Goal: Contribute content: Contribute content

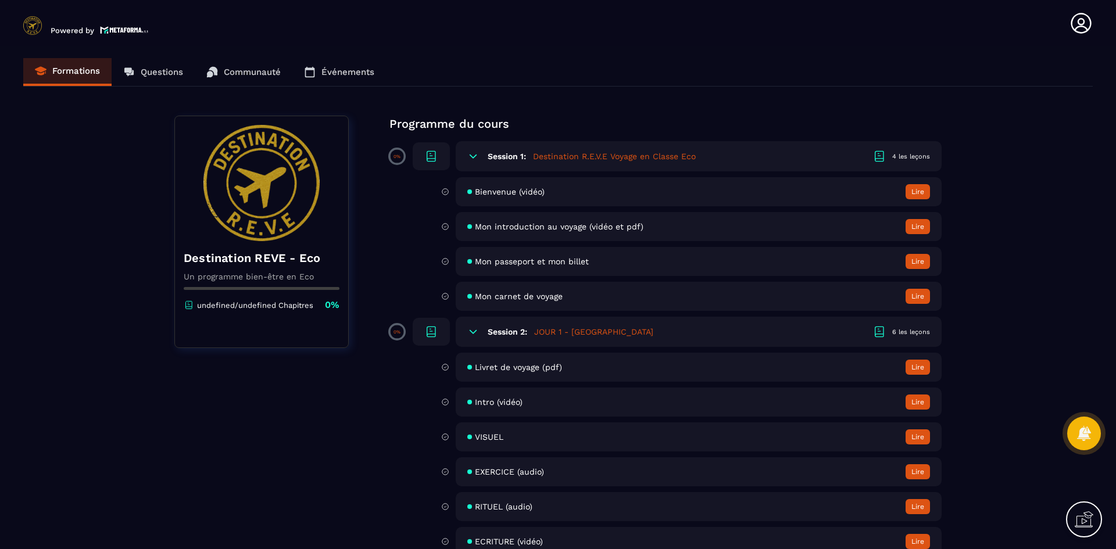
click at [429, 330] on icon at bounding box center [431, 332] width 14 height 14
click at [470, 332] on icon at bounding box center [473, 332] width 12 height 12
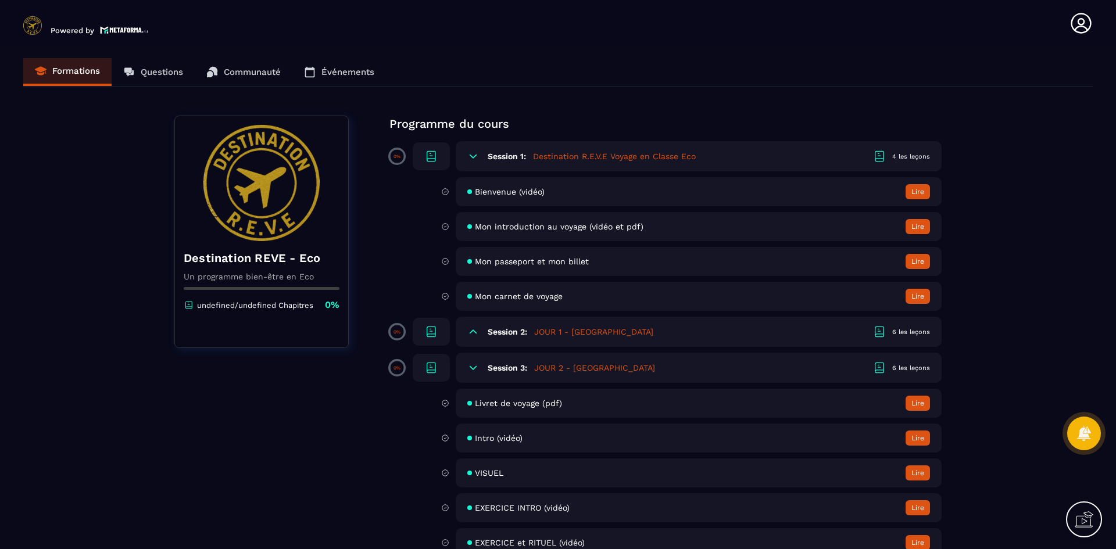
click at [471, 333] on icon at bounding box center [473, 332] width 12 height 12
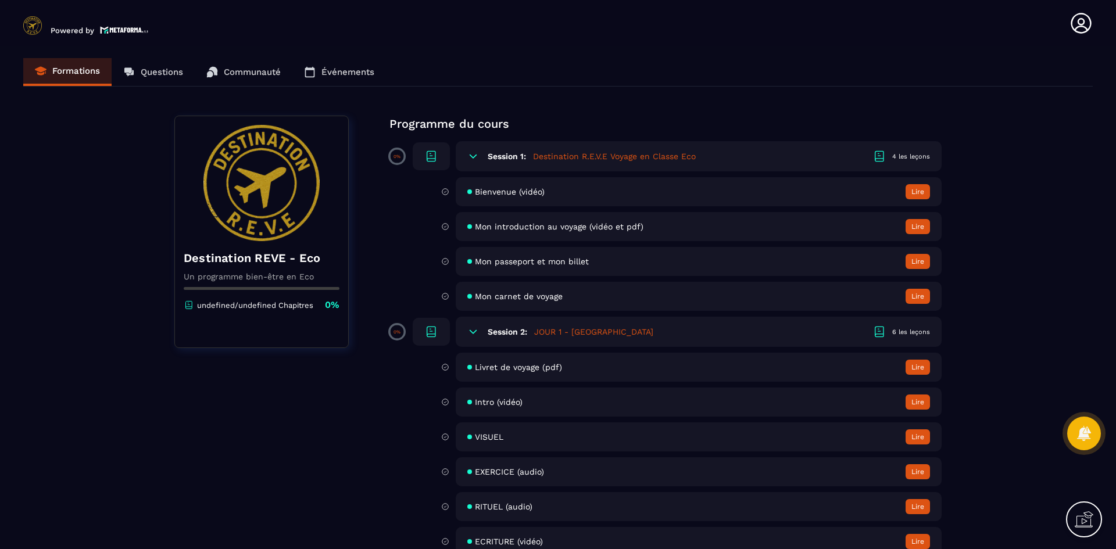
click at [657, 331] on div "Session 2: JOUR 1 - NAMIBIE 6 les leçons" at bounding box center [699, 332] width 486 height 30
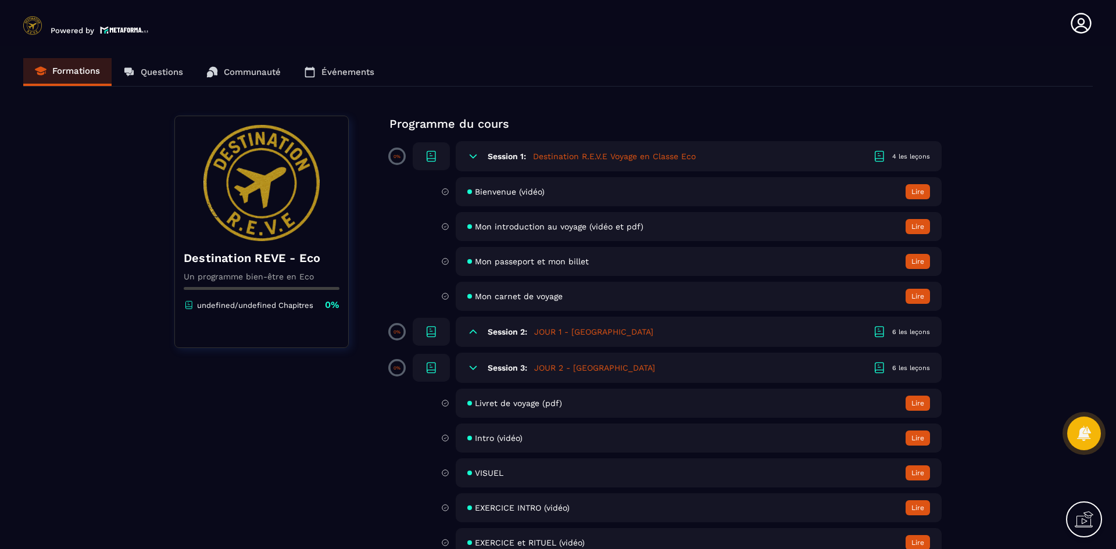
click at [673, 337] on div "Session 2: JOUR 1 - NAMIBIE 6 les leçons" at bounding box center [699, 332] width 486 height 30
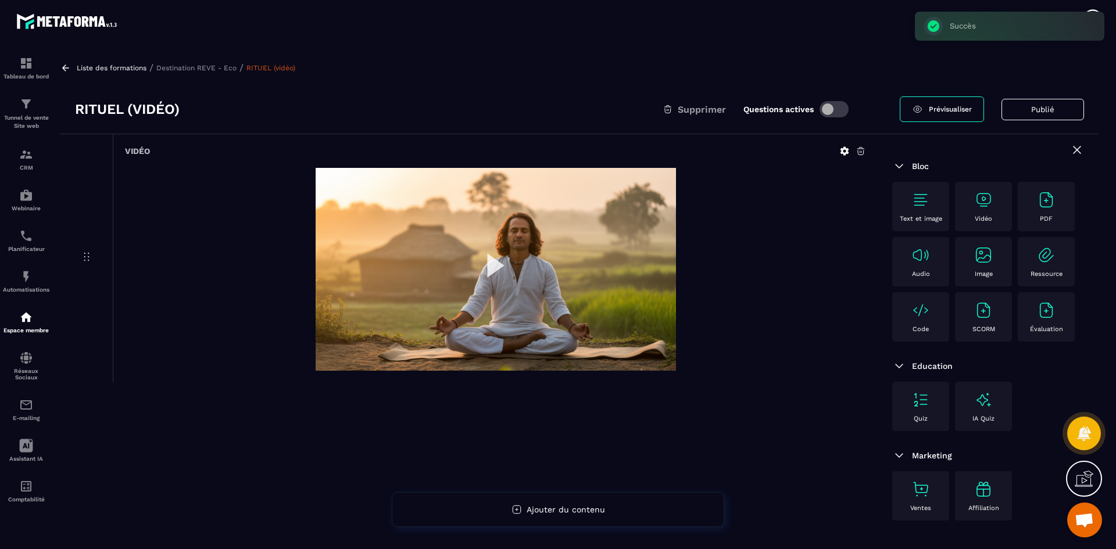
click at [200, 62] on div "Liste des formations / Destination REVE - Eco / RITUEL (vidéo) RITUEL (vidéo) S…" at bounding box center [580, 298] width 1050 height 494
click at [217, 72] on div "Liste des formations / Destination REVE - Eco / RITUEL (vidéo)" at bounding box center [579, 67] width 1038 height 11
click at [224, 68] on p "Destination REVE - Eco" at bounding box center [196, 68] width 80 height 8
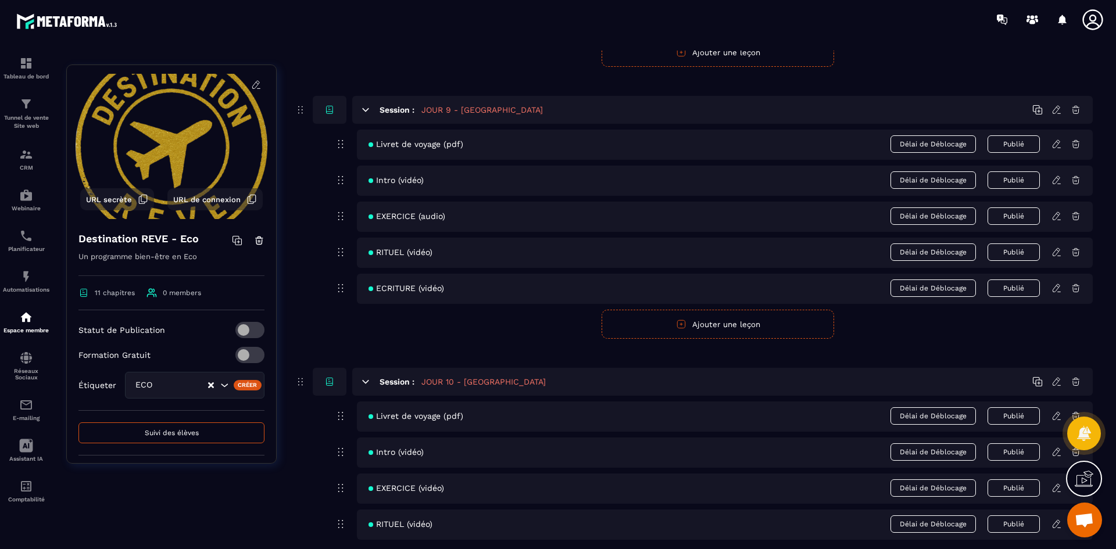
scroll to position [2929, 0]
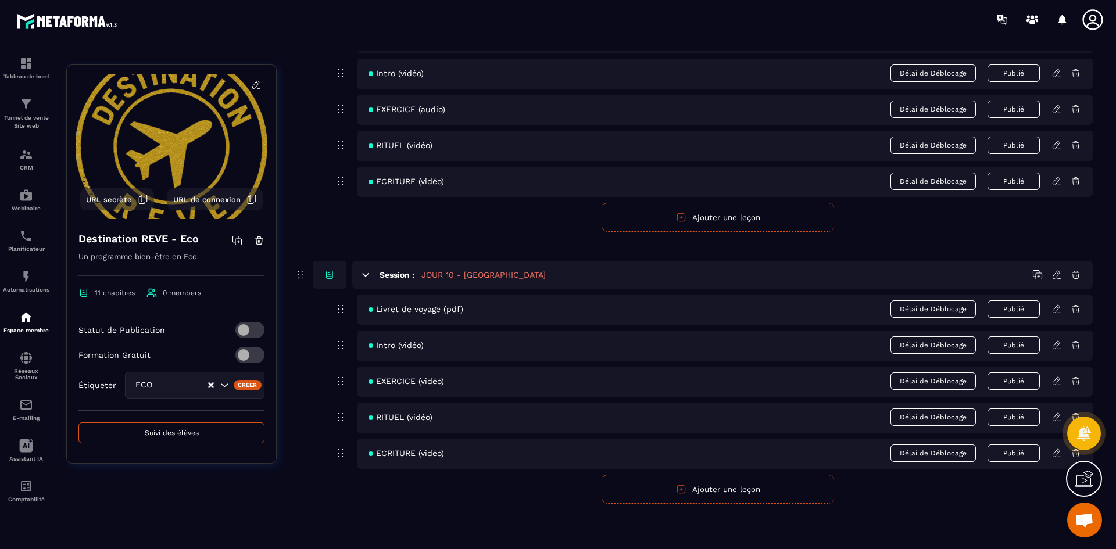
click at [1055, 454] on icon at bounding box center [1056, 453] width 10 height 10
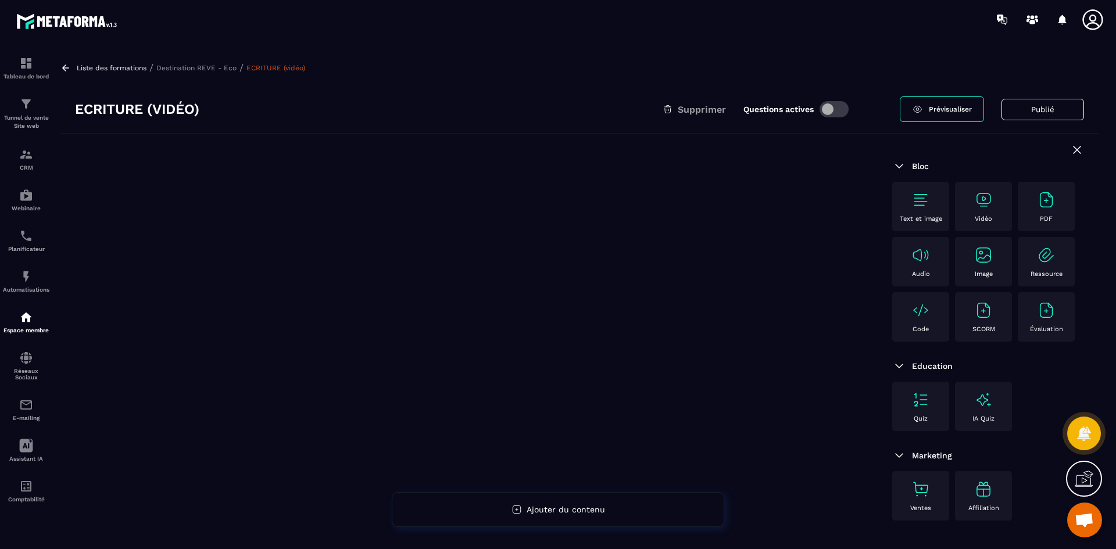
click at [989, 213] on div "Vidéo" at bounding box center [983, 207] width 45 height 32
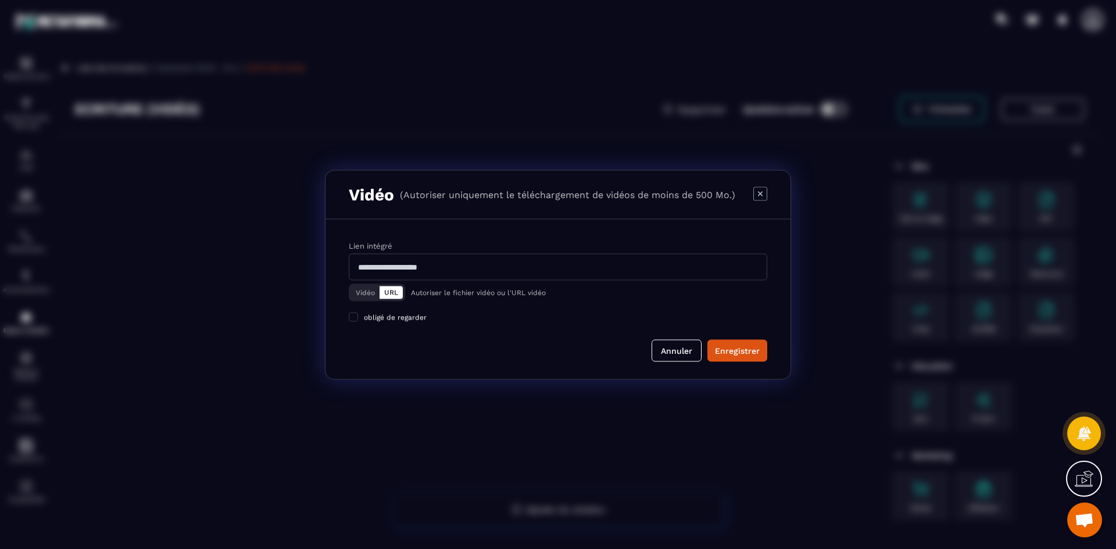
click at [370, 292] on button "Vidéo" at bounding box center [365, 292] width 28 height 13
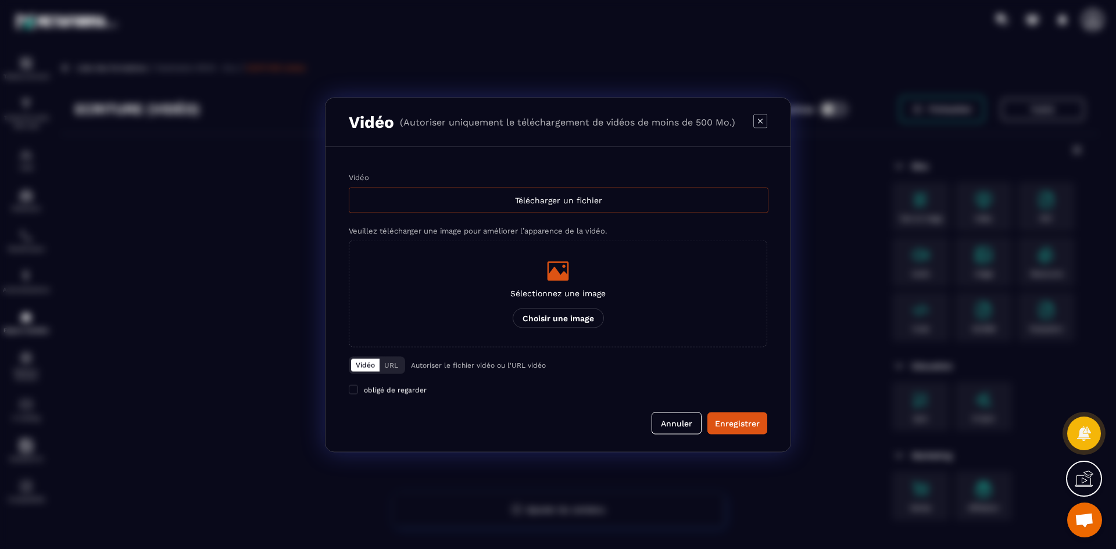
click at [450, 199] on div "Télécharger un fichier" at bounding box center [559, 200] width 420 height 26
click at [0, 0] on input "Vidéo Télécharger un fichier" at bounding box center [0, 0] width 0 height 0
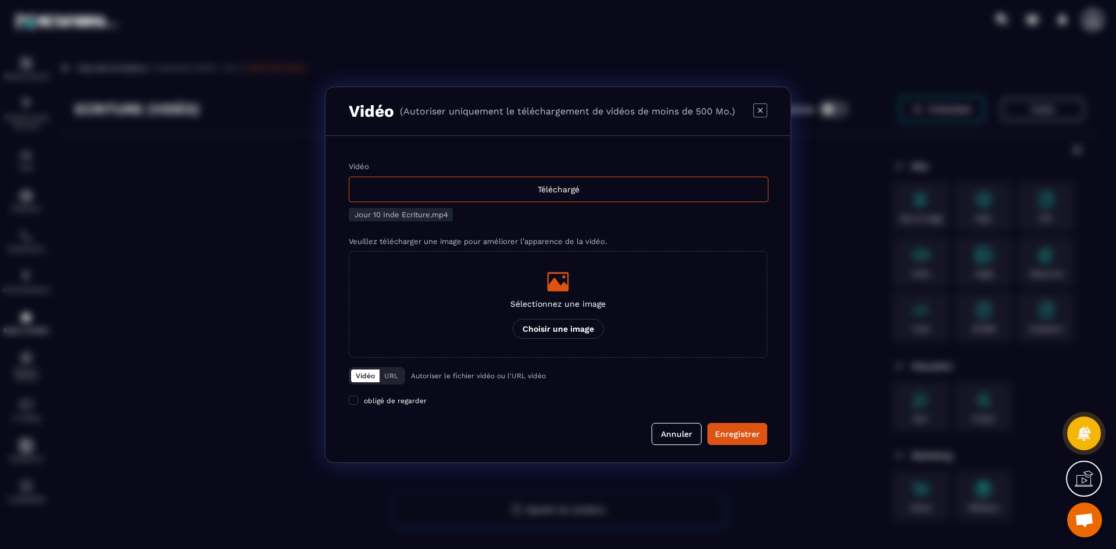
click at [536, 316] on div "Sélectionnez une image Choisir une image" at bounding box center [557, 304] width 95 height 69
click at [0, 0] on input "Sélectionnez une image Choisir une image" at bounding box center [0, 0] width 0 height 0
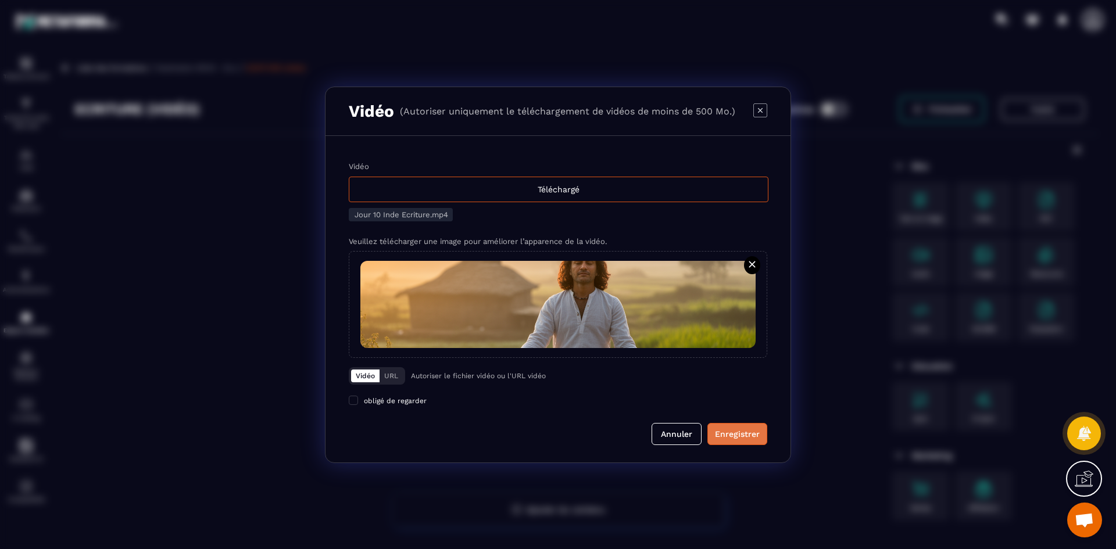
click at [737, 434] on div "Enregistrer" at bounding box center [737, 434] width 45 height 12
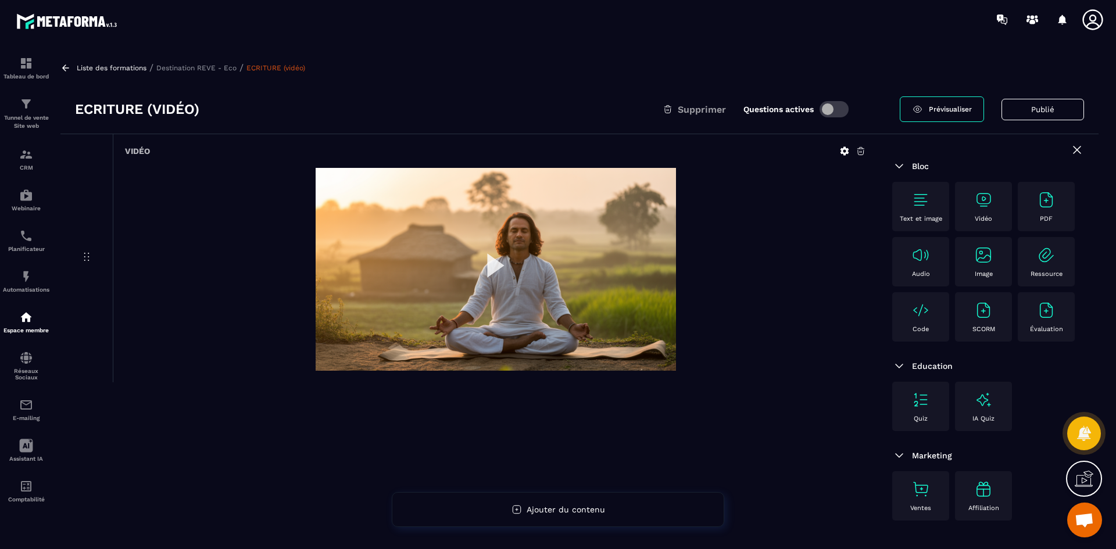
click at [217, 69] on p "Destination REVE - Eco" at bounding box center [196, 68] width 80 height 8
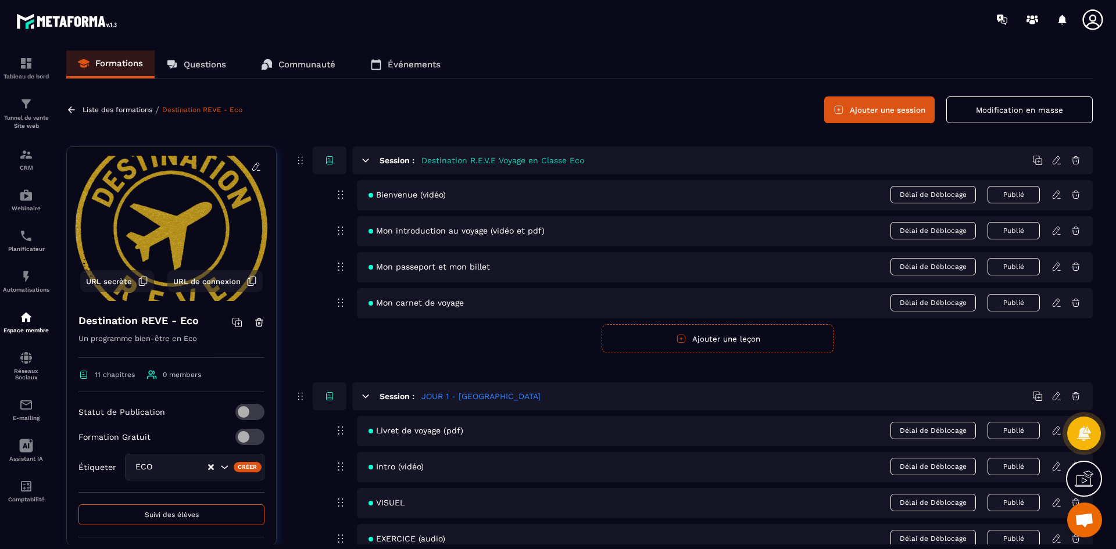
click at [880, 118] on button "Ajouter une session" at bounding box center [879, 109] width 110 height 27
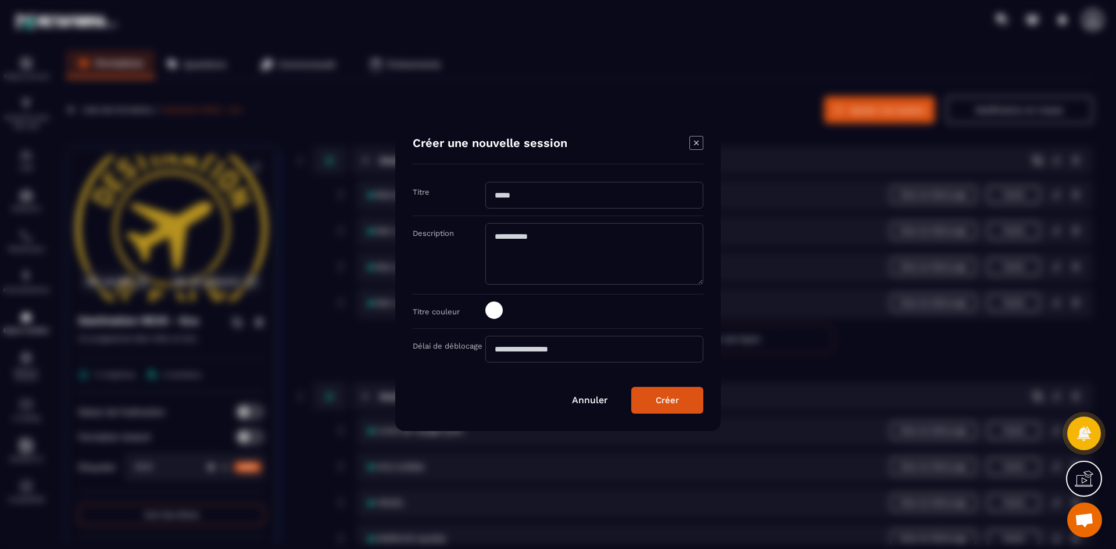
click at [586, 200] on input "Modal window" at bounding box center [594, 195] width 218 height 27
type input "**********"
click at [499, 312] on span "Modal window" at bounding box center [493, 310] width 17 height 17
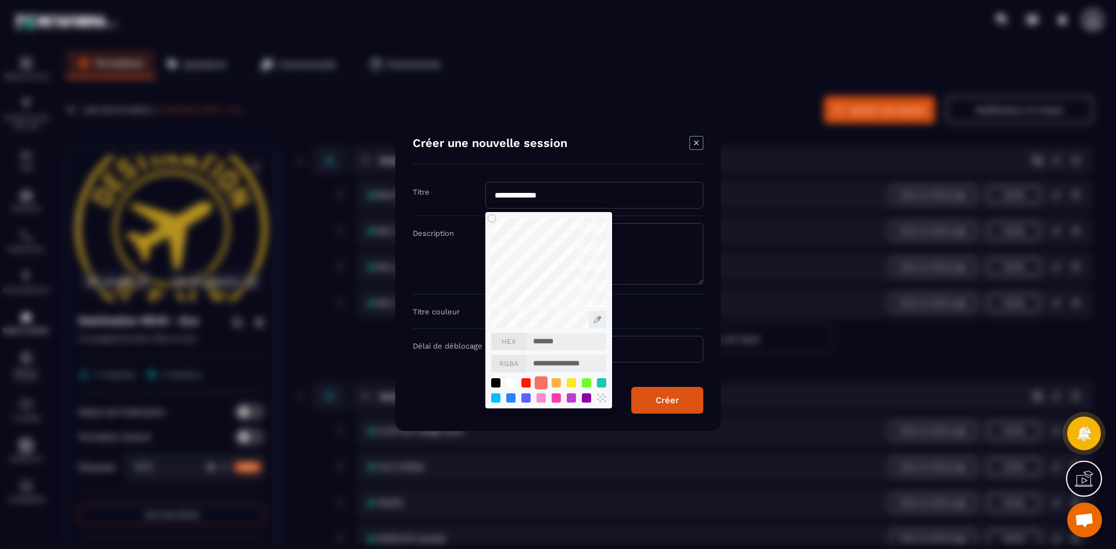
click at [540, 386] on div "Modal window" at bounding box center [541, 382] width 13 height 13
type input "*******"
type input "**********"
click at [681, 406] on button "Créer" at bounding box center [667, 400] width 72 height 27
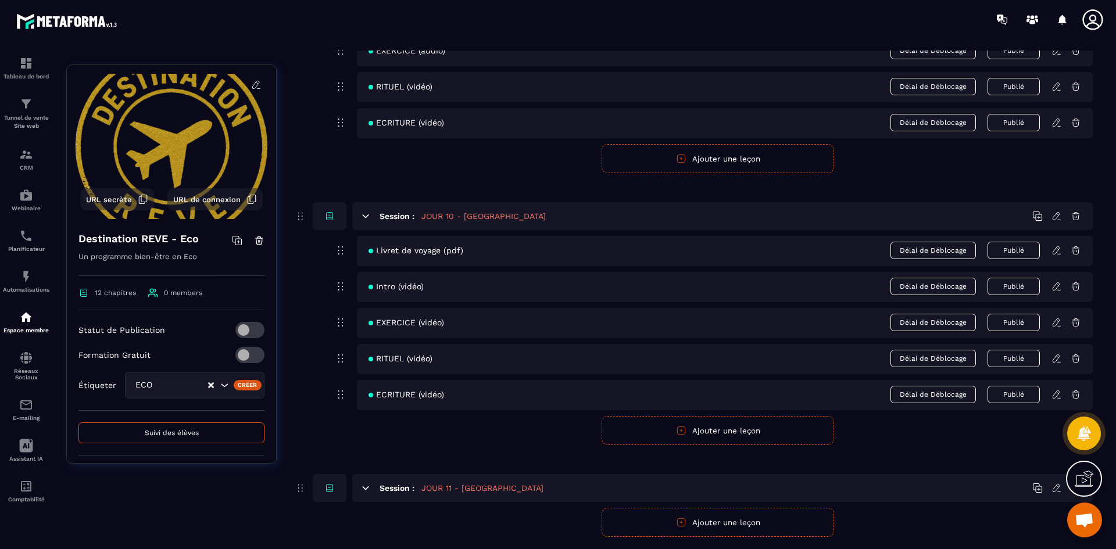
scroll to position [3021, 0]
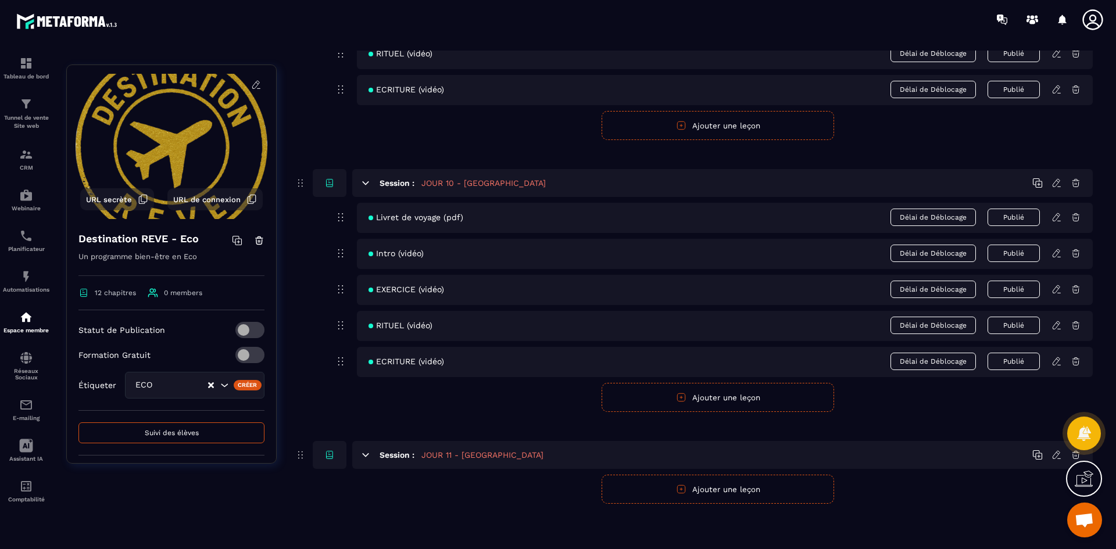
click at [762, 496] on button "Ajouter une leçon" at bounding box center [717, 489] width 232 height 29
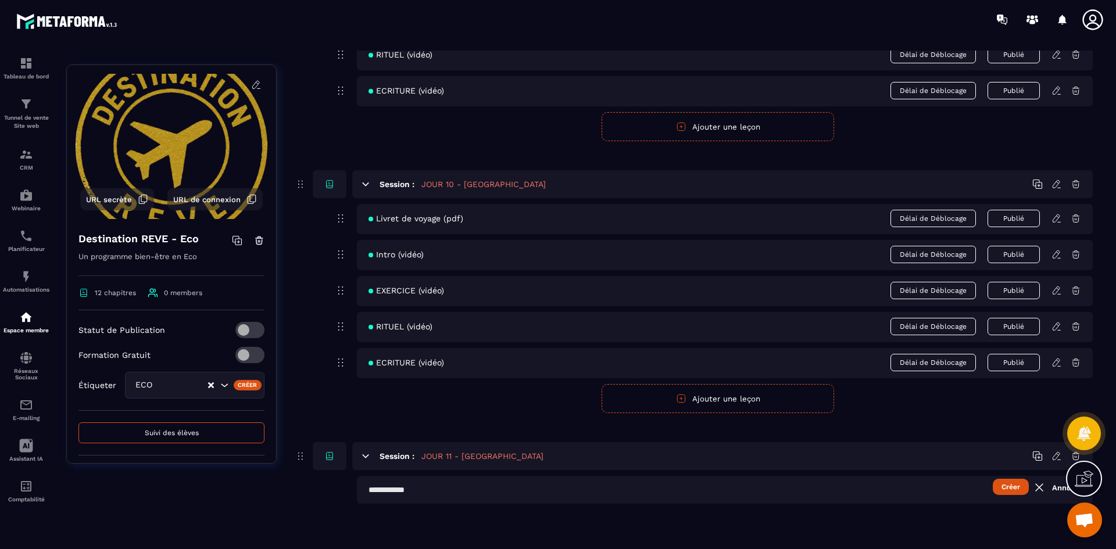
click at [442, 492] on input "text" at bounding box center [725, 490] width 736 height 28
type input "**********"
click at [1000, 485] on button "Créer" at bounding box center [1011, 487] width 36 height 16
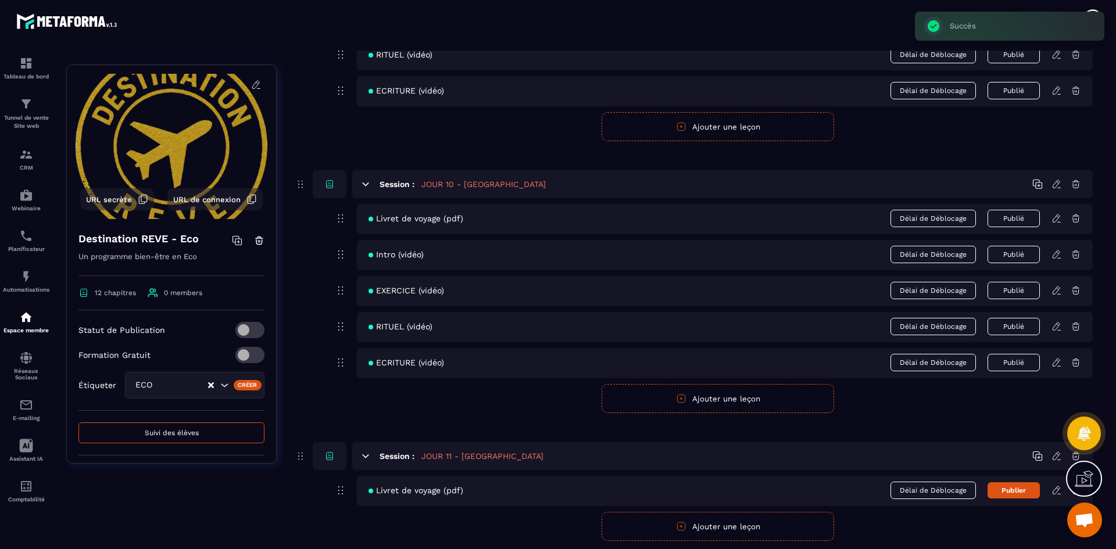
click at [694, 518] on button "Ajouter une leçon" at bounding box center [717, 526] width 232 height 29
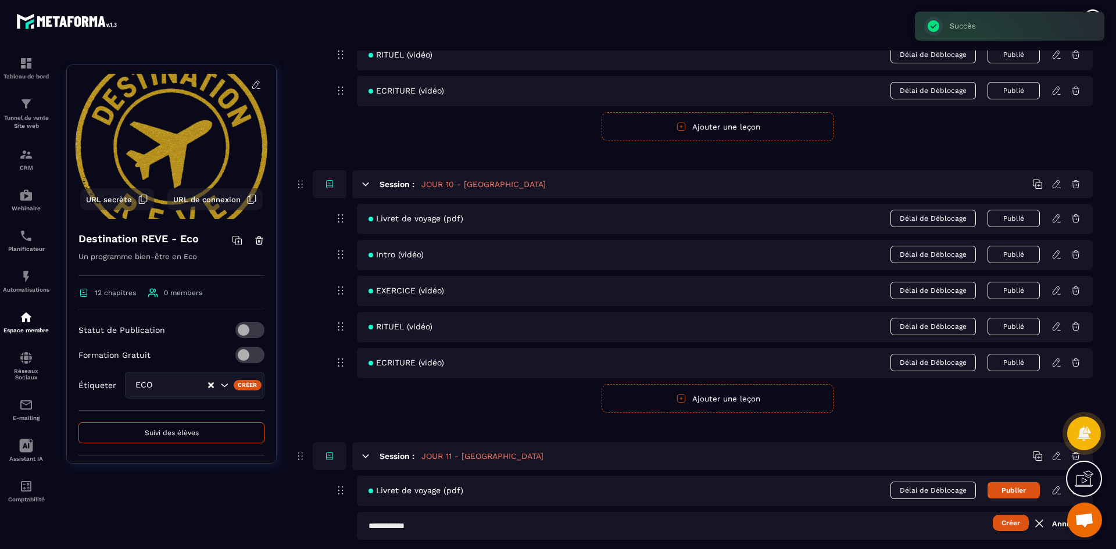
click at [406, 524] on input "text" at bounding box center [725, 526] width 736 height 28
type input "*"
click at [1005, 524] on button "Créer" at bounding box center [1011, 523] width 36 height 16
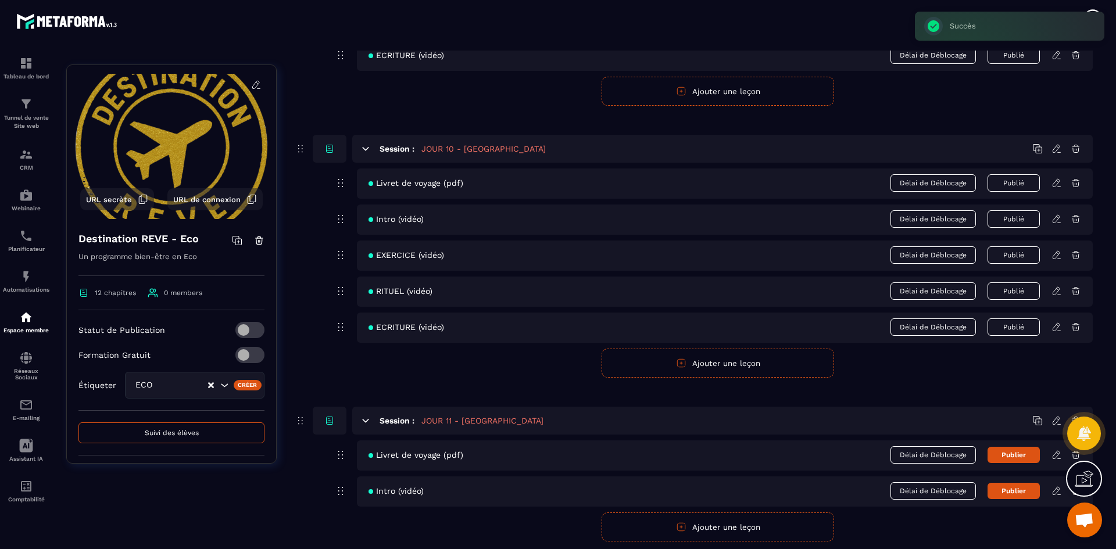
scroll to position [3093, 0]
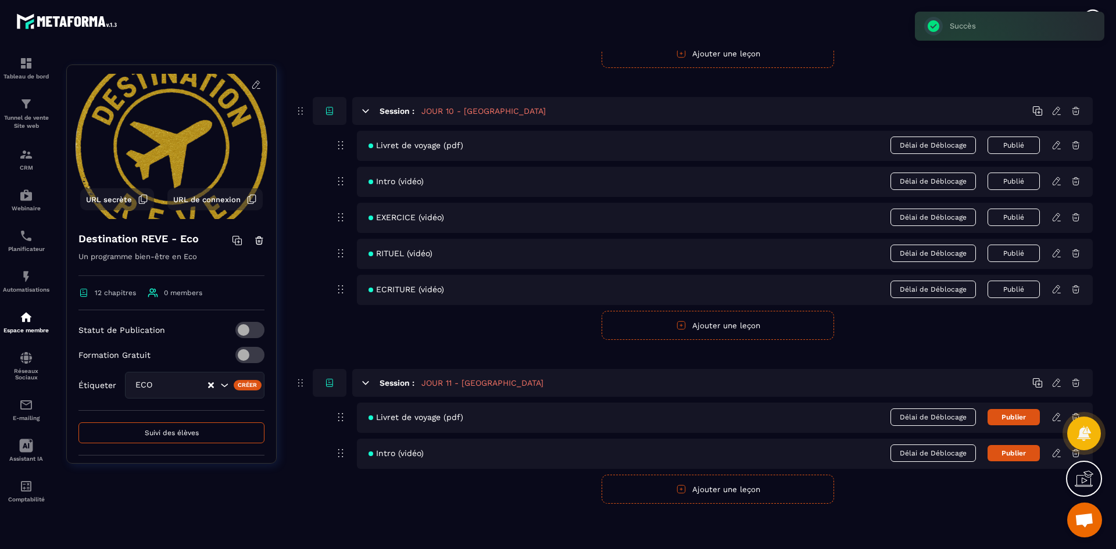
click at [651, 493] on button "Ajouter une leçon" at bounding box center [717, 489] width 232 height 29
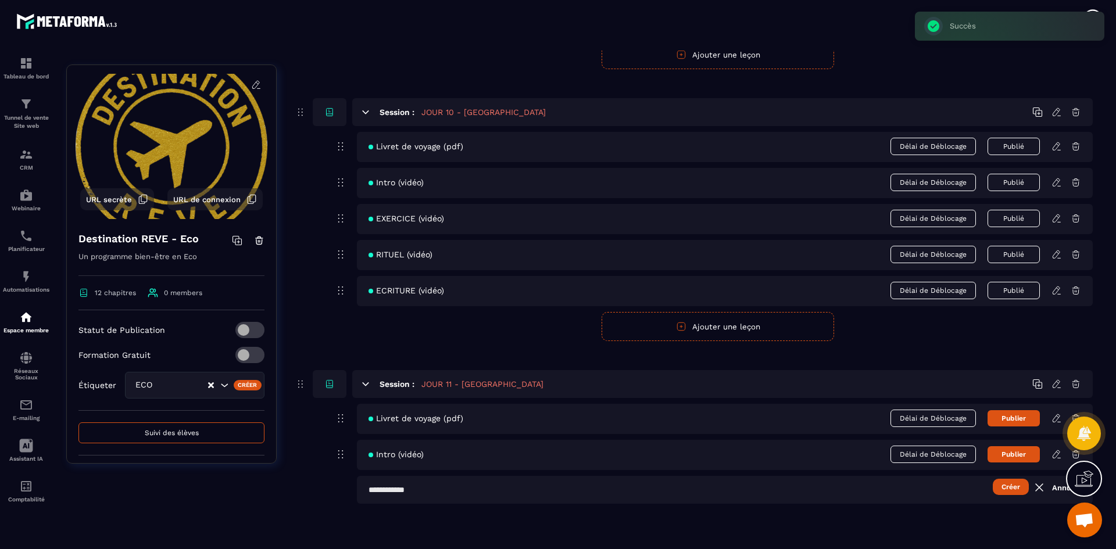
click at [689, 483] on input "text" at bounding box center [725, 490] width 736 height 28
click at [1008, 487] on button "Créer" at bounding box center [1011, 487] width 36 height 16
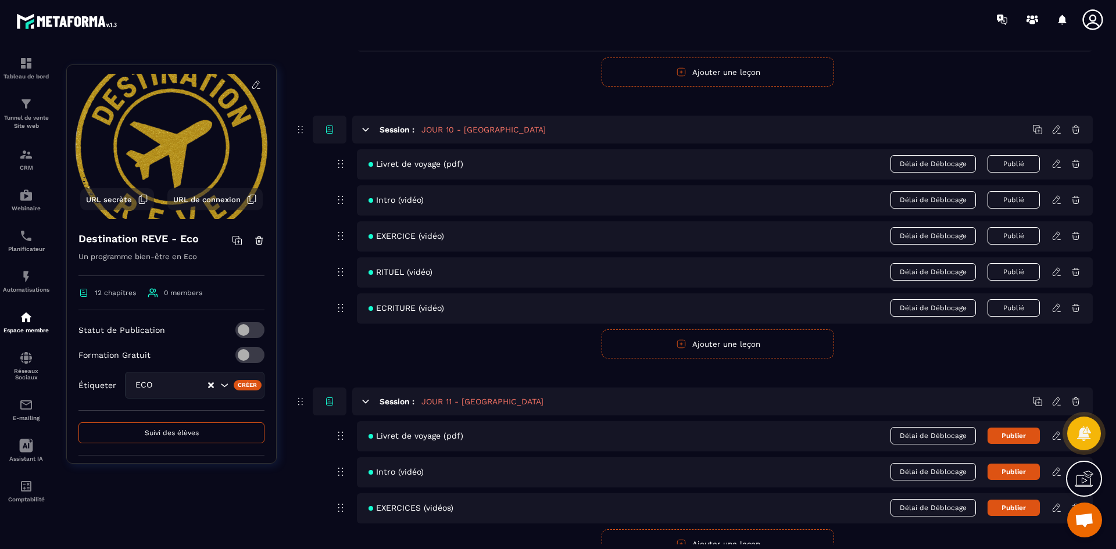
scroll to position [3129, 0]
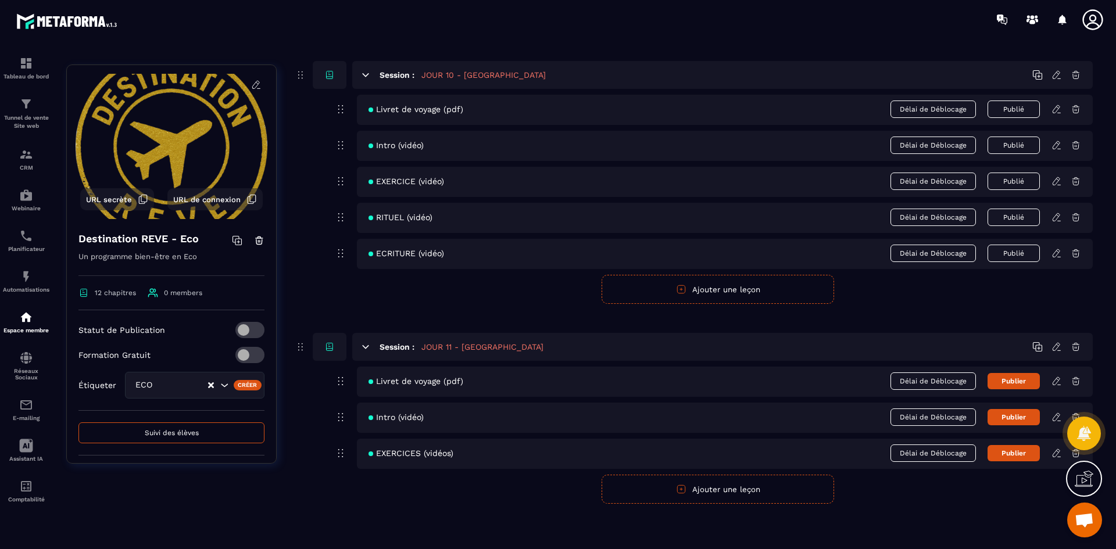
click at [1077, 453] on div at bounding box center [1084, 433] width 34 height 51
click at [662, 497] on button "Ajouter une leçon" at bounding box center [717, 489] width 232 height 29
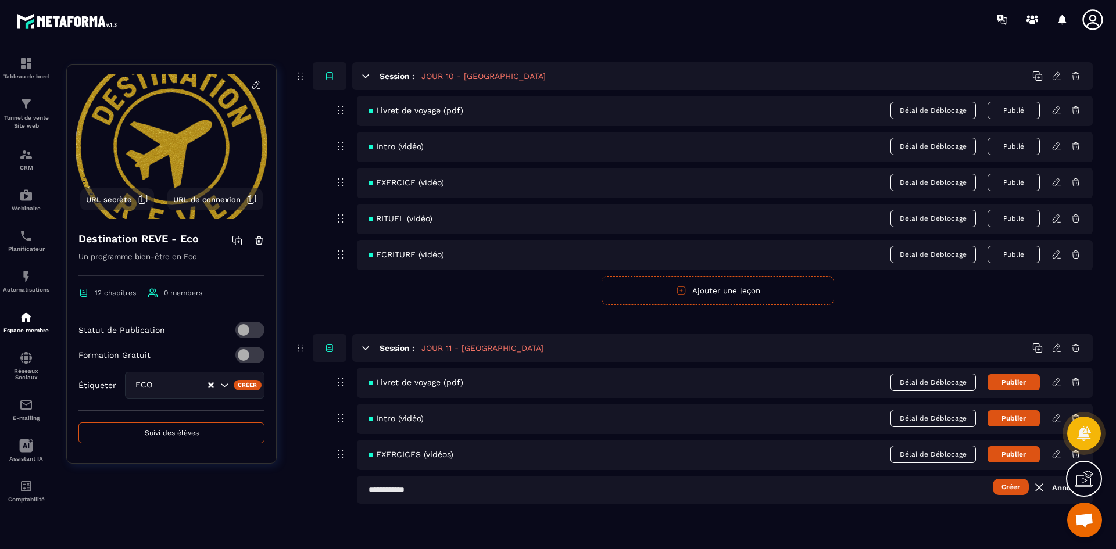
click at [510, 479] on input "text" at bounding box center [725, 490] width 736 height 28
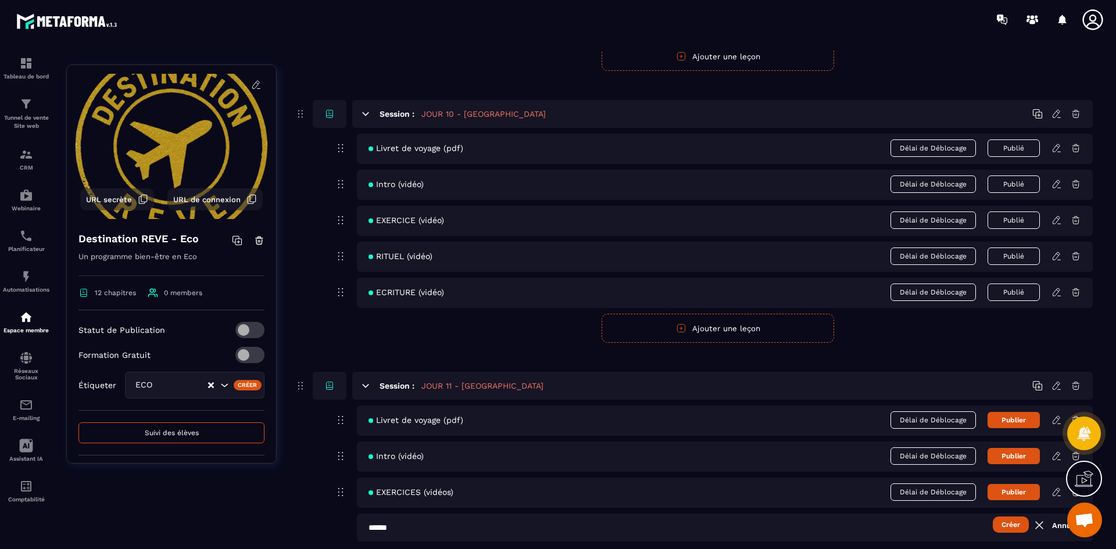
scroll to position [3070, 0]
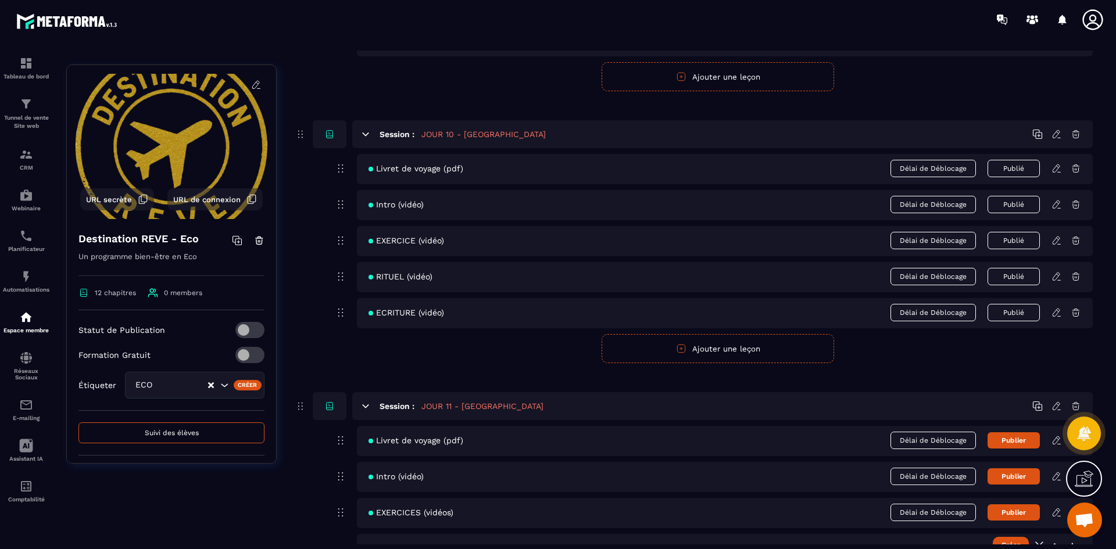
type input "******"
drag, startPoint x: 701, startPoint y: 352, endPoint x: 486, endPoint y: 363, distance: 214.7
click at [700, 353] on button "Ajouter une leçon" at bounding box center [717, 348] width 232 height 29
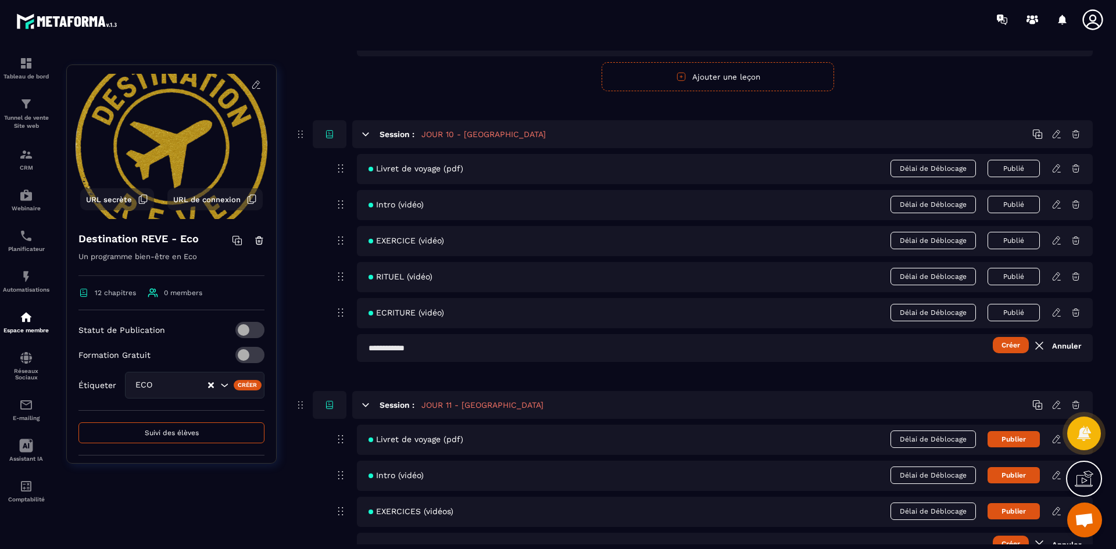
click at [427, 351] on input "text" at bounding box center [725, 348] width 736 height 28
type input "******"
click at [1006, 343] on button "Créer" at bounding box center [1011, 345] width 36 height 16
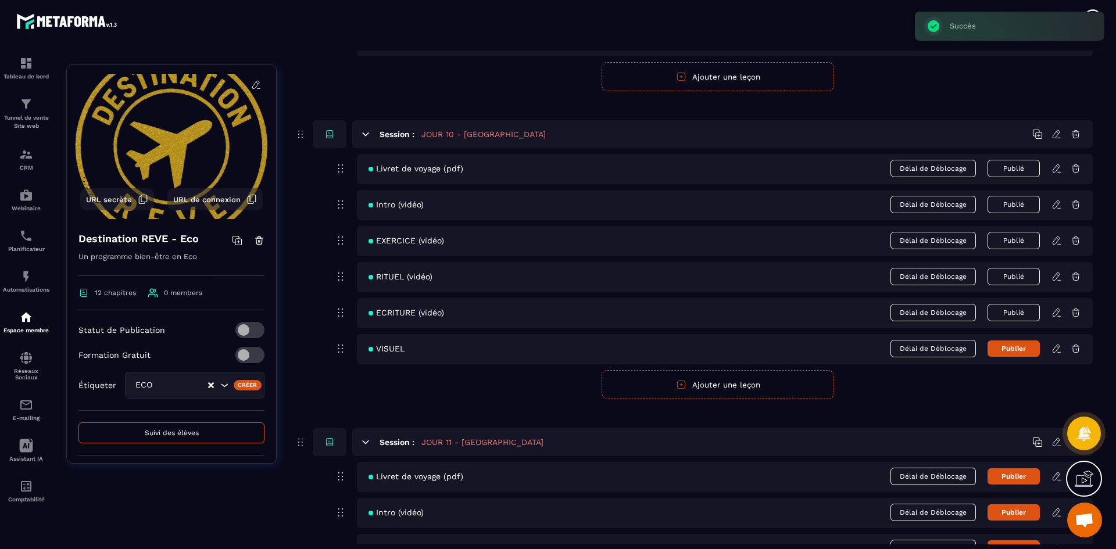
click at [1056, 350] on icon at bounding box center [1056, 348] width 10 height 10
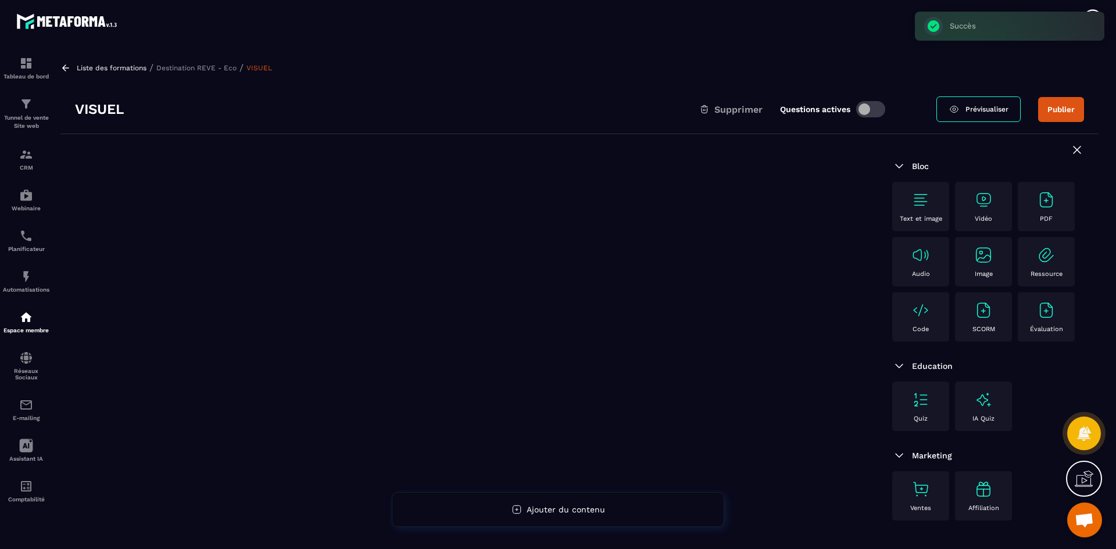
click at [979, 270] on p "Image" at bounding box center [984, 274] width 18 height 8
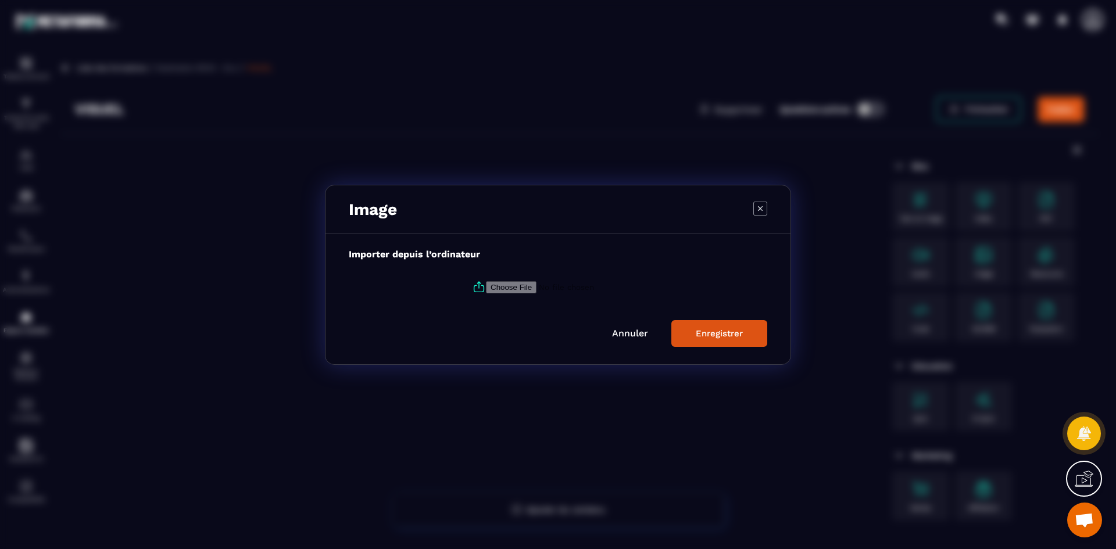
click at [491, 291] on input "Modal window" at bounding box center [565, 287] width 158 height 12
type input "**********"
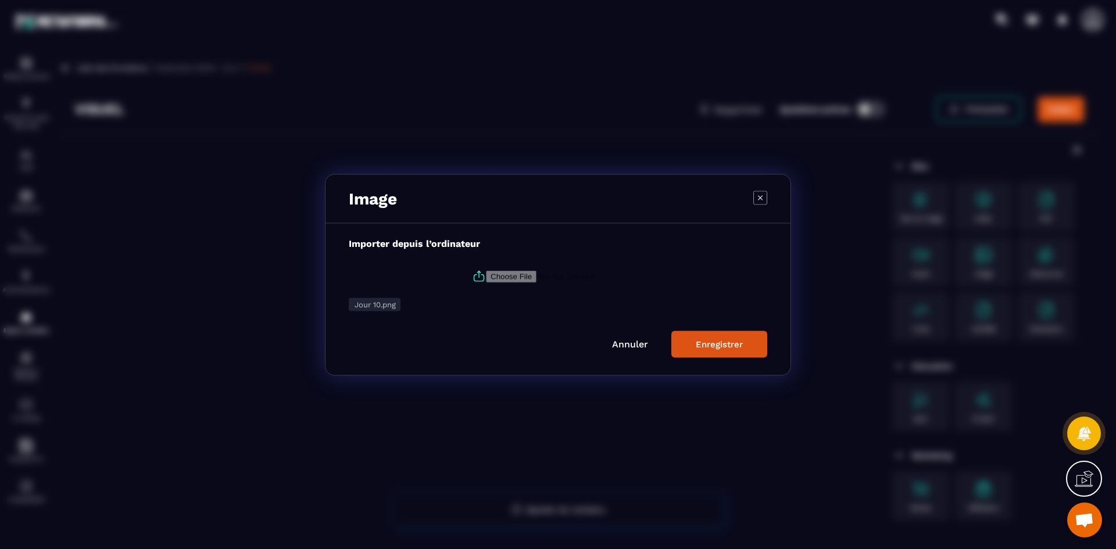
click at [727, 350] on button "Enregistrer" at bounding box center [719, 344] width 96 height 27
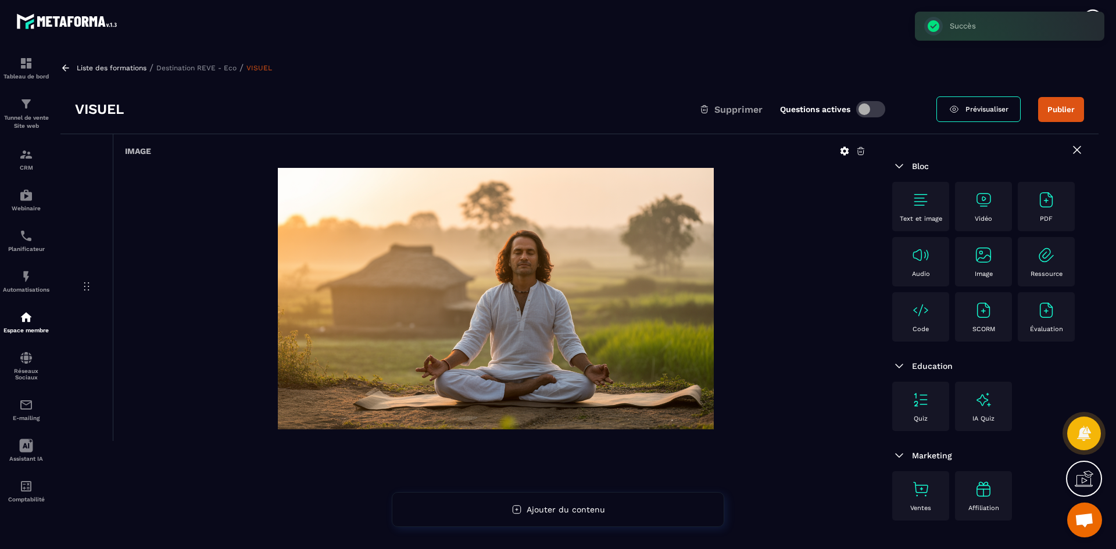
click at [187, 64] on p "Destination REVE - Eco" at bounding box center [196, 68] width 80 height 8
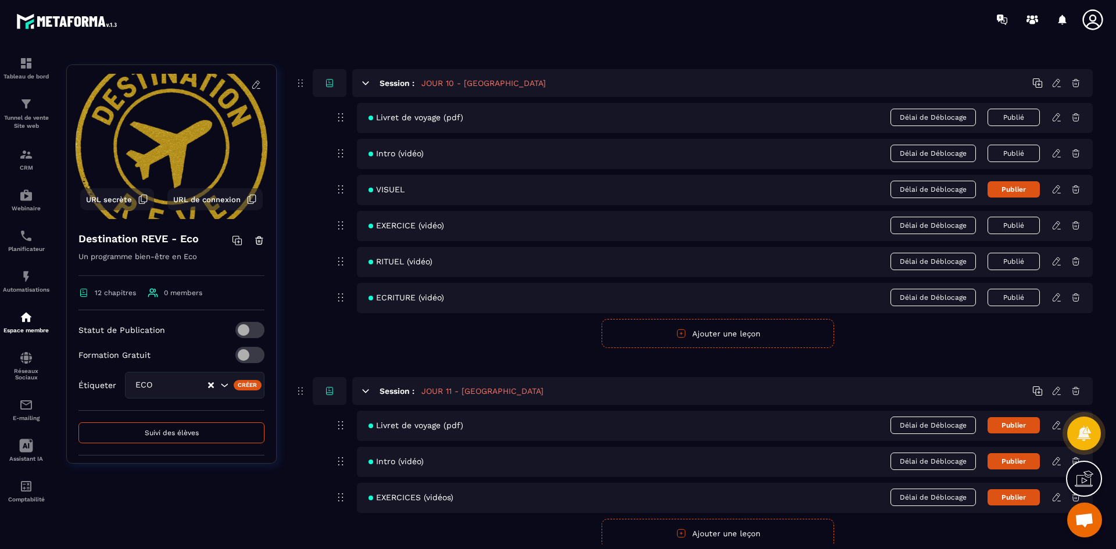
scroll to position [3165, 0]
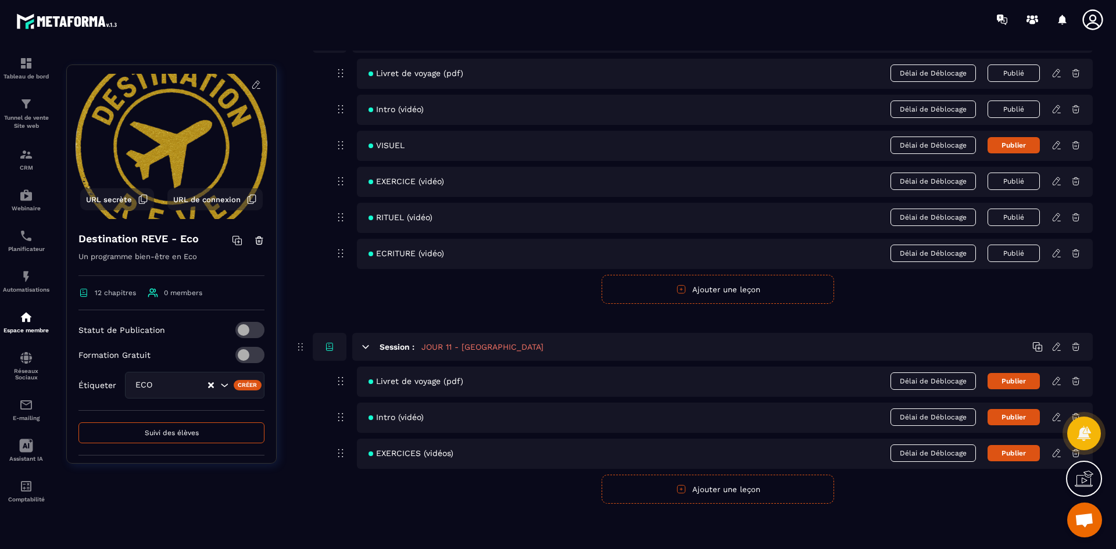
click at [719, 493] on button "Ajouter une leçon" at bounding box center [717, 489] width 232 height 29
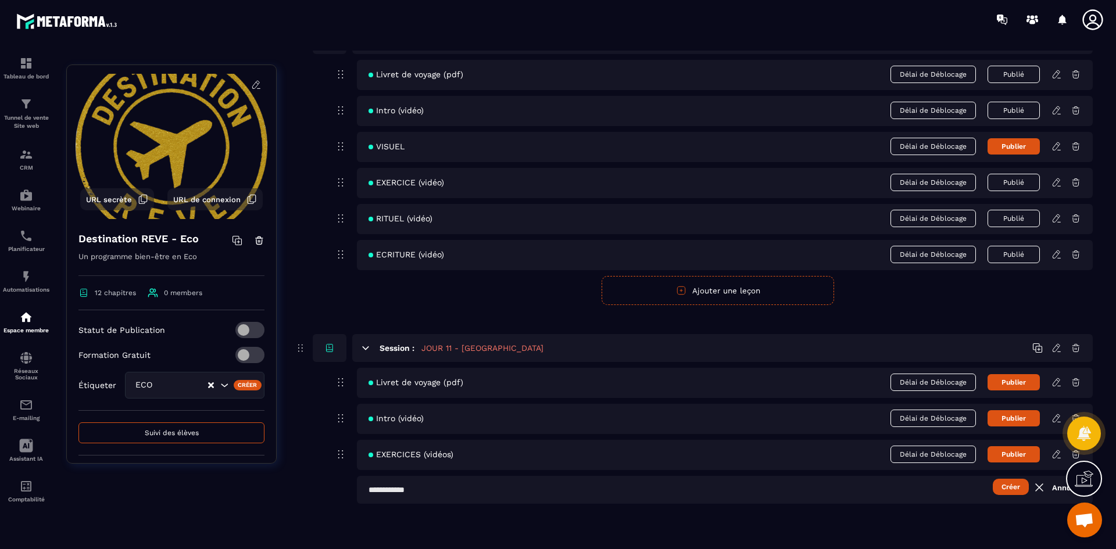
click at [459, 493] on input "text" at bounding box center [725, 490] width 736 height 28
type input "******"
click at [1022, 489] on button "Créer" at bounding box center [1011, 487] width 36 height 16
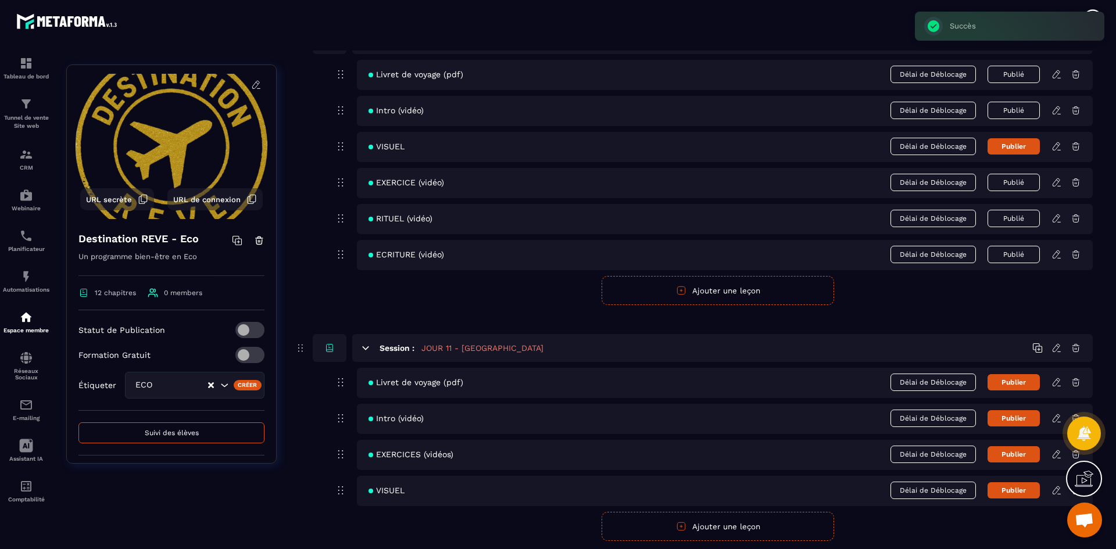
click at [703, 520] on button "Ajouter une leçon" at bounding box center [717, 526] width 232 height 29
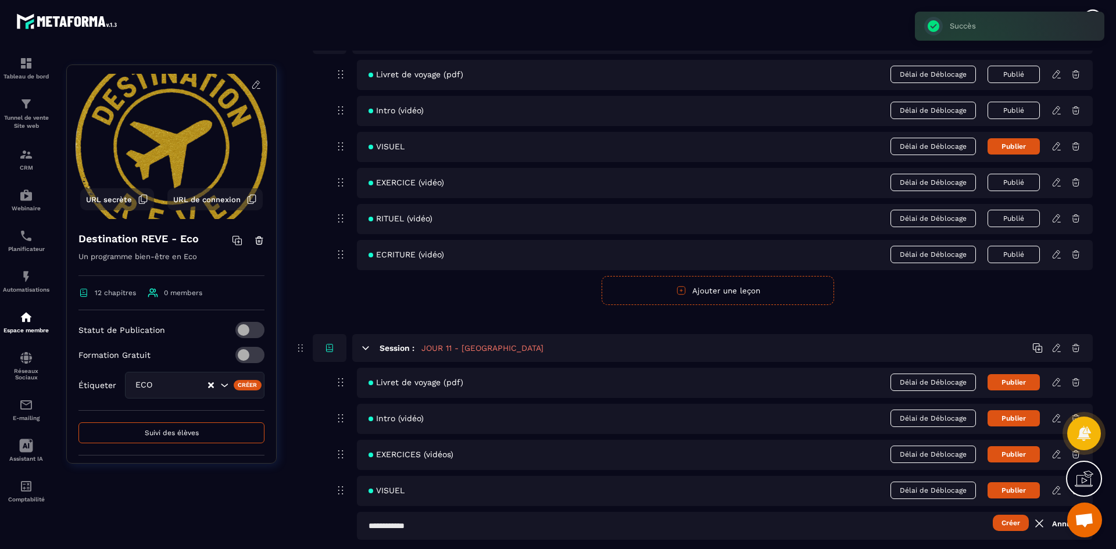
click at [488, 520] on input "text" at bounding box center [725, 526] width 736 height 28
type input "**********"
click at [1009, 147] on button "Publier" at bounding box center [1013, 146] width 52 height 16
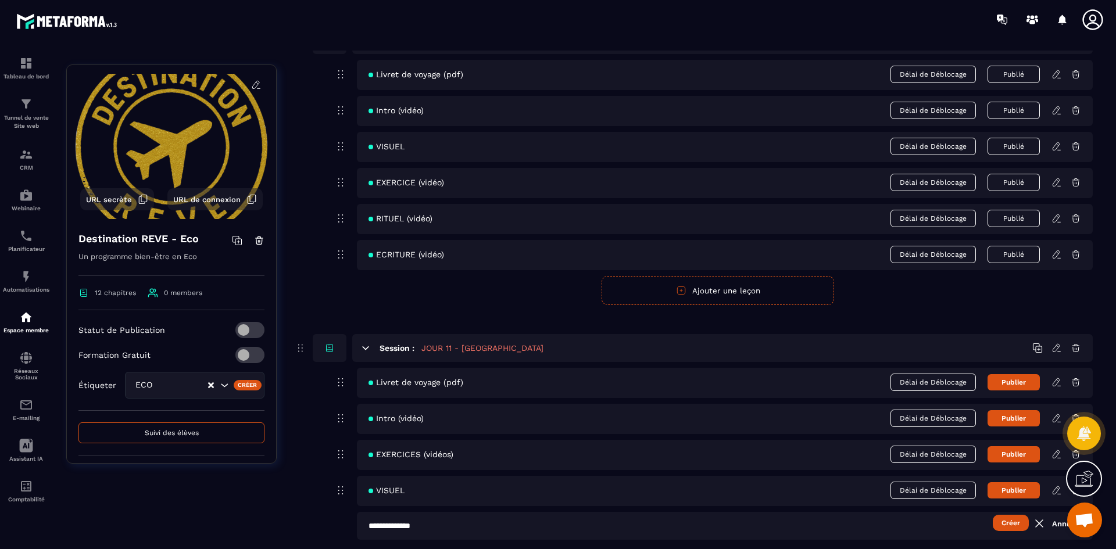
click at [1011, 375] on button "Publier" at bounding box center [1013, 382] width 52 height 16
click at [1011, 415] on button "Publier" at bounding box center [1013, 418] width 52 height 16
click at [1024, 454] on button "Publier" at bounding box center [1013, 454] width 52 height 16
click at [1030, 492] on button "Publier" at bounding box center [1013, 490] width 52 height 16
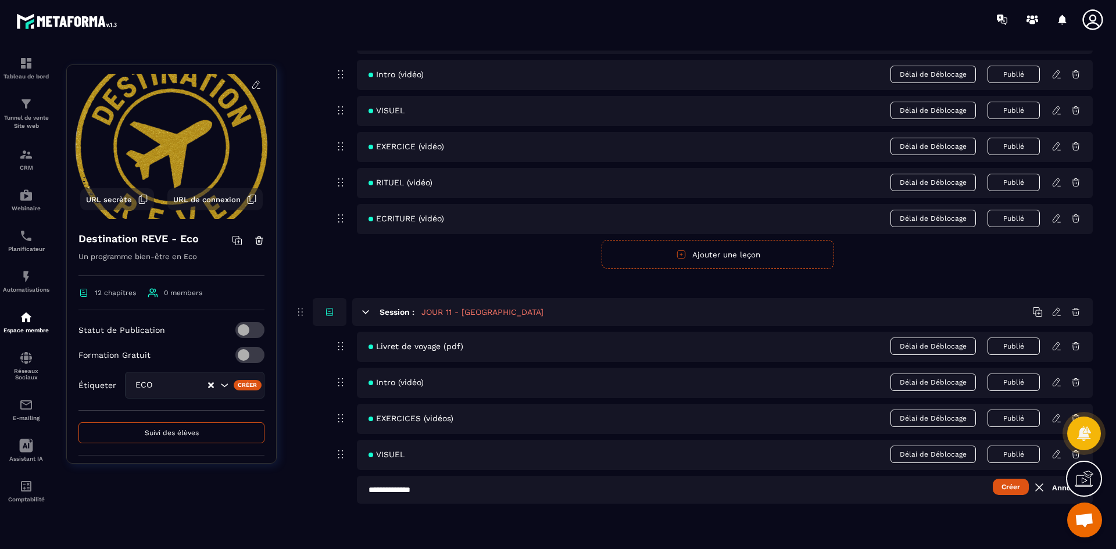
click at [1014, 490] on button "Créer" at bounding box center [1011, 487] width 36 height 16
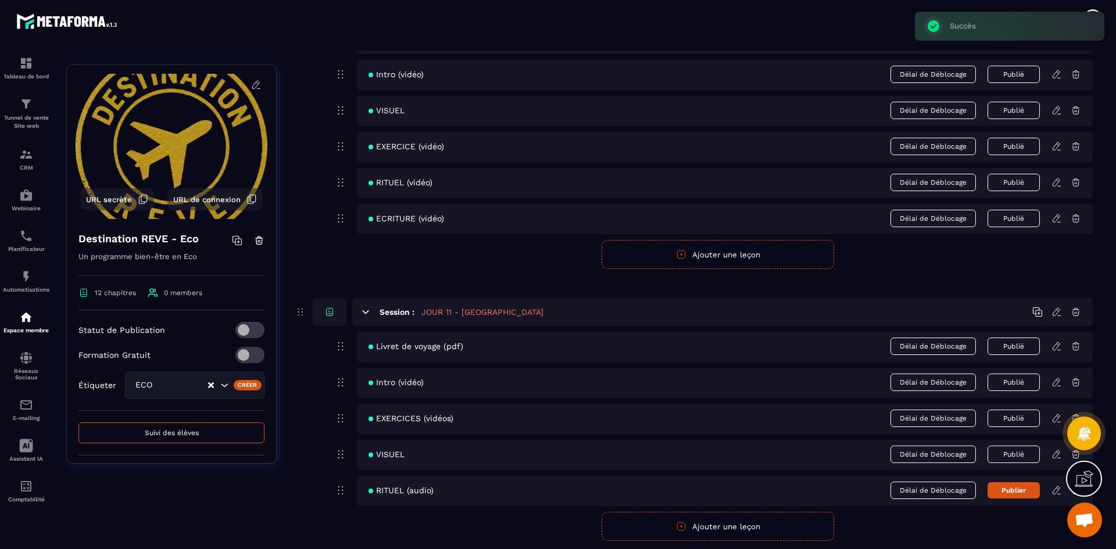
click at [699, 525] on button "Ajouter une leçon" at bounding box center [717, 526] width 232 height 29
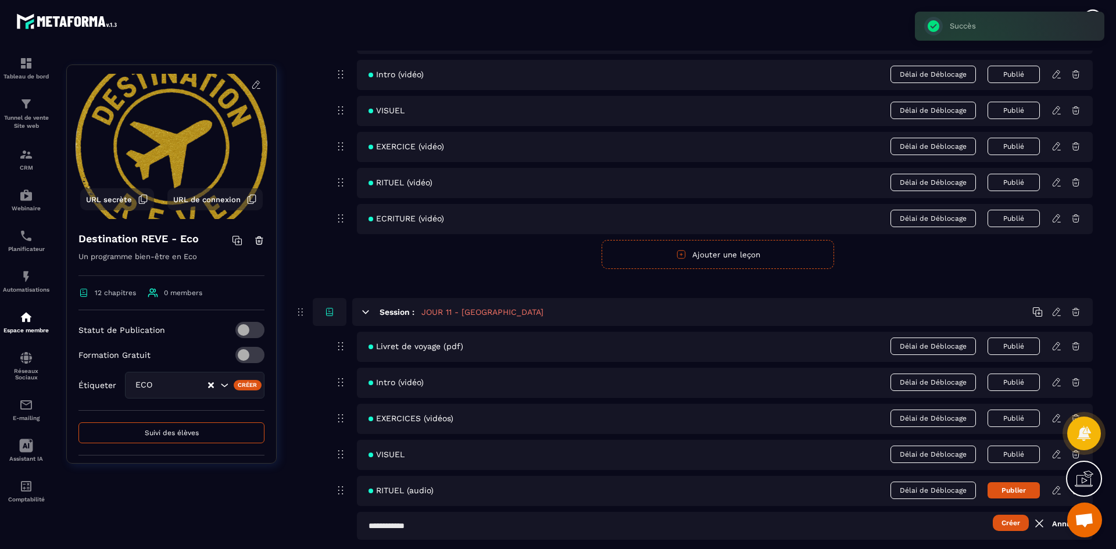
click at [450, 524] on input "text" at bounding box center [725, 526] width 736 height 28
type input "**********"
click at [1018, 495] on button "Publier" at bounding box center [1013, 490] width 52 height 16
click at [1015, 522] on button "Créer" at bounding box center [1011, 523] width 36 height 16
click at [1028, 532] on button "Publier" at bounding box center [1013, 526] width 52 height 16
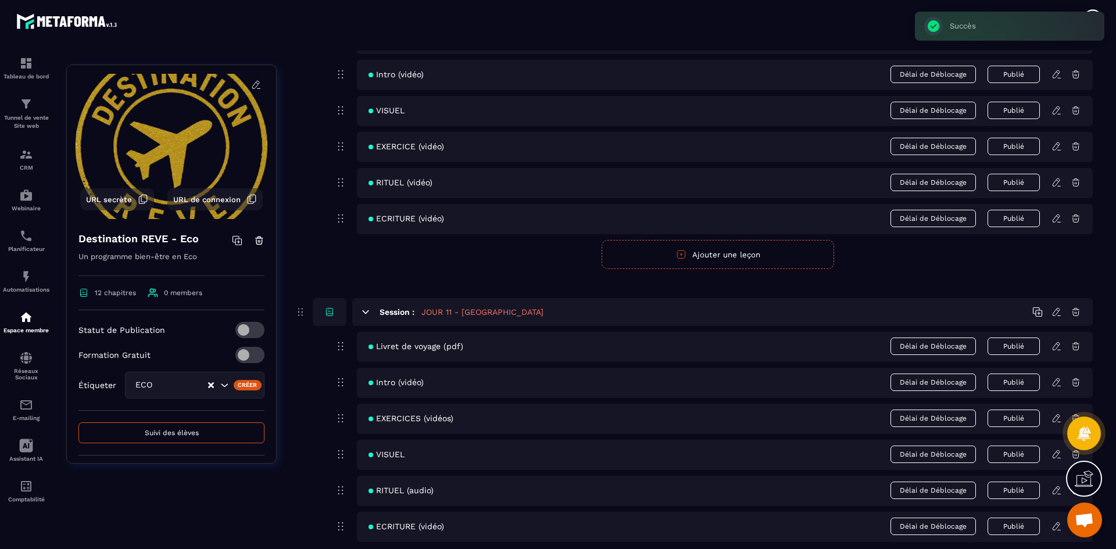
click at [1054, 351] on icon at bounding box center [1056, 346] width 10 height 10
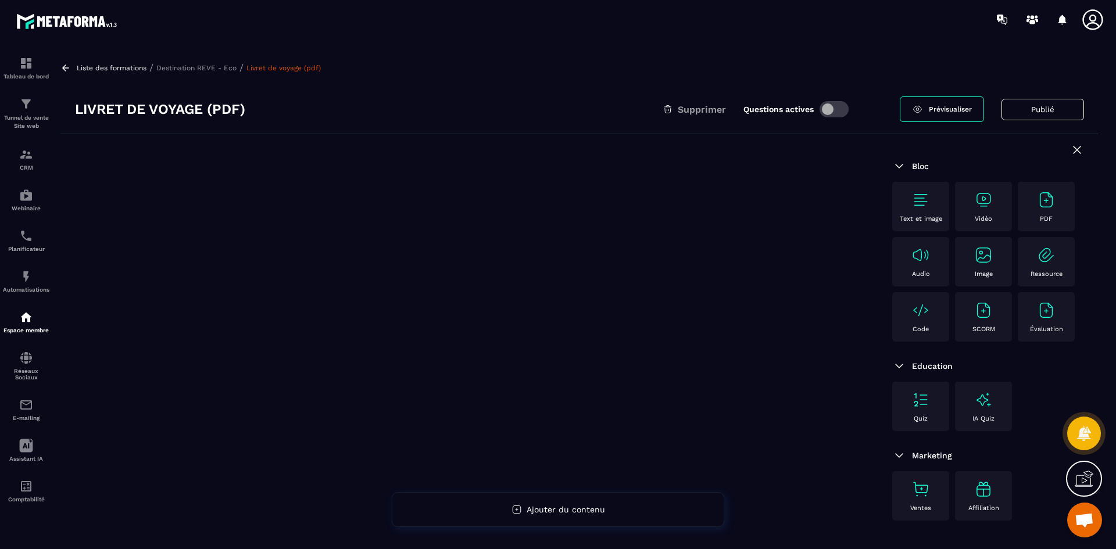
click at [1043, 212] on div "PDF" at bounding box center [1045, 207] width 45 height 32
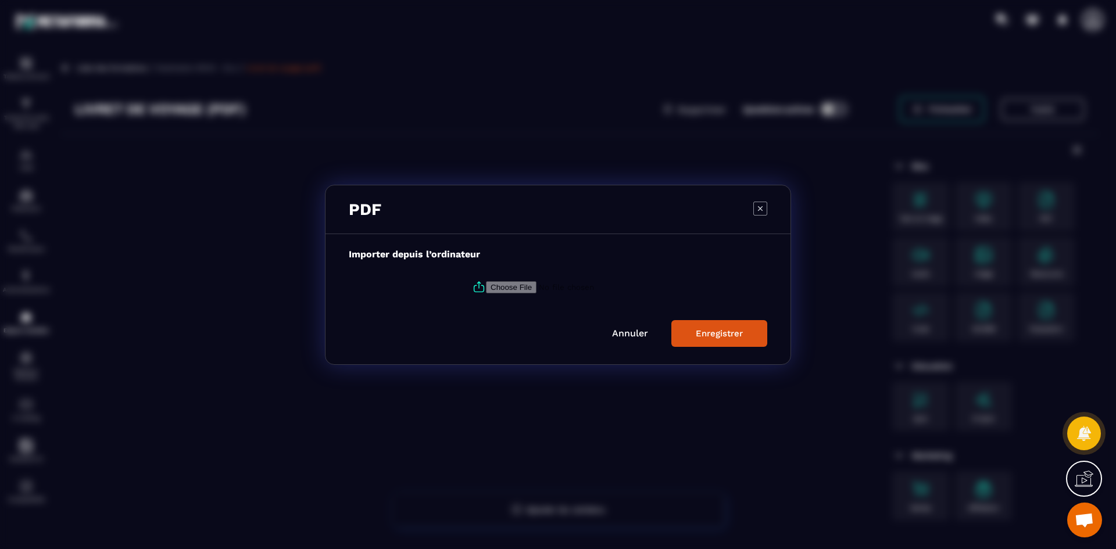
click at [474, 291] on icon "Modal window" at bounding box center [479, 287] width 14 height 14
click at [486, 291] on input "Modal window" at bounding box center [565, 287] width 158 height 12
type input "**********"
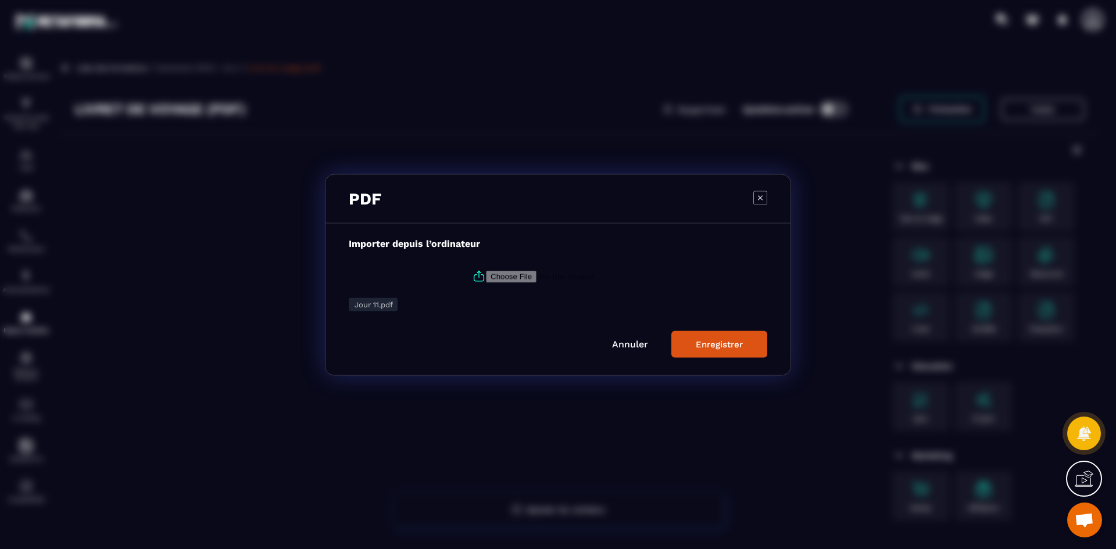
click at [729, 347] on div "Enregistrer" at bounding box center [719, 344] width 47 height 10
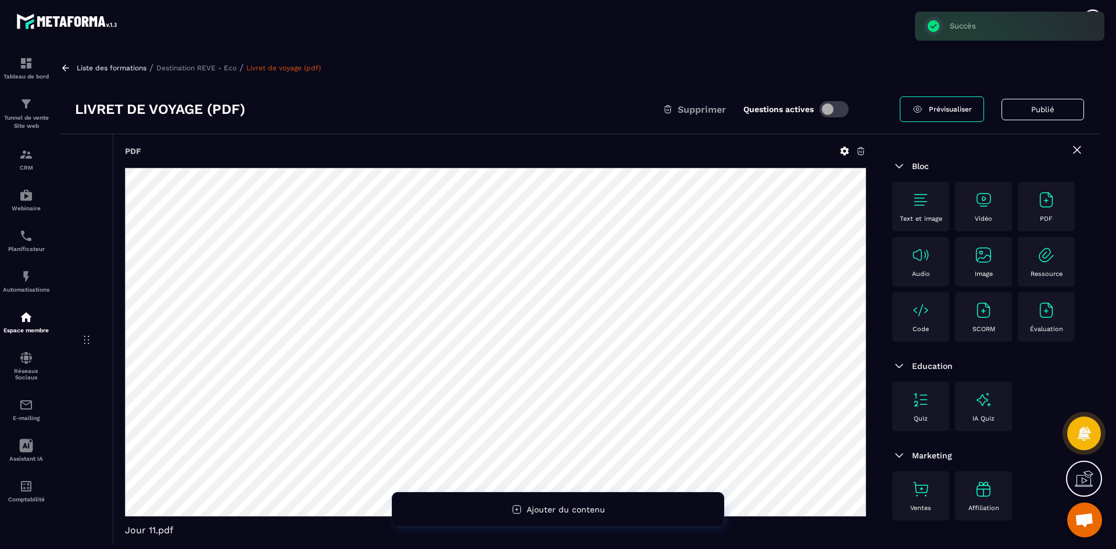
click at [227, 67] on p "Destination REVE - Eco" at bounding box center [196, 68] width 80 height 8
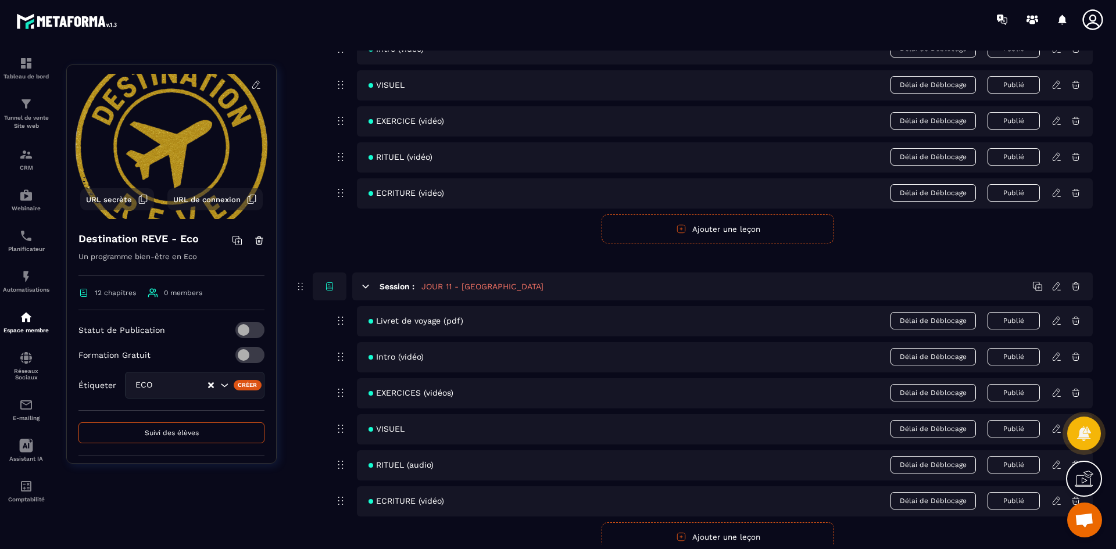
scroll to position [3273, 0]
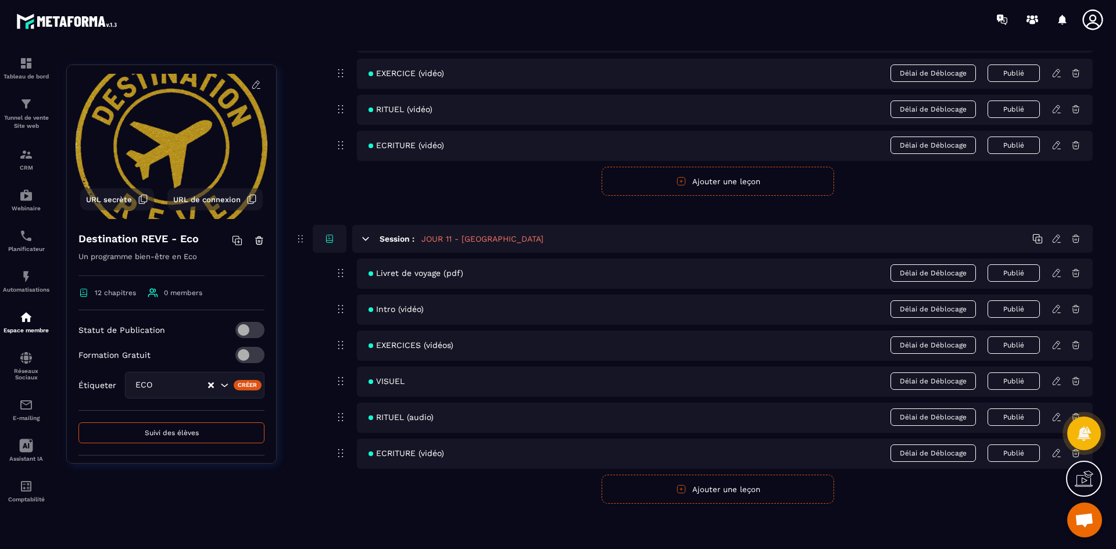
click at [1058, 310] on icon at bounding box center [1056, 309] width 10 height 10
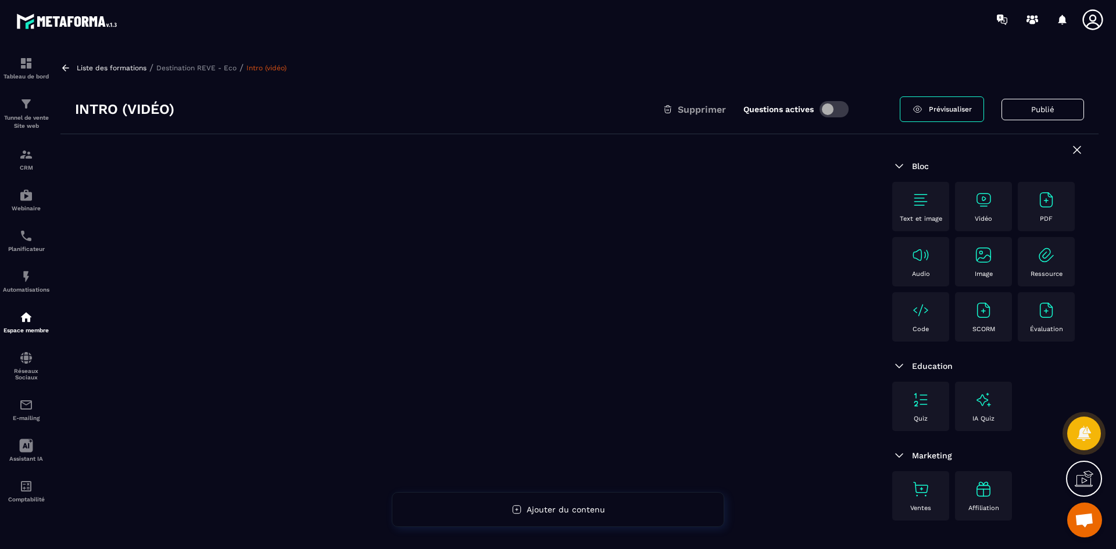
click at [990, 205] on img at bounding box center [983, 200] width 19 height 19
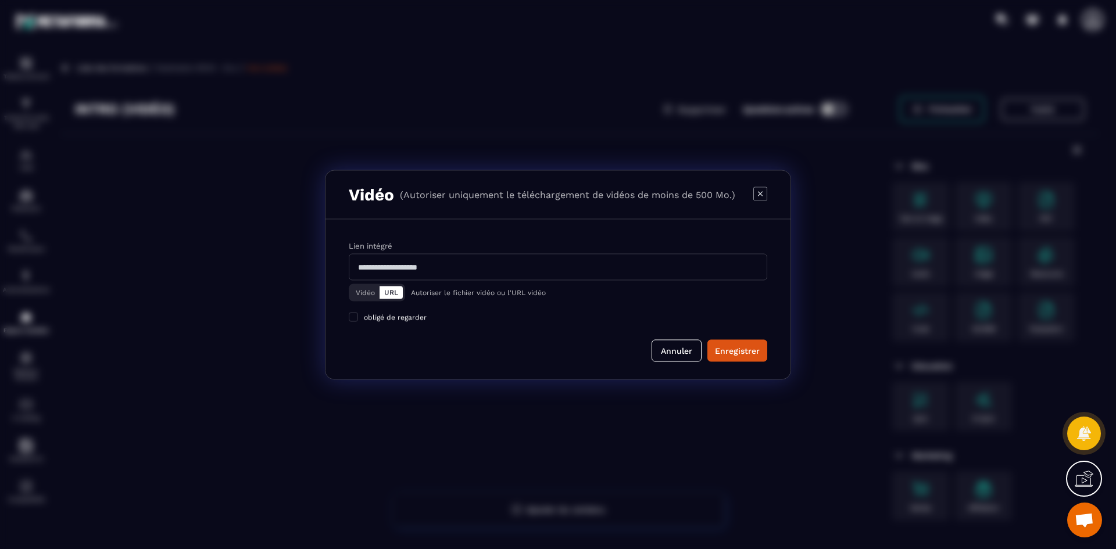
click at [367, 293] on button "Vidéo" at bounding box center [365, 292] width 28 height 13
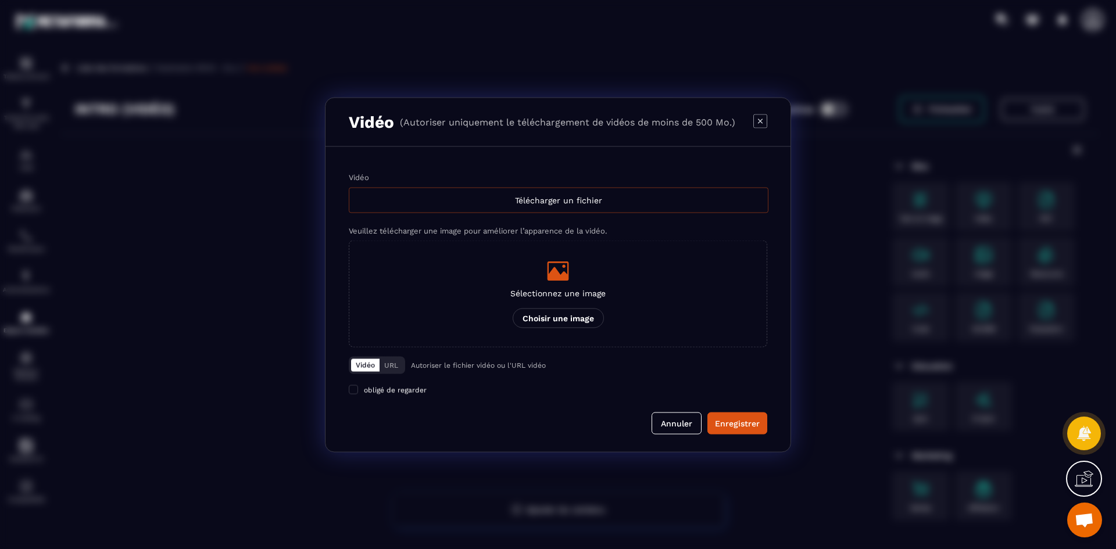
click at [388, 195] on div "Télécharger un fichier" at bounding box center [559, 200] width 420 height 26
click at [0, 0] on input "Vidéo Télécharger un fichier" at bounding box center [0, 0] width 0 height 0
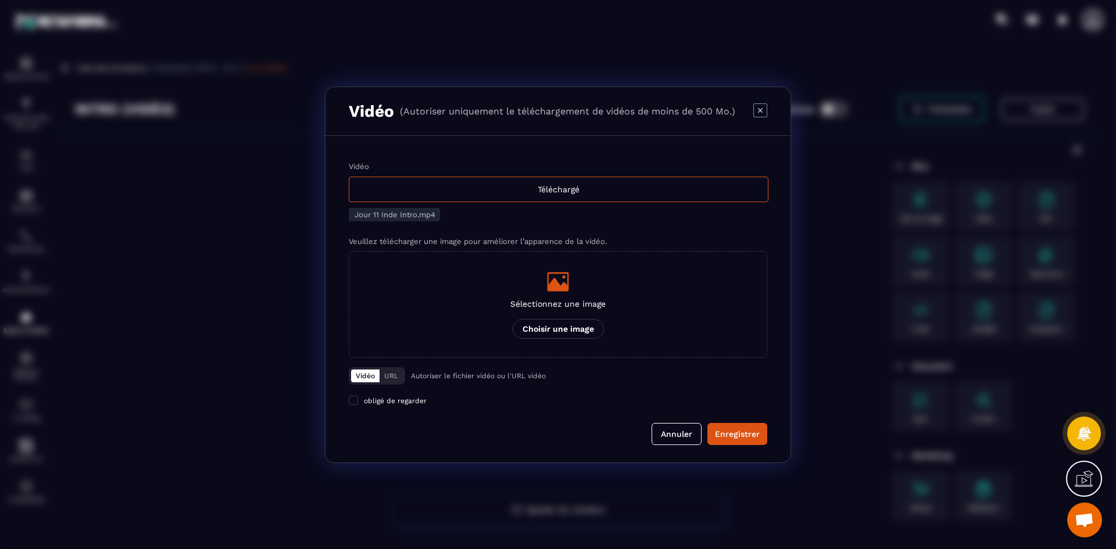
click at [553, 301] on p "Sélectionnez une image" at bounding box center [557, 303] width 95 height 9
click at [0, 0] on input "Sélectionnez une image Choisir une image" at bounding box center [0, 0] width 0 height 0
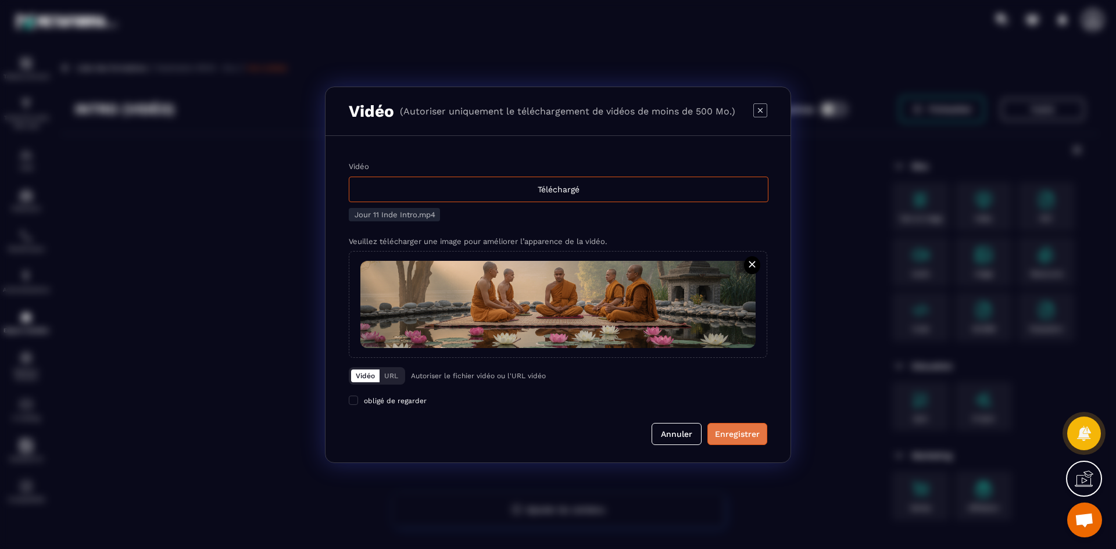
click at [743, 438] on div "Enregistrer" at bounding box center [737, 434] width 45 height 12
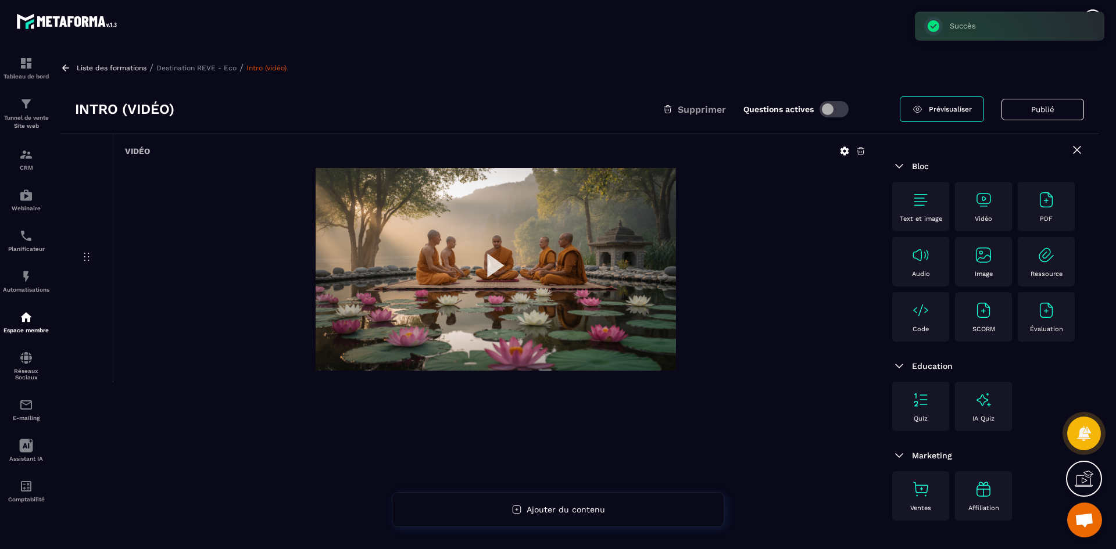
click at [225, 65] on p "Destination REVE - Eco" at bounding box center [196, 68] width 80 height 8
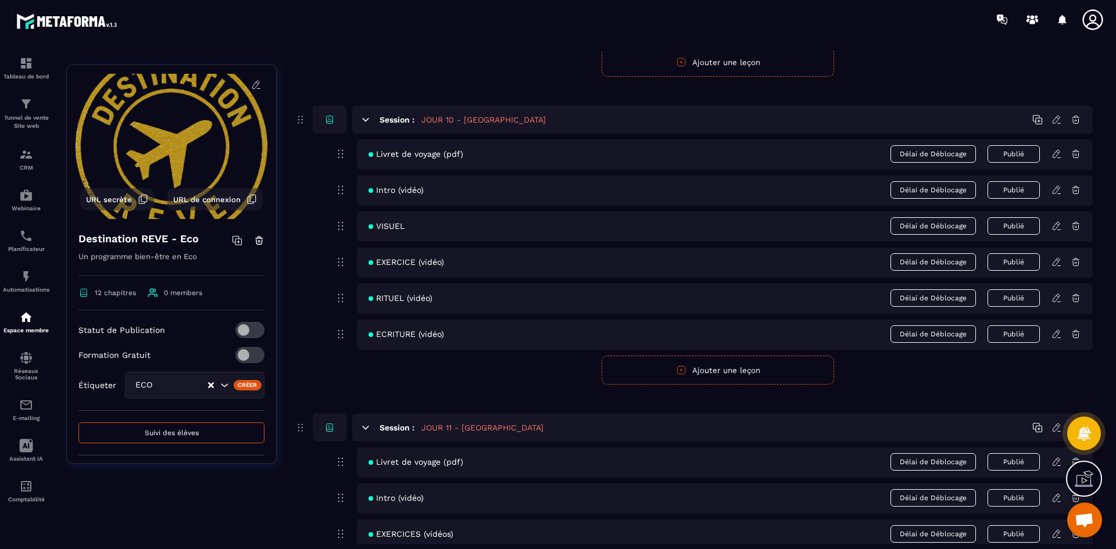
scroll to position [3273, 0]
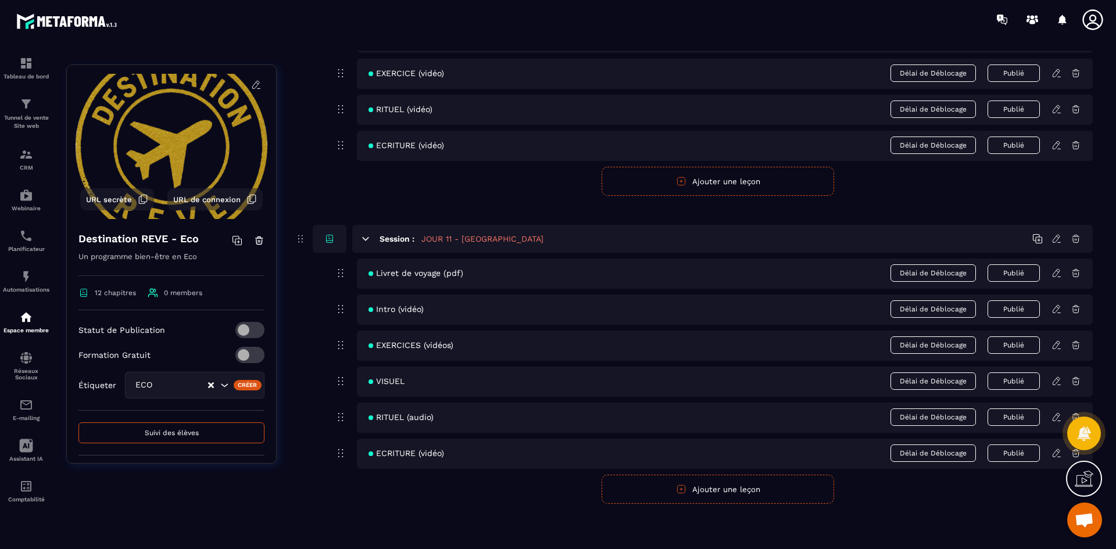
click at [1054, 343] on icon at bounding box center [1056, 345] width 10 height 10
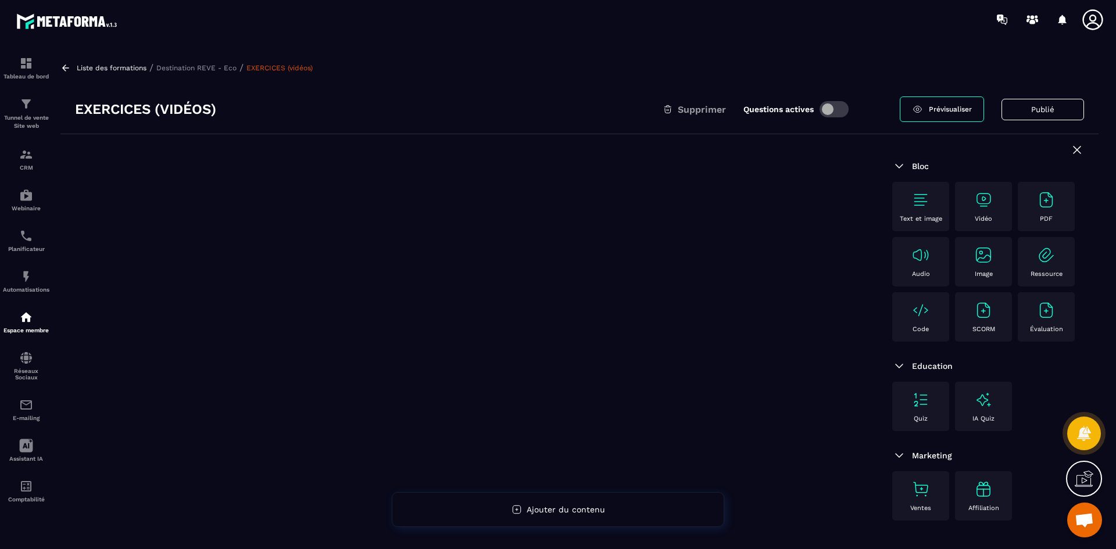
click at [937, 205] on div "Text et image" at bounding box center [920, 207] width 45 height 32
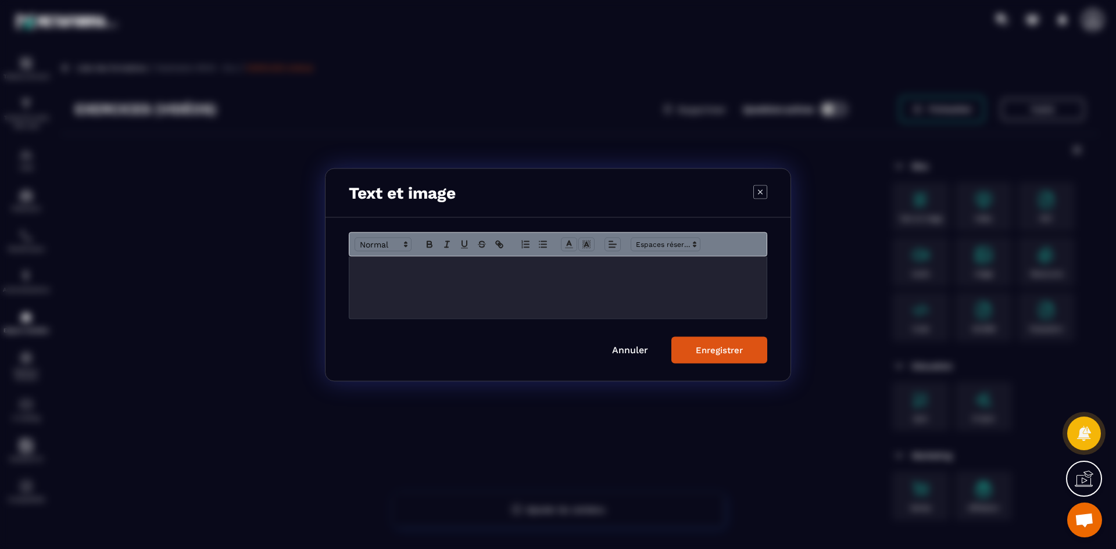
click at [434, 278] on div "Modal window" at bounding box center [557, 287] width 417 height 62
drag, startPoint x: 610, startPoint y: 270, endPoint x: 502, endPoint y: 270, distance: 108.1
click at [502, 270] on p "**********" at bounding box center [558, 268] width 400 height 10
click at [508, 281] on div "**********" at bounding box center [557, 287] width 417 height 62
drag, startPoint x: 525, startPoint y: 268, endPoint x: 553, endPoint y: 268, distance: 28.5
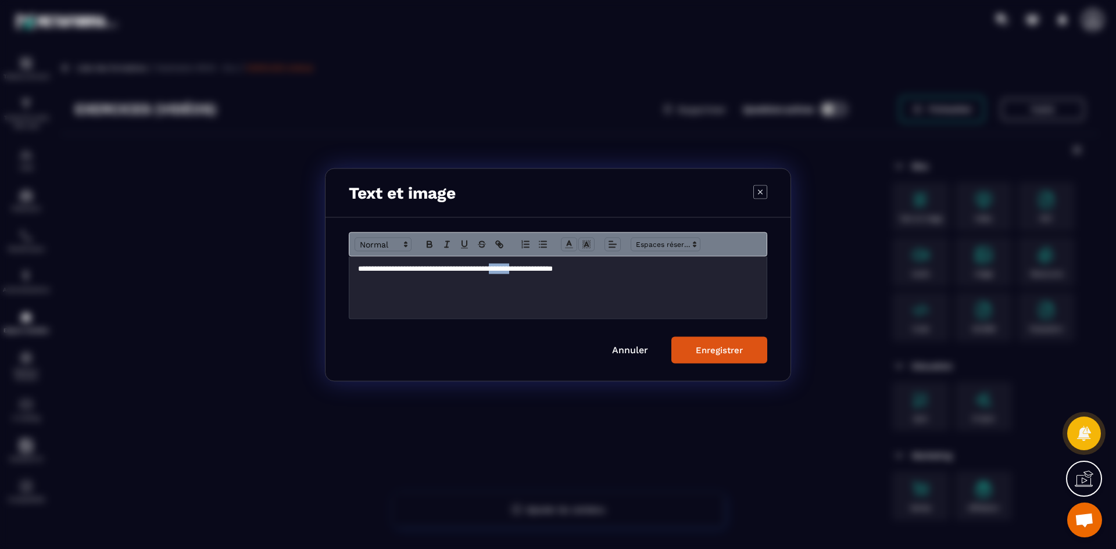
click at [553, 268] on p "**********" at bounding box center [558, 268] width 400 height 10
click at [536, 280] on div "**********" at bounding box center [557, 287] width 417 height 62
drag, startPoint x: 527, startPoint y: 267, endPoint x: 556, endPoint y: 270, distance: 28.6
click at [556, 270] on p "**********" at bounding box center [558, 268] width 400 height 10
click at [434, 241] on icon "Modal window" at bounding box center [429, 244] width 10 height 10
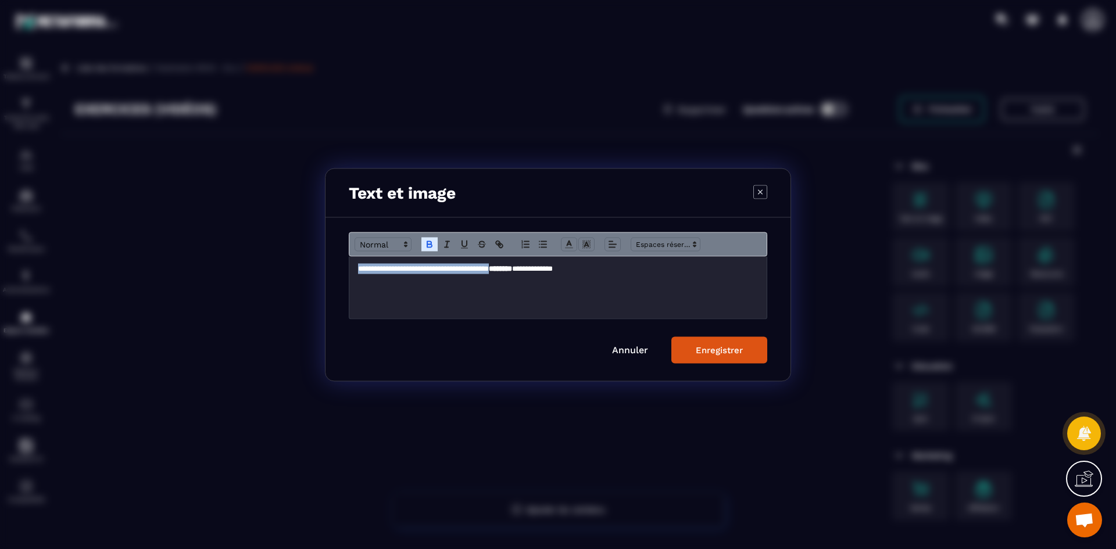
click at [733, 355] on div "Enregistrer" at bounding box center [719, 350] width 47 height 10
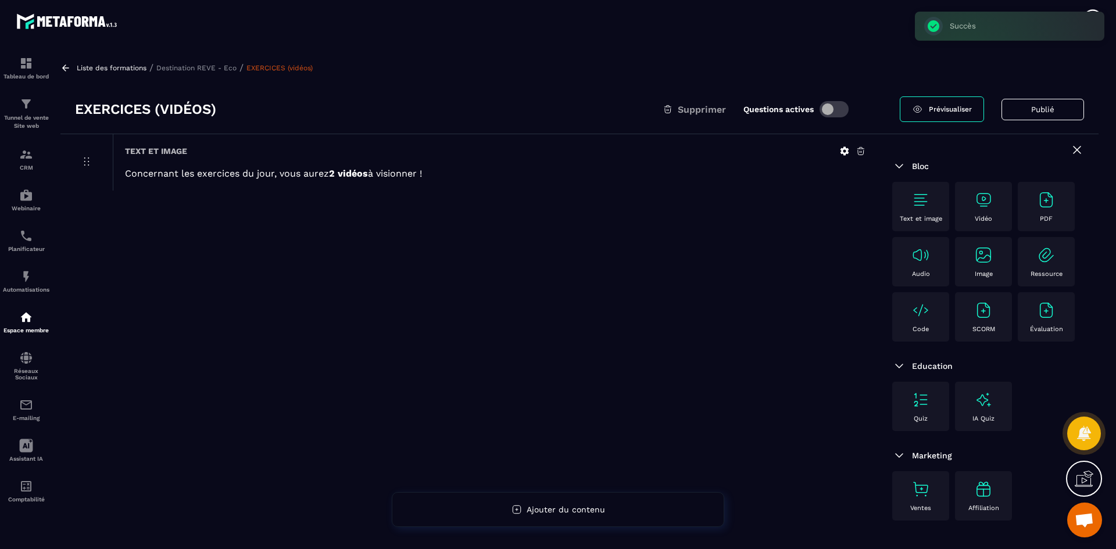
click at [988, 204] on img at bounding box center [983, 200] width 19 height 19
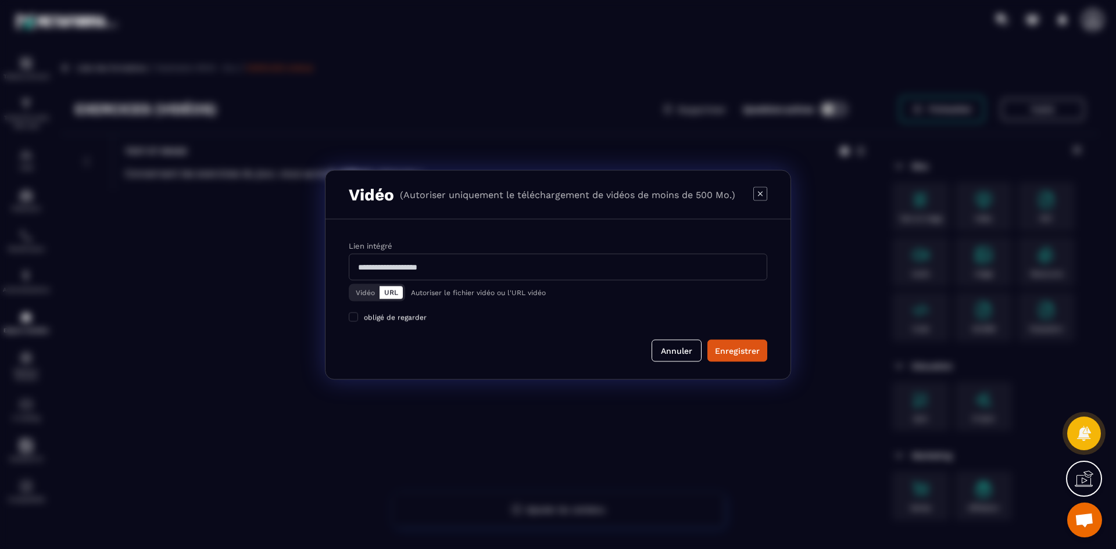
click at [366, 293] on button "Vidéo" at bounding box center [365, 292] width 28 height 13
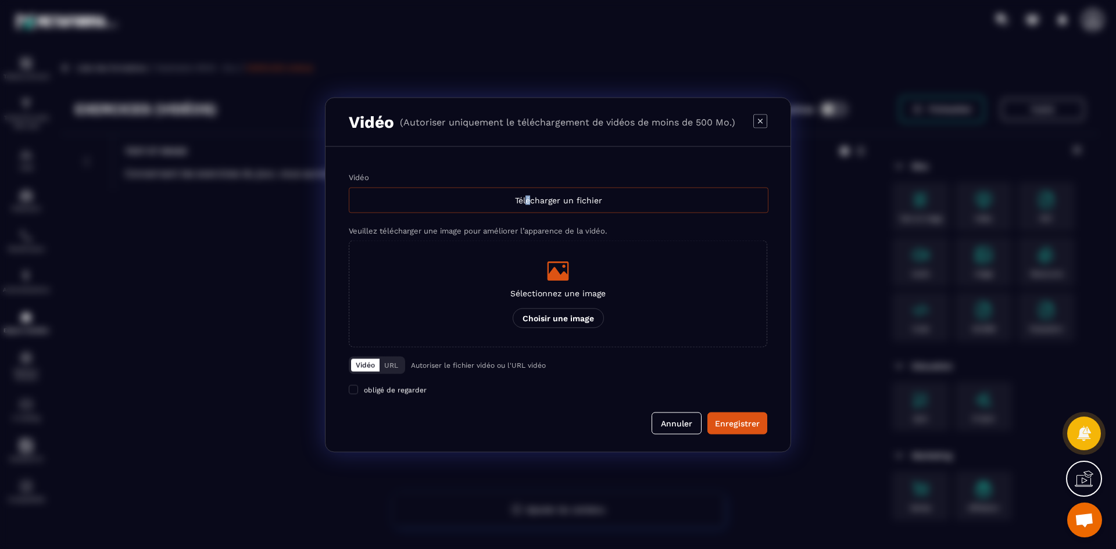
click at [529, 200] on div "Télécharger un fichier" at bounding box center [559, 200] width 420 height 26
click at [536, 205] on div "Télécharger un fichier" at bounding box center [559, 200] width 420 height 26
click at [0, 0] on input "Vidéo Télécharger un fichier" at bounding box center [0, 0] width 0 height 0
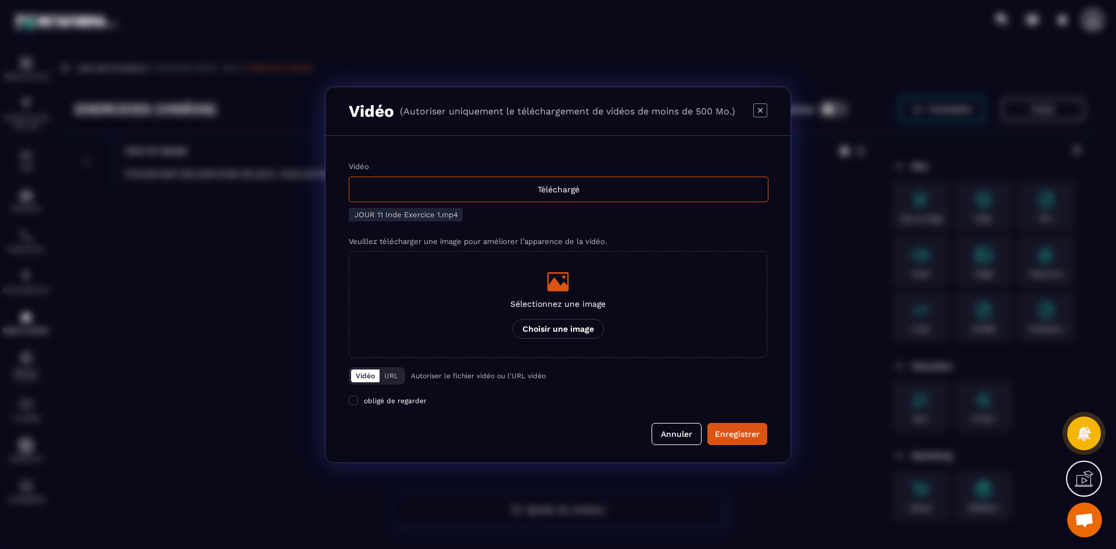
click at [571, 303] on p "Sélectionnez une image" at bounding box center [557, 303] width 95 height 9
click at [0, 0] on input "Sélectionnez une image Choisir une image" at bounding box center [0, 0] width 0 height 0
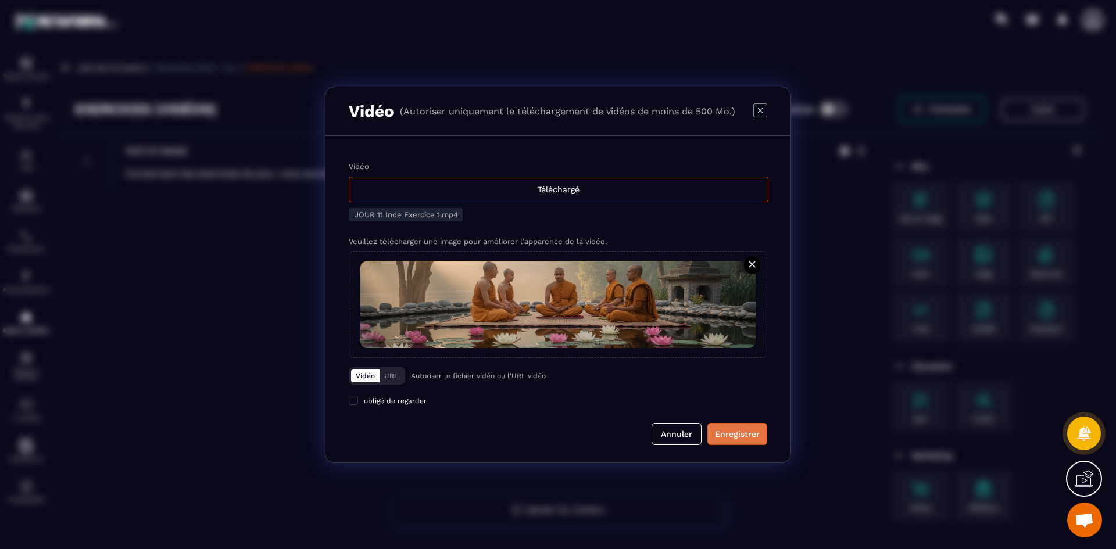
click at [731, 433] on div "Enregistrer" at bounding box center [737, 434] width 45 height 12
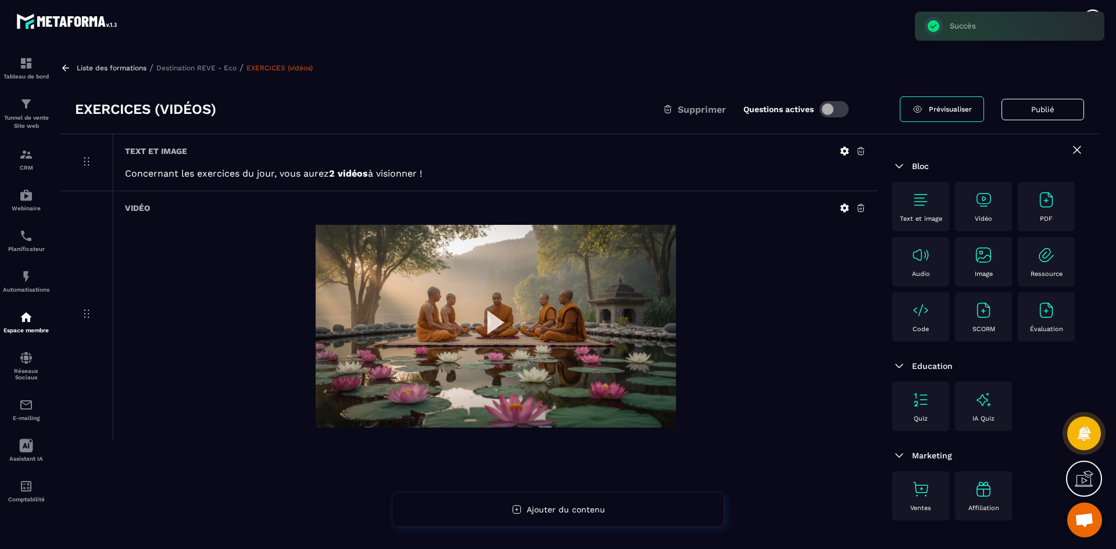
click at [989, 200] on img at bounding box center [983, 200] width 19 height 19
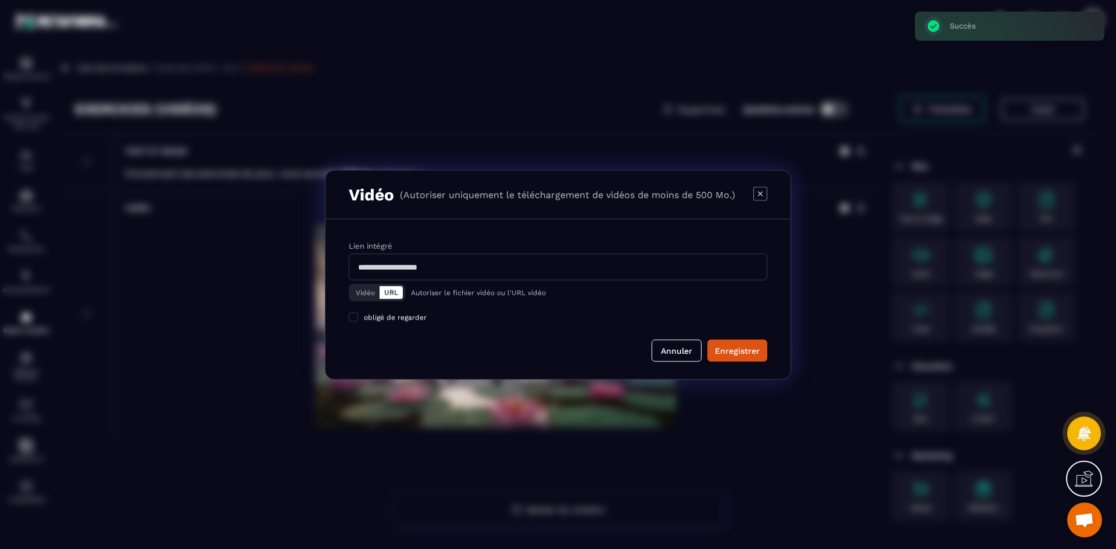
click at [356, 297] on button "Vidéo" at bounding box center [365, 292] width 28 height 13
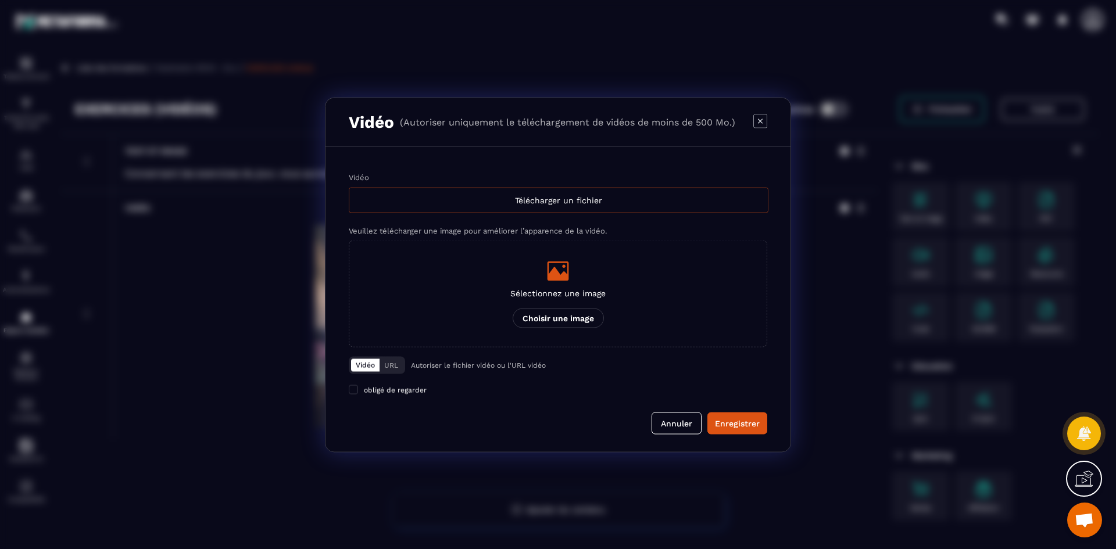
click at [477, 198] on div "Télécharger un fichier" at bounding box center [559, 200] width 420 height 26
click at [0, 0] on input "Vidéo Télécharger un fichier" at bounding box center [0, 0] width 0 height 0
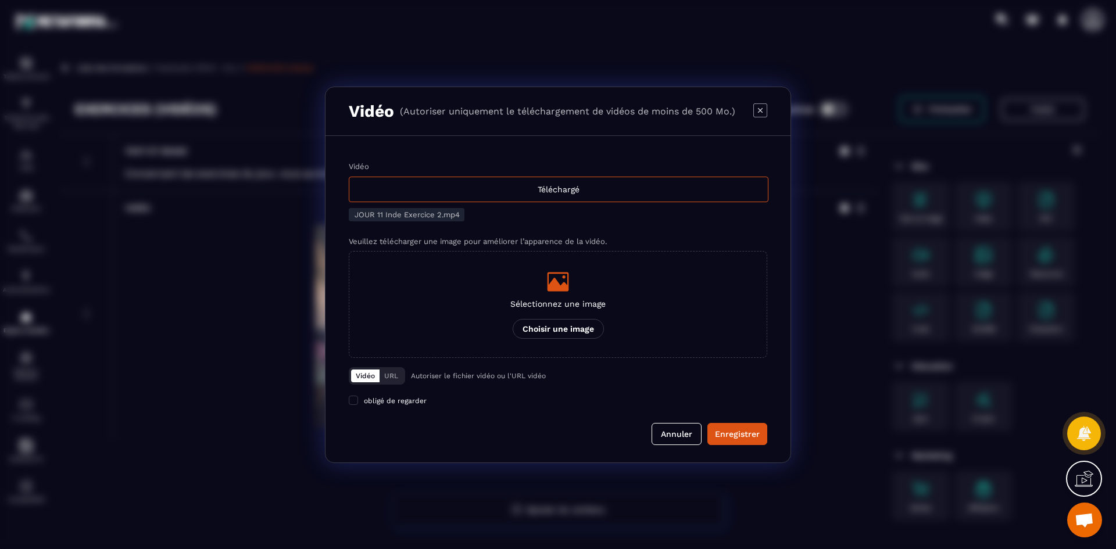
click at [539, 305] on p "Sélectionnez une image" at bounding box center [557, 303] width 95 height 9
click at [0, 0] on input "Sélectionnez une image Choisir une image" at bounding box center [0, 0] width 0 height 0
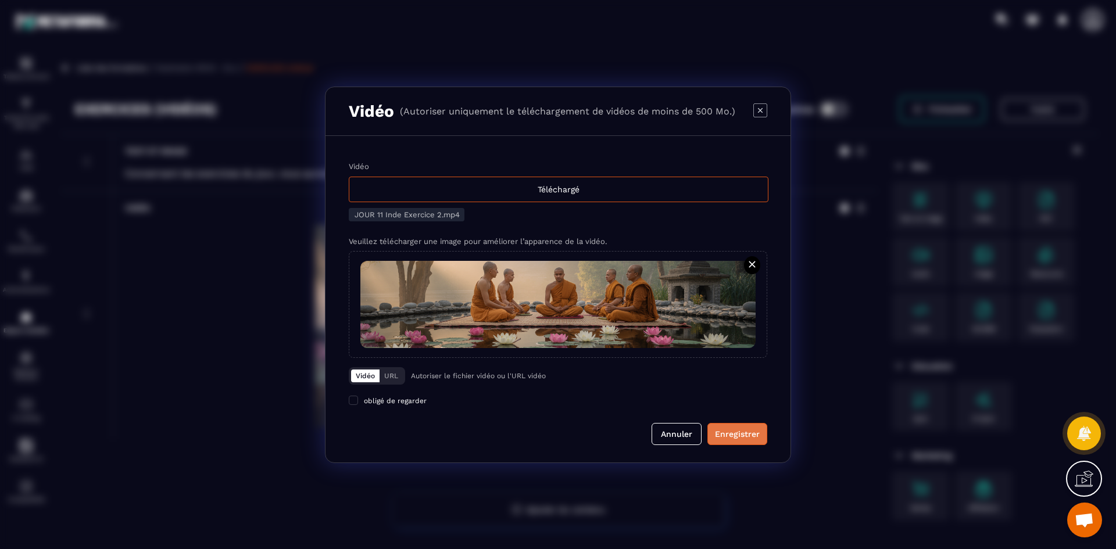
click at [743, 436] on div "Enregistrer" at bounding box center [737, 434] width 45 height 12
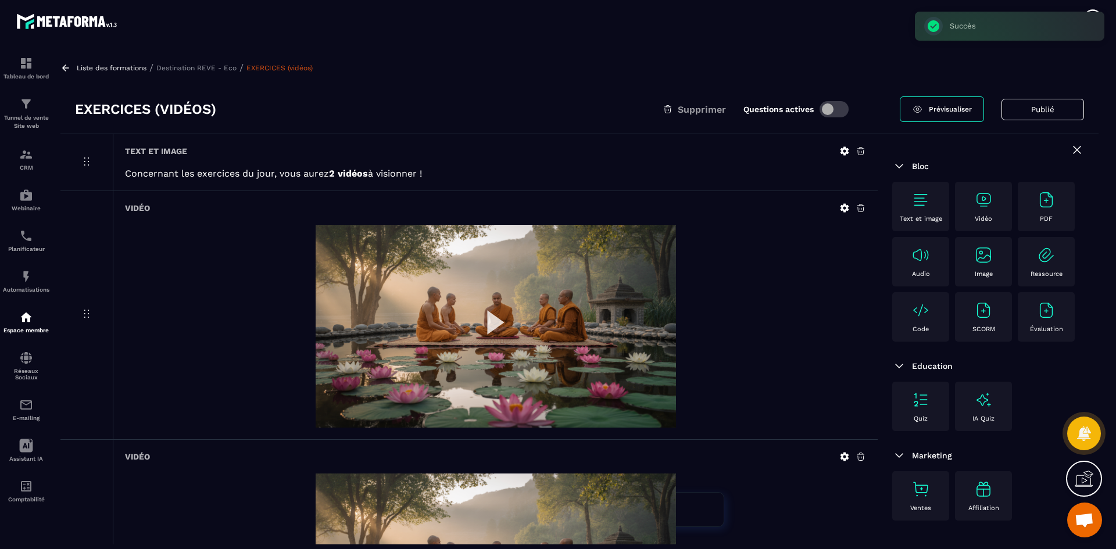
click at [203, 69] on p "Destination REVE - Eco" at bounding box center [196, 68] width 80 height 8
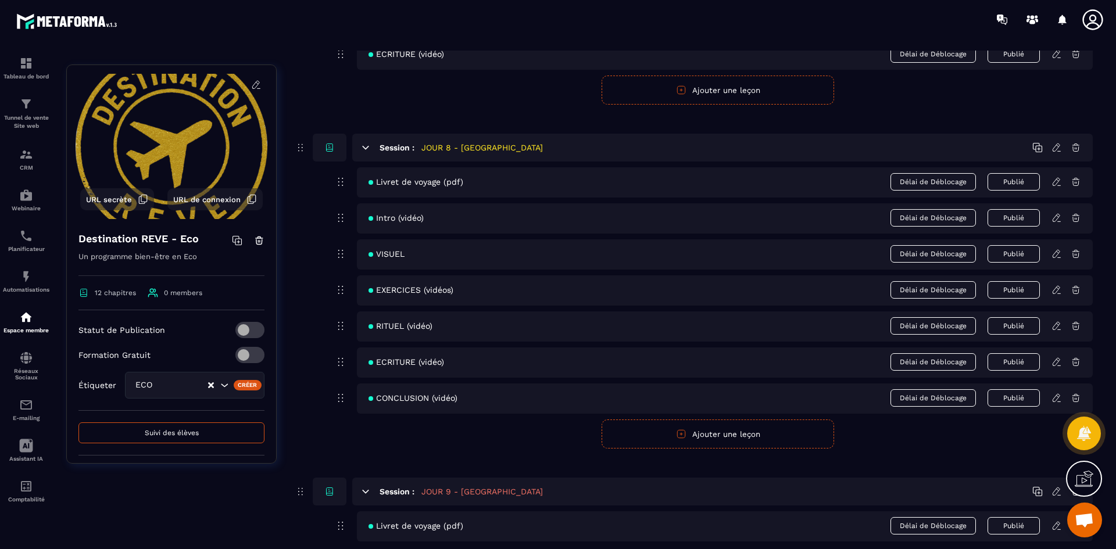
scroll to position [2964, 0]
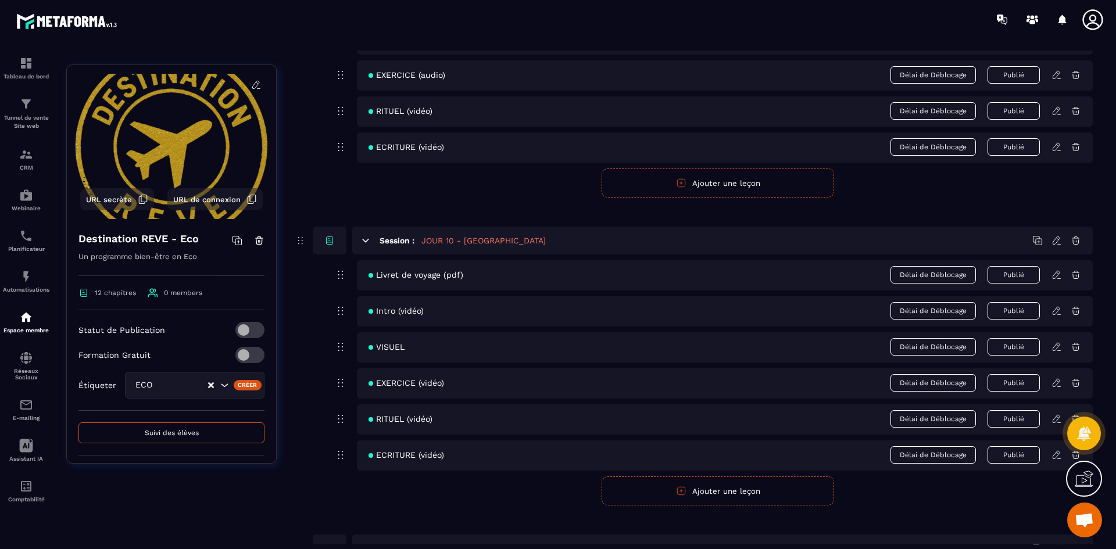
click at [1056, 457] on icon at bounding box center [1056, 455] width 10 height 10
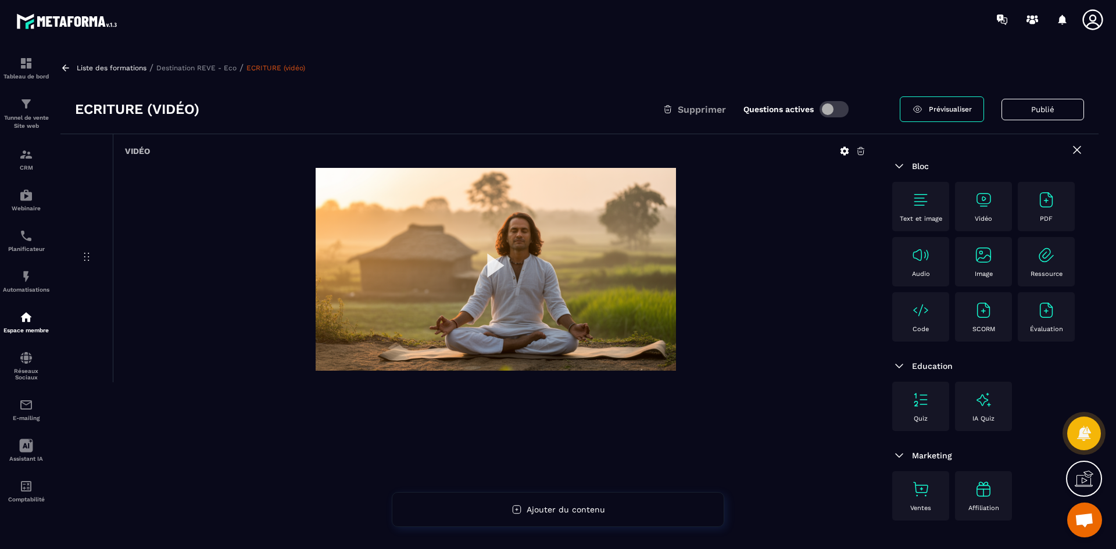
click at [214, 69] on p "Destination REVE - Eco" at bounding box center [196, 68] width 80 height 8
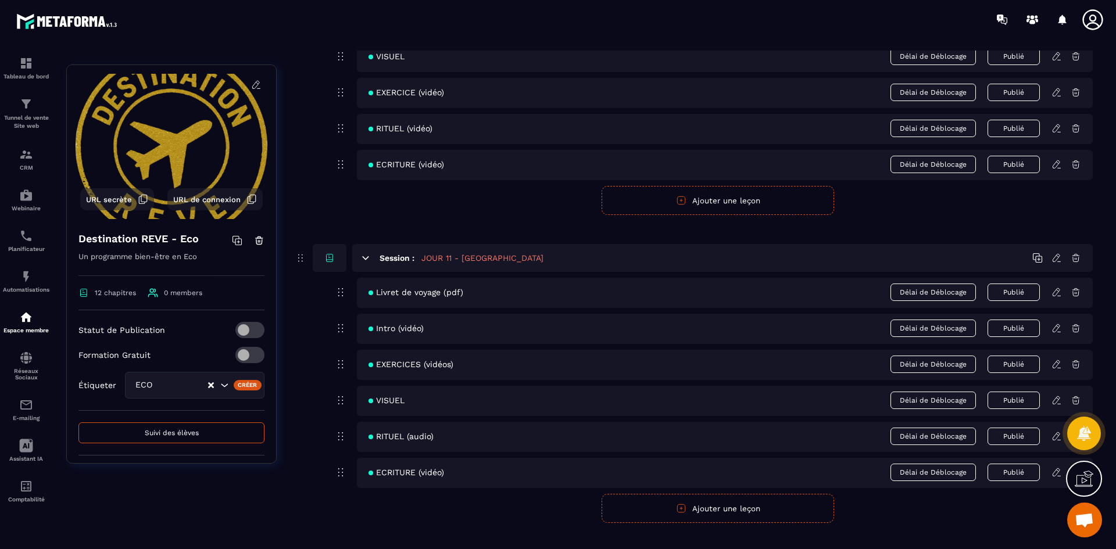
scroll to position [3273, 0]
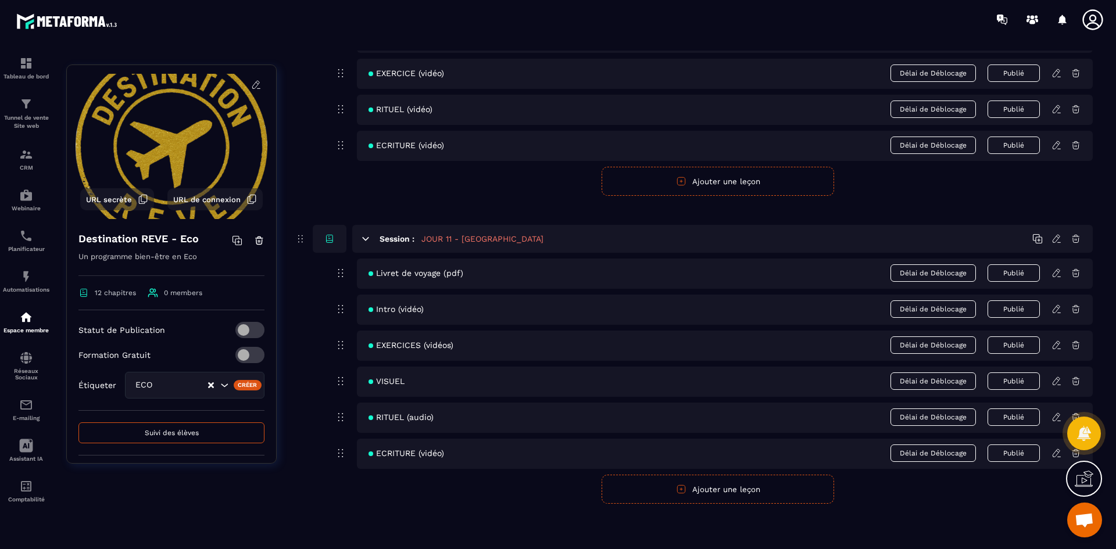
click at [1056, 418] on icon at bounding box center [1056, 417] width 10 height 10
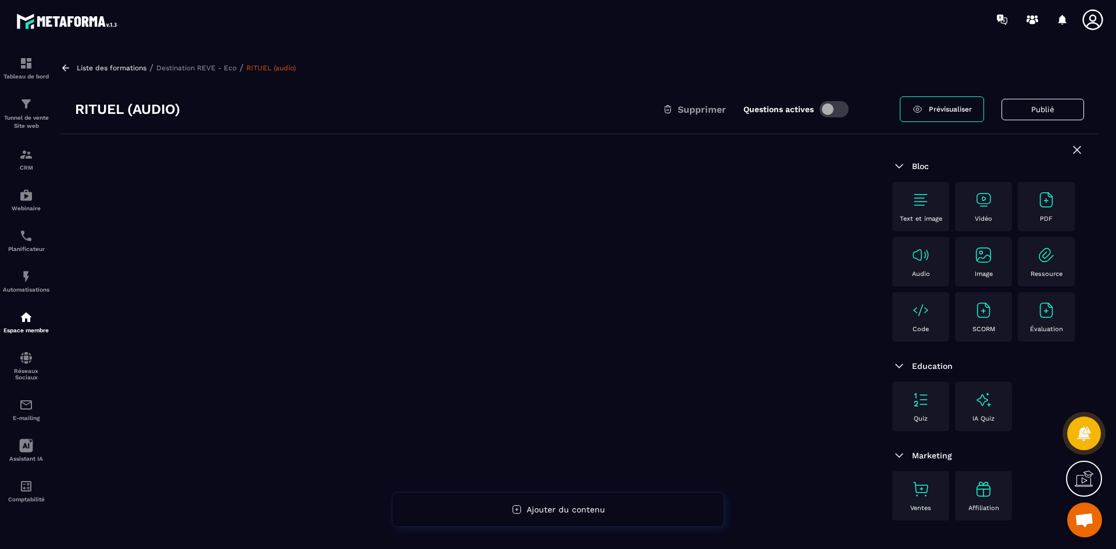
click at [918, 200] on img at bounding box center [920, 200] width 19 height 19
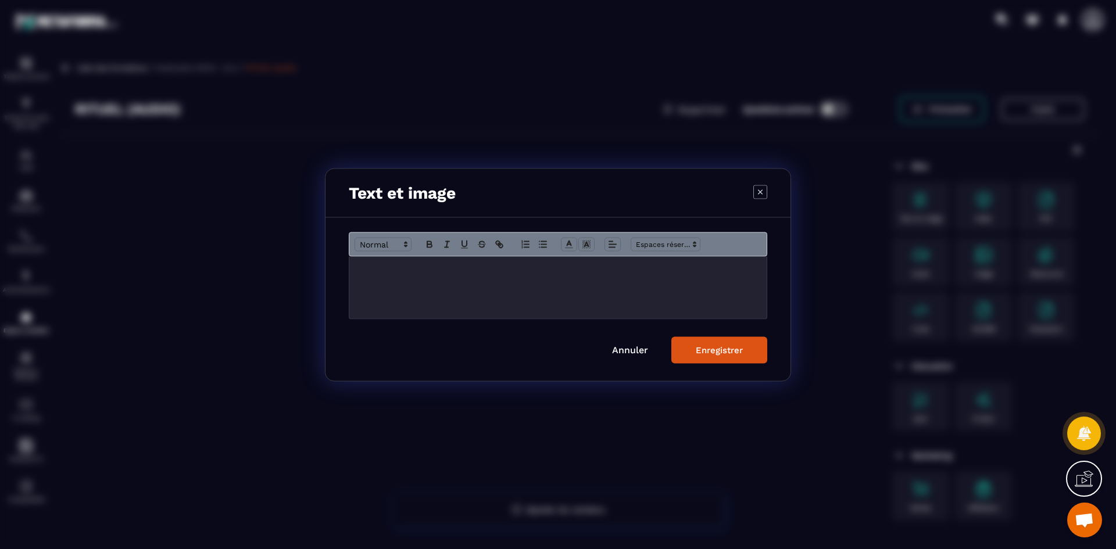
click at [562, 289] on div "Modal window" at bounding box center [557, 287] width 417 height 62
click at [740, 356] on button "Enregistrer" at bounding box center [719, 349] width 96 height 27
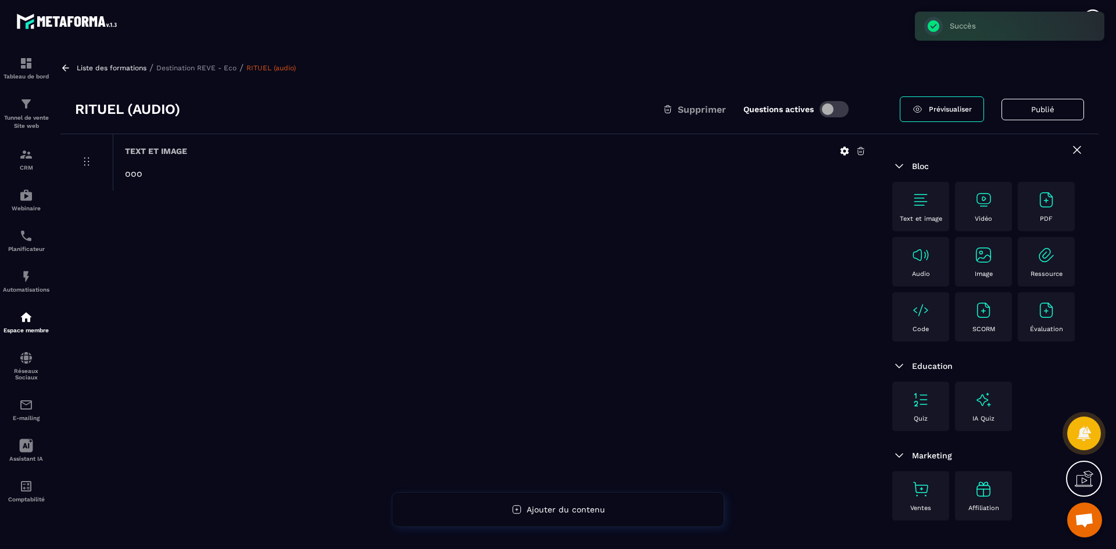
click at [915, 263] on img at bounding box center [920, 255] width 19 height 19
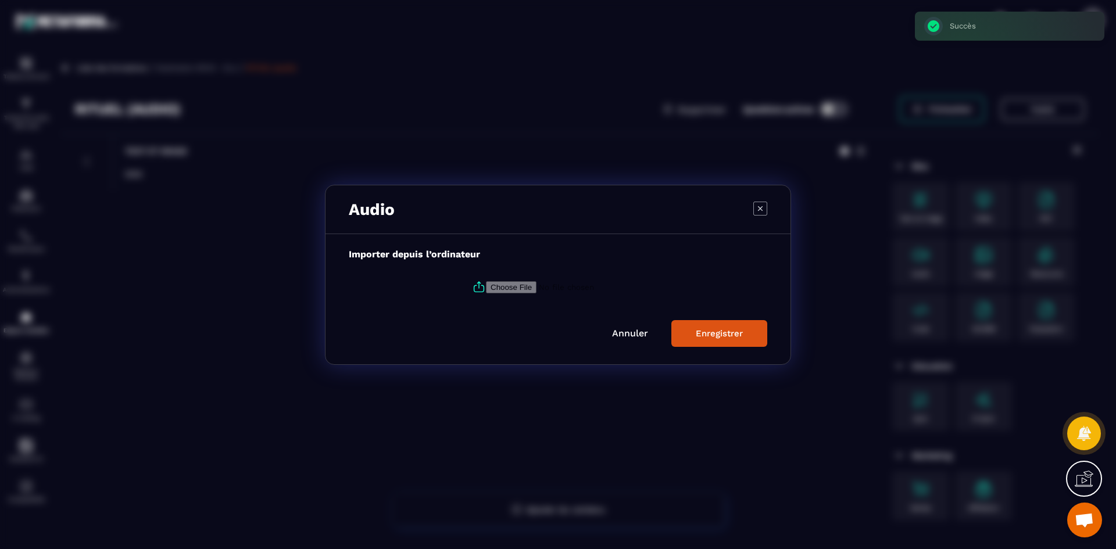
click at [496, 290] on input "Modal window" at bounding box center [565, 287] width 158 height 12
type input "**********"
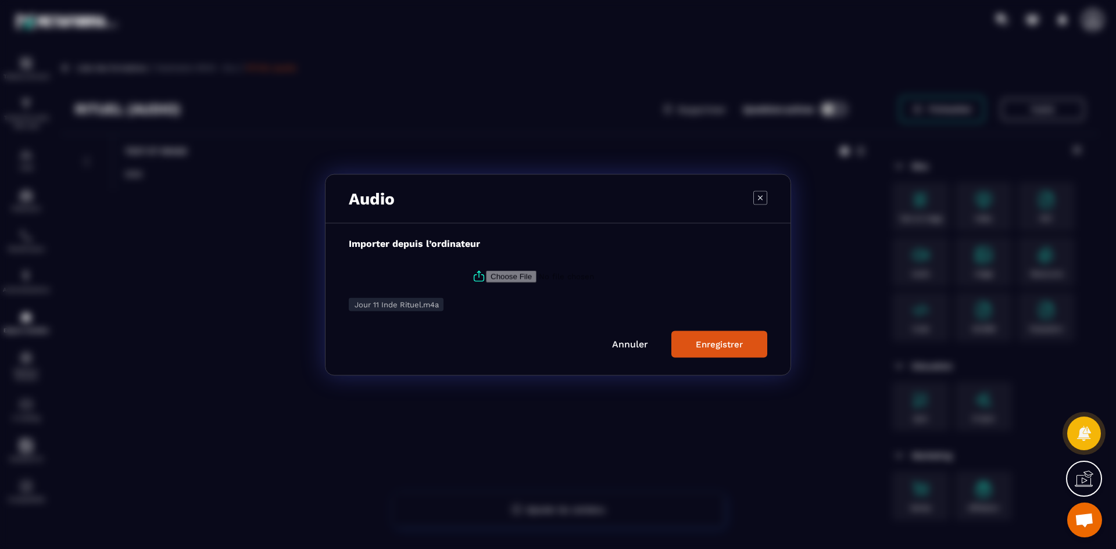
click at [698, 336] on button "Enregistrer" at bounding box center [719, 344] width 96 height 27
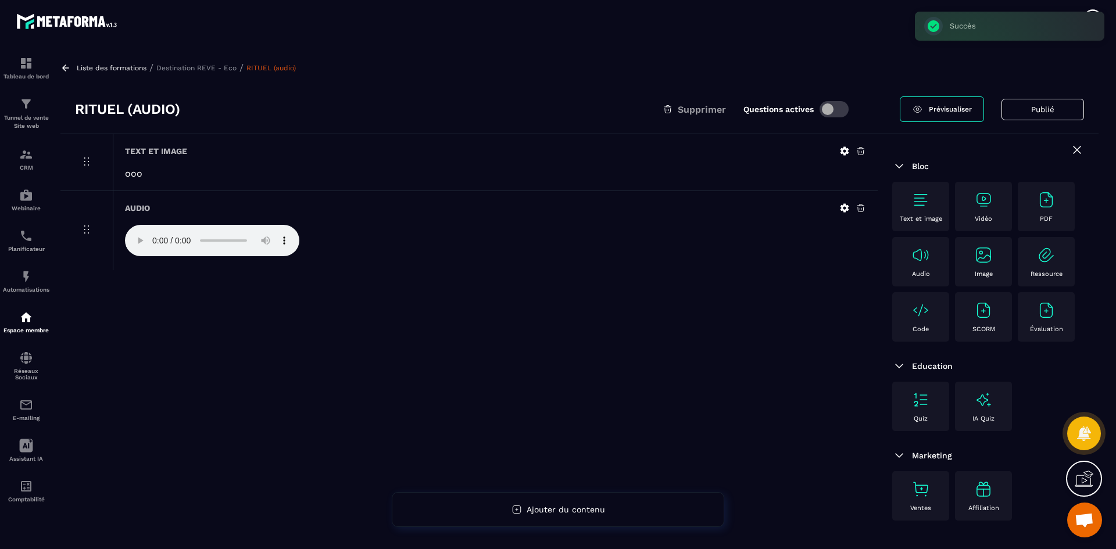
click at [216, 67] on p "Destination REVE - Eco" at bounding box center [196, 68] width 80 height 8
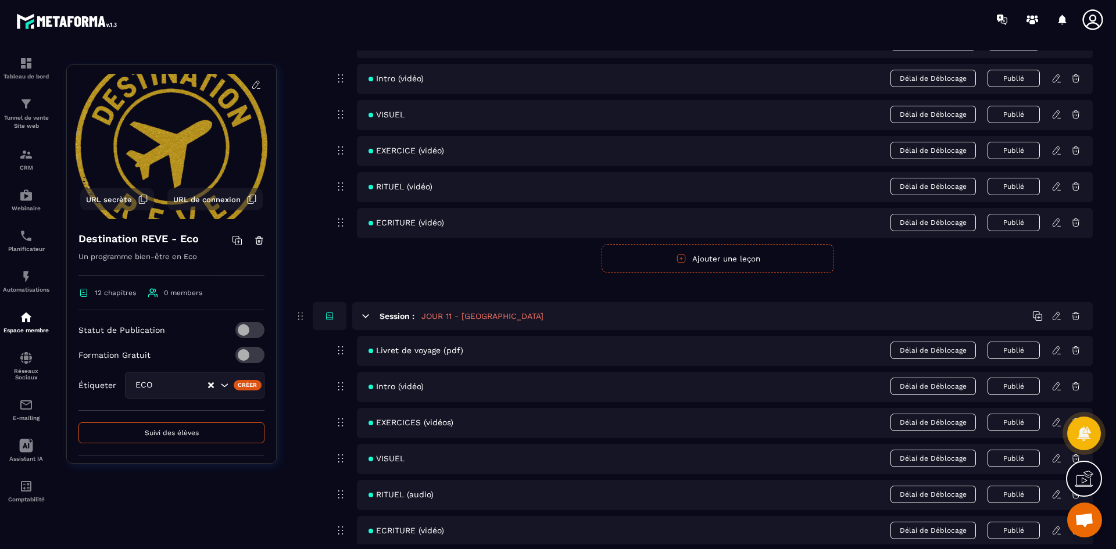
scroll to position [3273, 0]
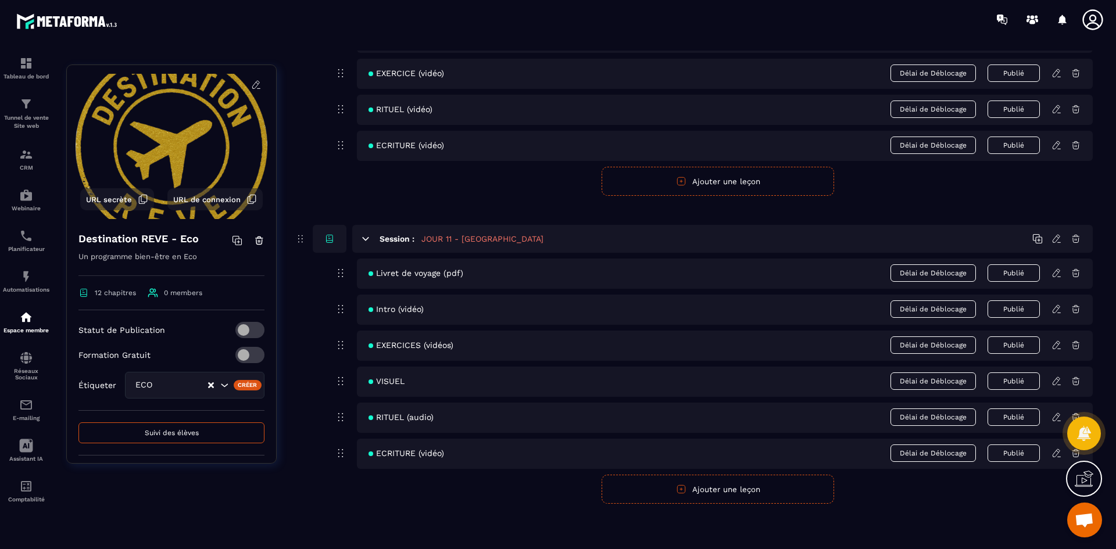
click at [1054, 456] on icon at bounding box center [1056, 453] width 10 height 10
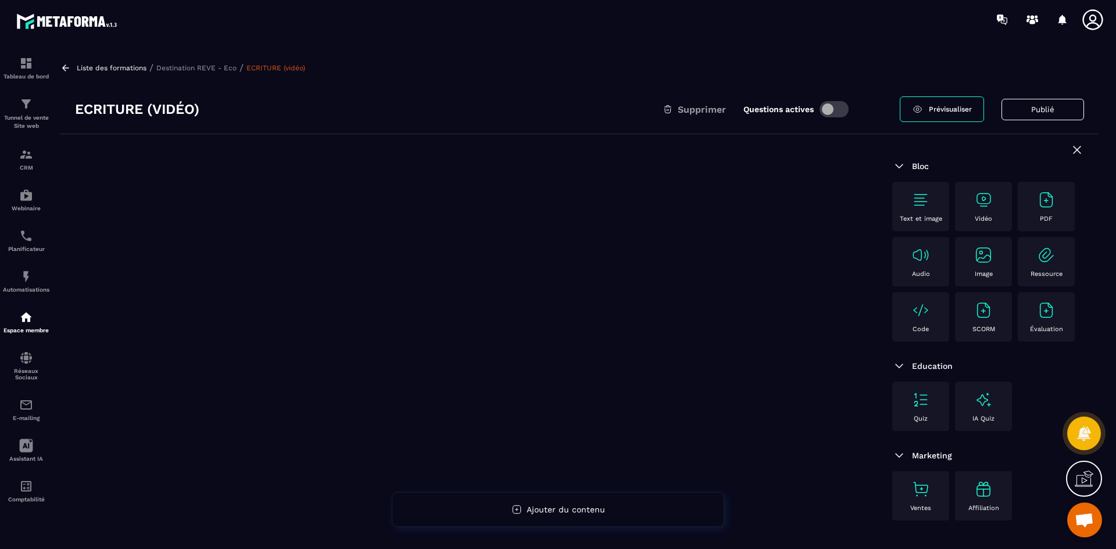
click at [978, 199] on img at bounding box center [983, 200] width 19 height 19
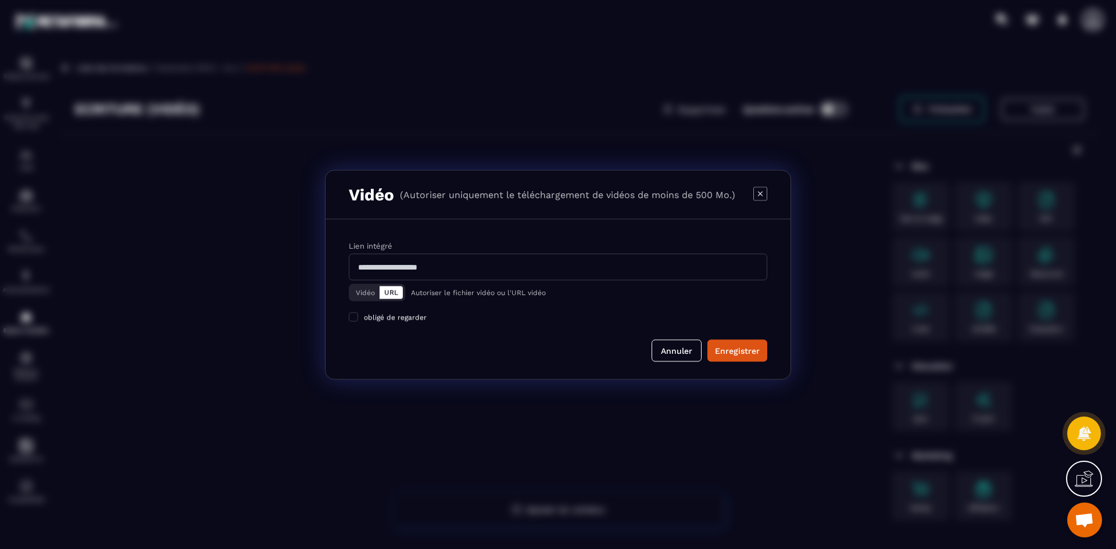
click at [366, 290] on button "Vidéo" at bounding box center [365, 292] width 28 height 13
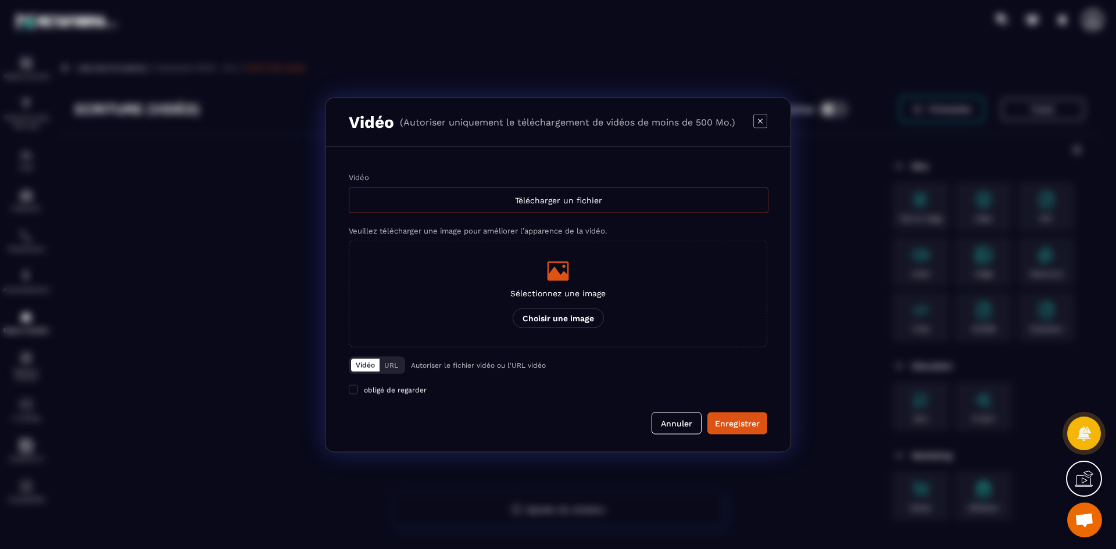
click at [452, 202] on div "Télécharger un fichier" at bounding box center [559, 200] width 420 height 26
click at [0, 0] on input "Vidéo Télécharger un fichier" at bounding box center [0, 0] width 0 height 0
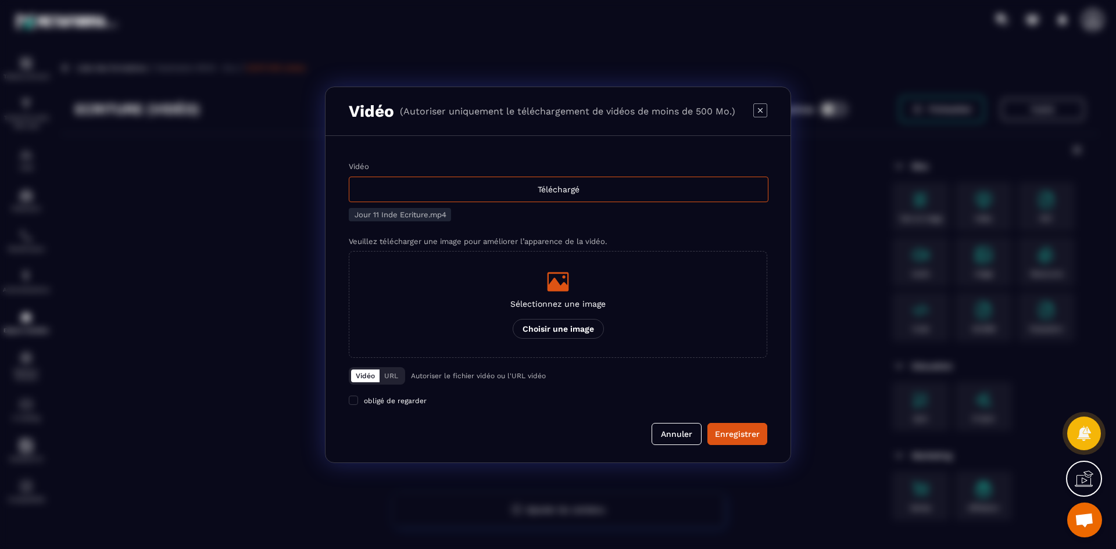
click at [567, 286] on icon "Modal window" at bounding box center [558, 281] width 22 height 19
click at [0, 0] on input "Sélectionnez une image Choisir une image" at bounding box center [0, 0] width 0 height 0
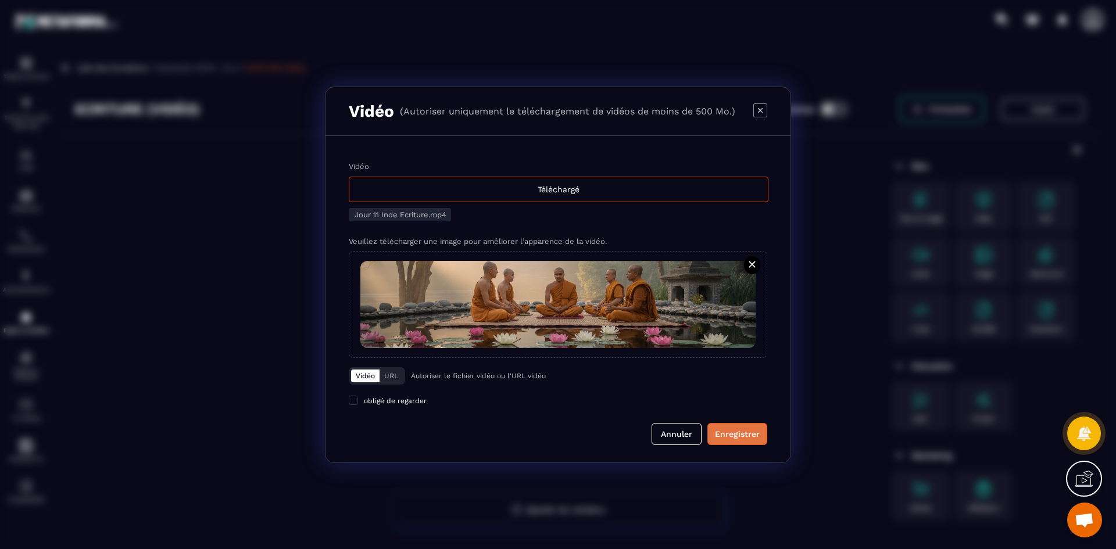
click at [760, 430] on button "Enregistrer" at bounding box center [737, 434] width 60 height 22
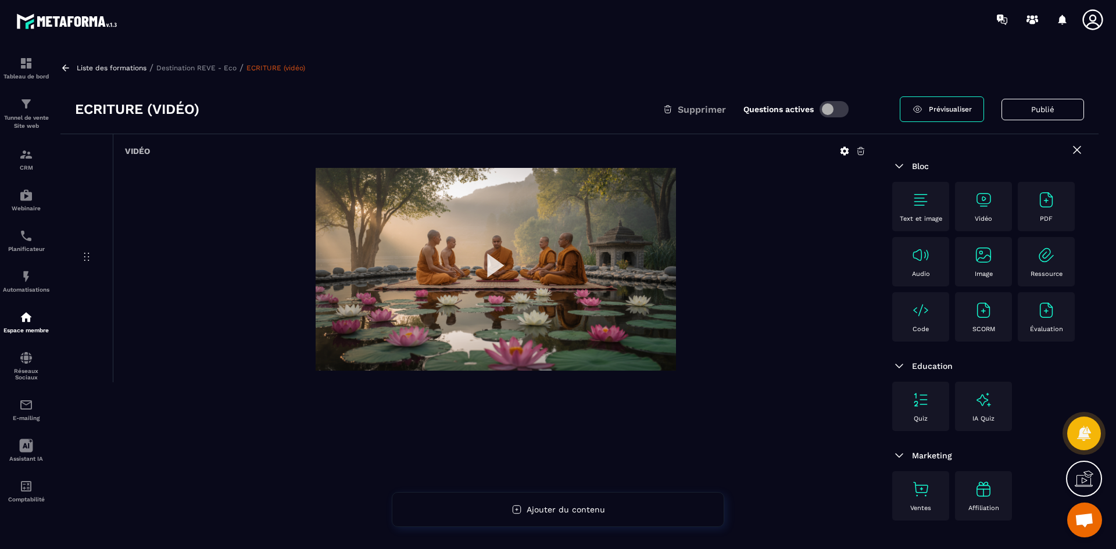
click at [203, 68] on p "Destination REVE - Eco" at bounding box center [196, 68] width 80 height 8
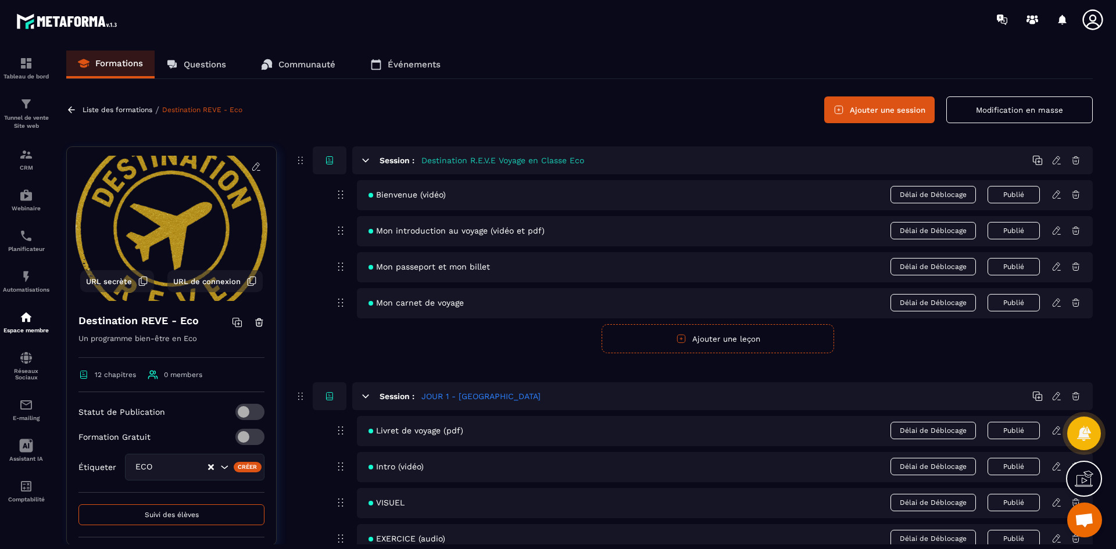
click at [888, 117] on button "Ajouter une session" at bounding box center [879, 109] width 110 height 27
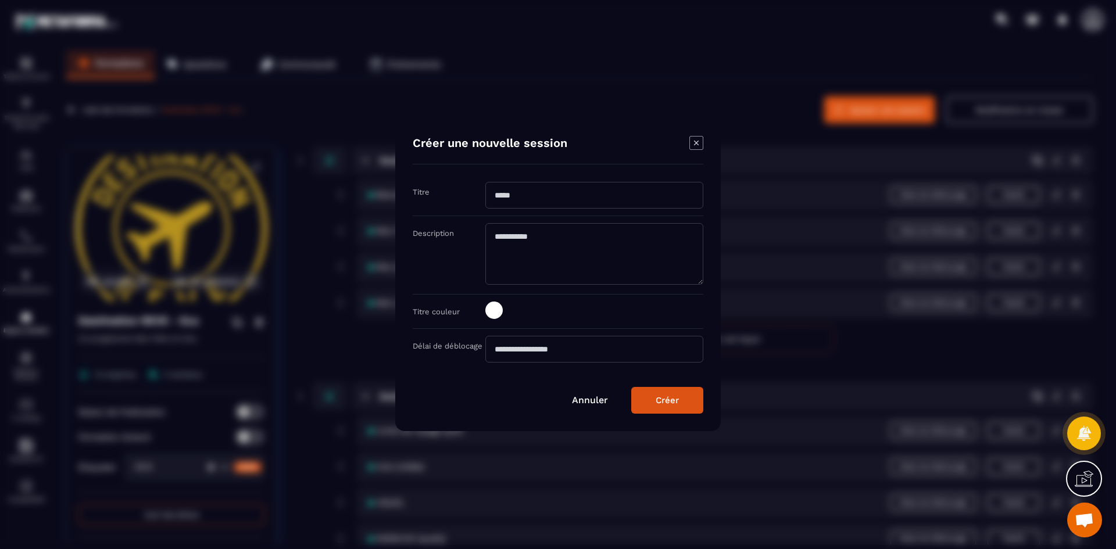
click at [558, 199] on input "Modal window" at bounding box center [594, 195] width 218 height 27
type input "**********"
click at [495, 312] on span "Modal window" at bounding box center [493, 310] width 17 height 17
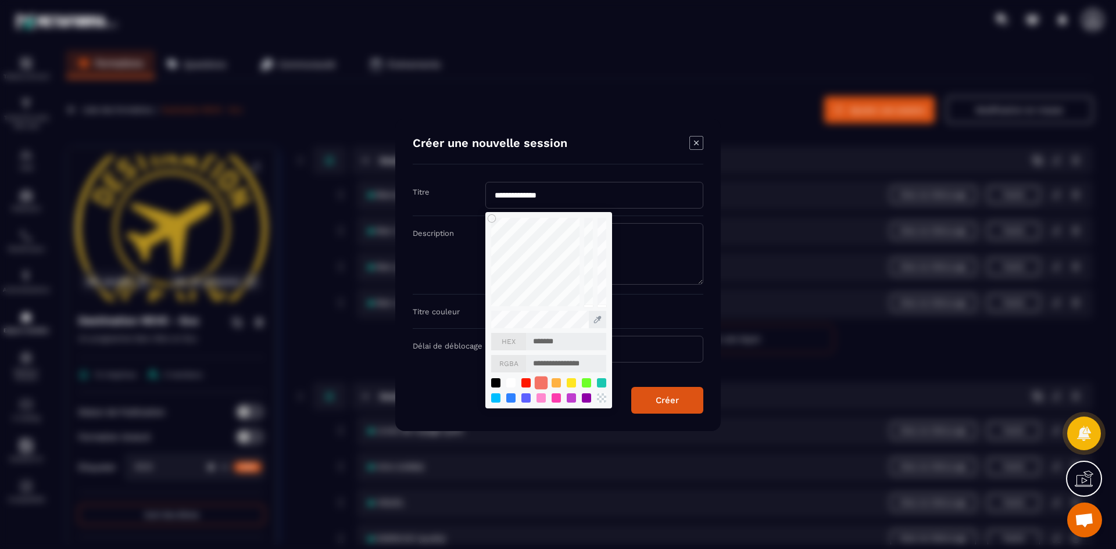
click at [540, 381] on div "Modal window" at bounding box center [541, 382] width 13 height 13
type input "*******"
type input "**********"
click at [656, 399] on div "Créer" at bounding box center [667, 400] width 23 height 10
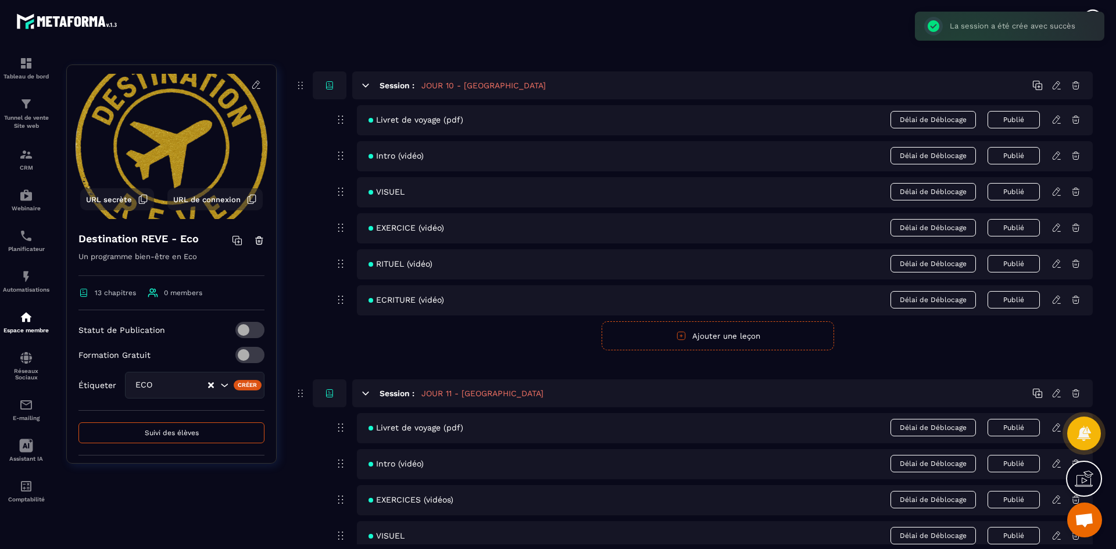
scroll to position [3365, 0]
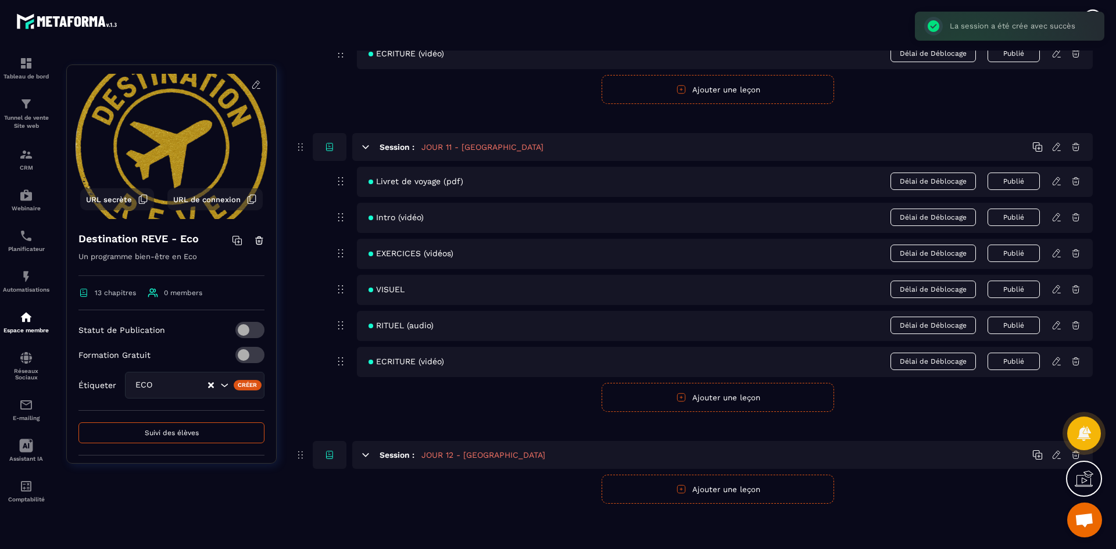
click at [729, 492] on button "Ajouter une leçon" at bounding box center [717, 489] width 232 height 29
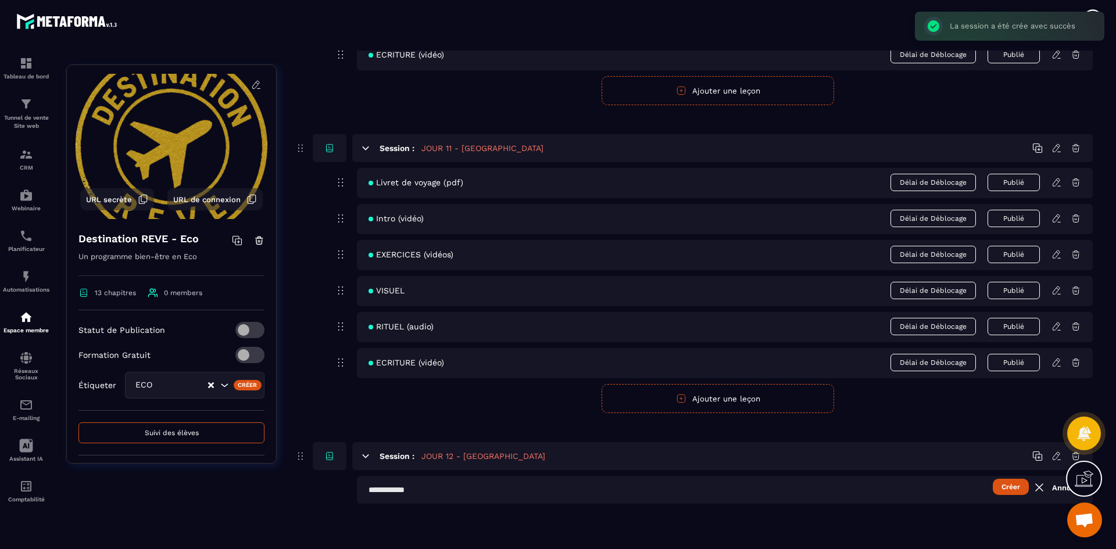
scroll to position [3364, 0]
click at [1005, 484] on button "Créer" at bounding box center [1011, 487] width 36 height 16
click at [416, 491] on input "text" at bounding box center [725, 490] width 736 height 28
type input "**********"
click at [1021, 483] on button "Créer" at bounding box center [1011, 487] width 36 height 16
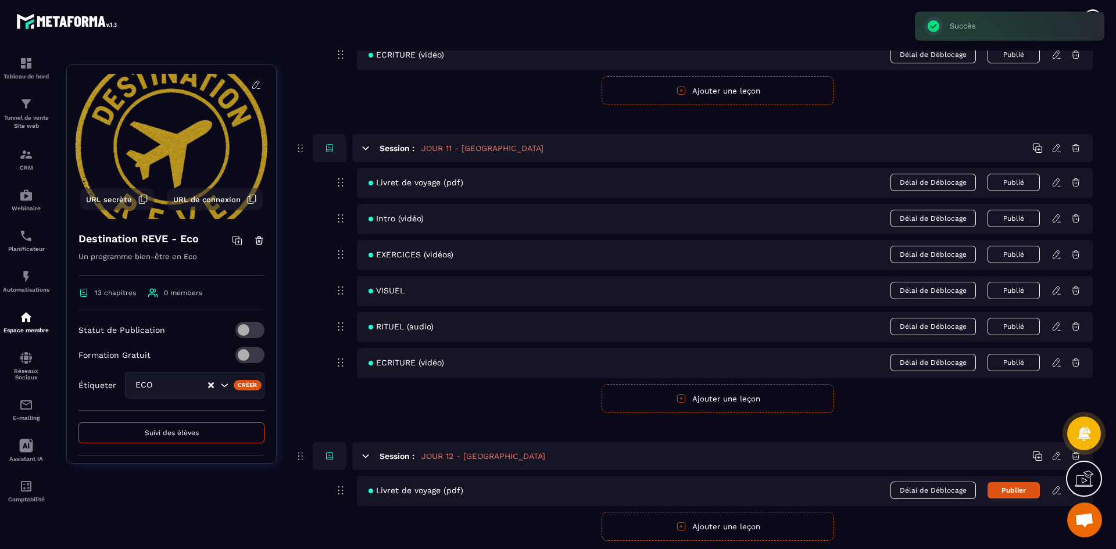
click at [641, 531] on button "Ajouter une leçon" at bounding box center [717, 526] width 232 height 29
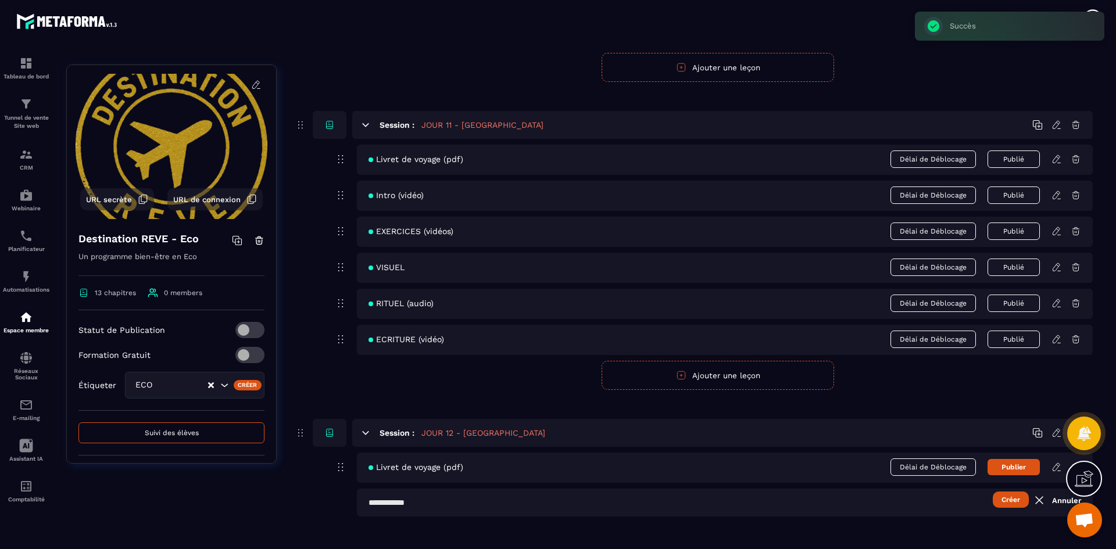
scroll to position [3400, 0]
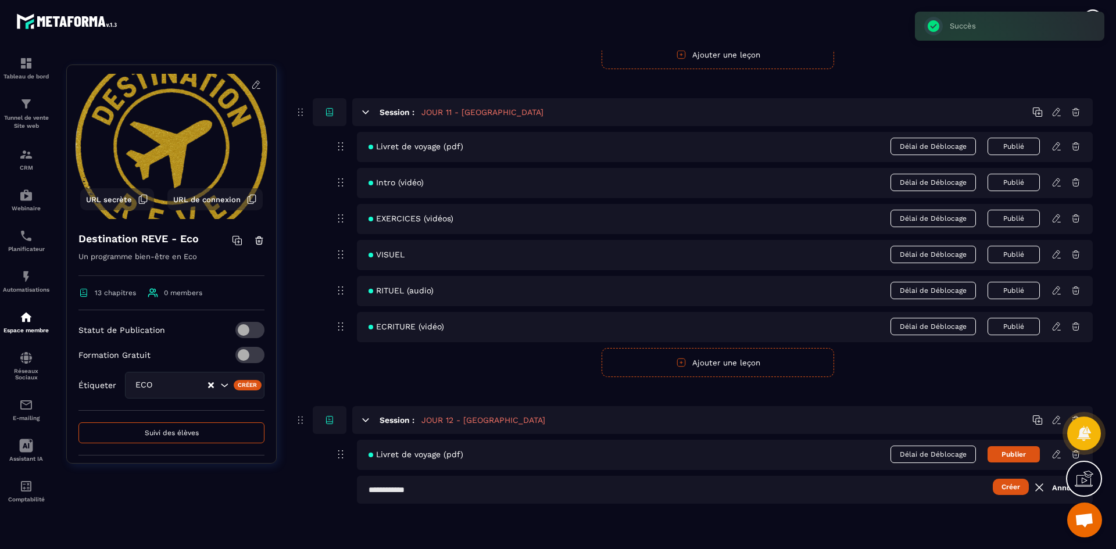
click at [389, 483] on input "text" at bounding box center [725, 490] width 736 height 28
click at [1021, 489] on button "Créer" at bounding box center [1011, 487] width 36 height 16
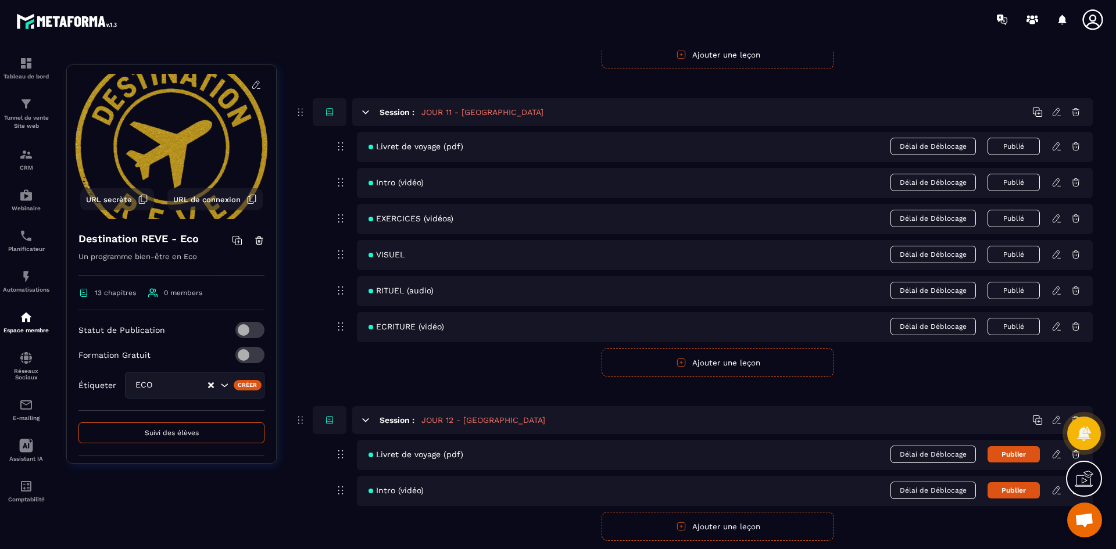
click at [789, 529] on button "Ajouter une leçon" at bounding box center [717, 526] width 232 height 29
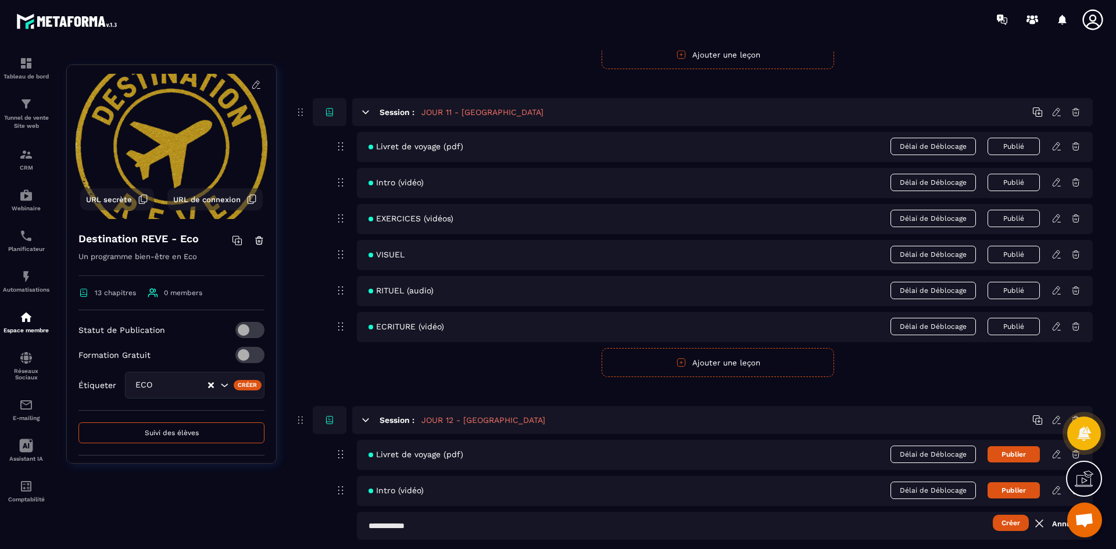
click at [432, 533] on input "text" at bounding box center [725, 526] width 736 height 28
type input "*"
type input "******"
click at [1009, 528] on button "Créer" at bounding box center [1011, 523] width 36 height 16
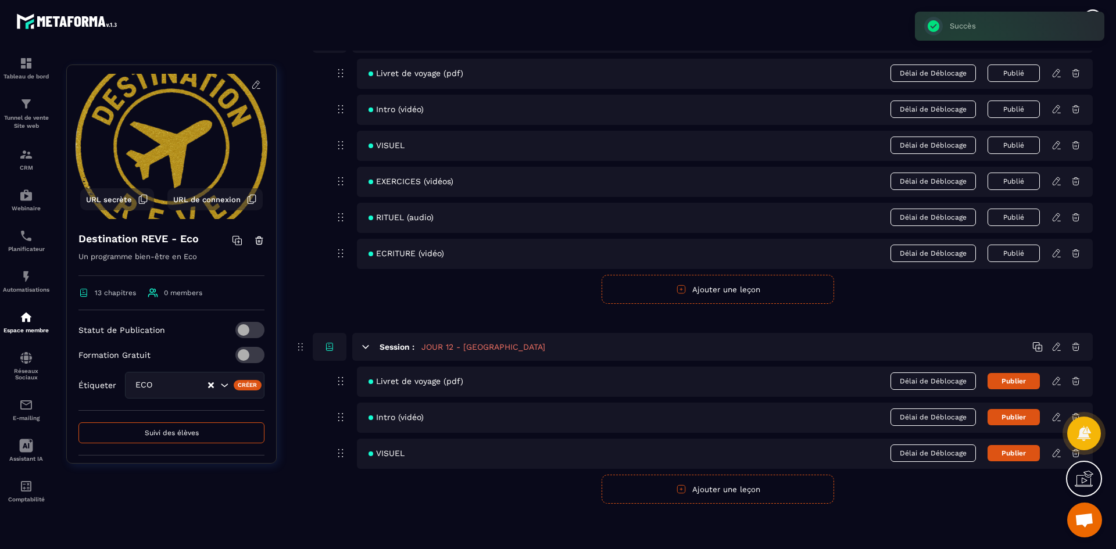
click at [779, 486] on button "Ajouter une leçon" at bounding box center [717, 489] width 232 height 29
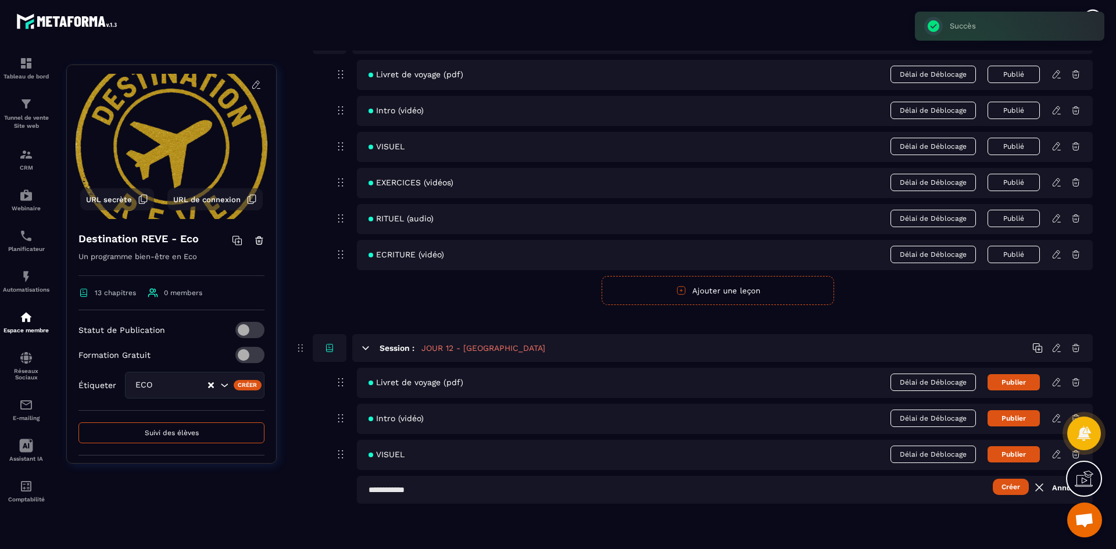
click at [373, 483] on input "text" at bounding box center [725, 490] width 736 height 28
type input "********"
click at [1013, 488] on button "Créer" at bounding box center [1011, 487] width 36 height 16
click at [698, 532] on button "Ajouter une leçon" at bounding box center [717, 526] width 232 height 29
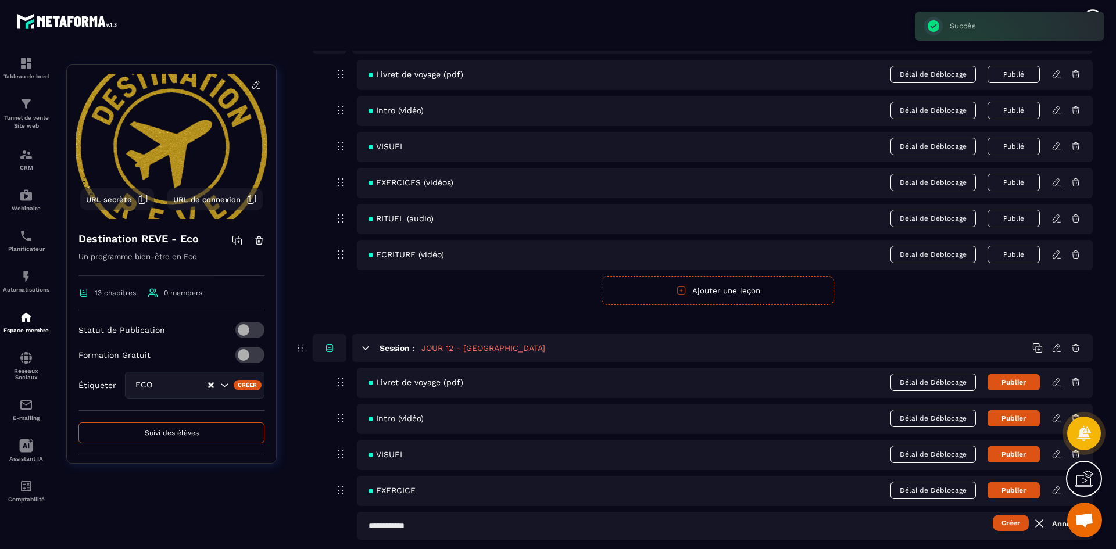
click at [430, 520] on input "text" at bounding box center [725, 526] width 736 height 28
type input "******"
click at [1008, 524] on button "Créer" at bounding box center [1011, 523] width 36 height 16
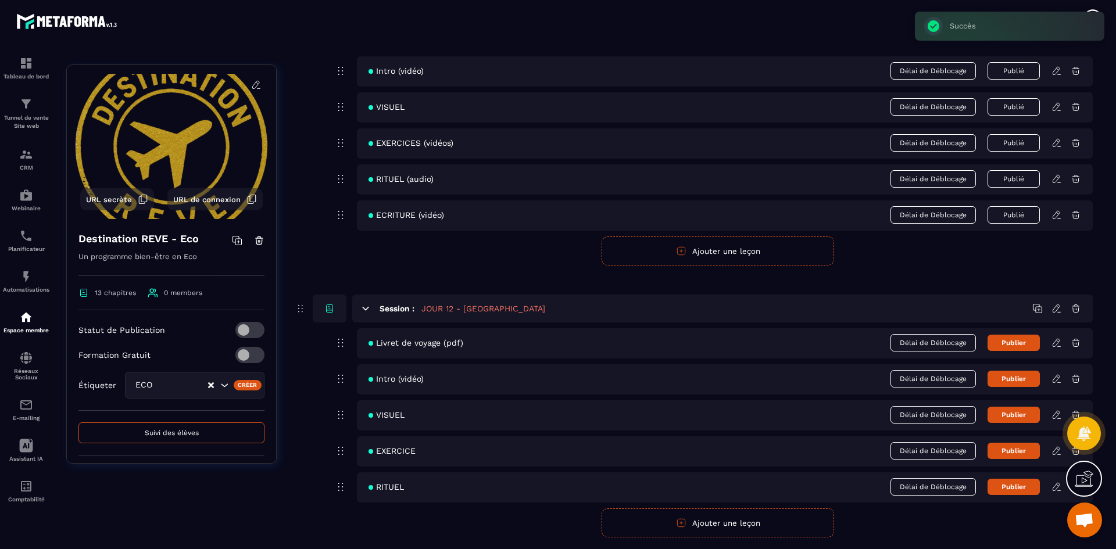
scroll to position [3530, 0]
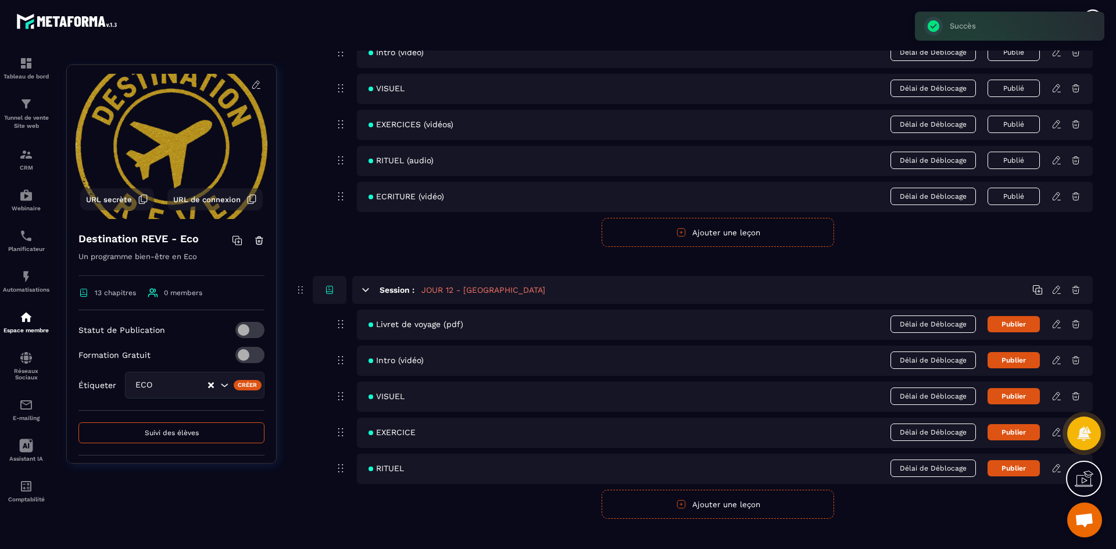
click at [704, 510] on button "Ajouter une leçon" at bounding box center [717, 504] width 232 height 29
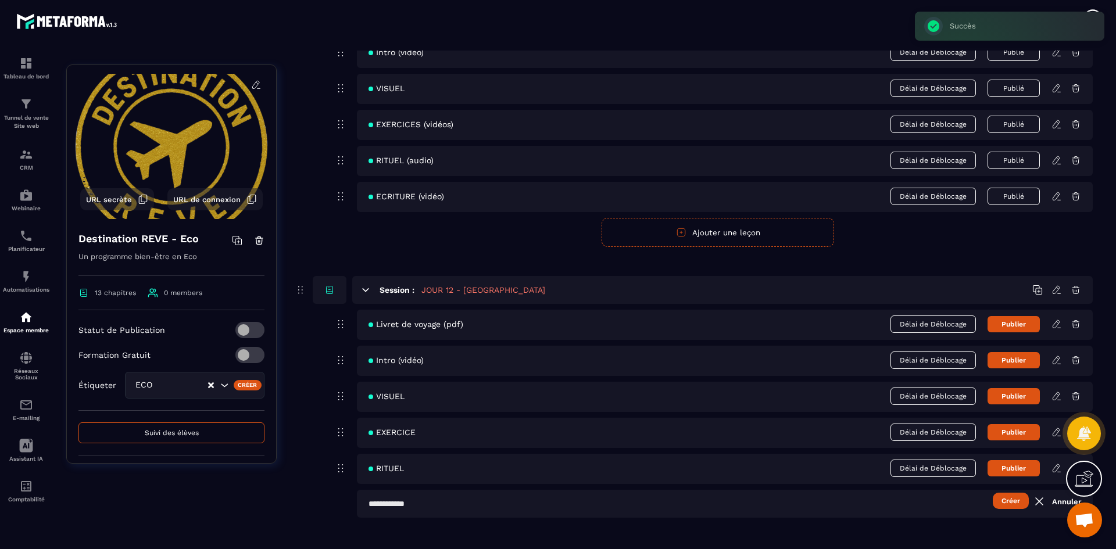
click at [454, 511] on input "text" at bounding box center [725, 504] width 736 height 28
type input "********"
click at [1012, 496] on button "Créer" at bounding box center [1011, 501] width 36 height 16
click at [1057, 430] on icon at bounding box center [1056, 432] width 10 height 10
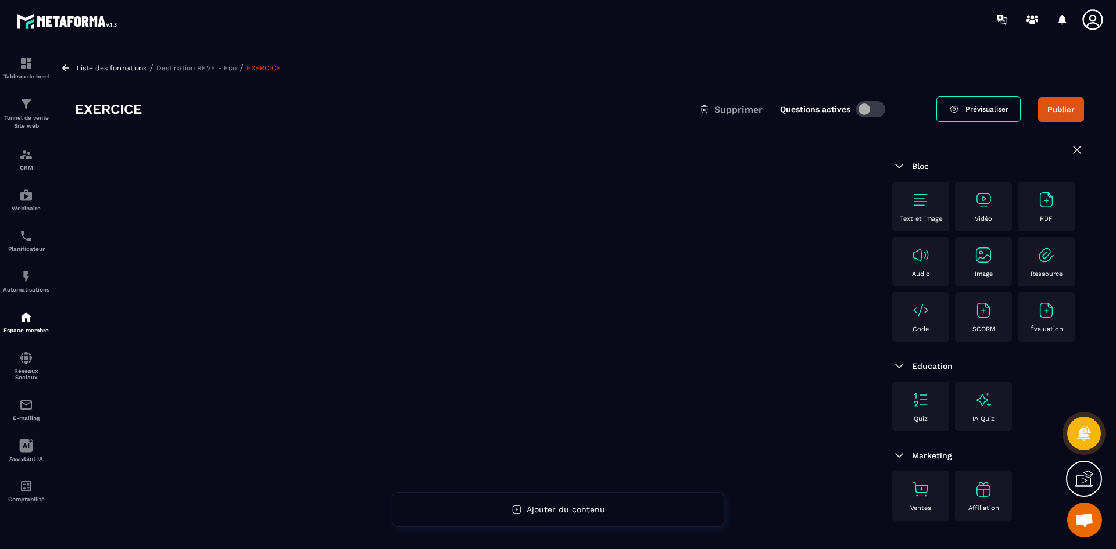
click at [106, 65] on p "Liste des formations" at bounding box center [112, 68] width 70 height 8
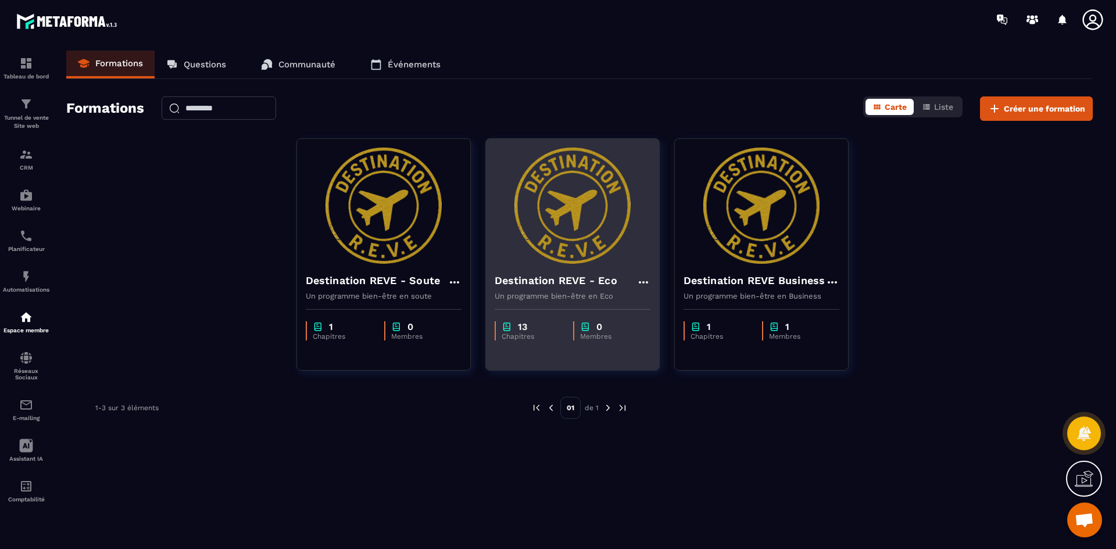
click at [583, 258] on img at bounding box center [573, 206] width 156 height 116
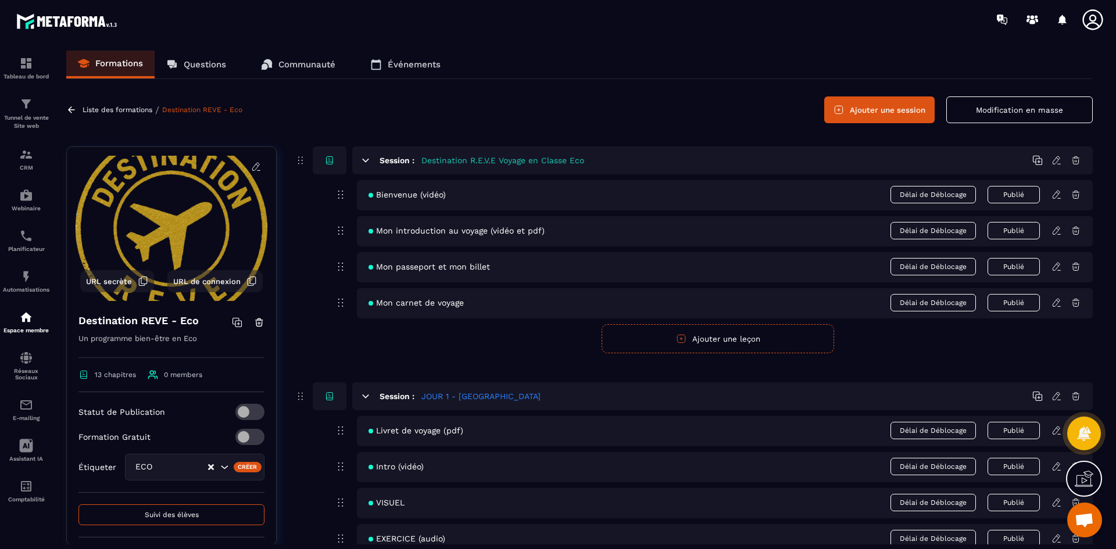
click at [1018, 116] on button "Modification en masse" at bounding box center [1019, 109] width 146 height 27
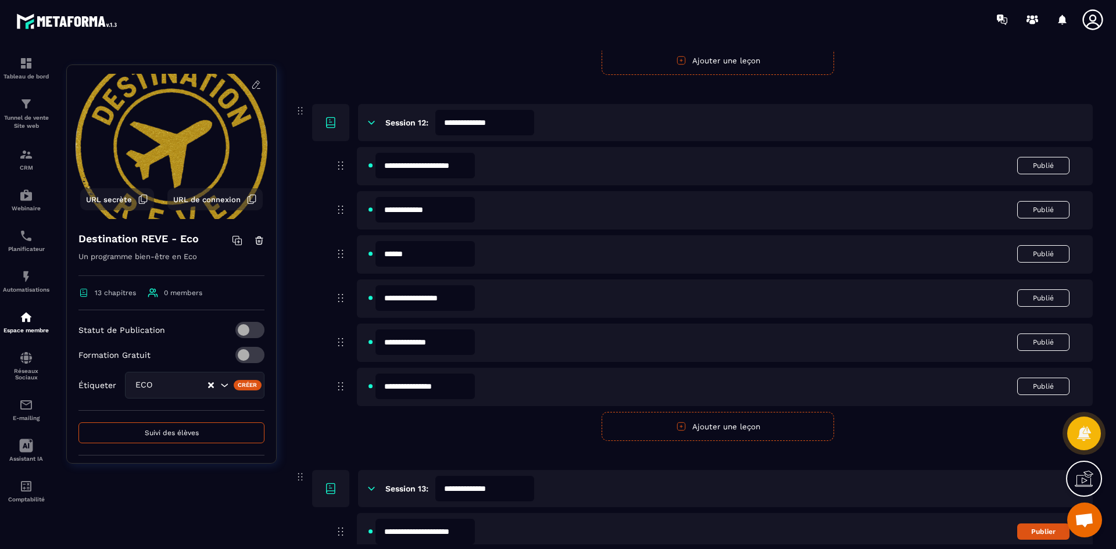
scroll to position [4371, 0]
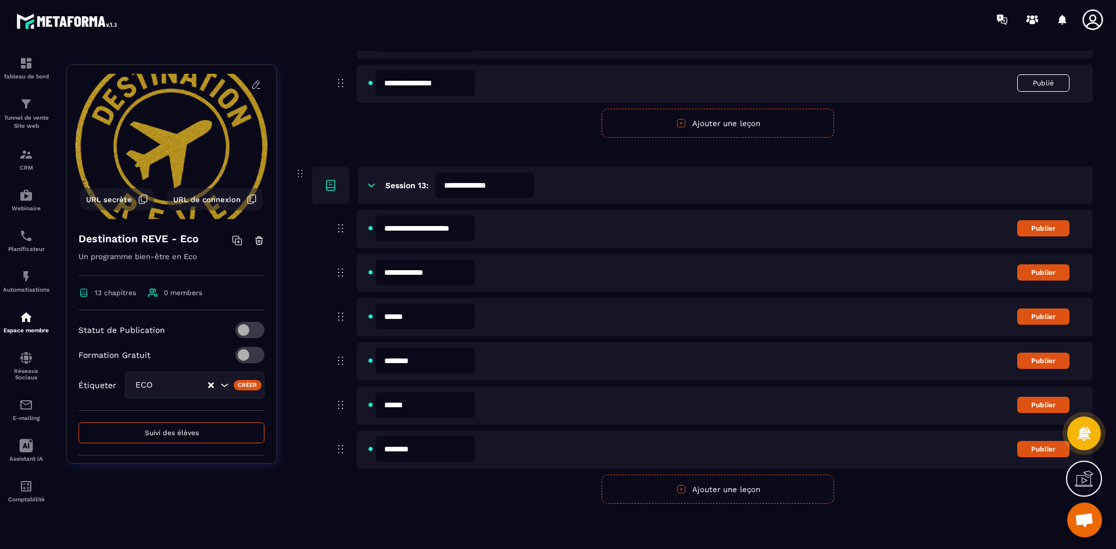
click at [437, 359] on input "********" at bounding box center [424, 361] width 99 height 26
type input "**********"
click at [448, 403] on input "******" at bounding box center [424, 405] width 99 height 26
type input "**********"
click at [461, 447] on input "********" at bounding box center [424, 449] width 99 height 26
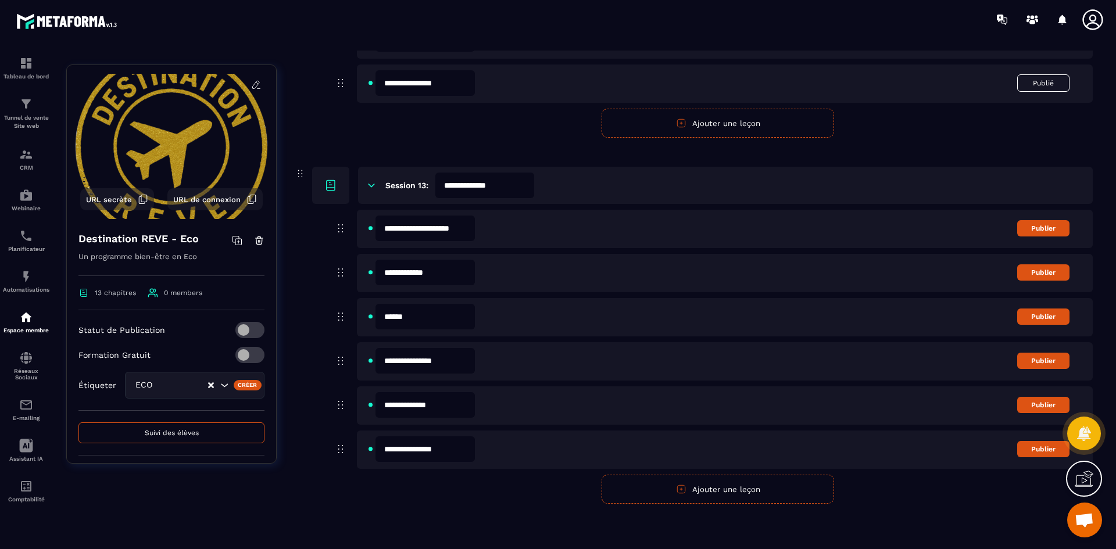
type input "**********"
click at [1041, 229] on button "Publier" at bounding box center [1043, 228] width 52 height 16
click at [1036, 272] on button "Publier" at bounding box center [1043, 272] width 52 height 16
click at [1036, 317] on button "Publier" at bounding box center [1043, 317] width 52 height 16
click at [1048, 366] on button "Publier" at bounding box center [1043, 361] width 52 height 16
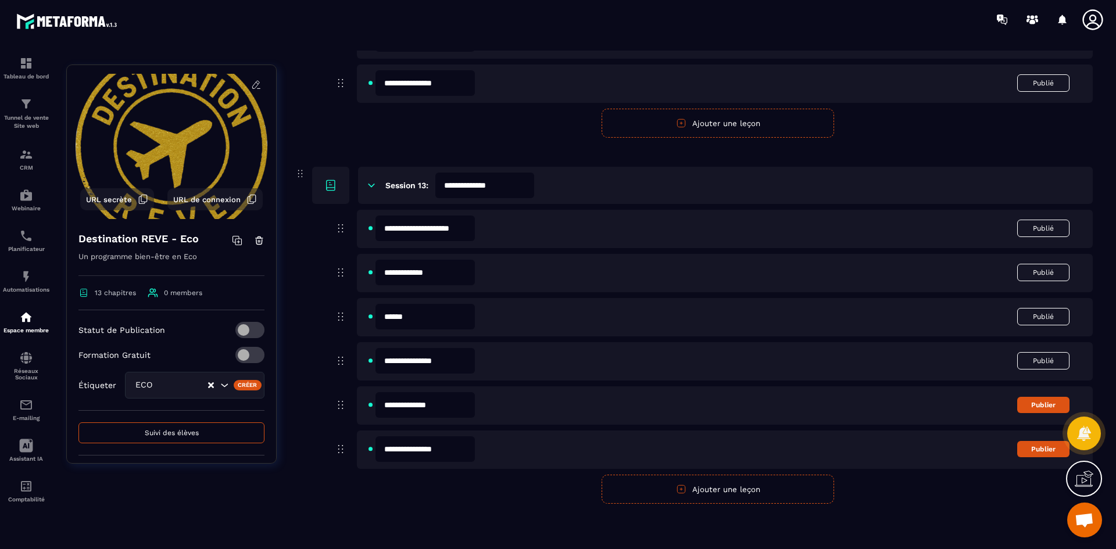
click at [1045, 406] on button "Publier" at bounding box center [1043, 405] width 52 height 16
click at [1044, 447] on button "Publier" at bounding box center [1043, 449] width 52 height 16
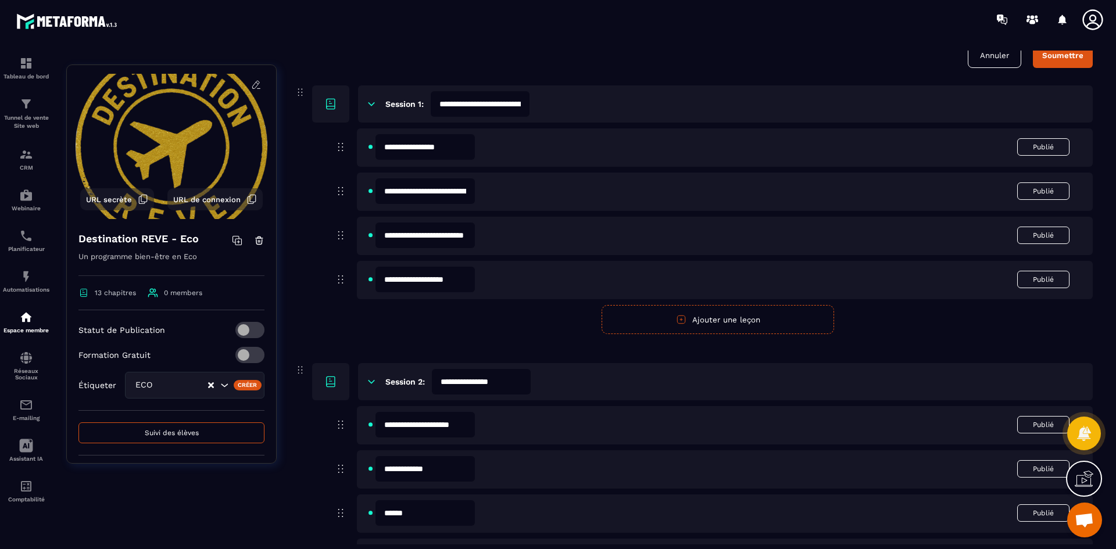
scroll to position [0, 0]
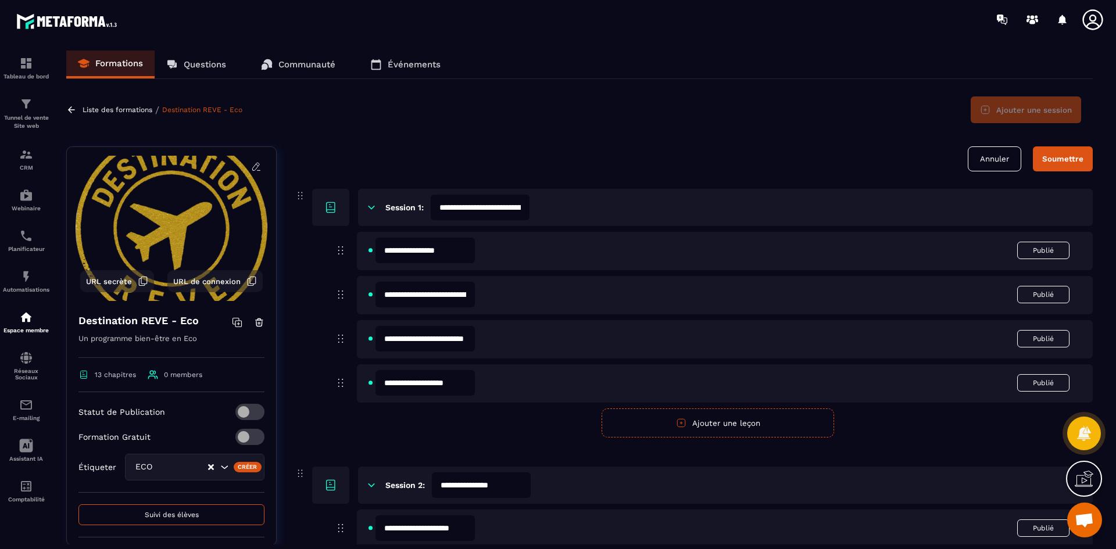
click at [1073, 159] on div "Soumettre" at bounding box center [1062, 159] width 41 height 9
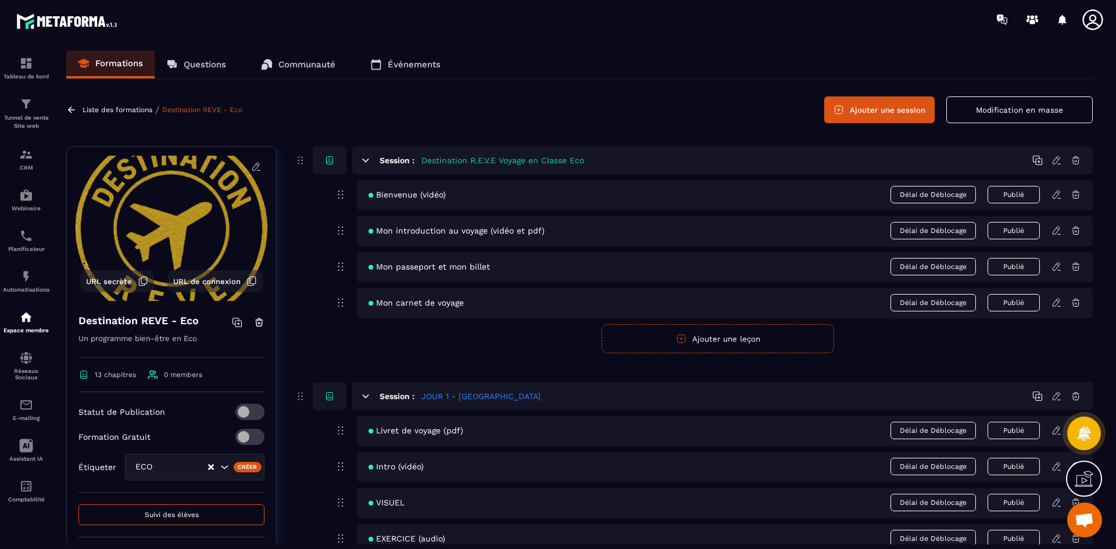
click at [854, 112] on button "Ajouter une session" at bounding box center [879, 109] width 110 height 27
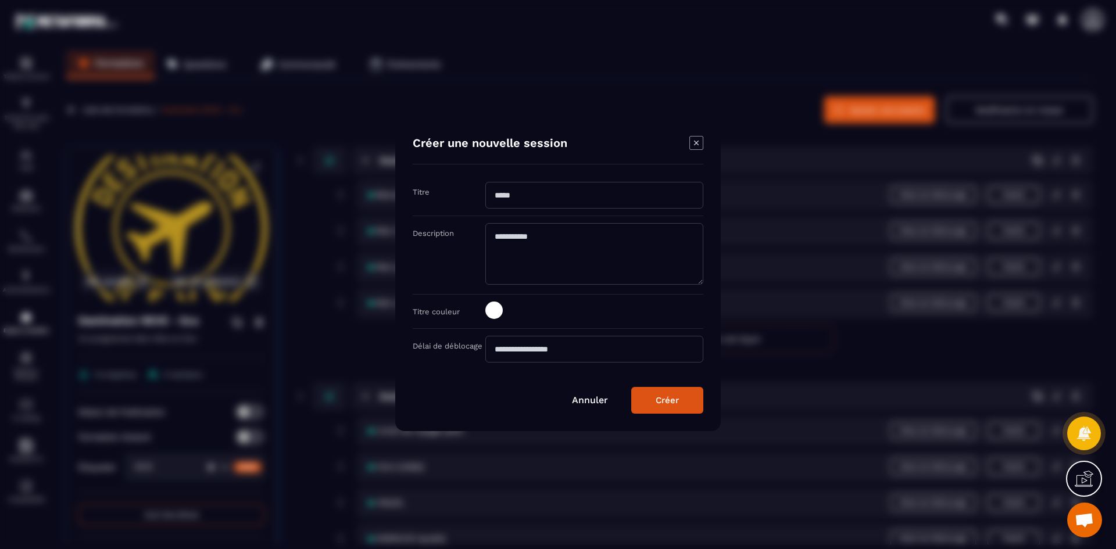
click at [530, 198] on input "Modal window" at bounding box center [594, 195] width 218 height 27
click at [631, 387] on button "Créer" at bounding box center [667, 400] width 72 height 27
type input "*******"
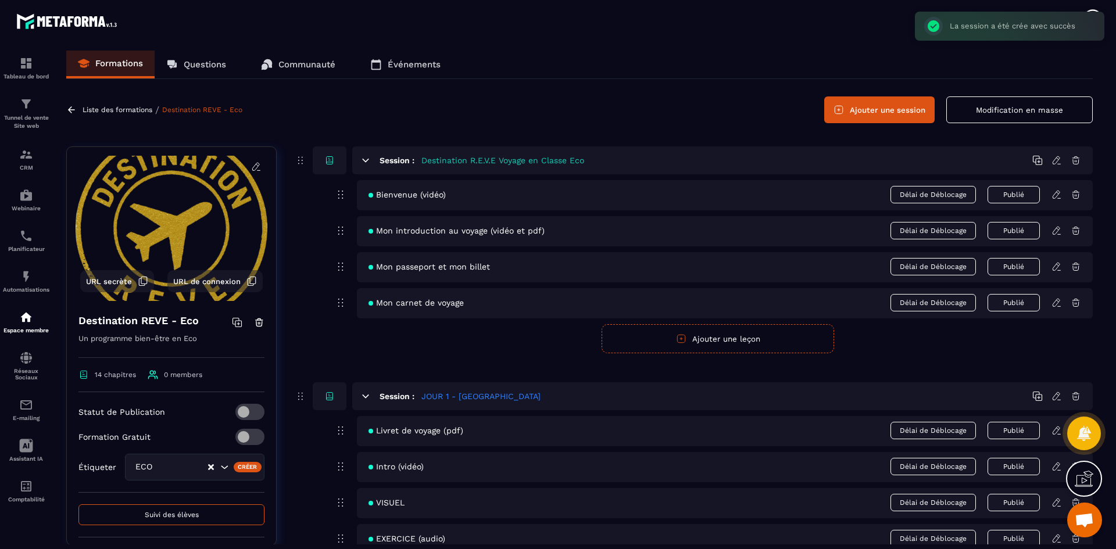
click at [1020, 113] on button "Modification en masse" at bounding box center [1019, 109] width 146 height 27
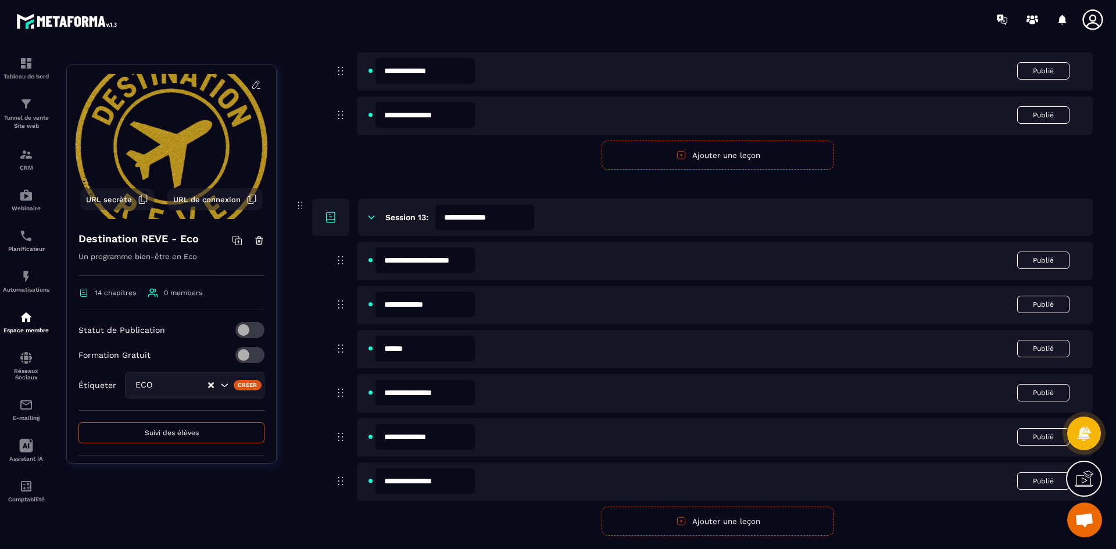
scroll to position [4472, 0]
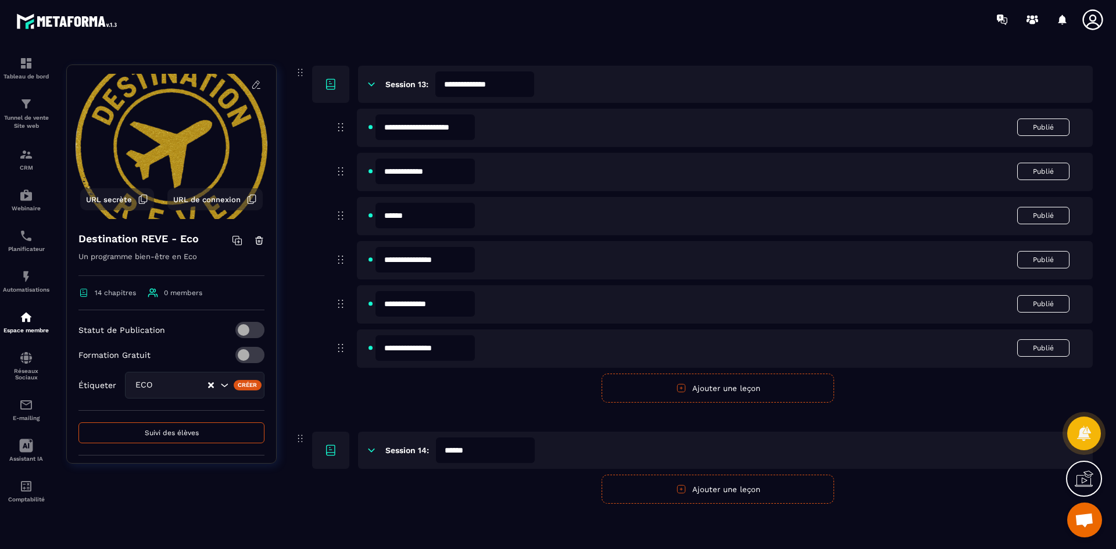
click at [474, 452] on input "******" at bounding box center [485, 451] width 99 height 26
type input "**********"
click at [735, 498] on button "Ajouter une leçon" at bounding box center [717, 489] width 232 height 29
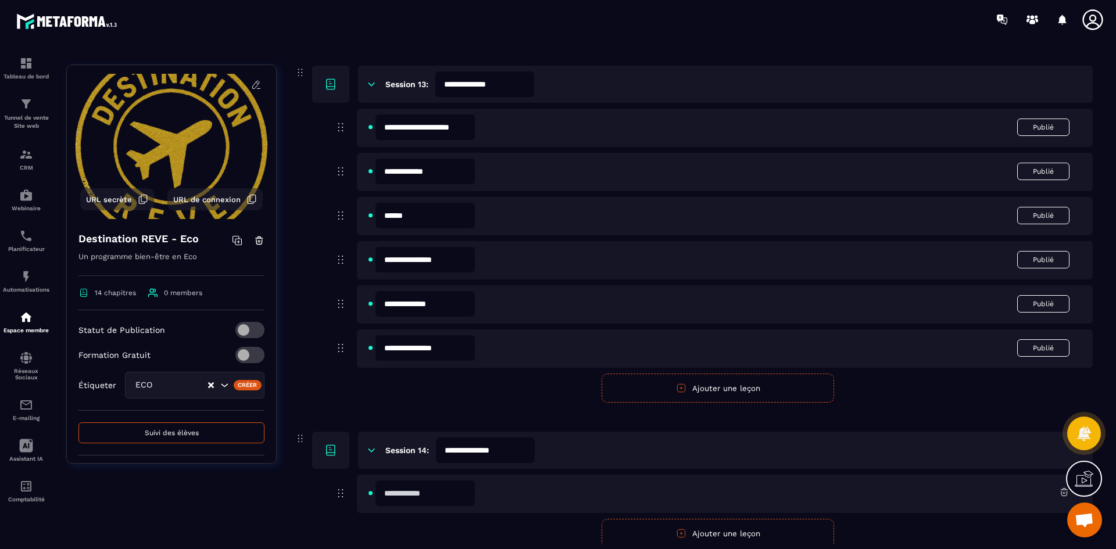
click at [419, 495] on input "text" at bounding box center [424, 494] width 99 height 26
click at [439, 499] on input "text" at bounding box center [424, 494] width 99 height 26
type input "*"
type input "**********"
click at [693, 537] on button "Ajouter une leçon" at bounding box center [717, 533] width 232 height 29
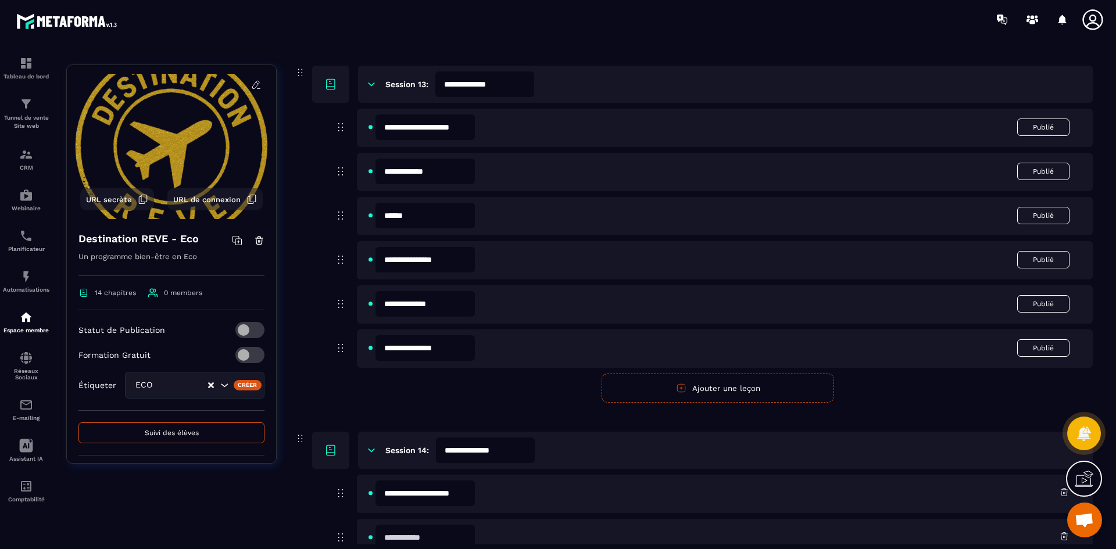
click at [450, 526] on input "text" at bounding box center [424, 538] width 99 height 26
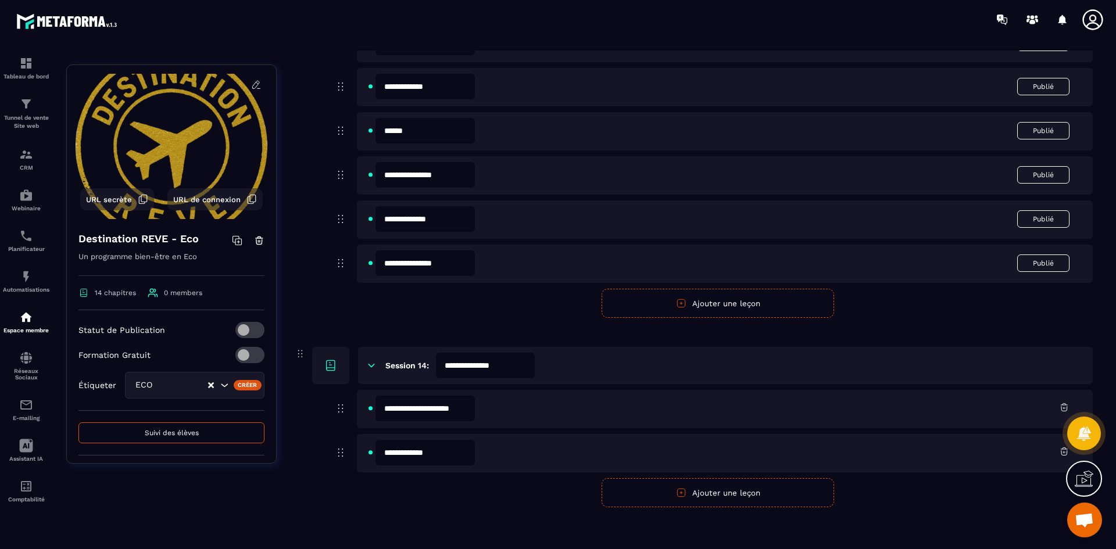
scroll to position [4561, 0]
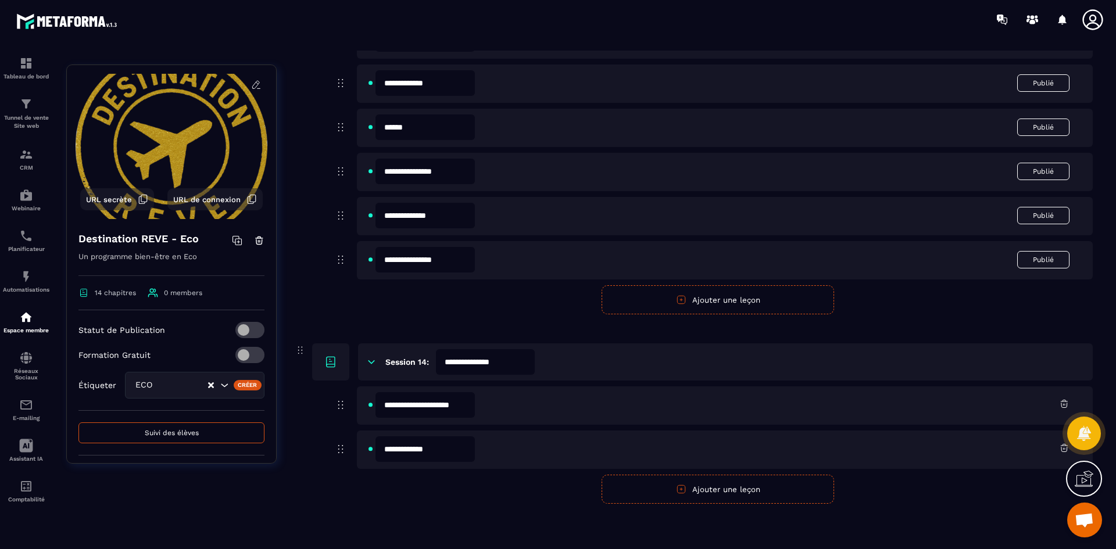
type input "**********"
click at [750, 495] on button "Ajouter une leçon" at bounding box center [717, 489] width 232 height 29
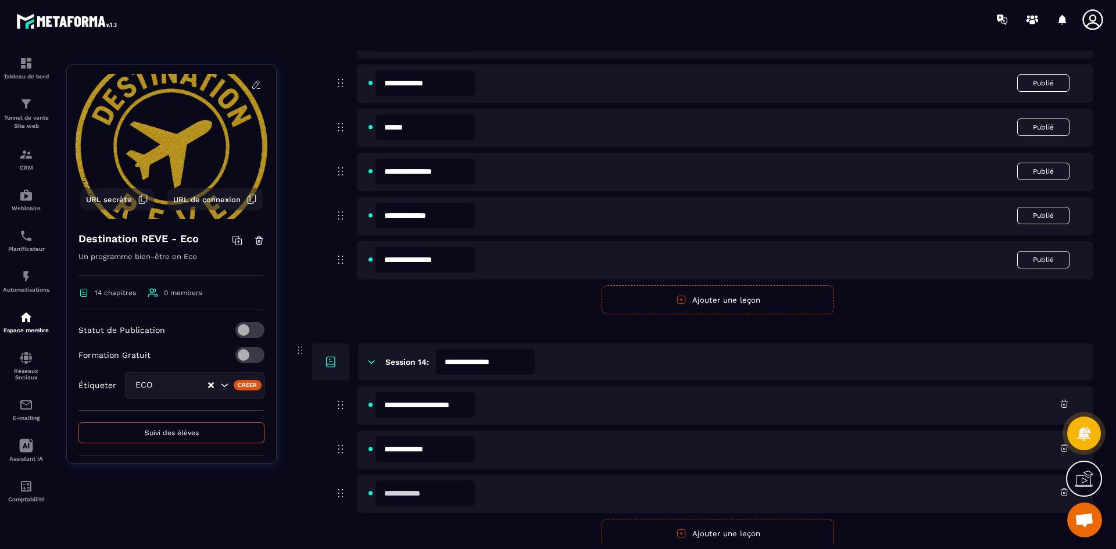
click at [438, 493] on input "text" at bounding box center [424, 494] width 99 height 26
type input "******"
click at [697, 534] on button "Ajouter une leçon" at bounding box center [717, 533] width 232 height 29
click at [441, 538] on input "text" at bounding box center [424, 538] width 99 height 26
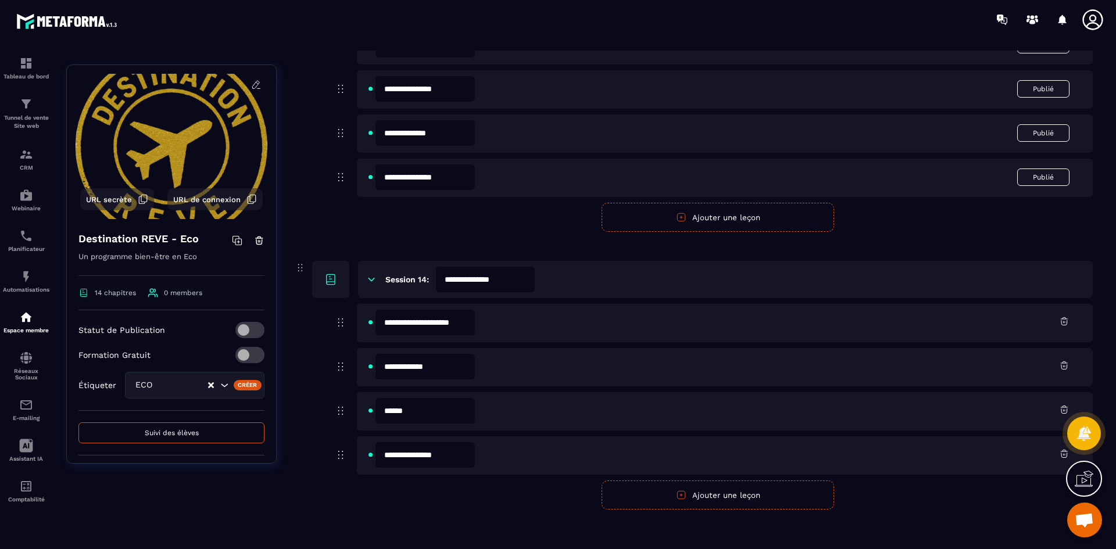
scroll to position [4649, 0]
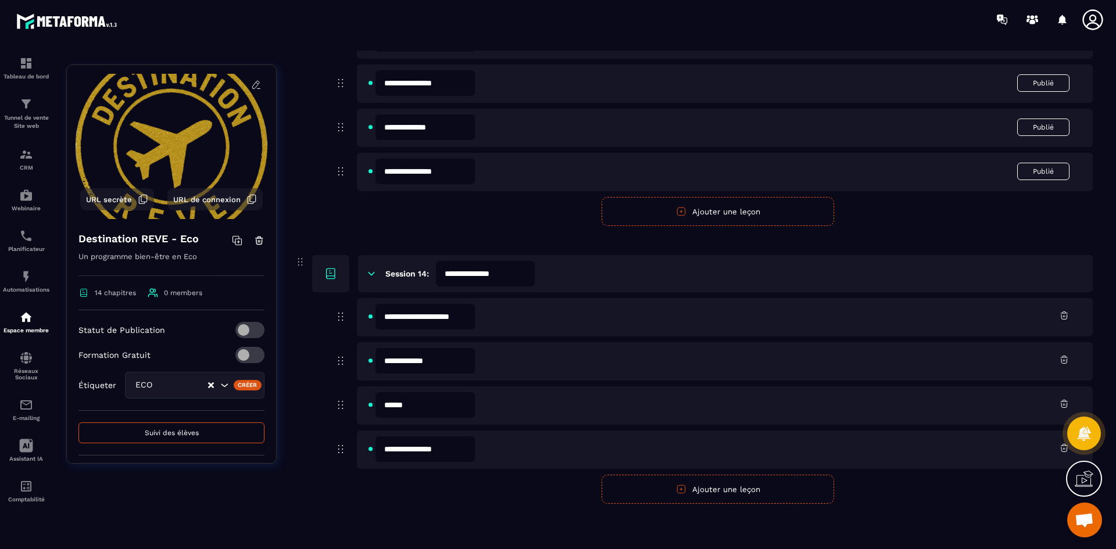
type input "**********"
click at [722, 483] on button "Ajouter une leçon" at bounding box center [717, 489] width 232 height 29
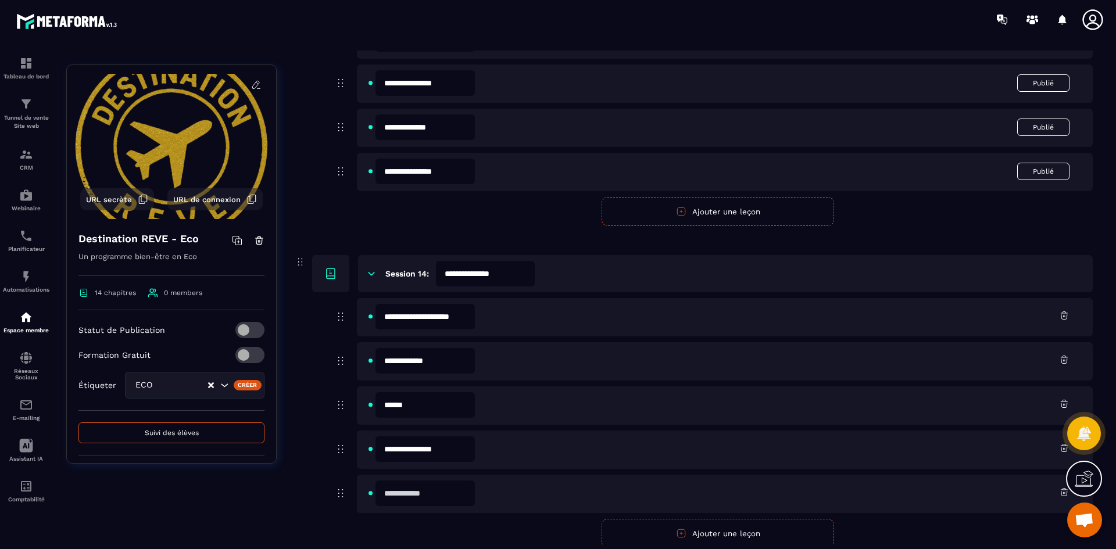
click at [405, 495] on input "text" at bounding box center [424, 494] width 99 height 26
click at [662, 531] on button "Ajouter une leçon" at bounding box center [717, 533] width 232 height 29
click at [439, 493] on input "******" at bounding box center [424, 494] width 99 height 26
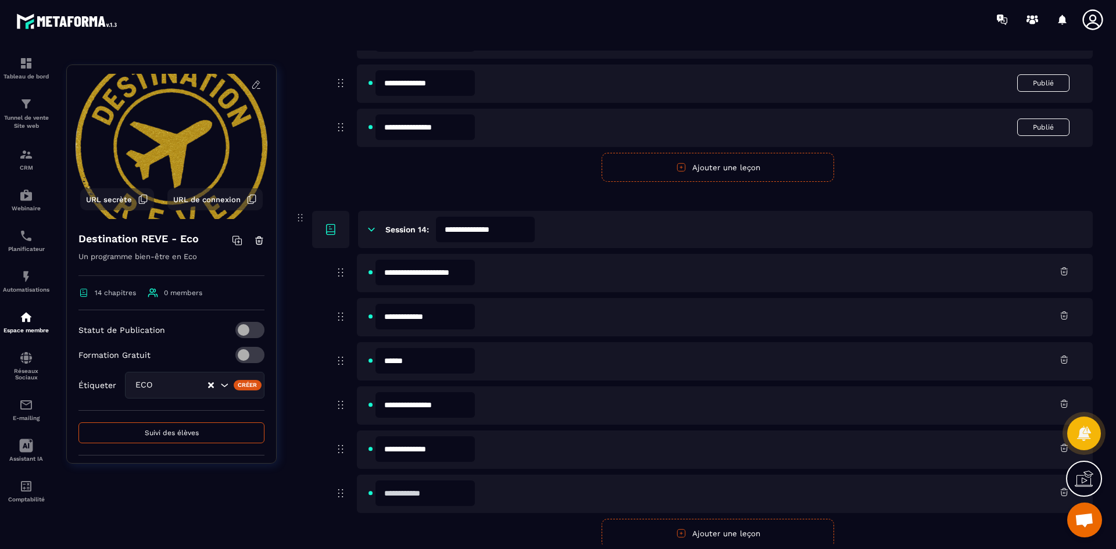
scroll to position [4737, 0]
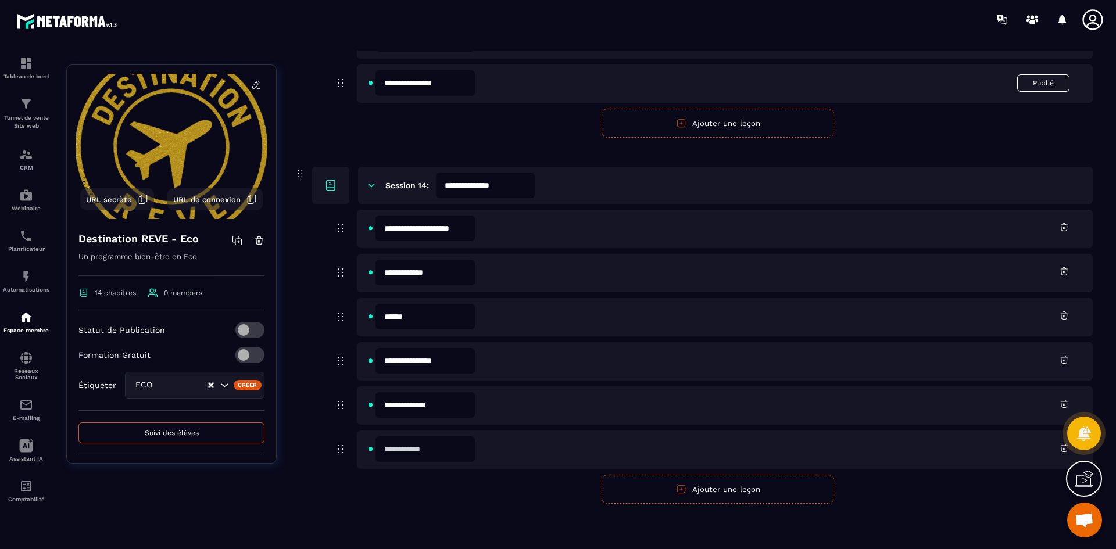
type input "**********"
click at [441, 450] on input "text" at bounding box center [424, 449] width 99 height 26
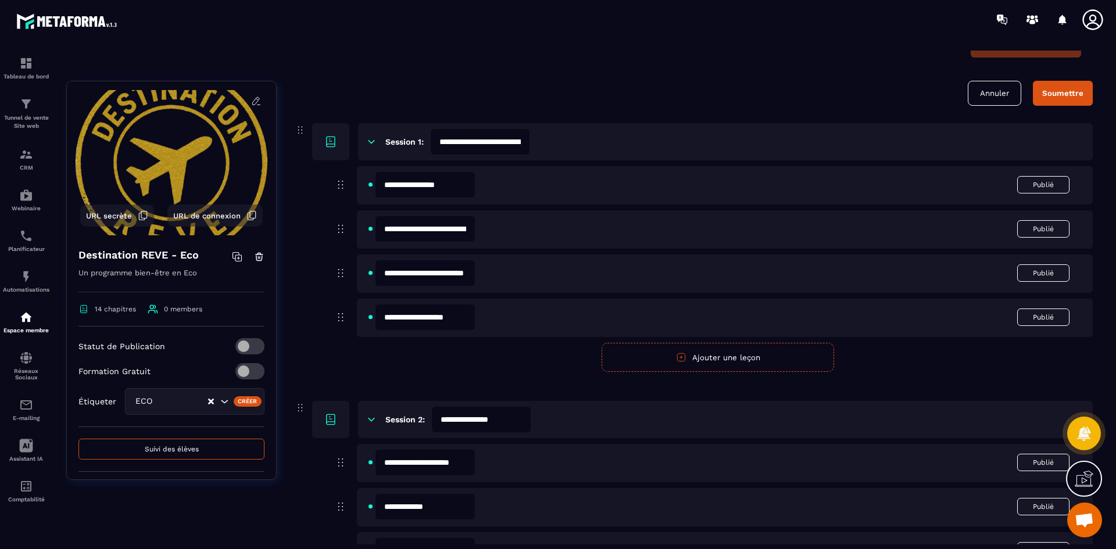
scroll to position [0, 0]
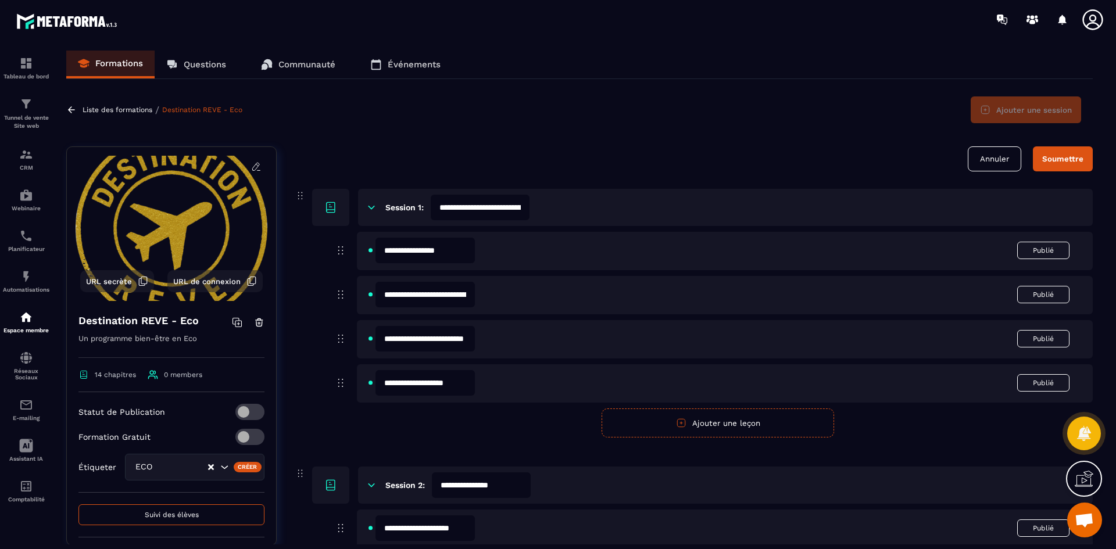
type input "**********"
click at [1058, 164] on button "Soumettre" at bounding box center [1063, 158] width 60 height 25
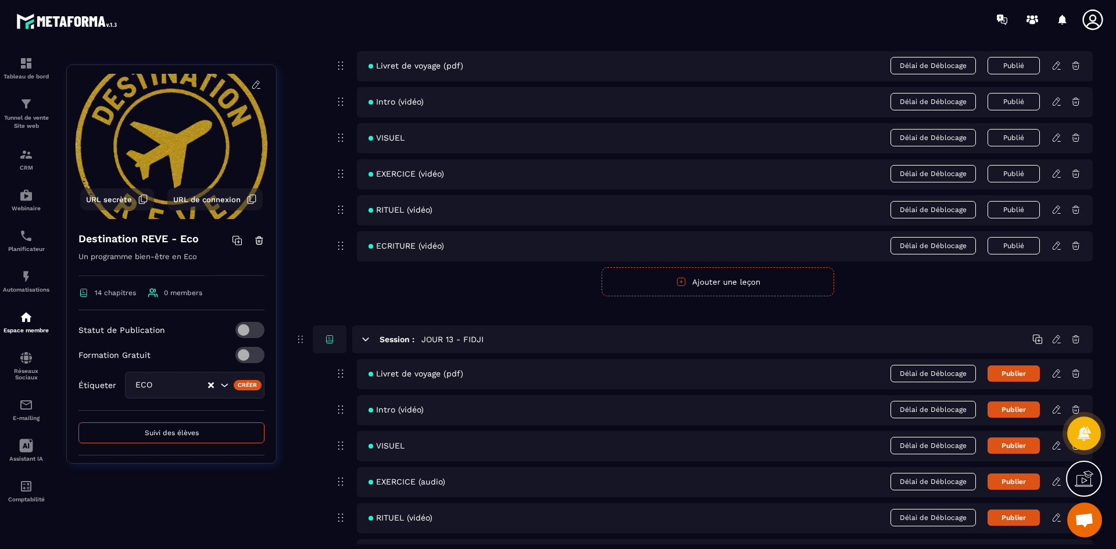
scroll to position [3889, 0]
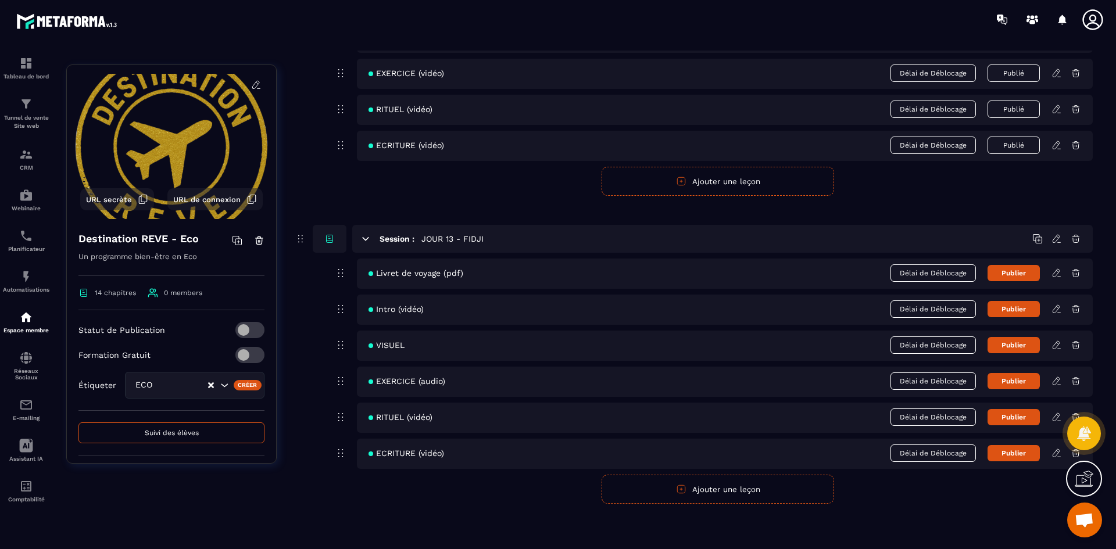
click at [1058, 239] on icon at bounding box center [1055, 239] width 7 height 8
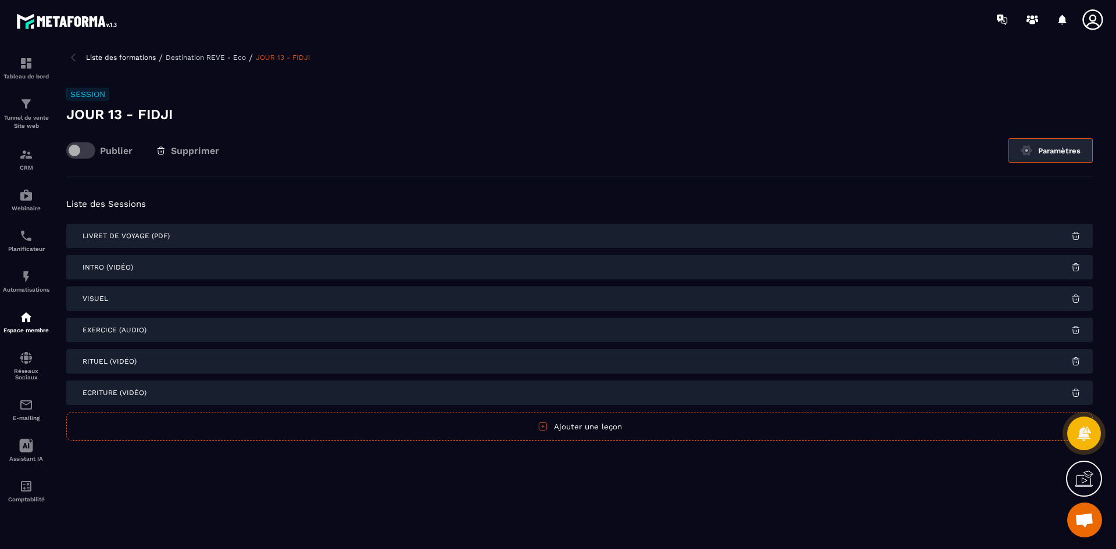
click at [1023, 149] on img at bounding box center [1026, 151] width 12 height 12
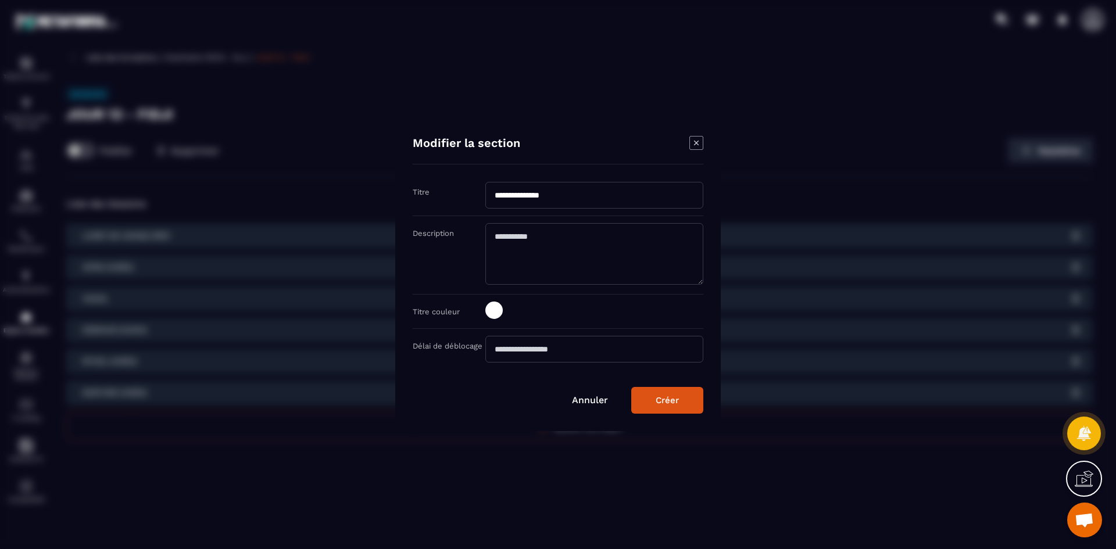
click at [494, 309] on span "Modal window" at bounding box center [493, 310] width 17 height 17
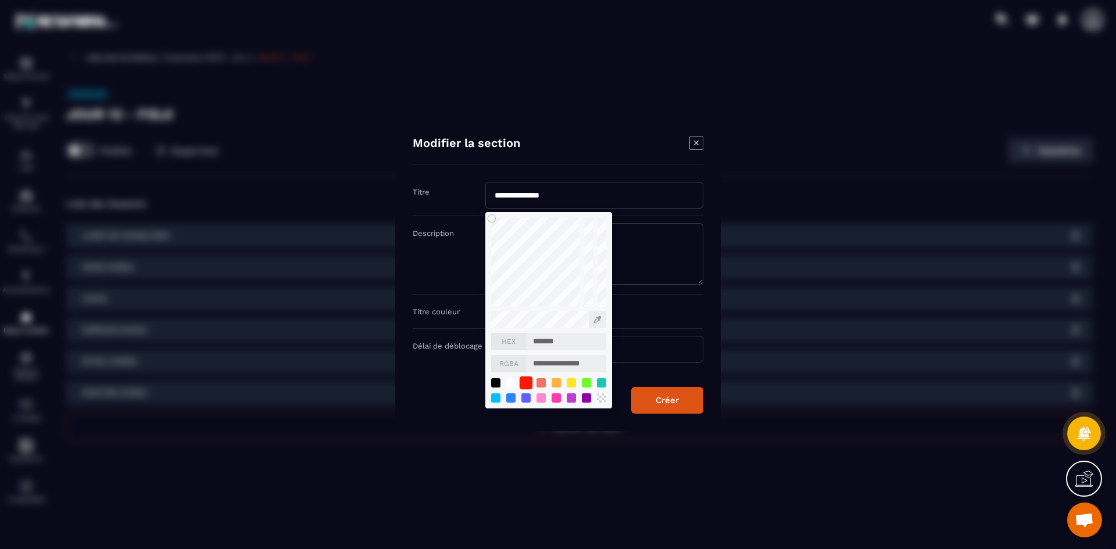
click at [525, 382] on div "Modal window" at bounding box center [526, 382] width 13 height 13
type input "*******"
type input "**********"
click at [675, 401] on div "Créer" at bounding box center [667, 400] width 23 height 10
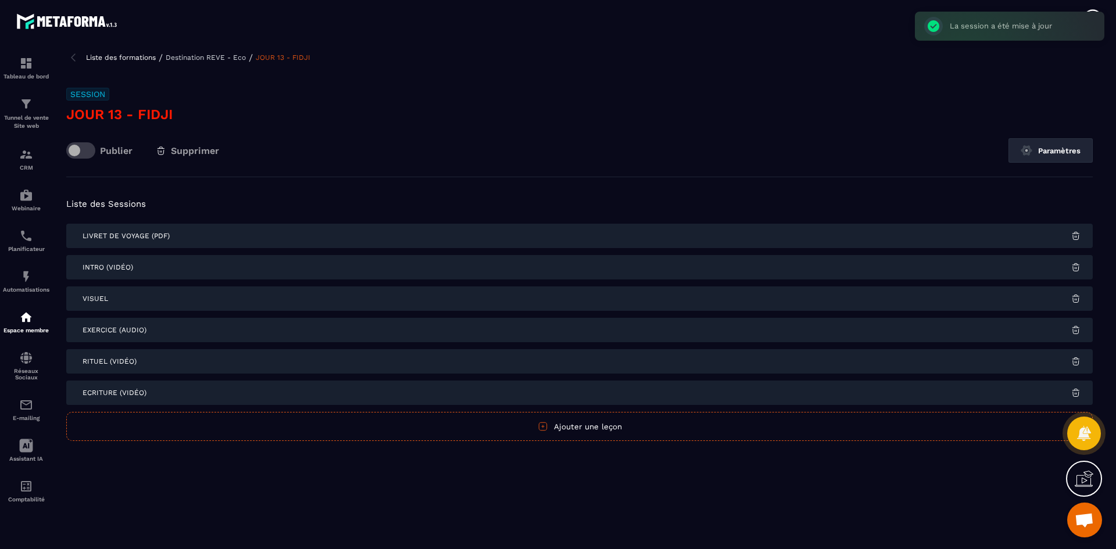
click at [210, 55] on p "Destination REVE - Eco" at bounding box center [206, 57] width 80 height 8
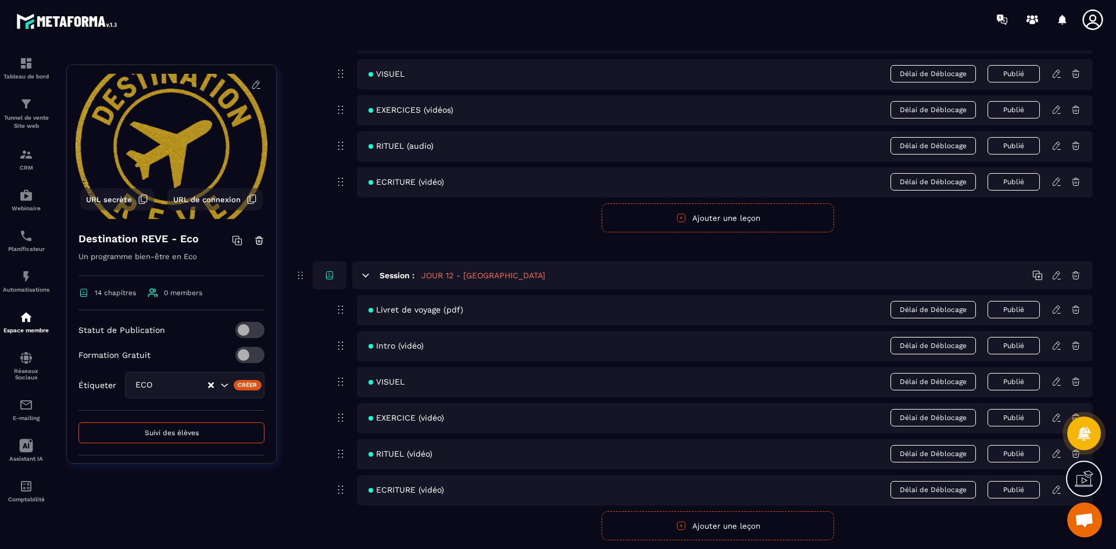
scroll to position [3889, 0]
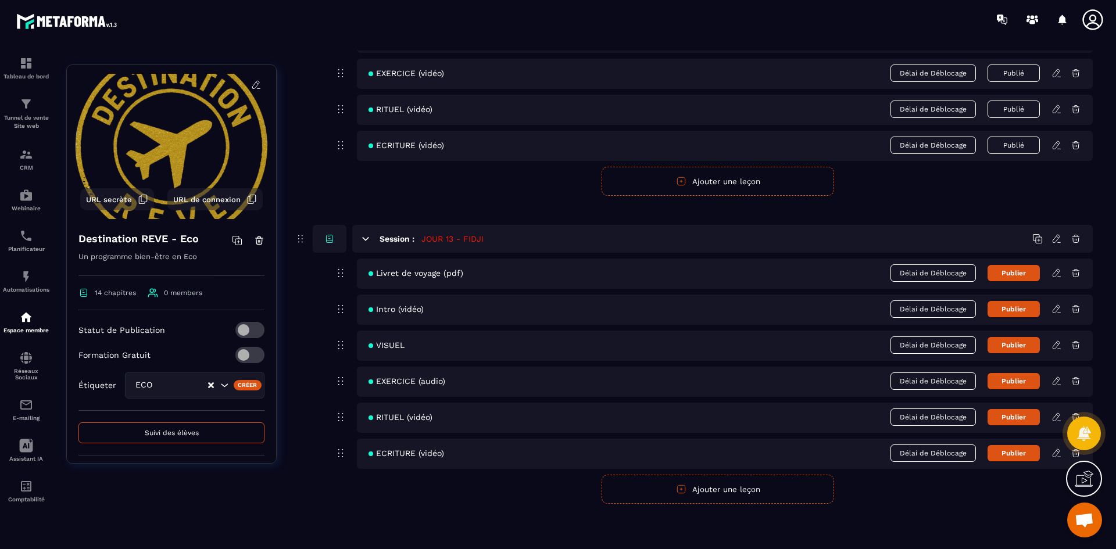
click at [1056, 239] on icon at bounding box center [1056, 239] width 10 height 10
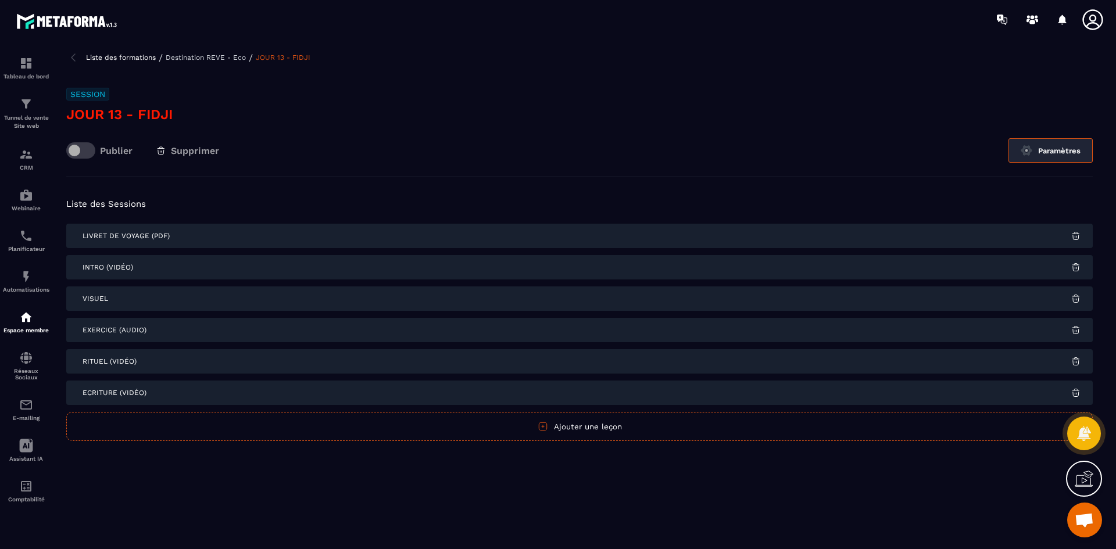
click at [1061, 153] on button "Paramètres" at bounding box center [1050, 150] width 84 height 24
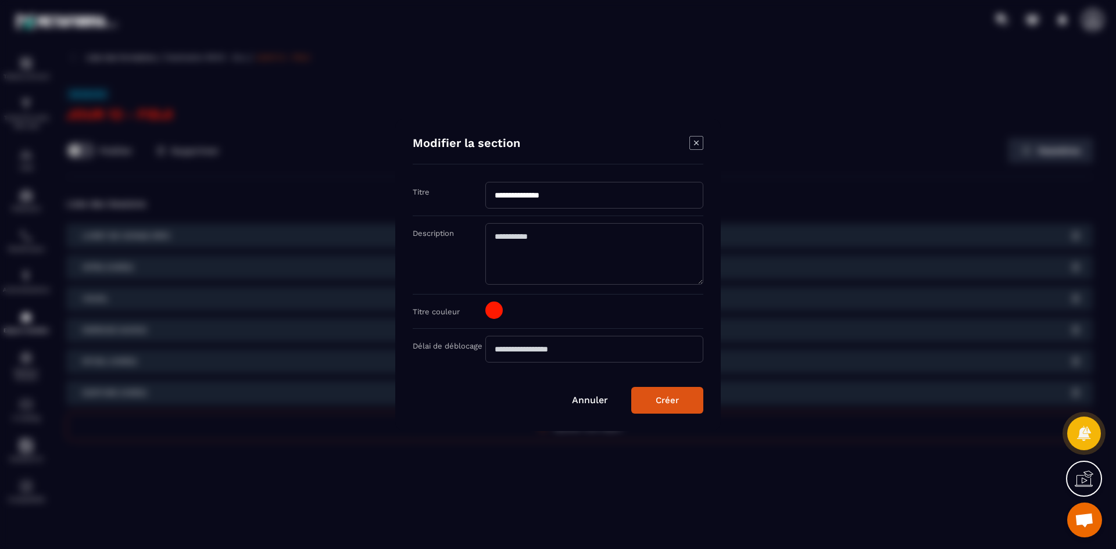
click at [497, 313] on span "Modal window" at bounding box center [493, 310] width 17 height 17
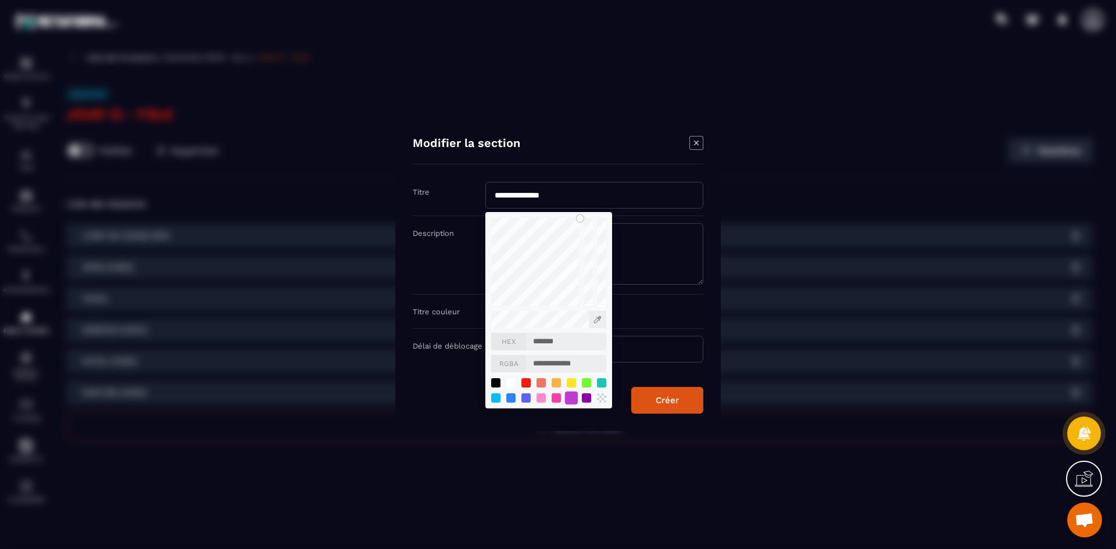
click at [572, 399] on div "Modal window" at bounding box center [571, 397] width 13 height 13
type input "*******"
type input "**********"
click at [588, 396] on div "Modal window" at bounding box center [586, 397] width 13 height 13
type input "*******"
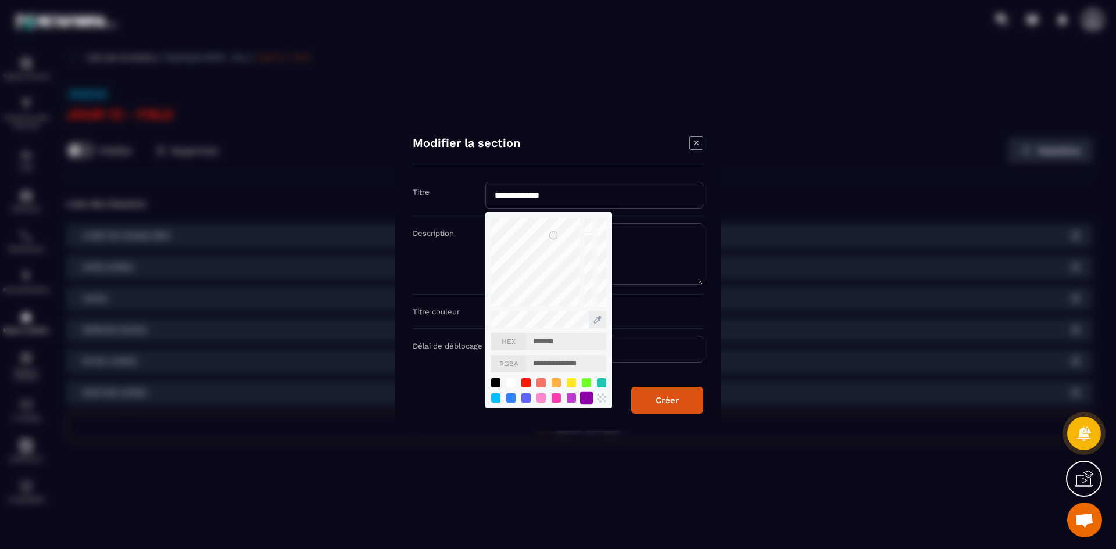
type input "**********"
click at [674, 399] on div "Créer" at bounding box center [667, 400] width 23 height 10
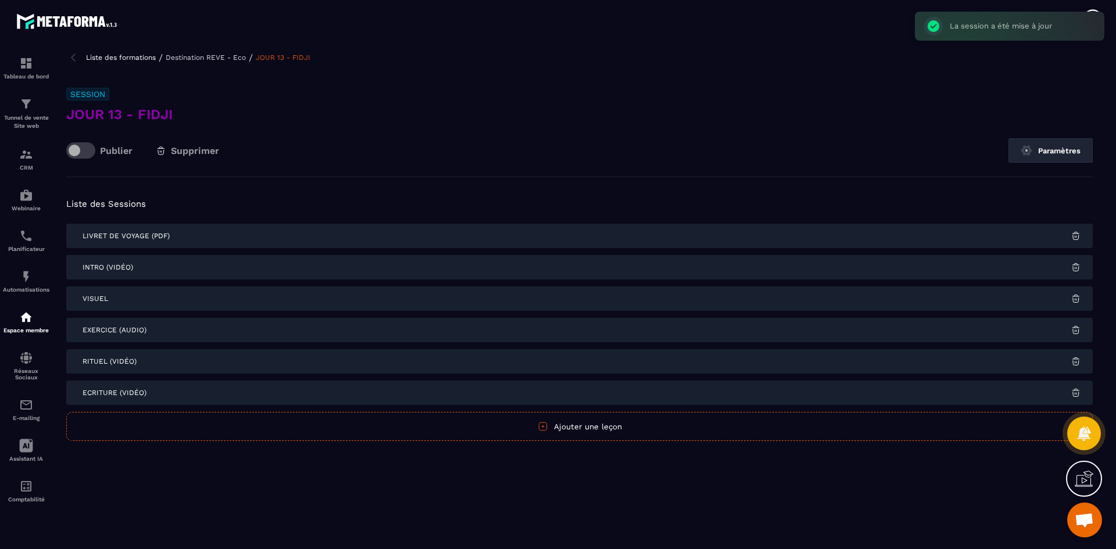
click at [207, 62] on div "Liste des formations / Destination REVE - Eco / JOUR 13 - FIDJI" at bounding box center [579, 58] width 1026 height 14
click at [234, 60] on p "Destination REVE - Eco" at bounding box center [206, 57] width 80 height 8
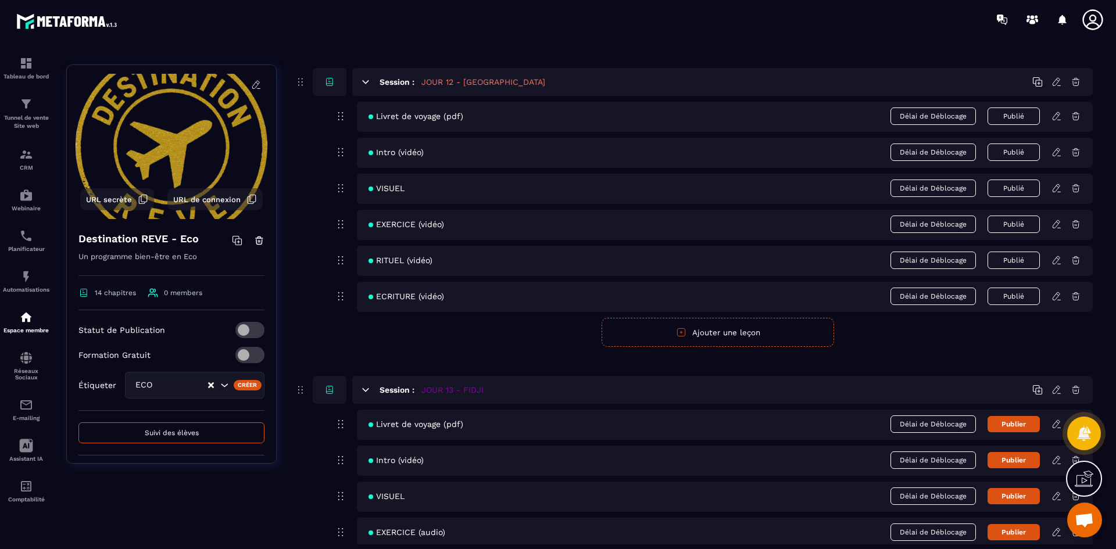
scroll to position [3889, 0]
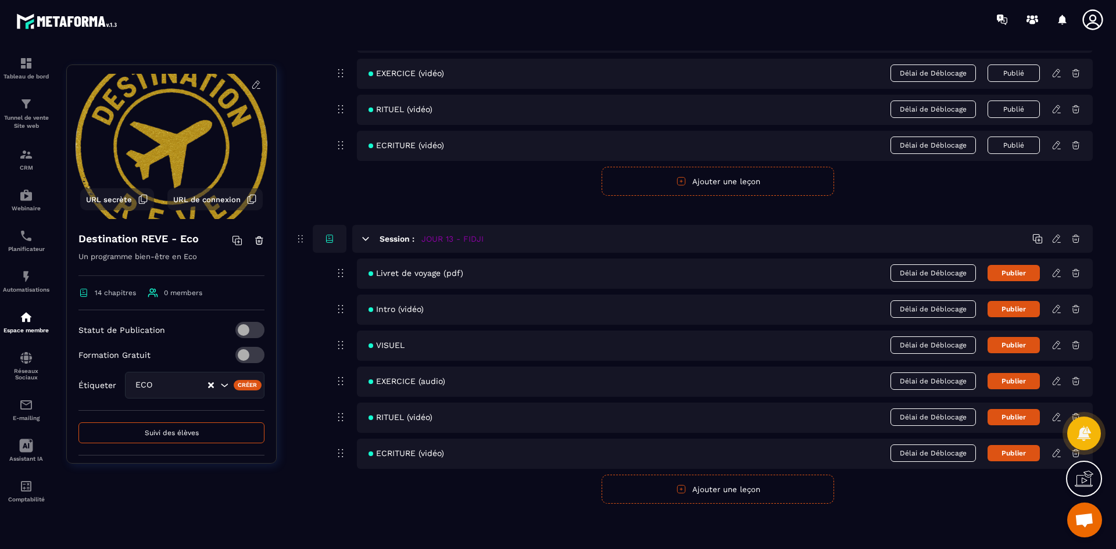
click at [1007, 278] on button "Publier" at bounding box center [1013, 273] width 52 height 16
click at [1009, 311] on button "Publier" at bounding box center [1013, 309] width 52 height 16
click at [1018, 347] on button "Publier" at bounding box center [1013, 345] width 52 height 16
click at [1018, 382] on button "Publier" at bounding box center [1013, 381] width 52 height 16
click at [1019, 421] on button "Publier" at bounding box center [1013, 417] width 52 height 16
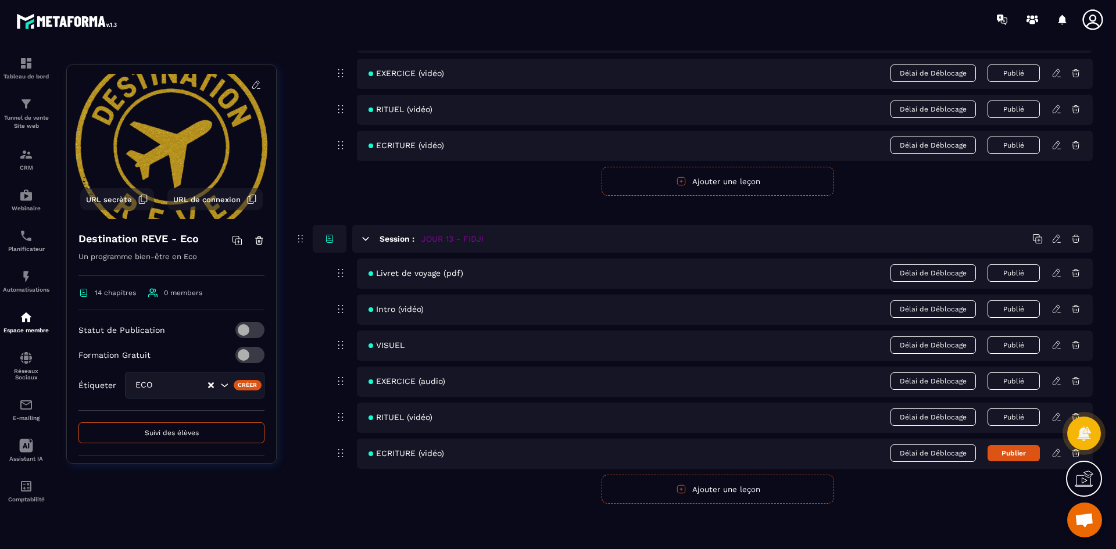
click at [1025, 452] on button "Publier" at bounding box center [1013, 453] width 52 height 16
click at [1056, 272] on icon at bounding box center [1056, 273] width 10 height 10
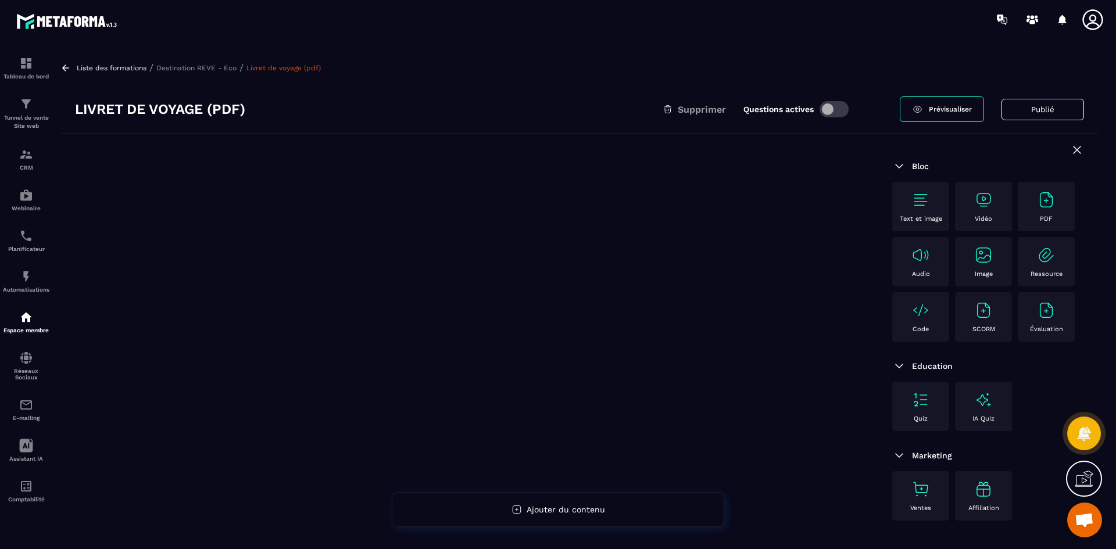
click at [1053, 209] on div "PDF" at bounding box center [1045, 207] width 45 height 32
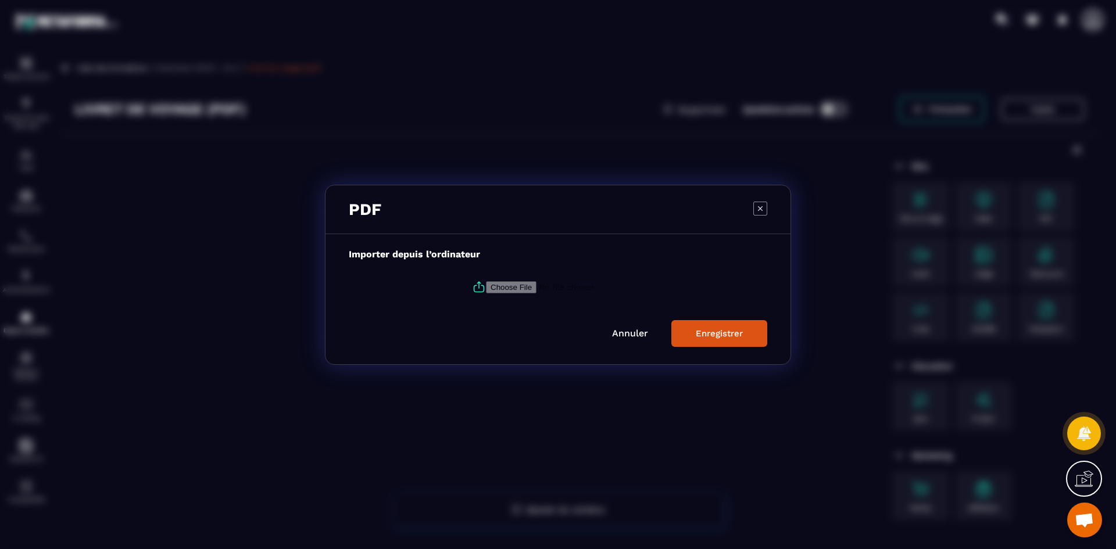
click at [484, 280] on label "Modal window" at bounding box center [558, 286] width 418 height 31
click at [486, 281] on input "Modal window" at bounding box center [565, 287] width 158 height 12
type input "**********"
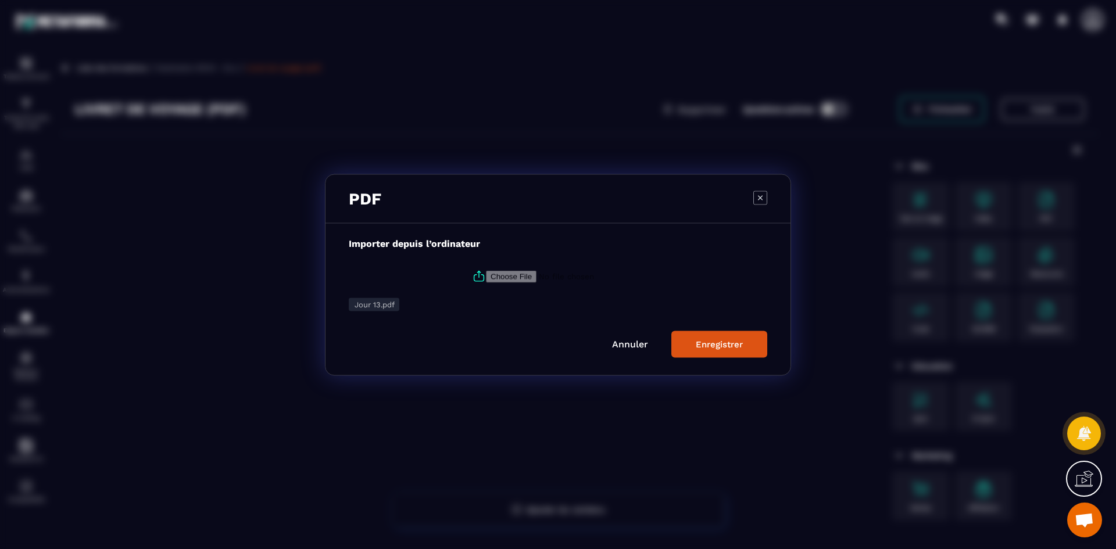
click at [708, 339] on div "Enregistrer" at bounding box center [719, 344] width 47 height 10
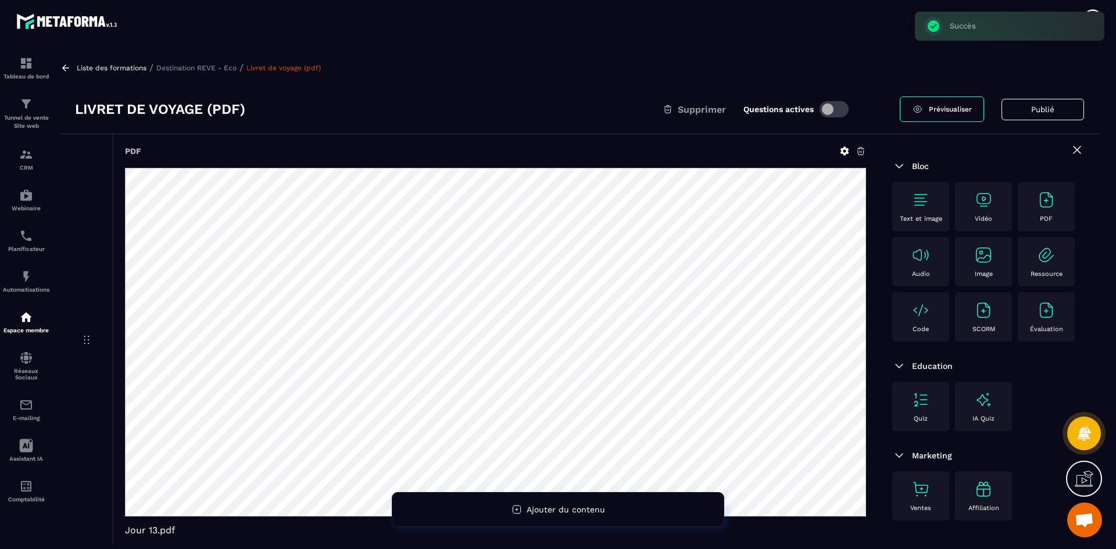
click at [206, 69] on p "Destination REVE - Eco" at bounding box center [196, 68] width 80 height 8
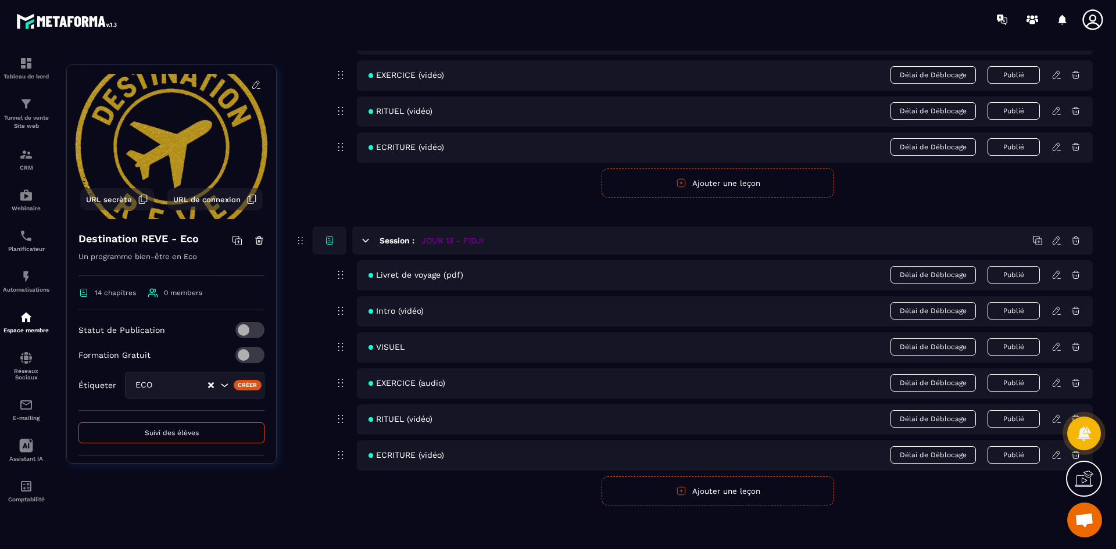
scroll to position [3889, 0]
click at [1056, 308] on icon at bounding box center [1056, 309] width 10 height 10
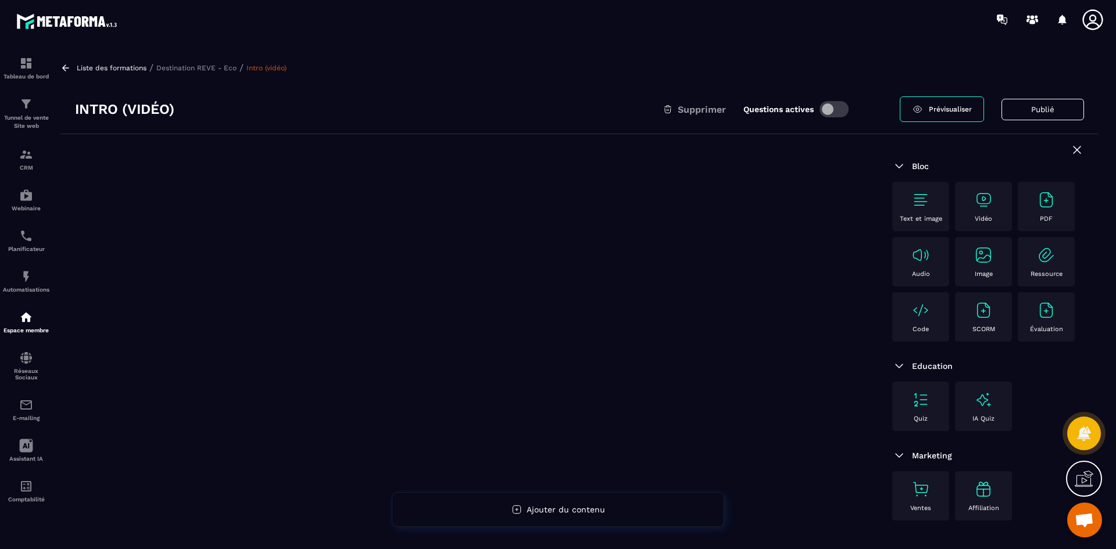
click at [987, 205] on img at bounding box center [983, 200] width 19 height 19
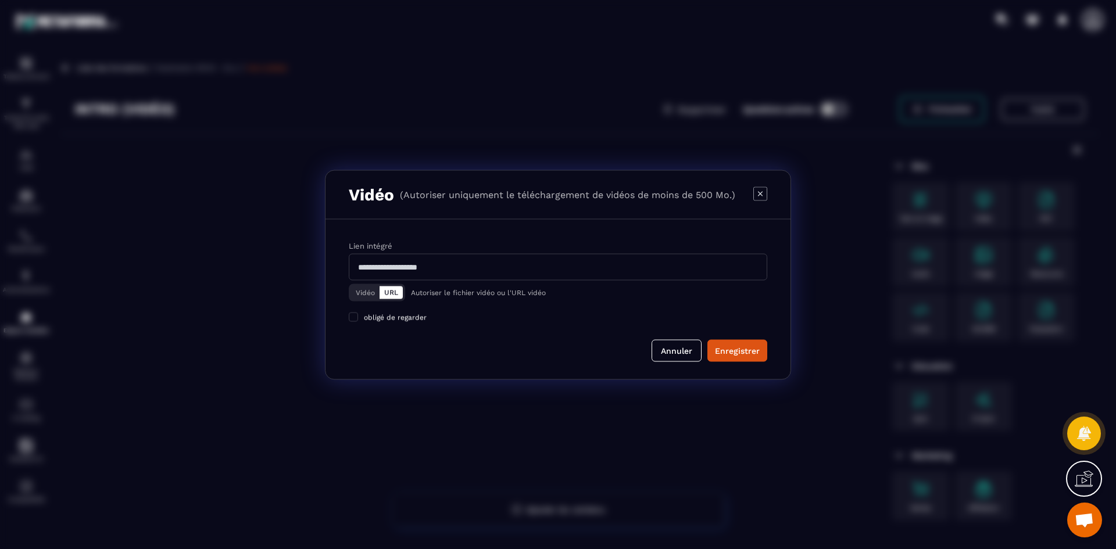
click at [355, 295] on button "Vidéo" at bounding box center [365, 292] width 28 height 13
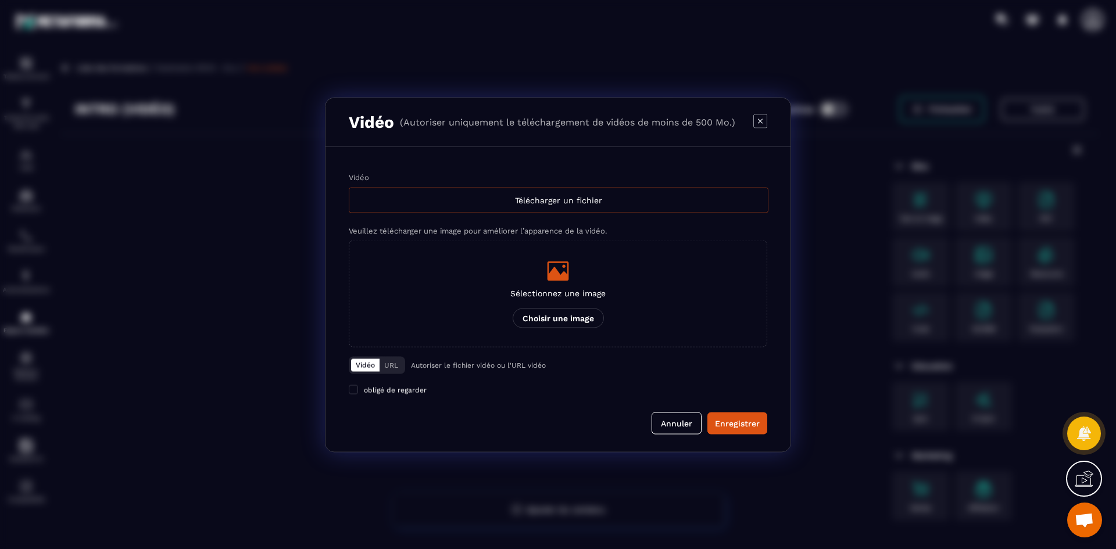
click at [435, 196] on div "Télécharger un fichier" at bounding box center [559, 200] width 420 height 26
click at [0, 0] on input "Vidéo Télécharger un fichier" at bounding box center [0, 0] width 0 height 0
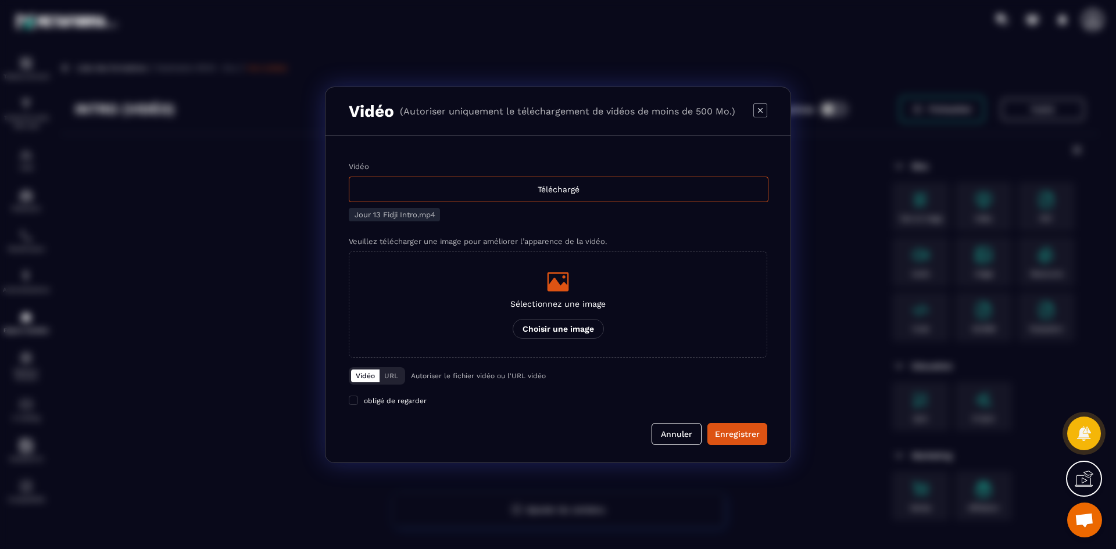
click at [611, 307] on label "Sélectionnez une image Choisir une image" at bounding box center [558, 304] width 418 height 107
click at [0, 0] on input "Sélectionnez une image Choisir une image" at bounding box center [0, 0] width 0 height 0
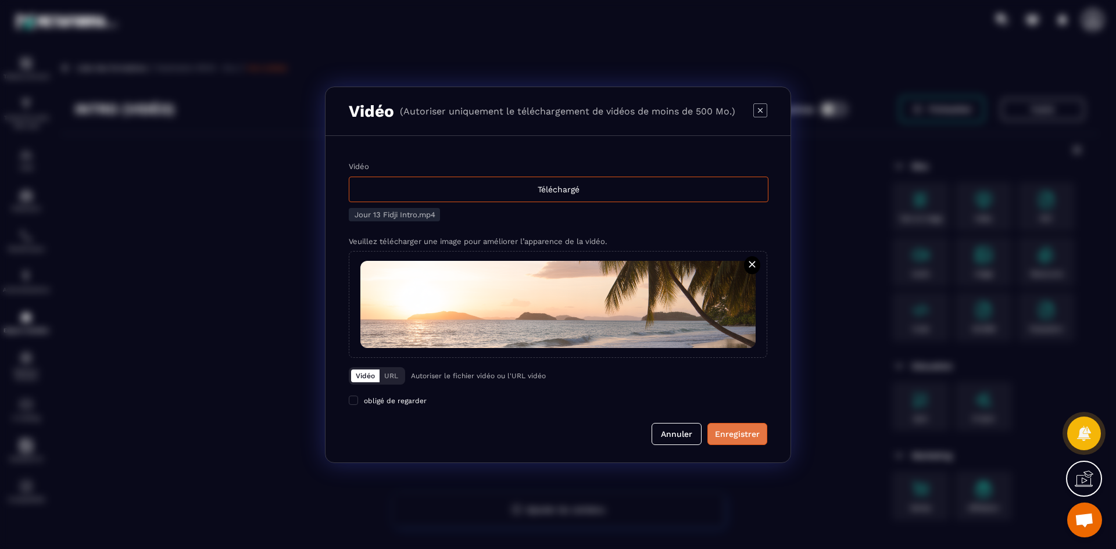
click at [754, 438] on div "Enregistrer" at bounding box center [737, 434] width 45 height 12
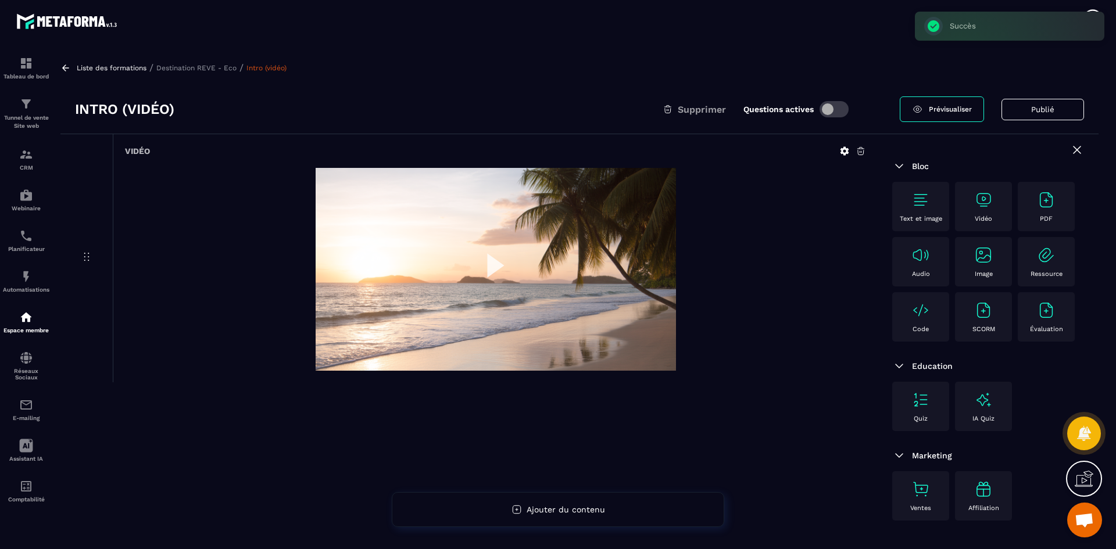
click at [231, 65] on p "Destination REVE - Eco" at bounding box center [196, 68] width 80 height 8
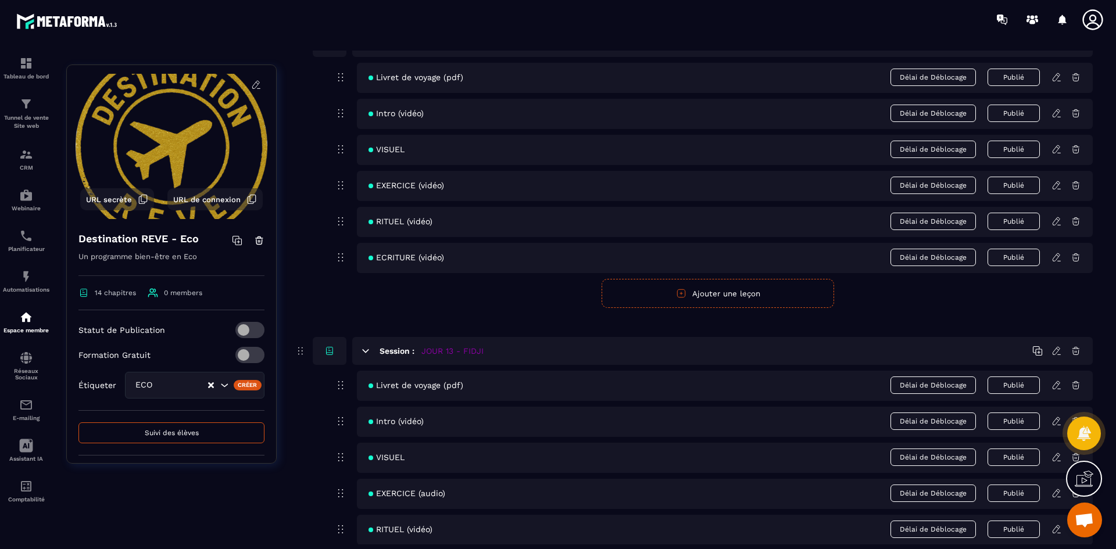
scroll to position [3889, 0]
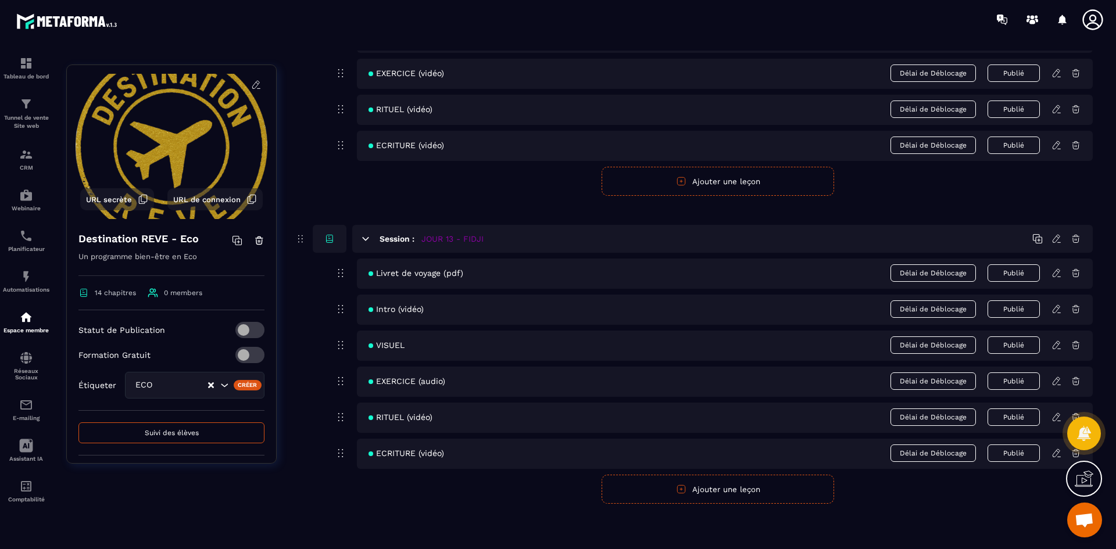
click at [1059, 344] on icon at bounding box center [1056, 345] width 10 height 10
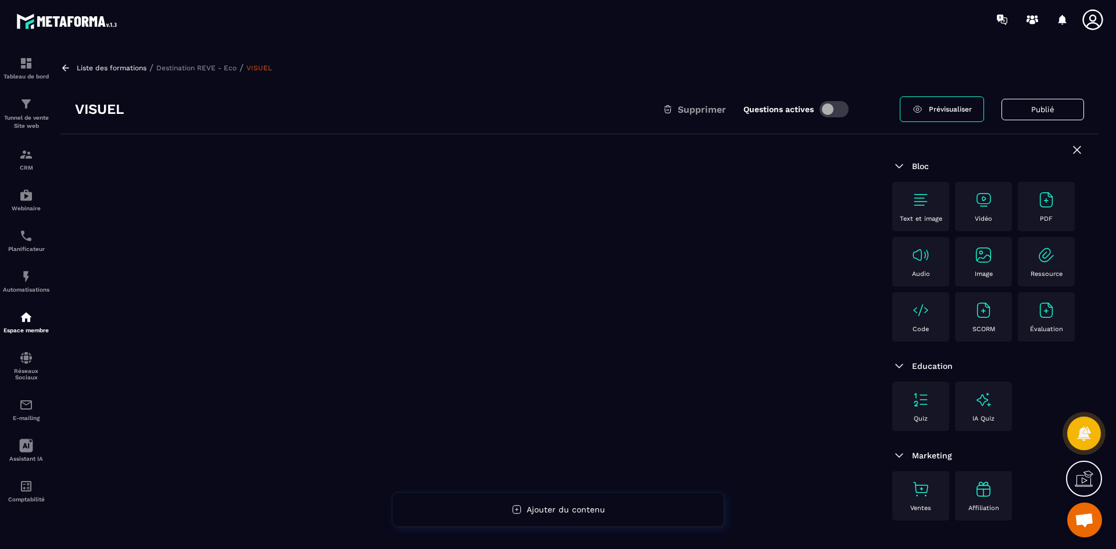
click at [997, 259] on div "Image" at bounding box center [983, 262] width 45 height 32
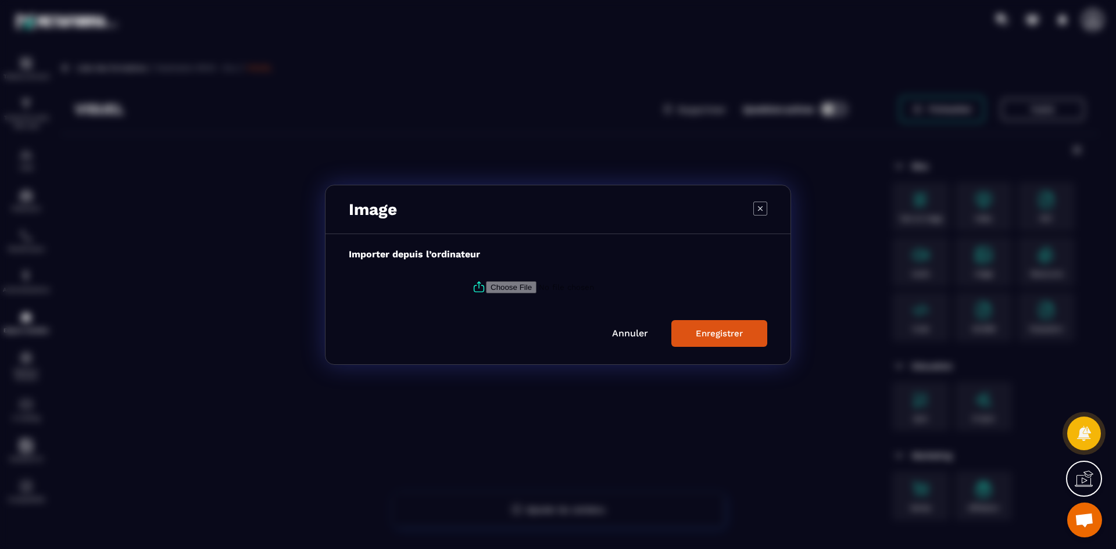
click at [502, 285] on input "Modal window" at bounding box center [565, 287] width 158 height 12
type input "**********"
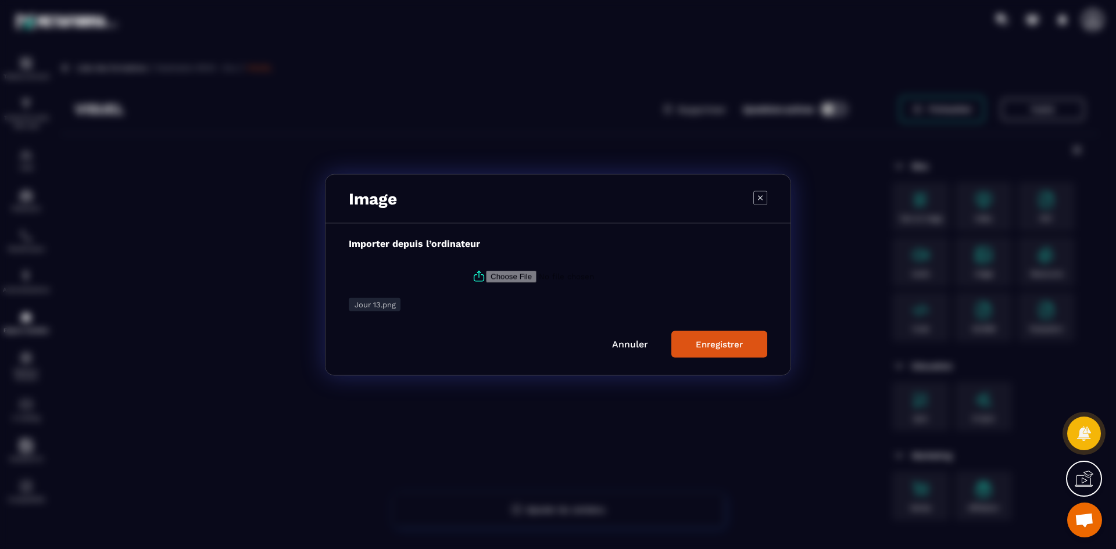
click at [709, 348] on div "Enregistrer" at bounding box center [719, 344] width 47 height 10
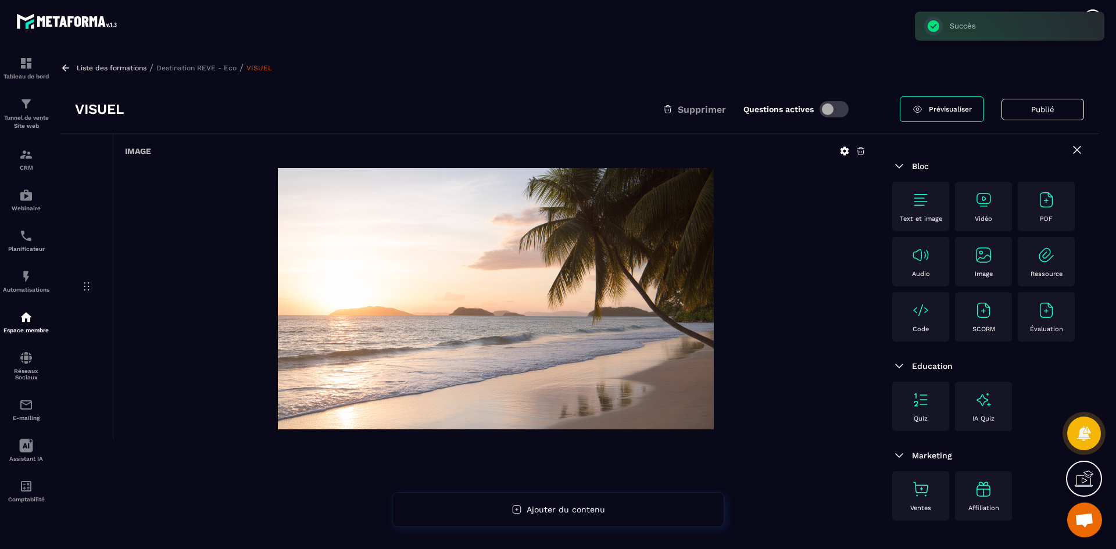
click at [224, 67] on p "Destination REVE - Eco" at bounding box center [196, 68] width 80 height 8
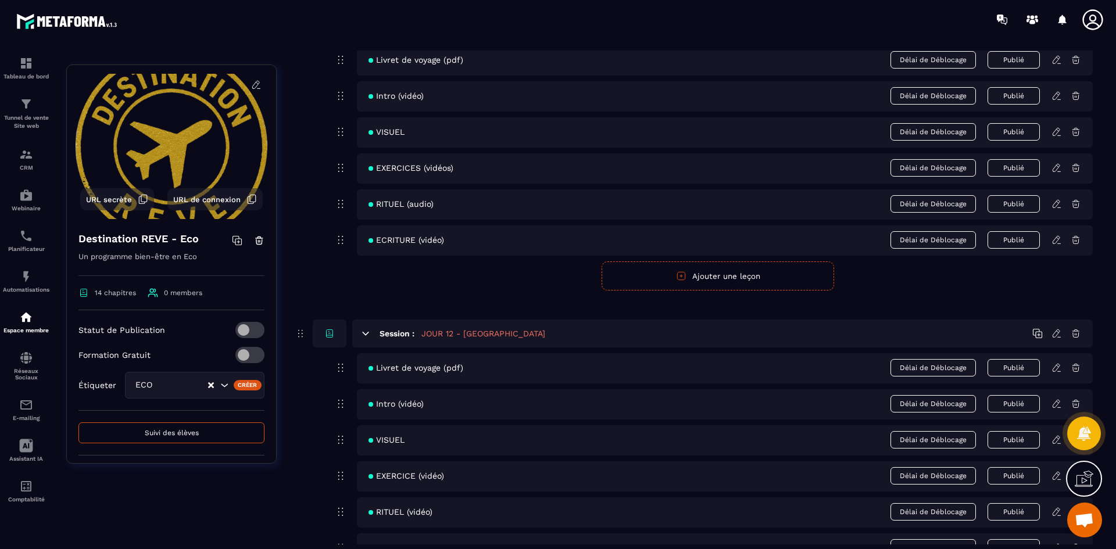
scroll to position [3889, 0]
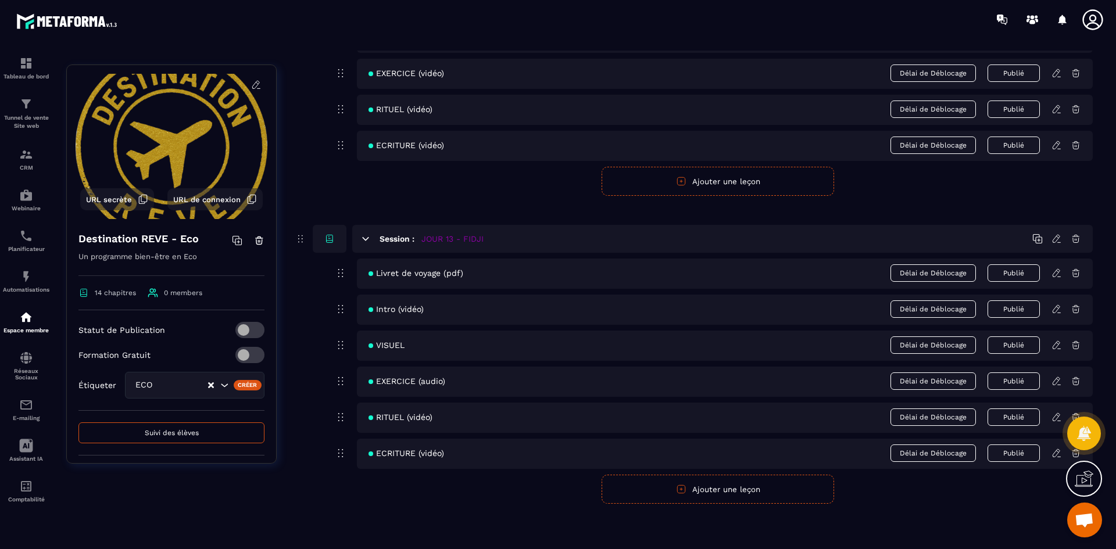
click at [1055, 382] on icon at bounding box center [1056, 381] width 10 height 10
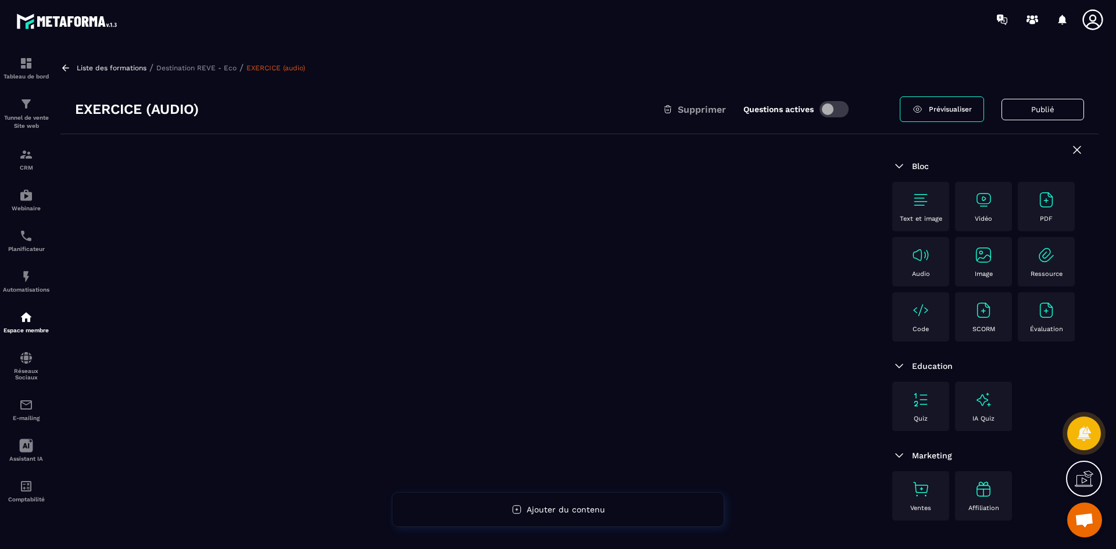
click at [983, 207] on img at bounding box center [983, 200] width 19 height 19
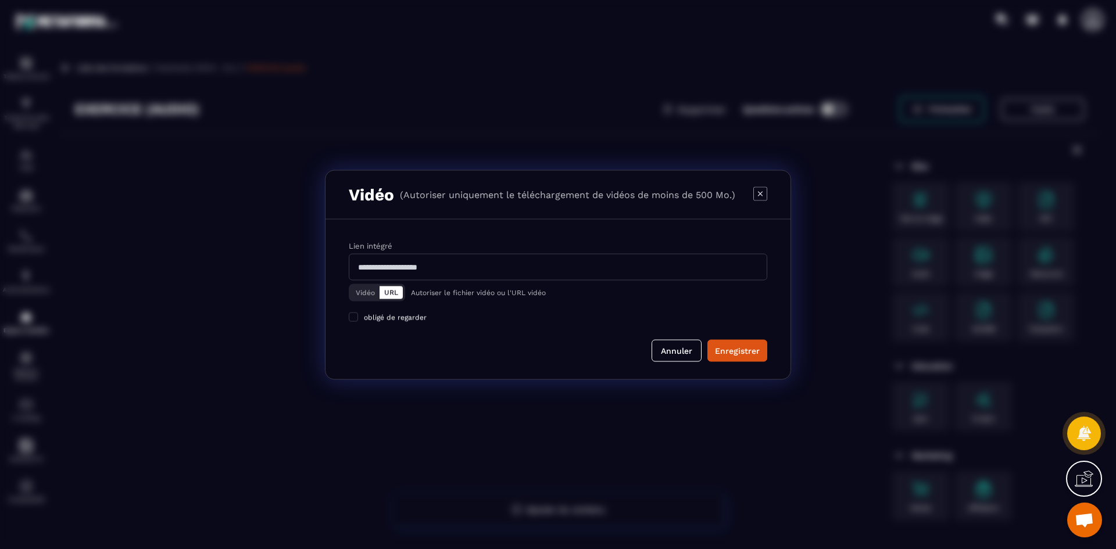
click at [764, 192] on icon "Modal window" at bounding box center [760, 194] width 14 height 14
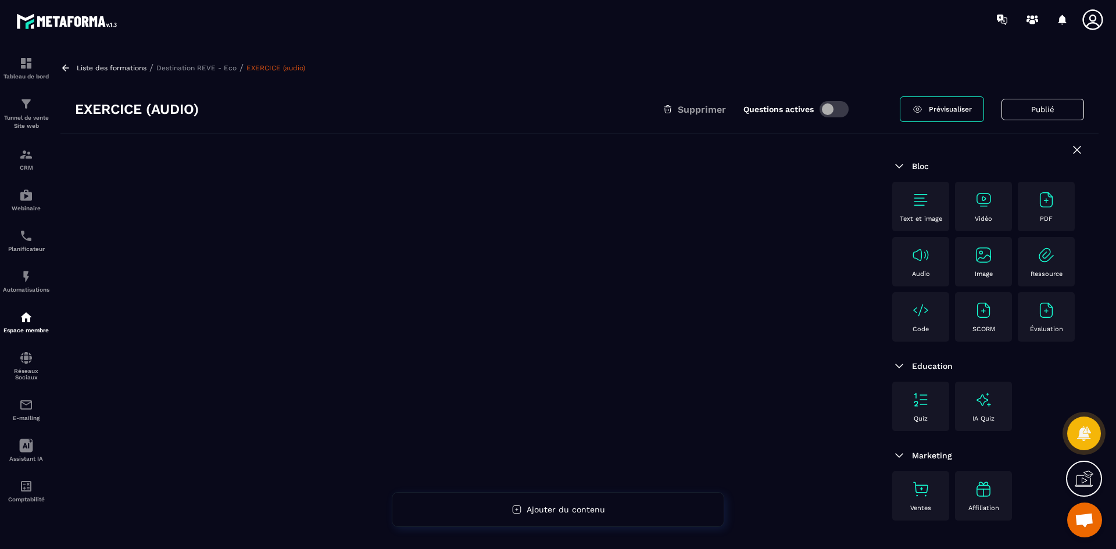
click at [915, 198] on img at bounding box center [920, 200] width 19 height 19
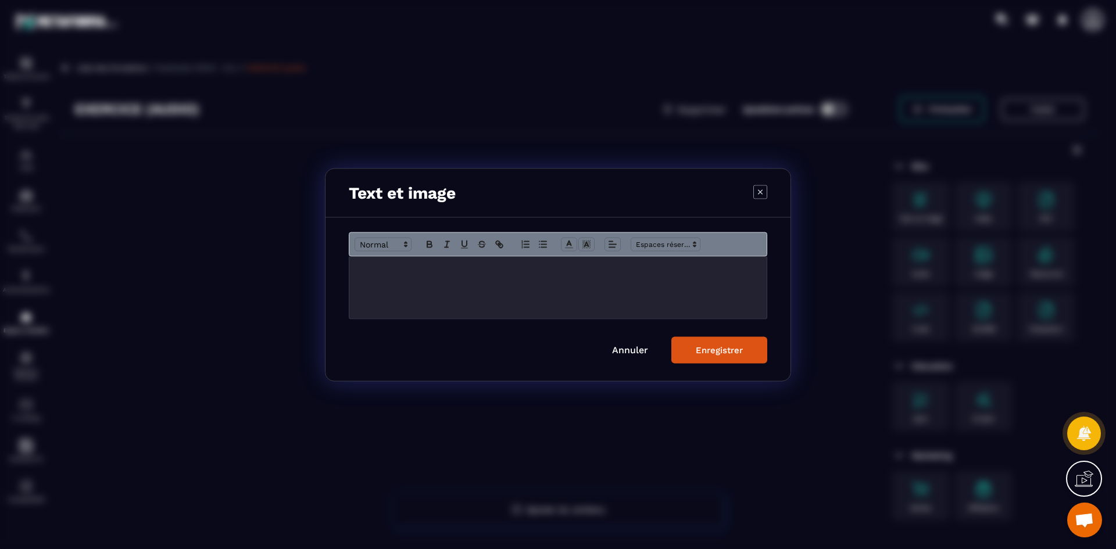
click at [419, 270] on p "Modal window" at bounding box center [558, 268] width 400 height 10
click at [726, 356] on button "Enregistrer" at bounding box center [719, 349] width 96 height 27
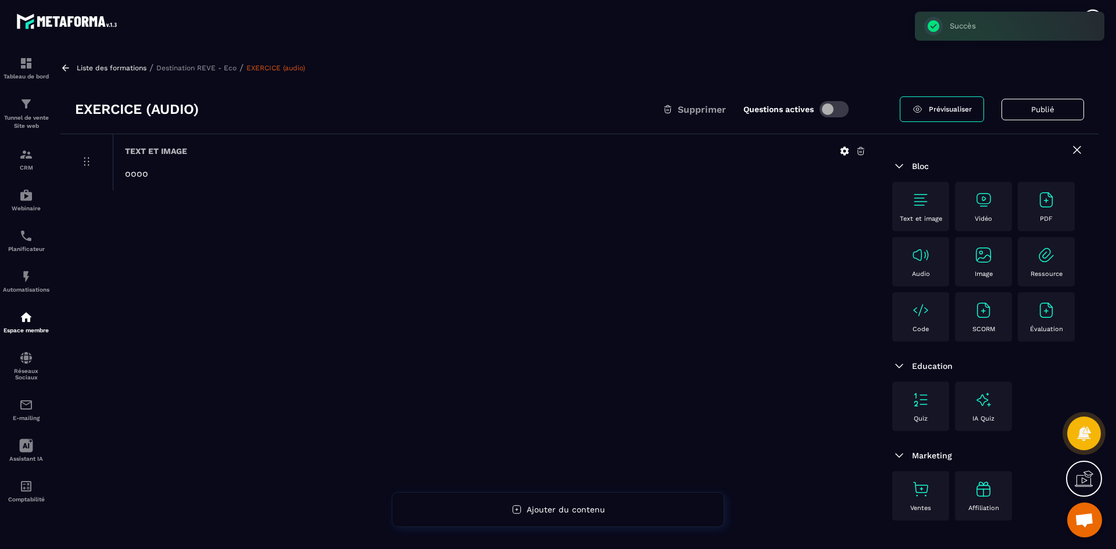
click at [932, 260] on div "Audio" at bounding box center [920, 262] width 45 height 32
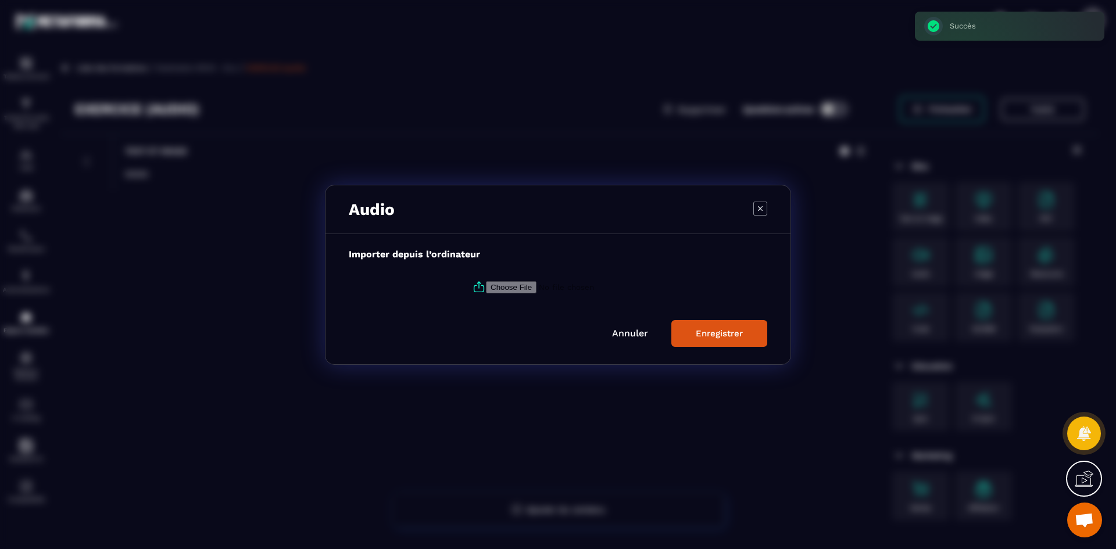
click at [494, 280] on label "Modal window" at bounding box center [558, 286] width 418 height 31
click at [494, 281] on input "Modal window" at bounding box center [565, 287] width 158 height 12
type input "**********"
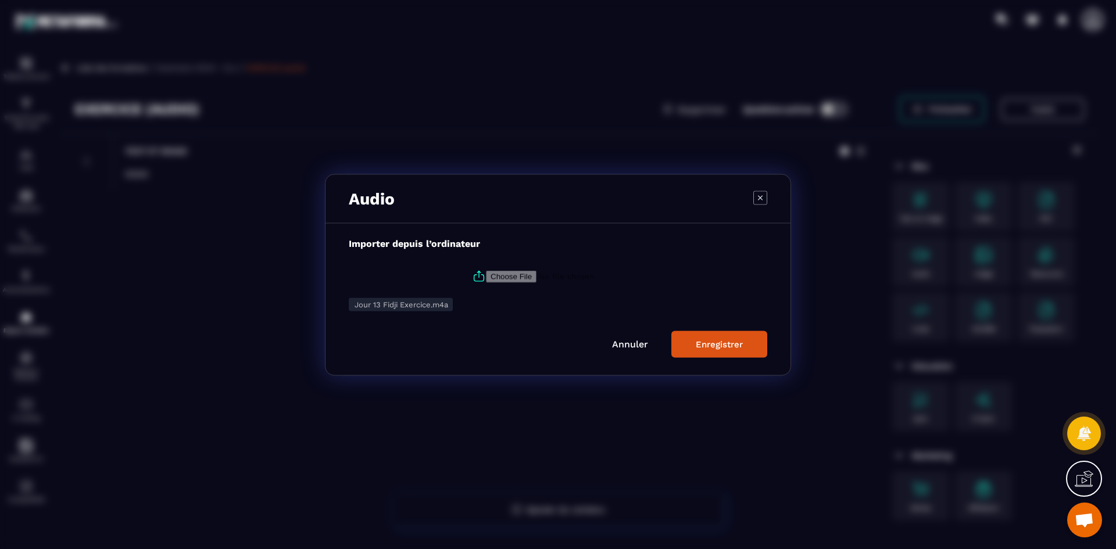
click at [698, 342] on div "Enregistrer" at bounding box center [719, 344] width 47 height 10
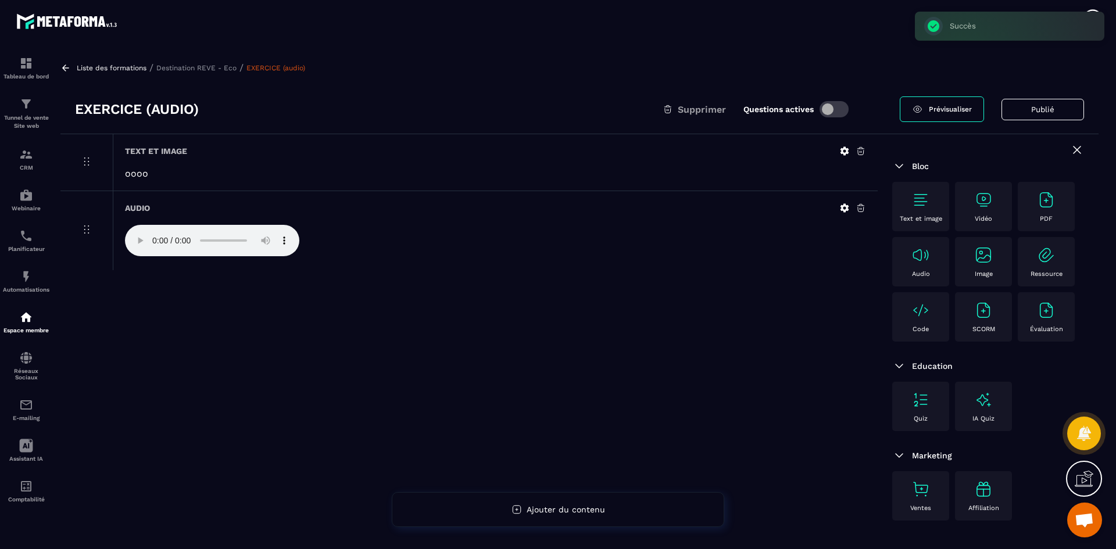
click at [221, 63] on div "Liste des formations / Destination REVE - Eco / EXERCICE (audio)" at bounding box center [579, 67] width 1038 height 11
click at [226, 71] on p "Destination REVE - Eco" at bounding box center [196, 68] width 80 height 8
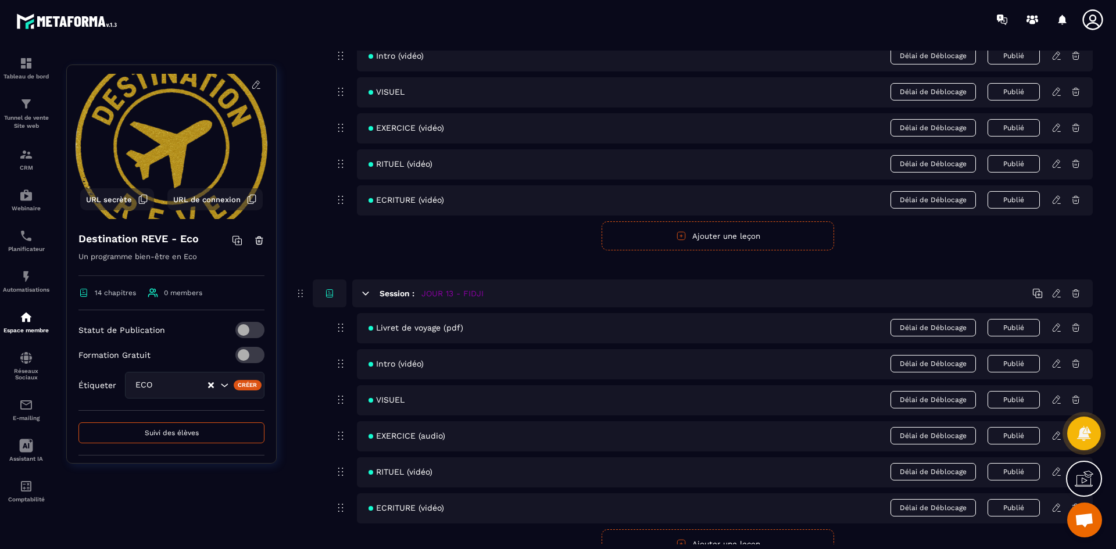
scroll to position [3889, 0]
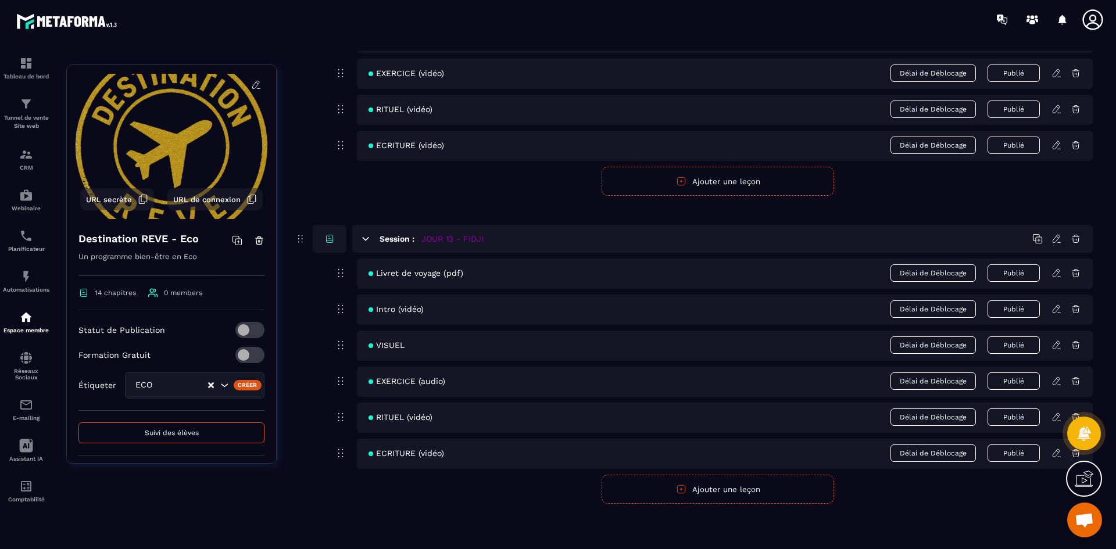
click at [1058, 417] on icon at bounding box center [1055, 417] width 7 height 8
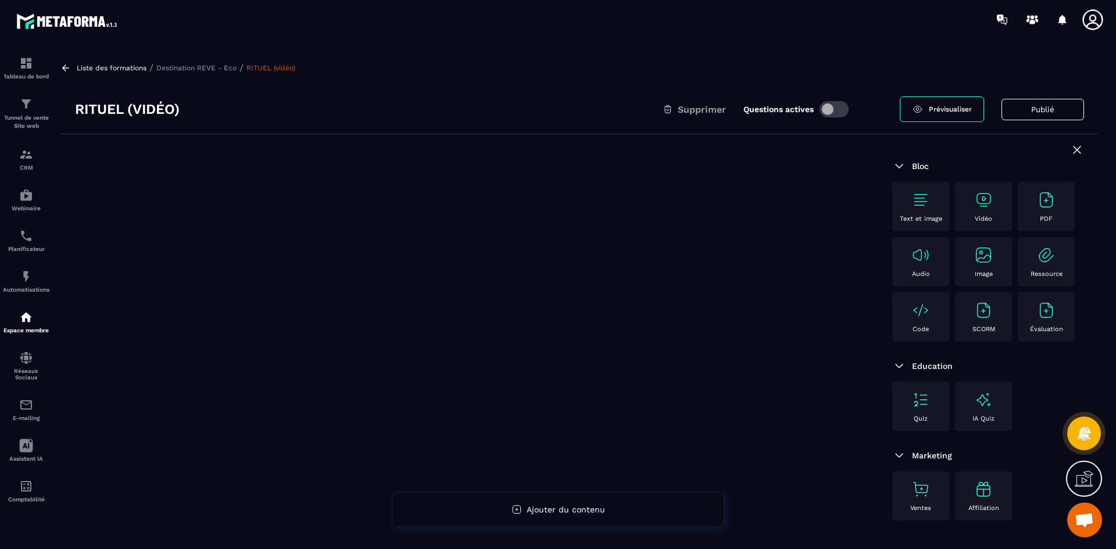
click at [998, 206] on div "Vidéo" at bounding box center [983, 207] width 45 height 32
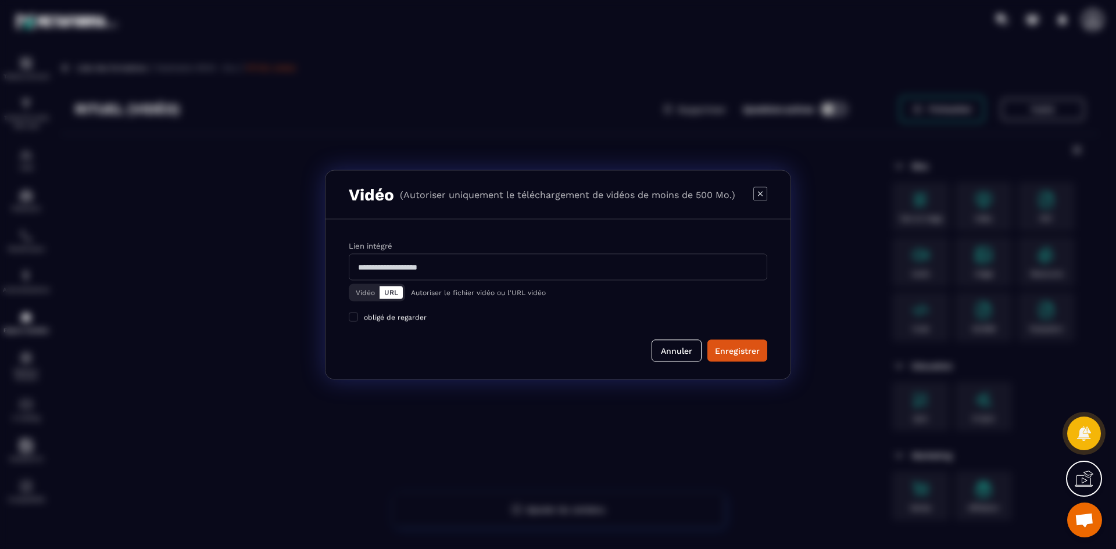
click at [364, 295] on button "Vidéo" at bounding box center [365, 292] width 28 height 13
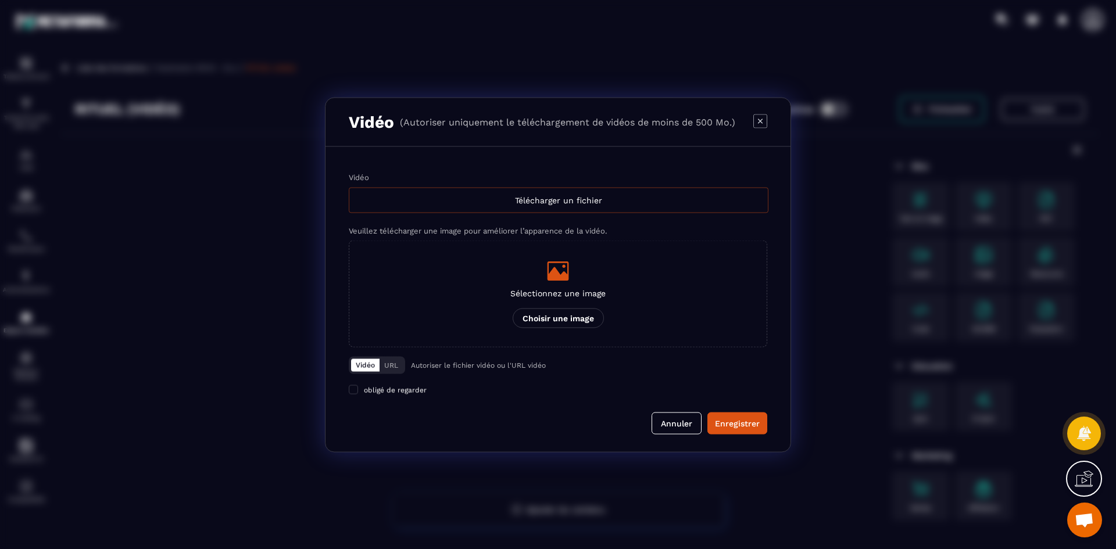
click at [447, 195] on div "Télécharger un fichier" at bounding box center [559, 200] width 420 height 26
click at [0, 0] on input "Vidéo Télécharger un fichier" at bounding box center [0, 0] width 0 height 0
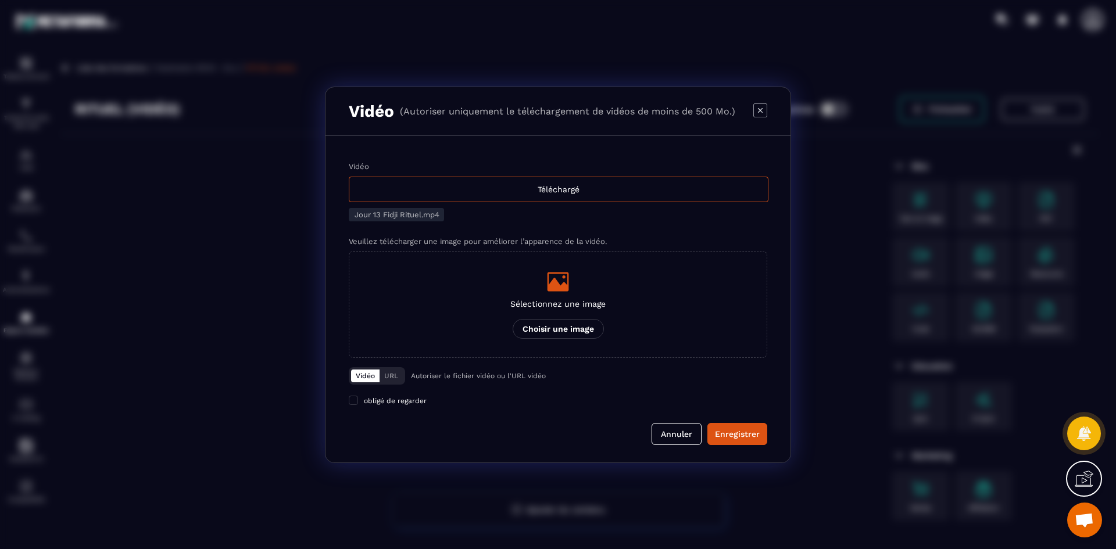
click at [538, 328] on p "Choisir une image" at bounding box center [558, 329] width 91 height 20
click at [0, 0] on input "Sélectionnez une image Choisir une image" at bounding box center [0, 0] width 0 height 0
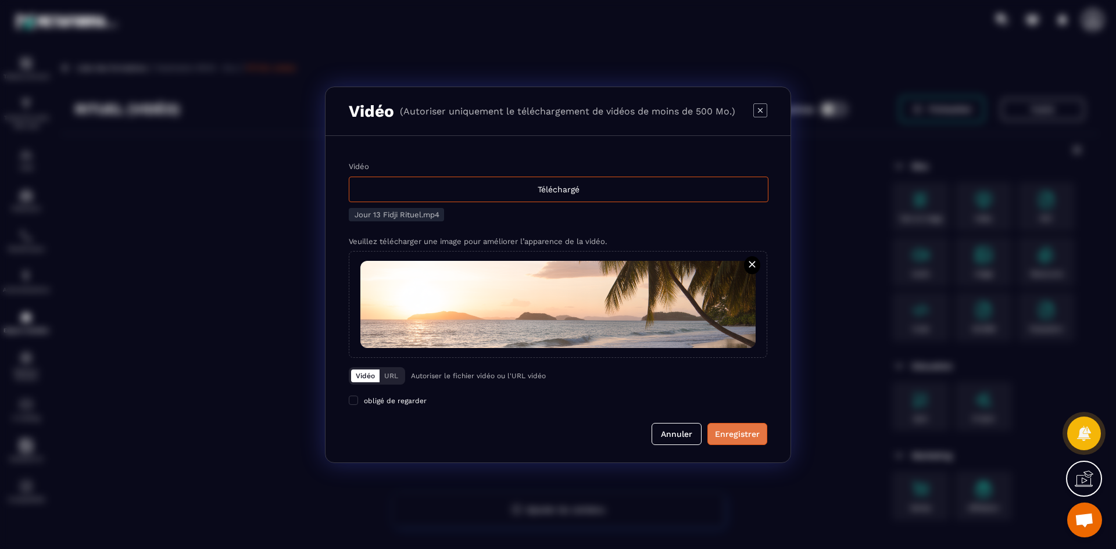
click at [746, 438] on div "Enregistrer" at bounding box center [737, 434] width 45 height 12
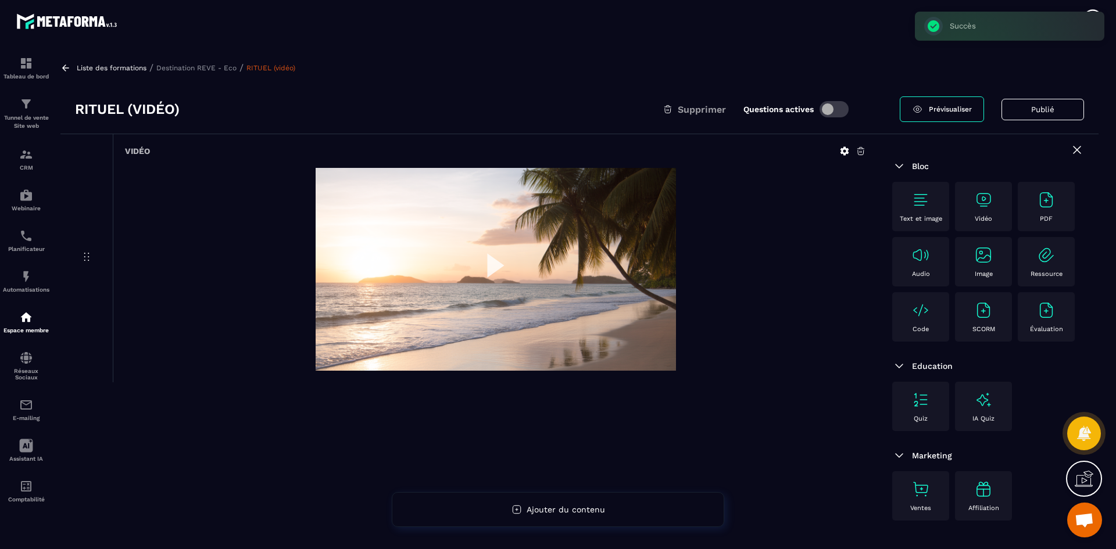
click at [216, 70] on p "Destination REVE - Eco" at bounding box center [196, 68] width 80 height 8
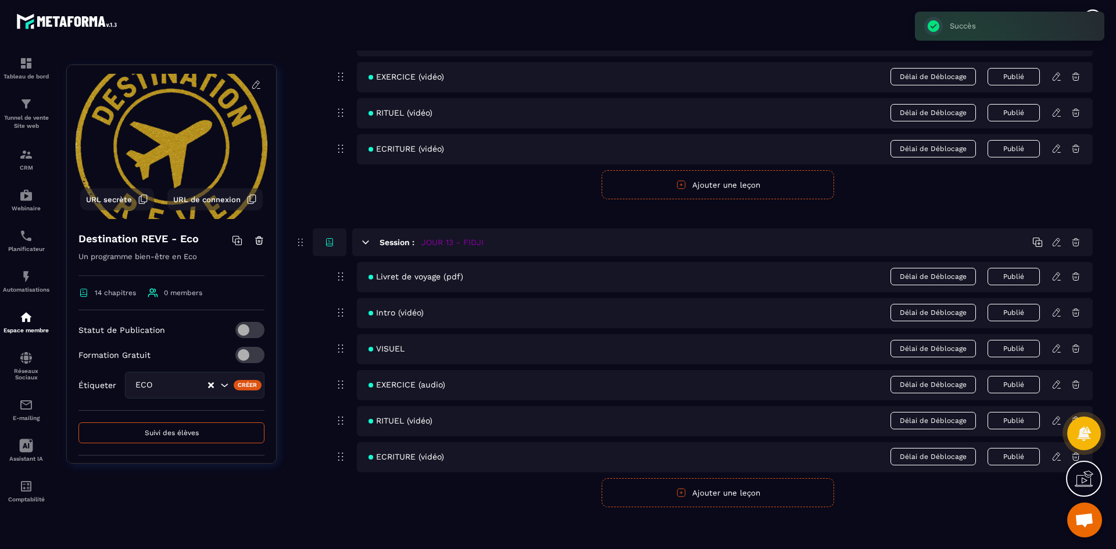
scroll to position [3889, 0]
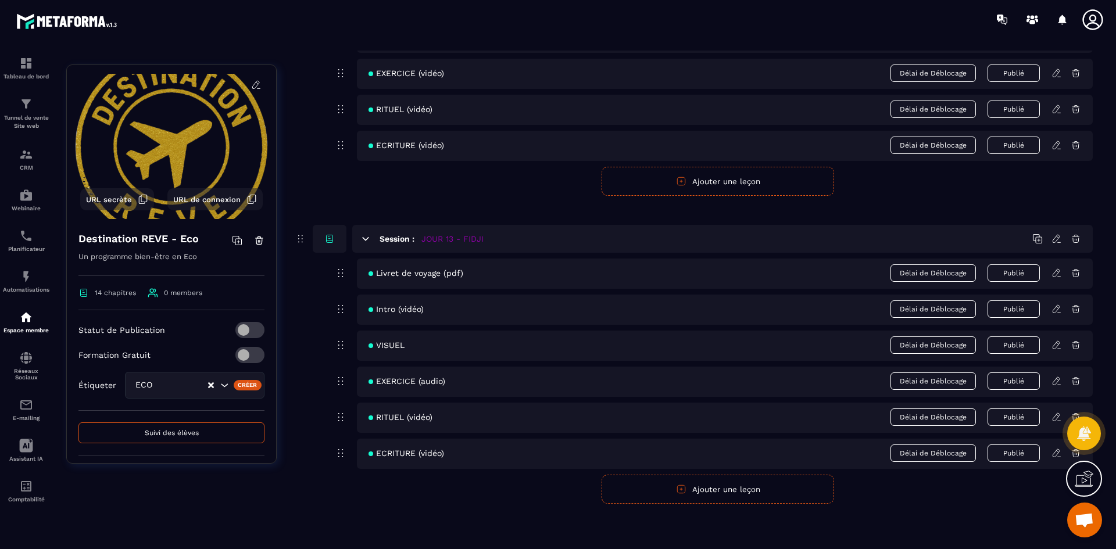
click at [1057, 452] on icon at bounding box center [1057, 452] width 2 height 2
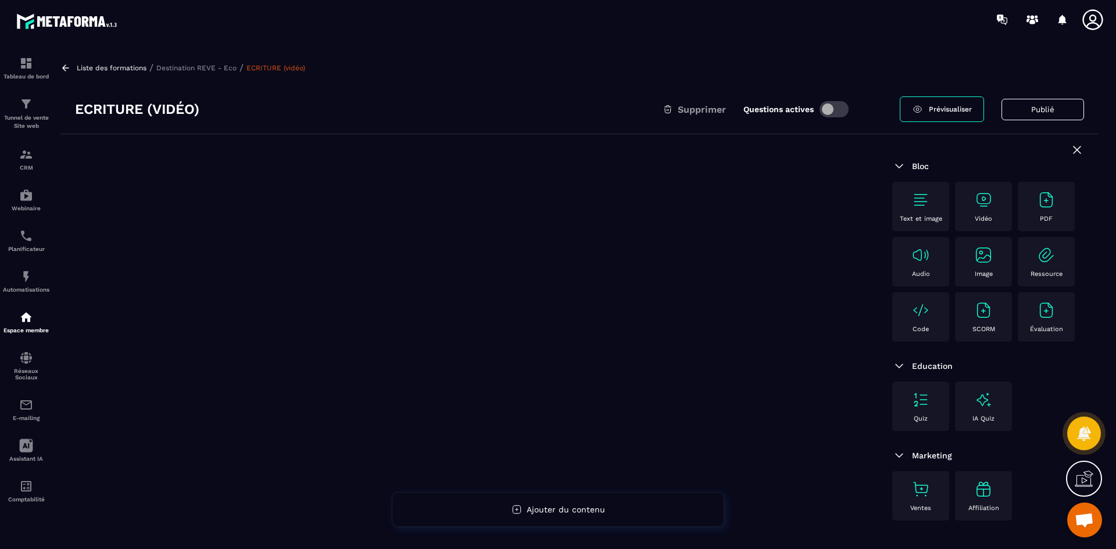
click at [980, 205] on img at bounding box center [983, 200] width 19 height 19
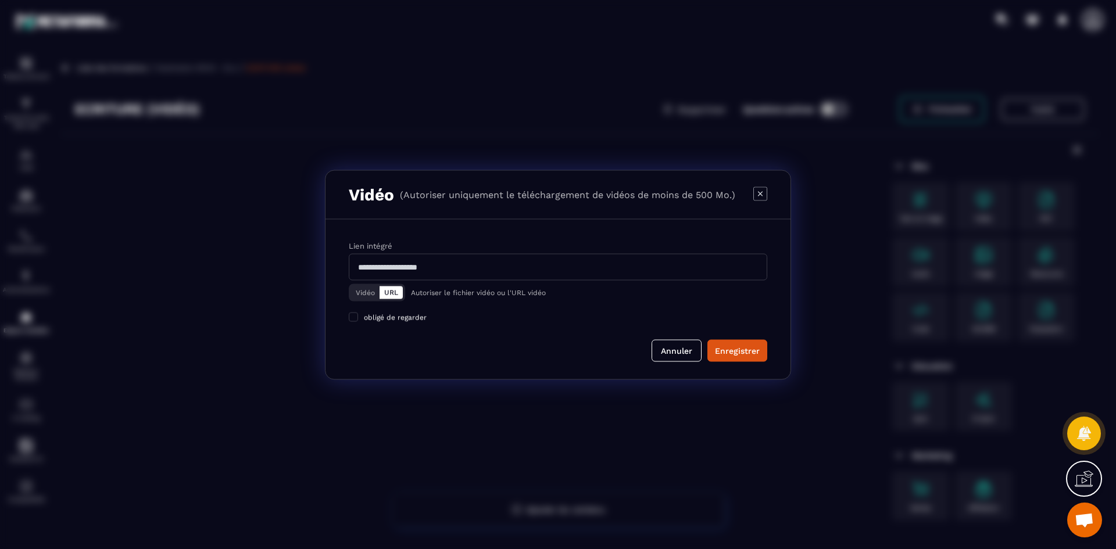
click at [365, 292] on button "Vidéo" at bounding box center [365, 292] width 28 height 13
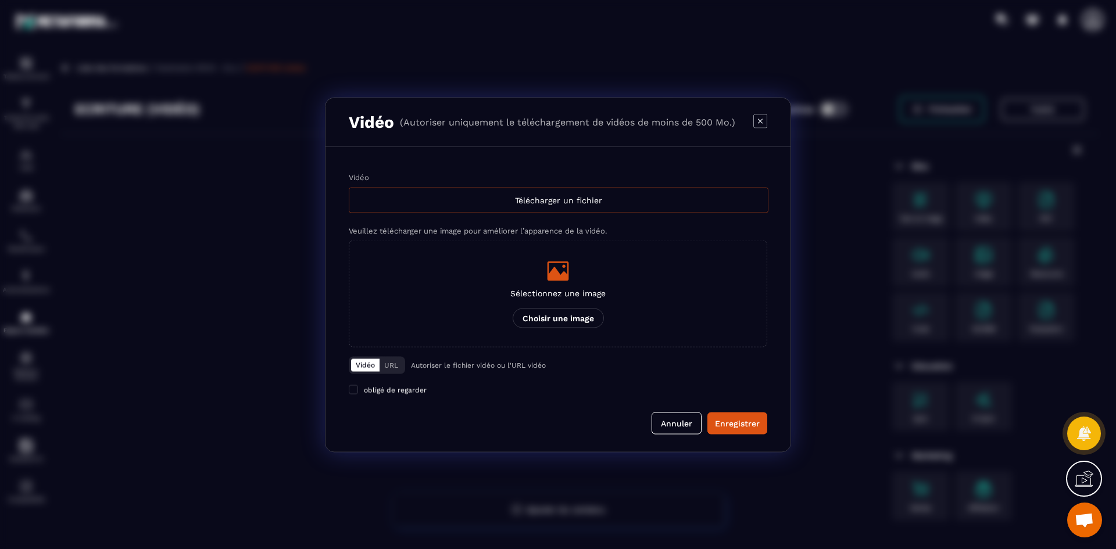
click at [413, 201] on div "Télécharger un fichier" at bounding box center [559, 200] width 420 height 26
click at [0, 0] on input "Vidéo Télécharger un fichier" at bounding box center [0, 0] width 0 height 0
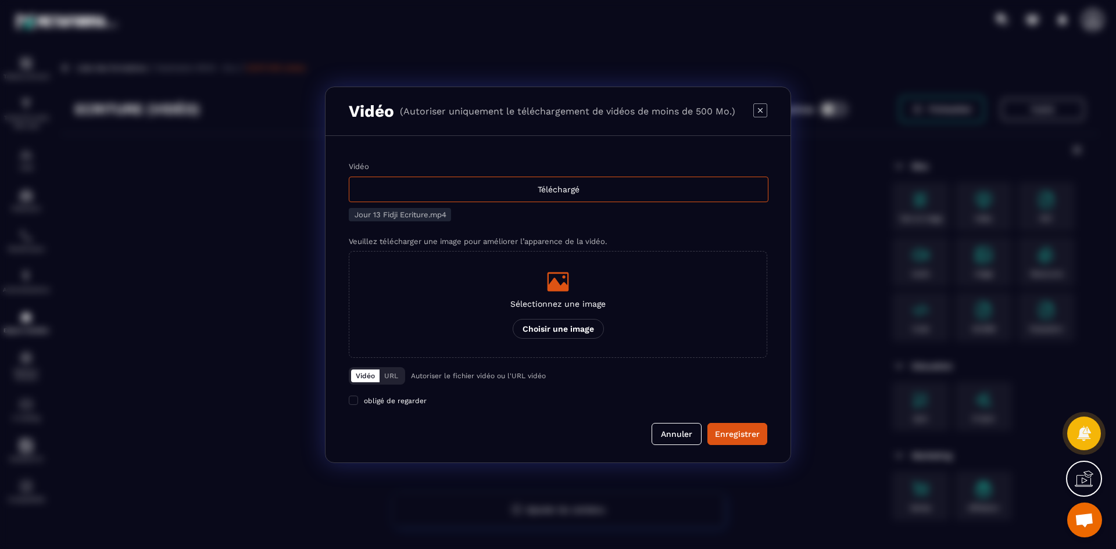
click at [563, 300] on p "Sélectionnez une image" at bounding box center [557, 303] width 95 height 9
click at [0, 0] on input "Sélectionnez une image Choisir une image" at bounding box center [0, 0] width 0 height 0
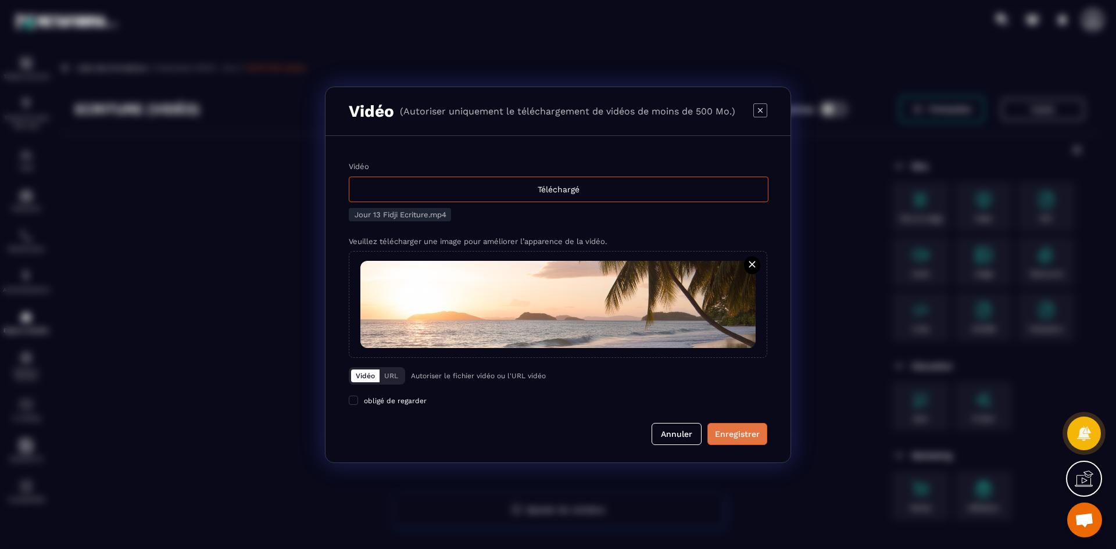
click at [758, 437] on div "Enregistrer" at bounding box center [737, 434] width 45 height 12
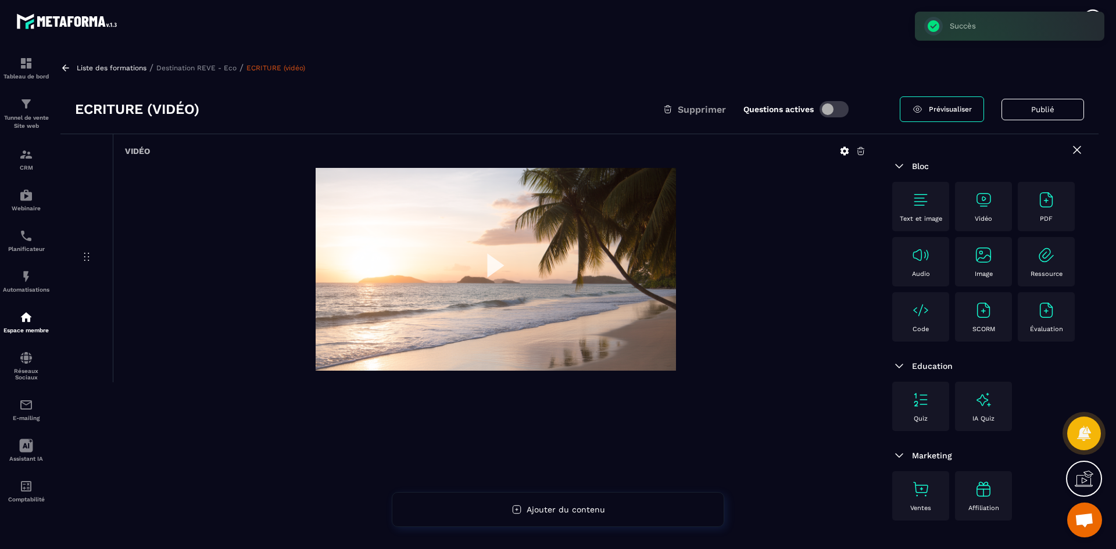
click at [190, 66] on p "Destination REVE - Eco" at bounding box center [196, 68] width 80 height 8
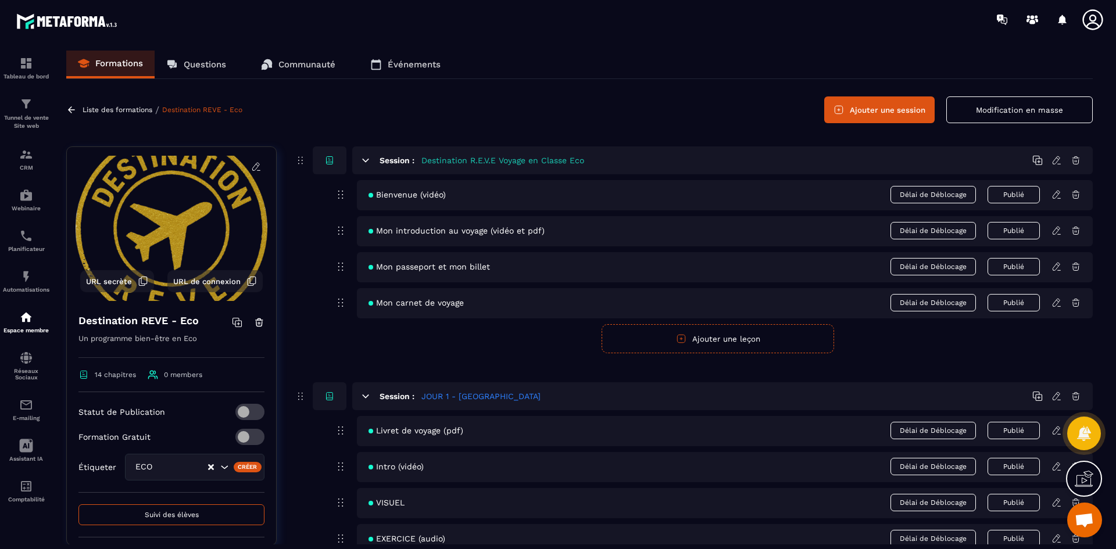
click at [885, 114] on button "Ajouter une session" at bounding box center [879, 109] width 110 height 27
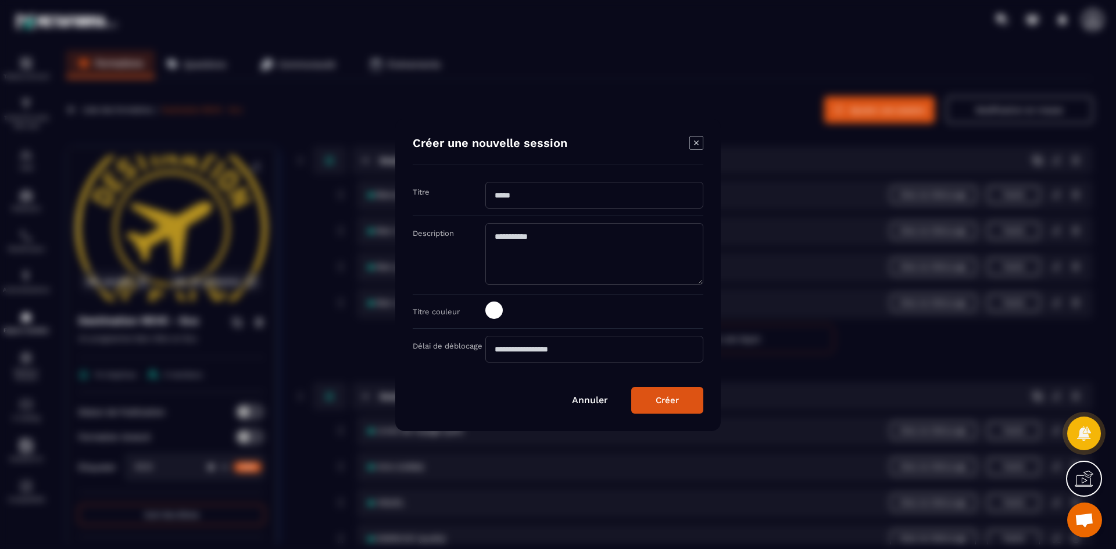
click at [534, 192] on input "Modal window" at bounding box center [594, 195] width 218 height 27
type input "**********"
click at [493, 309] on span "Modal window" at bounding box center [493, 310] width 17 height 17
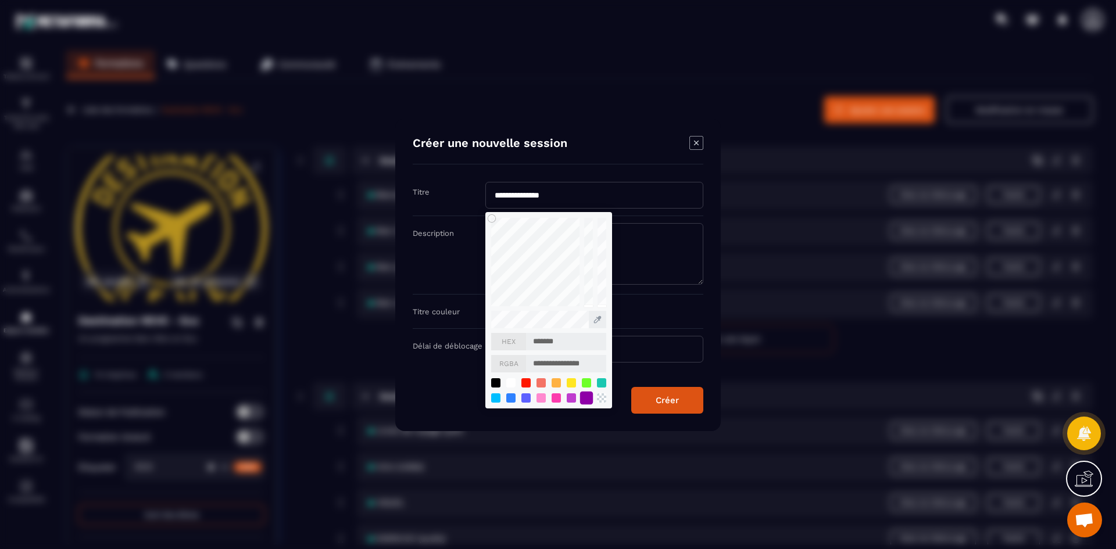
click at [586, 397] on div "Modal window" at bounding box center [586, 397] width 13 height 13
type input "*******"
type input "**********"
click at [661, 401] on div "Créer" at bounding box center [667, 400] width 23 height 10
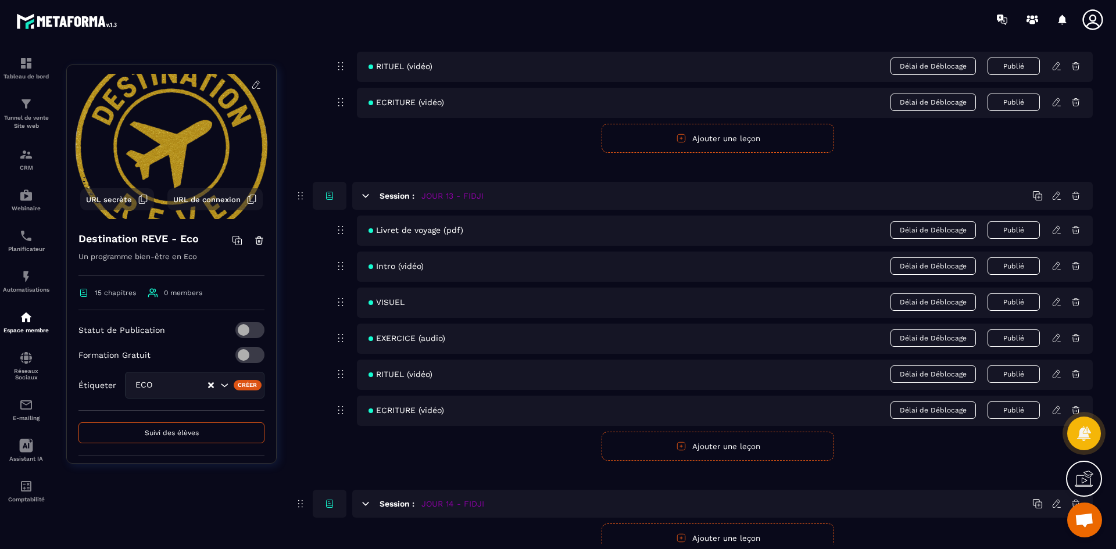
scroll to position [3981, 0]
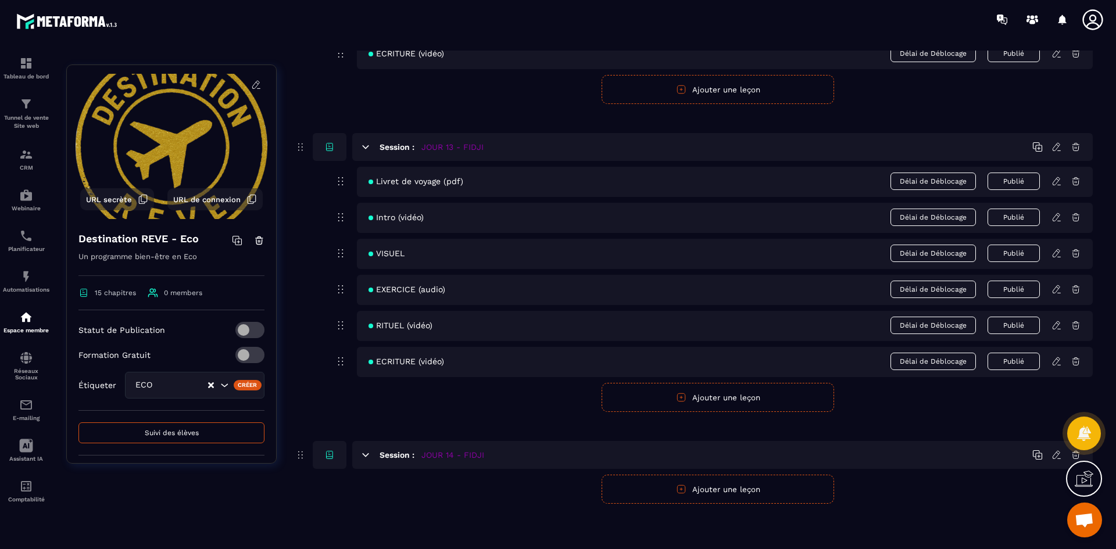
click at [691, 490] on button "Ajouter une leçon" at bounding box center [717, 489] width 232 height 29
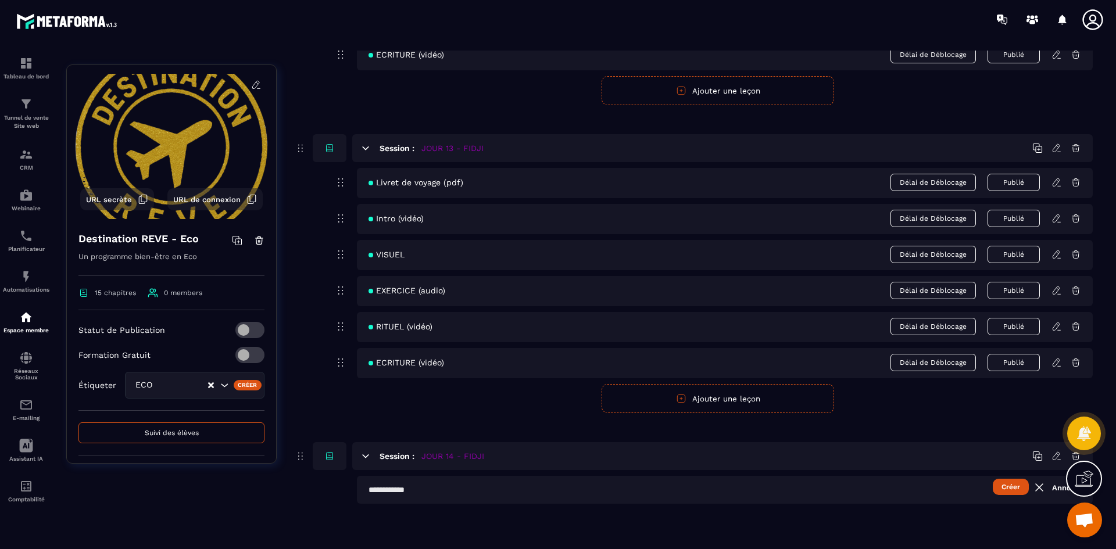
click at [426, 495] on input "text" at bounding box center [725, 490] width 736 height 28
type input "**********"
click at [1016, 489] on button "Créer" at bounding box center [1011, 487] width 36 height 16
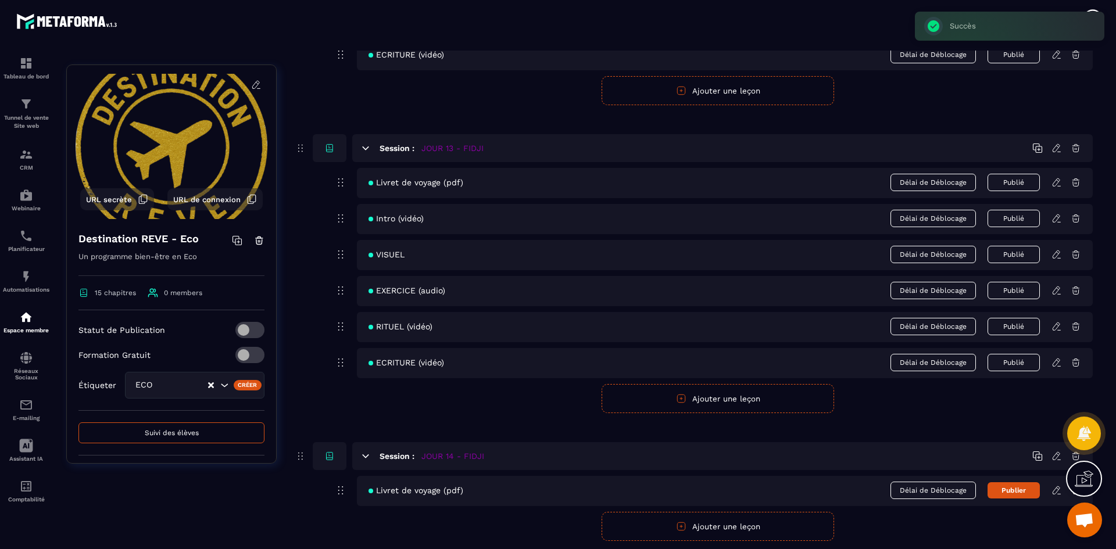
click at [691, 531] on button "Ajouter une leçon" at bounding box center [717, 526] width 232 height 29
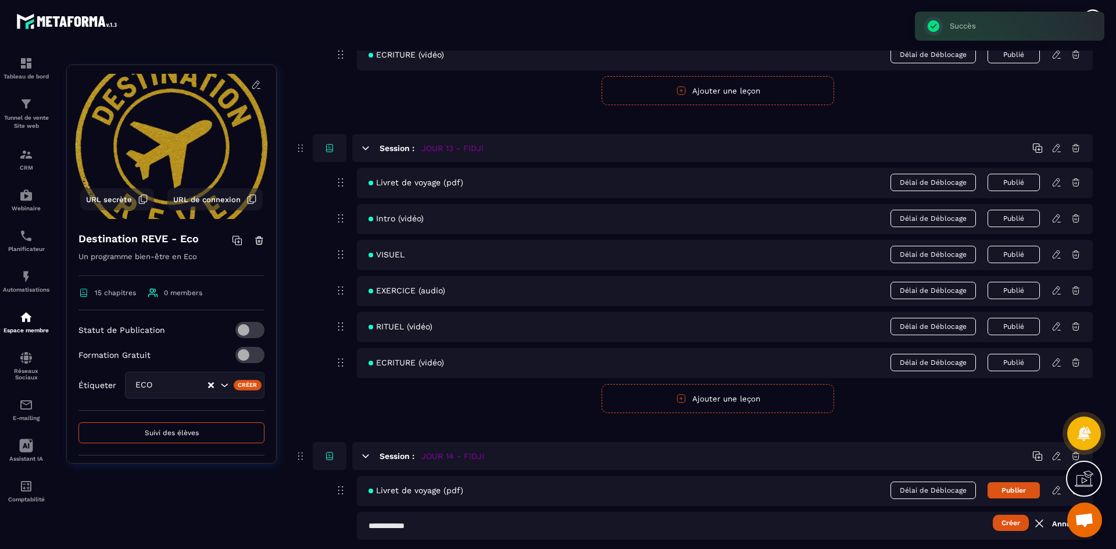
click at [411, 528] on input "text" at bounding box center [725, 526] width 736 height 28
click at [1012, 524] on button "Créer" at bounding box center [1011, 523] width 36 height 16
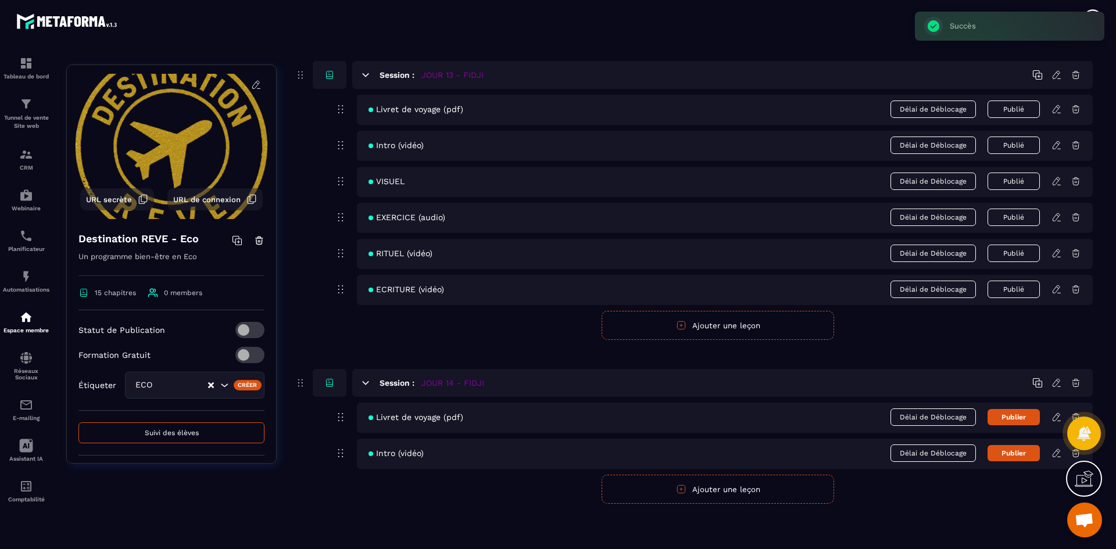
click at [736, 495] on button "Ajouter une leçon" at bounding box center [717, 489] width 232 height 29
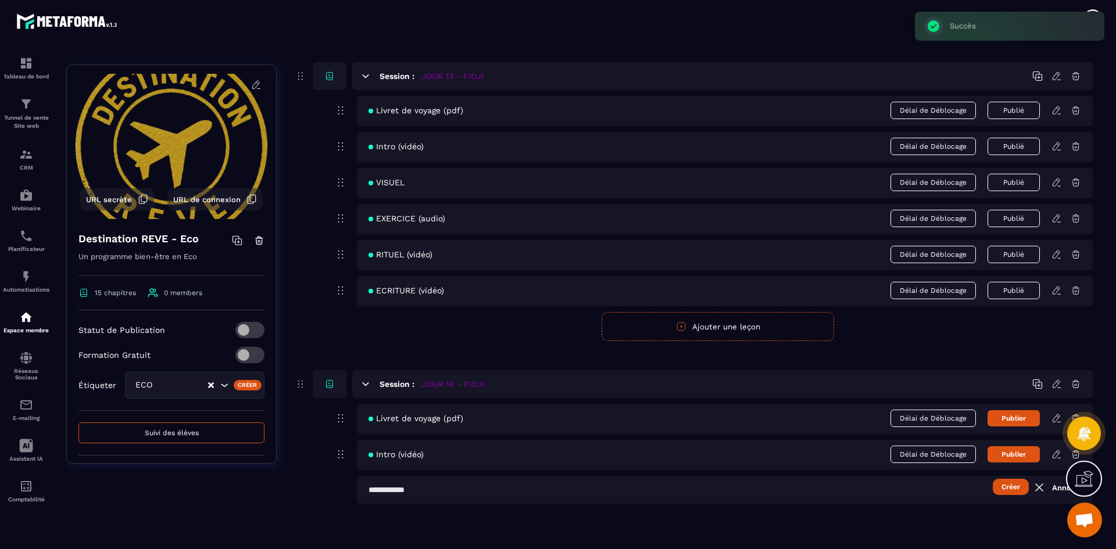
click at [417, 490] on input "text" at bounding box center [725, 490] width 736 height 28
type input "******"
click at [998, 490] on button "Créer" at bounding box center [1011, 487] width 36 height 16
click at [733, 533] on button "Ajouter une leçon" at bounding box center [717, 526] width 232 height 29
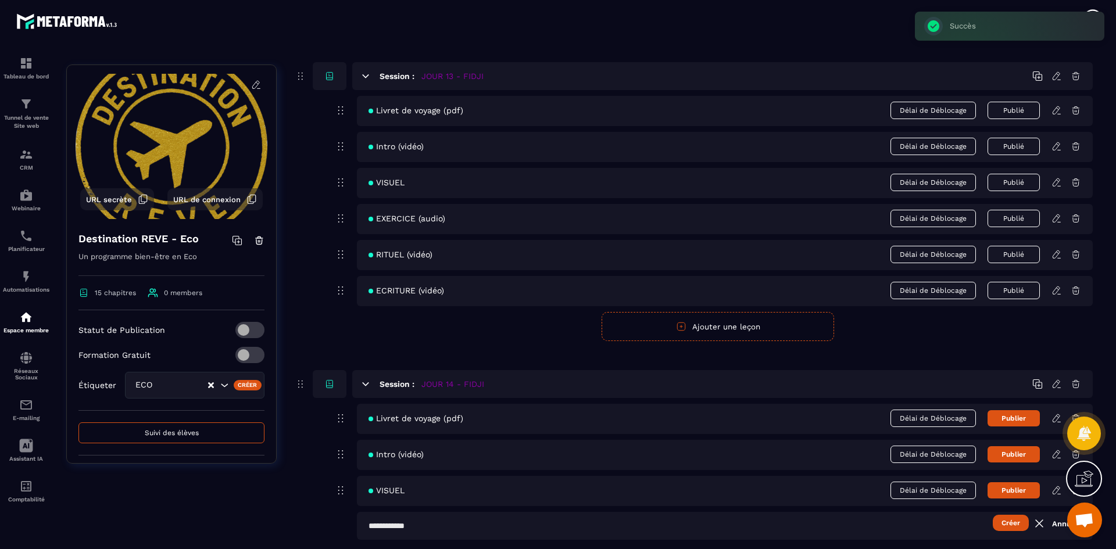
click at [483, 524] on input "text" at bounding box center [725, 526] width 736 height 28
type input "**********"
click at [1004, 521] on button "Créer" at bounding box center [1011, 523] width 36 height 16
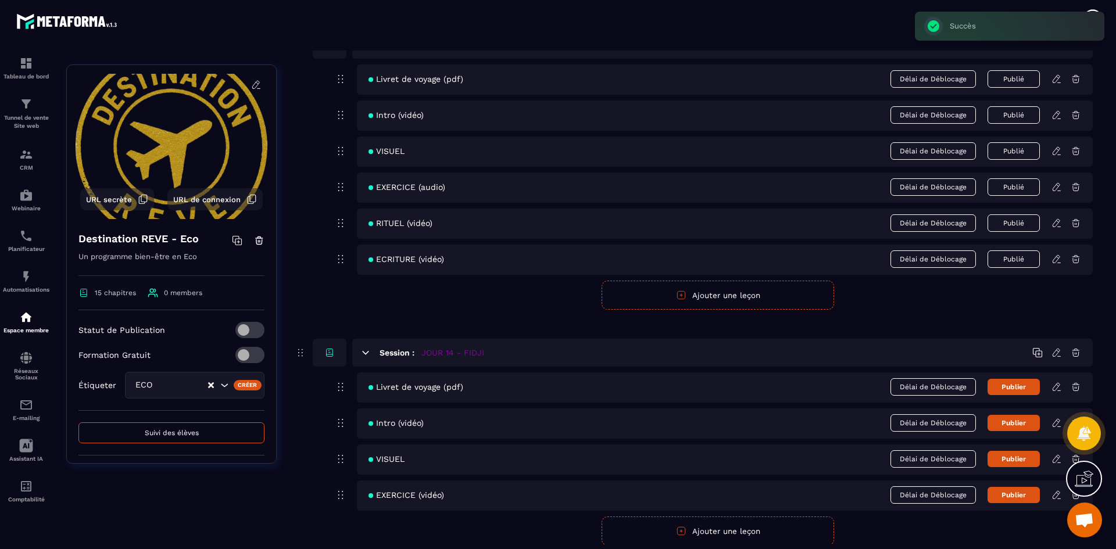
scroll to position [4110, 0]
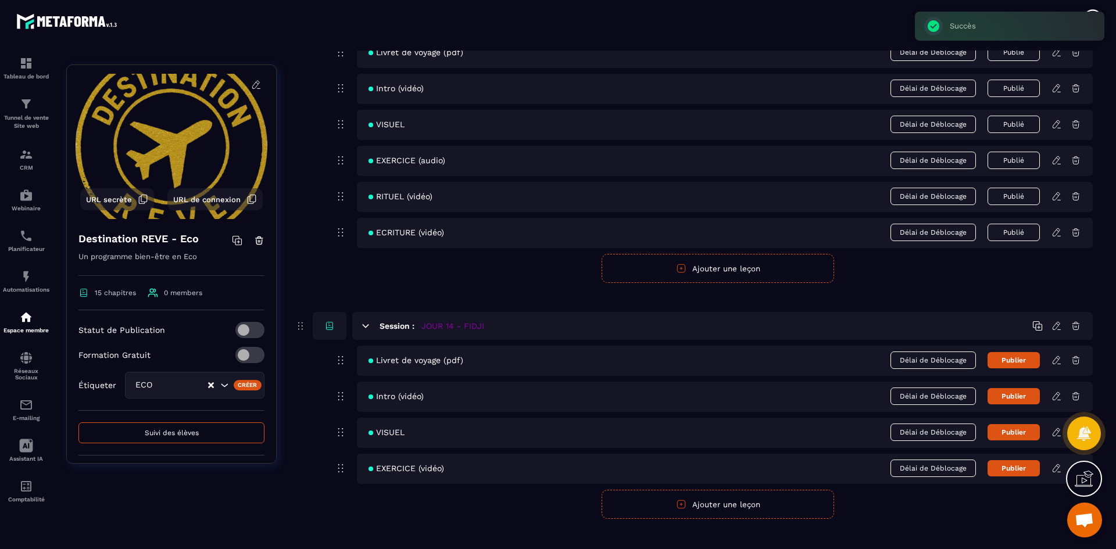
click at [680, 508] on icon "button" at bounding box center [681, 504] width 8 height 8
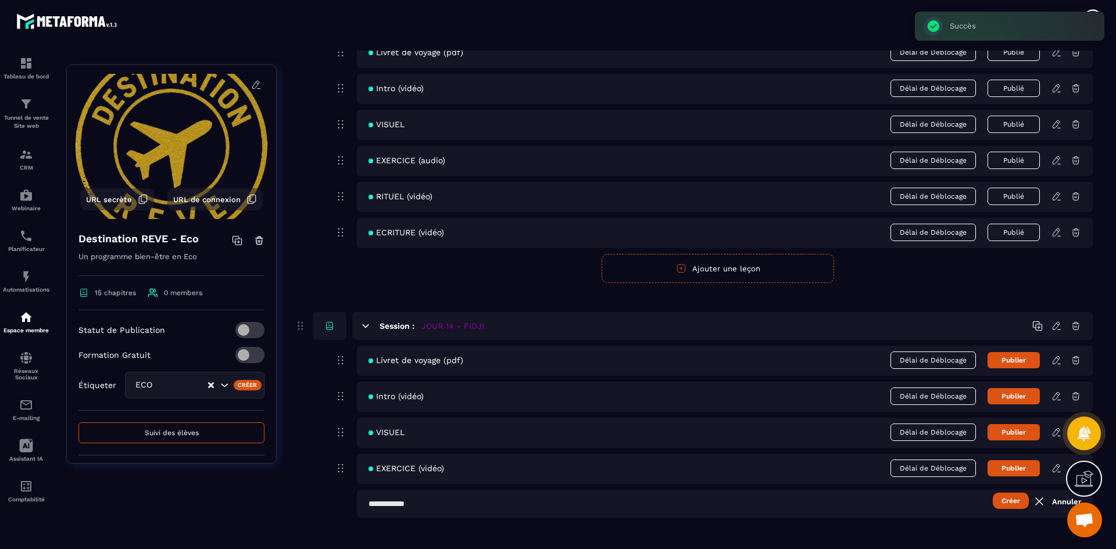
click at [444, 509] on input "text" at bounding box center [725, 504] width 736 height 28
type input "**********"
click at [1002, 501] on button "Créer" at bounding box center [1011, 501] width 36 height 16
click at [635, 535] on button "Ajouter une leçon" at bounding box center [717, 540] width 232 height 29
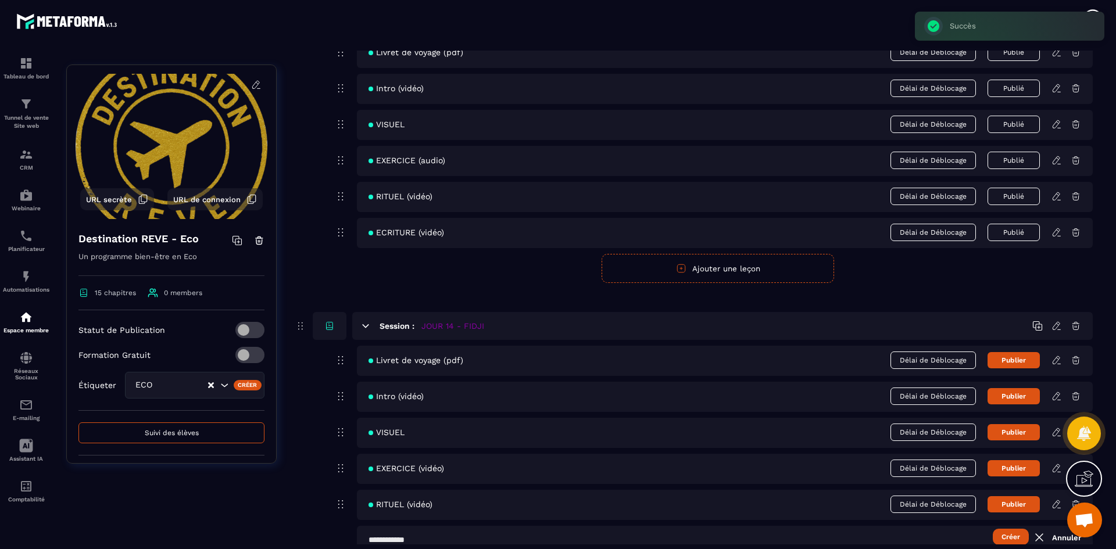
click at [433, 535] on input "text" at bounding box center [725, 540] width 736 height 28
type input "**********"
click at [1012, 536] on button "Créer" at bounding box center [1011, 537] width 36 height 16
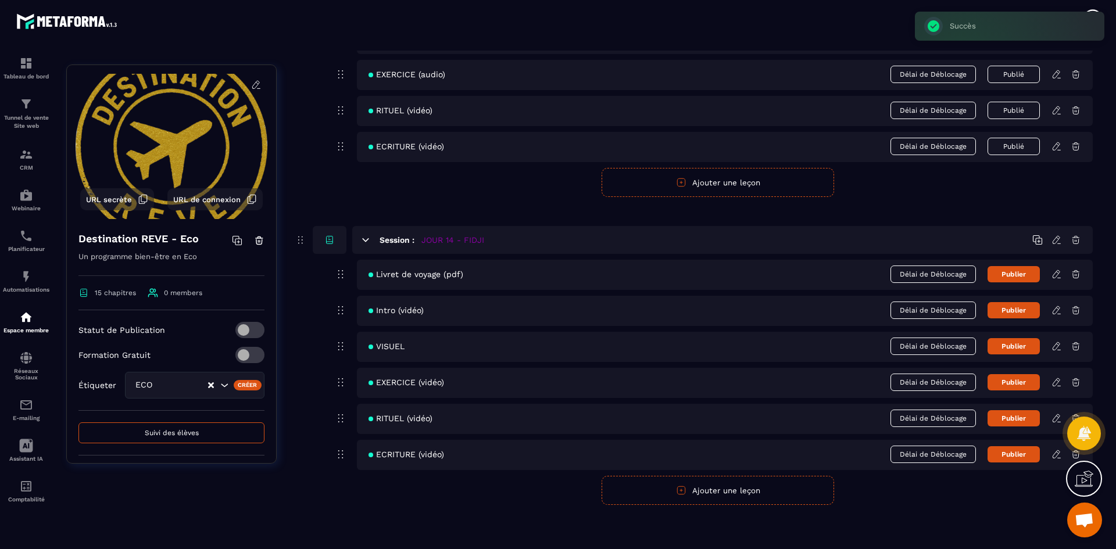
scroll to position [4197, 0]
click at [1033, 273] on button "Publier" at bounding box center [1013, 273] width 52 height 16
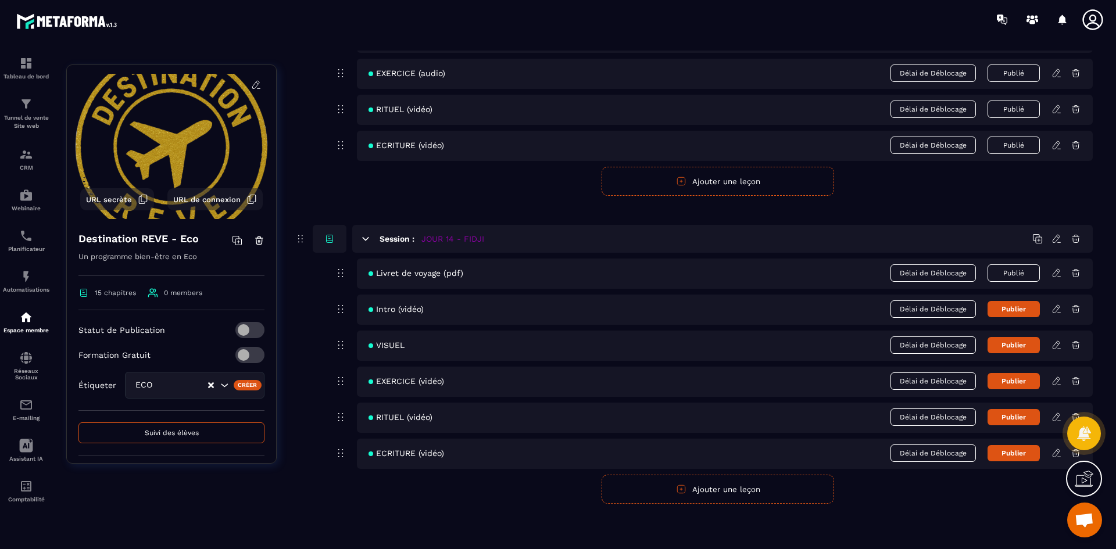
click at [1008, 307] on button "Publier" at bounding box center [1013, 309] width 52 height 16
click at [1009, 346] on button "Publier" at bounding box center [1013, 345] width 52 height 16
click at [1011, 375] on button "Publier" at bounding box center [1013, 381] width 52 height 16
click at [1014, 416] on button "Publier" at bounding box center [1013, 417] width 52 height 16
click at [1011, 449] on button "Publier" at bounding box center [1013, 453] width 52 height 16
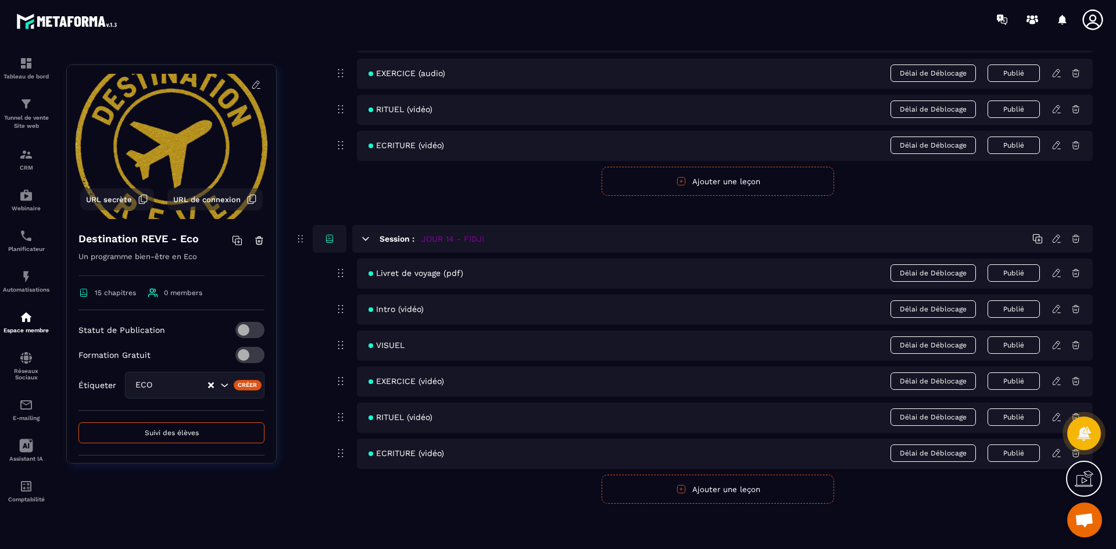
click at [1056, 277] on icon at bounding box center [1056, 273] width 10 height 10
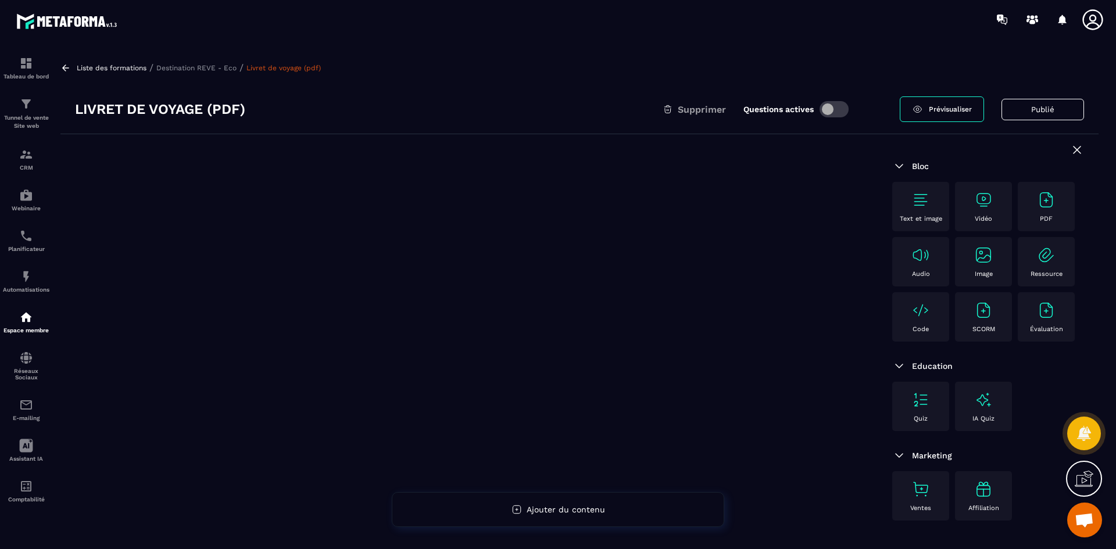
click at [1041, 203] on img at bounding box center [1046, 200] width 19 height 19
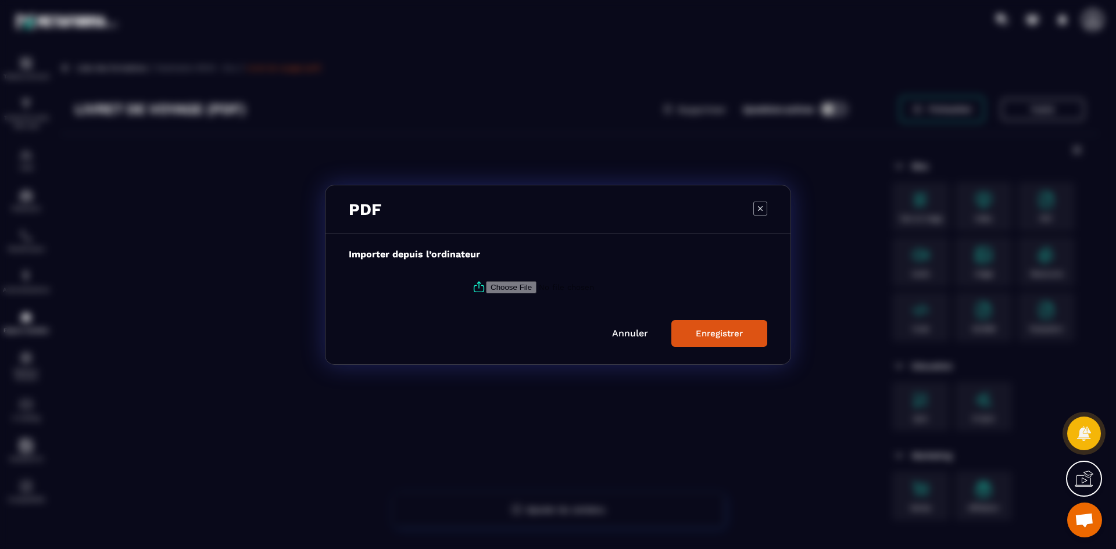
click at [489, 286] on input "Modal window" at bounding box center [565, 287] width 158 height 12
type input "**********"
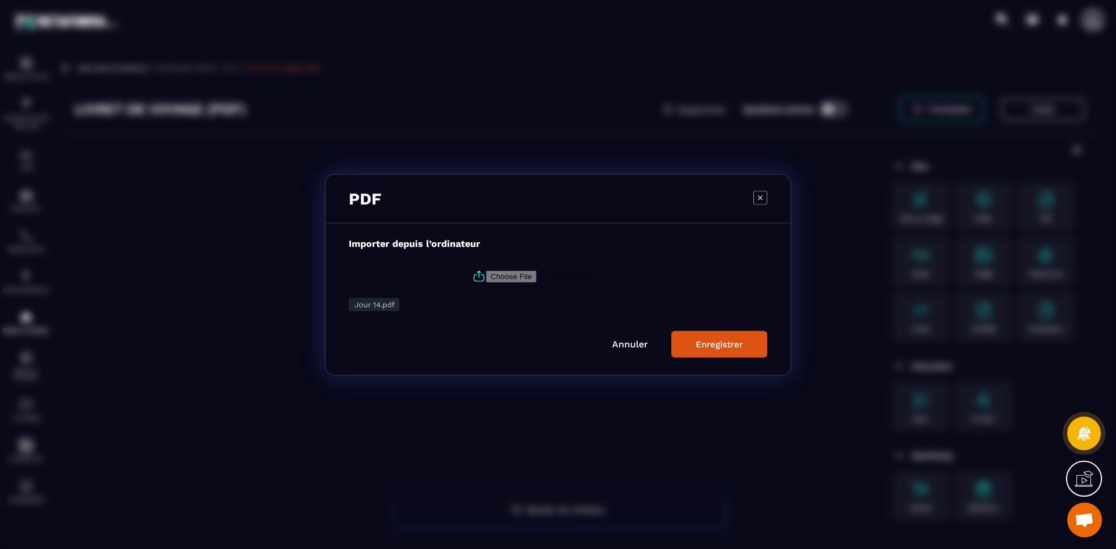
click at [724, 346] on div "Enregistrer" at bounding box center [719, 344] width 47 height 10
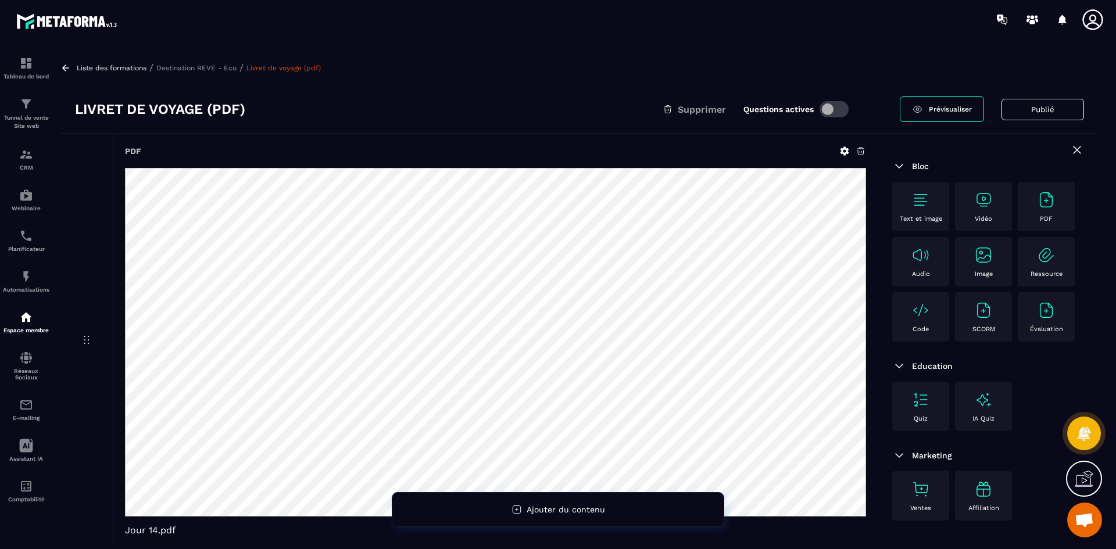
click at [225, 70] on p "Destination REVE - Eco" at bounding box center [196, 68] width 80 height 8
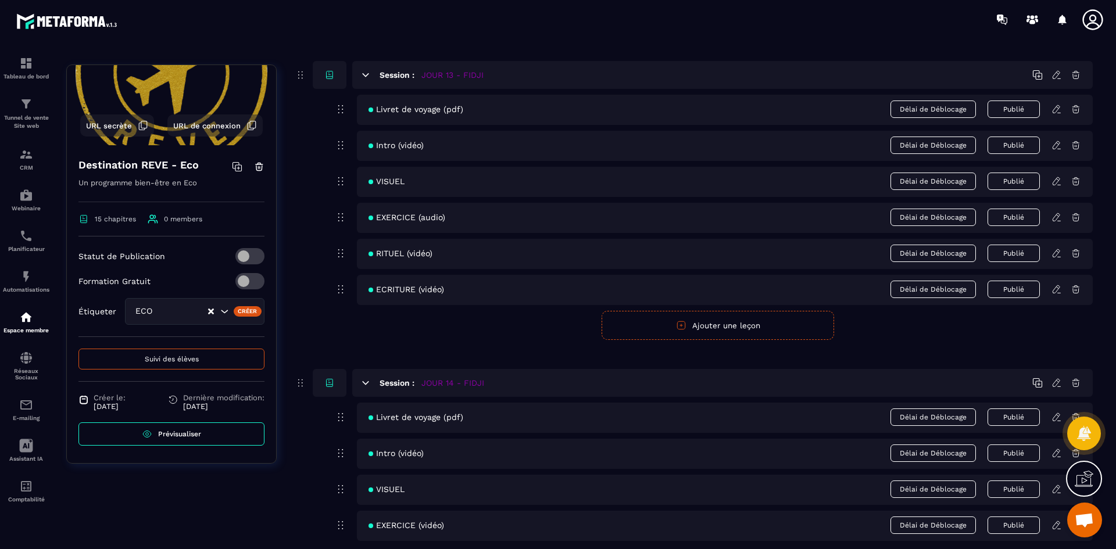
scroll to position [4197, 0]
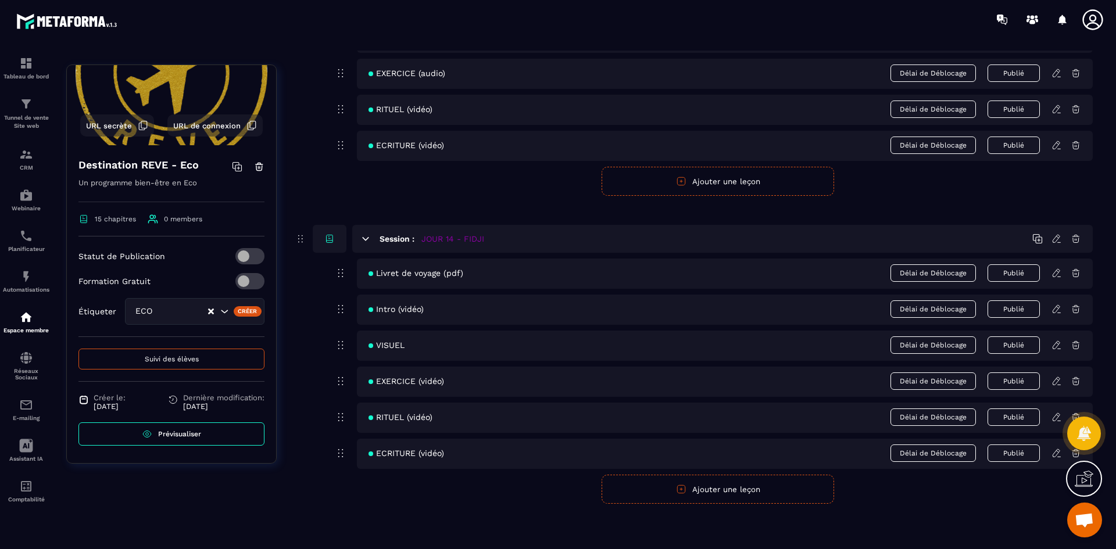
click at [1054, 310] on icon at bounding box center [1055, 309] width 7 height 8
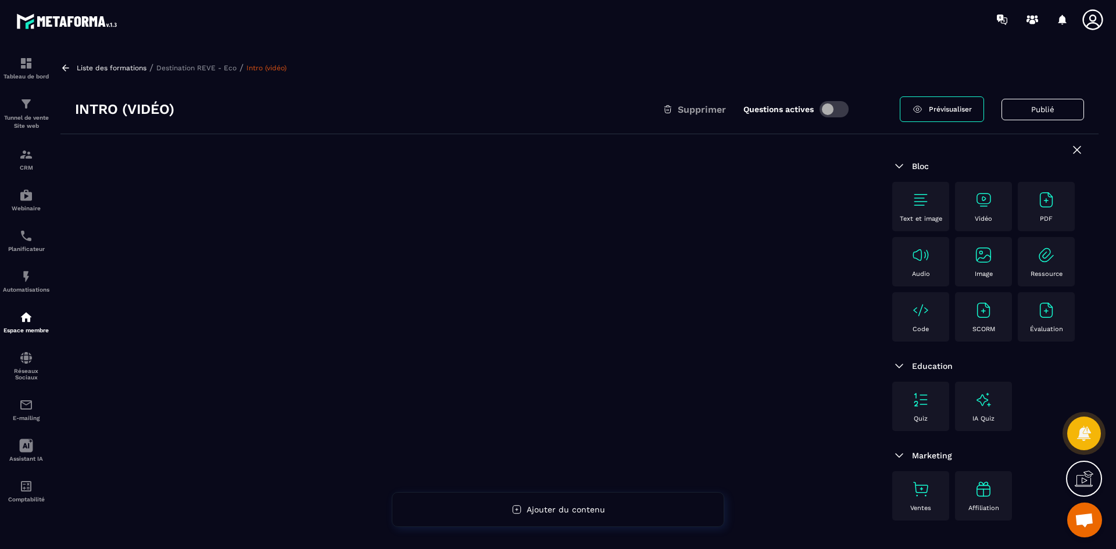
click at [993, 209] on div "Vidéo" at bounding box center [983, 207] width 45 height 32
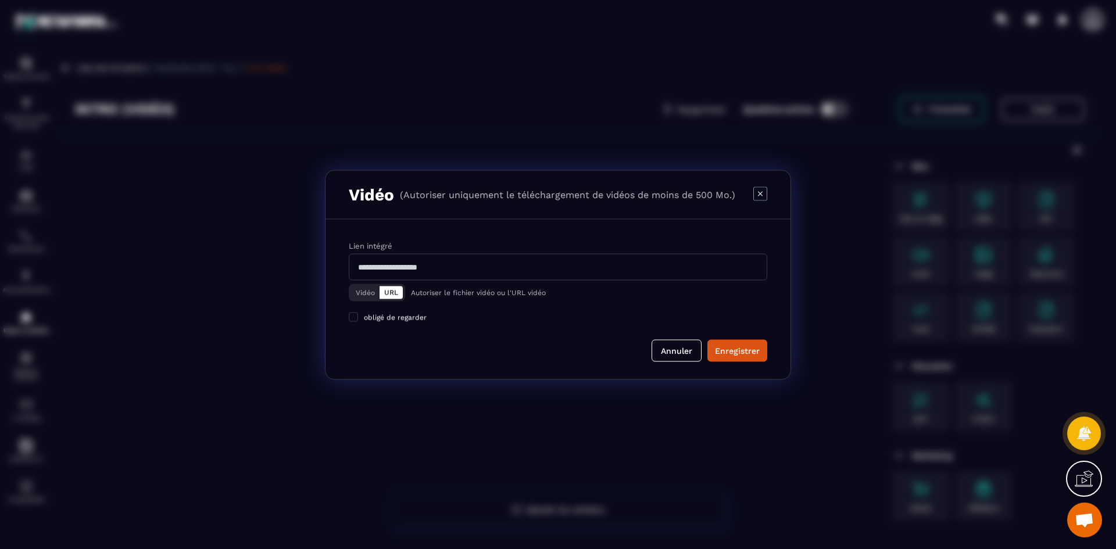
click at [363, 292] on button "Vidéo" at bounding box center [365, 292] width 28 height 13
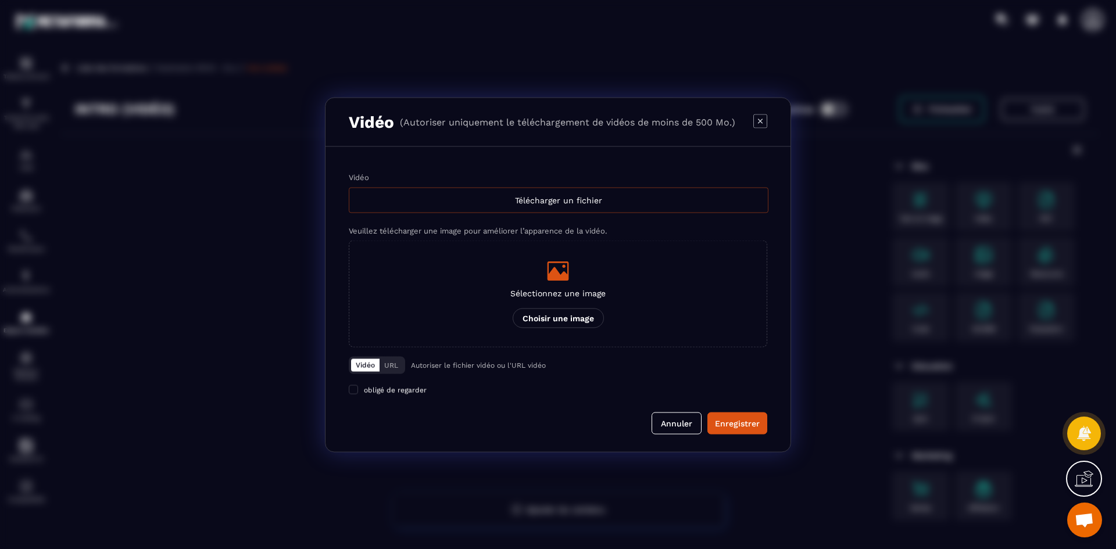
click at [470, 192] on div "Télécharger un fichier" at bounding box center [559, 200] width 420 height 26
click at [0, 0] on input "Vidéo Télécharger un fichier" at bounding box center [0, 0] width 0 height 0
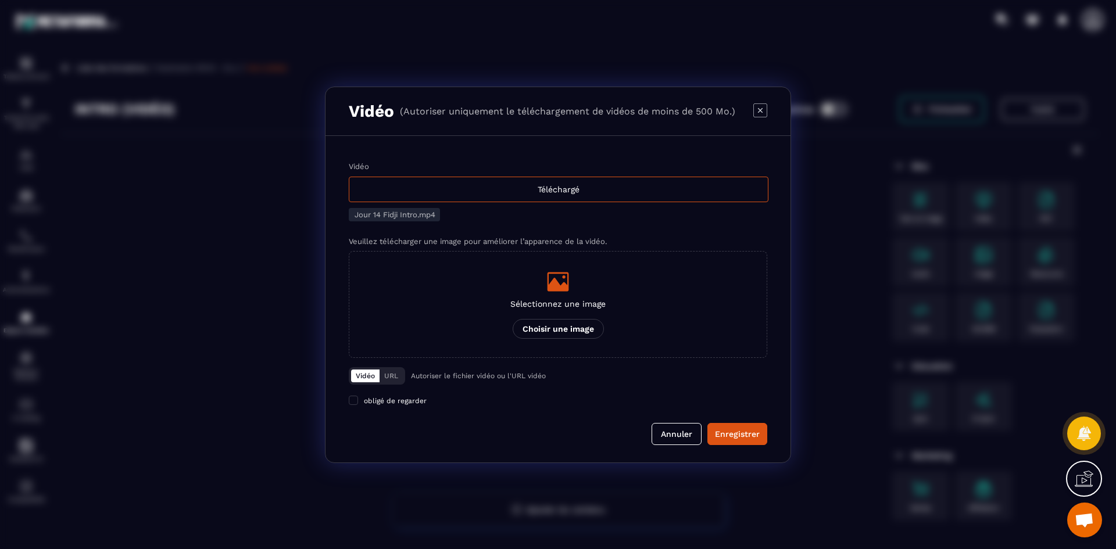
click at [560, 288] on icon "Modal window" at bounding box center [558, 281] width 22 height 19
click at [0, 0] on input "Sélectionnez une image Choisir une image" at bounding box center [0, 0] width 0 height 0
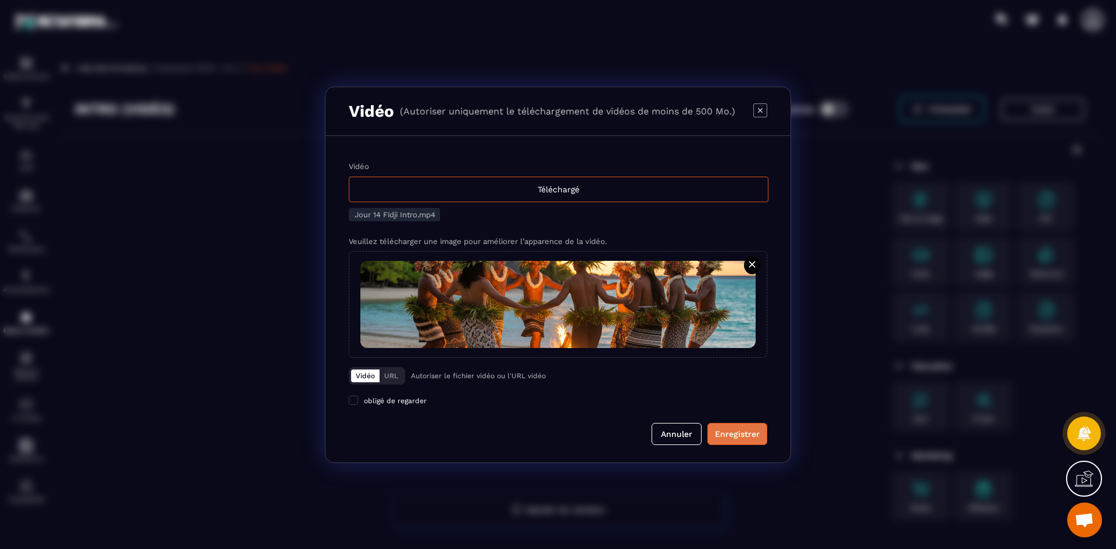
click at [749, 434] on div "Enregistrer" at bounding box center [737, 434] width 45 height 12
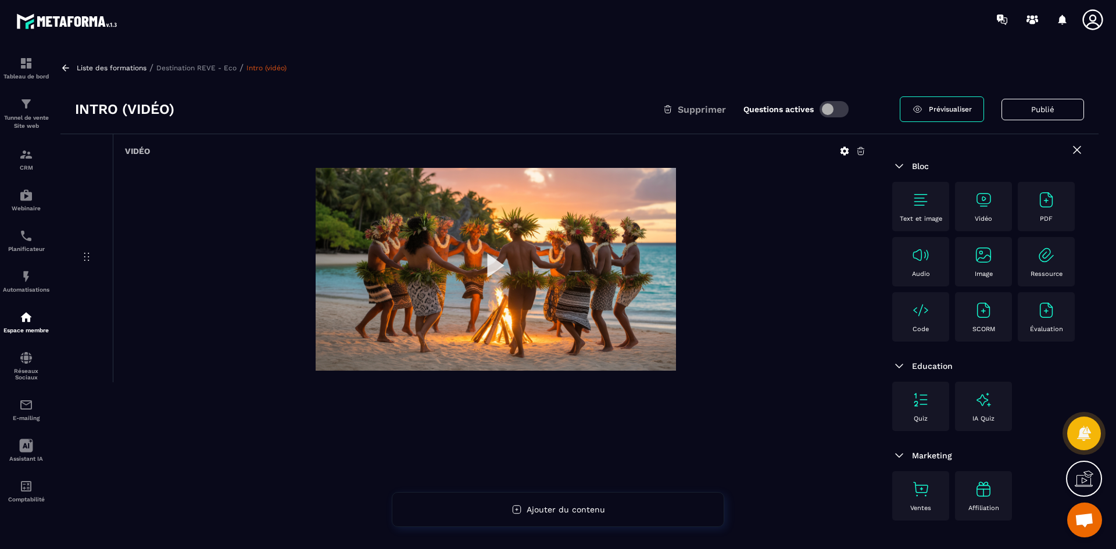
click at [229, 68] on p "Destination REVE - Eco" at bounding box center [196, 68] width 80 height 8
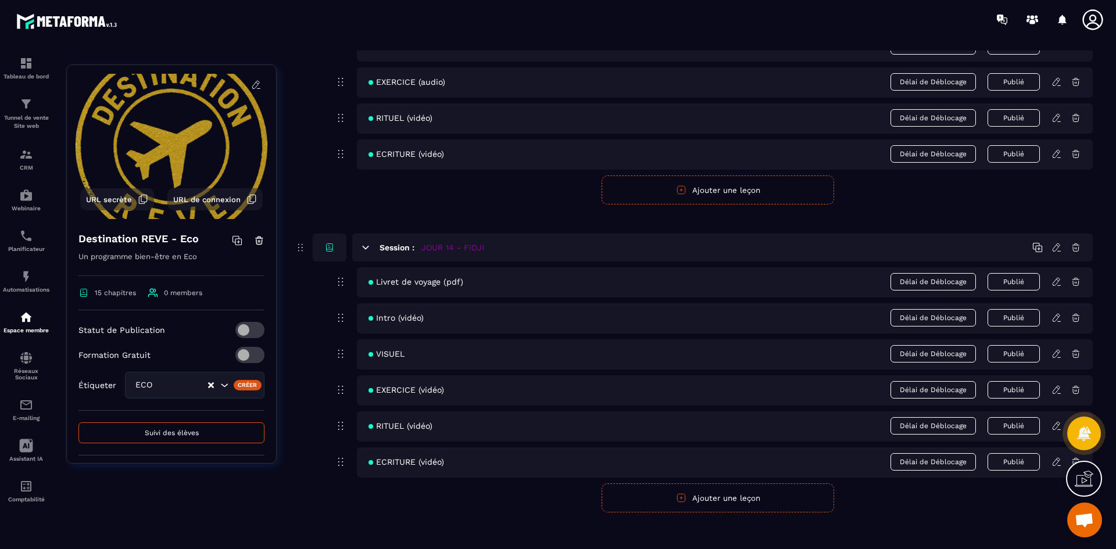
scroll to position [4197, 0]
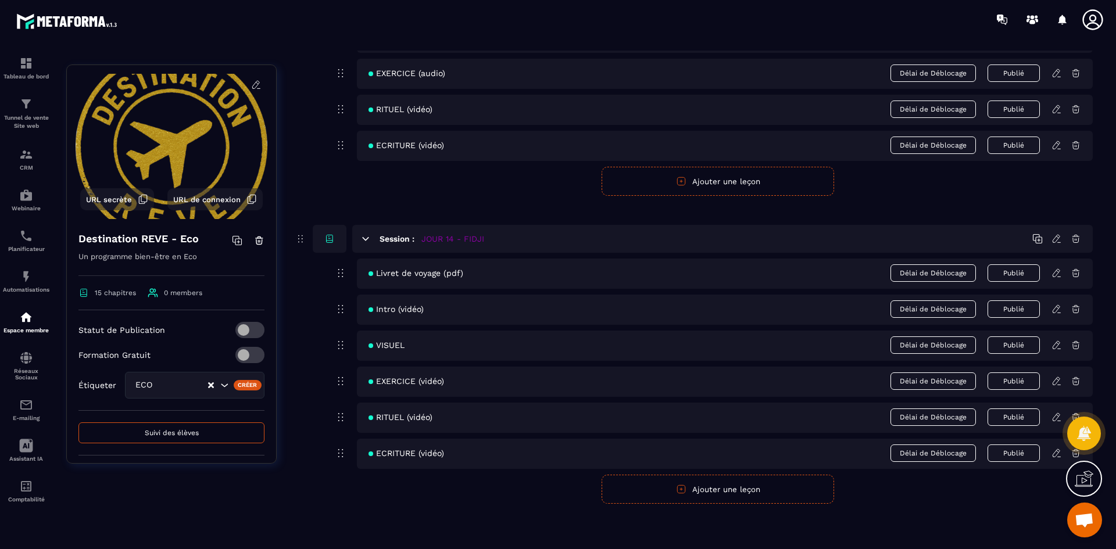
click at [1054, 342] on icon at bounding box center [1056, 345] width 10 height 10
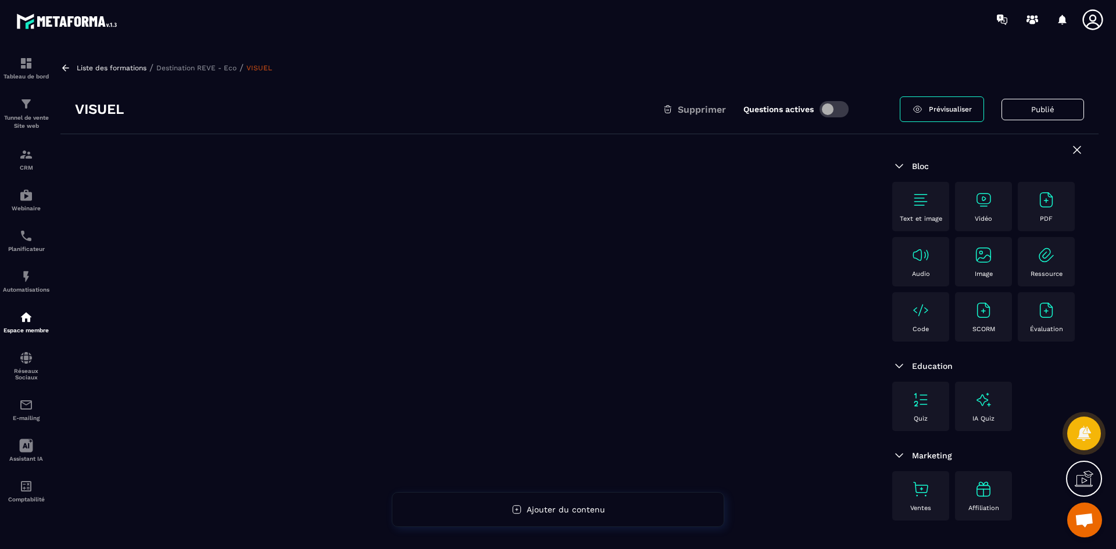
click at [980, 264] on img at bounding box center [983, 255] width 19 height 19
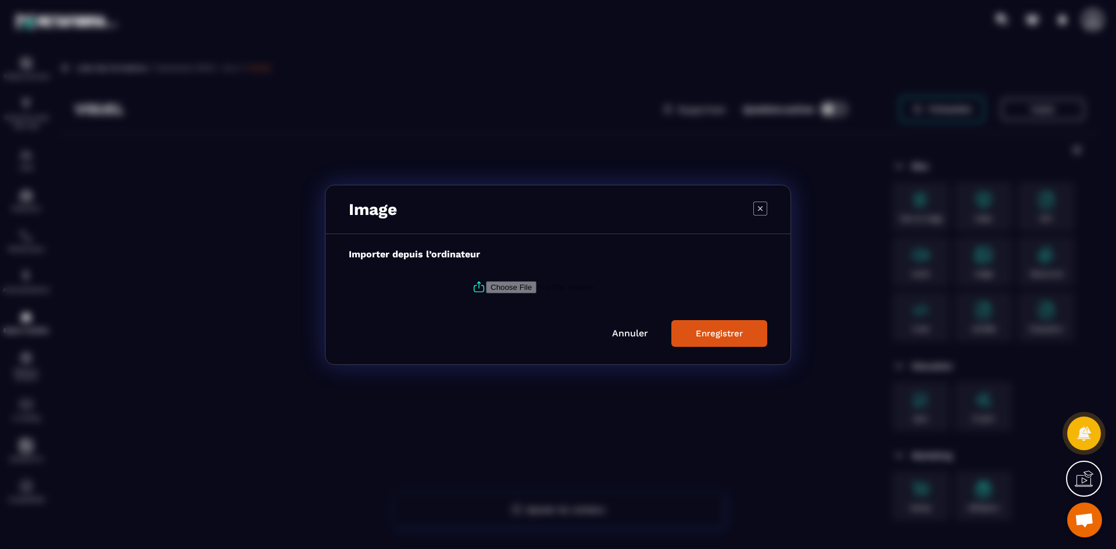
click at [504, 287] on input "Modal window" at bounding box center [565, 287] width 158 height 12
type input "**********"
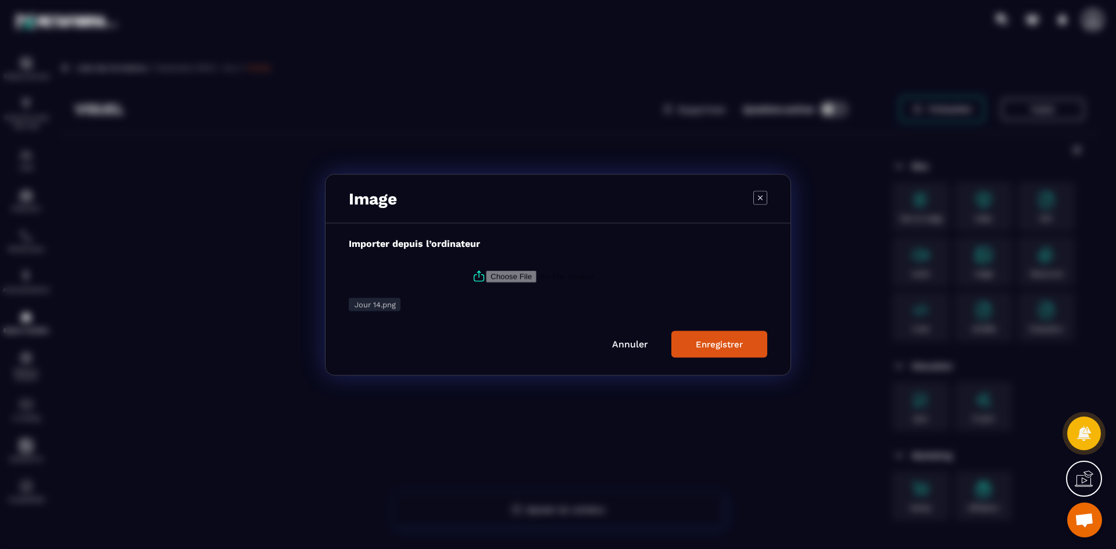
click at [748, 342] on button "Enregistrer" at bounding box center [719, 344] width 96 height 27
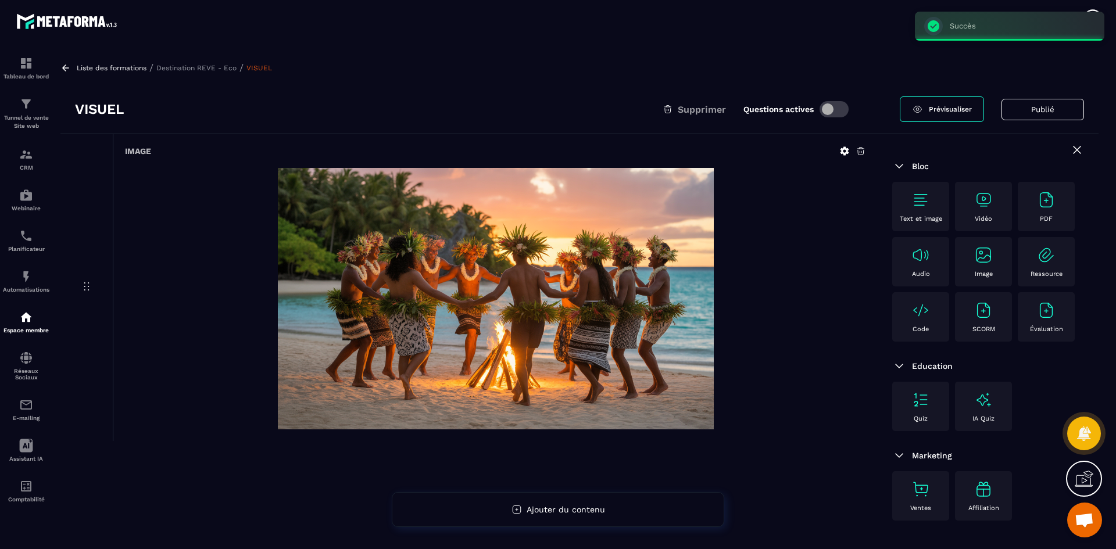
click at [208, 67] on p "Destination REVE - Eco" at bounding box center [196, 68] width 80 height 8
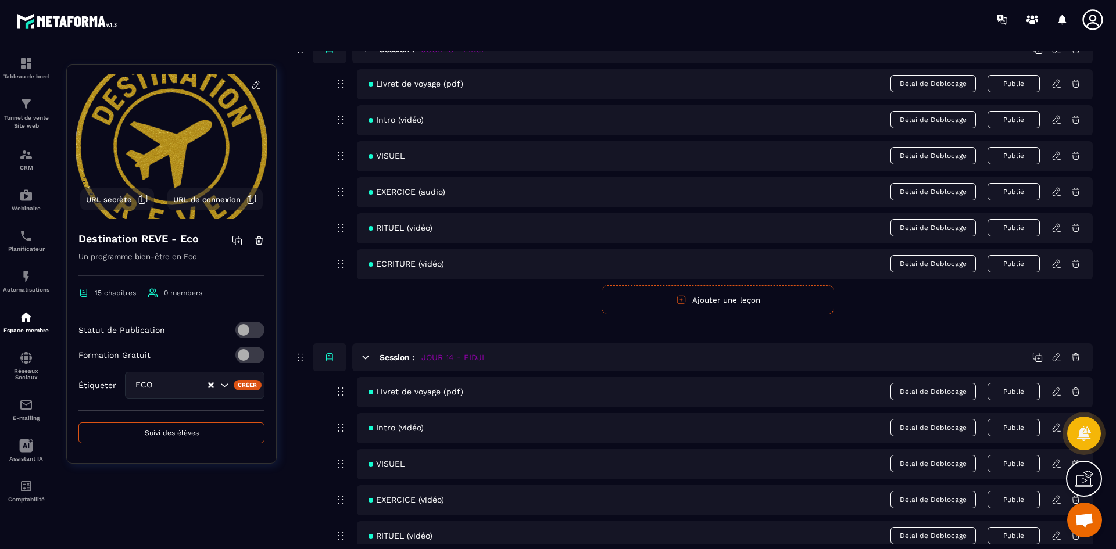
scroll to position [4197, 0]
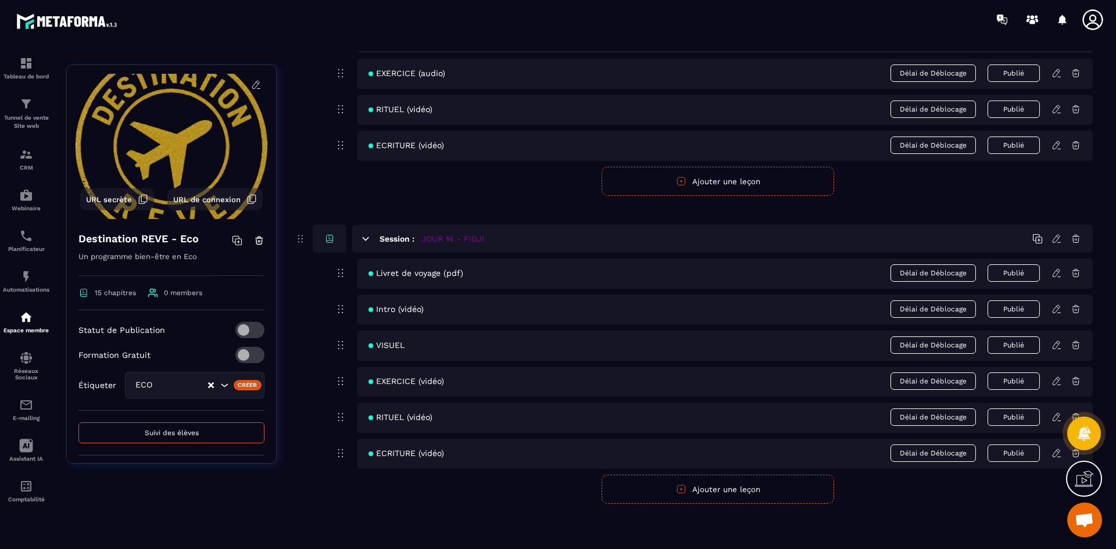
click at [1057, 386] on icon at bounding box center [1056, 381] width 10 height 10
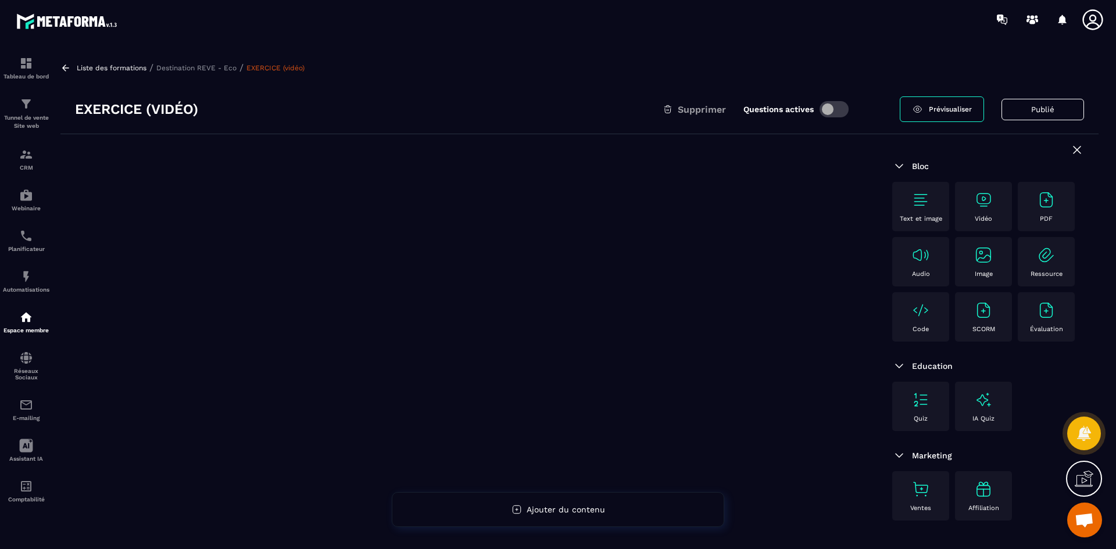
click at [981, 200] on img at bounding box center [983, 200] width 19 height 19
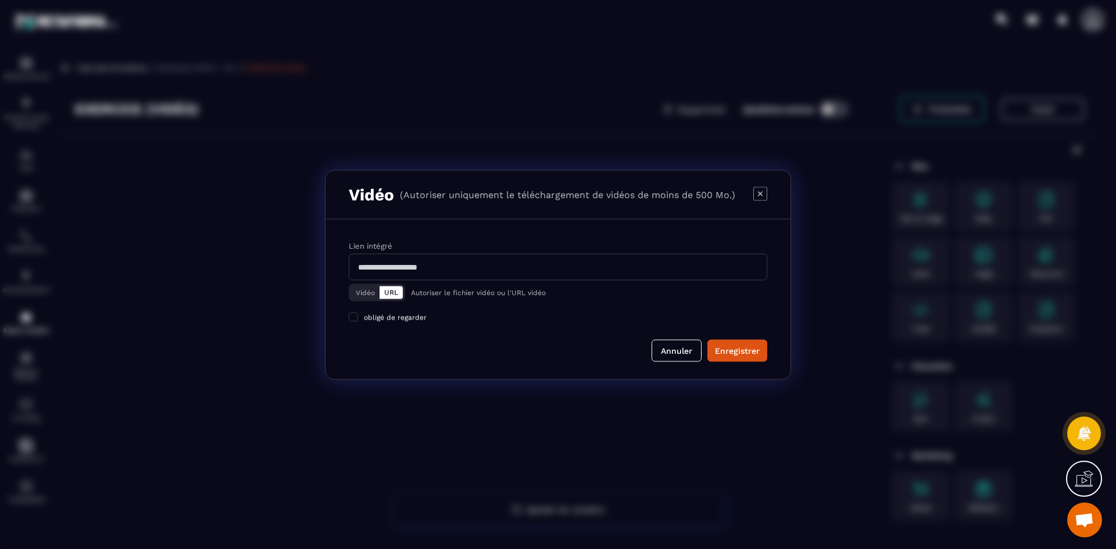
click at [360, 289] on button "Vidéo" at bounding box center [365, 292] width 28 height 13
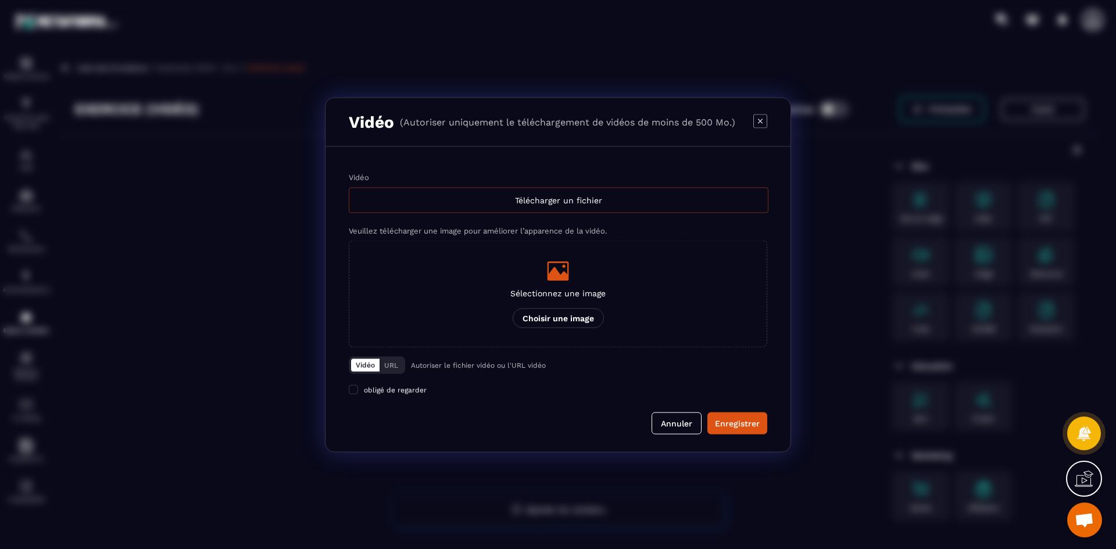
click at [547, 202] on div "Télécharger un fichier" at bounding box center [559, 200] width 420 height 26
click at [0, 0] on input "Vidéo Télécharger un fichier" at bounding box center [0, 0] width 0 height 0
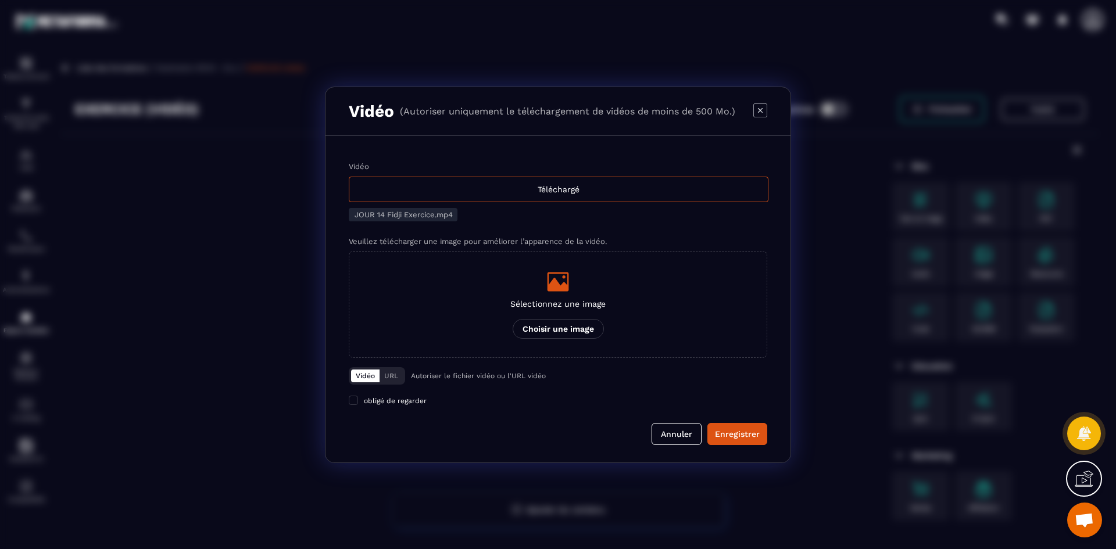
click at [524, 301] on p "Sélectionnez une image" at bounding box center [557, 303] width 95 height 9
click at [0, 0] on input "Sélectionnez une image Choisir une image" at bounding box center [0, 0] width 0 height 0
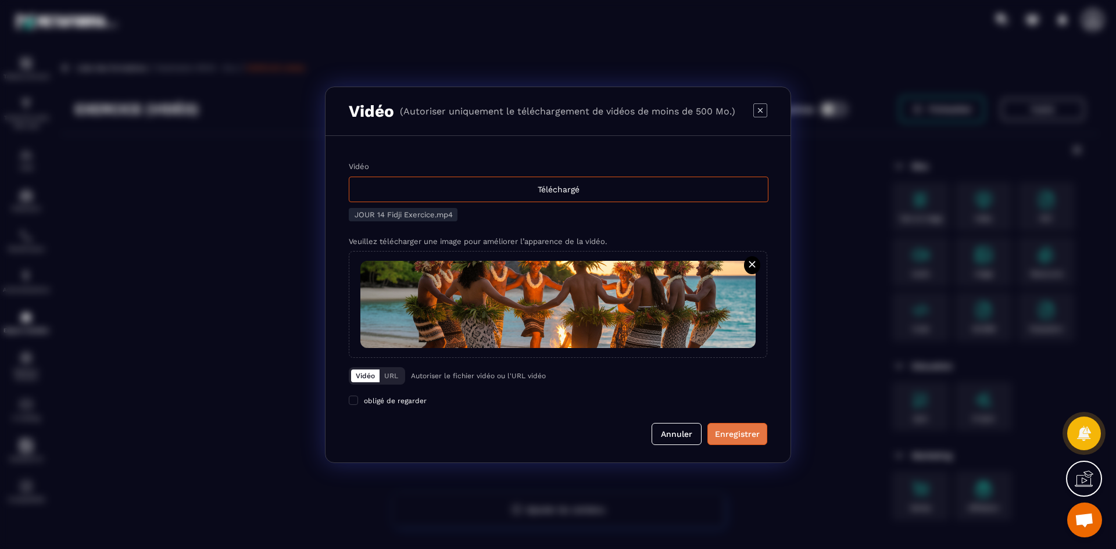
click at [751, 429] on div "Enregistrer" at bounding box center [737, 434] width 45 height 12
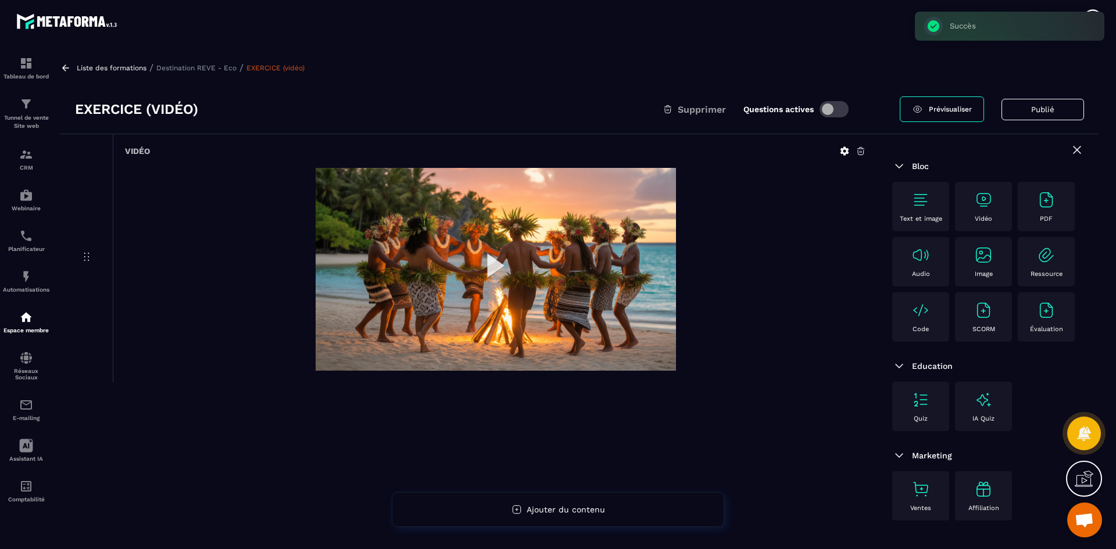
click at [220, 67] on p "Destination REVE - Eco" at bounding box center [196, 68] width 80 height 8
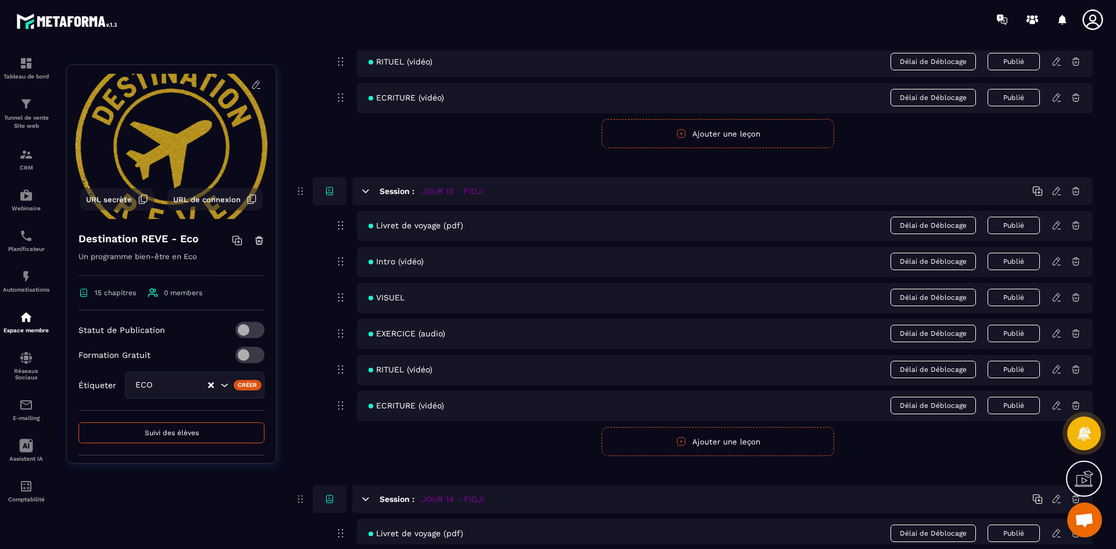
scroll to position [4197, 0]
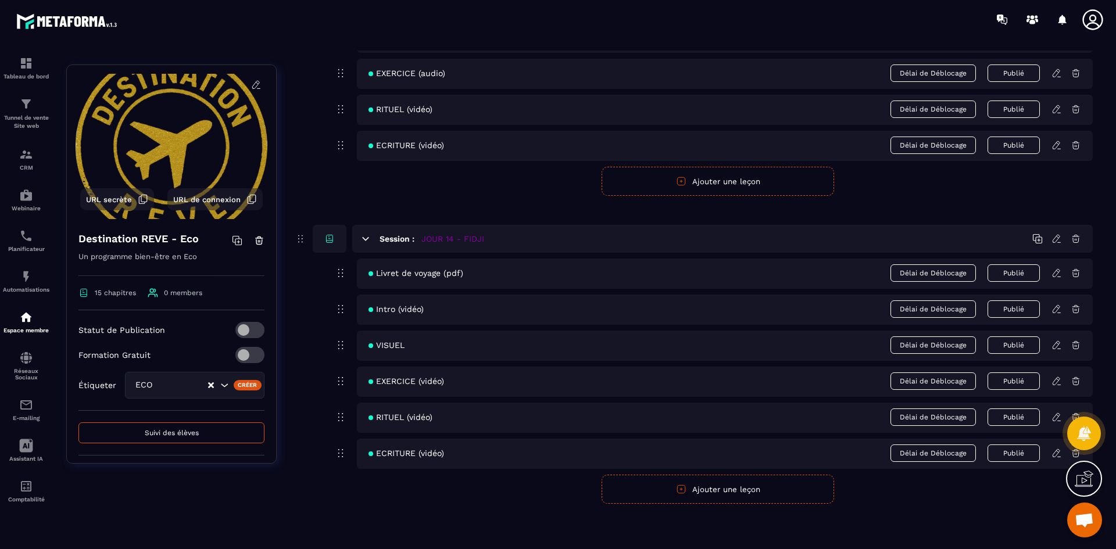
click at [1056, 419] on icon at bounding box center [1055, 417] width 7 height 8
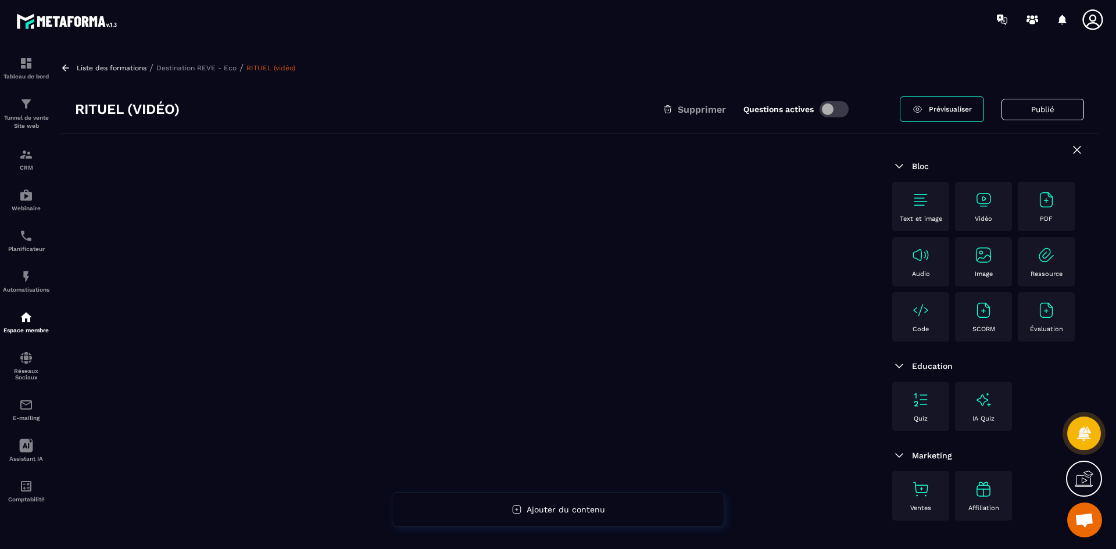
click at [987, 208] on img at bounding box center [983, 200] width 19 height 19
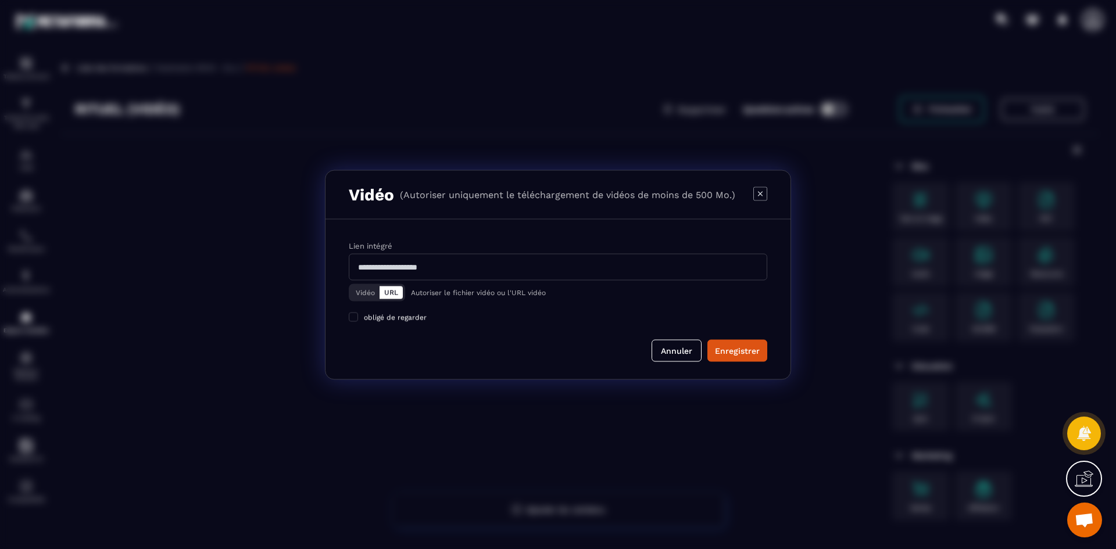
click at [363, 293] on button "Vidéo" at bounding box center [365, 292] width 28 height 13
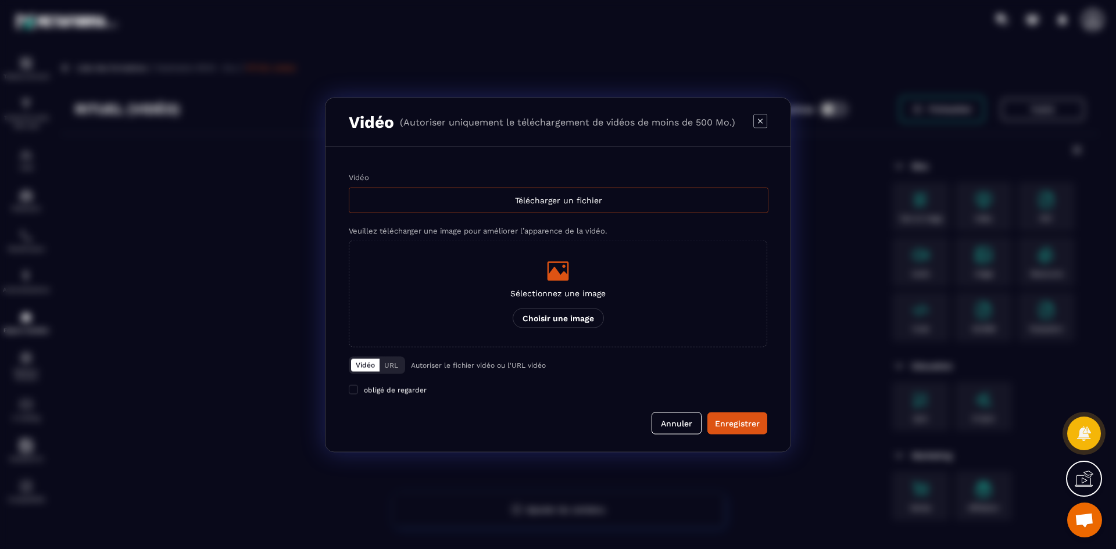
click at [533, 199] on div "Télécharger un fichier" at bounding box center [559, 200] width 420 height 26
click at [0, 0] on input "Vidéo Télécharger un fichier" at bounding box center [0, 0] width 0 height 0
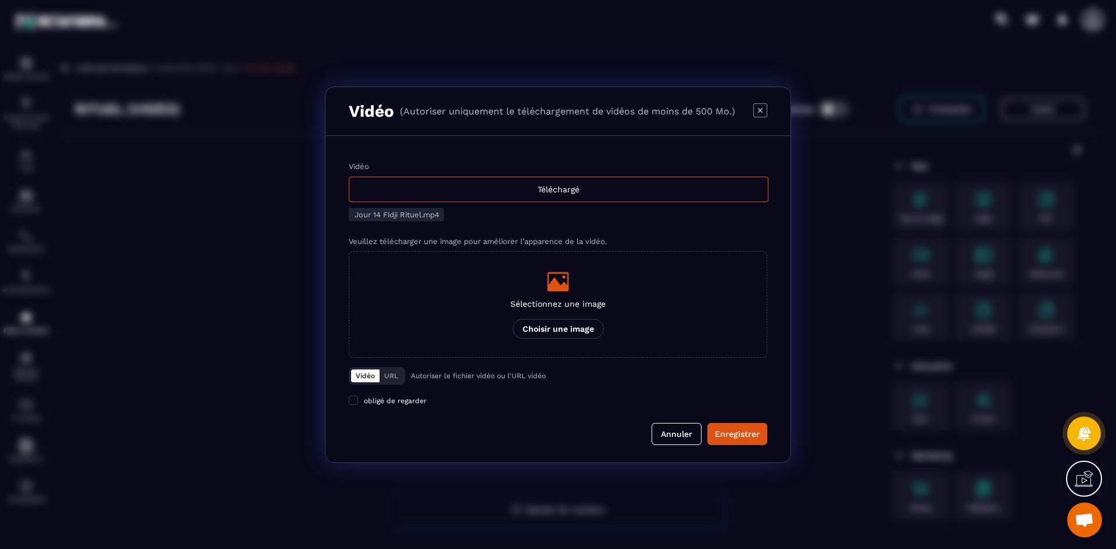
click at [558, 314] on div "Sélectionnez une image Choisir une image" at bounding box center [557, 304] width 95 height 69
click at [0, 0] on input "Sélectionnez une image Choisir une image" at bounding box center [0, 0] width 0 height 0
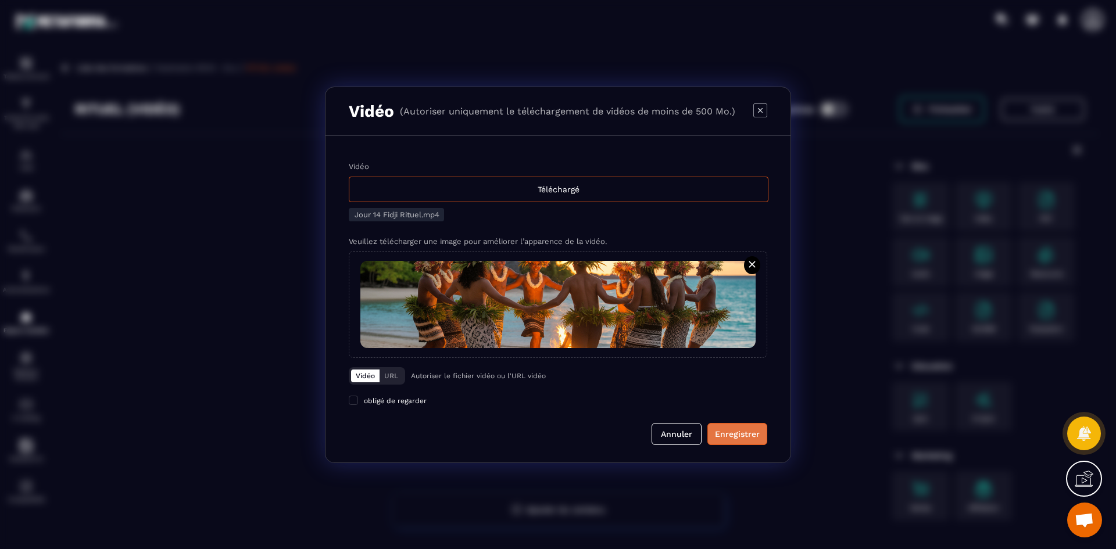
click at [744, 432] on div "Enregistrer" at bounding box center [737, 434] width 45 height 12
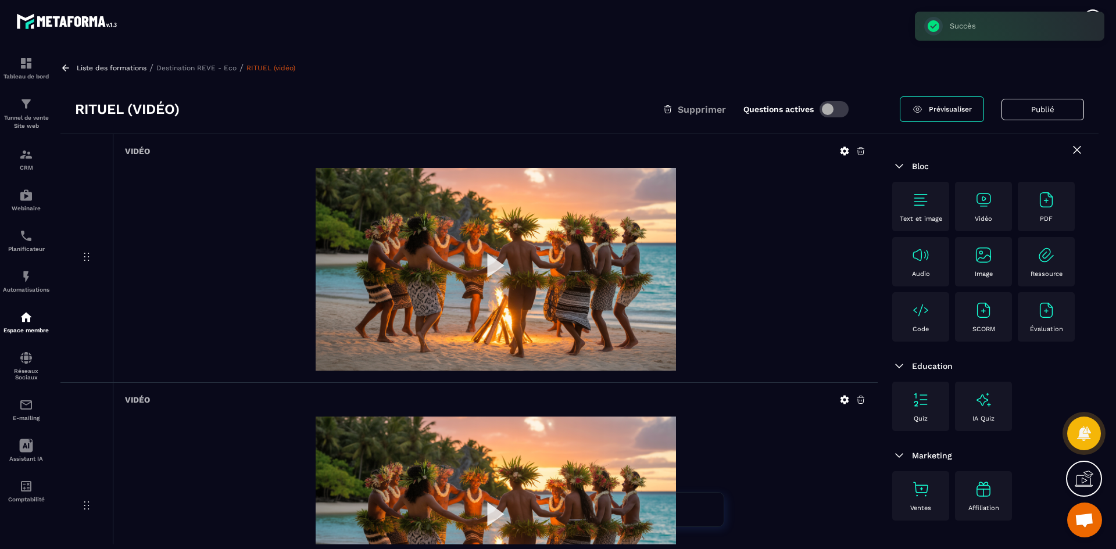
click at [859, 399] on icon at bounding box center [860, 400] width 10 height 10
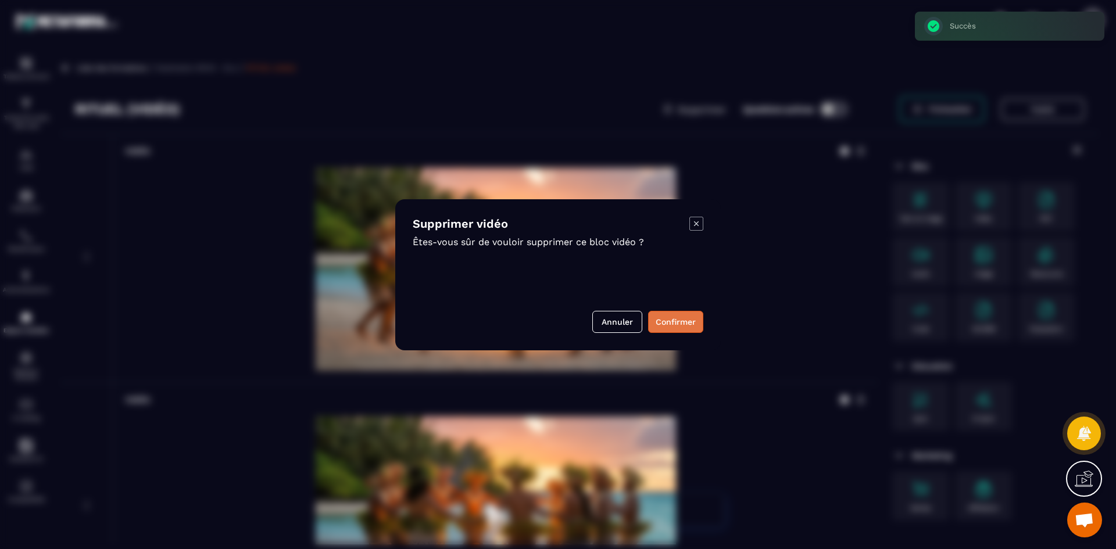
click at [667, 318] on button "Confirmer" at bounding box center [675, 322] width 55 height 22
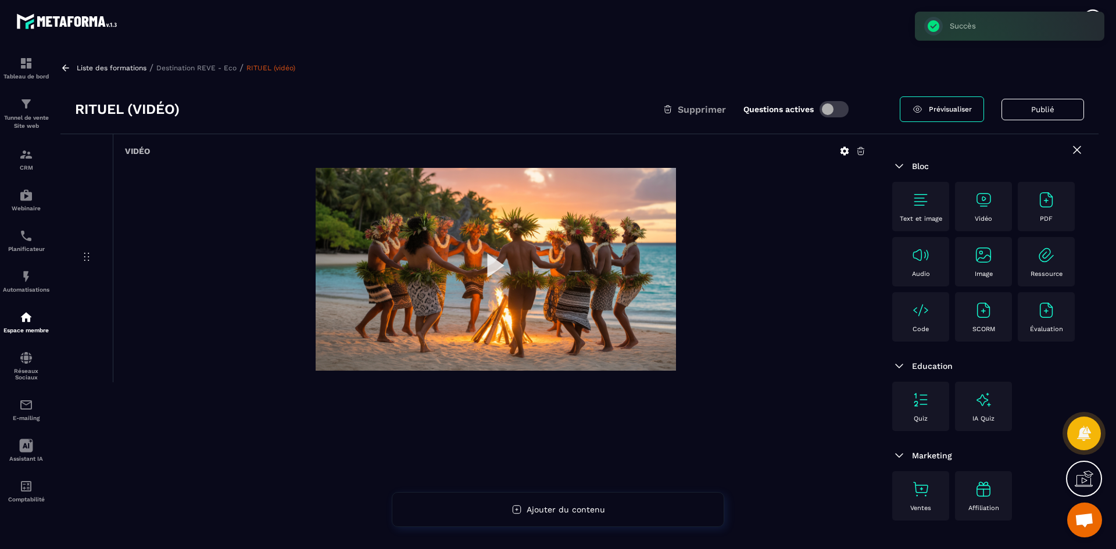
click at [203, 70] on p "Destination REVE - Eco" at bounding box center [196, 68] width 80 height 8
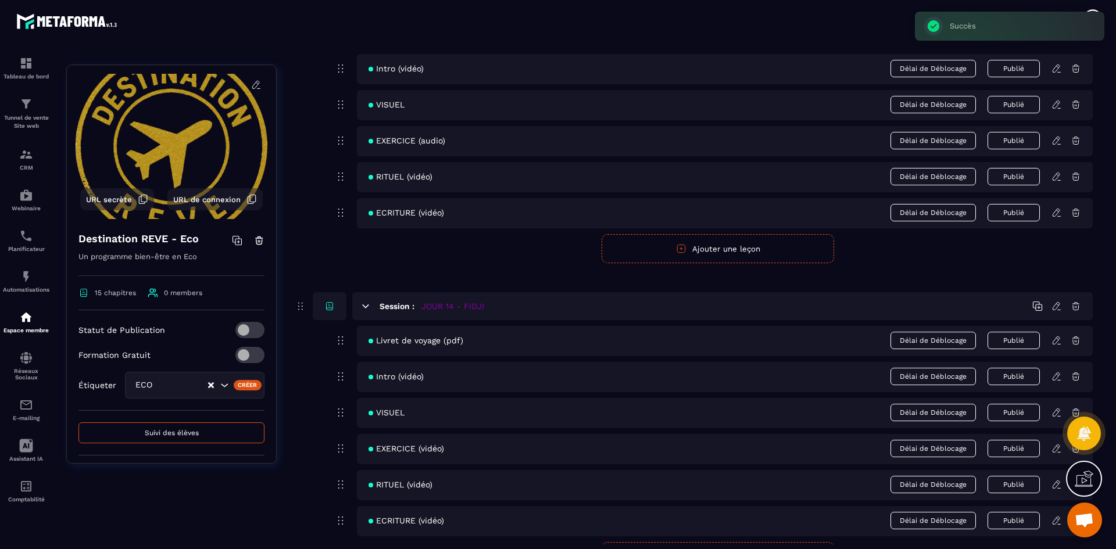
scroll to position [4197, 0]
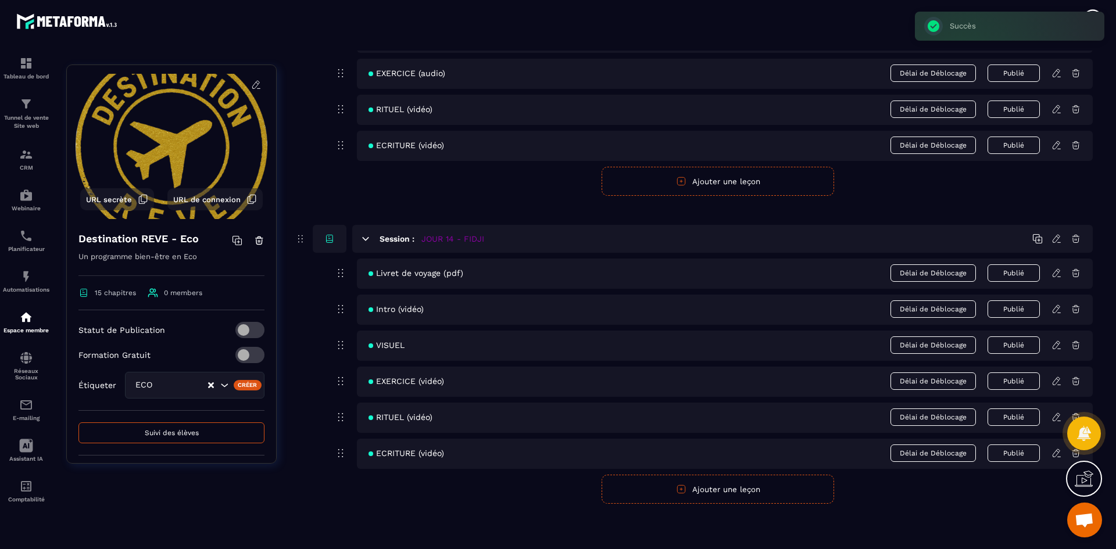
click at [1059, 385] on icon at bounding box center [1058, 385] width 3 height 0
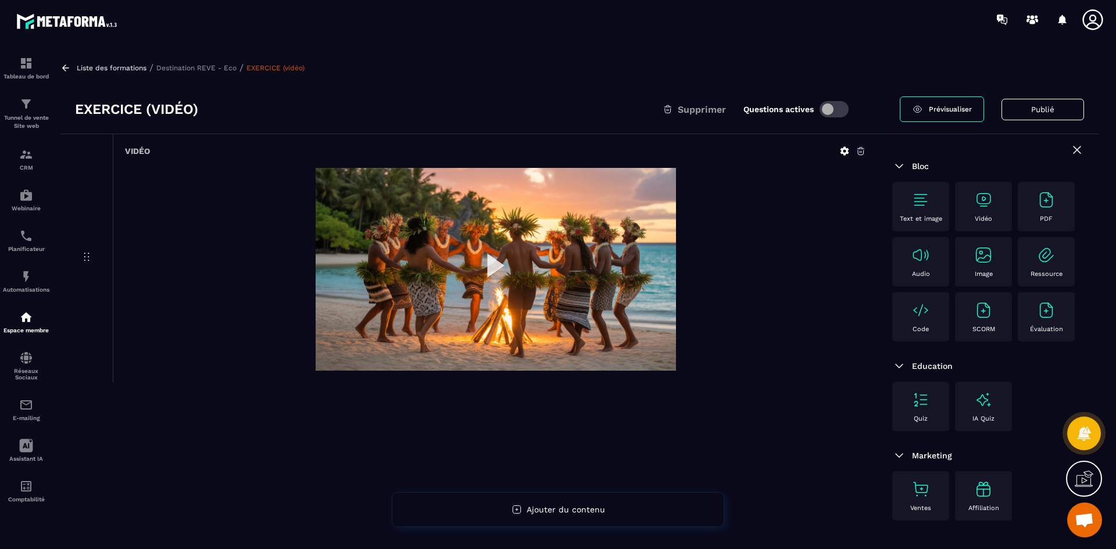
click at [497, 268] on img at bounding box center [496, 269] width 360 height 203
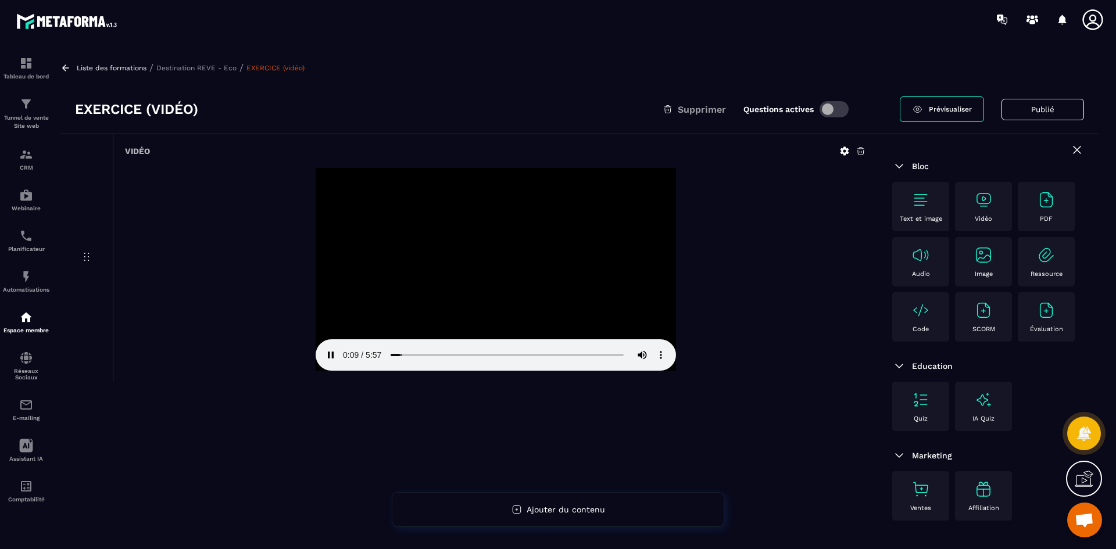
click at [214, 67] on p "Destination REVE - Eco" at bounding box center [196, 68] width 80 height 8
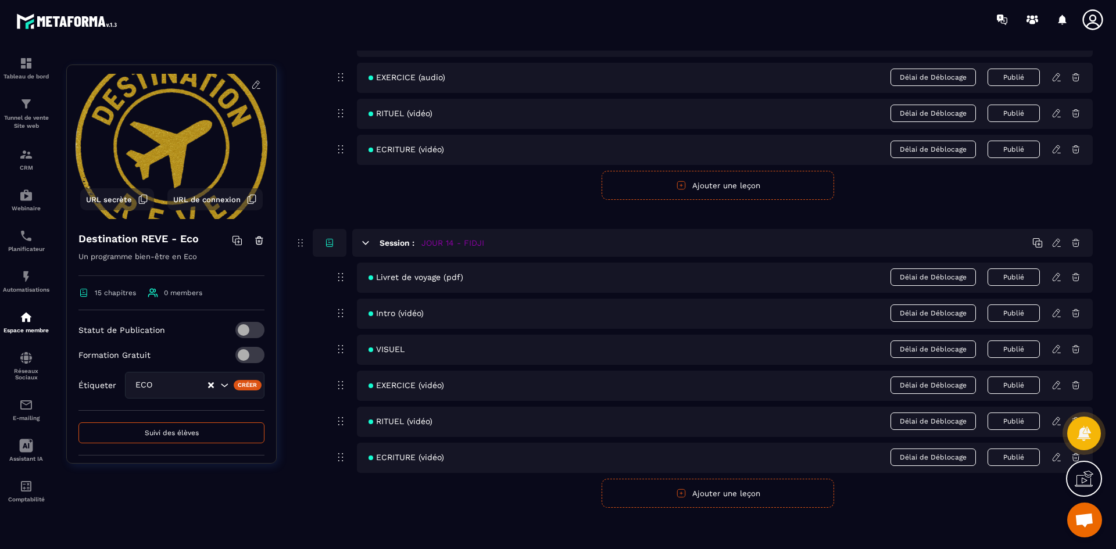
scroll to position [4197, 0]
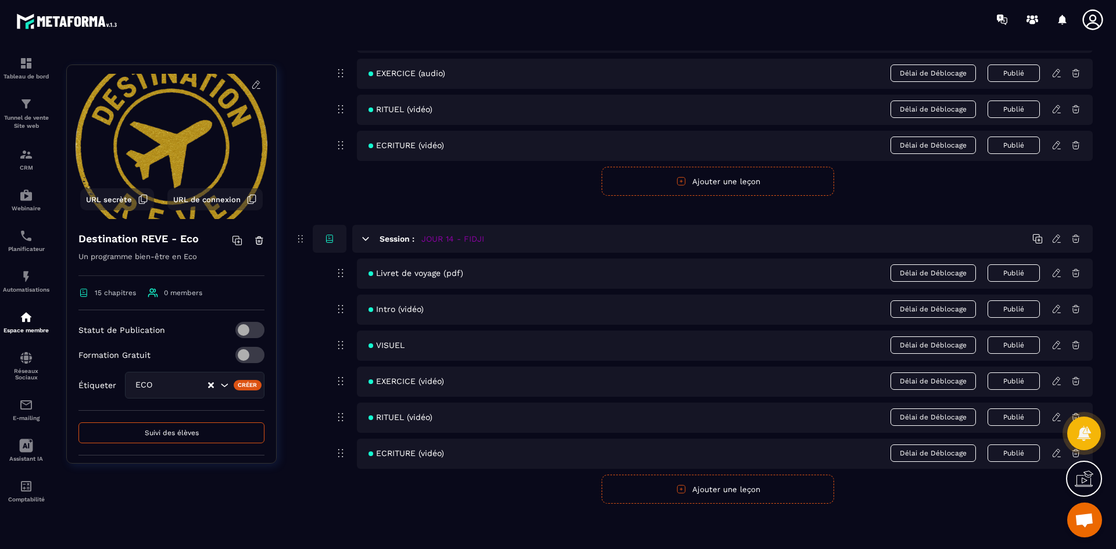
click at [1054, 416] on icon at bounding box center [1056, 417] width 10 height 10
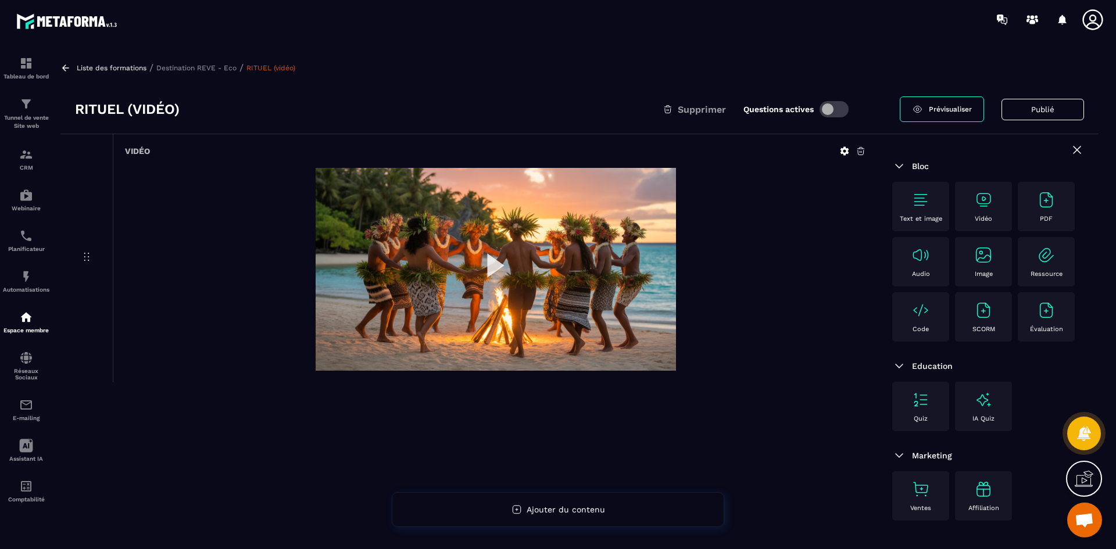
click at [499, 264] on img at bounding box center [496, 269] width 360 height 203
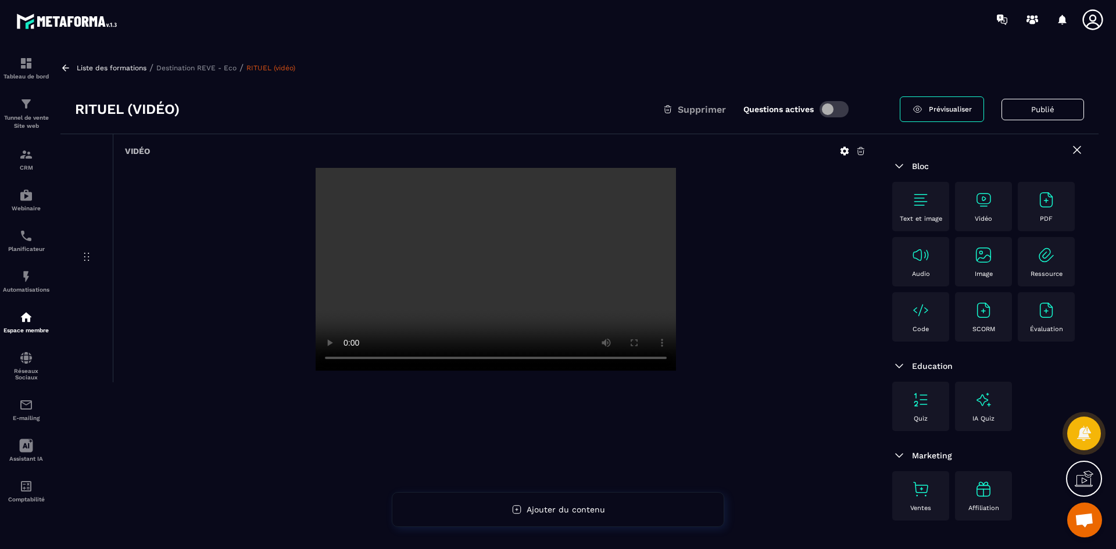
click at [727, 209] on div at bounding box center [495, 269] width 741 height 203
click at [861, 150] on icon at bounding box center [860, 151] width 10 height 10
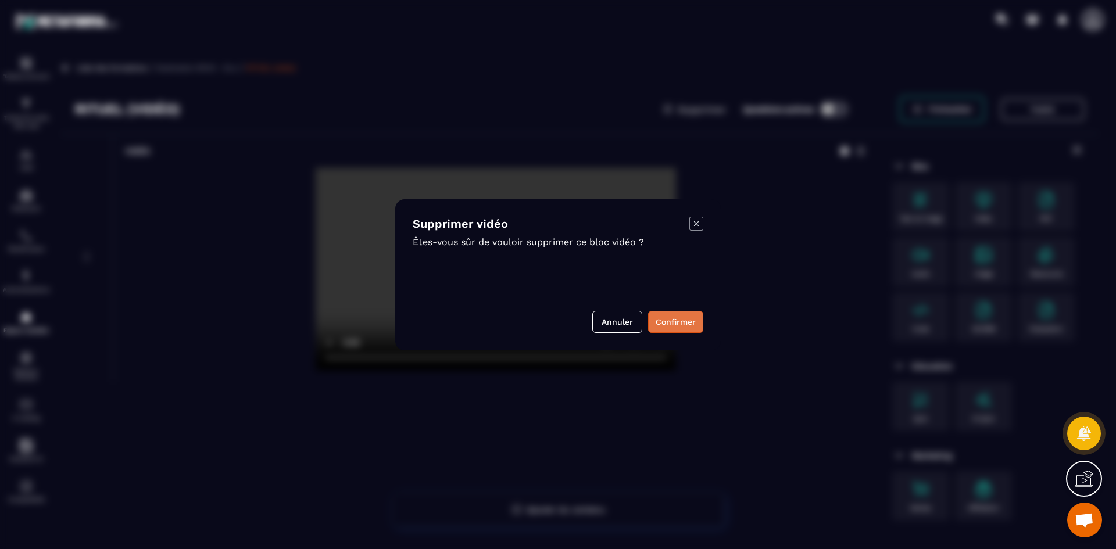
click at [675, 328] on button "Confirmer" at bounding box center [675, 322] width 55 height 22
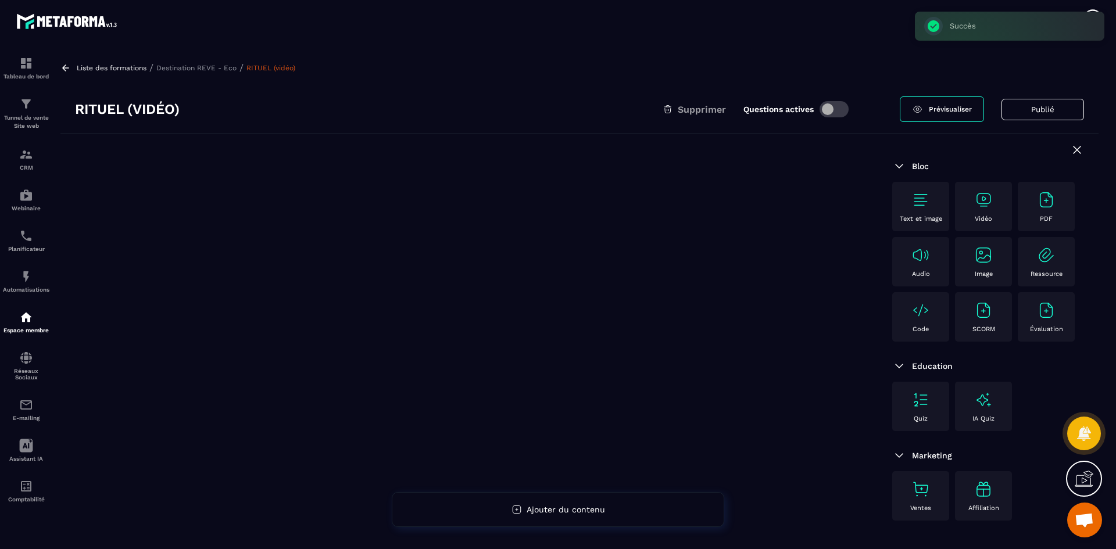
click at [991, 208] on img at bounding box center [983, 200] width 19 height 19
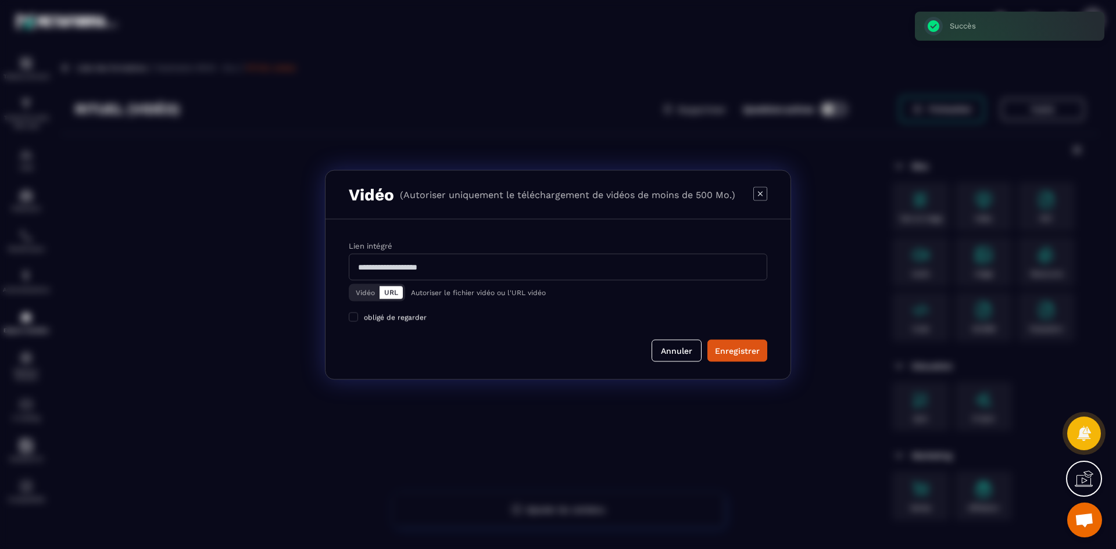
click at [357, 295] on button "Vidéo" at bounding box center [365, 292] width 28 height 13
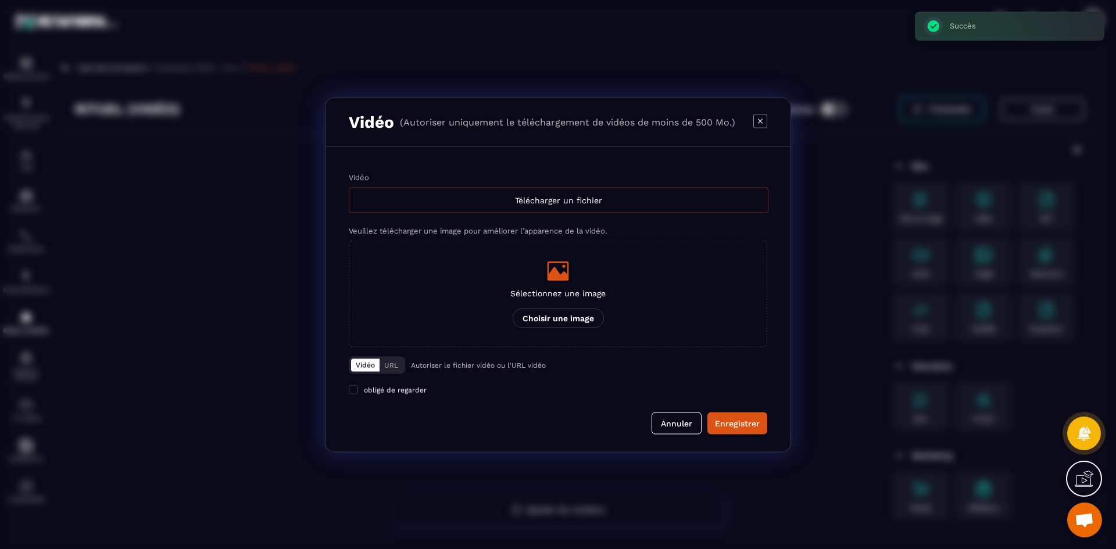
click at [459, 197] on div "Télécharger un fichier" at bounding box center [559, 200] width 420 height 26
click at [0, 0] on input "Vidéo Télécharger un fichier" at bounding box center [0, 0] width 0 height 0
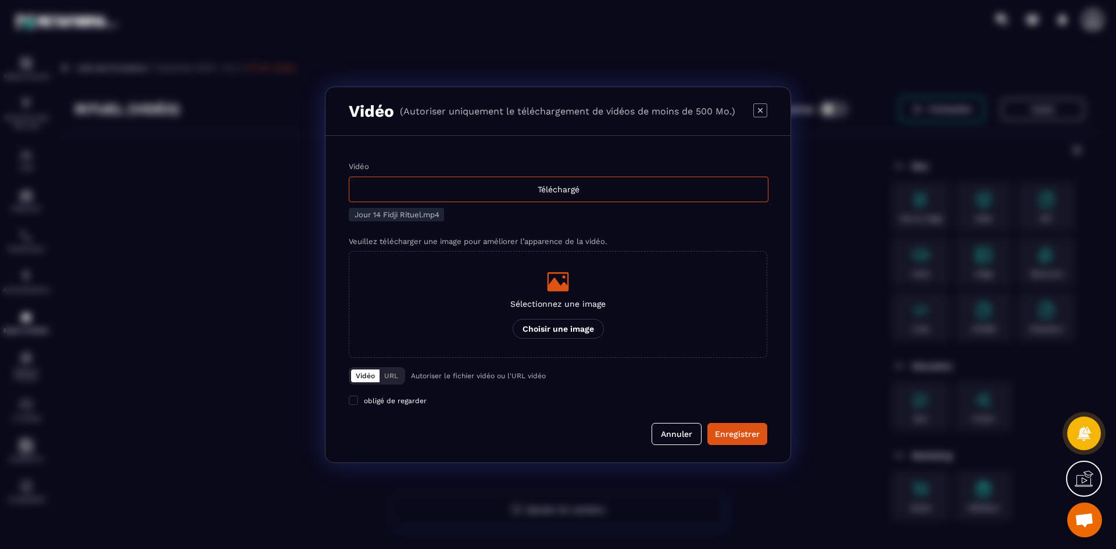
click at [550, 300] on p "Sélectionnez une image" at bounding box center [557, 303] width 95 height 9
click at [0, 0] on input "Sélectionnez une image Choisir une image" at bounding box center [0, 0] width 0 height 0
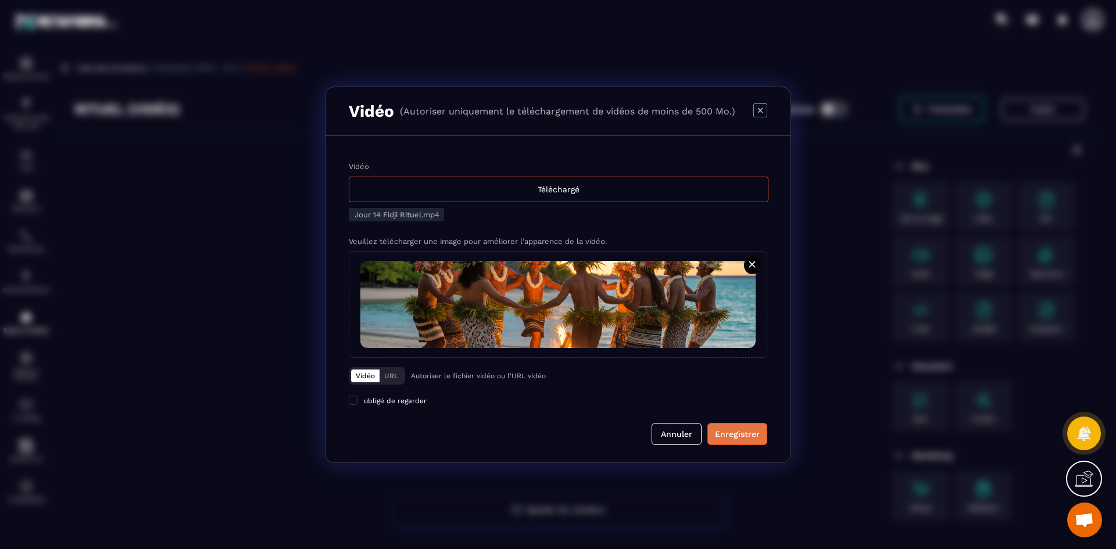
click at [726, 432] on div "Enregistrer" at bounding box center [737, 434] width 45 height 12
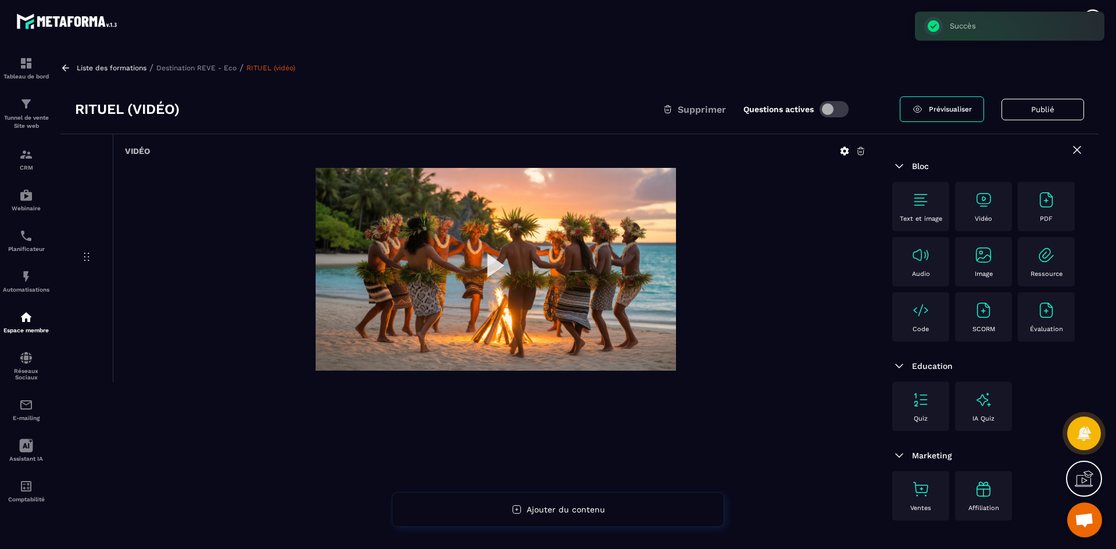
click at [488, 262] on img at bounding box center [496, 269] width 360 height 203
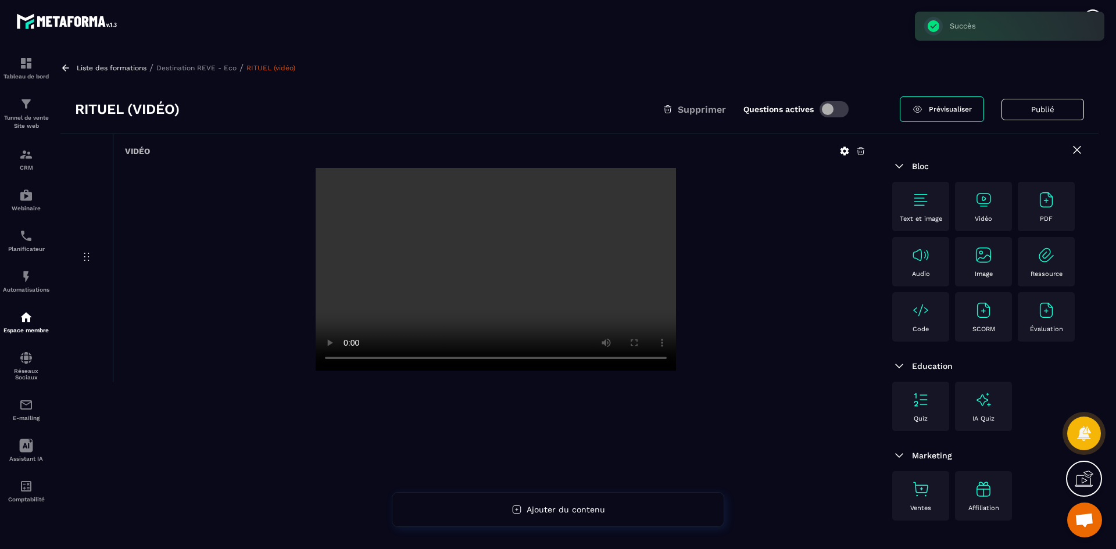
click at [205, 67] on p "Destination REVE - Eco" at bounding box center [196, 68] width 80 height 8
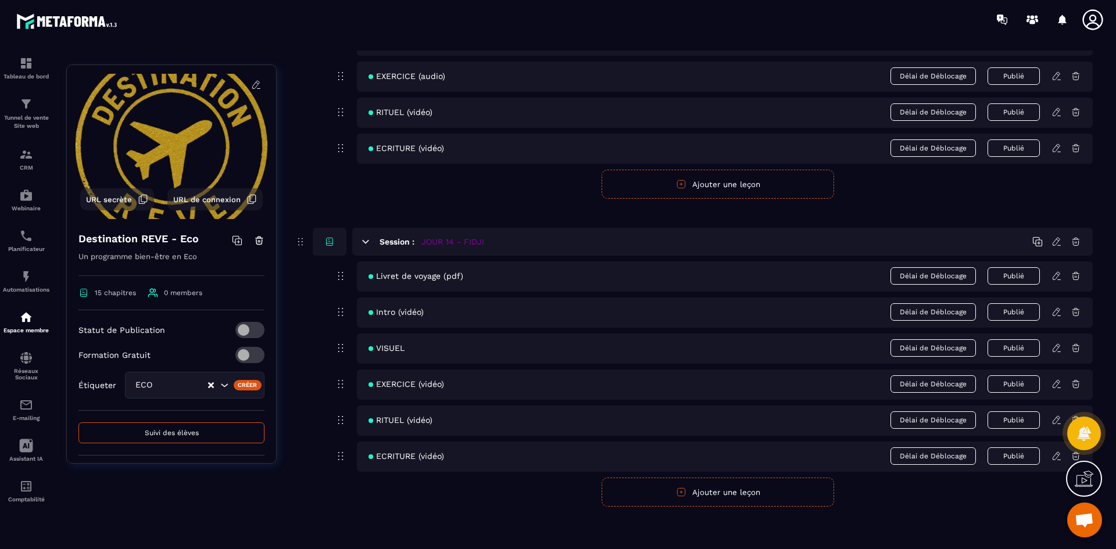
scroll to position [4197, 0]
click at [1058, 450] on icon at bounding box center [1056, 453] width 10 height 10
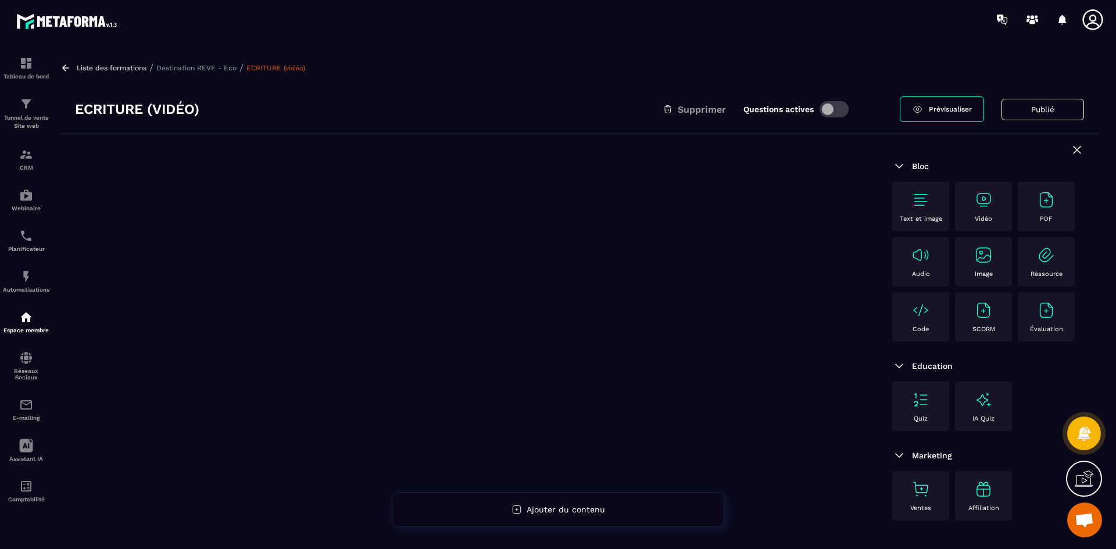
click at [986, 206] on img at bounding box center [983, 200] width 19 height 19
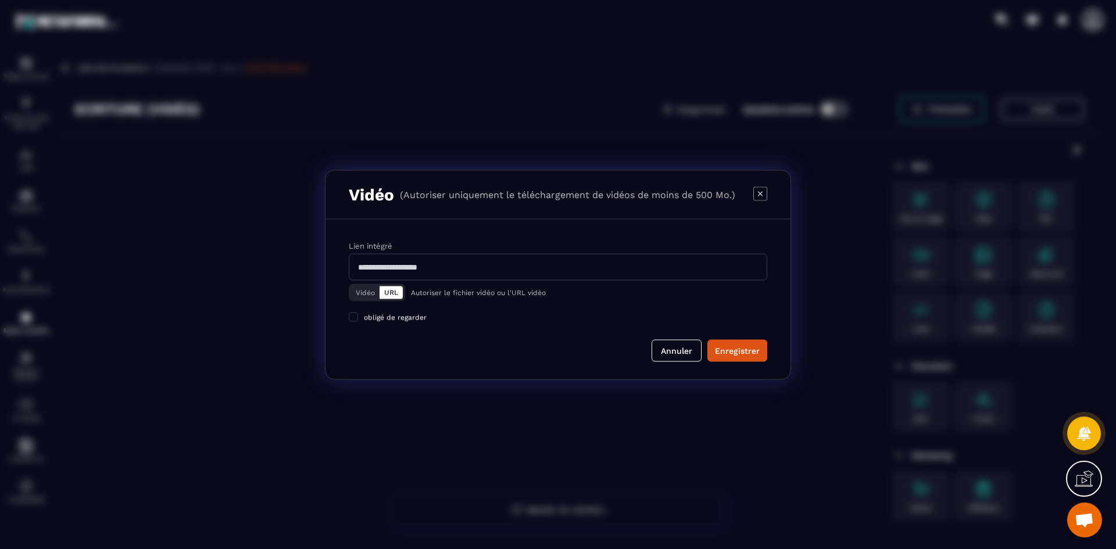
click at [356, 290] on button "Vidéo" at bounding box center [365, 292] width 28 height 13
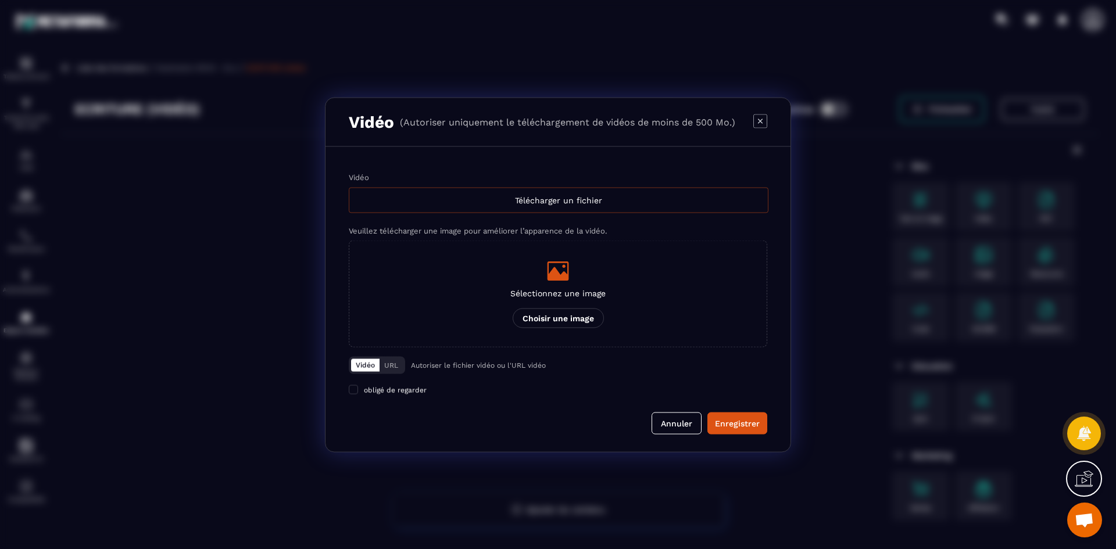
click at [451, 205] on div "Télécharger un fichier" at bounding box center [559, 200] width 420 height 26
click at [0, 0] on input "Vidéo Télécharger un fichier" at bounding box center [0, 0] width 0 height 0
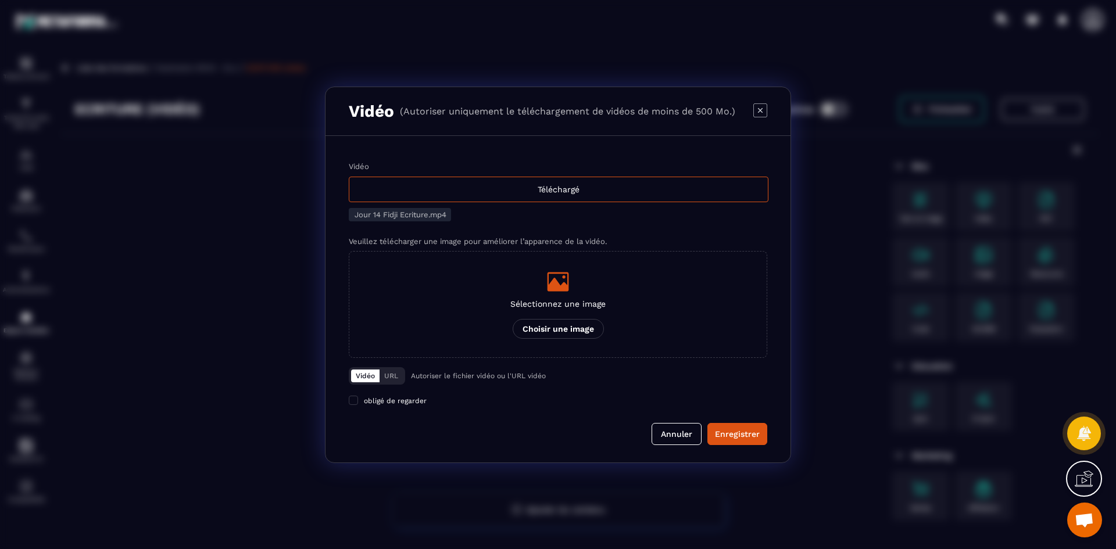
click at [558, 305] on p "Sélectionnez une image" at bounding box center [557, 303] width 95 height 9
click at [0, 0] on input "Sélectionnez une image Choisir une image" at bounding box center [0, 0] width 0 height 0
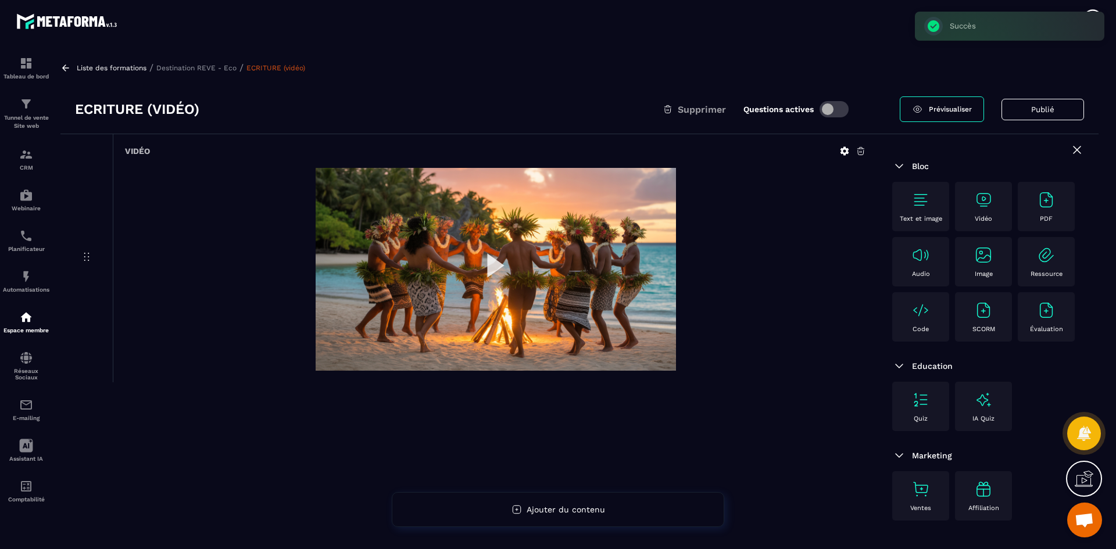
click at [205, 70] on p "Destination REVE - Eco" at bounding box center [196, 68] width 80 height 8
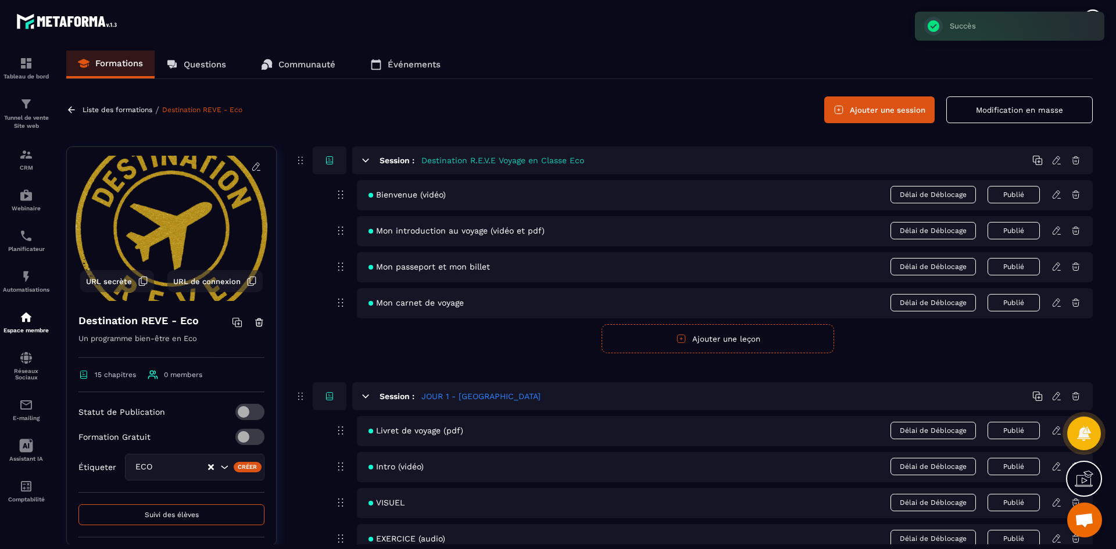
click at [893, 112] on button "Ajouter une session" at bounding box center [879, 109] width 110 height 27
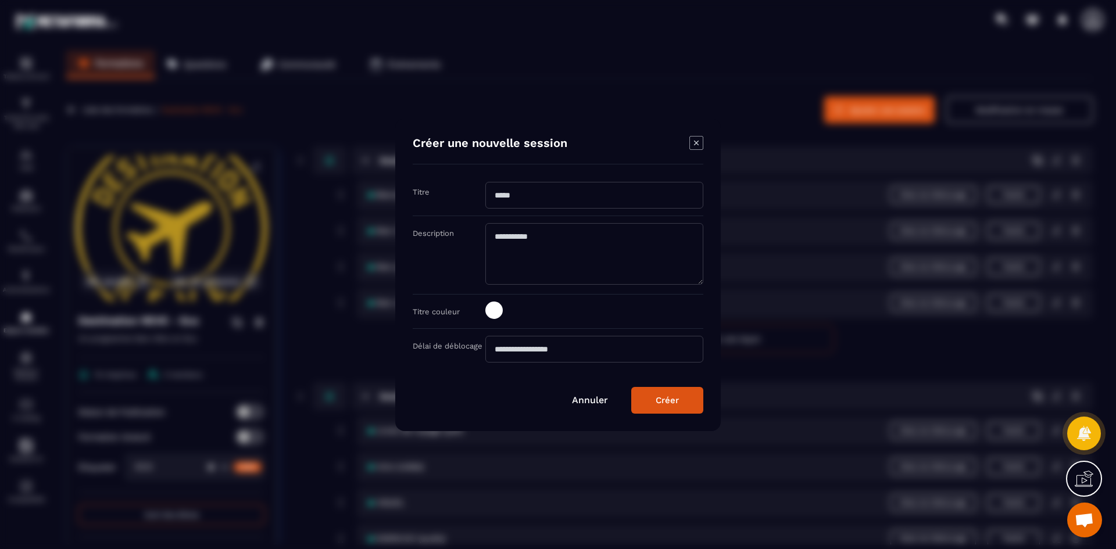
click at [545, 191] on input "Modal window" at bounding box center [594, 195] width 218 height 27
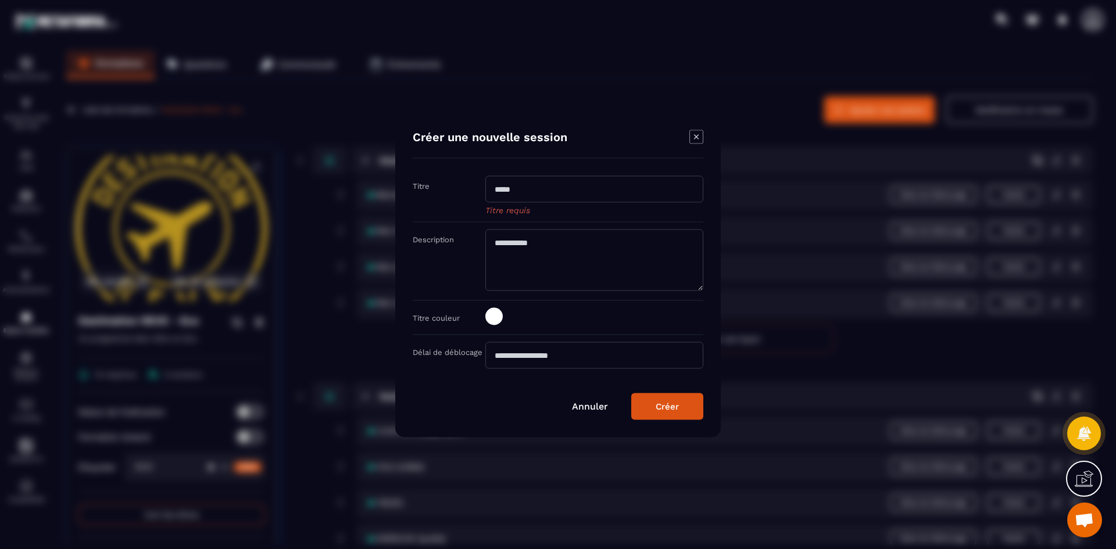
click at [539, 193] on input "Modal window" at bounding box center [594, 188] width 218 height 27
type input "**********"
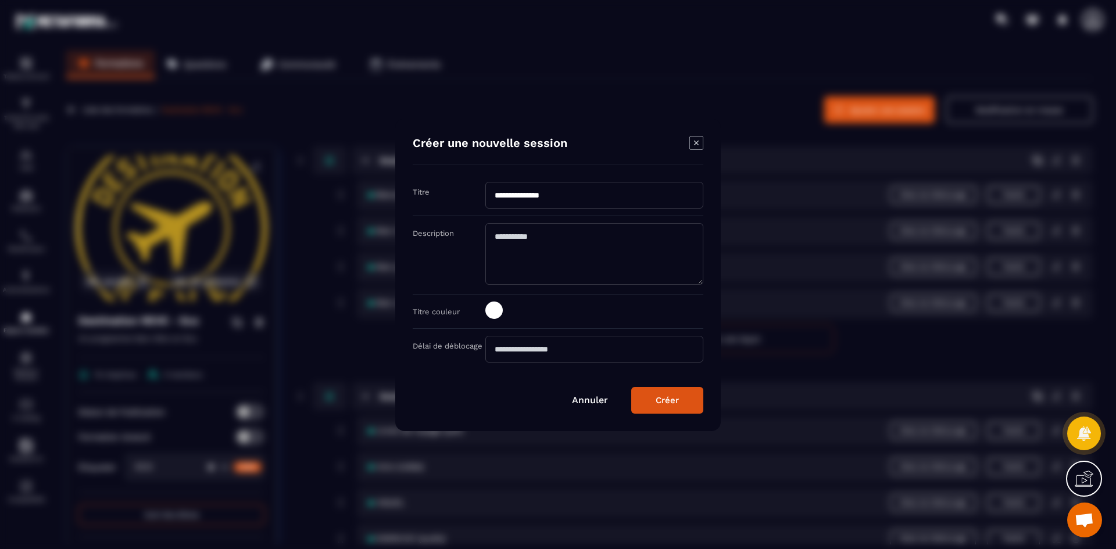
click at [495, 316] on span "Modal window" at bounding box center [493, 310] width 17 height 17
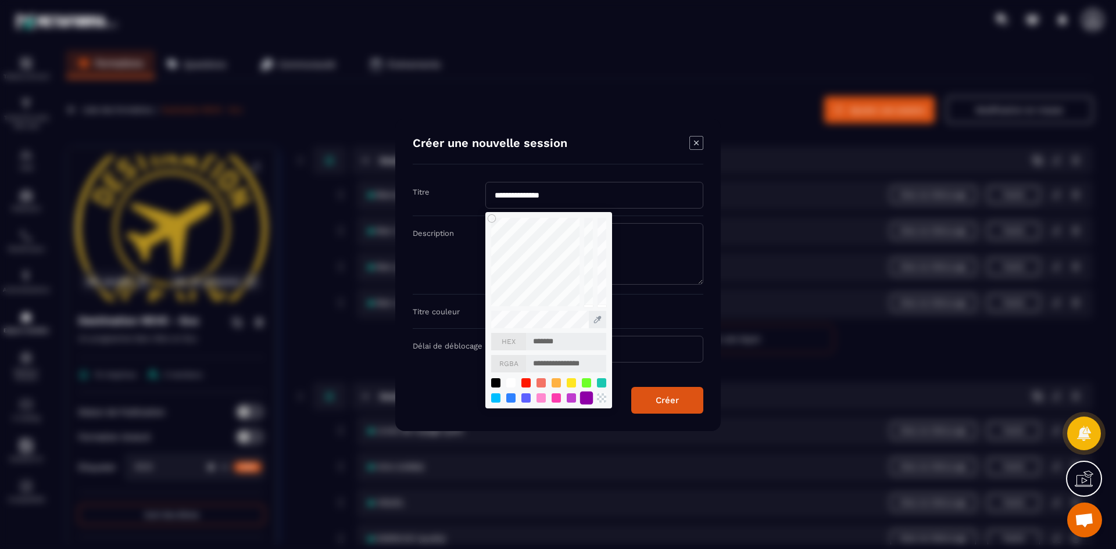
click at [586, 396] on div "Modal window" at bounding box center [586, 397] width 13 height 13
type input "*******"
type input "**********"
click at [678, 406] on button "Créer" at bounding box center [667, 400] width 72 height 27
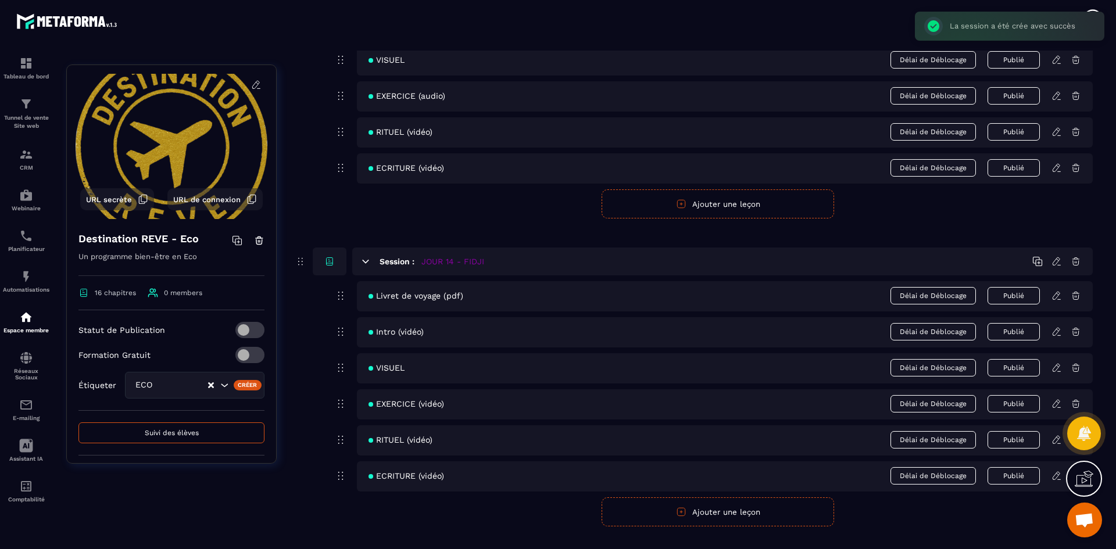
scroll to position [4289, 0]
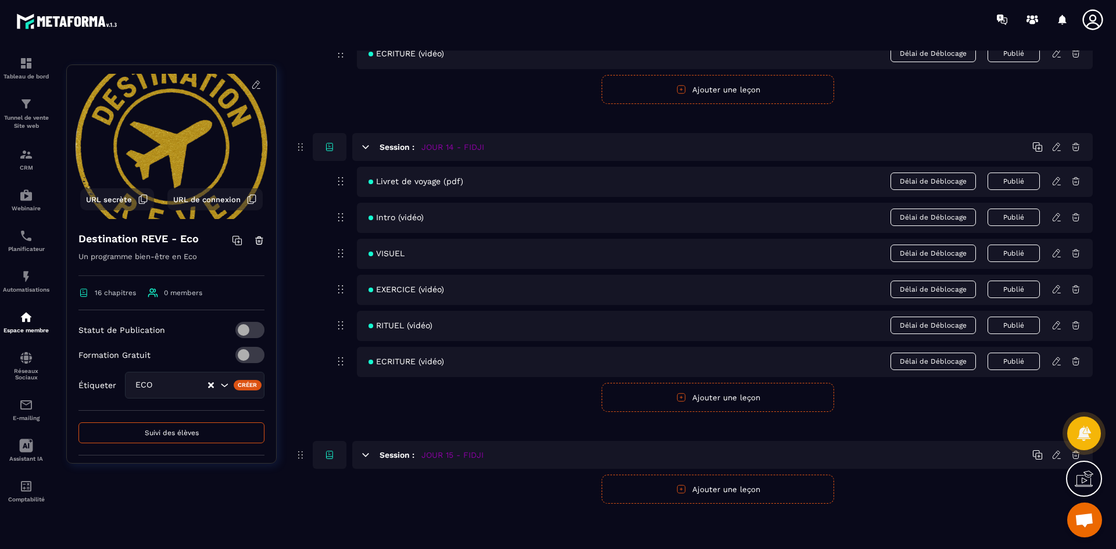
click at [709, 482] on button "Ajouter une leçon" at bounding box center [717, 489] width 232 height 29
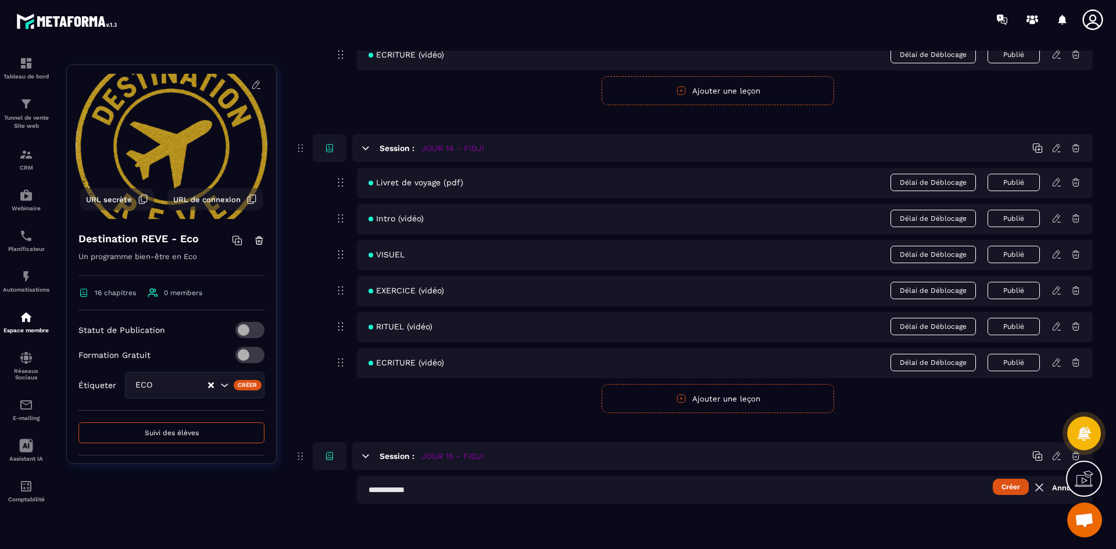
scroll to position [4288, 0]
click at [446, 500] on input "text" at bounding box center [725, 490] width 736 height 28
type input "**********"
click at [1013, 487] on button "Créer" at bounding box center [1011, 487] width 36 height 16
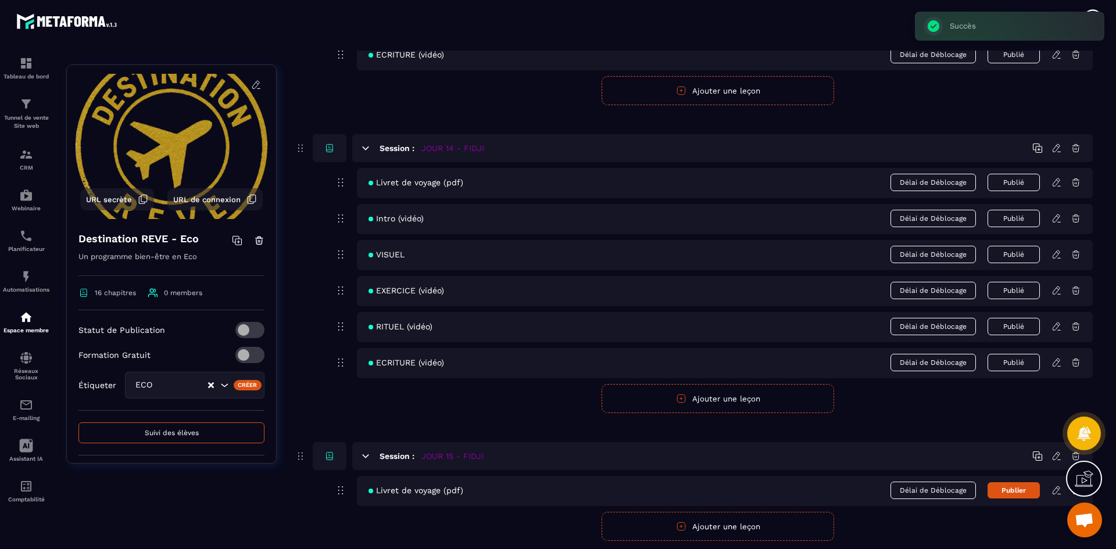
click at [770, 536] on button "Ajouter une leçon" at bounding box center [717, 526] width 232 height 29
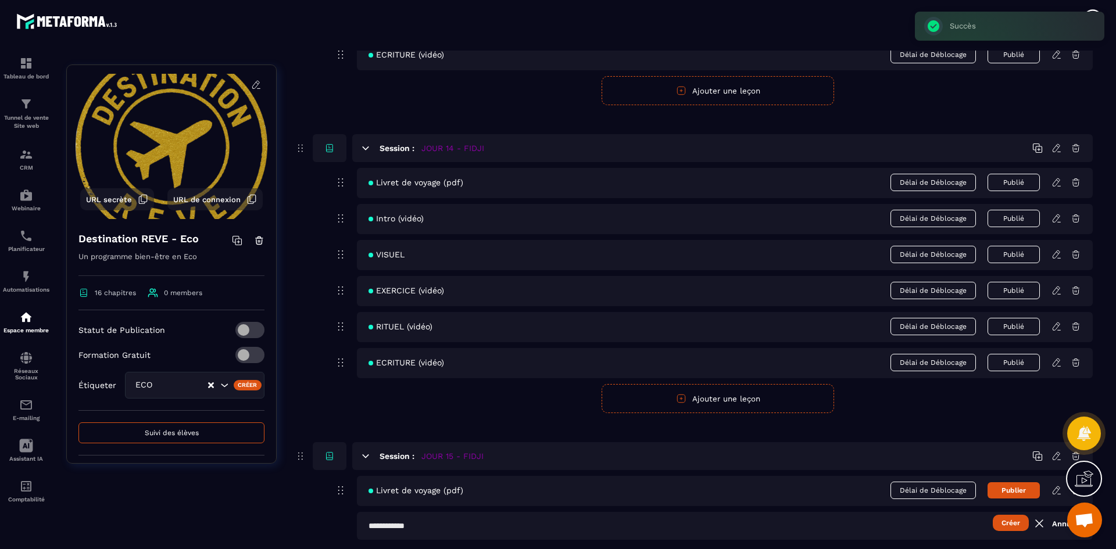
click at [422, 526] on input "text" at bounding box center [725, 526] width 736 height 28
type input "*"
click at [1007, 522] on button "Créer" at bounding box center [1011, 523] width 36 height 16
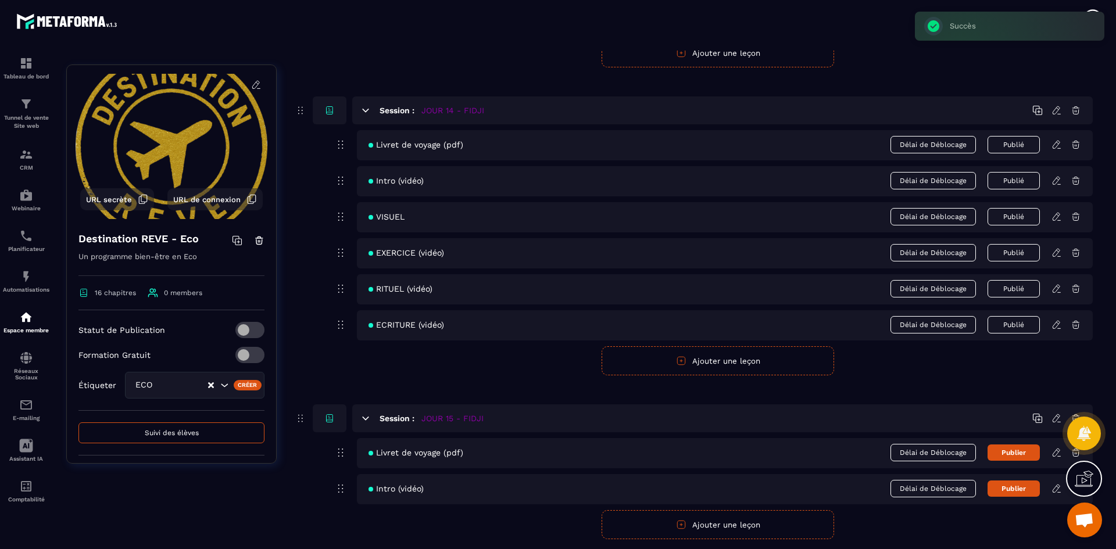
scroll to position [4346, 0]
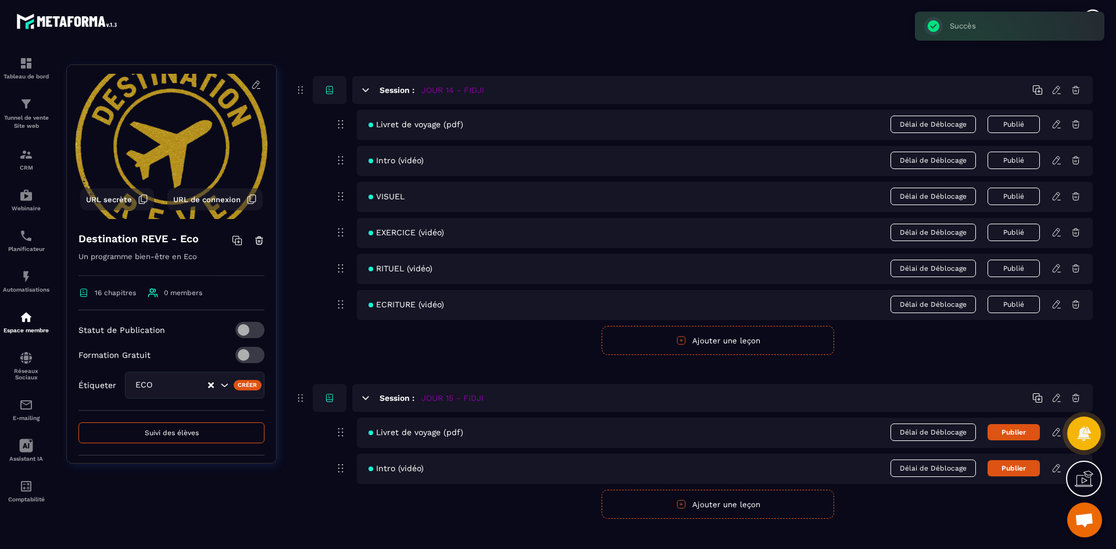
click at [707, 499] on button "Ajouter une leçon" at bounding box center [717, 504] width 232 height 29
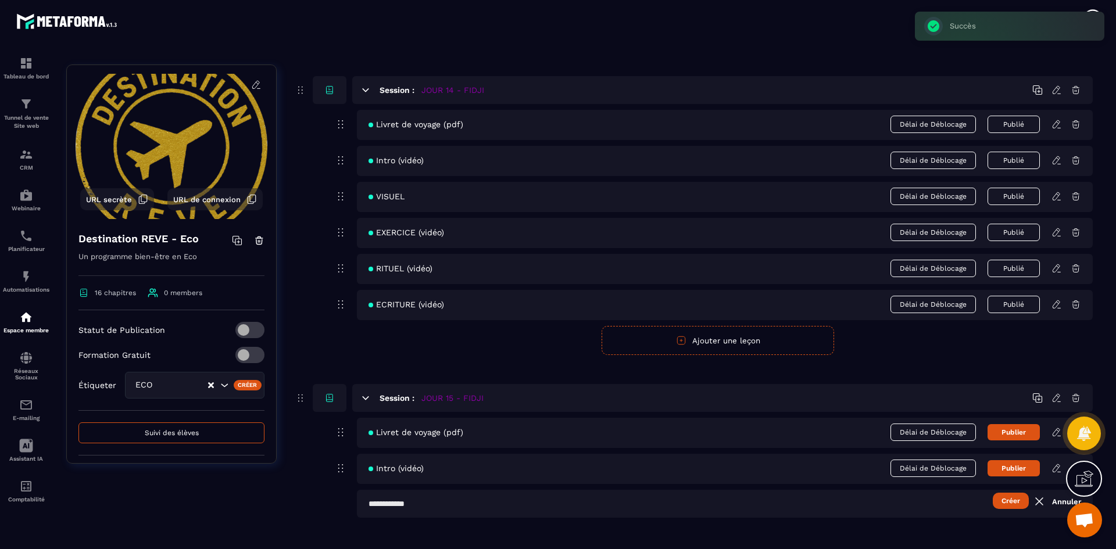
click at [467, 502] on input "text" at bounding box center [725, 504] width 736 height 28
type input "******"
click at [1008, 499] on button "Créer" at bounding box center [1011, 501] width 36 height 16
click at [758, 546] on section "Tableau de bord Tunnel de vente Site web CRM Webinaire Planificateur Automatisa…" at bounding box center [558, 297] width 1116 height 517
click at [740, 538] on button "Ajouter une leçon" at bounding box center [717, 540] width 232 height 29
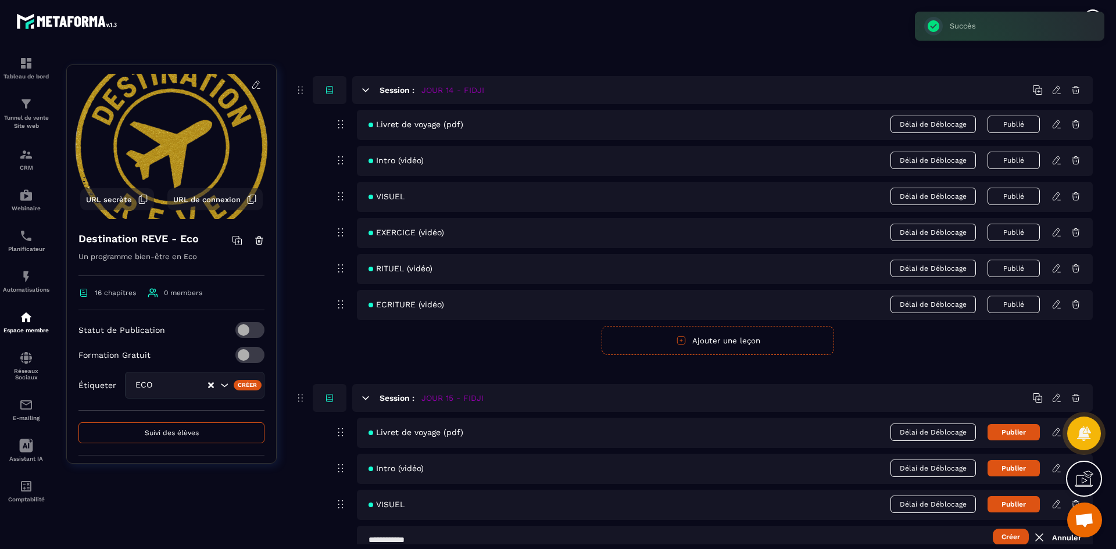
click at [452, 530] on input "text" at bounding box center [725, 540] width 736 height 28
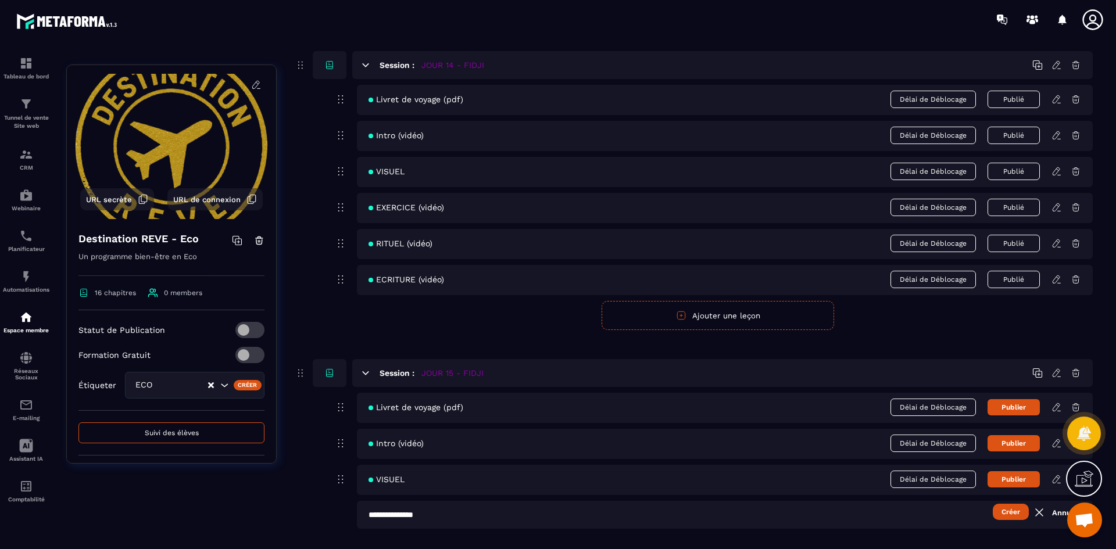
scroll to position [4396, 0]
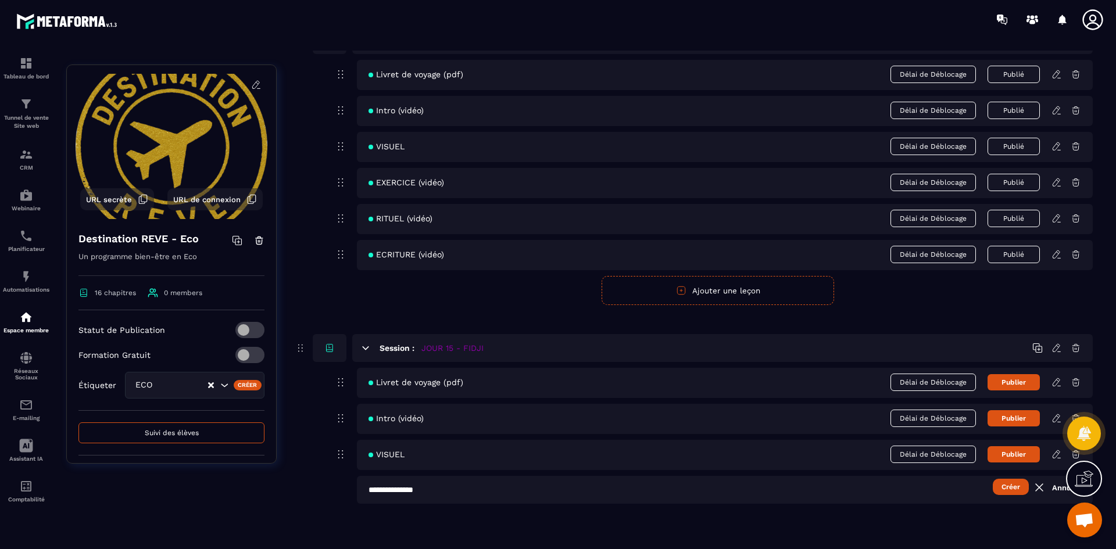
type input "**********"
click at [1011, 484] on button "Créer" at bounding box center [1011, 487] width 36 height 16
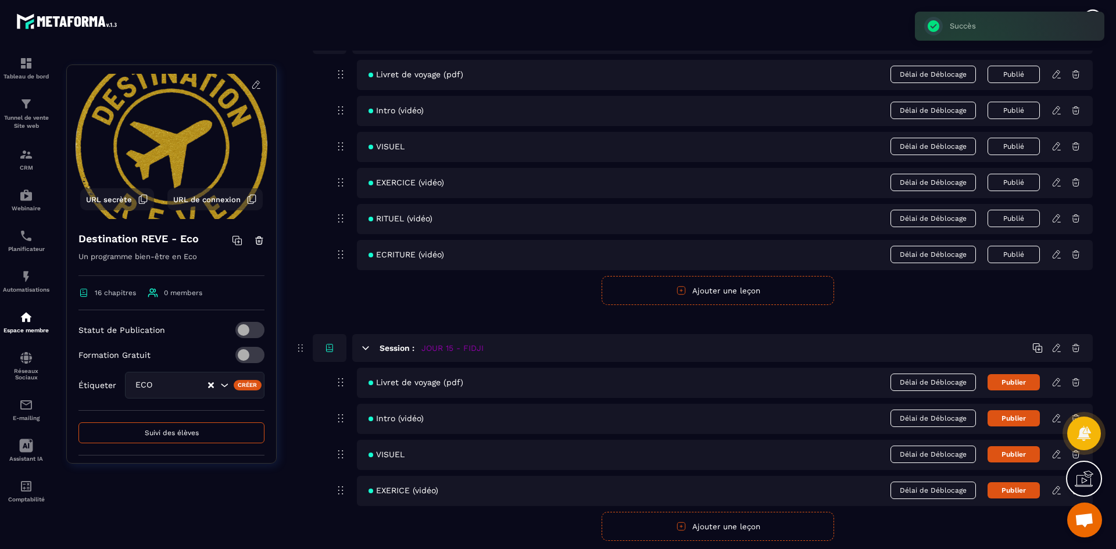
click at [671, 524] on button "Ajouter une leçon" at bounding box center [717, 526] width 232 height 29
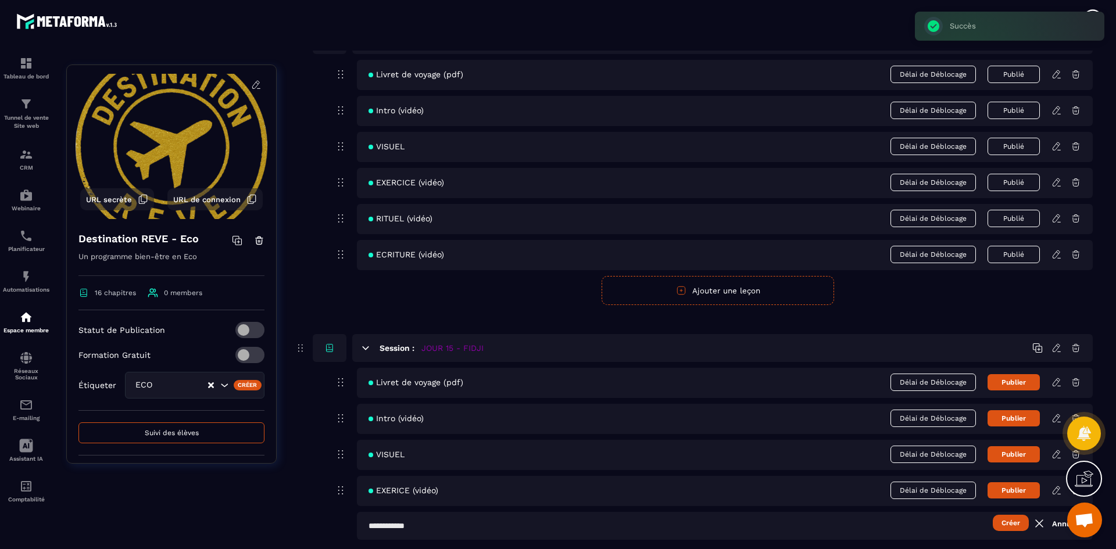
click at [392, 529] on input "text" at bounding box center [725, 526] width 736 height 28
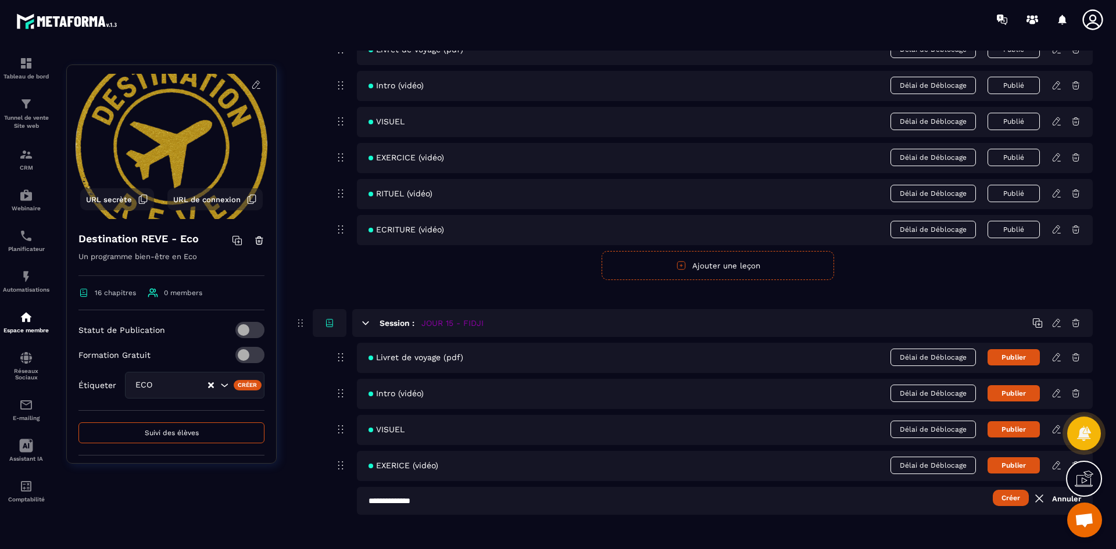
scroll to position [4432, 0]
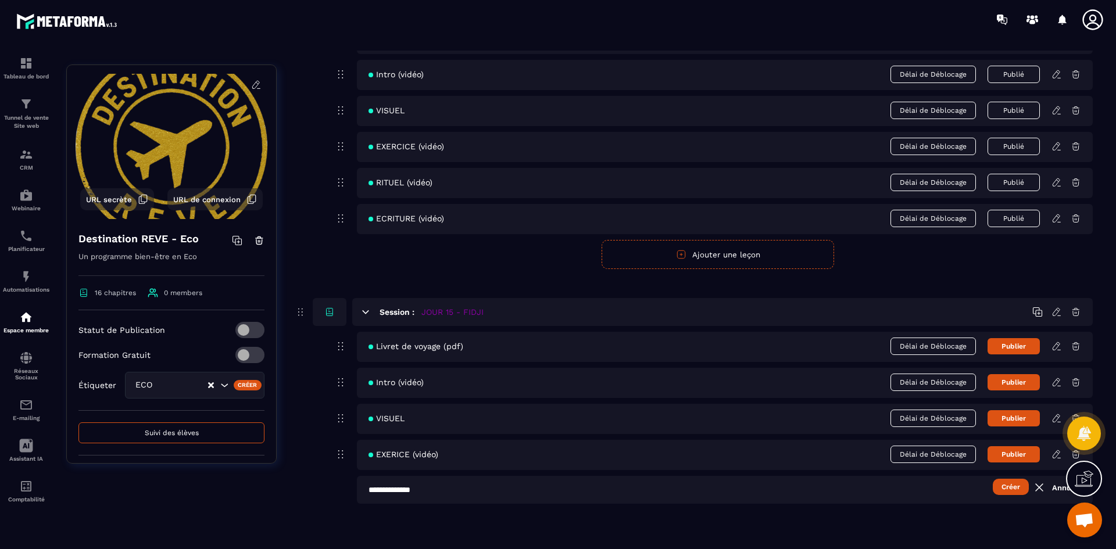
type input "**********"
click at [1008, 482] on button "Créer" at bounding box center [1011, 487] width 36 height 16
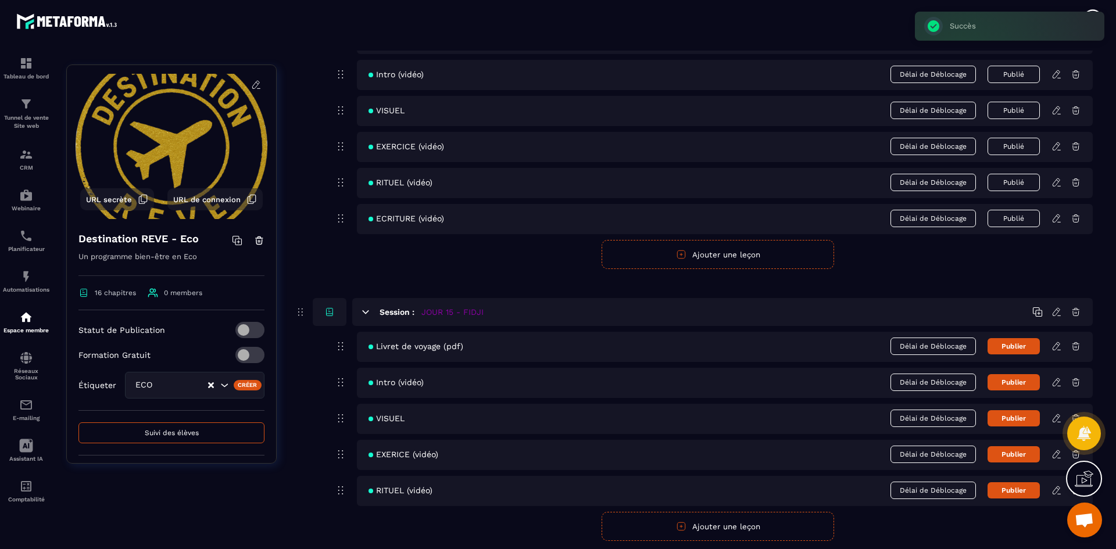
click at [669, 528] on button "Ajouter une leçon" at bounding box center [717, 526] width 232 height 29
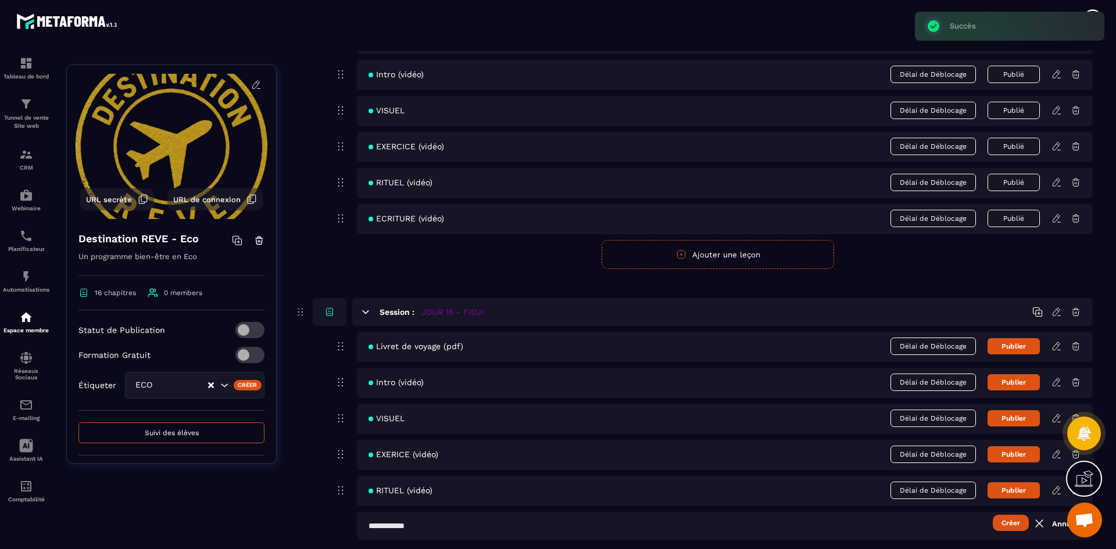
click at [497, 521] on input "text" at bounding box center [725, 526] width 736 height 28
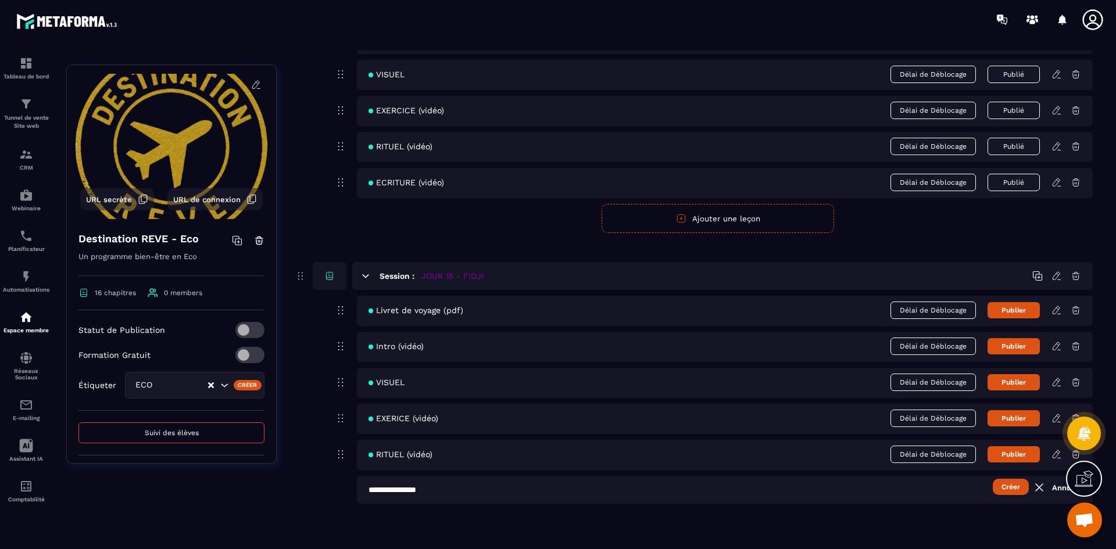
click at [1008, 485] on button "Créer" at bounding box center [1011, 487] width 36 height 16
click at [794, 516] on button "Ajouter une leçon" at bounding box center [717, 526] width 232 height 29
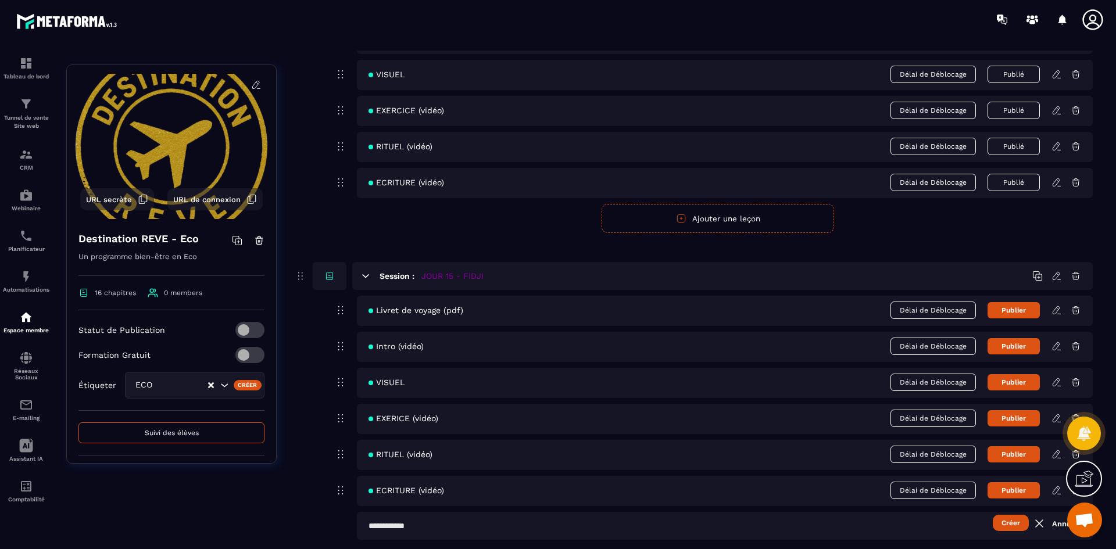
click at [466, 525] on input "text" at bounding box center [725, 526] width 736 height 28
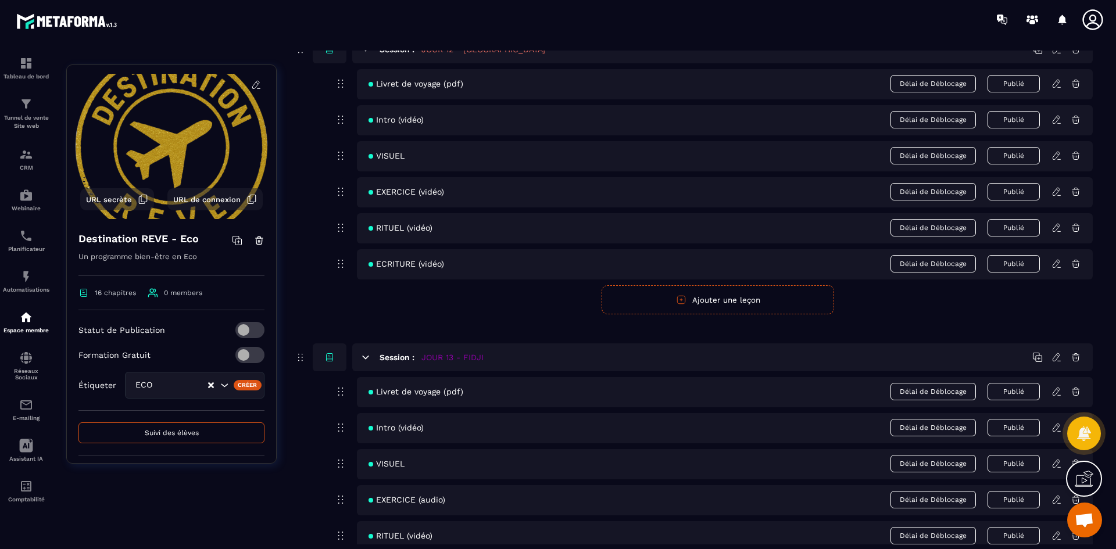
scroll to position [3713, 0]
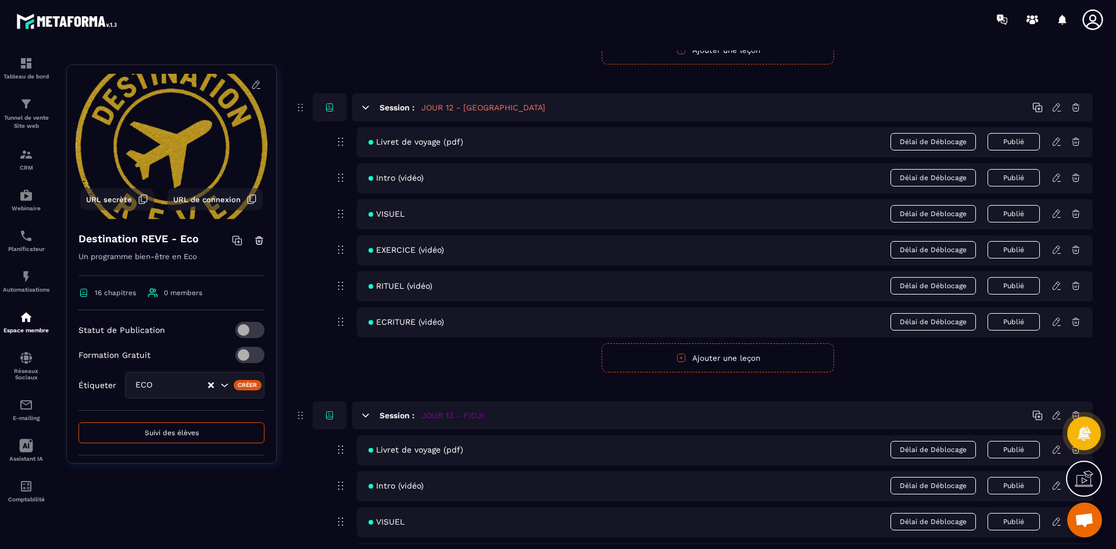
type input "**********"
click at [690, 362] on button "Ajouter une leçon" at bounding box center [717, 357] width 232 height 29
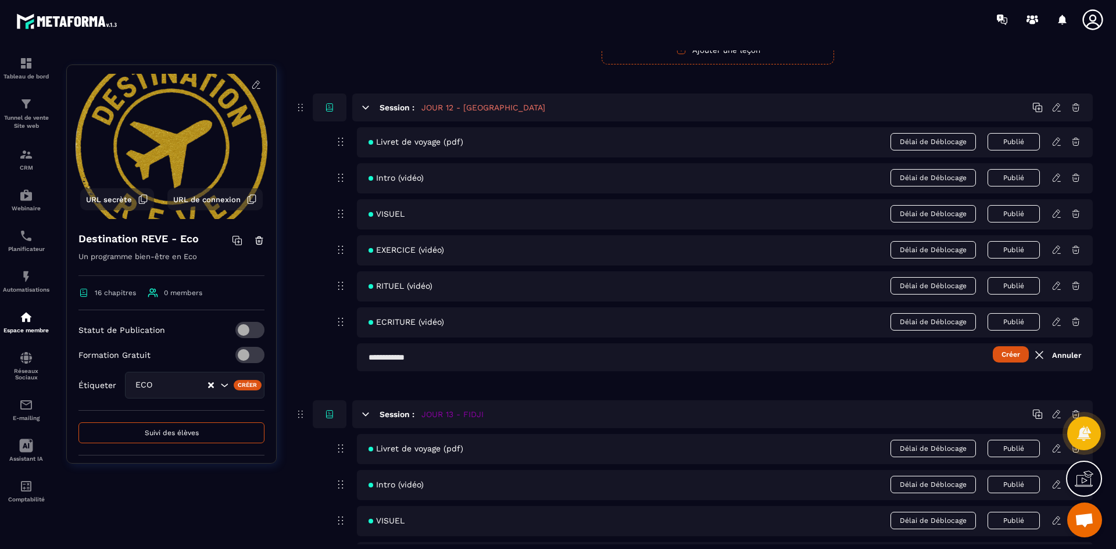
click at [440, 365] on input "text" at bounding box center [725, 357] width 736 height 28
type input "**********"
click at [1007, 353] on button "Créer" at bounding box center [1011, 354] width 36 height 16
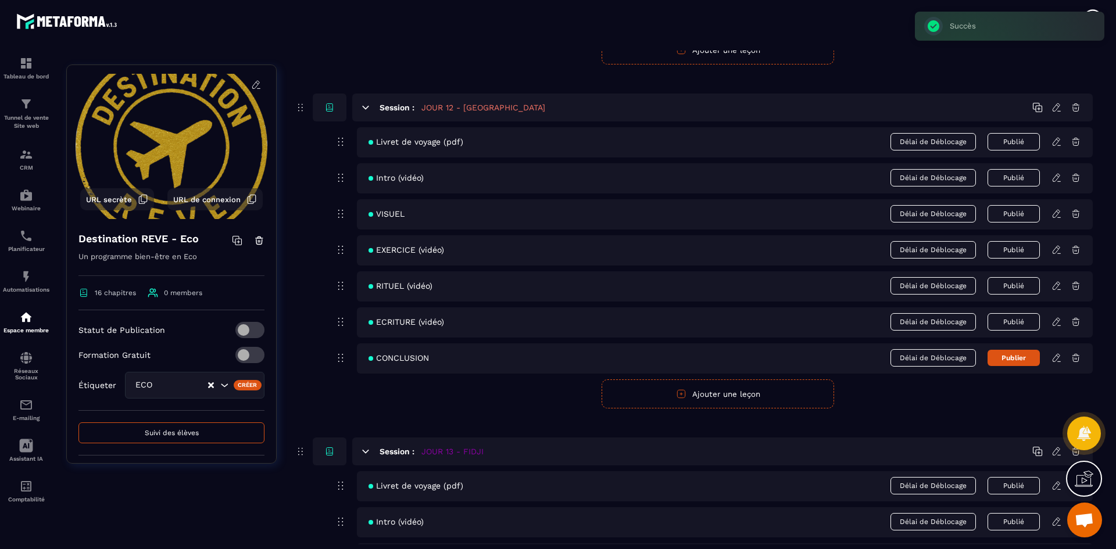
click at [1009, 362] on button "Publier" at bounding box center [1013, 358] width 52 height 16
click at [1056, 356] on icon at bounding box center [1056, 358] width 10 height 10
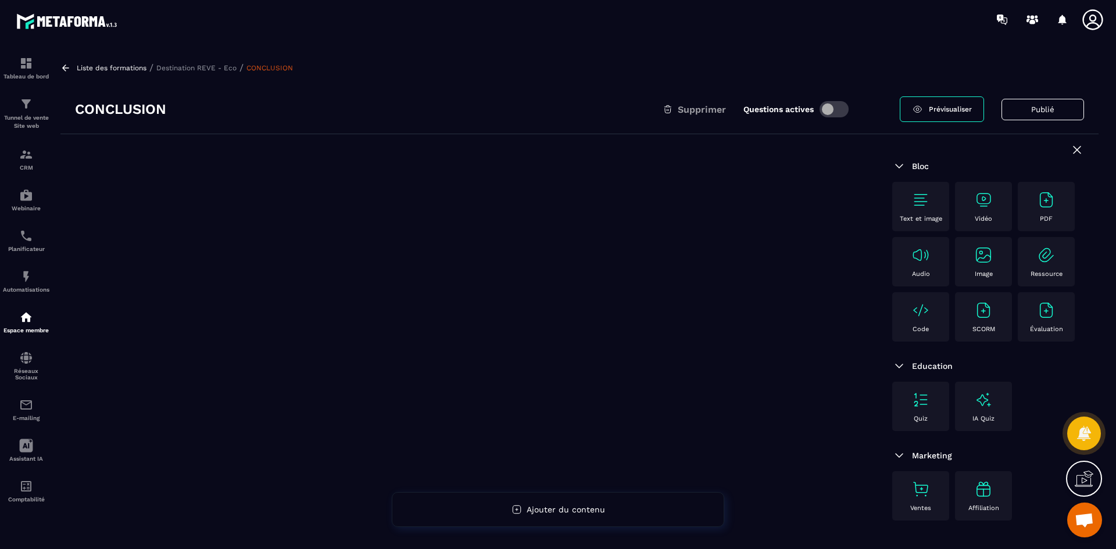
click at [206, 67] on p "Destination REVE - Eco" at bounding box center [196, 68] width 80 height 8
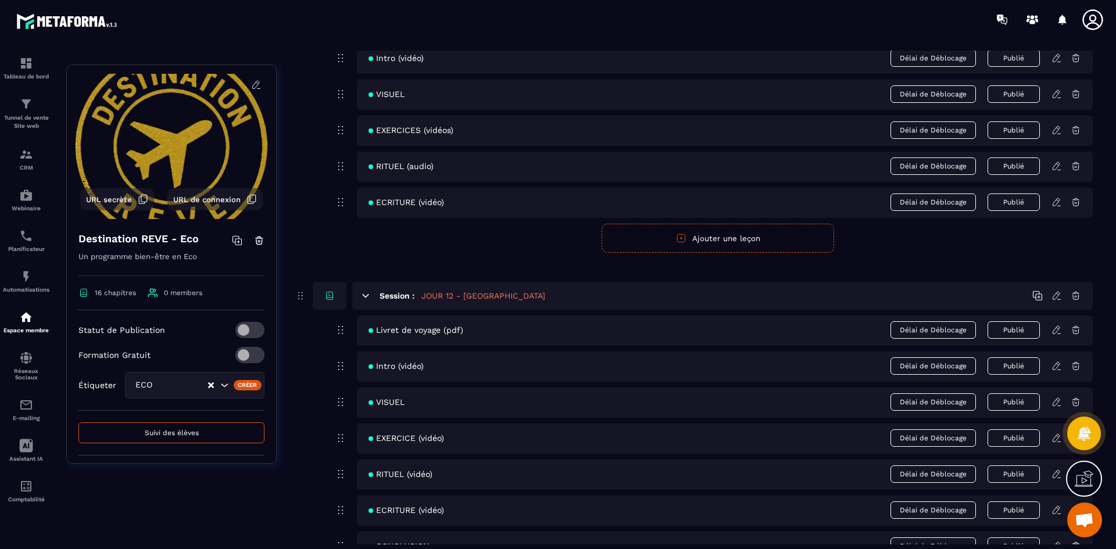
scroll to position [3777, 0]
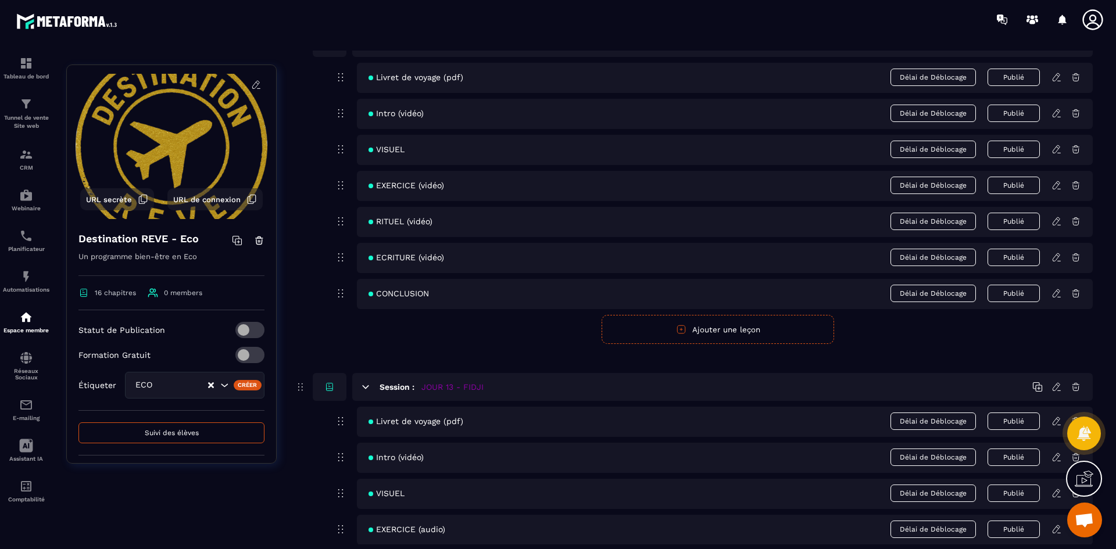
click at [1058, 293] on icon at bounding box center [1056, 293] width 10 height 10
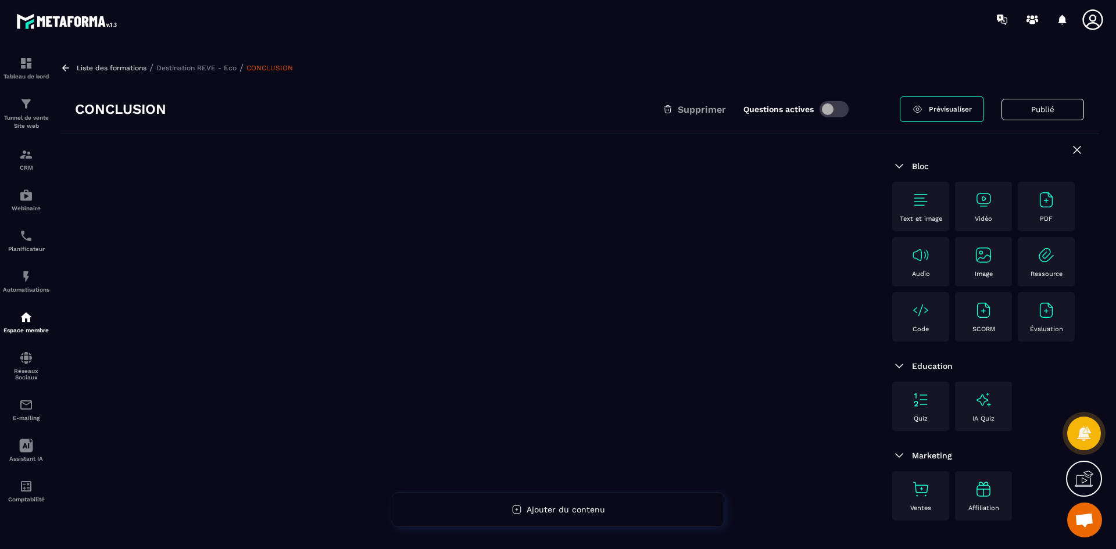
click at [987, 196] on img at bounding box center [983, 200] width 19 height 19
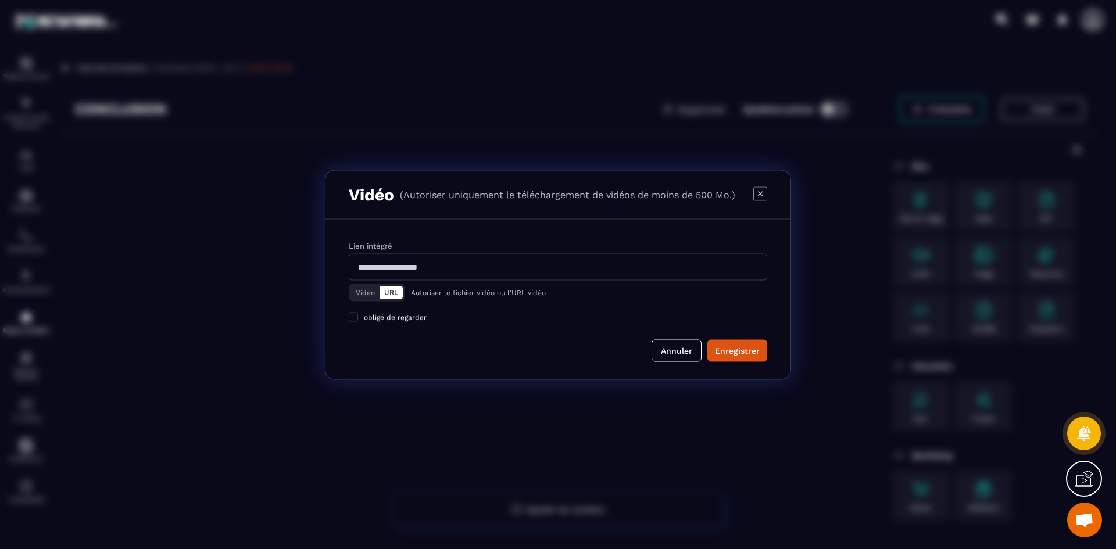
click at [360, 295] on button "Vidéo" at bounding box center [365, 292] width 28 height 13
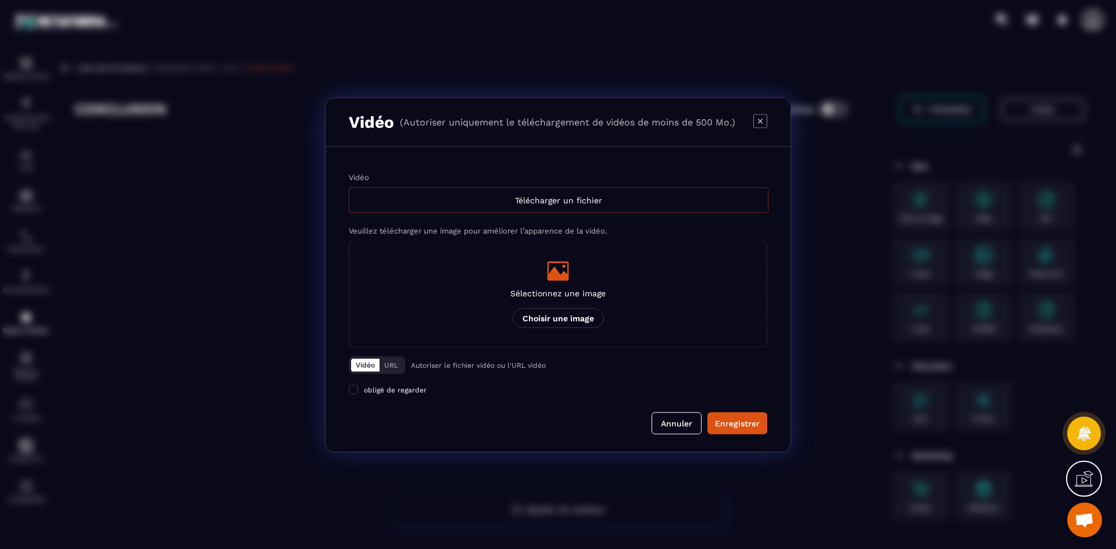
click at [404, 196] on div "Télécharger un fichier" at bounding box center [559, 200] width 420 height 26
click at [0, 0] on input "Vidéo Télécharger un fichier" at bounding box center [0, 0] width 0 height 0
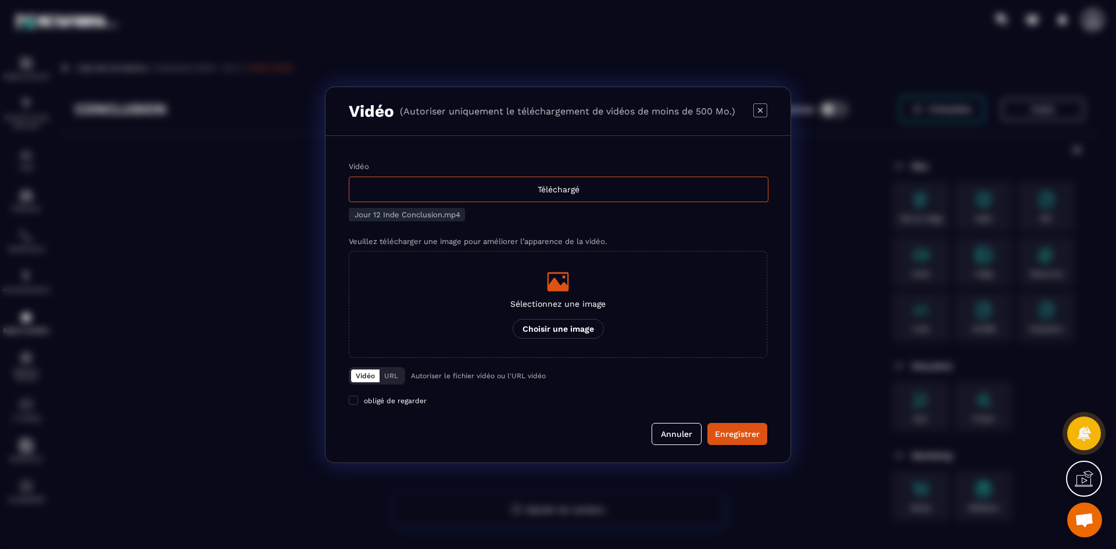
click at [567, 313] on div "Sélectionnez une image Choisir une image" at bounding box center [557, 304] width 95 height 69
click at [0, 0] on input "Sélectionnez une image Choisir une image" at bounding box center [0, 0] width 0 height 0
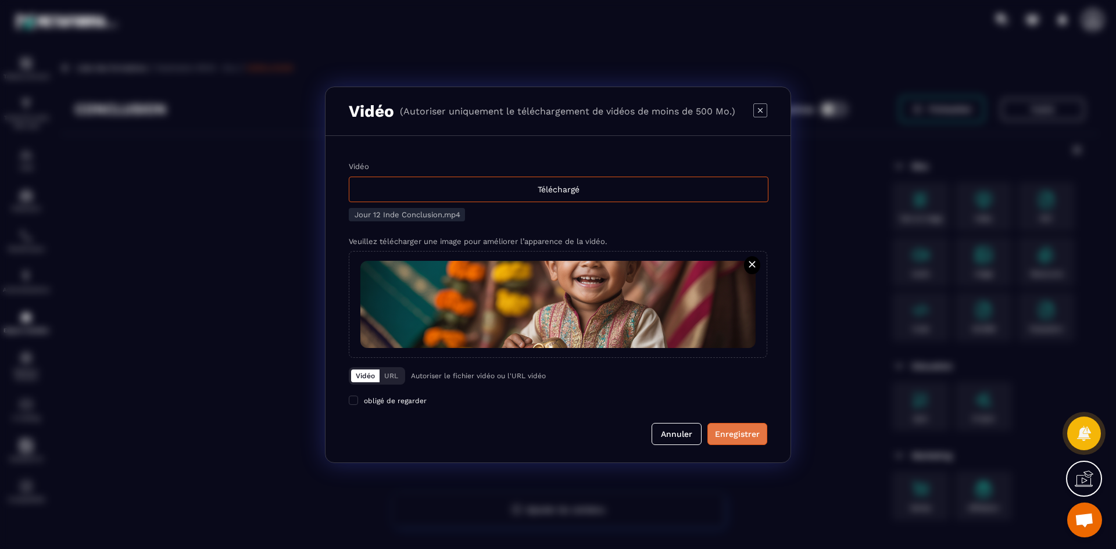
click at [750, 431] on div "Enregistrer" at bounding box center [737, 434] width 45 height 12
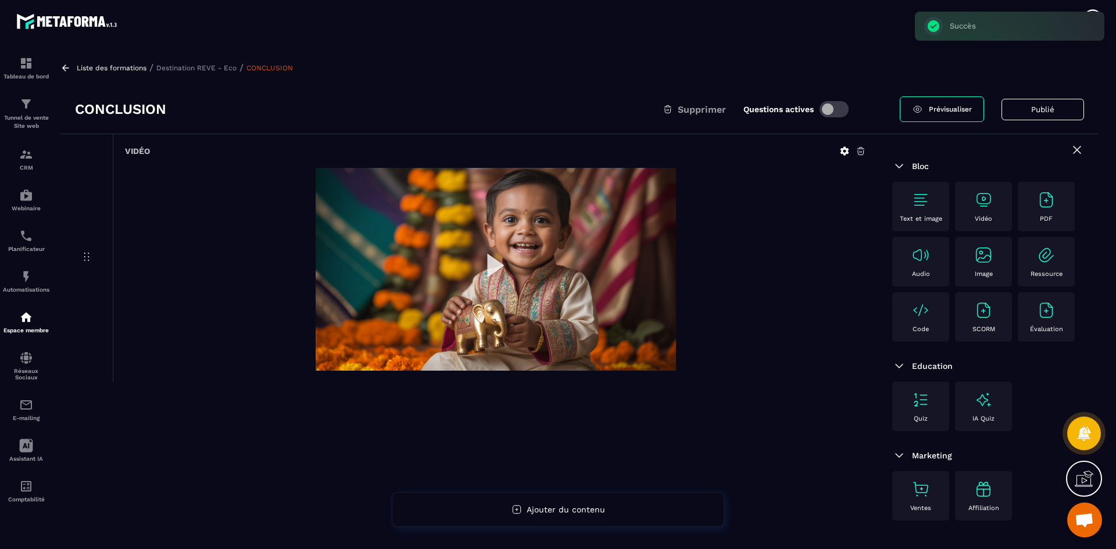
click at [214, 67] on p "Destination REVE - Eco" at bounding box center [196, 68] width 80 height 8
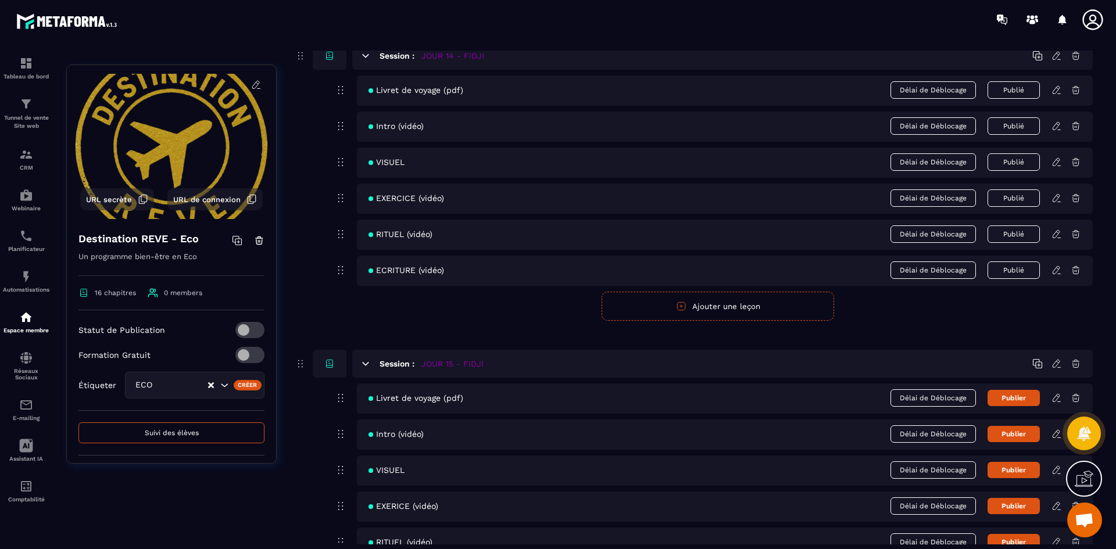
scroll to position [4541, 0]
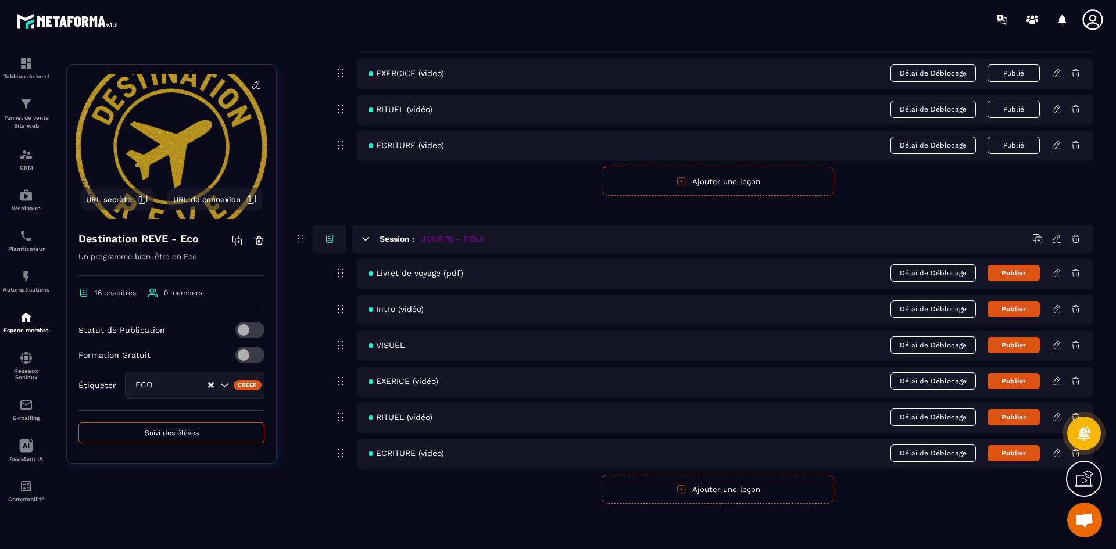
click at [753, 499] on button "Ajouter une leçon" at bounding box center [717, 489] width 232 height 29
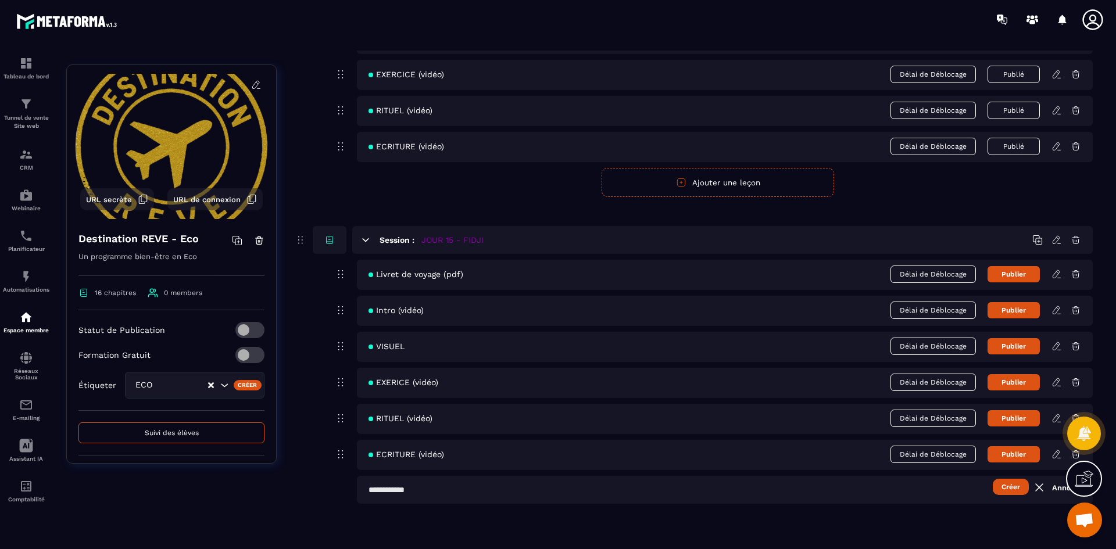
click at [440, 493] on input "text" at bounding box center [725, 490] width 736 height 28
type input "**********"
click at [1019, 483] on button "Créer" at bounding box center [1011, 487] width 36 height 16
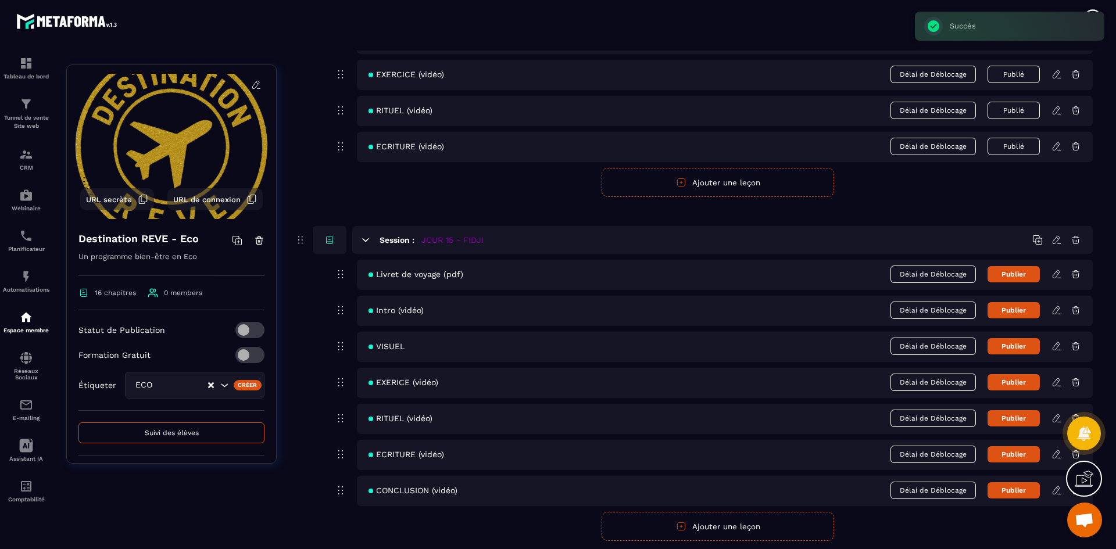
click at [1054, 454] on icon at bounding box center [1056, 454] width 10 height 10
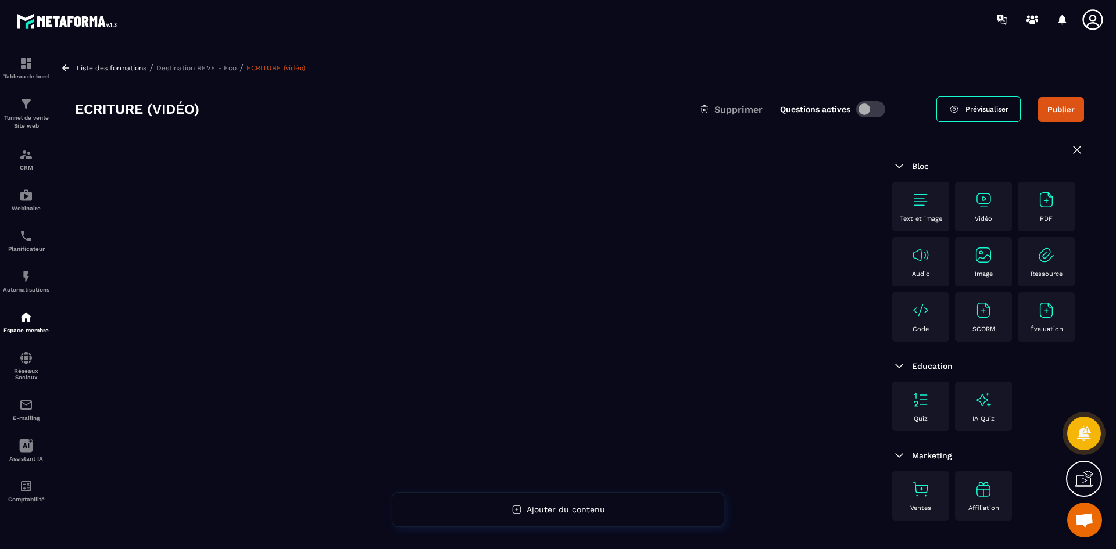
click at [204, 67] on p "Destination REVE - Eco" at bounding box center [196, 68] width 80 height 8
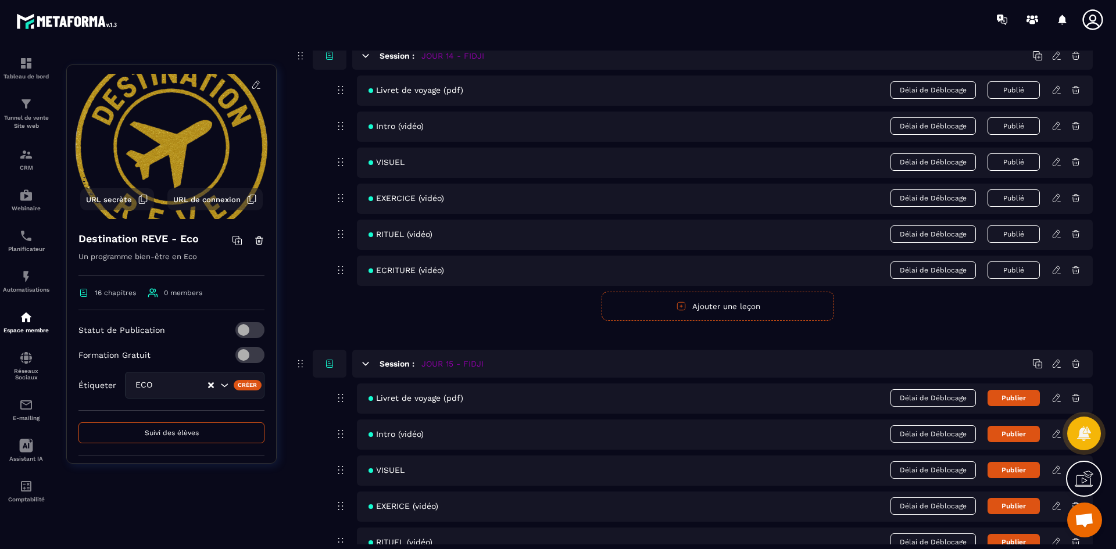
scroll to position [4578, 0]
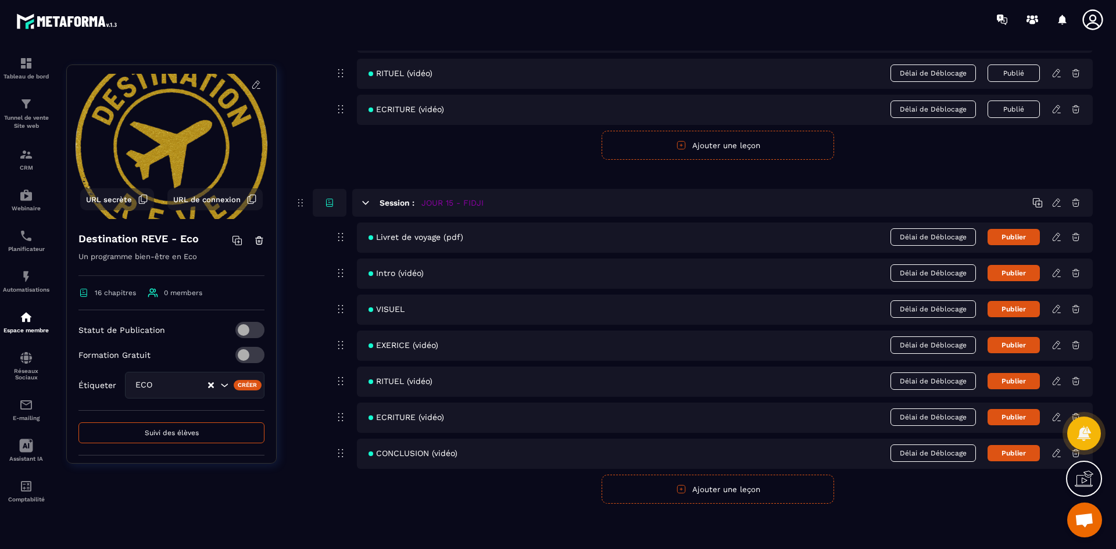
click at [1026, 241] on button "Publier" at bounding box center [1013, 237] width 52 height 16
click at [1019, 281] on div "Intro (vidéo) Délai de Déblocage Publier" at bounding box center [725, 274] width 736 height 30
click at [1020, 276] on button "Publier" at bounding box center [1013, 273] width 52 height 16
click at [1015, 308] on button "Publier" at bounding box center [1013, 309] width 52 height 16
click at [1017, 346] on button "Publier" at bounding box center [1013, 345] width 52 height 16
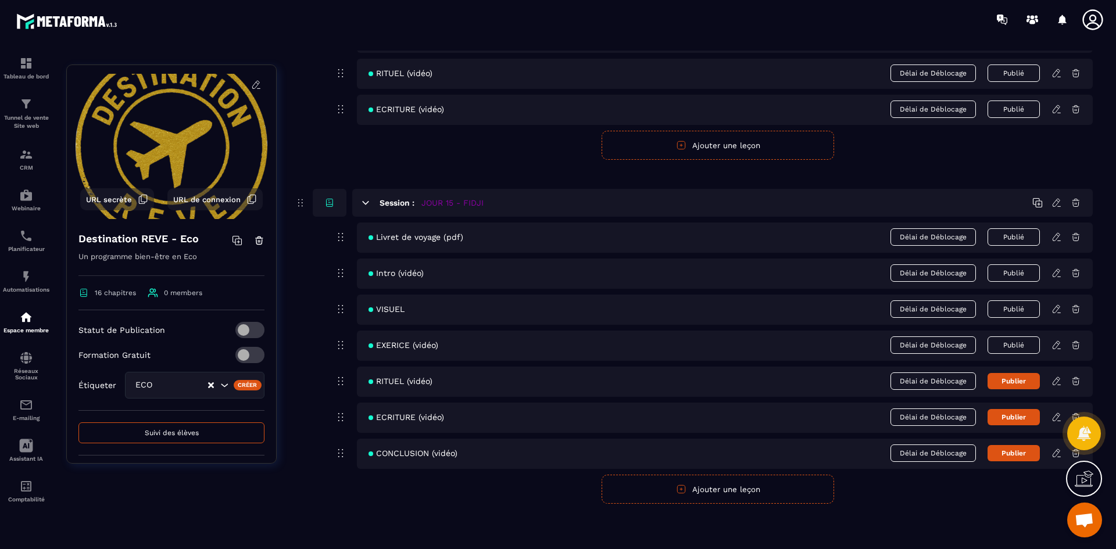
click at [1020, 382] on button "Publier" at bounding box center [1013, 381] width 52 height 16
click at [1026, 420] on button "Publier" at bounding box center [1013, 417] width 52 height 16
click at [1019, 456] on button "Publier" at bounding box center [1013, 453] width 52 height 16
click at [1058, 238] on icon at bounding box center [1056, 237] width 10 height 10
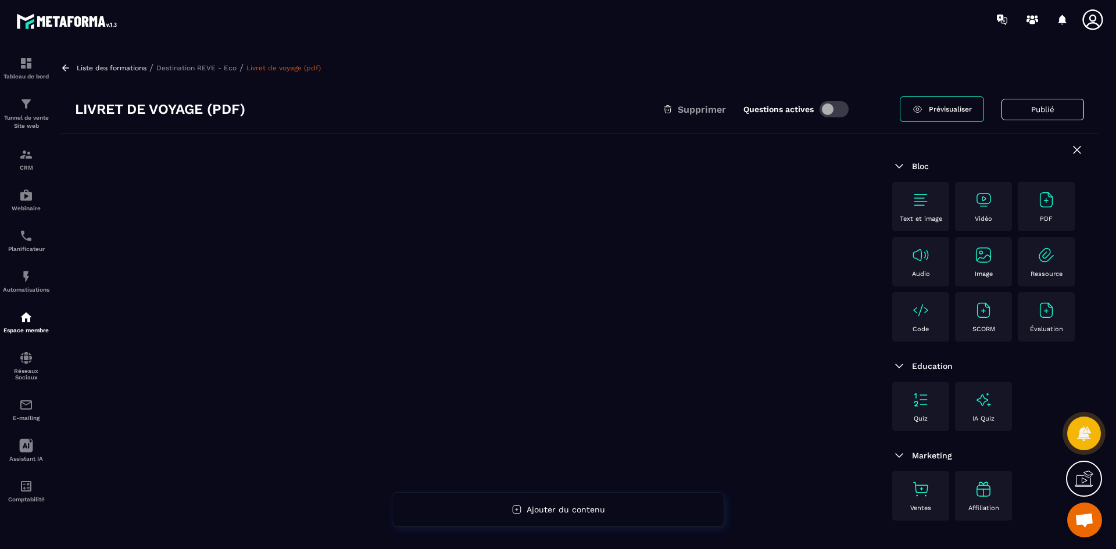
click at [1041, 199] on img at bounding box center [1046, 200] width 19 height 19
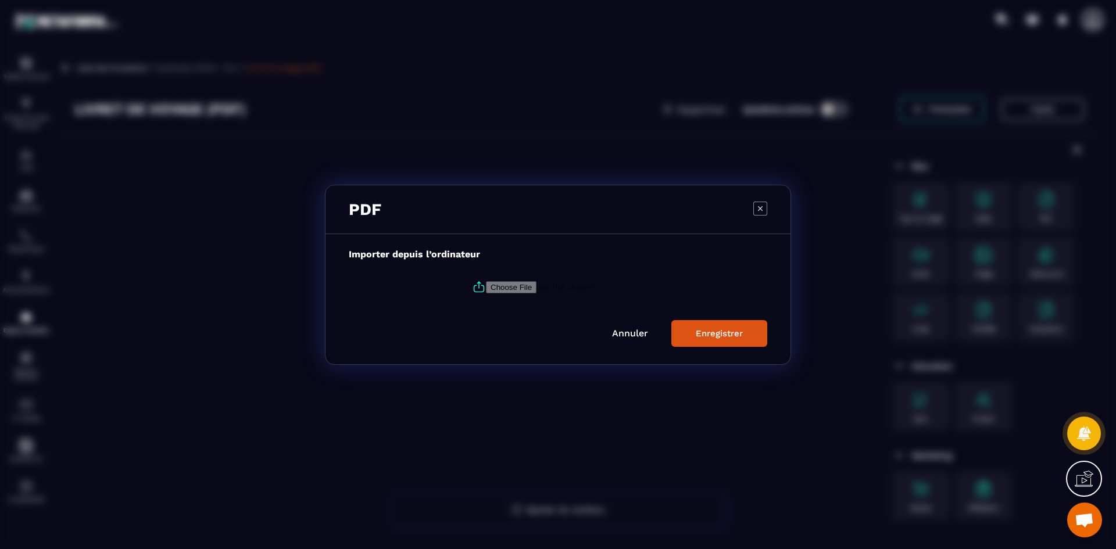
click at [535, 287] on input "Modal window" at bounding box center [565, 287] width 158 height 12
type input "**********"
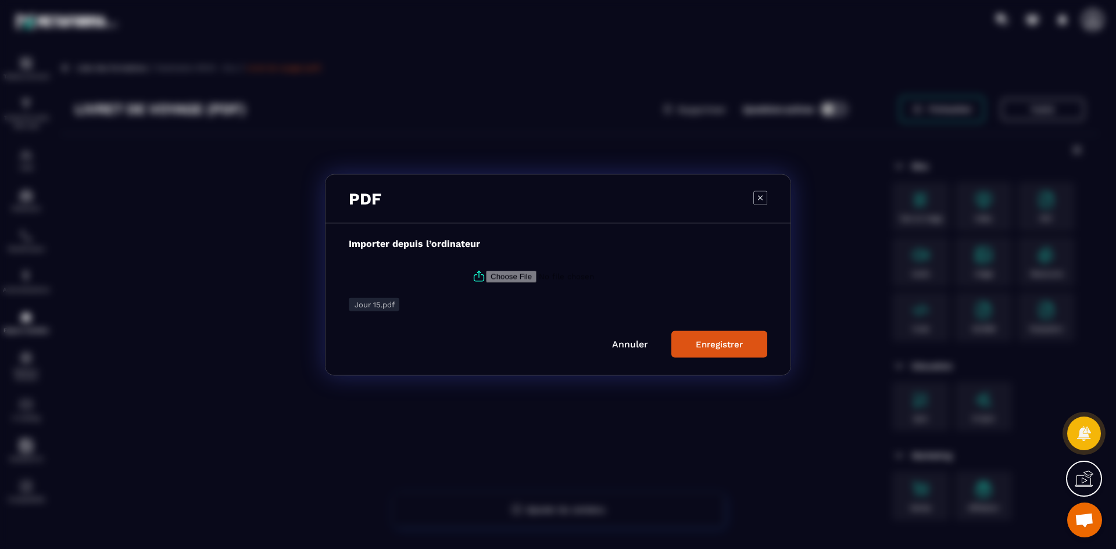
click at [502, 277] on input "Modal window" at bounding box center [565, 276] width 158 height 12
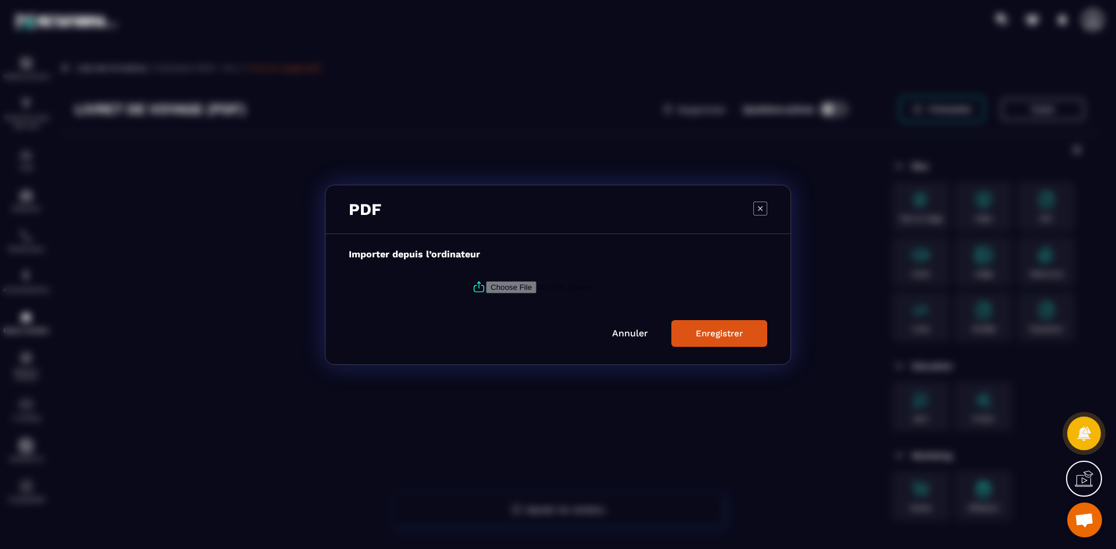
click at [726, 344] on button "Enregistrer" at bounding box center [719, 333] width 96 height 27
click at [503, 290] on input "Modal window" at bounding box center [565, 287] width 158 height 12
type input "**********"
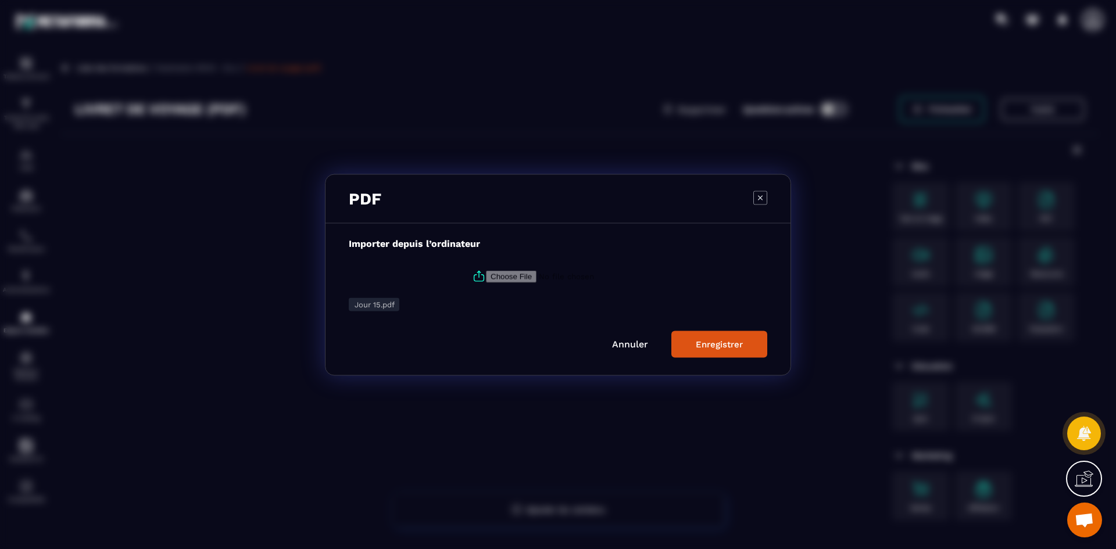
click at [675, 338] on button "Enregistrer" at bounding box center [719, 344] width 96 height 27
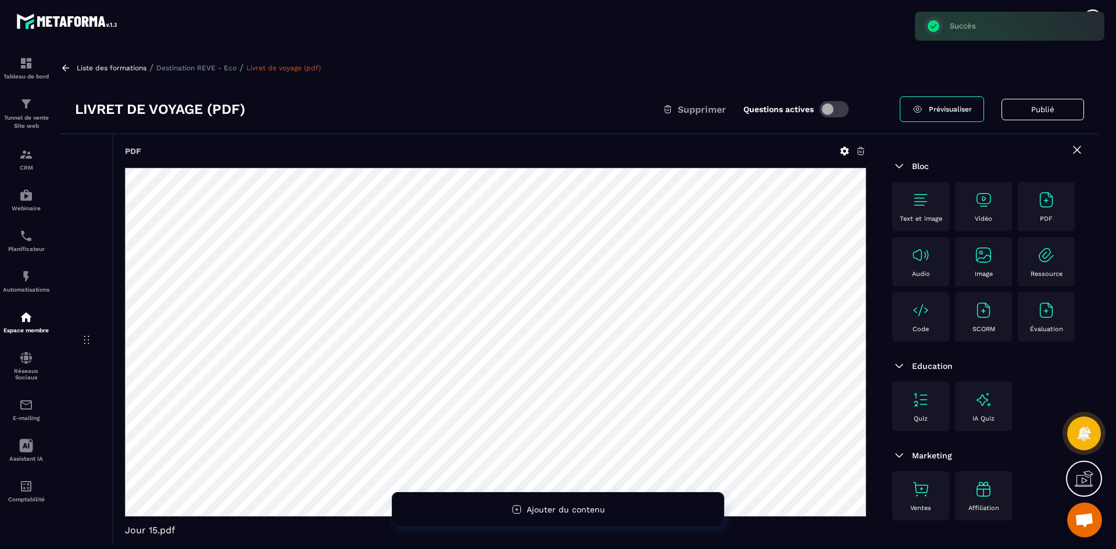
click at [214, 67] on p "Destination REVE - Eco" at bounding box center [196, 68] width 80 height 8
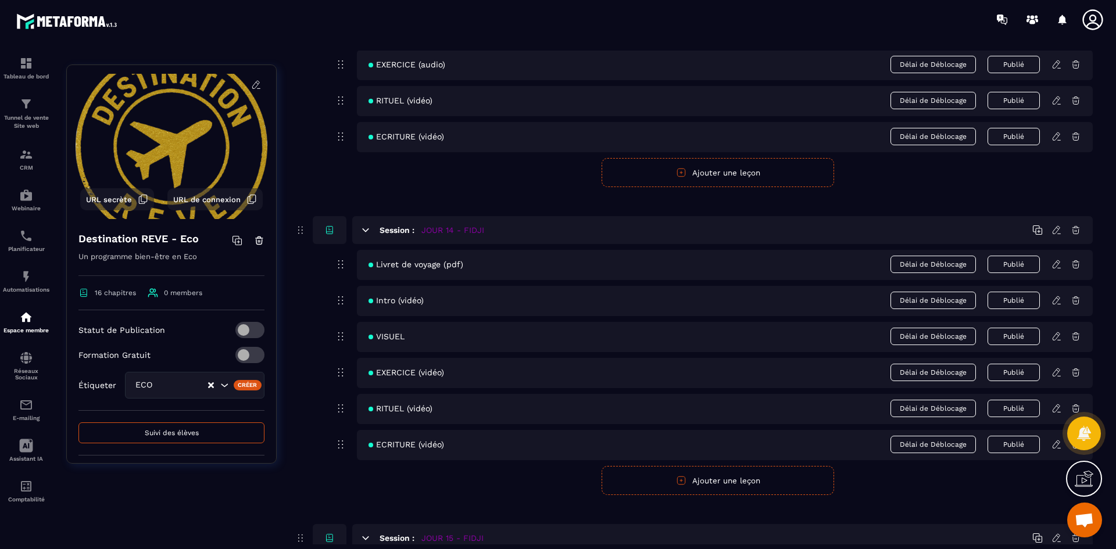
scroll to position [4578, 0]
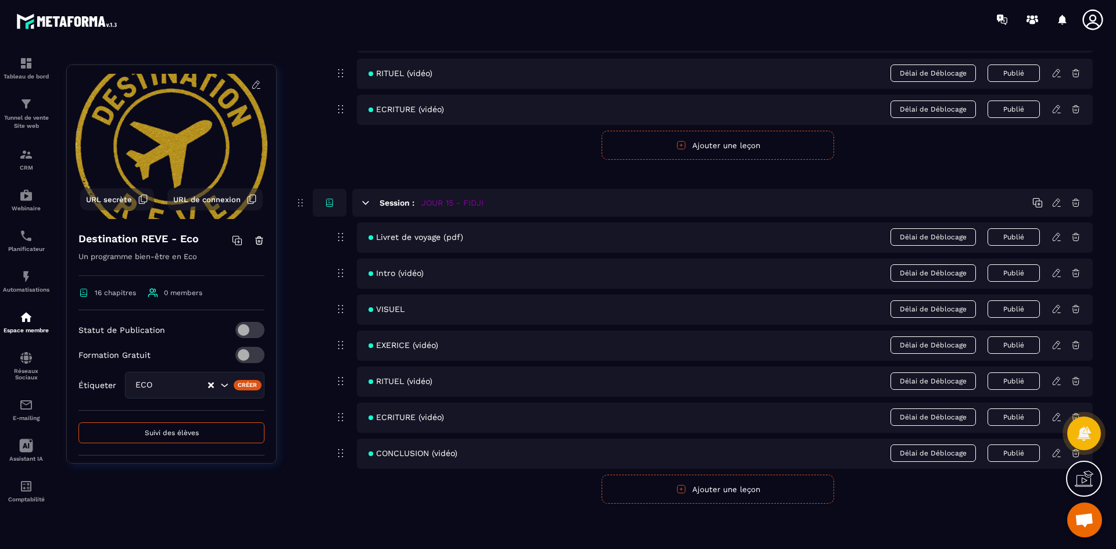
click at [1062, 274] on link at bounding box center [1060, 273] width 19 height 10
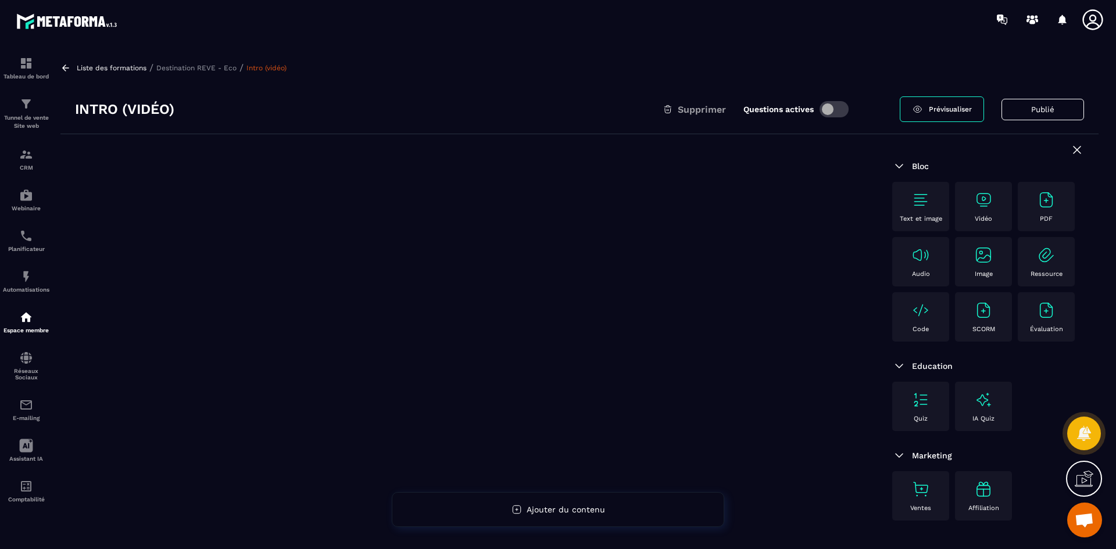
click at [990, 200] on img at bounding box center [983, 200] width 19 height 19
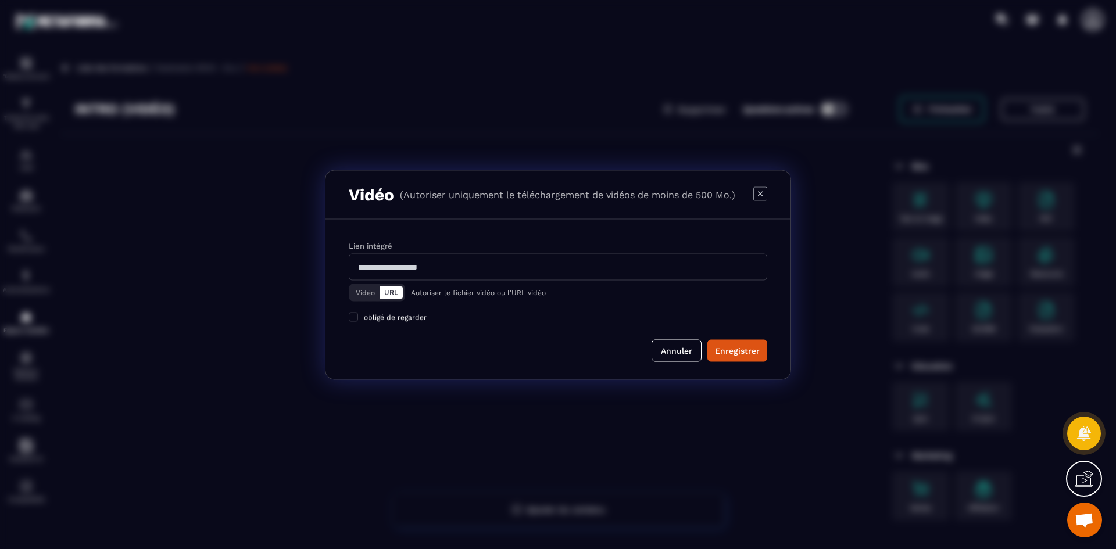
click at [376, 293] on button "Vidéo" at bounding box center [365, 292] width 28 height 13
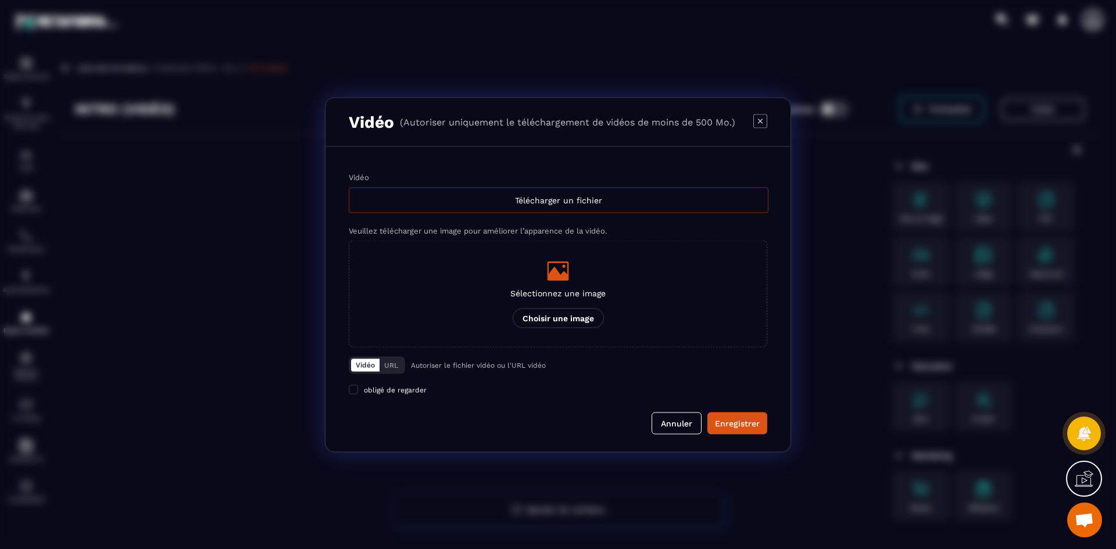
click at [423, 205] on div "Télécharger un fichier" at bounding box center [559, 200] width 420 height 26
click at [0, 0] on input "Vidéo Télécharger un fichier" at bounding box center [0, 0] width 0 height 0
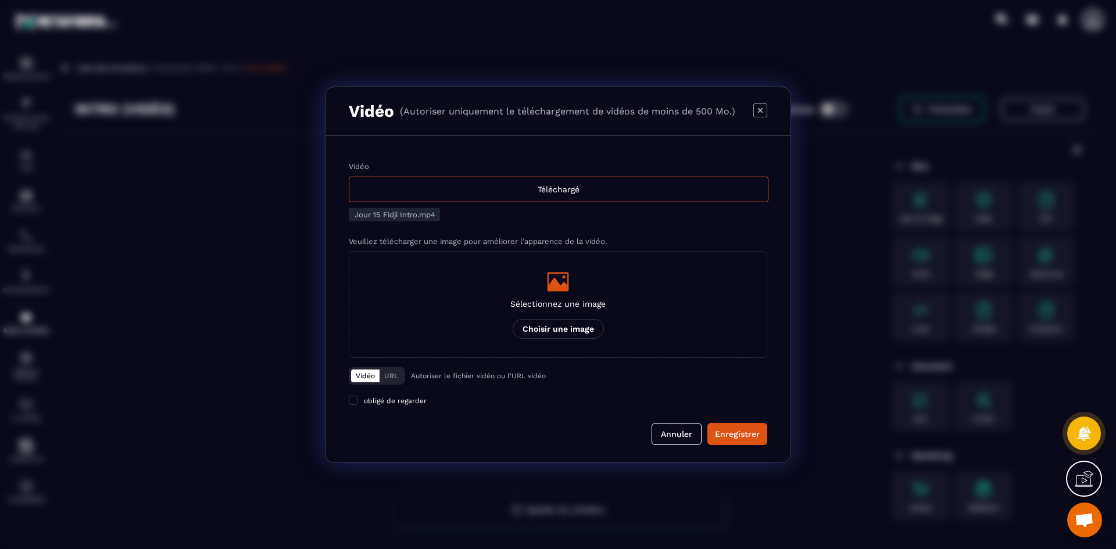
click at [567, 304] on p "Sélectionnez une image" at bounding box center [557, 303] width 95 height 9
click at [0, 0] on input "Sélectionnez une image Choisir une image" at bounding box center [0, 0] width 0 height 0
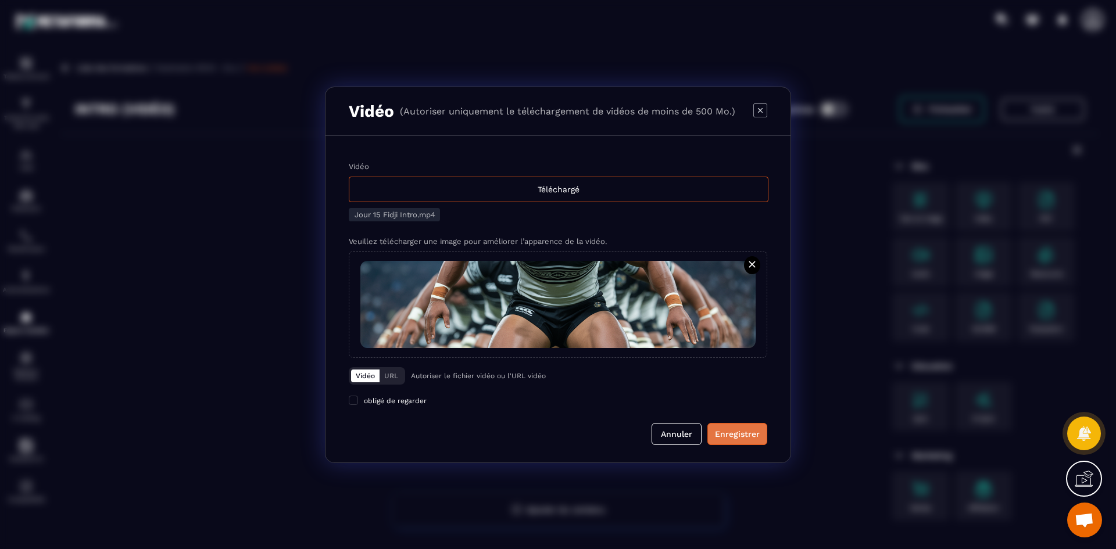
click at [748, 441] on button "Enregistrer" at bounding box center [737, 434] width 60 height 22
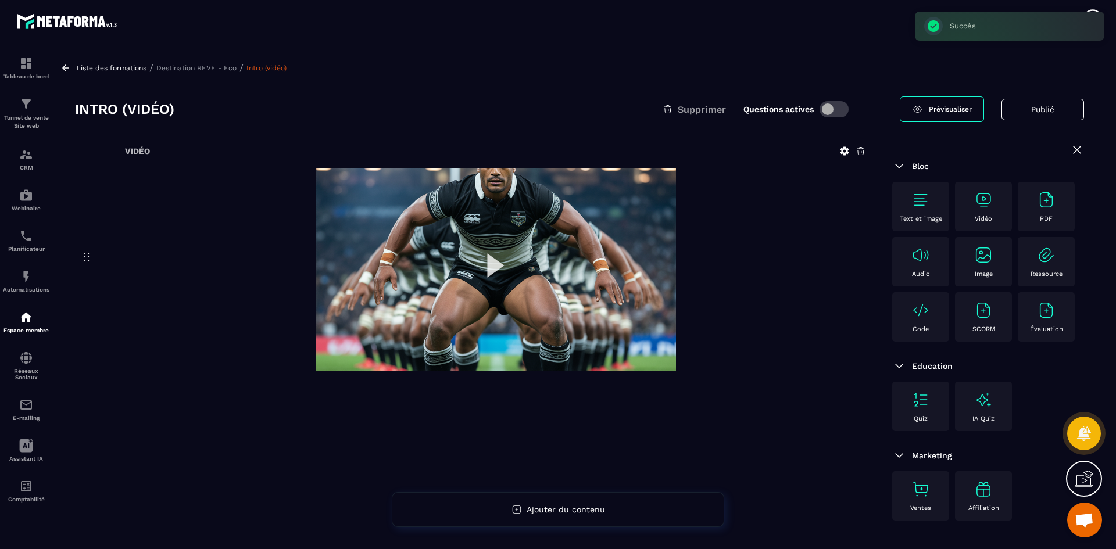
click at [228, 62] on div "Liste des formations / Destination REVE - Eco / Intro (vidéo) Intro (vidéo) Sup…" at bounding box center [580, 298] width 1050 height 494
click at [228, 67] on p "Destination REVE - Eco" at bounding box center [196, 68] width 80 height 8
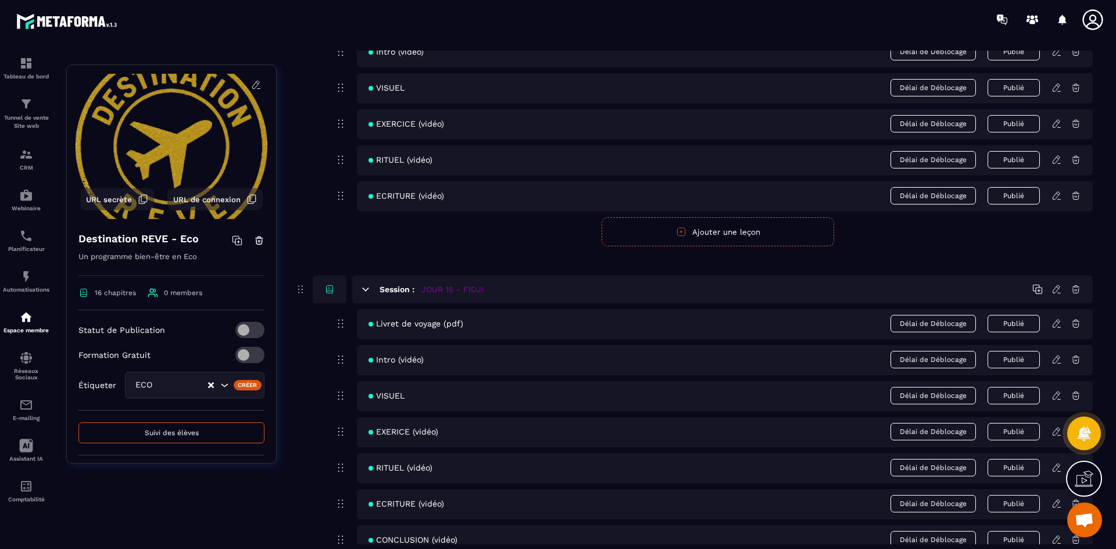
scroll to position [4578, 0]
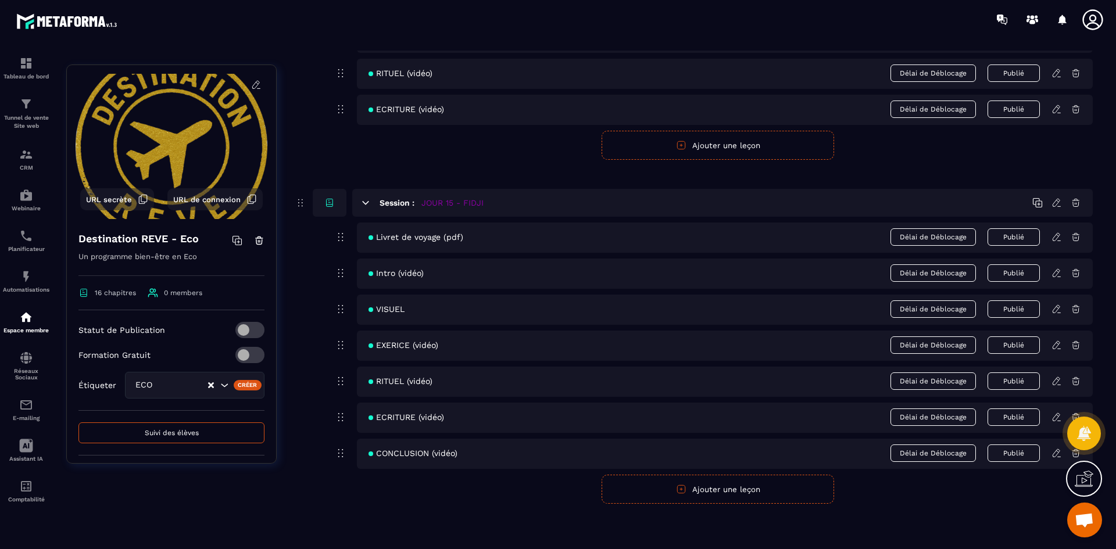
click at [1056, 311] on icon at bounding box center [1055, 309] width 7 height 8
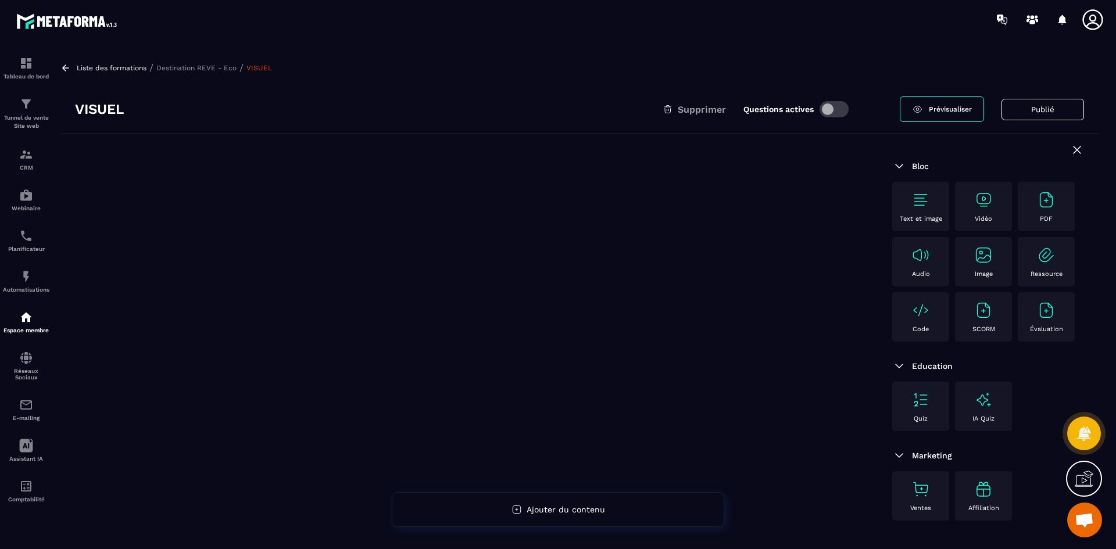
click at [985, 249] on img at bounding box center [983, 255] width 19 height 19
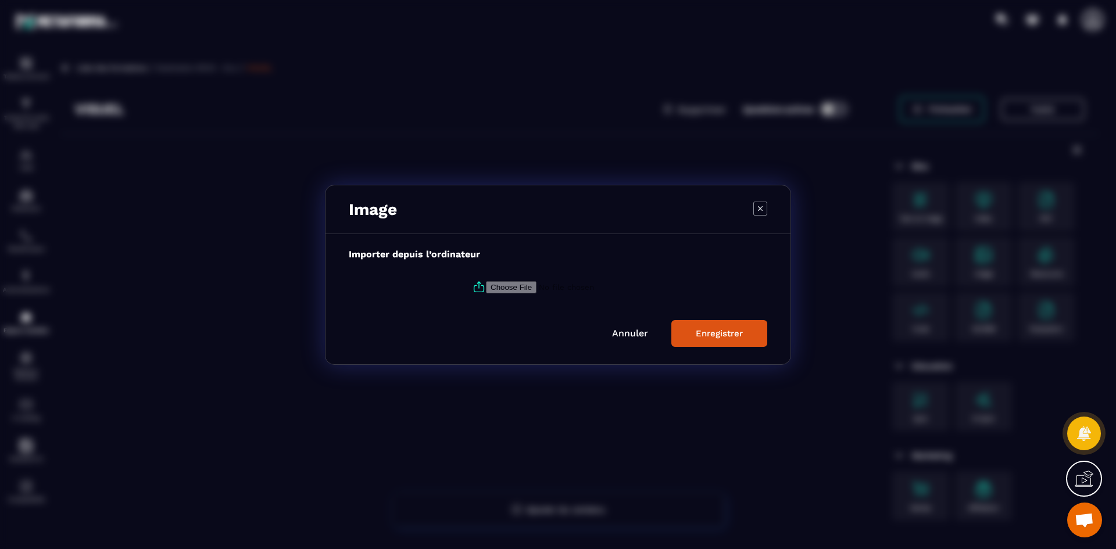
click at [486, 286] on input "Modal window" at bounding box center [565, 287] width 158 height 12
type input "**********"
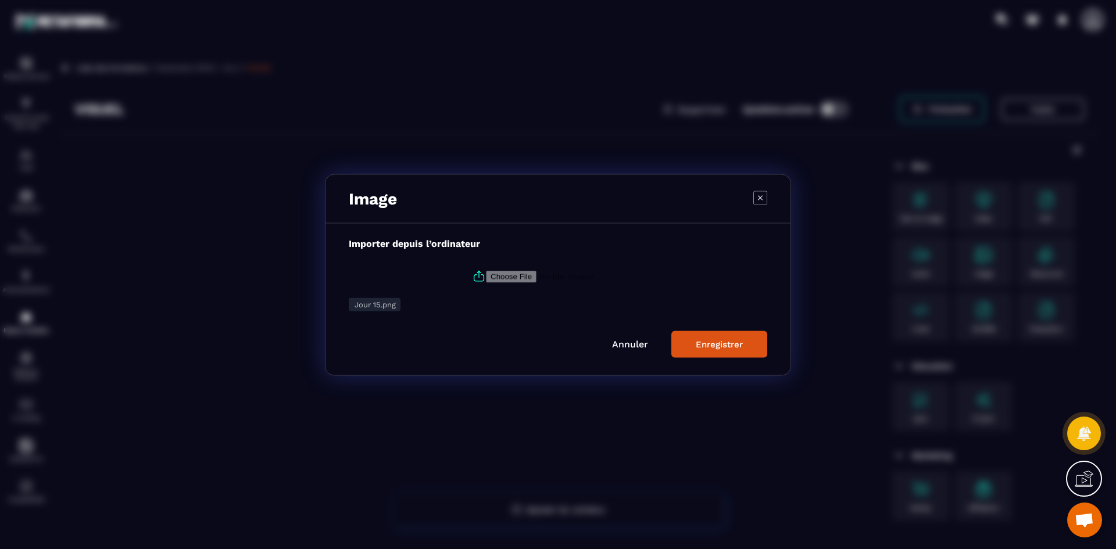
click at [736, 350] on button "Enregistrer" at bounding box center [719, 344] width 96 height 27
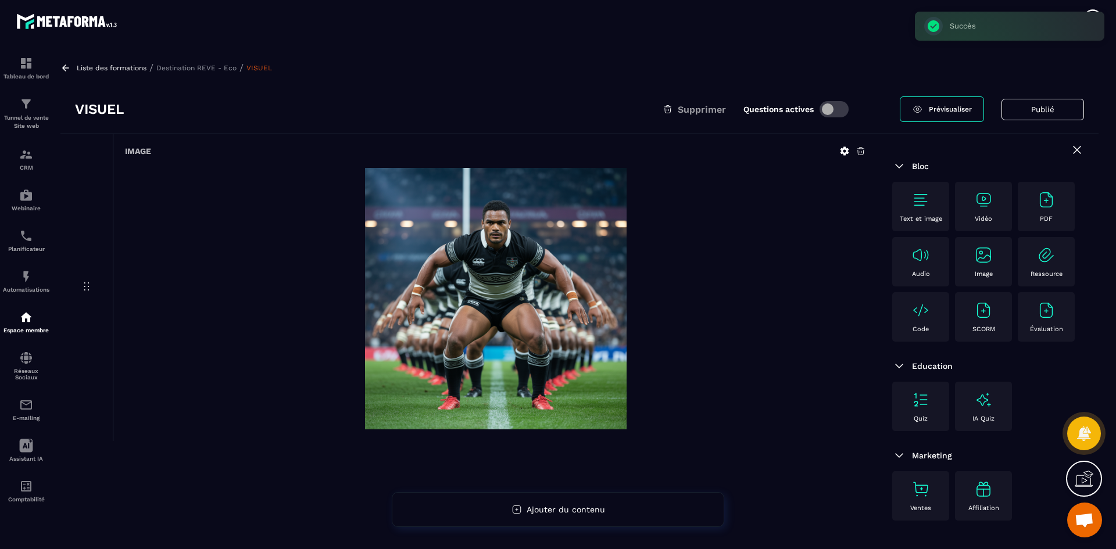
click at [194, 68] on p "Destination REVE - Eco" at bounding box center [196, 68] width 80 height 8
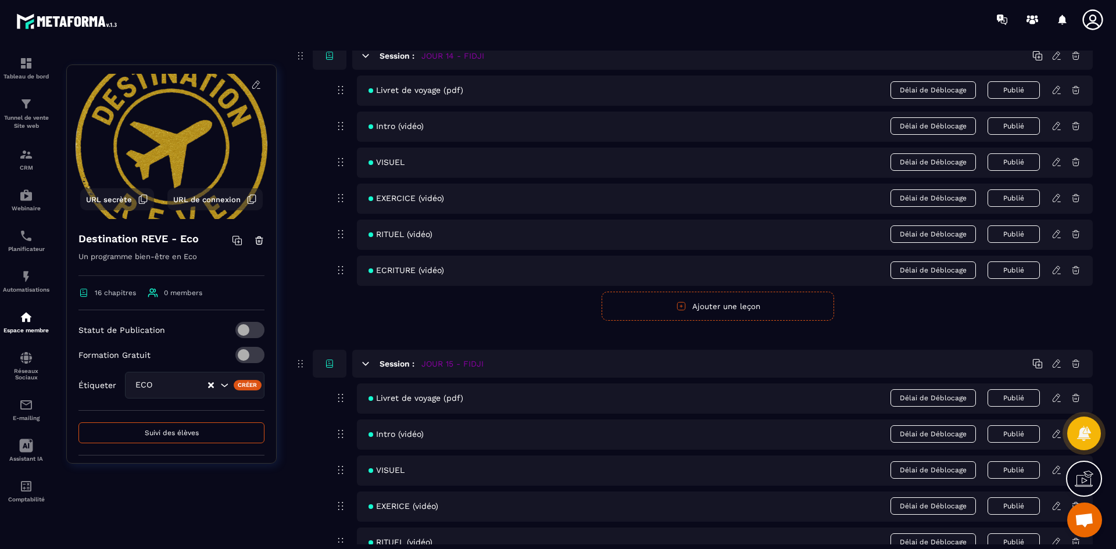
scroll to position [4578, 0]
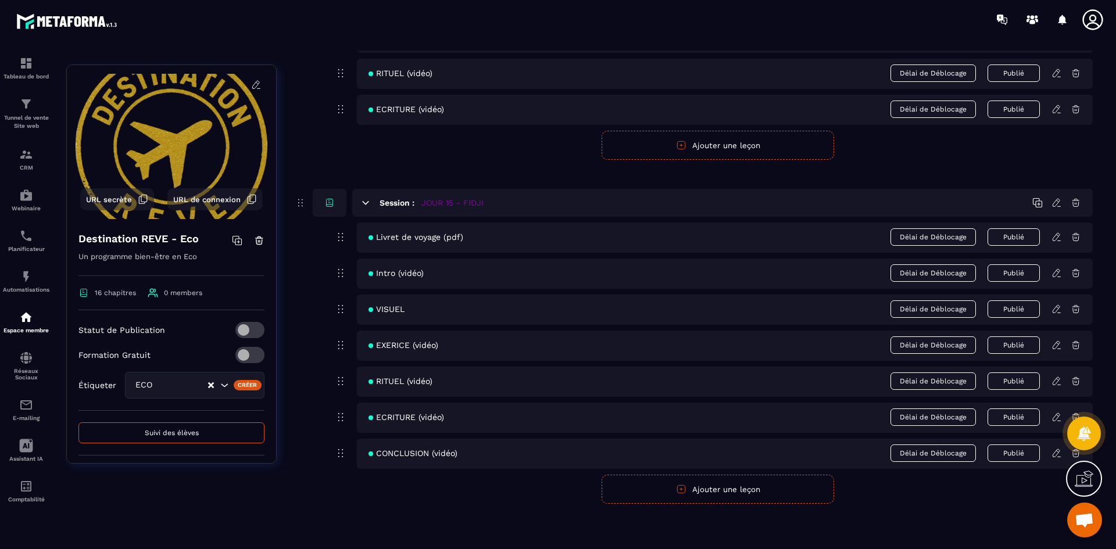
click at [1058, 344] on icon at bounding box center [1057, 344] width 2 height 2
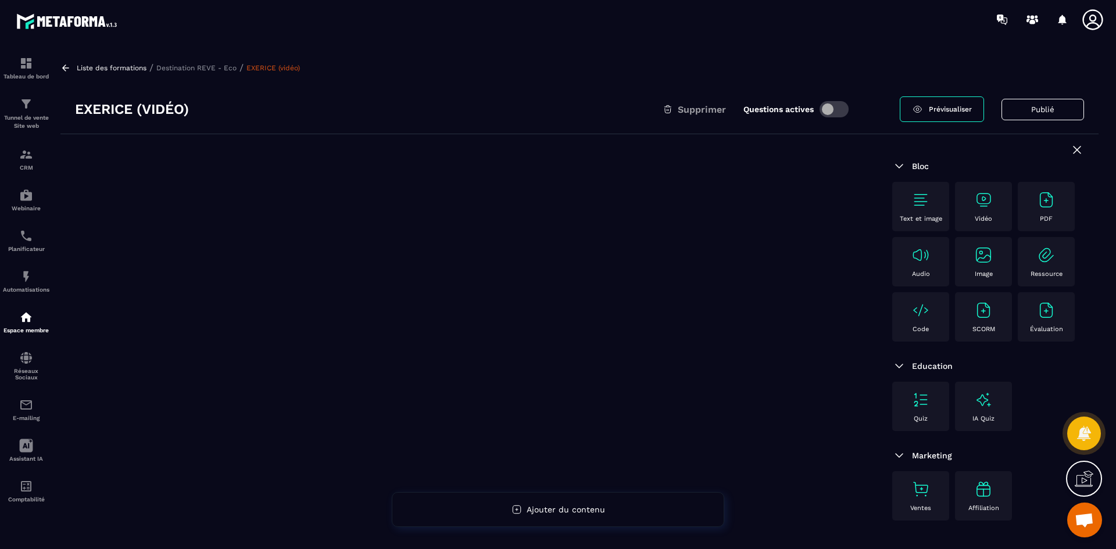
click at [988, 221] on p "Vidéo" at bounding box center [983, 219] width 17 height 8
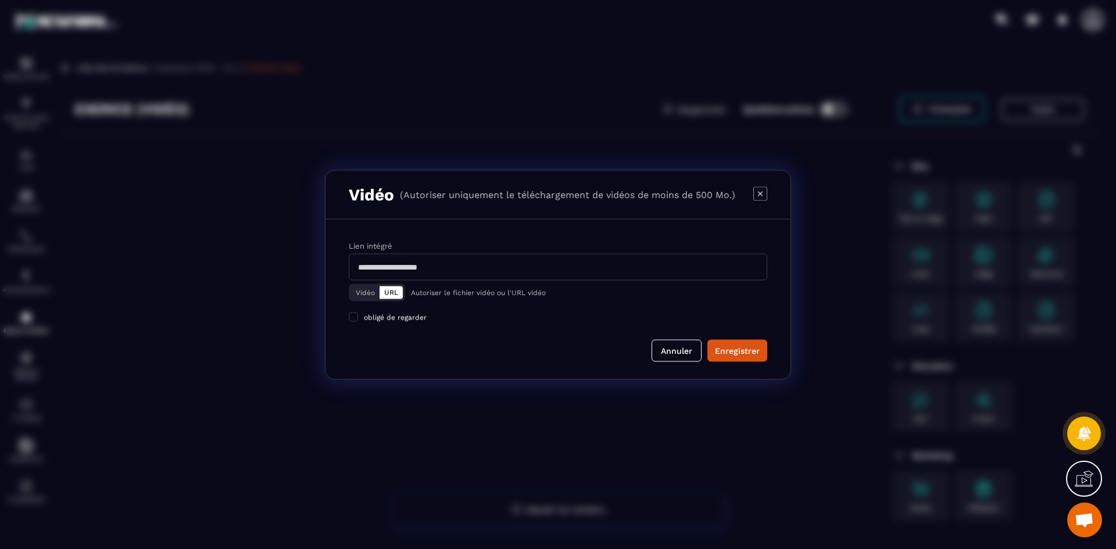
click at [368, 295] on button "Vidéo" at bounding box center [365, 292] width 28 height 13
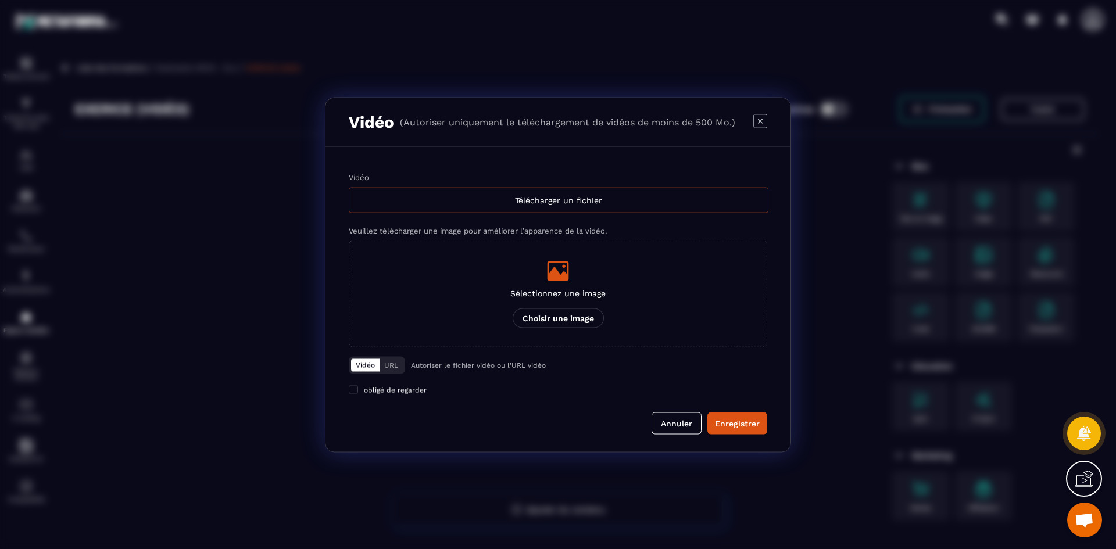
click at [456, 194] on div "Télécharger un fichier" at bounding box center [559, 200] width 420 height 26
click at [0, 0] on input "Vidéo Télécharger un fichier" at bounding box center [0, 0] width 0 height 0
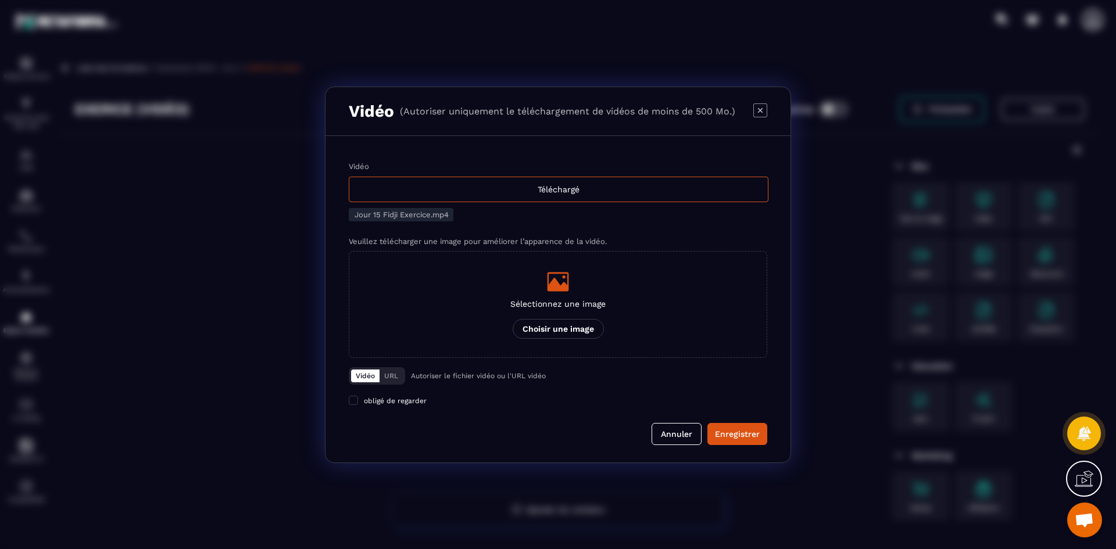
click at [572, 275] on div "Modal window" at bounding box center [557, 281] width 95 height 23
click at [0, 0] on input "Sélectionnez une image Choisir une image" at bounding box center [0, 0] width 0 height 0
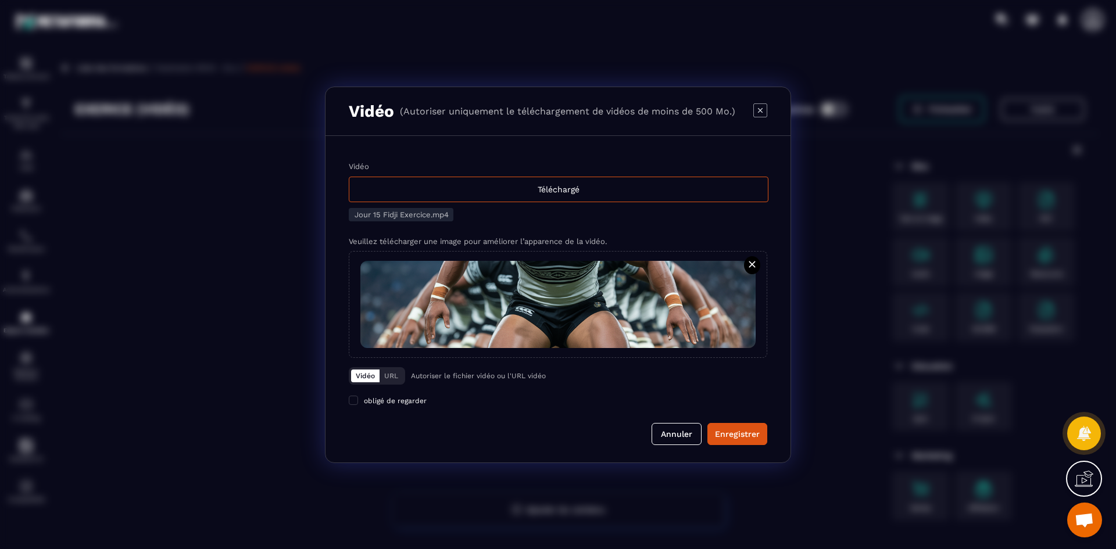
drag, startPoint x: 733, startPoint y: 430, endPoint x: 850, endPoint y: 438, distance: 117.6
click at [733, 430] on div "Enregistrer" at bounding box center [737, 434] width 45 height 12
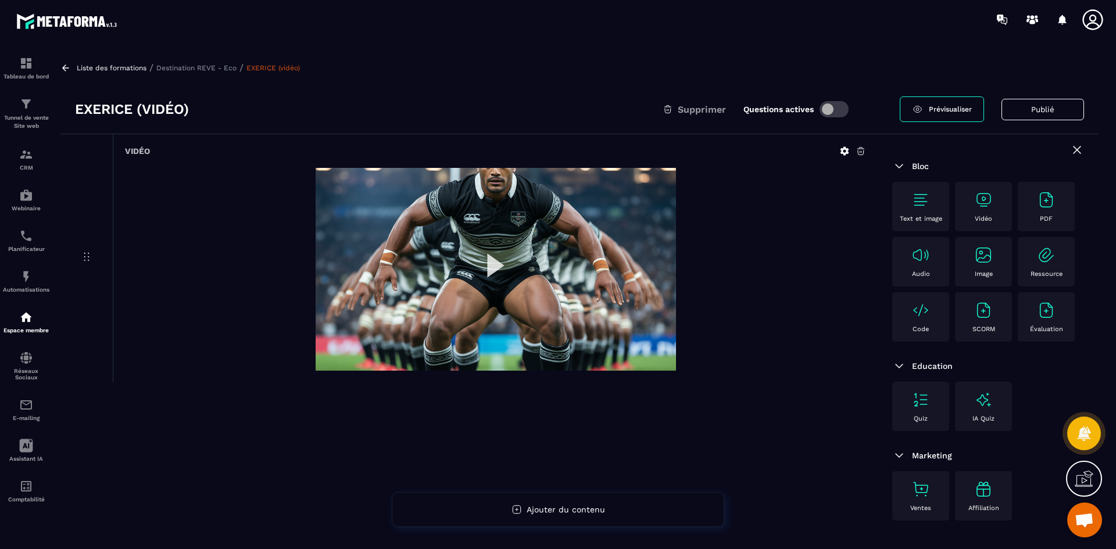
click at [222, 69] on p "Destination REVE - Eco" at bounding box center [196, 68] width 80 height 8
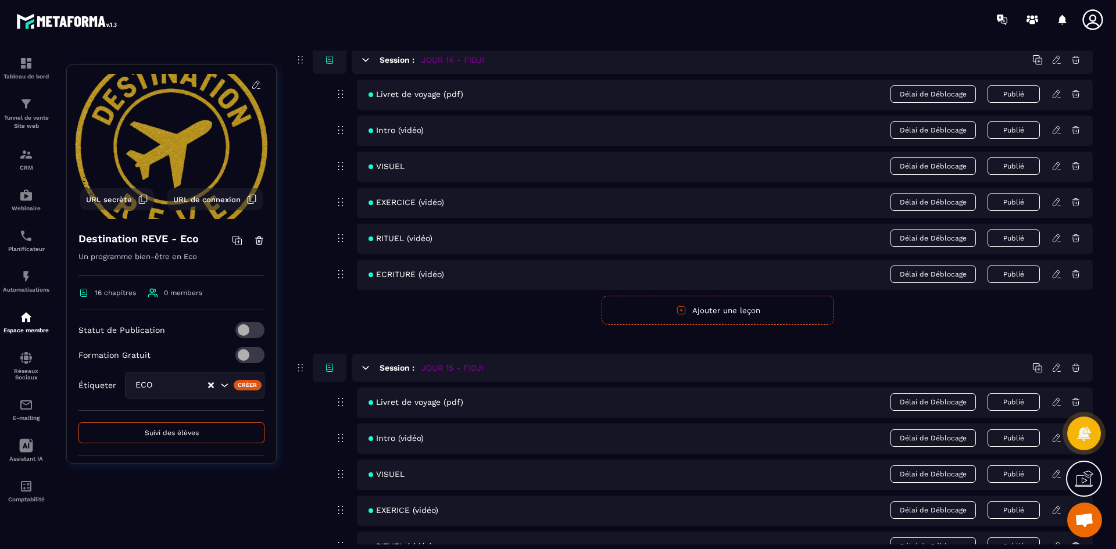
scroll to position [4578, 0]
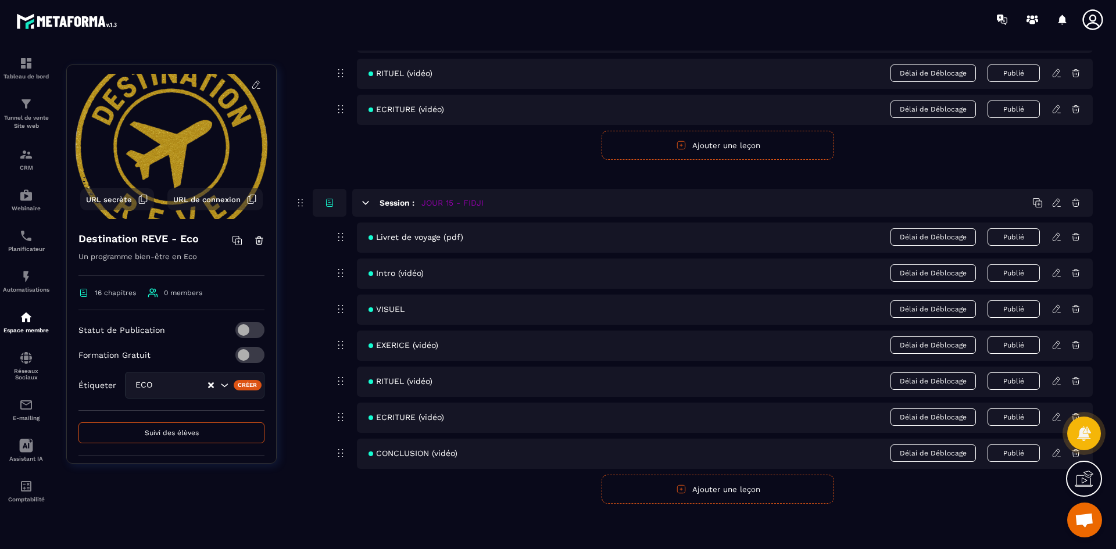
click at [1057, 381] on icon at bounding box center [1056, 381] width 10 height 10
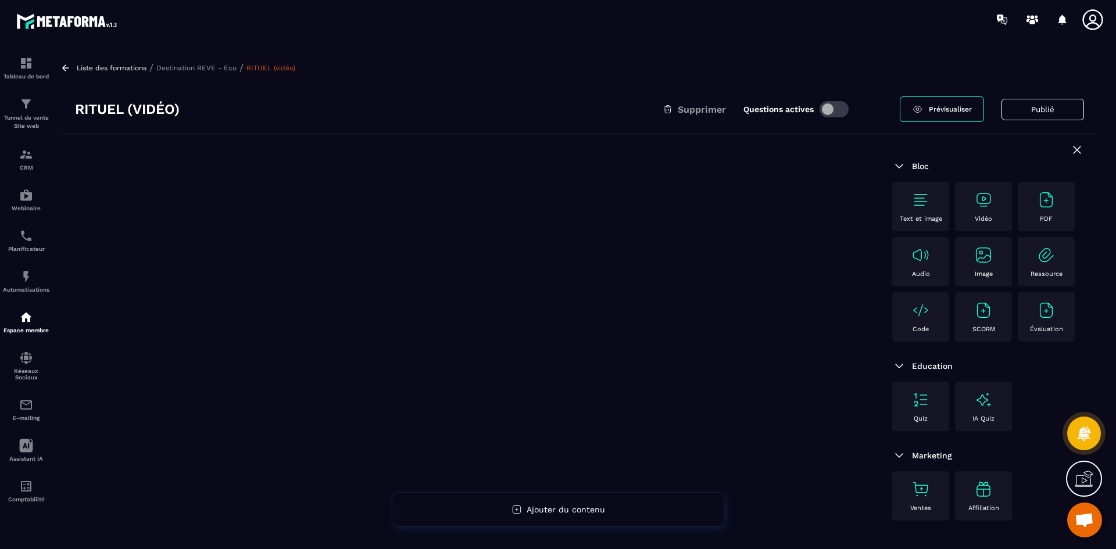
click at [982, 197] on img at bounding box center [983, 200] width 19 height 19
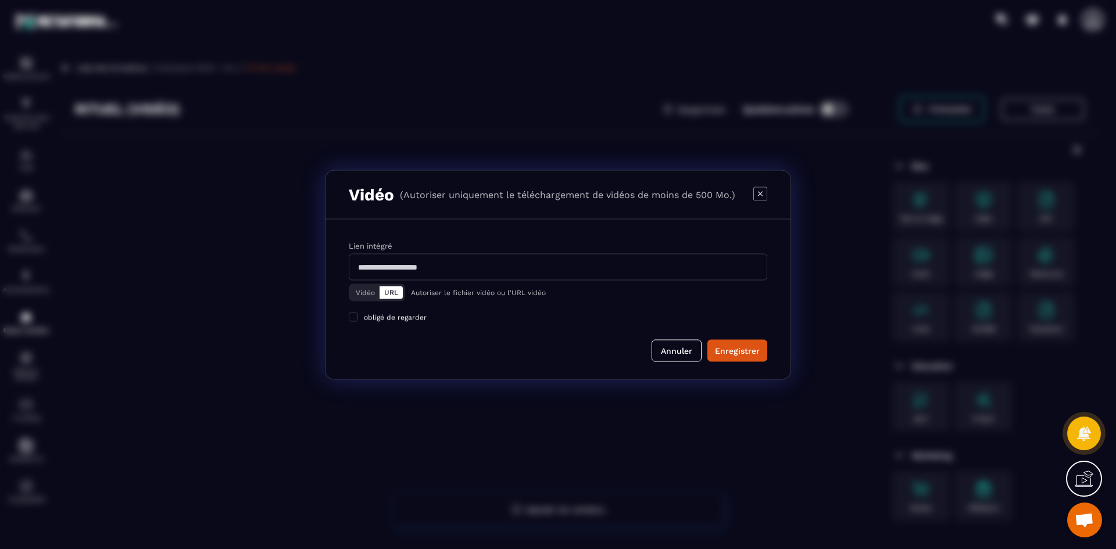
click at [371, 296] on button "Vidéo" at bounding box center [365, 292] width 28 height 13
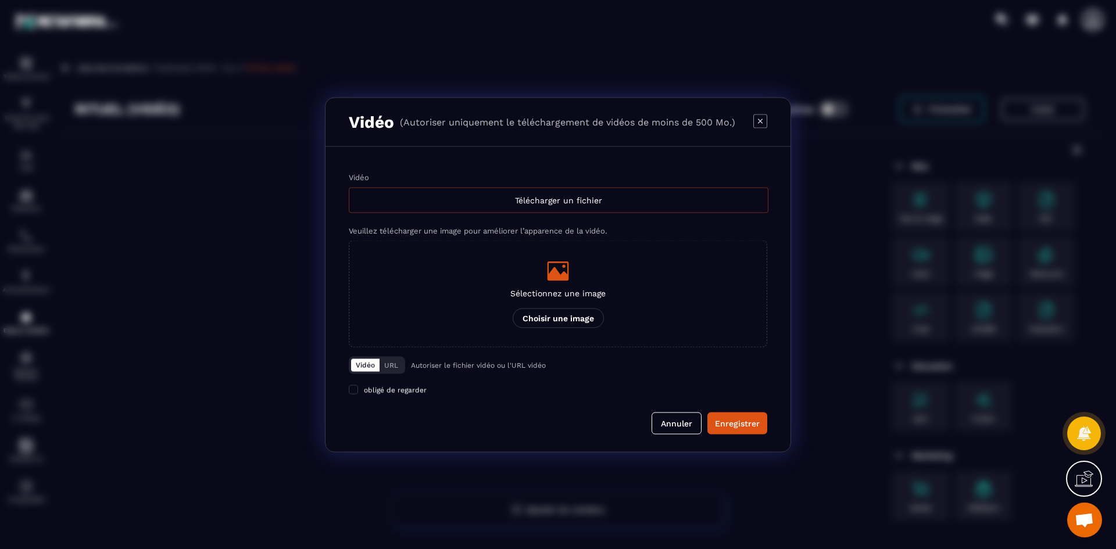
click at [535, 204] on div "Télécharger un fichier" at bounding box center [559, 200] width 420 height 26
click at [0, 0] on input "Vidéo Télécharger un fichier" at bounding box center [0, 0] width 0 height 0
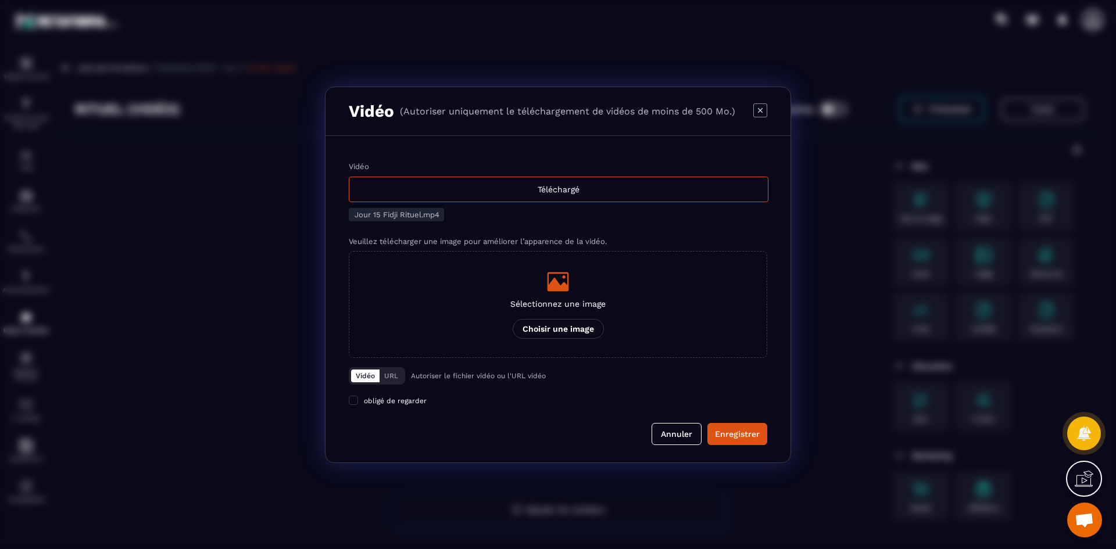
click at [577, 309] on div "Sélectionnez une image Choisir une image" at bounding box center [557, 304] width 95 height 69
click at [0, 0] on input "Sélectionnez une image Choisir une image" at bounding box center [0, 0] width 0 height 0
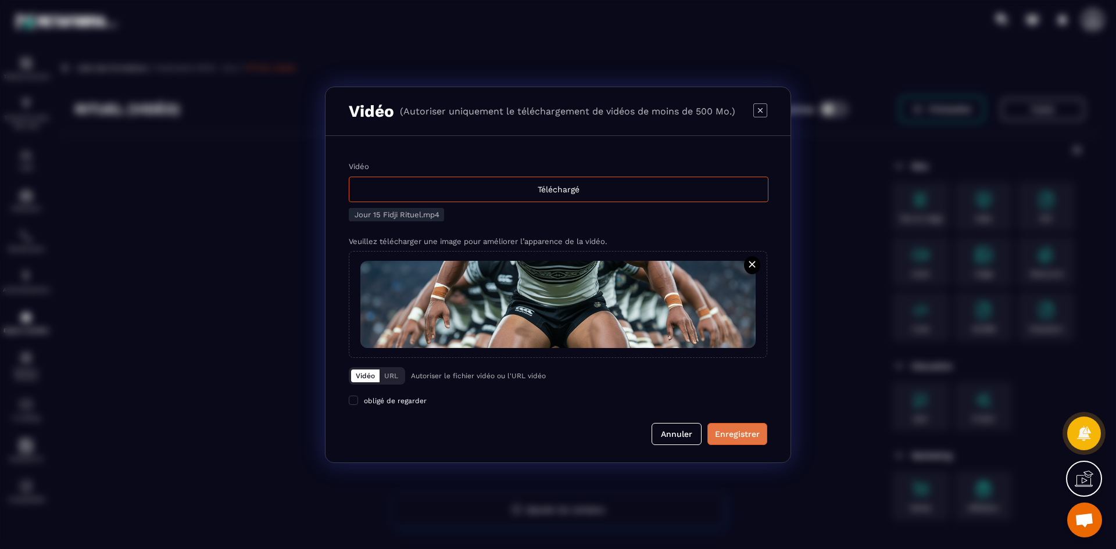
click at [749, 434] on div "Enregistrer" at bounding box center [737, 434] width 45 height 12
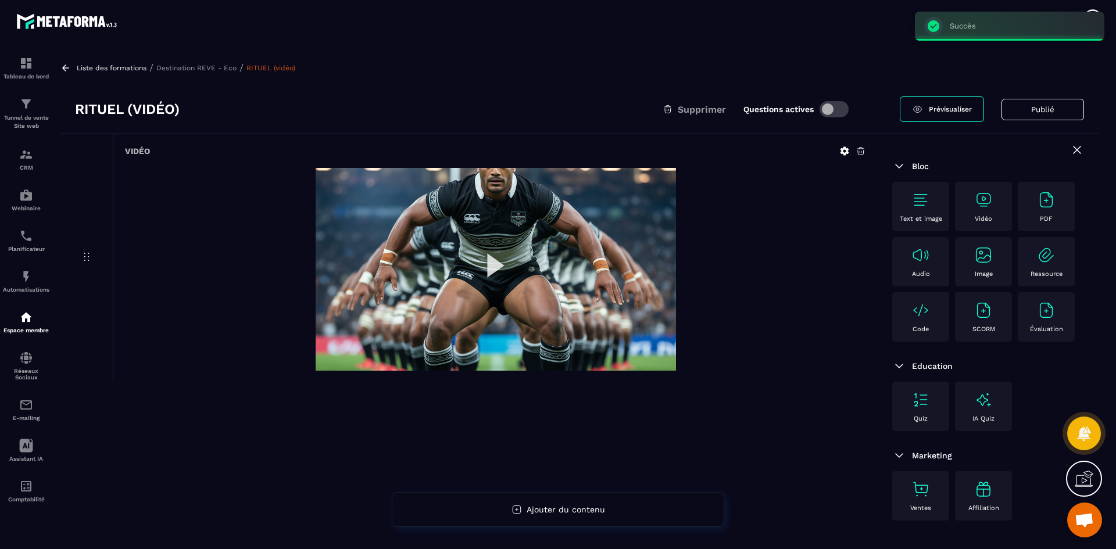
click at [197, 67] on p "Destination REVE - Eco" at bounding box center [196, 68] width 80 height 8
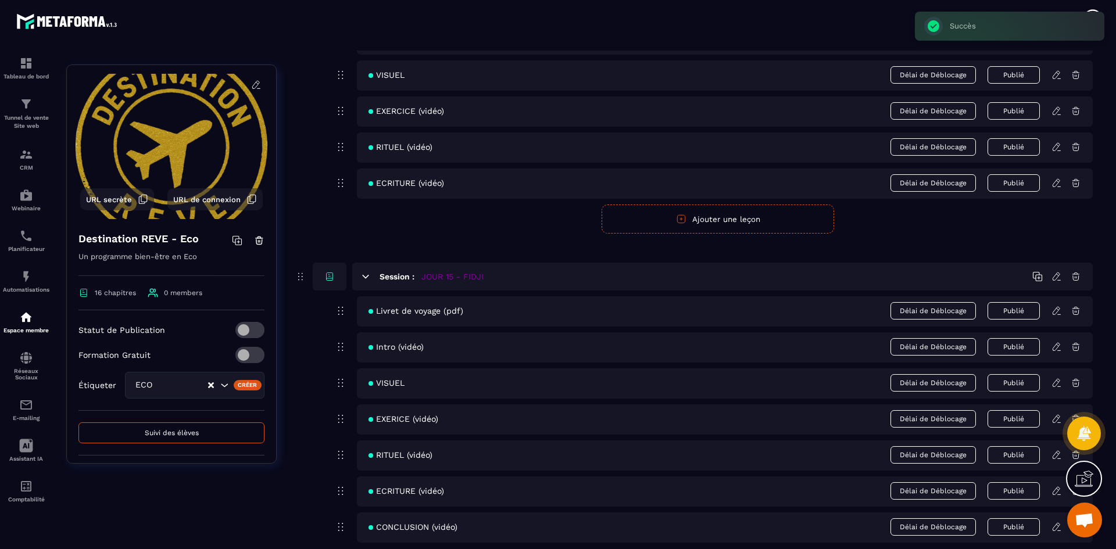
scroll to position [4578, 0]
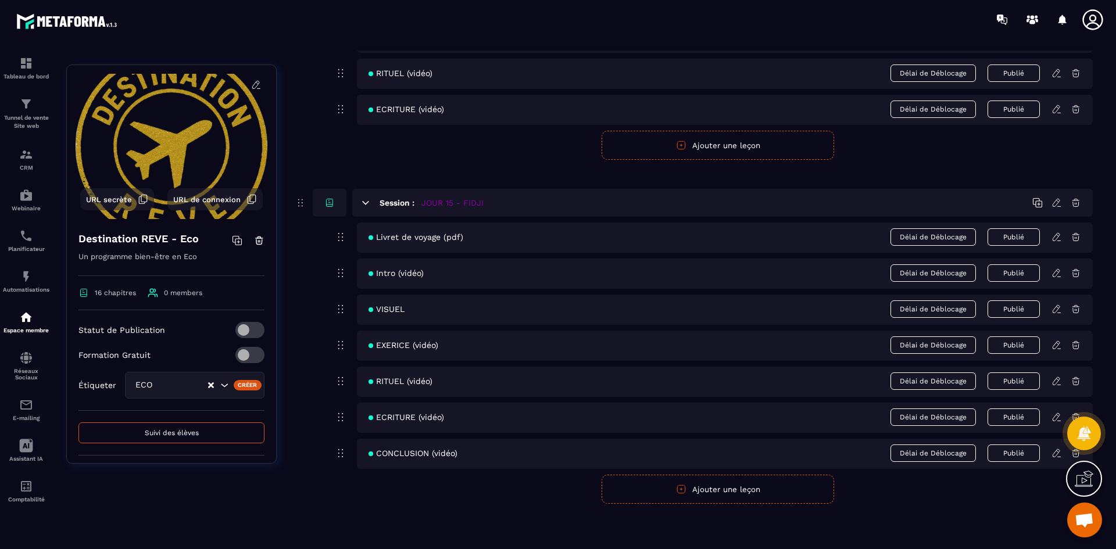
click at [1053, 415] on icon at bounding box center [1056, 417] width 10 height 10
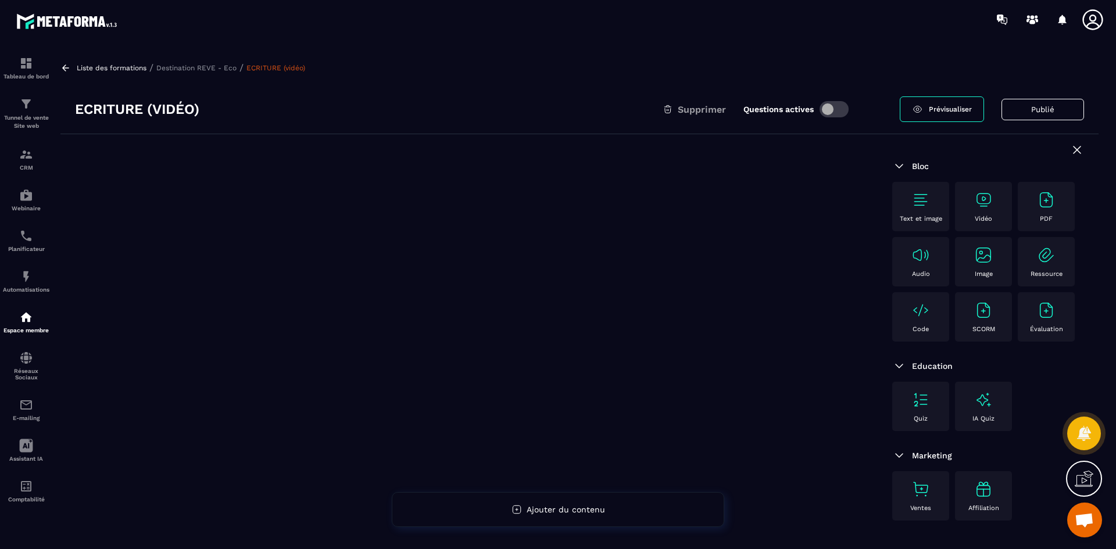
click at [980, 206] on img at bounding box center [983, 200] width 19 height 19
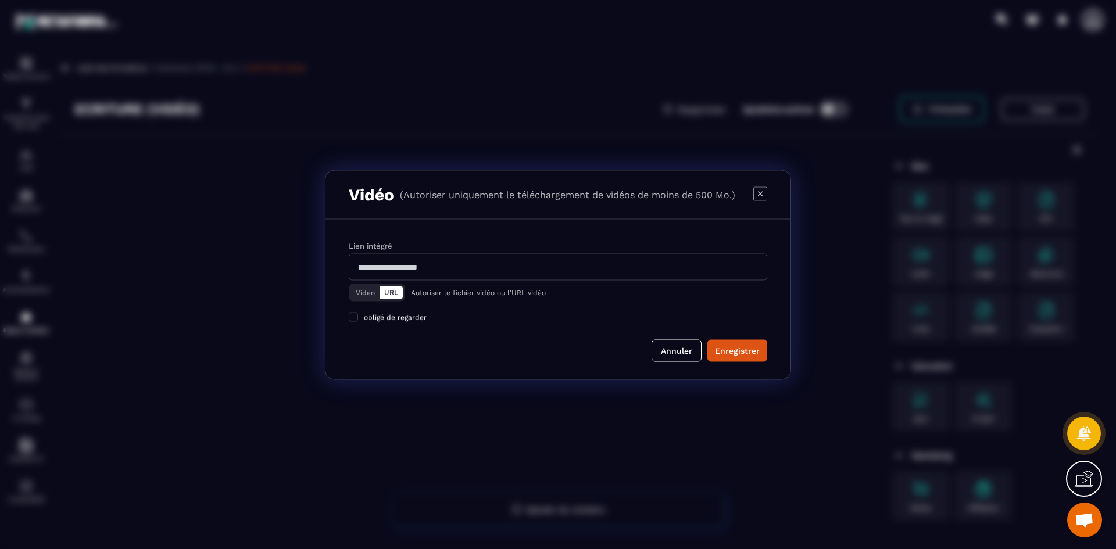
click at [367, 294] on button "Vidéo" at bounding box center [365, 292] width 28 height 13
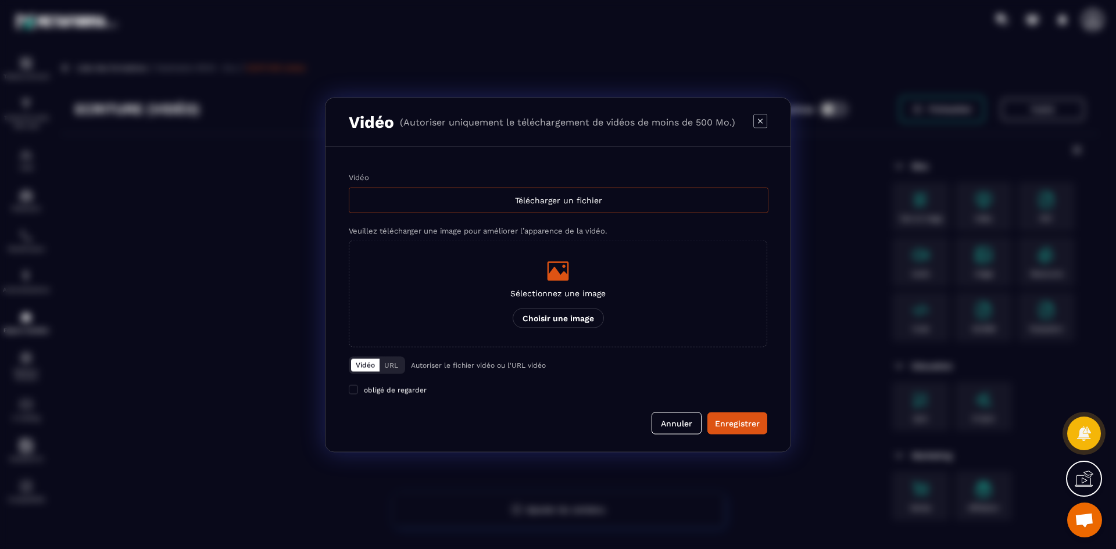
click at [475, 204] on div "Télécharger un fichier" at bounding box center [559, 200] width 420 height 26
click at [0, 0] on input "Vidéo Télécharger un fichier" at bounding box center [0, 0] width 0 height 0
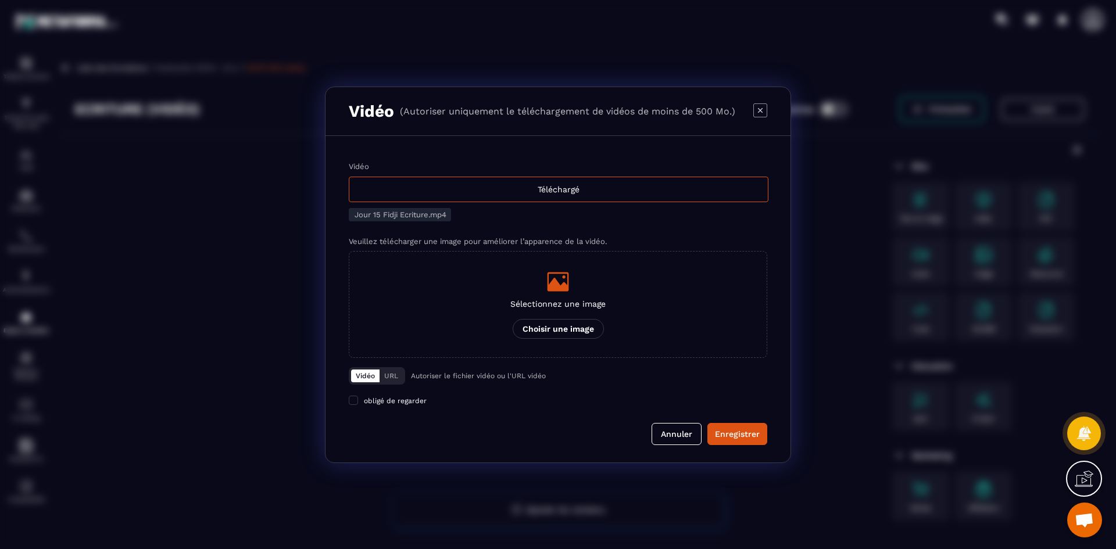
click at [580, 320] on p "Choisir une image" at bounding box center [558, 329] width 91 height 20
click at [0, 0] on input "Sélectionnez une image Choisir une image" at bounding box center [0, 0] width 0 height 0
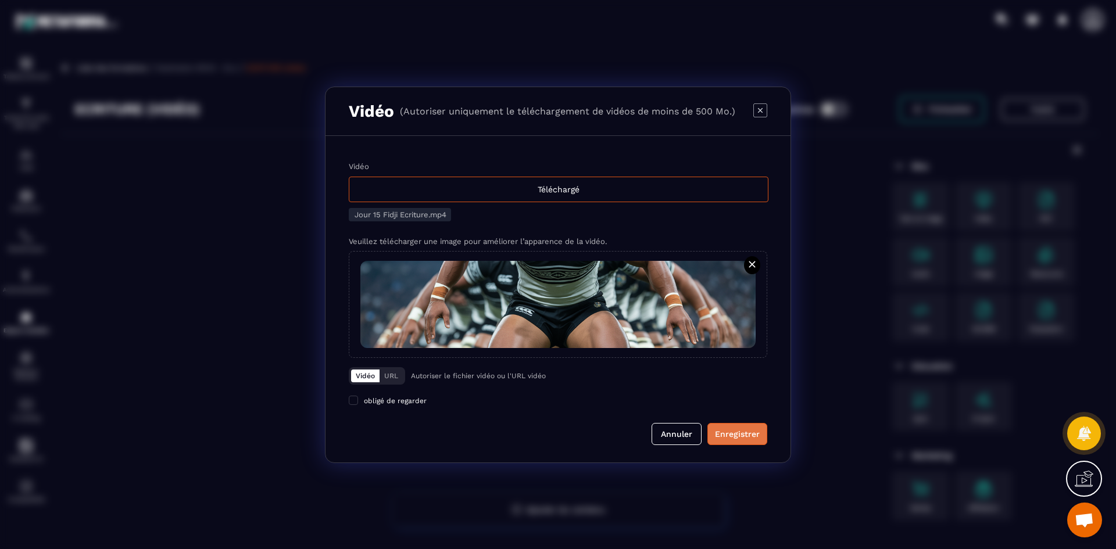
drag, startPoint x: 733, startPoint y: 434, endPoint x: 716, endPoint y: 434, distance: 16.9
click at [733, 434] on div "Enregistrer" at bounding box center [737, 434] width 45 height 12
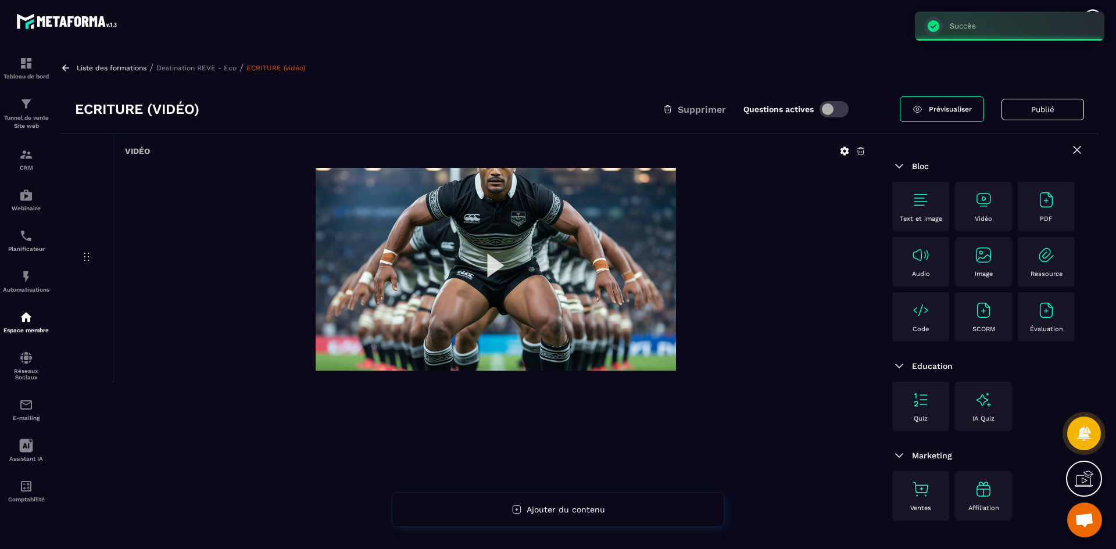
click at [224, 67] on p "Destination REVE - Eco" at bounding box center [196, 68] width 80 height 8
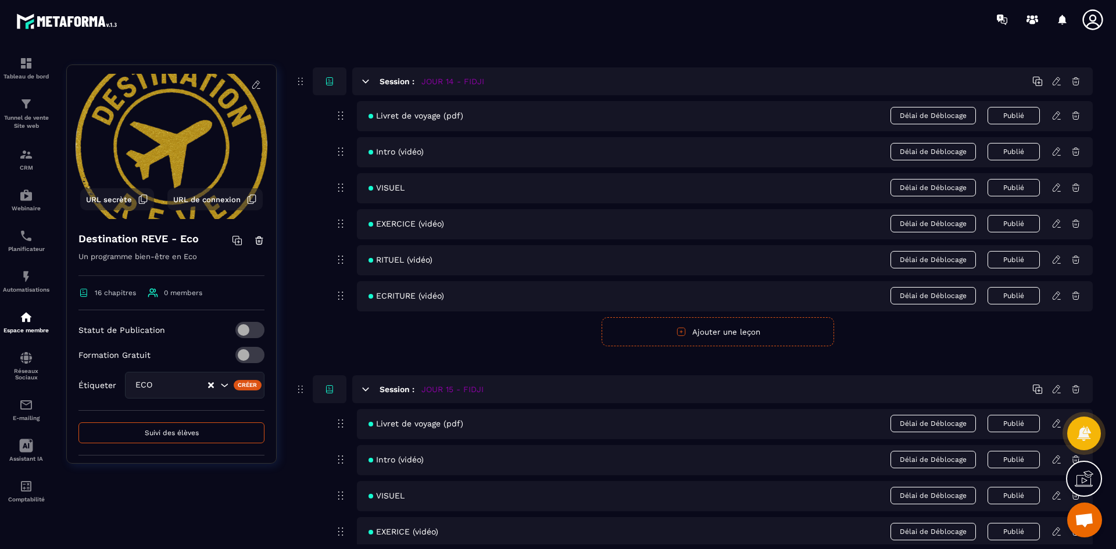
scroll to position [4578, 0]
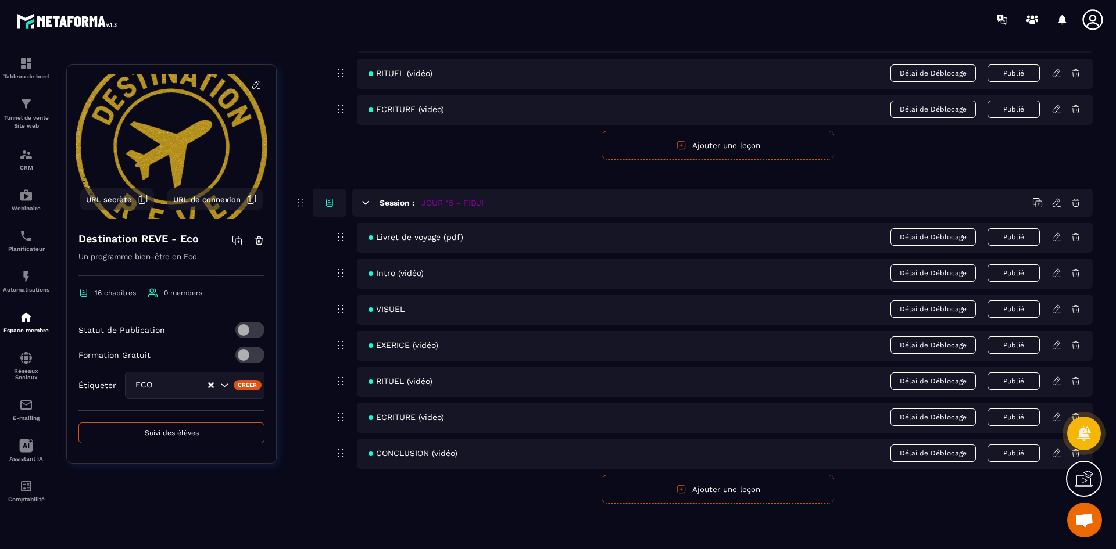
click at [1056, 452] on icon at bounding box center [1056, 453] width 10 height 10
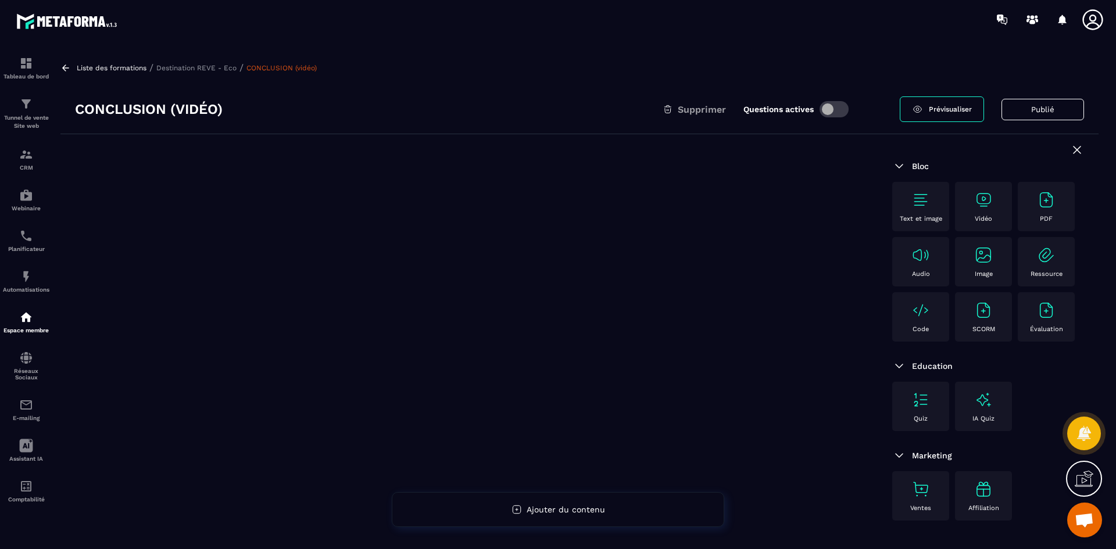
click at [994, 212] on div "Vidéo" at bounding box center [983, 207] width 45 height 32
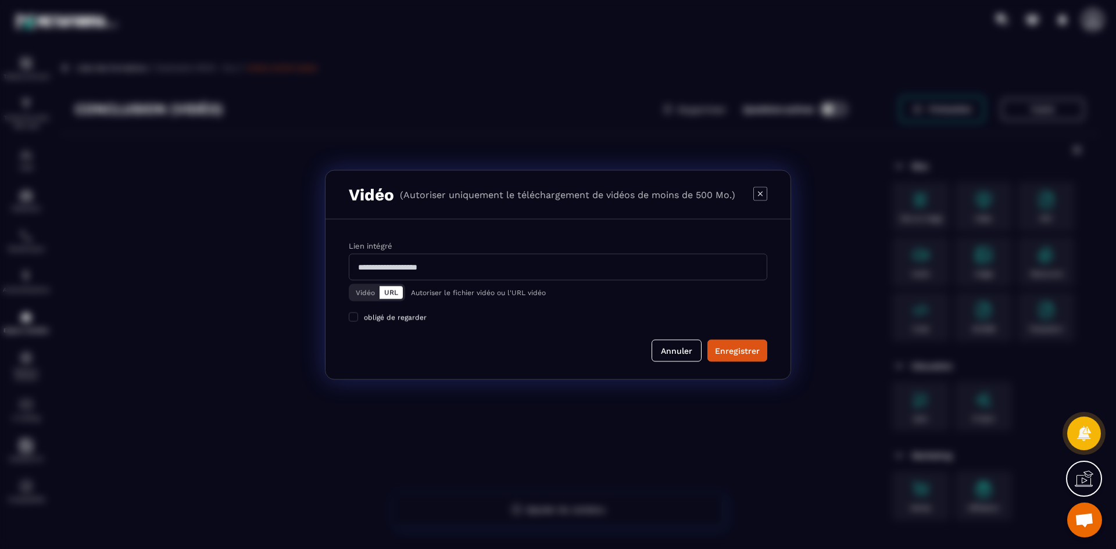
click at [371, 293] on button "Vidéo" at bounding box center [365, 292] width 28 height 13
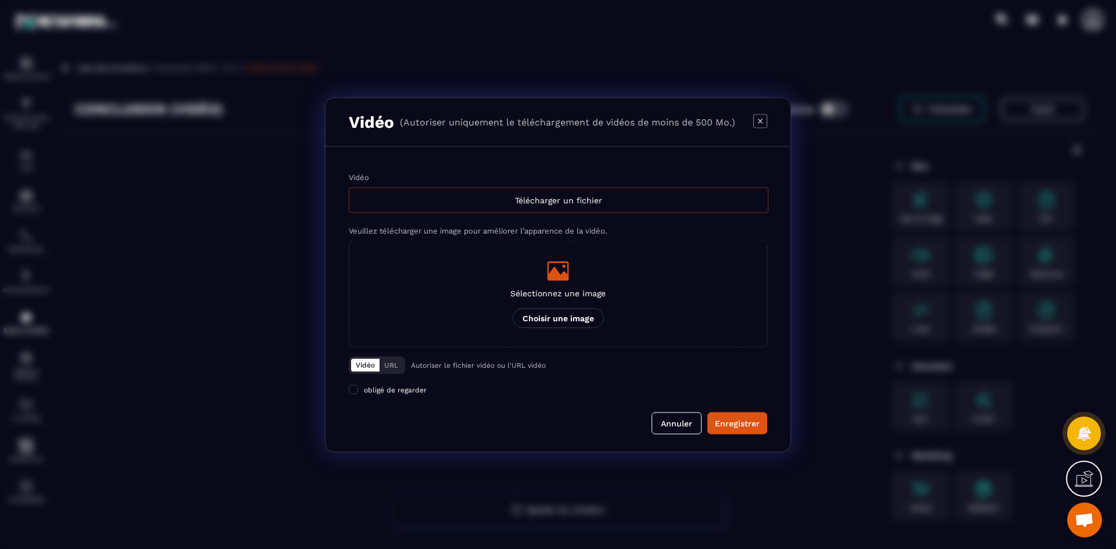
click at [411, 194] on div "Télécharger un fichier" at bounding box center [559, 200] width 420 height 26
click at [0, 0] on input "Vidéo Télécharger un fichier" at bounding box center [0, 0] width 0 height 0
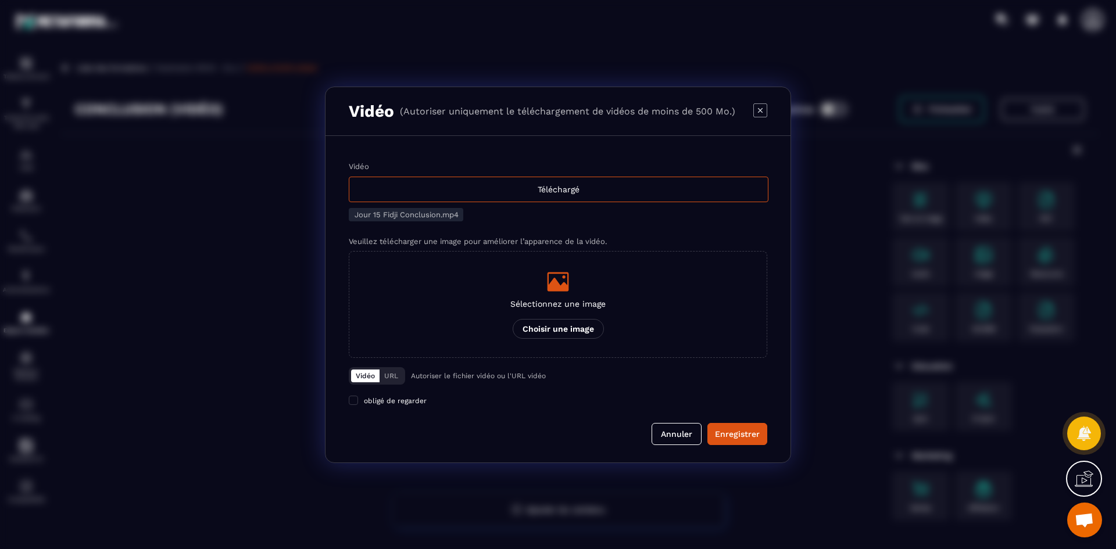
click at [585, 292] on div "Modal window" at bounding box center [557, 281] width 95 height 23
click at [0, 0] on input "Sélectionnez une image Choisir une image" at bounding box center [0, 0] width 0 height 0
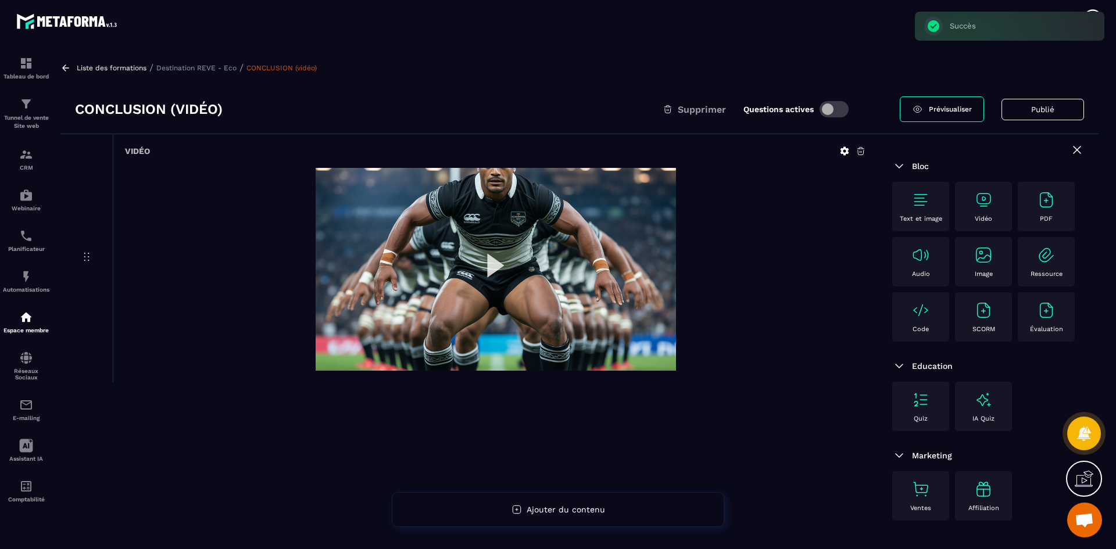
click at [206, 72] on div "Liste des formations / Destination REVE - Eco / CONCLUSION (vidéo)" at bounding box center [579, 67] width 1038 height 11
click at [211, 66] on p "Destination REVE - Eco" at bounding box center [196, 68] width 80 height 8
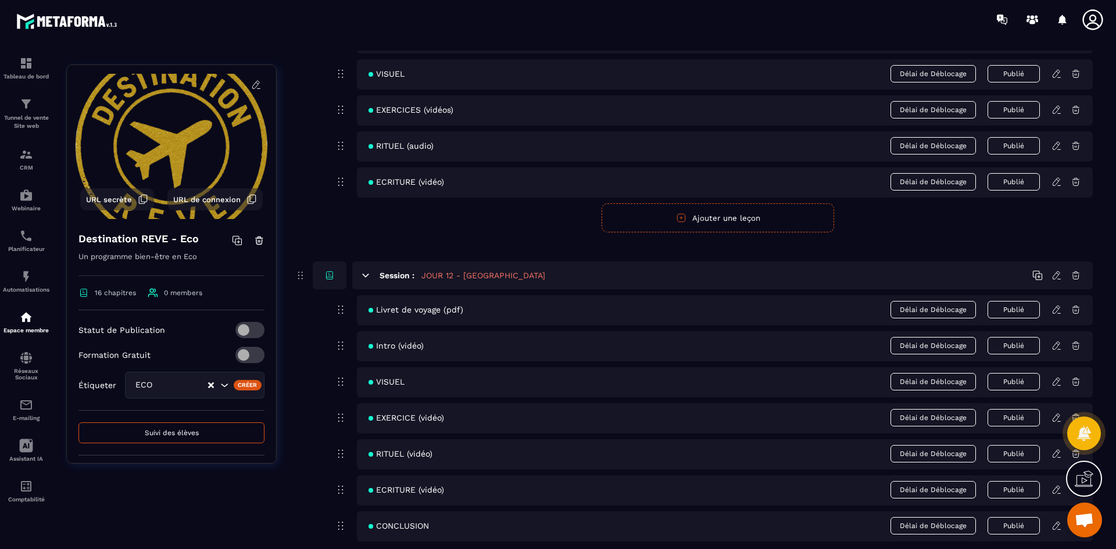
scroll to position [3719, 0]
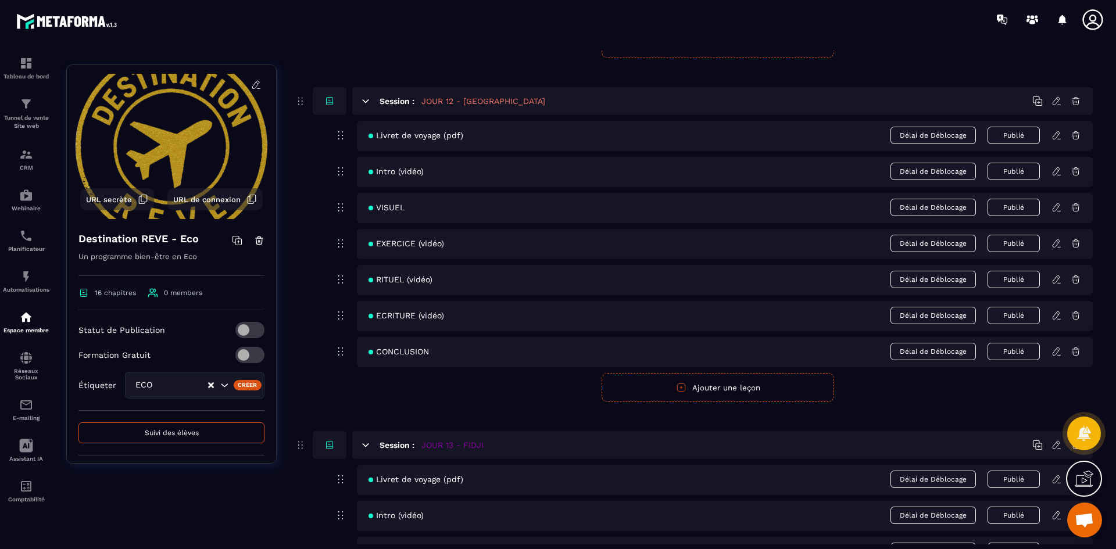
click at [1056, 352] on icon at bounding box center [1056, 351] width 10 height 10
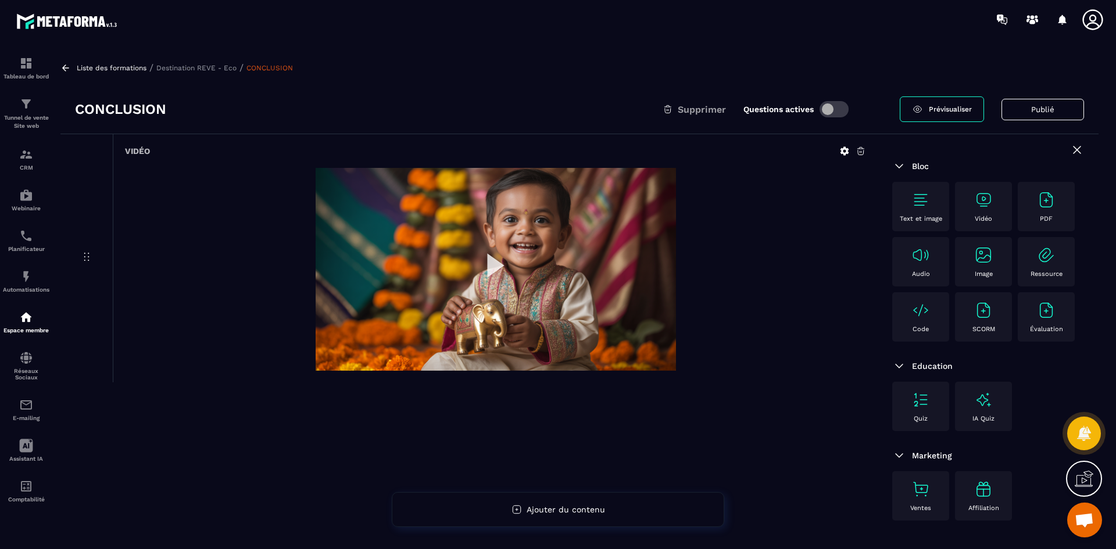
click at [188, 67] on p "Destination REVE - Eco" at bounding box center [196, 68] width 80 height 8
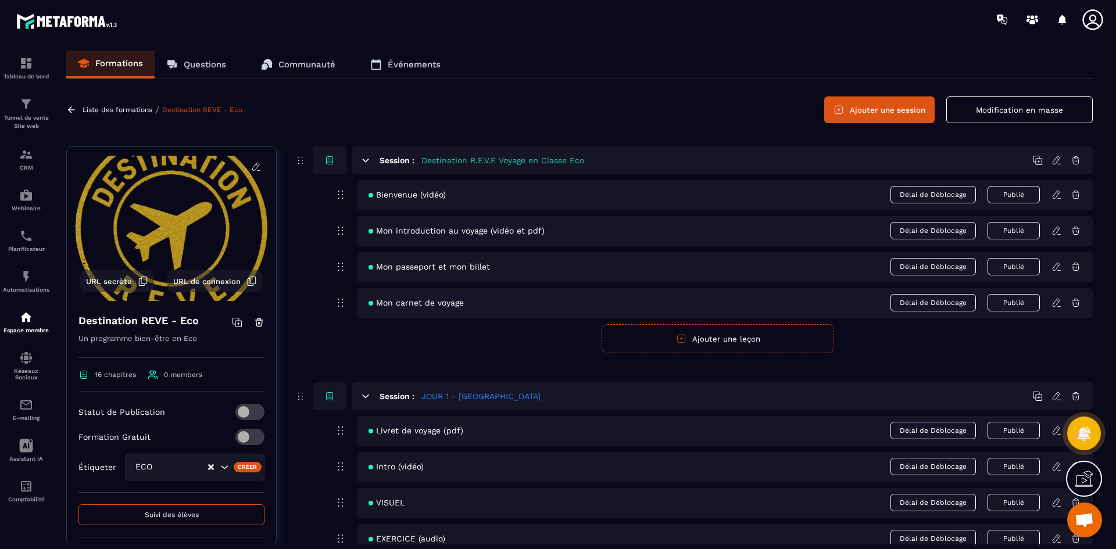
click at [997, 110] on button "Modification en masse" at bounding box center [1019, 109] width 146 height 27
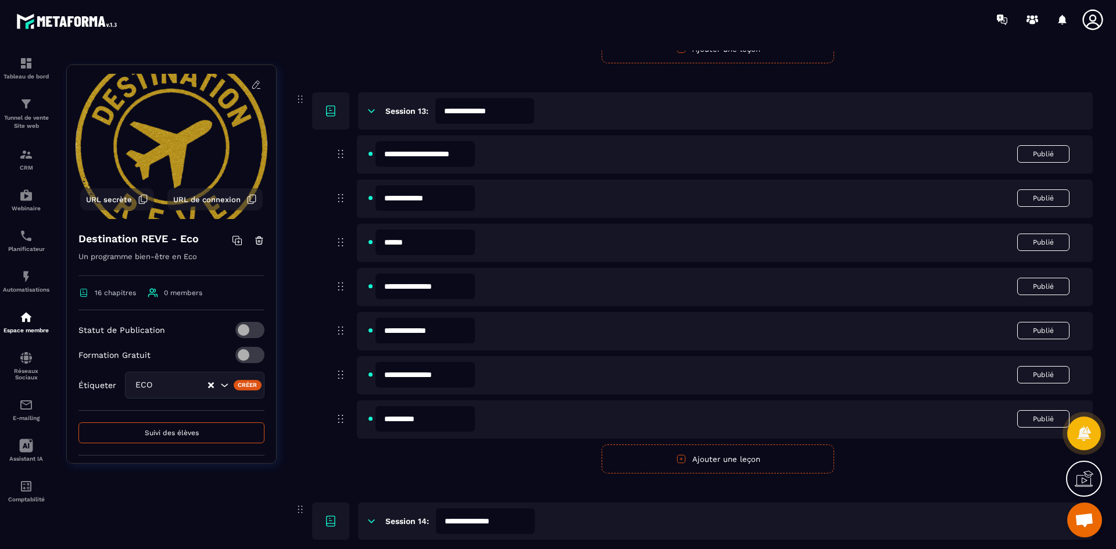
scroll to position [4475, 0]
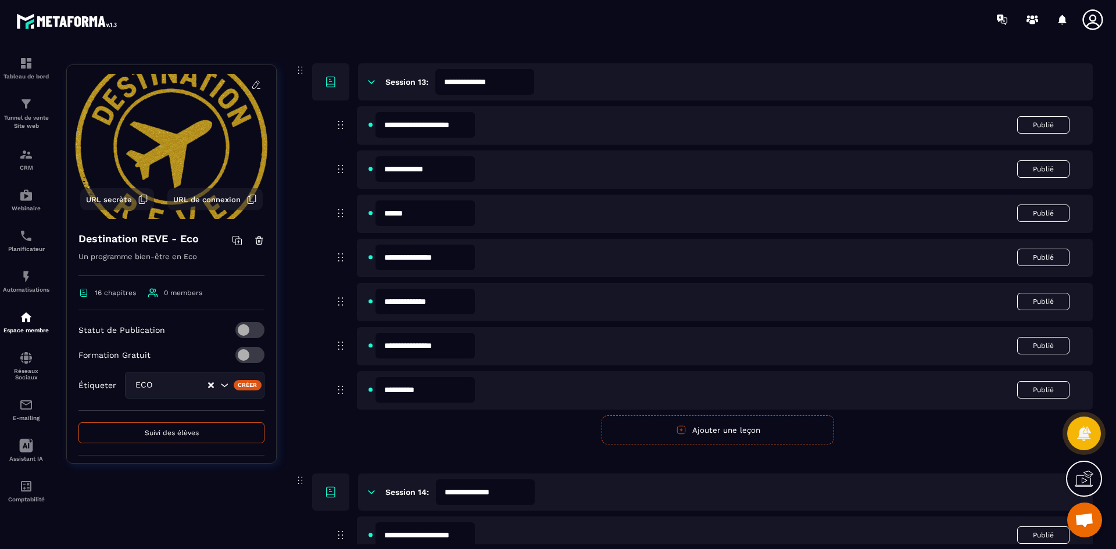
click at [453, 391] on input "**********" at bounding box center [424, 390] width 99 height 26
click at [446, 392] on input "**********" at bounding box center [424, 390] width 99 height 26
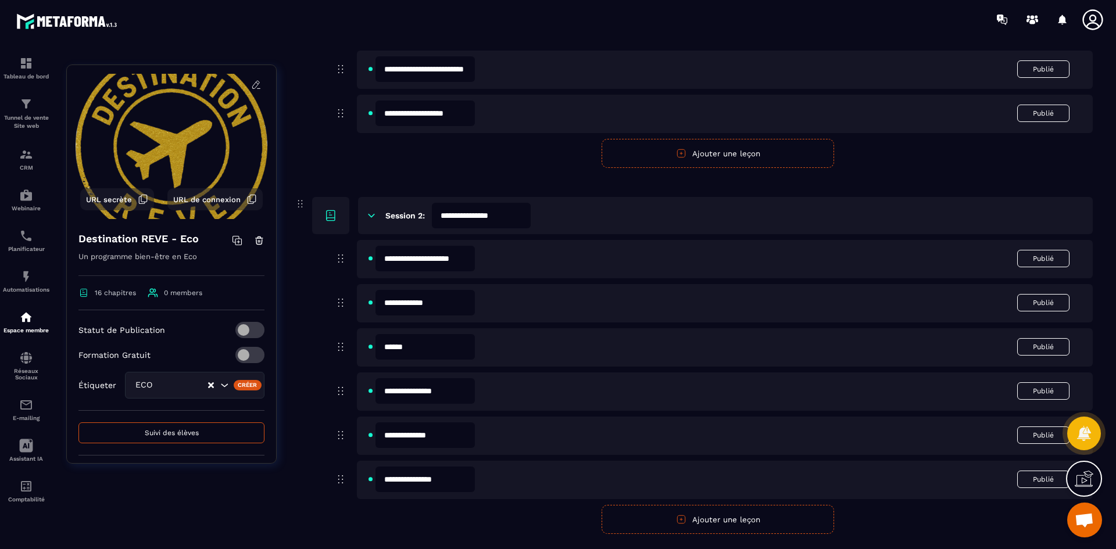
scroll to position [0, 0]
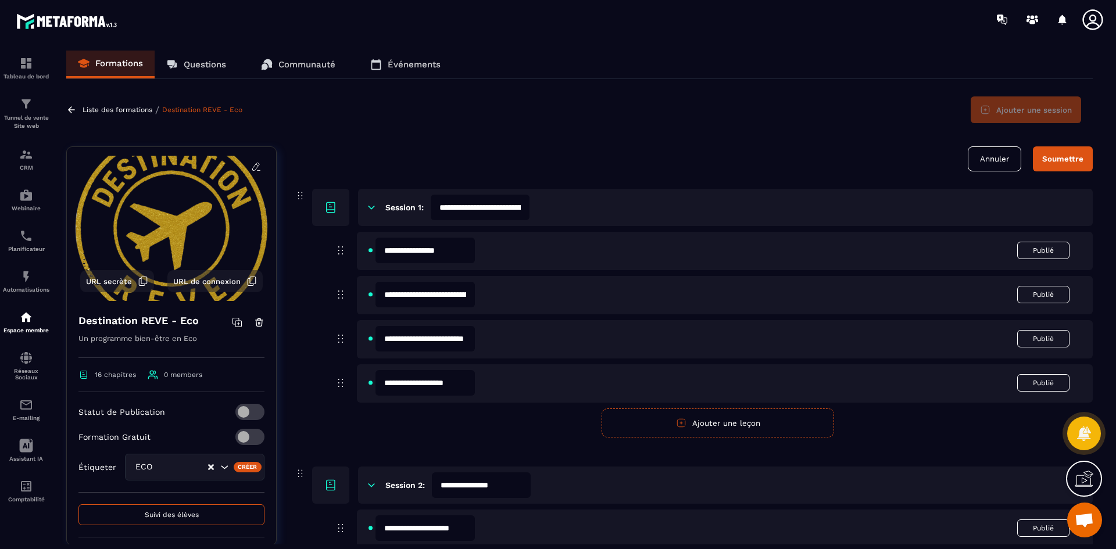
type input "**********"
click at [1066, 157] on div "Soumettre" at bounding box center [1062, 159] width 41 height 9
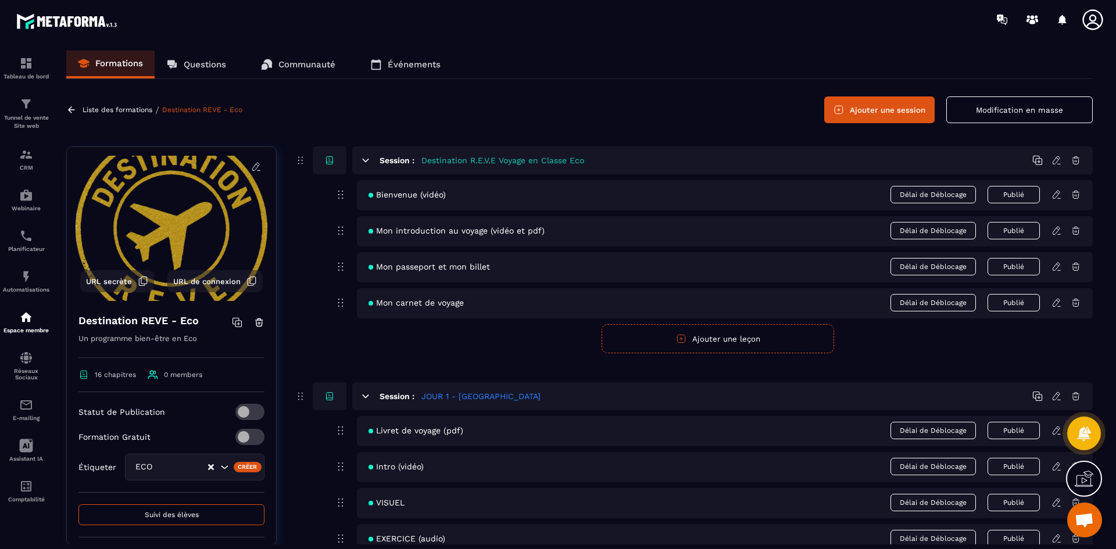
click at [876, 114] on button "Ajouter une session" at bounding box center [879, 109] width 110 height 27
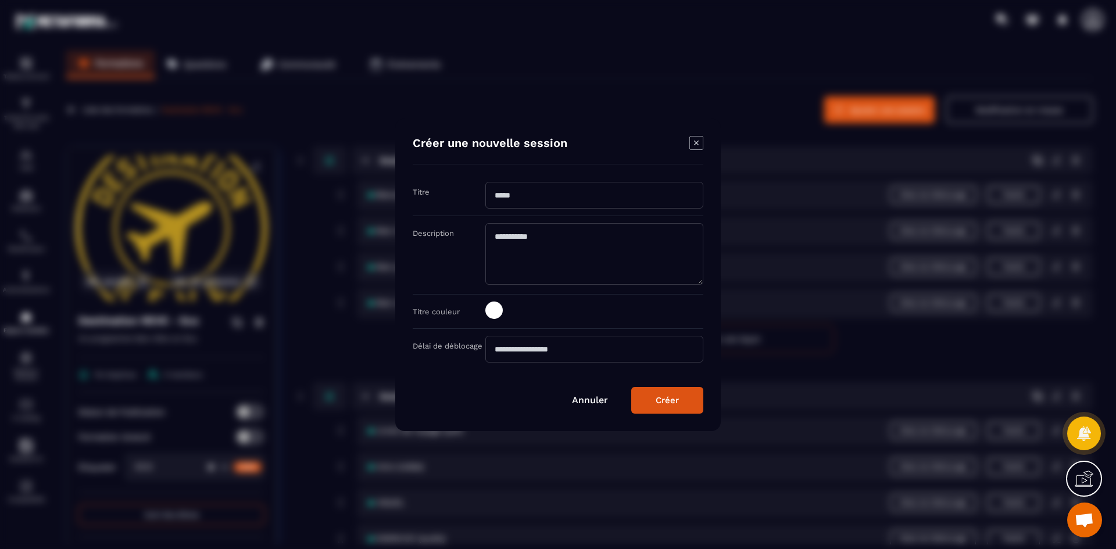
click at [530, 188] on input "Modal window" at bounding box center [594, 195] width 218 height 27
click at [554, 192] on input "**********" at bounding box center [594, 195] width 218 height 27
click at [346, 516] on div "Modal window" at bounding box center [558, 274] width 1116 height 549
click at [553, 193] on input "**********" at bounding box center [594, 195] width 218 height 27
type input "**********"
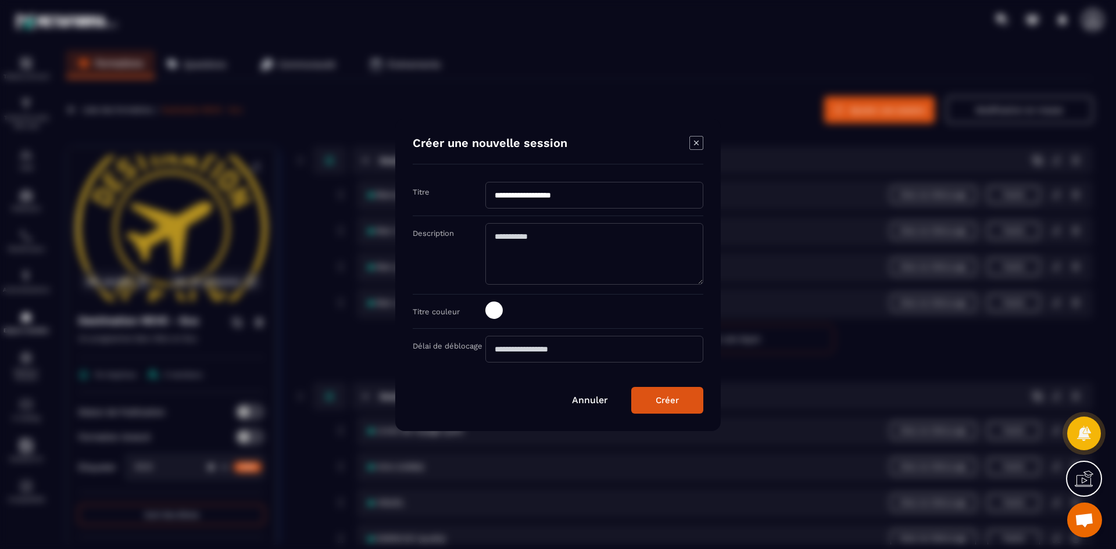
click at [498, 312] on span "Modal window" at bounding box center [493, 310] width 17 height 17
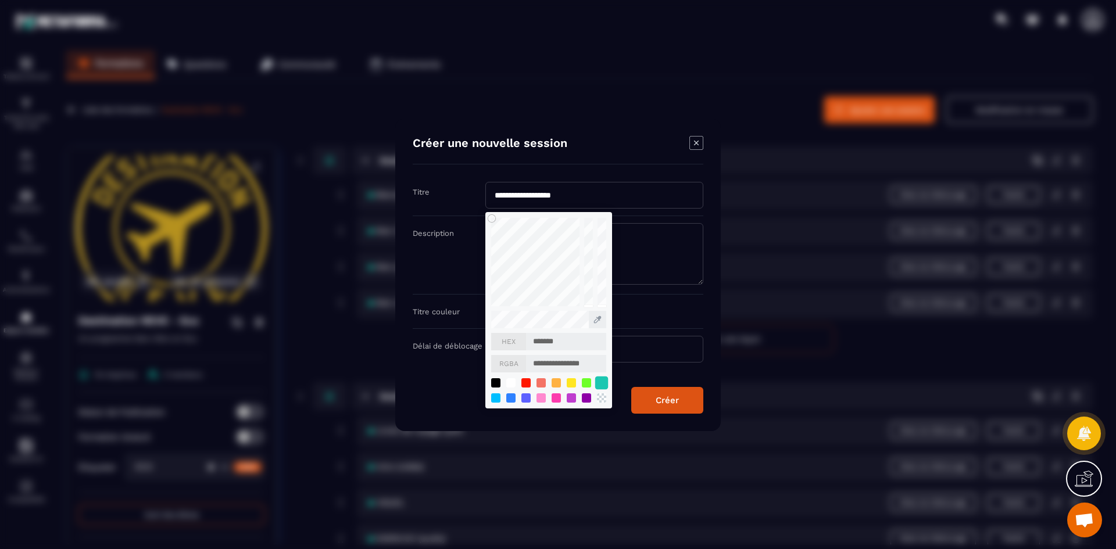
click at [601, 381] on div "Modal window" at bounding box center [601, 382] width 13 height 13
type input "*******"
type input "**********"
click at [672, 400] on div "Créer" at bounding box center [667, 400] width 23 height 10
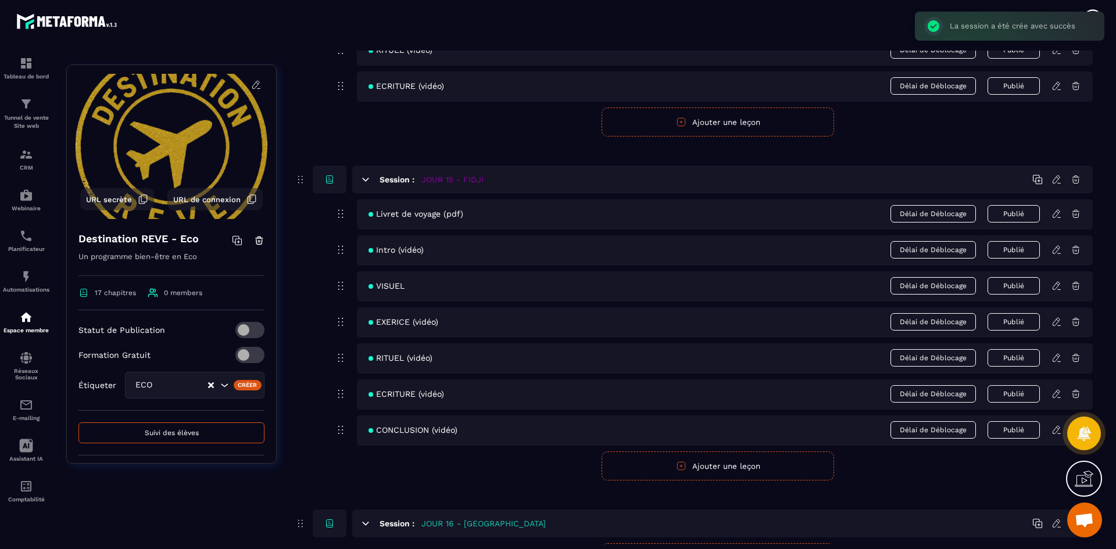
scroll to position [4669, 0]
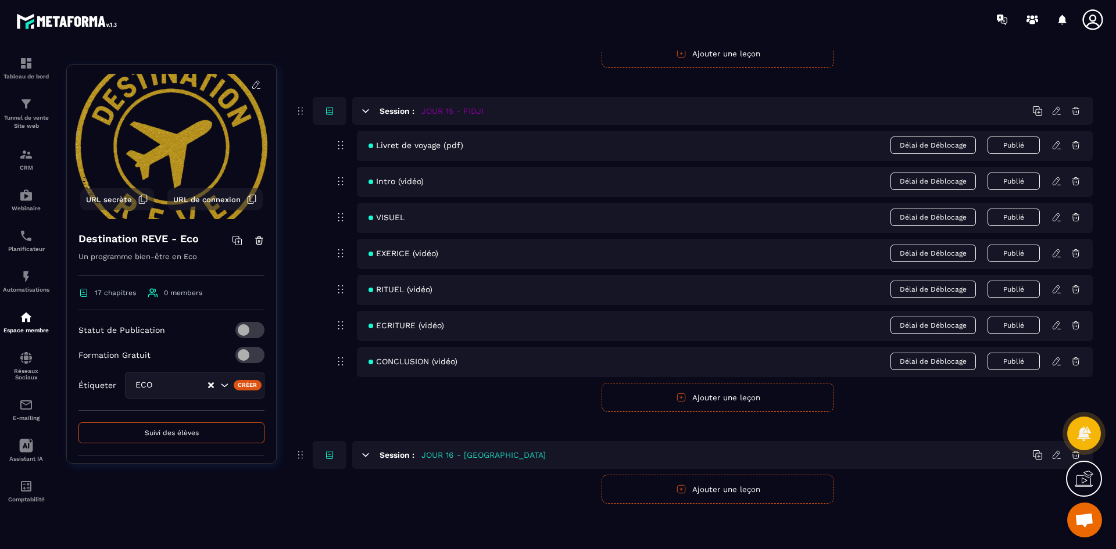
click at [715, 491] on button "Ajouter une leçon" at bounding box center [717, 489] width 232 height 29
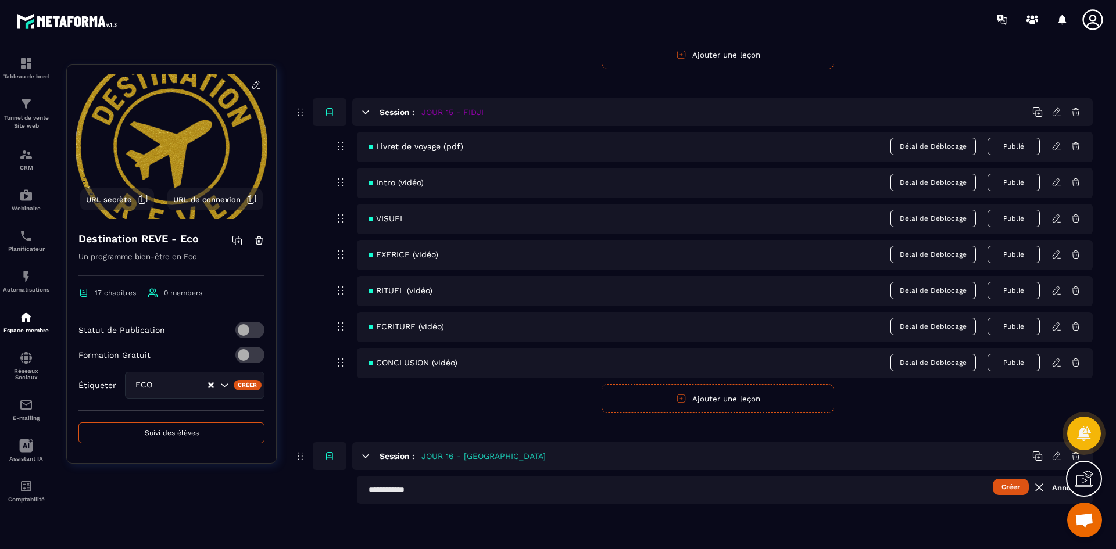
scroll to position [4668, 0]
click at [1020, 488] on button "Créer" at bounding box center [1011, 487] width 36 height 16
click at [464, 490] on input "text" at bounding box center [725, 490] width 736 height 28
click at [1012, 487] on button "Créer" at bounding box center [1011, 487] width 36 height 16
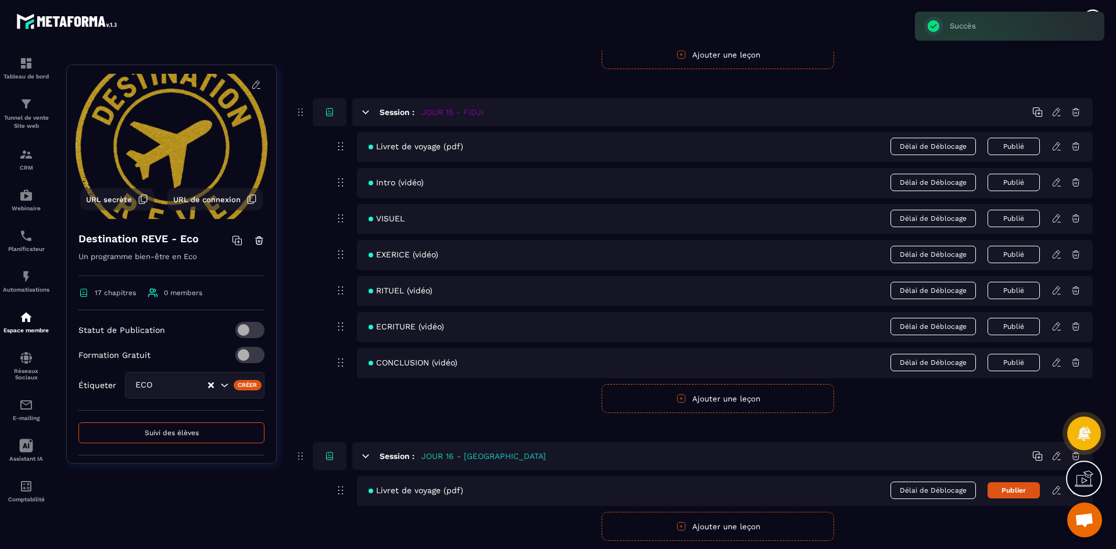
click at [709, 529] on button "Ajouter une leçon" at bounding box center [717, 526] width 232 height 29
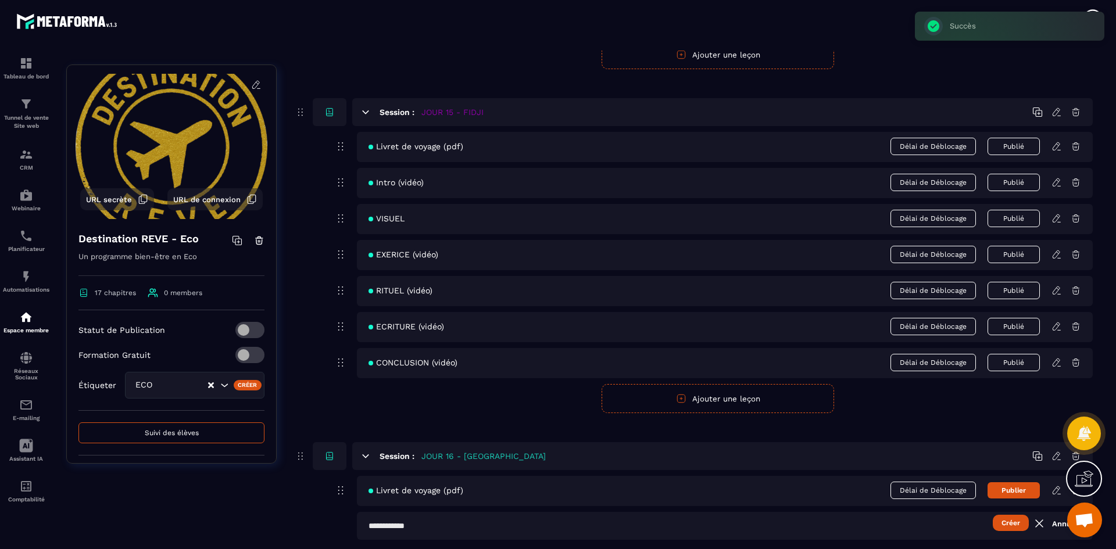
click at [449, 521] on input "text" at bounding box center [725, 526] width 736 height 28
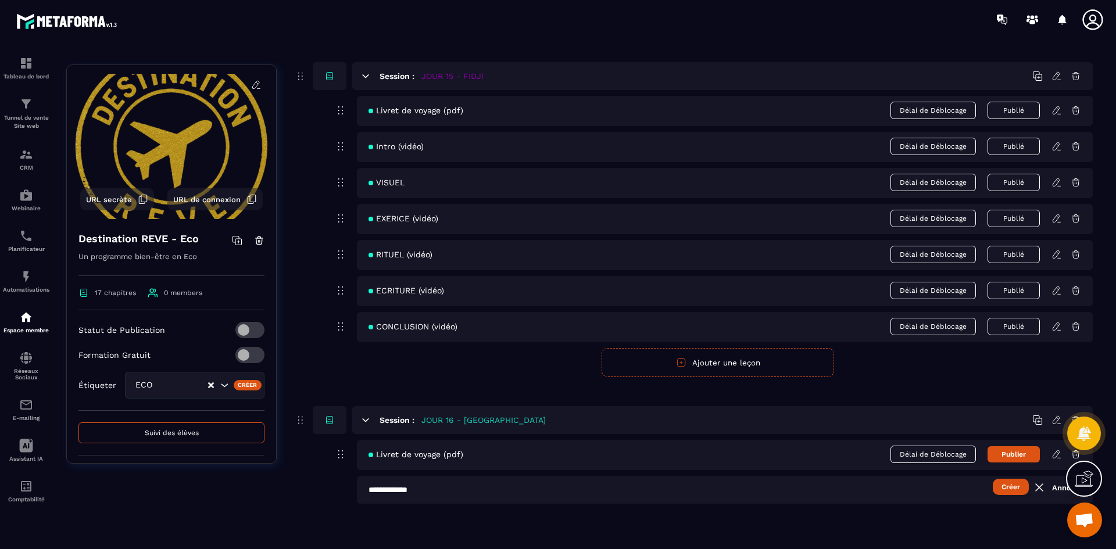
click at [1005, 489] on button "Créer" at bounding box center [1011, 487] width 36 height 16
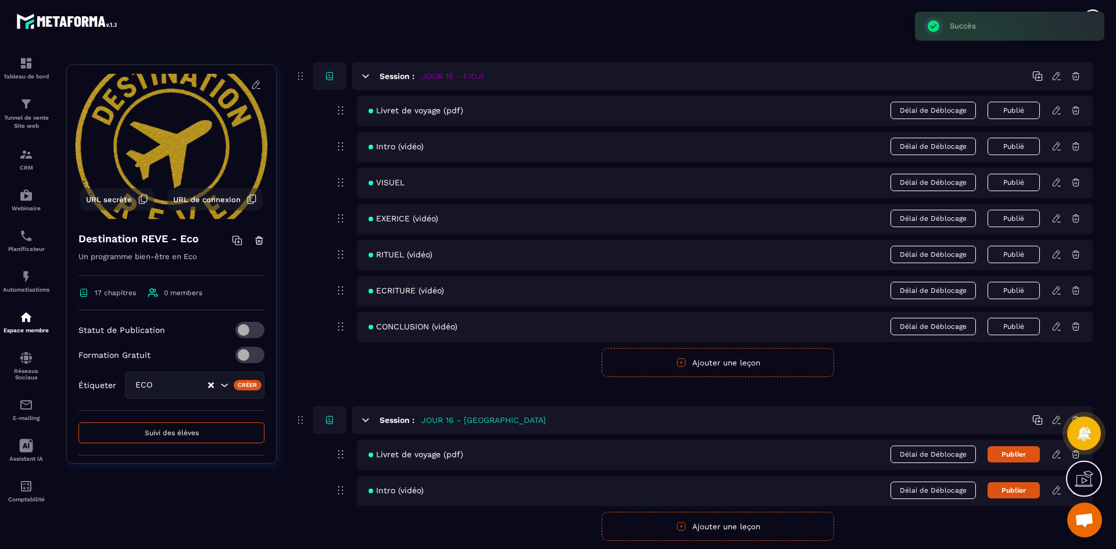
click at [733, 525] on button "Ajouter une leçon" at bounding box center [717, 526] width 232 height 29
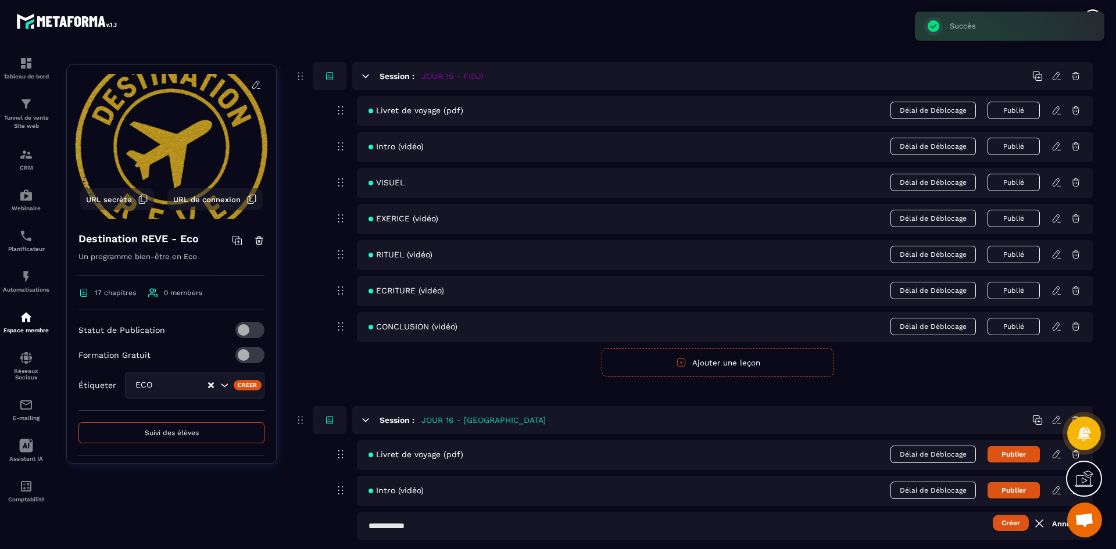
click at [489, 520] on input "text" at bounding box center [725, 526] width 736 height 28
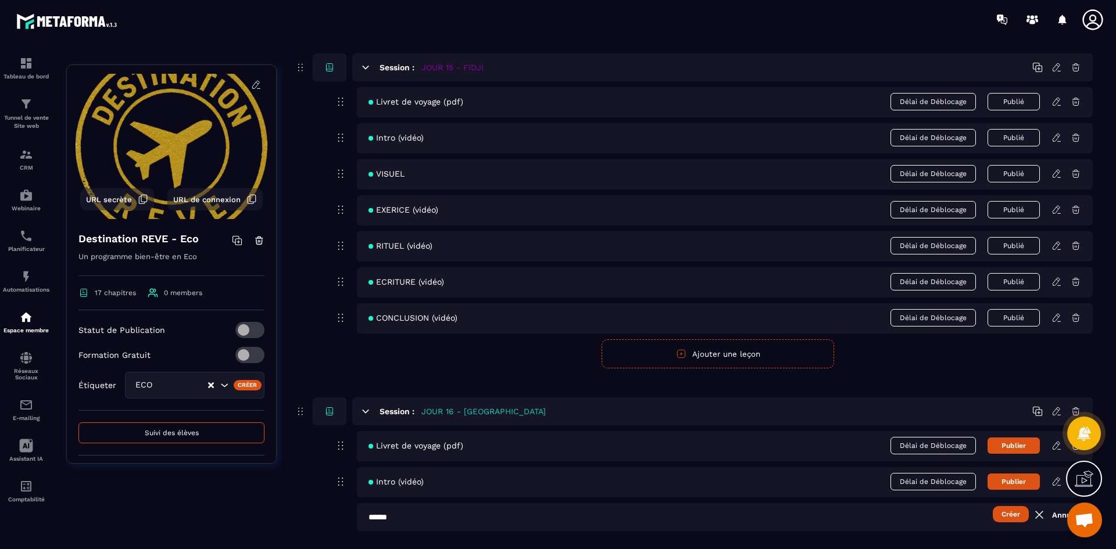
scroll to position [4740, 0]
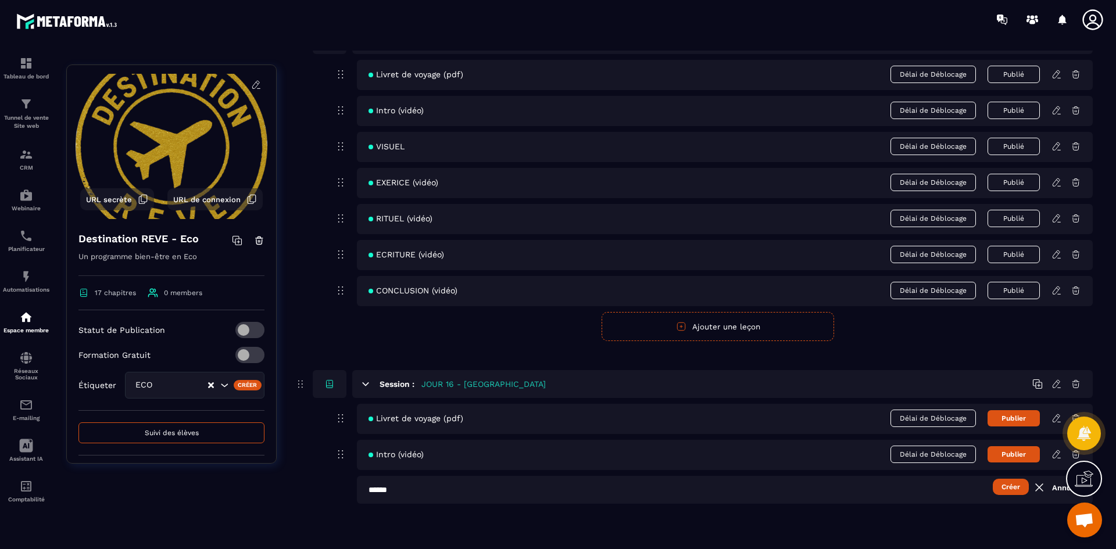
type input "******"
click at [1010, 486] on button "Créer" at bounding box center [1011, 487] width 36 height 16
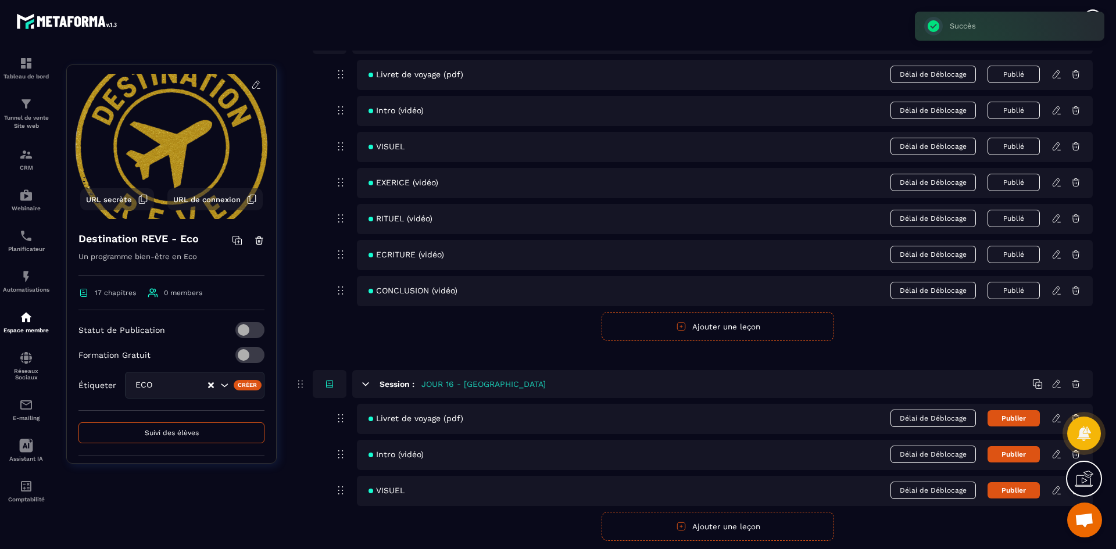
click at [724, 528] on button "Ajouter une leçon" at bounding box center [717, 526] width 232 height 29
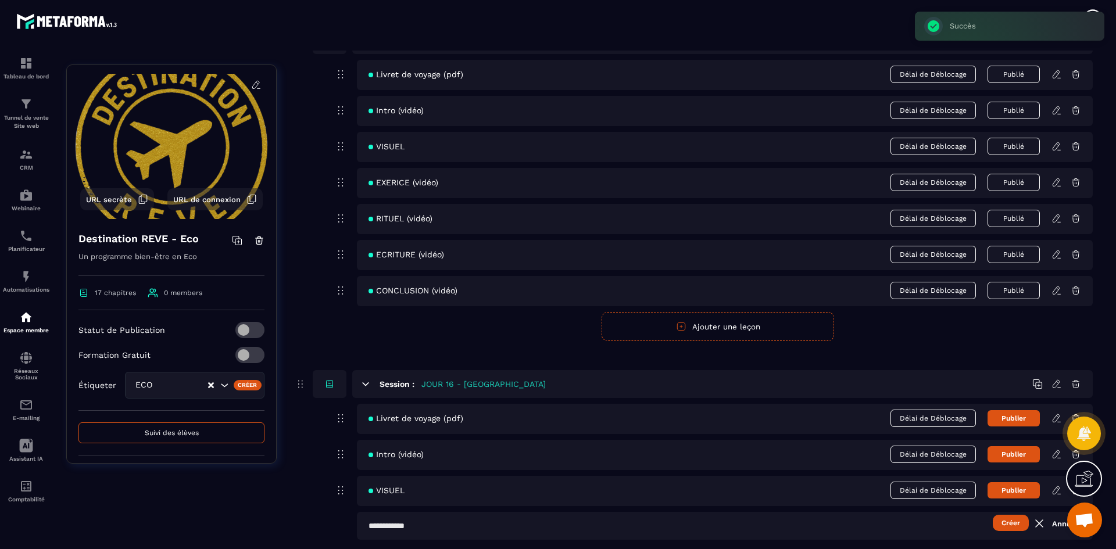
click at [438, 523] on input "text" at bounding box center [725, 526] width 736 height 28
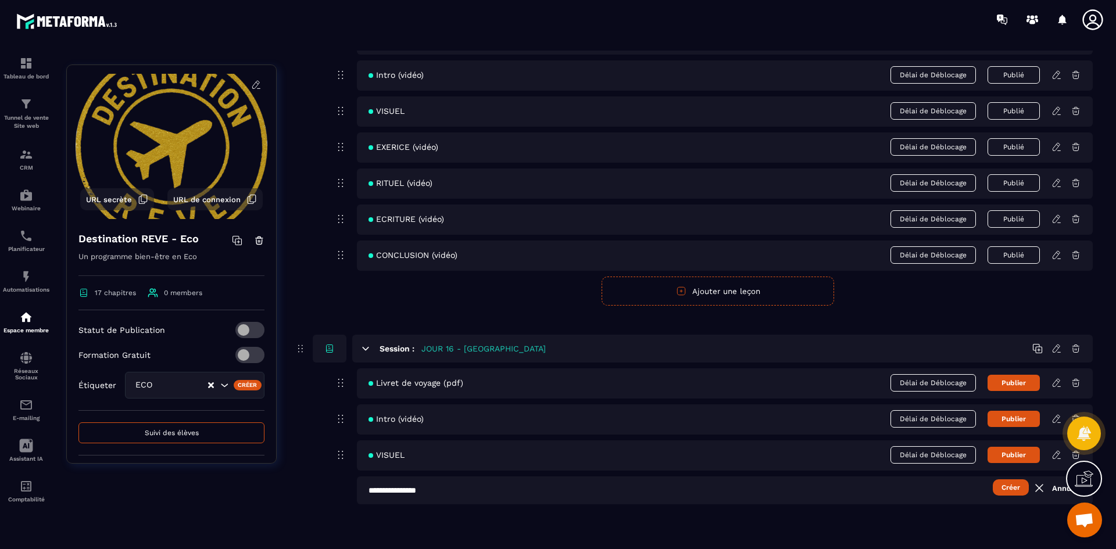
scroll to position [4776, 0]
type input "**********"
click at [1018, 486] on button "Créer" at bounding box center [1011, 487] width 36 height 16
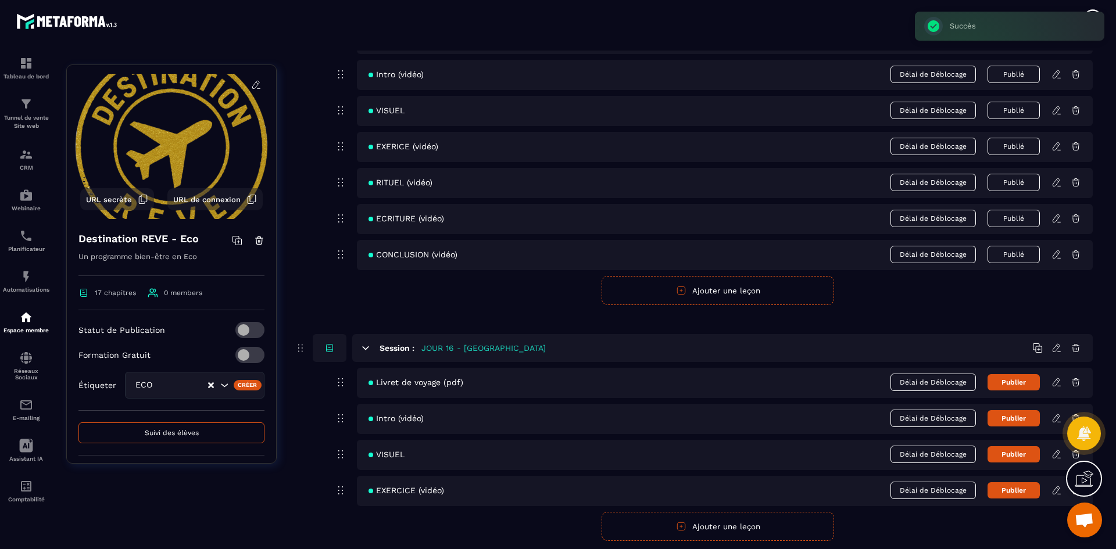
click at [684, 529] on icon "button" at bounding box center [681, 526] width 10 height 10
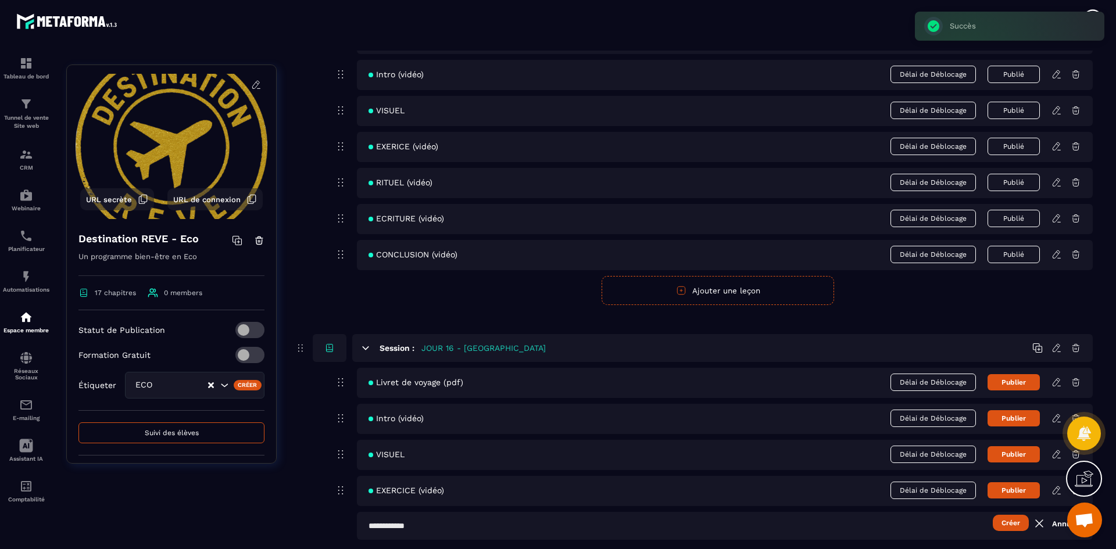
click at [450, 526] on input "text" at bounding box center [725, 526] width 736 height 28
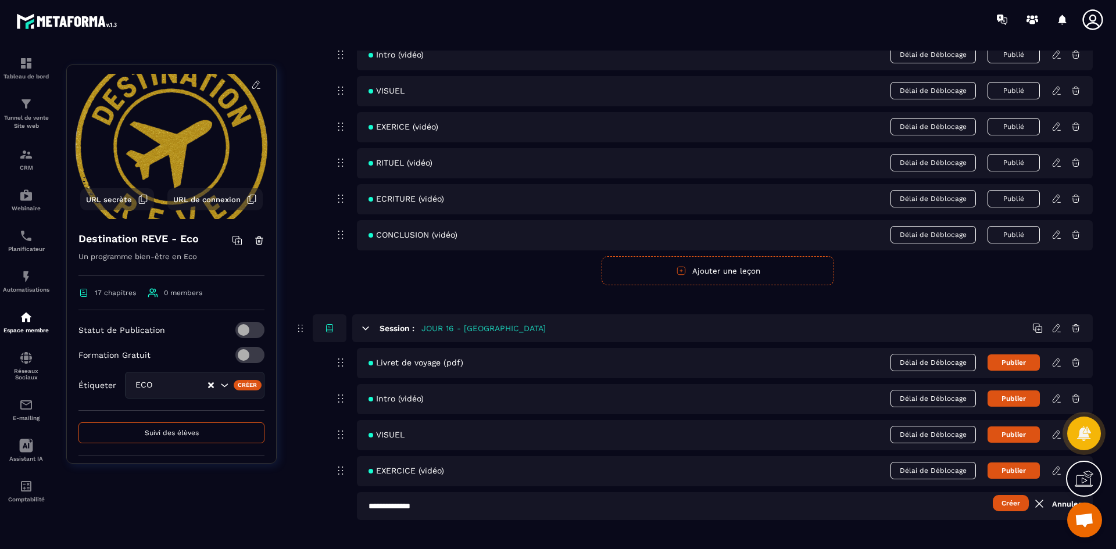
scroll to position [4812, 0]
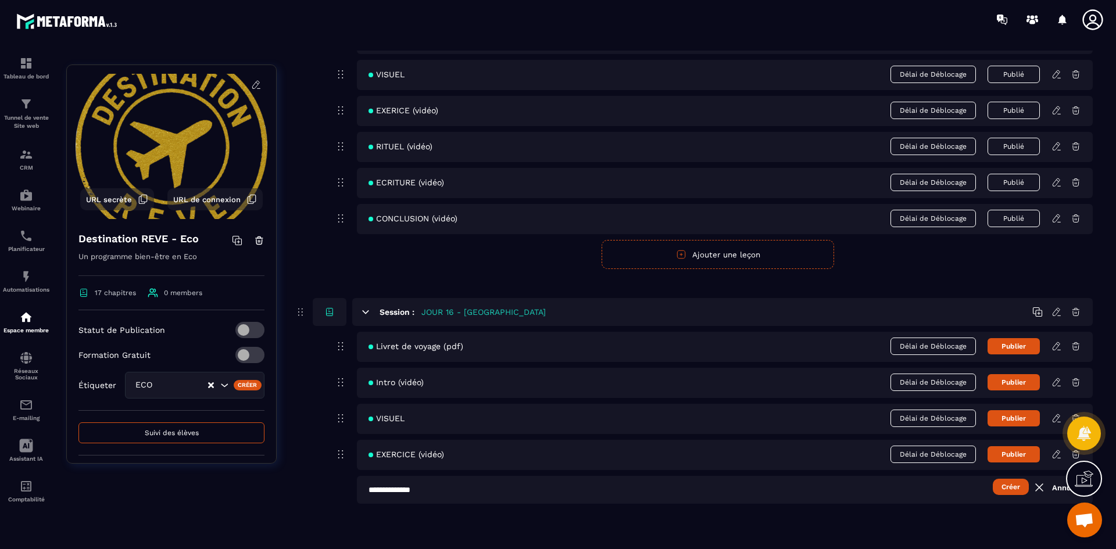
type input "**********"
click at [1012, 486] on button "Créer" at bounding box center [1011, 487] width 36 height 16
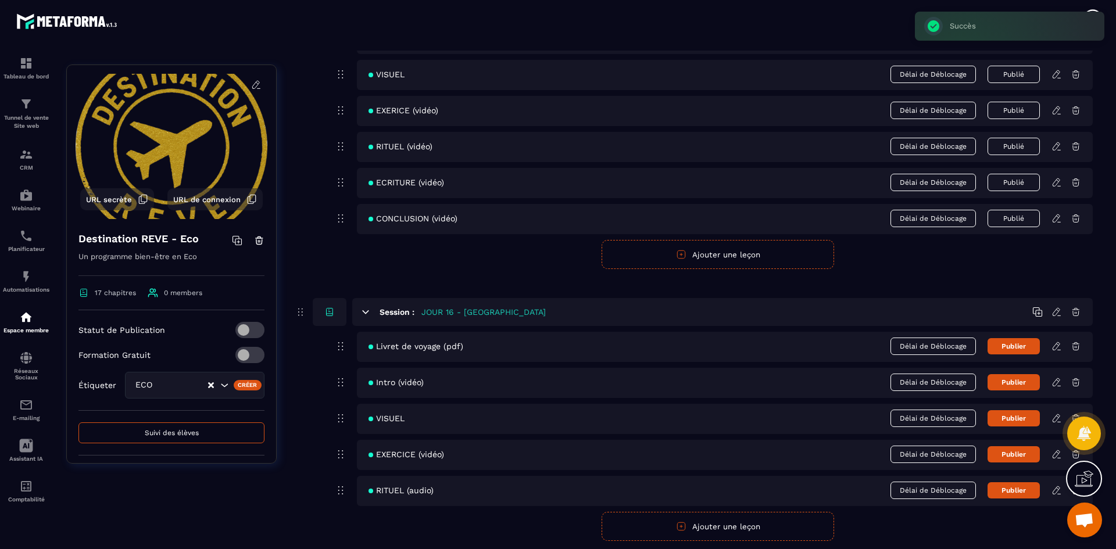
click at [666, 532] on button "Ajouter une leçon" at bounding box center [717, 526] width 232 height 29
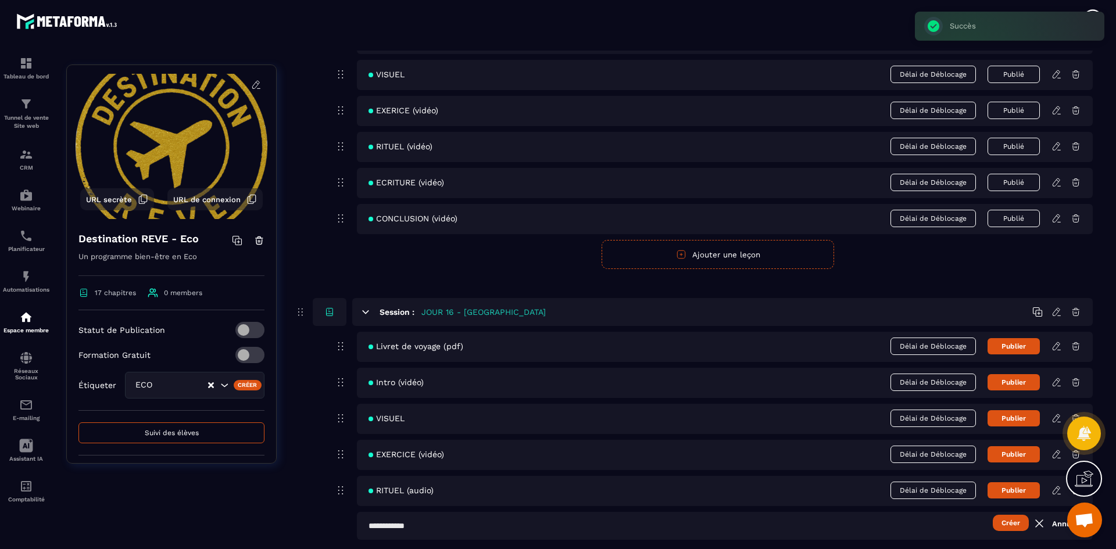
click at [485, 525] on input "text" at bounding box center [725, 526] width 736 height 28
type input "**********"
click at [1016, 522] on button "Créer" at bounding box center [1011, 523] width 36 height 16
click at [1017, 348] on button "Publier" at bounding box center [1013, 346] width 52 height 16
click at [1015, 380] on button "Publier" at bounding box center [1013, 382] width 52 height 16
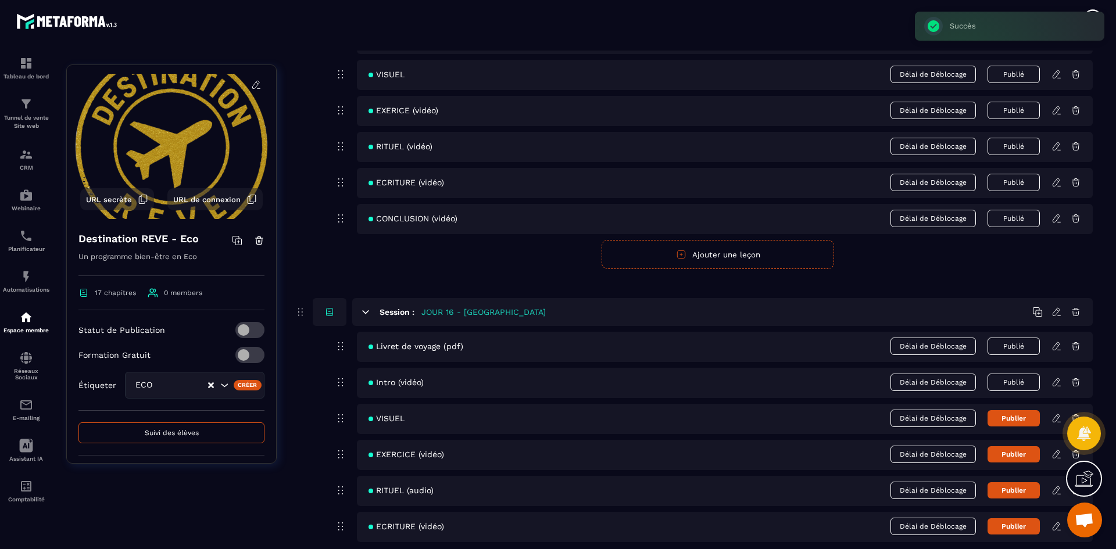
click at [1021, 421] on button "Publier" at bounding box center [1013, 418] width 52 height 16
click at [1023, 454] on button "Publier" at bounding box center [1013, 454] width 52 height 16
click at [1021, 487] on button "Publier" at bounding box center [1013, 490] width 52 height 16
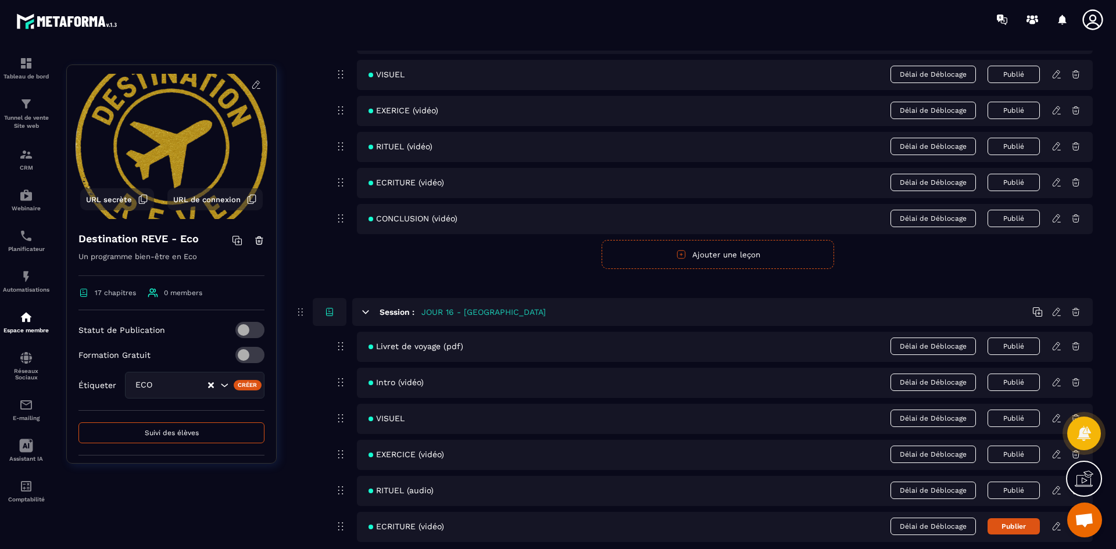
click at [1029, 529] on button "Publier" at bounding box center [1013, 526] width 52 height 16
click at [1054, 351] on icon at bounding box center [1056, 346] width 10 height 10
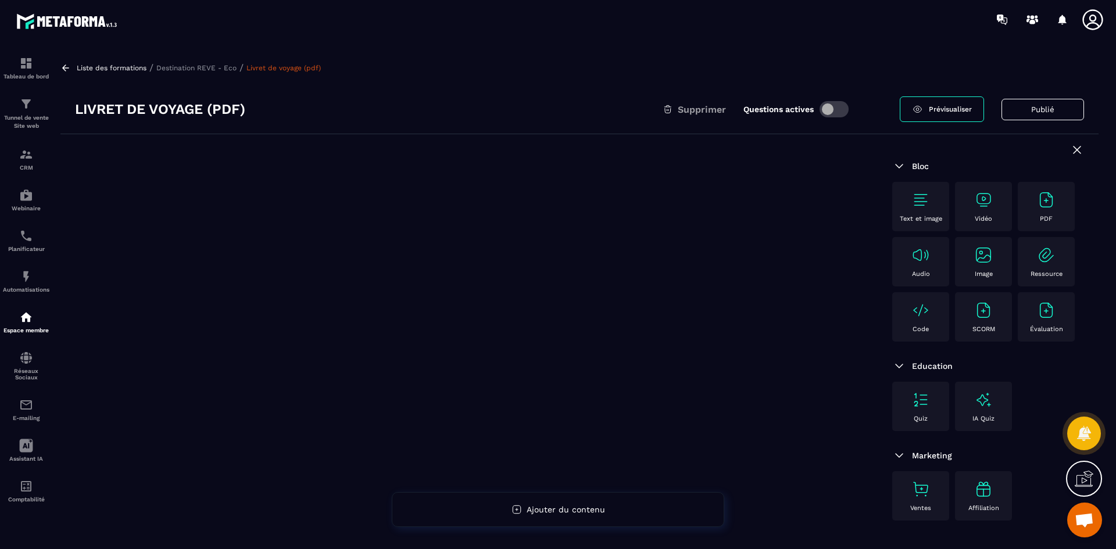
click at [1037, 201] on img at bounding box center [1046, 200] width 19 height 19
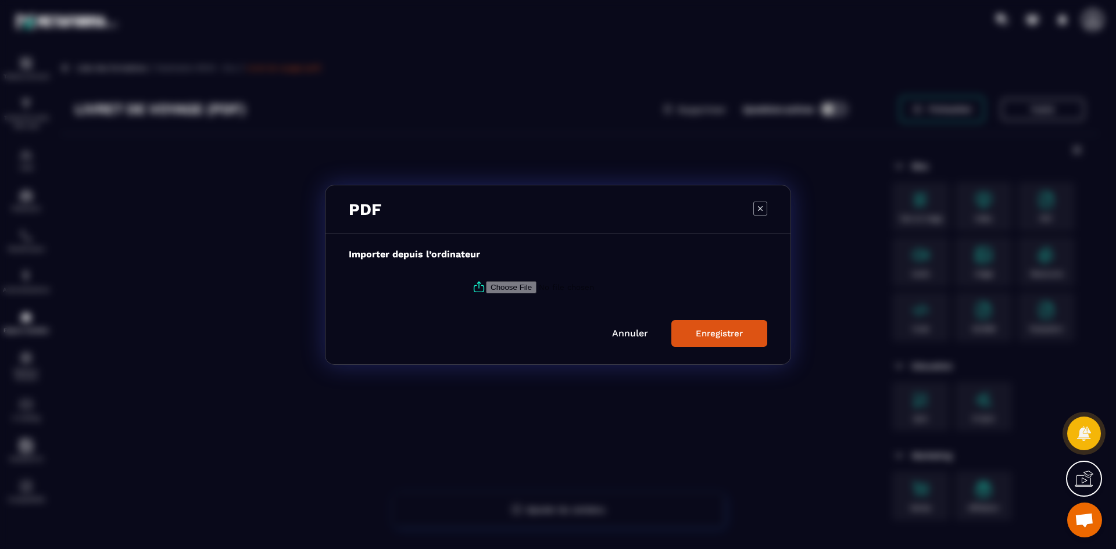
click at [493, 292] on input "Modal window" at bounding box center [565, 287] width 158 height 12
type input "**********"
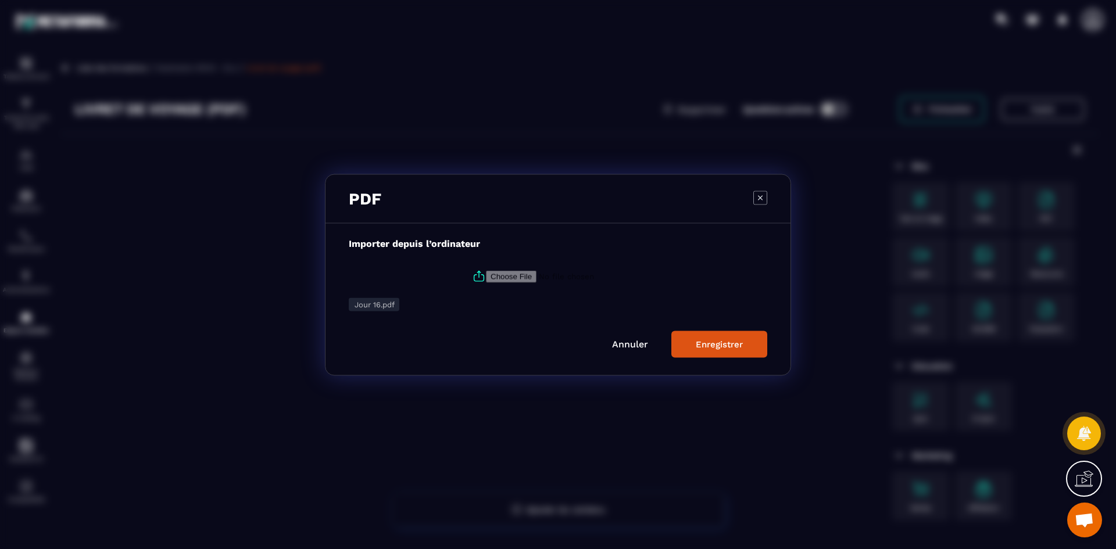
click at [700, 343] on div "Enregistrer" at bounding box center [719, 344] width 47 height 10
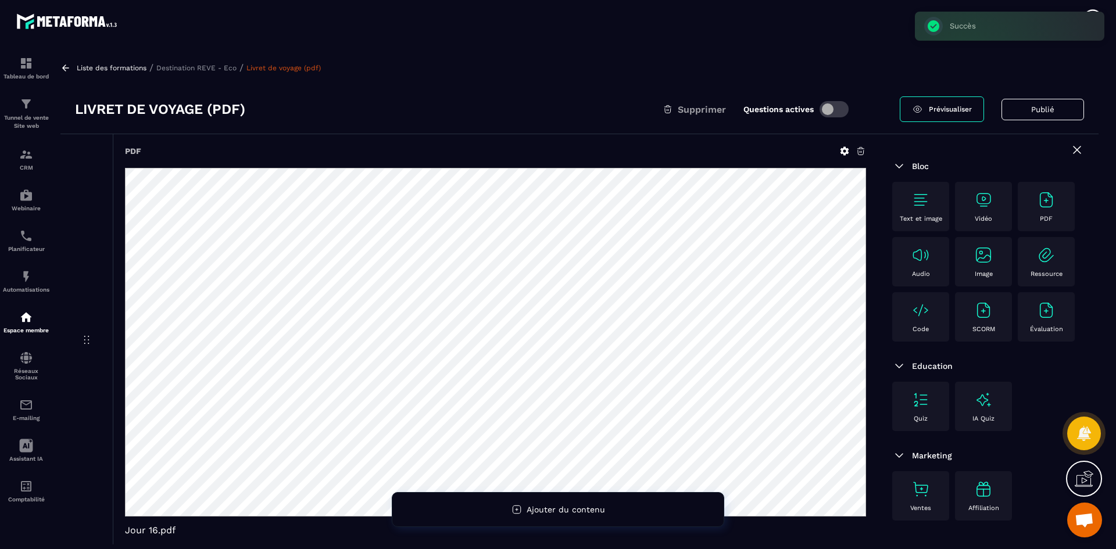
click at [225, 70] on p "Destination REVE - Eco" at bounding box center [196, 68] width 80 height 8
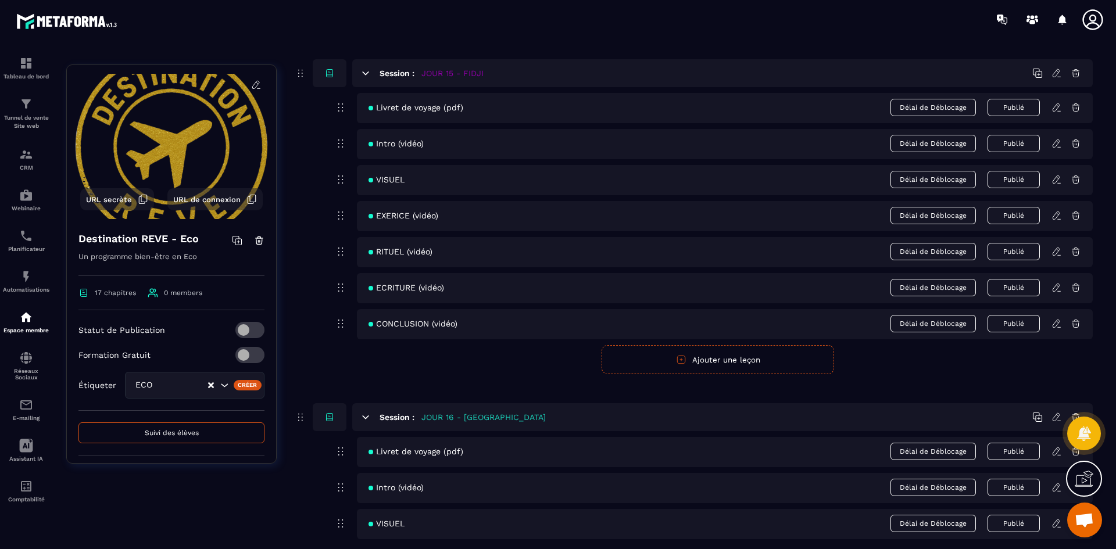
scroll to position [4886, 0]
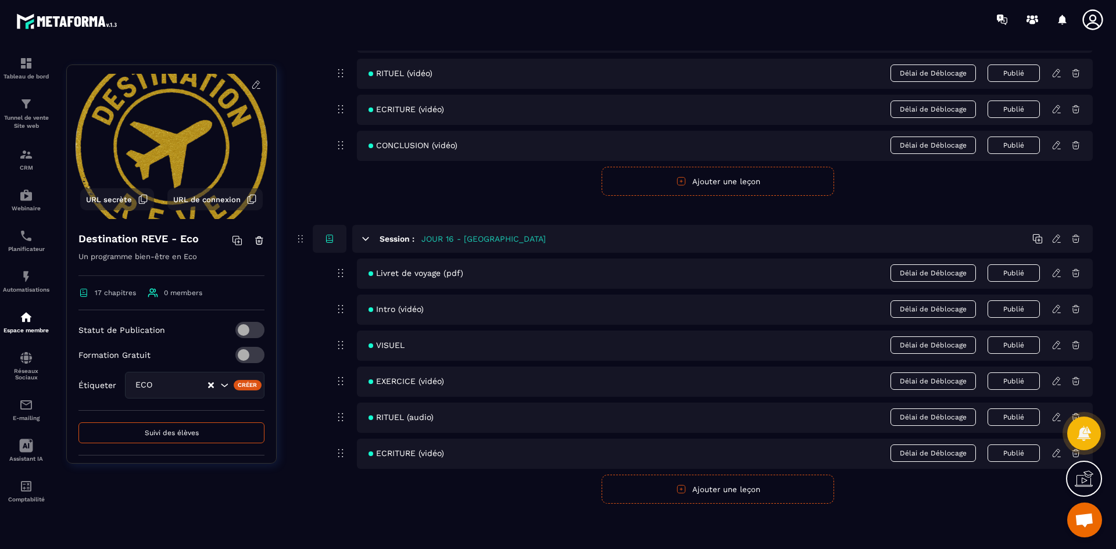
click at [1059, 307] on icon at bounding box center [1056, 309] width 10 height 10
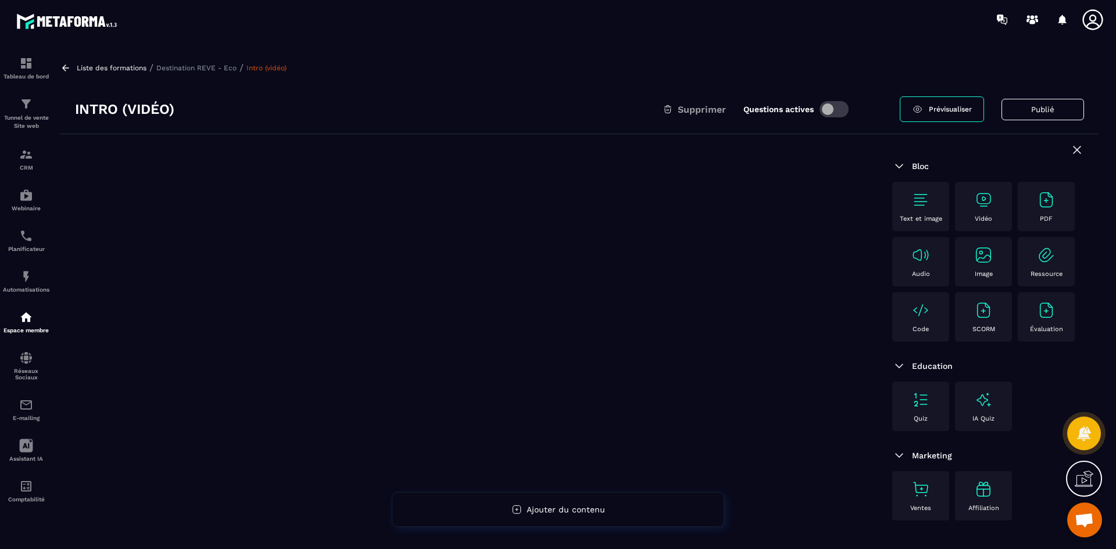
click at [984, 200] on img at bounding box center [983, 200] width 19 height 19
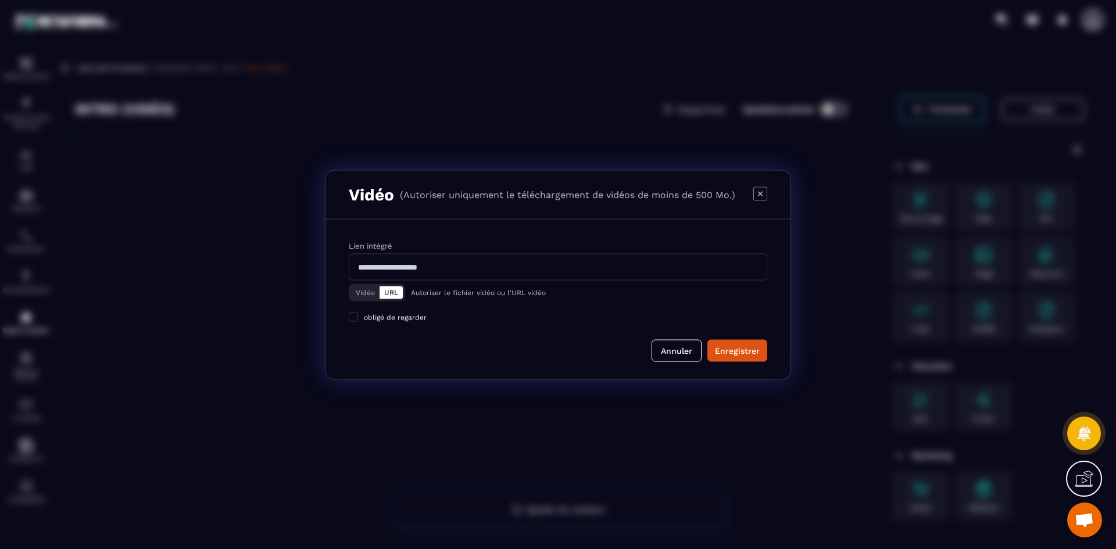
click at [372, 292] on button "Vidéo" at bounding box center [365, 292] width 28 height 13
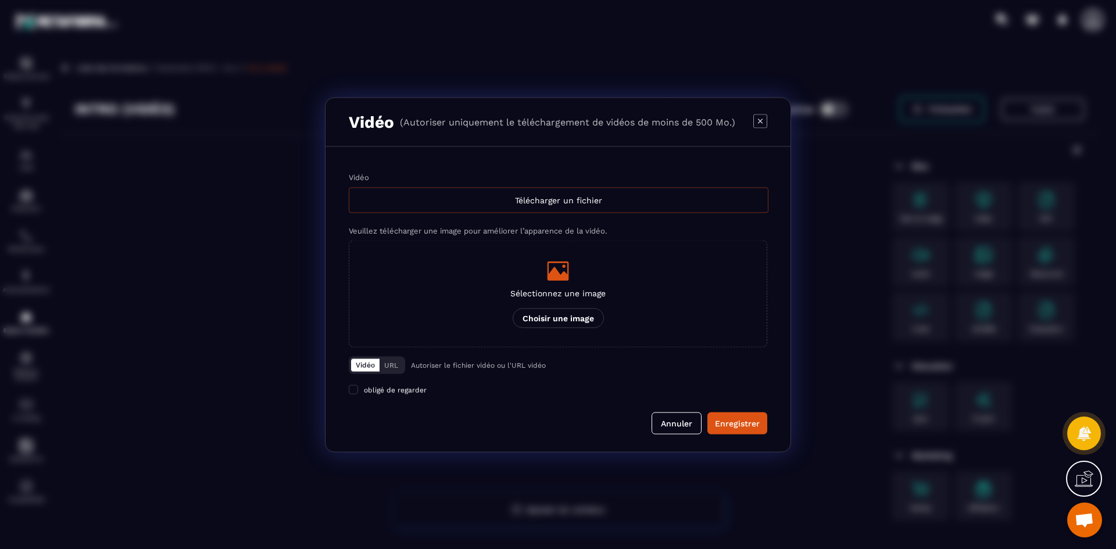
click at [457, 208] on div "Télécharger un fichier" at bounding box center [559, 200] width 420 height 26
click at [0, 0] on input "Vidéo Télécharger un fichier" at bounding box center [0, 0] width 0 height 0
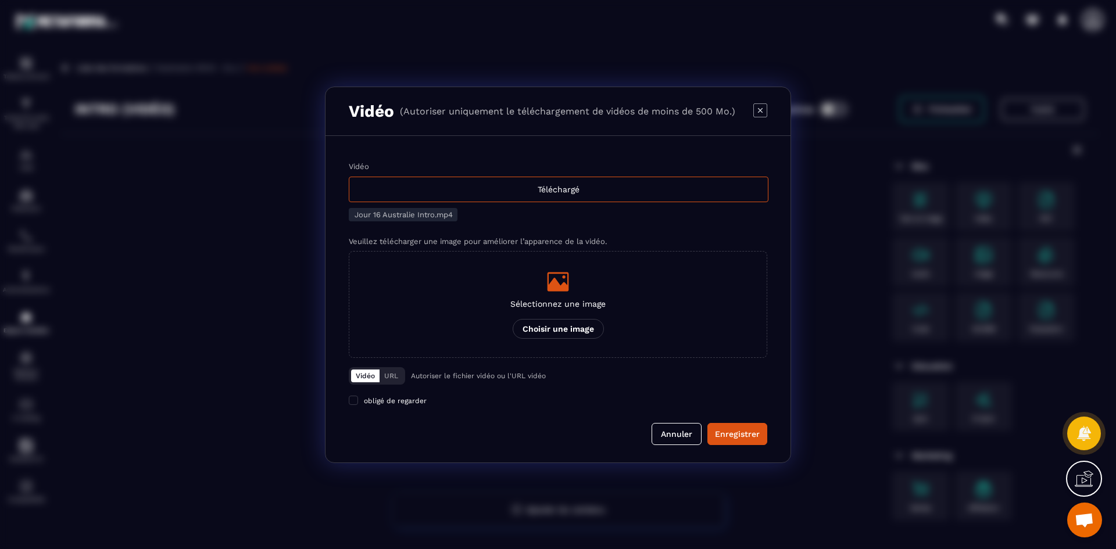
click at [565, 293] on div "Sélectionnez une image Choisir une image" at bounding box center [557, 304] width 95 height 69
click at [0, 0] on input "Sélectionnez une image Choisir une image" at bounding box center [0, 0] width 0 height 0
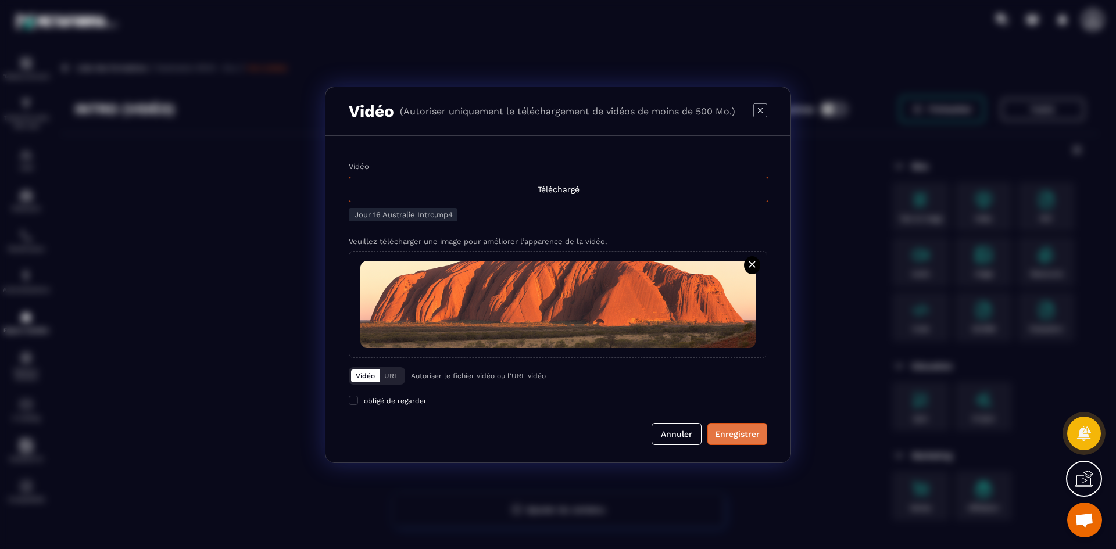
click at [725, 430] on div "Enregistrer" at bounding box center [737, 434] width 45 height 12
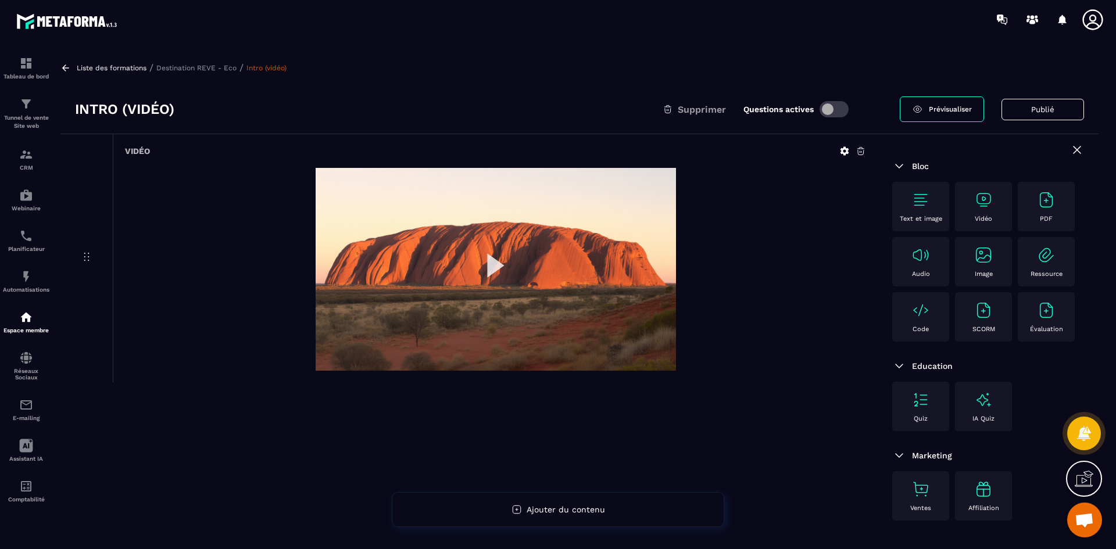
click at [184, 66] on p "Destination REVE - Eco" at bounding box center [196, 68] width 80 height 8
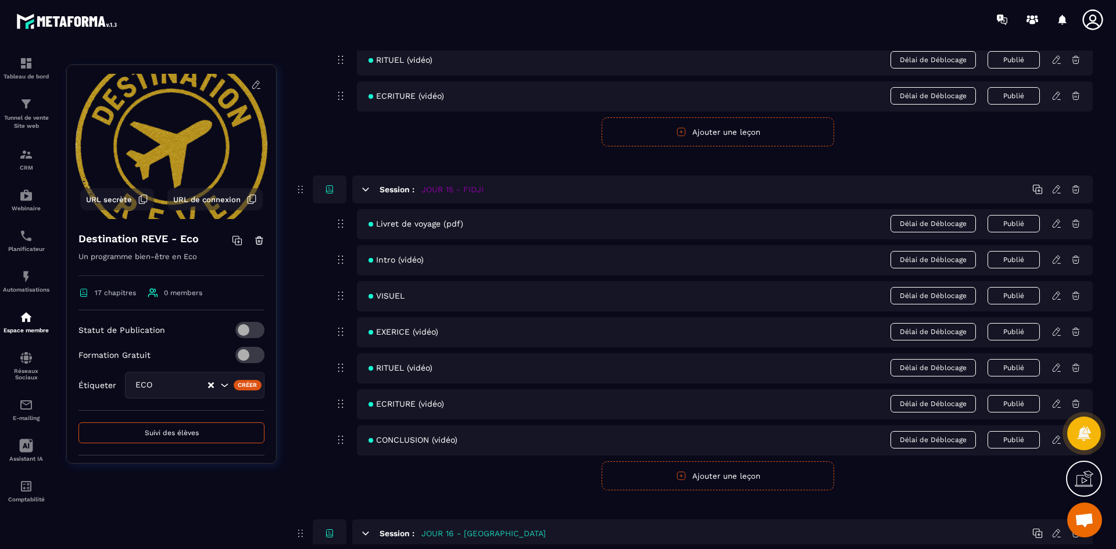
scroll to position [4886, 0]
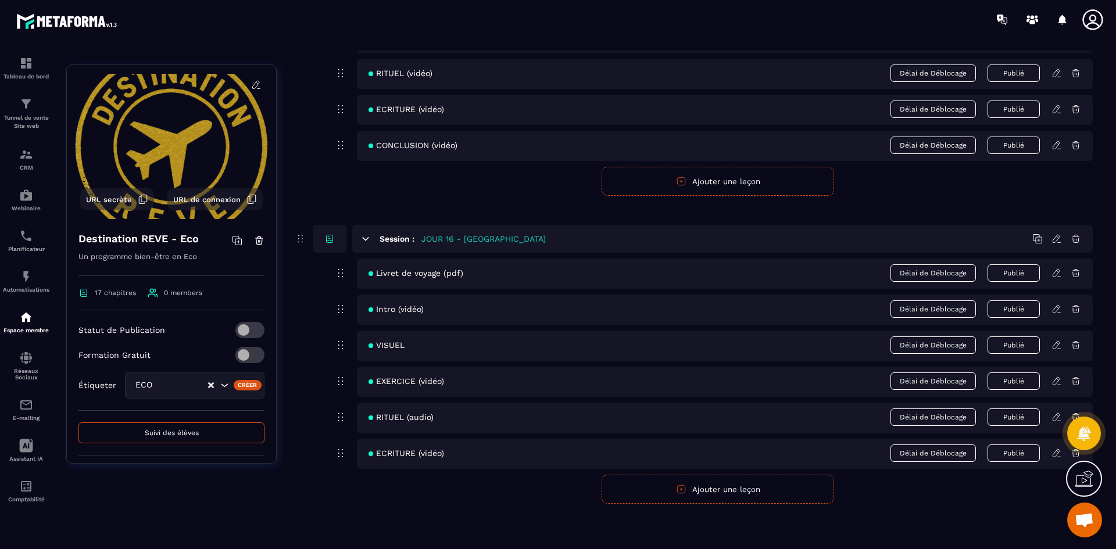
click at [1055, 347] on icon at bounding box center [1056, 345] width 10 height 10
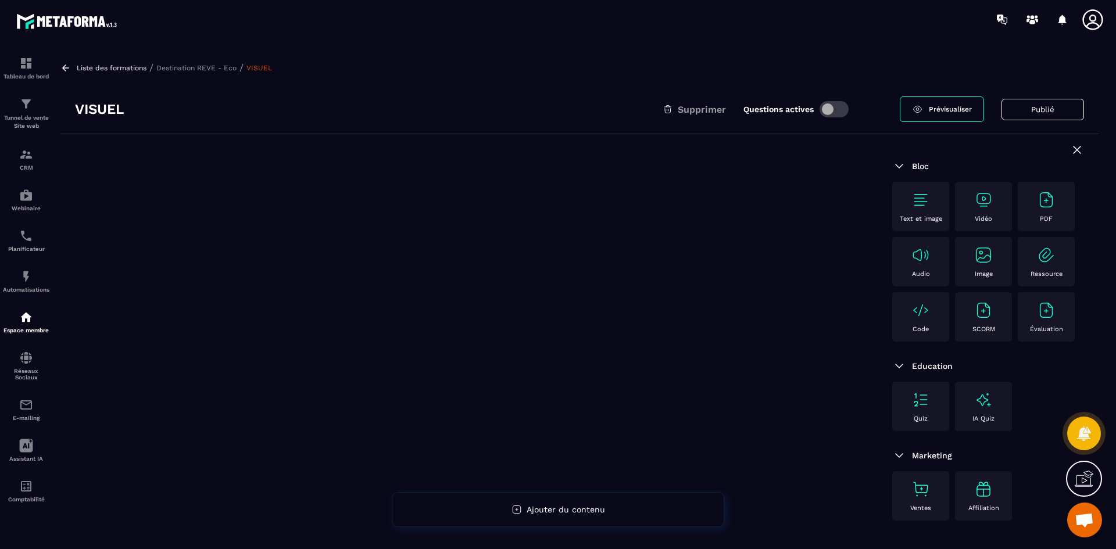
click at [988, 259] on img at bounding box center [983, 255] width 19 height 19
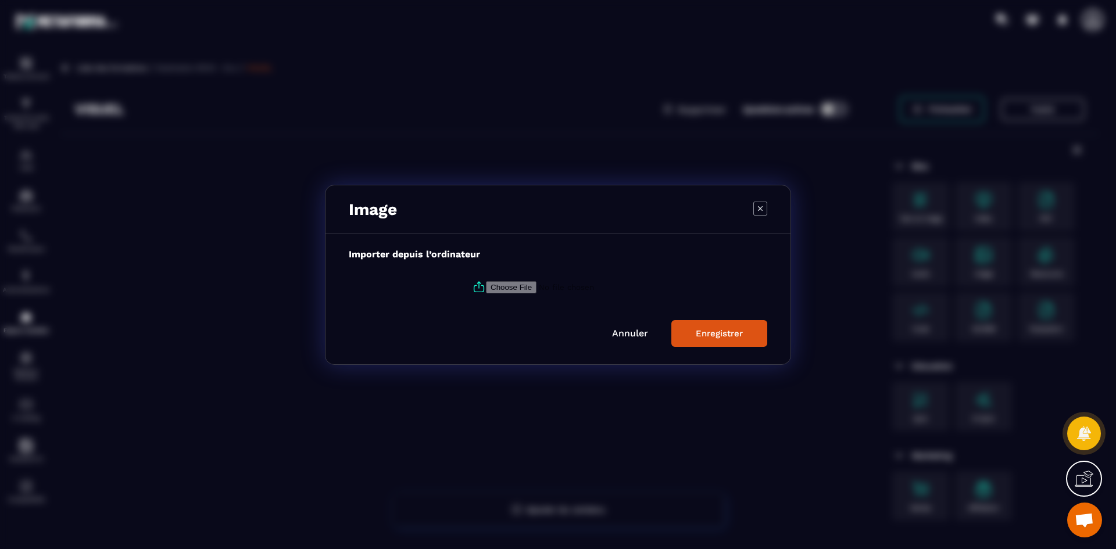
click at [487, 289] on input "Modal window" at bounding box center [565, 287] width 158 height 12
type input "**********"
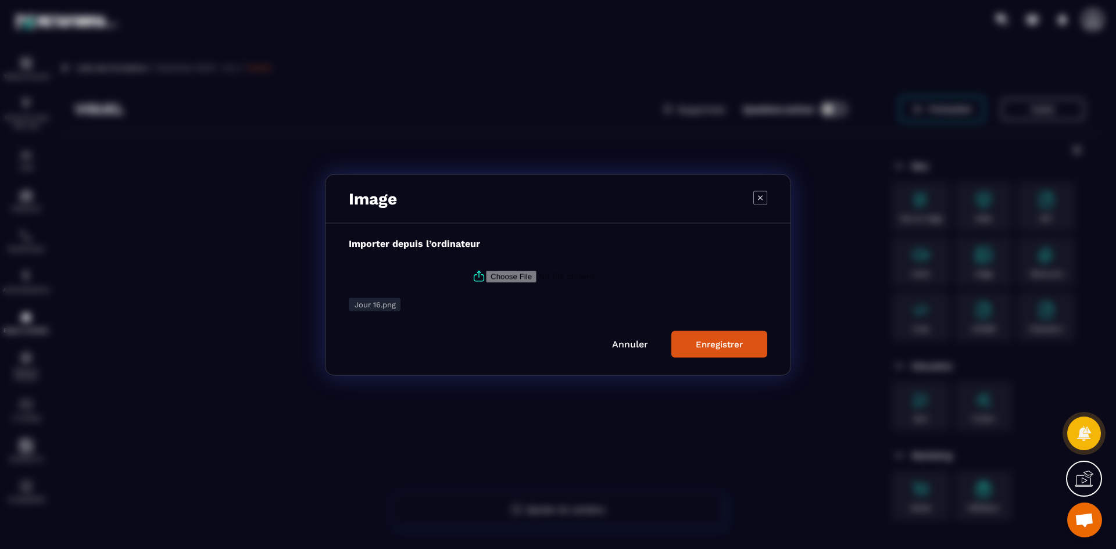
click at [717, 345] on div "Enregistrer" at bounding box center [719, 344] width 47 height 10
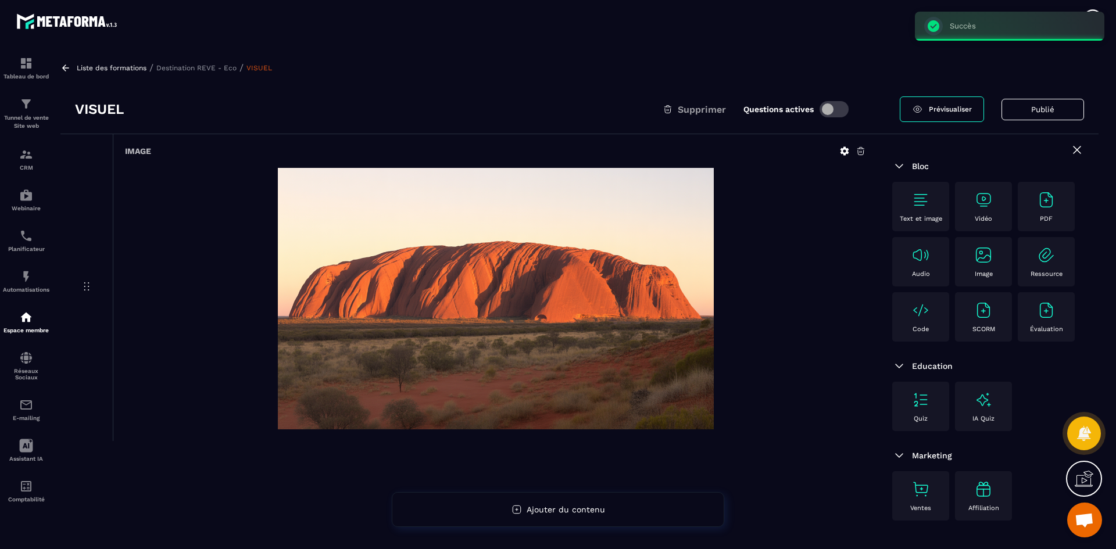
click at [217, 66] on p "Destination REVE - Eco" at bounding box center [196, 68] width 80 height 8
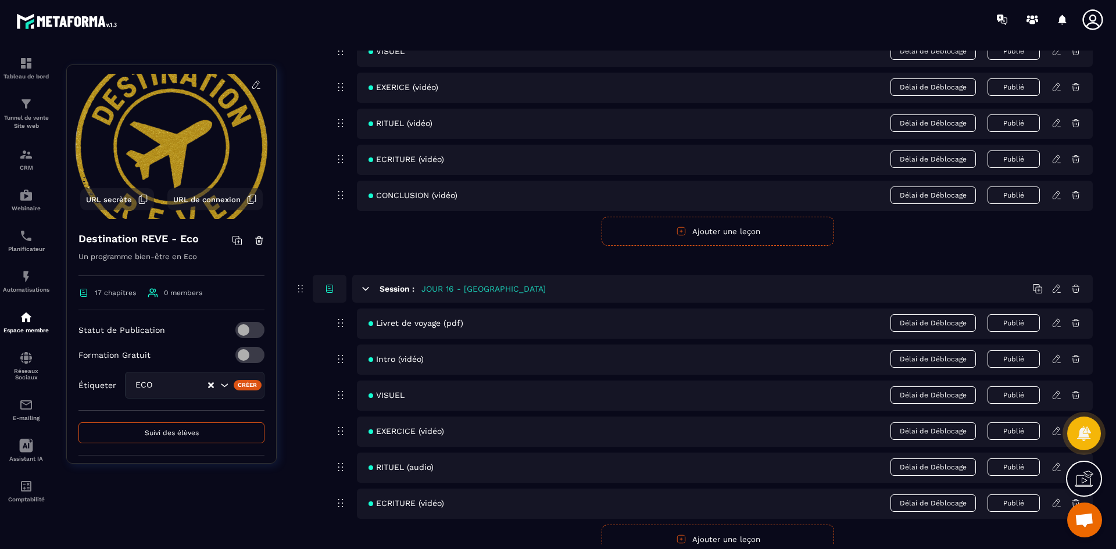
scroll to position [4886, 0]
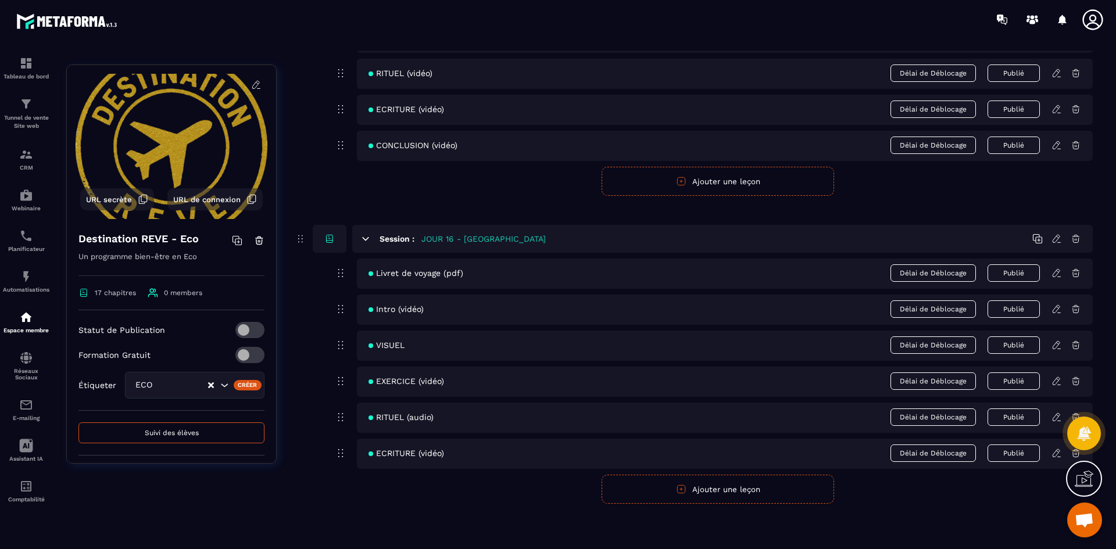
click at [1056, 381] on icon at bounding box center [1056, 381] width 10 height 10
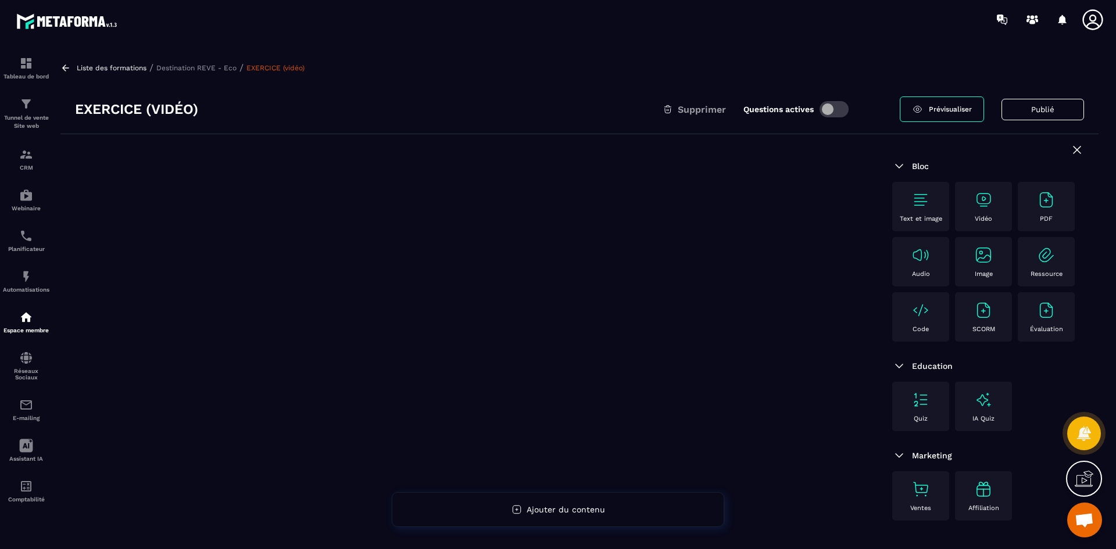
click at [988, 211] on div "Vidéo" at bounding box center [983, 207] width 45 height 32
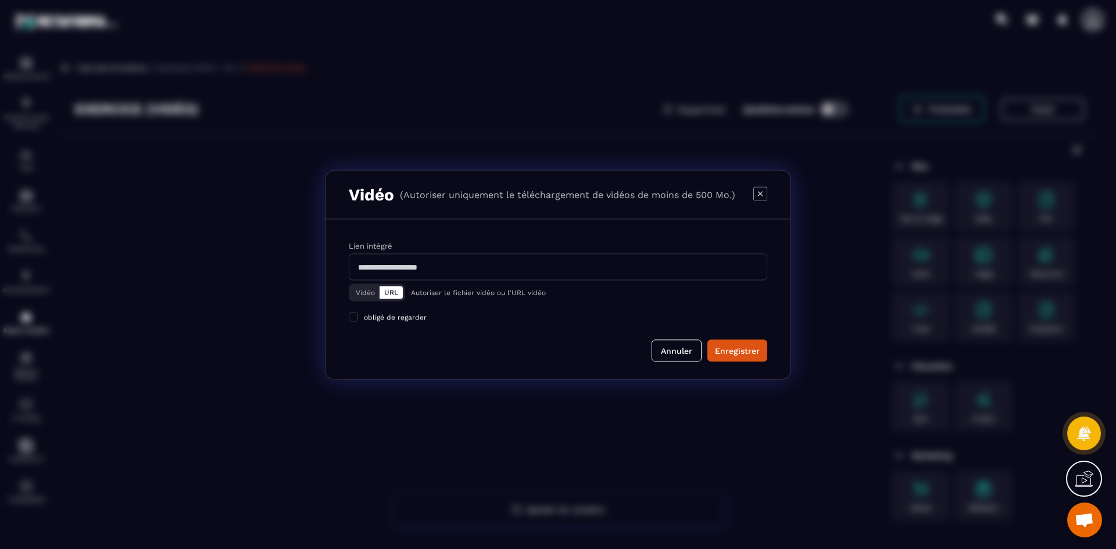
click at [369, 286] on button "Vidéo" at bounding box center [365, 292] width 28 height 13
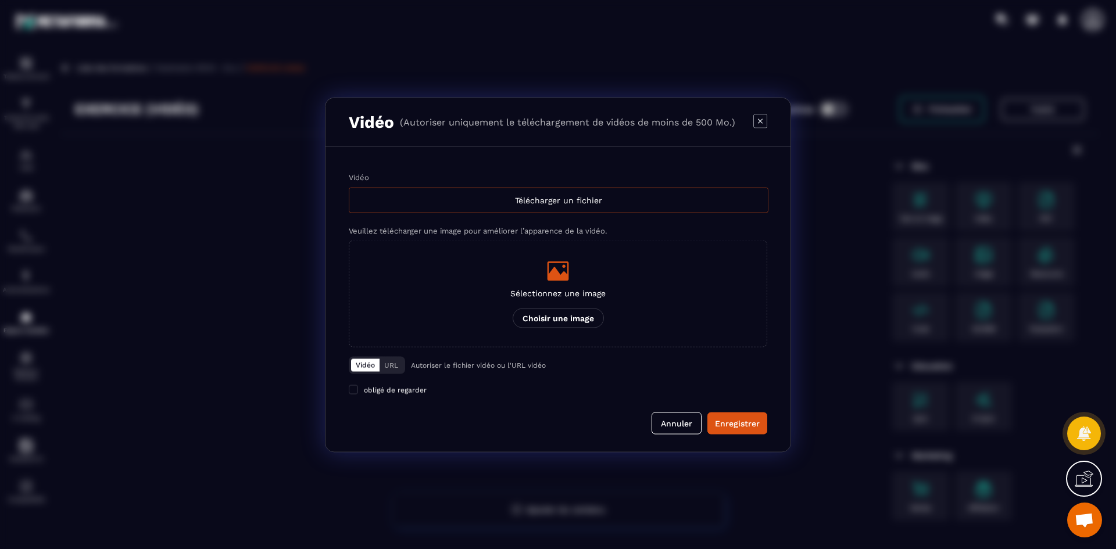
click at [504, 198] on div "Télécharger un fichier" at bounding box center [559, 200] width 420 height 26
click at [0, 0] on input "Vidéo Télécharger un fichier" at bounding box center [0, 0] width 0 height 0
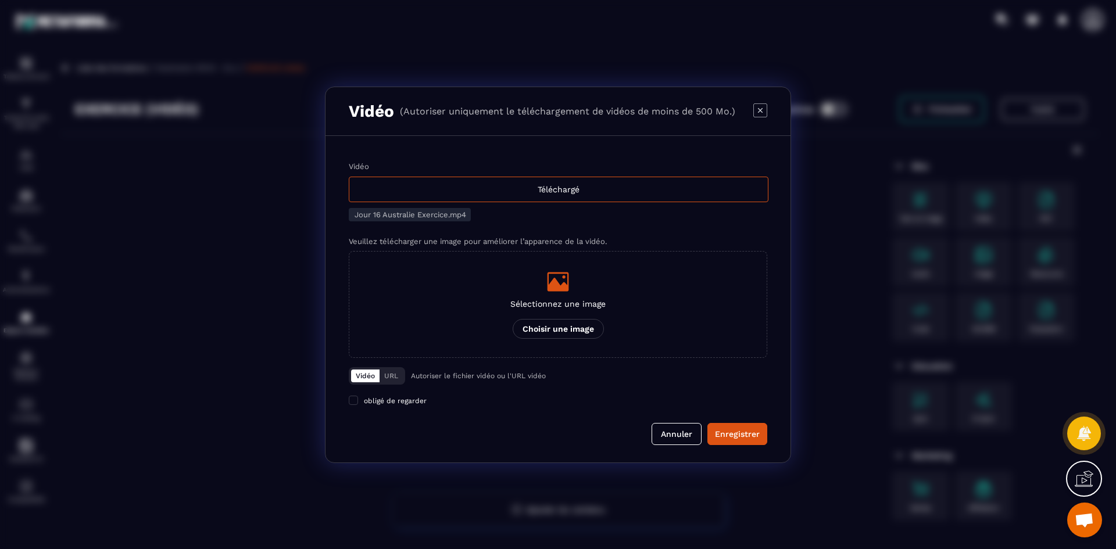
click at [571, 300] on p "Sélectionnez une image" at bounding box center [557, 303] width 95 height 9
click at [0, 0] on input "Sélectionnez une image Choisir une image" at bounding box center [0, 0] width 0 height 0
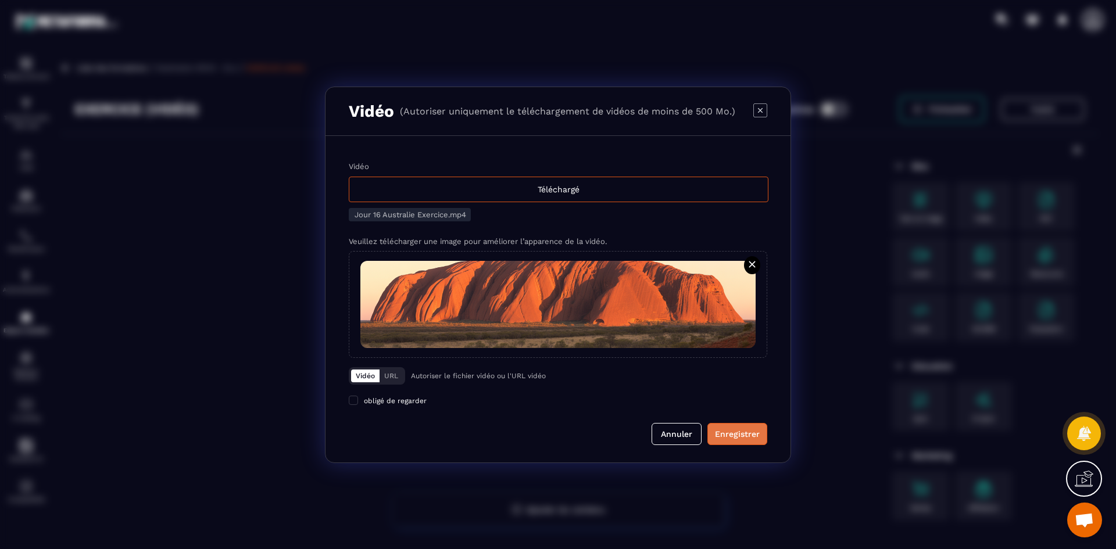
click at [736, 439] on div "Enregistrer" at bounding box center [737, 434] width 45 height 12
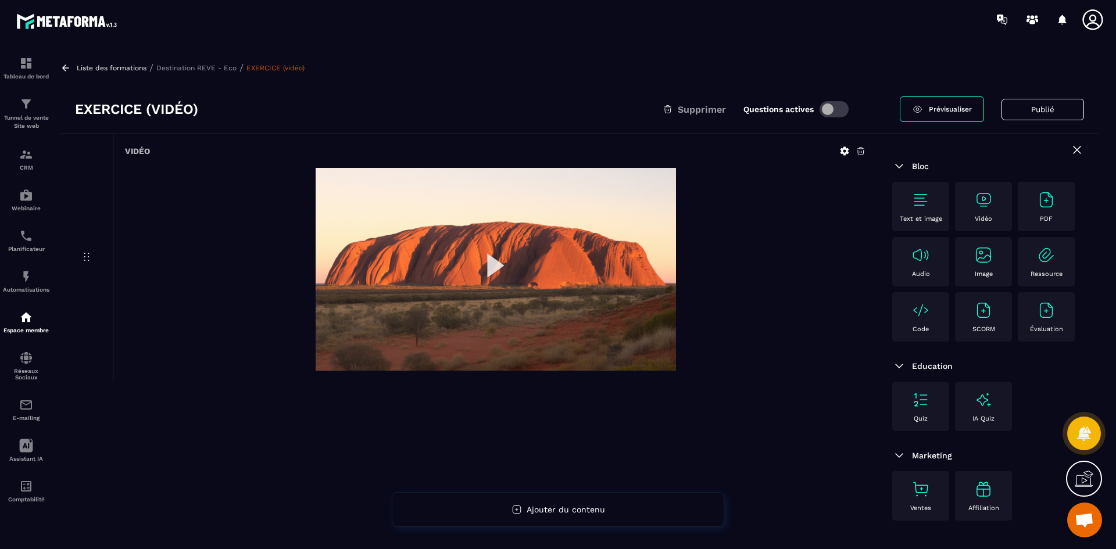
click at [206, 67] on p "Destination REVE - Eco" at bounding box center [196, 68] width 80 height 8
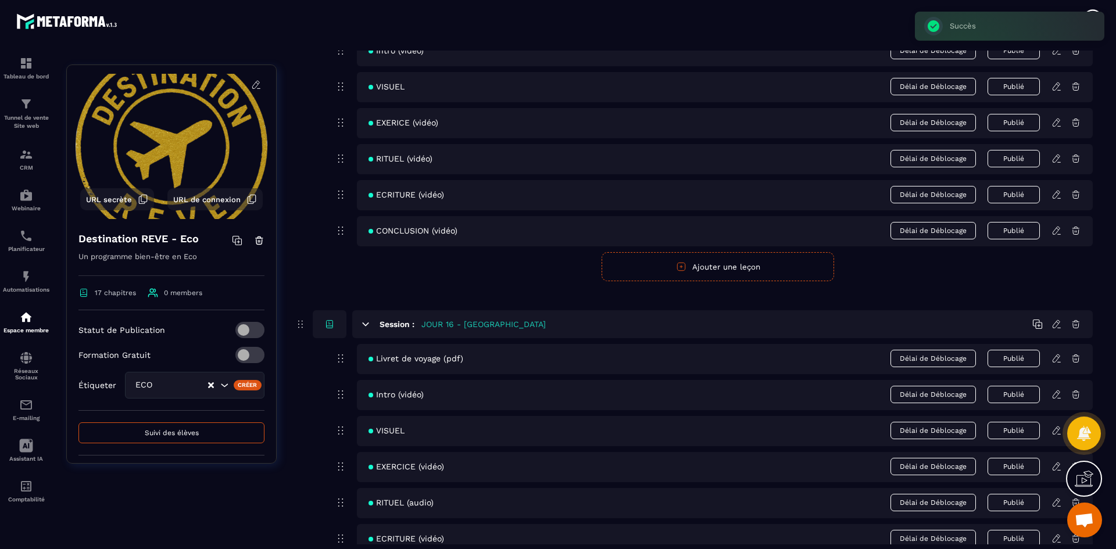
scroll to position [4886, 0]
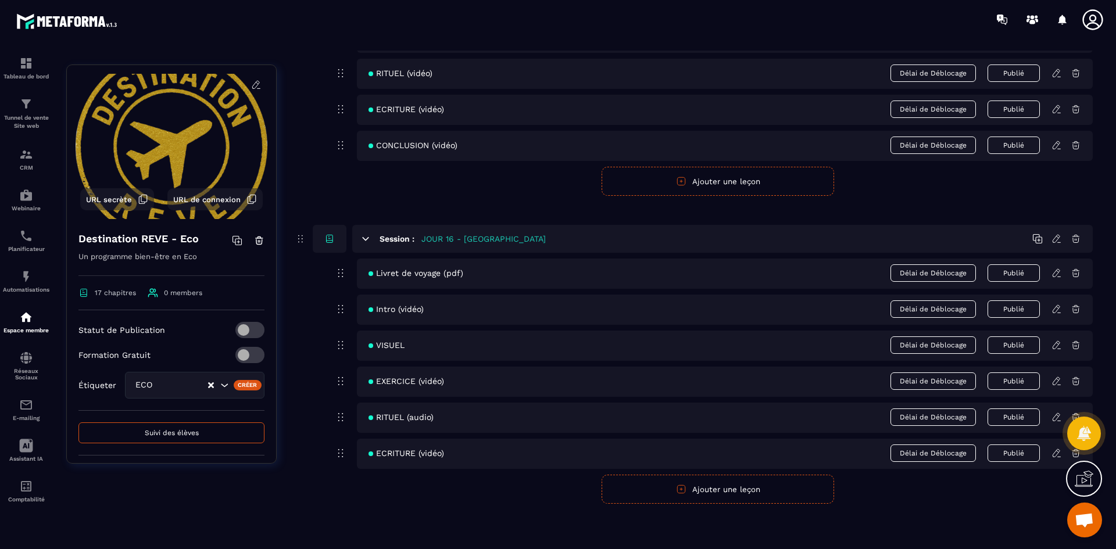
click at [1052, 416] on icon at bounding box center [1056, 417] width 10 height 10
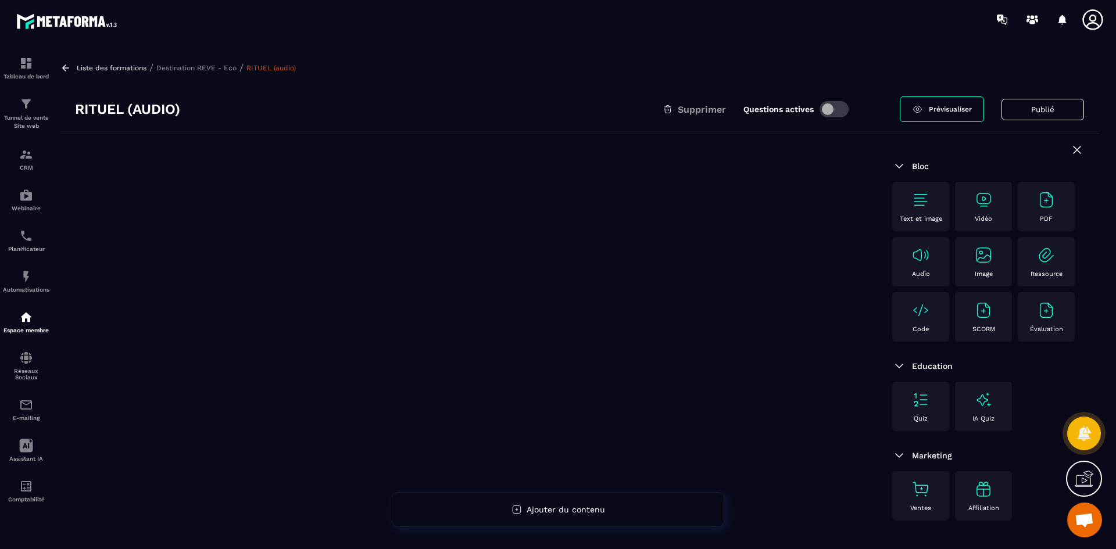
click at [923, 200] on img at bounding box center [920, 200] width 19 height 19
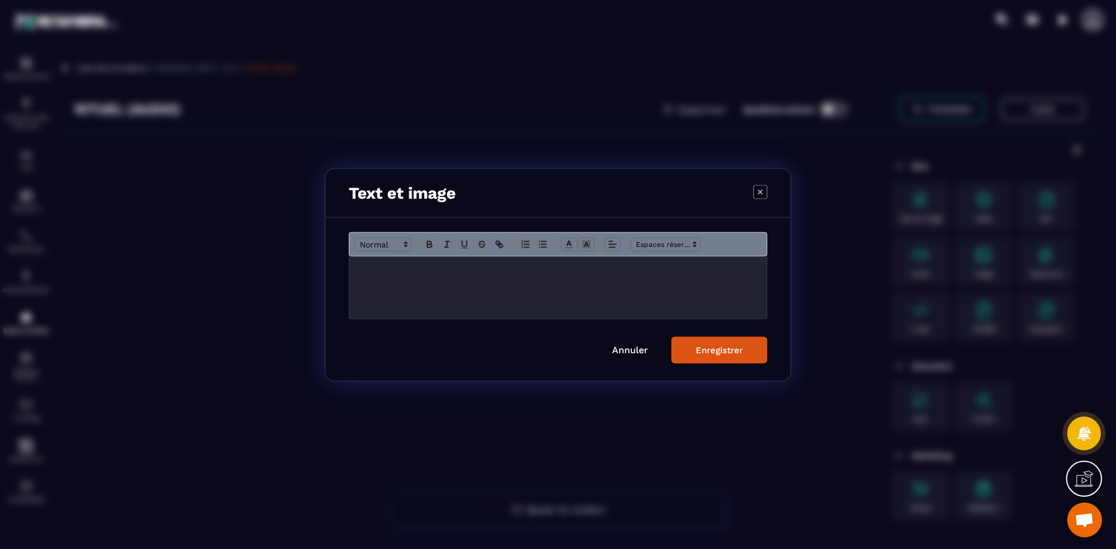
click at [508, 293] on div "Modal window" at bounding box center [557, 287] width 417 height 62
click at [723, 348] on div "Enregistrer" at bounding box center [719, 350] width 47 height 10
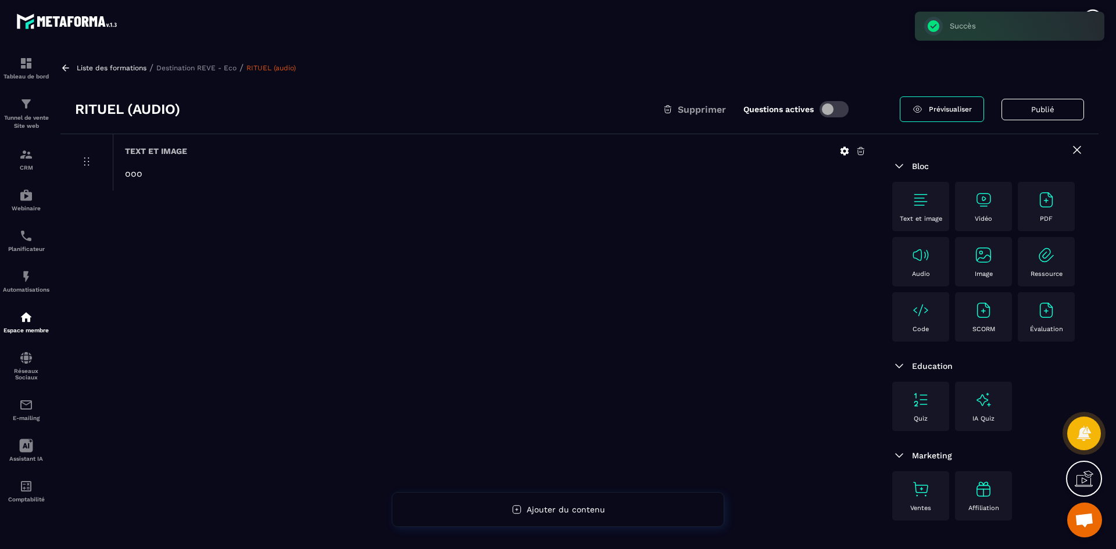
click at [917, 254] on img at bounding box center [920, 255] width 19 height 19
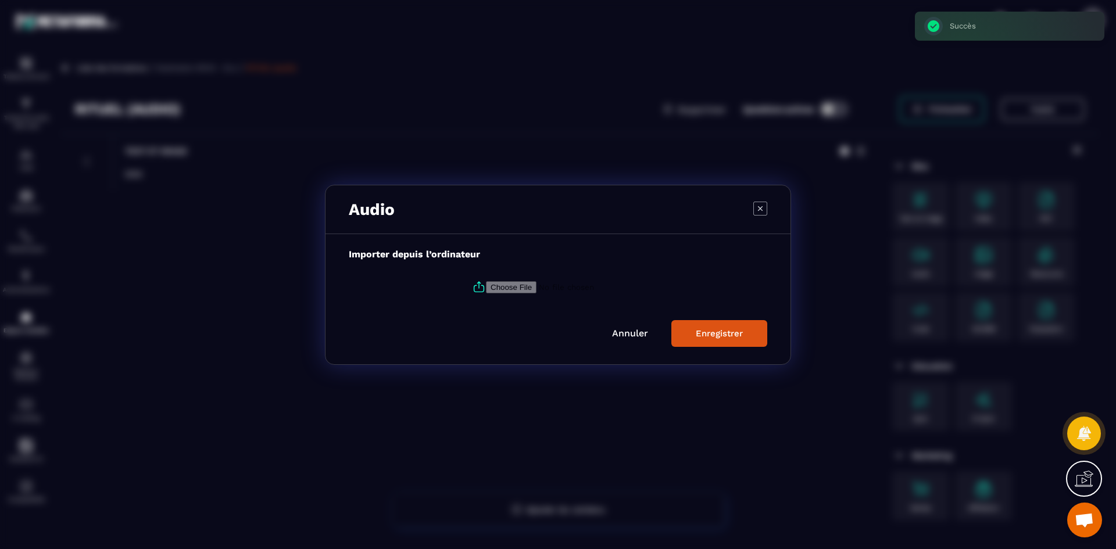
click at [504, 288] on input "Modal window" at bounding box center [565, 287] width 158 height 12
type input "**********"
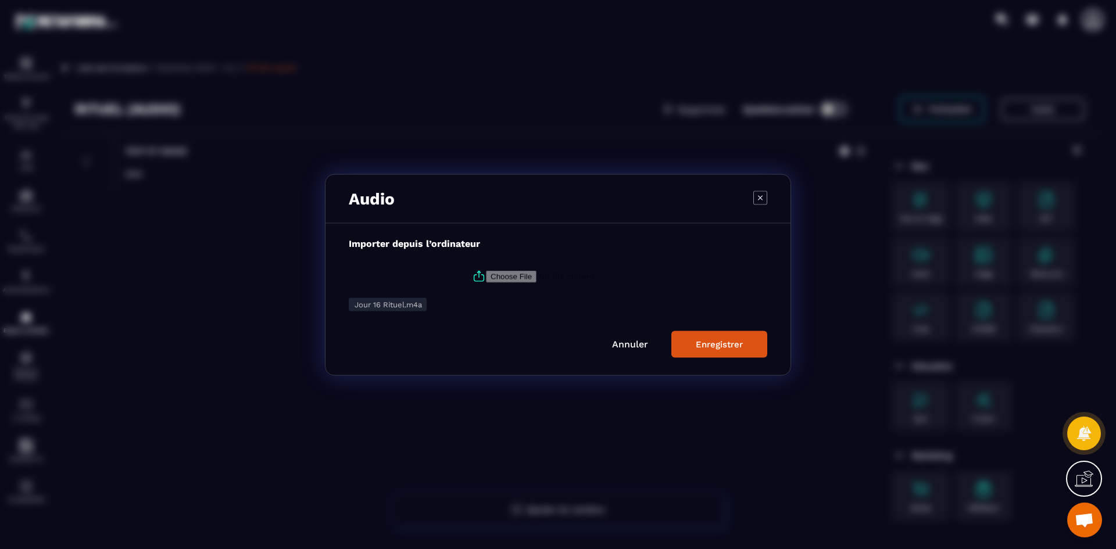
click at [719, 340] on div "Enregistrer" at bounding box center [719, 344] width 47 height 10
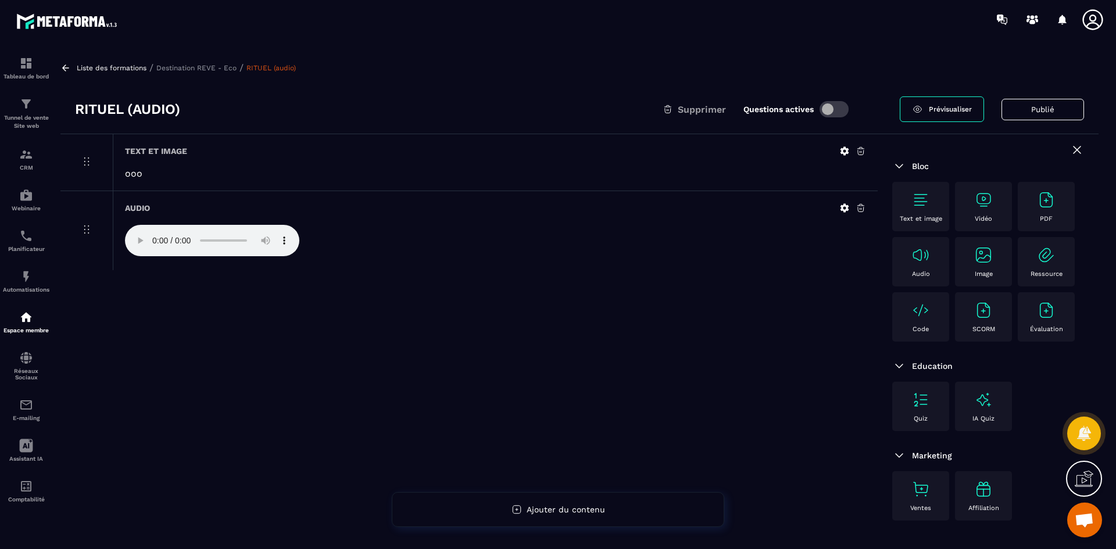
click at [200, 67] on p "Destination REVE - Eco" at bounding box center [196, 68] width 80 height 8
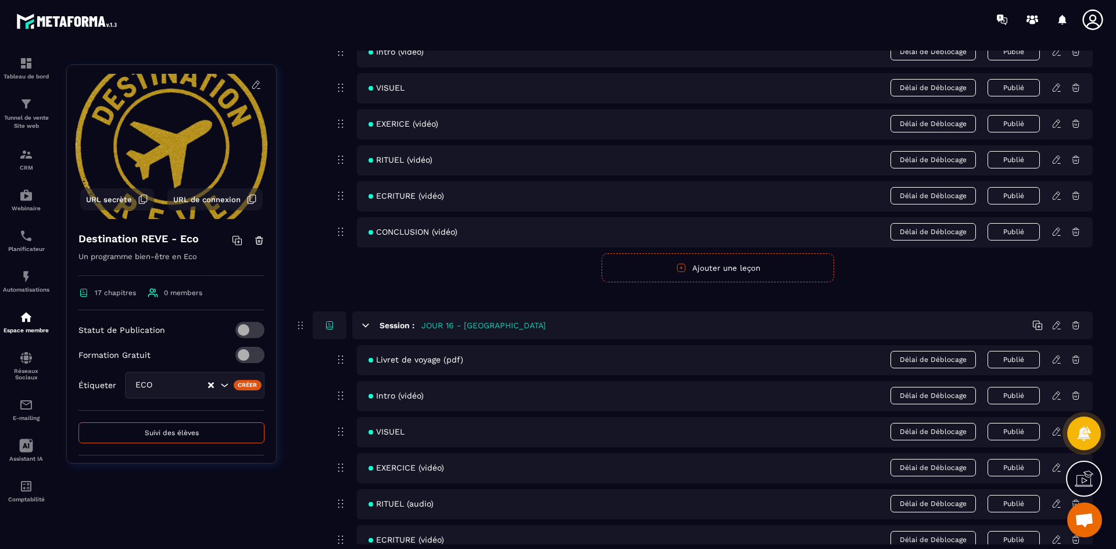
scroll to position [4886, 0]
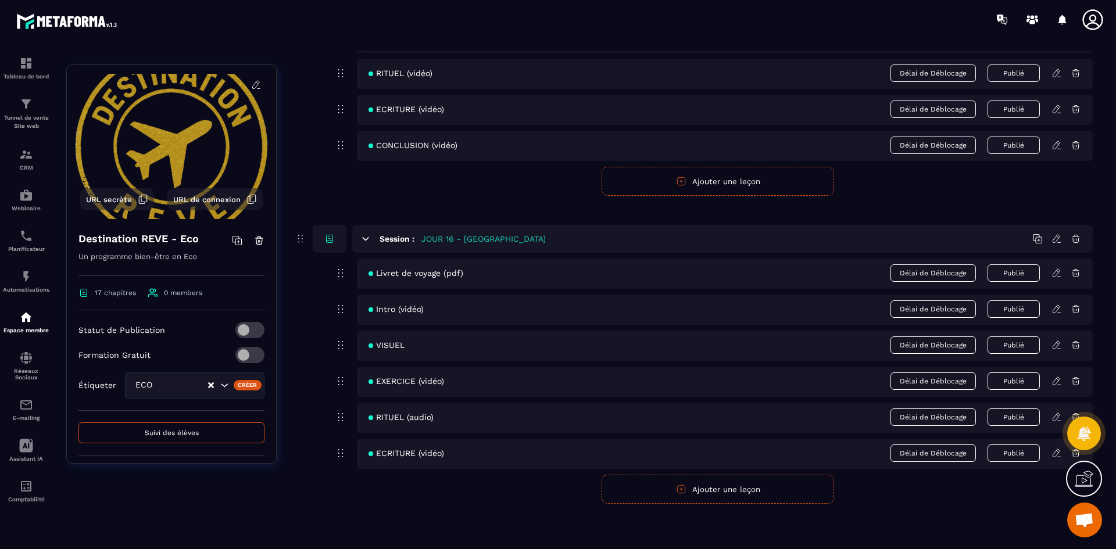
click at [1054, 458] on icon at bounding box center [1056, 453] width 10 height 10
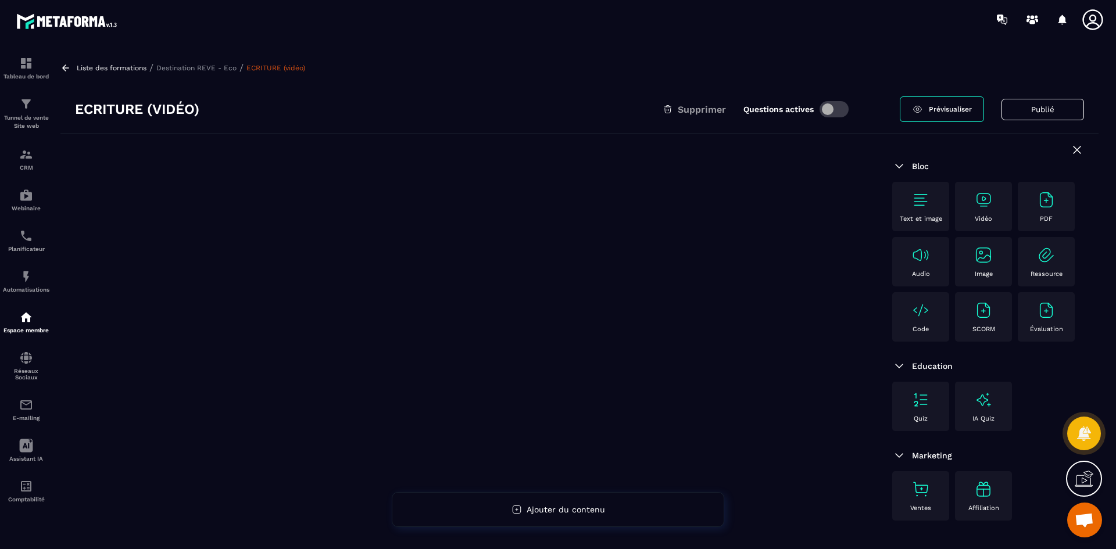
click at [991, 210] on div "Vidéo" at bounding box center [983, 207] width 45 height 32
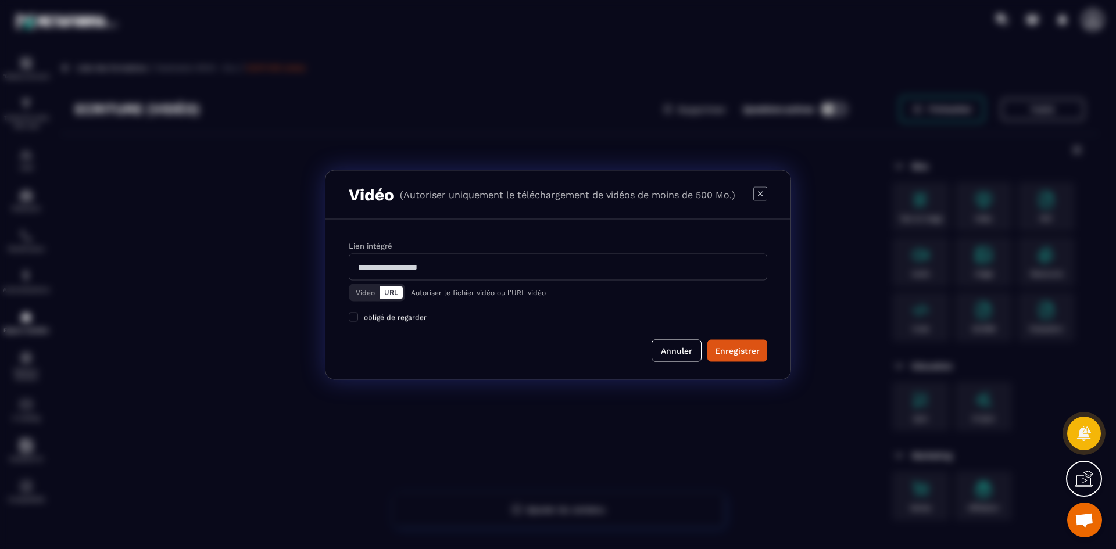
click at [359, 288] on button "Vidéo" at bounding box center [365, 292] width 28 height 13
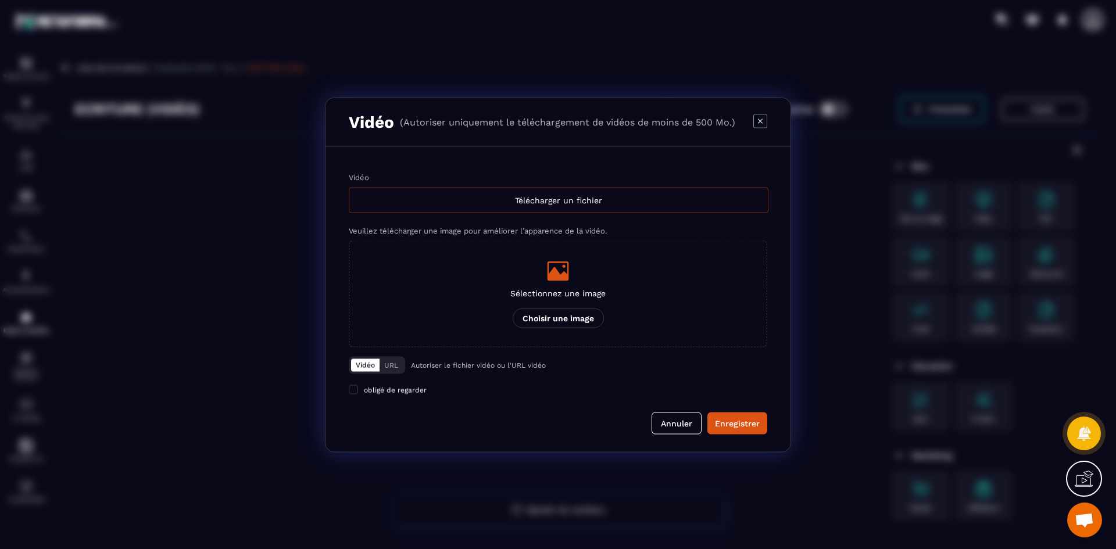
click at [571, 204] on div "Télécharger un fichier" at bounding box center [559, 200] width 420 height 26
click at [0, 0] on input "Vidéo Télécharger un fichier" at bounding box center [0, 0] width 0 height 0
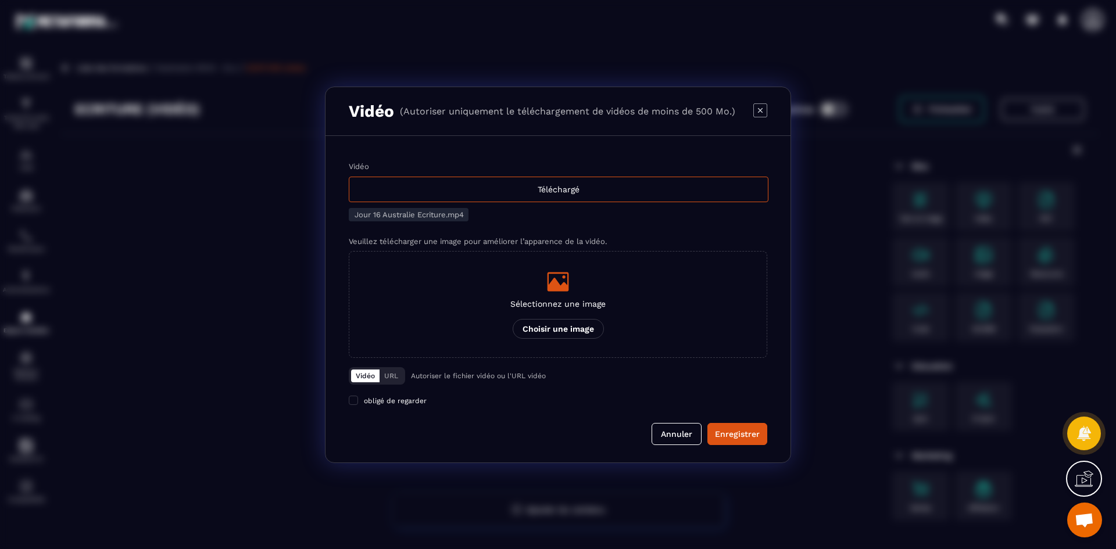
click at [603, 315] on div "Sélectionnez une image Choisir une image" at bounding box center [557, 304] width 95 height 69
click at [0, 0] on input "Sélectionnez une image Choisir une image" at bounding box center [0, 0] width 0 height 0
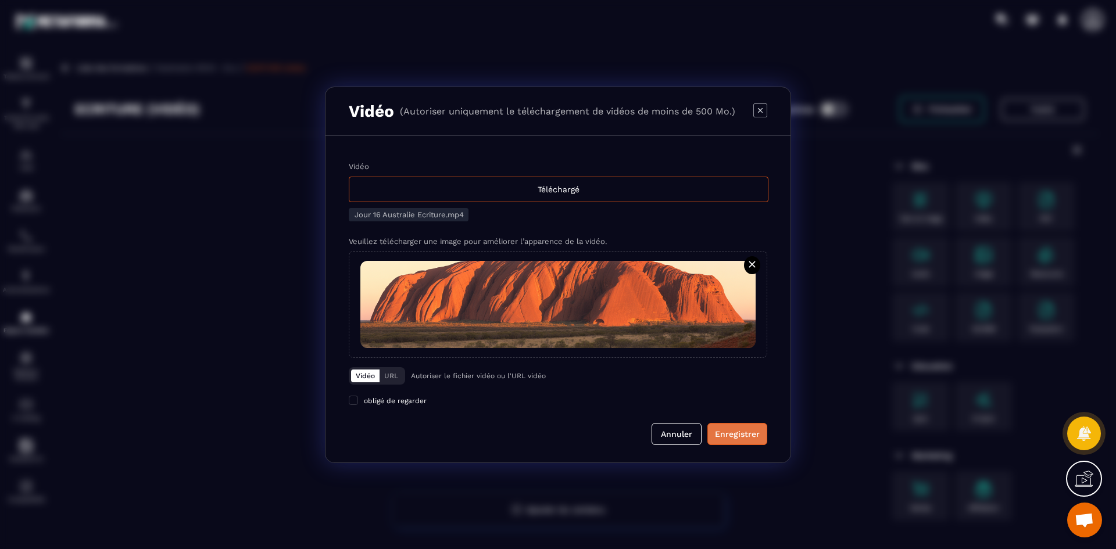
click at [744, 434] on div "Enregistrer" at bounding box center [737, 434] width 45 height 12
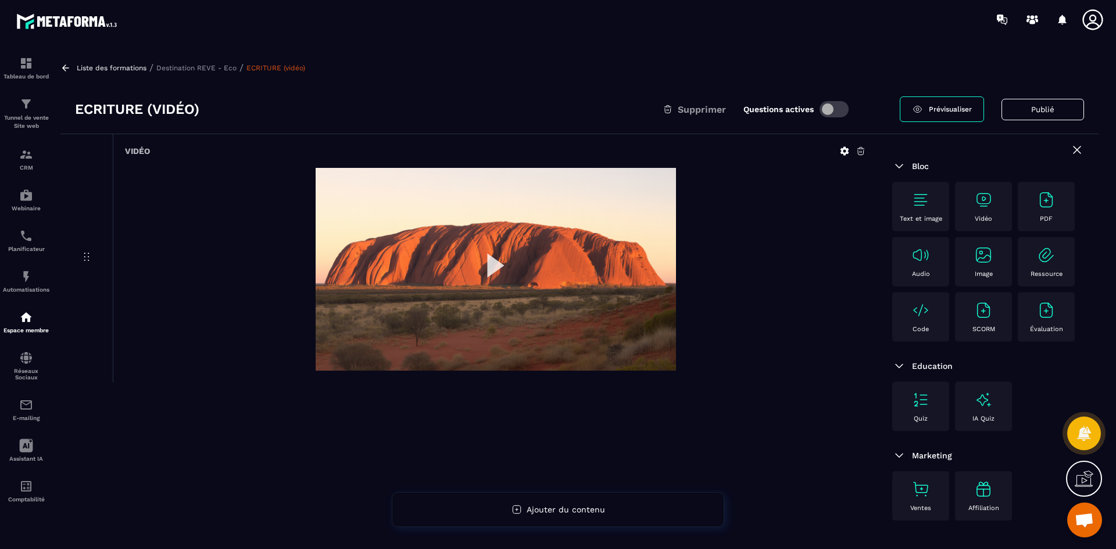
click at [186, 67] on p "Destination REVE - Eco" at bounding box center [196, 68] width 80 height 8
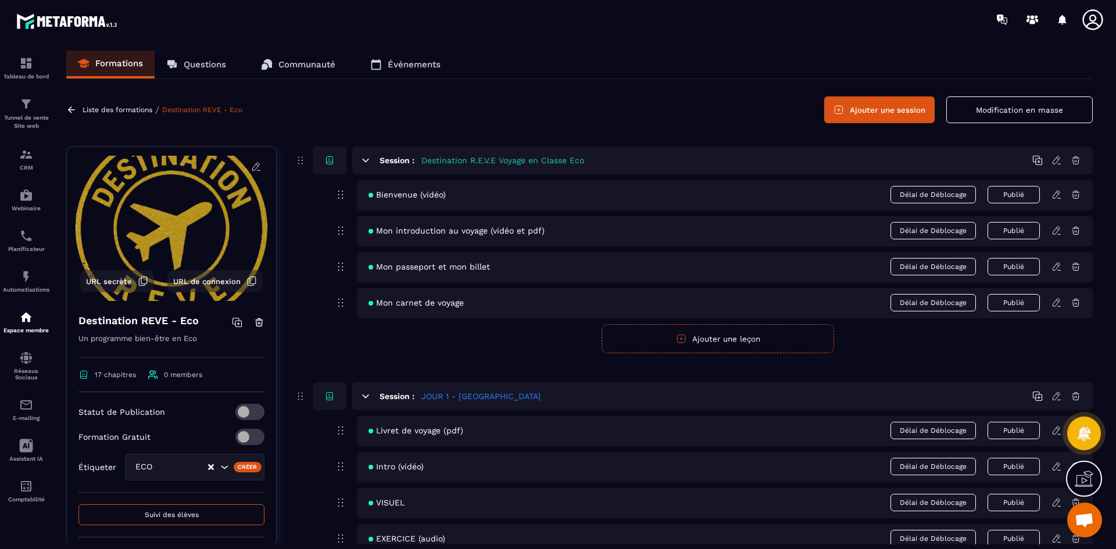
click at [905, 110] on button "Ajouter une session" at bounding box center [879, 109] width 110 height 27
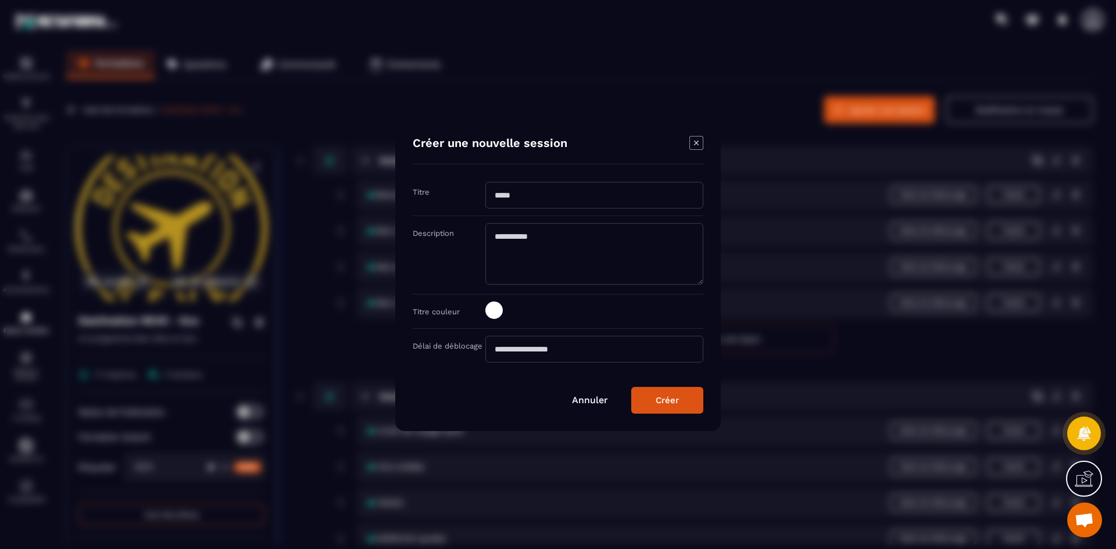
click at [533, 198] on input "Modal window" at bounding box center [594, 195] width 218 height 27
type input "**********"
click at [492, 309] on span "Modal window" at bounding box center [493, 310] width 17 height 17
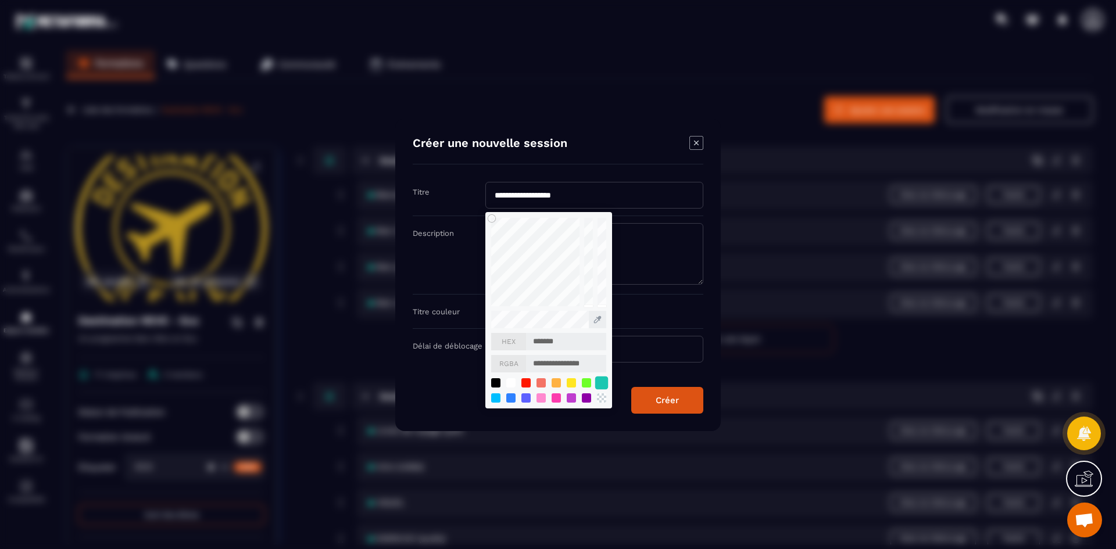
click at [602, 384] on div "Modal window" at bounding box center [601, 382] width 13 height 13
type input "*******"
type input "**********"
click at [666, 397] on div "Créer" at bounding box center [667, 400] width 23 height 10
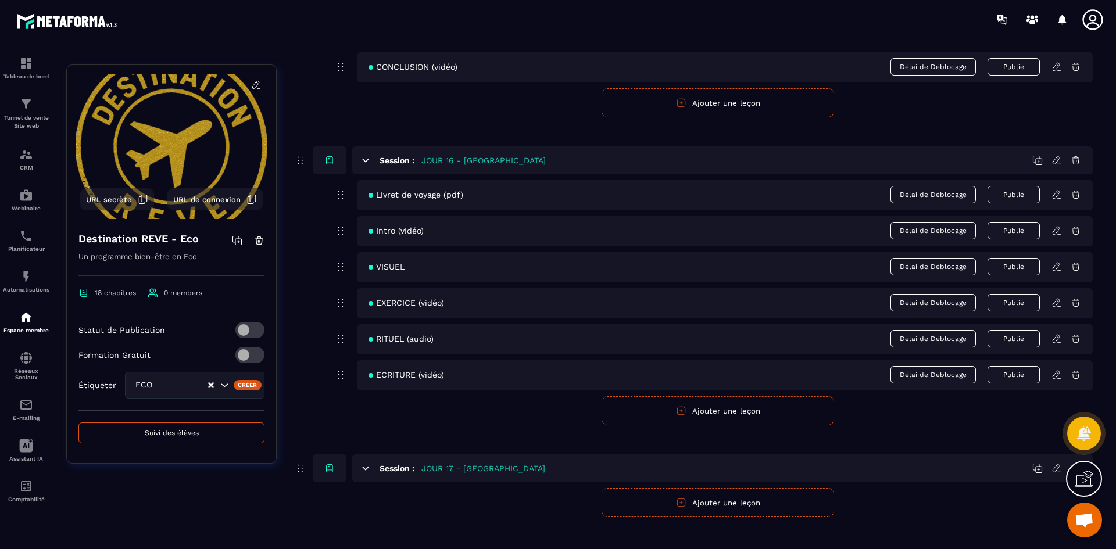
scroll to position [4977, 0]
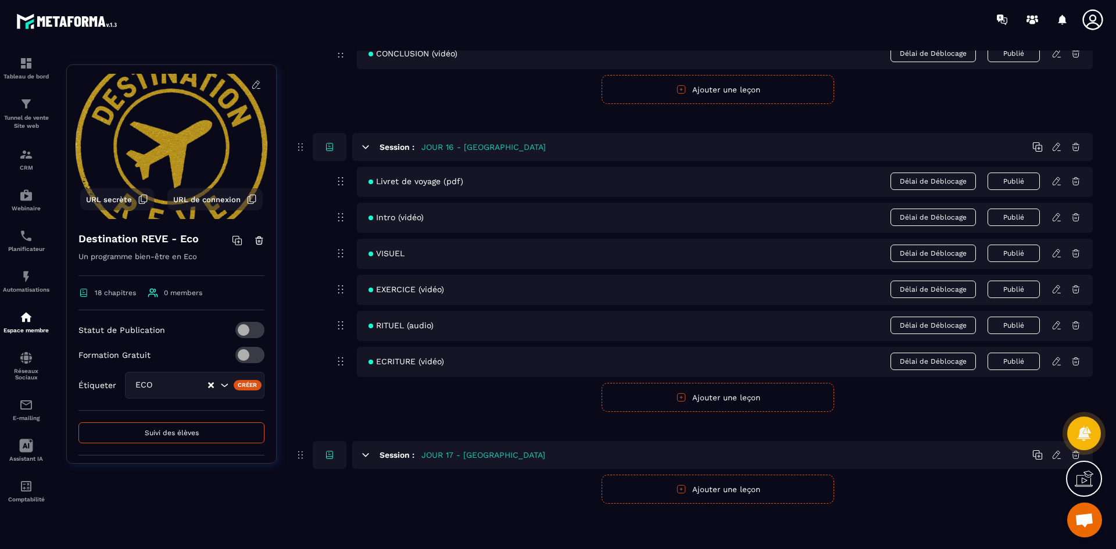
click at [652, 493] on button "Ajouter une leçon" at bounding box center [717, 489] width 232 height 29
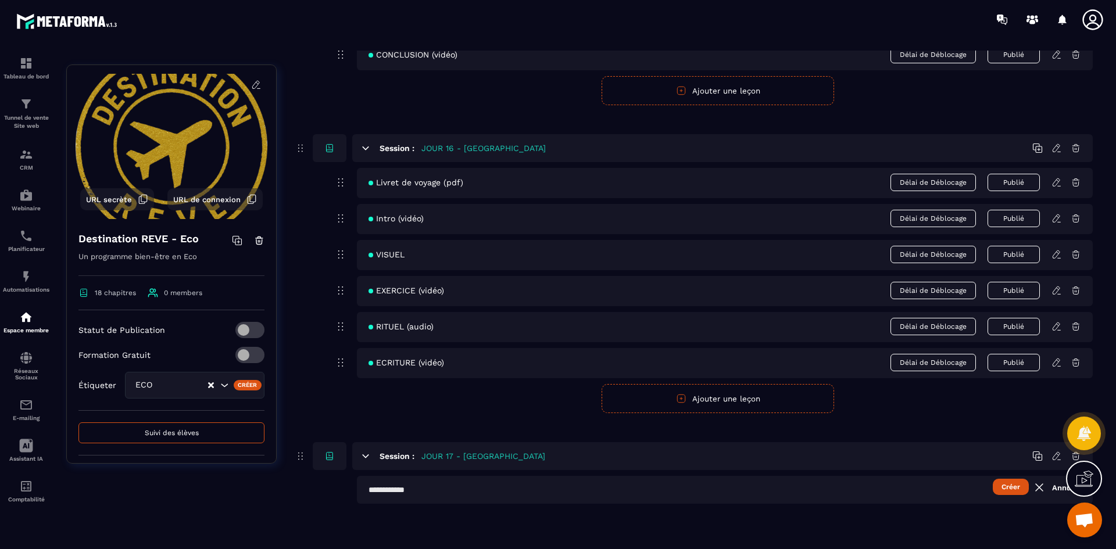
scroll to position [4976, 0]
click at [433, 495] on input "text" at bounding box center [725, 490] width 736 height 28
click at [447, 490] on input "**********" at bounding box center [725, 490] width 736 height 28
click at [1005, 486] on button "Créer" at bounding box center [1011, 487] width 36 height 16
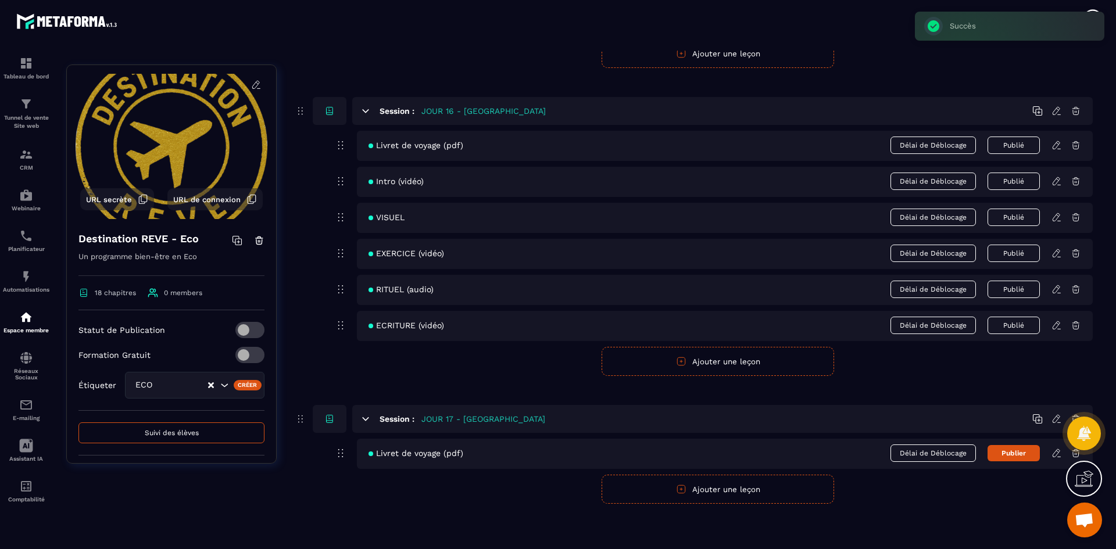
click at [671, 492] on button "Ajouter une leçon" at bounding box center [717, 489] width 232 height 29
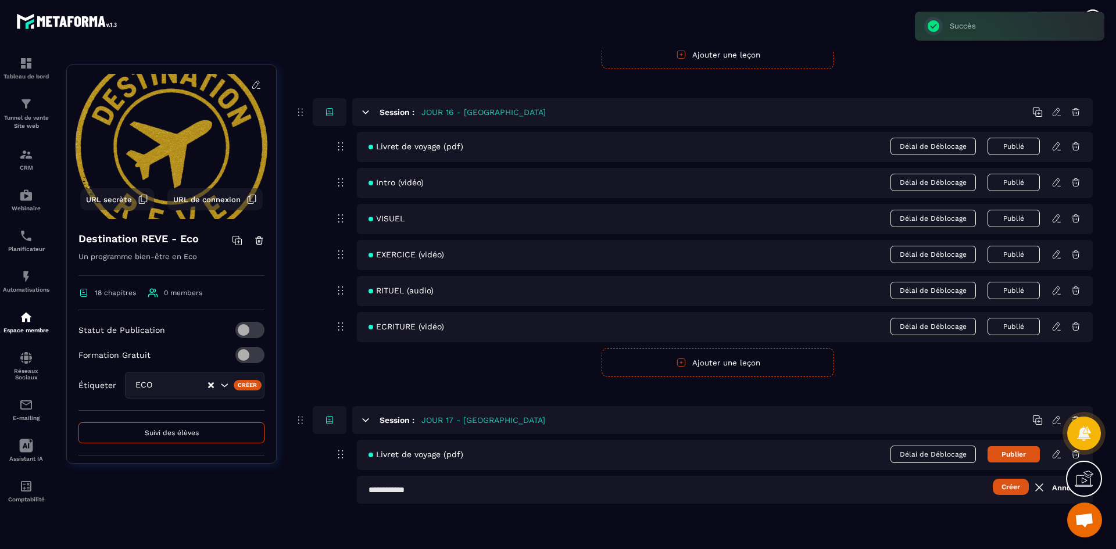
click at [466, 486] on input "text" at bounding box center [725, 490] width 736 height 28
type input "**********"
click at [1008, 488] on button "Créer" at bounding box center [1011, 487] width 36 height 16
click at [699, 521] on button "Ajouter une leçon" at bounding box center [717, 526] width 232 height 29
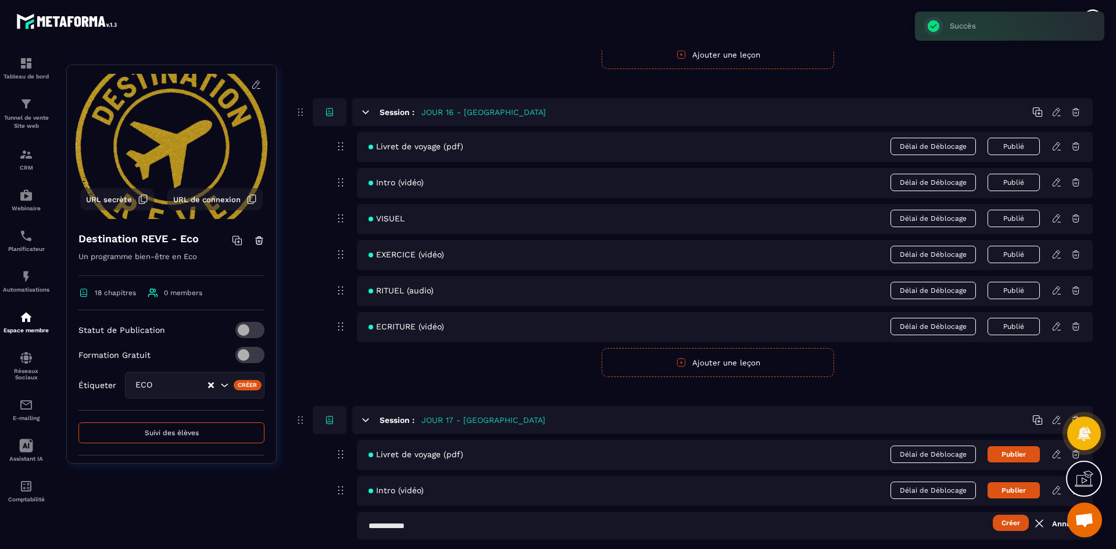
click at [427, 528] on input "text" at bounding box center [725, 526] width 736 height 28
type input "******"
click at [1008, 524] on button "Créer" at bounding box center [1011, 523] width 36 height 16
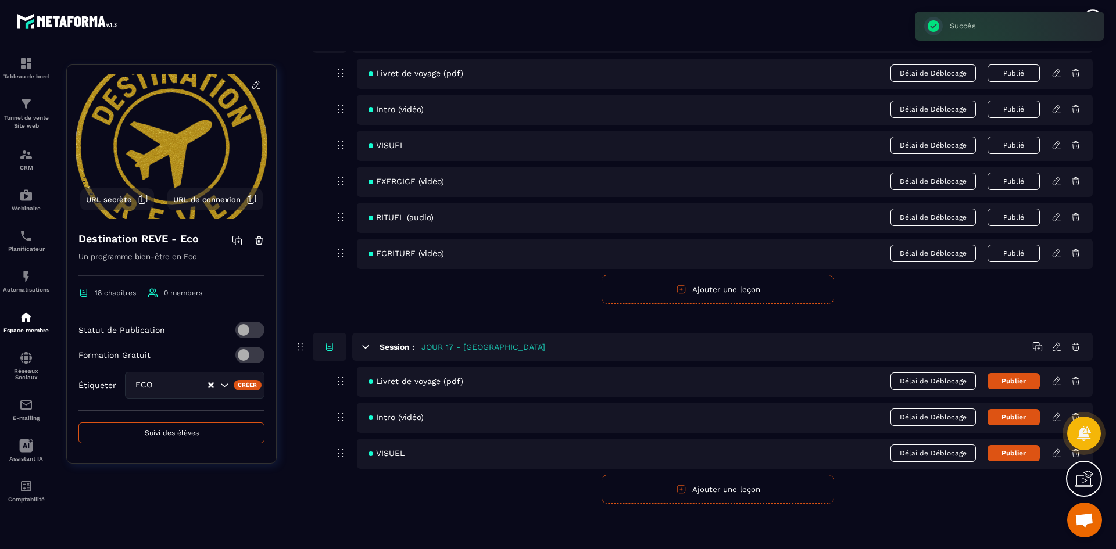
click at [675, 492] on button "Ajouter une leçon" at bounding box center [717, 489] width 232 height 29
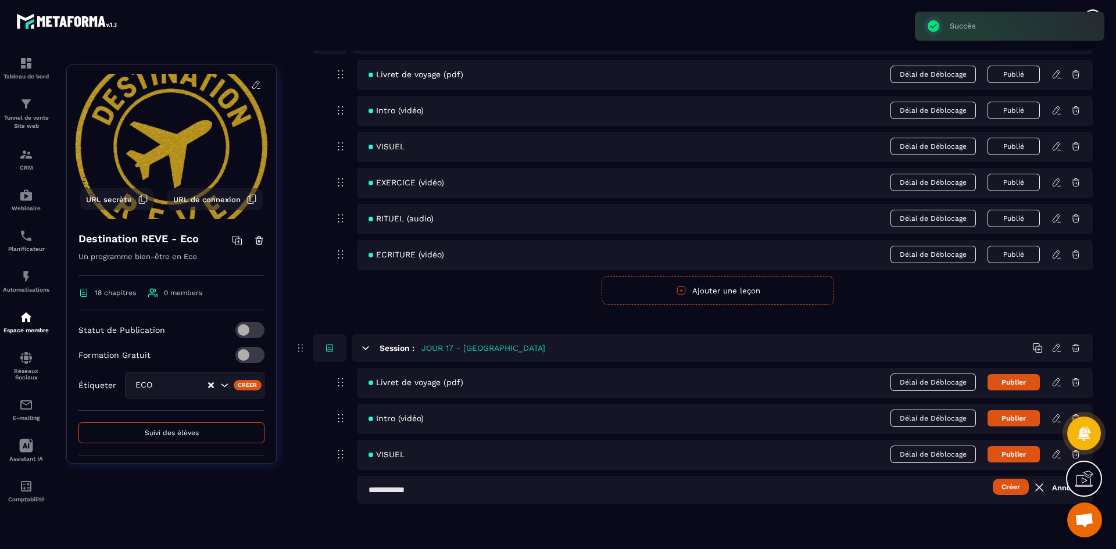
scroll to position [5084, 0]
click at [441, 500] on input "text" at bounding box center [725, 490] width 736 height 28
type input "**********"
click at [1011, 490] on button "Créer" at bounding box center [1011, 487] width 36 height 16
click at [701, 528] on button "Ajouter une leçon" at bounding box center [717, 526] width 232 height 29
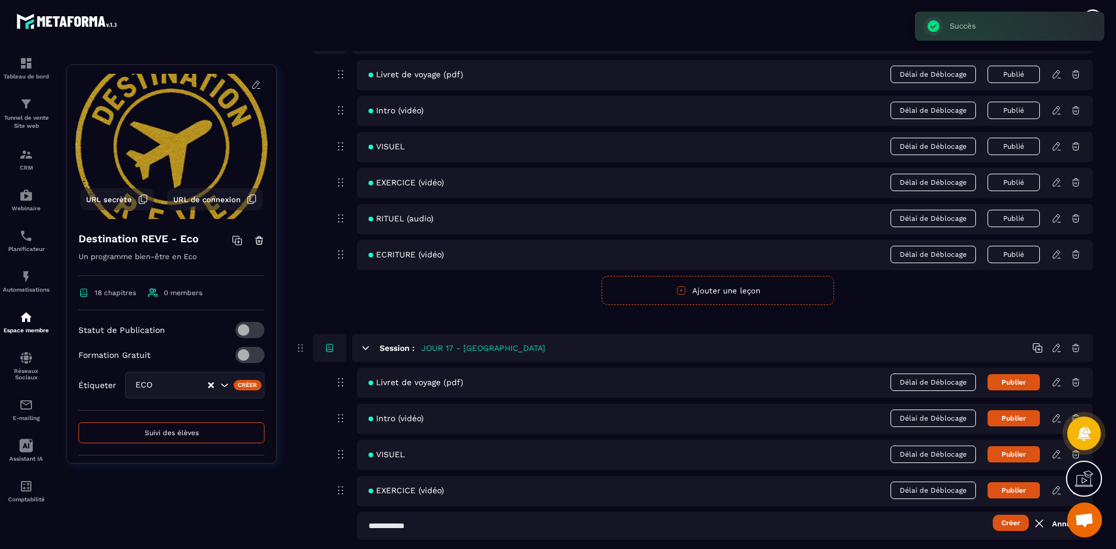
click at [503, 526] on input "text" at bounding box center [725, 526] width 736 height 28
type input "**********"
click at [1001, 528] on button "Créer" at bounding box center [1011, 523] width 36 height 16
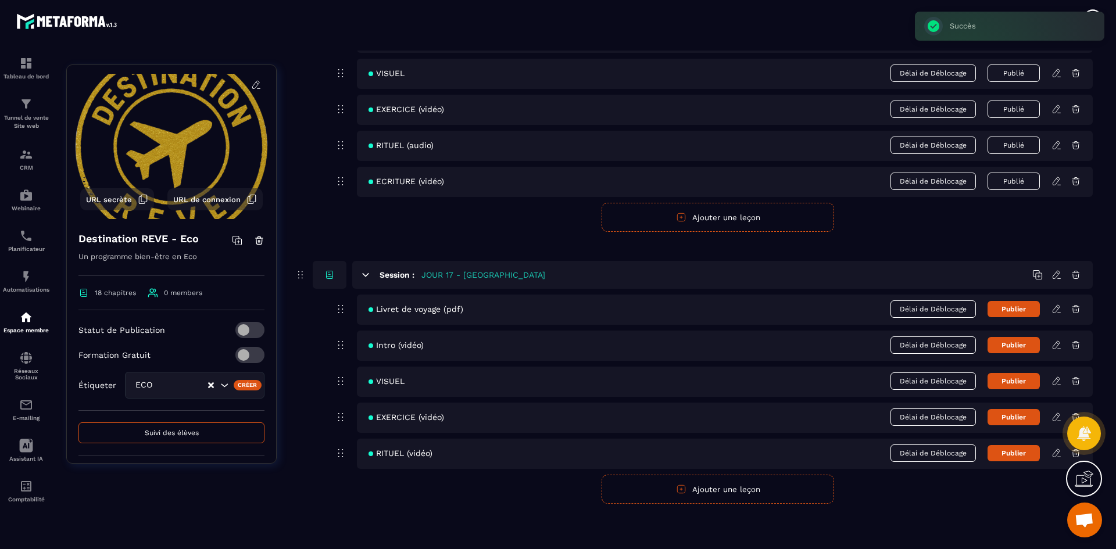
click at [617, 478] on button "Ajouter une leçon" at bounding box center [717, 489] width 232 height 29
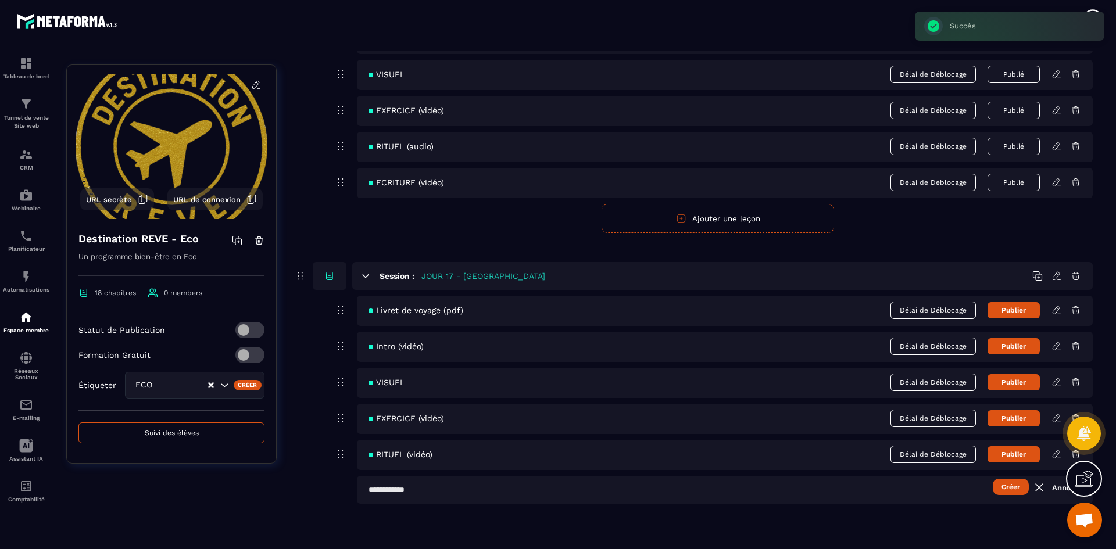
click at [475, 500] on input "text" at bounding box center [725, 490] width 736 height 28
type input "**********"
click at [1010, 485] on button "Créer" at bounding box center [1011, 487] width 36 height 16
click at [1021, 315] on button "Publier" at bounding box center [1013, 310] width 52 height 16
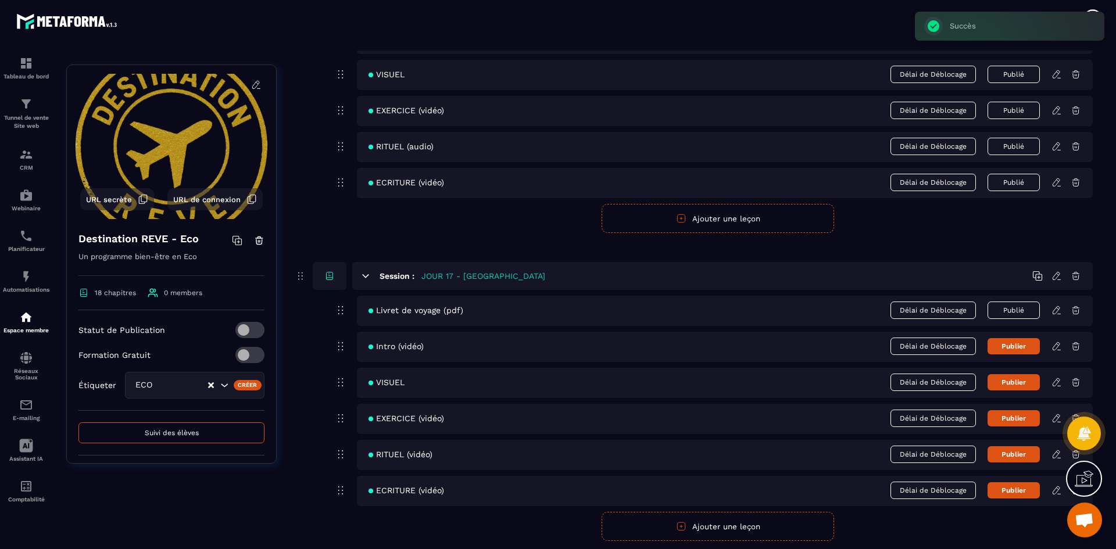
click at [1027, 345] on button "Publier" at bounding box center [1013, 346] width 52 height 16
click at [1029, 378] on button "Publier" at bounding box center [1013, 382] width 52 height 16
click at [1030, 420] on button "Publier" at bounding box center [1013, 418] width 52 height 16
click at [1020, 457] on button "Publier" at bounding box center [1013, 454] width 52 height 16
click at [1020, 485] on button "Publier" at bounding box center [1013, 490] width 52 height 16
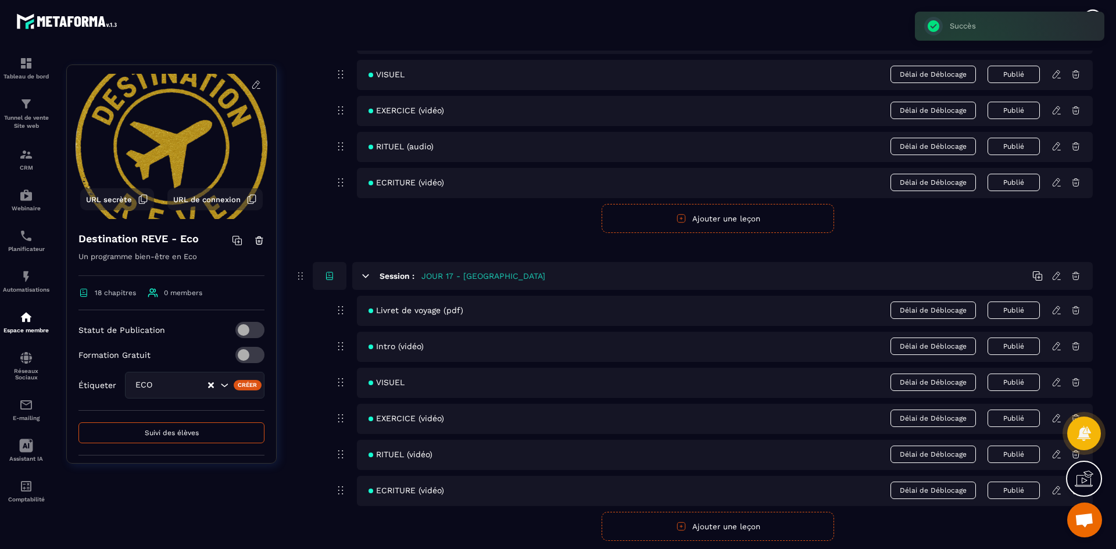
scroll to position [5194, 0]
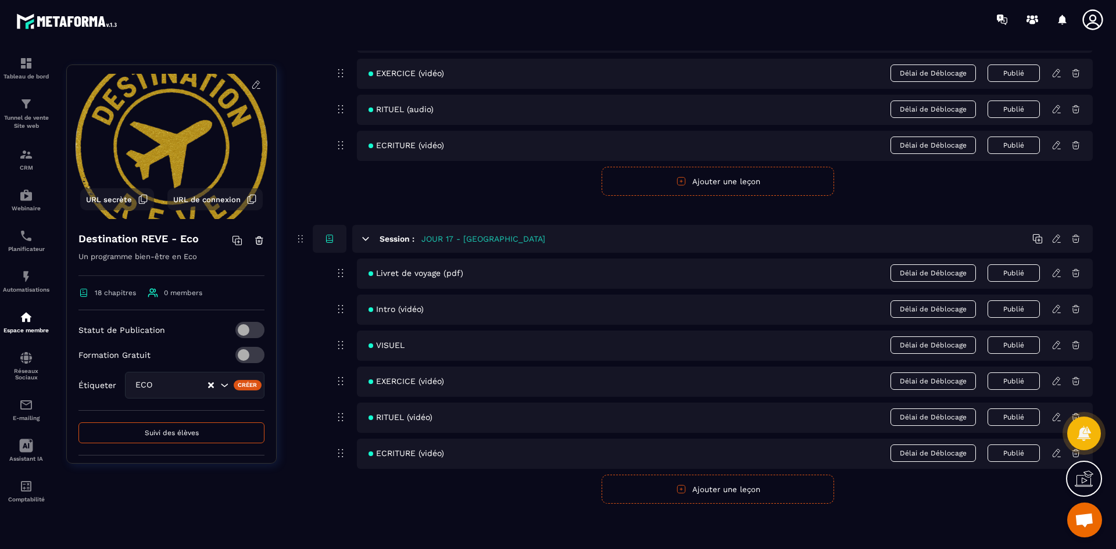
click at [1055, 274] on icon at bounding box center [1056, 273] width 10 height 10
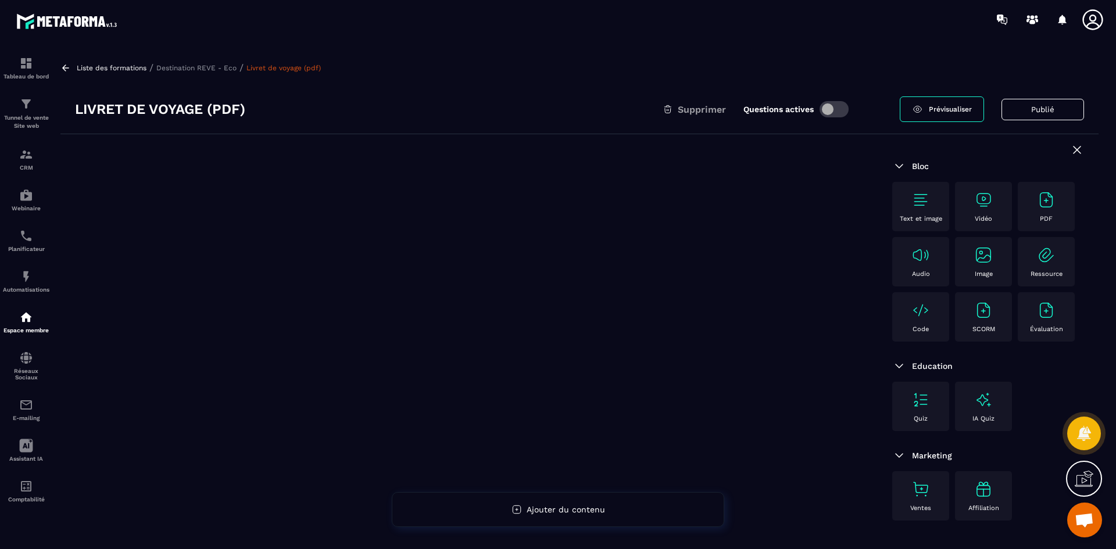
click at [1049, 202] on img at bounding box center [1046, 200] width 19 height 19
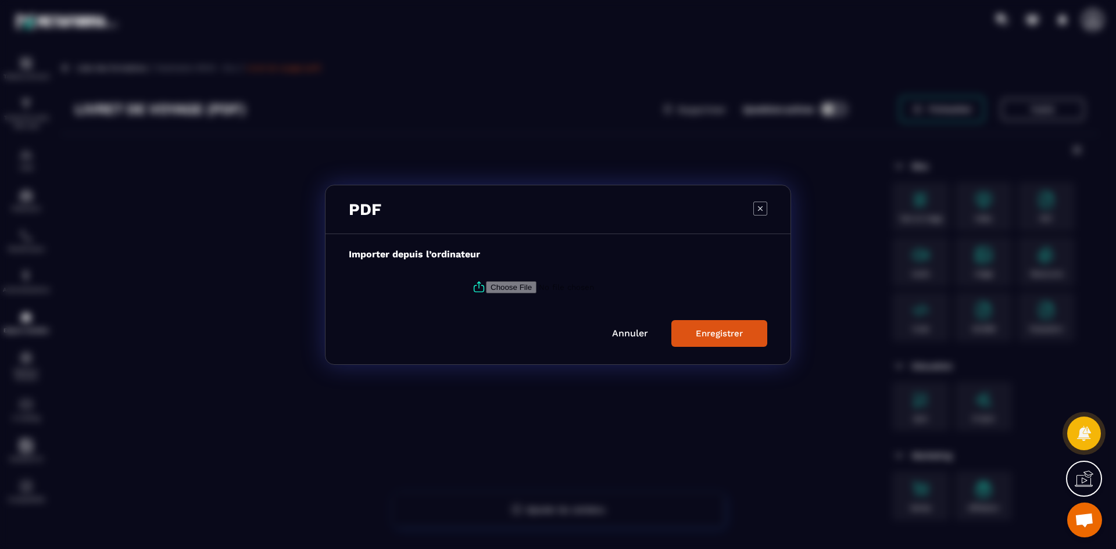
click at [497, 288] on input "Modal window" at bounding box center [565, 287] width 158 height 12
type input "**********"
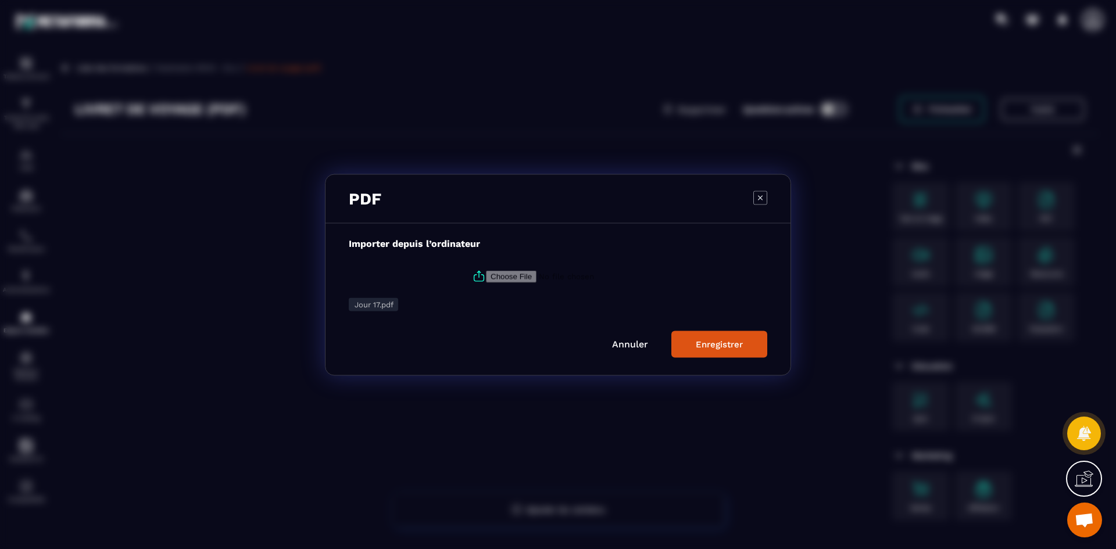
click at [718, 343] on div "Enregistrer" at bounding box center [719, 344] width 47 height 10
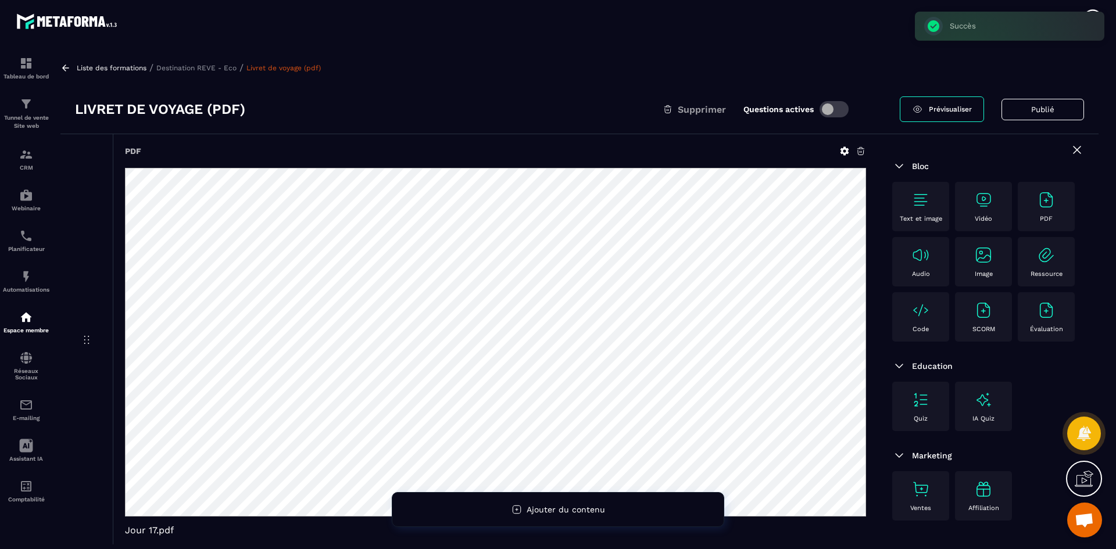
click at [209, 69] on p "Destination REVE - Eco" at bounding box center [196, 68] width 80 height 8
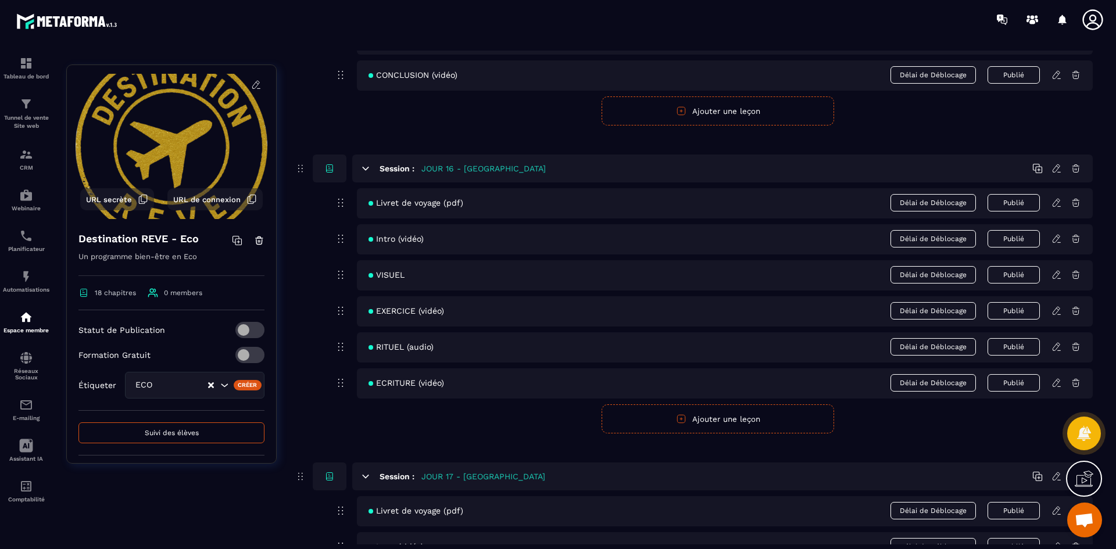
scroll to position [5194, 0]
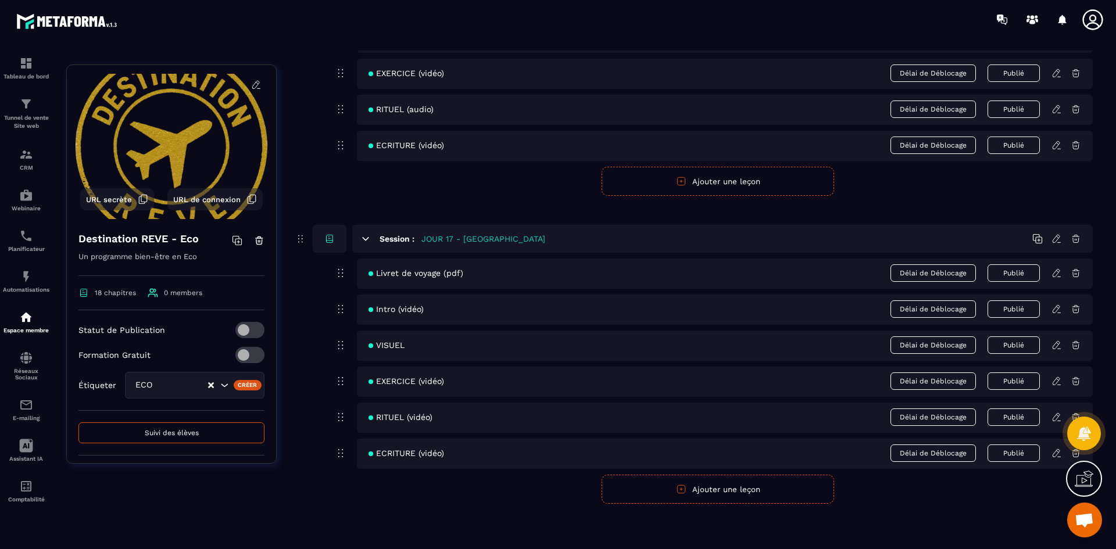
click at [1056, 311] on icon at bounding box center [1056, 309] width 10 height 10
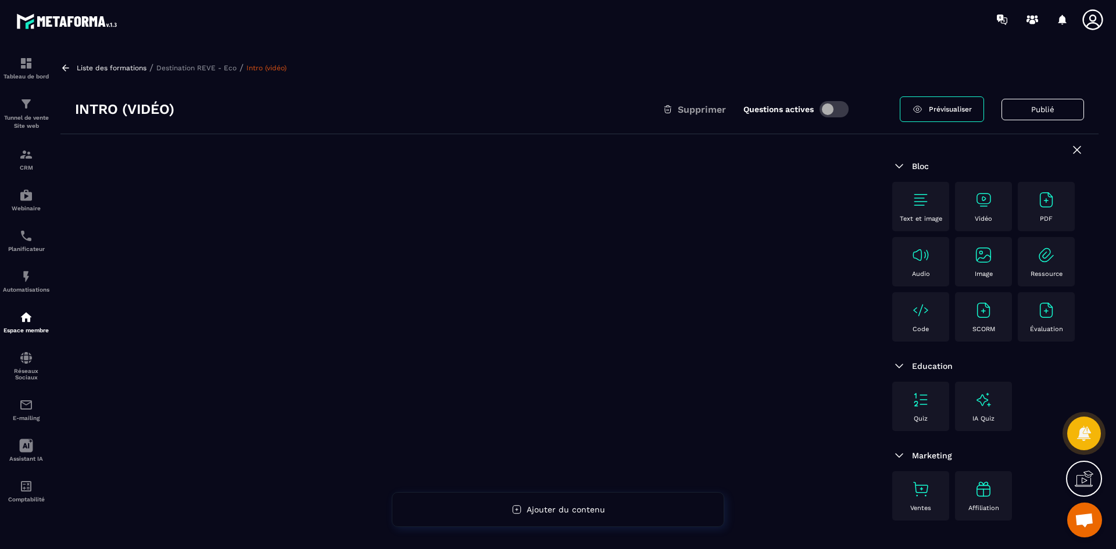
click at [991, 203] on img at bounding box center [983, 200] width 19 height 19
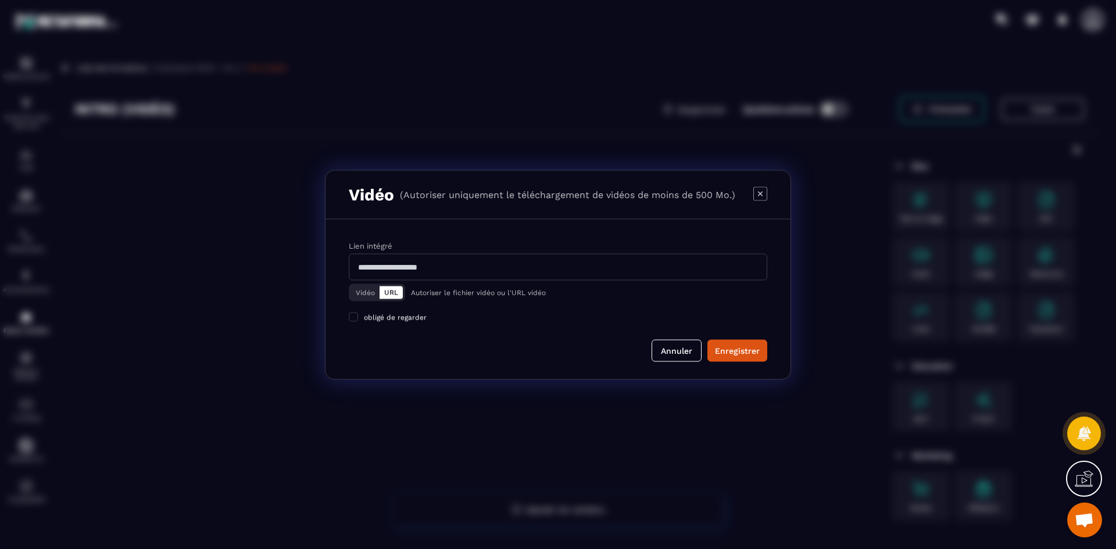
click at [371, 291] on button "Vidéo" at bounding box center [365, 292] width 28 height 13
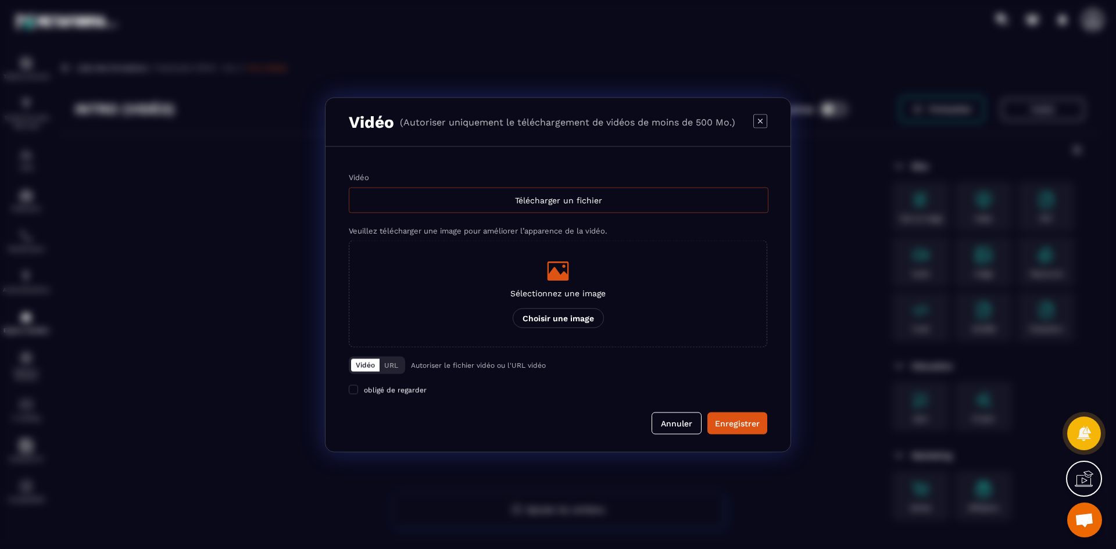
click at [457, 206] on div "Télécharger un fichier" at bounding box center [559, 200] width 420 height 26
click at [0, 0] on input "Vidéo Télécharger un fichier" at bounding box center [0, 0] width 0 height 0
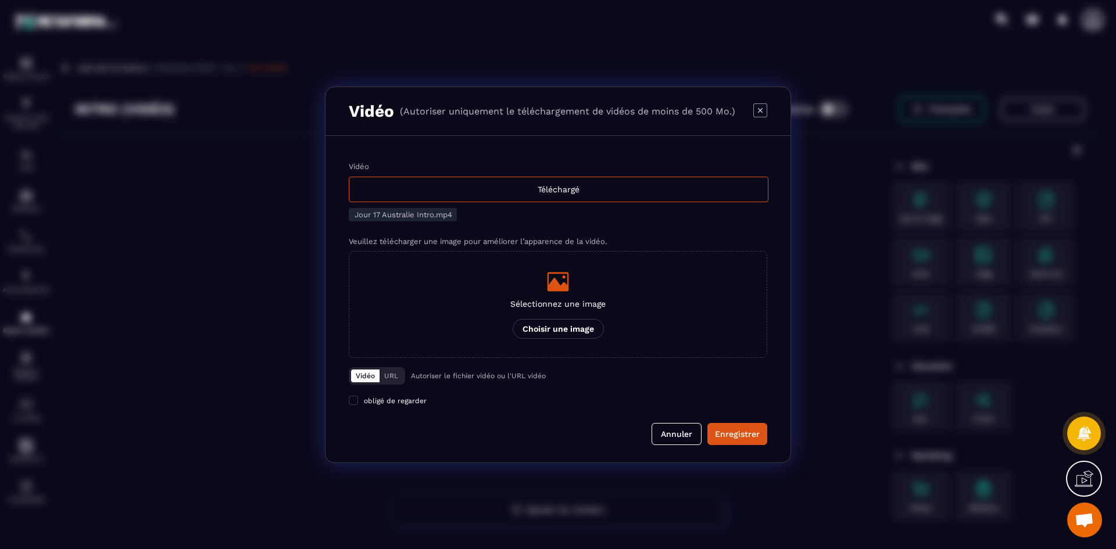
click at [552, 285] on icon "Modal window" at bounding box center [558, 281] width 22 height 19
click at [0, 0] on input "Sélectionnez une image Choisir une image" at bounding box center [0, 0] width 0 height 0
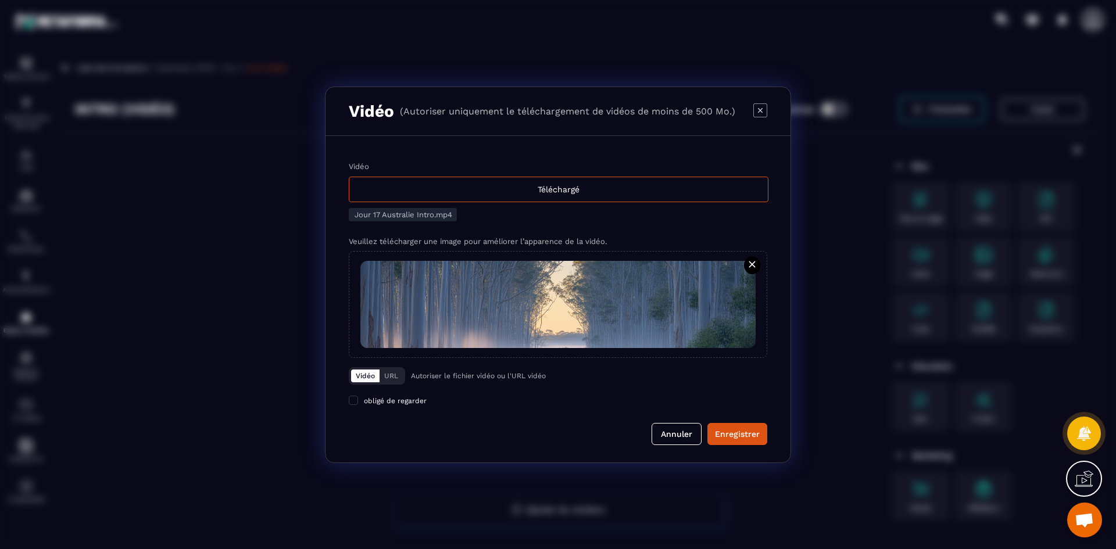
click at [724, 434] on div "Enregistrer" at bounding box center [737, 434] width 45 height 12
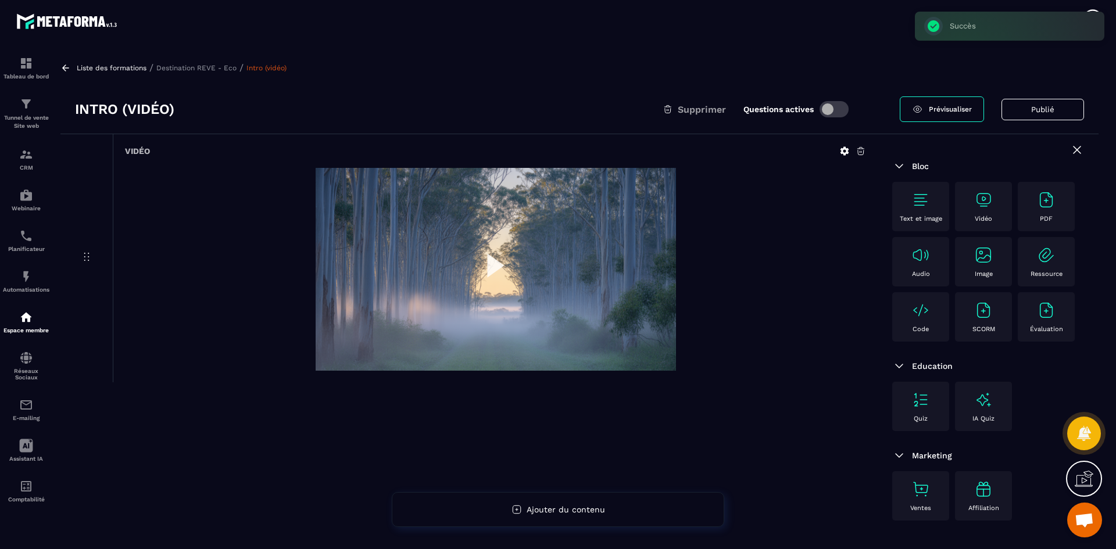
click at [232, 67] on p "Destination REVE - Eco" at bounding box center [196, 68] width 80 height 8
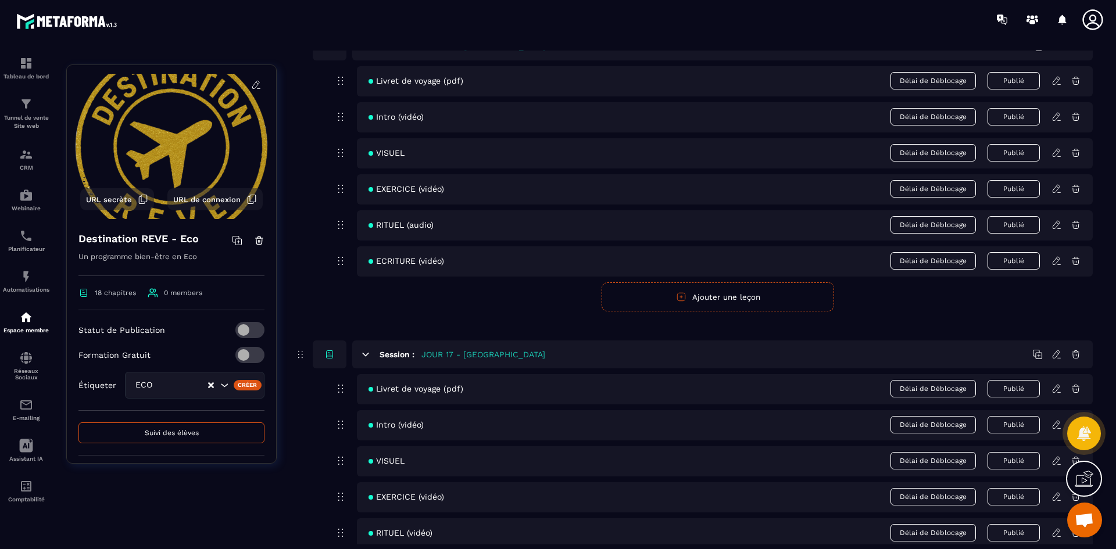
scroll to position [5194, 0]
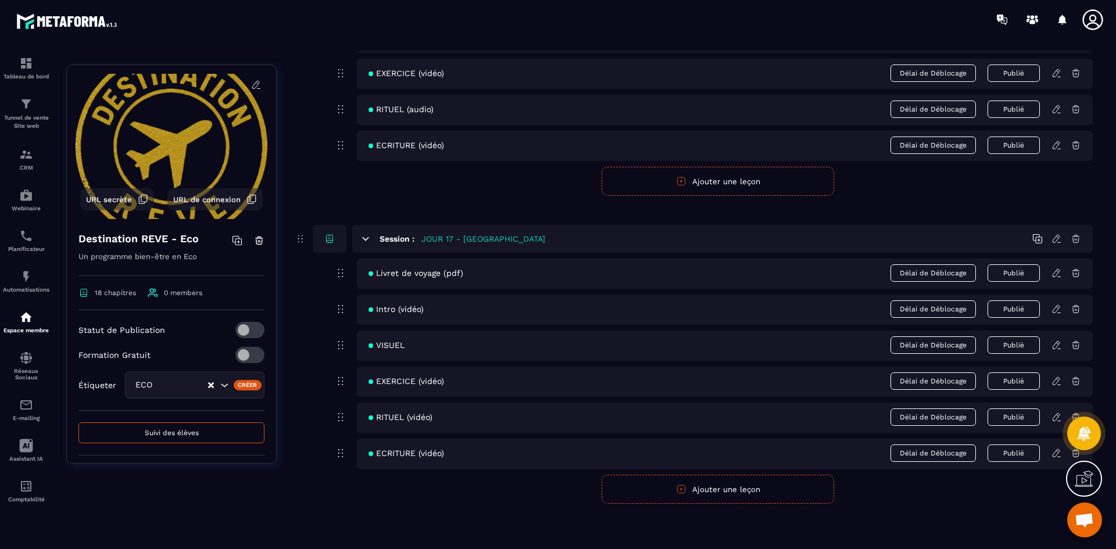
click at [1059, 342] on icon at bounding box center [1055, 345] width 7 height 8
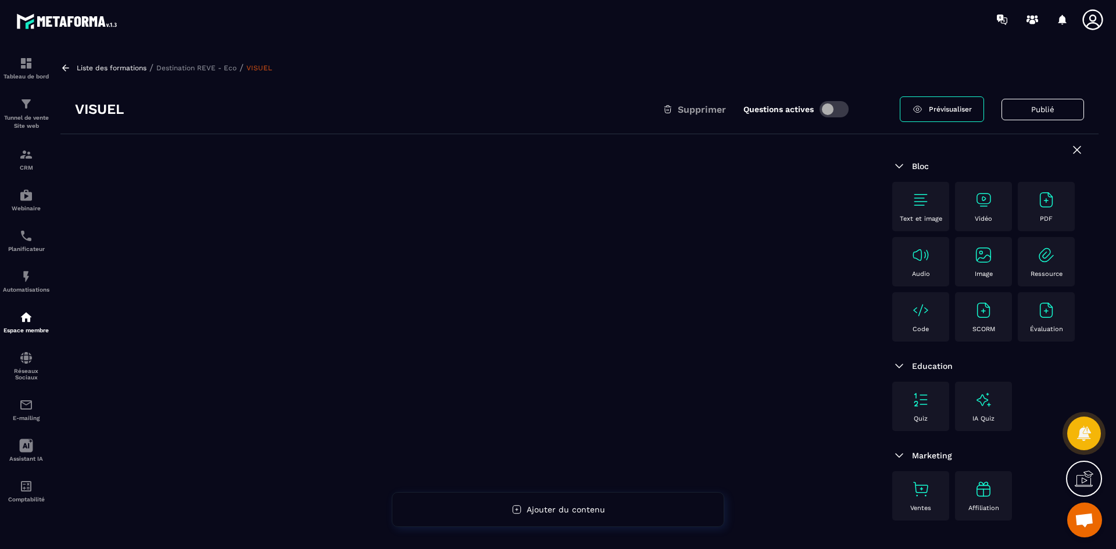
click at [977, 259] on img at bounding box center [983, 255] width 19 height 19
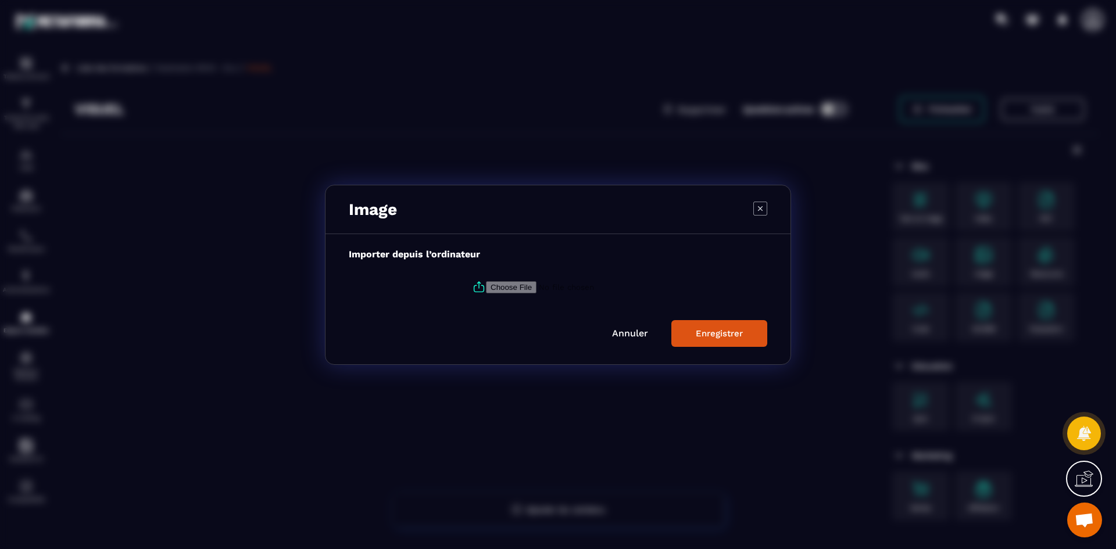
click at [495, 283] on input "Modal window" at bounding box center [565, 287] width 158 height 12
type input "**********"
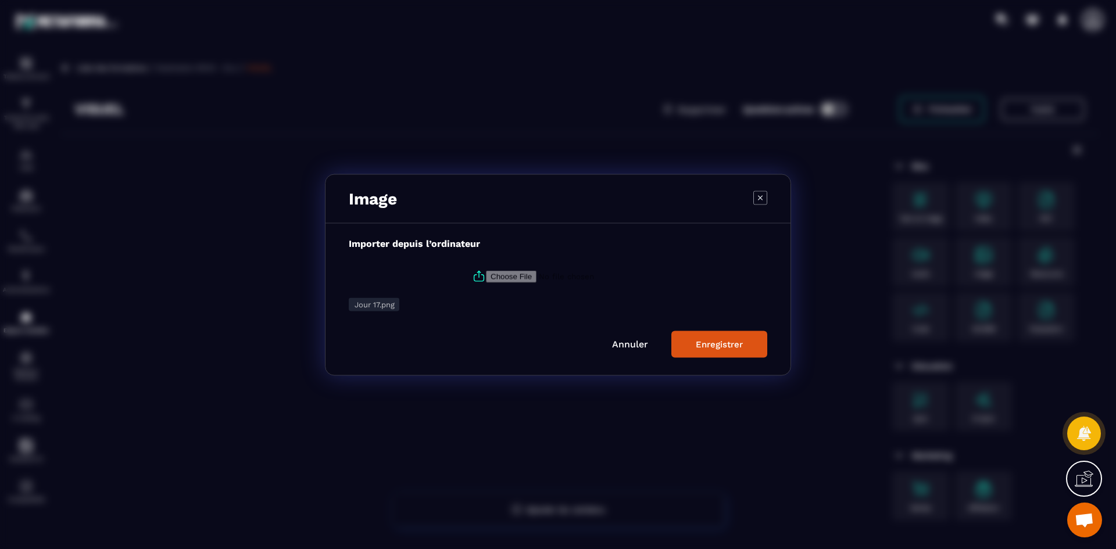
click at [717, 342] on div "Enregistrer" at bounding box center [719, 344] width 47 height 10
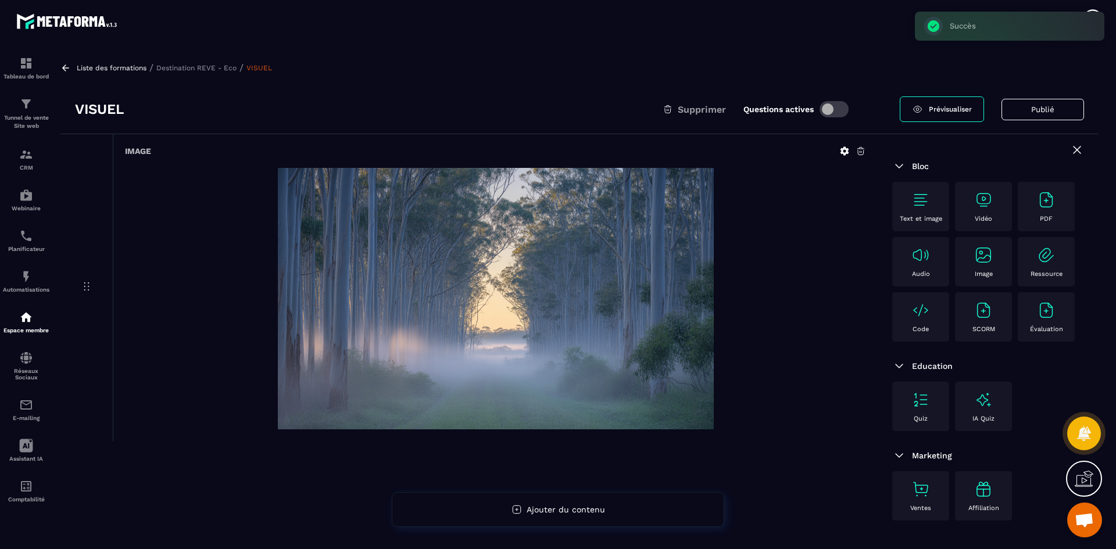
click at [191, 66] on p "Destination REVE - Eco" at bounding box center [196, 68] width 80 height 8
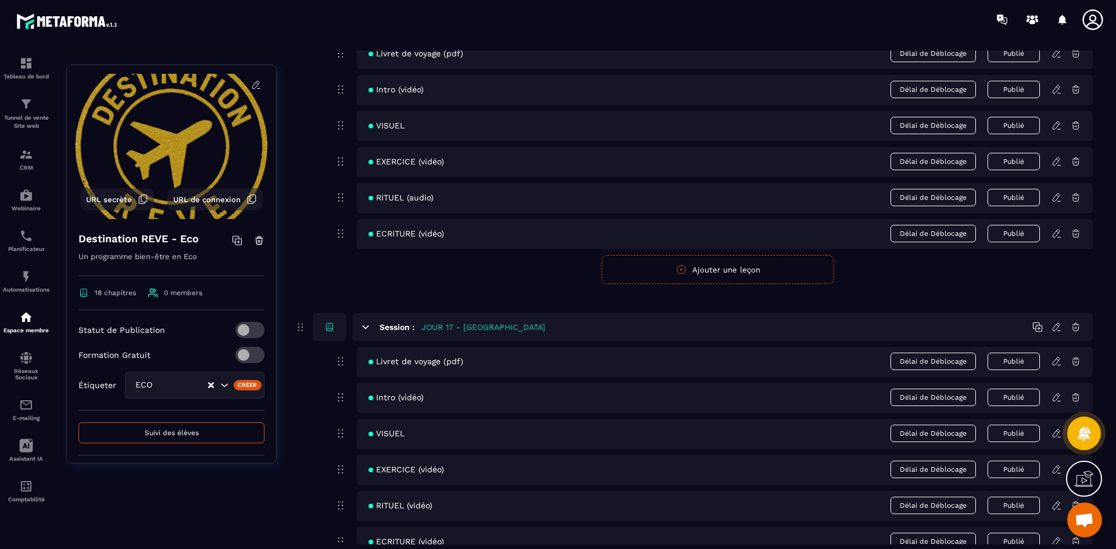
scroll to position [5194, 0]
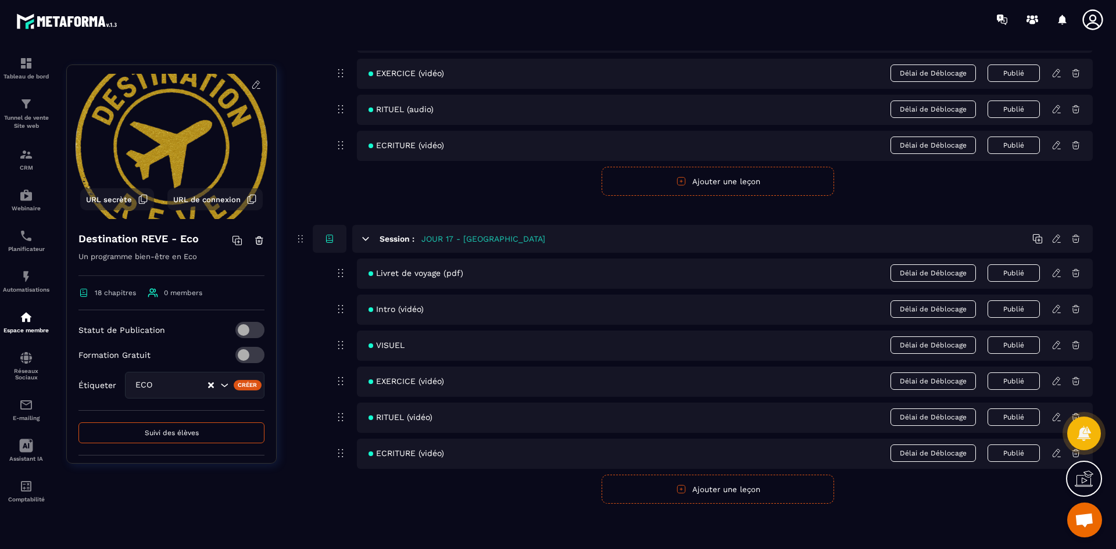
click at [1053, 382] on icon at bounding box center [1056, 381] width 10 height 10
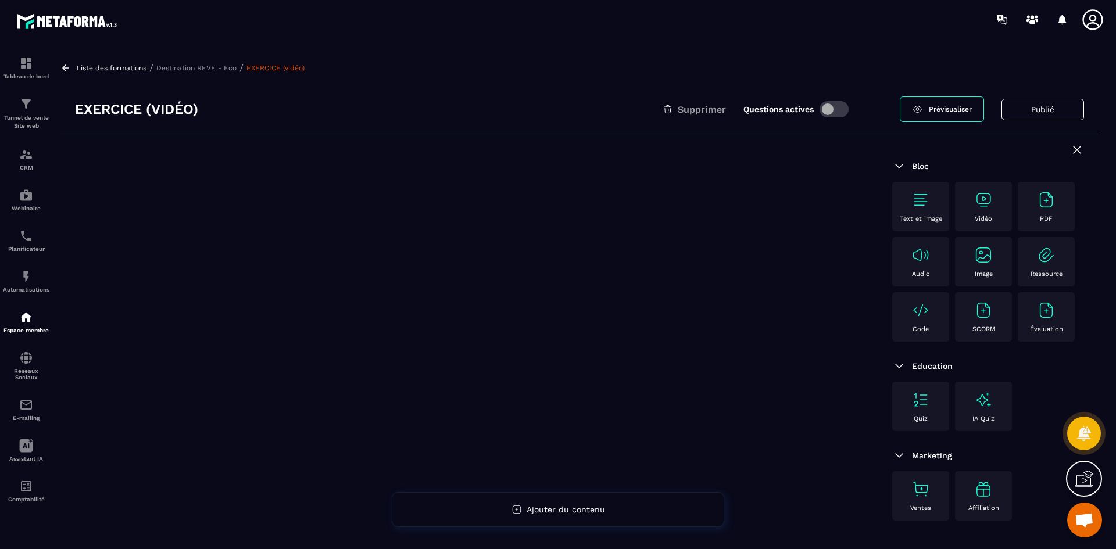
click at [982, 202] on img at bounding box center [983, 200] width 19 height 19
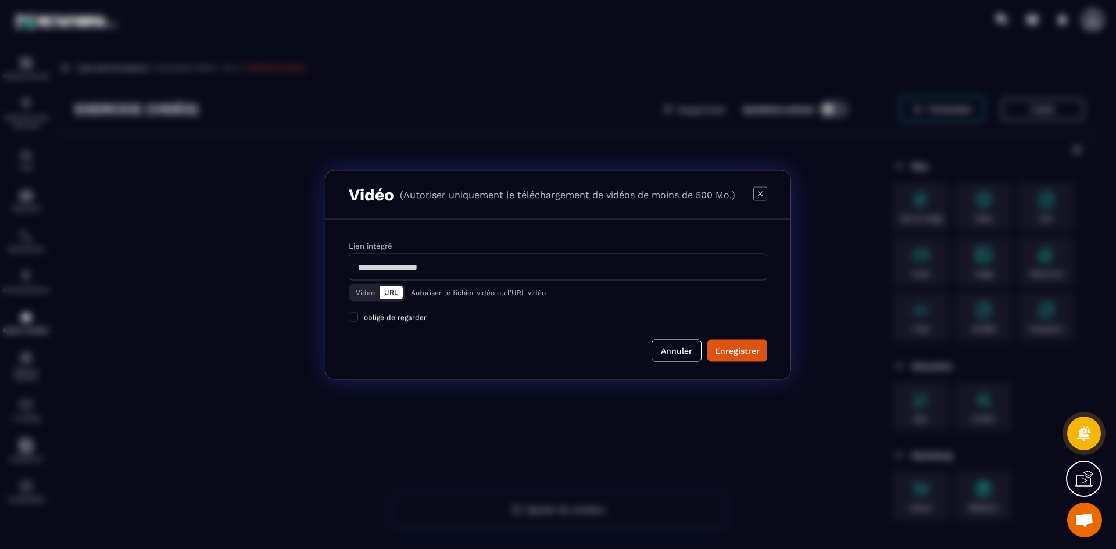
click at [367, 289] on button "Vidéo" at bounding box center [365, 292] width 28 height 13
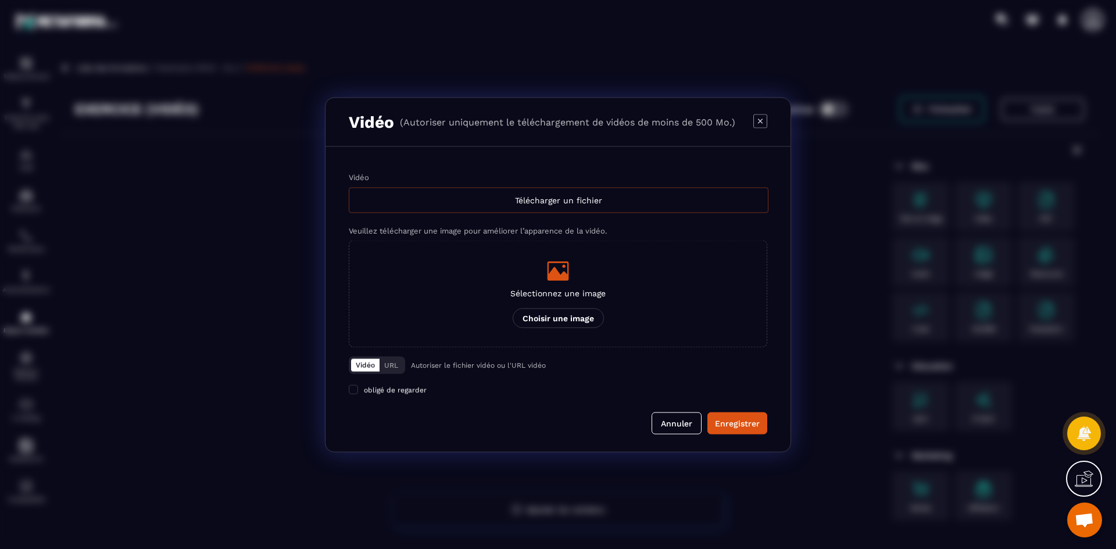
click at [475, 210] on div "Télécharger un fichier" at bounding box center [559, 200] width 420 height 26
click at [0, 0] on input "Vidéo Télécharger un fichier" at bounding box center [0, 0] width 0 height 0
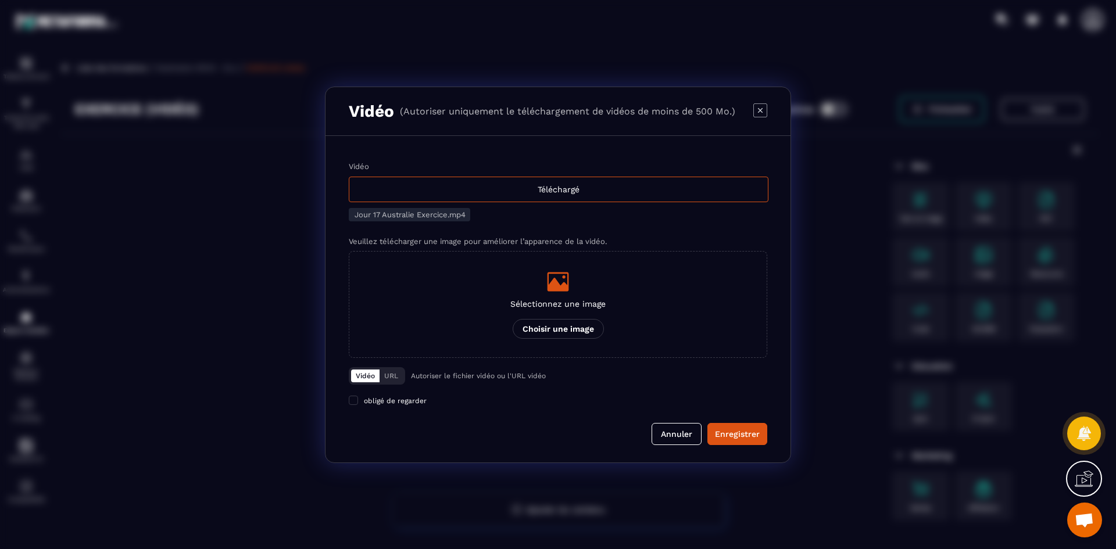
click at [529, 300] on p "Sélectionnez une image" at bounding box center [557, 303] width 95 height 9
click at [0, 0] on input "Sélectionnez une image Choisir une image" at bounding box center [0, 0] width 0 height 0
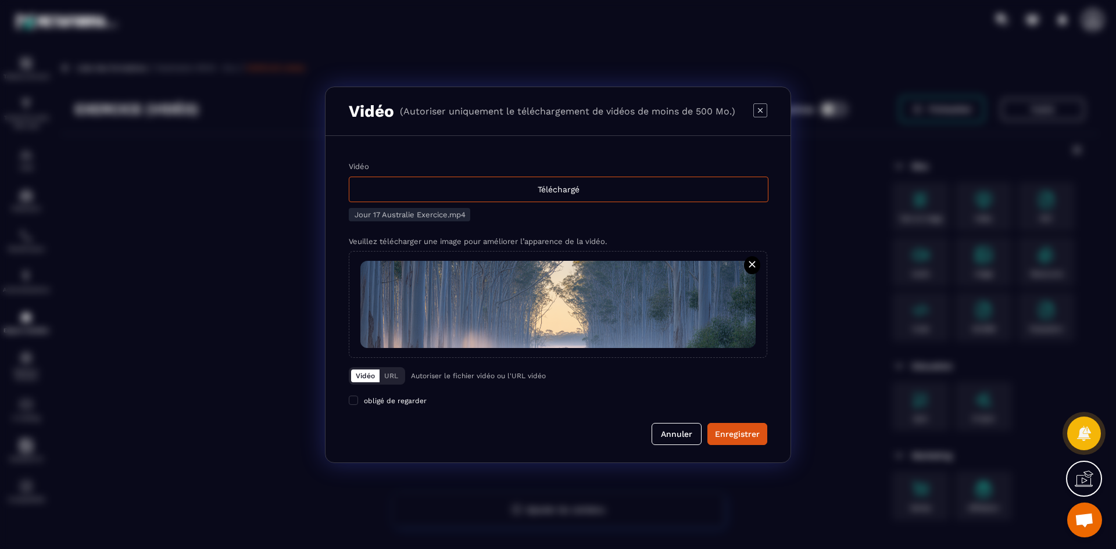
click at [733, 445] on div "Vidéo Téléchargé Jour 17 Australie Exercice.mp4 Veuillez télécharger une image …" at bounding box center [557, 299] width 465 height 327
click at [736, 440] on button "Enregistrer" at bounding box center [737, 434] width 60 height 22
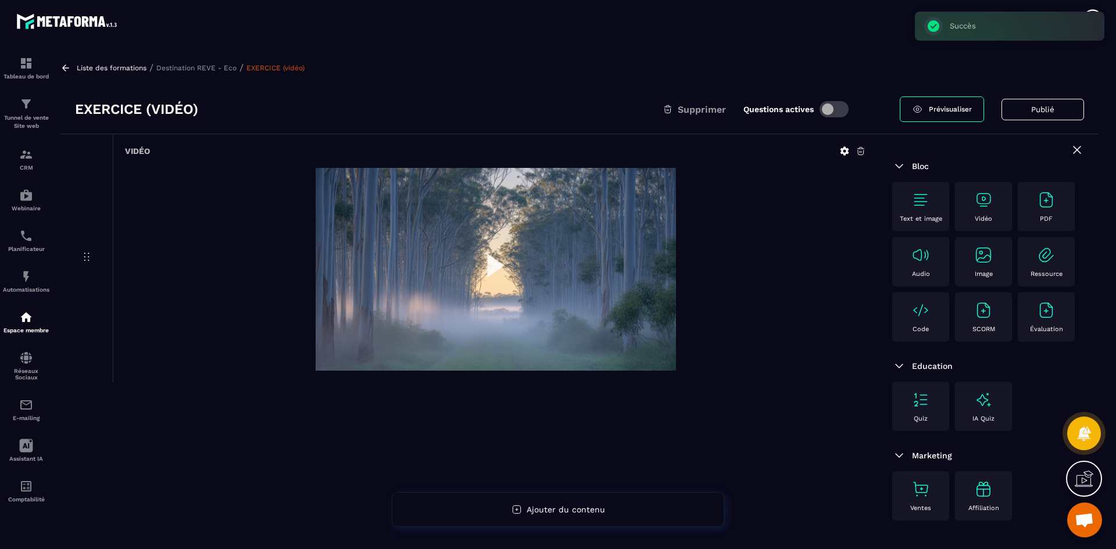
click at [207, 65] on p "Destination REVE - Eco" at bounding box center [196, 68] width 80 height 8
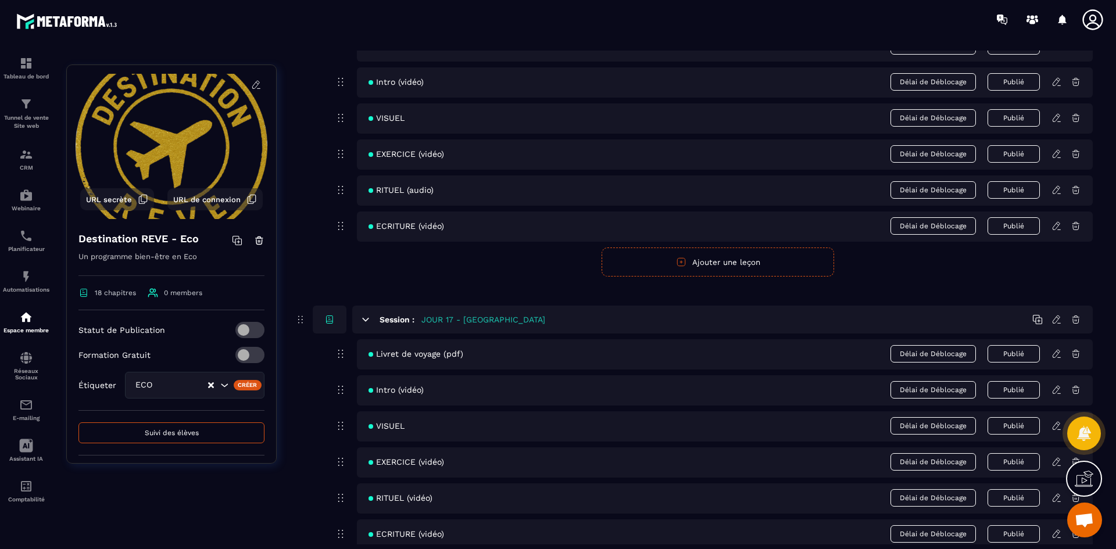
scroll to position [5194, 0]
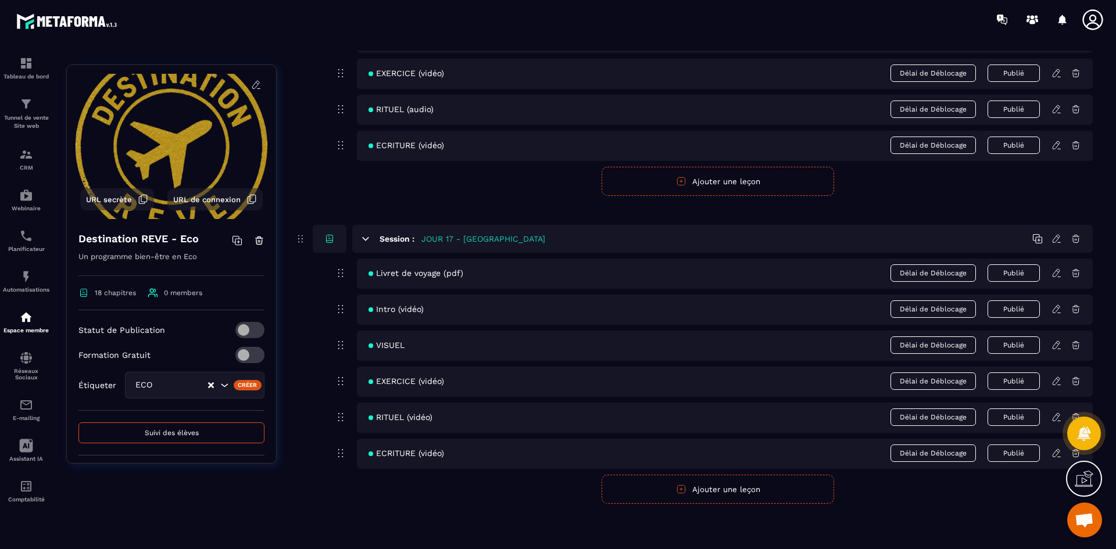
click at [1051, 420] on icon at bounding box center [1056, 417] width 10 height 10
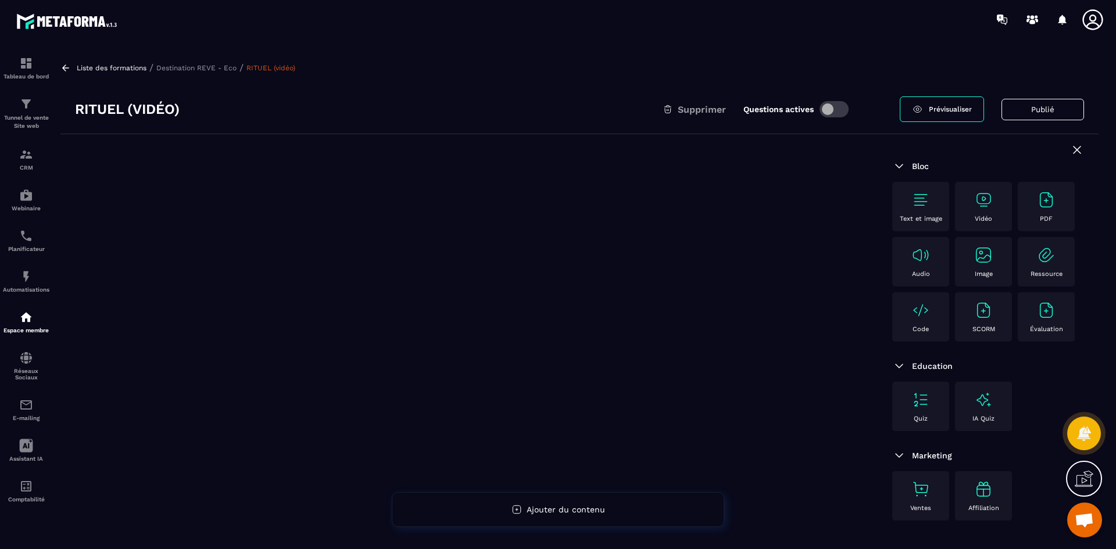
click at [969, 200] on div "Vidéo" at bounding box center [983, 207] width 45 height 32
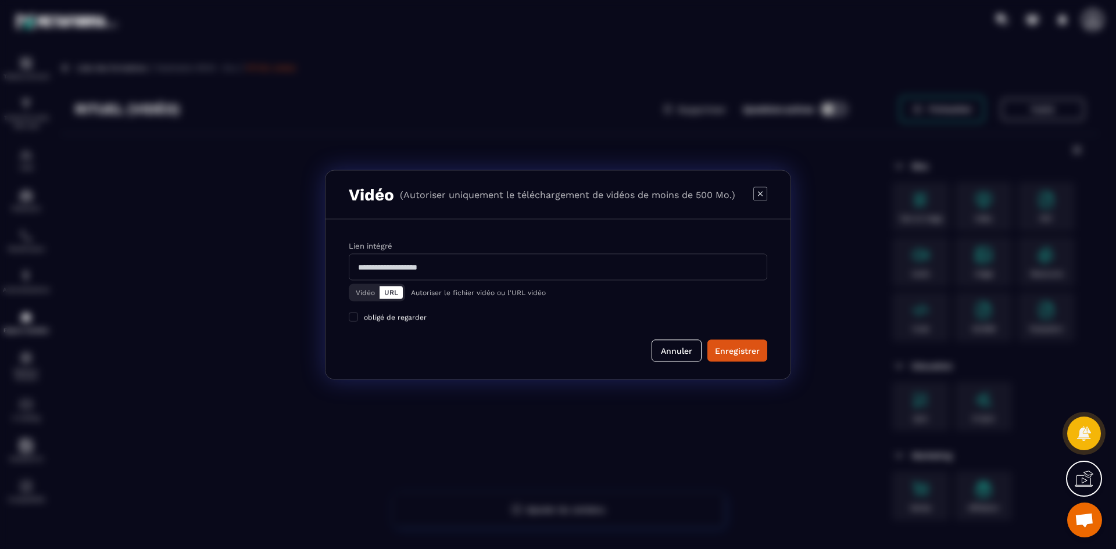
click at [360, 298] on button "Vidéo" at bounding box center [365, 292] width 28 height 13
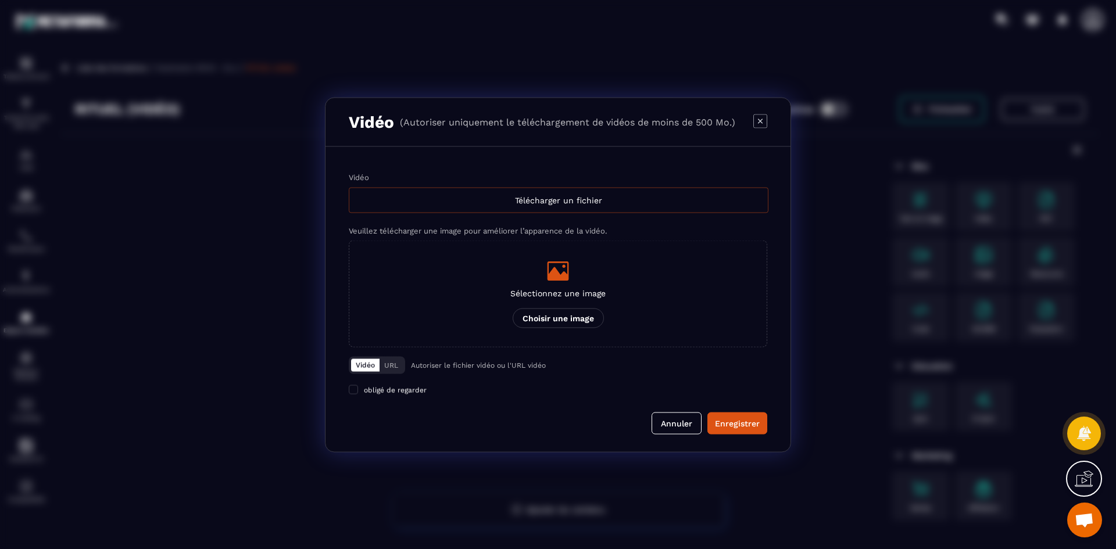
click at [482, 199] on div "Télécharger un fichier" at bounding box center [559, 200] width 420 height 26
click at [0, 0] on input "Vidéo Télécharger un fichier" at bounding box center [0, 0] width 0 height 0
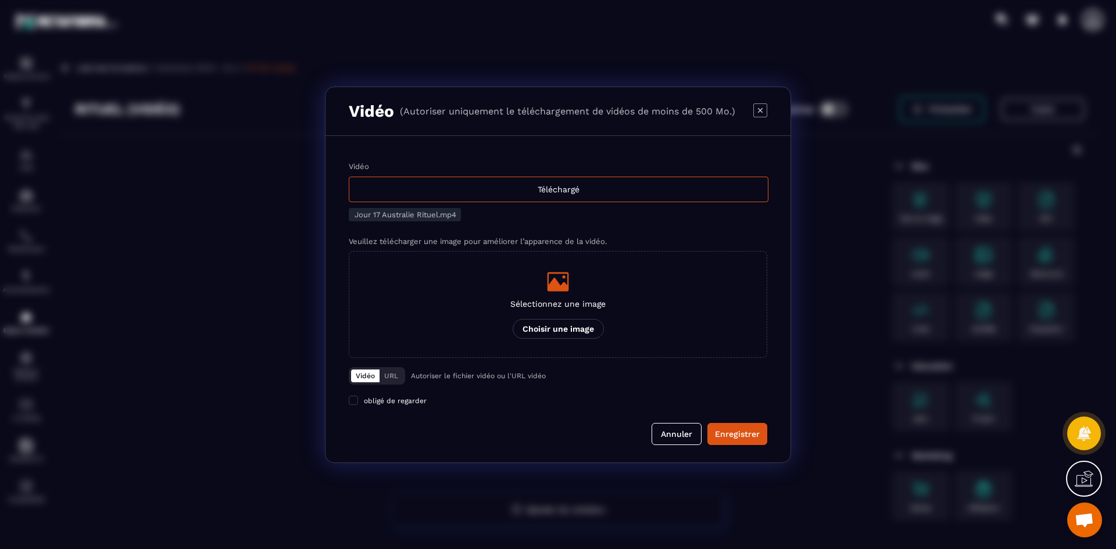
click at [558, 282] on icon "Modal window" at bounding box center [558, 281] width 22 height 19
click at [0, 0] on input "Sélectionnez une image Choisir une image" at bounding box center [0, 0] width 0 height 0
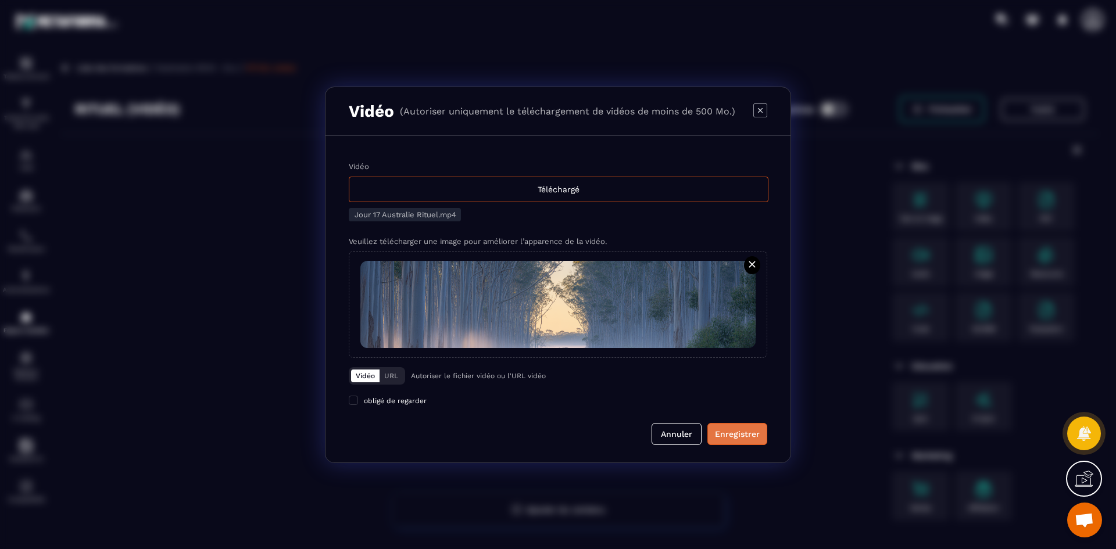
click at [733, 429] on div "Enregistrer" at bounding box center [737, 434] width 45 height 12
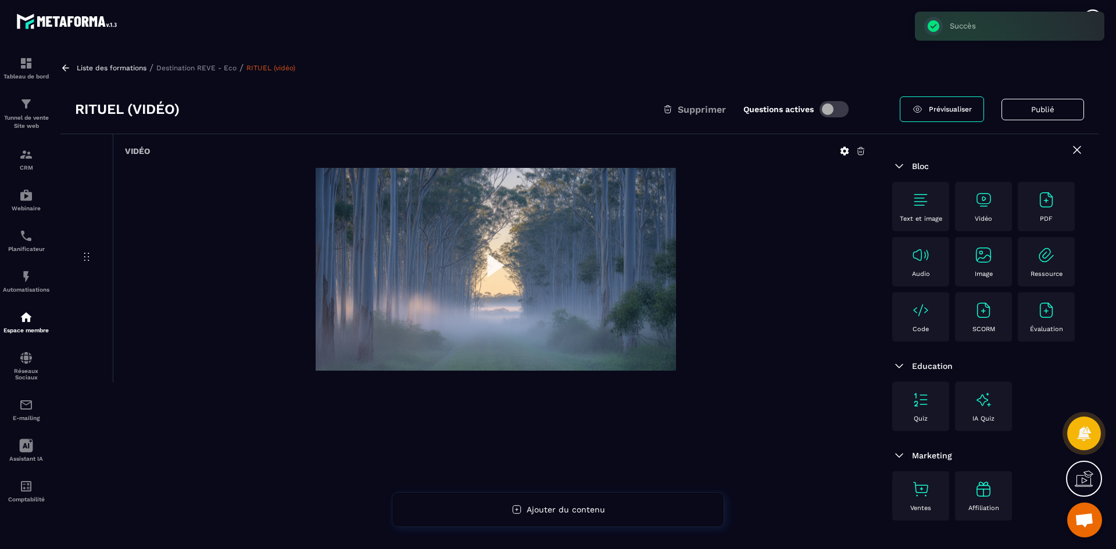
click at [200, 69] on p "Destination REVE - Eco" at bounding box center [196, 68] width 80 height 8
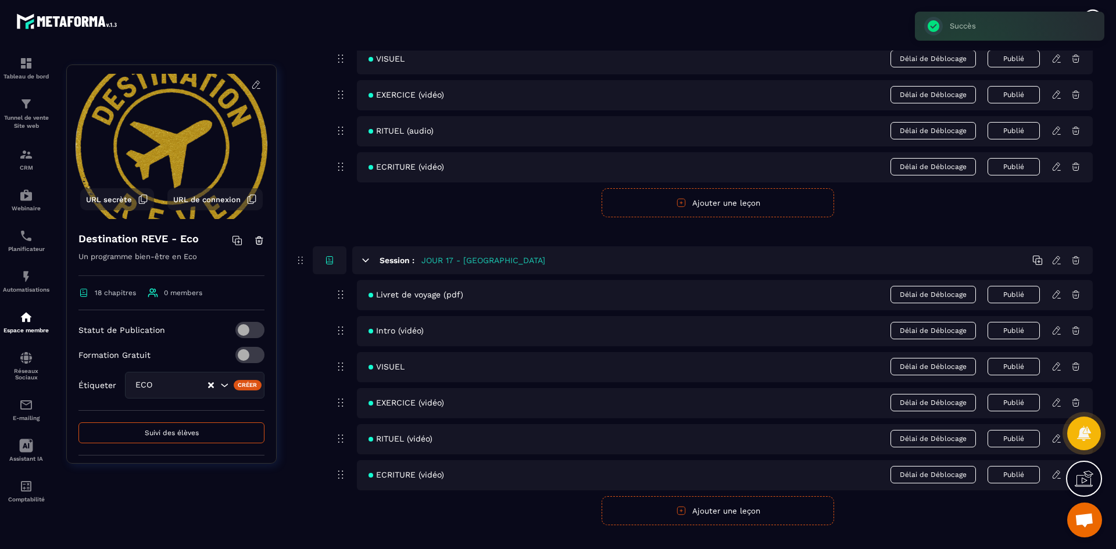
scroll to position [5194, 0]
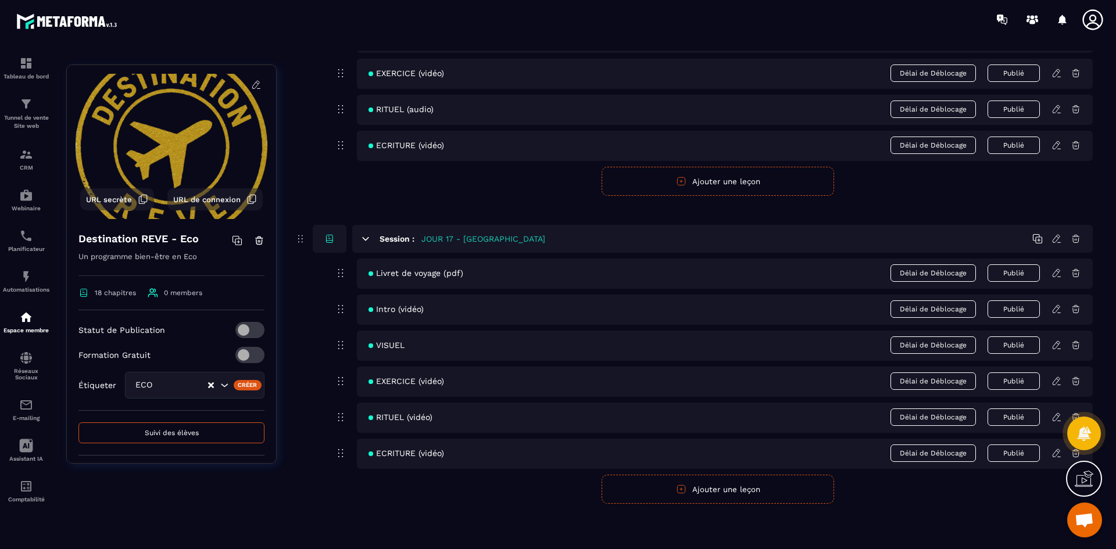
click at [1055, 452] on icon at bounding box center [1055, 453] width 7 height 8
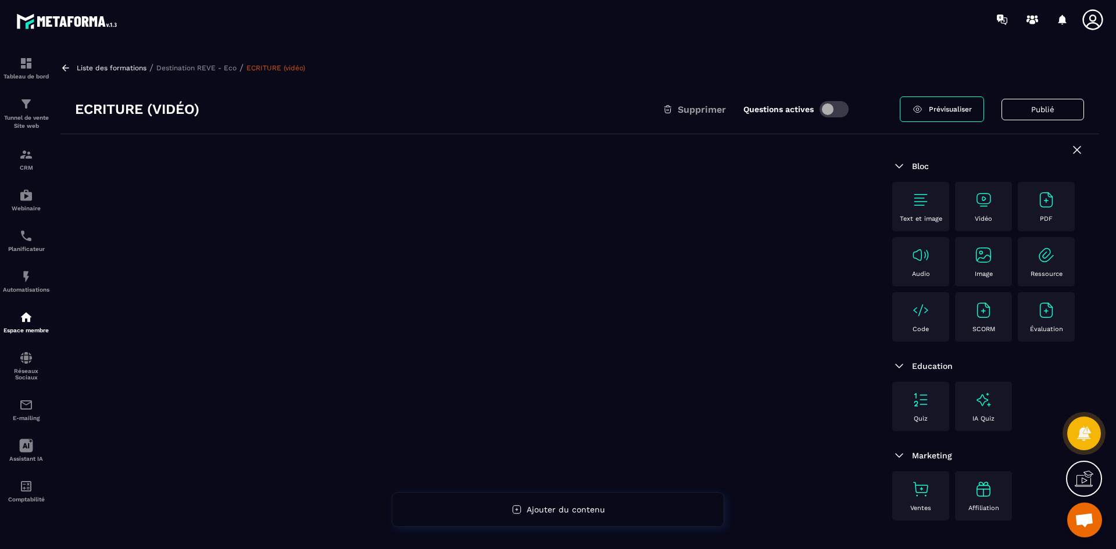
click at [991, 208] on img at bounding box center [983, 200] width 19 height 19
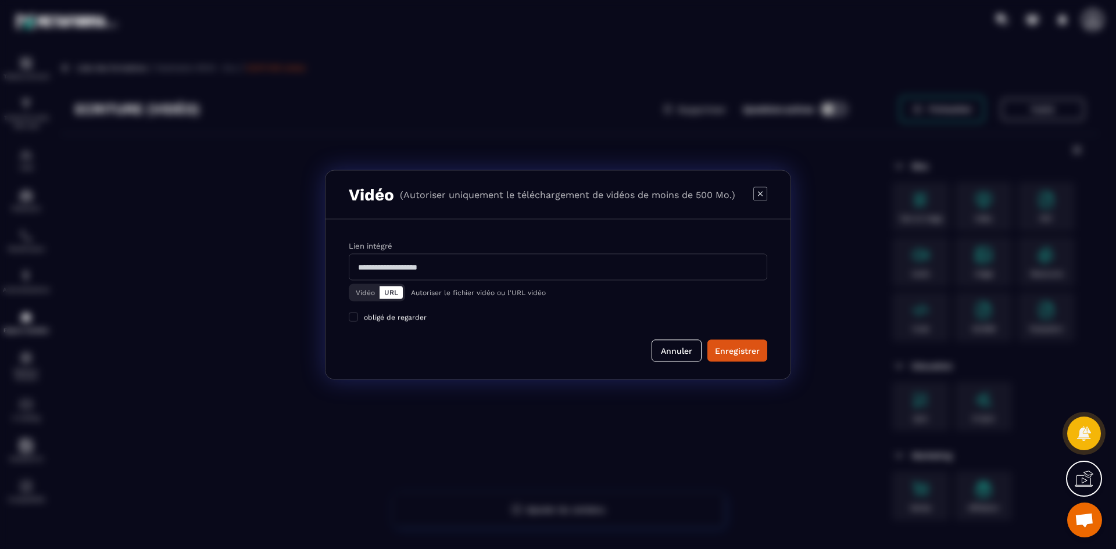
click at [371, 292] on button "Vidéo" at bounding box center [365, 292] width 28 height 13
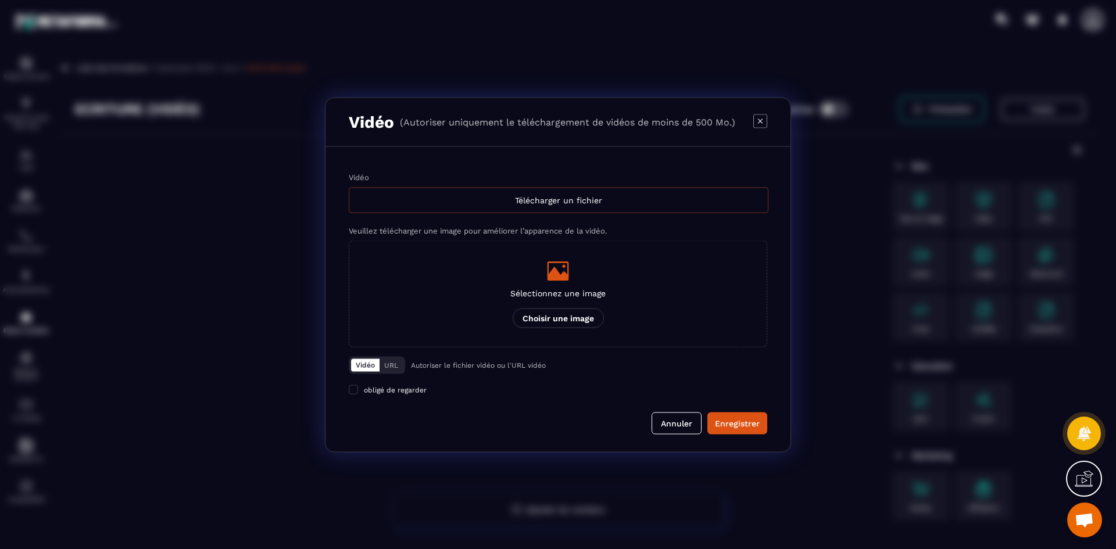
click at [402, 199] on div "Télécharger un fichier" at bounding box center [559, 200] width 420 height 26
click at [0, 0] on input "Vidéo Télécharger un fichier" at bounding box center [0, 0] width 0 height 0
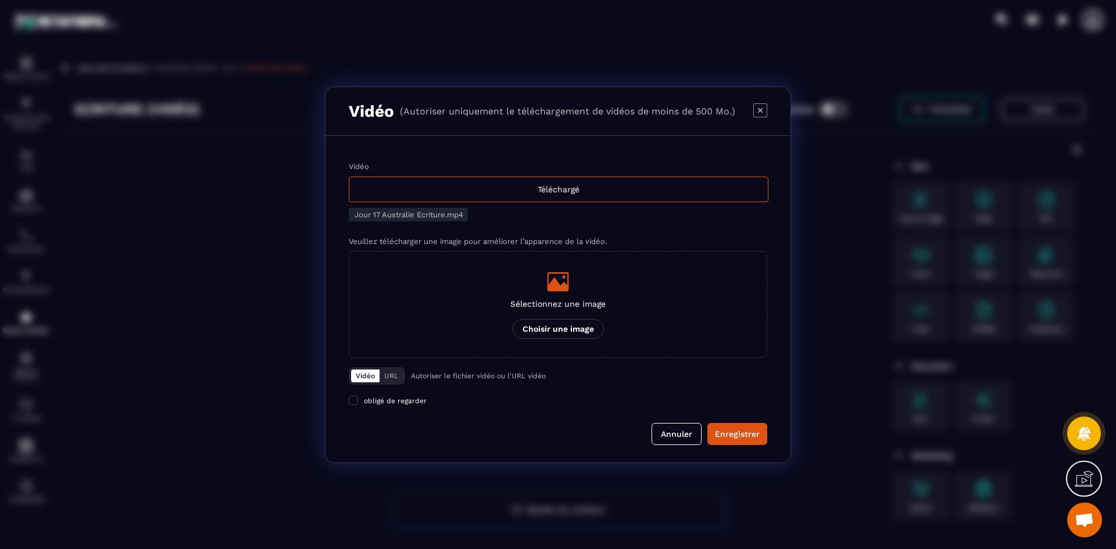
click at [590, 308] on p "Sélectionnez une image" at bounding box center [557, 303] width 95 height 9
click at [0, 0] on input "Sélectionnez une image Choisir une image" at bounding box center [0, 0] width 0 height 0
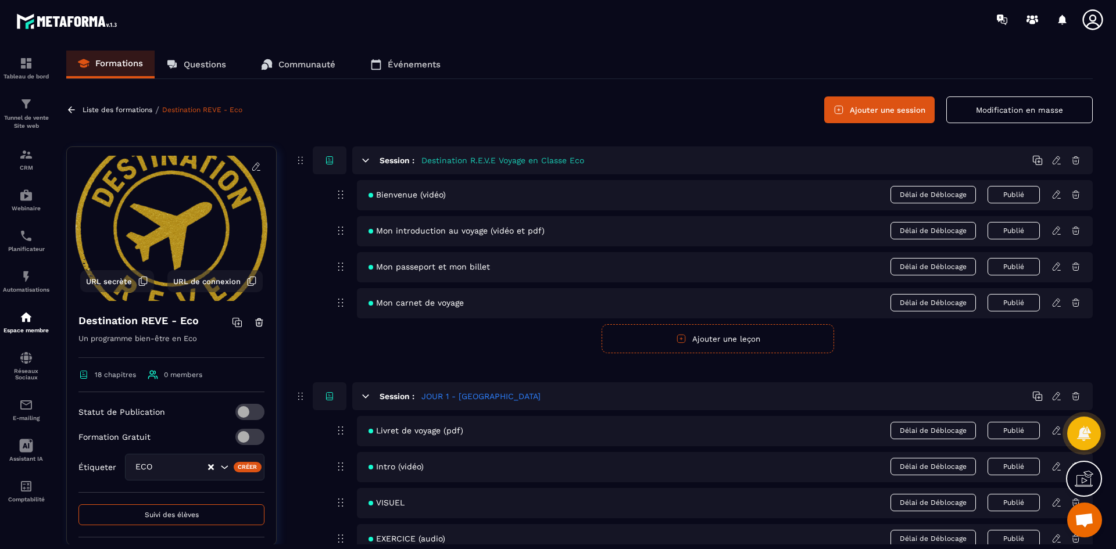
click at [881, 113] on button "Ajouter une session" at bounding box center [879, 109] width 110 height 27
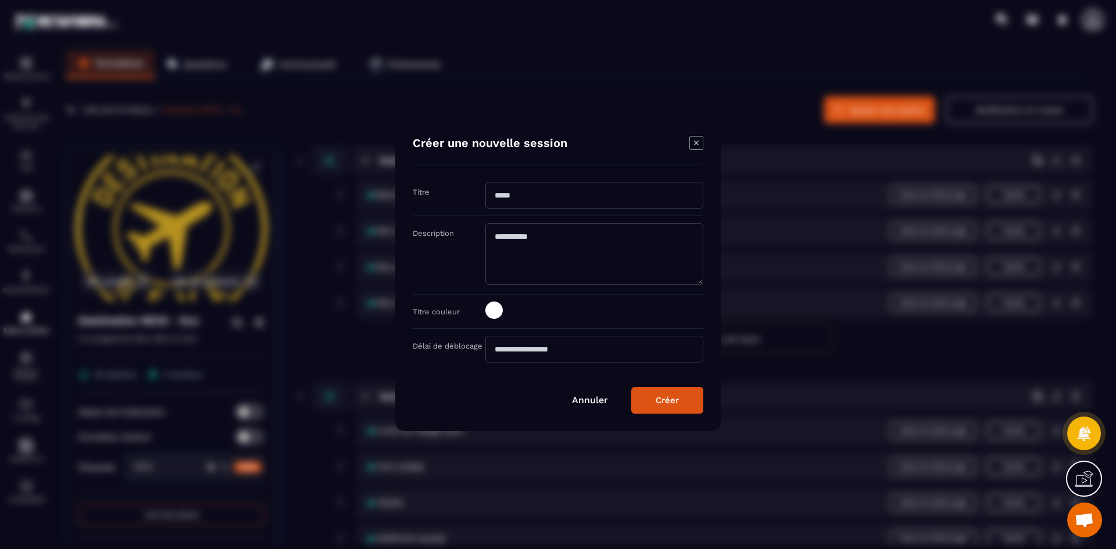
click at [538, 187] on input "Modal window" at bounding box center [594, 195] width 218 height 27
type input "**********"
click at [492, 306] on span "Modal window" at bounding box center [493, 310] width 17 height 17
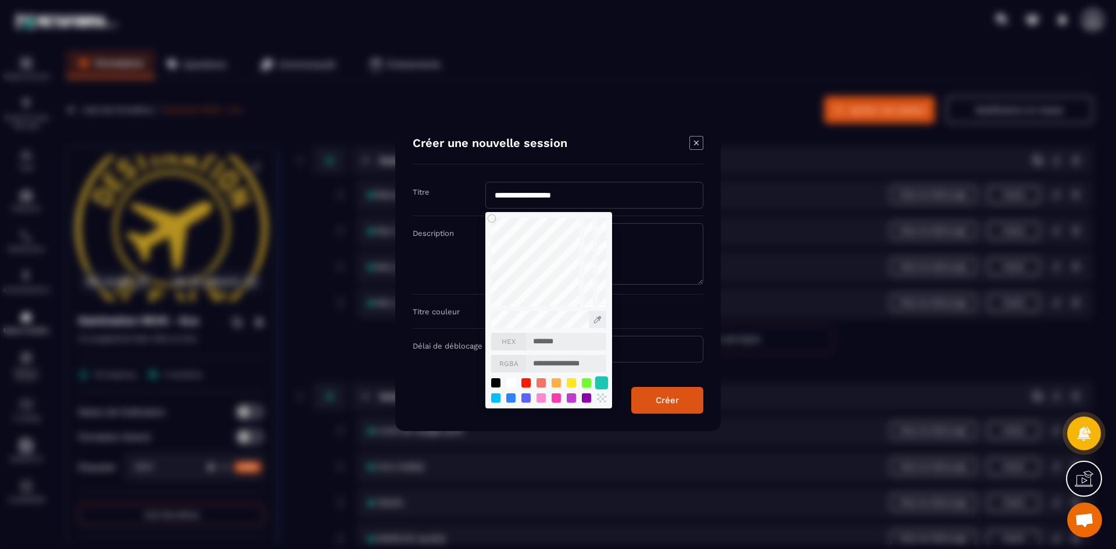
click at [603, 377] on div "Modal window" at bounding box center [601, 382] width 13 height 13
type input "*******"
type input "**********"
click at [669, 396] on div "Créer" at bounding box center [667, 400] width 23 height 10
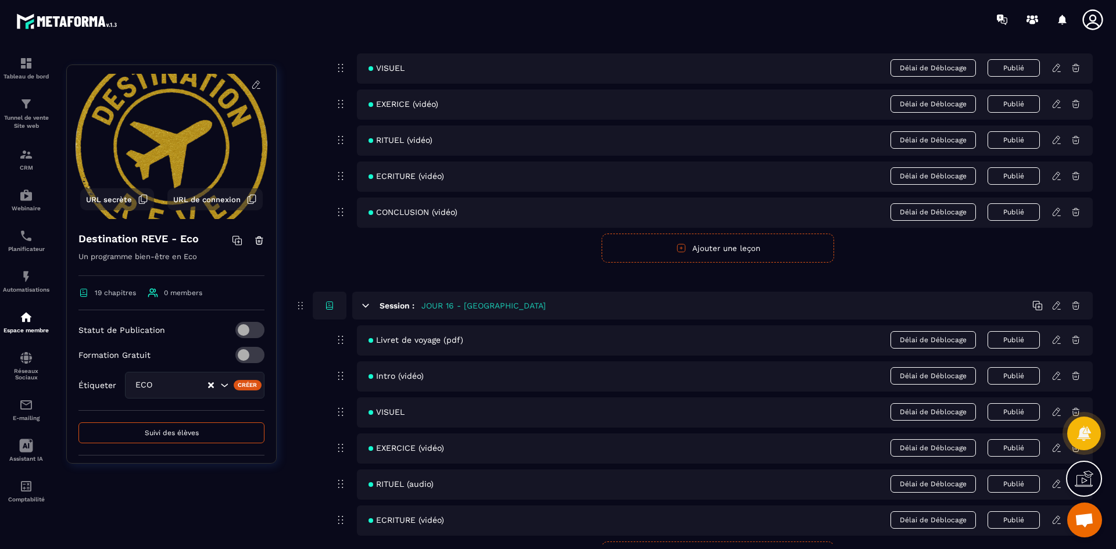
scroll to position [5285, 0]
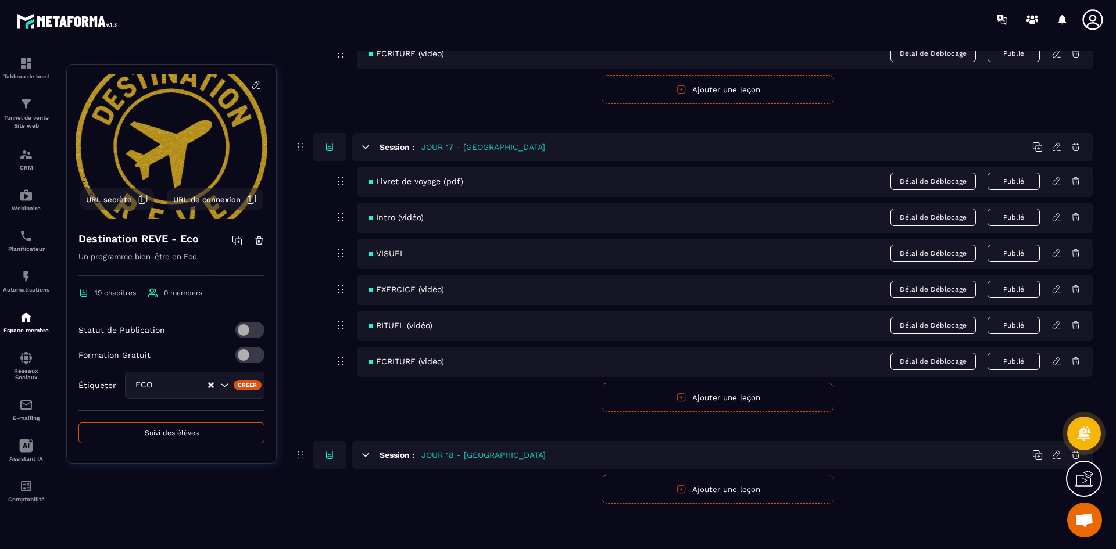
click at [728, 499] on button "Ajouter une leçon" at bounding box center [717, 489] width 232 height 29
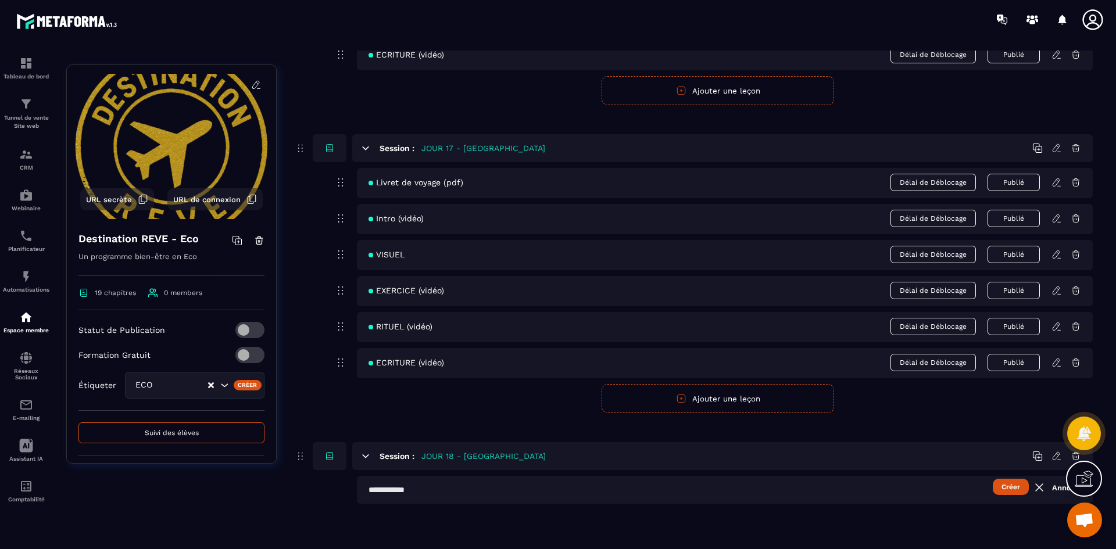
click at [492, 495] on input "text" at bounding box center [725, 490] width 736 height 28
click at [1004, 491] on button "Créer" at bounding box center [1011, 487] width 36 height 16
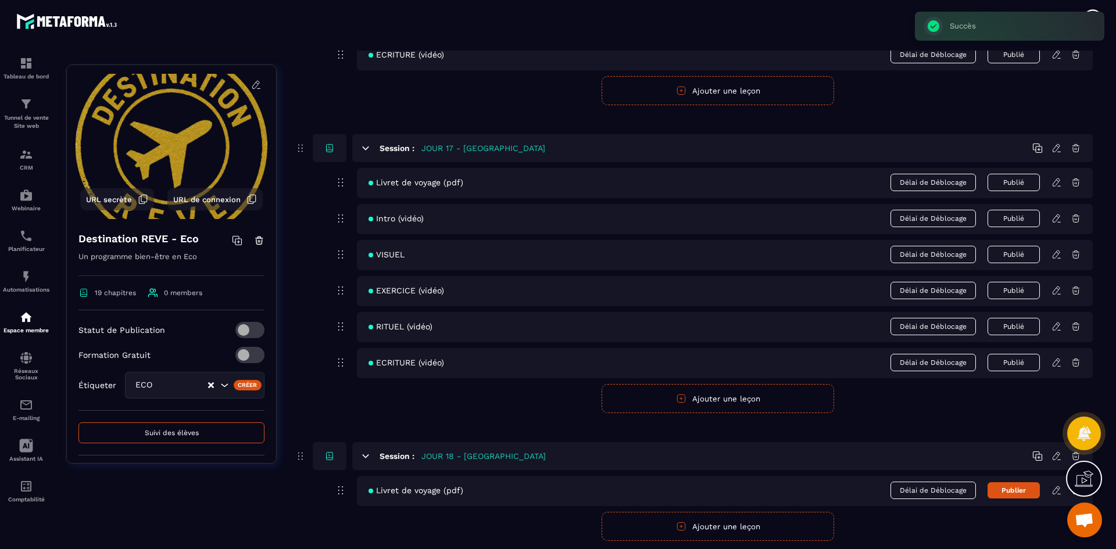
click at [680, 521] on button "Ajouter une leçon" at bounding box center [717, 526] width 232 height 29
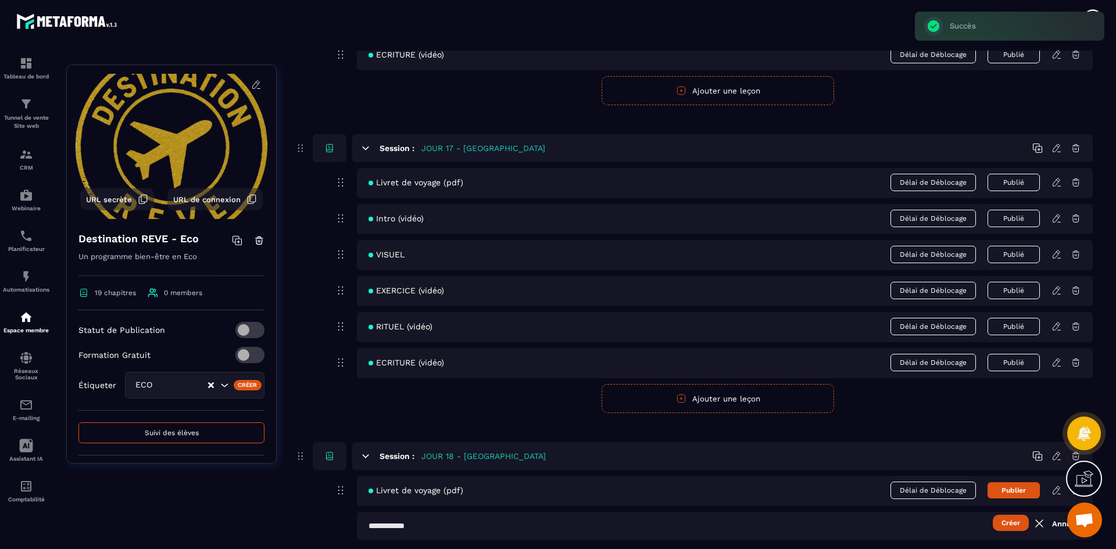
click at [481, 519] on input "text" at bounding box center [725, 526] width 736 height 28
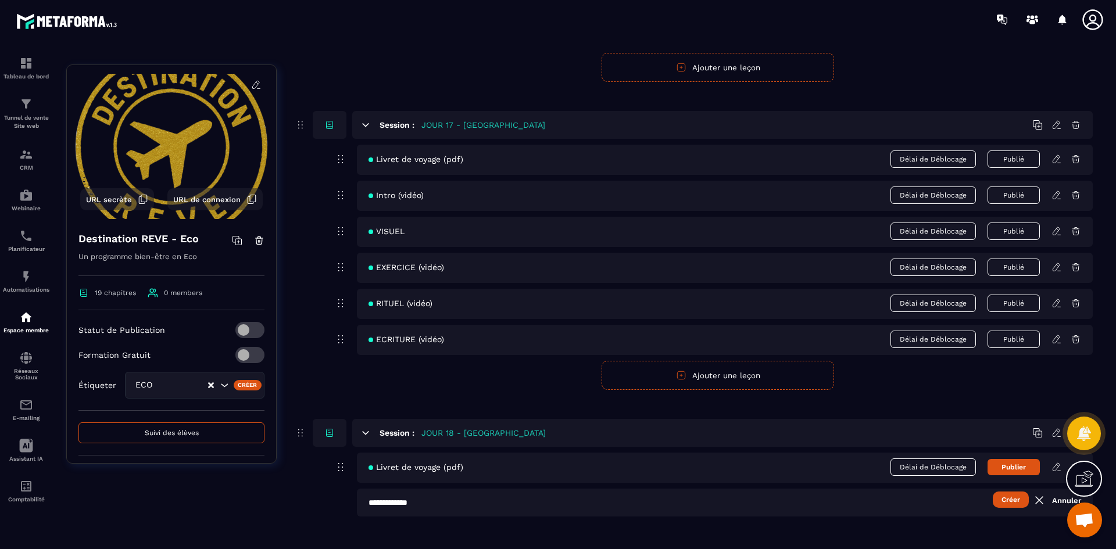
scroll to position [5320, 0]
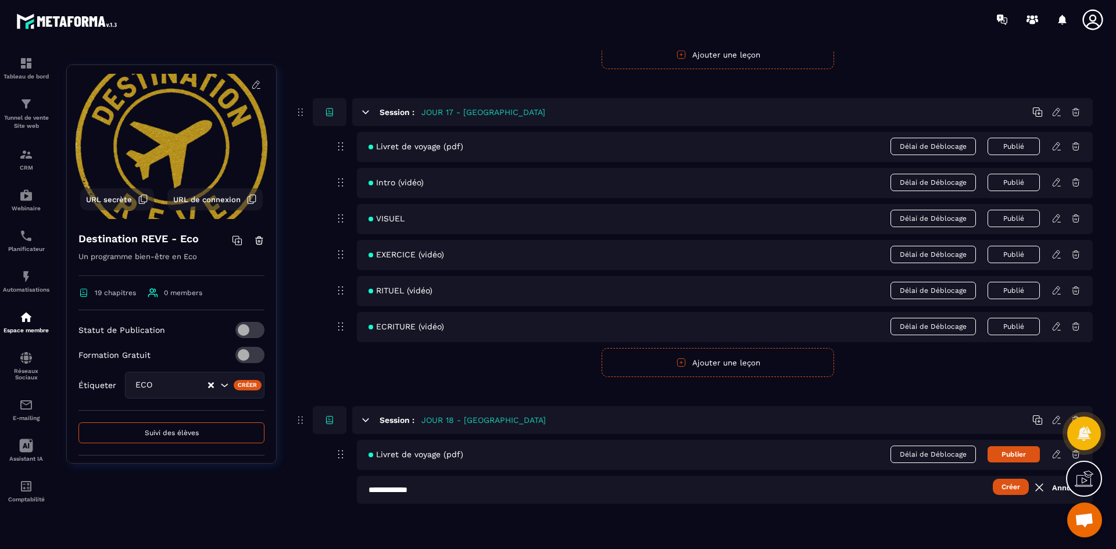
type input "**********"
click at [1002, 485] on button "Créer" at bounding box center [1011, 487] width 36 height 16
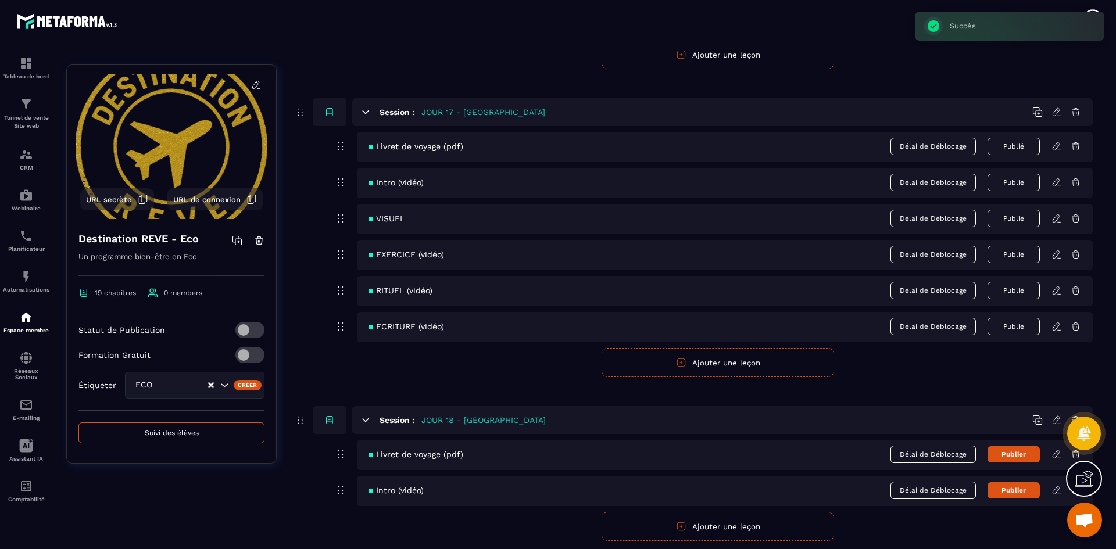
click at [696, 527] on button "Ajouter une leçon" at bounding box center [717, 526] width 232 height 29
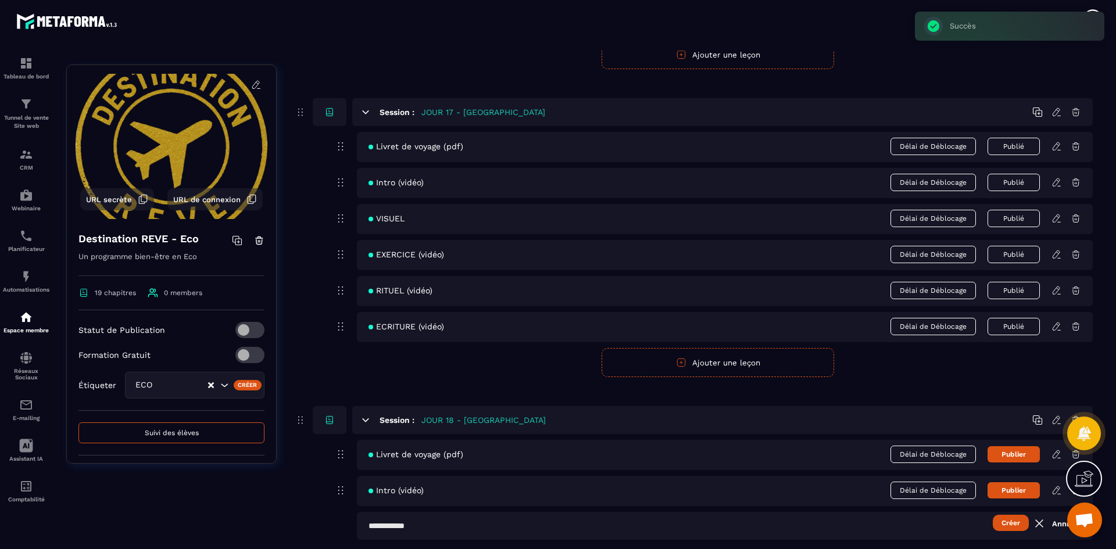
click at [430, 529] on input "text" at bounding box center [725, 526] width 736 height 28
click at [1011, 520] on button "Créer" at bounding box center [1011, 523] width 36 height 16
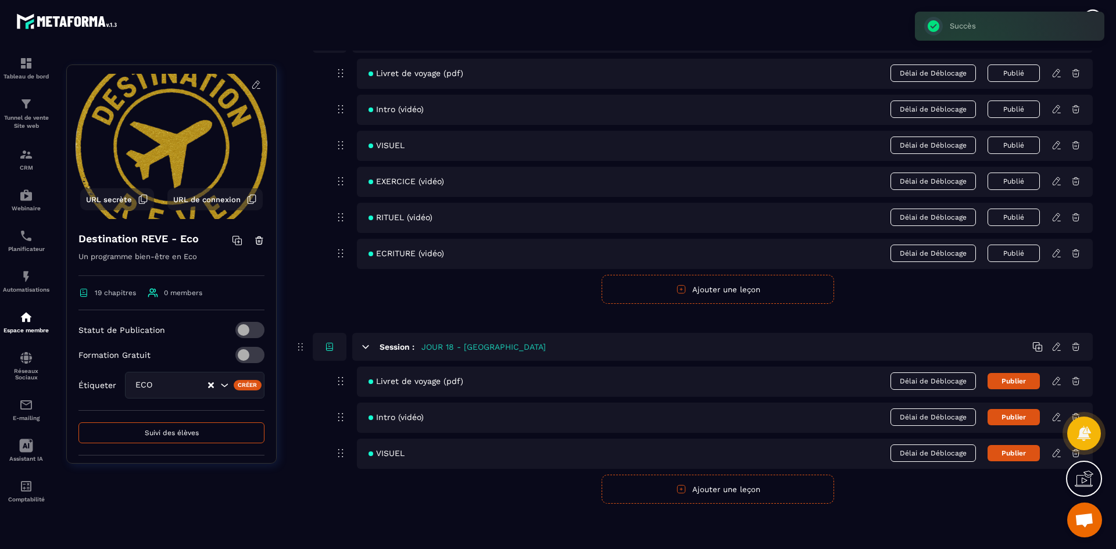
click at [671, 492] on button "Ajouter une leçon" at bounding box center [717, 489] width 232 height 29
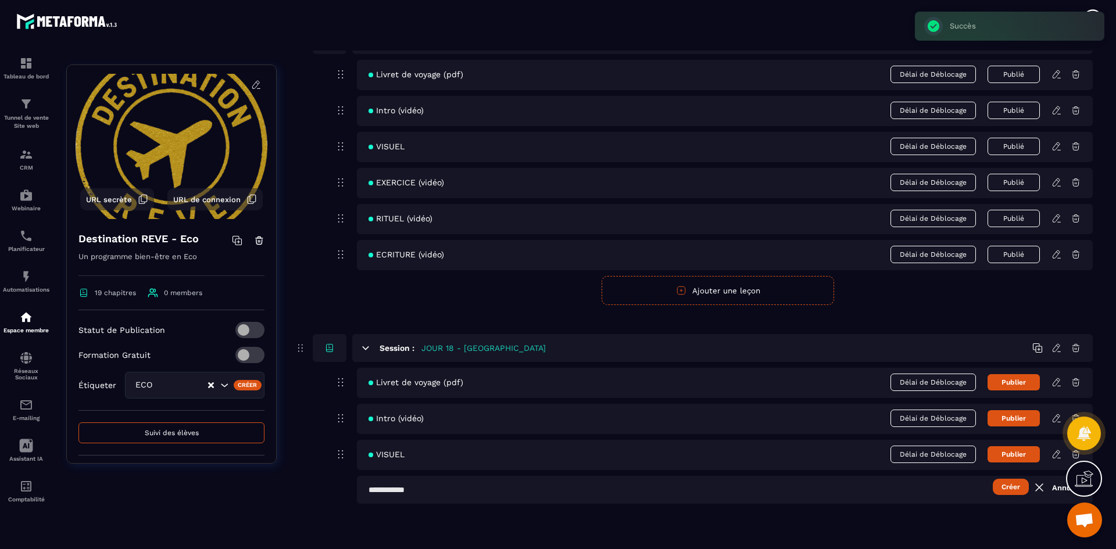
scroll to position [5392, 0]
click at [483, 488] on input "text" at bounding box center [725, 490] width 736 height 28
type input "**********"
click at [1001, 485] on button "Créer" at bounding box center [1011, 487] width 36 height 16
click at [702, 528] on button "Ajouter une leçon" at bounding box center [717, 526] width 232 height 29
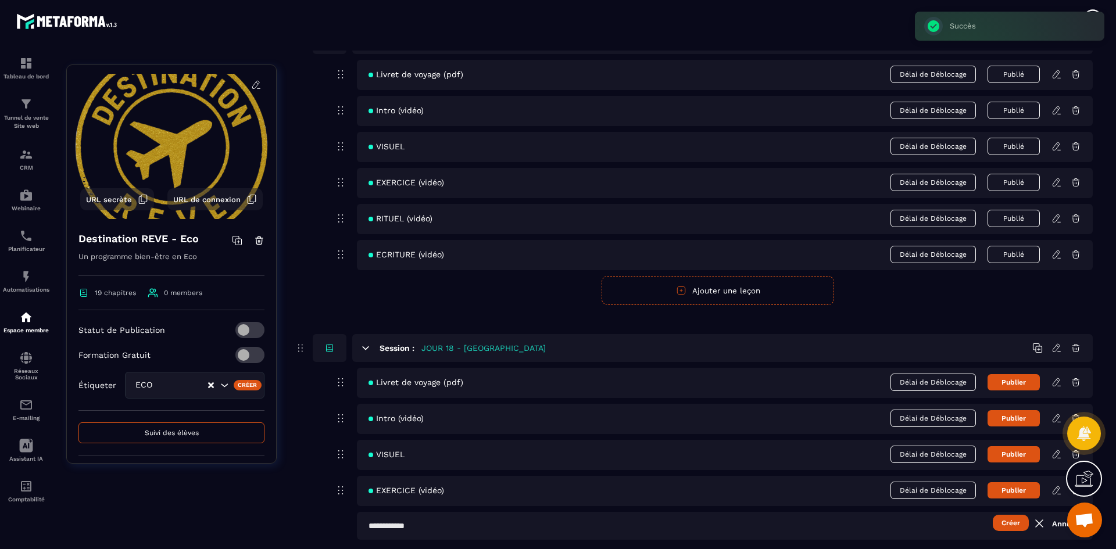
click at [477, 518] on input "text" at bounding box center [725, 526] width 736 height 28
click at [1016, 526] on button "Créer" at bounding box center [1011, 523] width 36 height 16
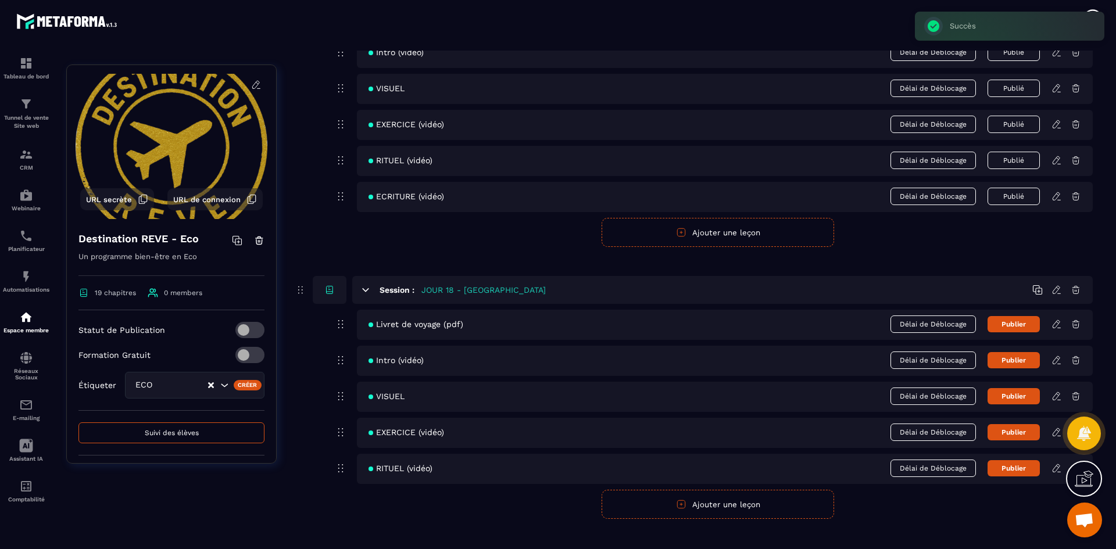
click at [742, 511] on button "Ajouter une leçon" at bounding box center [717, 504] width 232 height 29
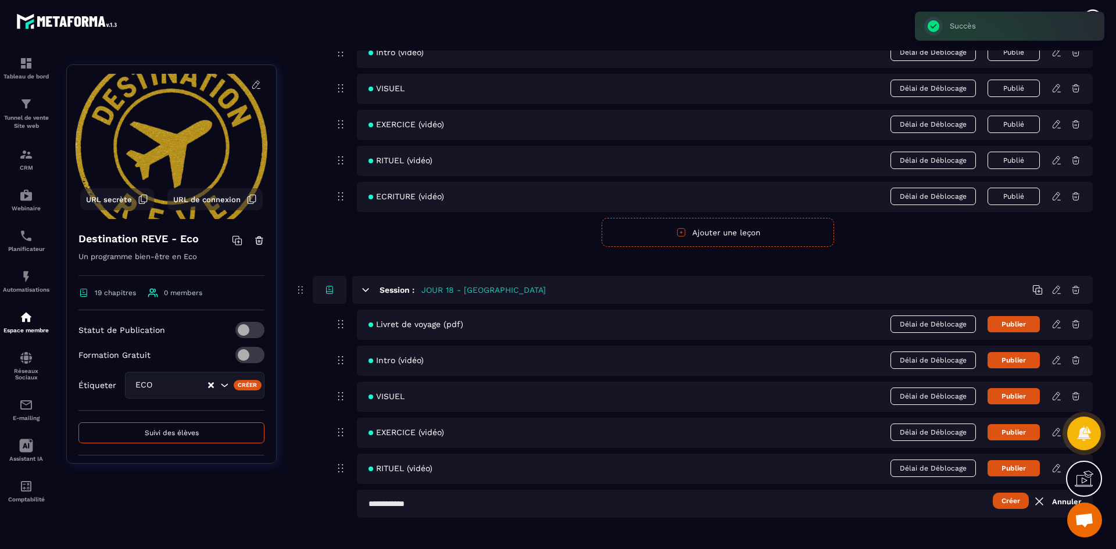
click at [510, 497] on input "text" at bounding box center [725, 504] width 736 height 28
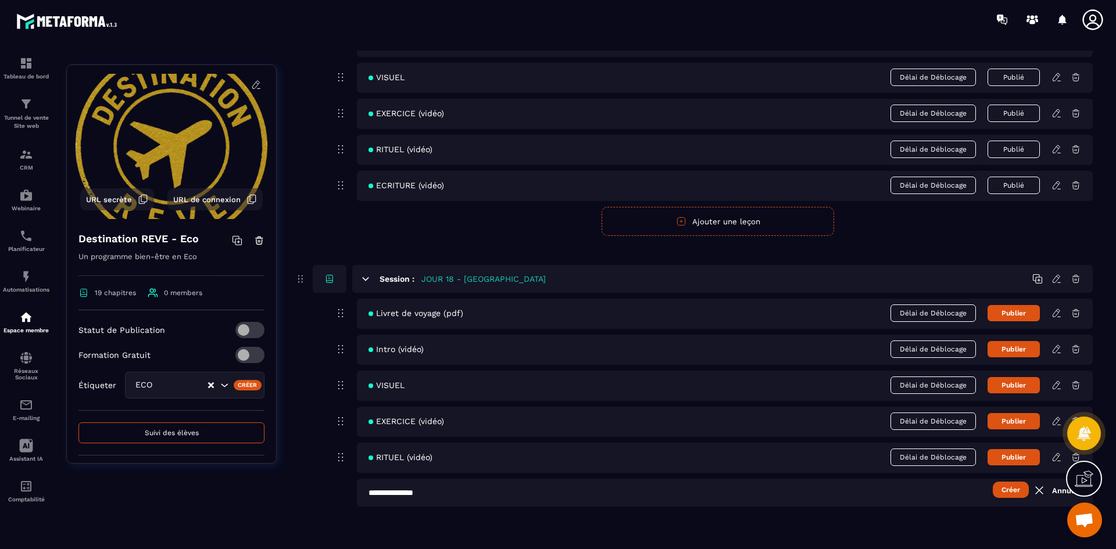
scroll to position [5464, 0]
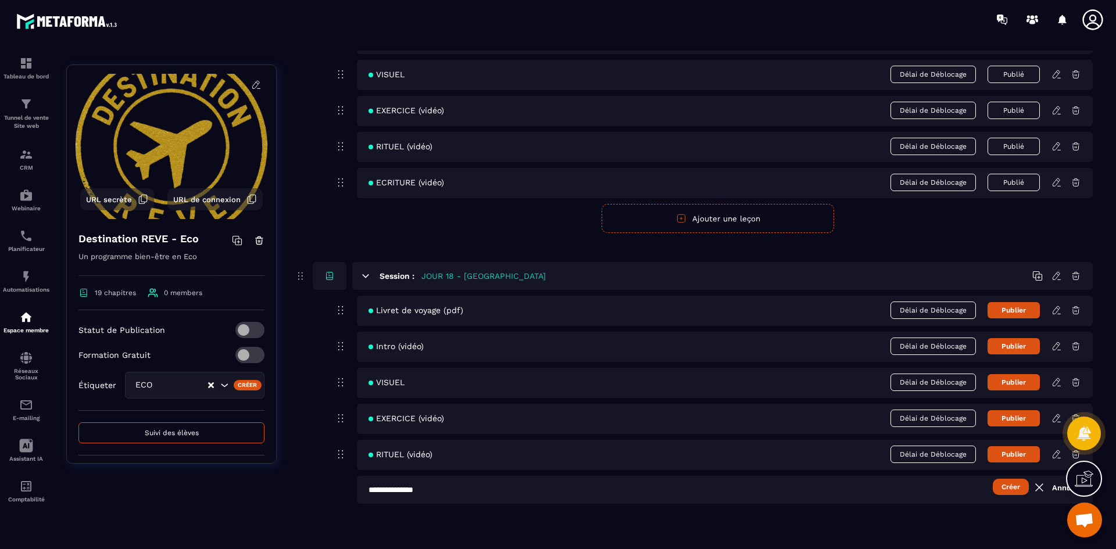
type input "**********"
click at [1013, 482] on button "Créer" at bounding box center [1011, 487] width 36 height 16
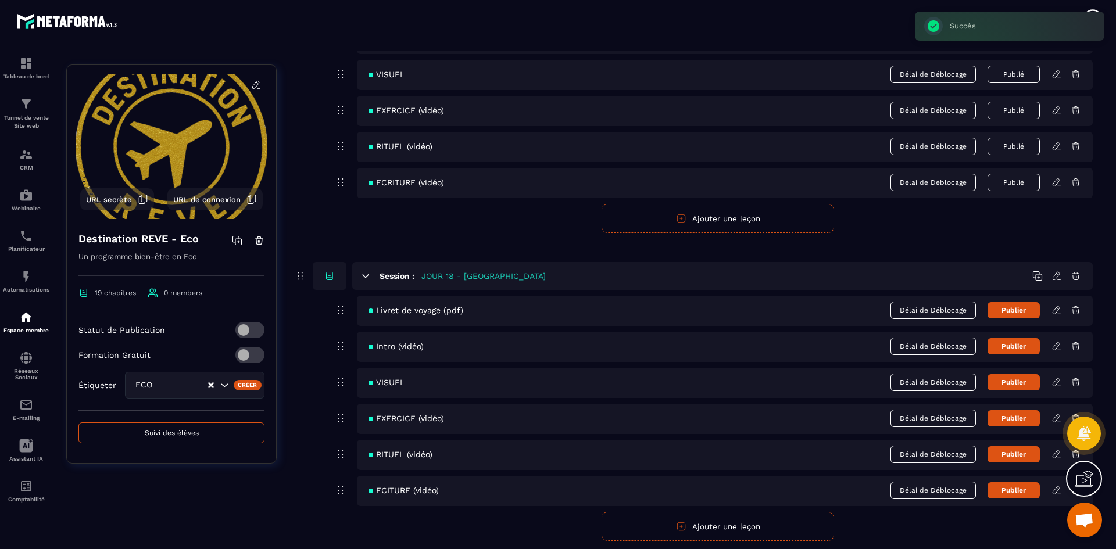
click at [726, 522] on button "Ajouter une leçon" at bounding box center [717, 526] width 232 height 29
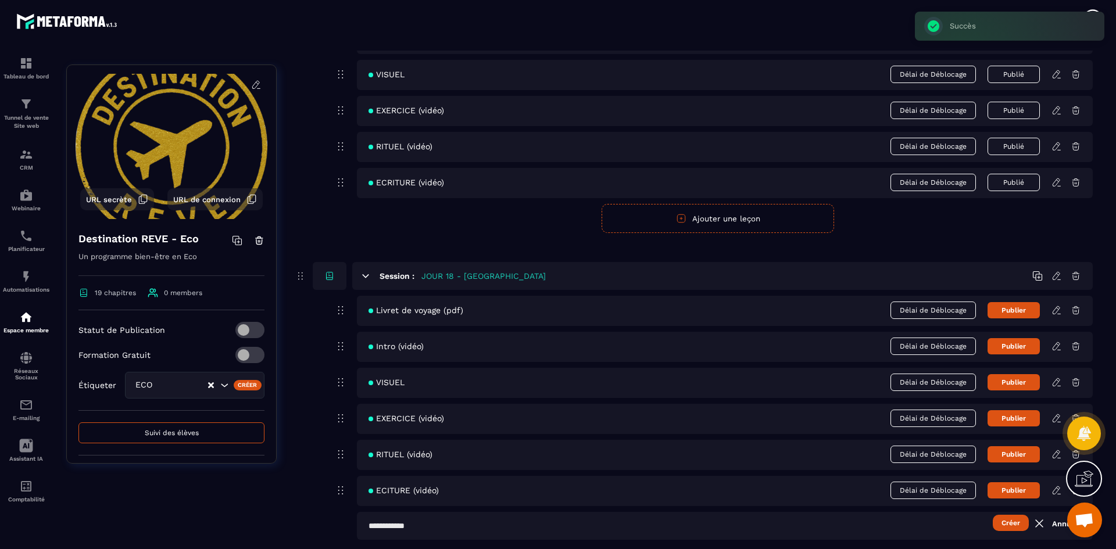
click at [496, 523] on input "text" at bounding box center [725, 526] width 736 height 28
type input "**********"
click at [1016, 521] on button "Créer" at bounding box center [1011, 523] width 36 height 16
click at [1009, 310] on button "Publier" at bounding box center [1013, 310] width 52 height 16
click at [1008, 346] on button "Publier" at bounding box center [1013, 346] width 52 height 16
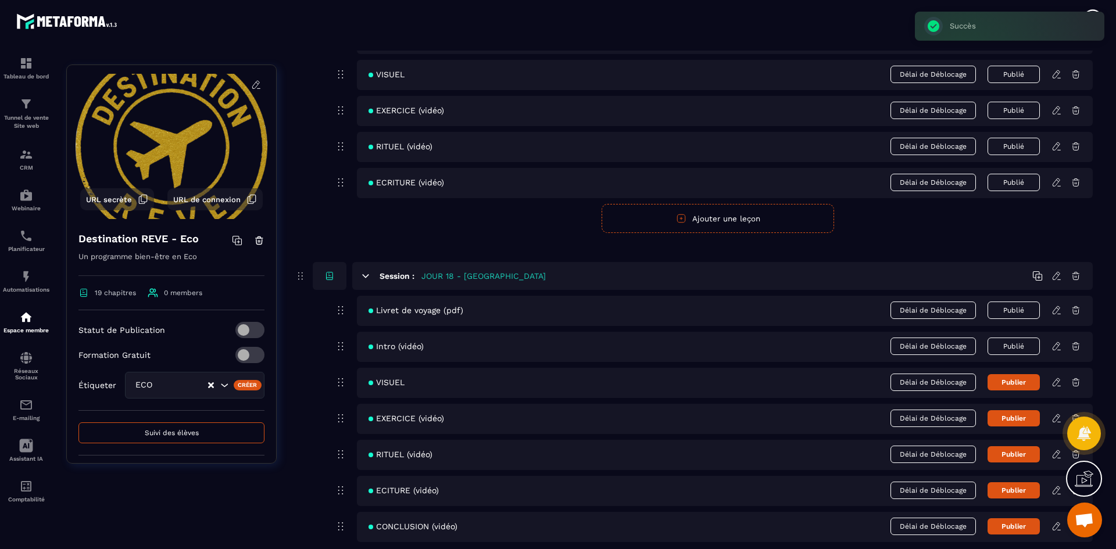
click at [1016, 380] on button "Publier" at bounding box center [1013, 382] width 52 height 16
click at [1016, 419] on button "Publier" at bounding box center [1013, 418] width 52 height 16
click at [1016, 456] on button "Publier" at bounding box center [1013, 454] width 52 height 16
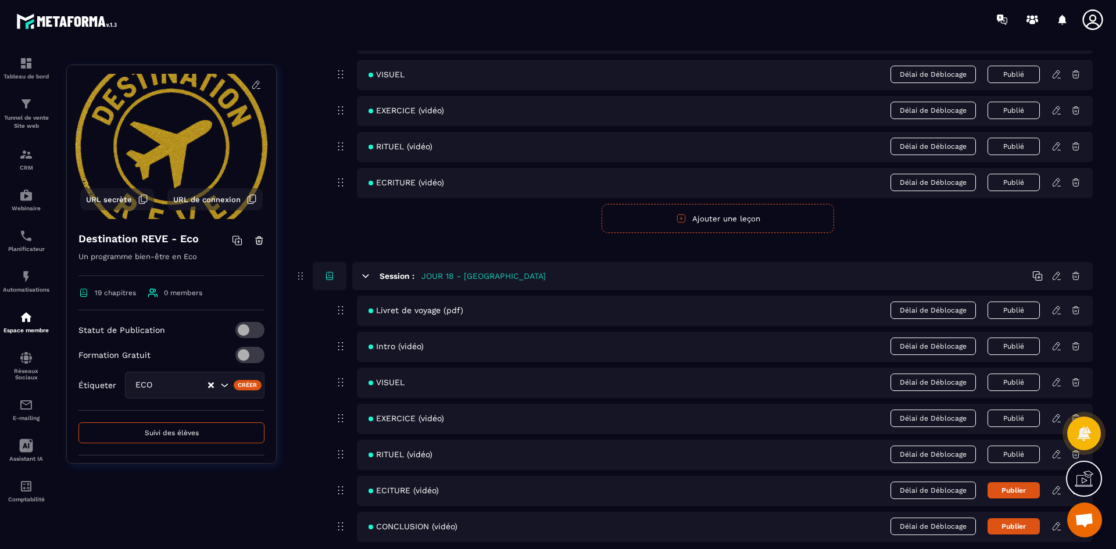
click at [1019, 489] on button "Publier" at bounding box center [1013, 490] width 52 height 16
click at [1020, 528] on button "Publier" at bounding box center [1013, 526] width 52 height 16
click at [1056, 311] on icon at bounding box center [1056, 310] width 10 height 10
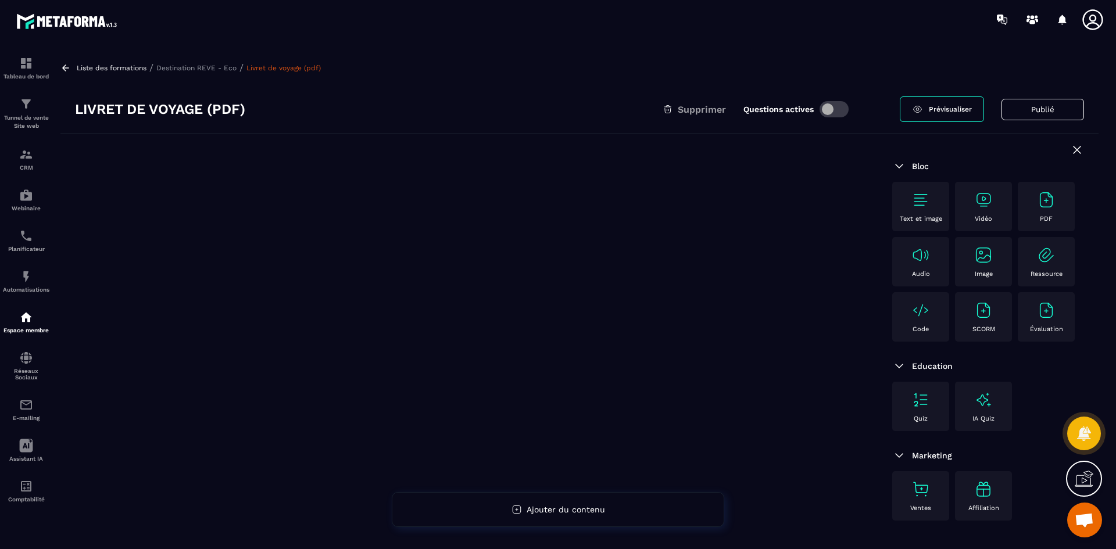
click at [1027, 204] on div "PDF" at bounding box center [1045, 207] width 45 height 32
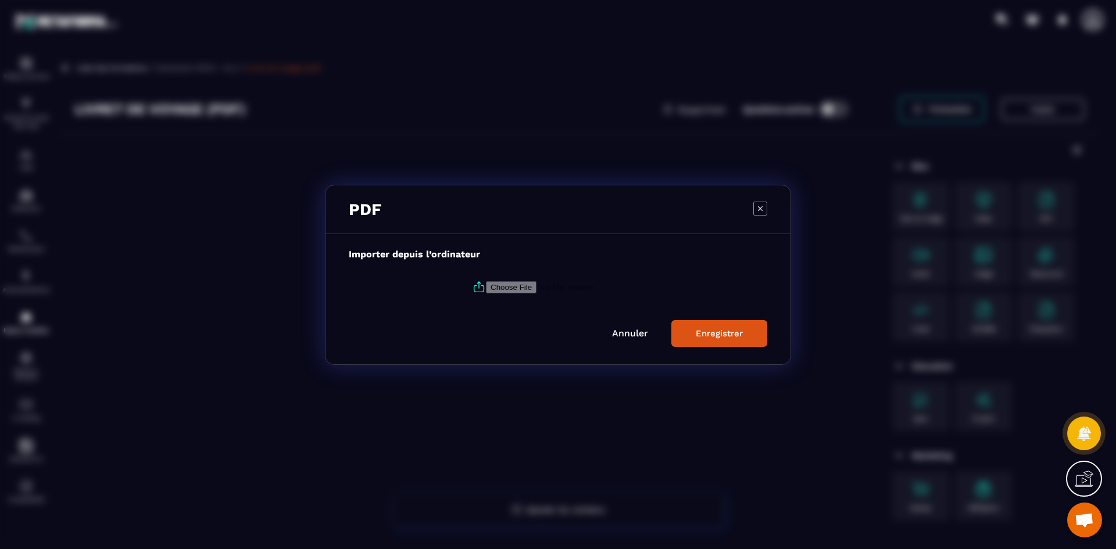
click at [481, 281] on icon "Modal window" at bounding box center [479, 287] width 14 height 14
click at [486, 281] on input "Modal window" at bounding box center [565, 287] width 158 height 12
type input "**********"
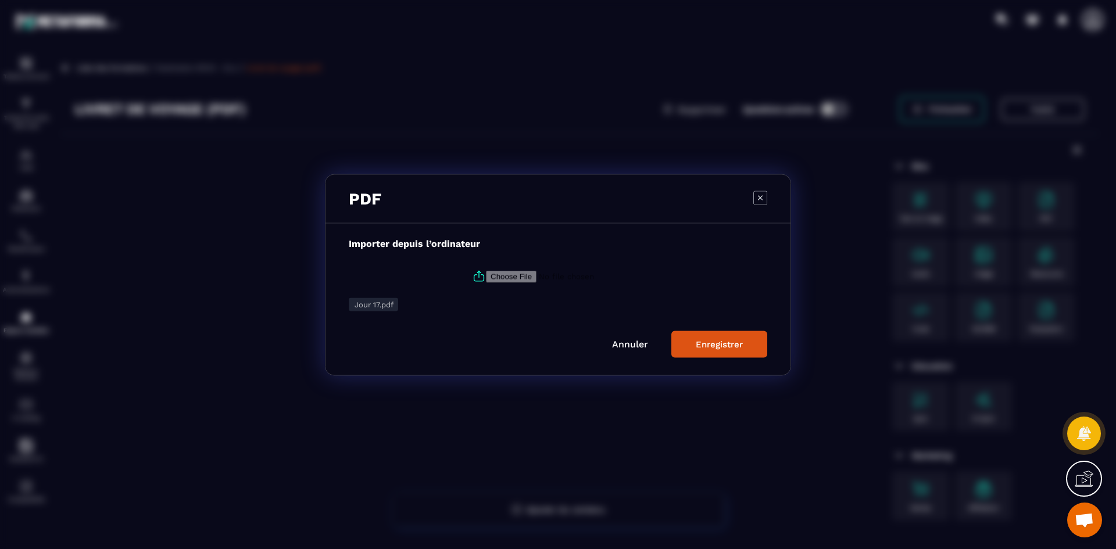
click at [636, 343] on link "Annuler" at bounding box center [630, 343] width 36 height 11
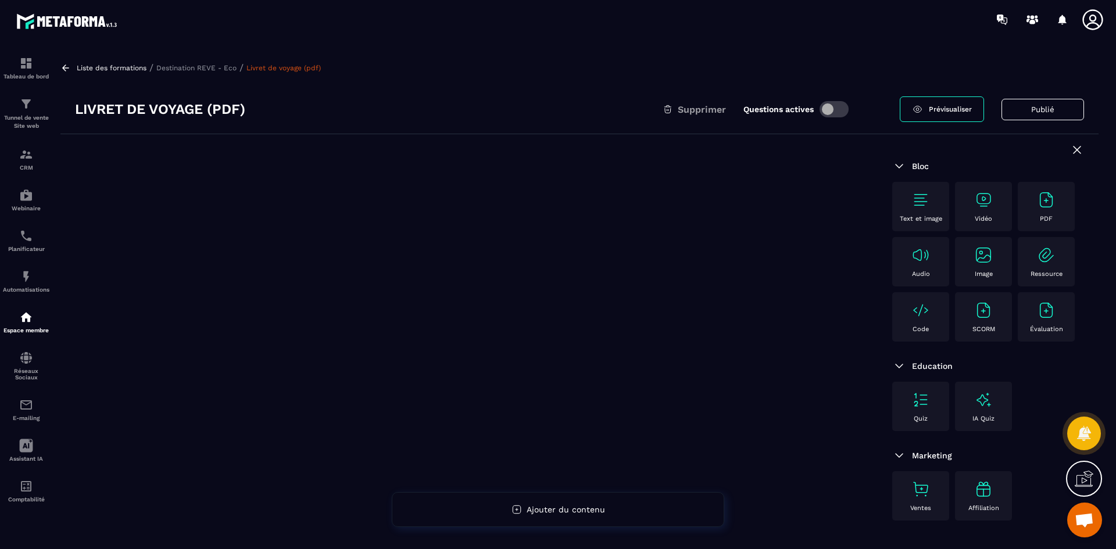
click at [1038, 200] on img at bounding box center [1046, 200] width 19 height 19
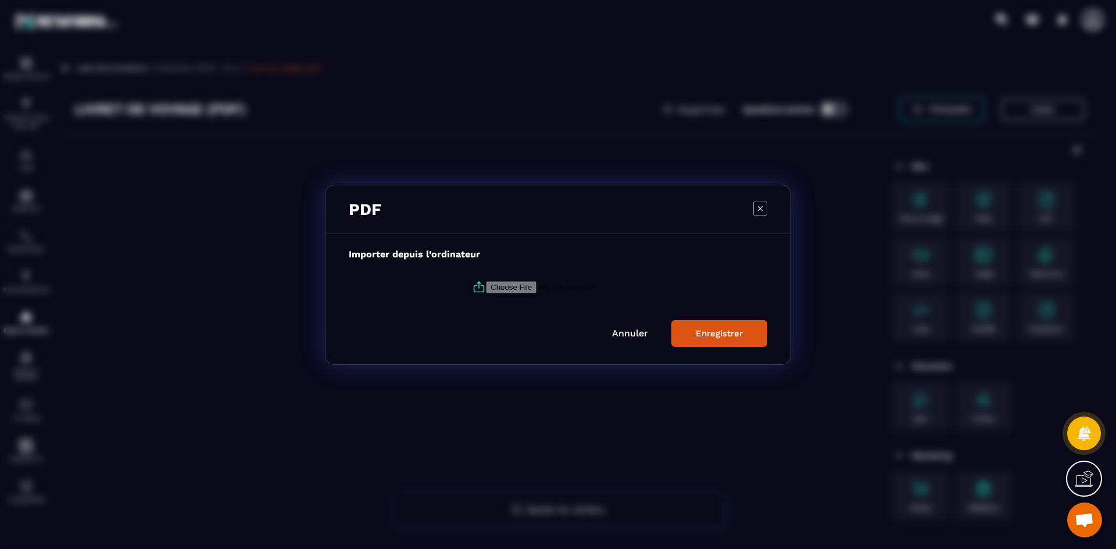
click at [502, 292] on input "Modal window" at bounding box center [565, 287] width 158 height 12
type input "**********"
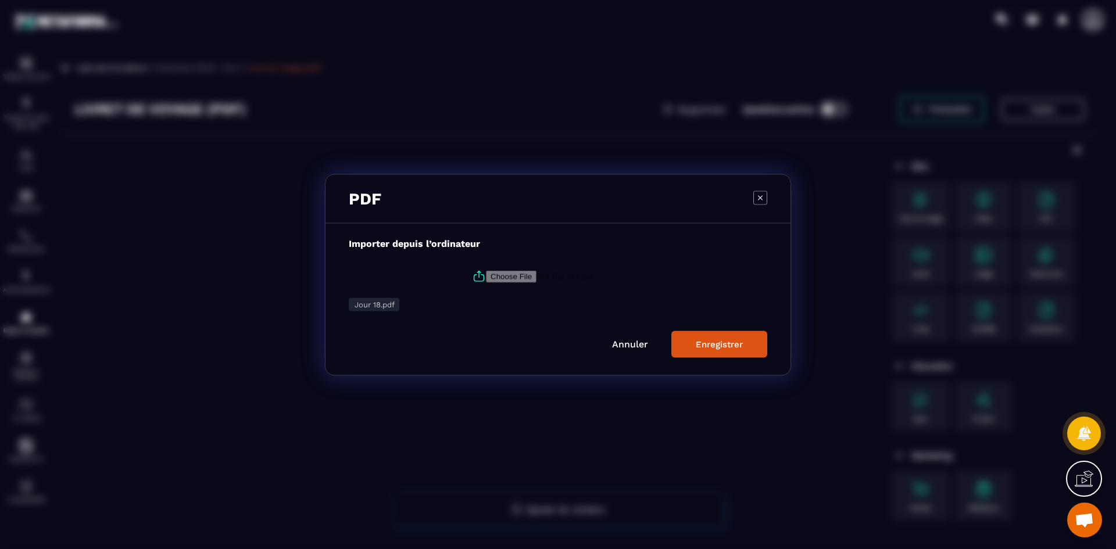
click at [721, 351] on button "Enregistrer" at bounding box center [719, 344] width 96 height 27
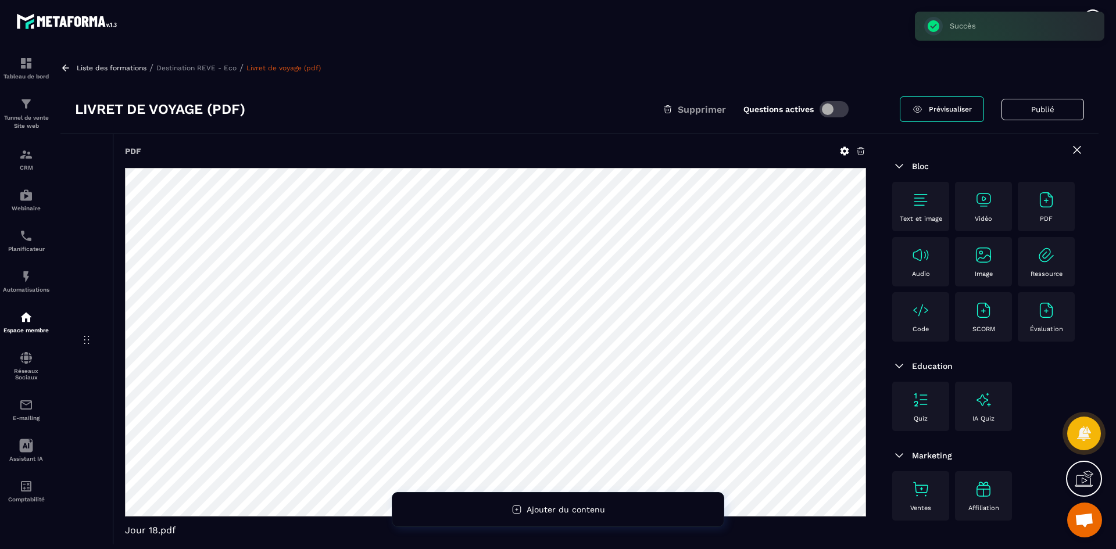
click at [194, 66] on p "Destination REVE - Eco" at bounding box center [196, 68] width 80 height 8
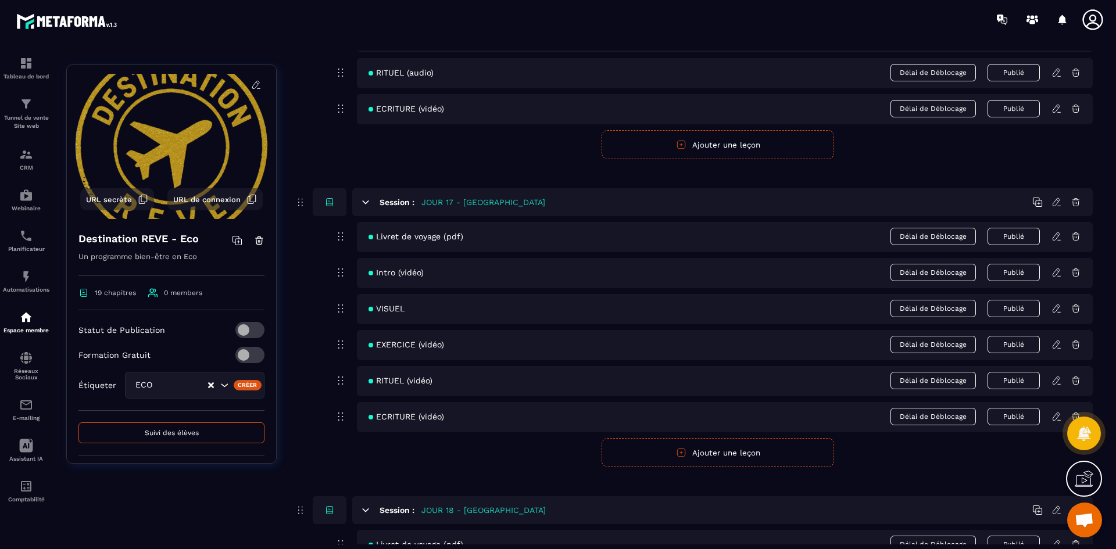
scroll to position [5538, 0]
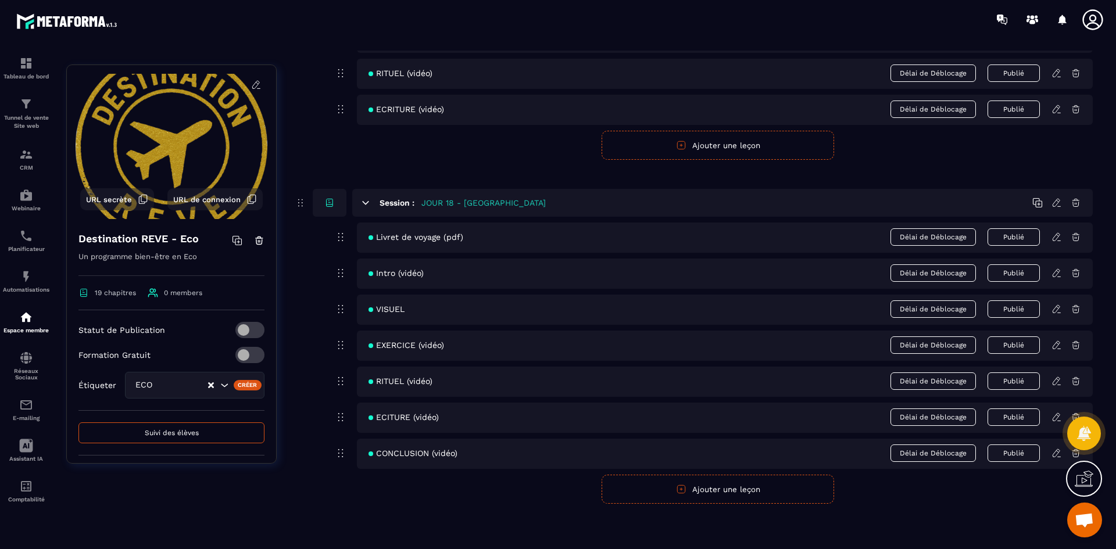
click at [1054, 280] on div "Intro (vidéo) Délai de Déblocage Publié" at bounding box center [725, 274] width 736 height 30
click at [1058, 274] on icon at bounding box center [1056, 273] width 10 height 10
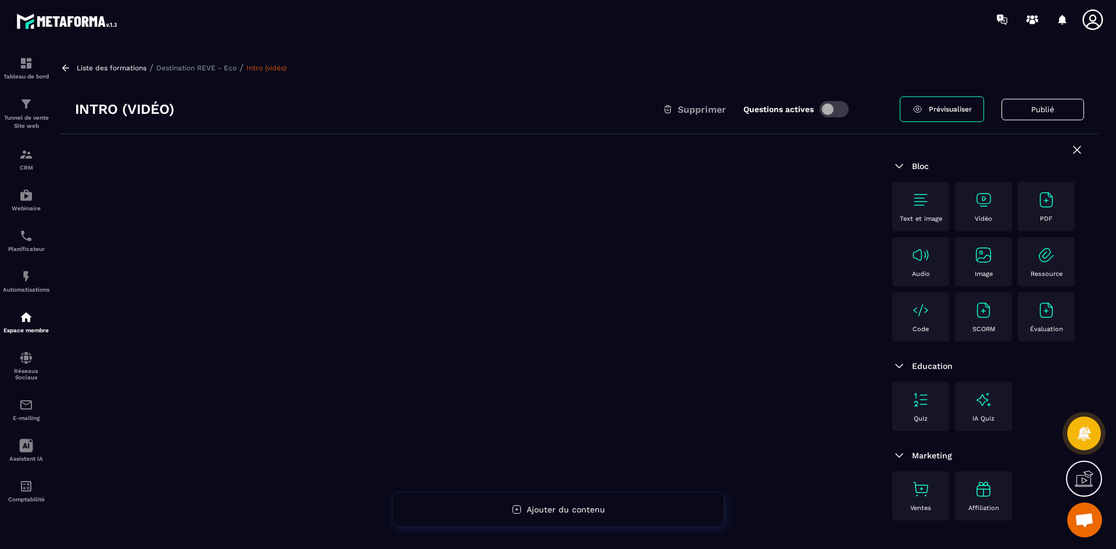
click at [984, 210] on div "Vidéo" at bounding box center [983, 207] width 45 height 32
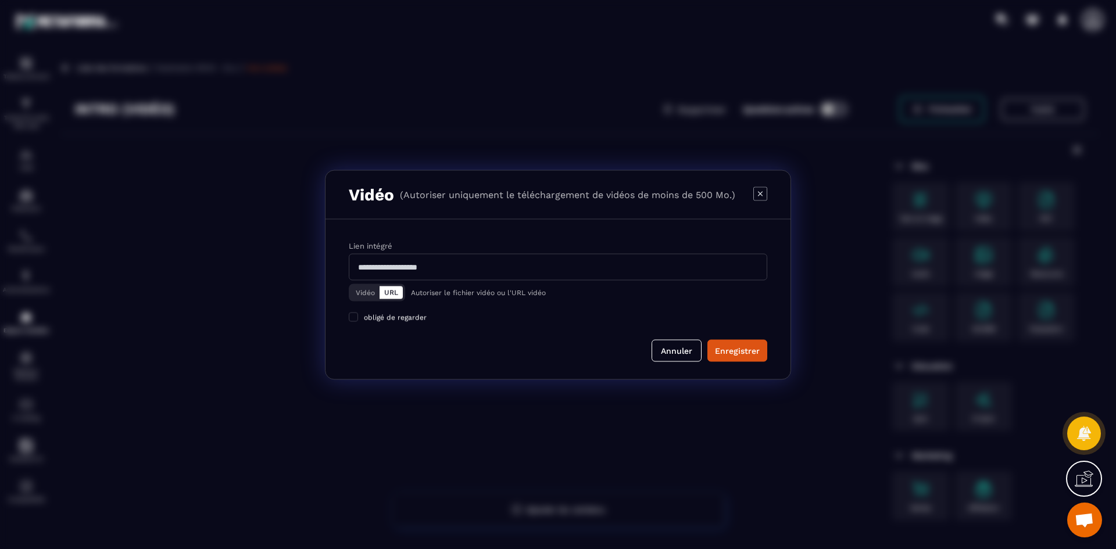
click at [369, 293] on button "Vidéo" at bounding box center [365, 292] width 28 height 13
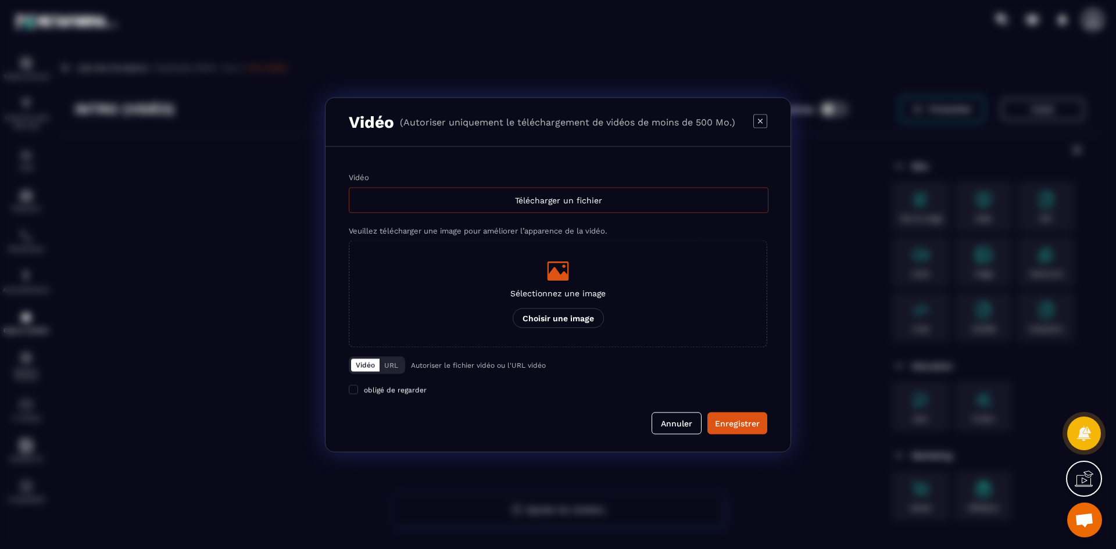
click at [464, 194] on div "Télécharger un fichier" at bounding box center [559, 200] width 420 height 26
click at [0, 0] on input "Vidéo Télécharger un fichier" at bounding box center [0, 0] width 0 height 0
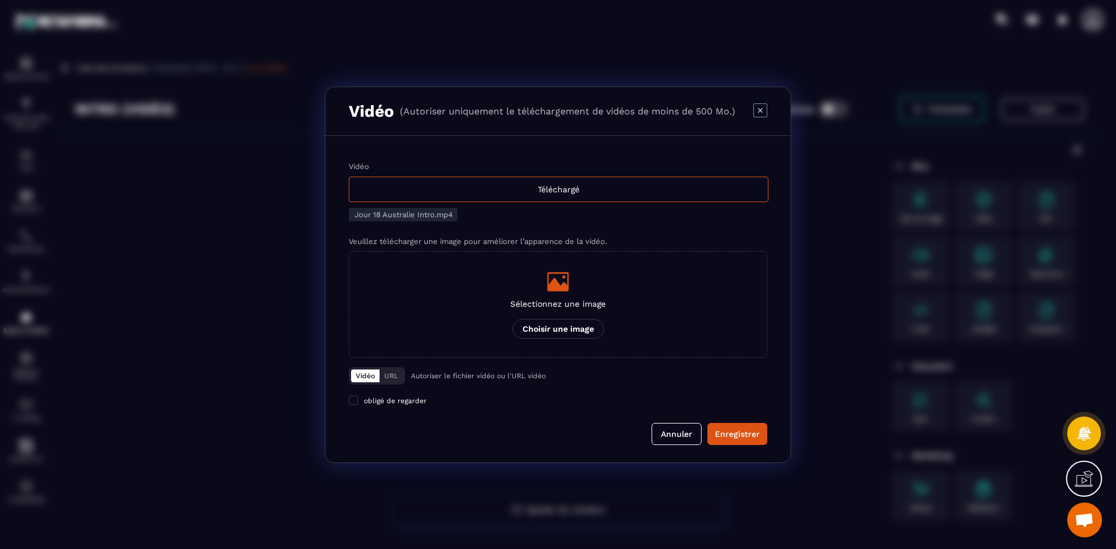
click at [581, 288] on div "Modal window" at bounding box center [557, 281] width 95 height 23
click at [0, 0] on input "Sélectionnez une image Choisir une image" at bounding box center [0, 0] width 0 height 0
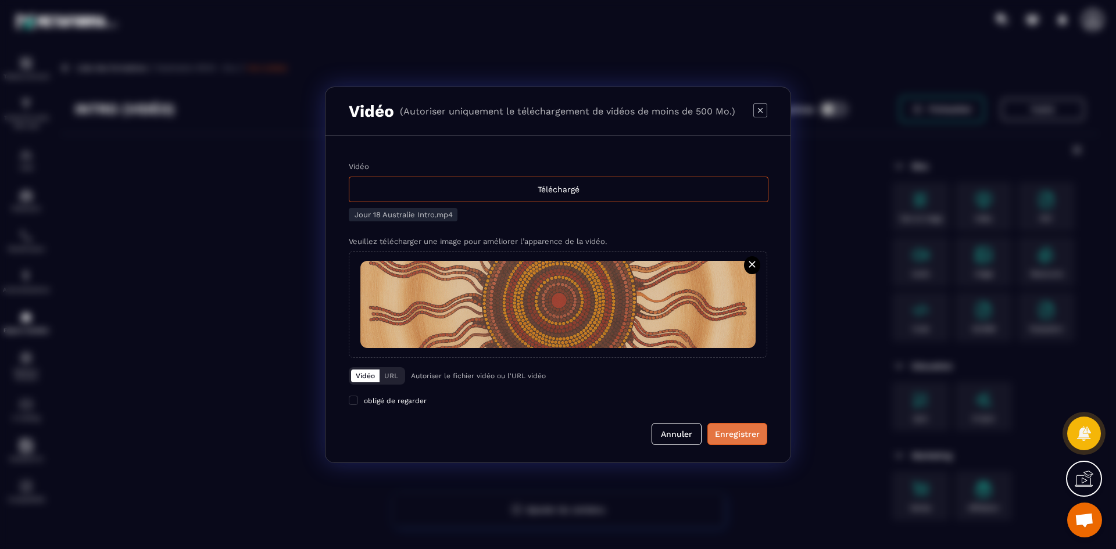
click at [722, 432] on div "Enregistrer" at bounding box center [737, 434] width 45 height 12
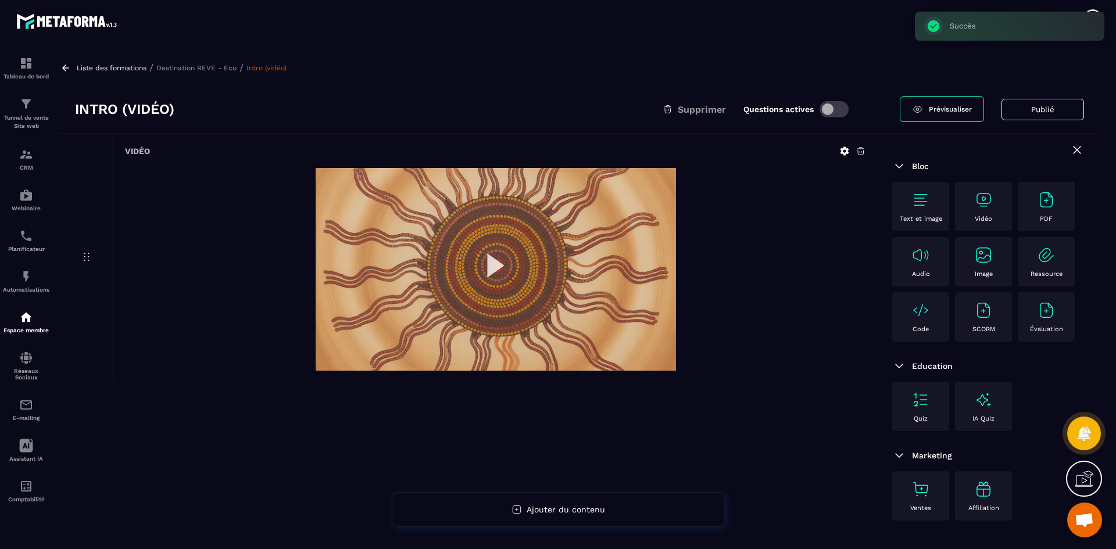
click at [200, 69] on p "Destination REVE - Eco" at bounding box center [196, 68] width 80 height 8
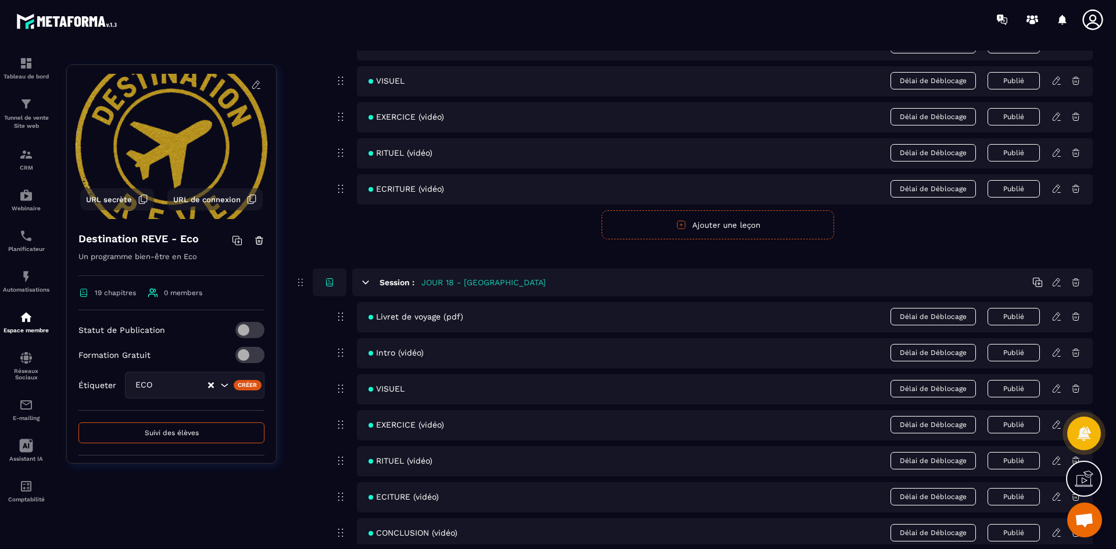
scroll to position [5538, 0]
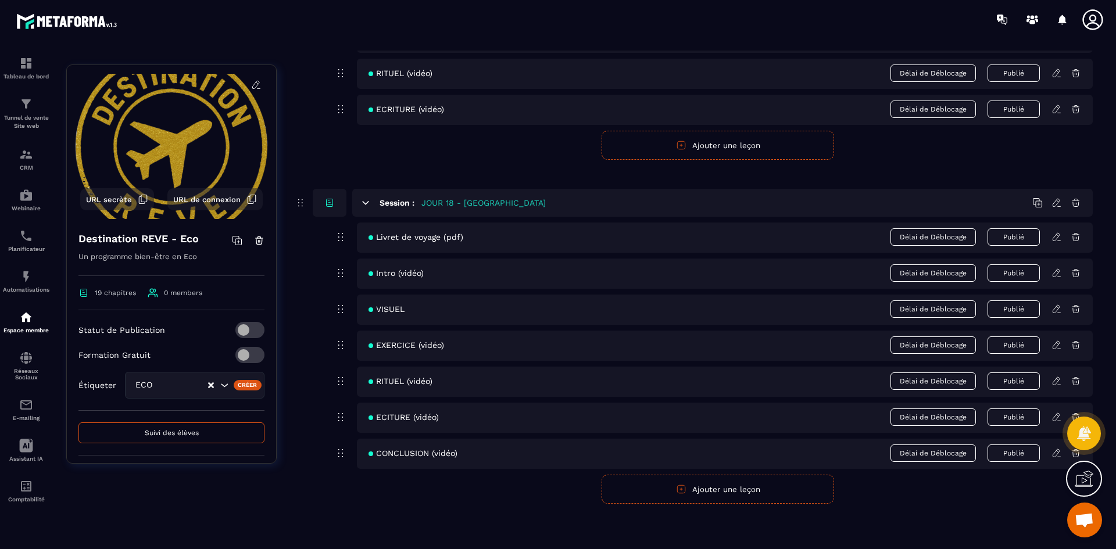
click at [1053, 310] on icon at bounding box center [1055, 309] width 7 height 8
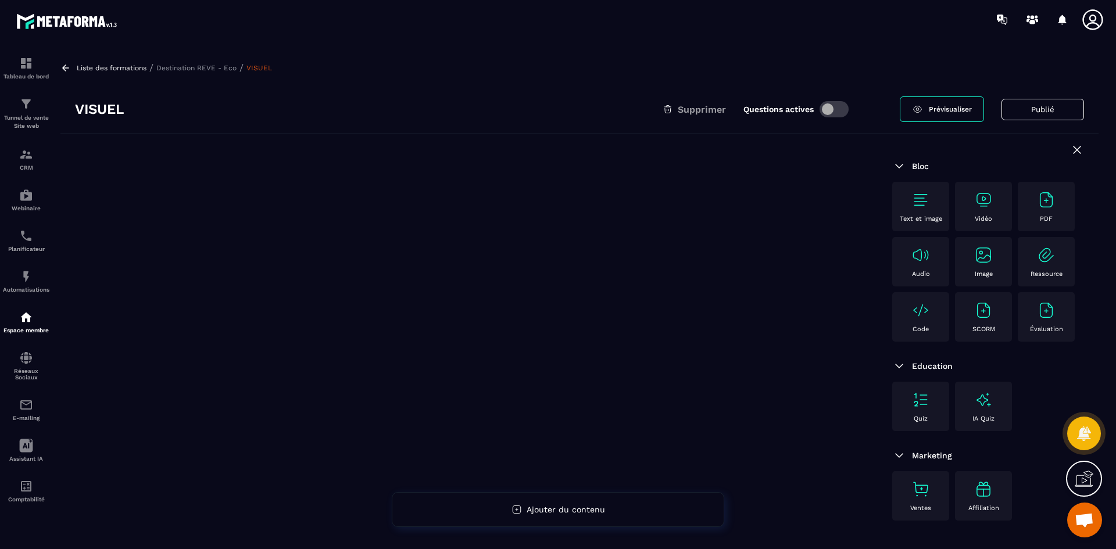
click at [983, 260] on img at bounding box center [983, 255] width 19 height 19
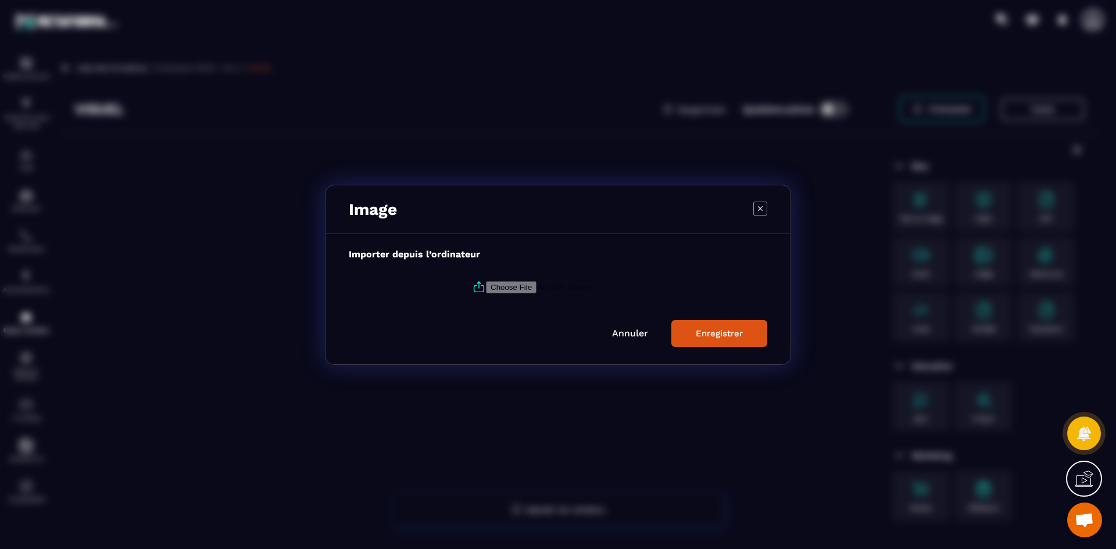
click at [490, 285] on input "Modal window" at bounding box center [565, 287] width 158 height 12
type input "**********"
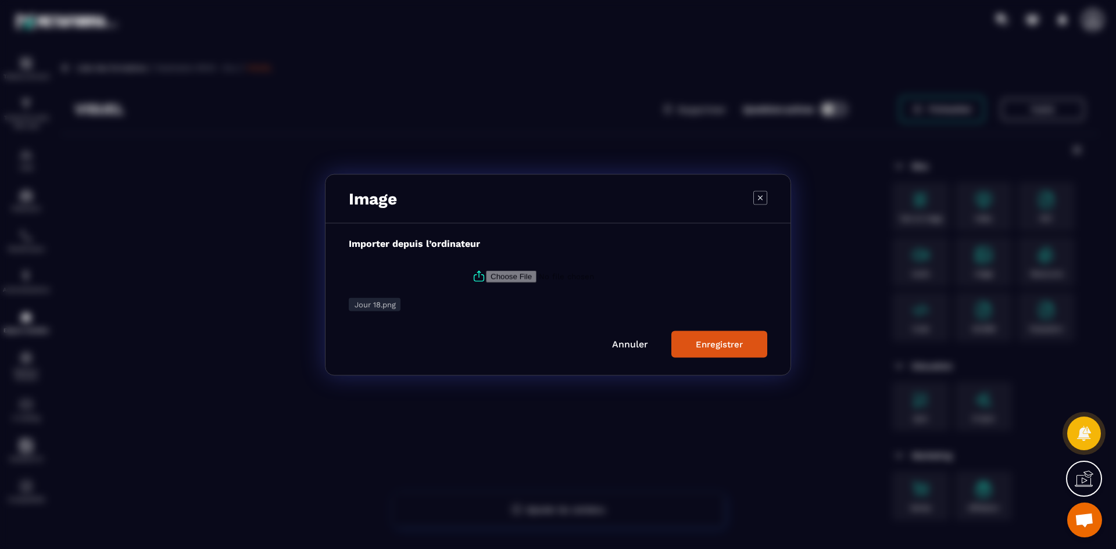
click at [742, 347] on div "Enregistrer" at bounding box center [719, 344] width 47 height 10
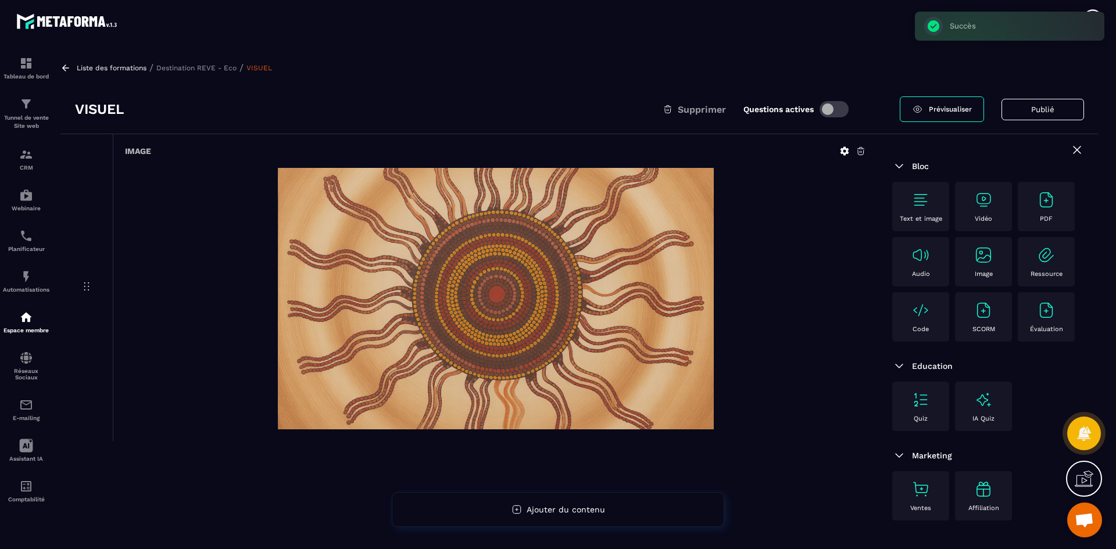
click at [221, 64] on p "Destination REVE - Eco" at bounding box center [196, 68] width 80 height 8
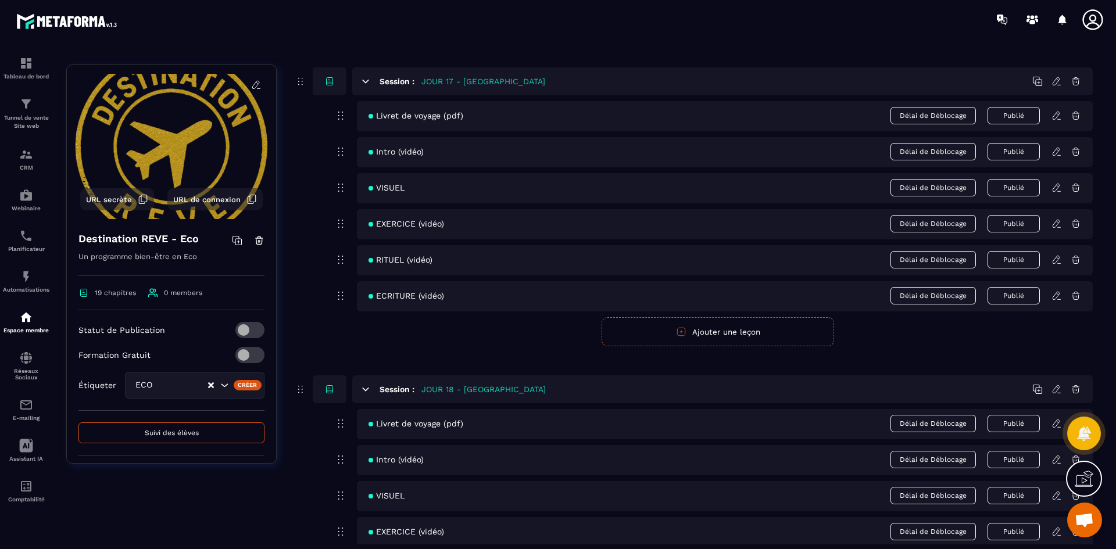
scroll to position [5538, 0]
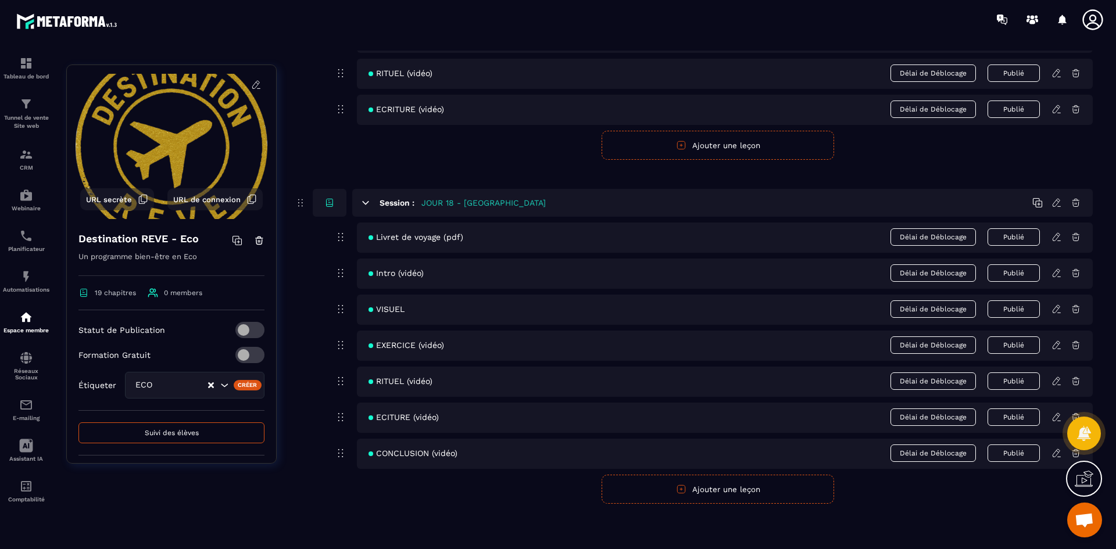
click at [1055, 341] on icon at bounding box center [1056, 345] width 10 height 10
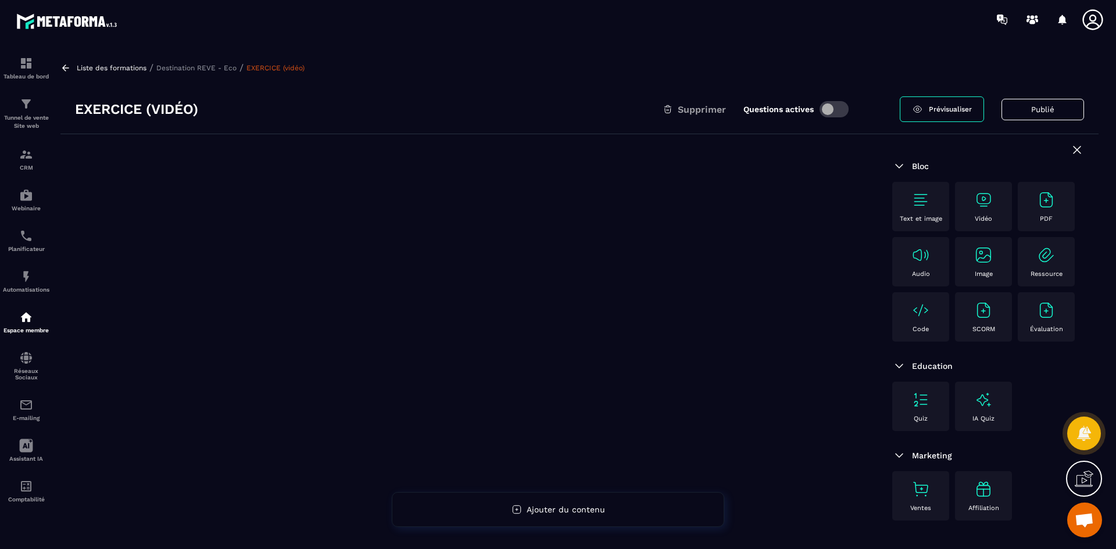
click at [977, 203] on img at bounding box center [983, 200] width 19 height 19
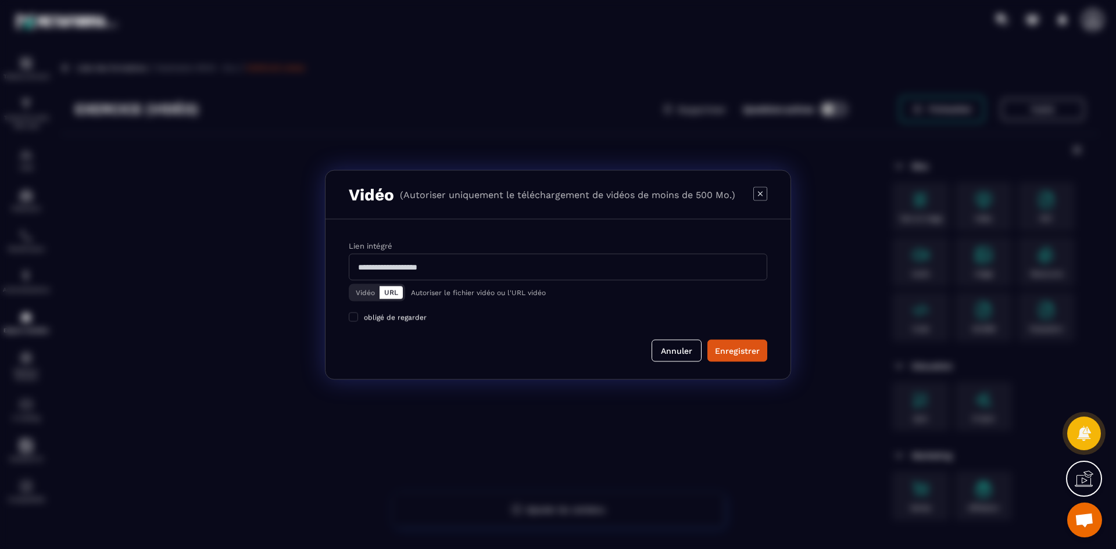
click at [356, 292] on button "Vidéo" at bounding box center [365, 292] width 28 height 13
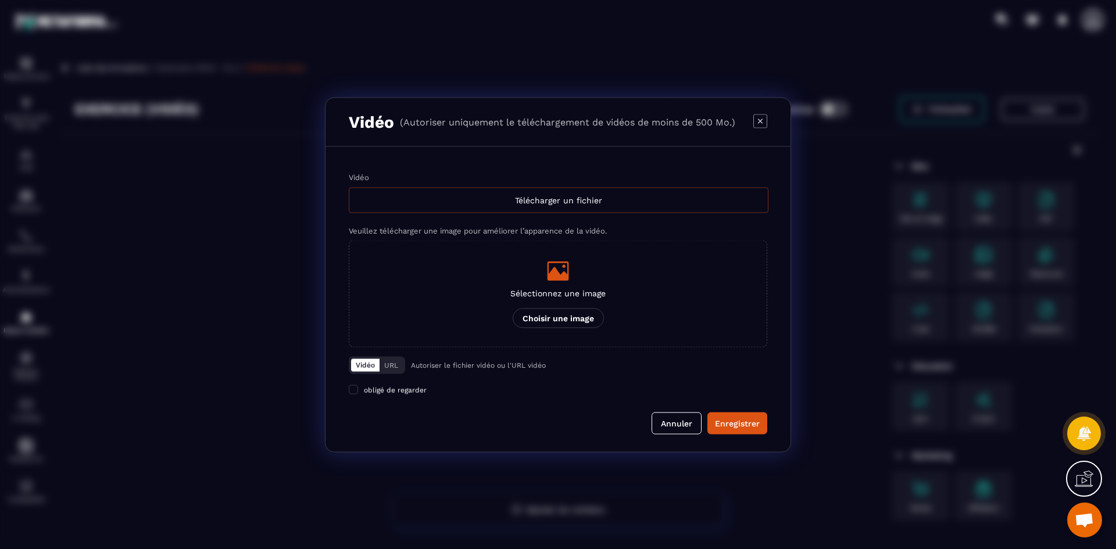
click at [396, 189] on div "Télécharger un fichier" at bounding box center [559, 200] width 420 height 26
click at [0, 0] on input "Vidéo Télécharger un fichier" at bounding box center [0, 0] width 0 height 0
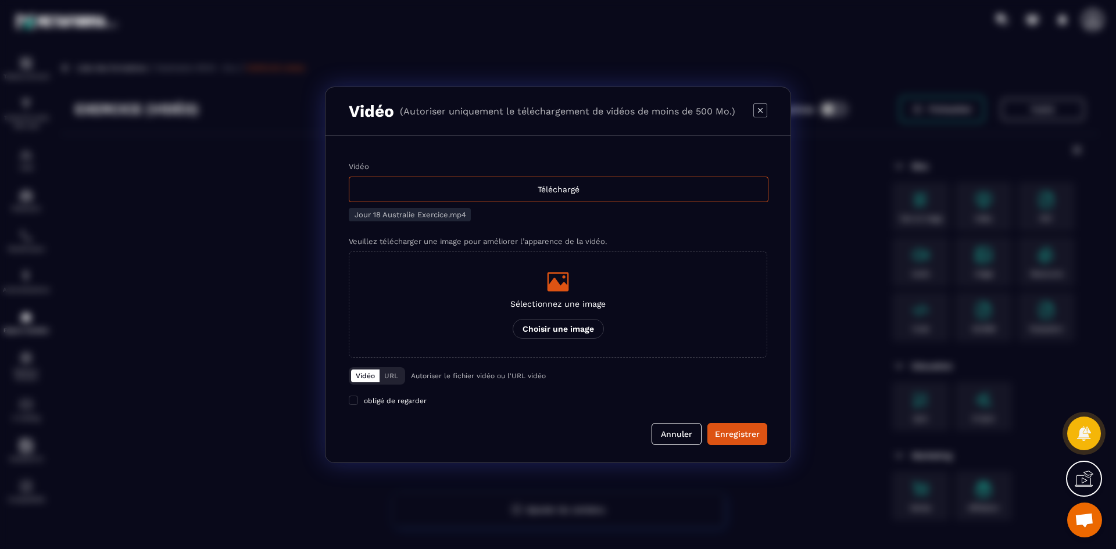
click at [579, 276] on div "Modal window" at bounding box center [557, 281] width 95 height 23
click at [0, 0] on input "Sélectionnez une image Choisir une image" at bounding box center [0, 0] width 0 height 0
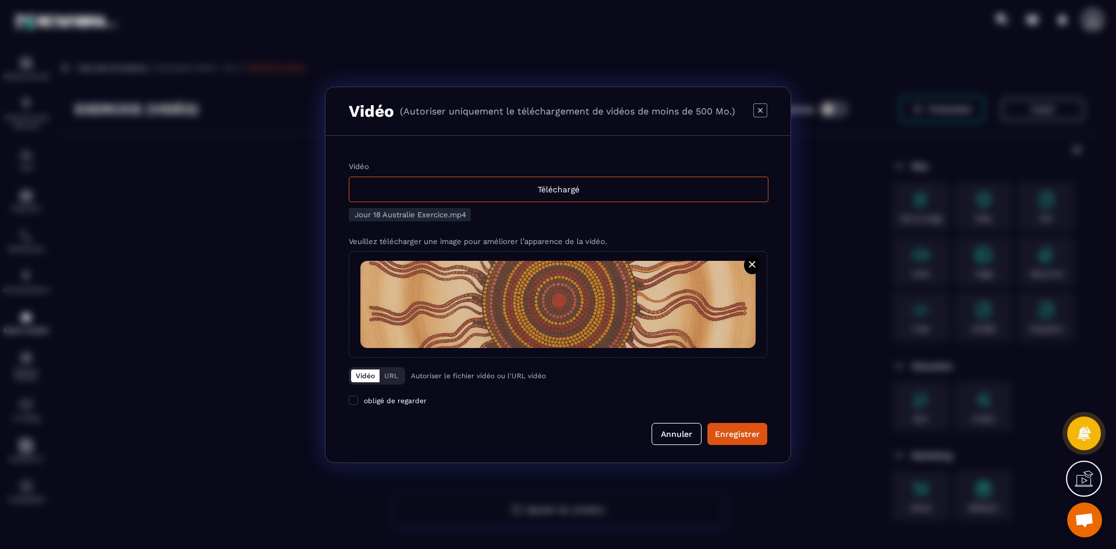
drag, startPoint x: 740, startPoint y: 434, endPoint x: 314, endPoint y: 65, distance: 563.6
click at [740, 434] on div "Enregistrer" at bounding box center [737, 434] width 45 height 12
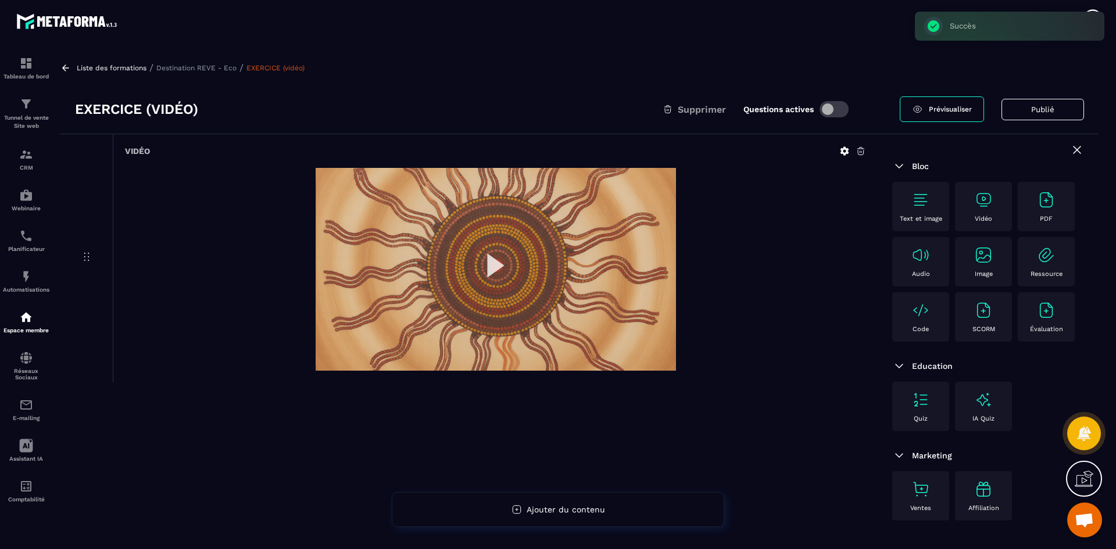
click at [223, 64] on p "Destination REVE - Eco" at bounding box center [196, 68] width 80 height 8
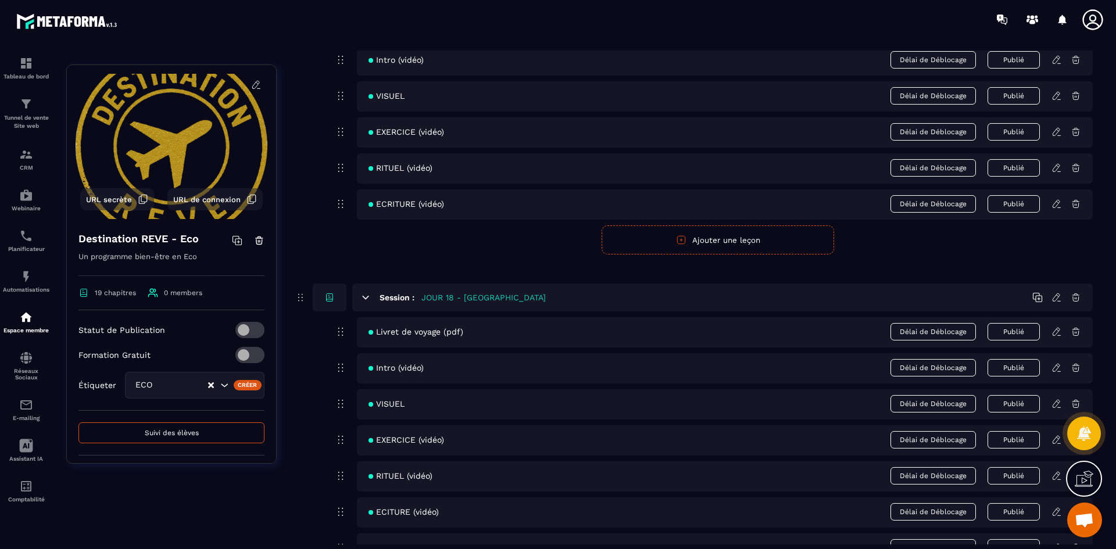
scroll to position [5538, 0]
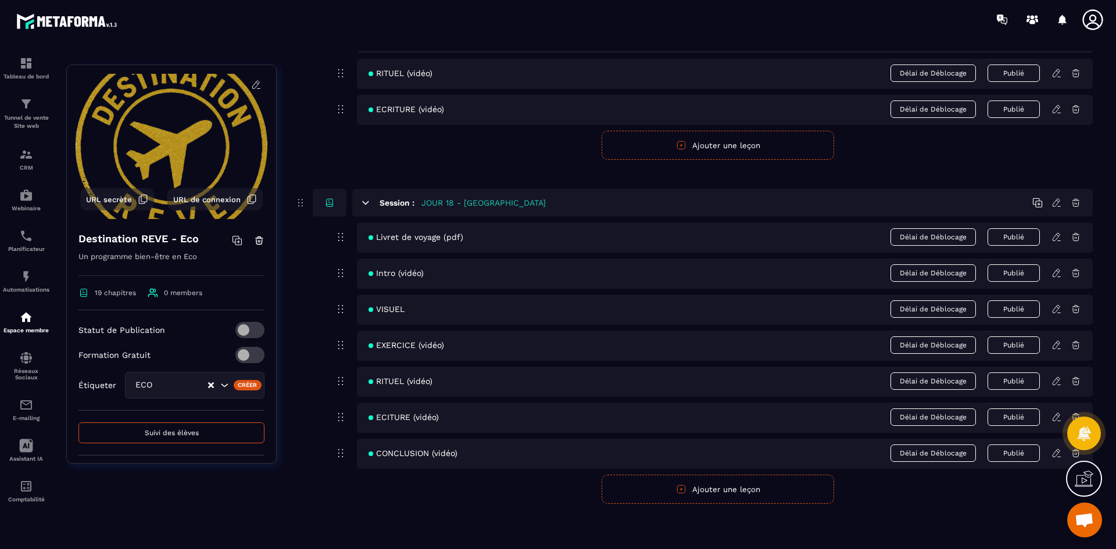
click at [1053, 380] on icon at bounding box center [1056, 381] width 10 height 10
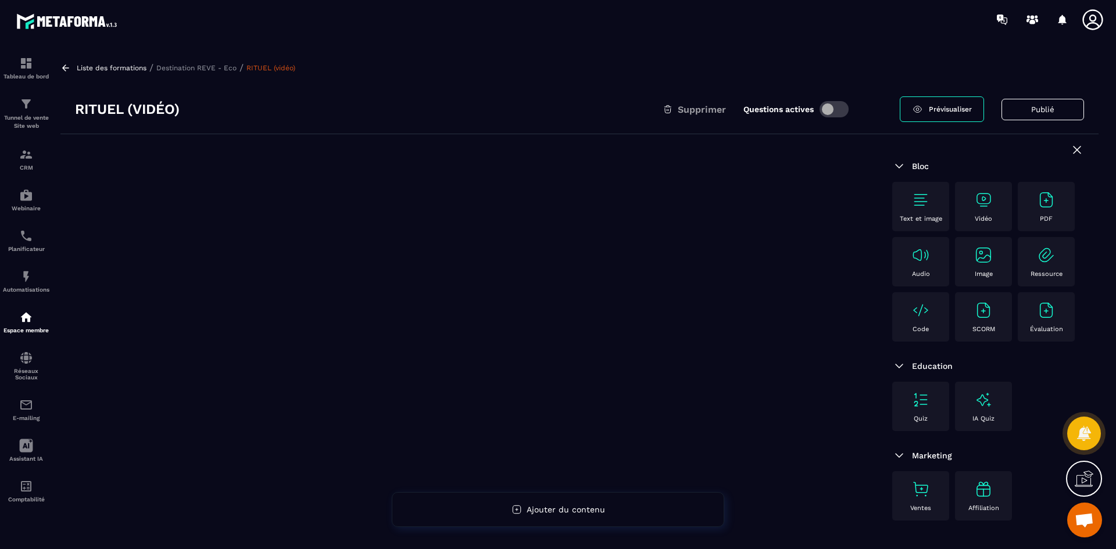
click at [980, 202] on img at bounding box center [983, 200] width 19 height 19
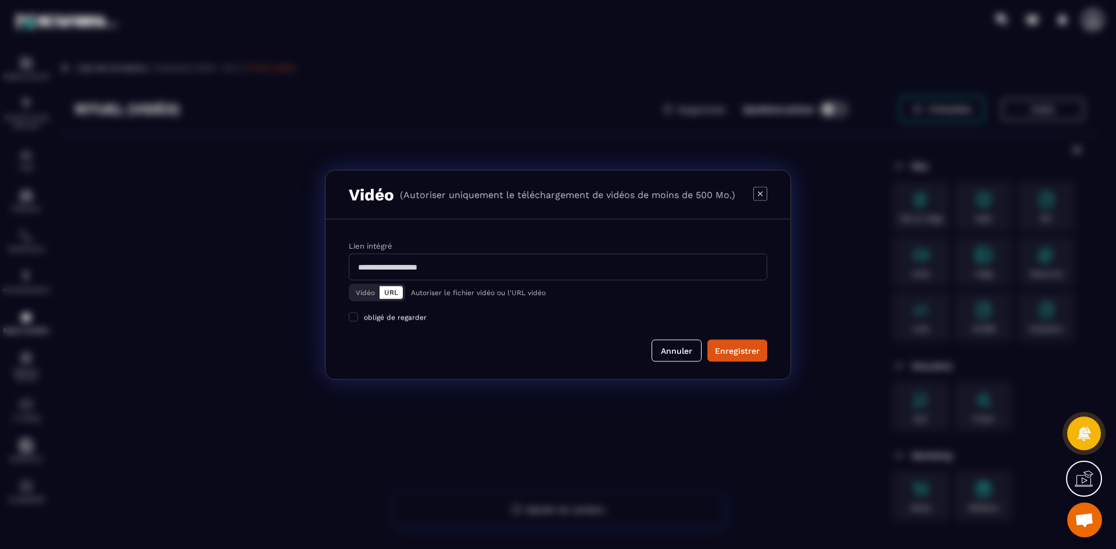
click at [361, 291] on button "Vidéo" at bounding box center [365, 292] width 28 height 13
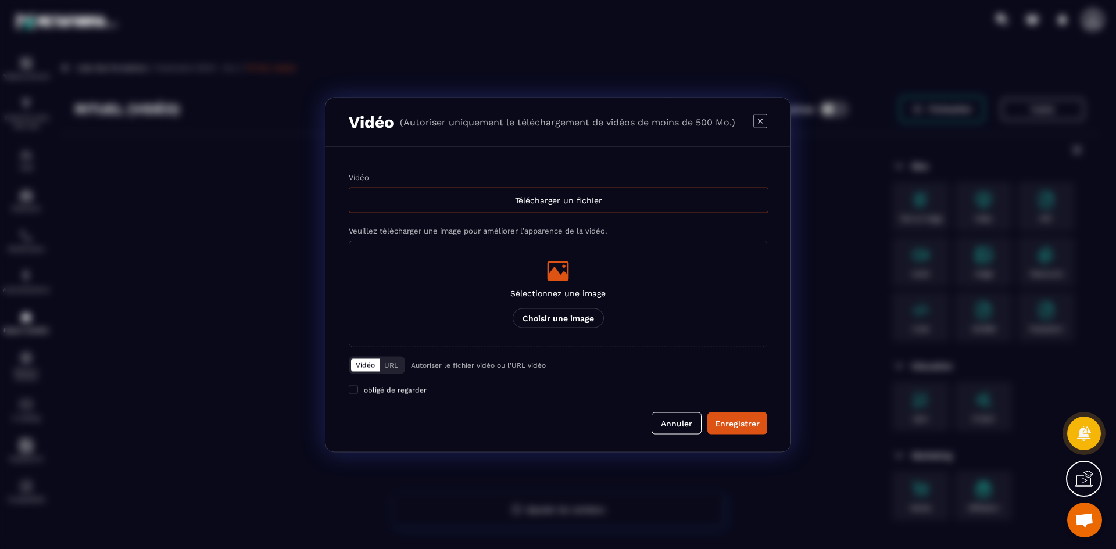
click at [512, 200] on div "Télécharger un fichier" at bounding box center [559, 200] width 420 height 26
click at [0, 0] on input "Vidéo Télécharger un fichier" at bounding box center [0, 0] width 0 height 0
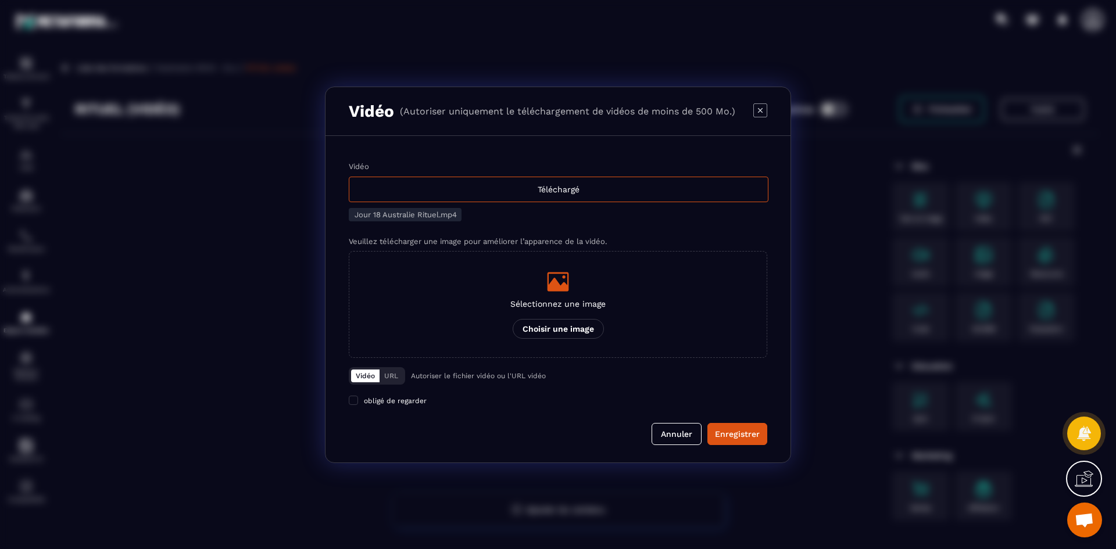
click at [567, 293] on icon "Modal window" at bounding box center [557, 281] width 23 height 23
click at [0, 0] on input "Sélectionnez une image Choisir une image" at bounding box center [0, 0] width 0 height 0
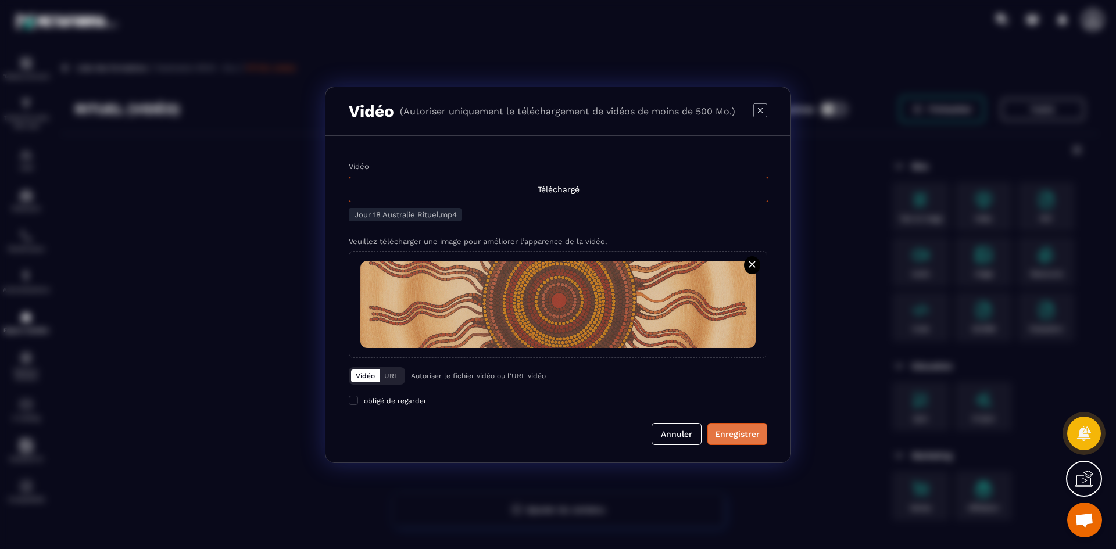
click at [736, 428] on button "Enregistrer" at bounding box center [737, 434] width 60 height 22
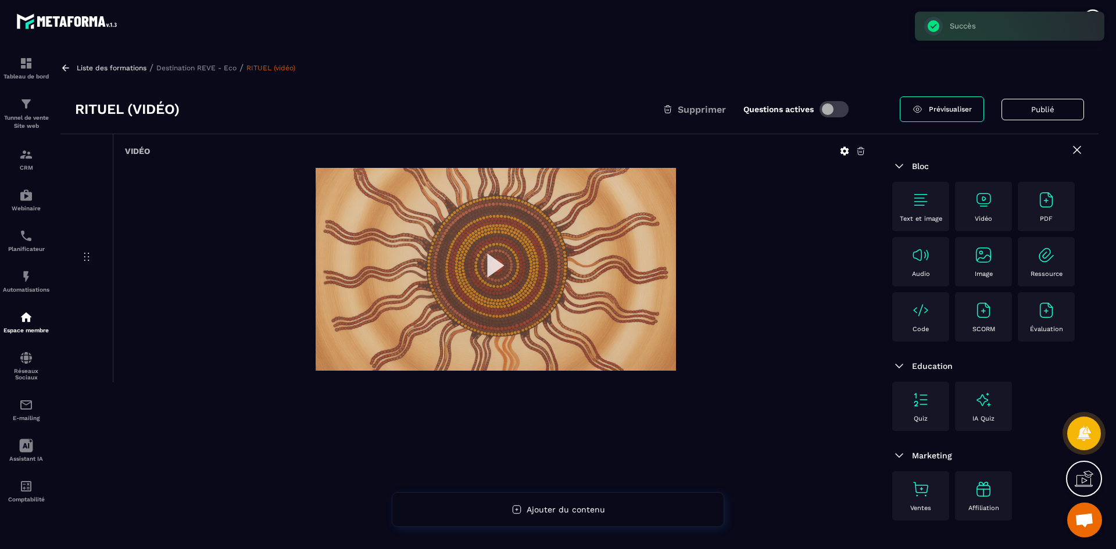
click at [194, 69] on p "Destination REVE - Eco" at bounding box center [196, 68] width 80 height 8
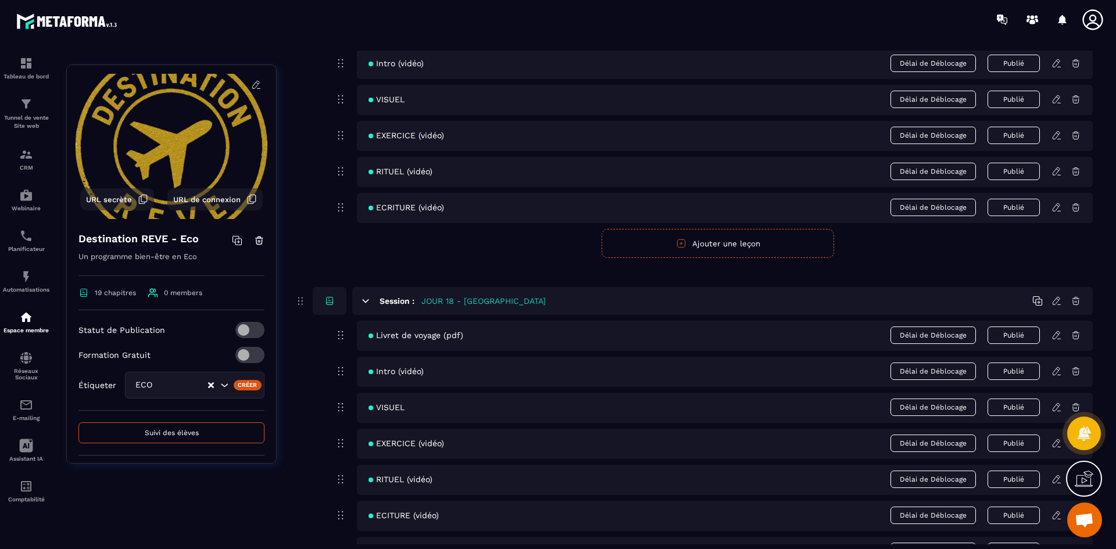
scroll to position [5538, 0]
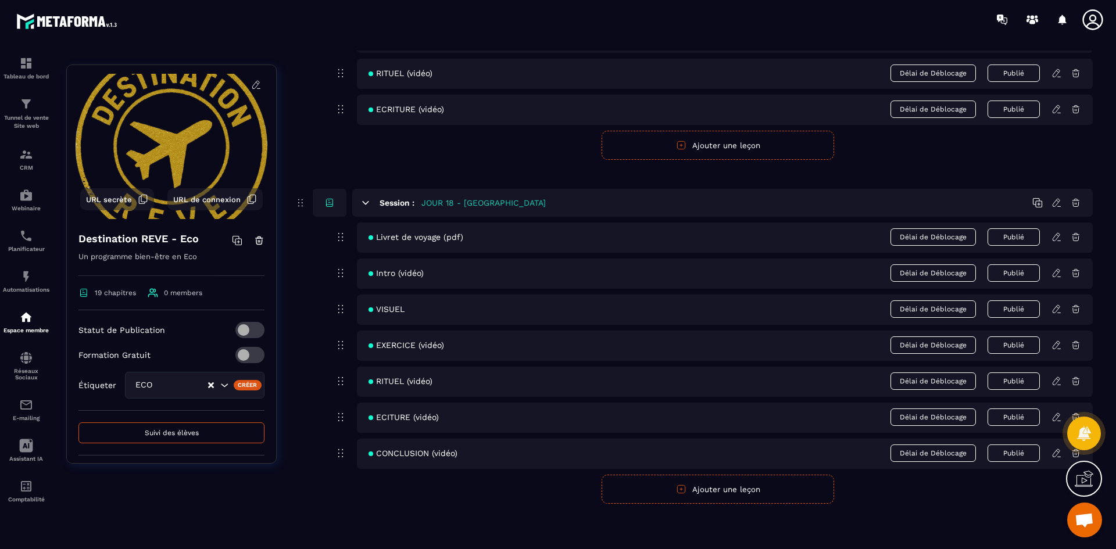
click at [1056, 420] on icon at bounding box center [1056, 417] width 10 height 10
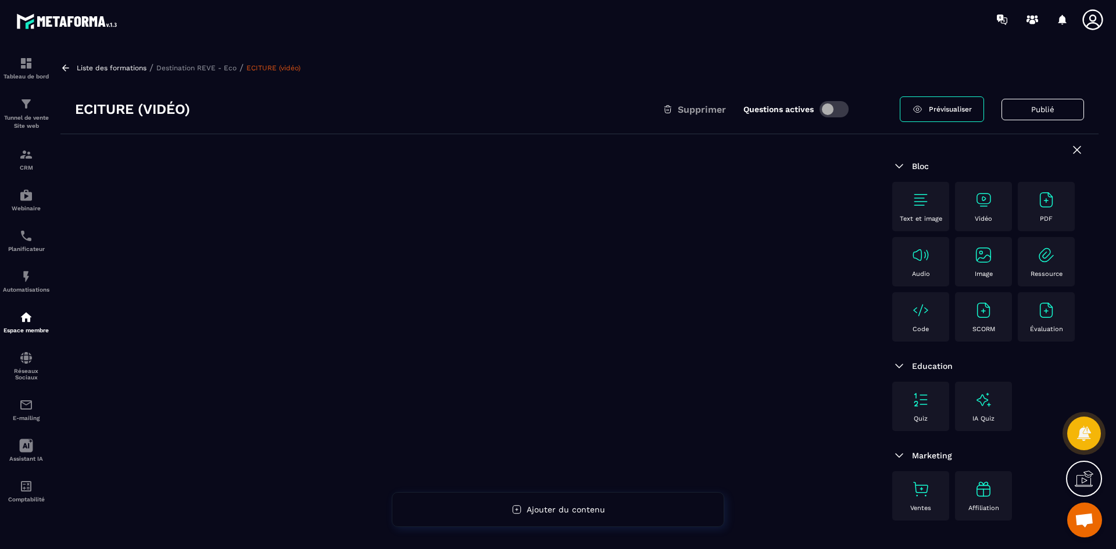
click at [976, 207] on img at bounding box center [983, 200] width 19 height 19
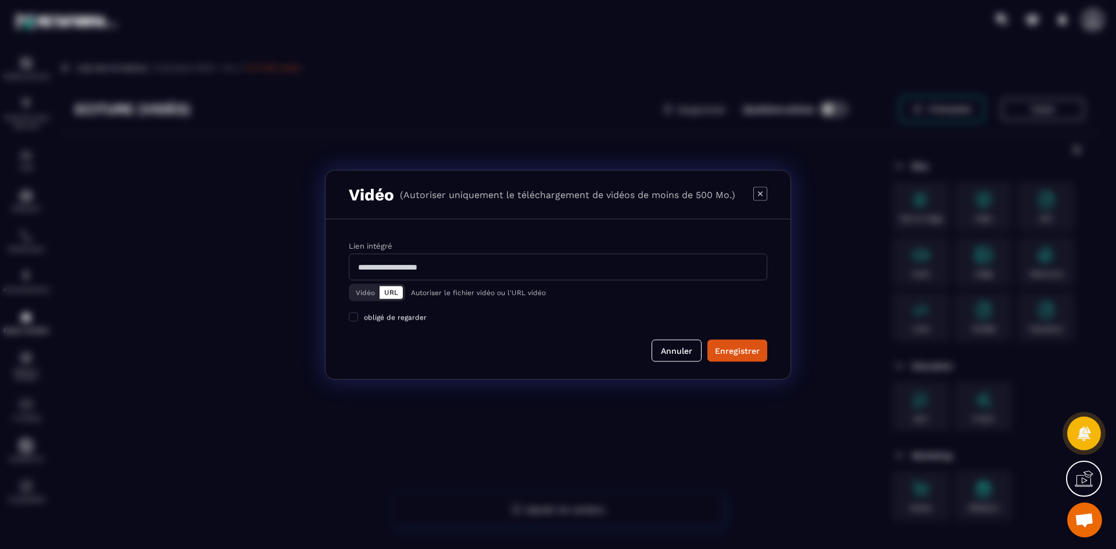
click at [356, 291] on button "Vidéo" at bounding box center [365, 292] width 28 height 13
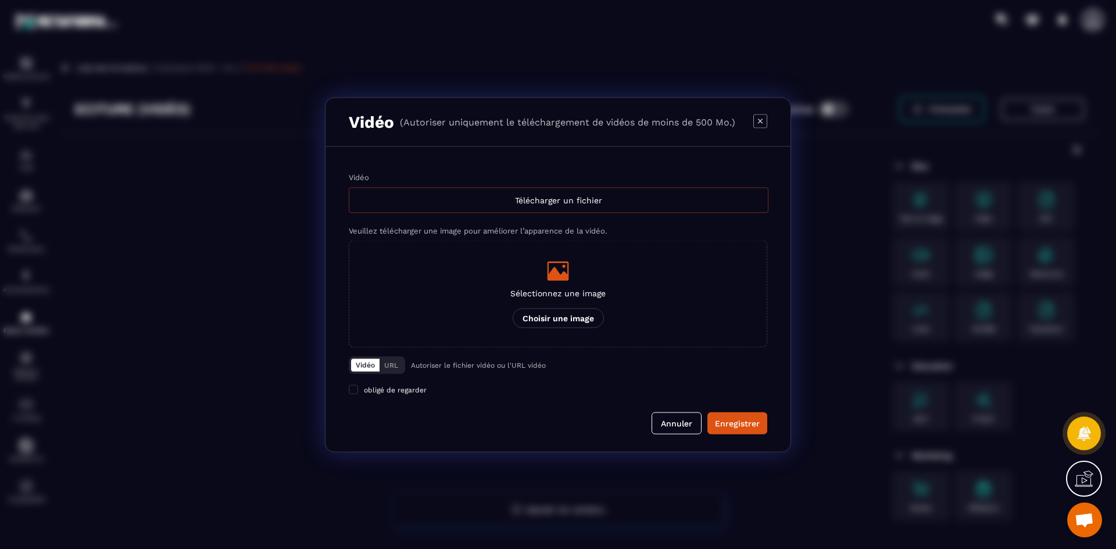
click at [448, 201] on div "Télécharger un fichier" at bounding box center [559, 200] width 420 height 26
click at [0, 0] on input "Vidéo Télécharger un fichier" at bounding box center [0, 0] width 0 height 0
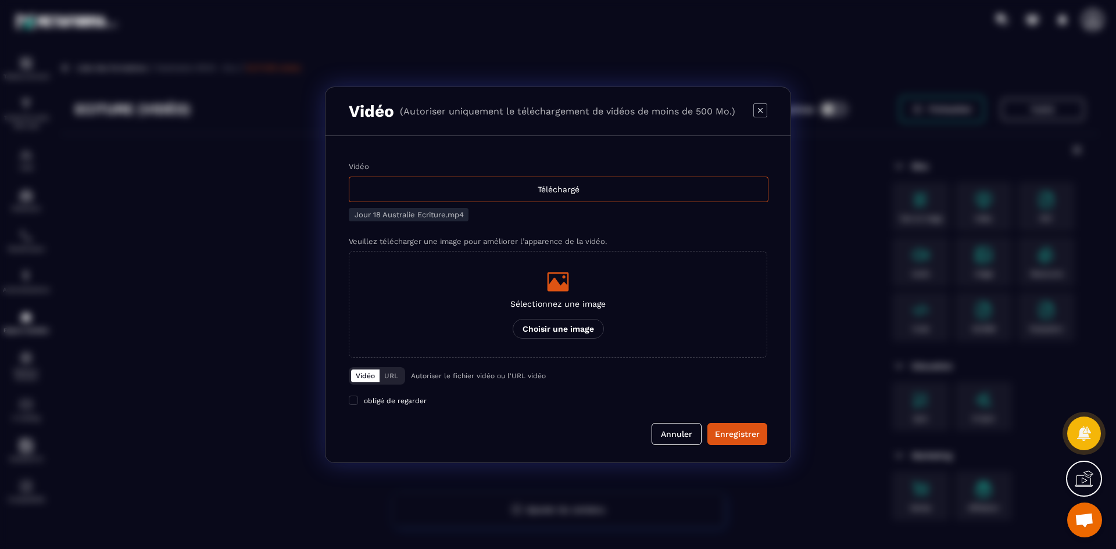
click at [567, 303] on p "Sélectionnez une image" at bounding box center [557, 303] width 95 height 9
click at [0, 0] on input "Sélectionnez une image Choisir une image" at bounding box center [0, 0] width 0 height 0
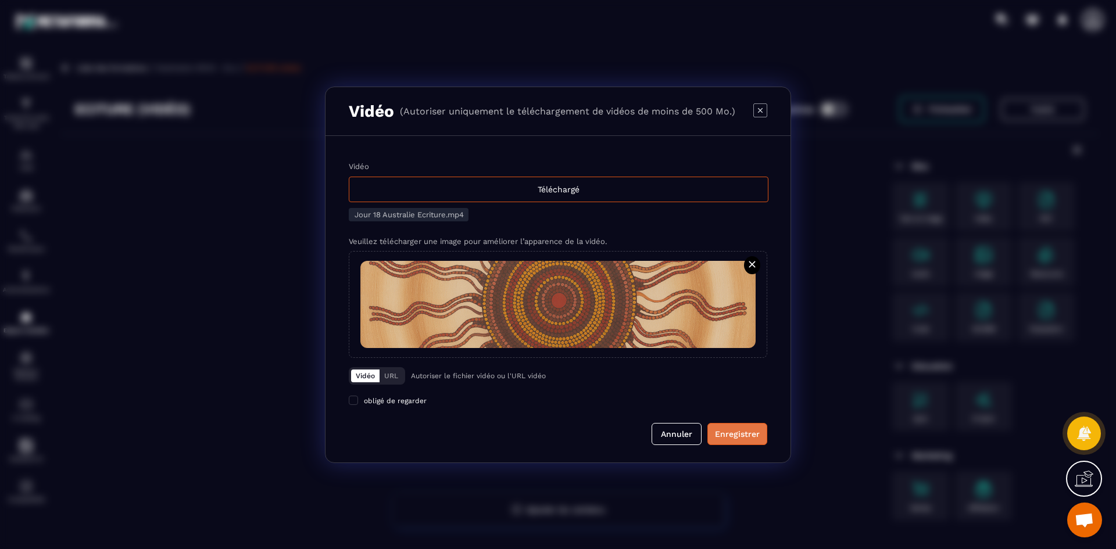
click at [753, 433] on div "Enregistrer" at bounding box center [737, 434] width 45 height 12
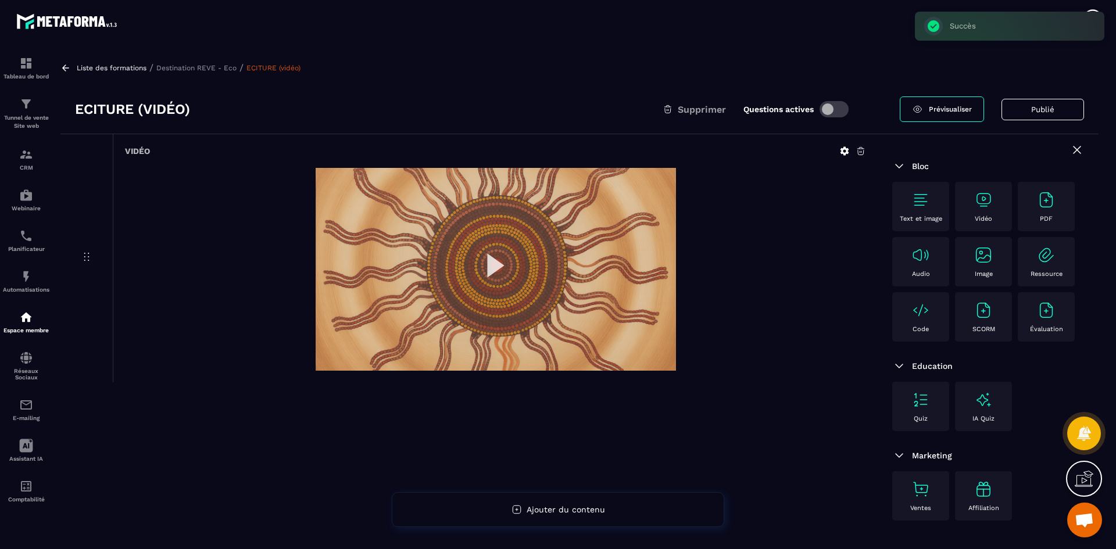
click at [195, 69] on p "Destination REVE - Eco" at bounding box center [196, 68] width 80 height 8
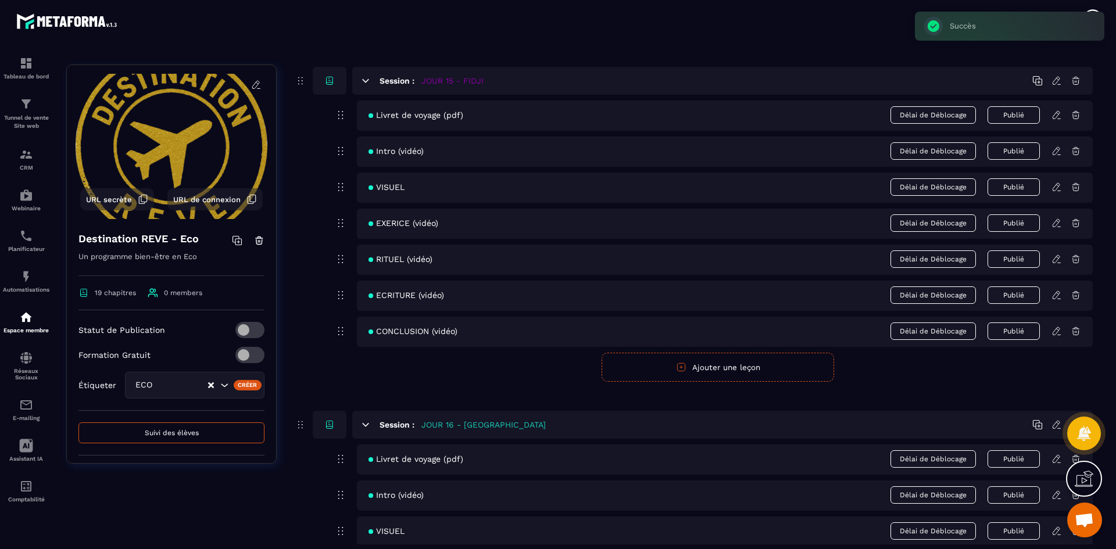
scroll to position [4881, 0]
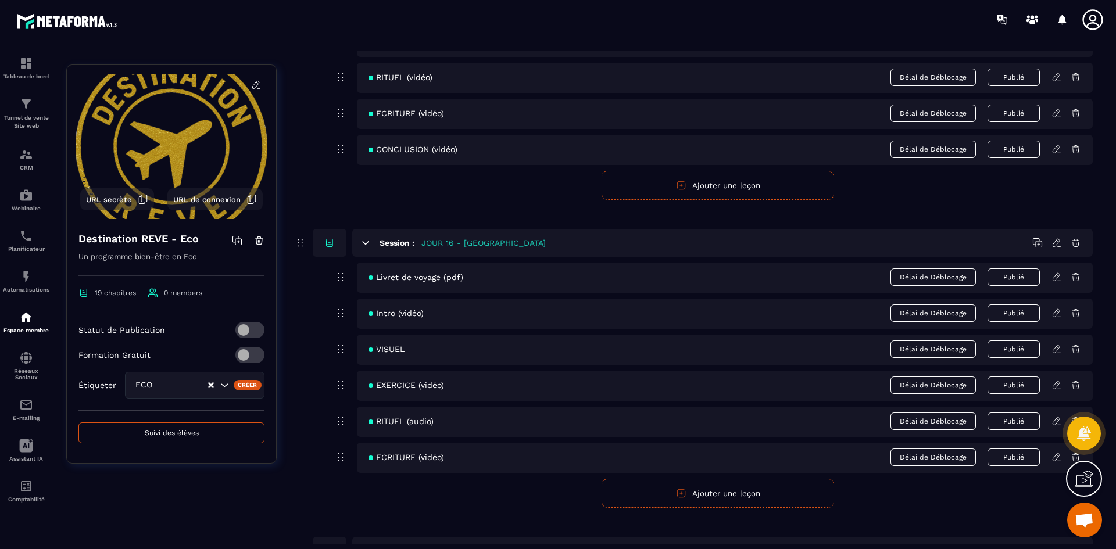
click at [1057, 460] on icon at bounding box center [1056, 457] width 10 height 10
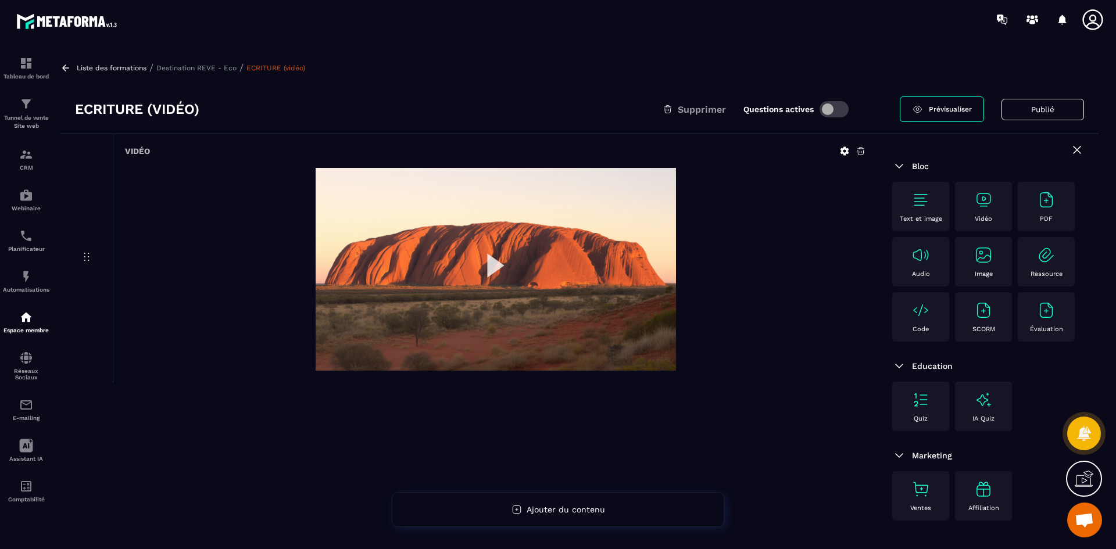
click at [491, 266] on img at bounding box center [496, 269] width 360 height 203
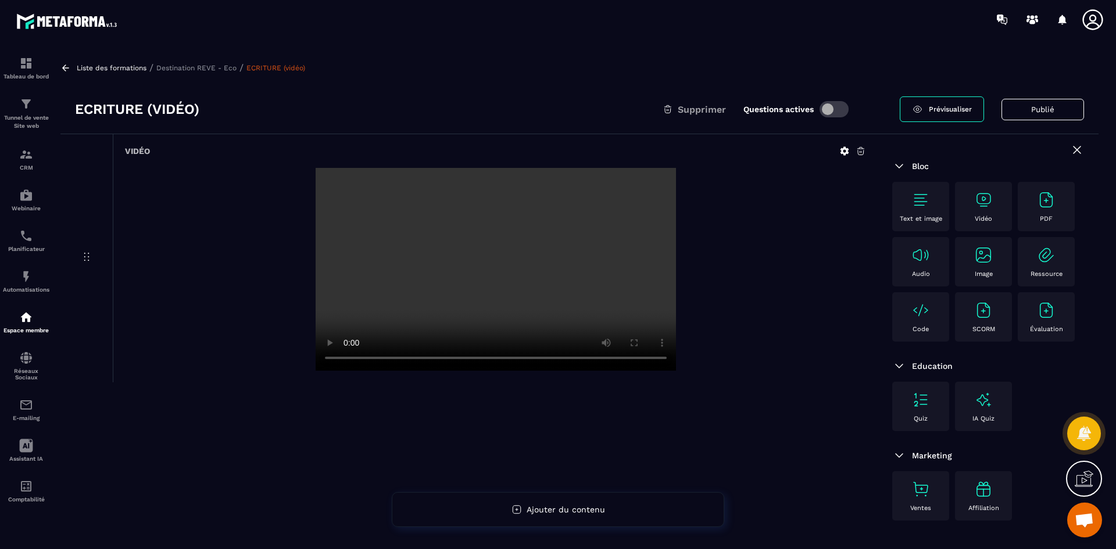
click at [857, 148] on icon at bounding box center [860, 151] width 10 height 10
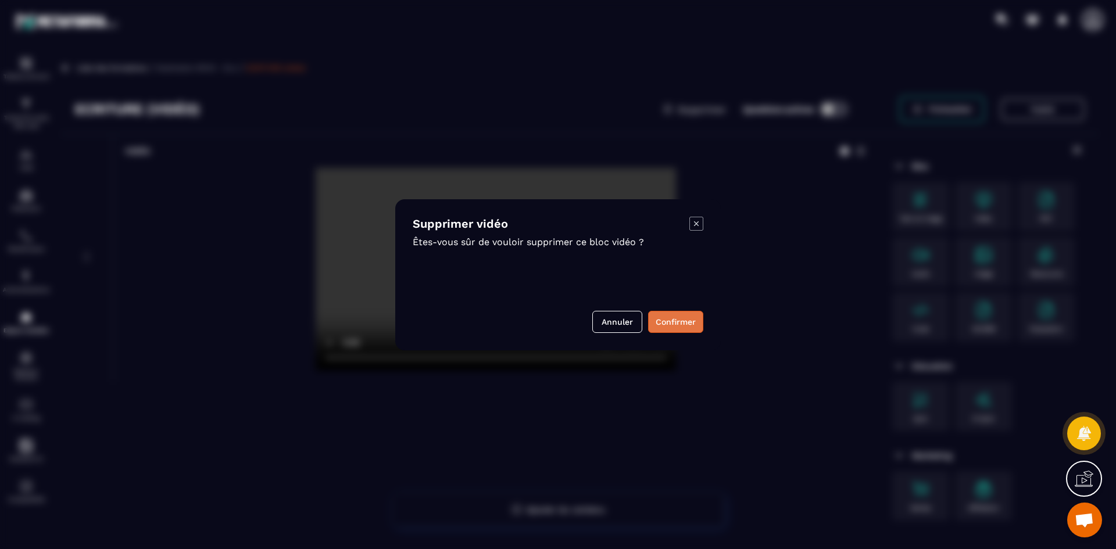
click at [683, 327] on button "Confirmer" at bounding box center [675, 322] width 55 height 22
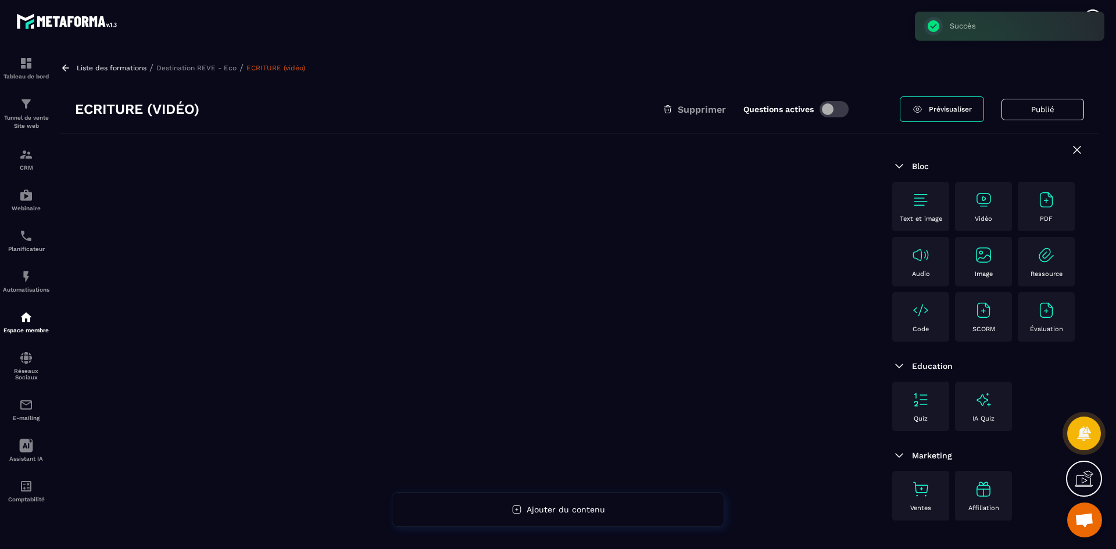
click at [995, 206] on div "Vidéo" at bounding box center [983, 207] width 45 height 32
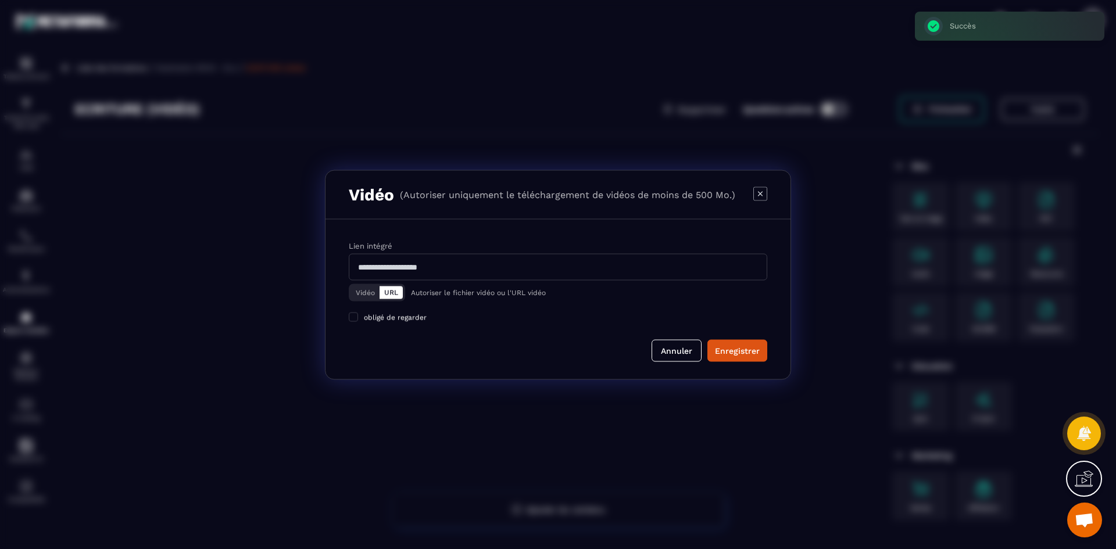
click at [371, 287] on button "Vidéo" at bounding box center [365, 292] width 28 height 13
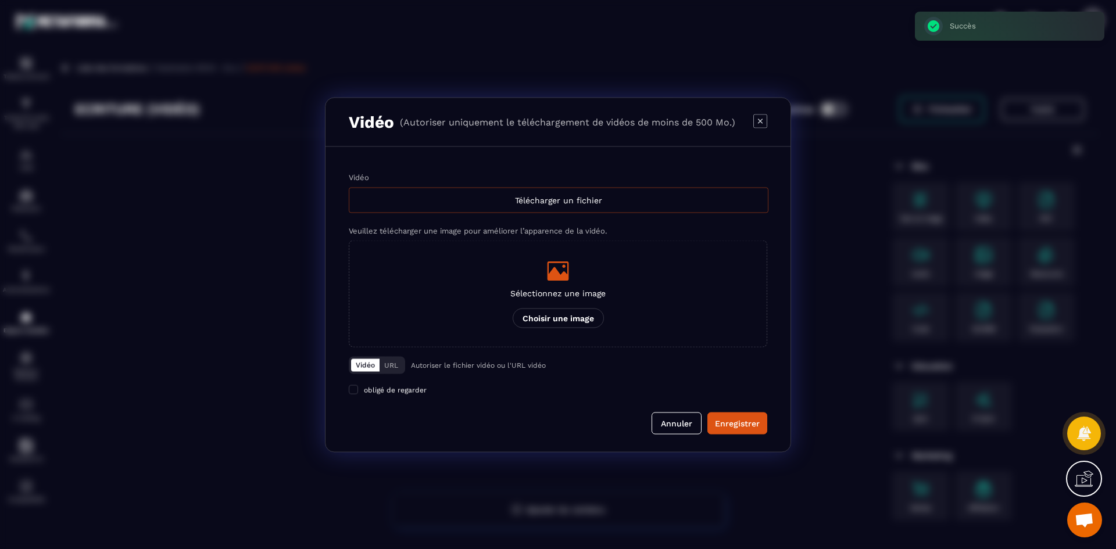
click at [418, 197] on div "Télécharger un fichier" at bounding box center [559, 200] width 420 height 26
click at [0, 0] on input "Vidéo Télécharger un fichier" at bounding box center [0, 0] width 0 height 0
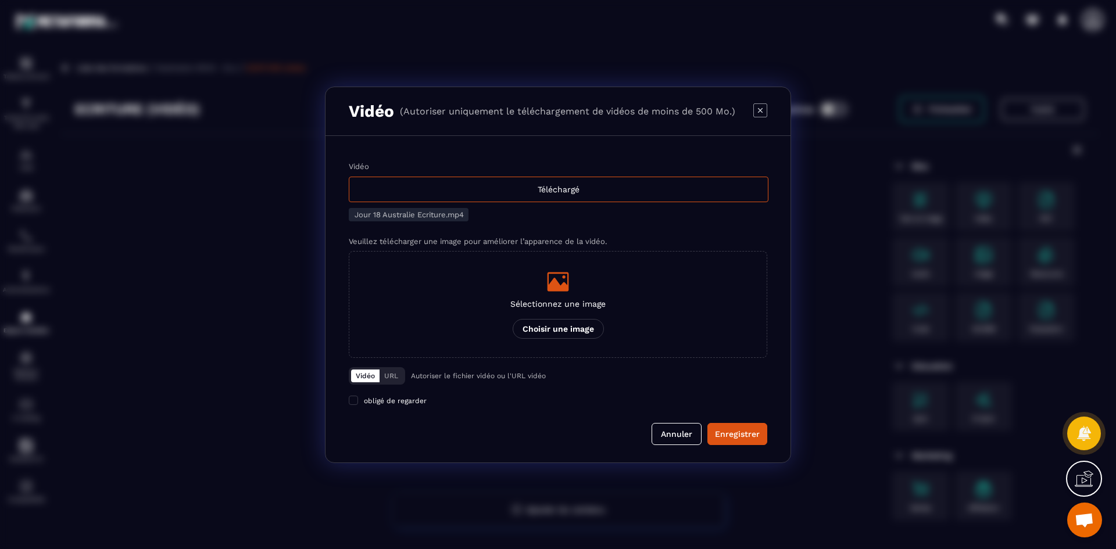
click at [493, 311] on label "Sélectionnez une image Choisir une image" at bounding box center [558, 304] width 418 height 107
click at [0, 0] on input "Sélectionnez une image Choisir une image" at bounding box center [0, 0] width 0 height 0
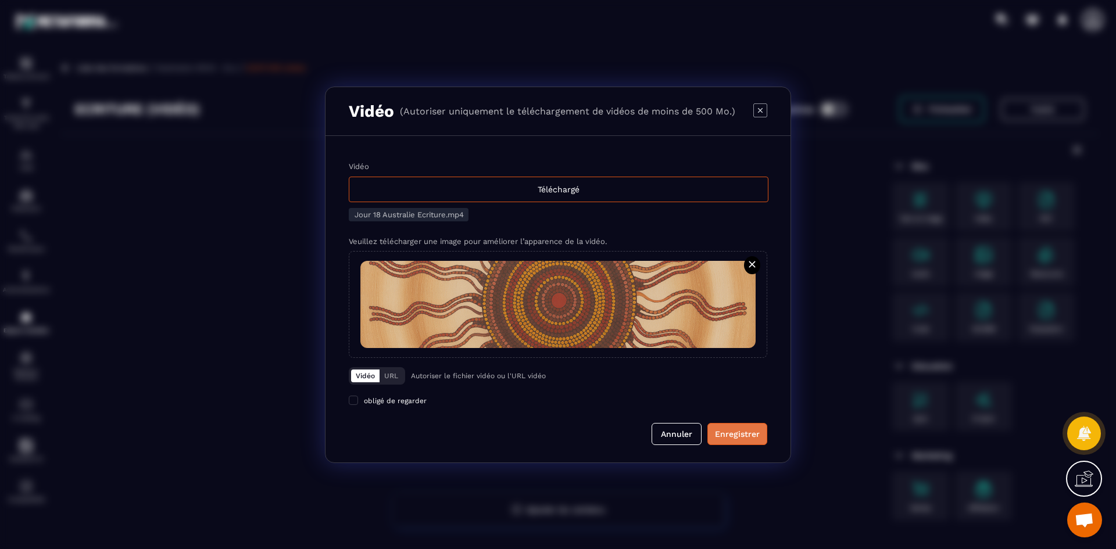
click at [729, 430] on div "Enregistrer" at bounding box center [737, 434] width 45 height 12
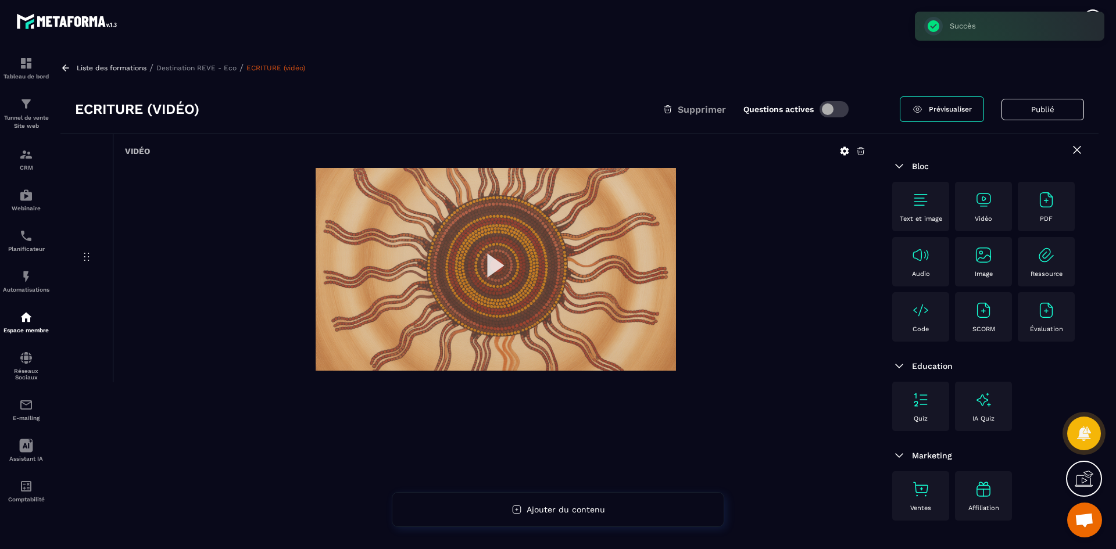
click at [221, 65] on p "Destination REVE - Eco" at bounding box center [196, 68] width 80 height 8
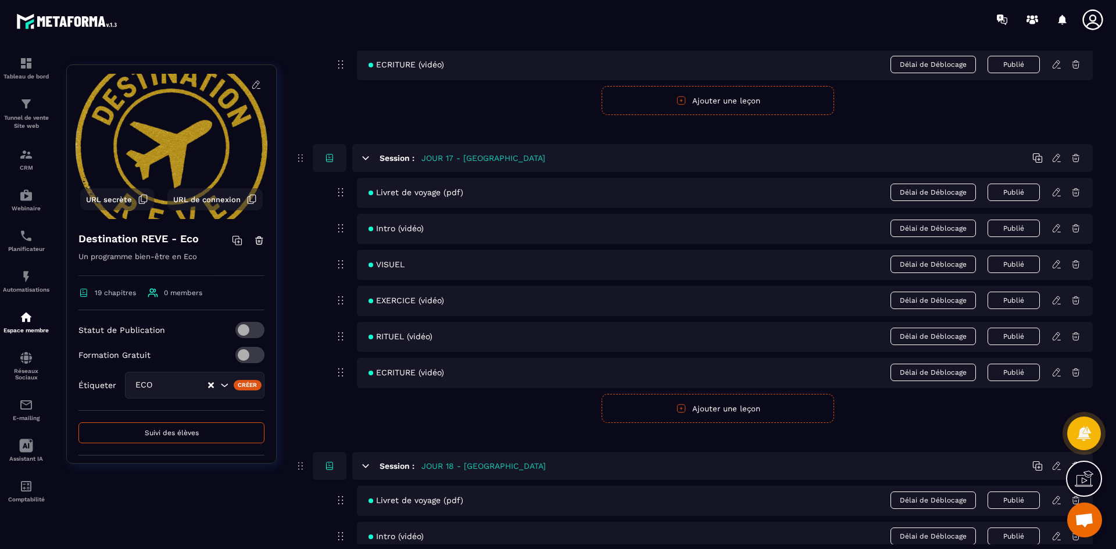
scroll to position [5346, 0]
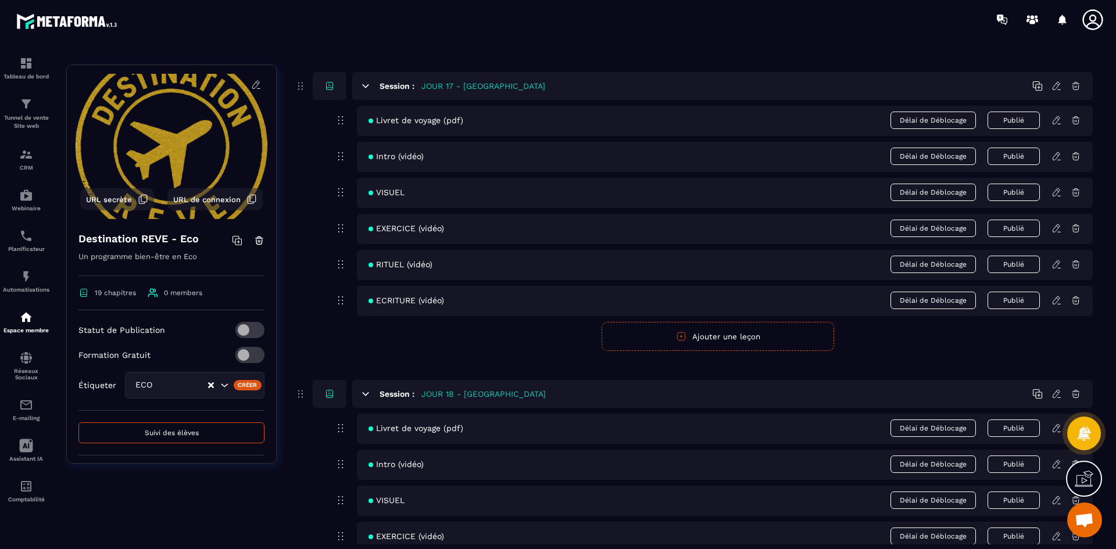
click at [1055, 301] on icon at bounding box center [1056, 300] width 10 height 10
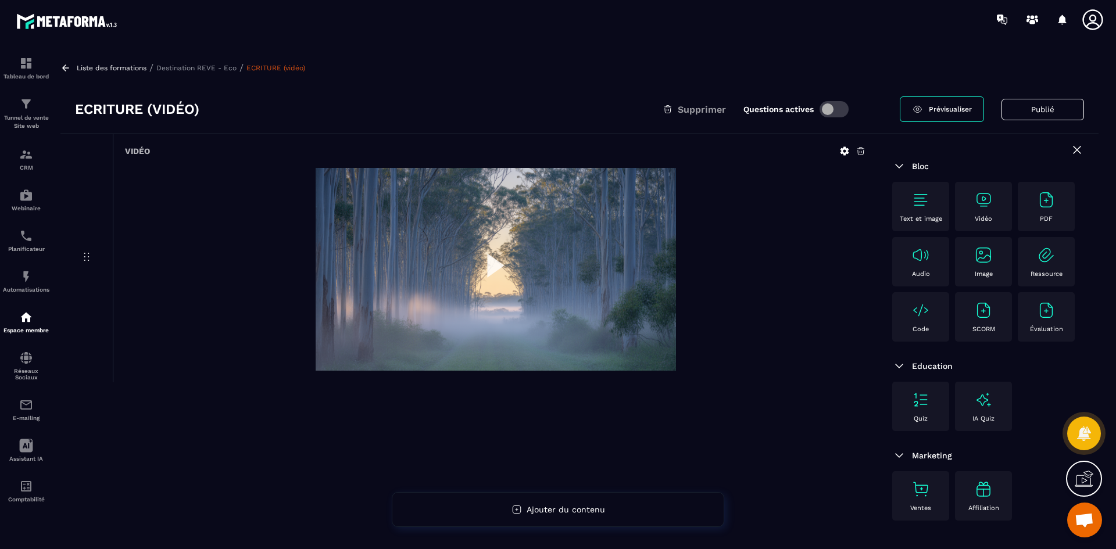
click at [494, 257] on img at bounding box center [496, 269] width 360 height 203
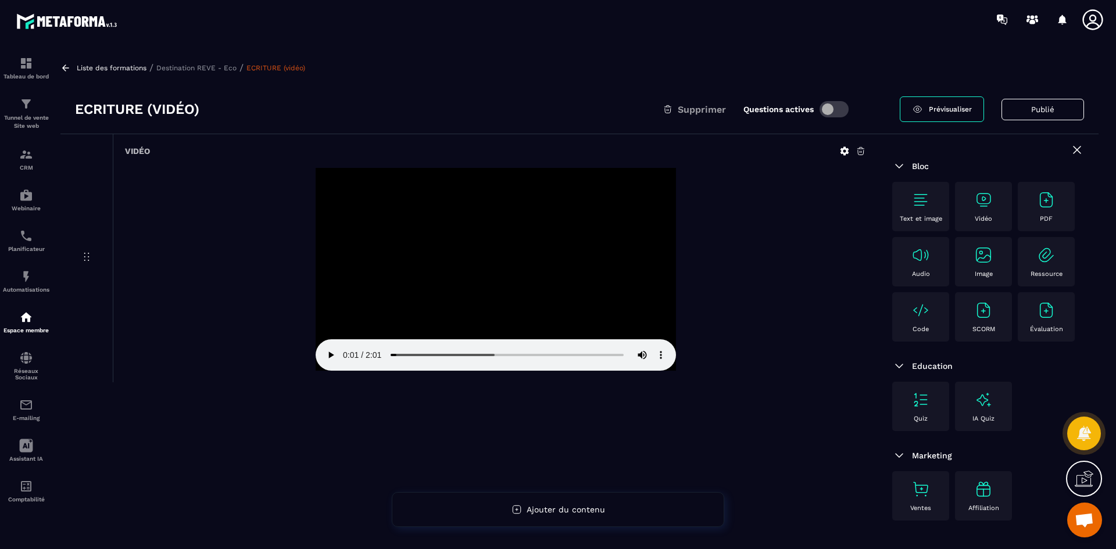
click at [203, 66] on p "Destination REVE - Eco" at bounding box center [196, 68] width 80 height 8
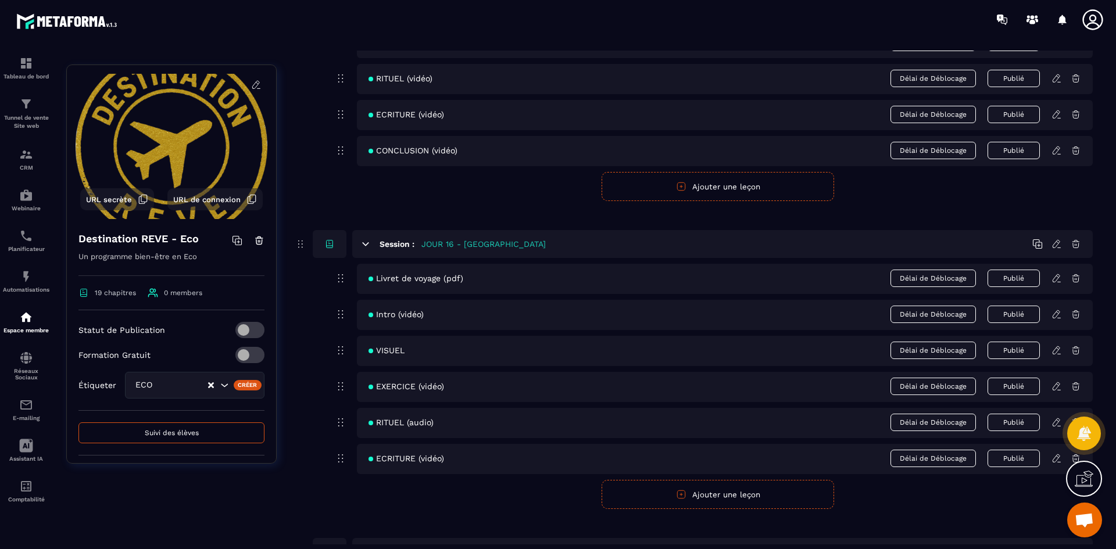
scroll to position [5056, 0]
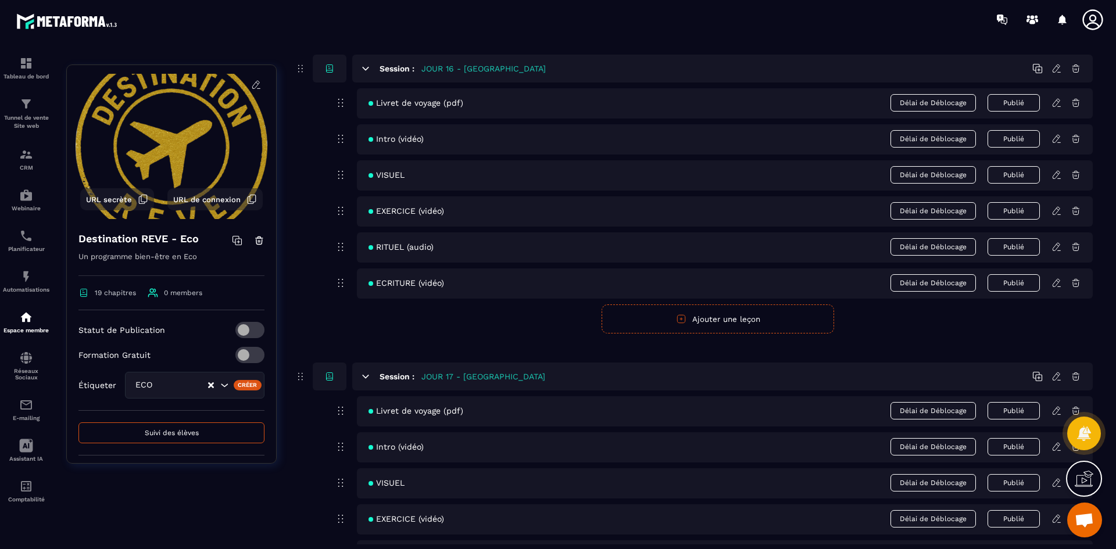
click at [1054, 280] on icon at bounding box center [1056, 283] width 10 height 10
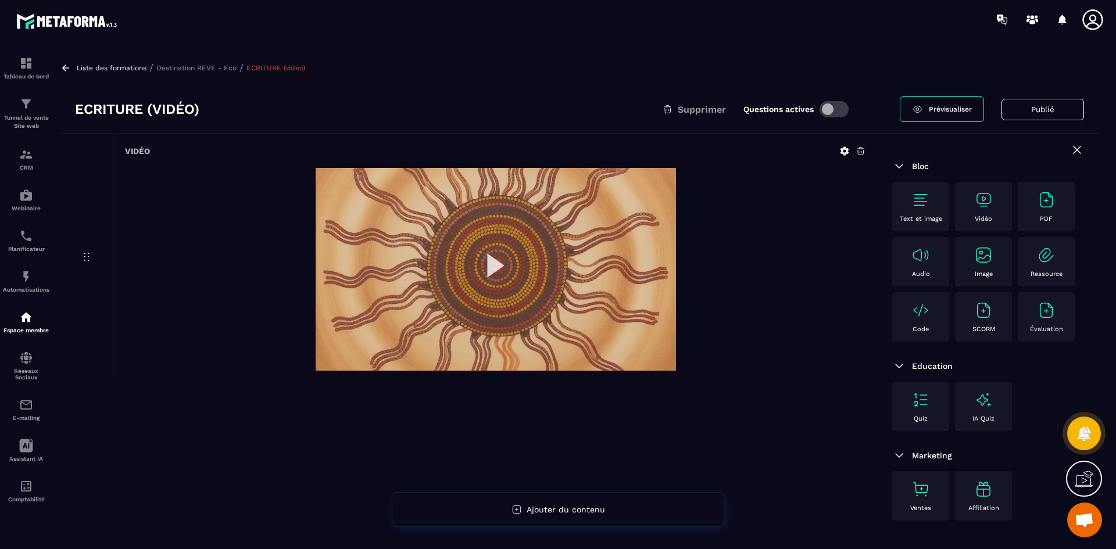
click at [221, 69] on p "Destination REVE - Eco" at bounding box center [196, 68] width 80 height 8
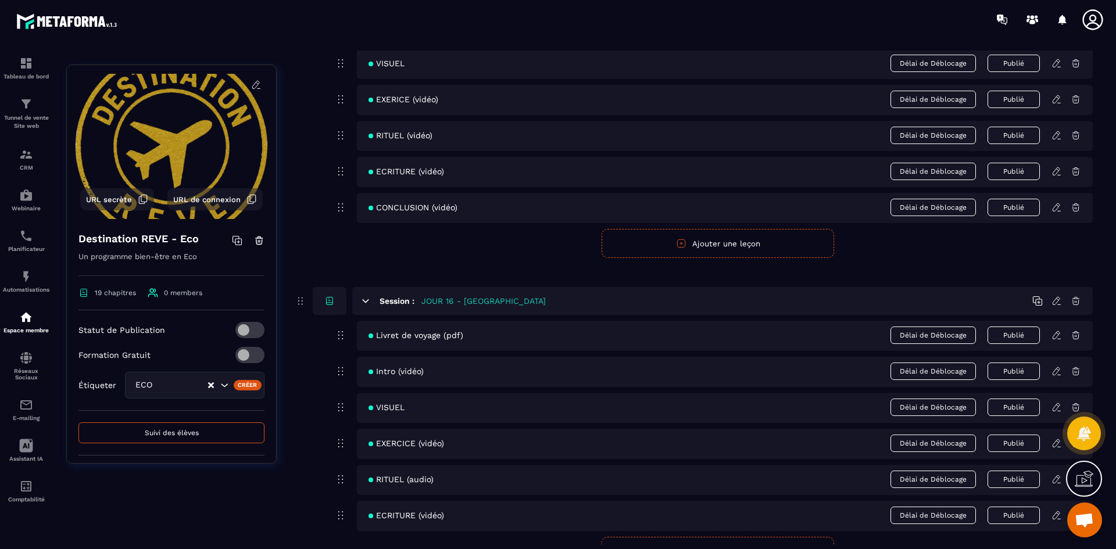
scroll to position [4998, 0]
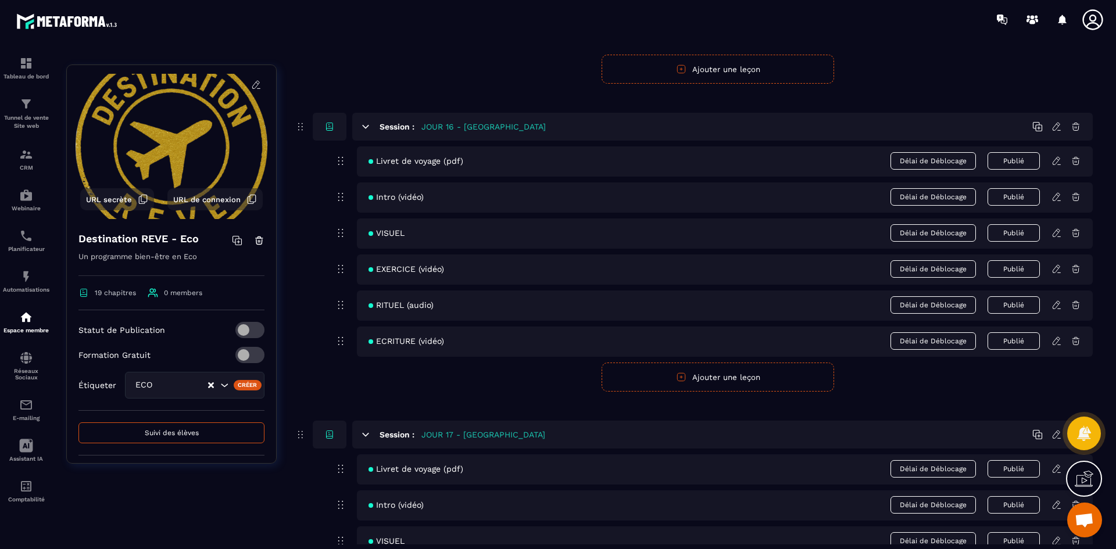
click at [1056, 343] on icon at bounding box center [1056, 341] width 10 height 10
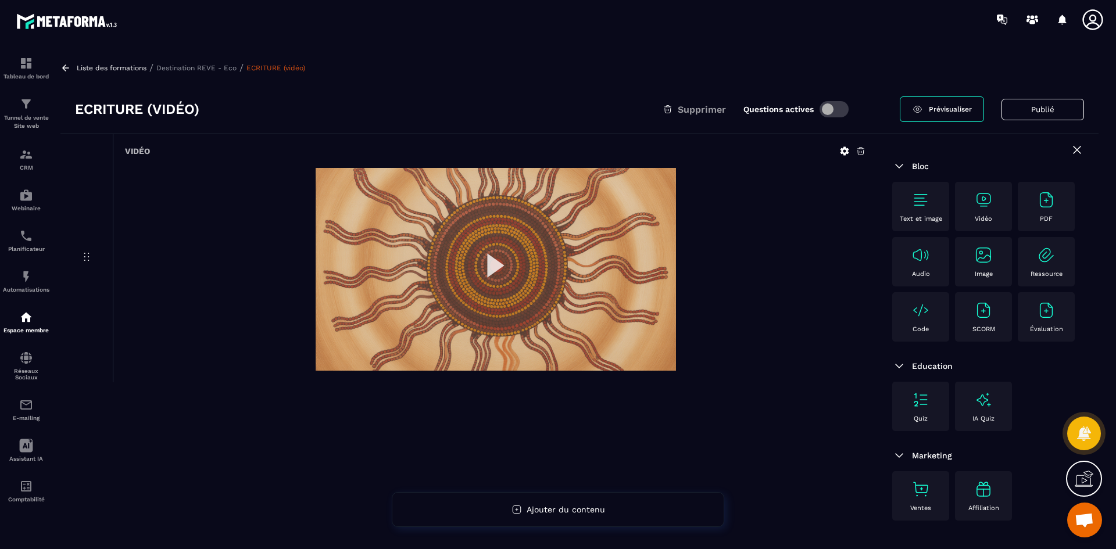
click at [496, 264] on img at bounding box center [496, 269] width 360 height 203
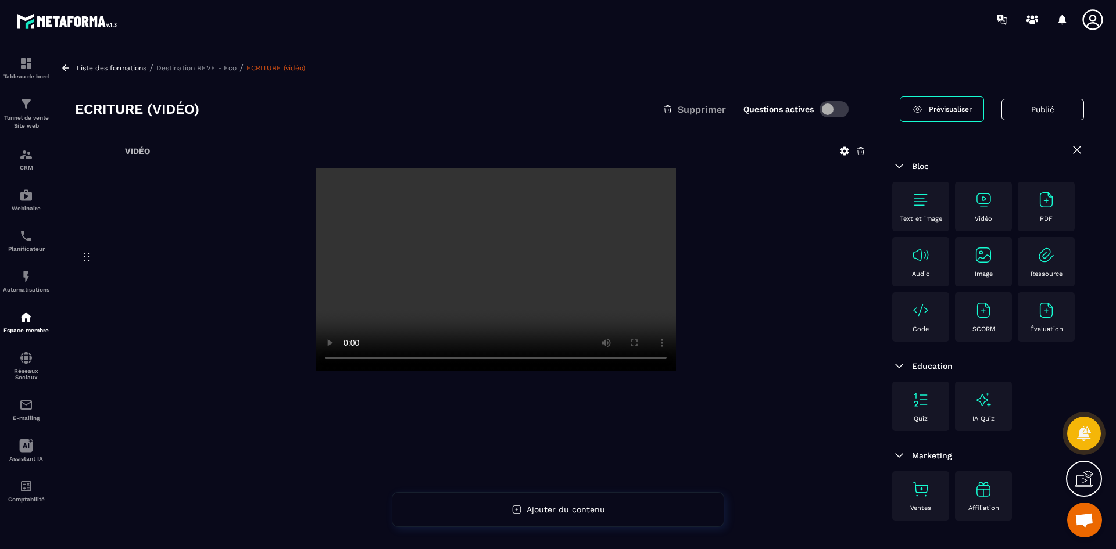
click at [859, 151] on icon at bounding box center [860, 152] width 7 height 8
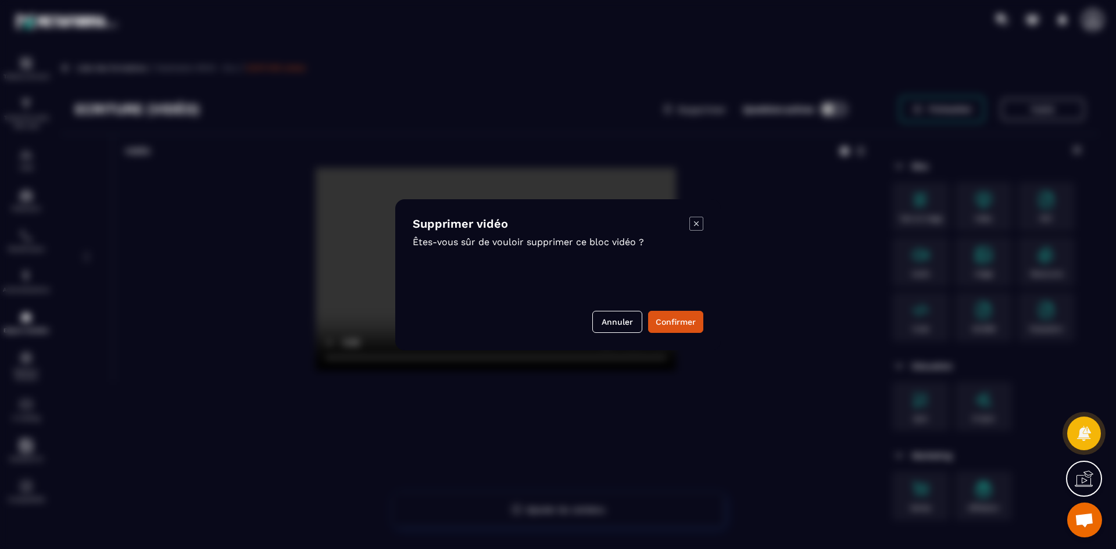
click at [692, 310] on div "Supprimer vidéo Êtes-vous sûr de vouloir supprimer ce bloc vidéo ? Annuler Conf…" at bounding box center [557, 274] width 325 height 151
click at [687, 320] on button "Confirmer" at bounding box center [675, 322] width 55 height 22
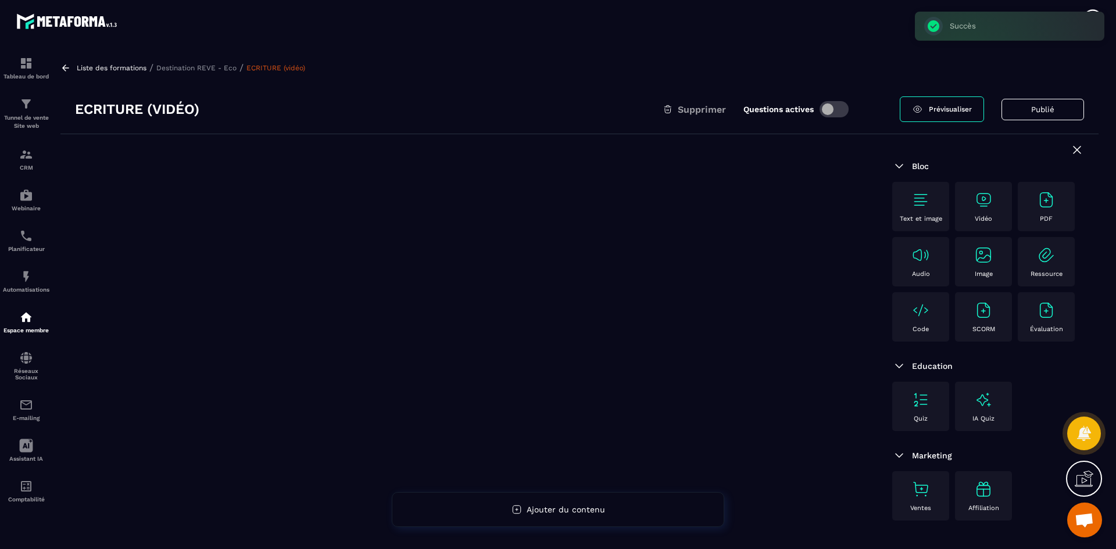
click at [187, 71] on p "Destination REVE - Eco" at bounding box center [196, 68] width 80 height 8
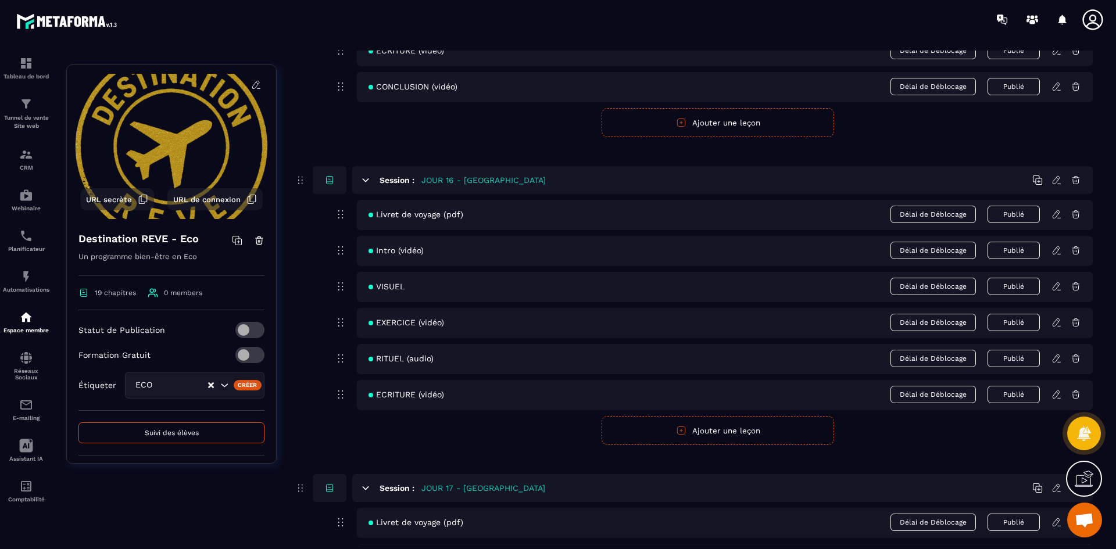
scroll to position [4940, 0]
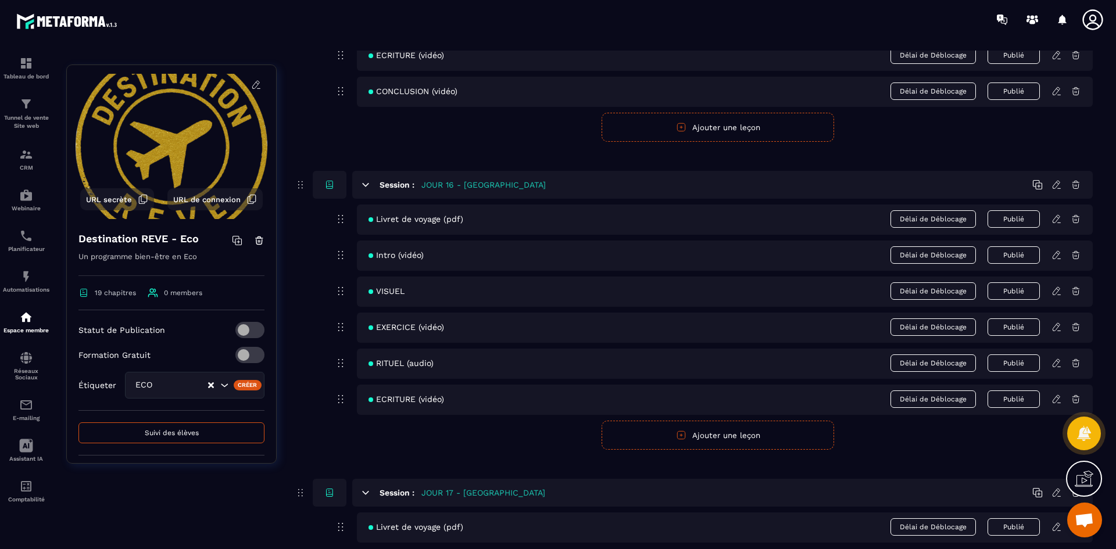
click at [1060, 219] on icon at bounding box center [1056, 219] width 10 height 10
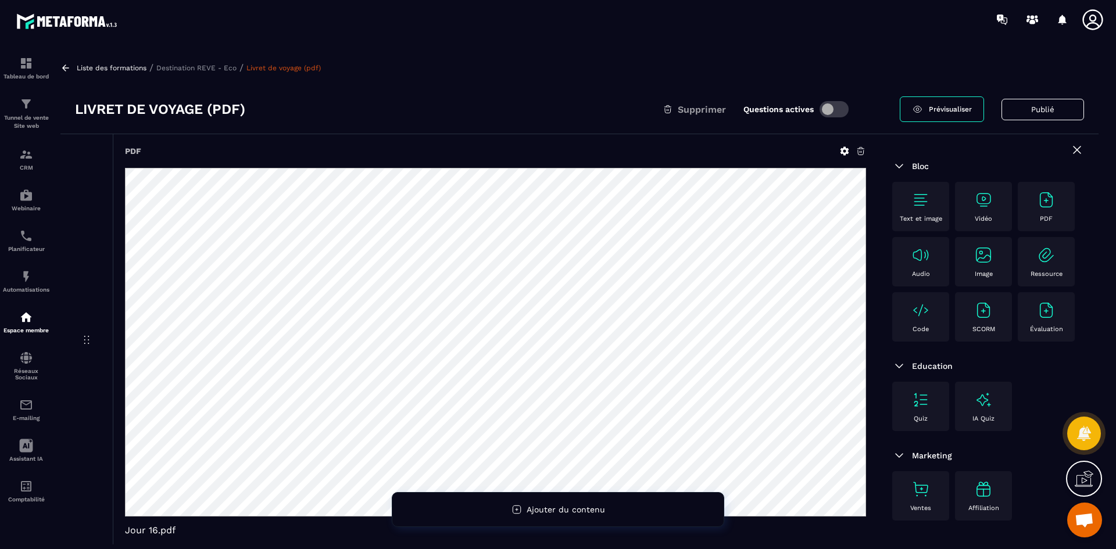
click at [219, 68] on p "Destination REVE - Eco" at bounding box center [196, 68] width 80 height 8
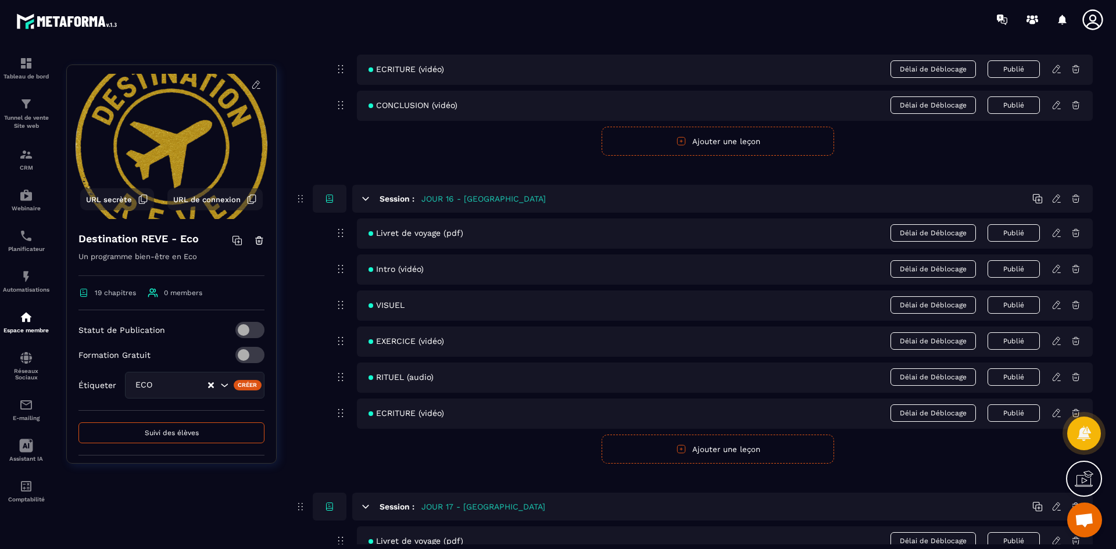
scroll to position [4940, 0]
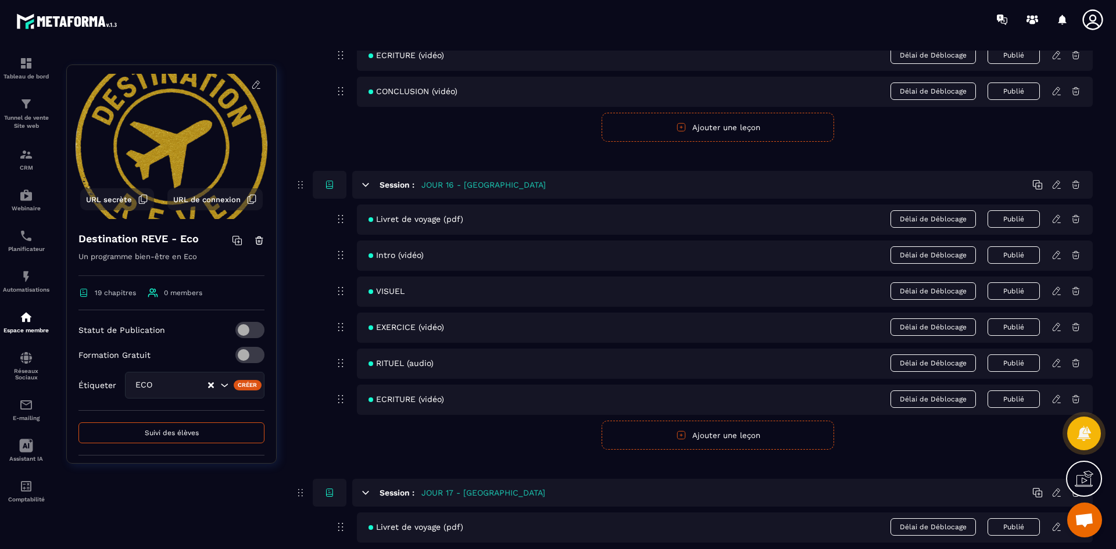
click at [506, 433] on form "Publier Annuler Ajouter une leçon" at bounding box center [718, 435] width 750 height 29
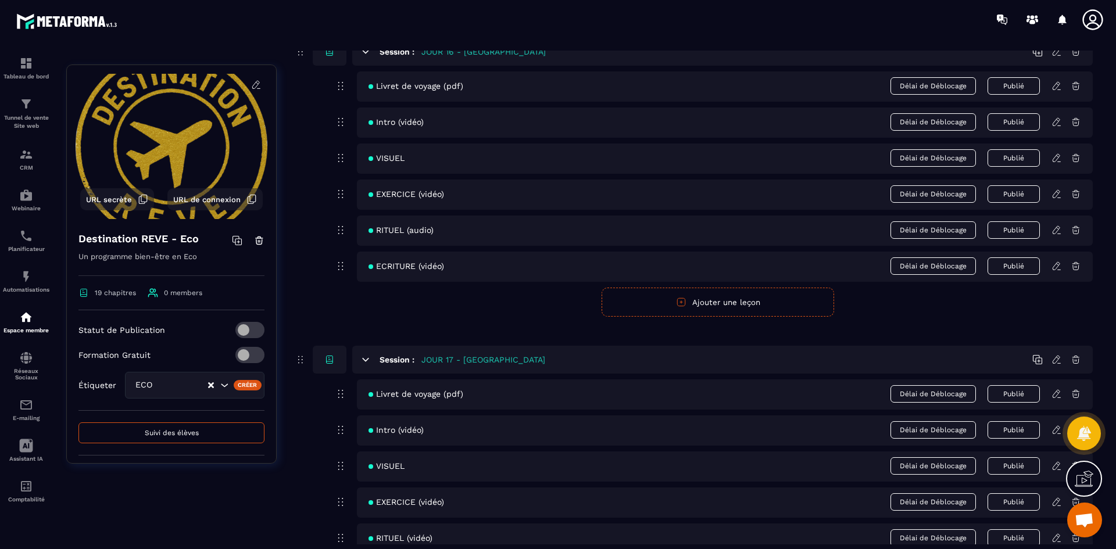
scroll to position [5015, 0]
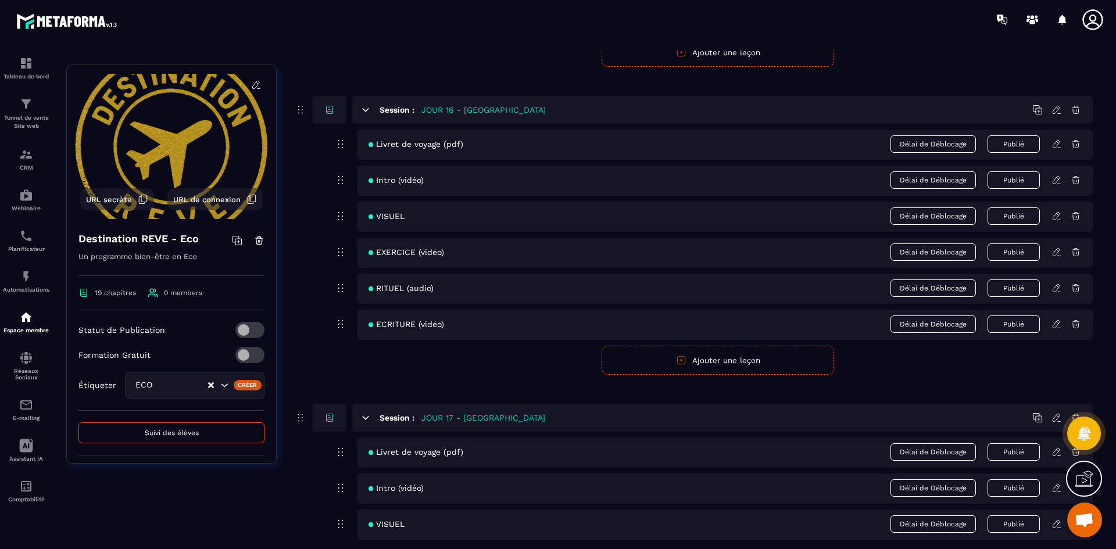
click at [1058, 178] on icon at bounding box center [1056, 180] width 10 height 10
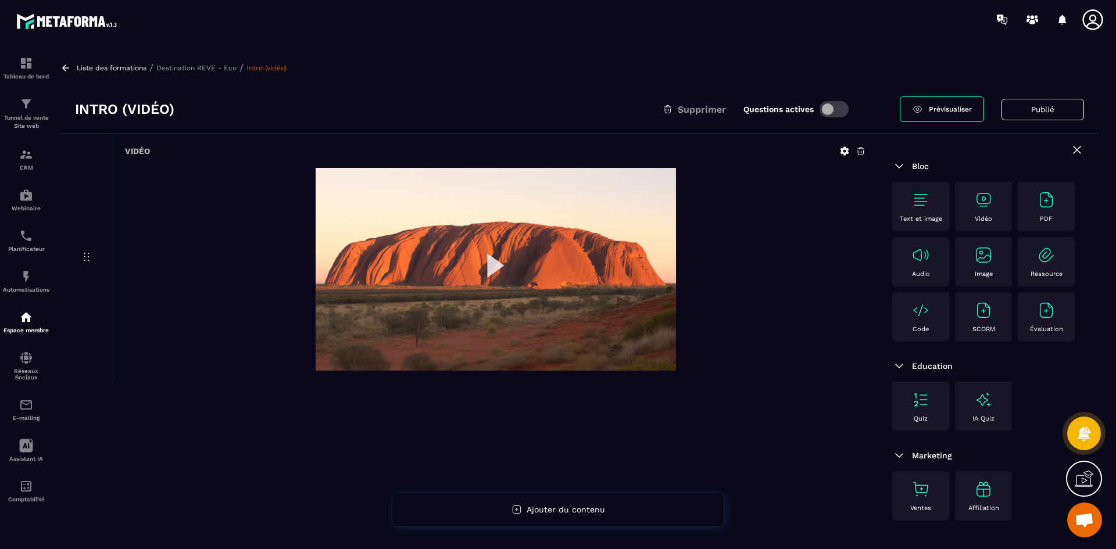
click at [493, 270] on img at bounding box center [496, 269] width 360 height 203
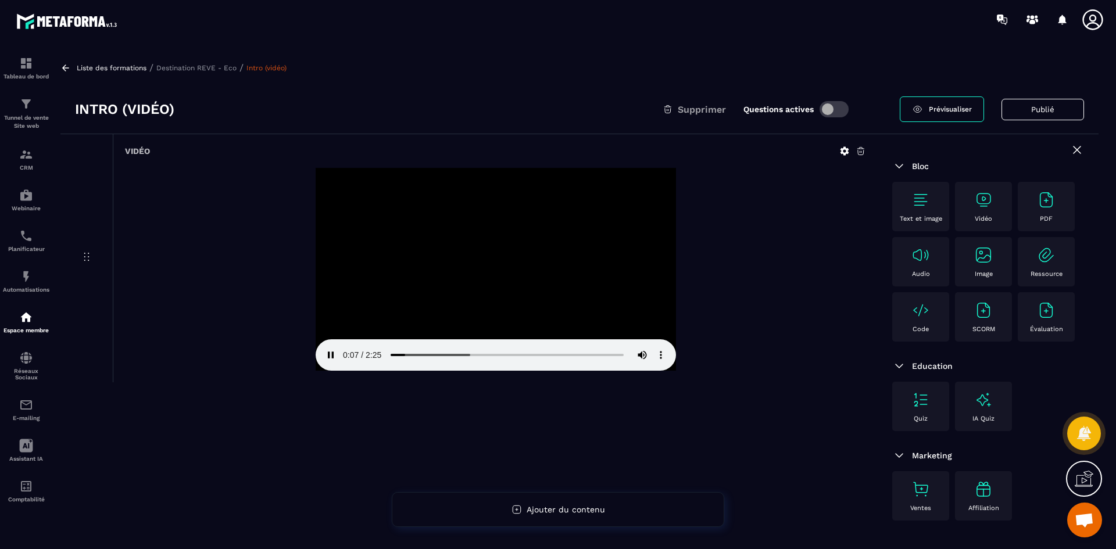
click at [223, 62] on div "Liste des formations / Destination REVE - Eco / Intro (vidéo)" at bounding box center [579, 67] width 1038 height 11
click at [223, 66] on p "Destination REVE - Eco" at bounding box center [196, 68] width 80 height 8
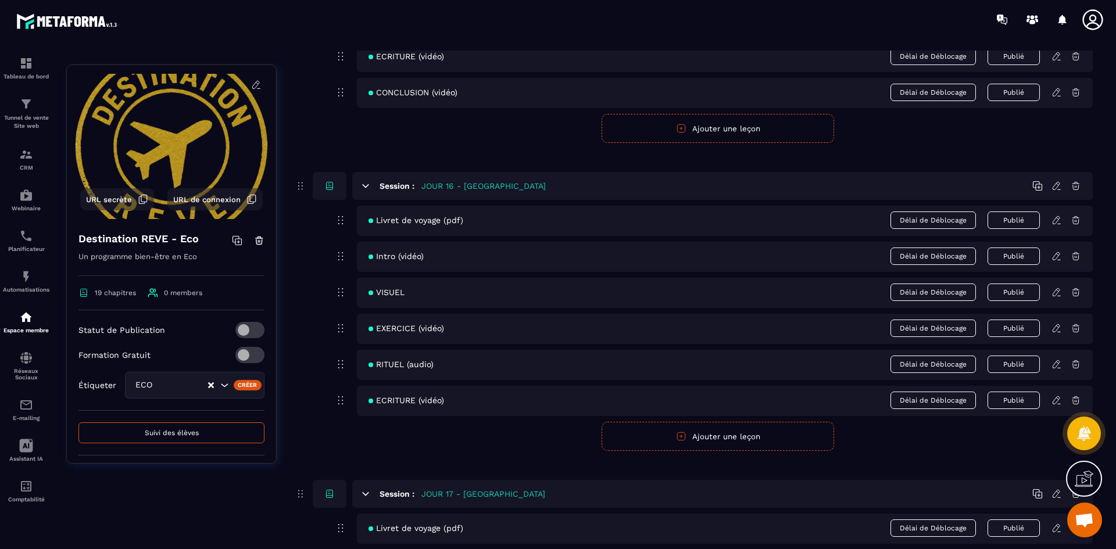
scroll to position [4940, 0]
click at [1057, 287] on icon at bounding box center [1055, 291] width 7 height 8
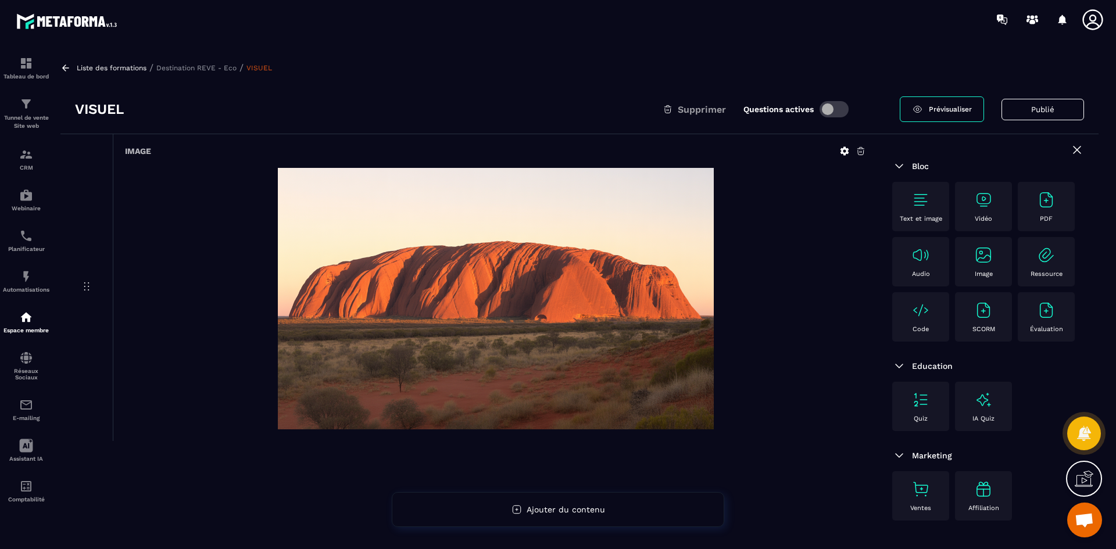
click at [182, 66] on p "Destination REVE - Eco" at bounding box center [196, 68] width 80 height 8
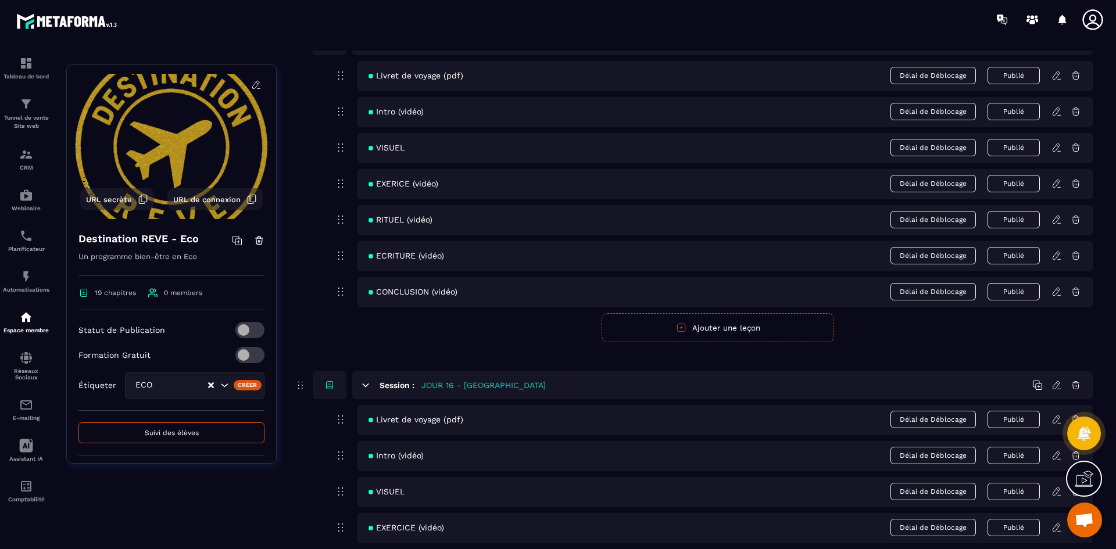
scroll to position [4998, 0]
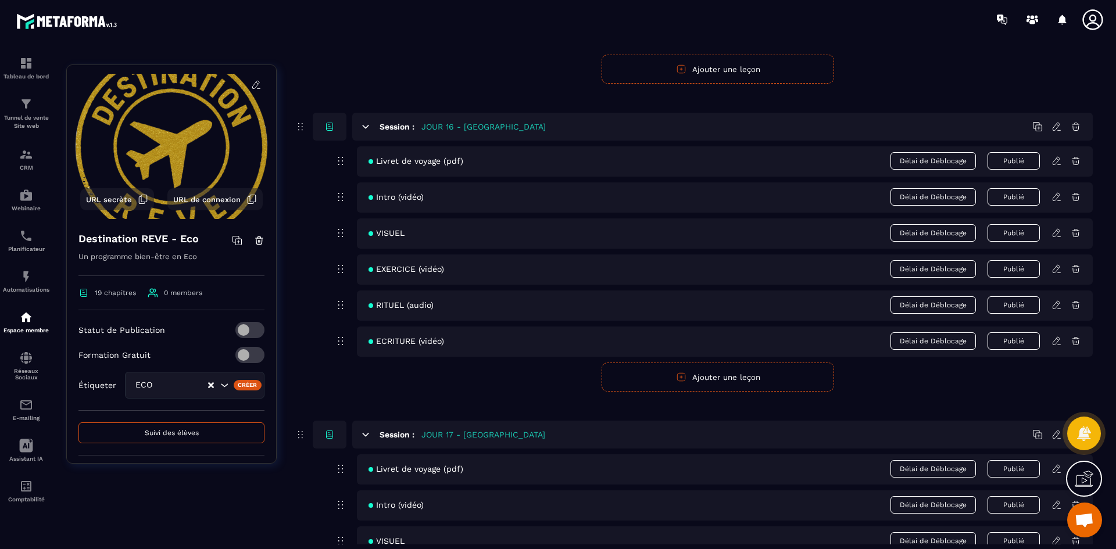
click at [1058, 270] on icon at bounding box center [1056, 269] width 10 height 10
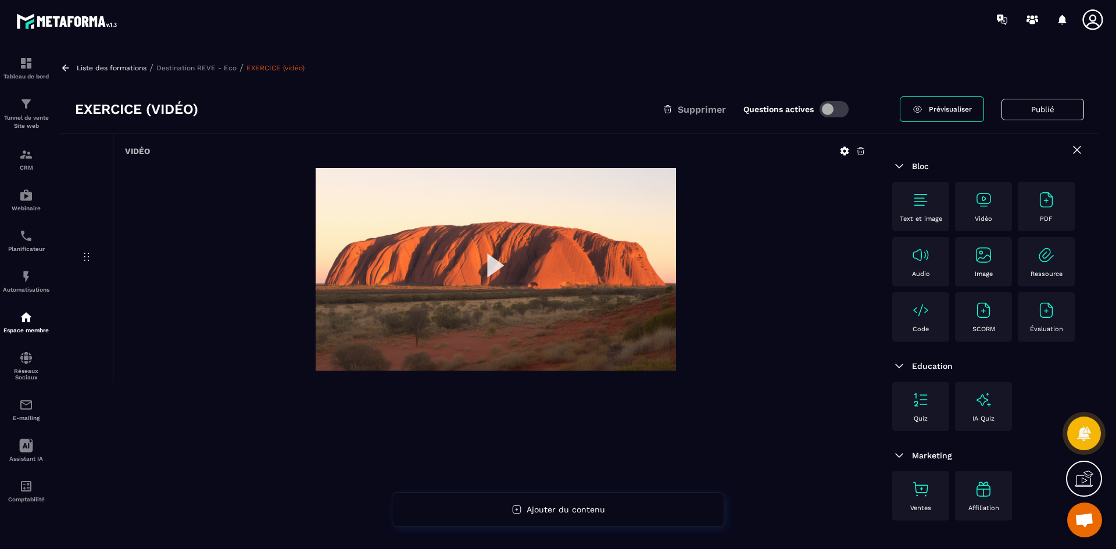
click at [498, 266] on img at bounding box center [496, 269] width 360 height 203
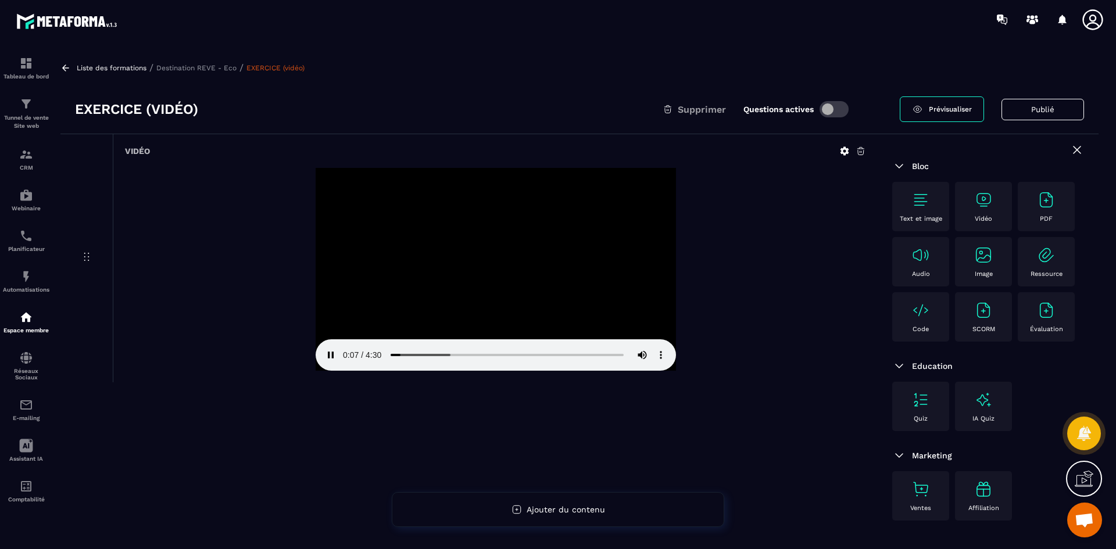
click at [198, 65] on p "Destination REVE - Eco" at bounding box center [196, 68] width 80 height 8
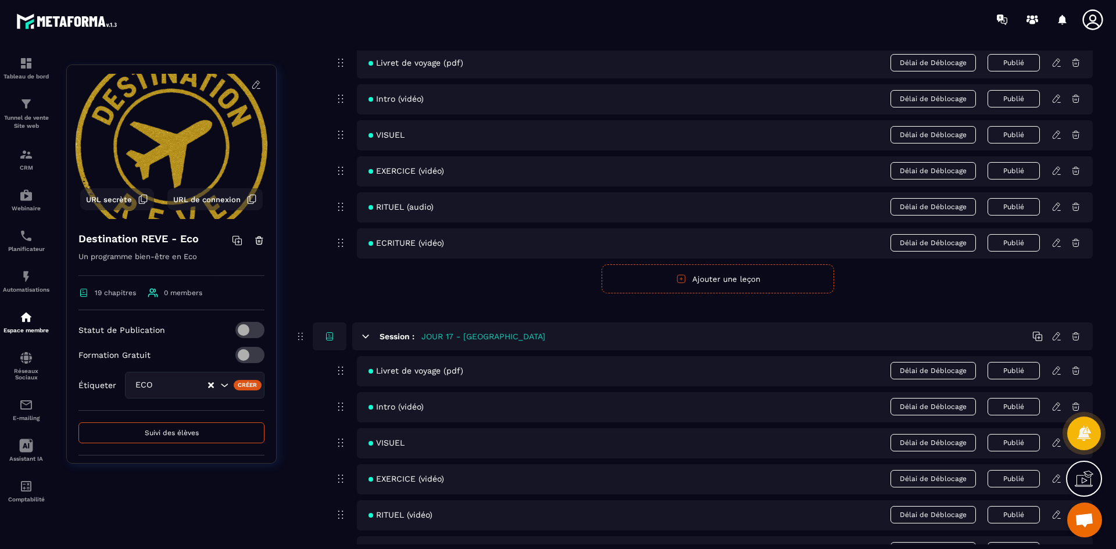
scroll to position [4940, 0]
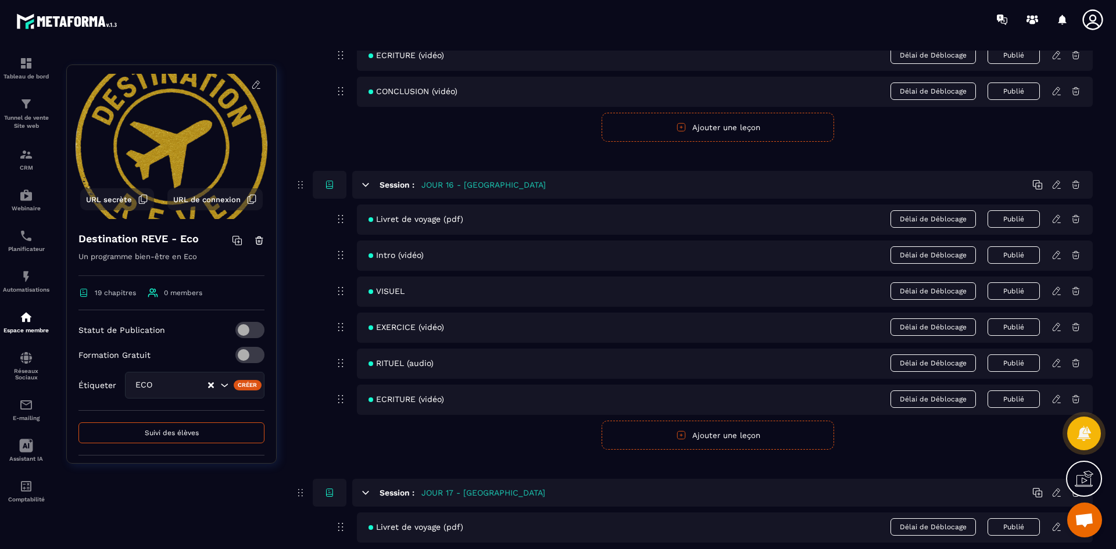
click at [1053, 366] on icon at bounding box center [1056, 363] width 10 height 10
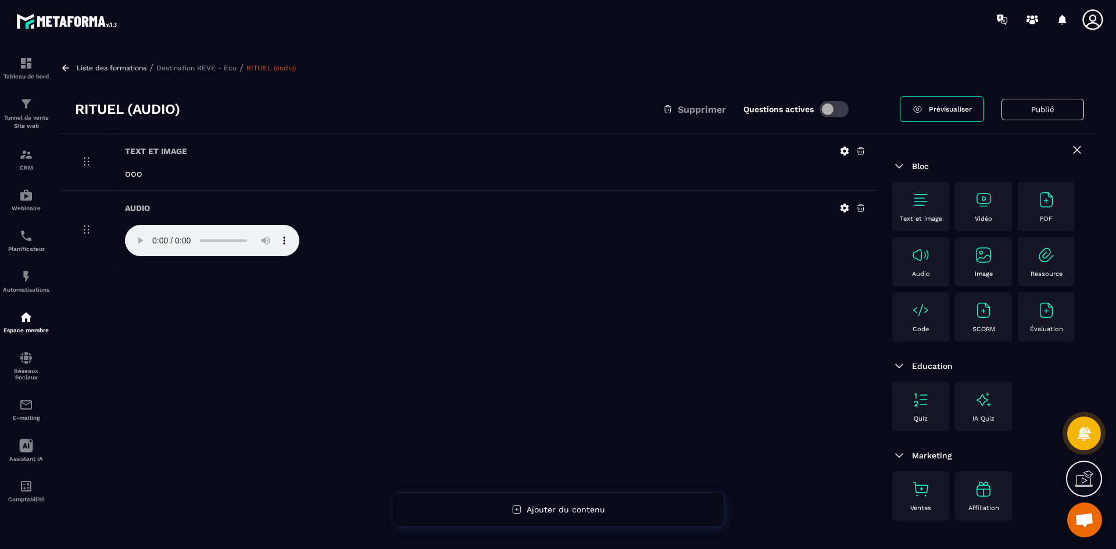
click at [188, 67] on p "Destination REVE - Eco" at bounding box center [196, 68] width 80 height 8
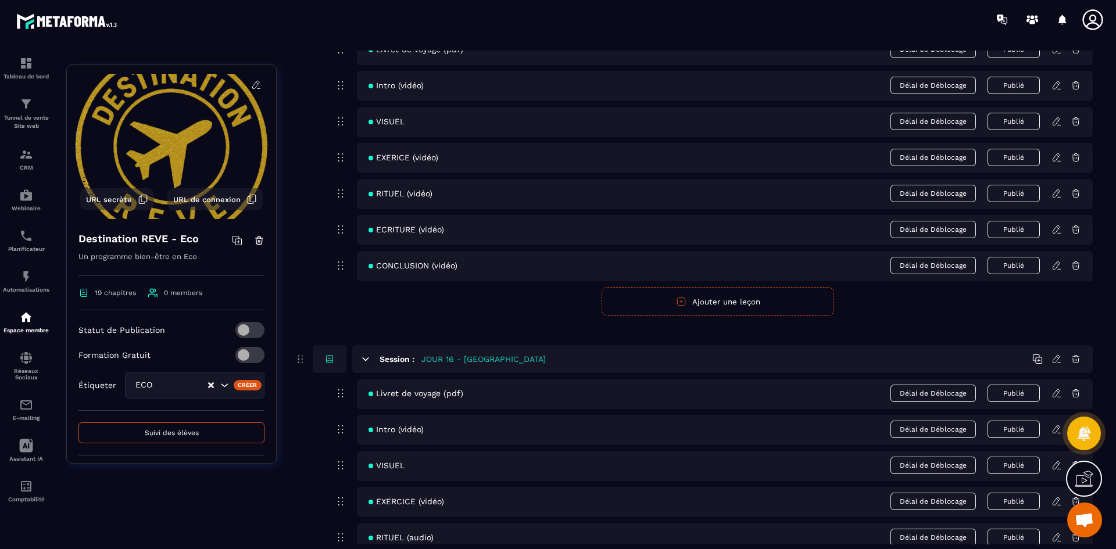
scroll to position [5056, 0]
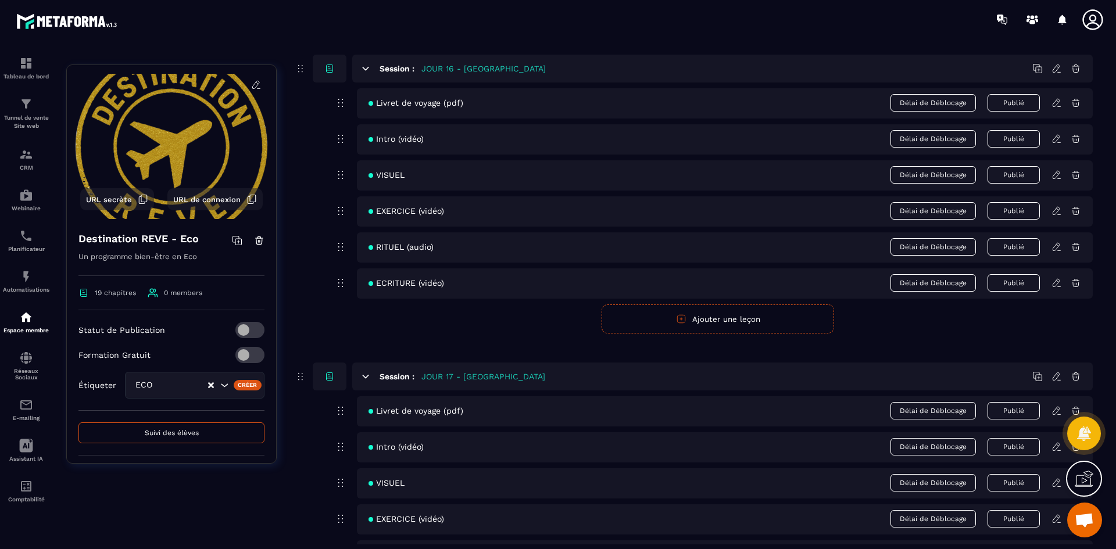
click at [1056, 284] on icon at bounding box center [1056, 283] width 10 height 10
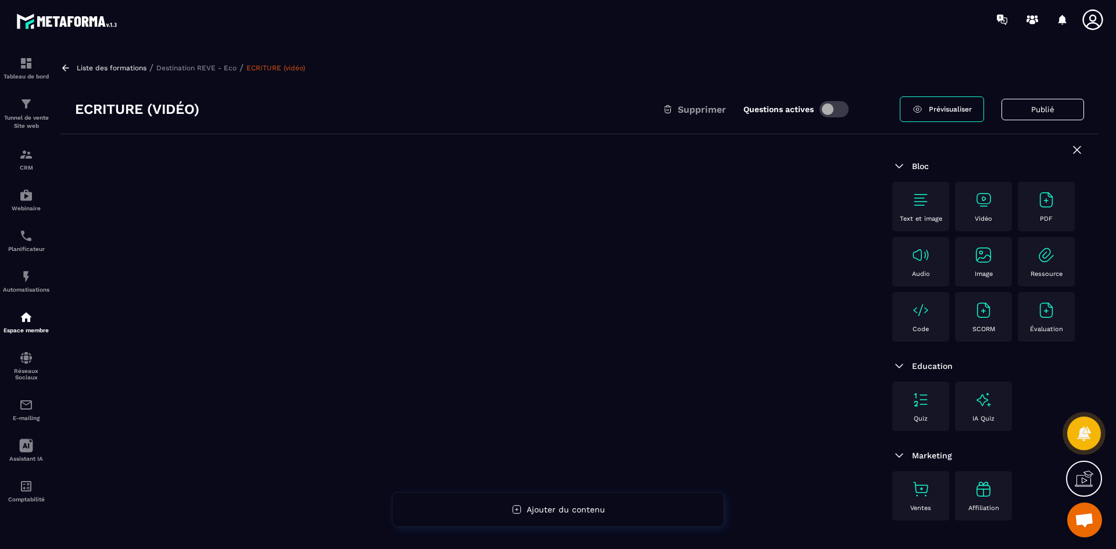
click at [992, 205] on img at bounding box center [983, 200] width 19 height 19
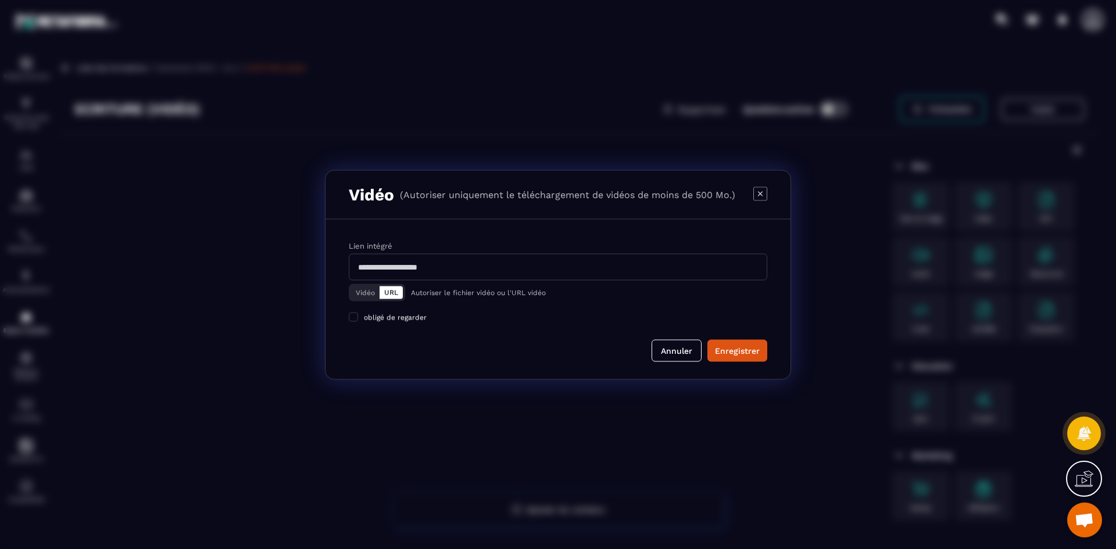
click at [368, 288] on button "Vidéo" at bounding box center [365, 292] width 28 height 13
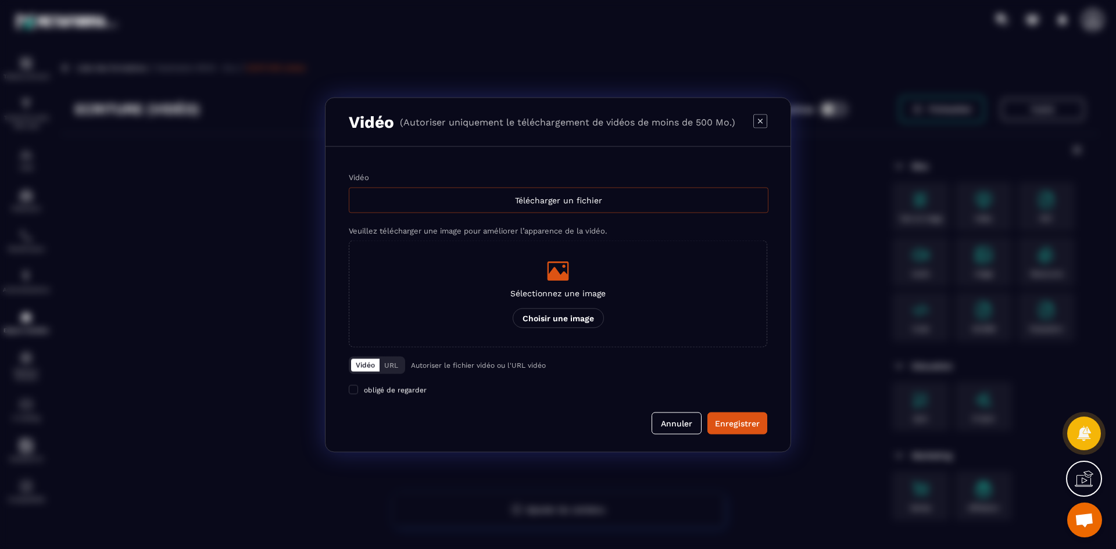
click at [580, 199] on div "Télécharger un fichier" at bounding box center [559, 200] width 420 height 26
click at [0, 0] on input "Vidéo Télécharger un fichier" at bounding box center [0, 0] width 0 height 0
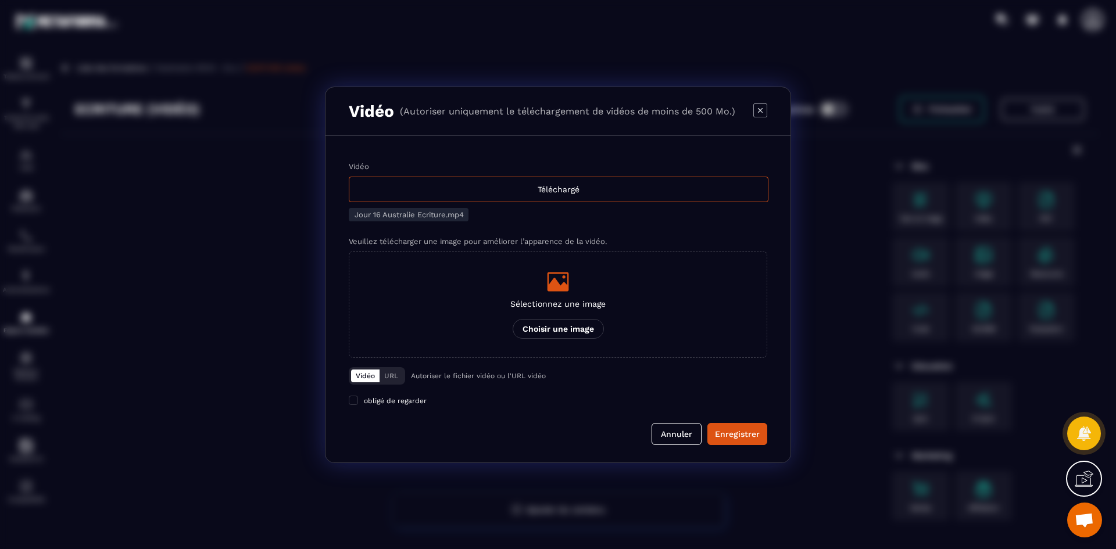
click at [589, 306] on p "Sélectionnez une image" at bounding box center [557, 303] width 95 height 9
click at [0, 0] on input "Sélectionnez une image Choisir une image" at bounding box center [0, 0] width 0 height 0
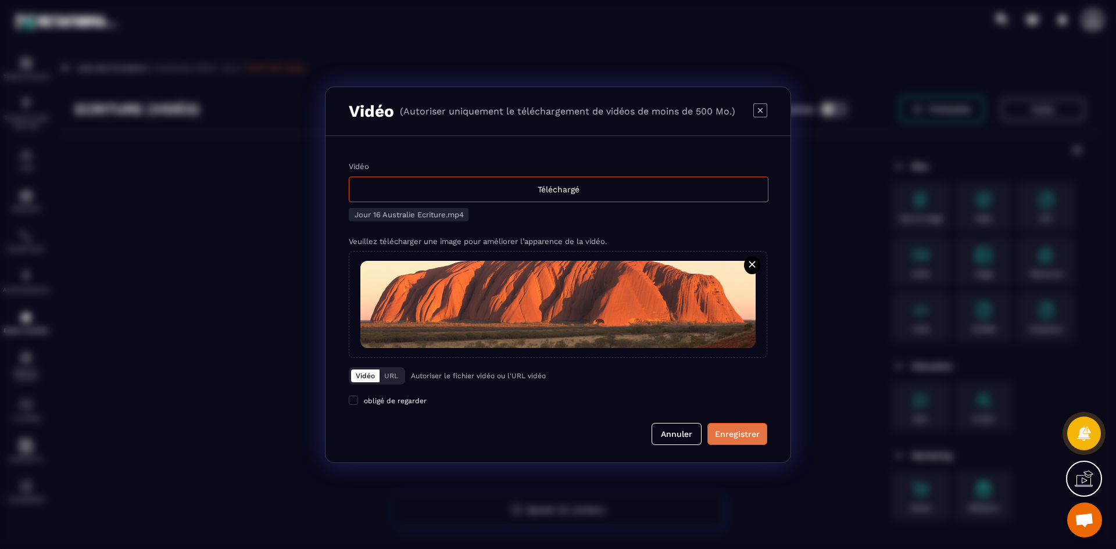
click at [743, 430] on div "Enregistrer" at bounding box center [737, 434] width 45 height 12
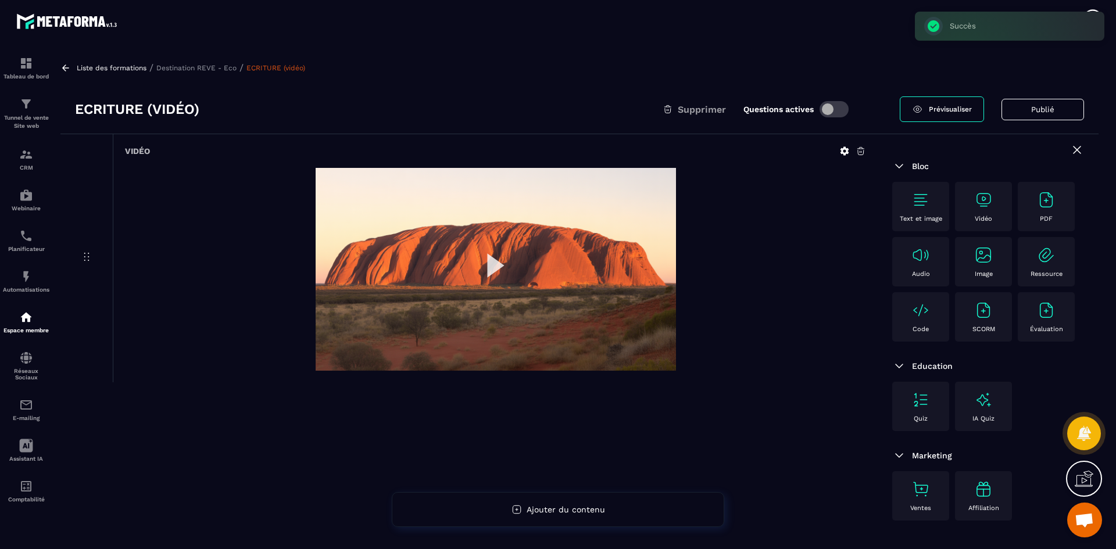
click at [194, 69] on p "Destination REVE - Eco" at bounding box center [196, 68] width 80 height 8
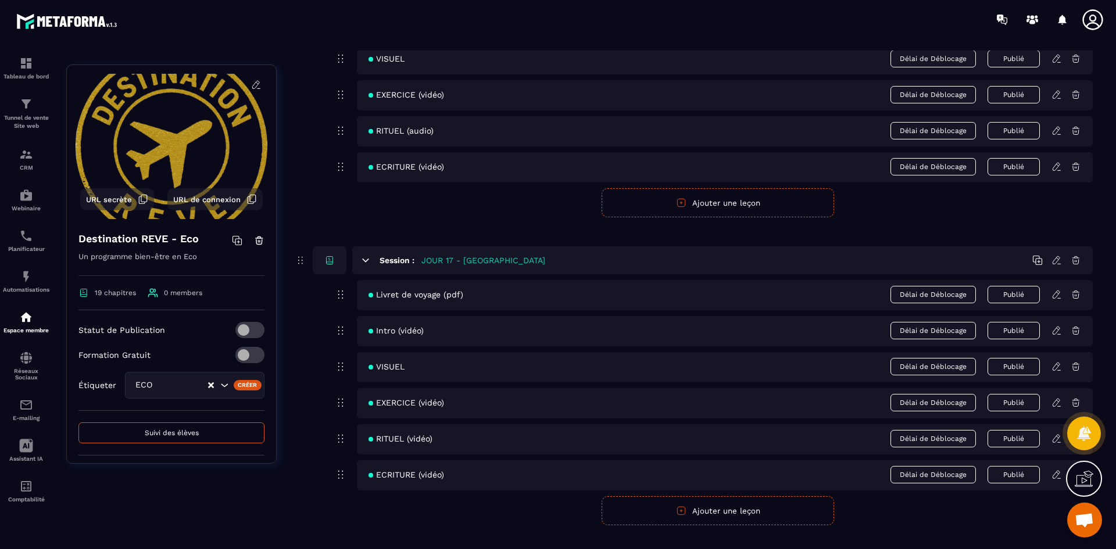
scroll to position [5288, 0]
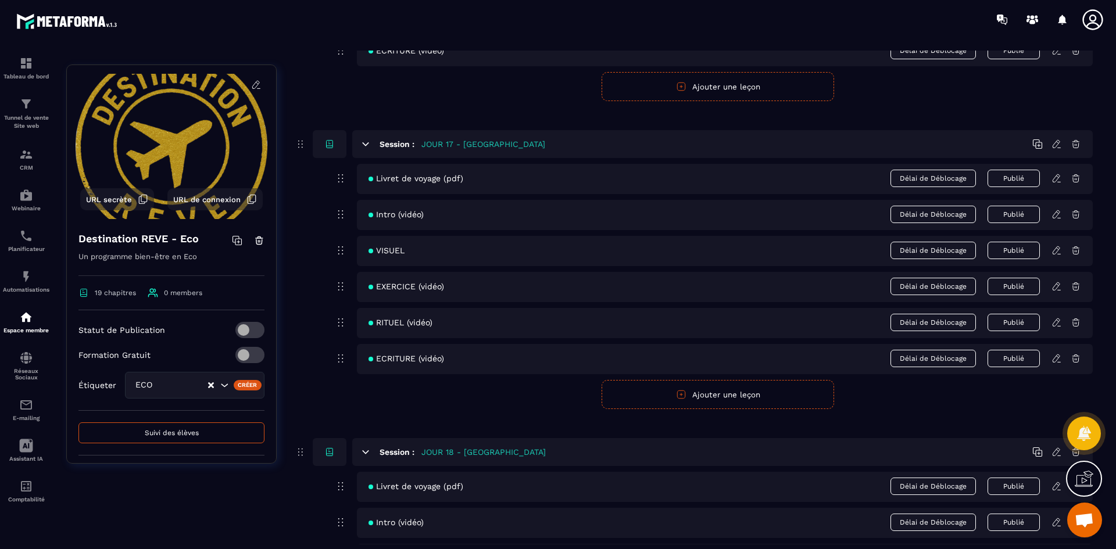
click at [1055, 179] on icon at bounding box center [1056, 178] width 10 height 10
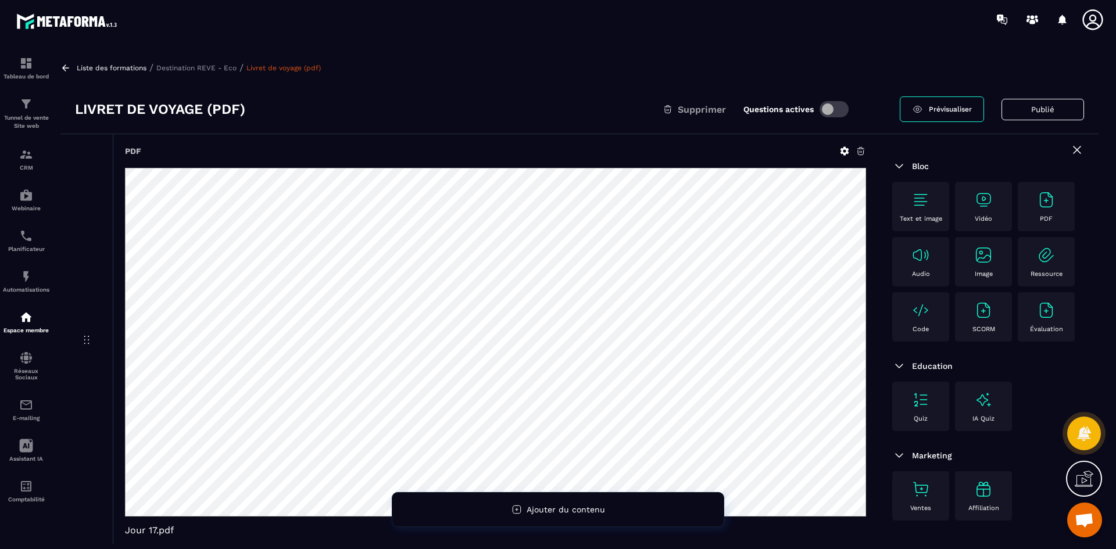
click at [213, 68] on p "Destination REVE - Eco" at bounding box center [196, 68] width 80 height 8
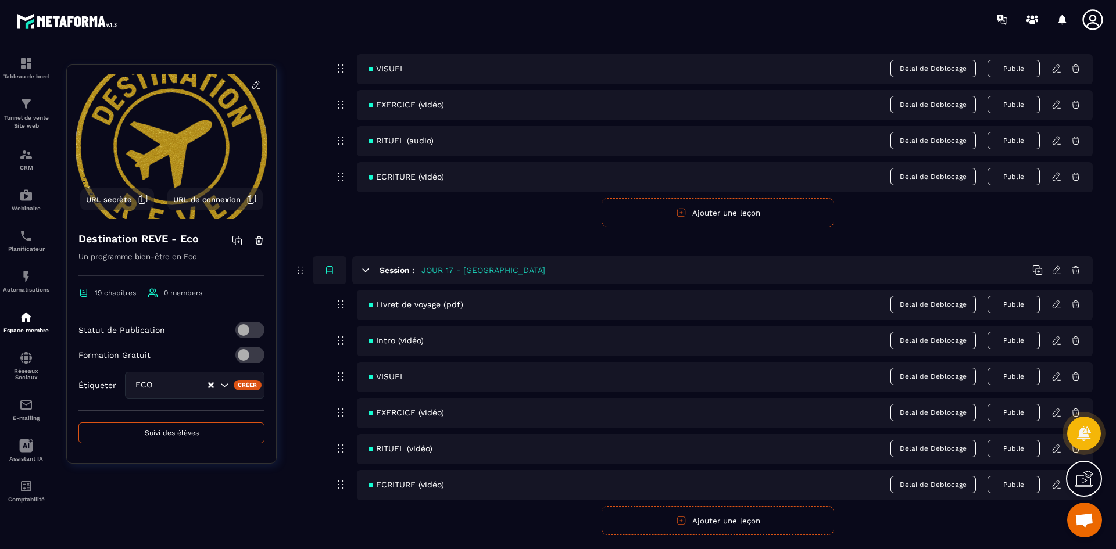
scroll to position [5172, 0]
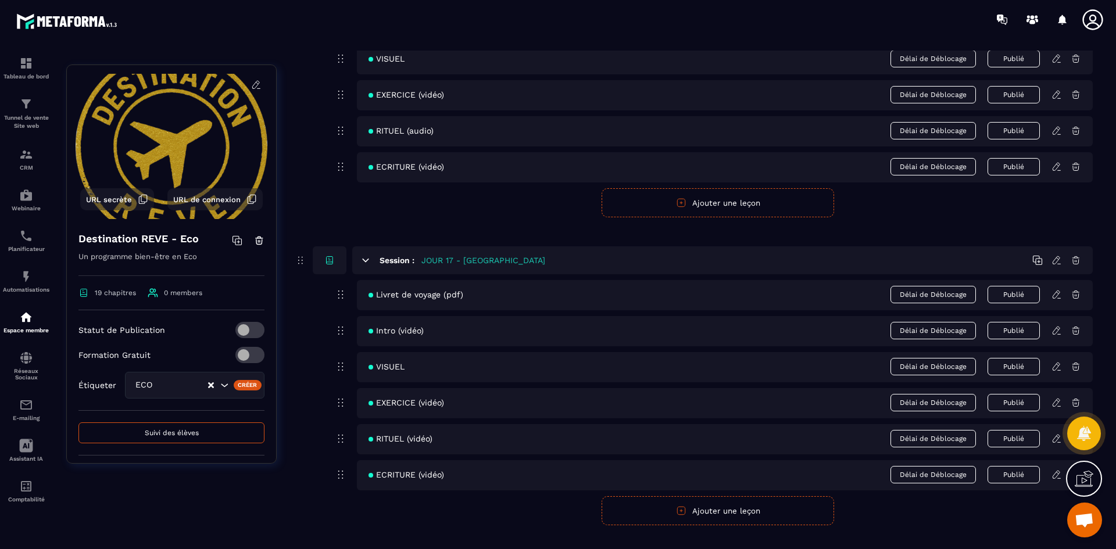
click at [1058, 332] on icon at bounding box center [1056, 330] width 10 height 10
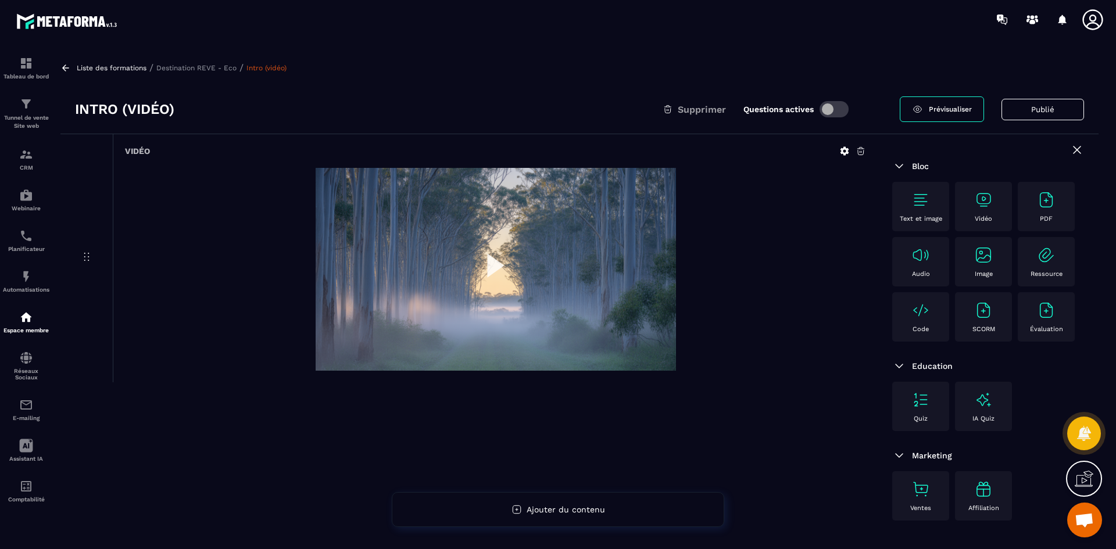
click at [497, 260] on img at bounding box center [496, 269] width 360 height 203
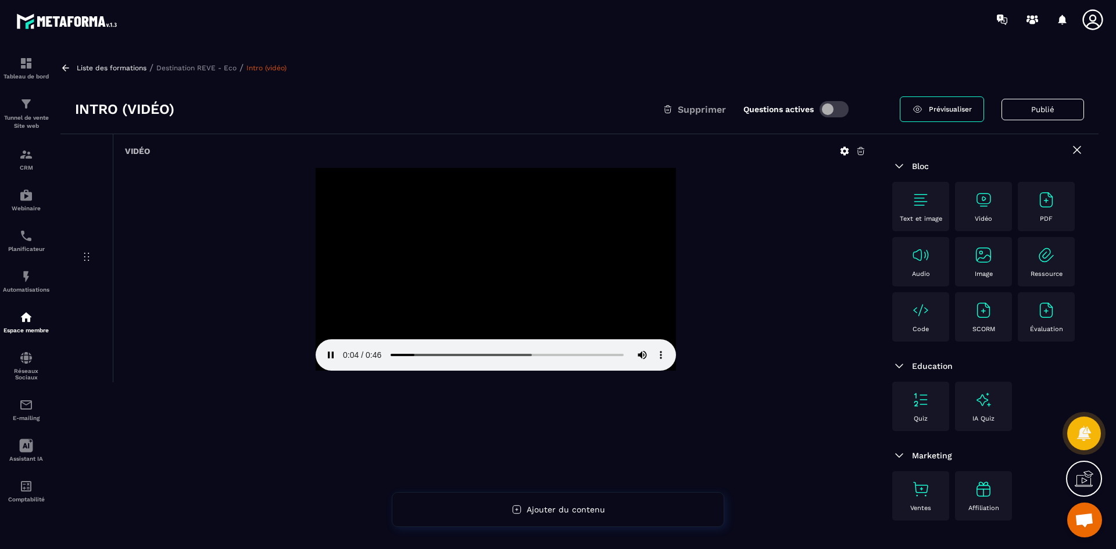
click at [221, 74] on div "Liste des formations / Destination REVE - Eco / Intro (vidéo) Intro (vidéo) Sup…" at bounding box center [580, 298] width 1050 height 494
click at [226, 70] on p "Destination REVE - Eco" at bounding box center [196, 68] width 80 height 8
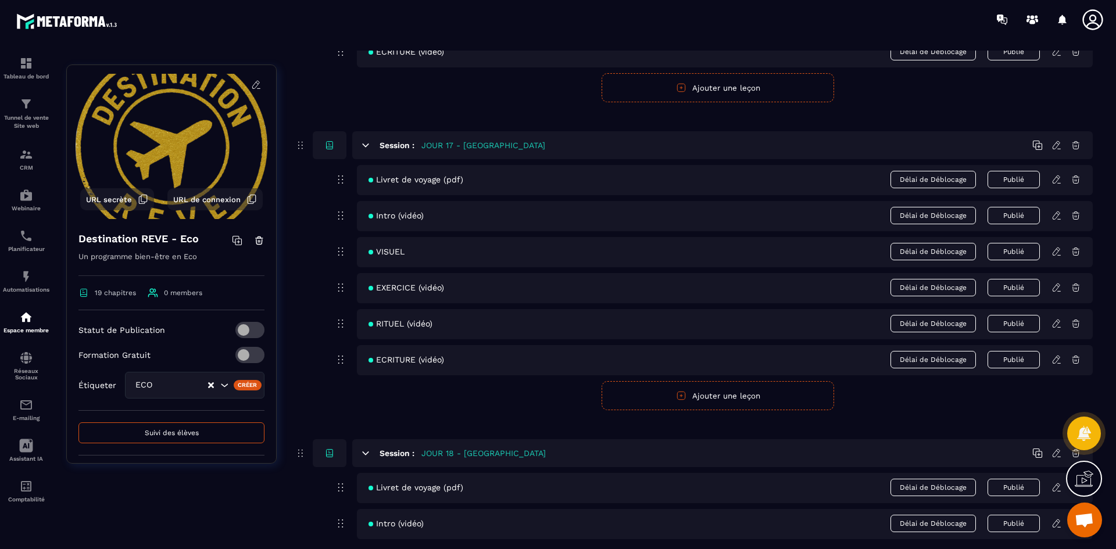
scroll to position [5288, 0]
click at [1055, 254] on icon at bounding box center [1055, 250] width 7 height 8
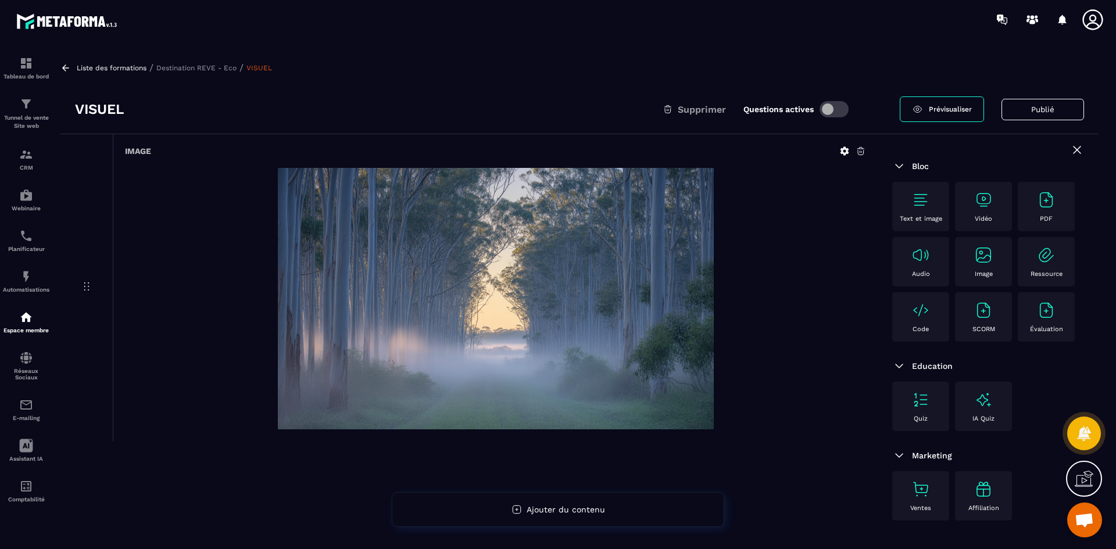
click at [194, 71] on p "Destination REVE - Eco" at bounding box center [196, 68] width 80 height 8
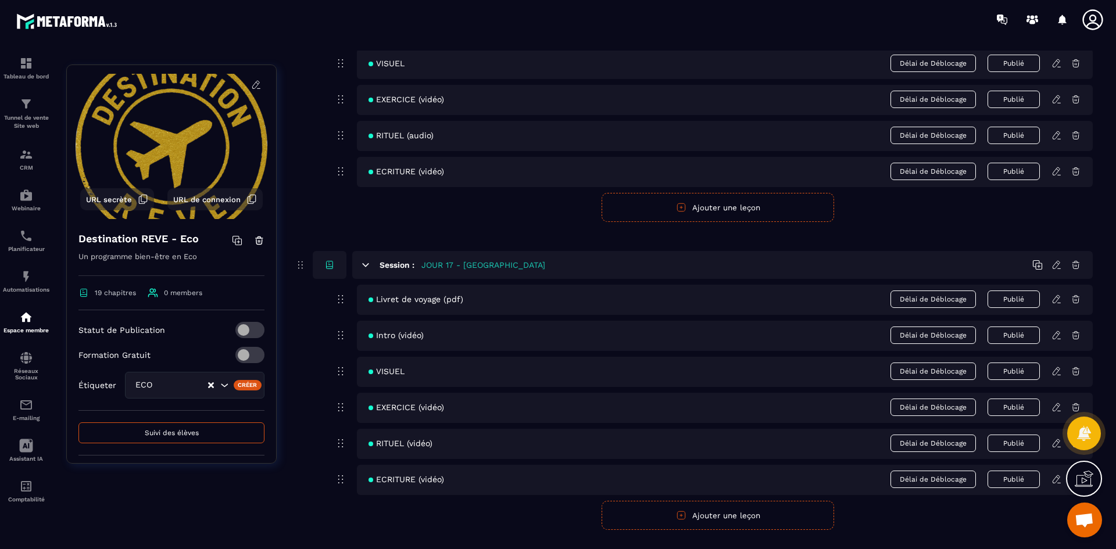
scroll to position [5172, 0]
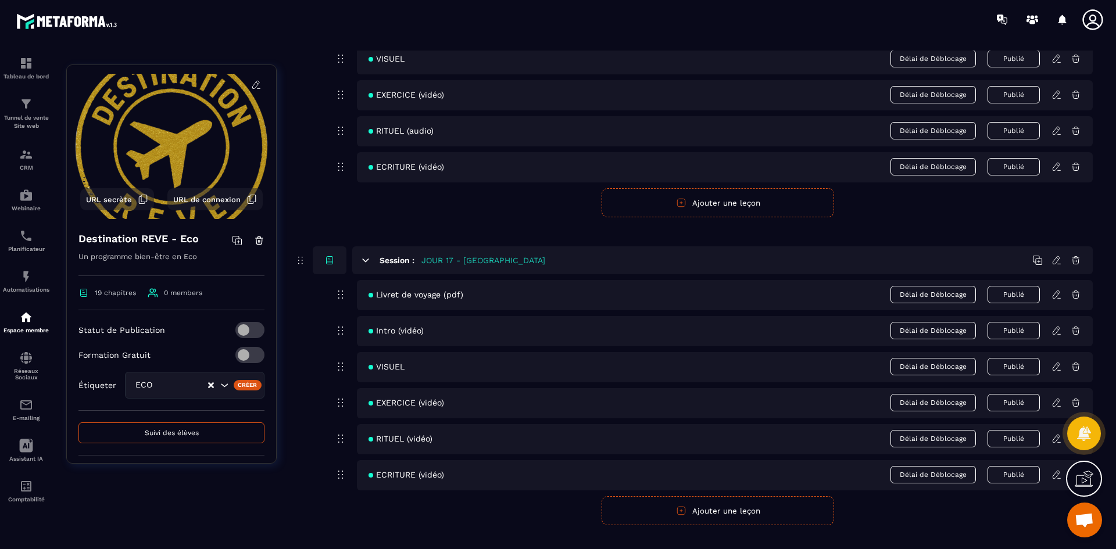
click at [1060, 407] on icon at bounding box center [1056, 402] width 10 height 10
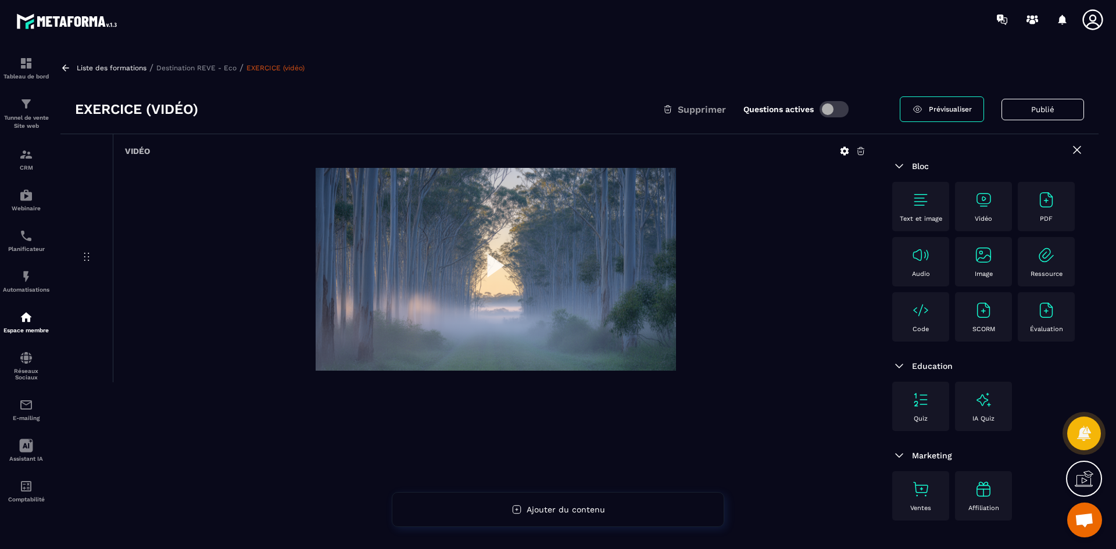
click at [490, 256] on img at bounding box center [496, 269] width 360 height 203
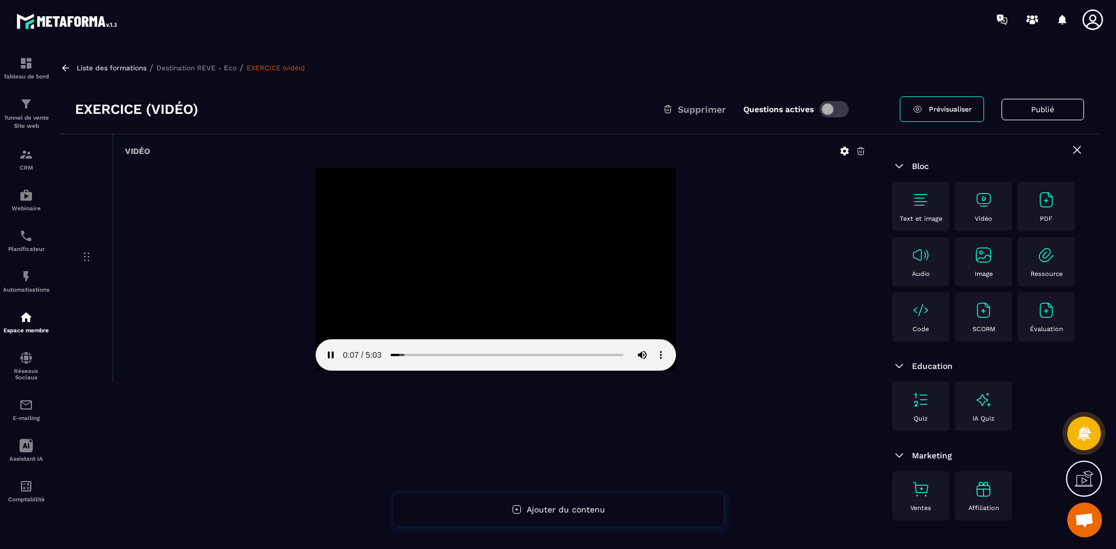
click at [224, 69] on p "Destination REVE - Eco" at bounding box center [196, 68] width 80 height 8
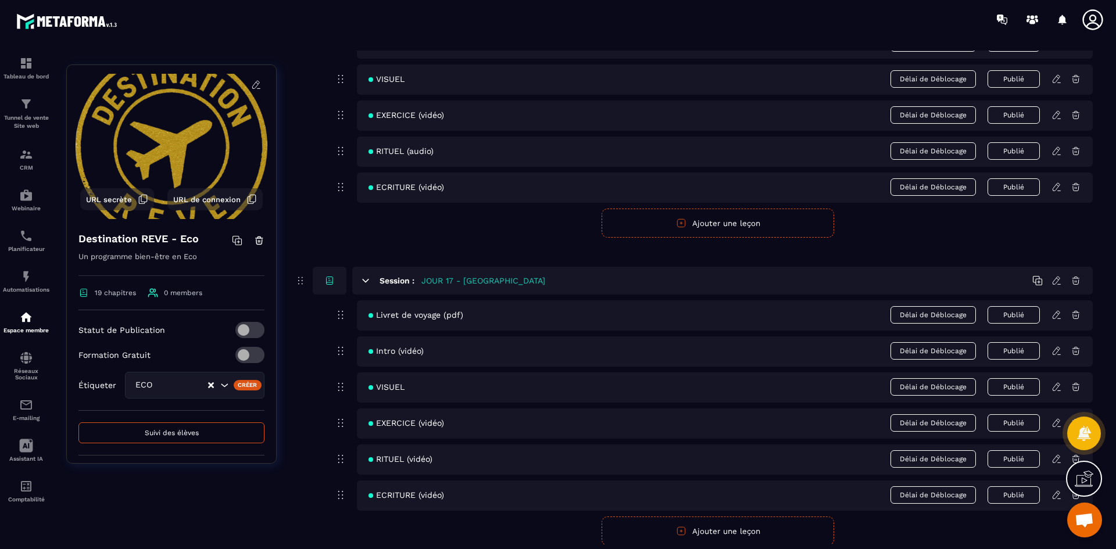
scroll to position [5288, 0]
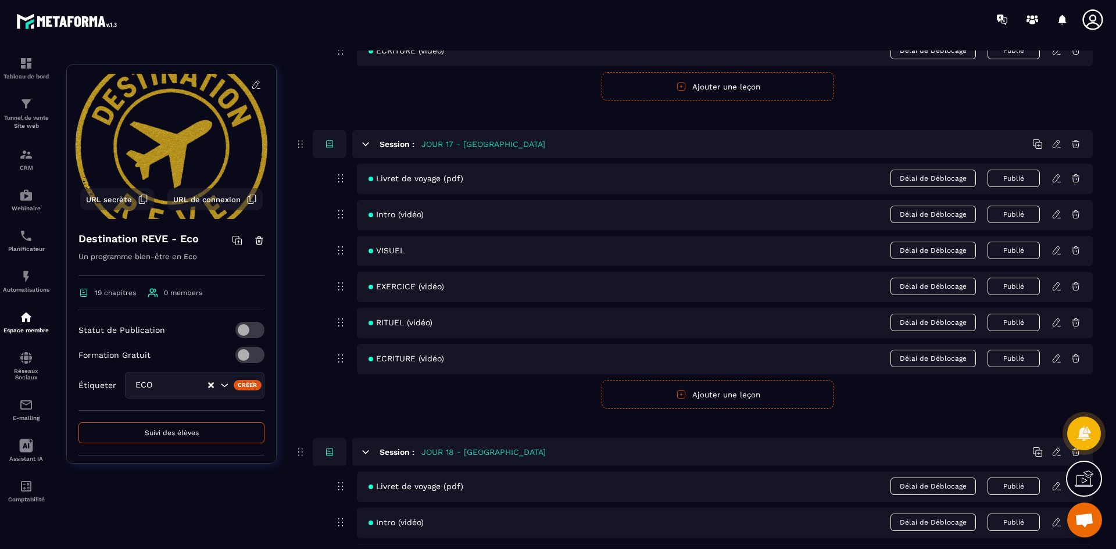
click at [1059, 325] on icon at bounding box center [1056, 322] width 10 height 10
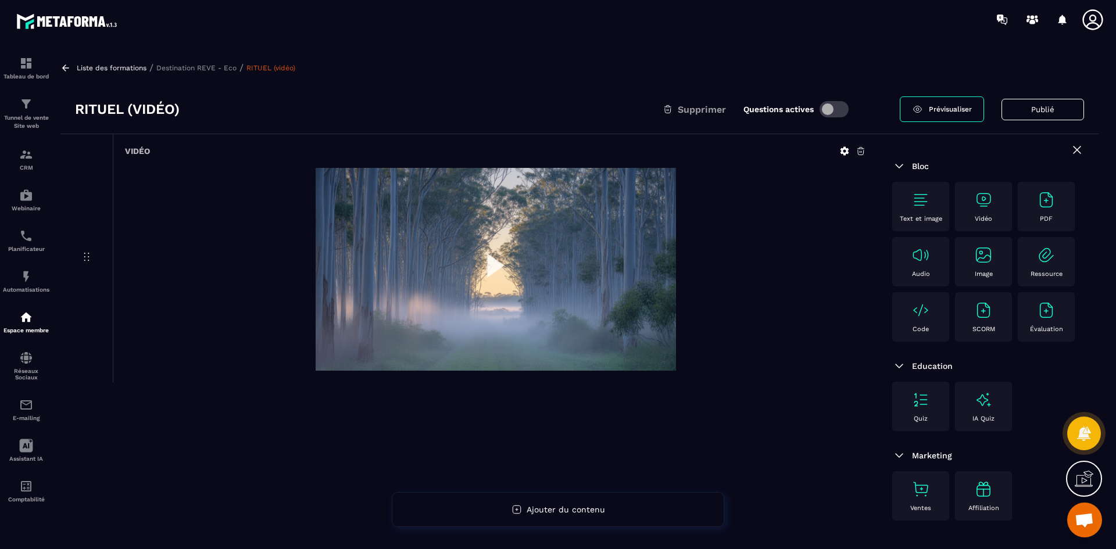
click at [497, 264] on img at bounding box center [496, 269] width 360 height 203
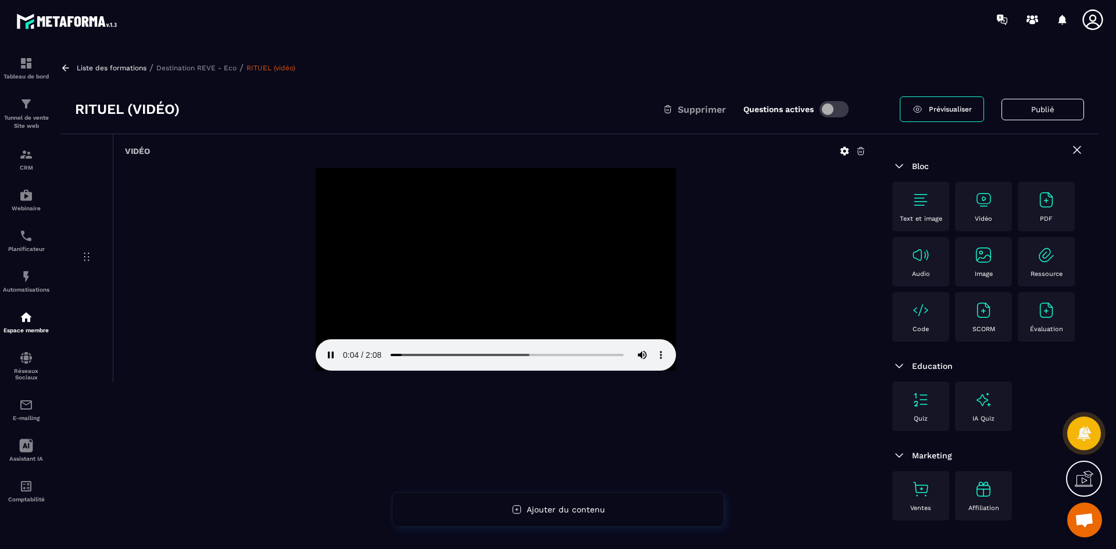
click at [210, 65] on p "Destination REVE - Eco" at bounding box center [196, 68] width 80 height 8
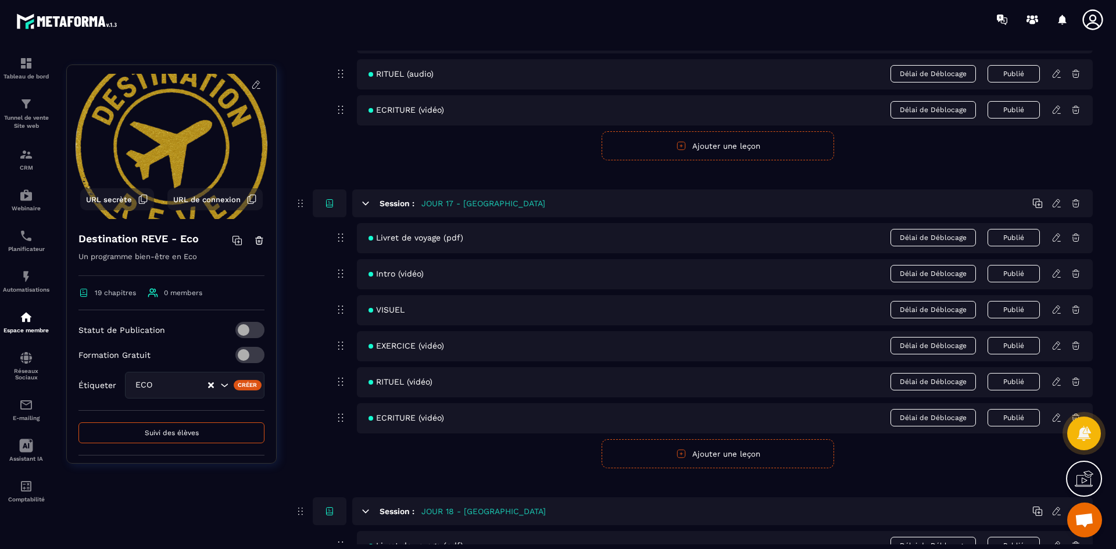
scroll to position [5230, 0]
click at [1056, 419] on icon at bounding box center [1055, 417] width 7 height 8
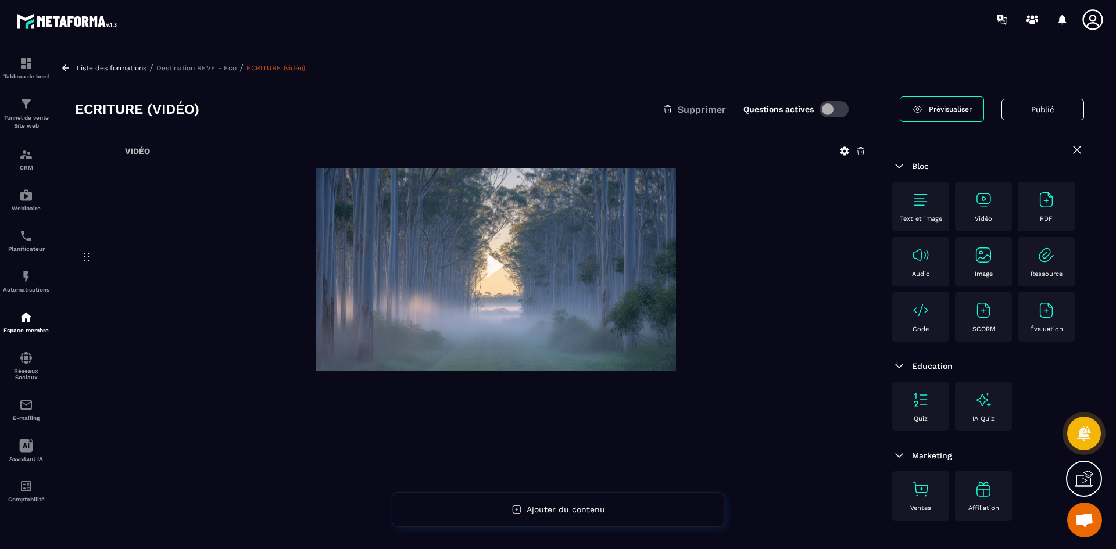
click at [502, 263] on img at bounding box center [496, 269] width 360 height 203
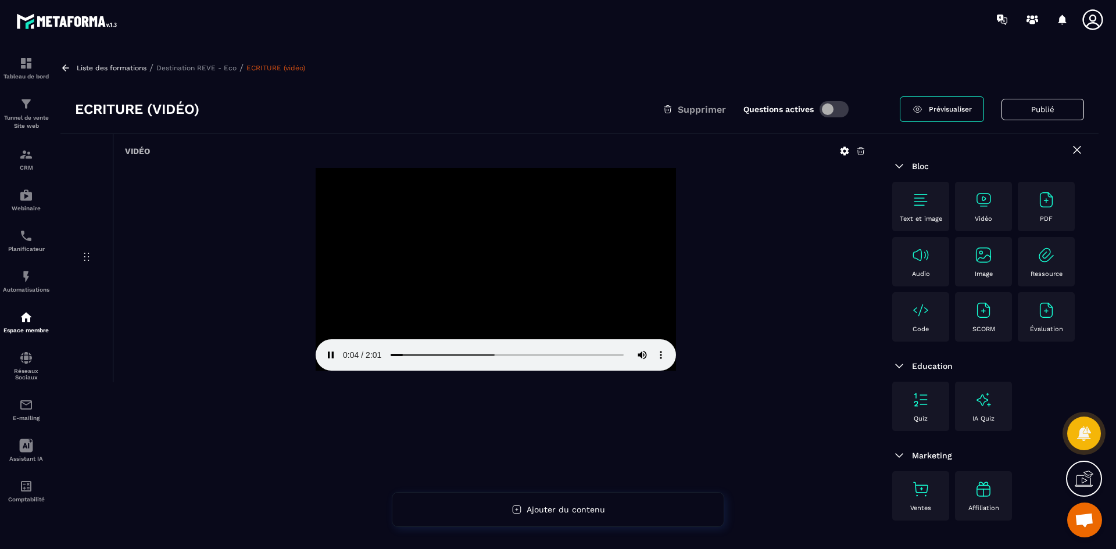
click at [217, 69] on p "Destination REVE - Eco" at bounding box center [196, 68] width 80 height 8
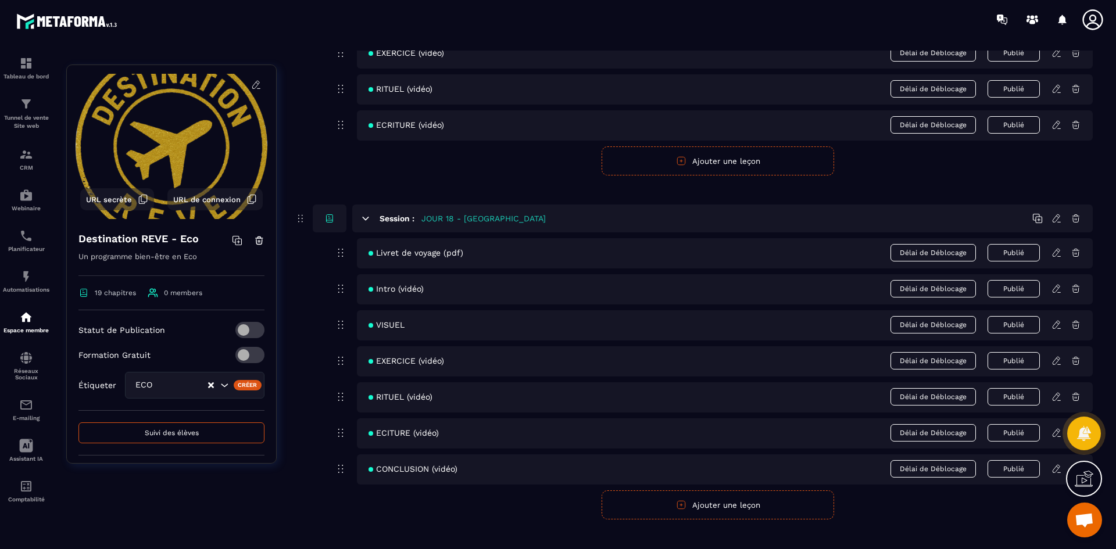
scroll to position [5538, 0]
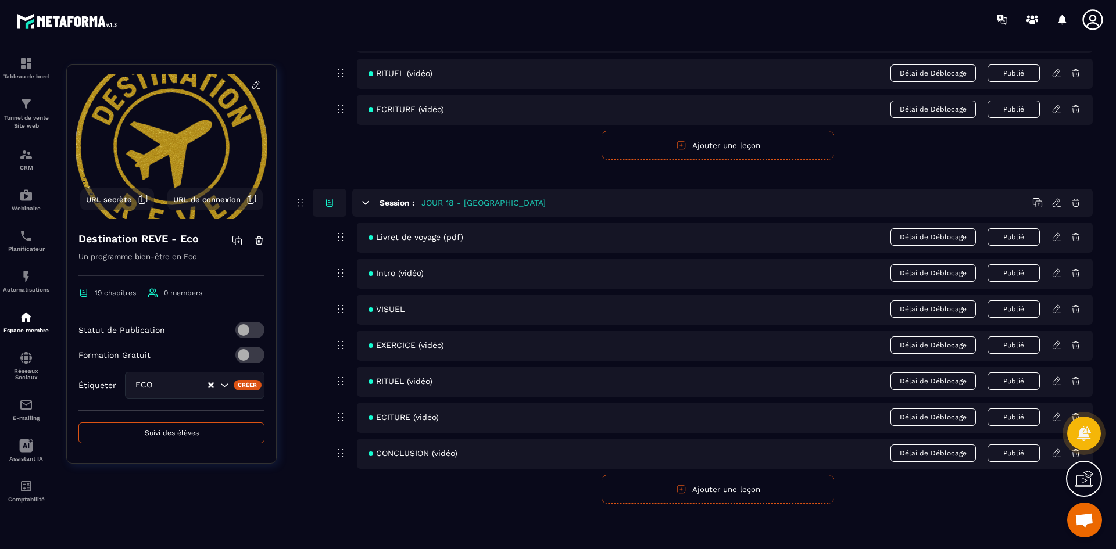
click at [1054, 239] on icon at bounding box center [1056, 237] width 10 height 10
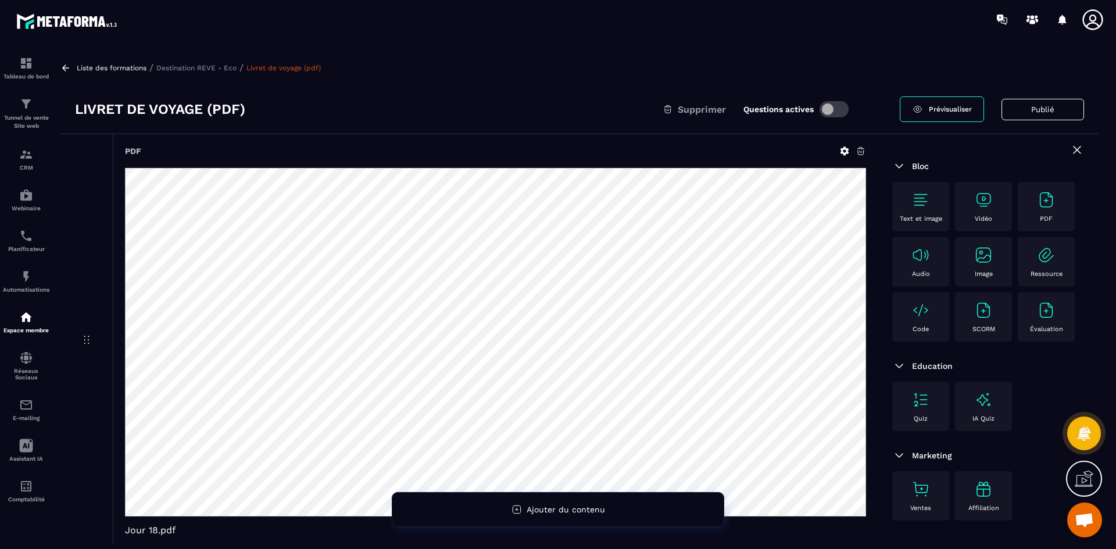
click at [224, 66] on p "Destination REVE - Eco" at bounding box center [196, 68] width 80 height 8
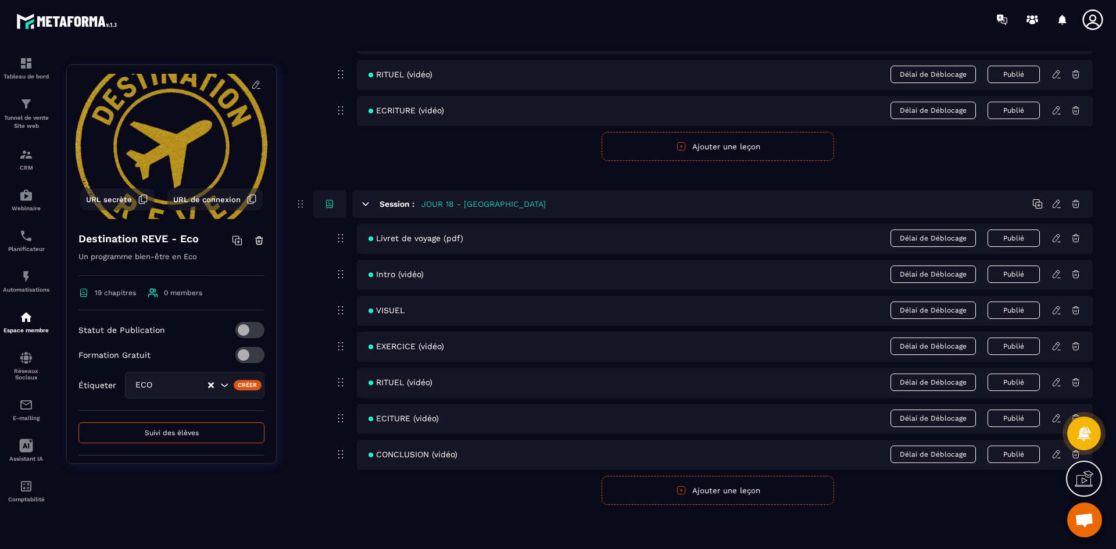
scroll to position [5538, 0]
click at [1056, 275] on icon at bounding box center [1056, 273] width 10 height 10
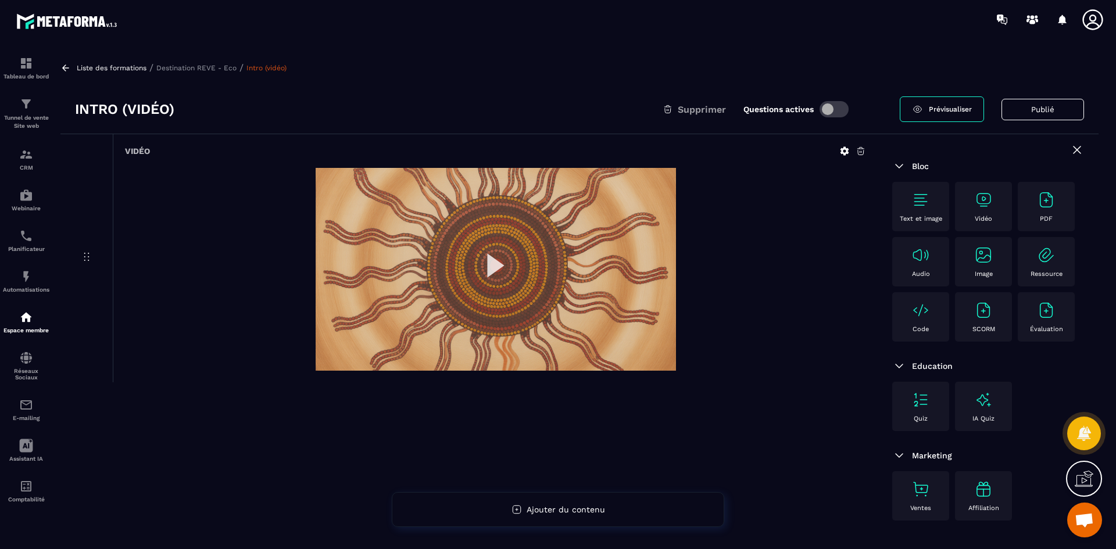
click at [492, 259] on img at bounding box center [496, 269] width 360 height 203
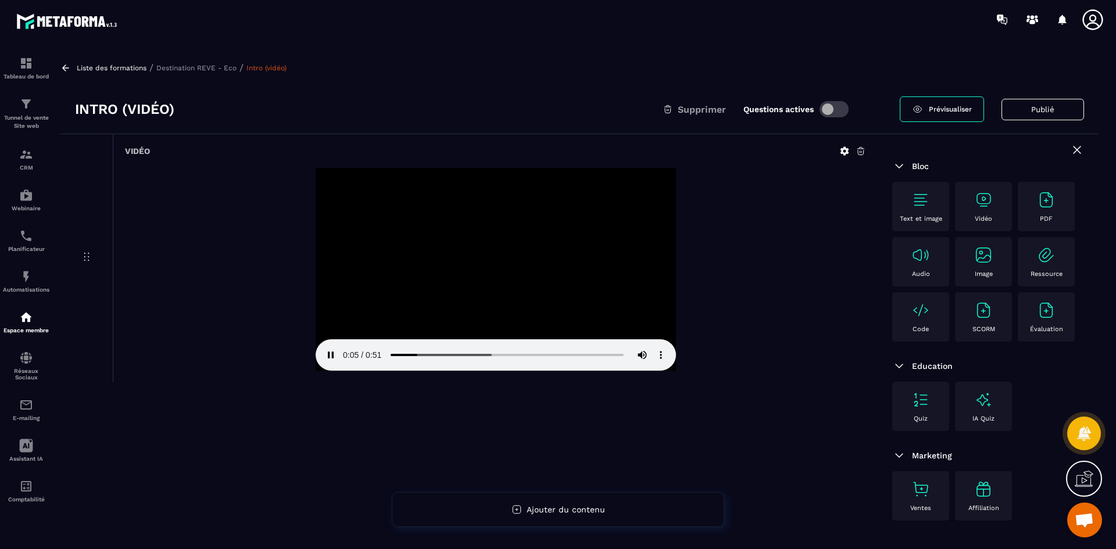
click at [187, 68] on p "Destination REVE - Eco" at bounding box center [196, 68] width 80 height 8
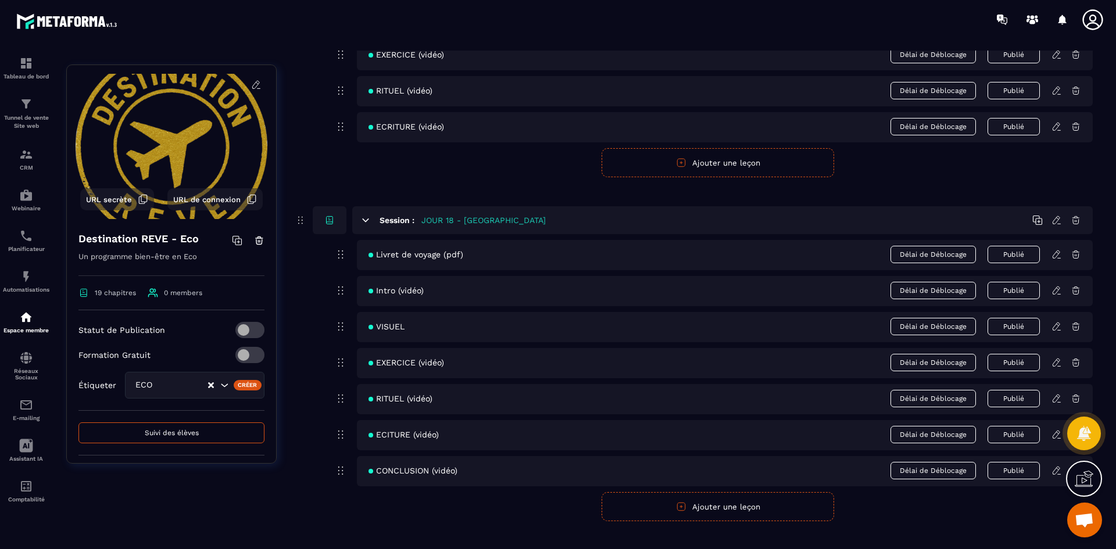
scroll to position [5521, 0]
click at [1055, 324] on icon at bounding box center [1055, 326] width 7 height 8
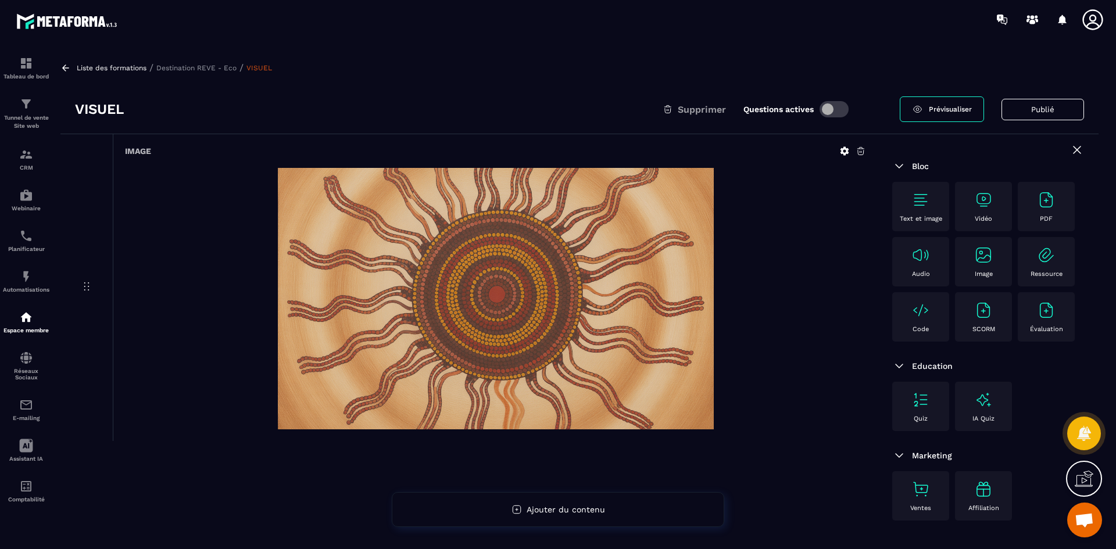
click at [233, 71] on p "Destination REVE - Eco" at bounding box center [196, 68] width 80 height 8
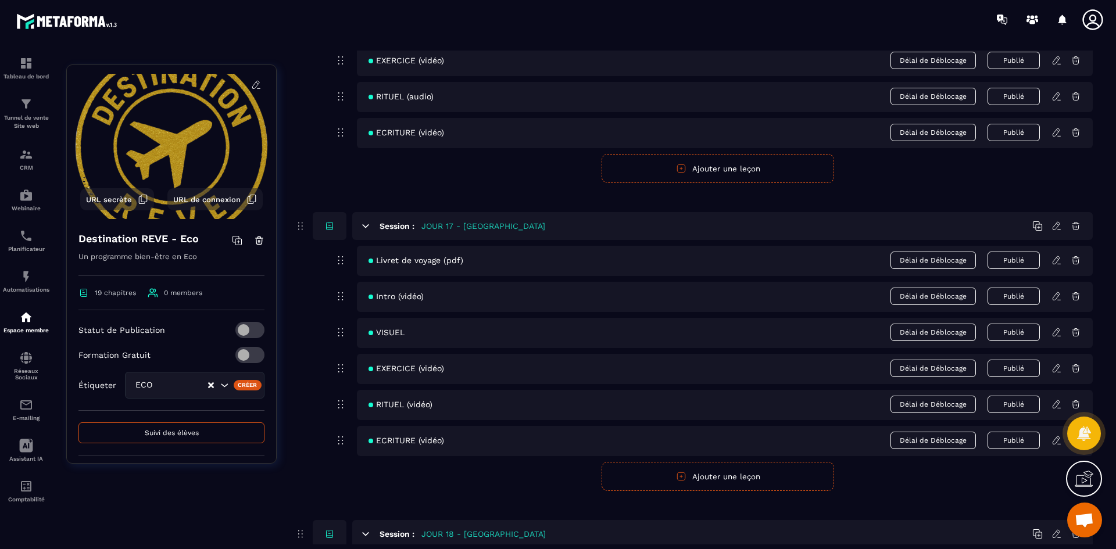
scroll to position [5538, 0]
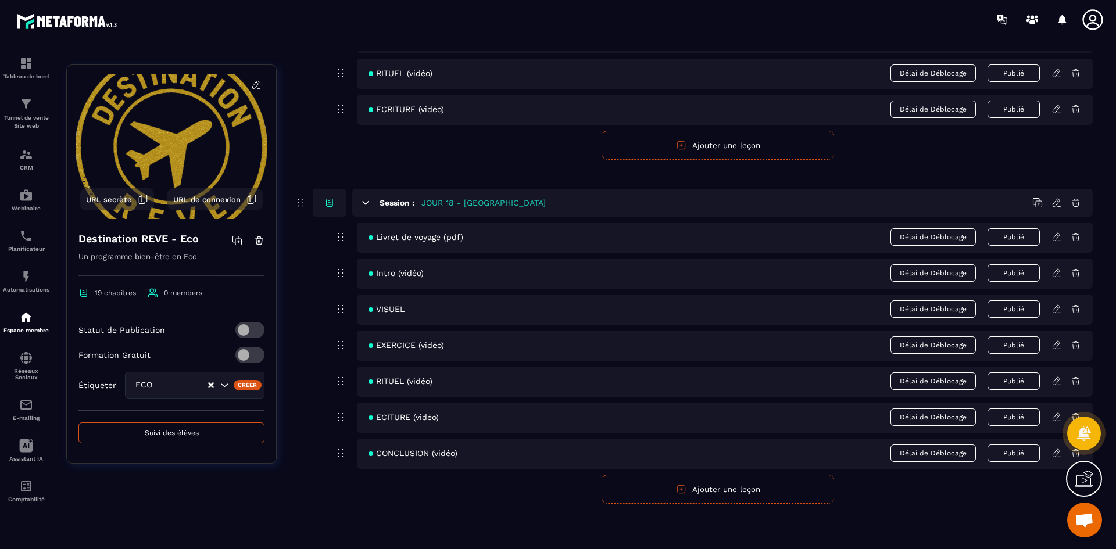
click at [1059, 344] on icon at bounding box center [1056, 345] width 10 height 10
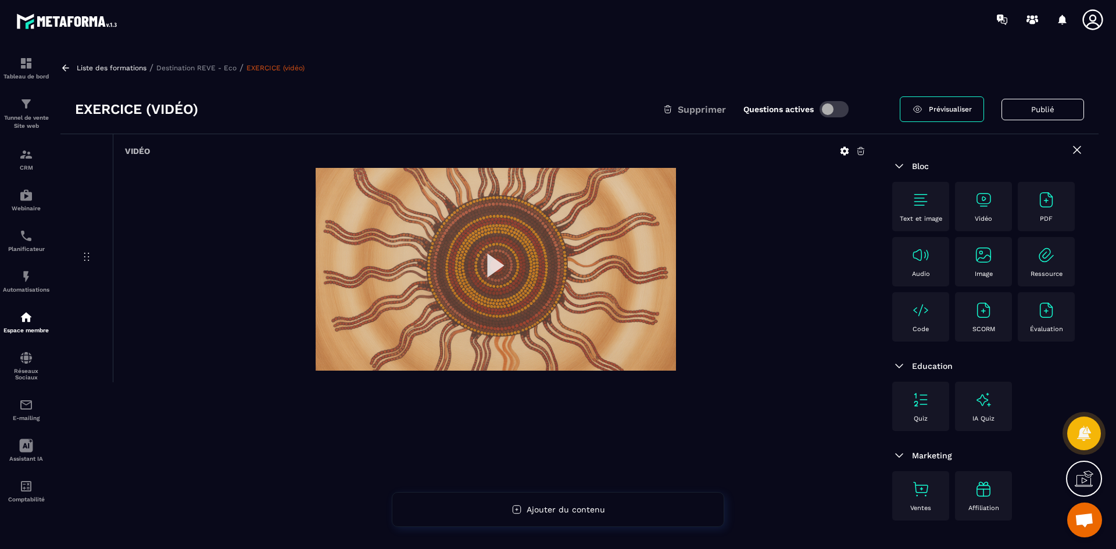
click at [490, 266] on img at bounding box center [496, 269] width 360 height 203
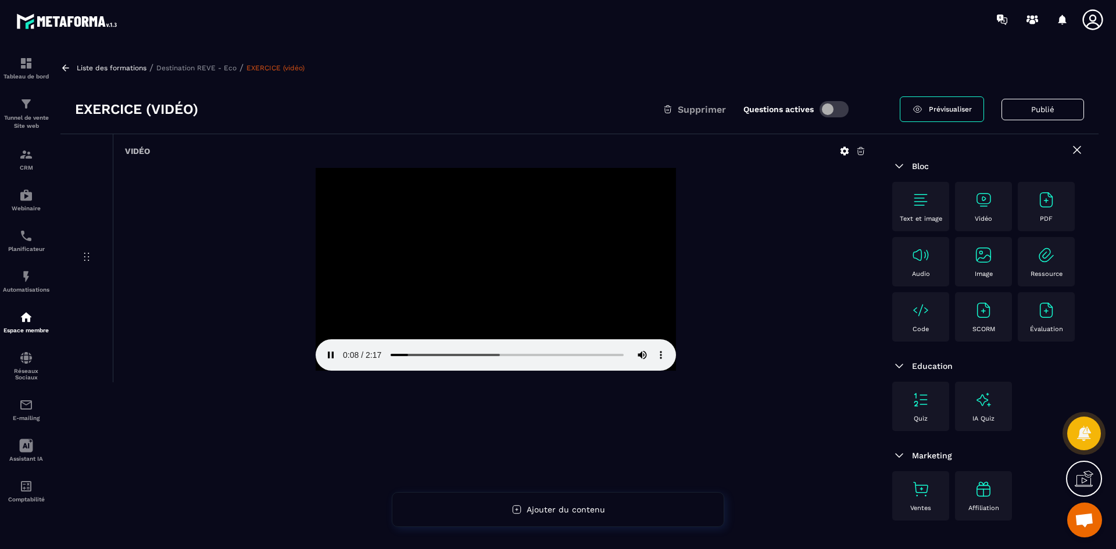
click at [212, 69] on p "Destination REVE - Eco" at bounding box center [196, 68] width 80 height 8
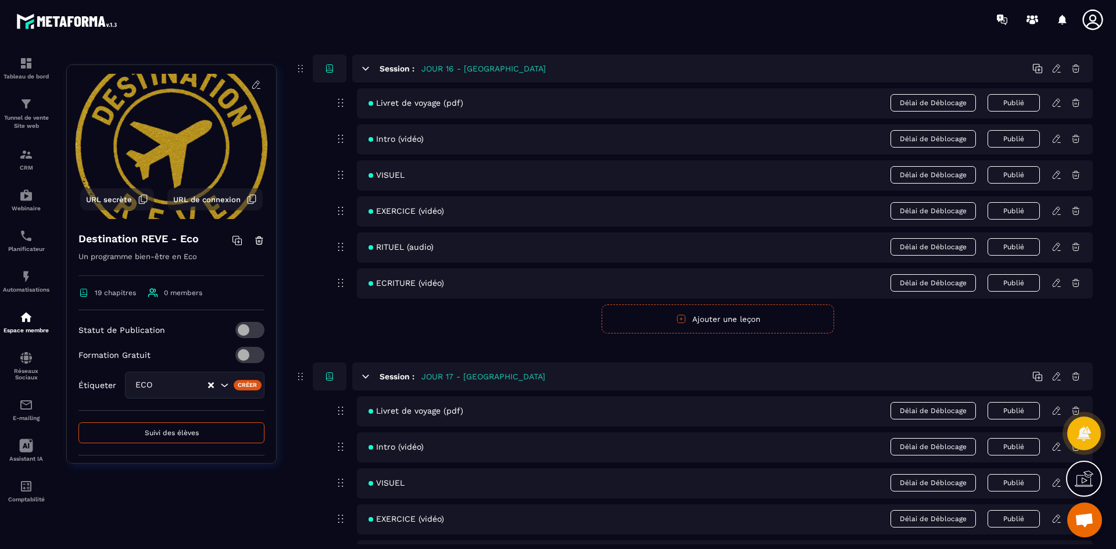
scroll to position [5538, 0]
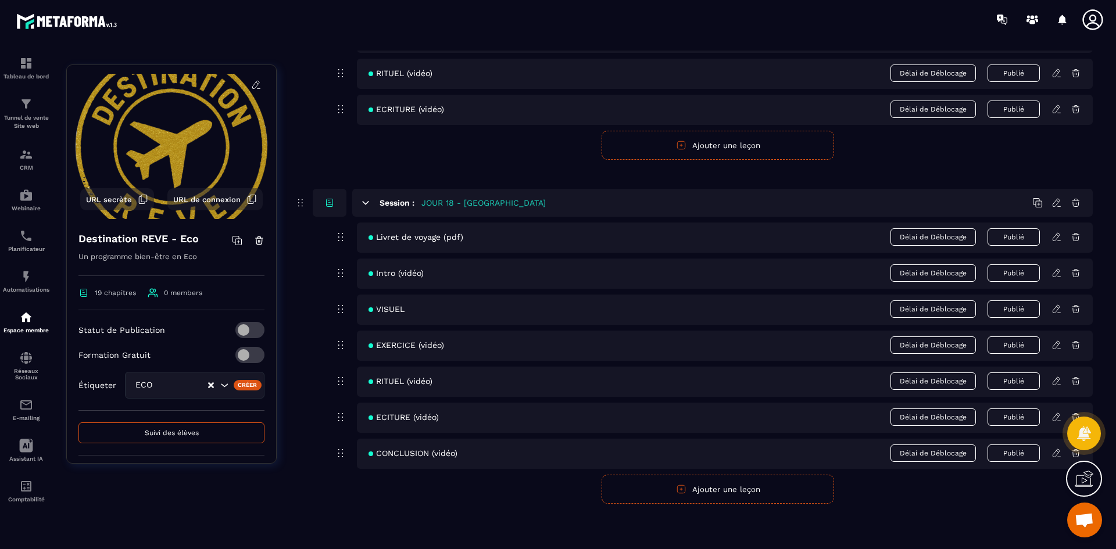
click at [1059, 388] on div "RITUEL (vidéo) Délai de Déblocage Publié" at bounding box center [725, 382] width 736 height 30
click at [1057, 382] on icon at bounding box center [1055, 381] width 7 height 8
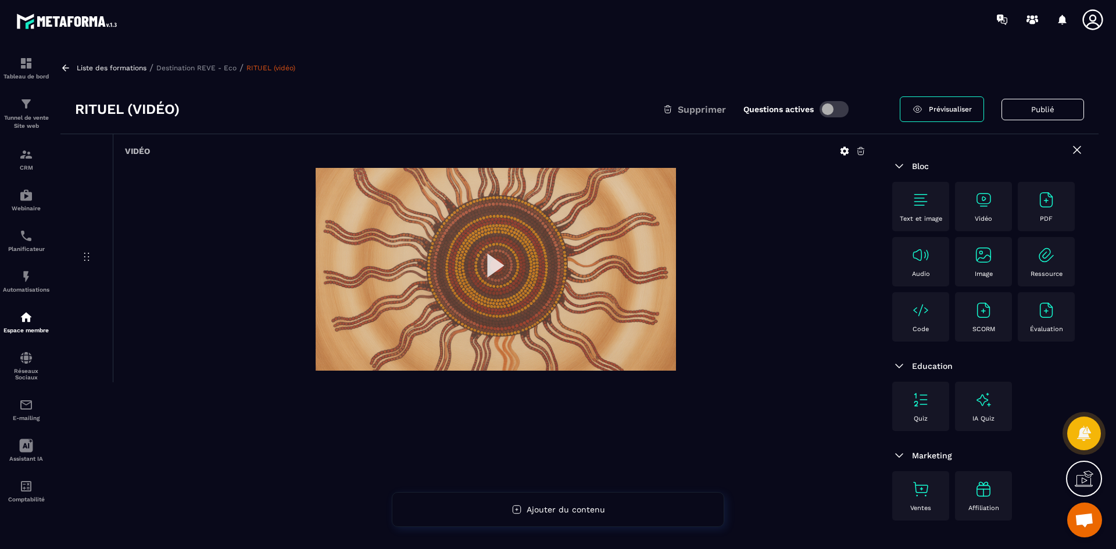
click at [490, 262] on img at bounding box center [496, 269] width 360 height 203
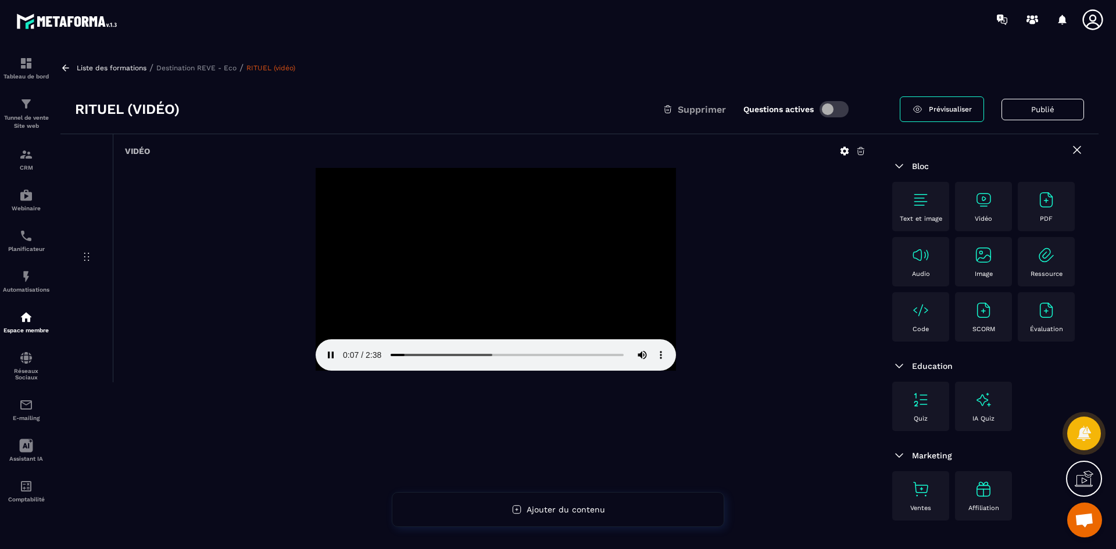
click at [220, 69] on p "Destination REVE - Eco" at bounding box center [196, 68] width 80 height 8
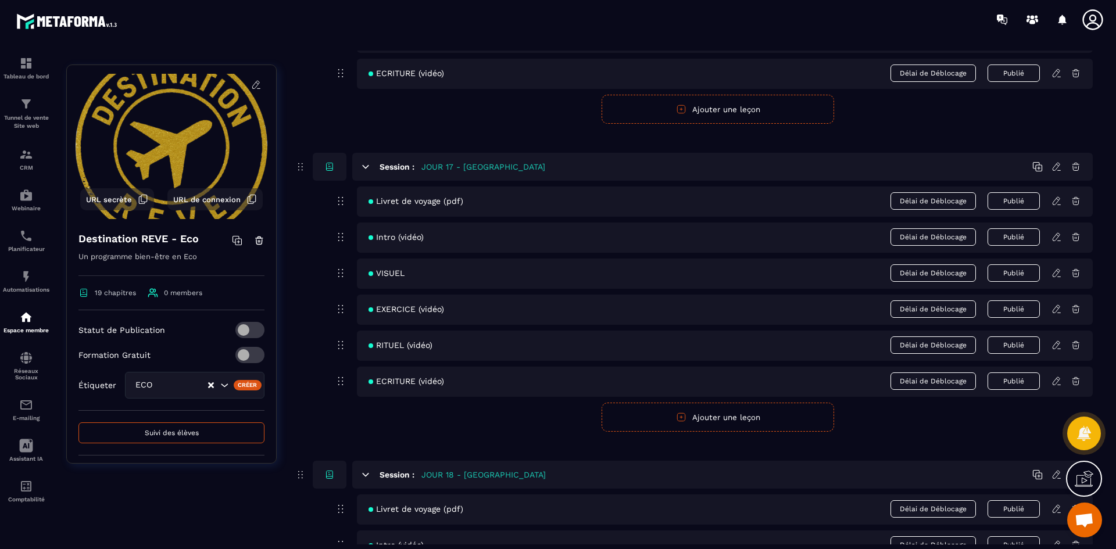
scroll to position [5538, 0]
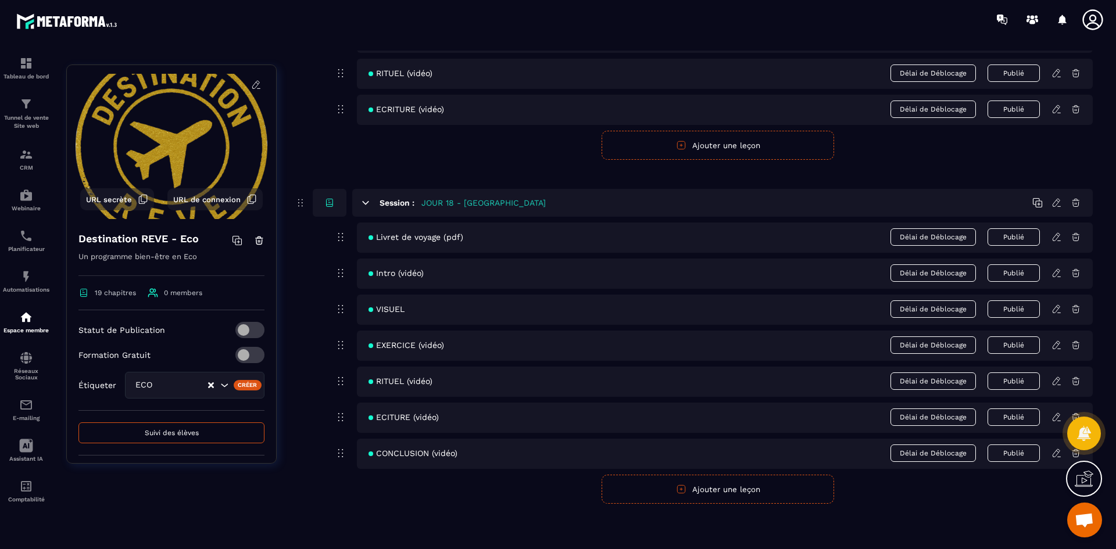
click at [1057, 414] on icon at bounding box center [1055, 417] width 7 height 8
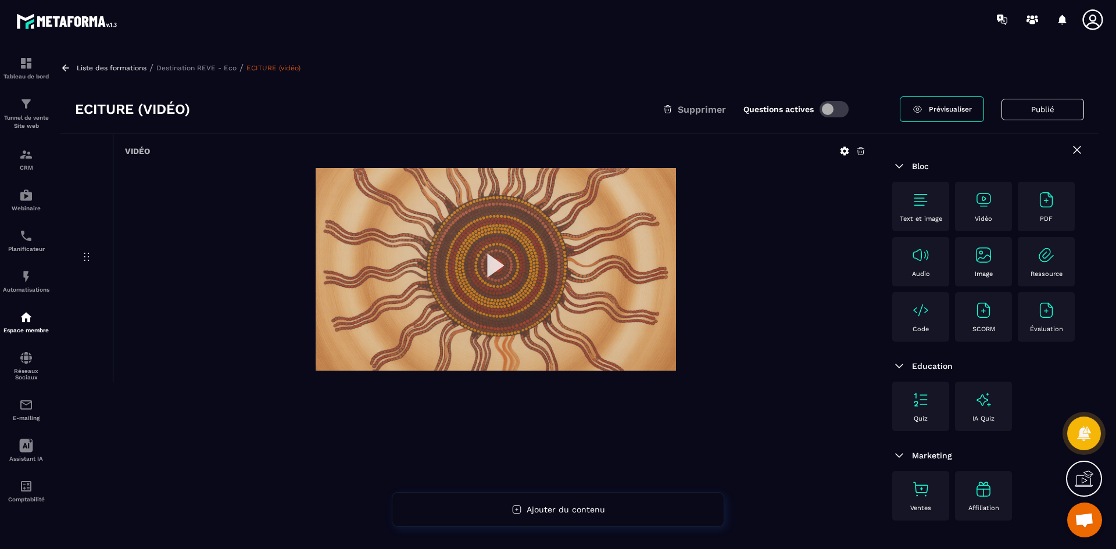
click at [503, 262] on img at bounding box center [496, 269] width 360 height 203
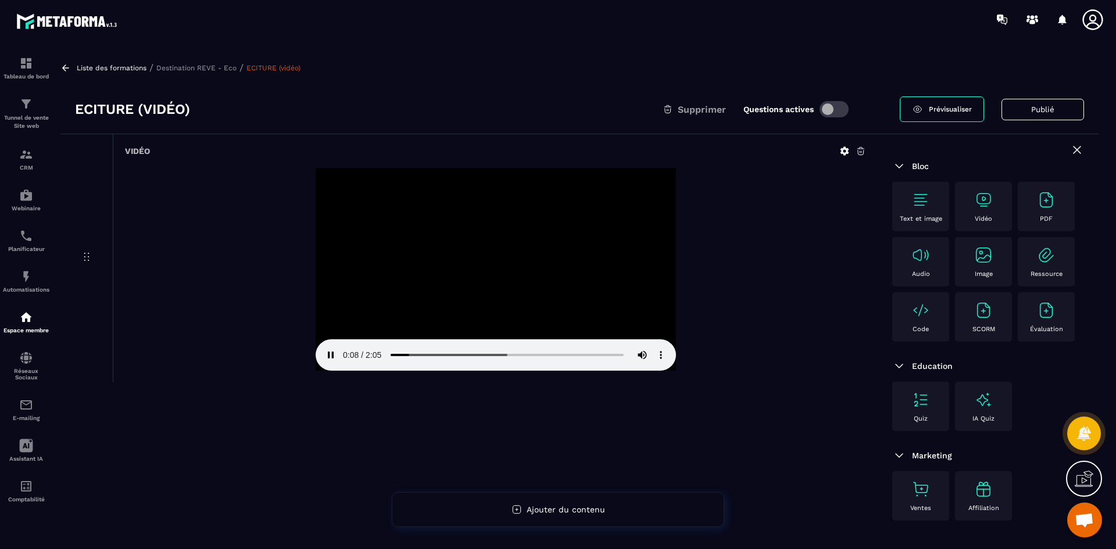
click at [221, 67] on p "Destination REVE - Eco" at bounding box center [196, 68] width 80 height 8
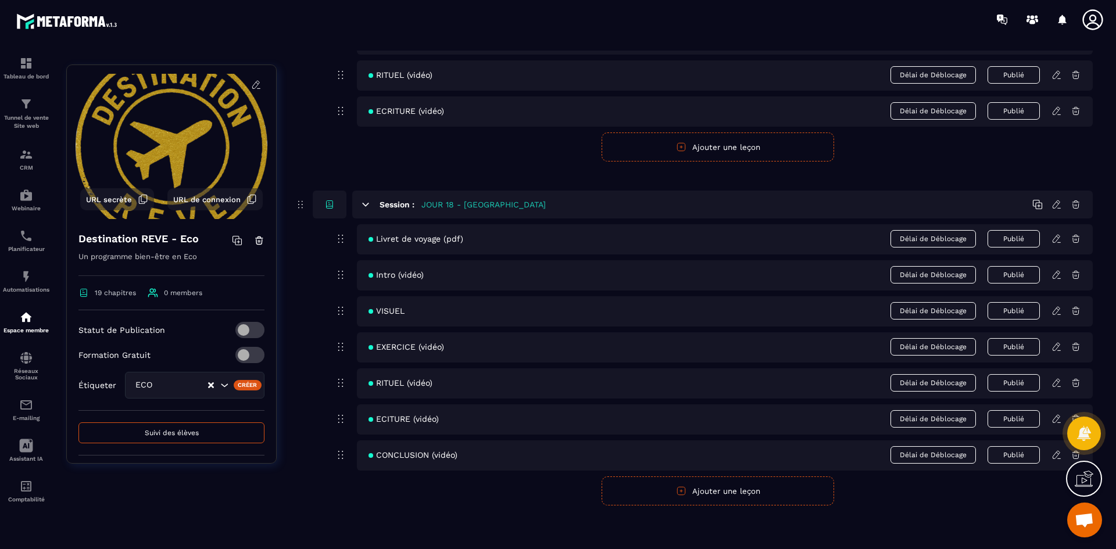
scroll to position [5538, 0]
click at [1058, 453] on icon at bounding box center [1056, 453] width 10 height 10
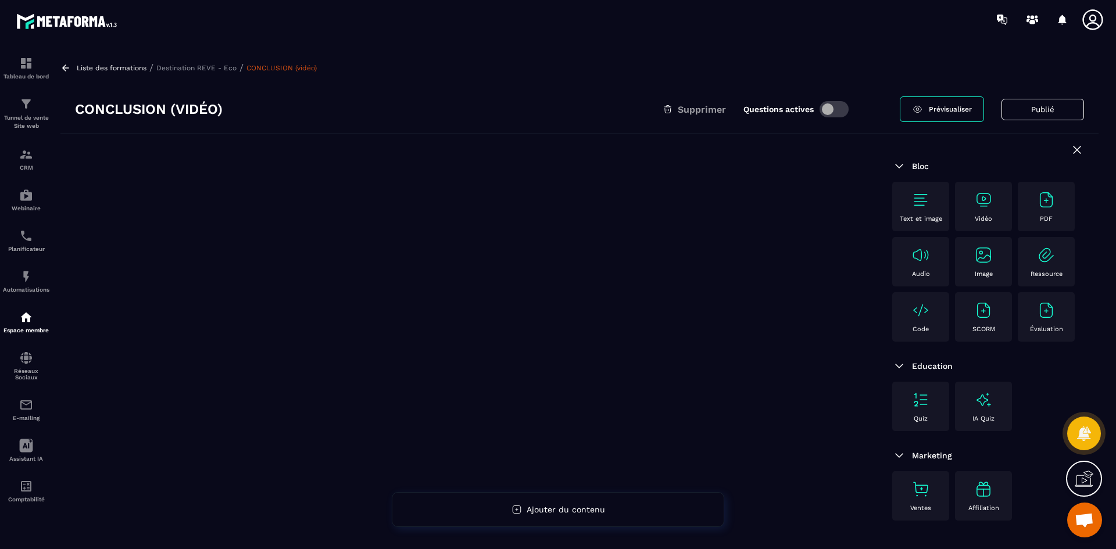
click at [979, 210] on div "Vidéo" at bounding box center [983, 207] width 45 height 32
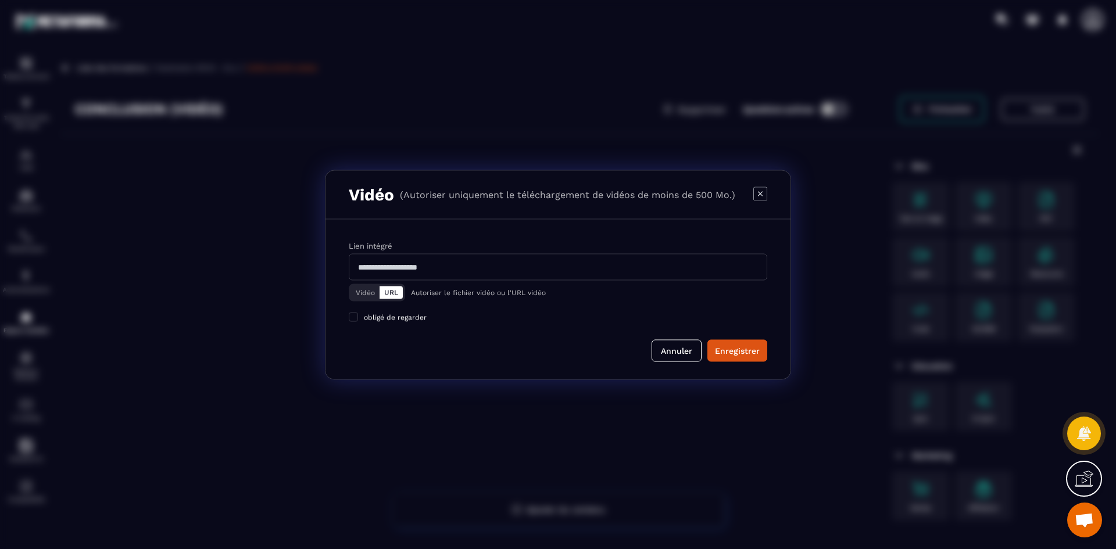
click at [366, 293] on button "Vidéo" at bounding box center [365, 292] width 28 height 13
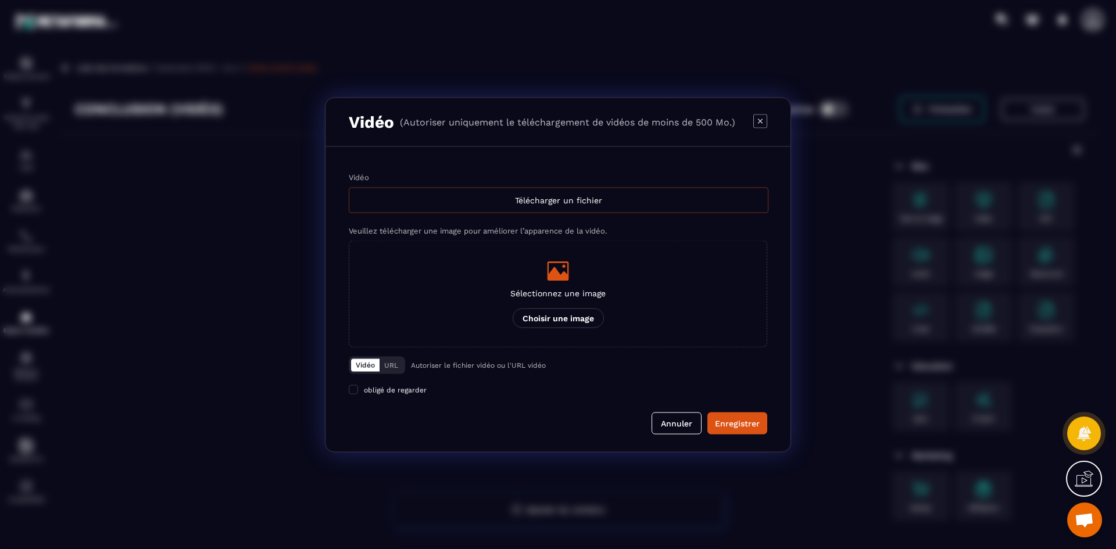
click at [407, 196] on div "Télécharger un fichier" at bounding box center [559, 200] width 420 height 26
click at [0, 0] on input "Vidéo Télécharger un fichier" at bounding box center [0, 0] width 0 height 0
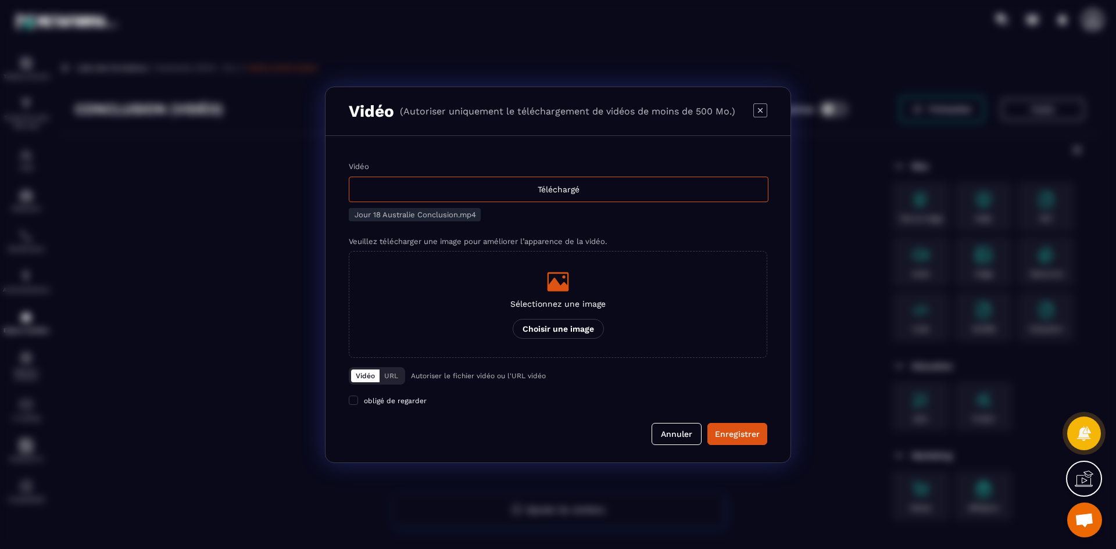
click at [576, 291] on div "Modal window" at bounding box center [557, 281] width 95 height 23
click at [0, 0] on input "Sélectionnez une image Choisir une image" at bounding box center [0, 0] width 0 height 0
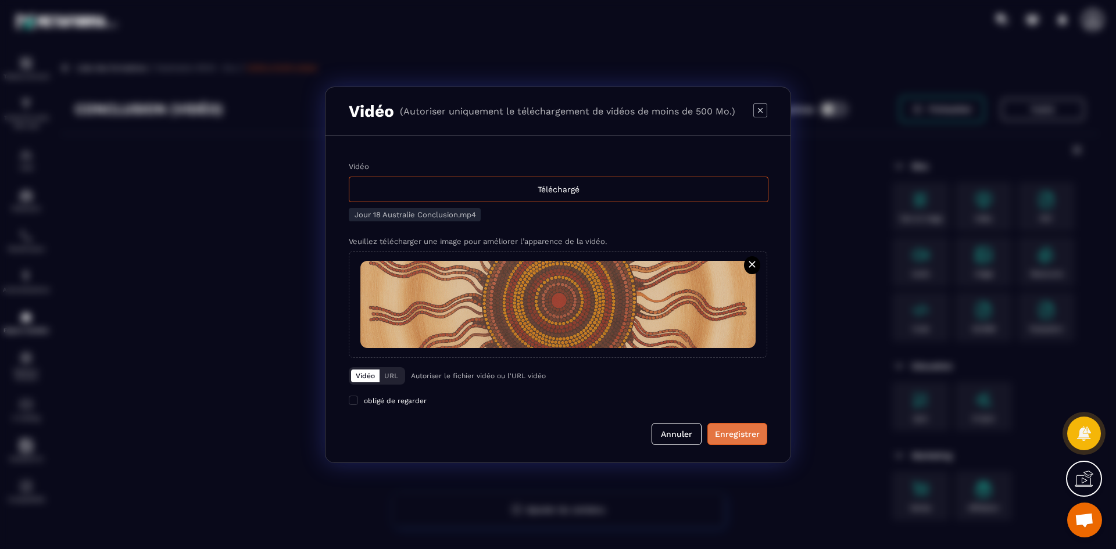
click at [732, 432] on div "Enregistrer" at bounding box center [737, 434] width 45 height 12
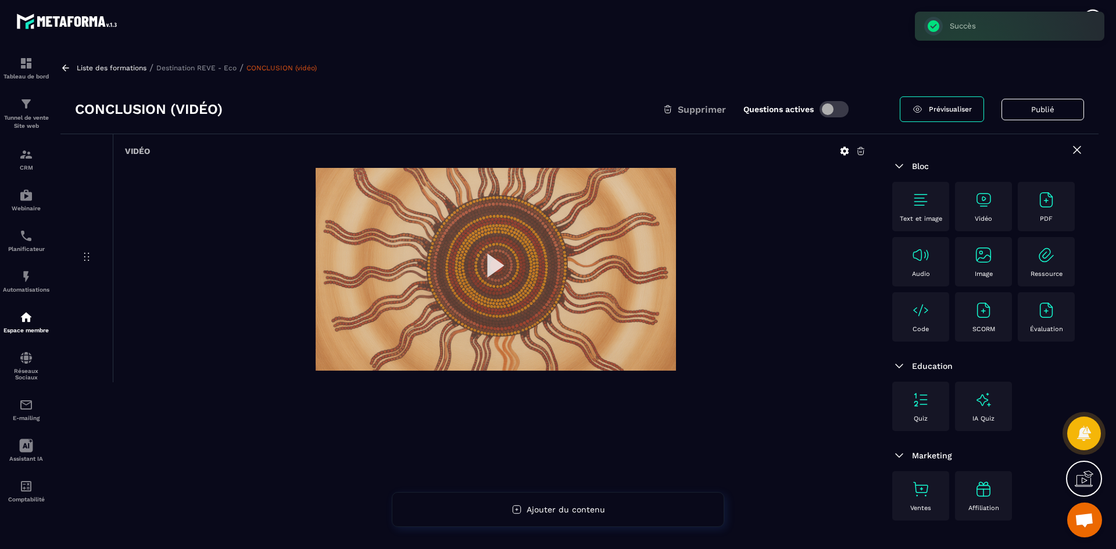
click at [198, 65] on p "Destination REVE - Eco" at bounding box center [196, 68] width 80 height 8
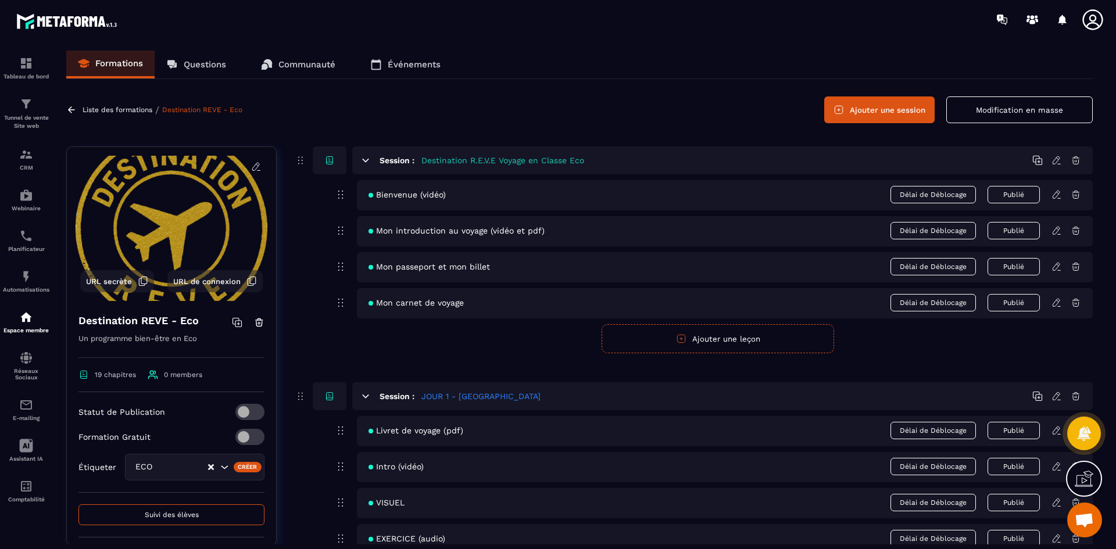
click at [859, 113] on button "Ajouter une session" at bounding box center [879, 109] width 110 height 27
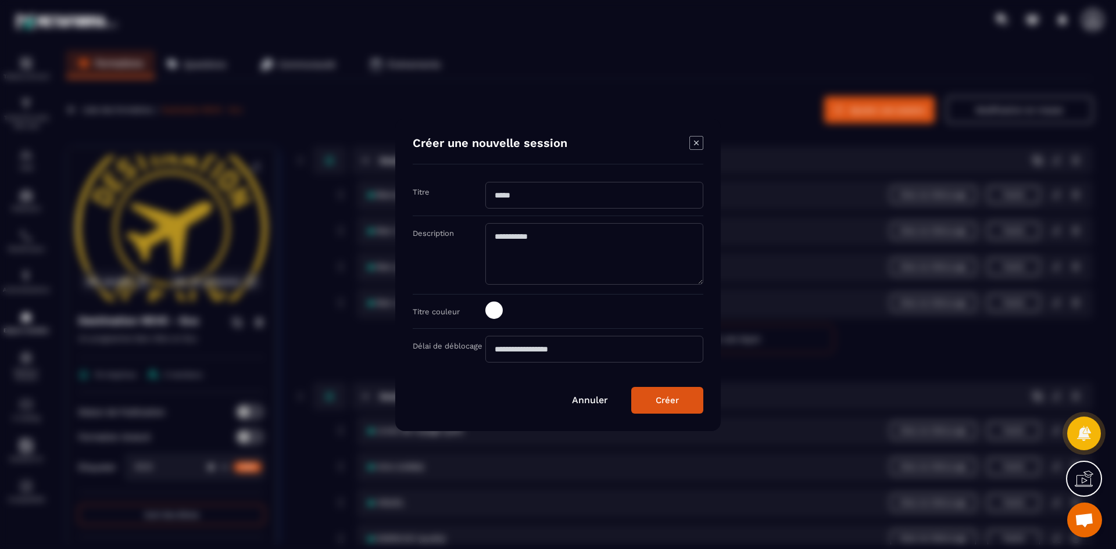
click at [553, 202] on input "Modal window" at bounding box center [594, 195] width 218 height 27
type input "**********"
click at [489, 303] on span "Modal window" at bounding box center [493, 310] width 17 height 17
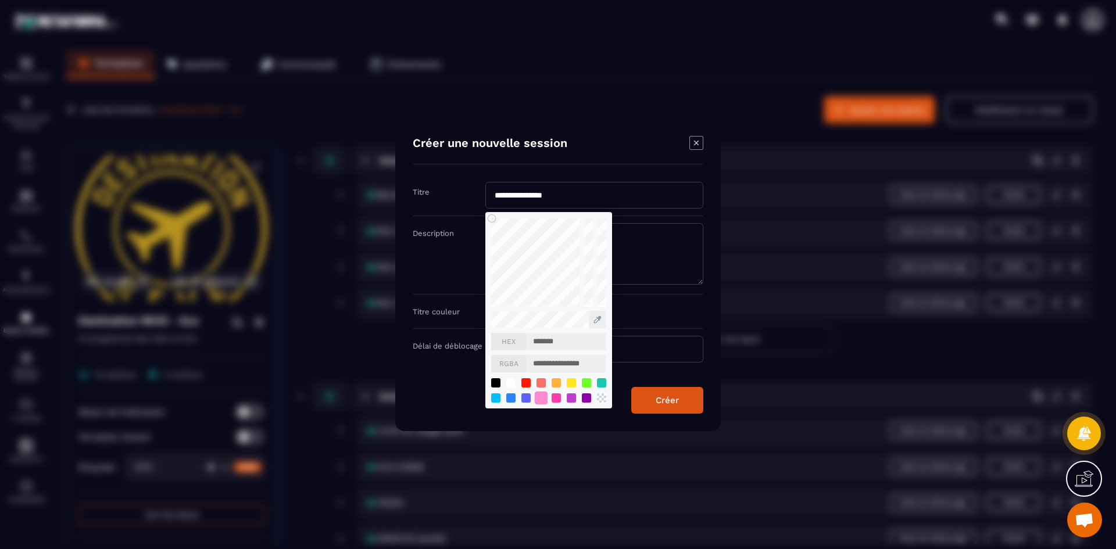
click at [539, 397] on div "Modal window" at bounding box center [541, 397] width 13 height 13
type input "*******"
type input "**********"
click at [670, 402] on div "Créer" at bounding box center [667, 400] width 23 height 10
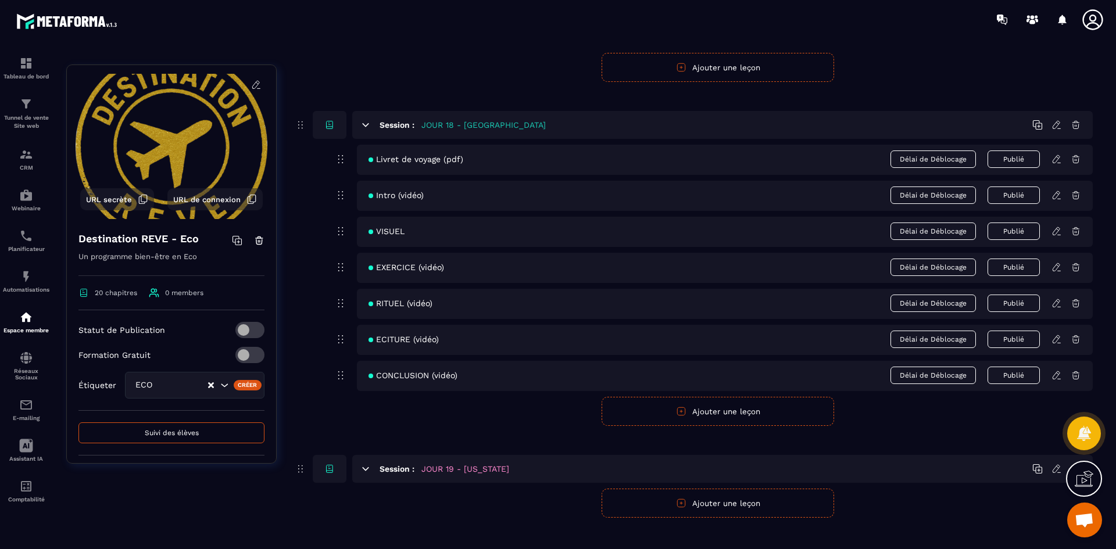
scroll to position [5629, 0]
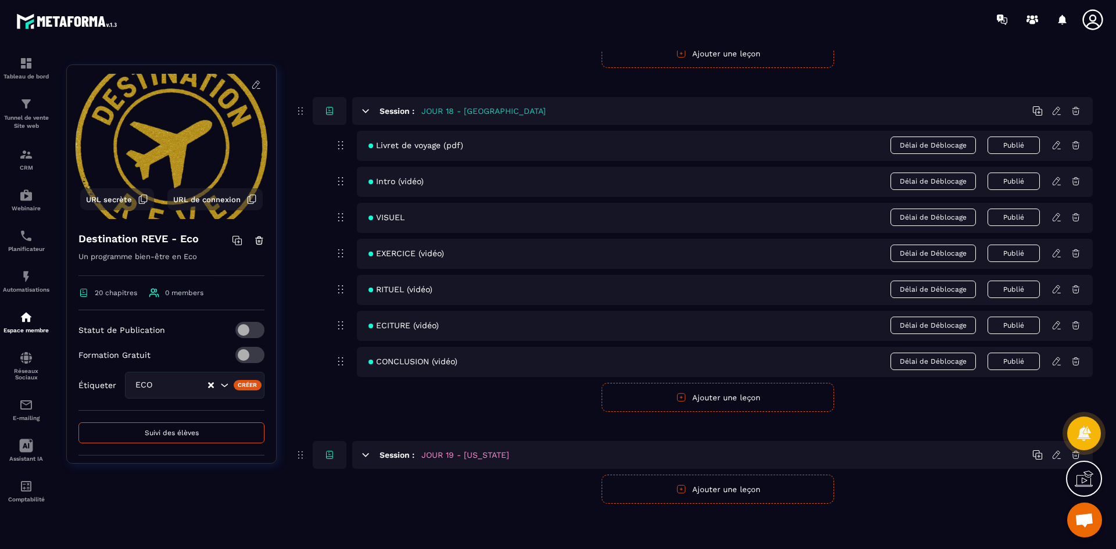
click at [725, 488] on button "Ajouter une leçon" at bounding box center [717, 489] width 232 height 29
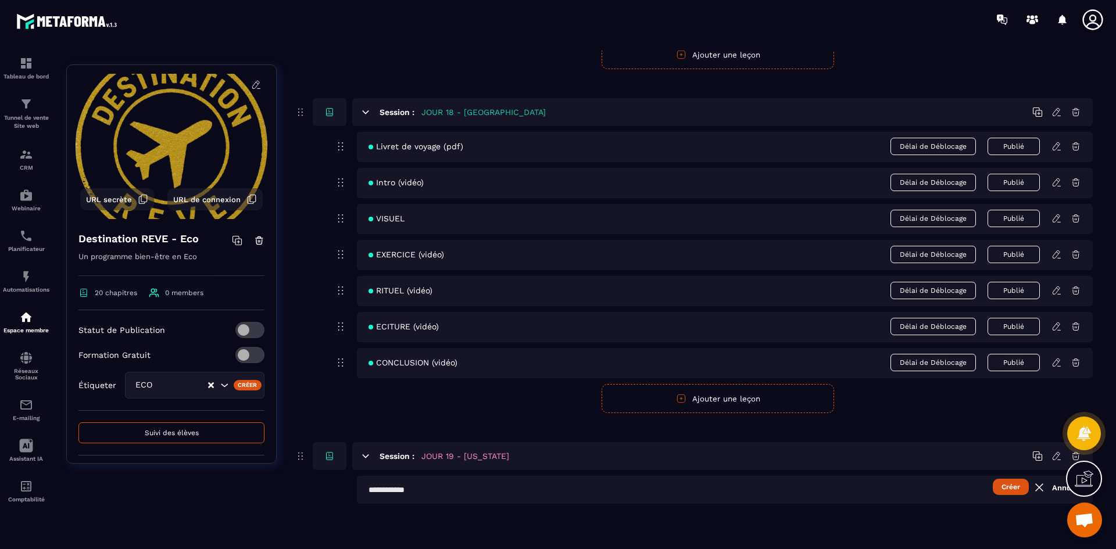
click at [418, 493] on input "text" at bounding box center [725, 490] width 736 height 28
type input "**********"
click at [1007, 485] on button "Créer" at bounding box center [1011, 487] width 36 height 16
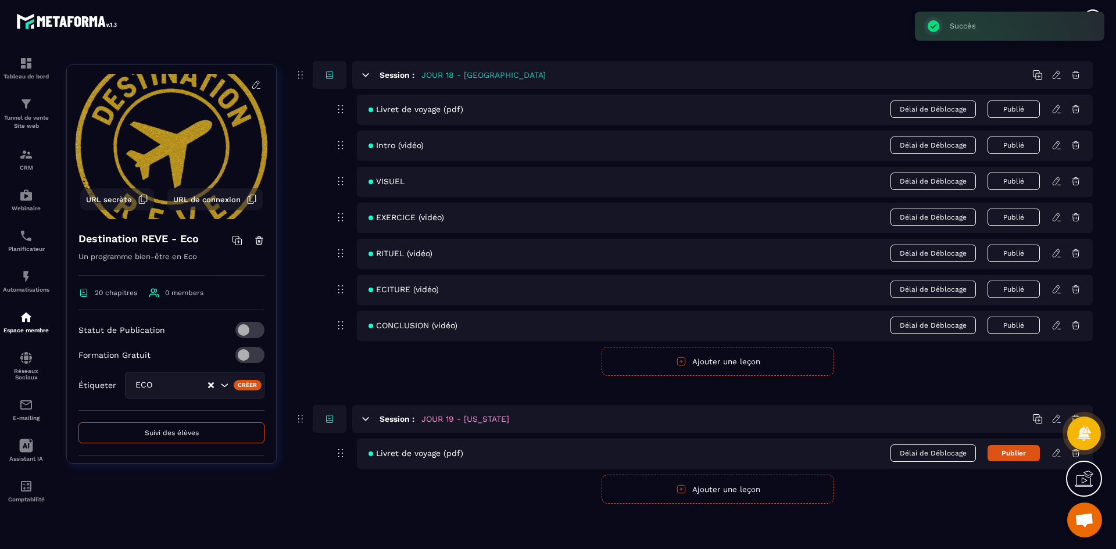
click at [707, 489] on button "Ajouter une leçon" at bounding box center [717, 489] width 232 height 29
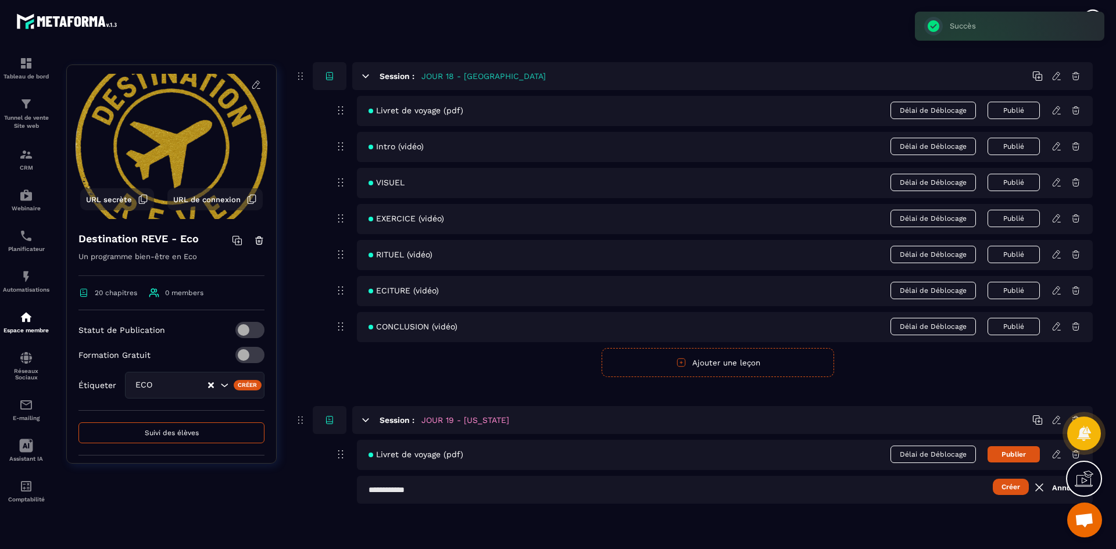
scroll to position [5664, 0]
click at [507, 491] on input "text" at bounding box center [725, 490] width 736 height 28
type input "**********"
click at [1015, 484] on button "Créer" at bounding box center [1011, 487] width 36 height 16
click at [748, 521] on button "Ajouter une leçon" at bounding box center [717, 526] width 232 height 29
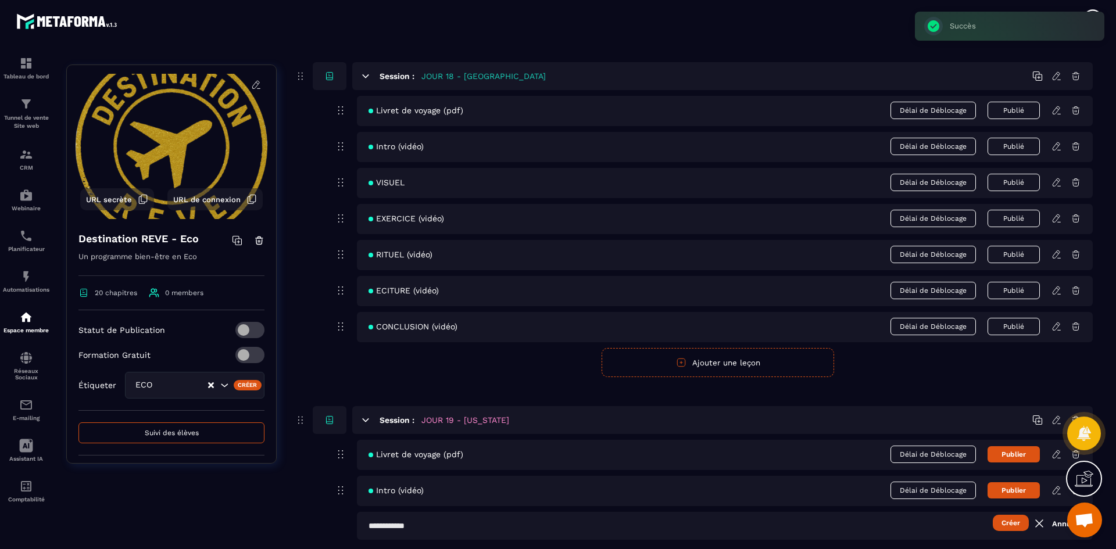
click at [488, 524] on input "text" at bounding box center [725, 526] width 736 height 28
click at [1013, 523] on button "Créer" at bounding box center [1011, 523] width 36 height 16
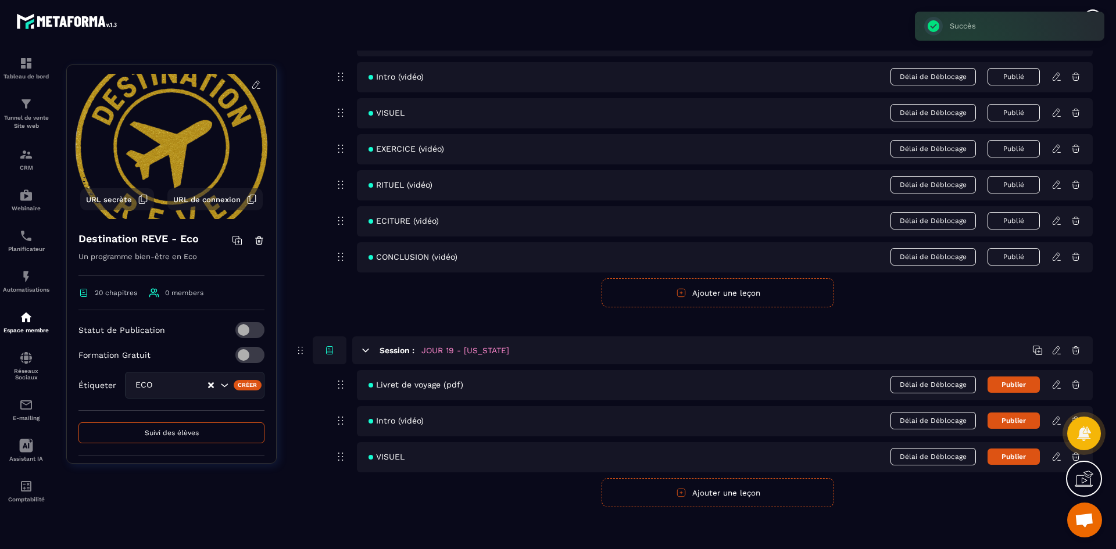
scroll to position [5737, 0]
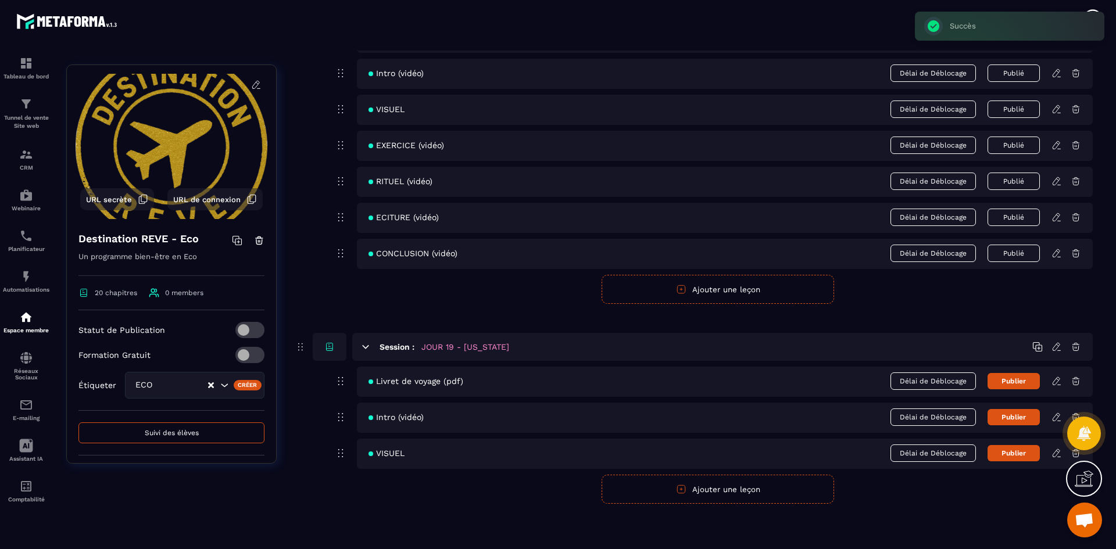
click at [779, 491] on button "Ajouter une leçon" at bounding box center [717, 489] width 232 height 29
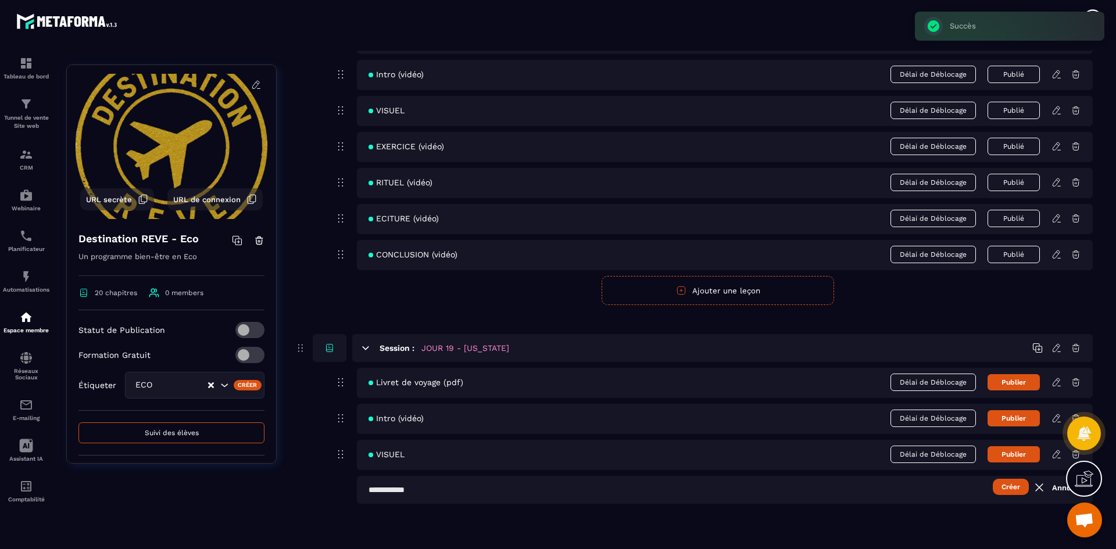
scroll to position [5736, 0]
click at [509, 492] on input "text" at bounding box center [725, 490] width 736 height 28
type input "**********"
click at [1014, 493] on button "Créer" at bounding box center [1011, 487] width 36 height 16
click at [674, 524] on button "Ajouter une leçon" at bounding box center [717, 526] width 232 height 29
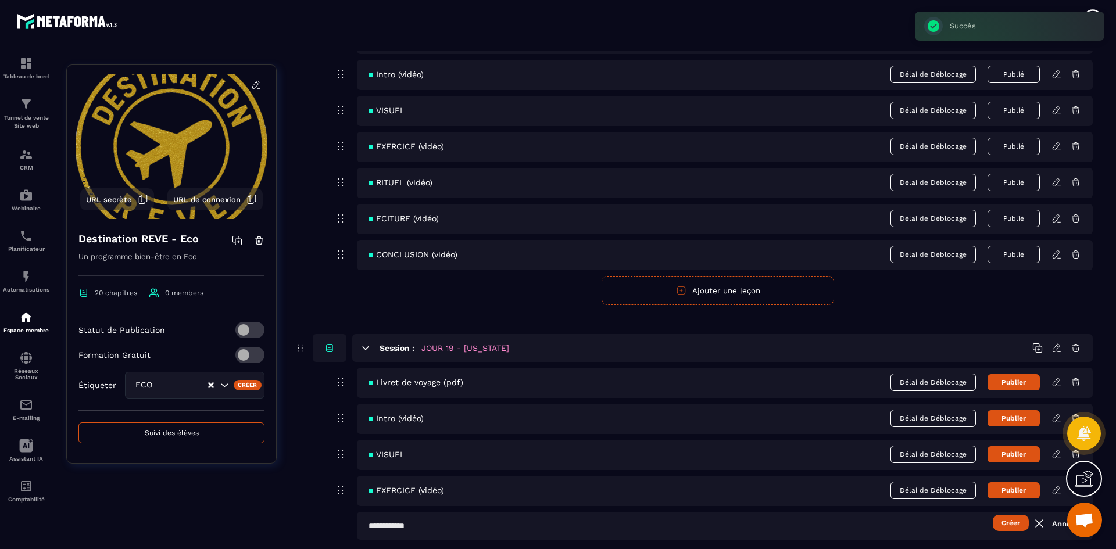
click at [542, 521] on input "text" at bounding box center [725, 526] width 736 height 28
click at [1021, 518] on button "Créer" at bounding box center [1011, 523] width 36 height 16
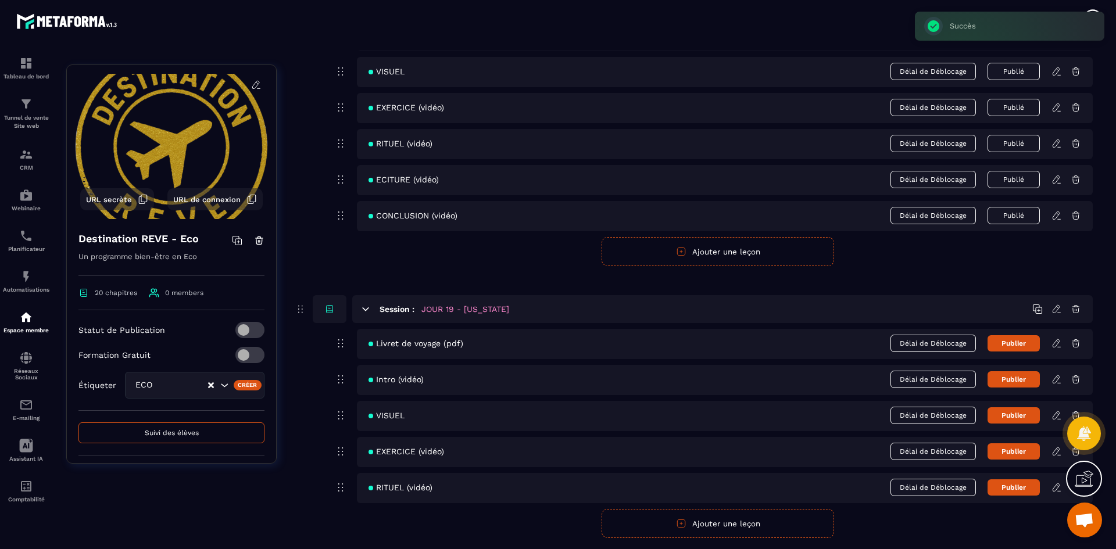
scroll to position [5794, 0]
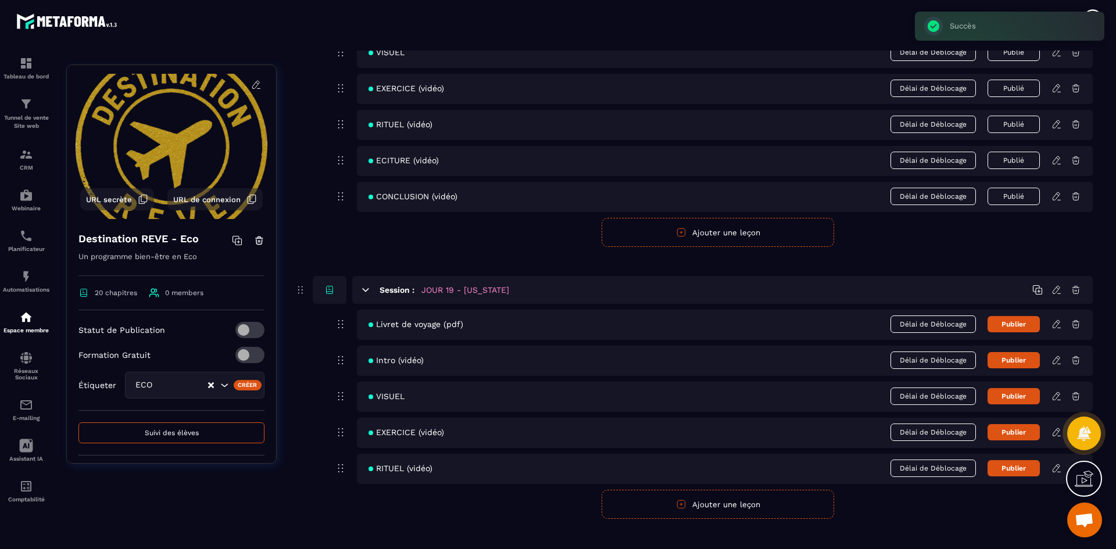
click at [668, 506] on button "Ajouter une leçon" at bounding box center [717, 504] width 232 height 29
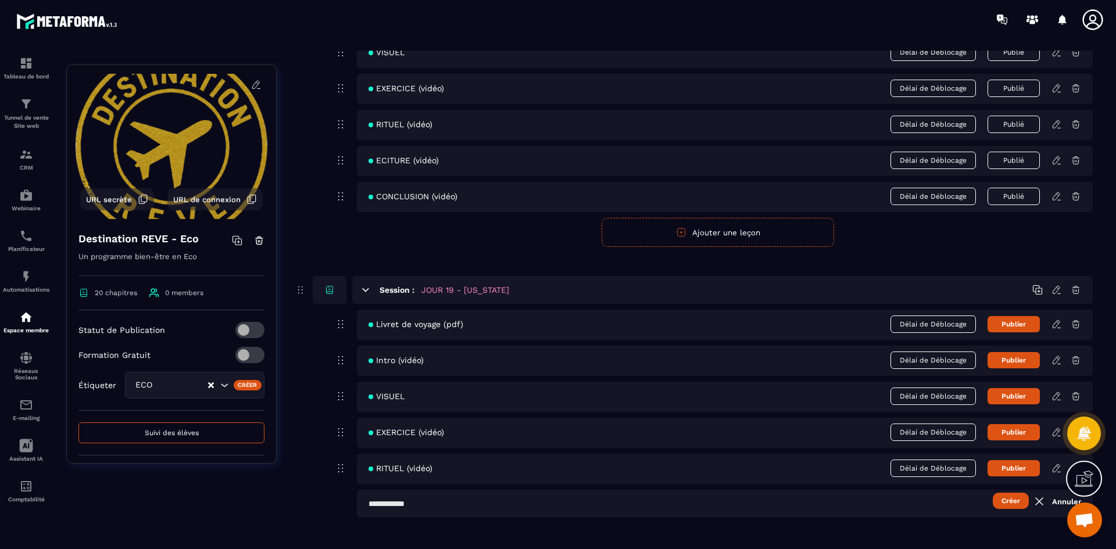
click at [520, 506] on input "text" at bounding box center [725, 504] width 736 height 28
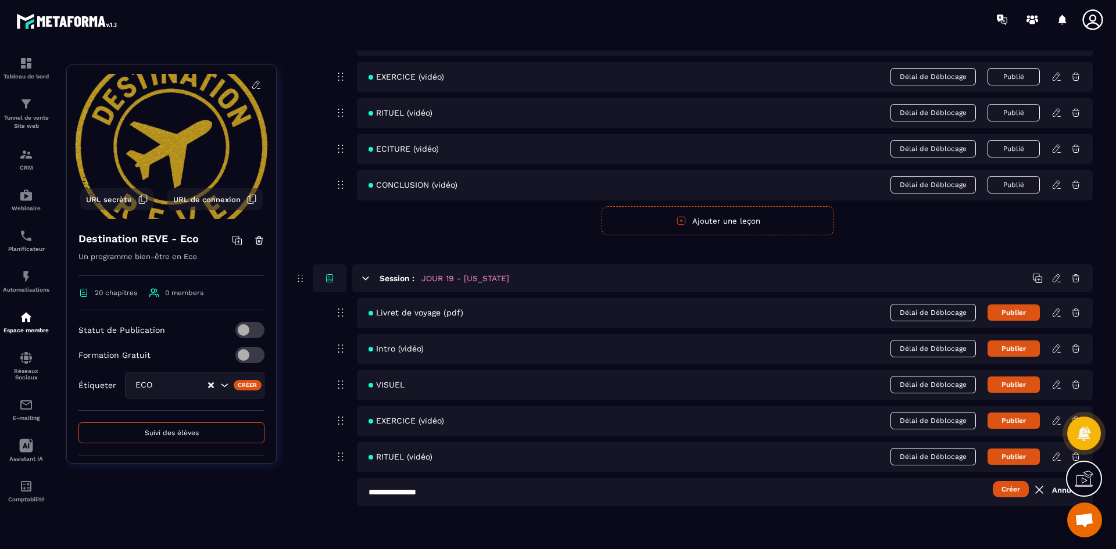
scroll to position [5808, 0]
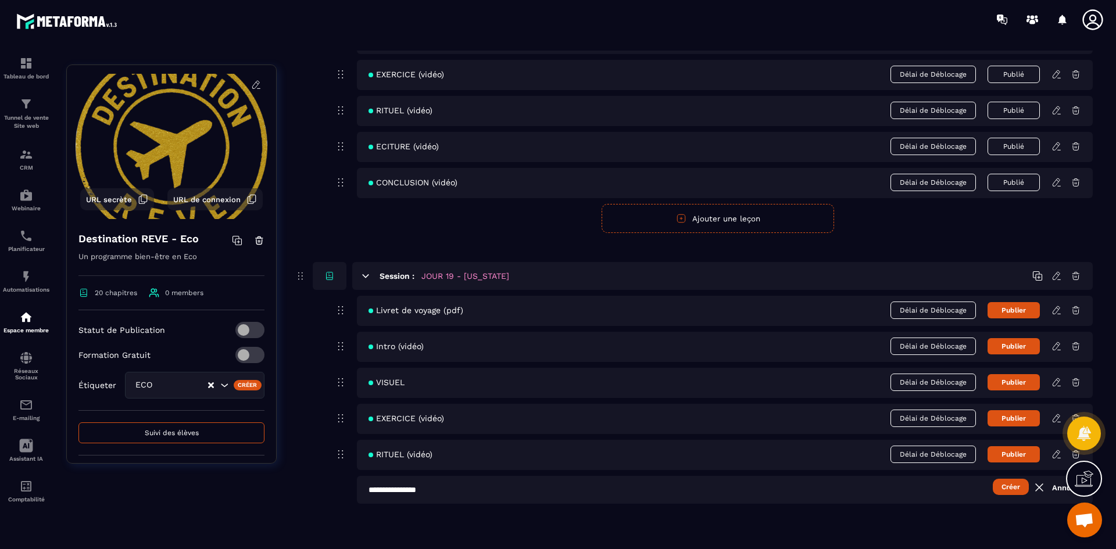
type input "**********"
click at [1018, 488] on button "Créer" at bounding box center [1011, 487] width 36 height 16
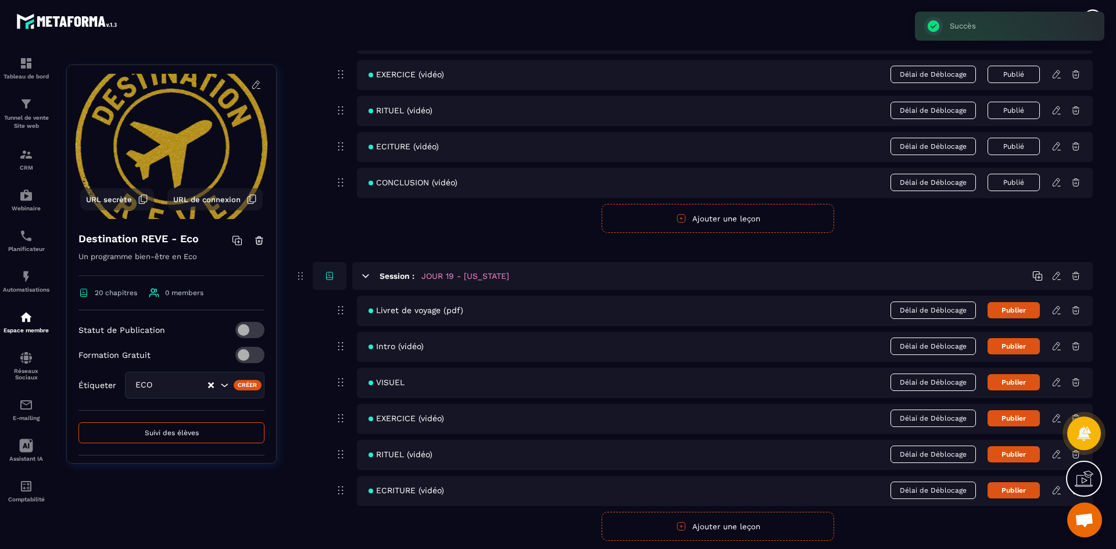
click at [703, 526] on button "Ajouter une leçon" at bounding box center [717, 526] width 232 height 29
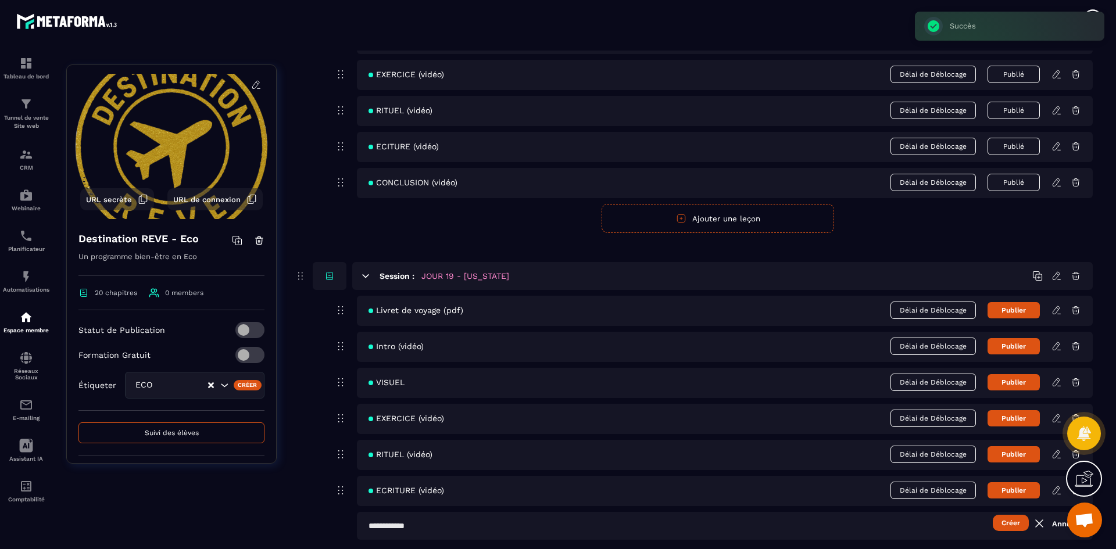
click at [571, 525] on input "text" at bounding box center [725, 526] width 736 height 28
type input "**********"
click at [1009, 520] on button "Créer" at bounding box center [1011, 523] width 36 height 16
click at [1030, 311] on button "Publier" at bounding box center [1013, 310] width 52 height 16
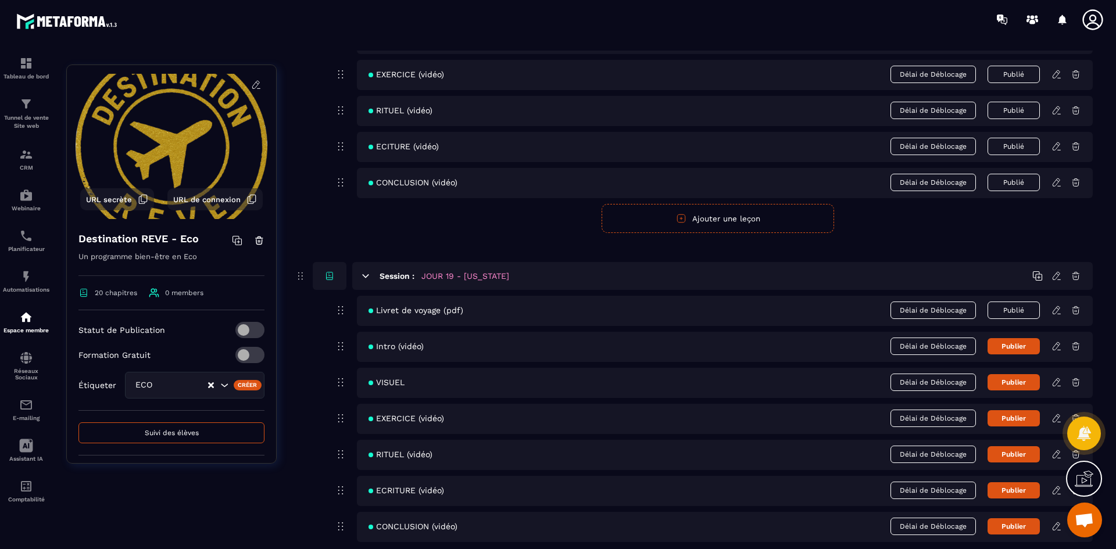
click at [994, 345] on button "Publier" at bounding box center [1013, 346] width 52 height 16
click at [1023, 381] on button "Publier" at bounding box center [1013, 382] width 52 height 16
click at [1027, 418] on button "Publier" at bounding box center [1013, 418] width 52 height 16
click at [1029, 459] on button "Publier" at bounding box center [1013, 454] width 52 height 16
click at [1033, 488] on button "Publier" at bounding box center [1013, 490] width 52 height 16
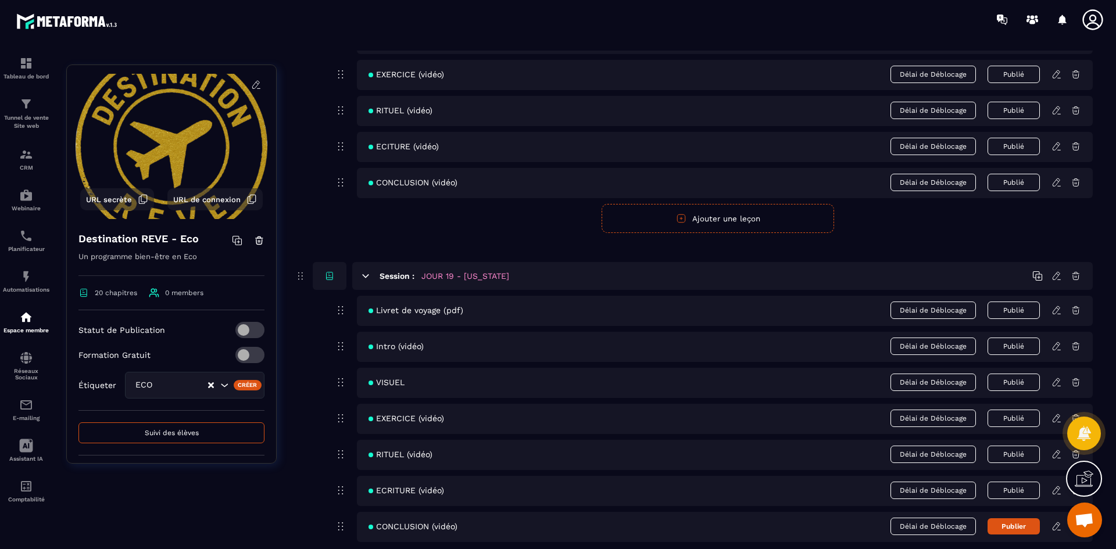
click at [1034, 527] on button "Publier" at bounding box center [1013, 526] width 52 height 16
click at [1056, 316] on div "Livret de voyage (pdf) Délai de Déblocage Publié" at bounding box center [725, 311] width 736 height 30
click at [1056, 311] on icon at bounding box center [1056, 310] width 10 height 10
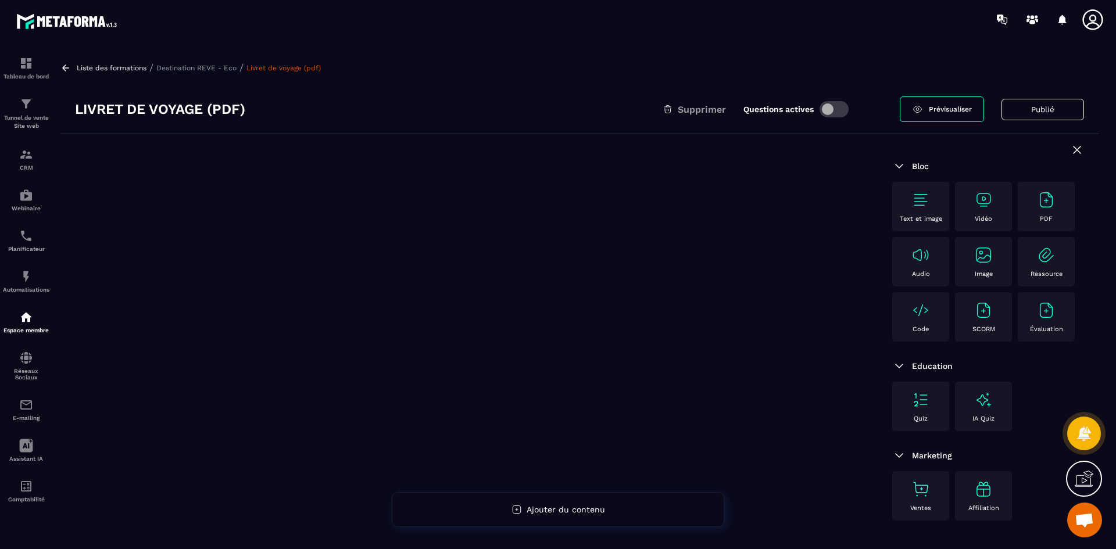
click at [1041, 206] on img at bounding box center [1046, 200] width 19 height 19
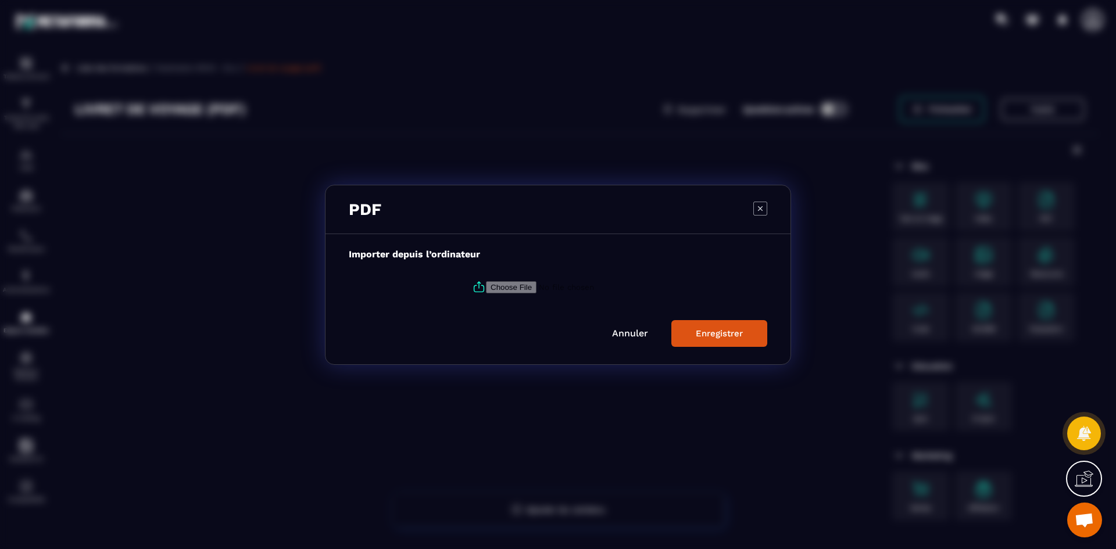
click at [474, 285] on icon "Modal window" at bounding box center [479, 287] width 14 height 14
click at [486, 285] on input "Modal window" at bounding box center [565, 287] width 158 height 12
type input "**********"
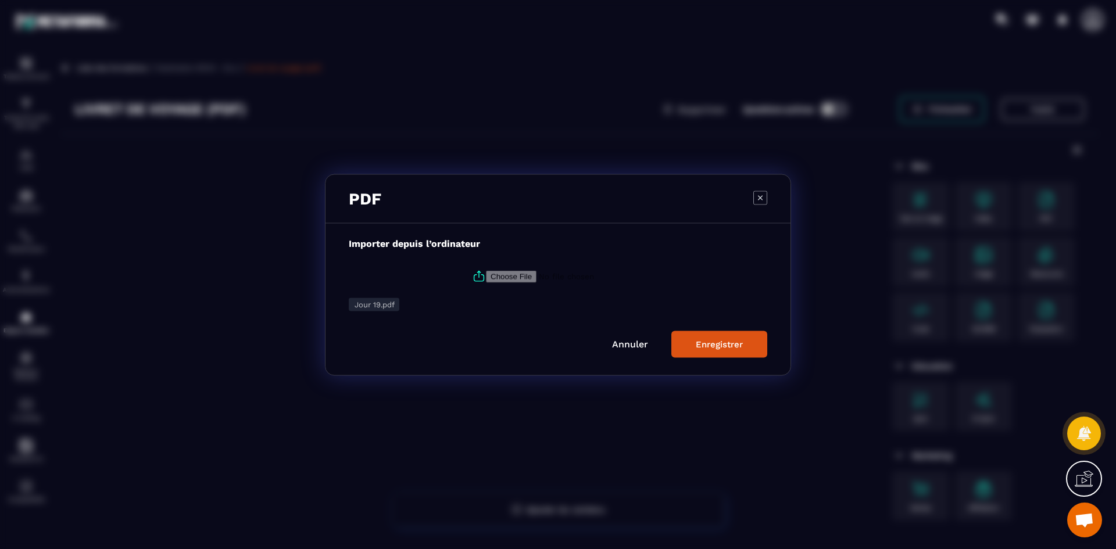
click at [722, 343] on div "Enregistrer" at bounding box center [719, 344] width 47 height 10
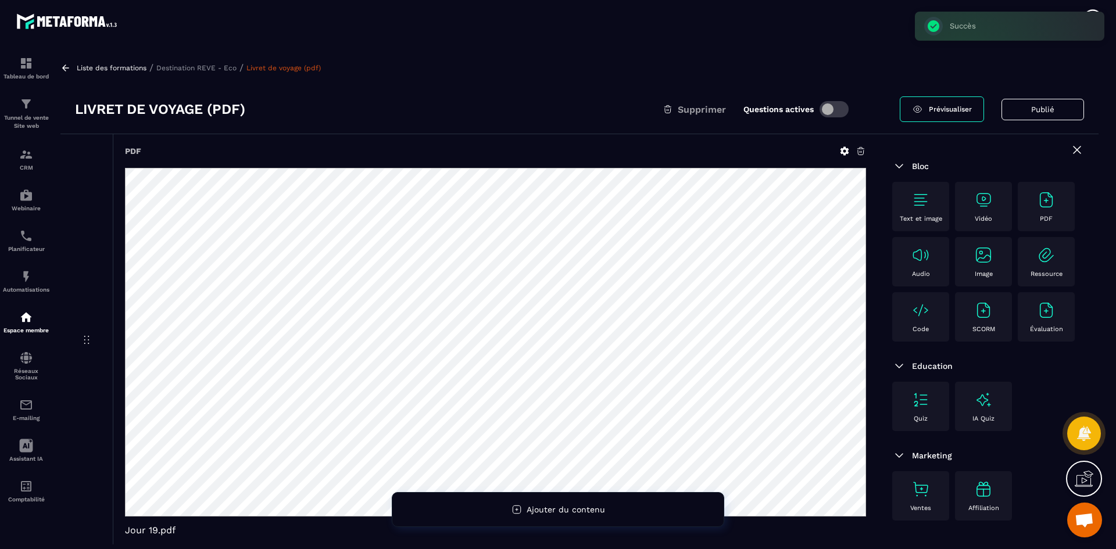
click at [211, 70] on p "Destination REVE - Eco" at bounding box center [196, 68] width 80 height 8
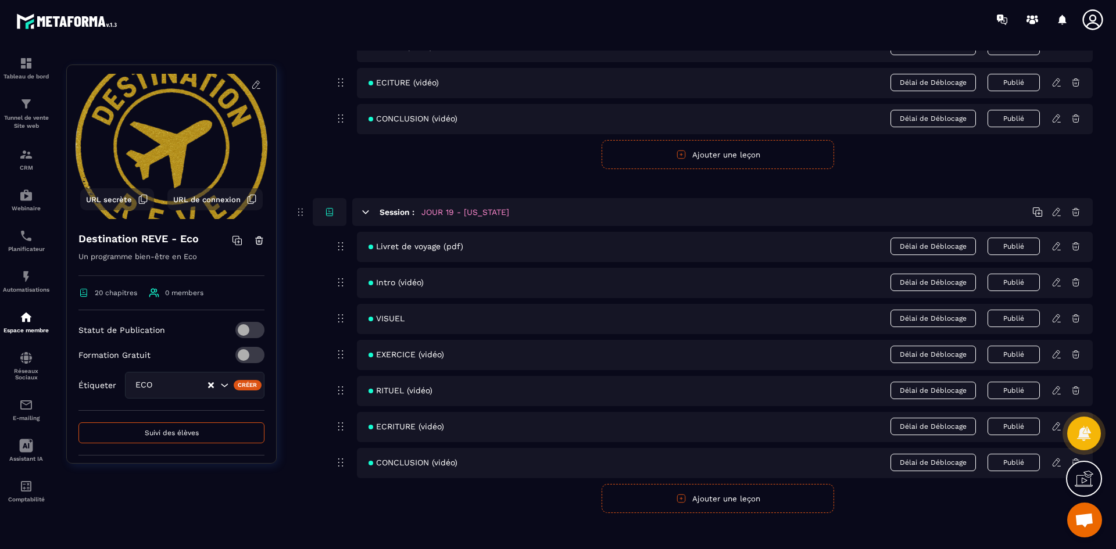
scroll to position [5882, 0]
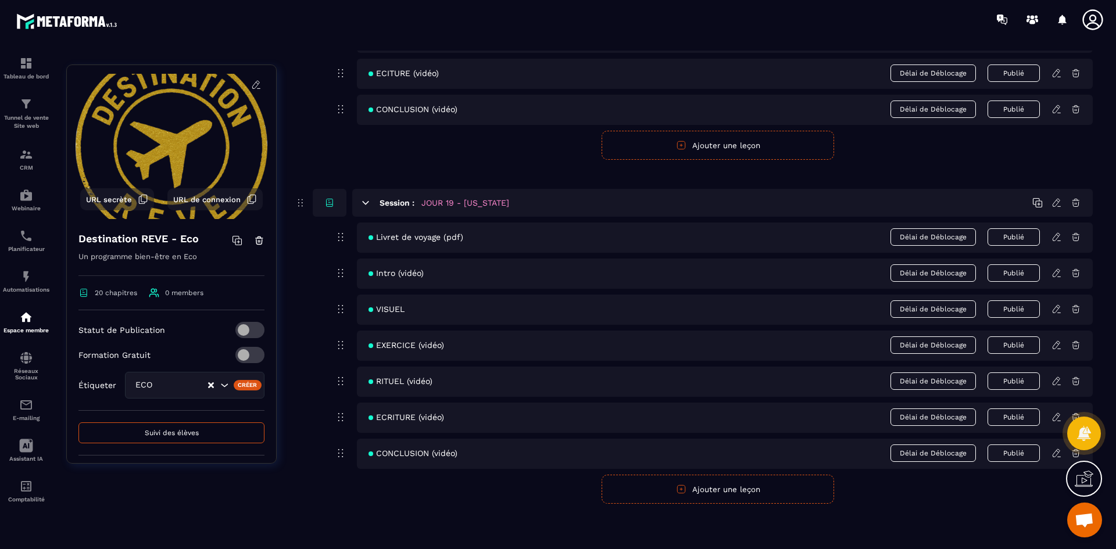
click at [1057, 273] on icon at bounding box center [1056, 273] width 10 height 10
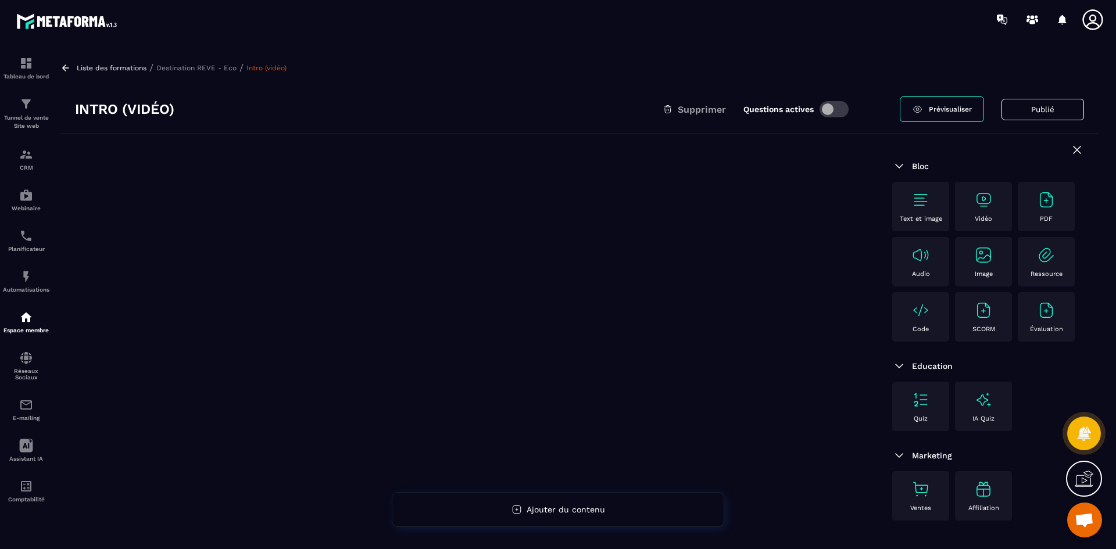
click at [992, 202] on img at bounding box center [983, 200] width 19 height 19
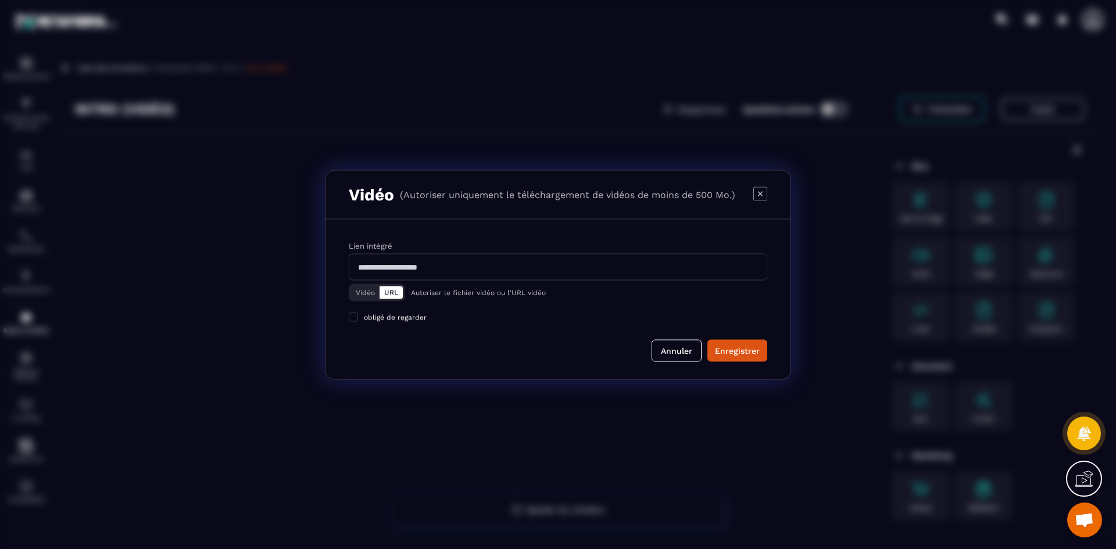
click at [372, 291] on button "Vidéo" at bounding box center [365, 292] width 28 height 13
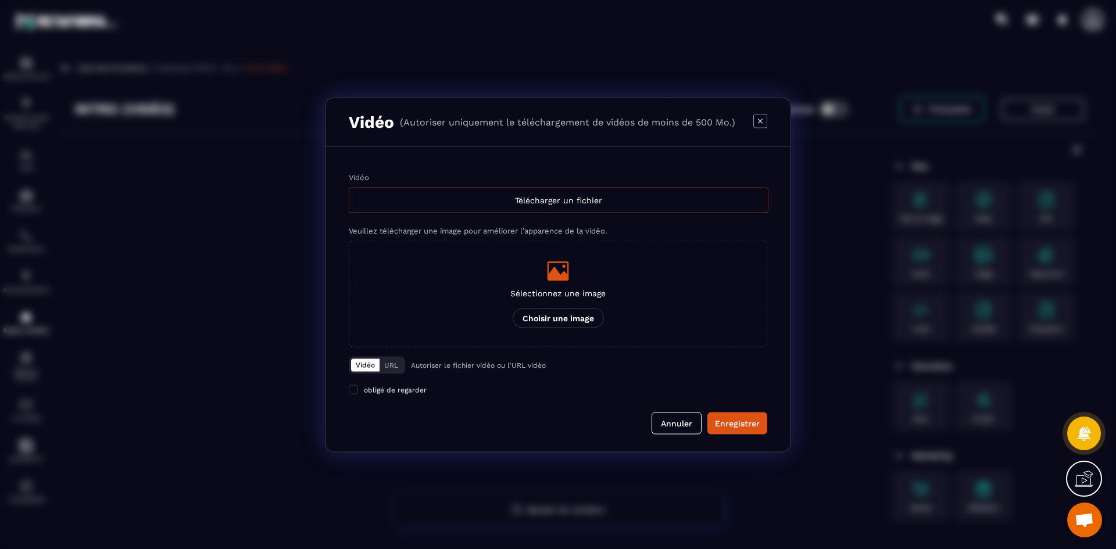
click at [539, 209] on div "Télécharger un fichier" at bounding box center [559, 200] width 420 height 26
click at [0, 0] on input "Vidéo Télécharger un fichier" at bounding box center [0, 0] width 0 height 0
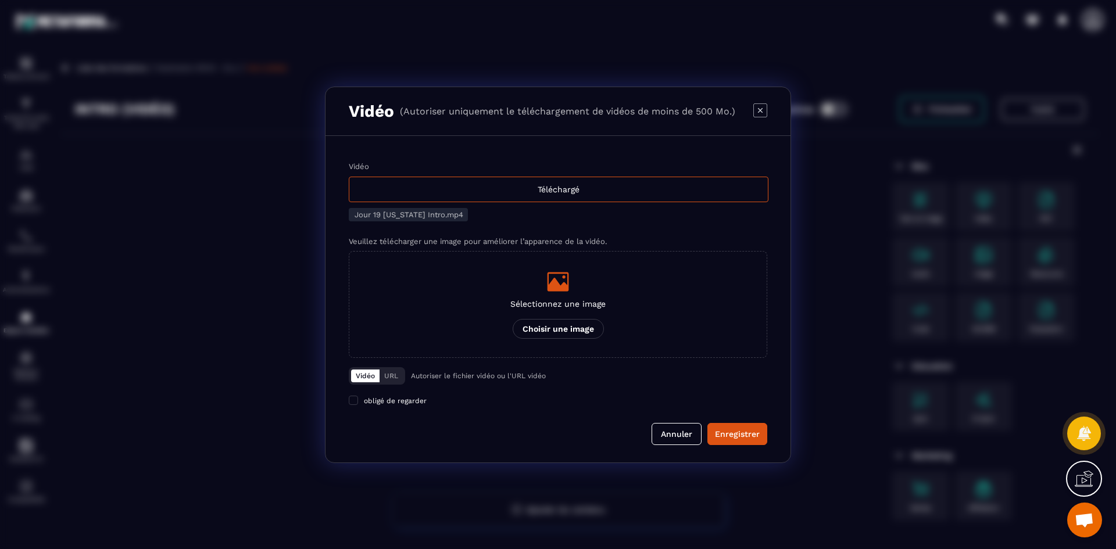
click at [581, 277] on div "Modal window" at bounding box center [557, 281] width 95 height 23
click at [0, 0] on input "Sélectionnez une image Choisir une image" at bounding box center [0, 0] width 0 height 0
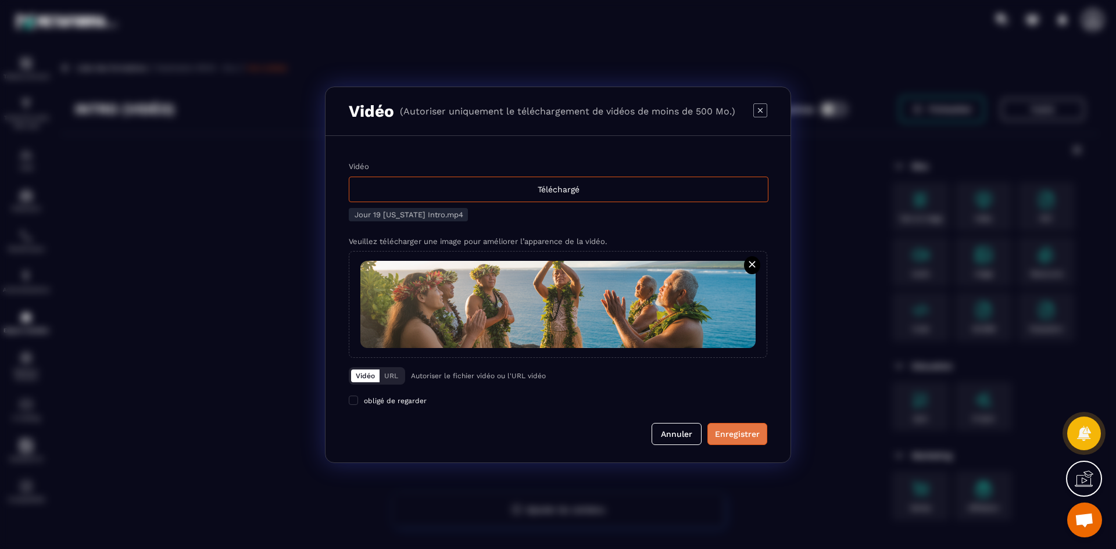
click at [742, 432] on div "Enregistrer" at bounding box center [737, 434] width 45 height 12
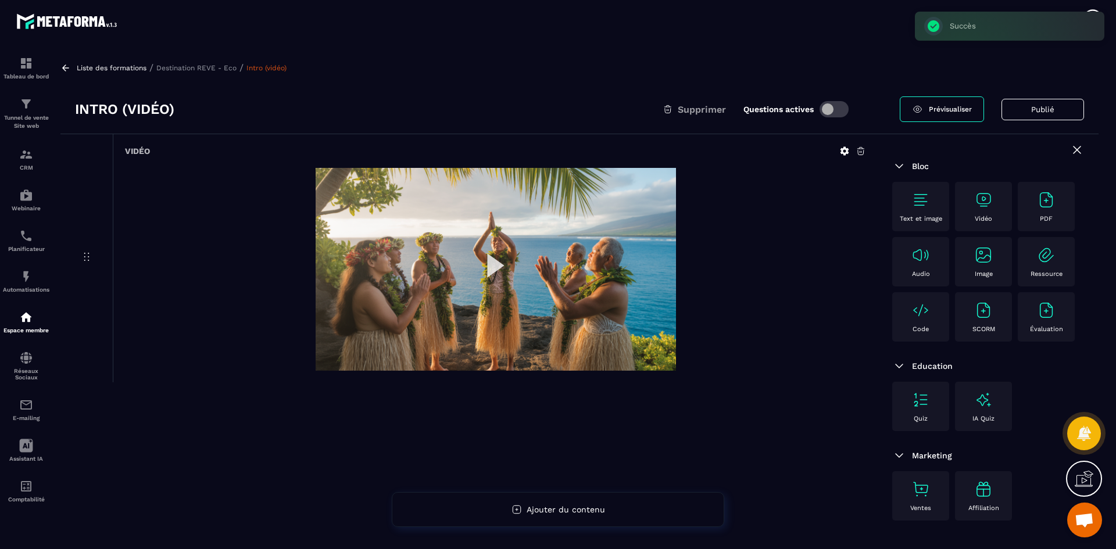
click at [192, 67] on p "Destination REVE - Eco" at bounding box center [196, 68] width 80 height 8
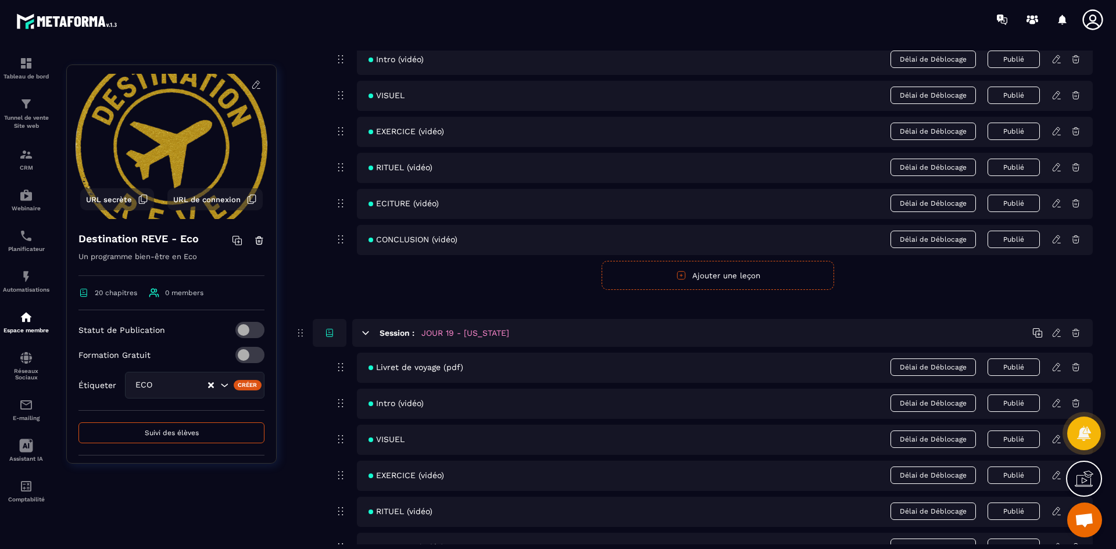
scroll to position [5882, 0]
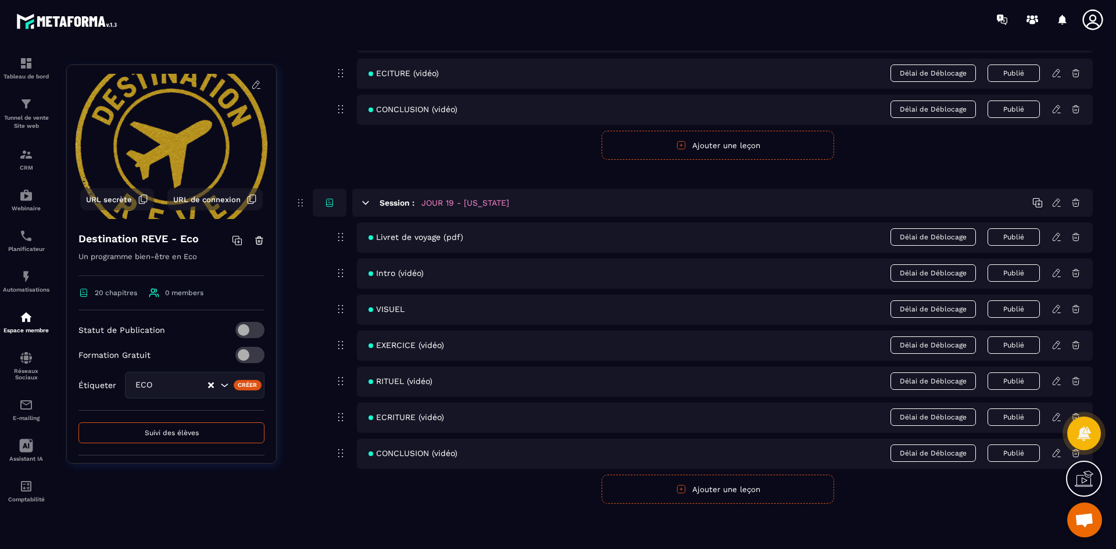
click at [1058, 311] on icon at bounding box center [1056, 309] width 10 height 10
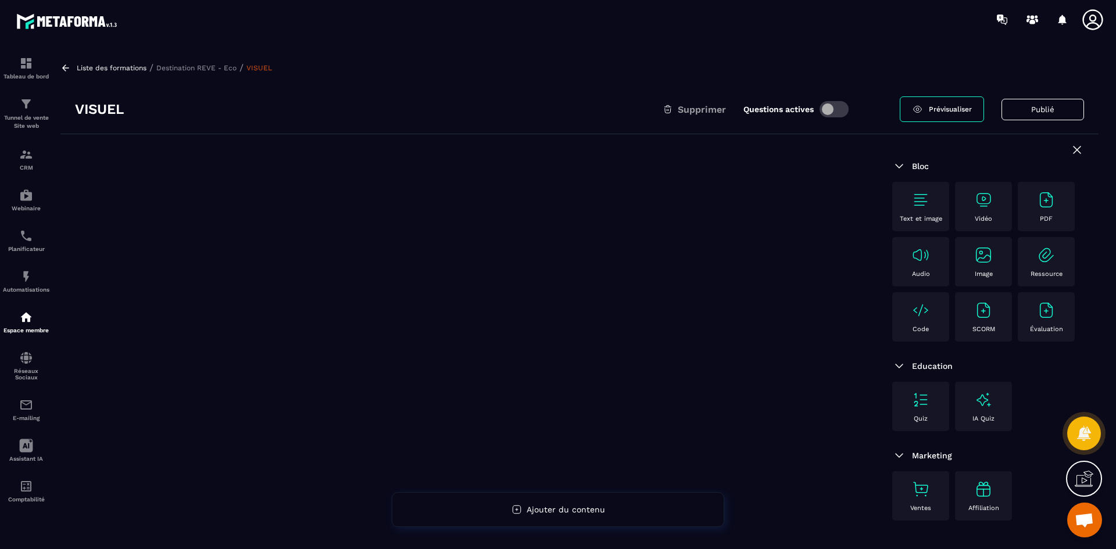
click at [981, 264] on img at bounding box center [983, 255] width 19 height 19
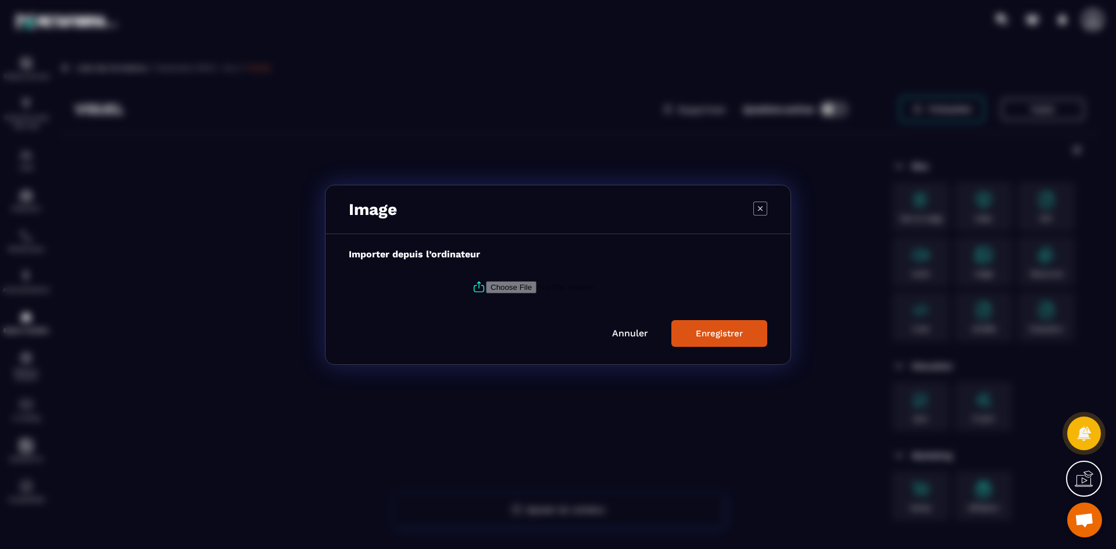
click at [485, 275] on label "Modal window" at bounding box center [558, 286] width 418 height 31
click at [486, 281] on input "Modal window" at bounding box center [565, 287] width 158 height 12
type input "**********"
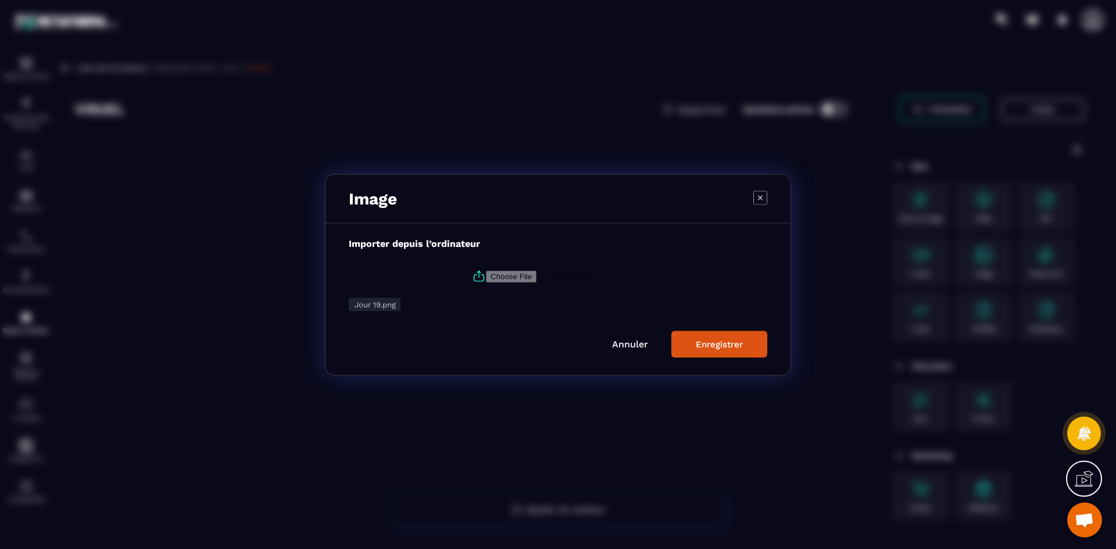
click at [701, 343] on div "Enregistrer" at bounding box center [719, 344] width 47 height 10
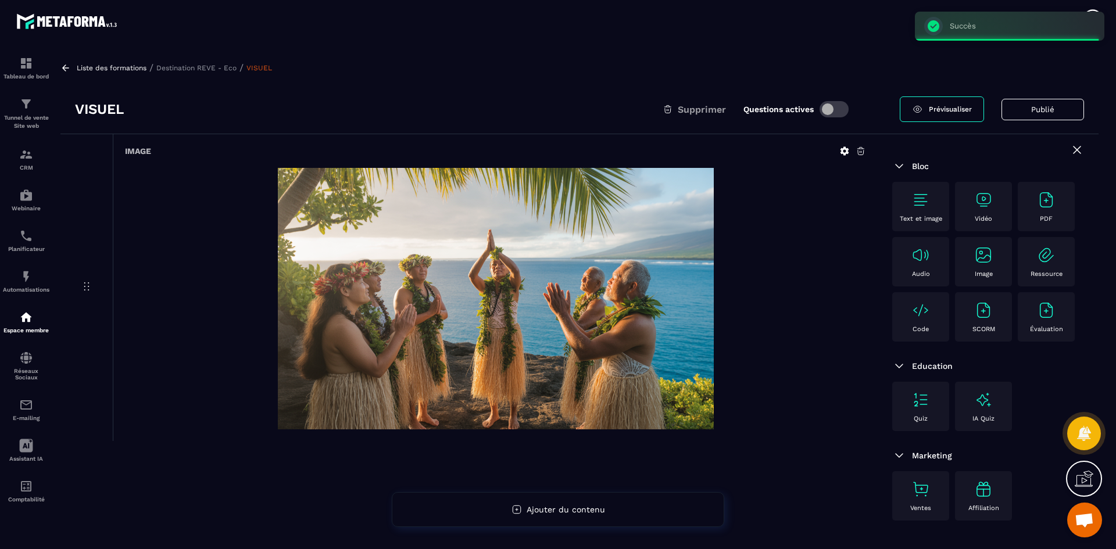
click at [211, 66] on p "Destination REVE - Eco" at bounding box center [196, 68] width 80 height 8
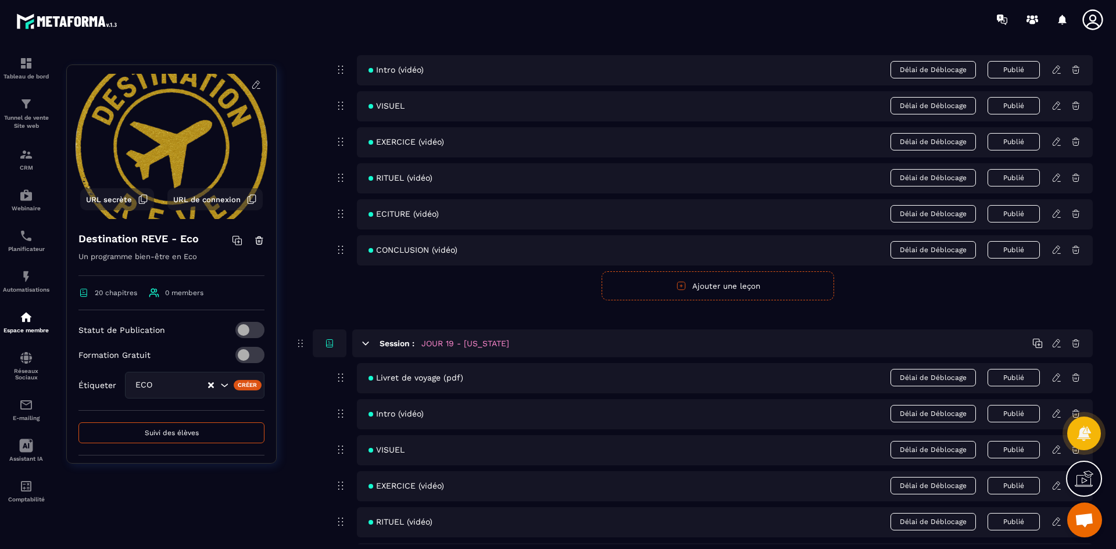
scroll to position [5882, 0]
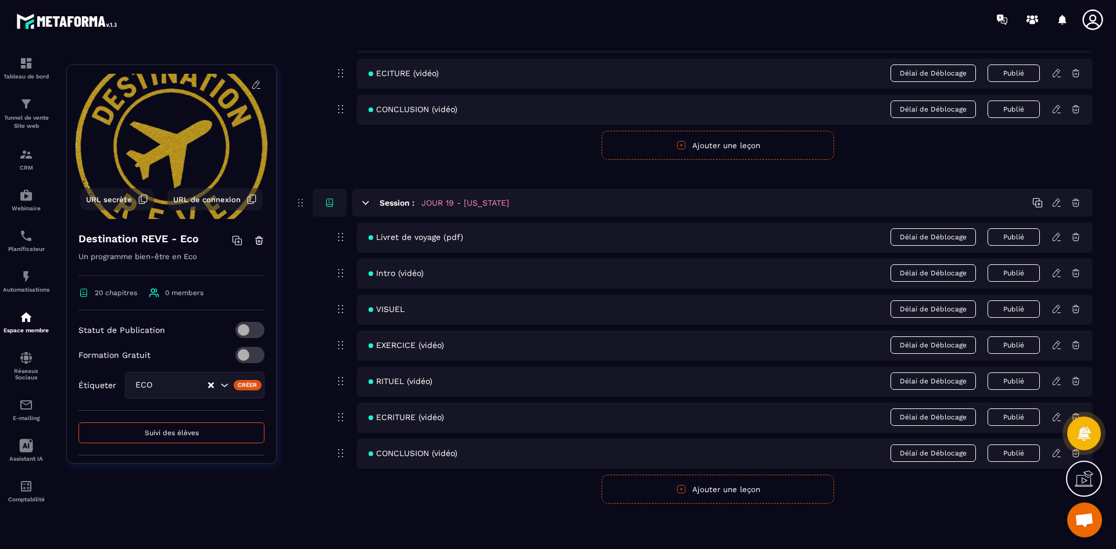
click at [1056, 346] on icon at bounding box center [1056, 345] width 10 height 10
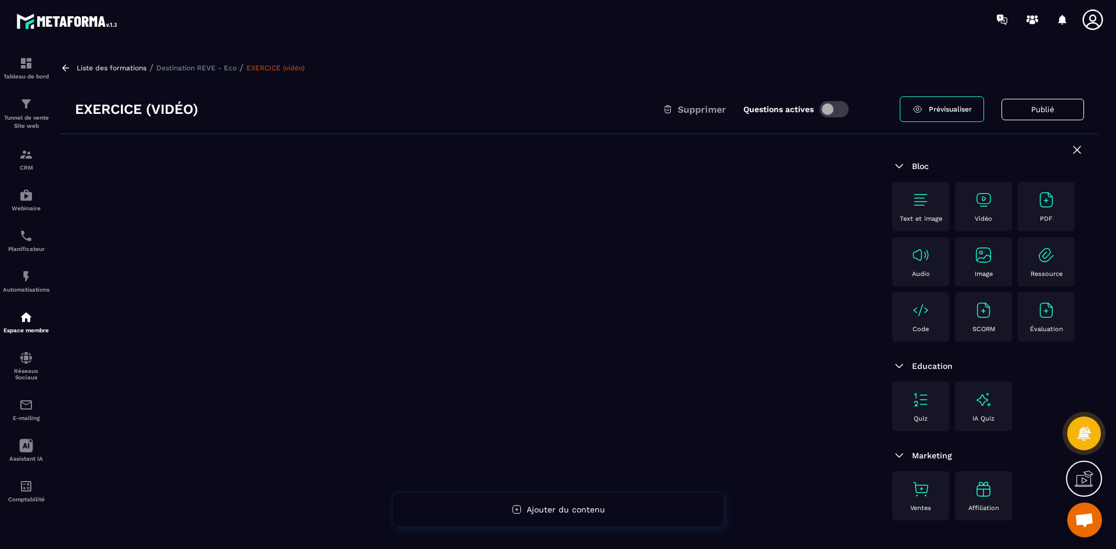
click at [982, 197] on img at bounding box center [983, 200] width 19 height 19
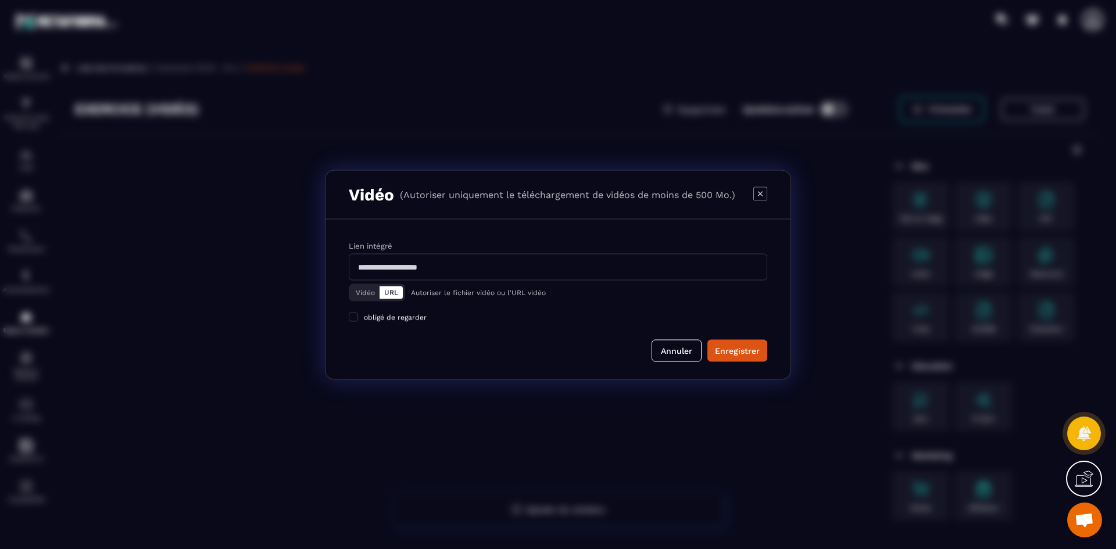
click at [360, 289] on button "Vidéo" at bounding box center [365, 292] width 28 height 13
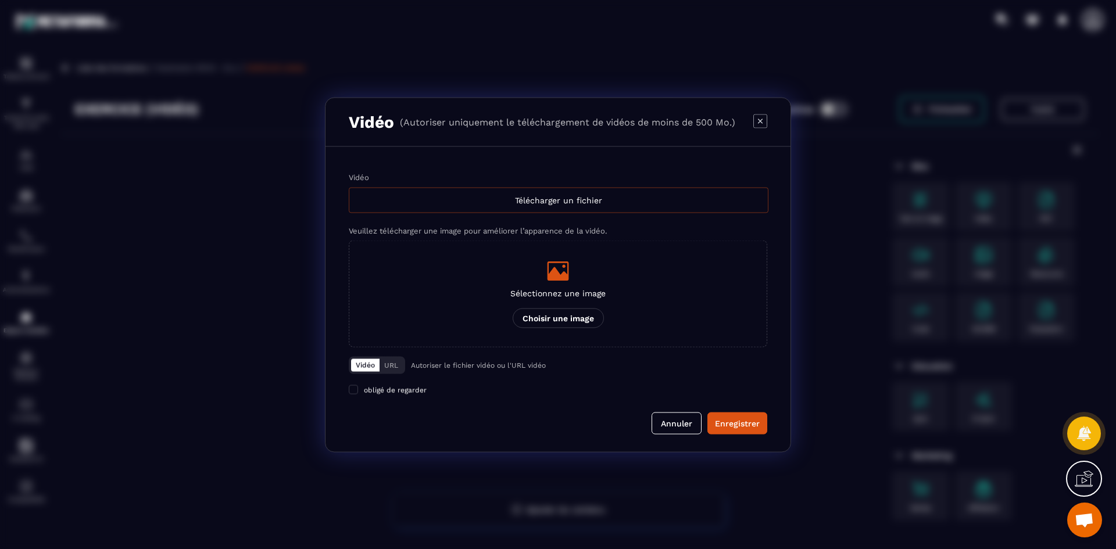
click at [508, 195] on div "Télécharger un fichier" at bounding box center [559, 200] width 420 height 26
click at [0, 0] on input "Vidéo Télécharger un fichier" at bounding box center [0, 0] width 0 height 0
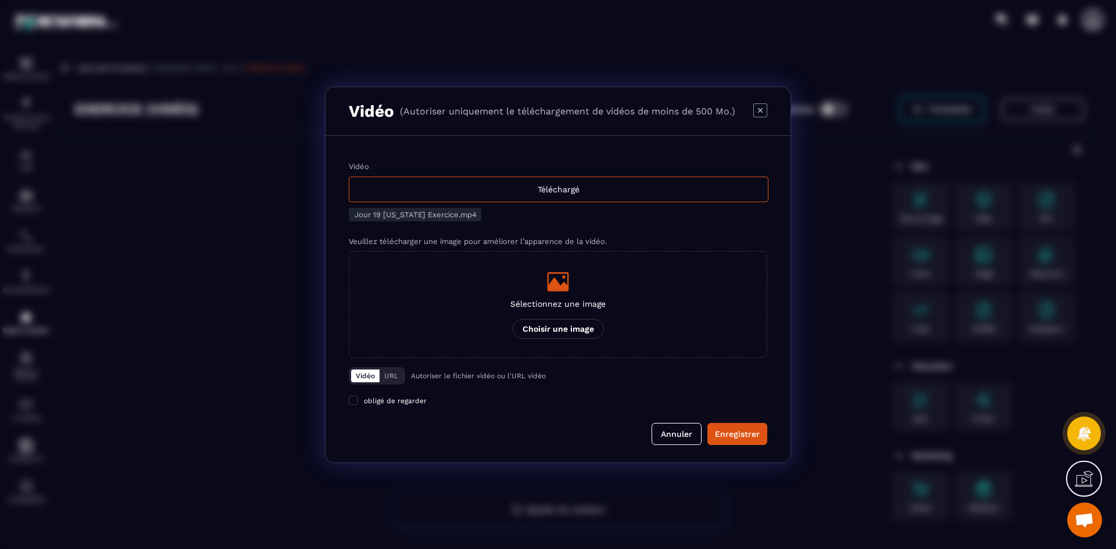
click at [610, 319] on label "Sélectionnez une image Choisir une image" at bounding box center [558, 304] width 418 height 107
click at [0, 0] on input "Sélectionnez une image Choisir une image" at bounding box center [0, 0] width 0 height 0
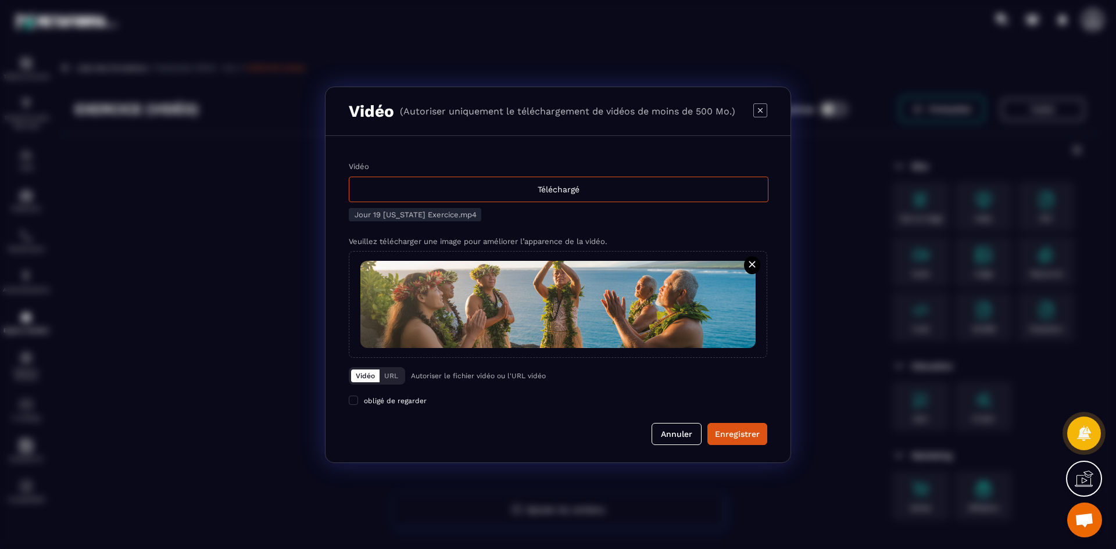
drag, startPoint x: 737, startPoint y: 440, endPoint x: 398, endPoint y: 343, distance: 352.4
click at [737, 440] on button "Enregistrer" at bounding box center [737, 434] width 60 height 22
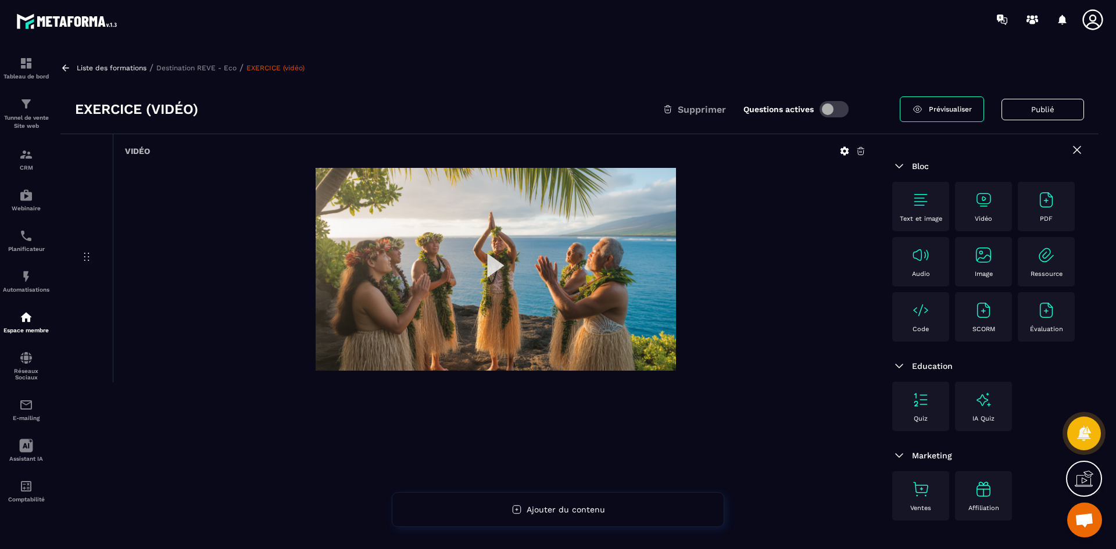
click at [213, 74] on div "Liste des formations / Destination REVE - Eco / EXERCICE (vidéo) EXERCICE (vidé…" at bounding box center [580, 298] width 1050 height 494
click at [215, 64] on p "Destination REVE - Eco" at bounding box center [196, 68] width 80 height 8
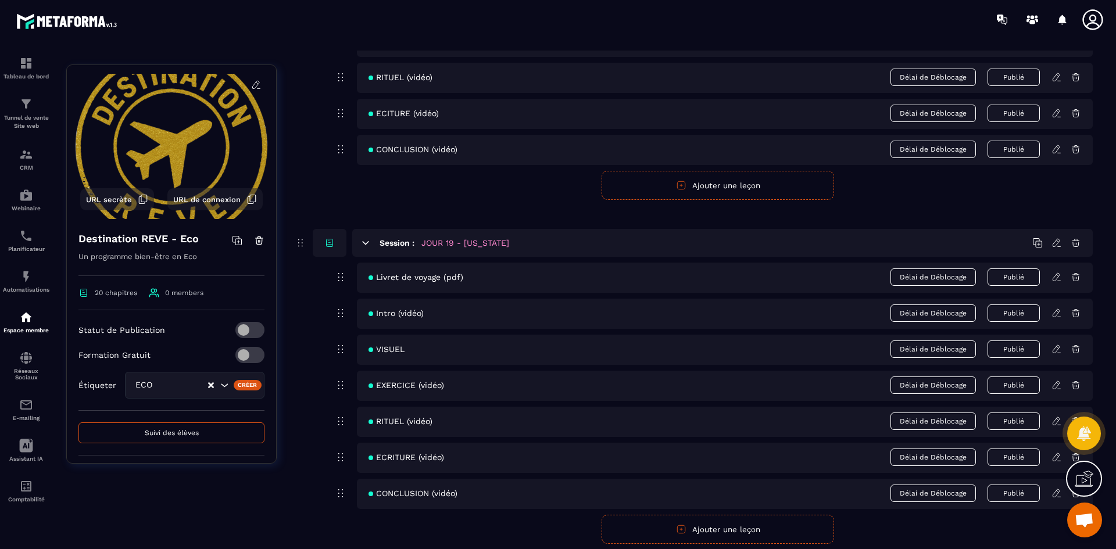
scroll to position [5882, 0]
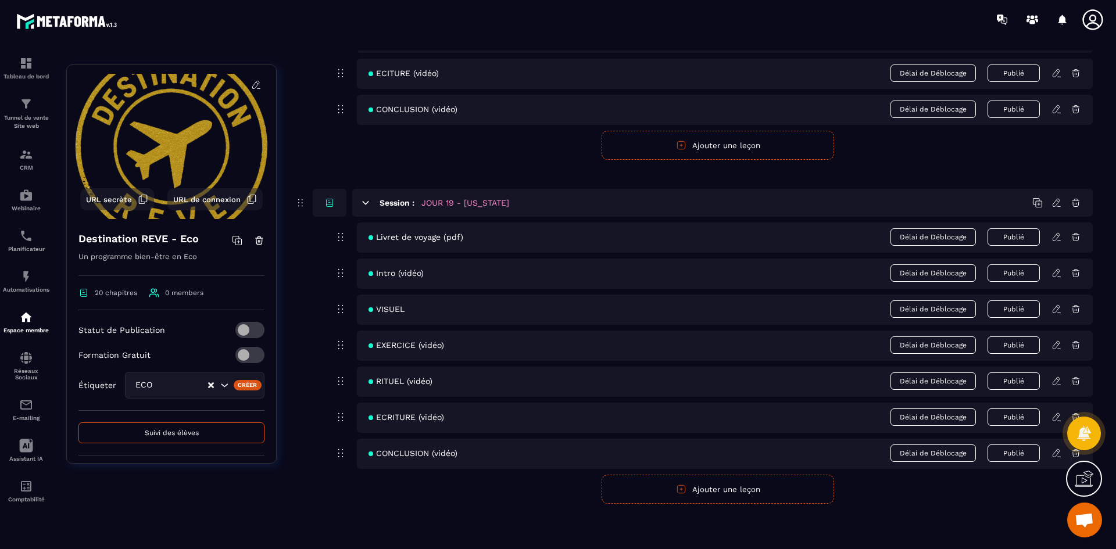
click at [1056, 382] on icon at bounding box center [1056, 381] width 10 height 10
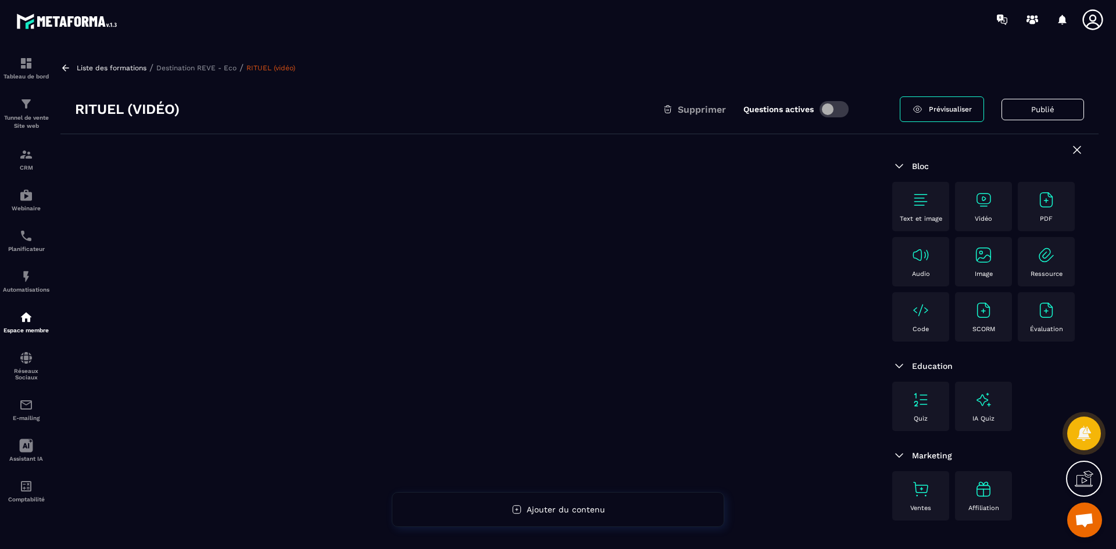
click at [986, 204] on img at bounding box center [983, 200] width 19 height 19
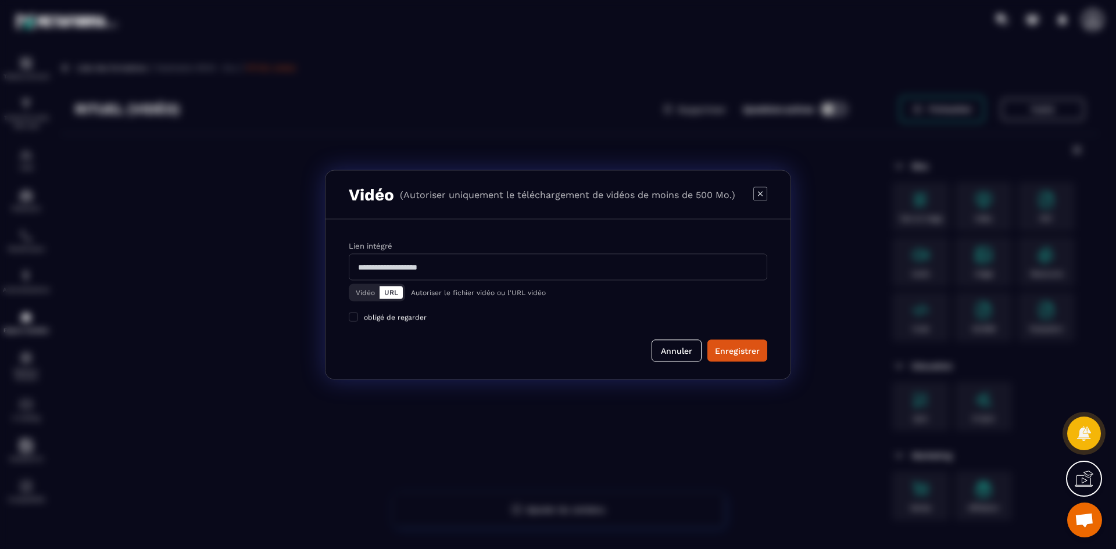
click at [364, 285] on div "Vidéo URL" at bounding box center [377, 292] width 56 height 17
click at [365, 290] on button "Vidéo" at bounding box center [365, 292] width 28 height 13
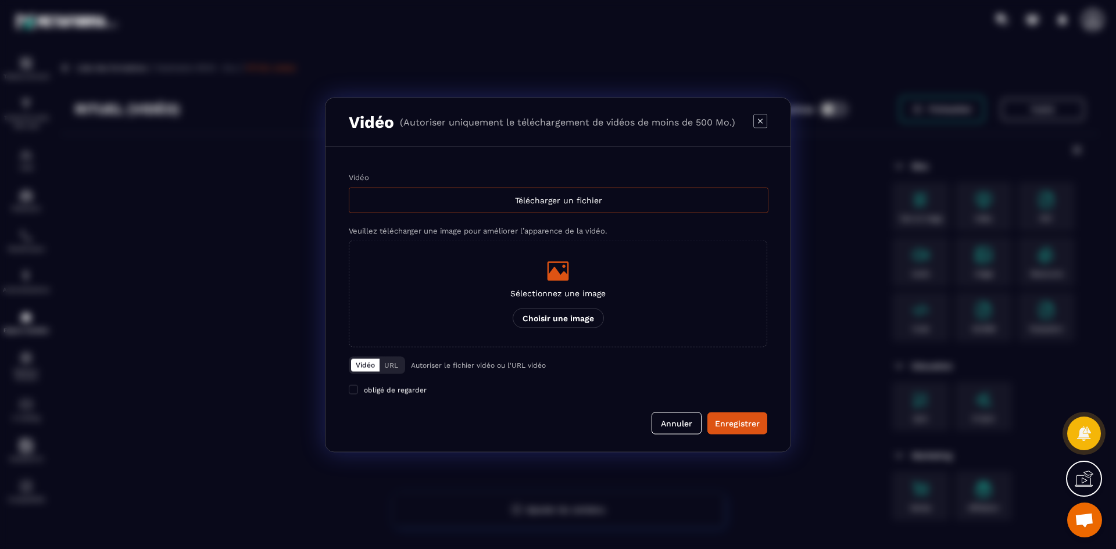
click at [531, 208] on div "Télécharger un fichier" at bounding box center [559, 200] width 420 height 26
click at [0, 0] on input "Vidéo Télécharger un fichier" at bounding box center [0, 0] width 0 height 0
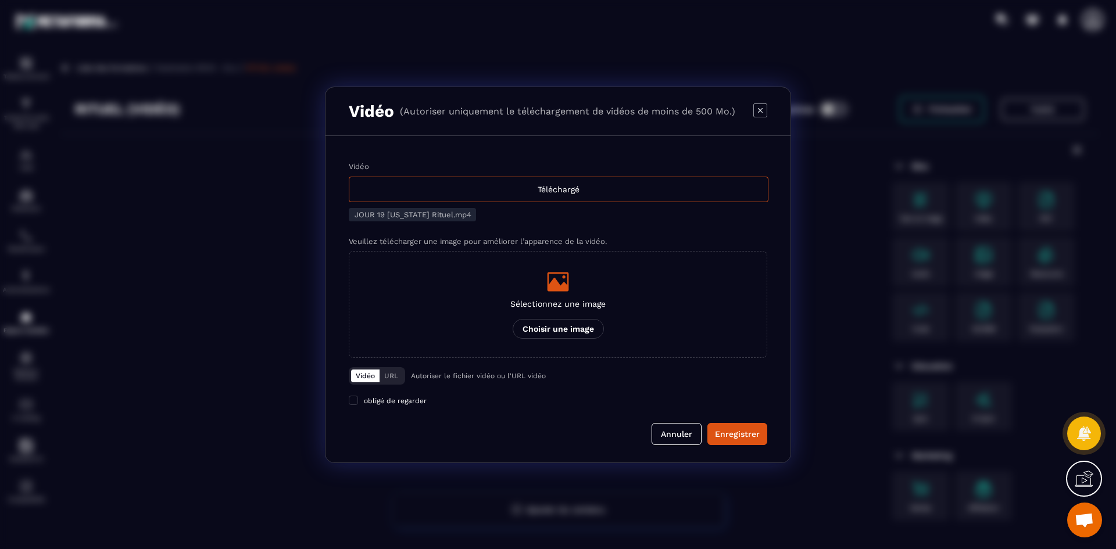
click at [578, 270] on div "Modal window" at bounding box center [557, 281] width 95 height 23
click at [0, 0] on input "Sélectionnez une image Choisir une image" at bounding box center [0, 0] width 0 height 0
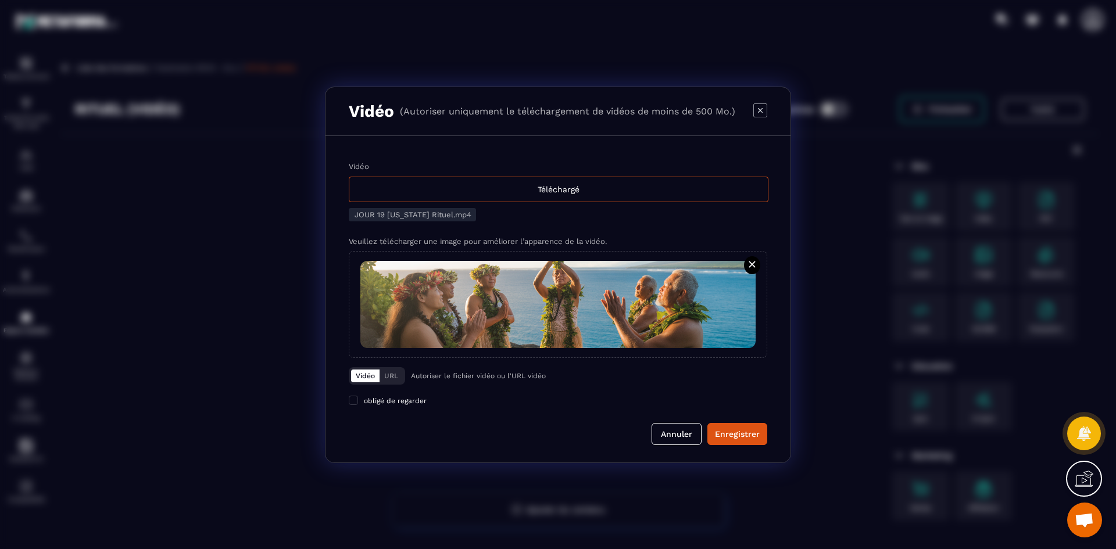
drag, startPoint x: 757, startPoint y: 436, endPoint x: 739, endPoint y: 428, distance: 20.3
click at [757, 436] on div "Enregistrer" at bounding box center [737, 434] width 45 height 12
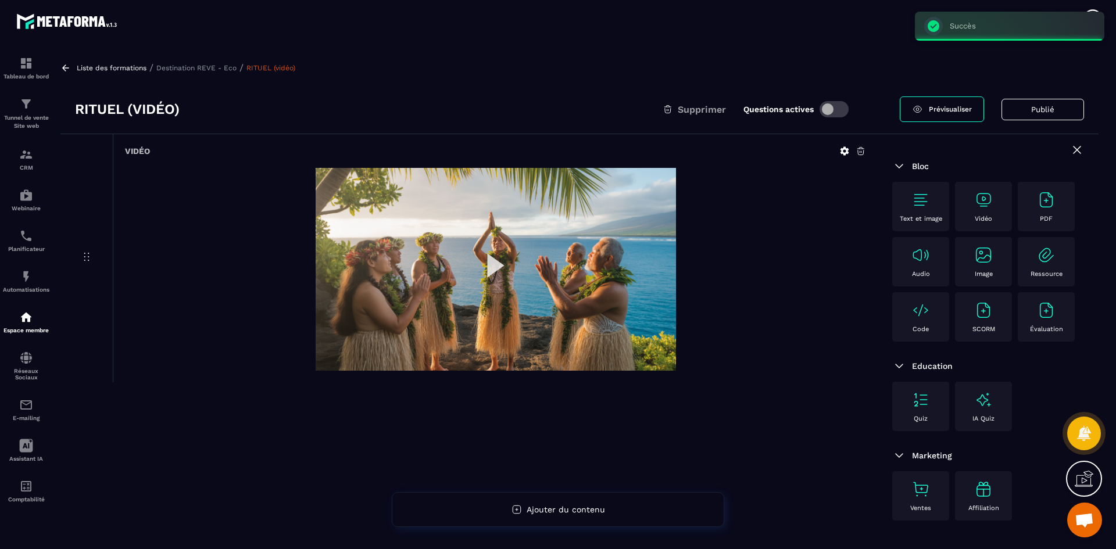
click at [200, 64] on p "Destination REVE - Eco" at bounding box center [196, 68] width 80 height 8
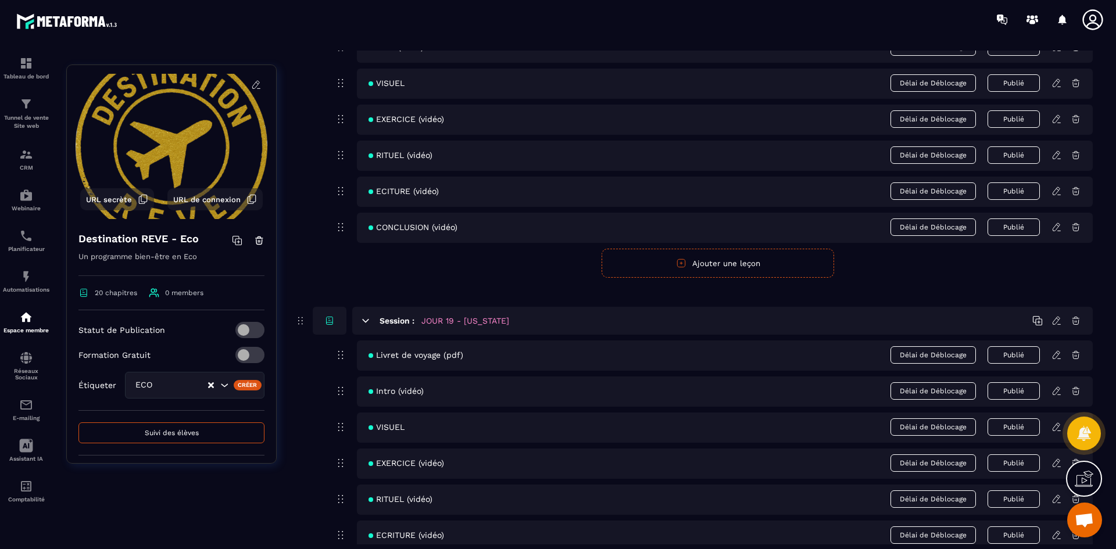
scroll to position [5882, 0]
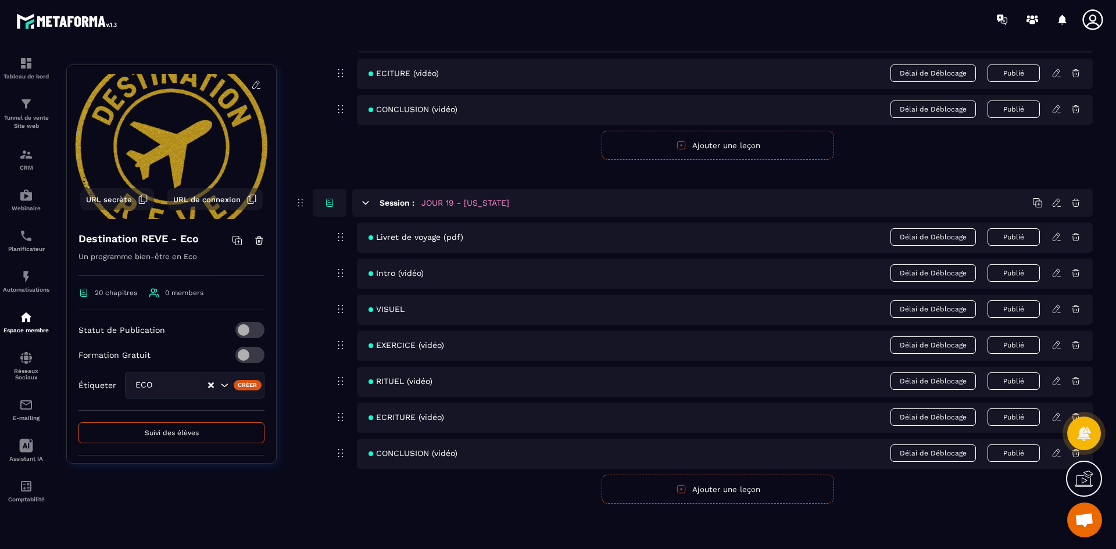
click at [1054, 415] on icon at bounding box center [1056, 417] width 10 height 10
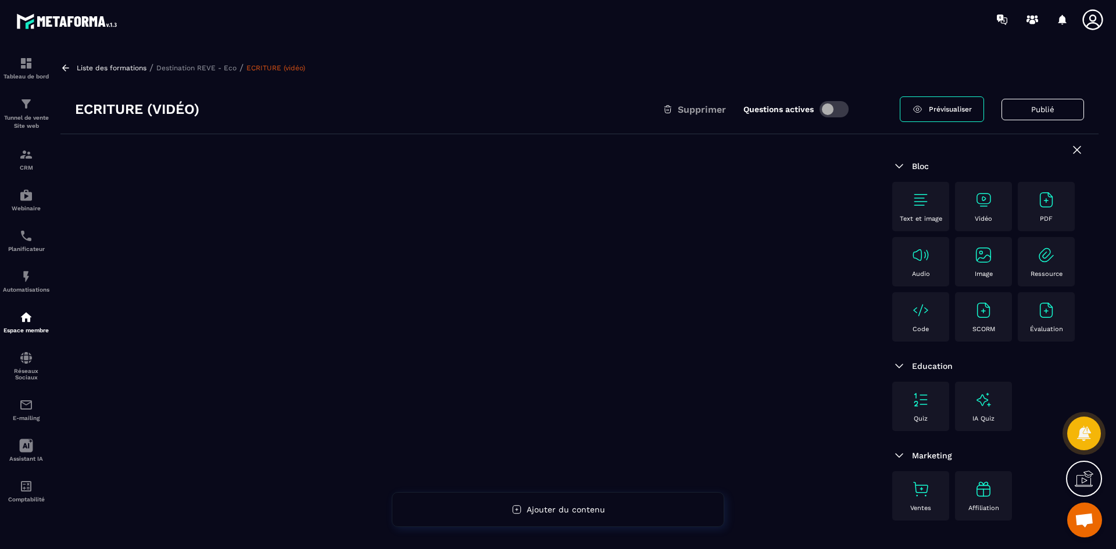
click at [979, 200] on img at bounding box center [983, 200] width 19 height 19
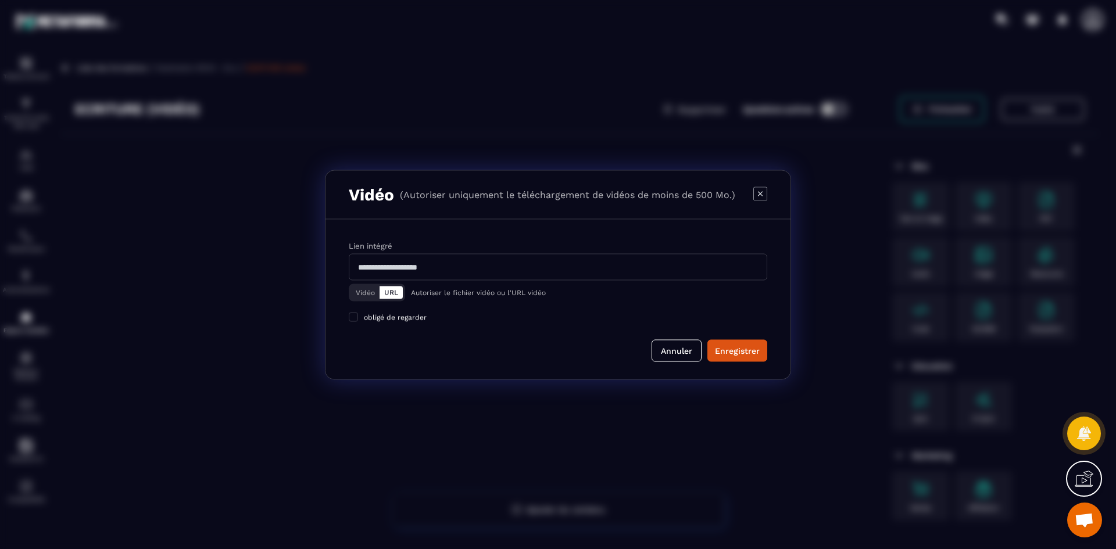
click at [371, 293] on button "Vidéo" at bounding box center [365, 292] width 28 height 13
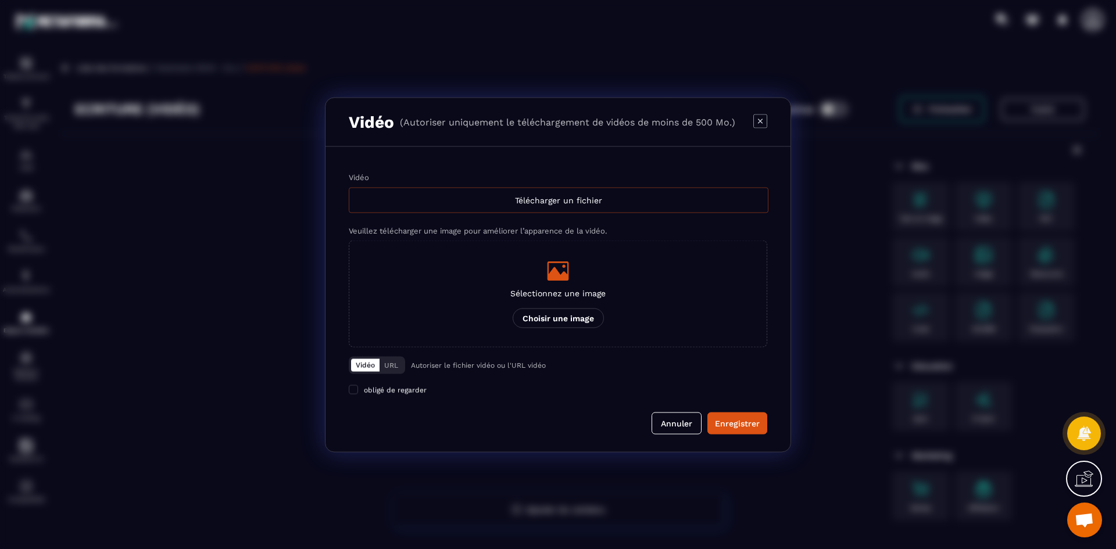
click at [440, 207] on div "Télécharger un fichier" at bounding box center [559, 200] width 420 height 26
click at [0, 0] on input "Vidéo Télécharger un fichier" at bounding box center [0, 0] width 0 height 0
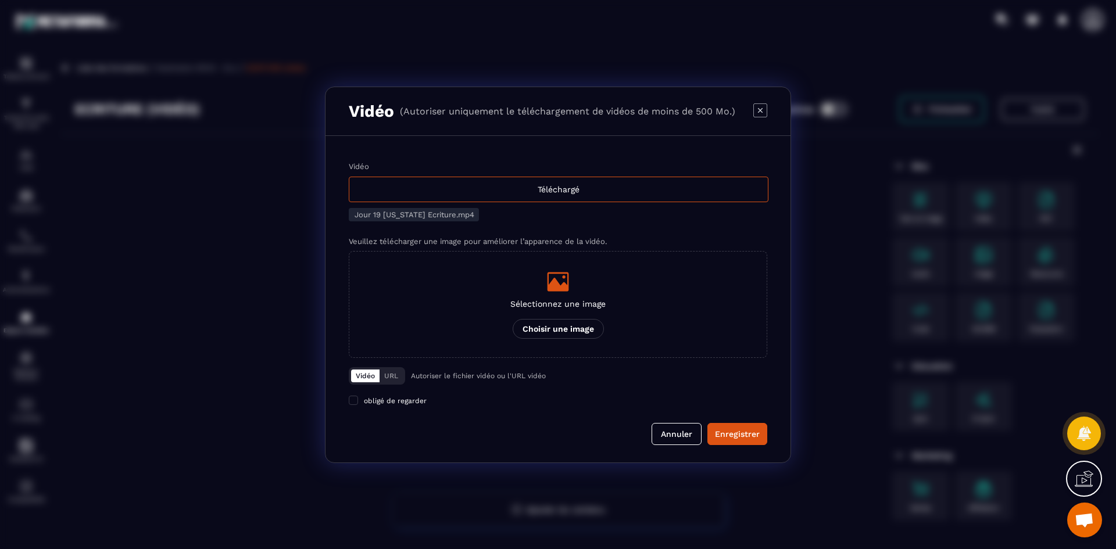
click at [611, 302] on label "Sélectionnez une image Choisir une image" at bounding box center [558, 304] width 418 height 107
click at [0, 0] on input "Sélectionnez une image Choisir une image" at bounding box center [0, 0] width 0 height 0
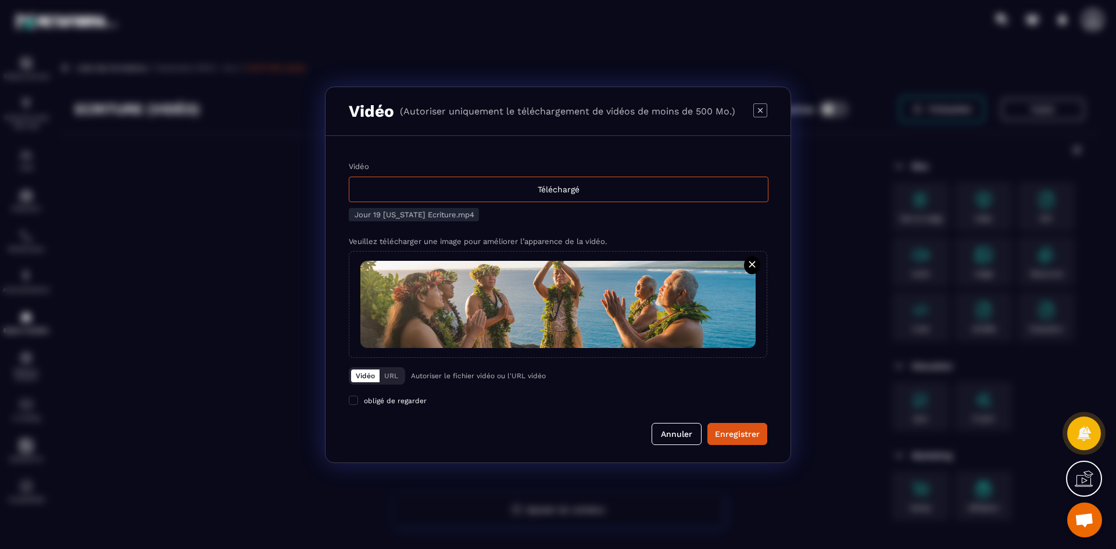
drag, startPoint x: 732, startPoint y: 437, endPoint x: 346, endPoint y: 418, distance: 385.7
click at [732, 437] on div "Enregistrer" at bounding box center [737, 434] width 45 height 12
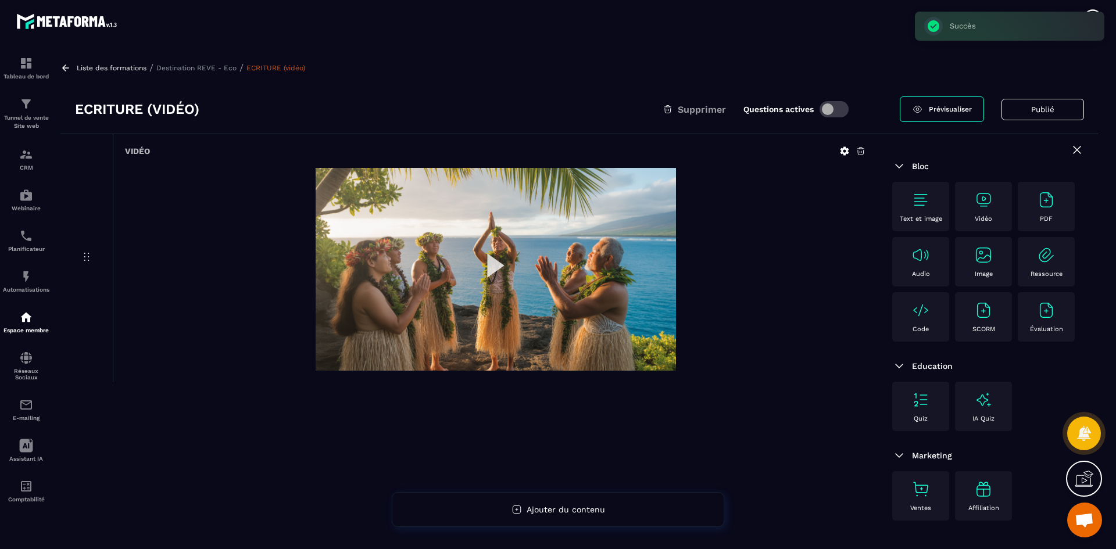
click at [200, 65] on p "Destination REVE - Eco" at bounding box center [196, 68] width 80 height 8
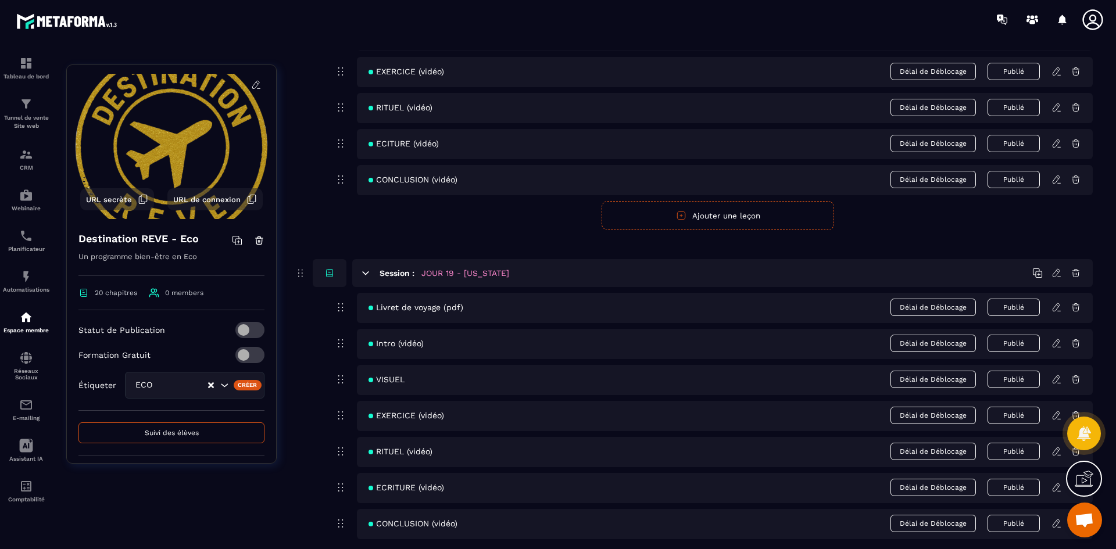
scroll to position [5882, 0]
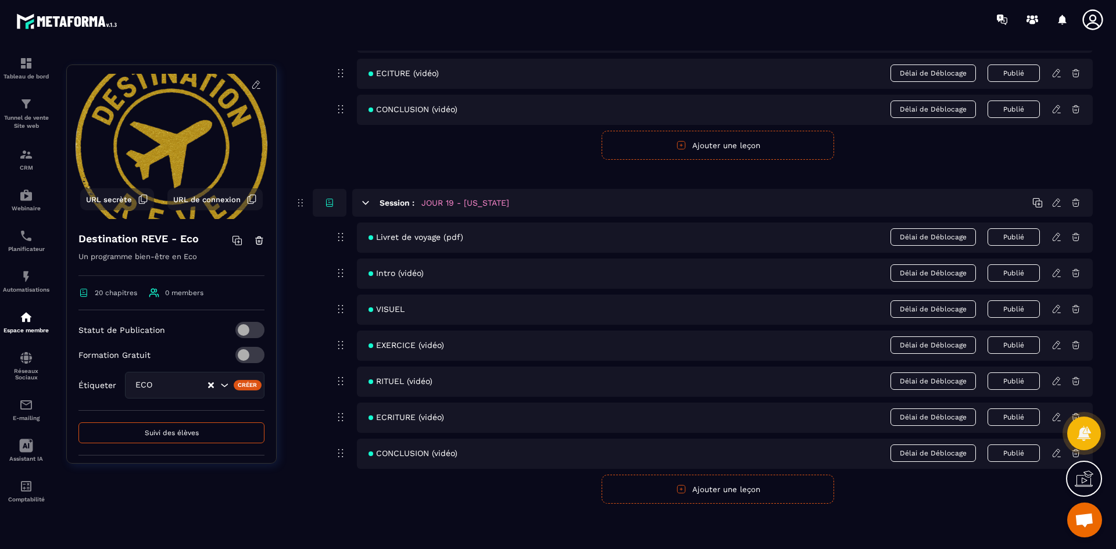
click at [1054, 416] on icon at bounding box center [1056, 417] width 10 height 10
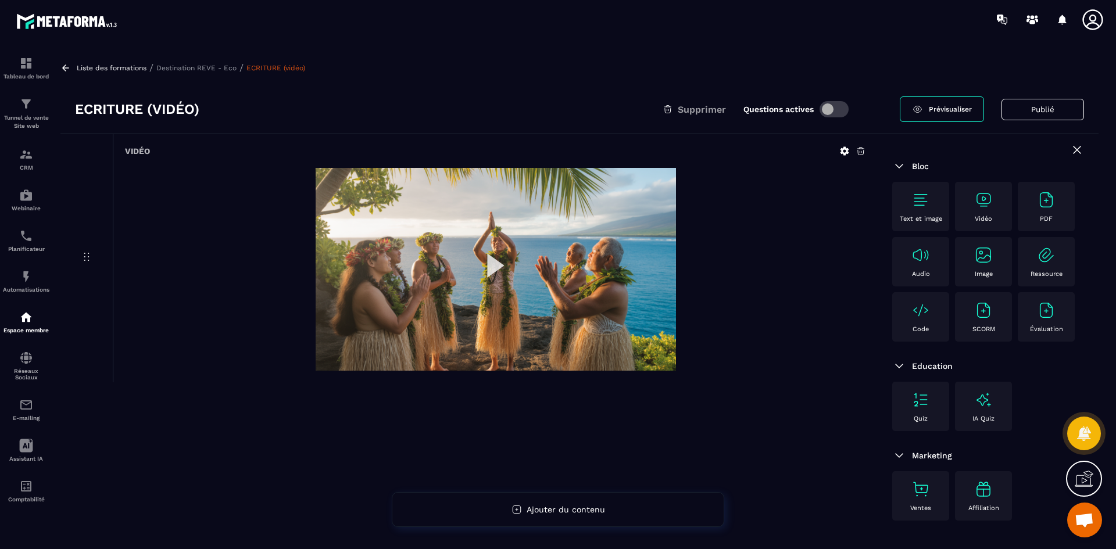
click at [203, 69] on p "Destination REVE - Eco" at bounding box center [196, 68] width 80 height 8
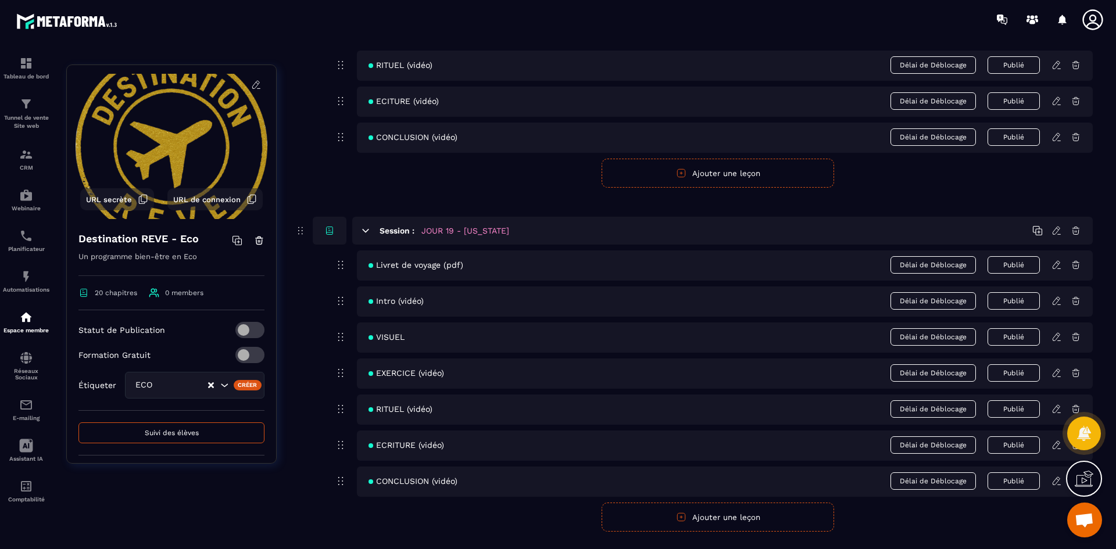
scroll to position [5882, 0]
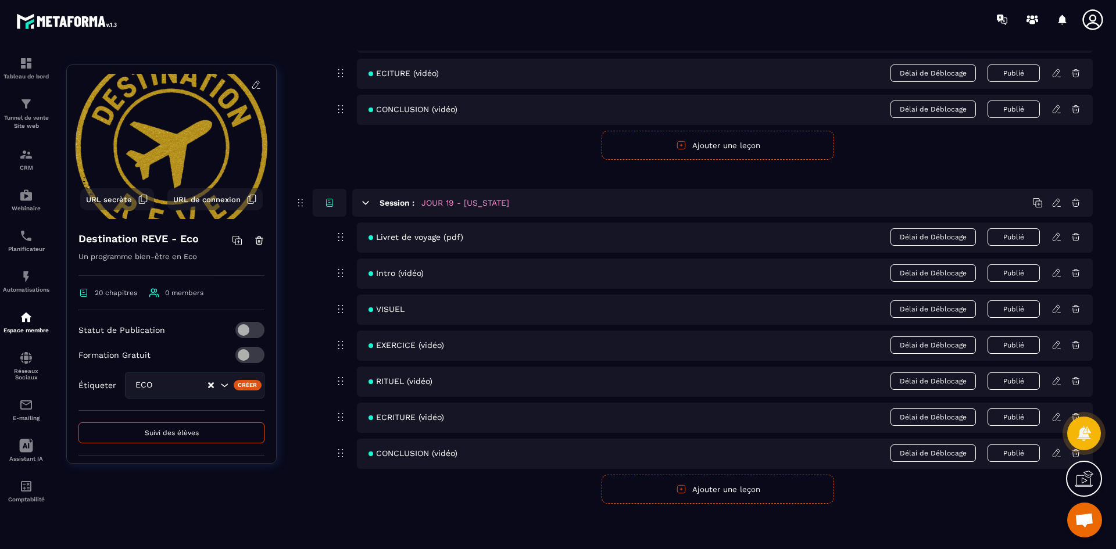
click at [1055, 455] on icon at bounding box center [1056, 453] width 10 height 10
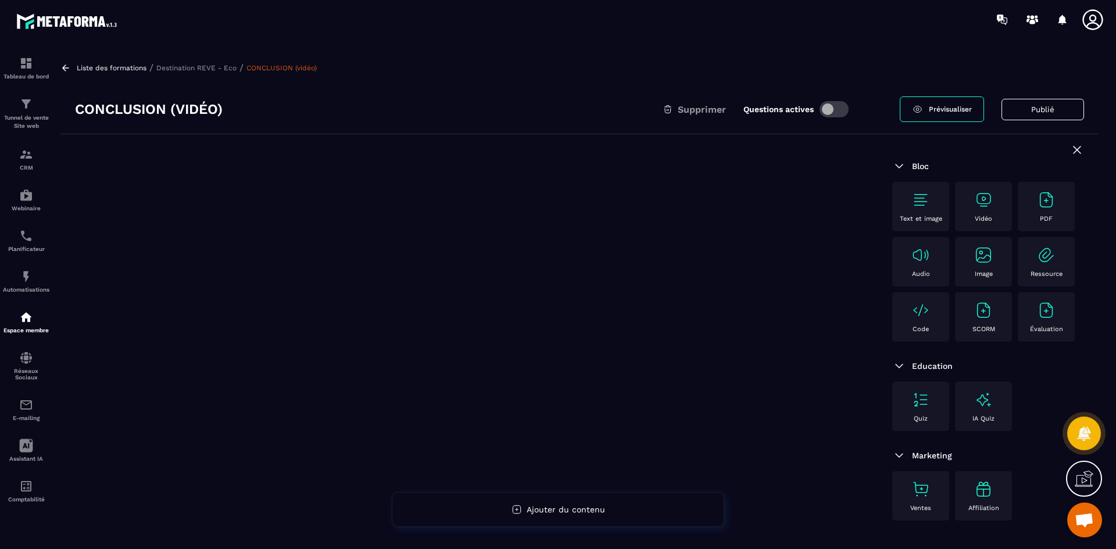
click at [983, 212] on div "Vidéo" at bounding box center [983, 207] width 45 height 32
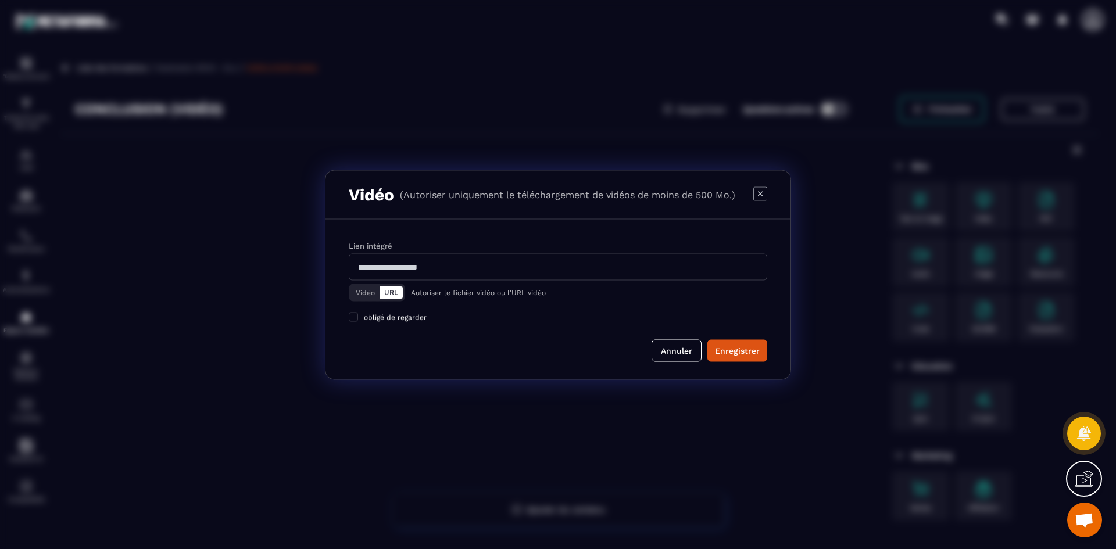
click at [369, 292] on button "Vidéo" at bounding box center [365, 292] width 28 height 13
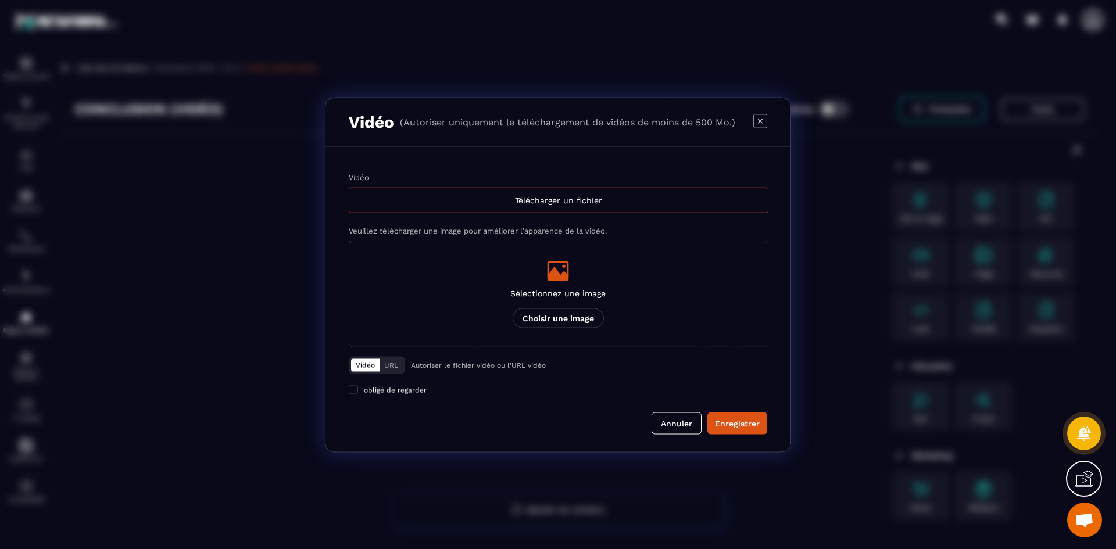
click at [518, 209] on div "Télécharger un fichier" at bounding box center [559, 200] width 420 height 26
click at [0, 0] on input "Vidéo Télécharger un fichier" at bounding box center [0, 0] width 0 height 0
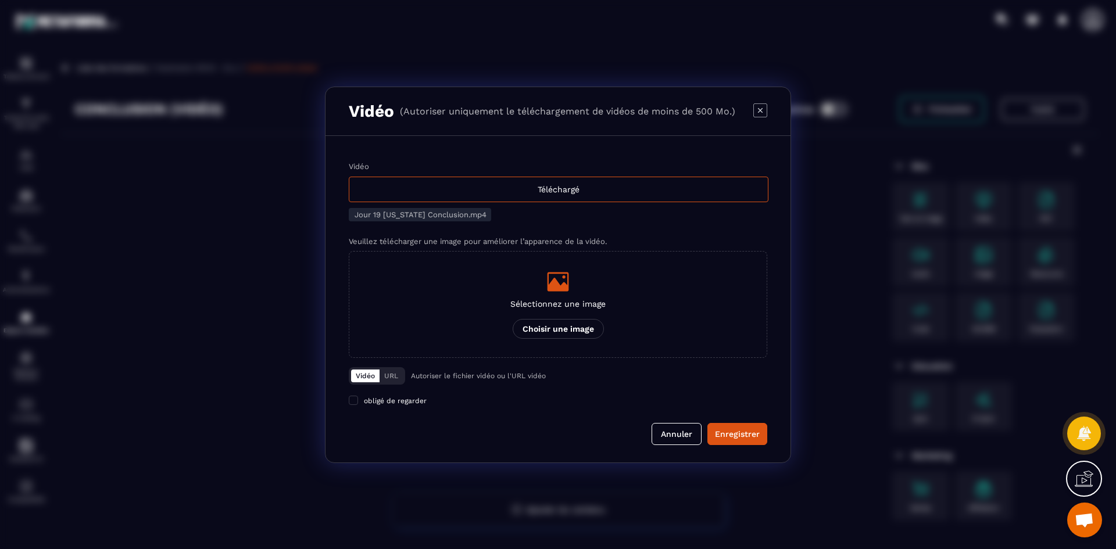
click at [551, 290] on icon "Modal window" at bounding box center [558, 281] width 22 height 19
click at [0, 0] on input "Sélectionnez une image Choisir une image" at bounding box center [0, 0] width 0 height 0
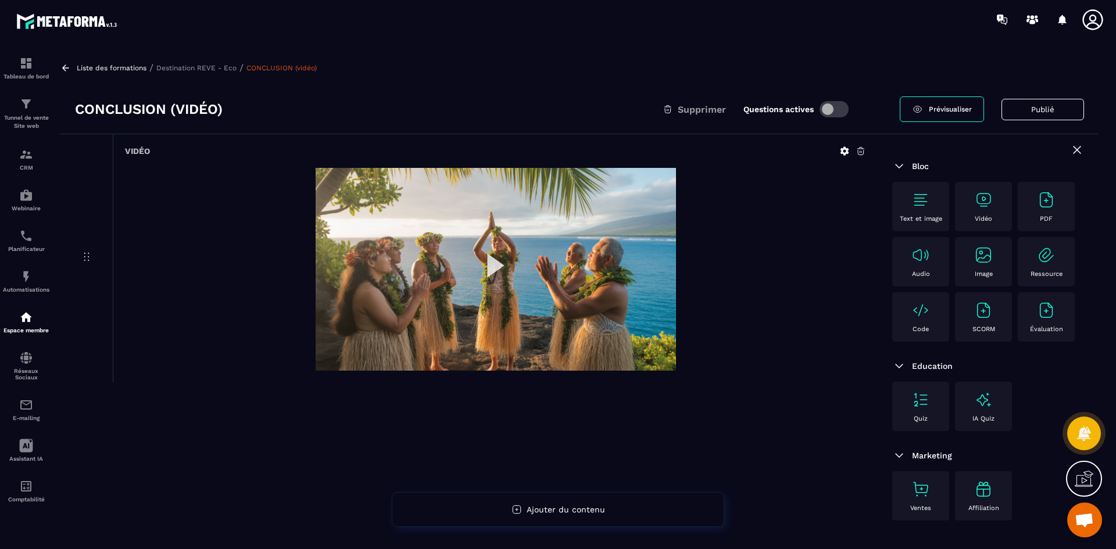
click at [226, 68] on p "Destination REVE - Eco" at bounding box center [196, 68] width 80 height 8
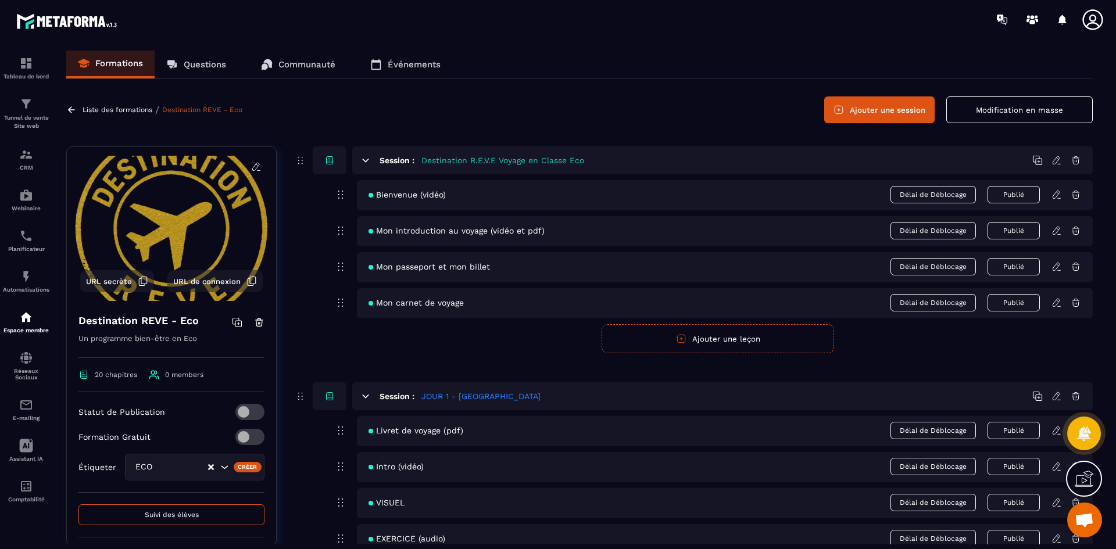
click at [889, 110] on button "Ajouter une session" at bounding box center [879, 109] width 110 height 27
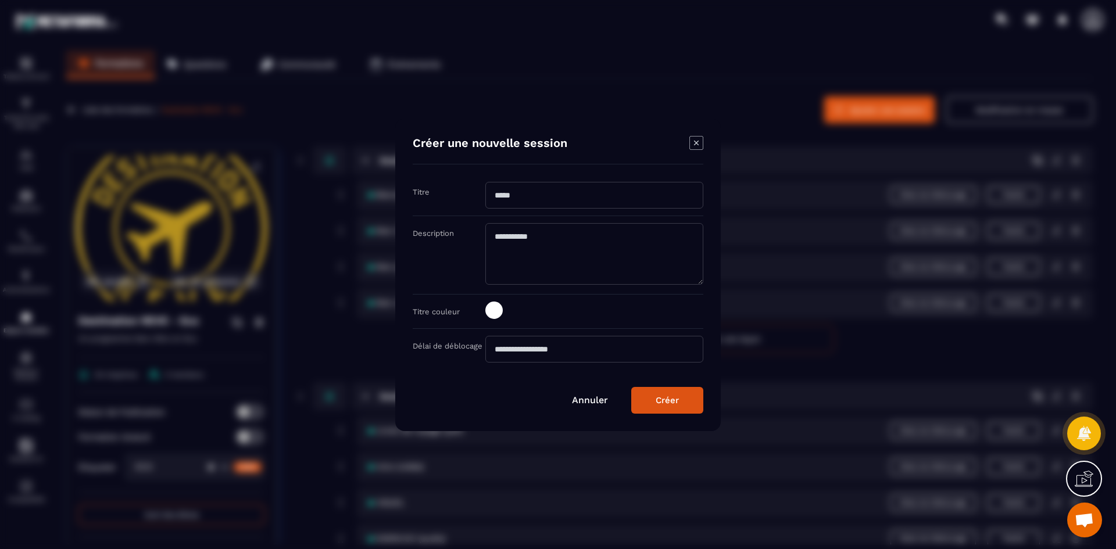
click at [534, 200] on input "Modal window" at bounding box center [594, 195] width 218 height 27
type input "**********"
click at [499, 311] on span "Modal window" at bounding box center [493, 310] width 17 height 17
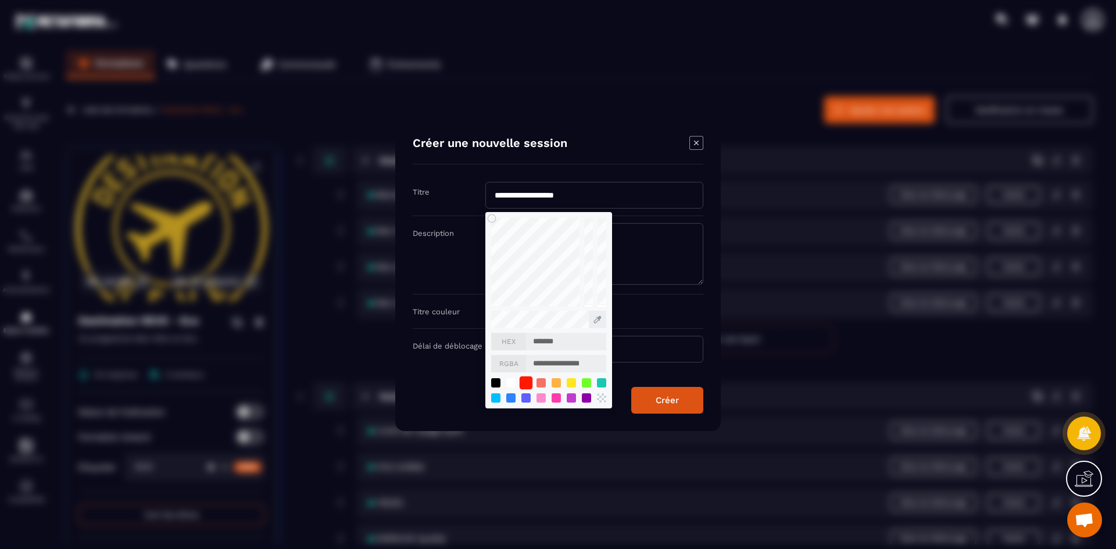
click at [523, 383] on div "Modal window" at bounding box center [526, 382] width 13 height 13
type input "*******"
type input "**********"
click at [683, 404] on button "Créer" at bounding box center [667, 400] width 72 height 27
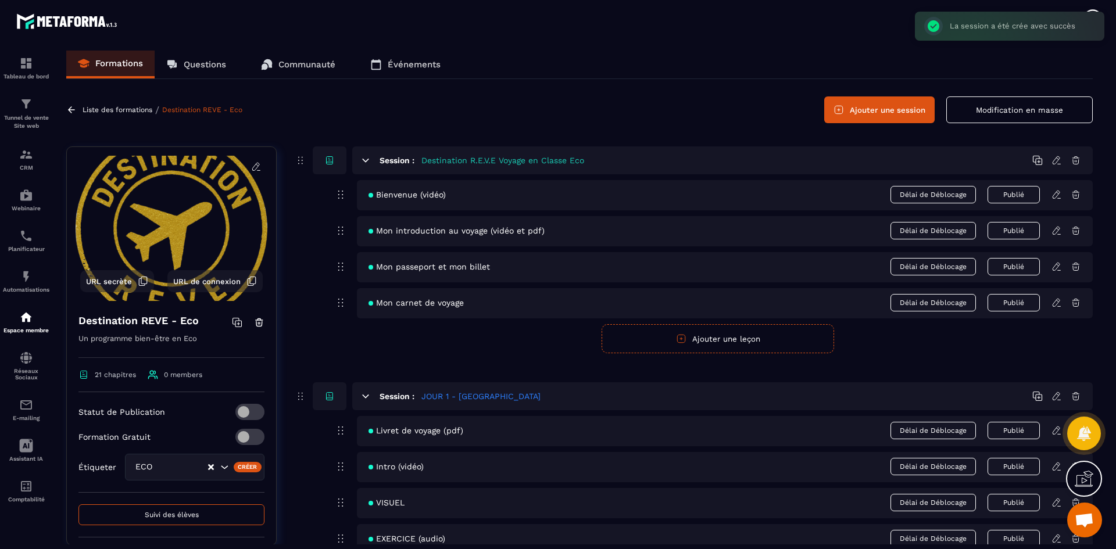
click at [860, 112] on button "Ajouter une session" at bounding box center [879, 109] width 110 height 27
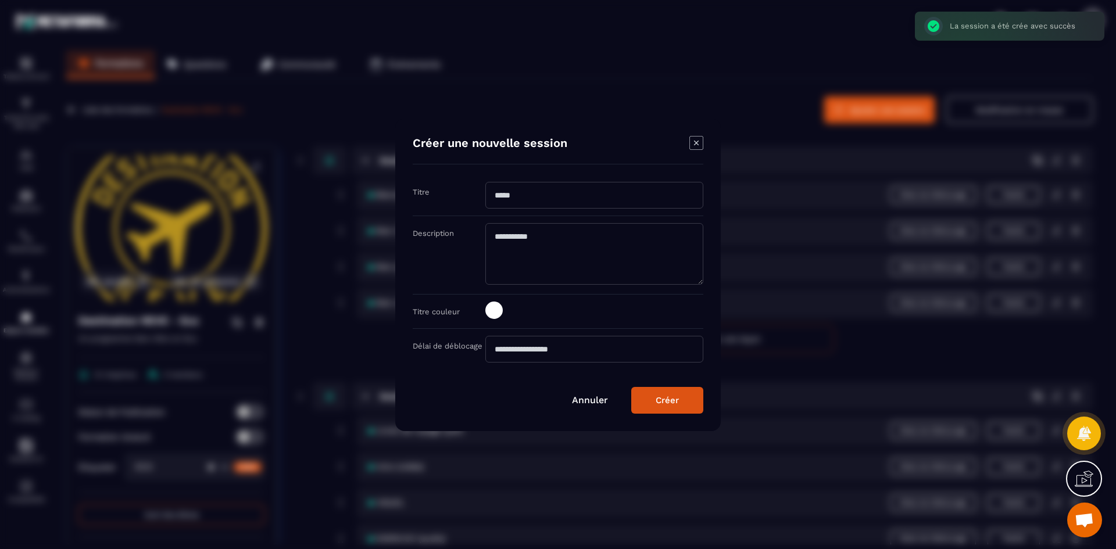
click at [700, 138] on icon "Modal window" at bounding box center [696, 143] width 14 height 14
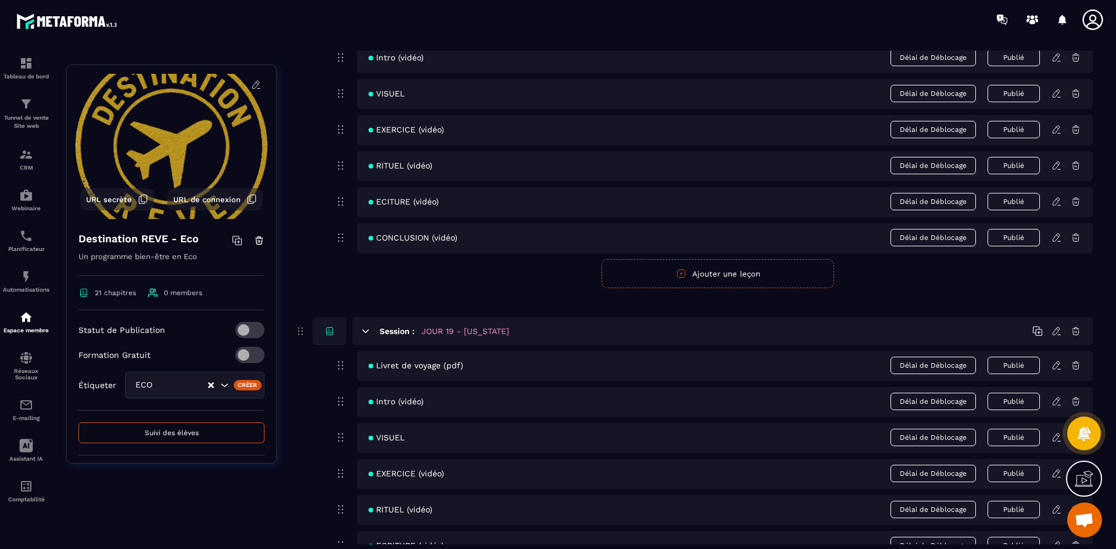
scroll to position [5973, 0]
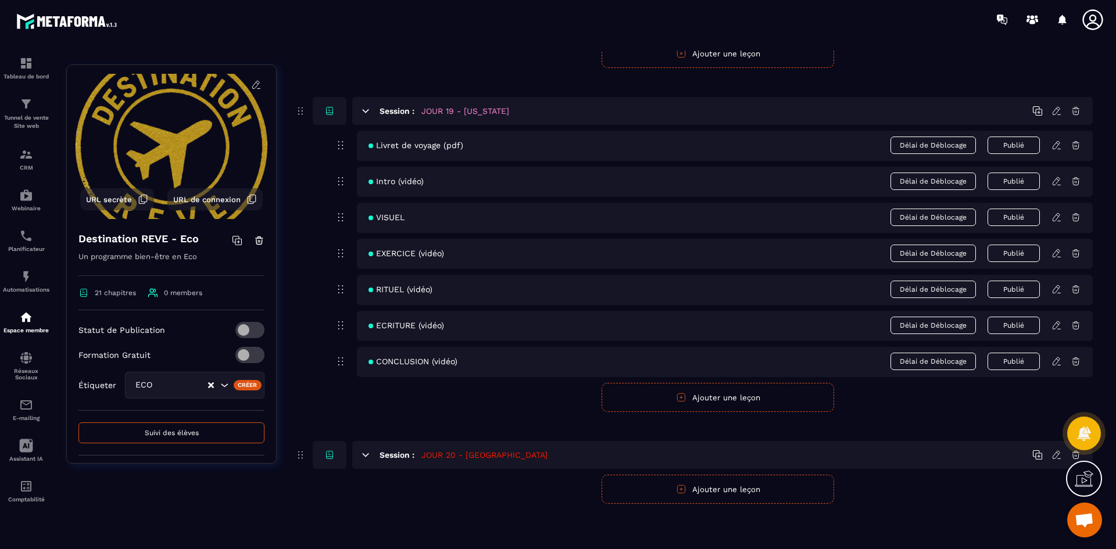
drag, startPoint x: 744, startPoint y: 491, endPoint x: 719, endPoint y: 493, distance: 24.5
click at [744, 491] on button "Ajouter une leçon" at bounding box center [717, 489] width 232 height 29
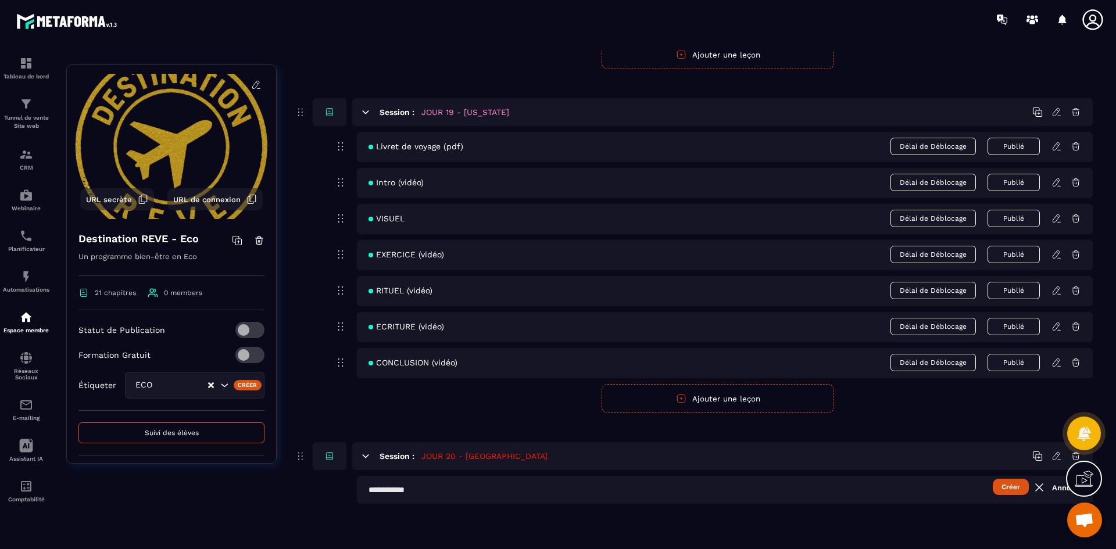
scroll to position [5972, 0]
click at [459, 490] on input "text" at bounding box center [725, 490] width 736 height 28
type input "**********"
click at [1001, 487] on button "Créer" at bounding box center [1011, 487] width 36 height 16
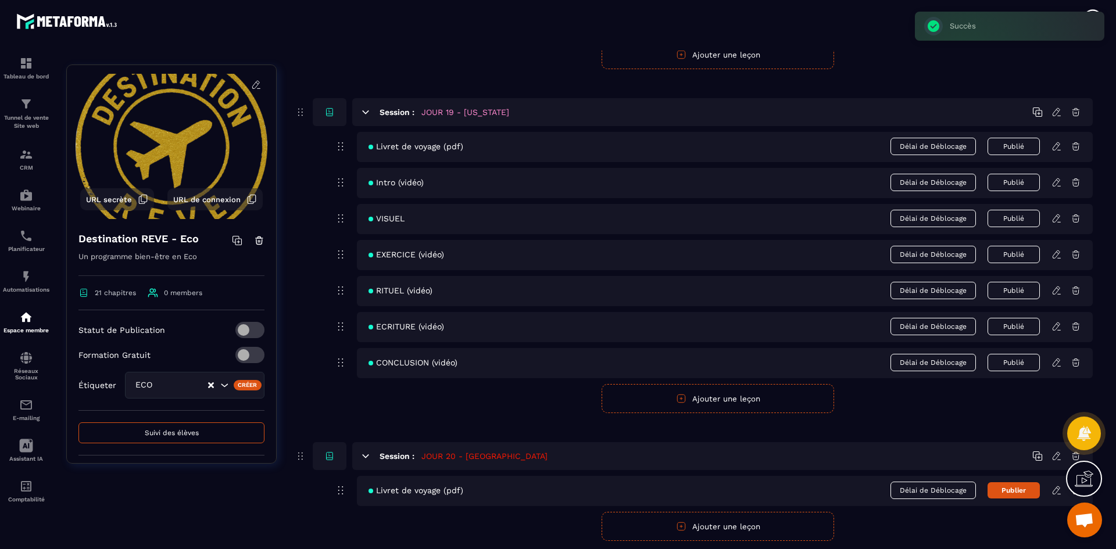
click at [749, 529] on button "Ajouter une leçon" at bounding box center [717, 526] width 232 height 29
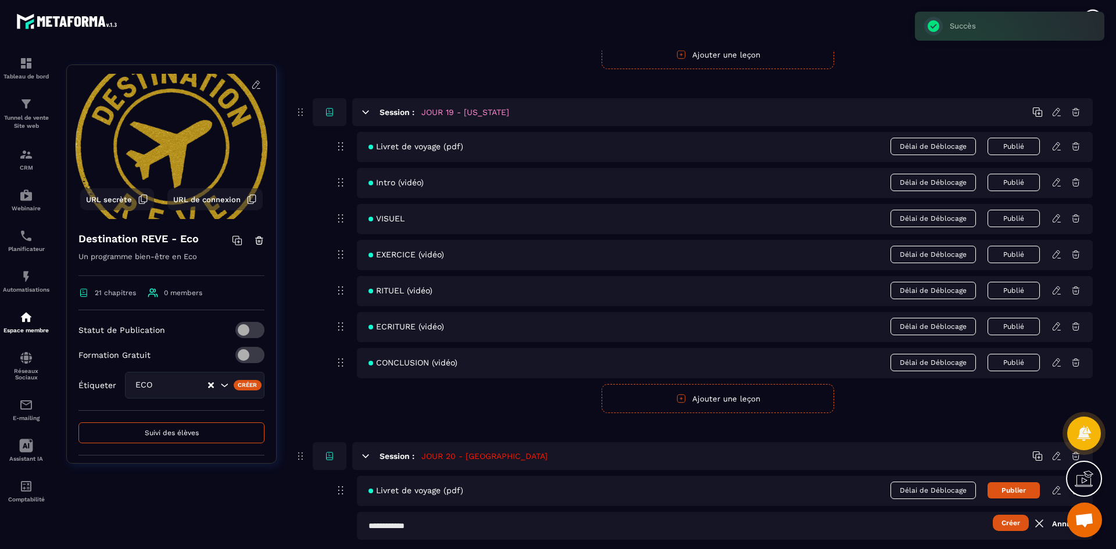
click at [522, 521] on input "text" at bounding box center [725, 526] width 736 height 28
type input "**********"
click at [1007, 524] on button "Créer" at bounding box center [1011, 523] width 36 height 16
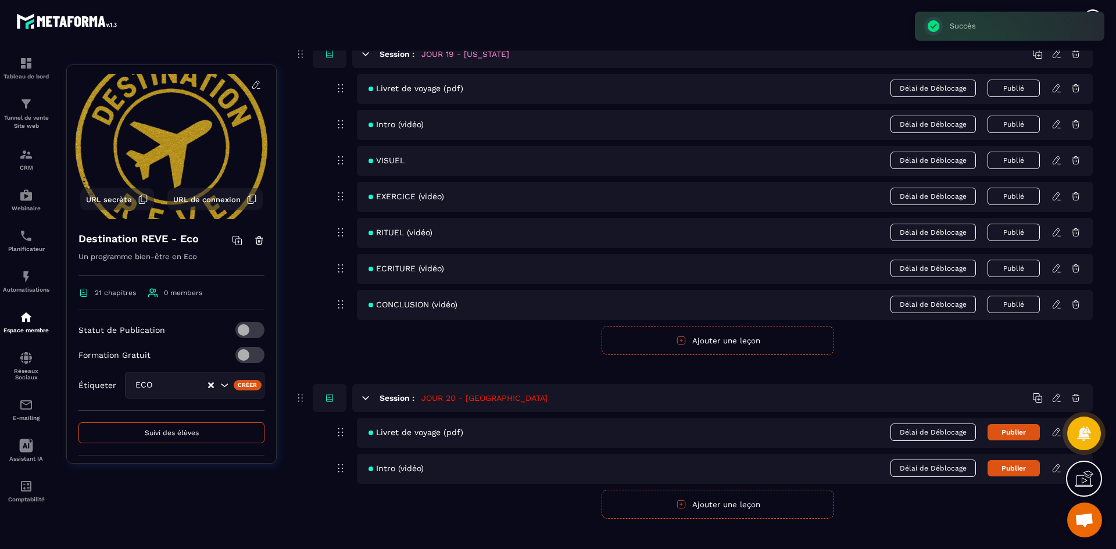
click at [761, 507] on button "Ajouter une leçon" at bounding box center [717, 504] width 232 height 29
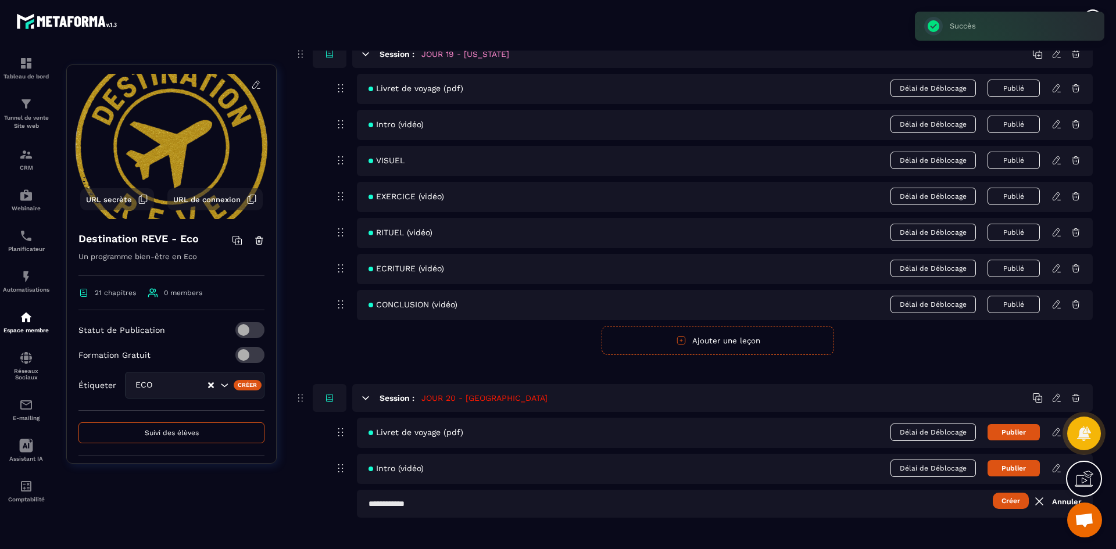
click at [485, 506] on input "text" at bounding box center [725, 504] width 736 height 28
type input "******"
click at [1014, 502] on button "Créer" at bounding box center [1011, 501] width 36 height 16
click at [781, 531] on button "Ajouter une leçon" at bounding box center [717, 540] width 232 height 29
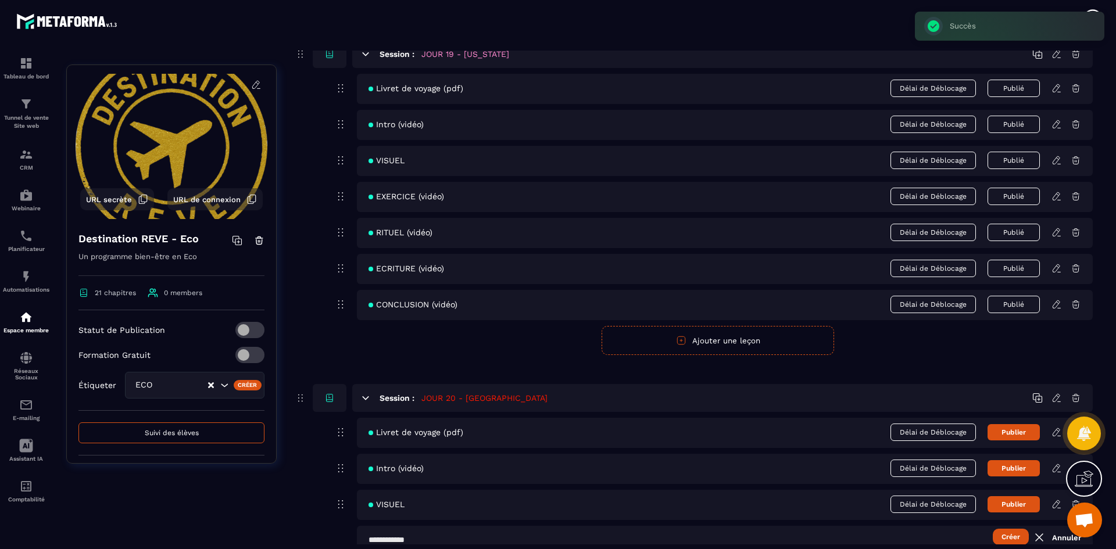
scroll to position [6080, 0]
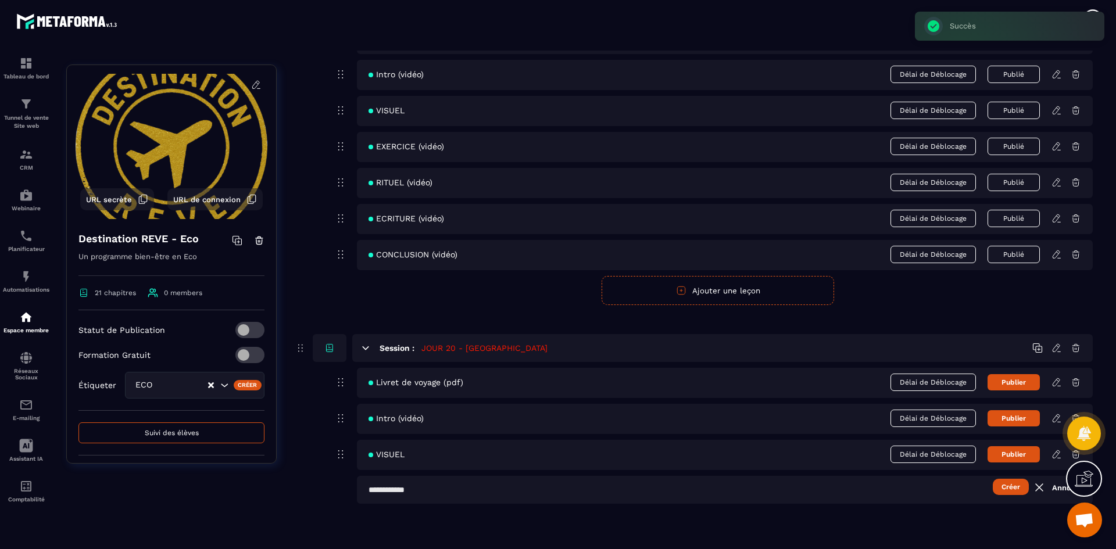
click at [559, 486] on input "text" at bounding box center [725, 490] width 736 height 28
type input "**********"
click at [1018, 490] on button "Créer" at bounding box center [1011, 487] width 36 height 16
click at [696, 523] on button "Ajouter une leçon" at bounding box center [717, 526] width 232 height 29
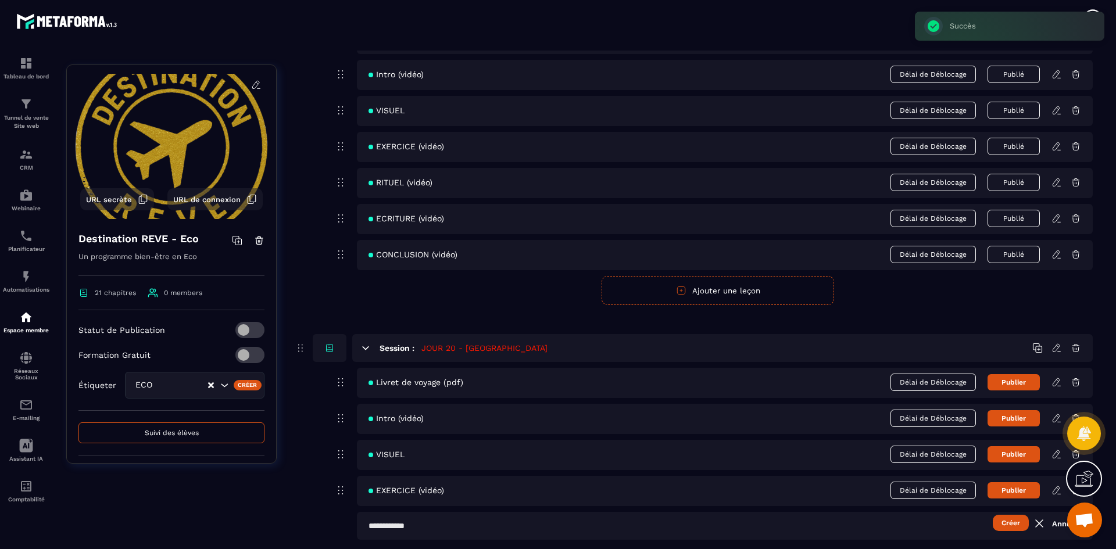
click at [492, 524] on input "text" at bounding box center [725, 526] width 736 height 28
type input "**********"
click at [1009, 525] on button "Créer" at bounding box center [1011, 523] width 36 height 16
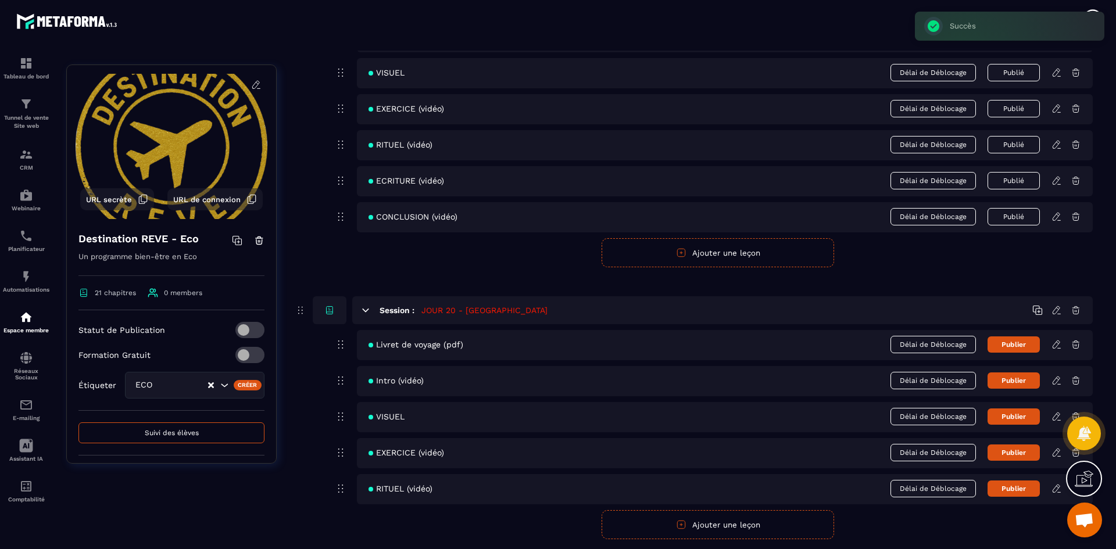
scroll to position [6138, 0]
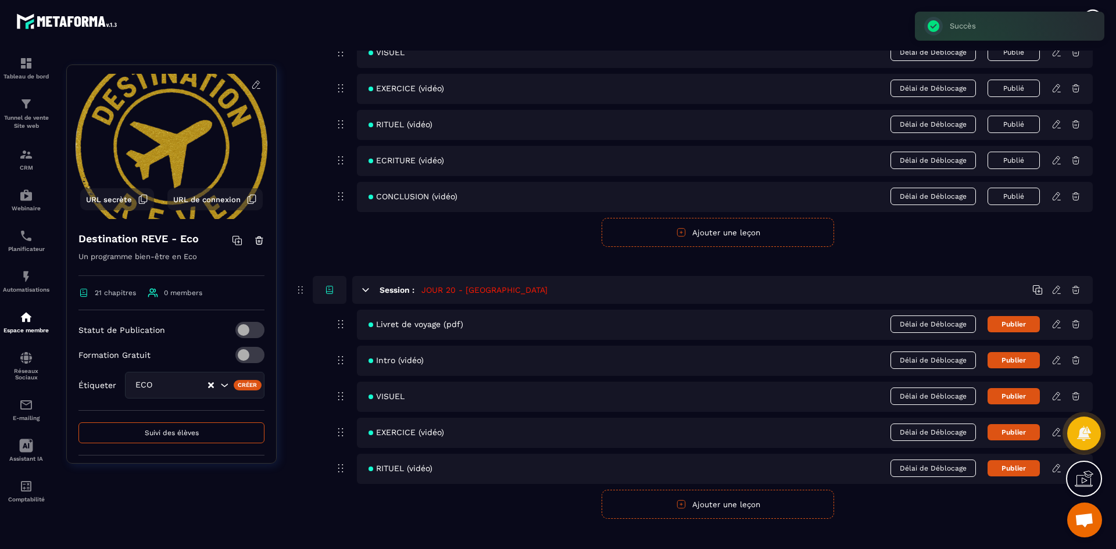
click at [686, 507] on icon "button" at bounding box center [681, 504] width 10 height 10
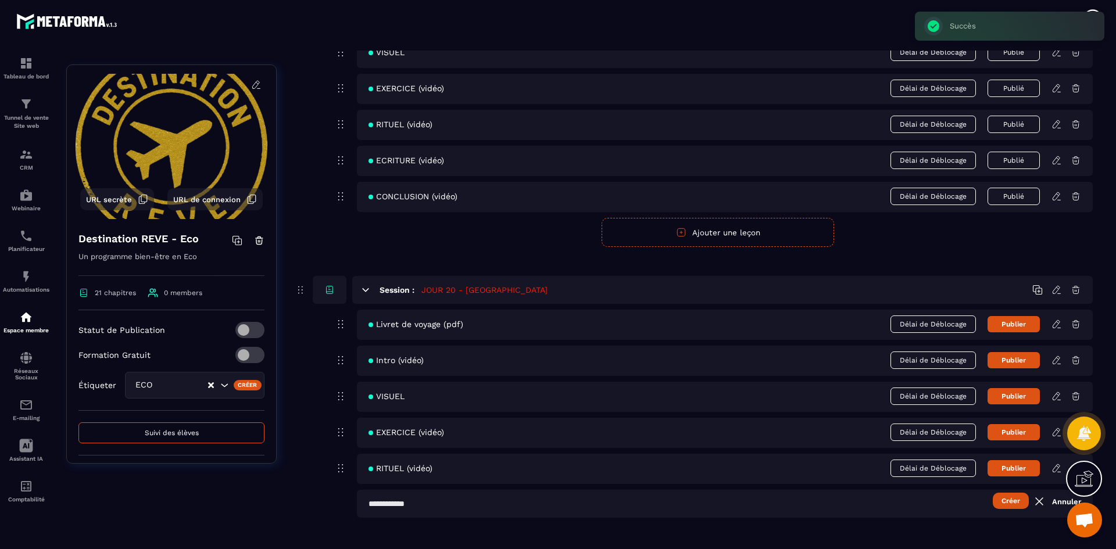
click at [481, 508] on input "text" at bounding box center [725, 504] width 736 height 28
type input "**********"
click at [1024, 325] on button "Publier" at bounding box center [1013, 324] width 52 height 16
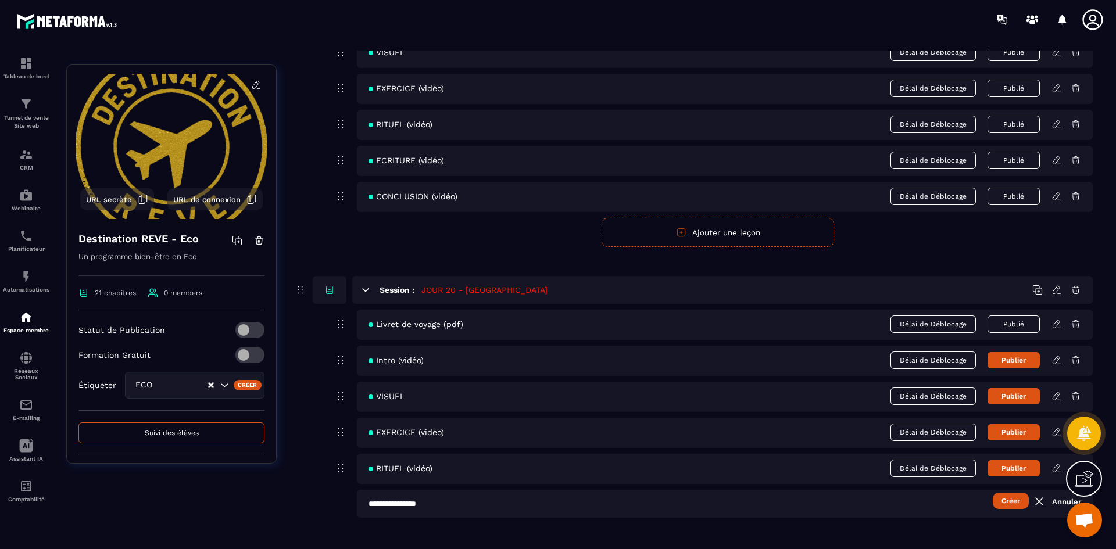
click at [1019, 362] on button "Publier" at bounding box center [1013, 360] width 52 height 16
click at [1019, 393] on button "Publier" at bounding box center [1013, 396] width 52 height 16
click at [1022, 433] on button "Publier" at bounding box center [1013, 432] width 52 height 16
click at [1019, 468] on button "Publier" at bounding box center [1013, 468] width 52 height 16
click at [1019, 468] on button "Publié" at bounding box center [1013, 468] width 52 height 17
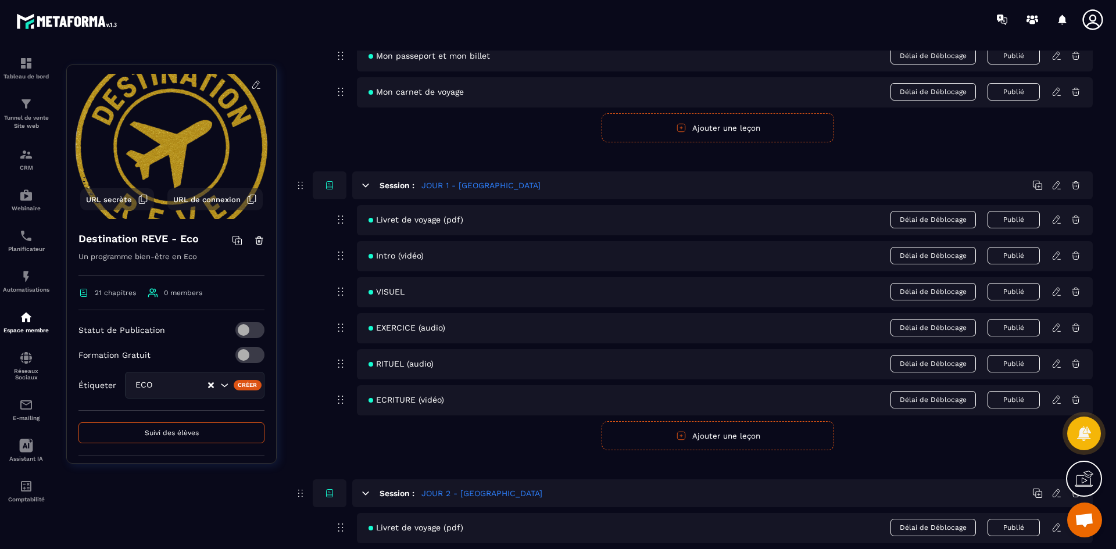
scroll to position [0, 0]
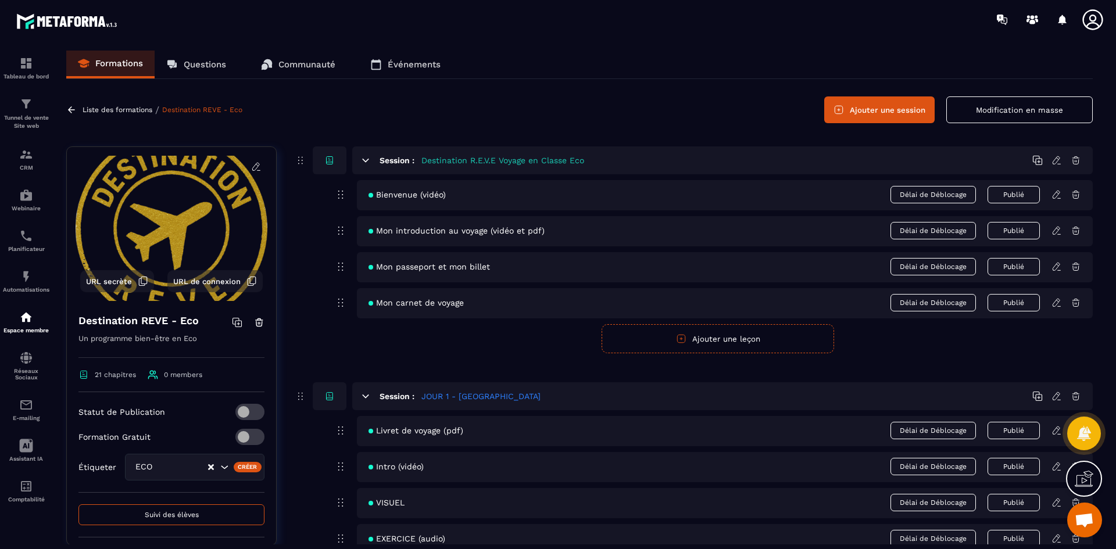
click at [1029, 117] on button "Modification en masse" at bounding box center [1019, 109] width 146 height 27
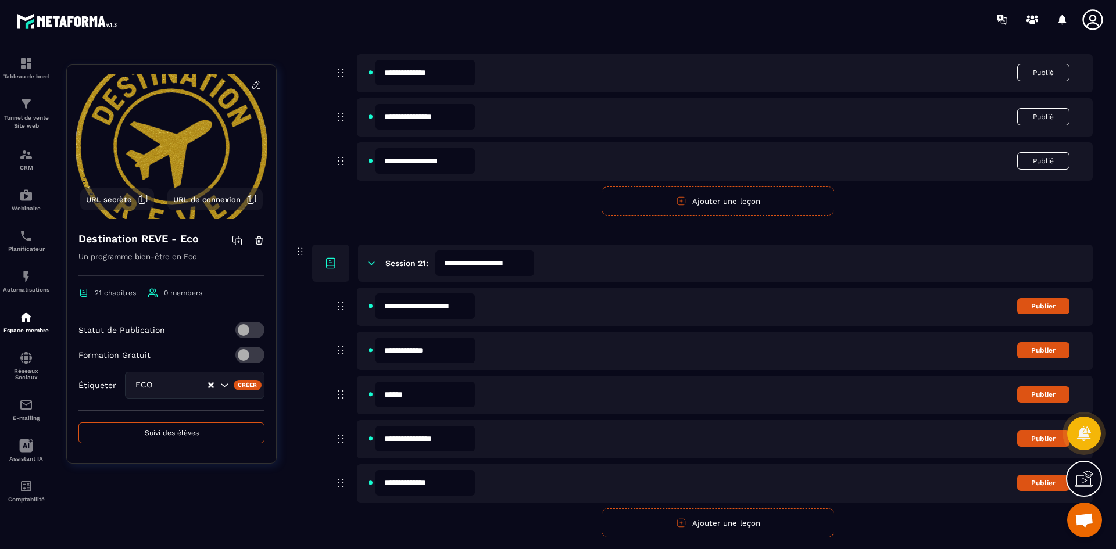
scroll to position [7433, 0]
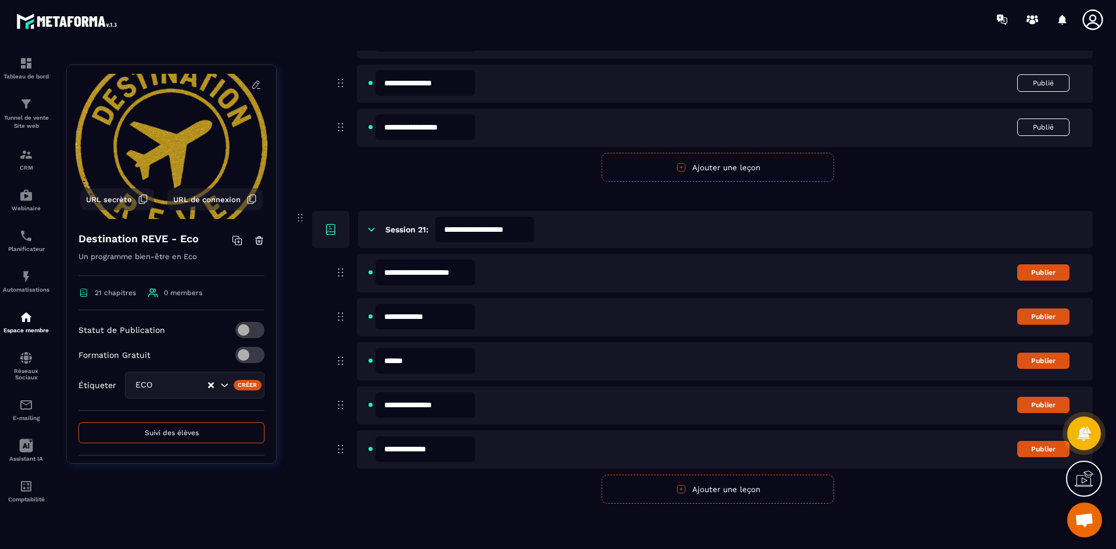
click at [422, 403] on input "**********" at bounding box center [424, 405] width 99 height 26
click at [454, 406] on input "**********" at bounding box center [424, 405] width 99 height 26
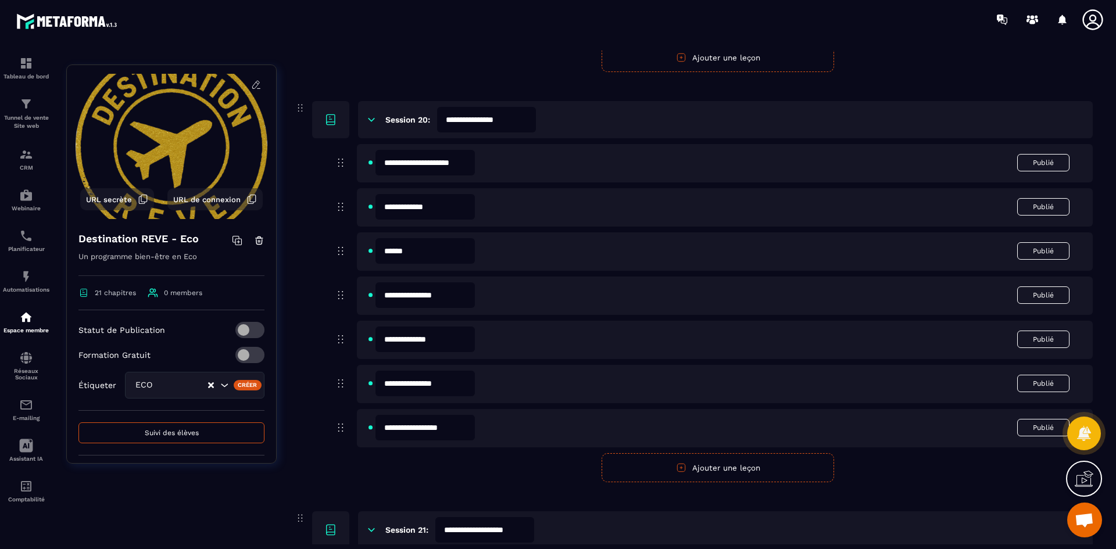
scroll to position [7258, 0]
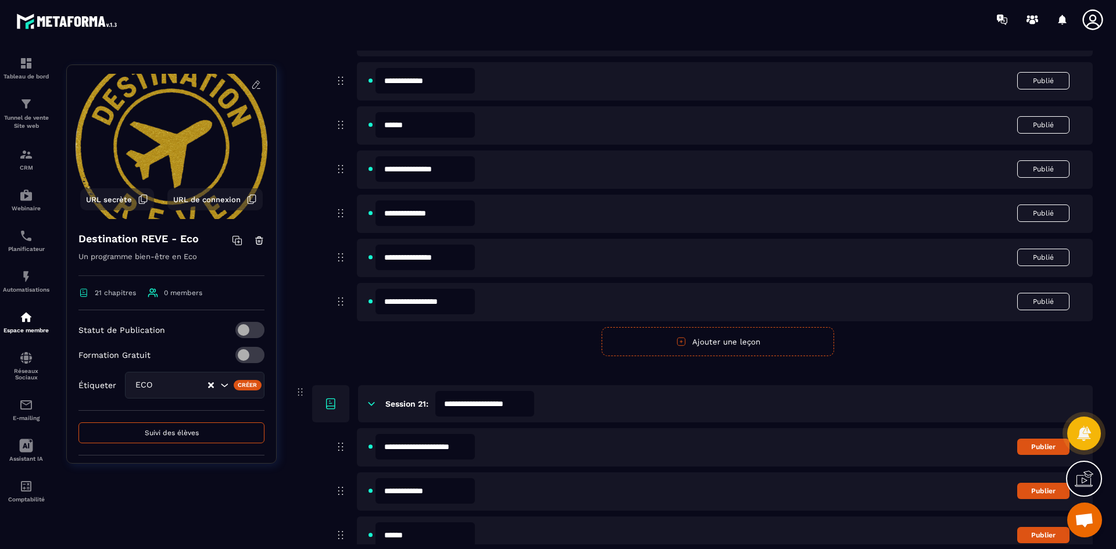
type input "**********"
click at [1036, 448] on button "Publier" at bounding box center [1043, 447] width 52 height 16
click at [1030, 495] on button "Publier" at bounding box center [1043, 491] width 52 height 16
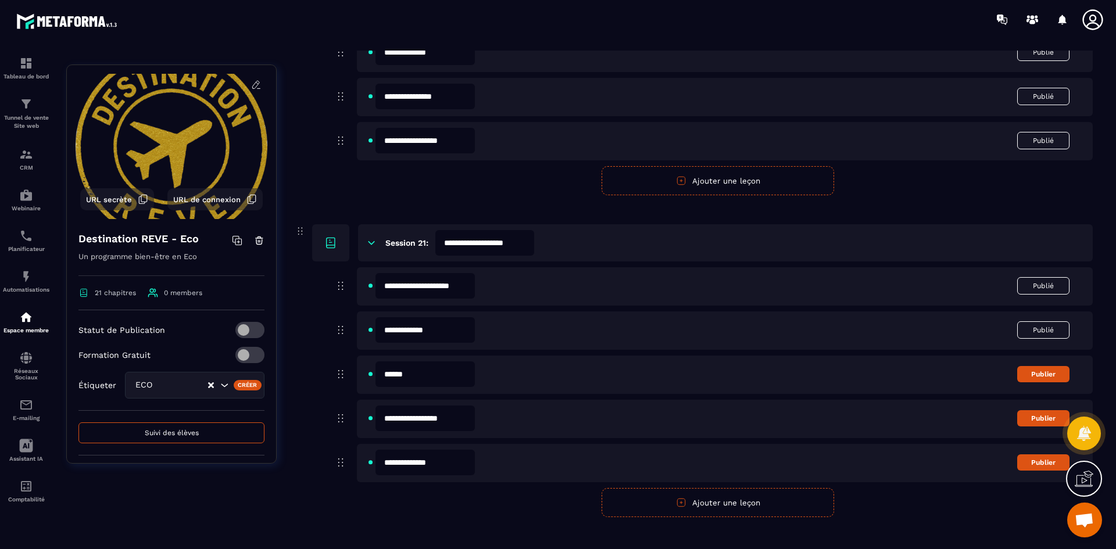
scroll to position [7433, 0]
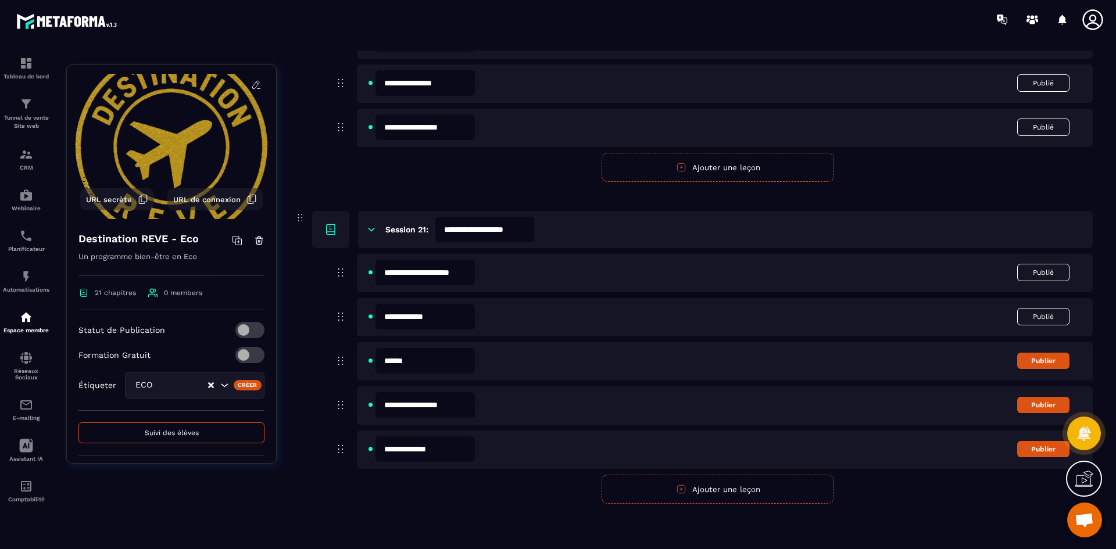
click at [1034, 366] on button "Publier" at bounding box center [1043, 361] width 52 height 16
click at [1035, 401] on button "Publier" at bounding box center [1043, 405] width 52 height 16
click at [1034, 447] on button "Publier" at bounding box center [1043, 449] width 52 height 16
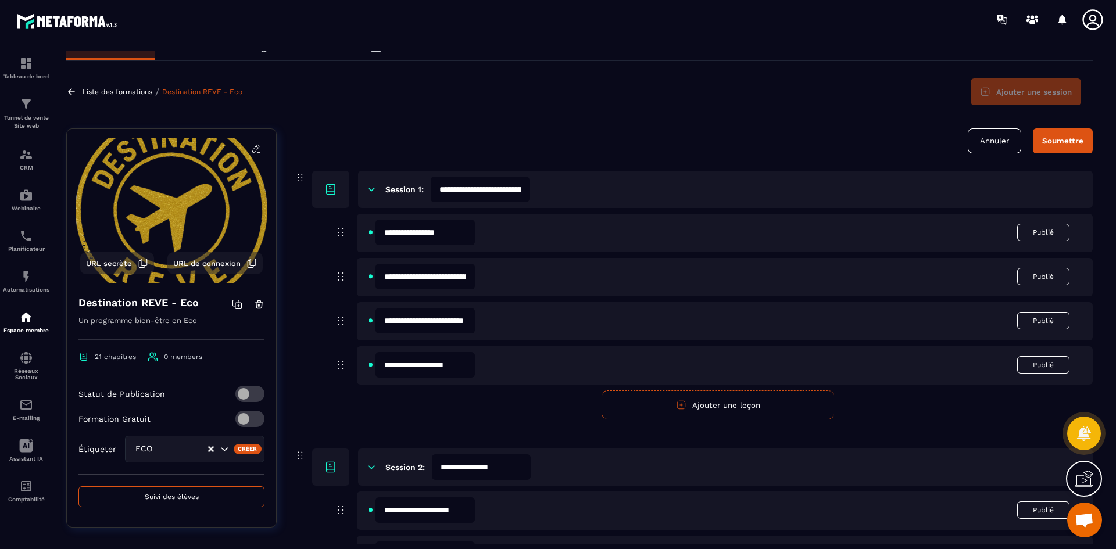
scroll to position [0, 0]
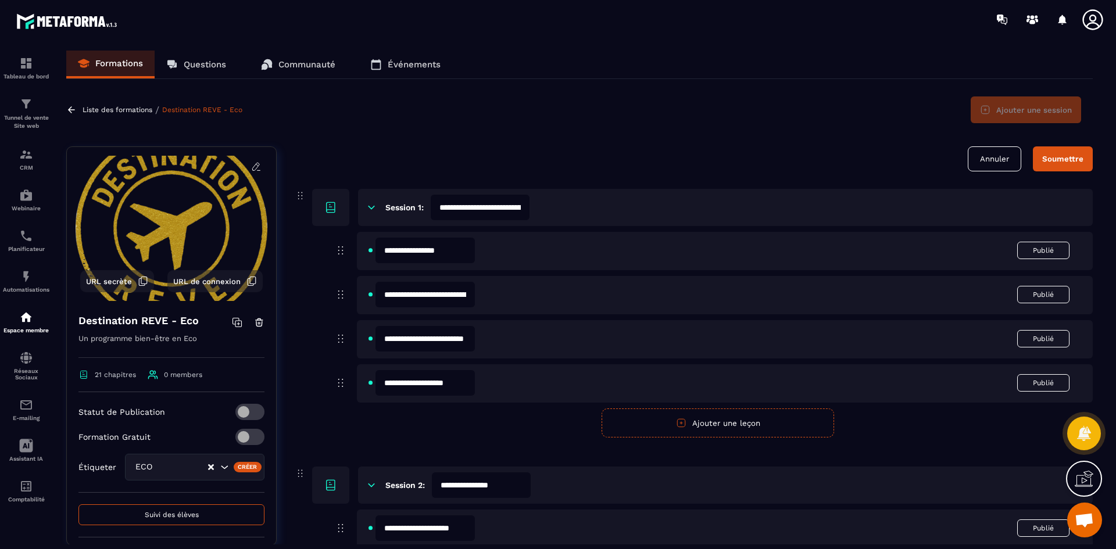
click at [1059, 160] on div "Soumettre" at bounding box center [1062, 159] width 41 height 9
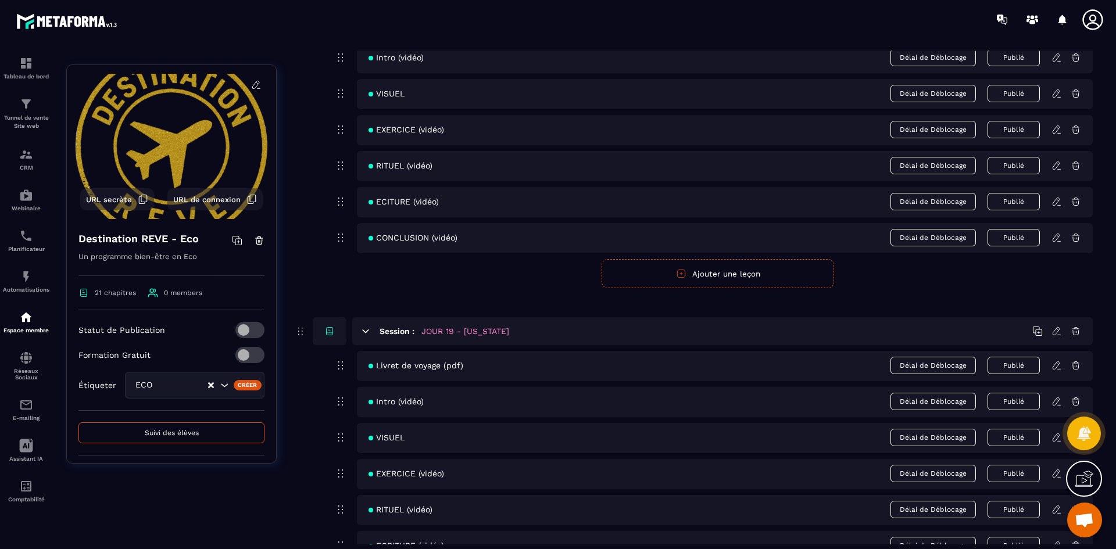
scroll to position [6154, 0]
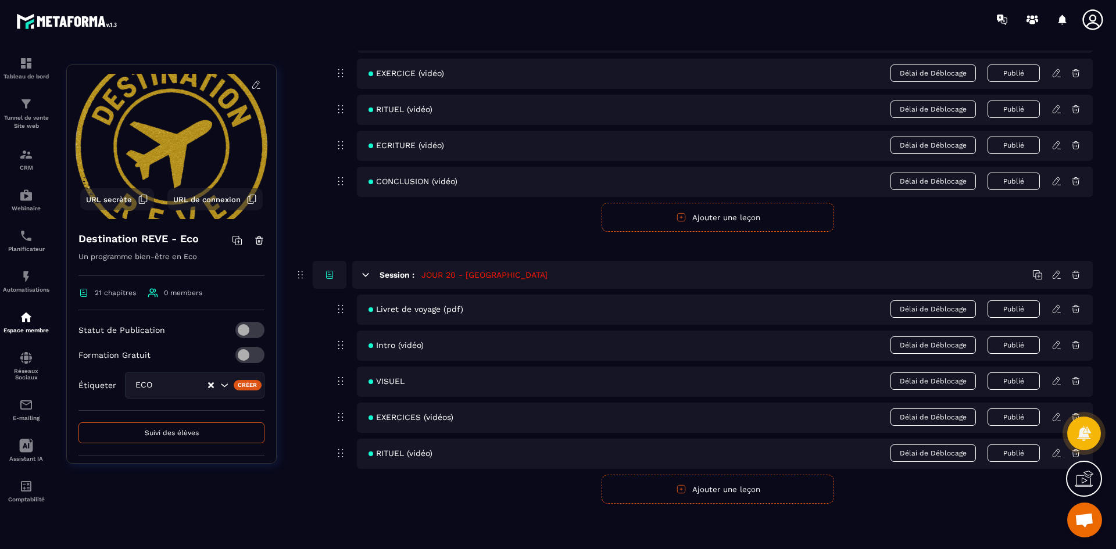
click at [1056, 306] on icon at bounding box center [1055, 309] width 7 height 8
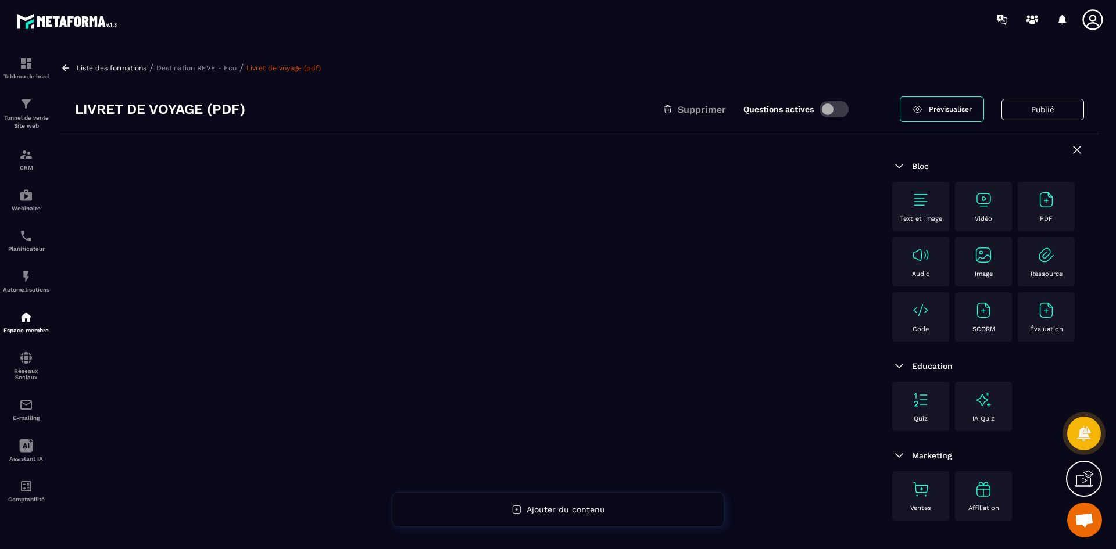
click at [1039, 209] on div "PDF" at bounding box center [1045, 207] width 45 height 32
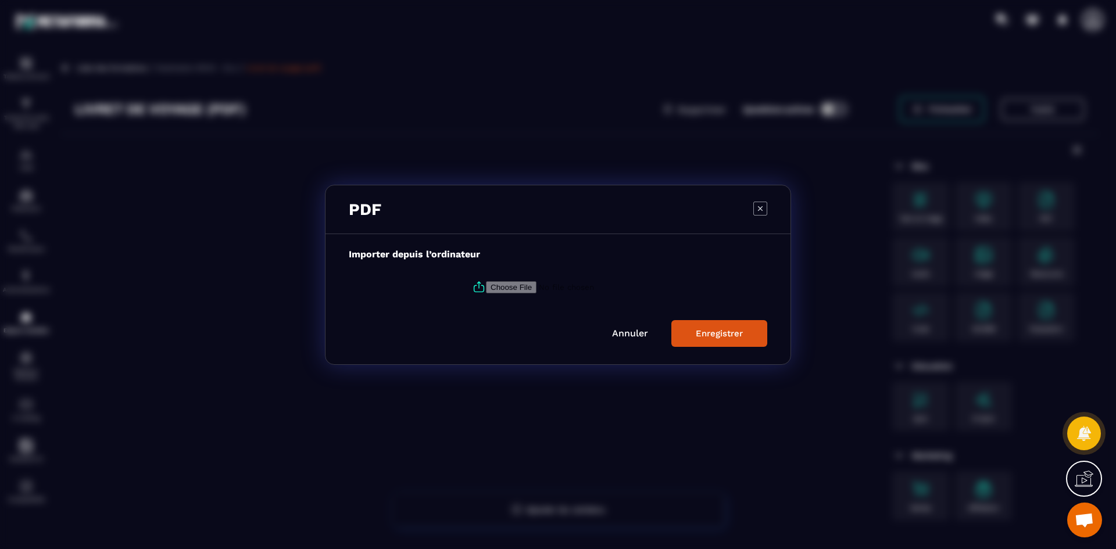
click at [498, 289] on input "Modal window" at bounding box center [565, 287] width 158 height 12
type input "**********"
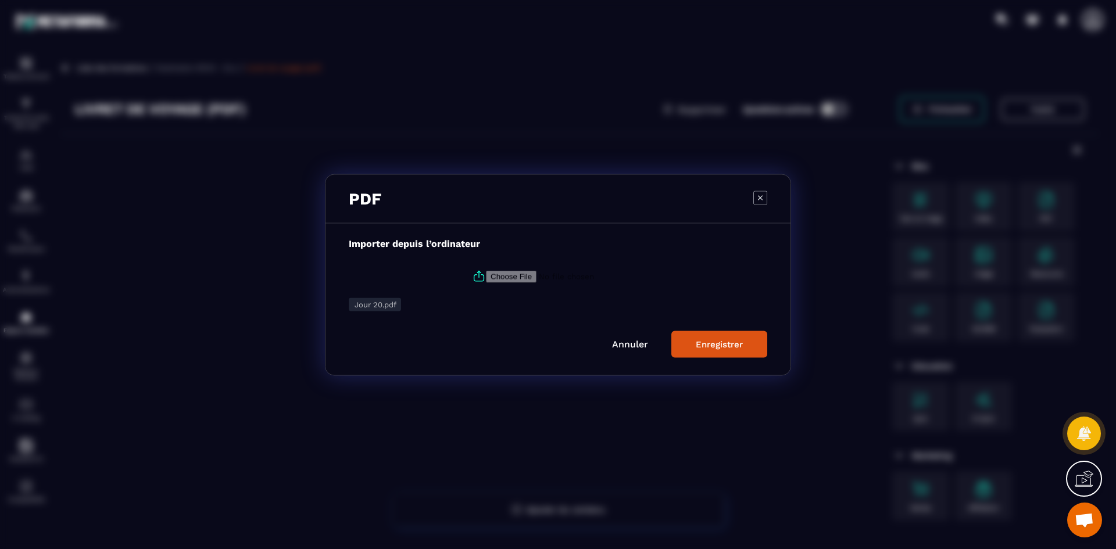
click at [690, 342] on button "Enregistrer" at bounding box center [719, 344] width 96 height 27
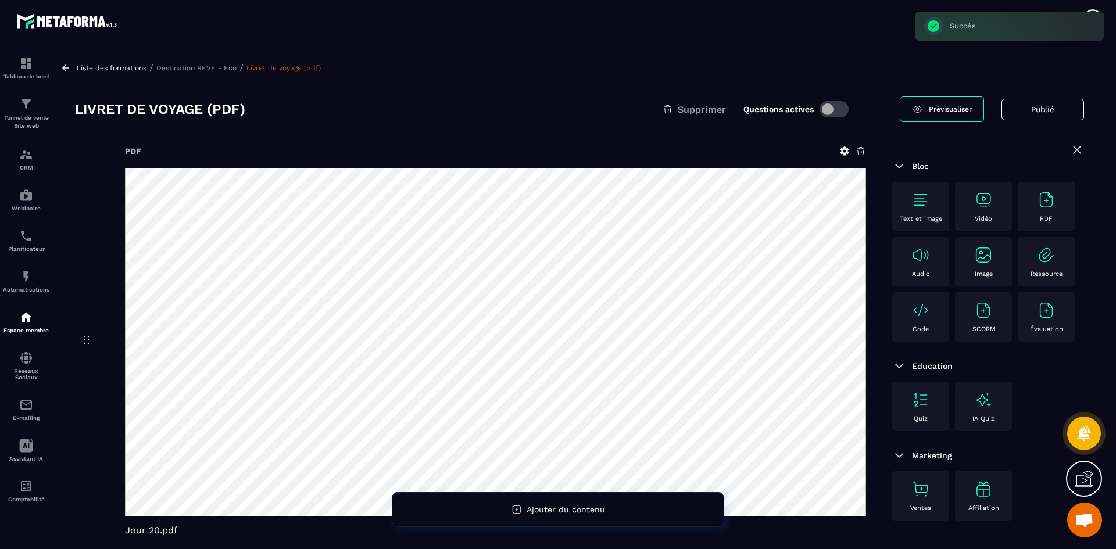
click at [219, 65] on p "Destination REVE - Eco" at bounding box center [196, 68] width 80 height 8
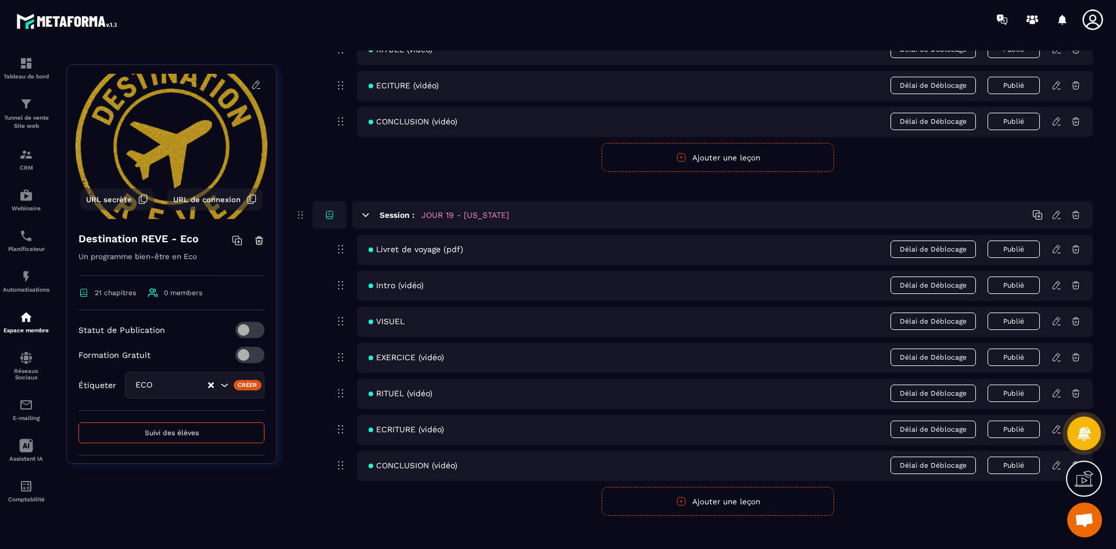
scroll to position [6154, 0]
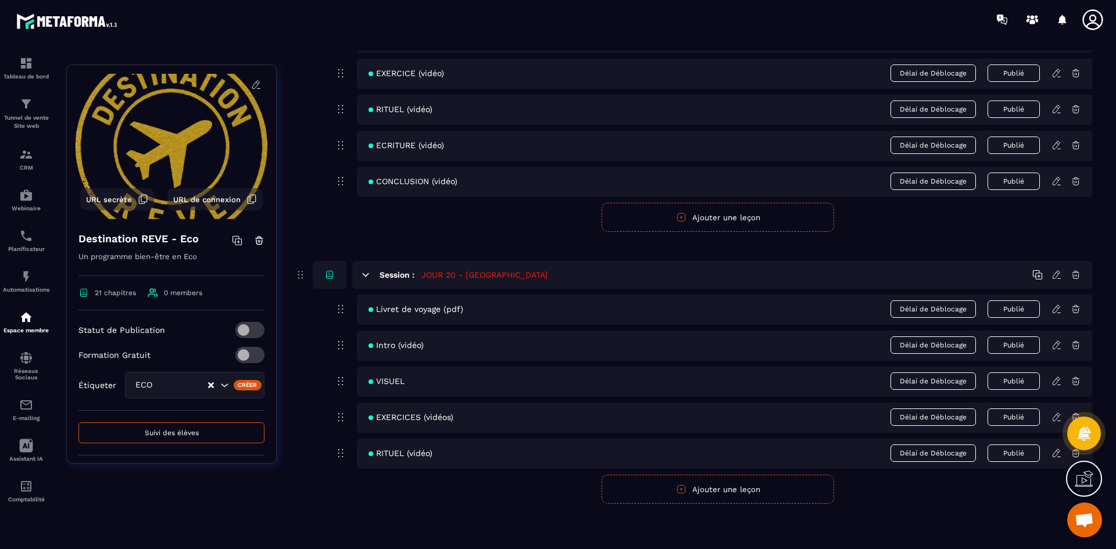
click at [1056, 346] on icon at bounding box center [1056, 345] width 10 height 10
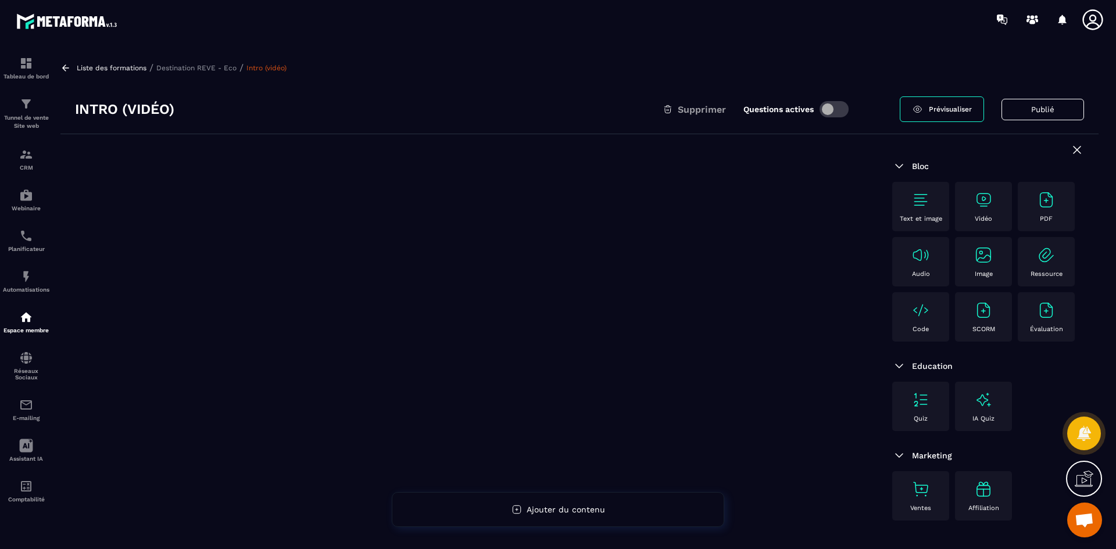
click at [983, 201] on img at bounding box center [983, 200] width 19 height 19
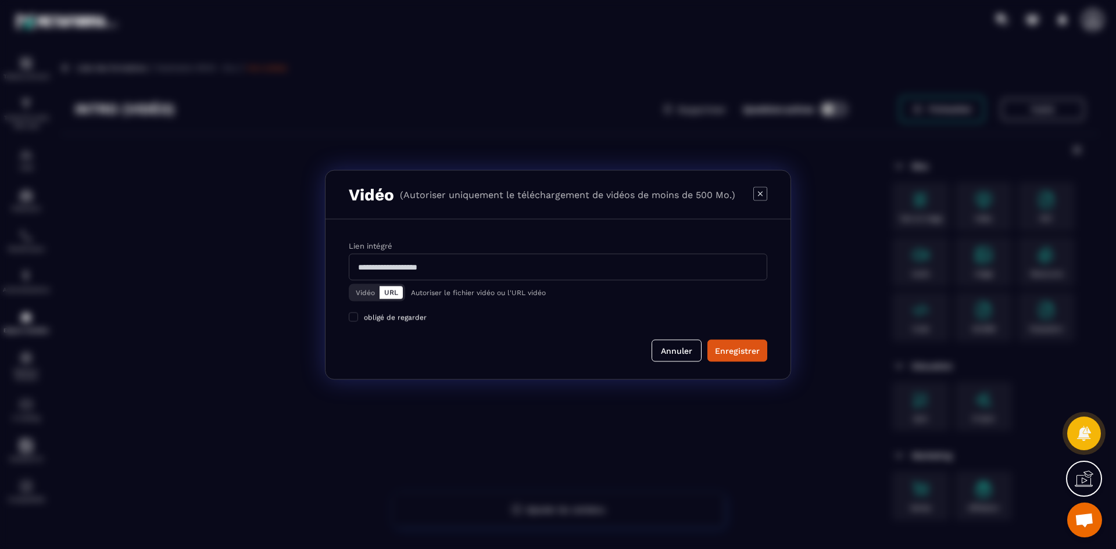
click at [365, 288] on button "Vidéo" at bounding box center [365, 292] width 28 height 13
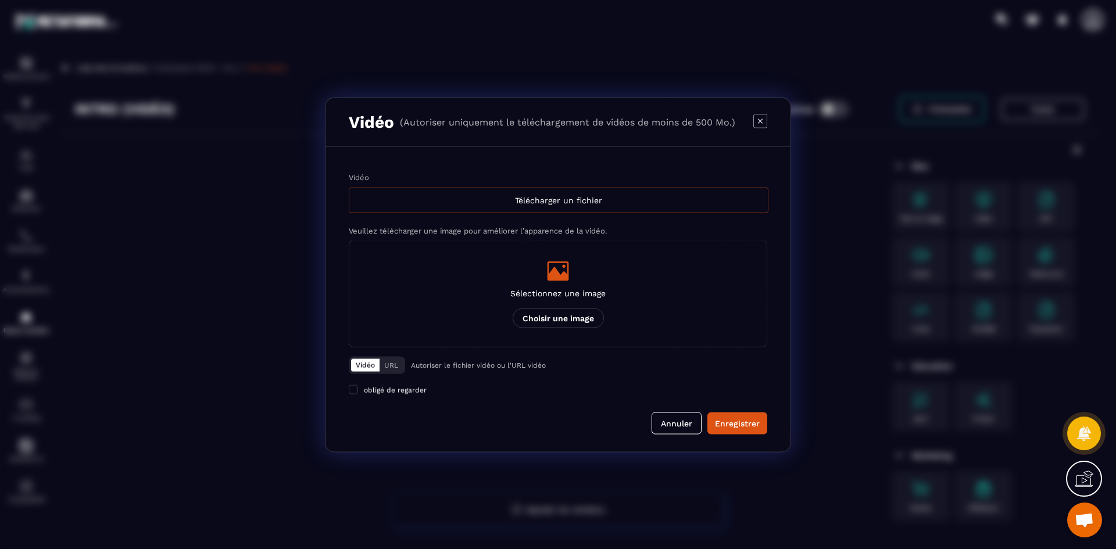
click at [571, 205] on div "Télécharger un fichier" at bounding box center [559, 200] width 420 height 26
click at [0, 0] on input "Vidéo Télécharger un fichier" at bounding box center [0, 0] width 0 height 0
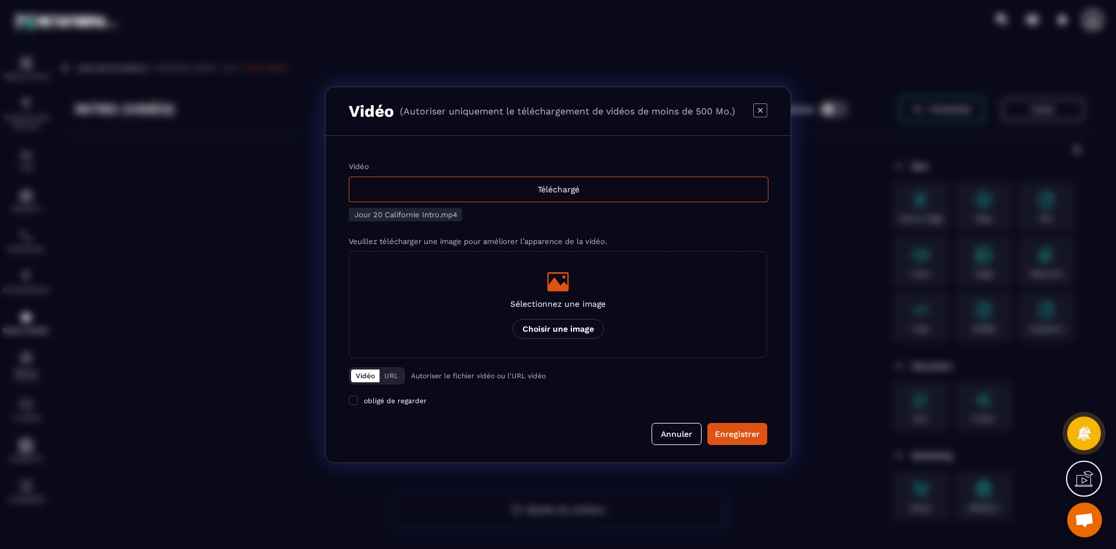
click at [568, 310] on div "Sélectionnez une image Choisir une image" at bounding box center [557, 304] width 95 height 69
click at [0, 0] on input "Sélectionnez une image Choisir une image" at bounding box center [0, 0] width 0 height 0
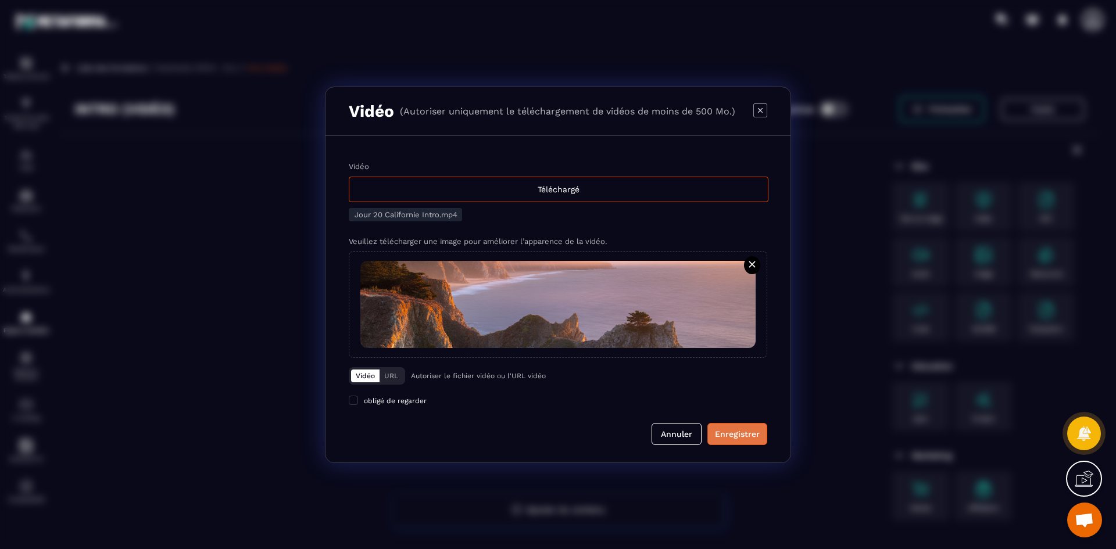
click at [733, 437] on div "Enregistrer" at bounding box center [737, 434] width 45 height 12
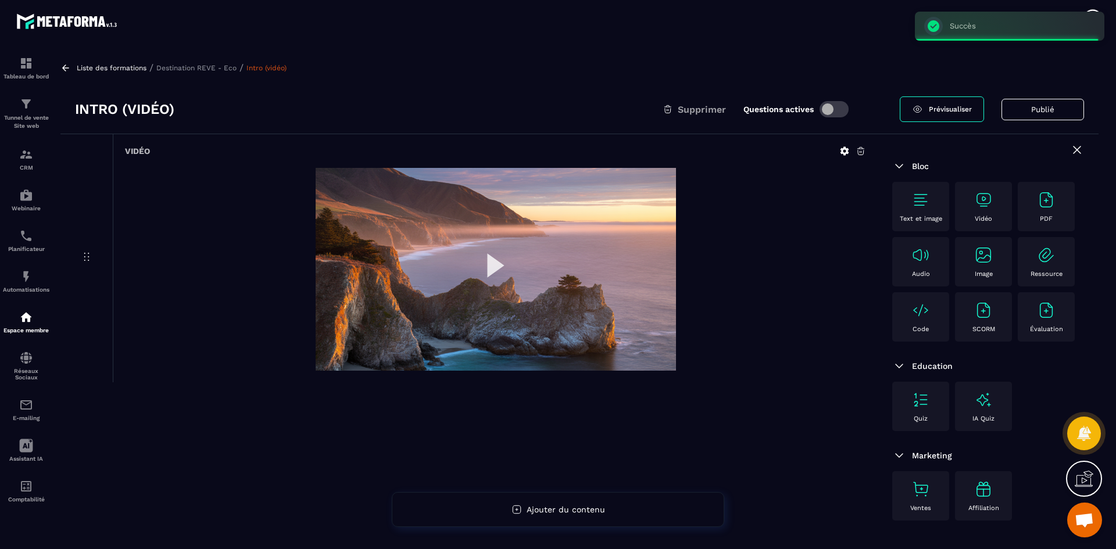
click at [212, 70] on p "Destination REVE - Eco" at bounding box center [196, 68] width 80 height 8
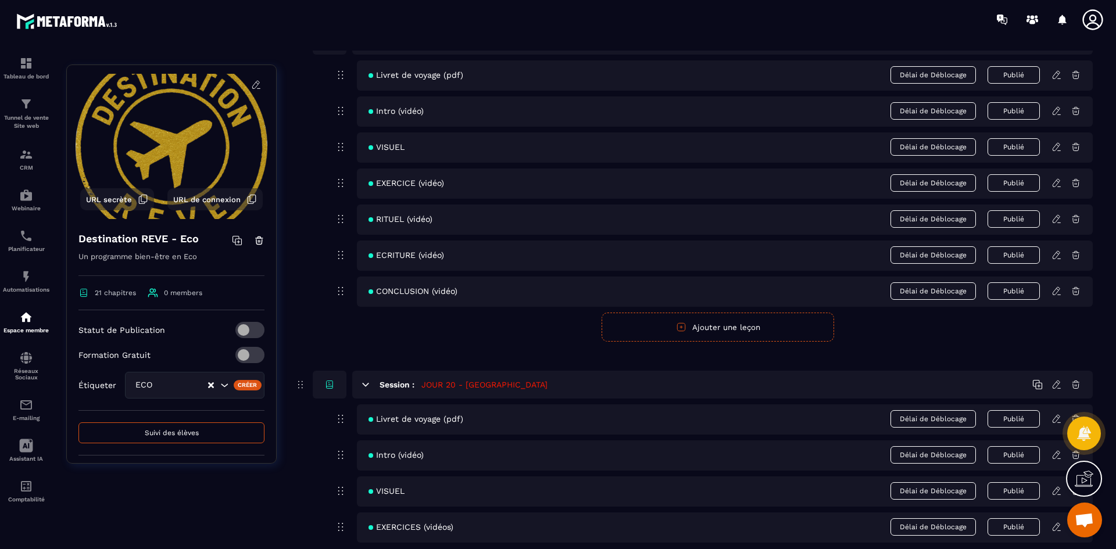
scroll to position [6154, 0]
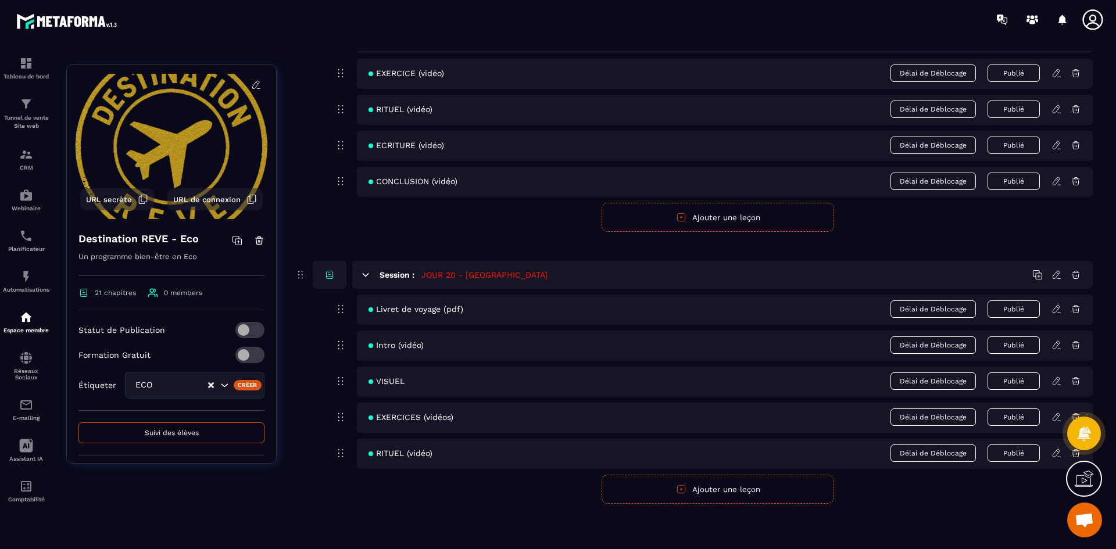
click at [1052, 382] on icon at bounding box center [1056, 381] width 10 height 10
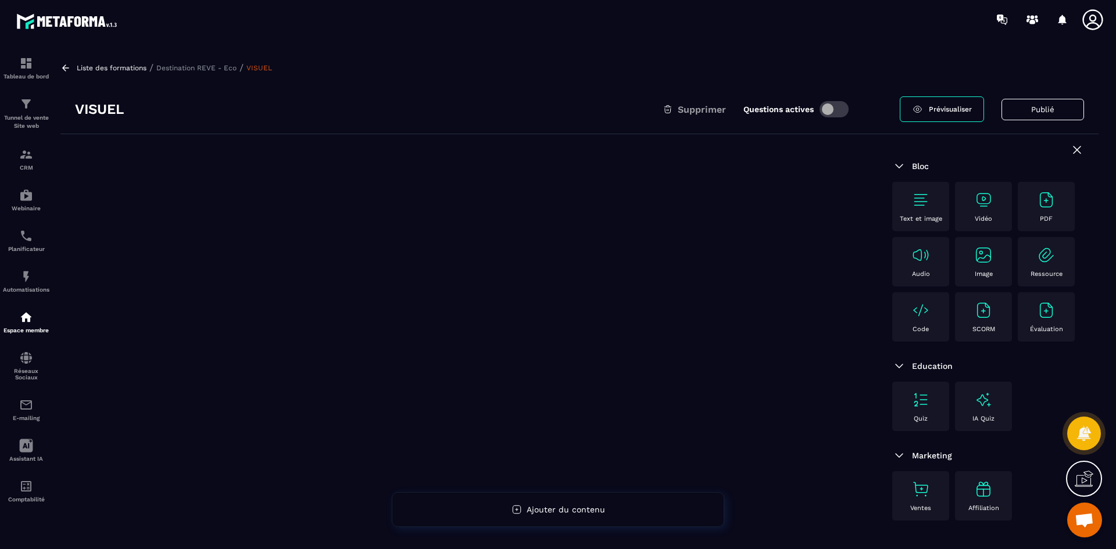
click at [969, 205] on div "Vidéo" at bounding box center [983, 207] width 45 height 32
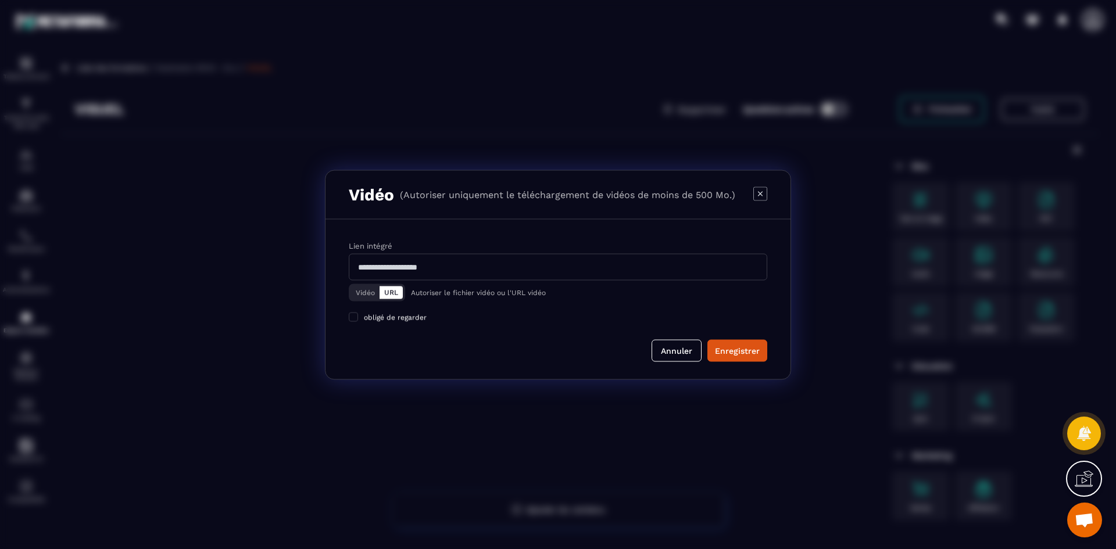
click at [758, 187] on icon "Modal window" at bounding box center [760, 194] width 14 height 14
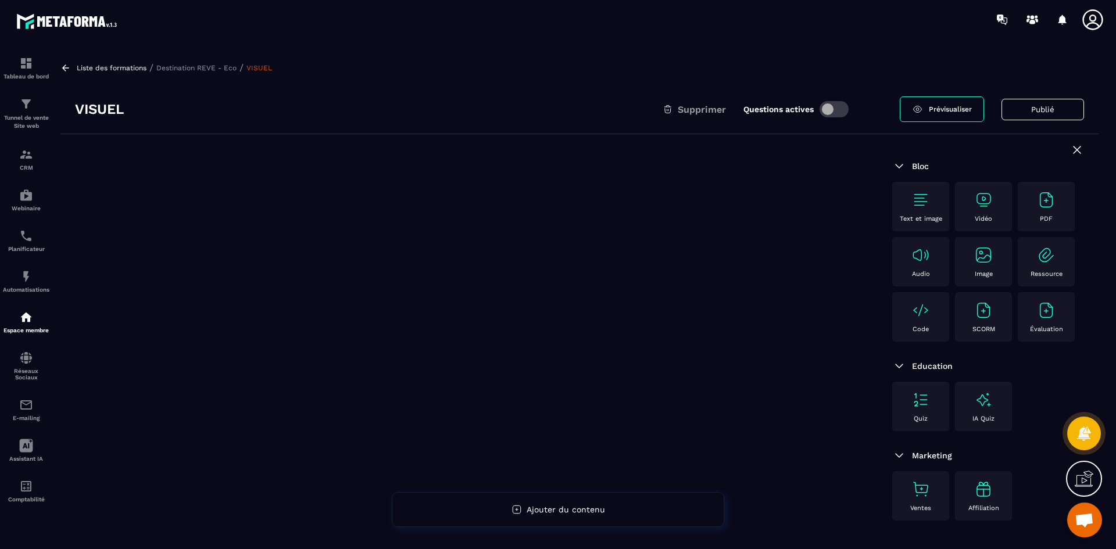
click at [978, 261] on img at bounding box center [983, 255] width 19 height 19
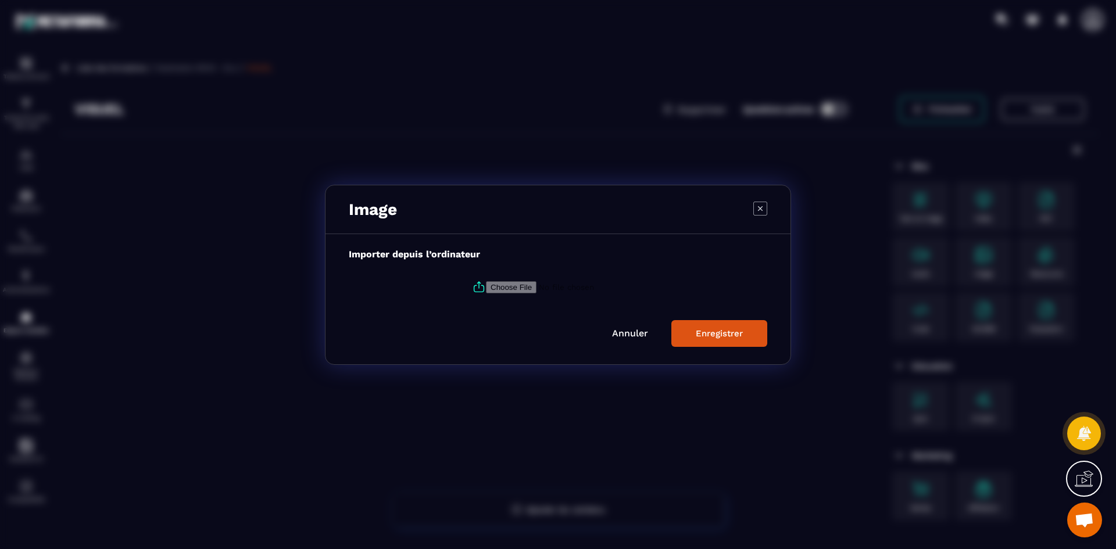
click at [511, 285] on input "Modal window" at bounding box center [565, 287] width 158 height 12
type input "**********"
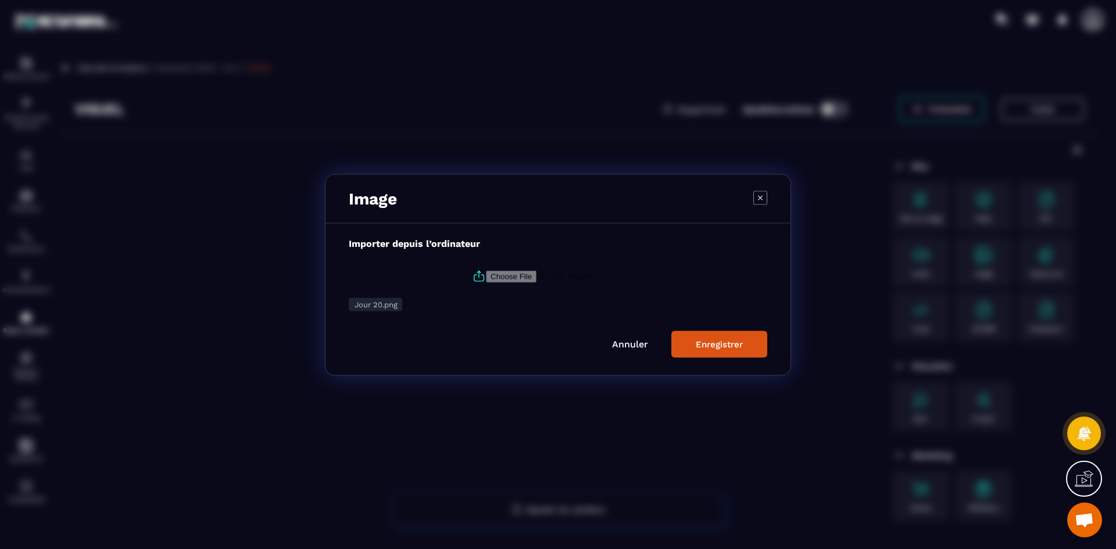
click at [715, 343] on div "Enregistrer" at bounding box center [719, 344] width 47 height 10
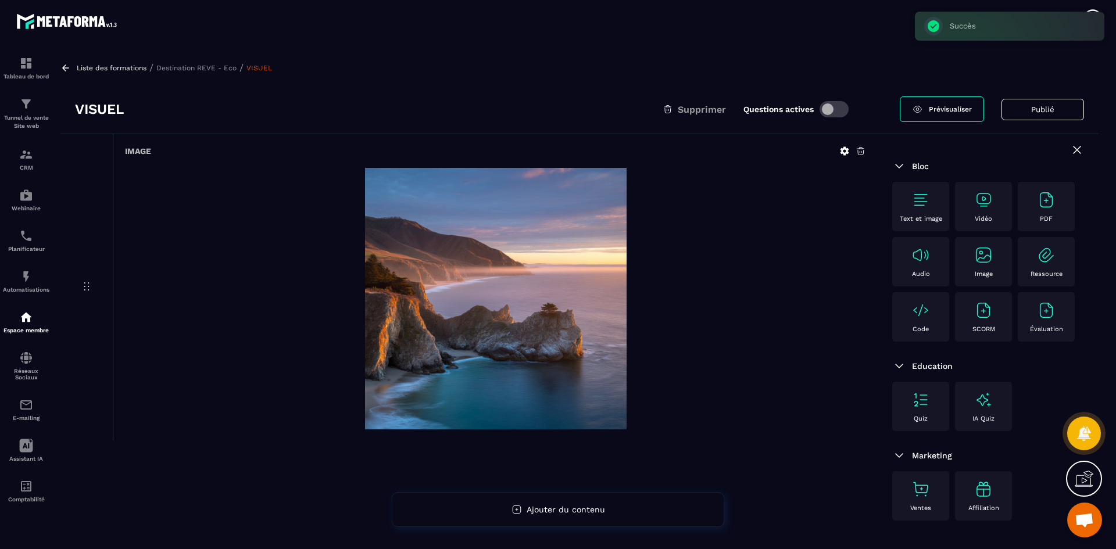
click at [217, 68] on p "Destination REVE - Eco" at bounding box center [196, 68] width 80 height 8
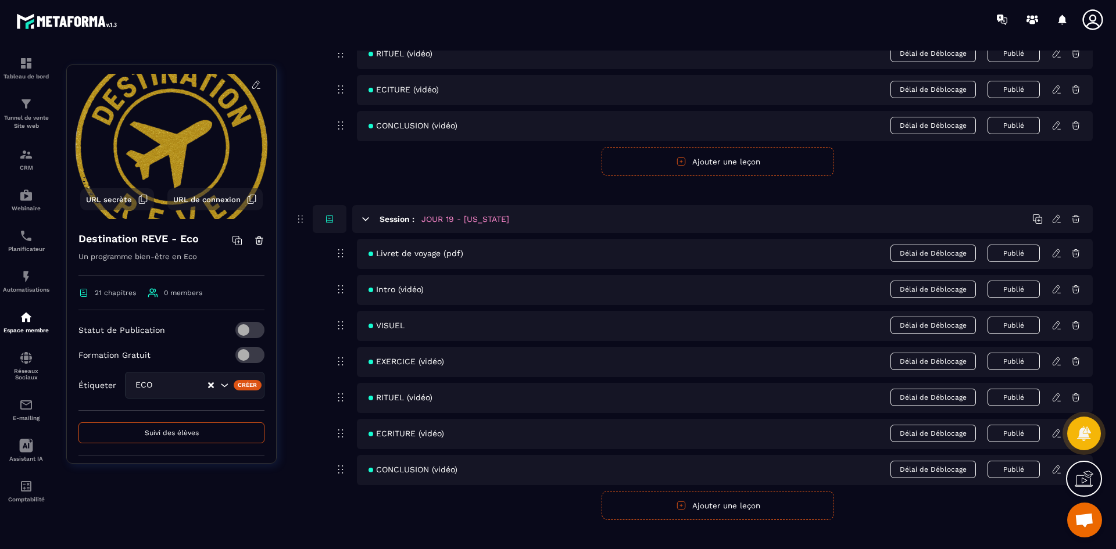
scroll to position [6154, 0]
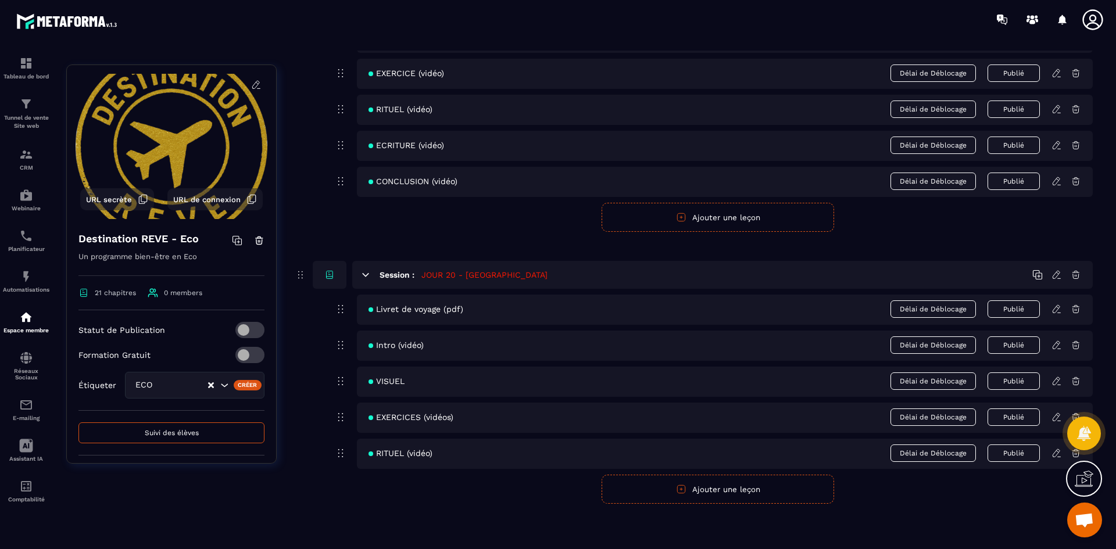
click at [1054, 415] on icon at bounding box center [1056, 417] width 10 height 10
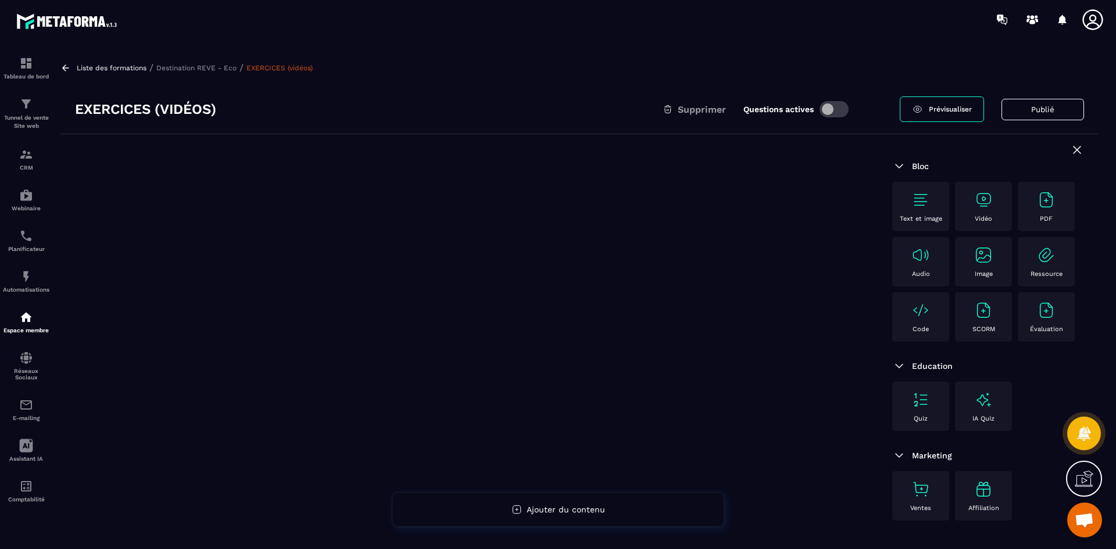
click at [990, 207] on img at bounding box center [983, 200] width 19 height 19
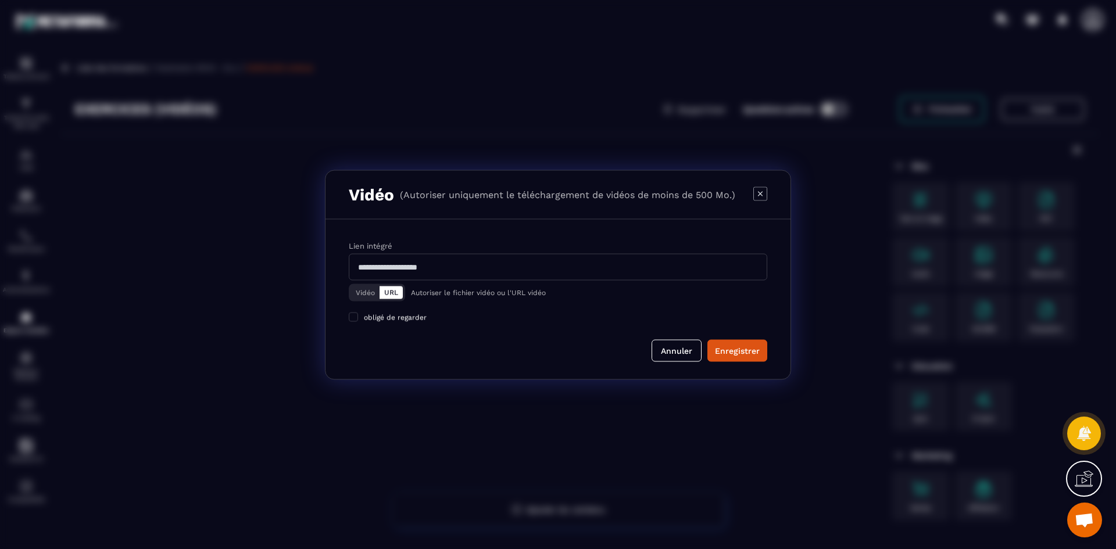
click at [761, 194] on icon "Modal window" at bounding box center [760, 193] width 5 height 5
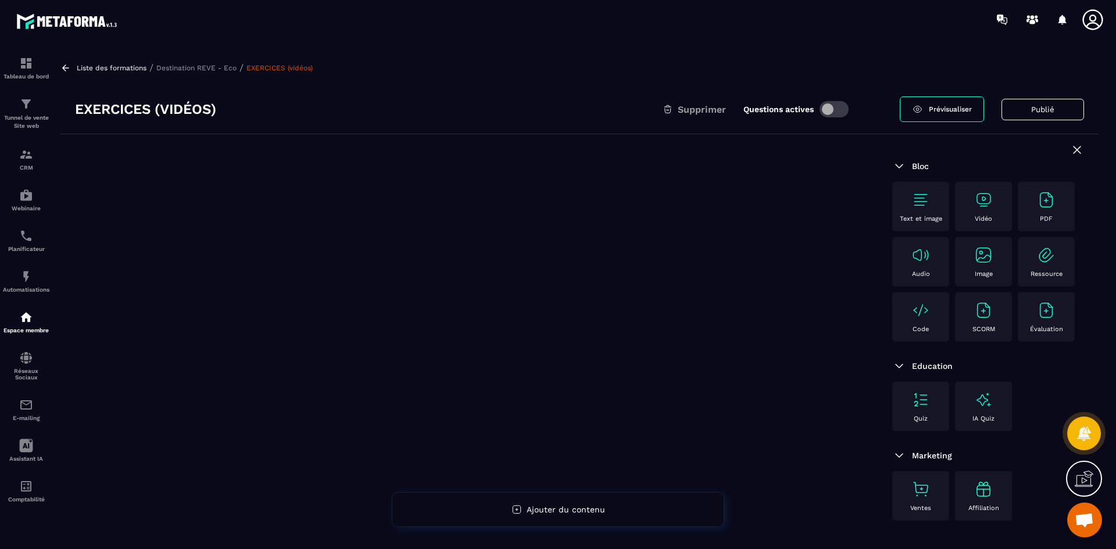
click at [939, 211] on div "Text et image" at bounding box center [920, 207] width 45 height 32
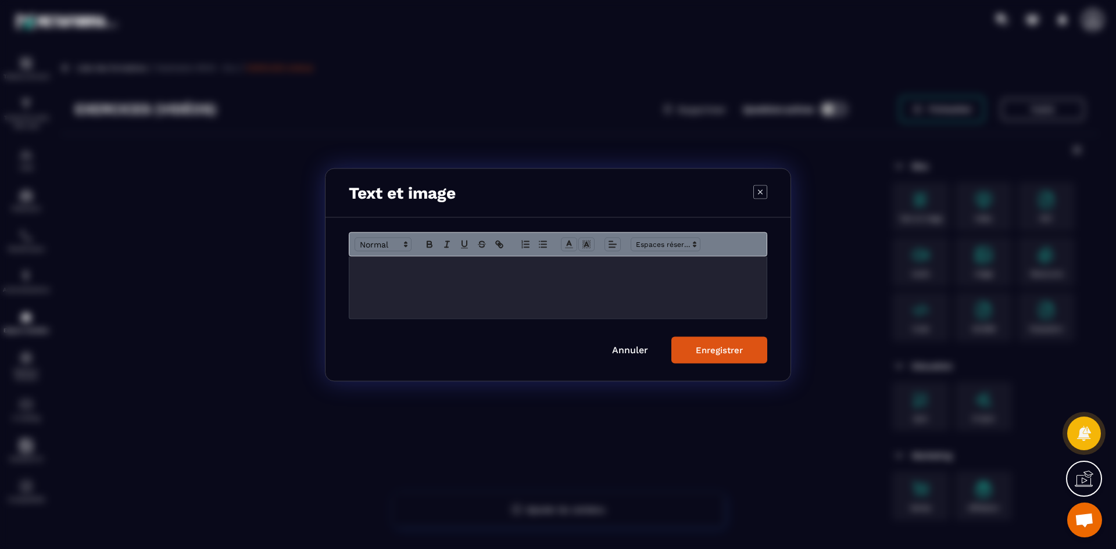
click at [409, 278] on div "Modal window" at bounding box center [557, 287] width 417 height 62
click at [749, 352] on button "Enregistrer" at bounding box center [719, 349] width 96 height 27
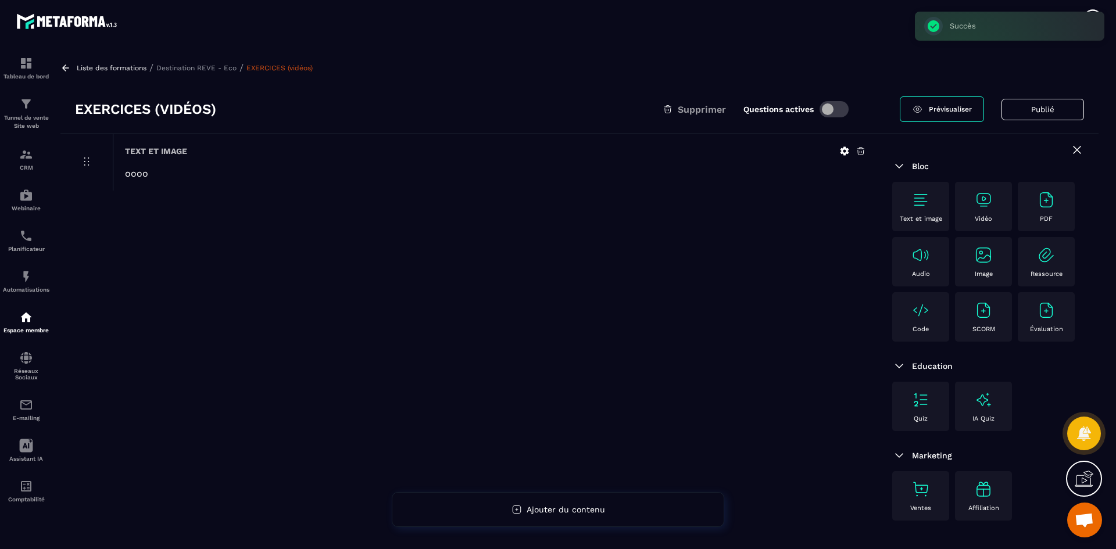
click at [988, 212] on div "Vidéo" at bounding box center [983, 207] width 45 height 32
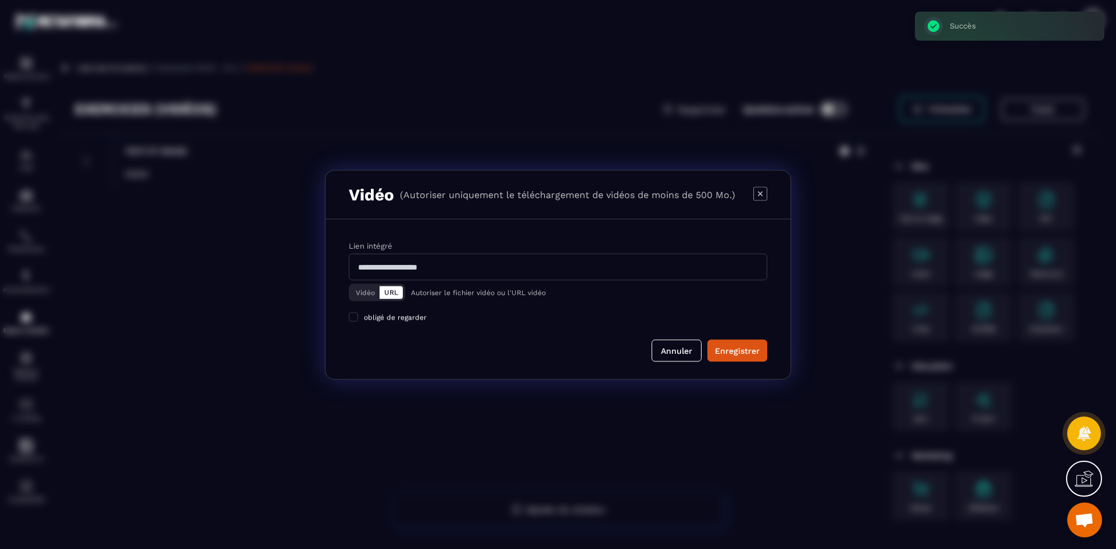
click at [364, 293] on button "Vidéo" at bounding box center [365, 292] width 28 height 13
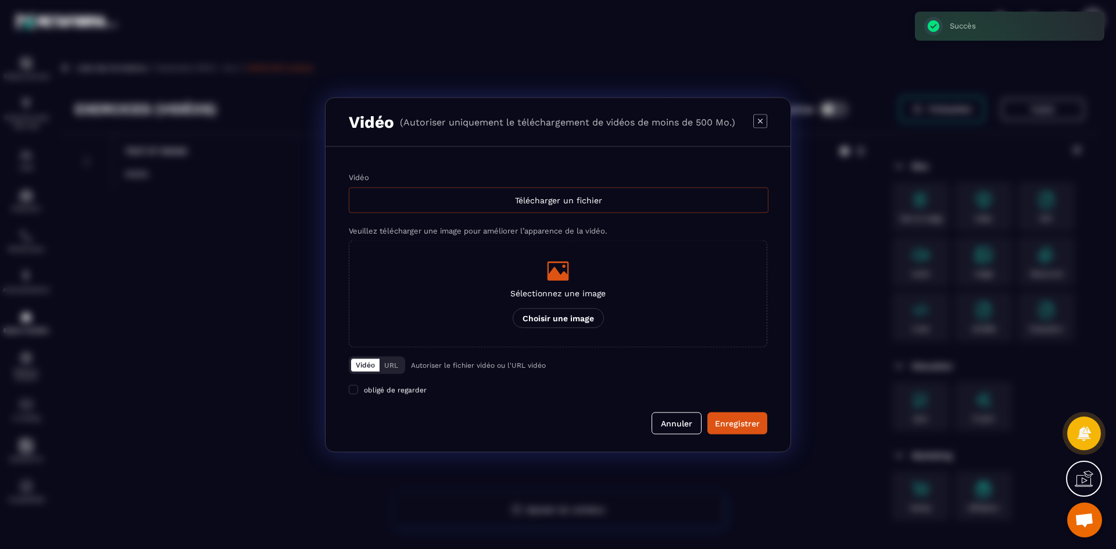
click at [511, 209] on div "Télécharger un fichier" at bounding box center [559, 200] width 420 height 26
click at [0, 0] on input "Vidéo Télécharger un fichier" at bounding box center [0, 0] width 0 height 0
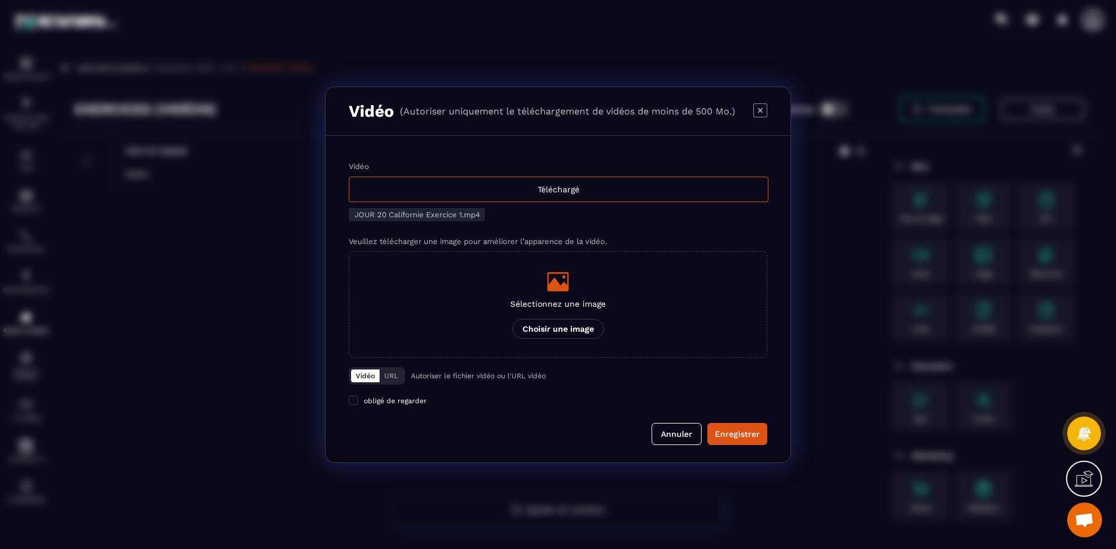
click at [550, 286] on icon "Modal window" at bounding box center [558, 281] width 22 height 19
click at [0, 0] on input "Sélectionnez une image Choisir une image" at bounding box center [0, 0] width 0 height 0
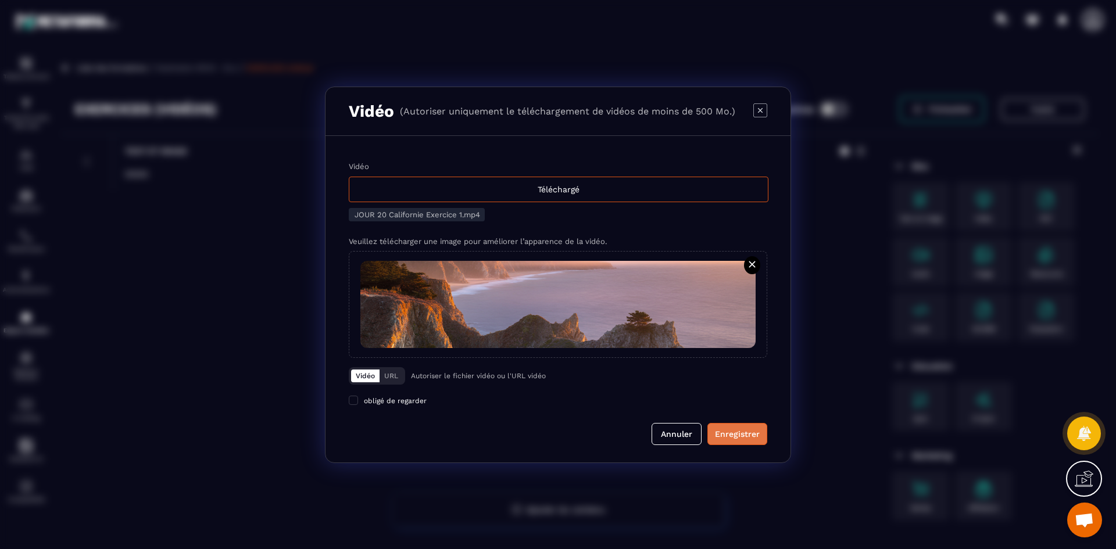
click at [733, 434] on div "Enregistrer" at bounding box center [737, 434] width 45 height 12
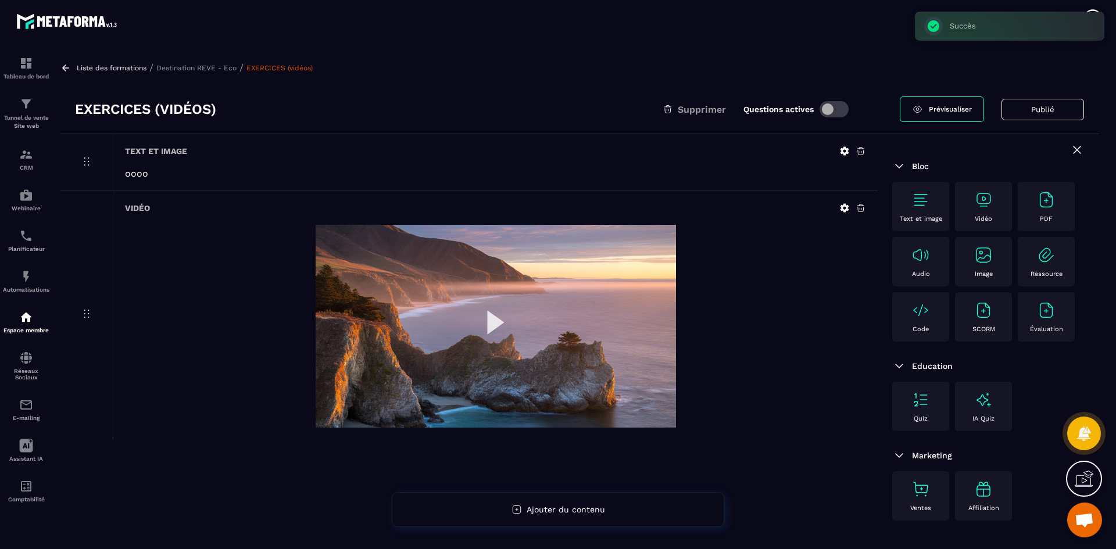
click at [976, 203] on img at bounding box center [983, 200] width 19 height 19
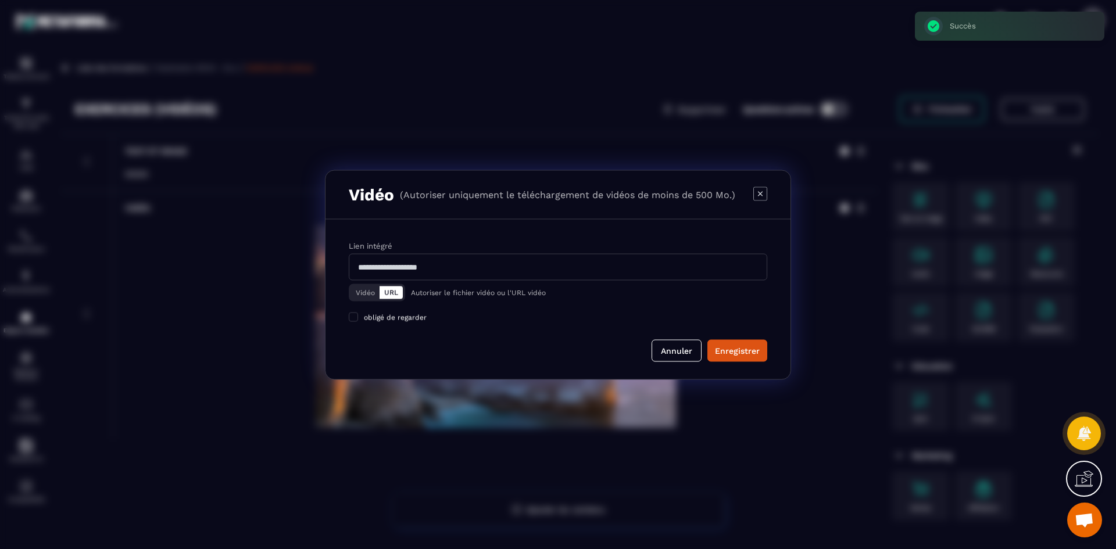
click at [359, 288] on button "Vidéo" at bounding box center [365, 292] width 28 height 13
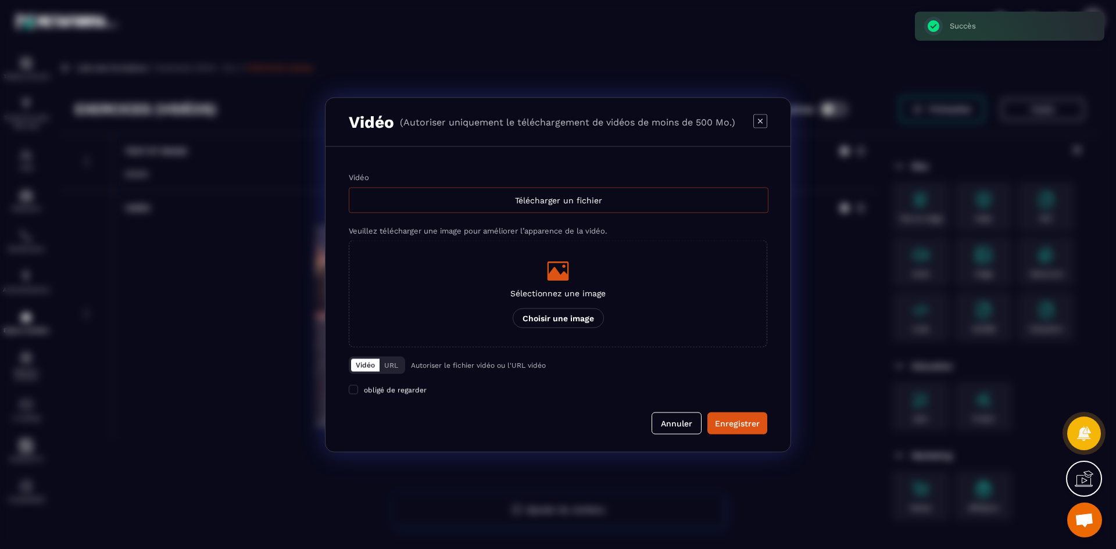
click at [436, 200] on div "Télécharger un fichier" at bounding box center [559, 200] width 420 height 26
click at [0, 0] on input "Vidéo Télécharger un fichier" at bounding box center [0, 0] width 0 height 0
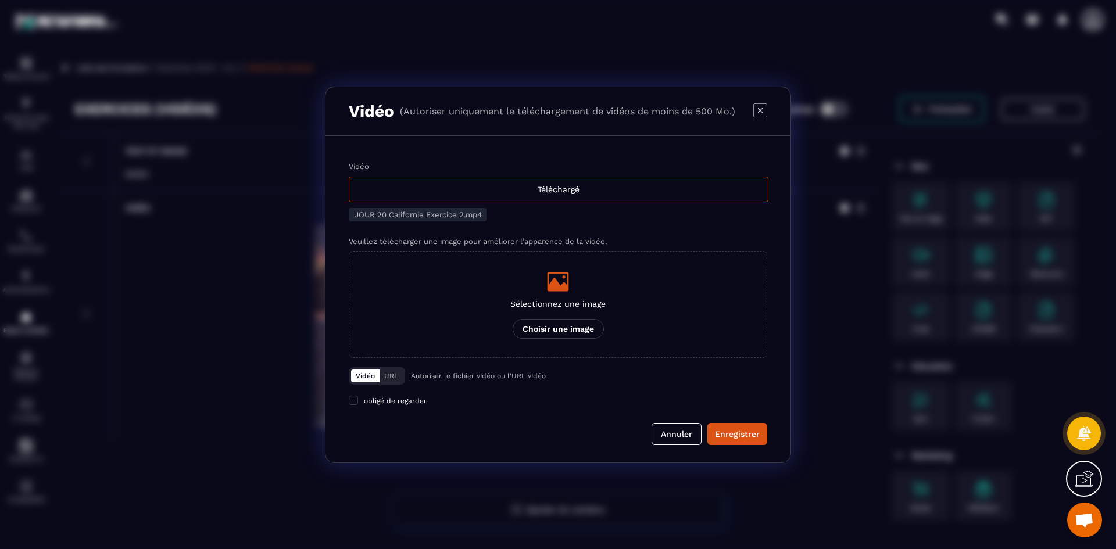
click at [611, 318] on label "Sélectionnez une image Choisir une image" at bounding box center [558, 304] width 418 height 107
click at [0, 0] on input "Sélectionnez une image Choisir une image" at bounding box center [0, 0] width 0 height 0
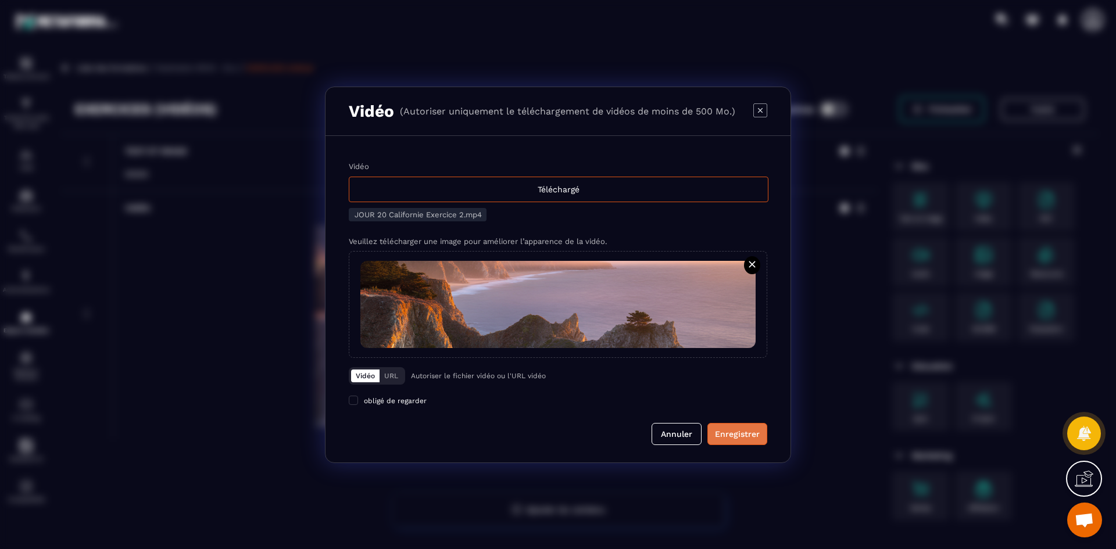
click at [721, 435] on div "Enregistrer" at bounding box center [737, 434] width 45 height 12
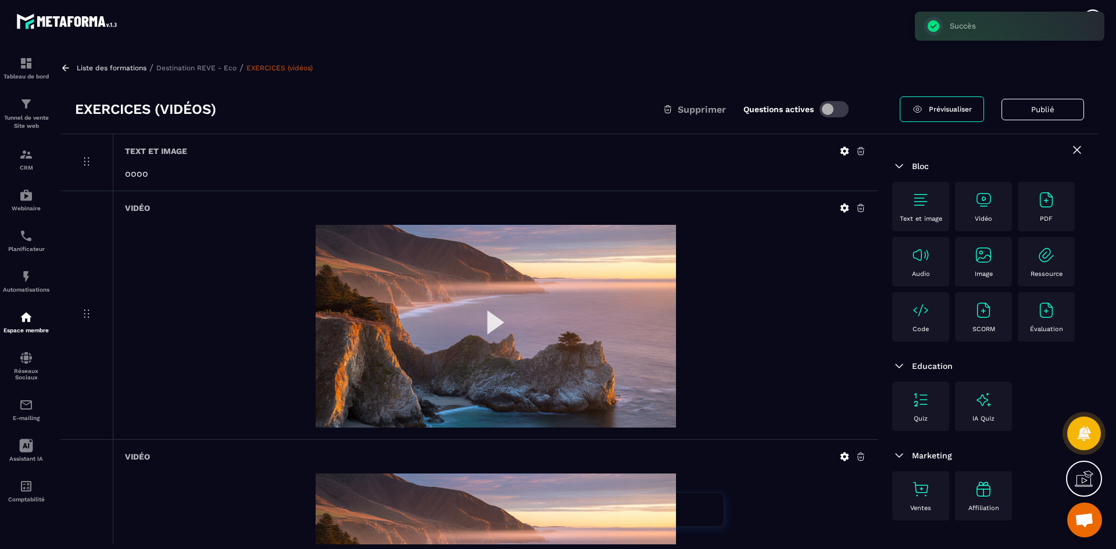
click at [204, 71] on p "Destination REVE - Eco" at bounding box center [196, 68] width 80 height 8
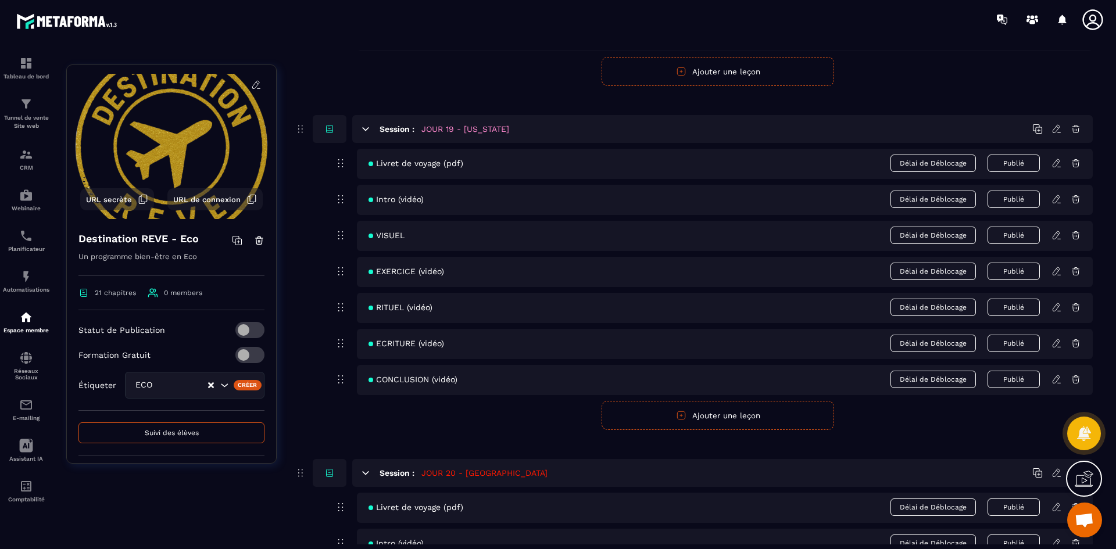
scroll to position [6154, 0]
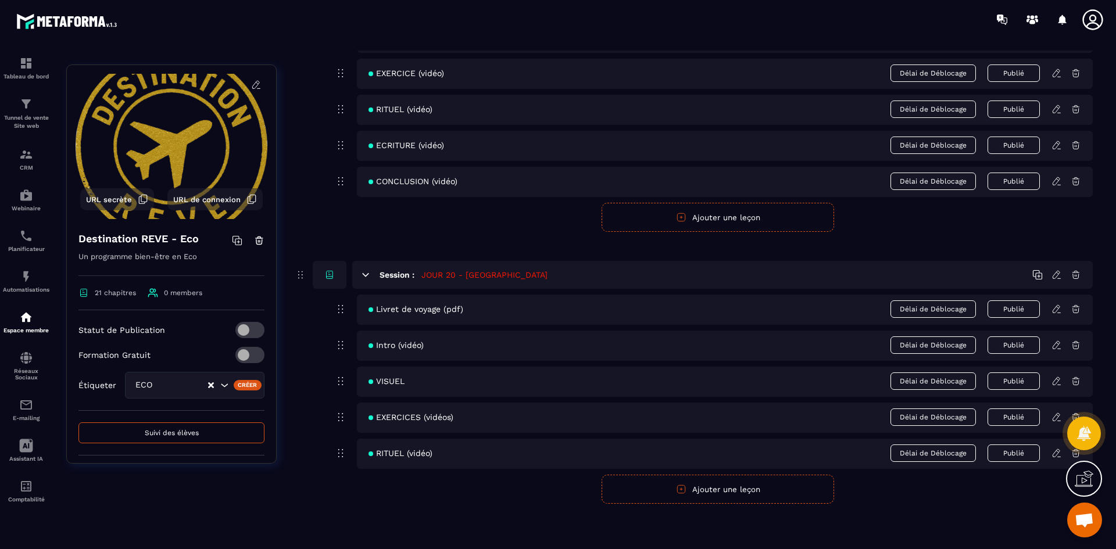
click at [768, 495] on button "Ajouter une leçon" at bounding box center [717, 489] width 232 height 29
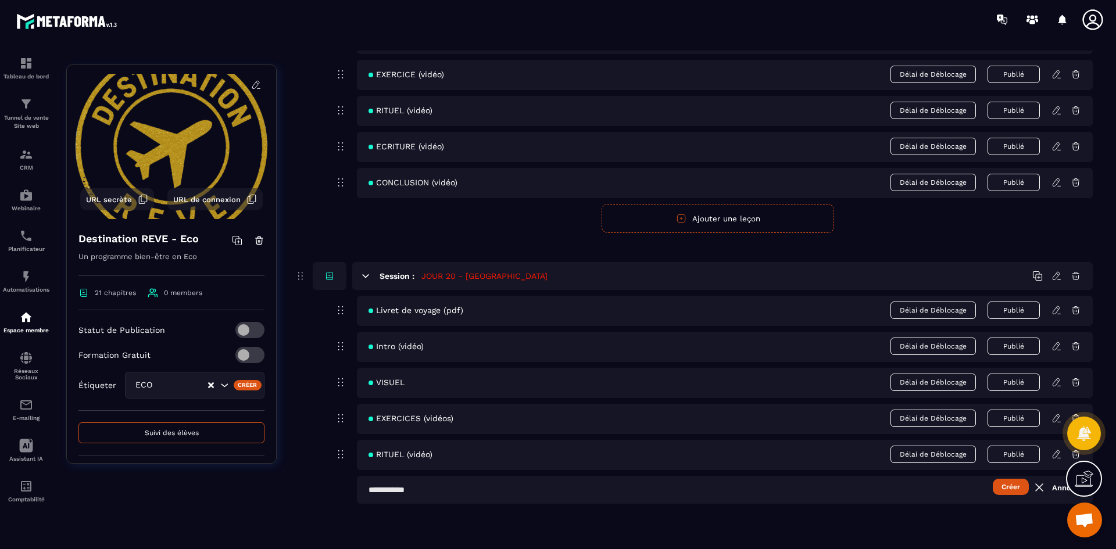
click at [427, 492] on input "text" at bounding box center [725, 490] width 736 height 28
type input "**********"
click at [1013, 488] on button "Créer" at bounding box center [1011, 487] width 36 height 16
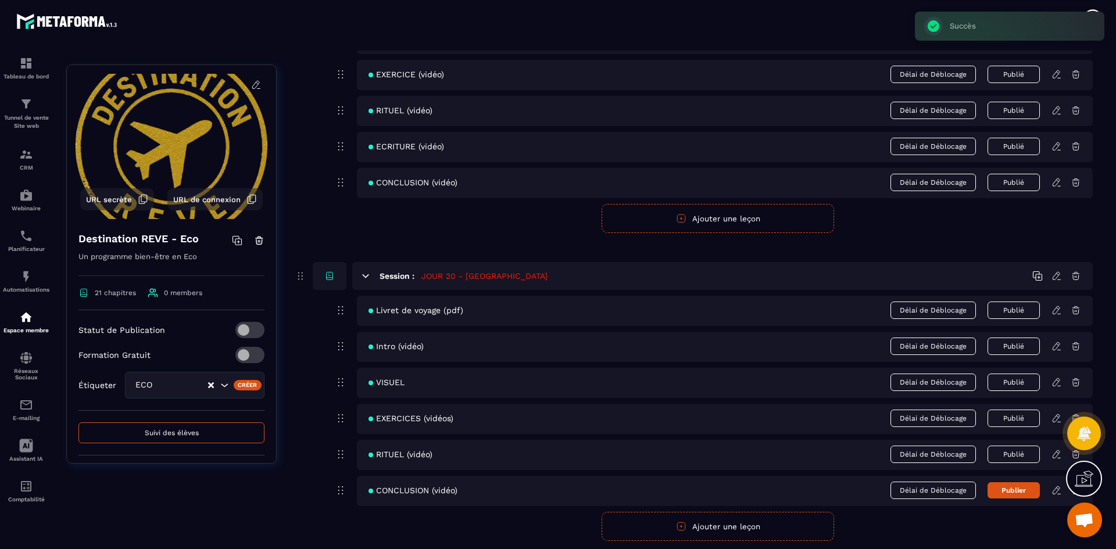
drag, startPoint x: 1025, startPoint y: 496, endPoint x: 1029, endPoint y: 477, distance: 20.1
click at [1025, 496] on button "Publier" at bounding box center [1013, 490] width 52 height 16
click at [1057, 416] on icon at bounding box center [1056, 418] width 10 height 10
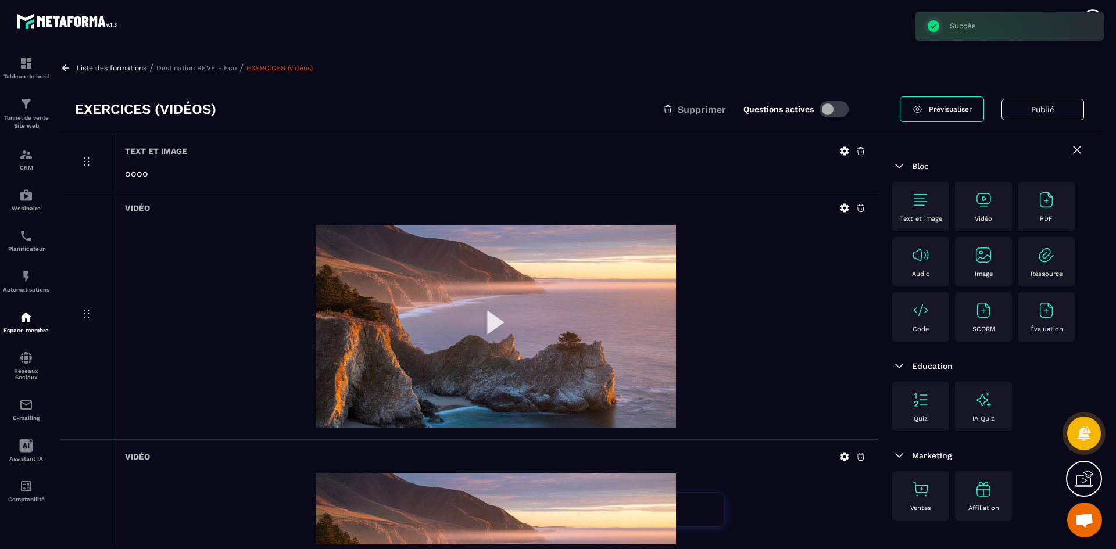
click at [186, 65] on p "Destination REVE - Eco" at bounding box center [196, 68] width 80 height 8
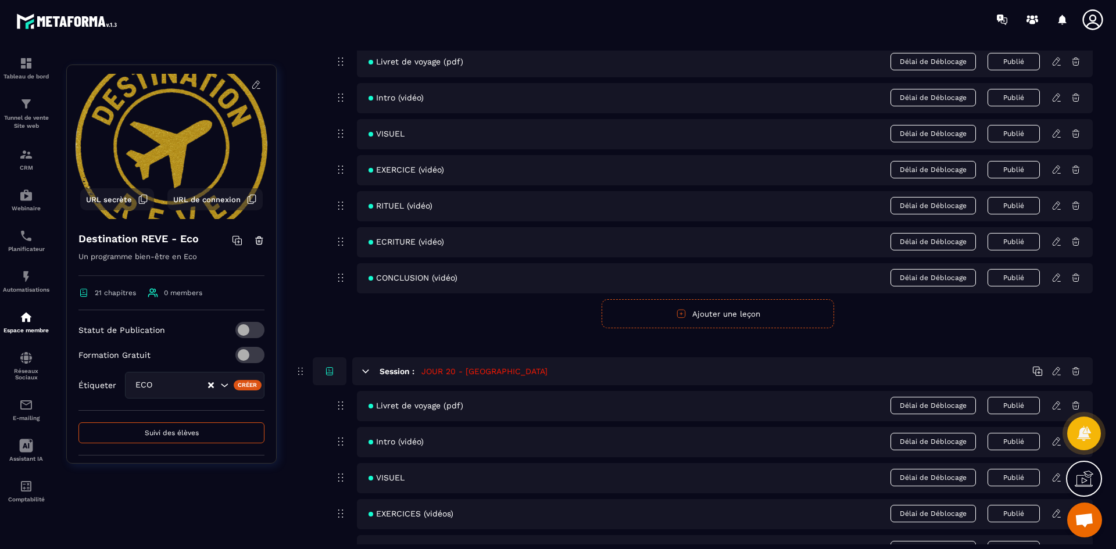
scroll to position [6190, 0]
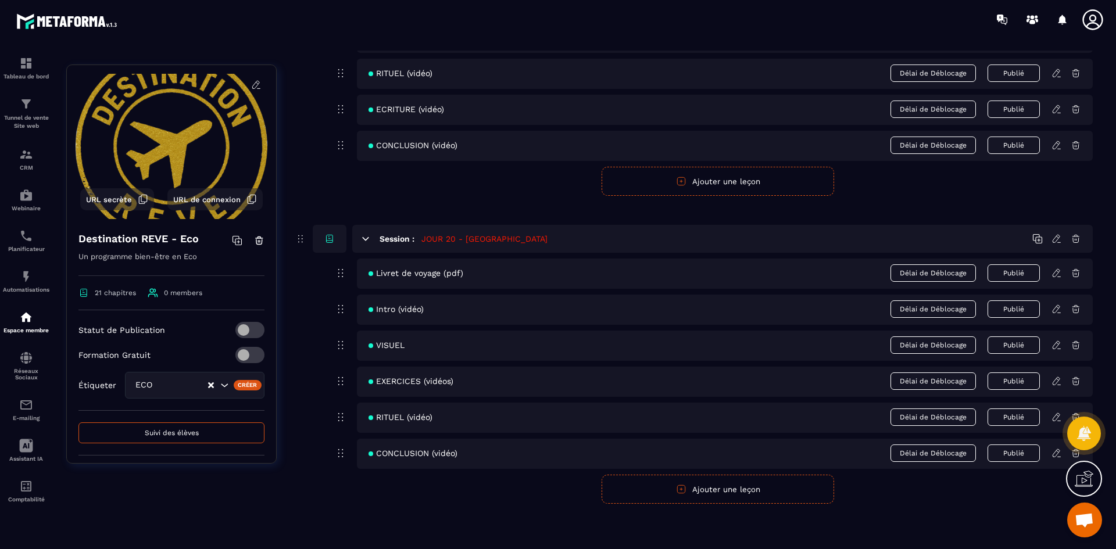
click at [1058, 420] on icon at bounding box center [1056, 417] width 10 height 10
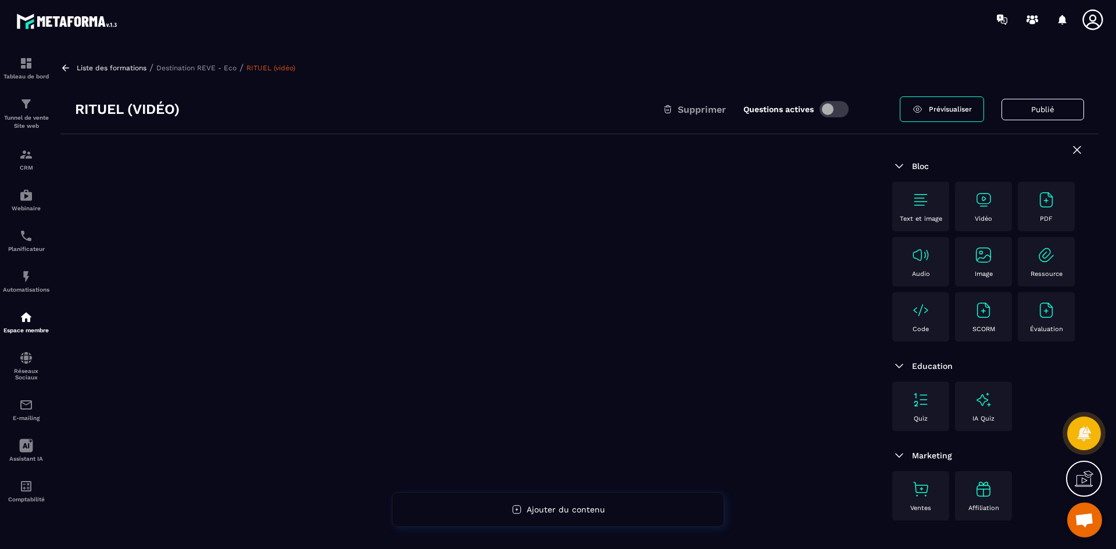
click at [973, 209] on div "Vidéo" at bounding box center [983, 207] width 45 height 32
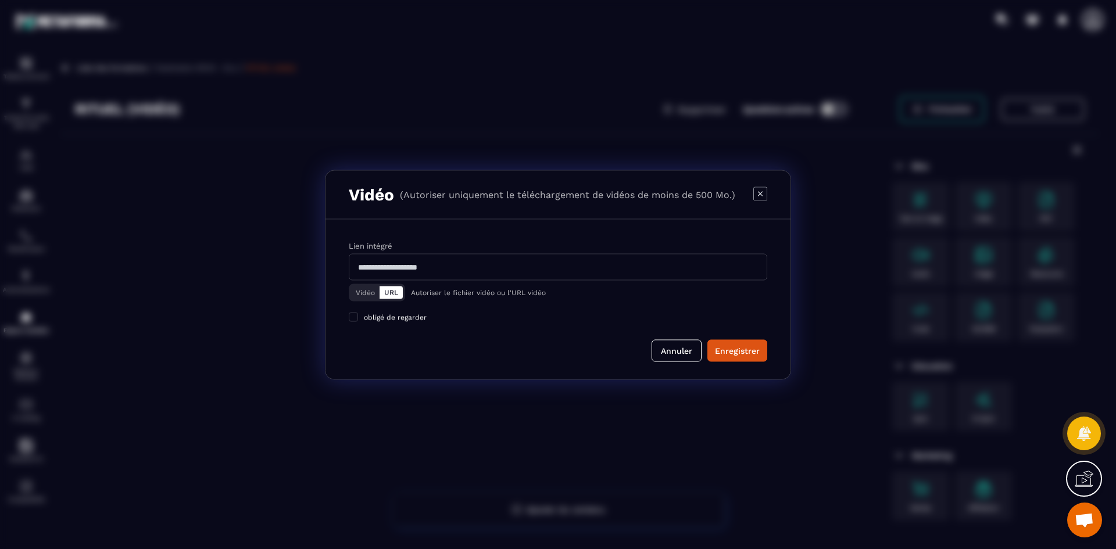
click at [366, 293] on button "Vidéo" at bounding box center [365, 292] width 28 height 13
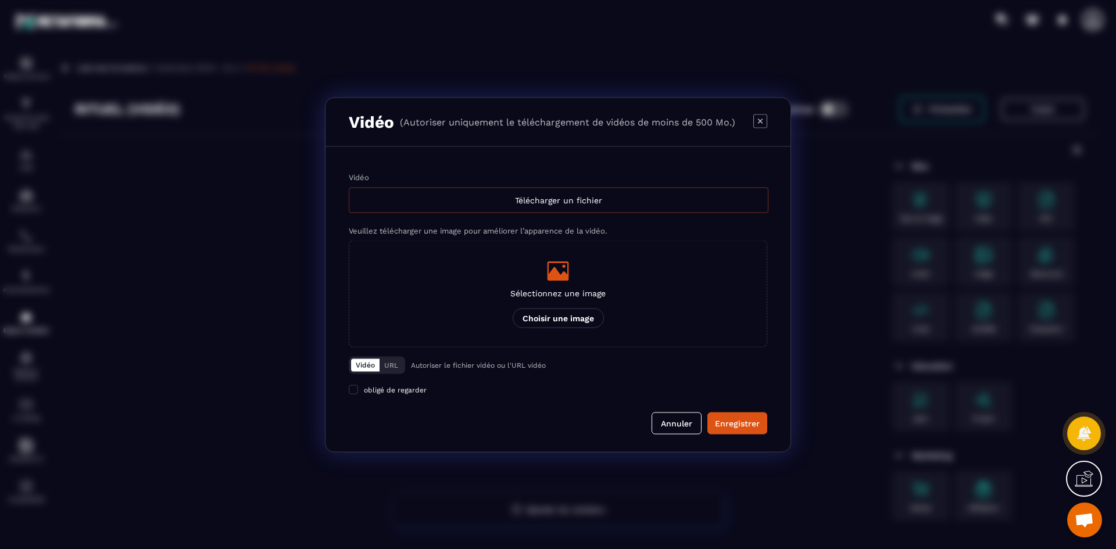
click at [404, 208] on div "Télécharger un fichier" at bounding box center [559, 200] width 420 height 26
click at [0, 0] on input "Vidéo Télécharger un fichier" at bounding box center [0, 0] width 0 height 0
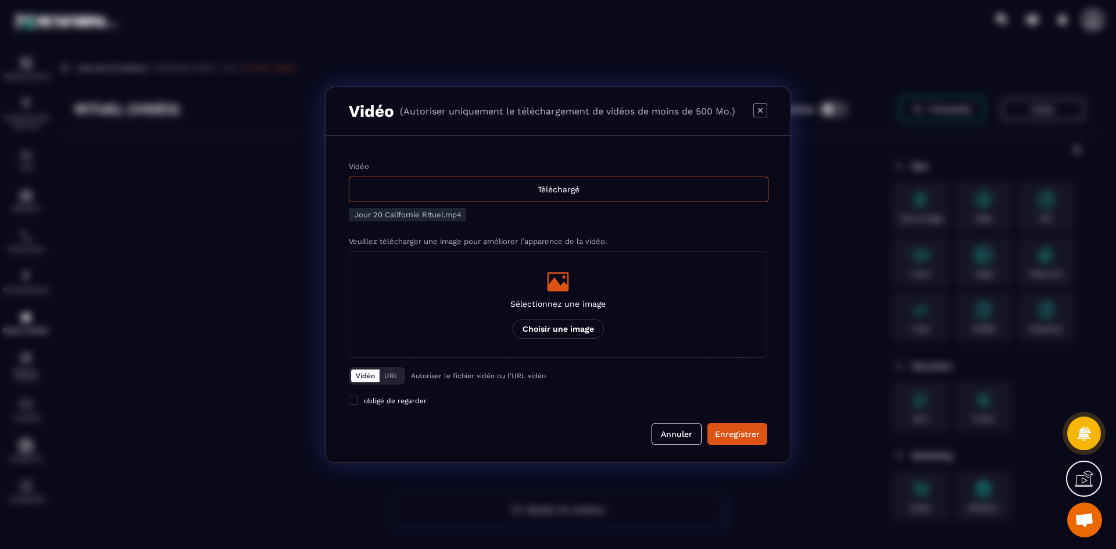
click at [579, 274] on div "Modal window" at bounding box center [557, 281] width 95 height 23
click at [0, 0] on input "Sélectionnez une image Choisir une image" at bounding box center [0, 0] width 0 height 0
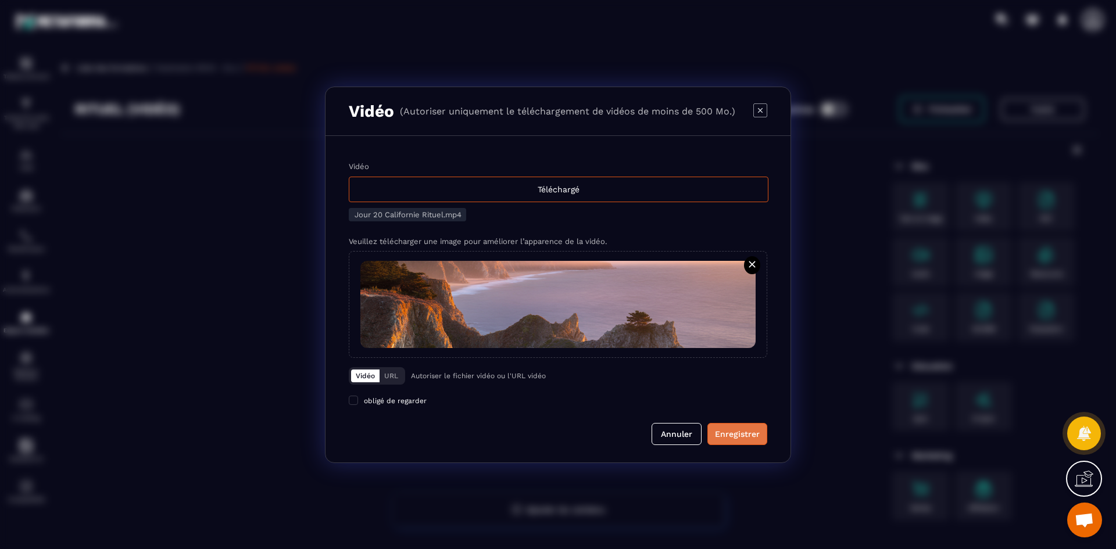
click at [719, 436] on div "Enregistrer" at bounding box center [737, 434] width 45 height 12
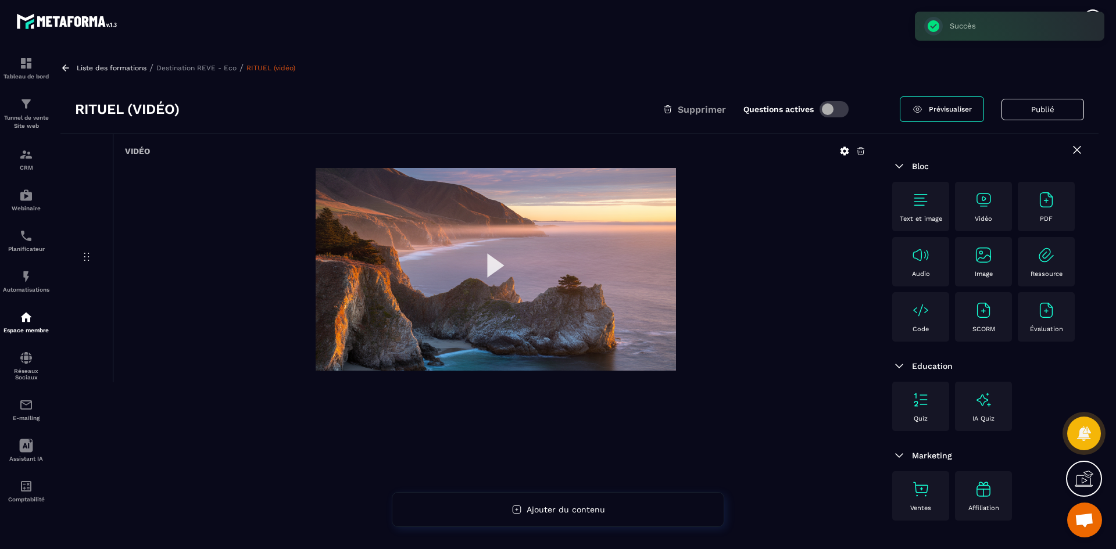
click at [215, 68] on p "Destination REVE - Eco" at bounding box center [196, 68] width 80 height 8
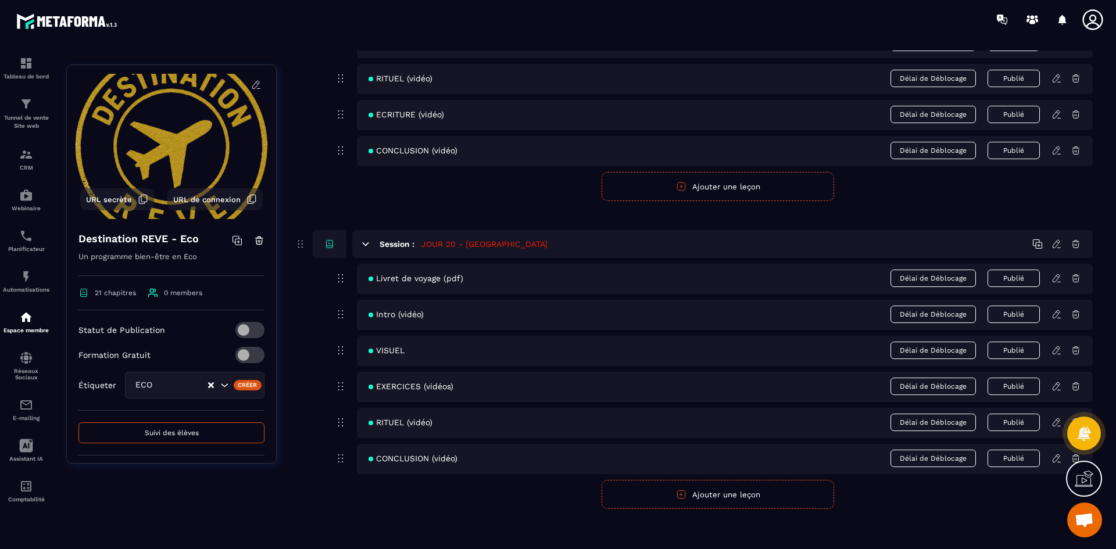
scroll to position [6190, 0]
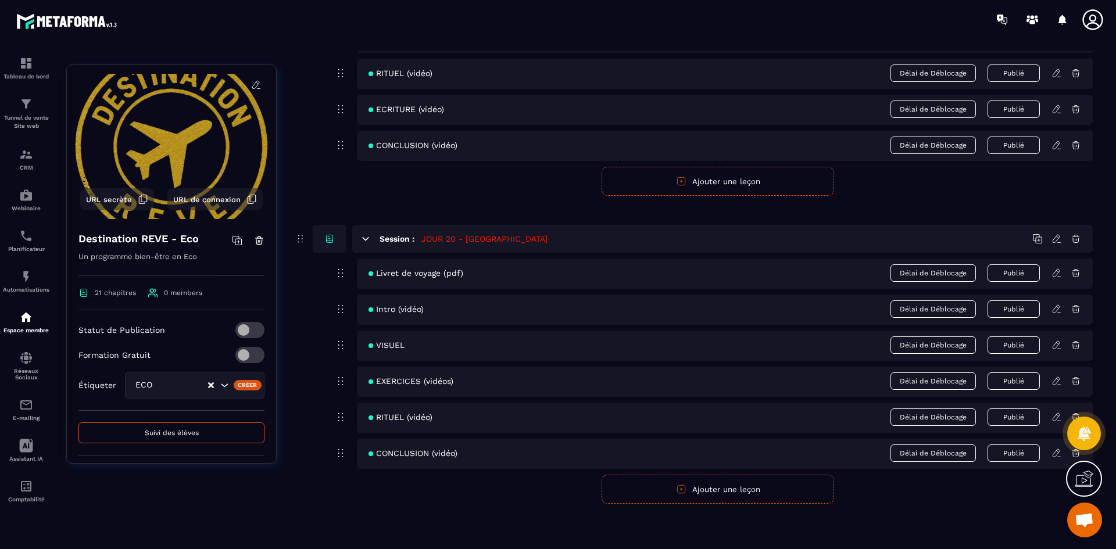
click at [1056, 452] on icon at bounding box center [1056, 453] width 10 height 10
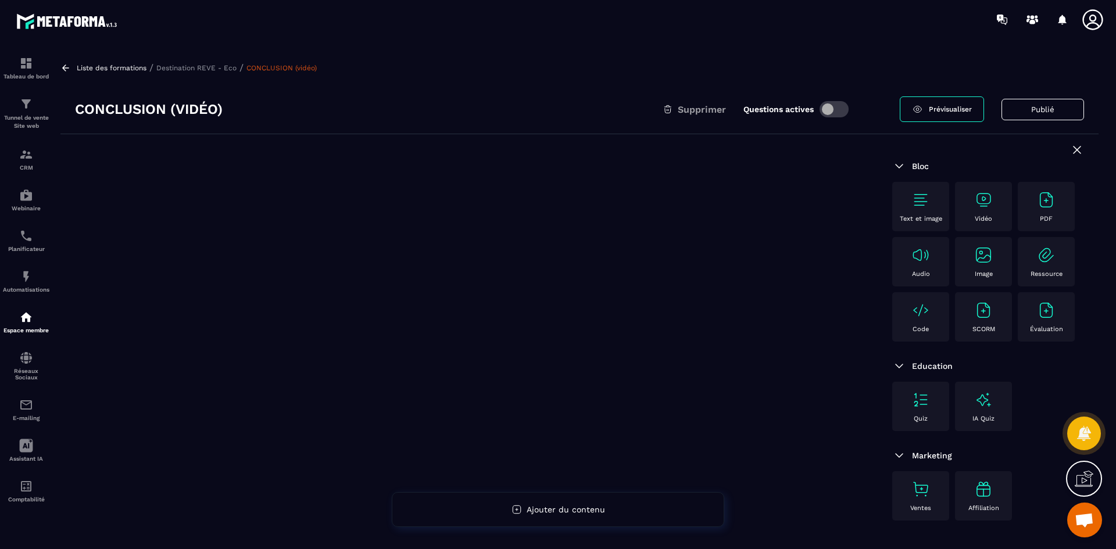
click at [985, 203] on img at bounding box center [983, 200] width 19 height 19
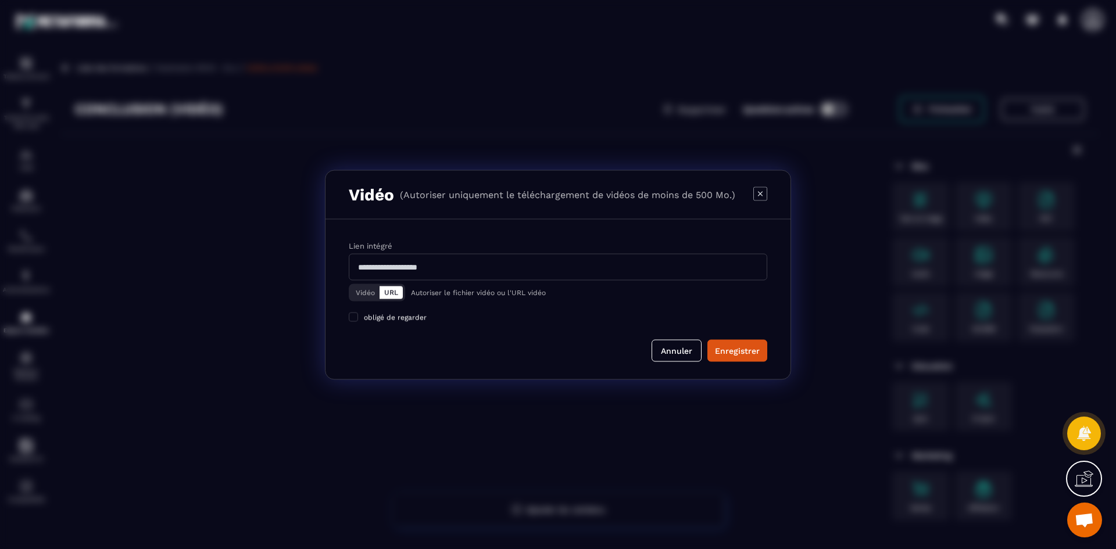
click at [358, 292] on button "Vidéo" at bounding box center [365, 292] width 28 height 13
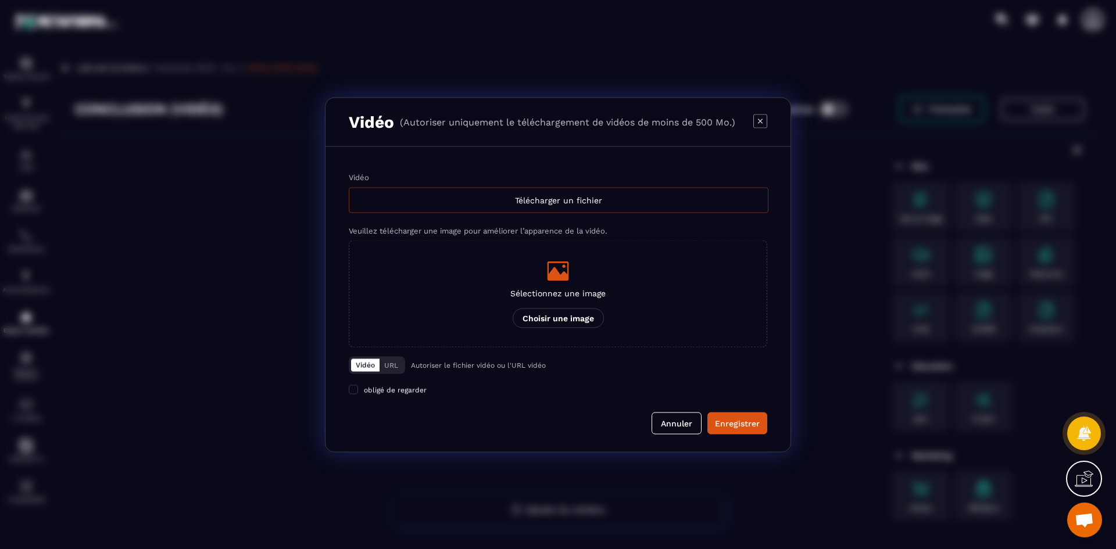
click at [512, 204] on div "Télécharger un fichier" at bounding box center [559, 200] width 420 height 26
click at [0, 0] on input "Vidéo Télécharger un fichier" at bounding box center [0, 0] width 0 height 0
click at [756, 120] on icon "Modal window" at bounding box center [760, 121] width 14 height 14
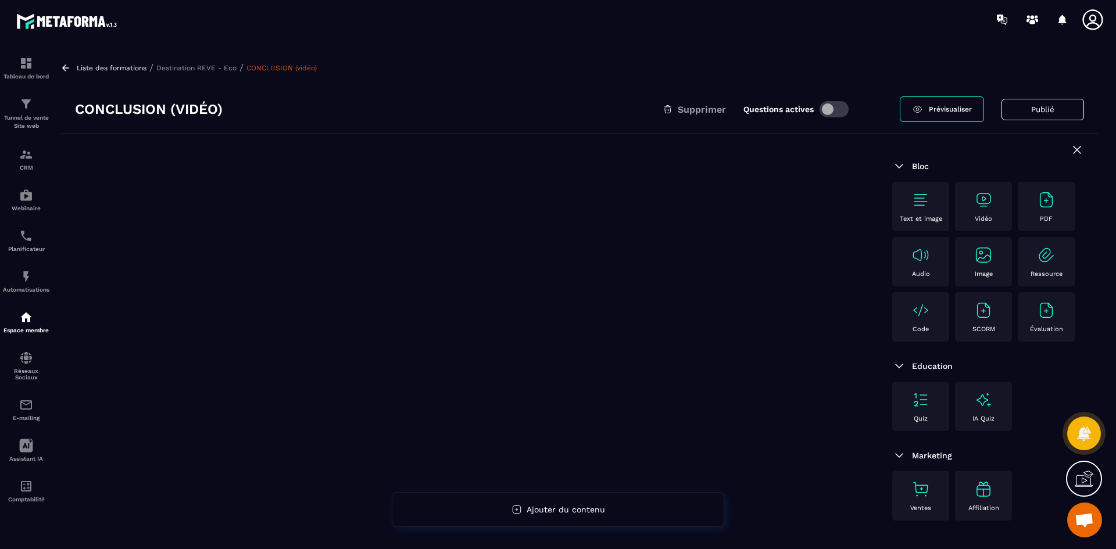
click at [217, 69] on p "Destination REVE - Eco" at bounding box center [196, 68] width 80 height 8
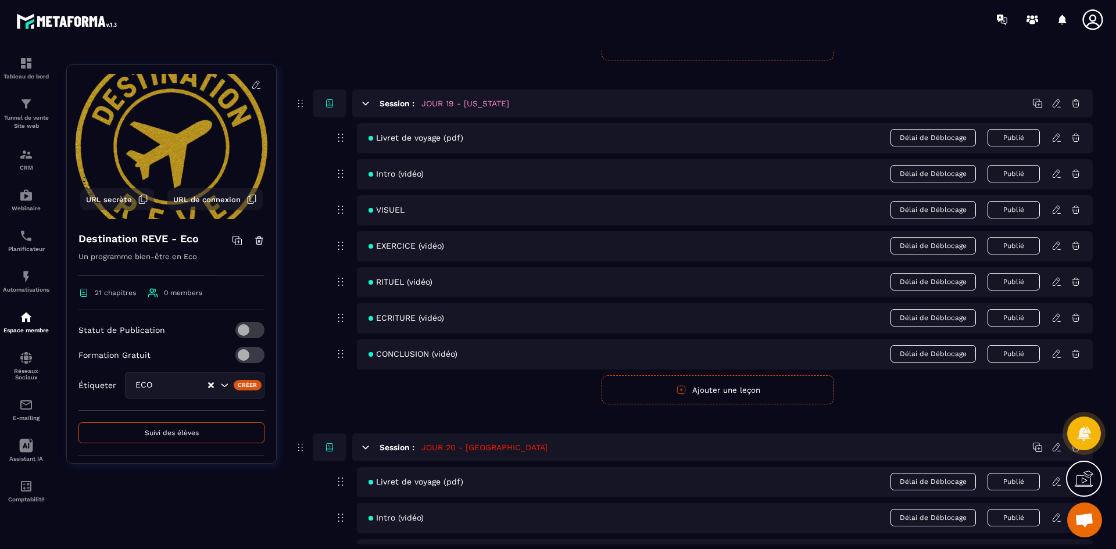
scroll to position [6190, 0]
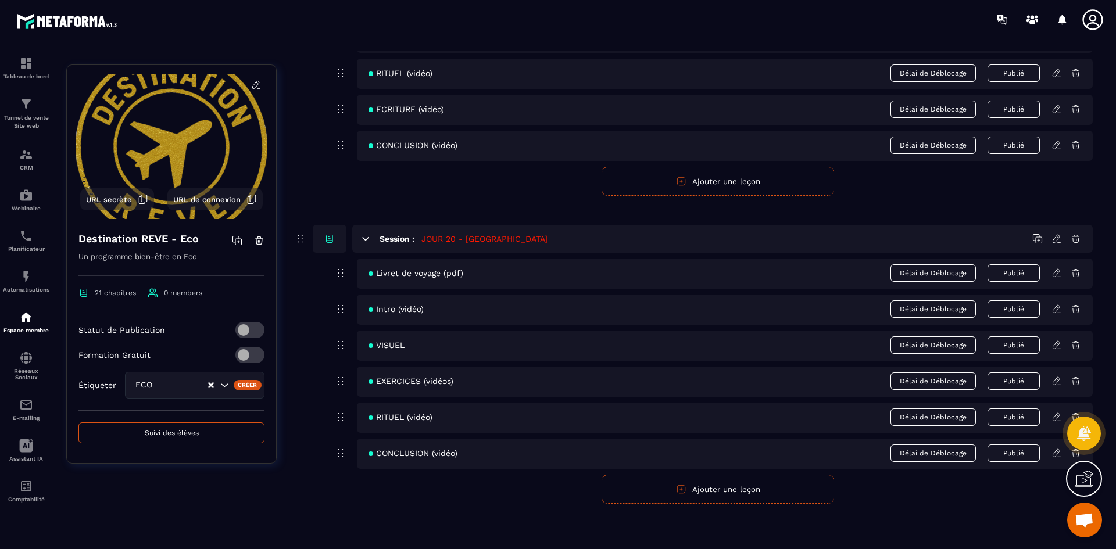
click at [1074, 458] on div at bounding box center [1084, 433] width 34 height 51
click at [1056, 457] on icon at bounding box center [1056, 453] width 10 height 10
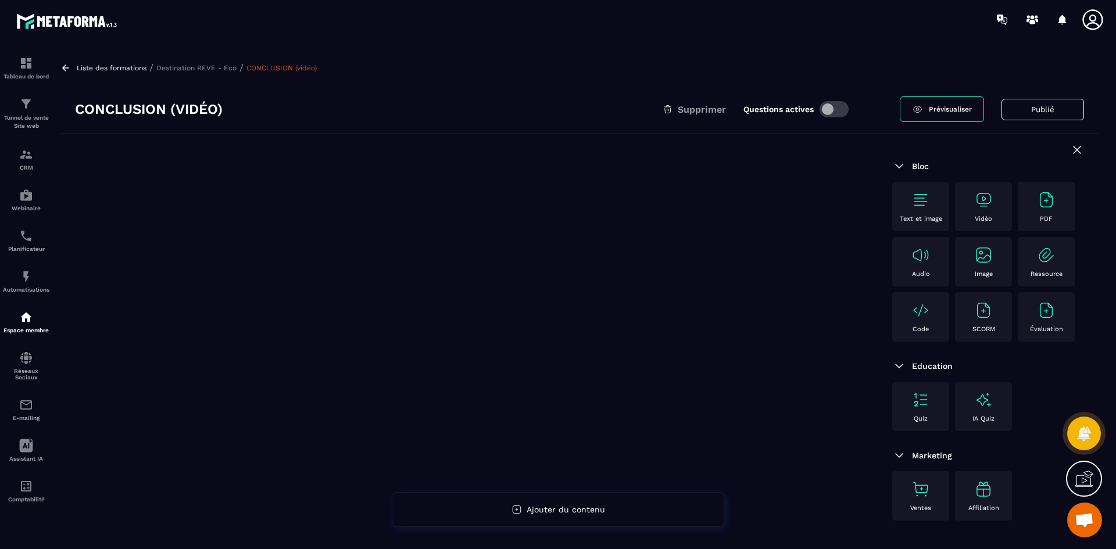
click at [189, 65] on p "Destination REVE - Eco" at bounding box center [196, 68] width 80 height 8
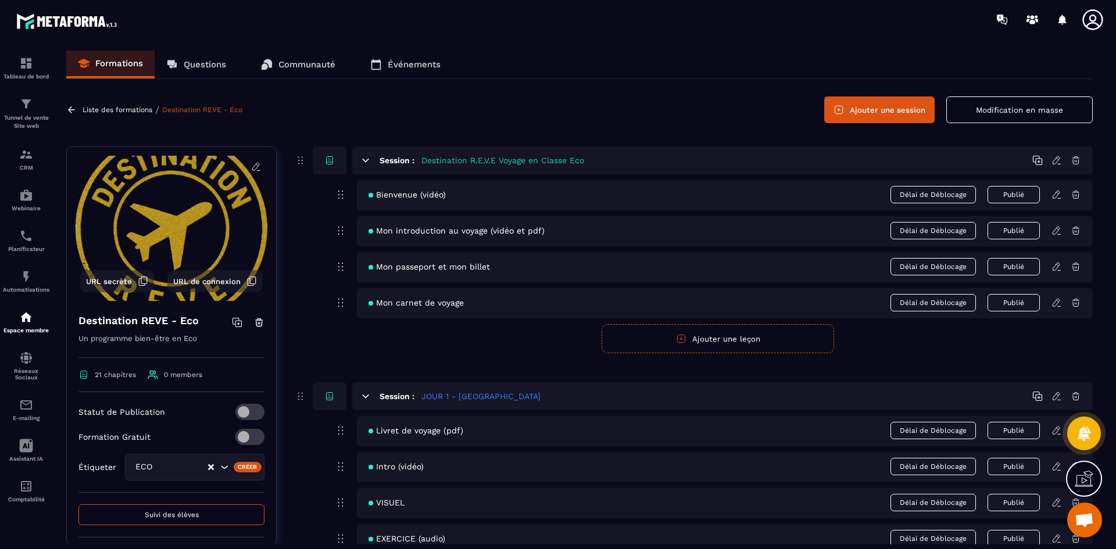
click at [991, 104] on button "Modification en masse" at bounding box center [1019, 109] width 146 height 27
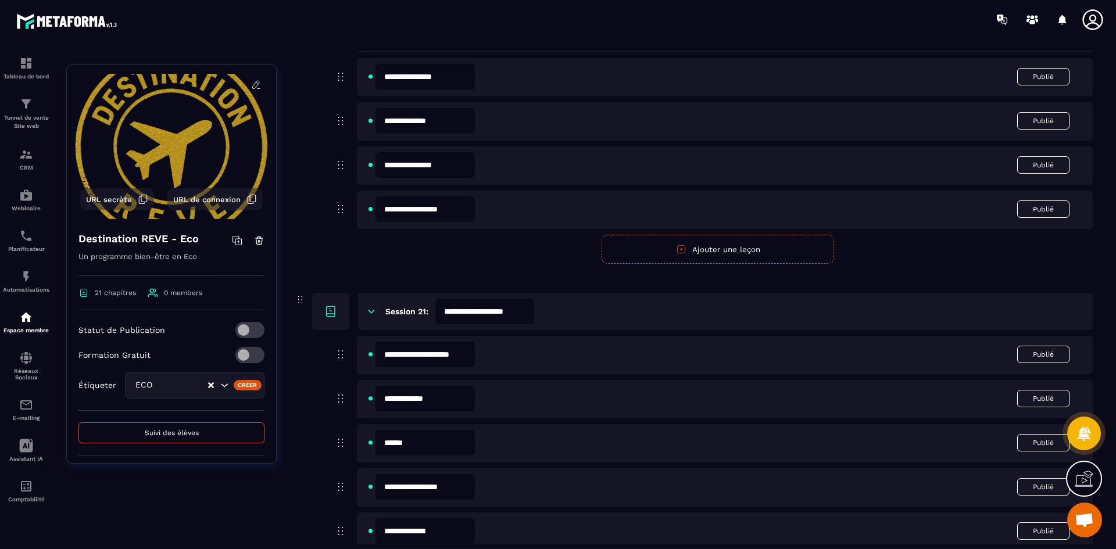
scroll to position [7477, 0]
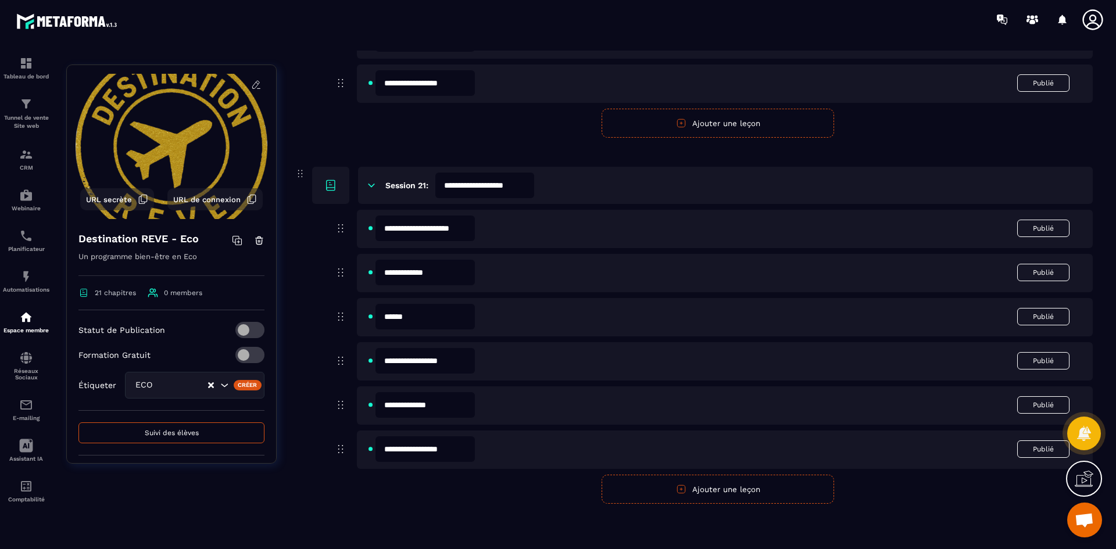
drag, startPoint x: 439, startPoint y: 450, endPoint x: 377, endPoint y: 443, distance: 62.5
click at [377, 443] on input "**********" at bounding box center [424, 449] width 99 height 26
type input "**********"
click at [953, 502] on div "**********" at bounding box center [718, 357] width 750 height 294
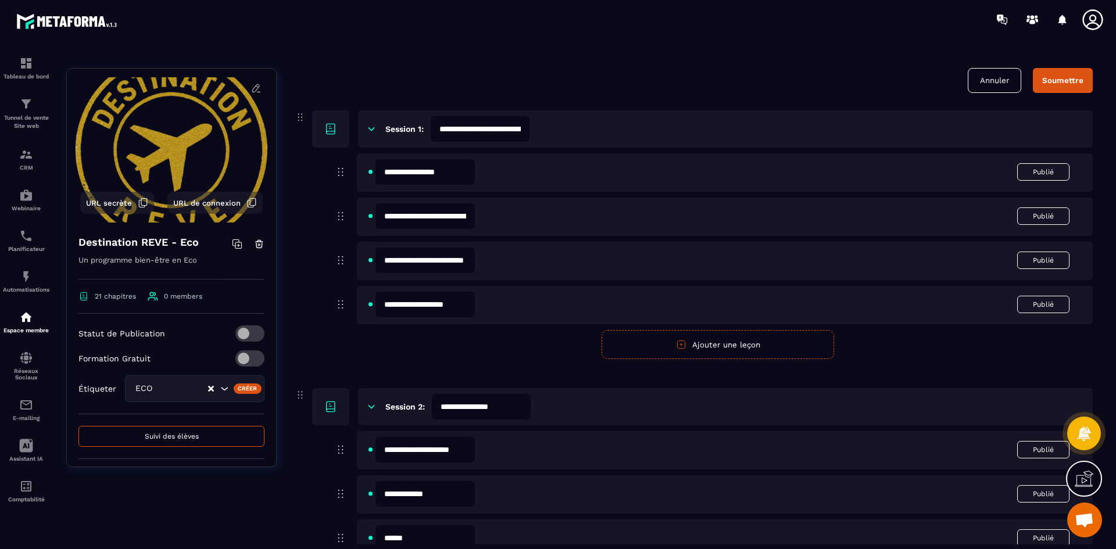
scroll to position [0, 0]
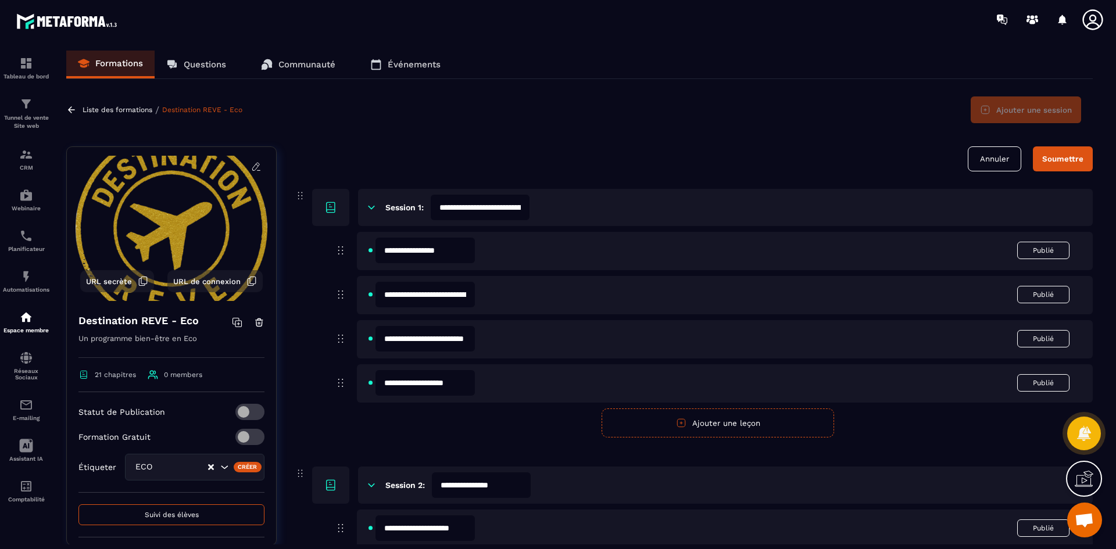
click at [1065, 158] on div "Soumettre" at bounding box center [1062, 159] width 41 height 9
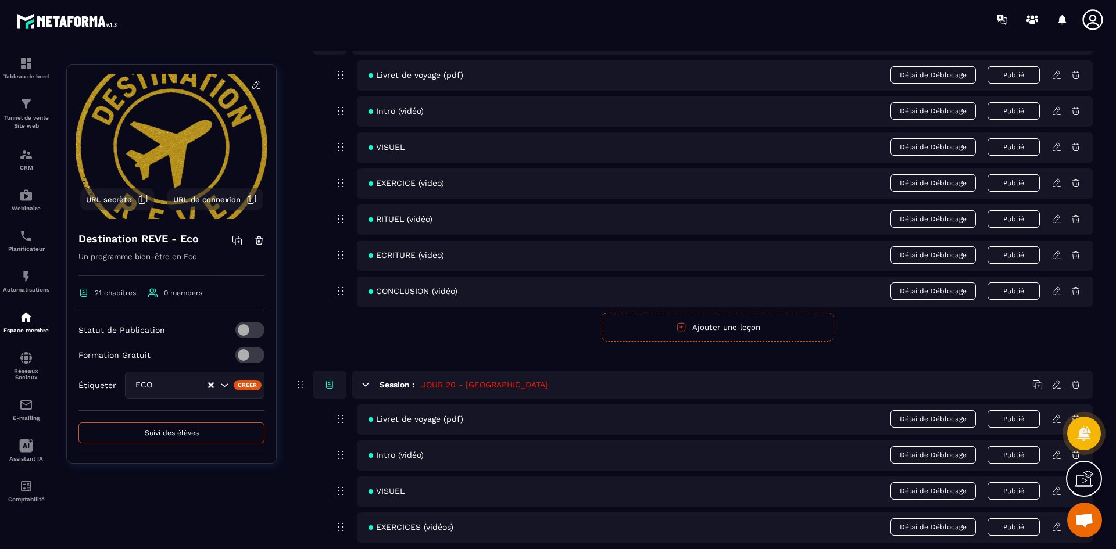
scroll to position [6190, 0]
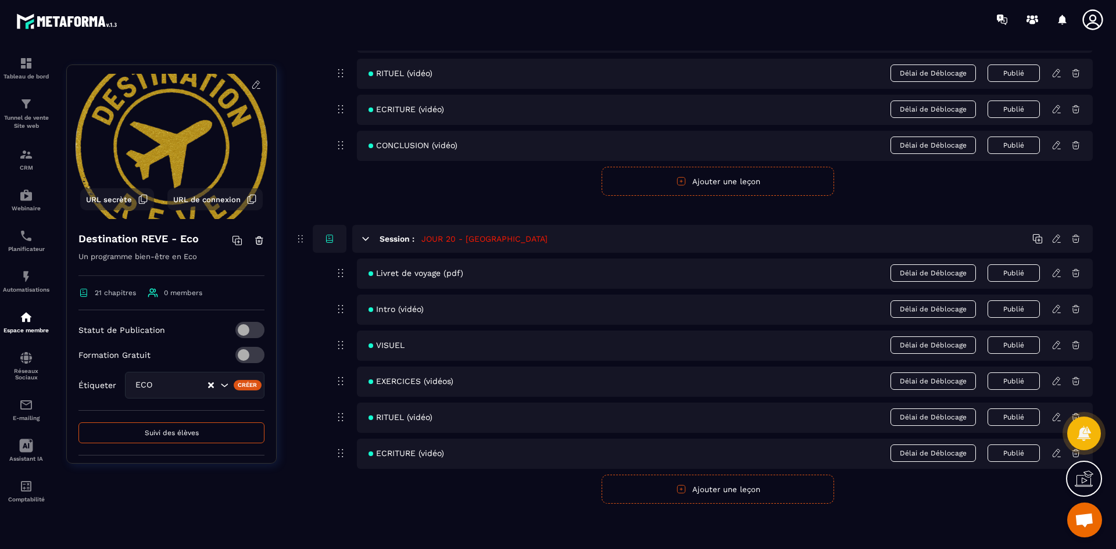
click at [1055, 454] on icon at bounding box center [1056, 453] width 10 height 10
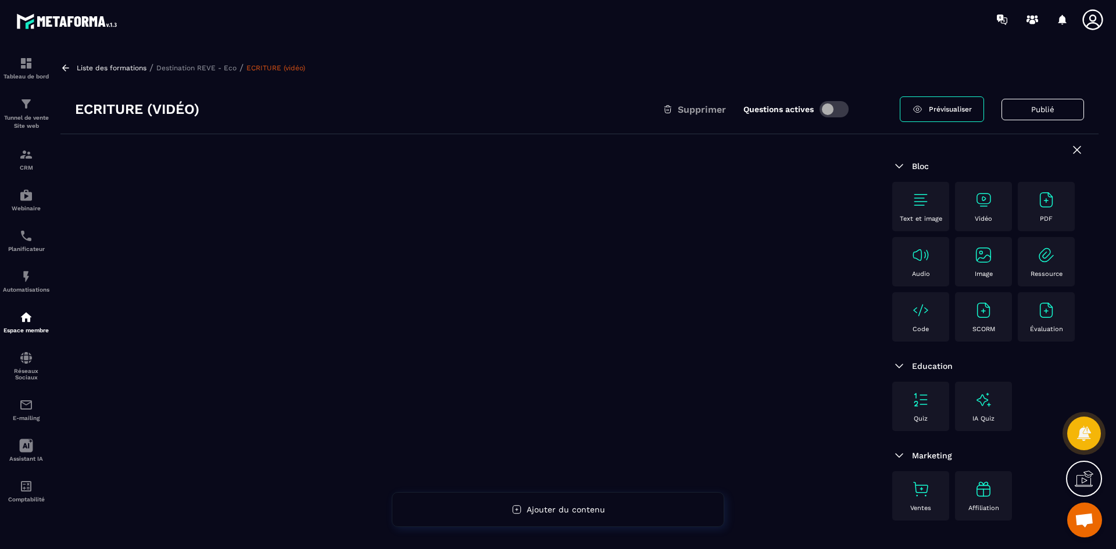
click at [974, 203] on img at bounding box center [983, 200] width 19 height 19
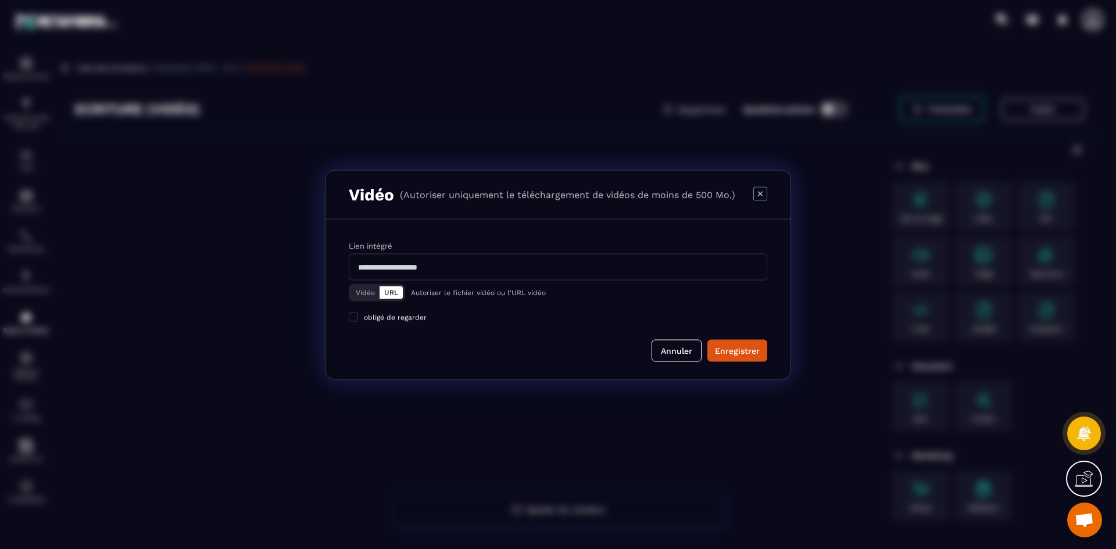
click at [372, 292] on button "Vidéo" at bounding box center [365, 292] width 28 height 13
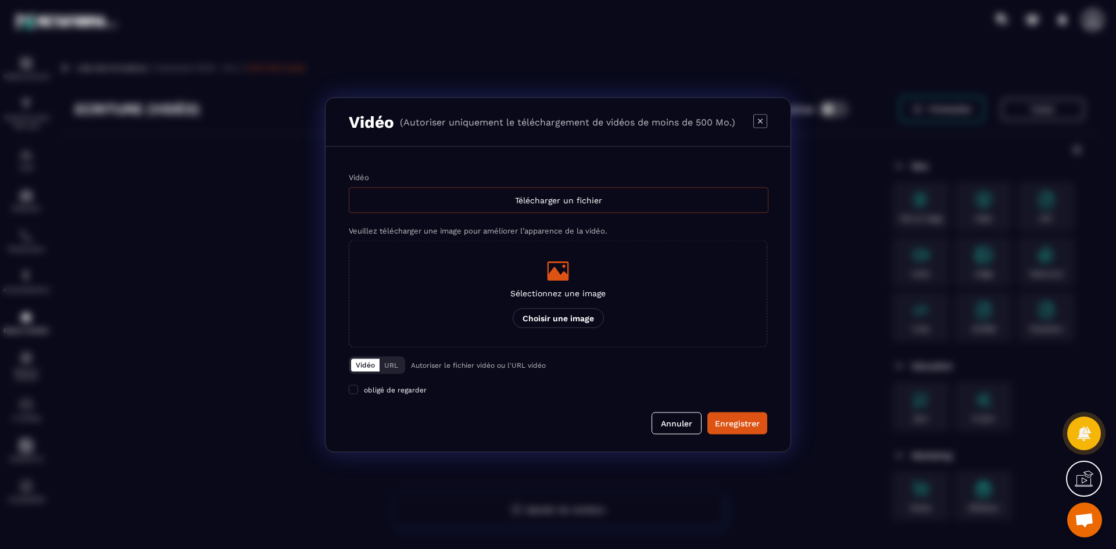
click at [501, 205] on div "Télécharger un fichier" at bounding box center [559, 200] width 420 height 26
click at [0, 0] on input "Vidéo Télécharger un fichier" at bounding box center [0, 0] width 0 height 0
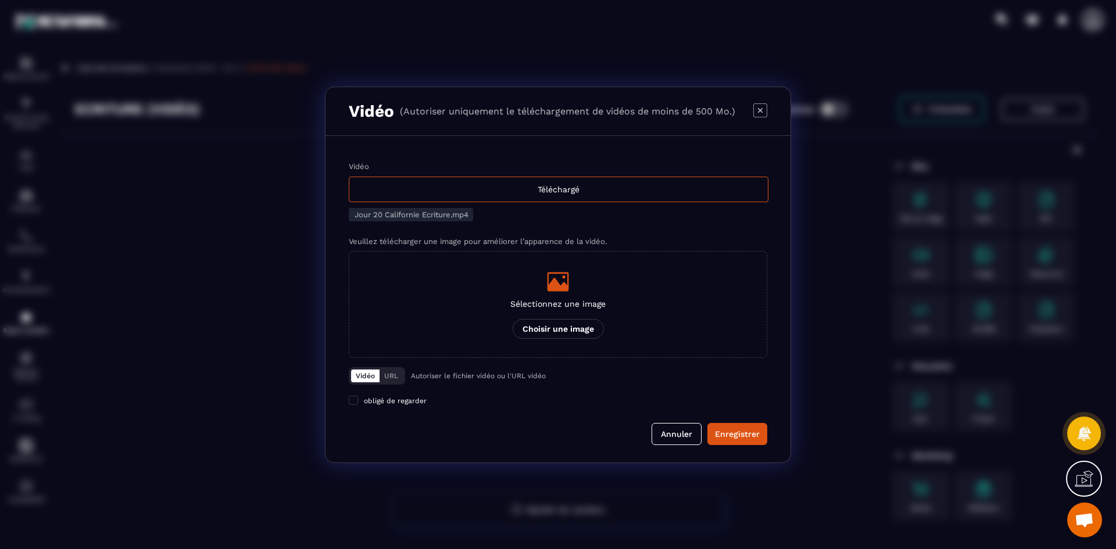
click at [560, 298] on div "Sélectionnez une image Choisir une image" at bounding box center [557, 304] width 95 height 69
click at [0, 0] on input "Sélectionnez une image Choisir une image" at bounding box center [0, 0] width 0 height 0
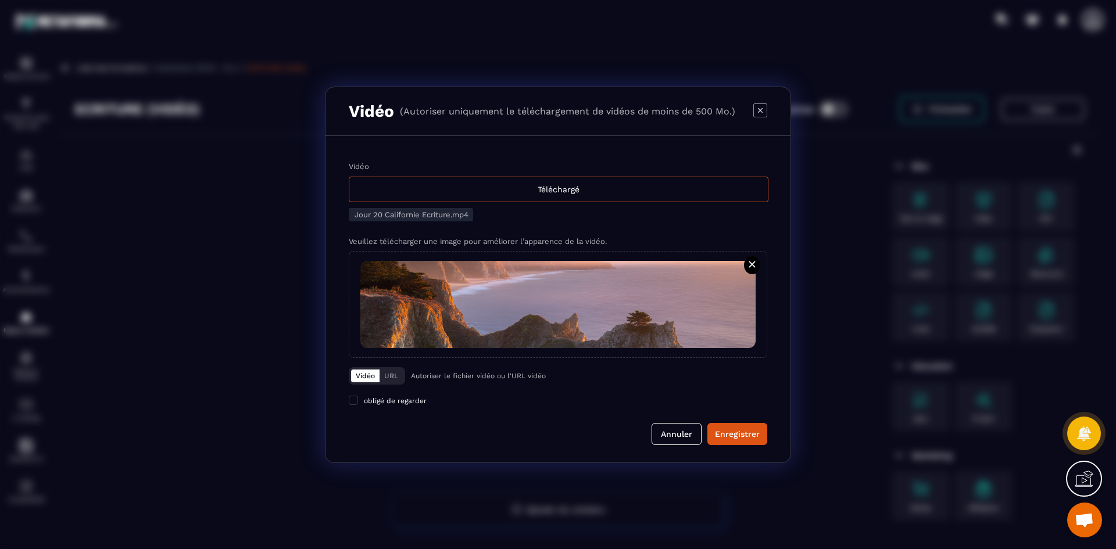
click at [157, 49] on div "Modal window" at bounding box center [558, 274] width 1116 height 549
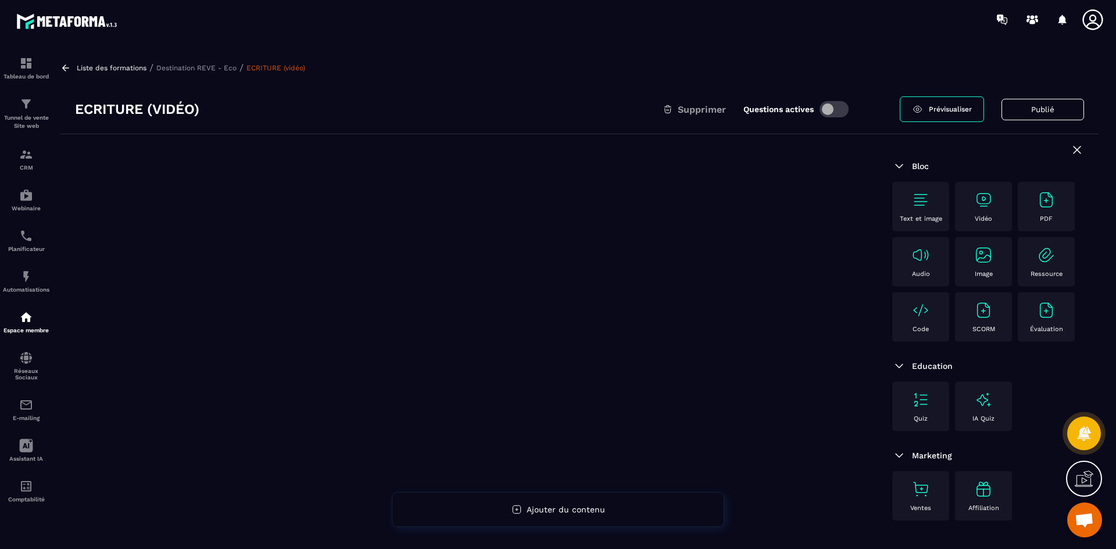
click at [995, 211] on div "Vidéo" at bounding box center [983, 207] width 45 height 32
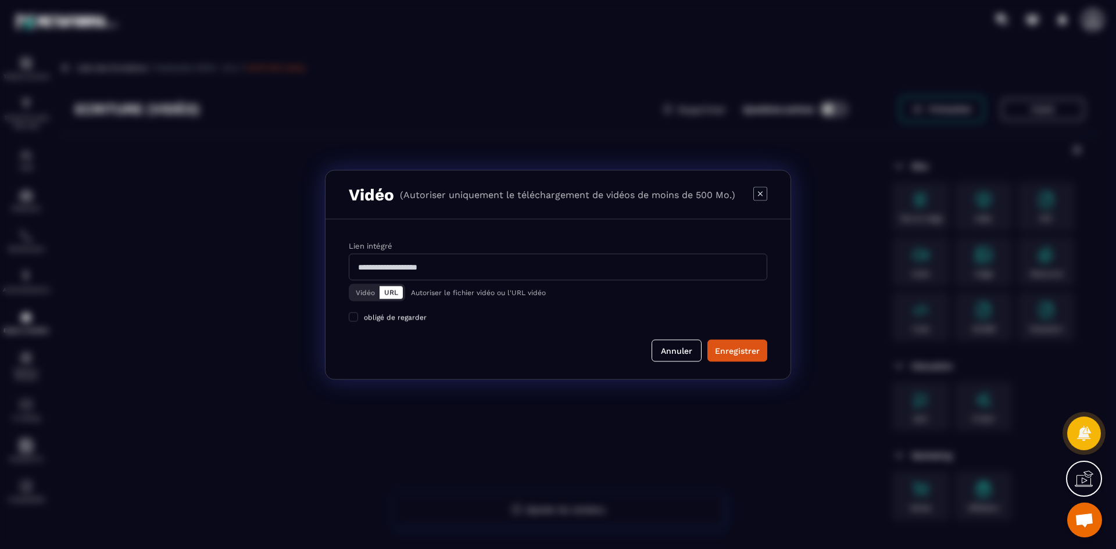
click at [368, 290] on button "Vidéo" at bounding box center [365, 292] width 28 height 13
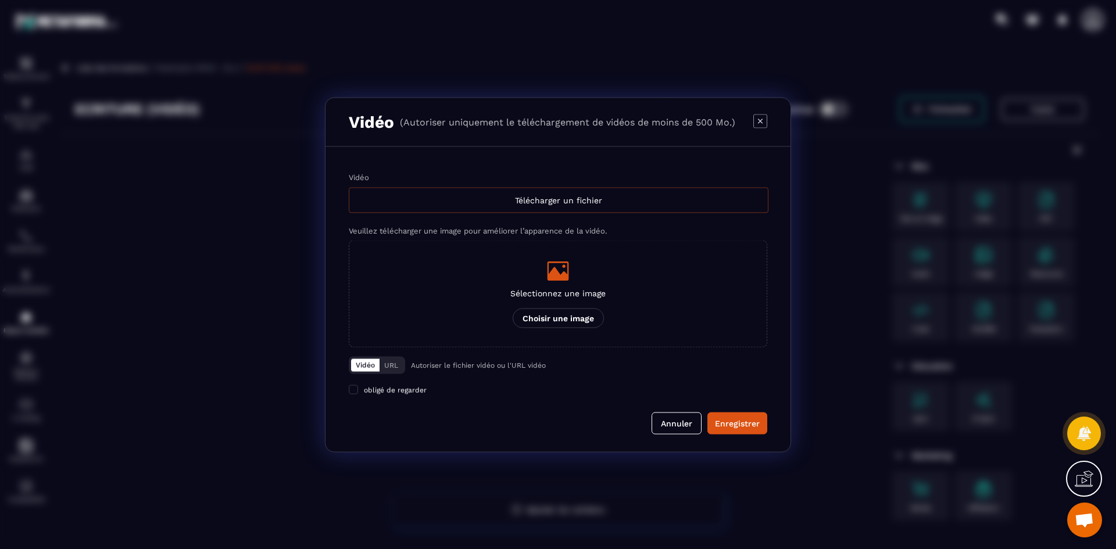
click at [514, 203] on div "Télécharger un fichier" at bounding box center [559, 200] width 420 height 26
click at [0, 0] on input "Vidéo Télécharger un fichier" at bounding box center [0, 0] width 0 height 0
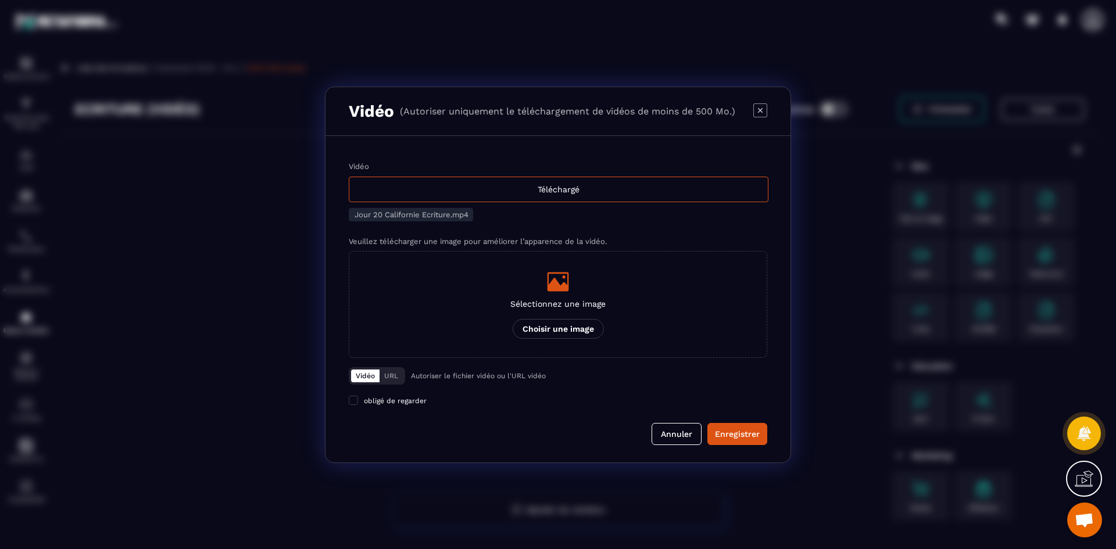
click at [571, 301] on p "Sélectionnez une image" at bounding box center [557, 303] width 95 height 9
click at [0, 0] on input "Sélectionnez une image Choisir une image" at bounding box center [0, 0] width 0 height 0
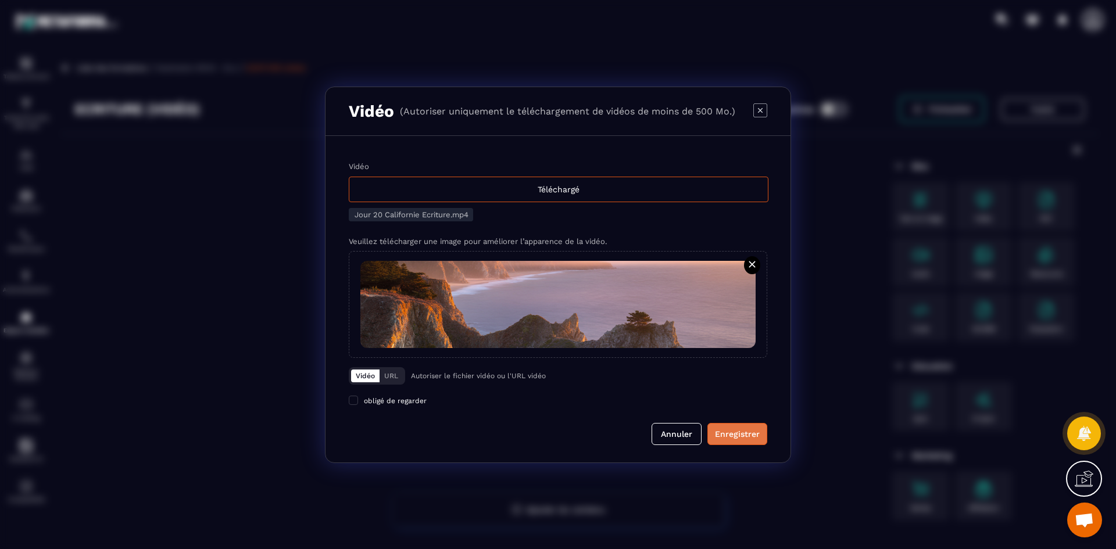
click at [750, 433] on div "Enregistrer" at bounding box center [737, 434] width 45 height 12
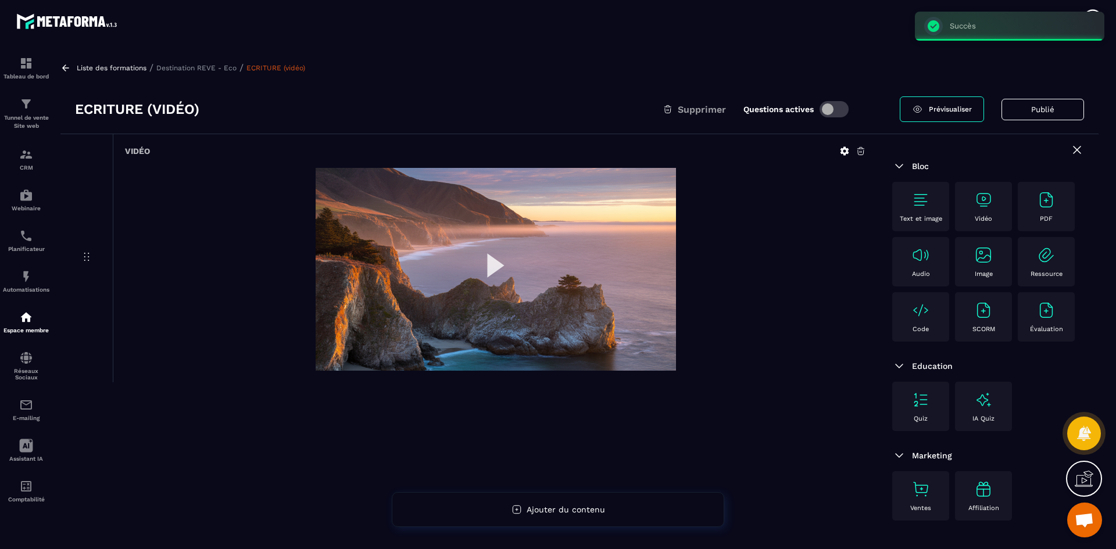
click at [228, 69] on p "Destination REVE - Eco" at bounding box center [196, 68] width 80 height 8
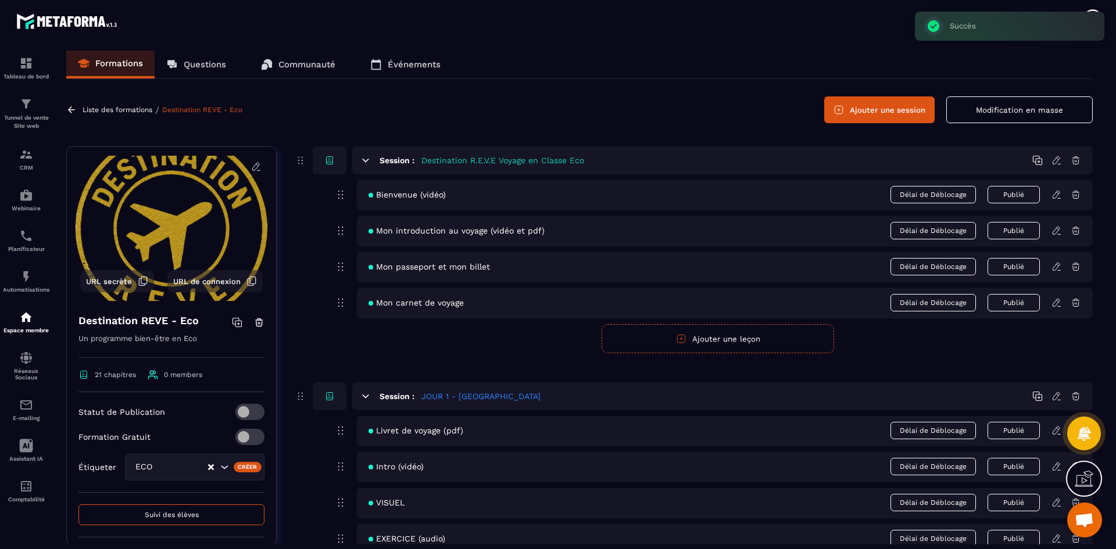
click at [882, 103] on button "Ajouter une session" at bounding box center [879, 109] width 110 height 27
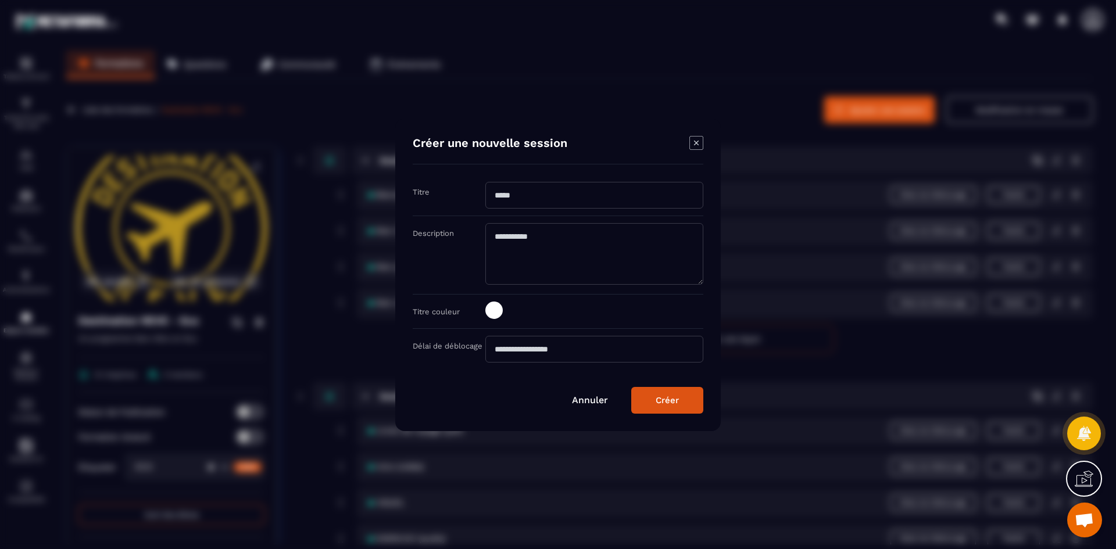
click at [535, 184] on input "Modal window" at bounding box center [594, 195] width 218 height 27
type input "**********"
click at [491, 314] on span "Modal window" at bounding box center [493, 310] width 17 height 17
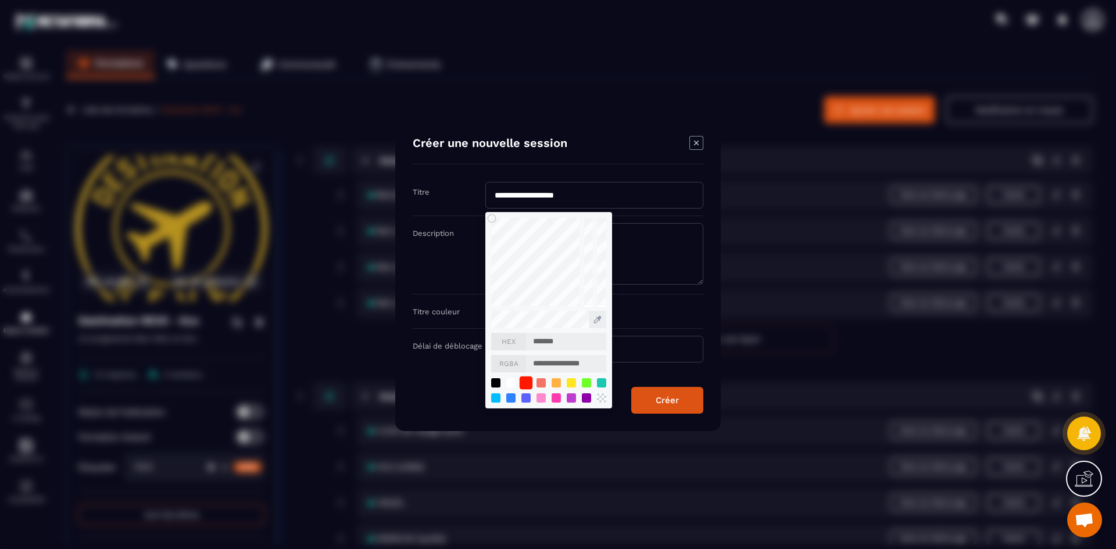
click at [526, 384] on div "Modal window" at bounding box center [526, 382] width 13 height 13
type input "*******"
type input "**********"
click at [675, 402] on div "Créer" at bounding box center [667, 400] width 23 height 10
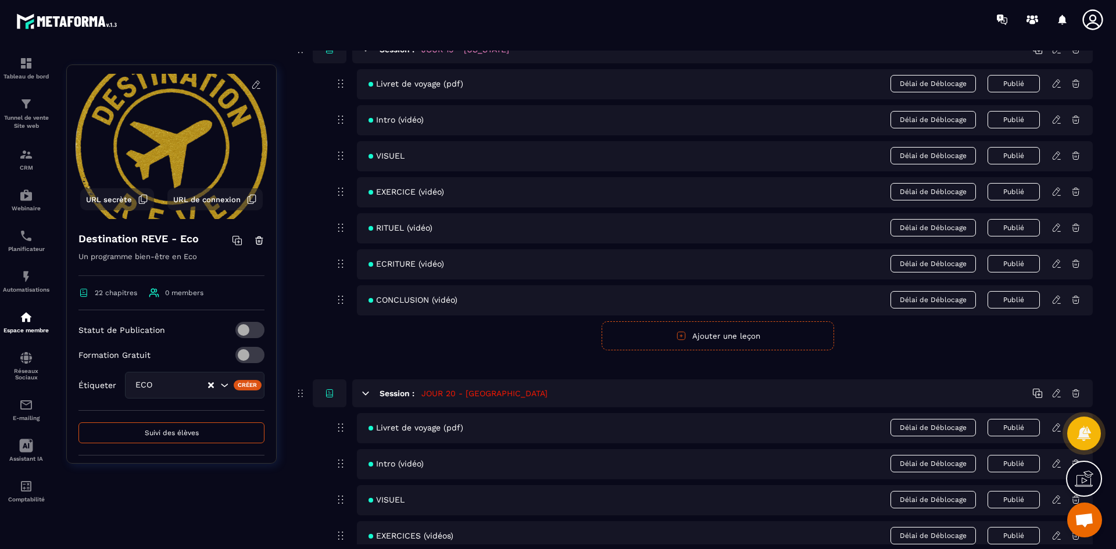
scroll to position [6281, 0]
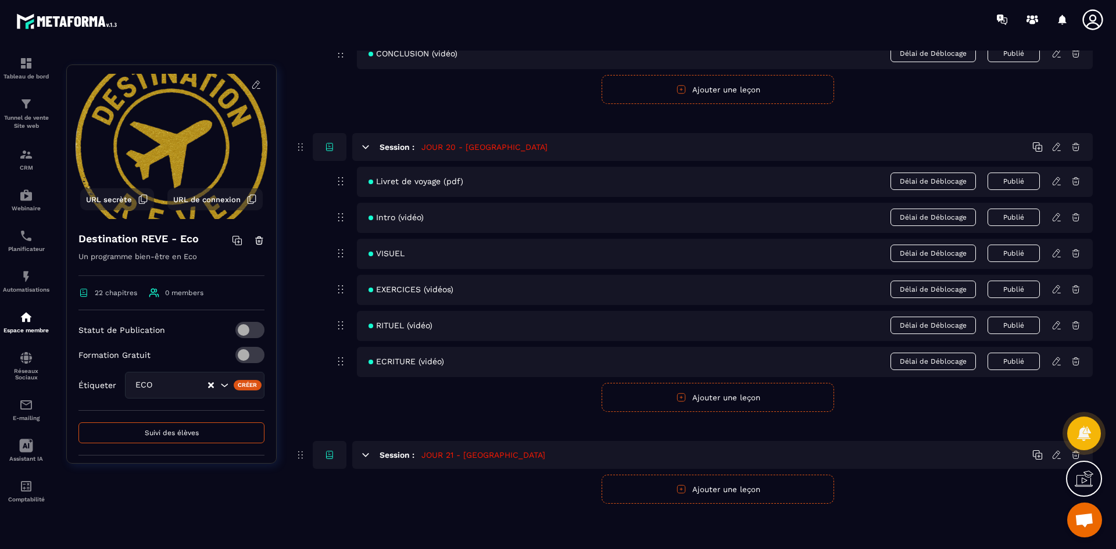
click at [777, 492] on button "Ajouter une leçon" at bounding box center [717, 489] width 232 height 29
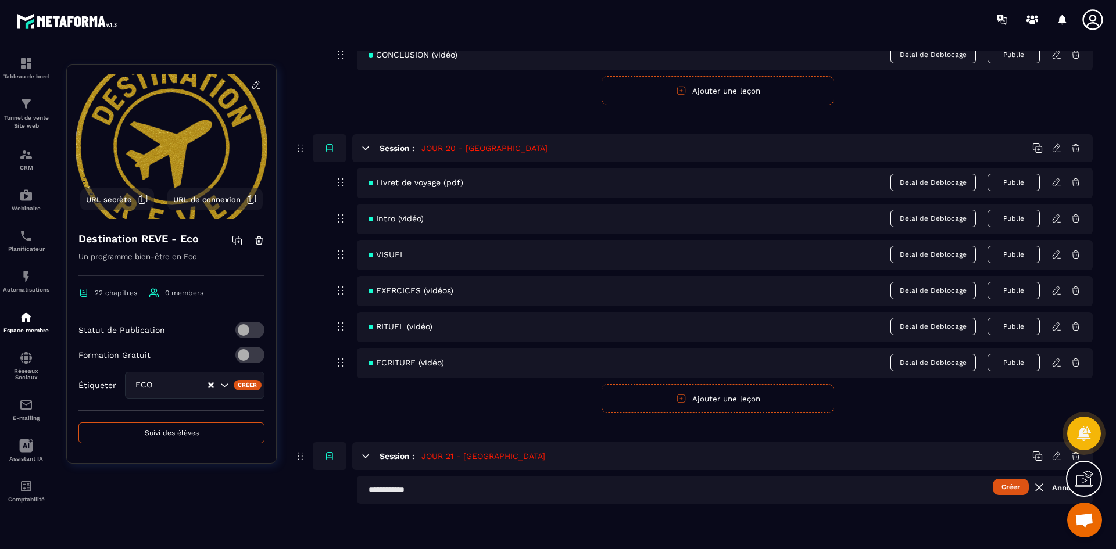
click at [440, 492] on input "text" at bounding box center [725, 490] width 736 height 28
type input "**********"
click at [1023, 492] on button "Créer" at bounding box center [1011, 487] width 36 height 16
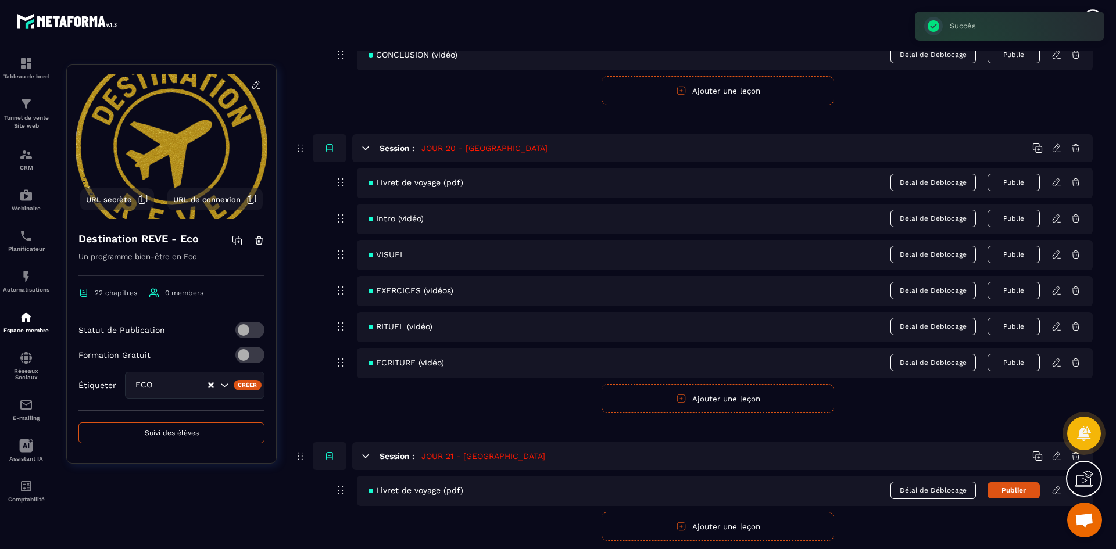
click at [680, 531] on icon "button" at bounding box center [681, 526] width 8 height 8
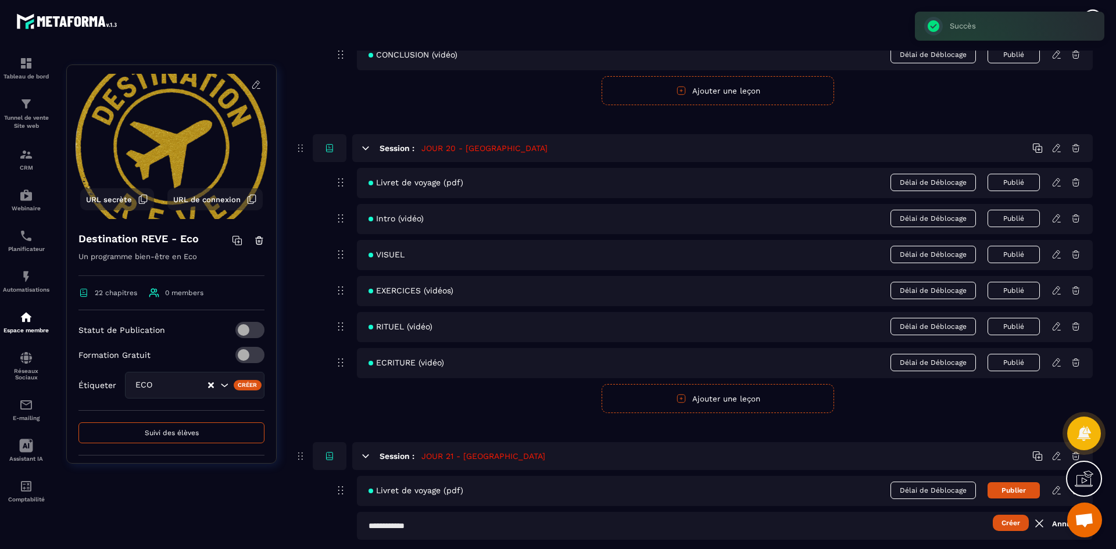
click at [435, 528] on input "text" at bounding box center [725, 526] width 736 height 28
type input "**********"
click at [1018, 526] on button "Créer" at bounding box center [1011, 523] width 36 height 16
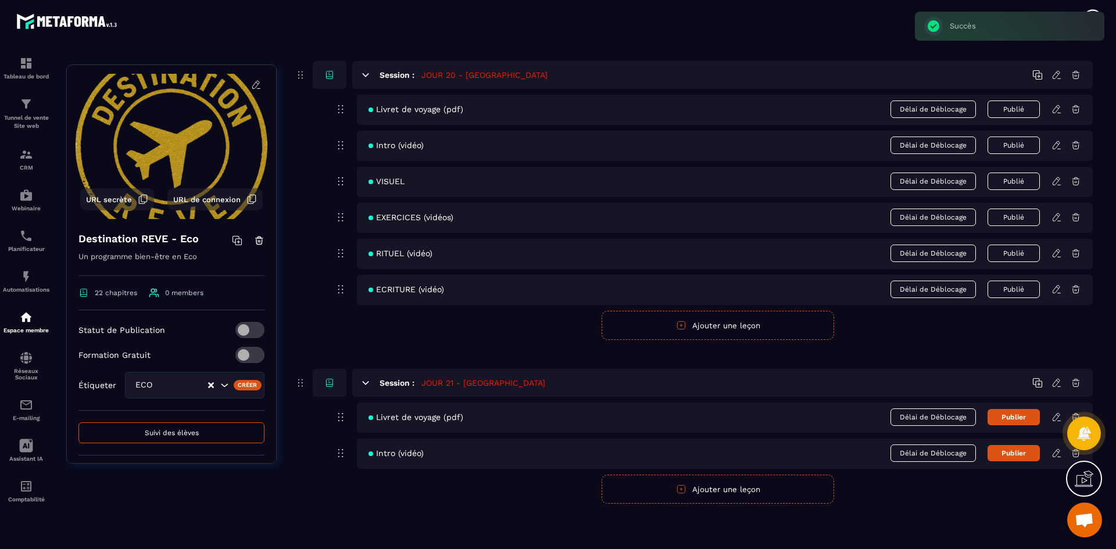
click at [631, 489] on button "Ajouter une leçon" at bounding box center [717, 489] width 232 height 29
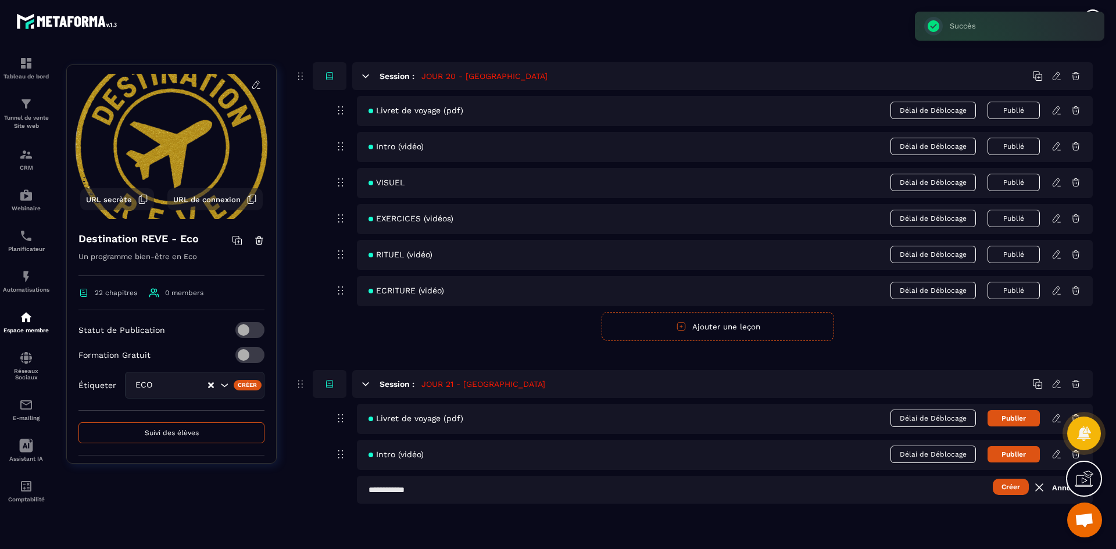
click at [462, 489] on input "text" at bounding box center [725, 490] width 736 height 28
type input "******"
click at [1002, 488] on button "Créer" at bounding box center [1011, 487] width 36 height 16
click at [632, 527] on button "Ajouter une leçon" at bounding box center [717, 526] width 232 height 29
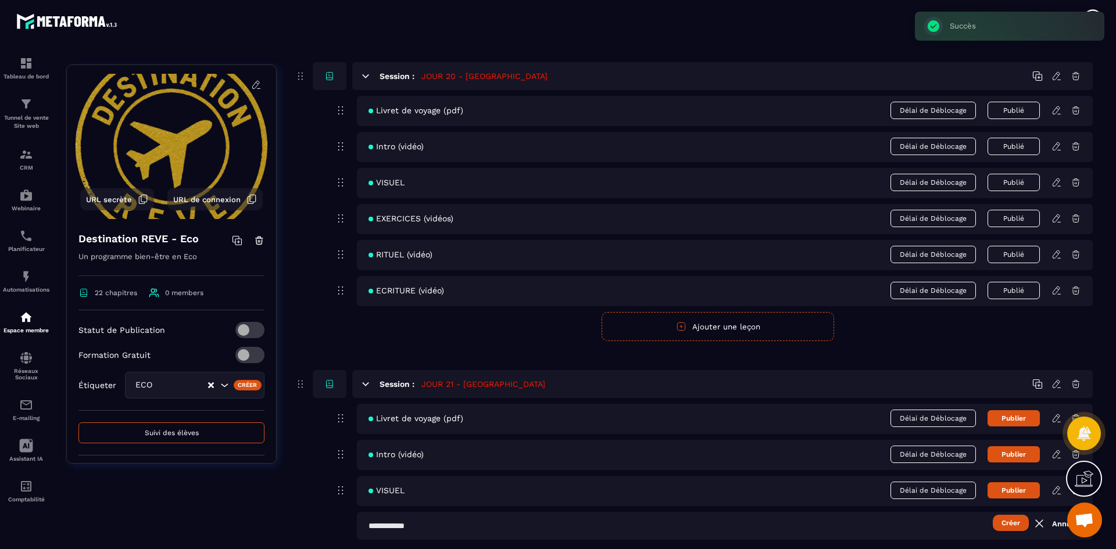
click at [520, 527] on input "text" at bounding box center [725, 526] width 736 height 28
type input "*"
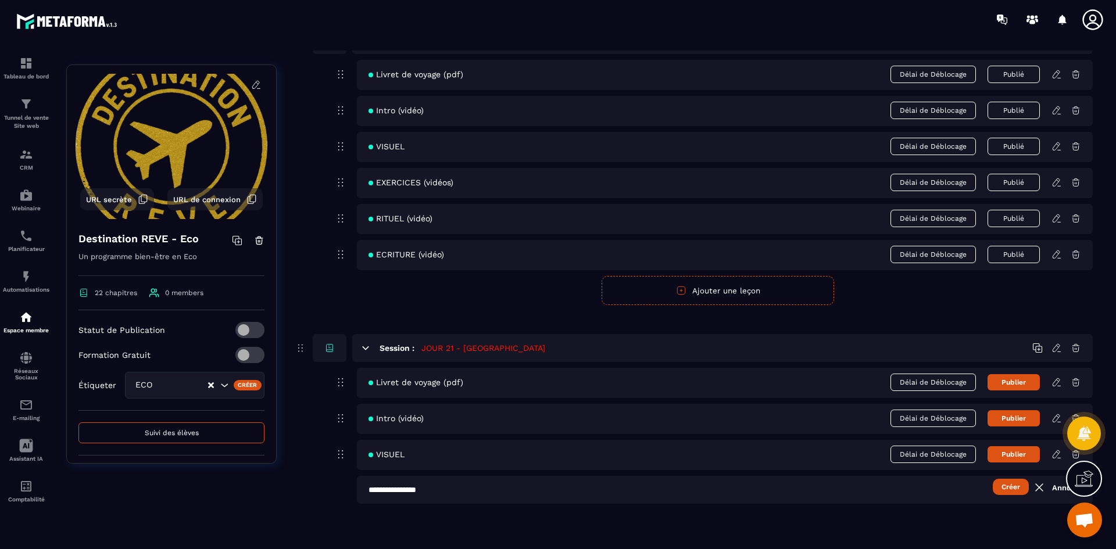
type input "**********"
click at [1000, 489] on button "Créer" at bounding box center [1011, 487] width 36 height 16
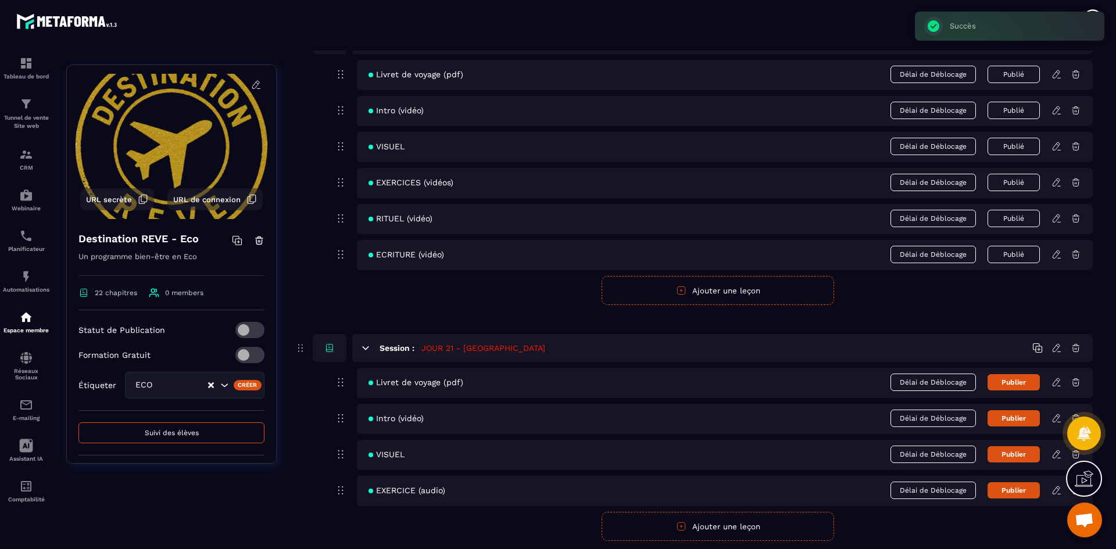
click at [675, 531] on button "Ajouter une leçon" at bounding box center [717, 526] width 232 height 29
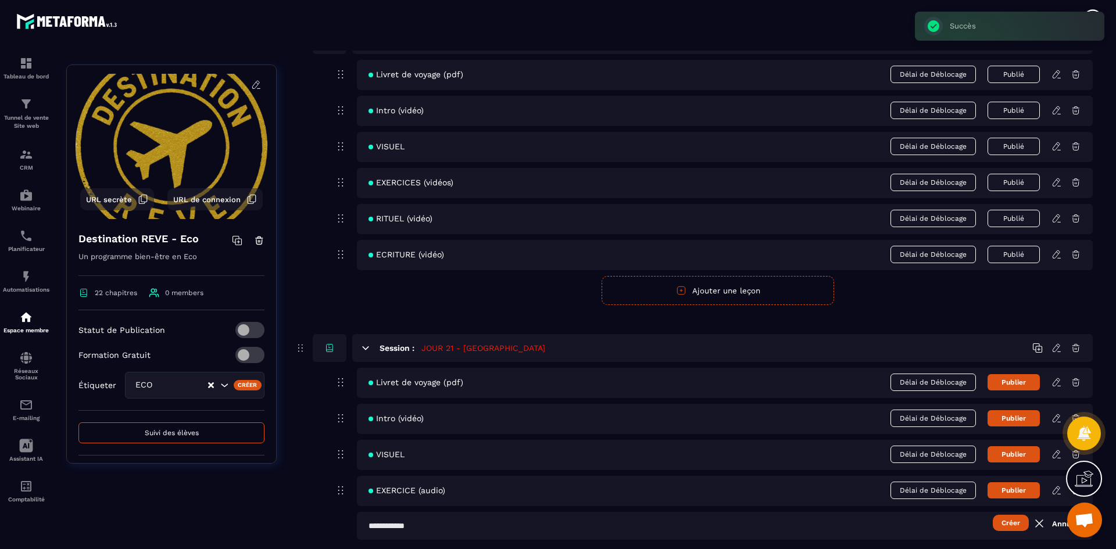
click at [496, 522] on input "text" at bounding box center [725, 526] width 736 height 28
click at [1007, 524] on button "Créer" at bounding box center [1011, 523] width 36 height 16
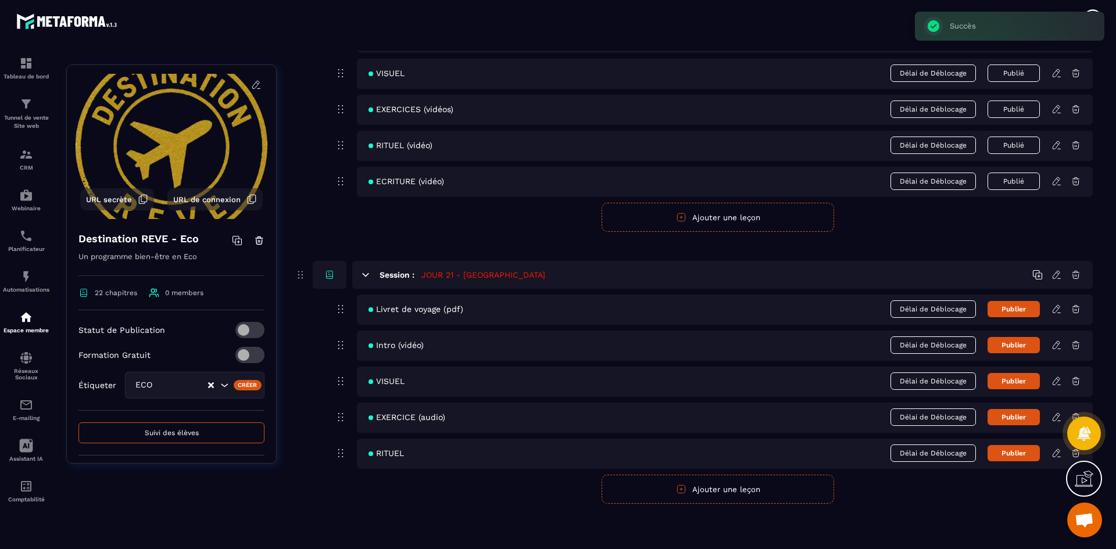
click at [644, 490] on button "Ajouter une leçon" at bounding box center [717, 489] width 232 height 29
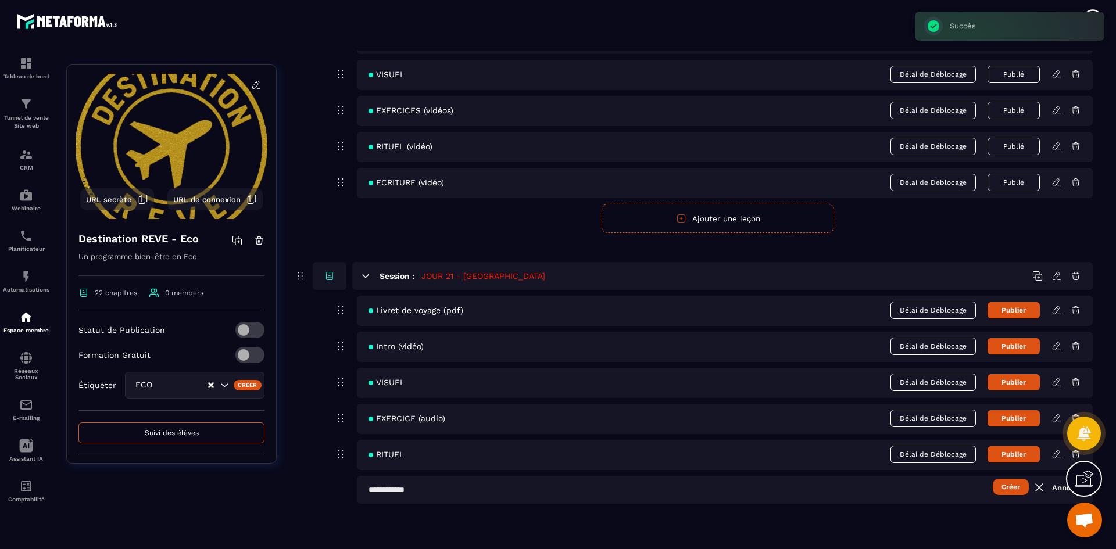
click at [558, 491] on input "text" at bounding box center [725, 490] width 736 height 28
type input "**********"
click at [1009, 490] on button "Créer" at bounding box center [1011, 487] width 36 height 16
click at [1058, 456] on icon at bounding box center [1056, 454] width 10 height 10
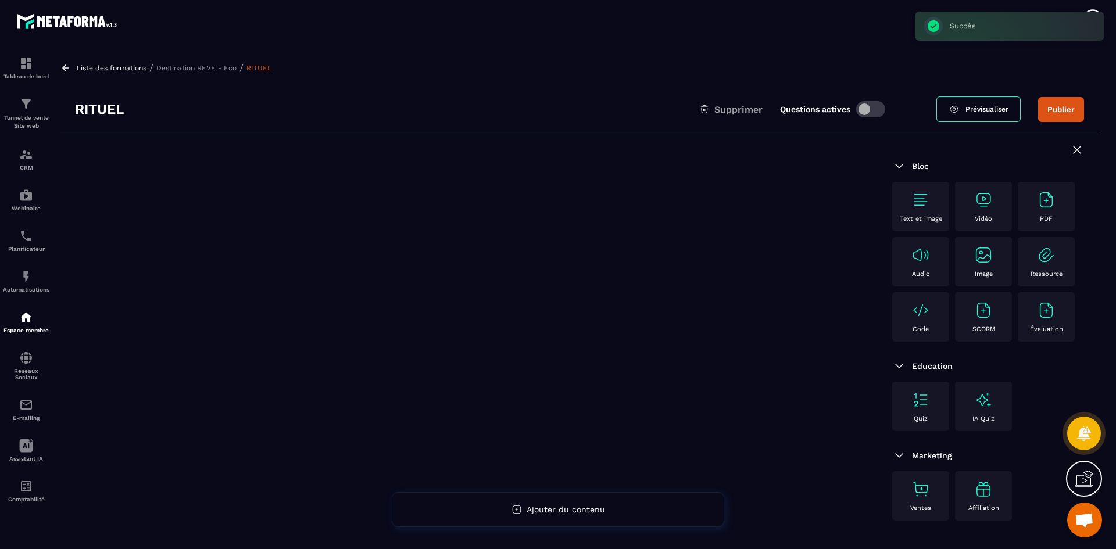
click at [175, 68] on p "Destination REVE - Eco" at bounding box center [196, 68] width 80 height 8
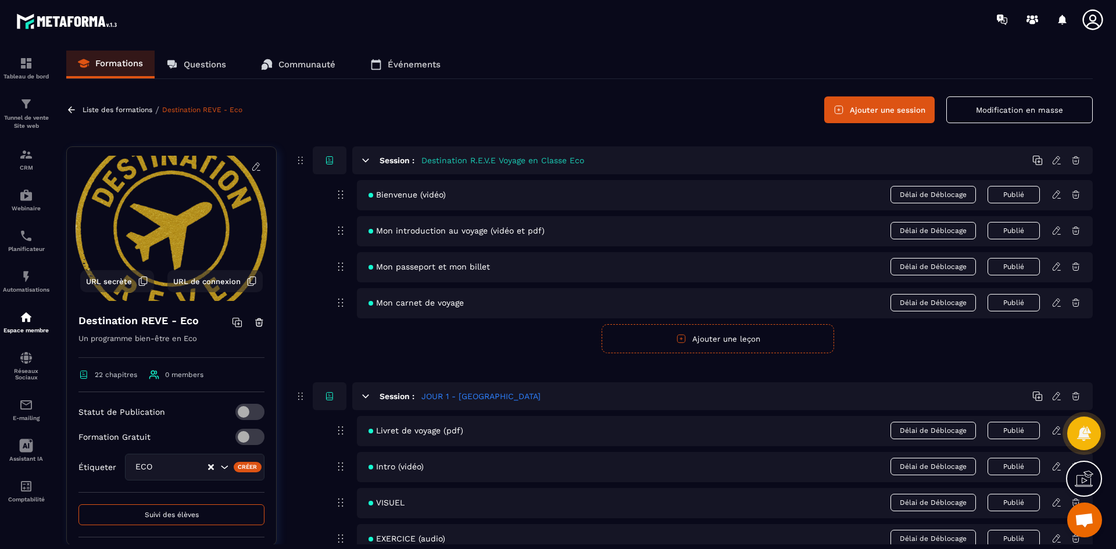
click at [1009, 113] on button "Modification en masse" at bounding box center [1019, 109] width 146 height 27
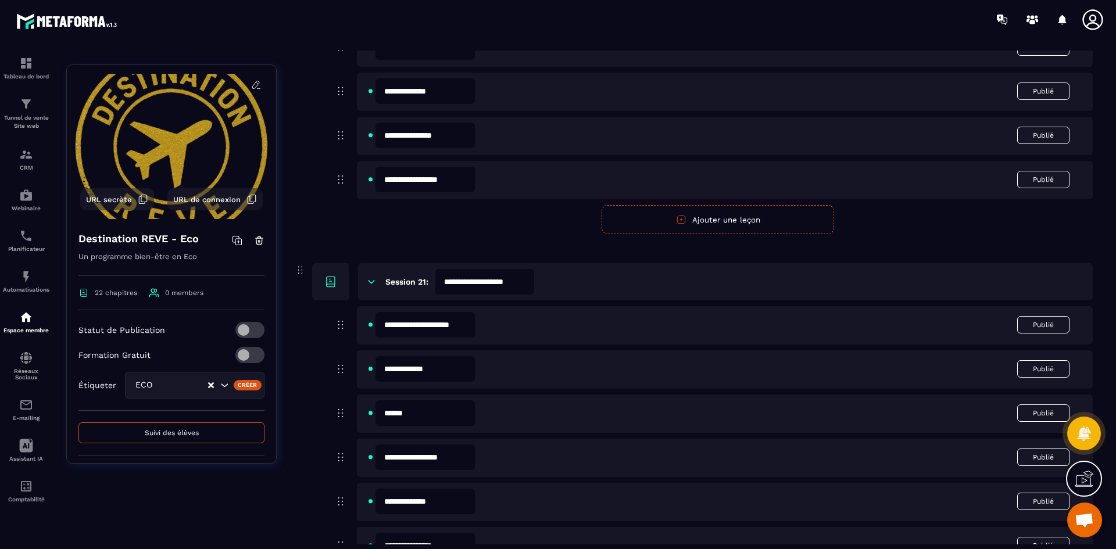
scroll to position [7843, 0]
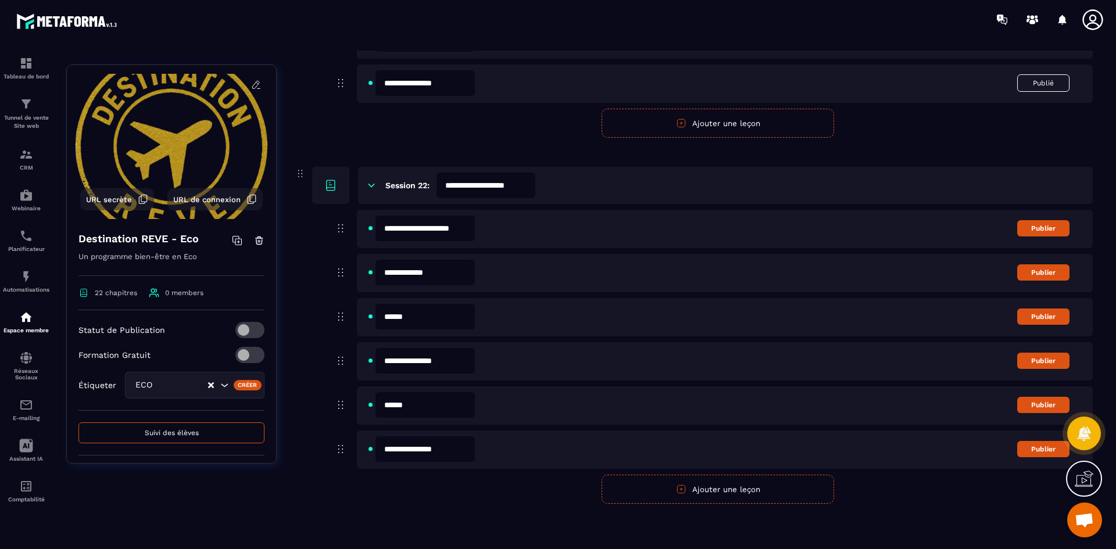
click at [441, 406] on input "******" at bounding box center [424, 405] width 99 height 26
type input "**********"
click at [1058, 231] on button "Publier" at bounding box center [1043, 228] width 52 height 16
click at [1044, 277] on button "Publier" at bounding box center [1043, 272] width 52 height 16
click at [1037, 317] on button "Publier" at bounding box center [1043, 317] width 52 height 16
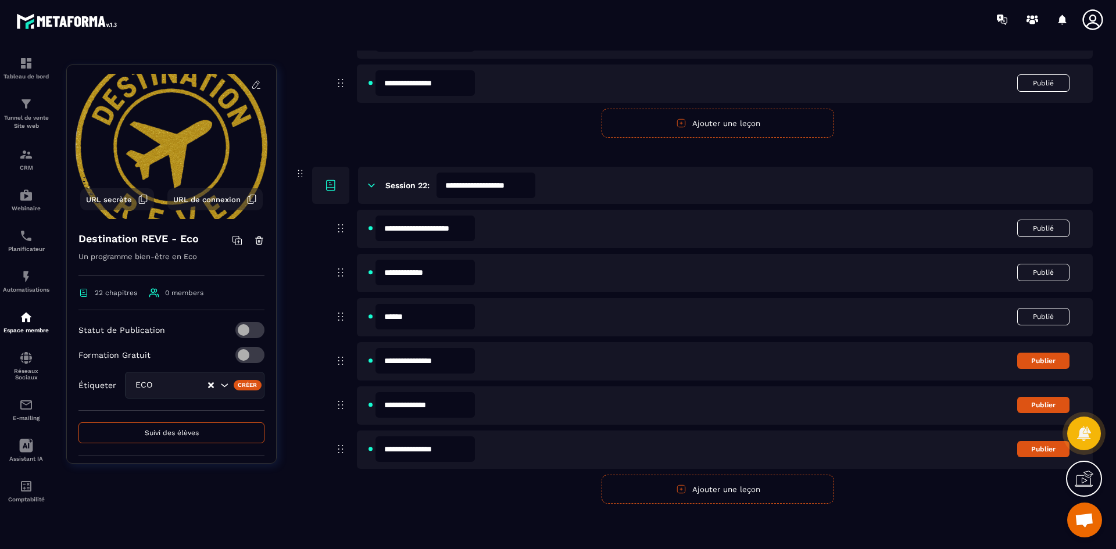
click at [1051, 357] on button "Publier" at bounding box center [1043, 361] width 52 height 16
click at [1045, 409] on button "Publier" at bounding box center [1043, 405] width 52 height 16
click at [1056, 449] on button "Publier" at bounding box center [1043, 449] width 52 height 16
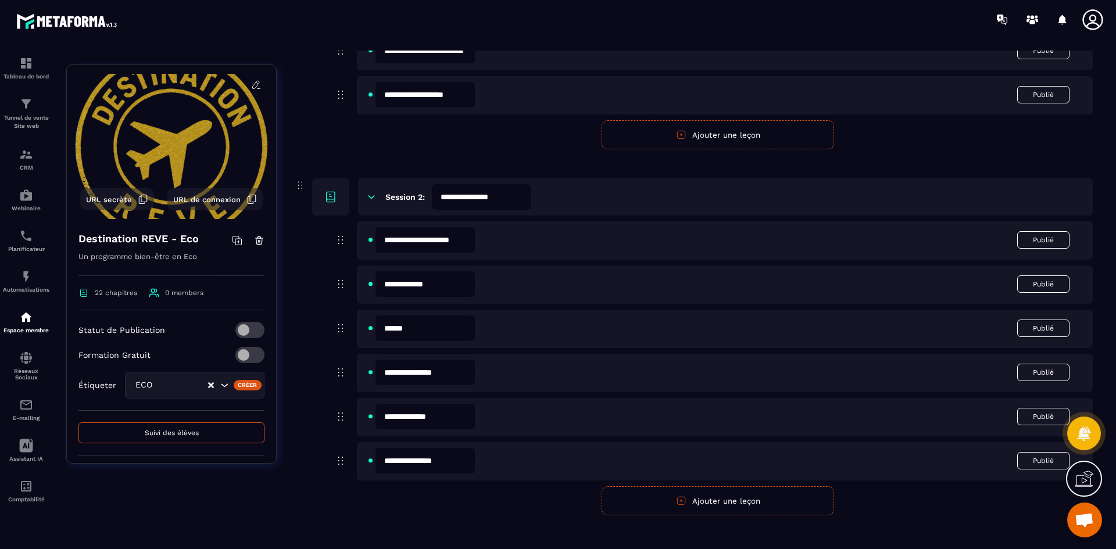
scroll to position [0, 0]
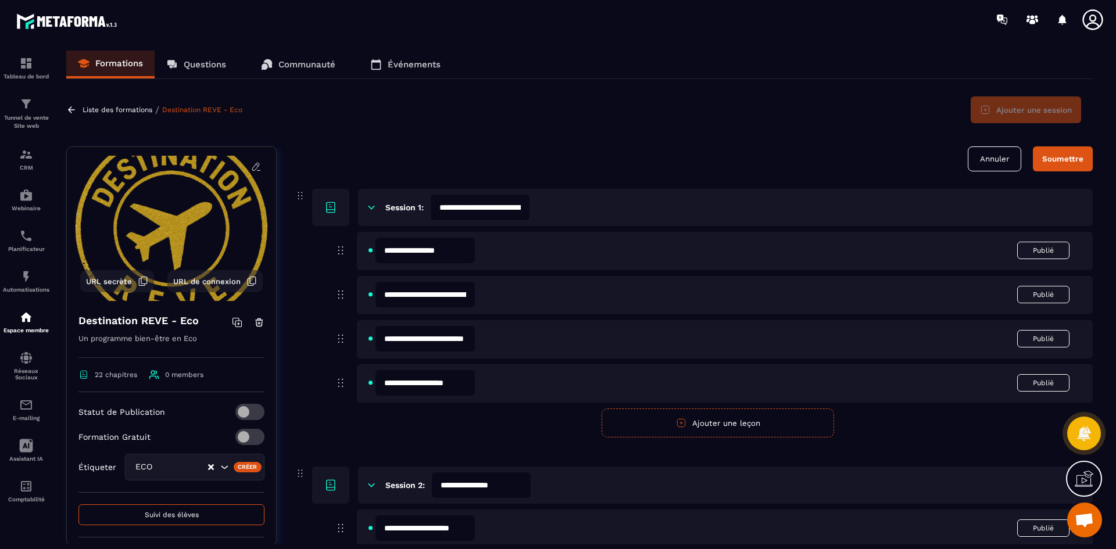
click at [1087, 156] on button "Soumettre" at bounding box center [1063, 158] width 60 height 25
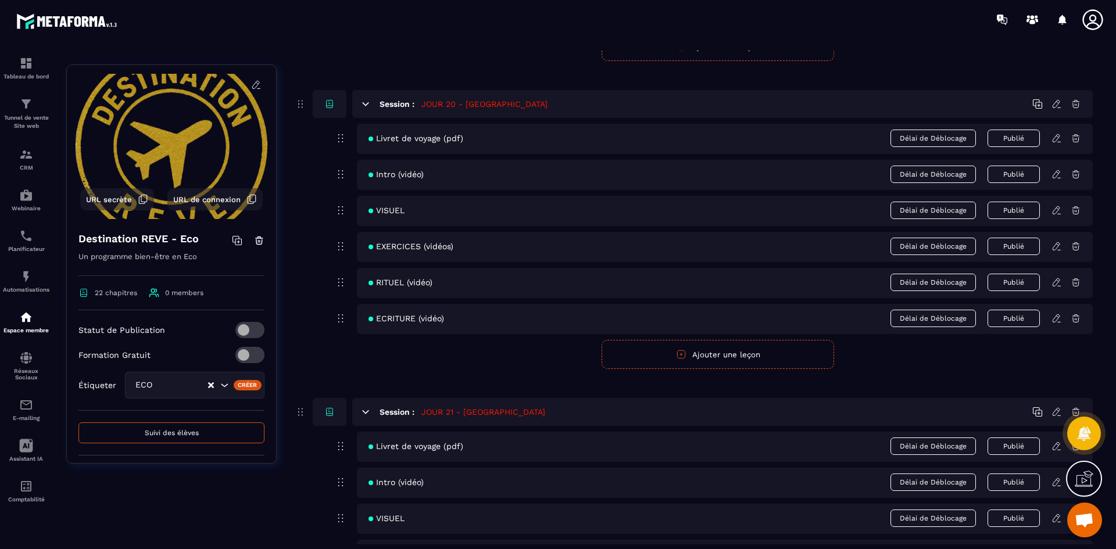
scroll to position [6498, 0]
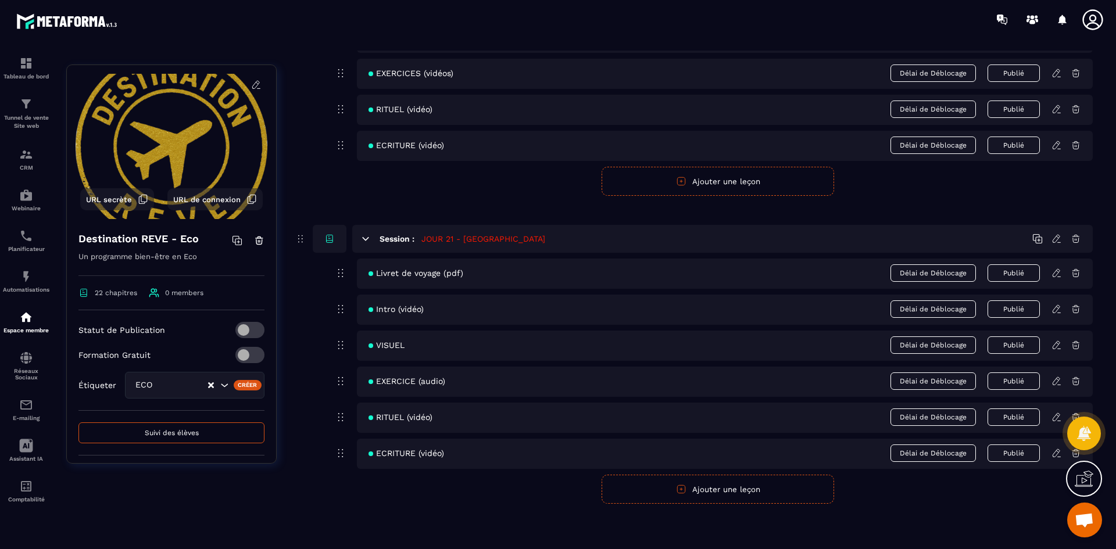
click at [1056, 273] on icon at bounding box center [1056, 273] width 10 height 10
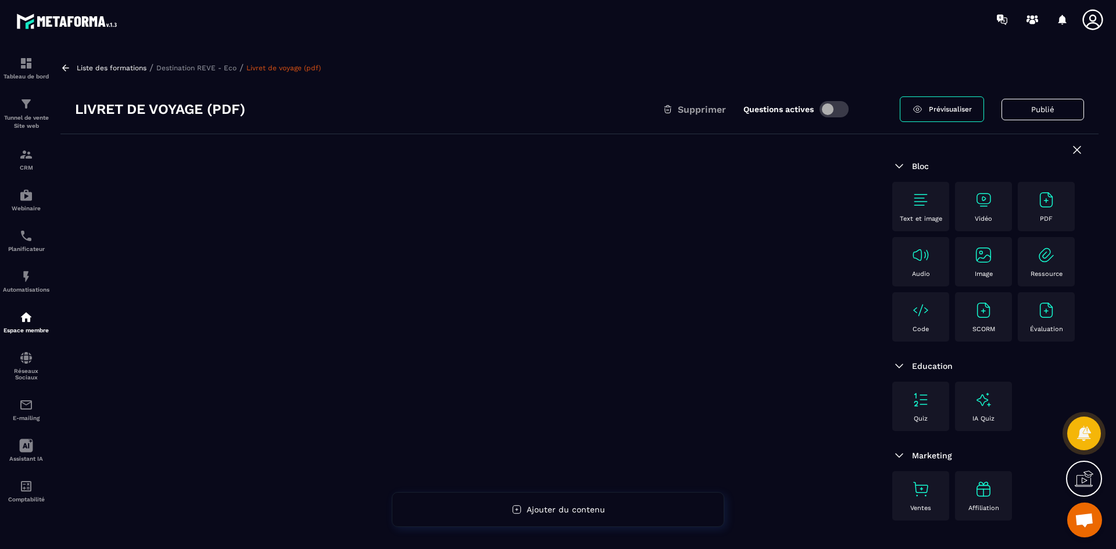
click at [1041, 205] on img at bounding box center [1046, 200] width 19 height 19
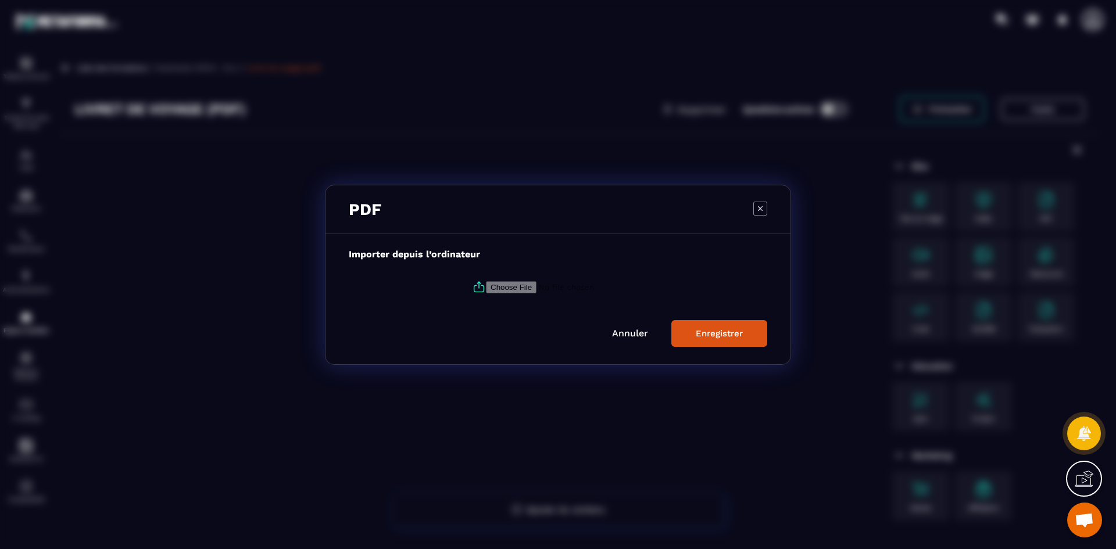
click at [497, 280] on label "Modal window" at bounding box center [558, 286] width 418 height 31
click at [497, 281] on input "Modal window" at bounding box center [565, 287] width 158 height 12
type input "**********"
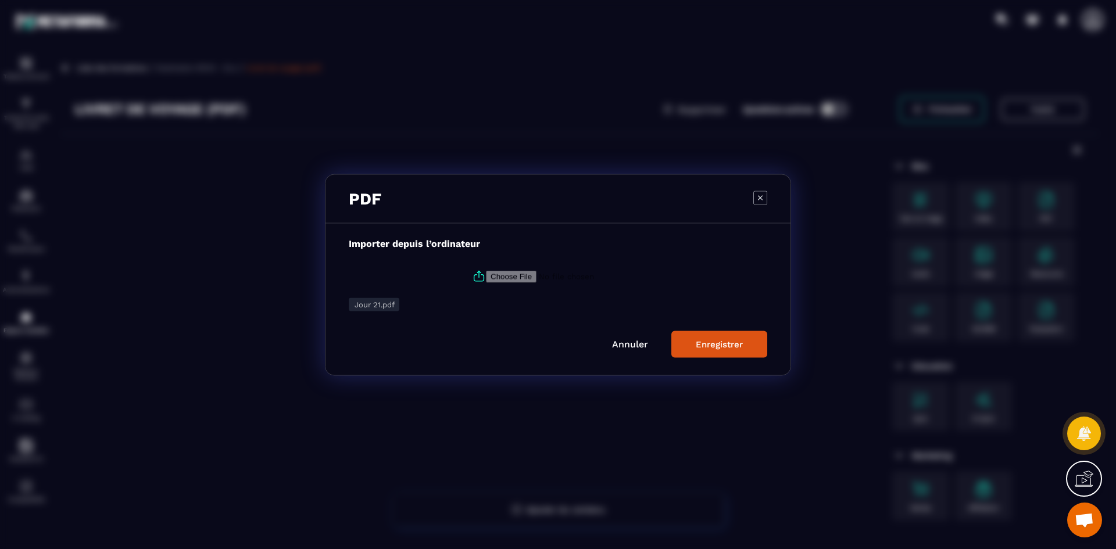
click at [698, 338] on button "Enregistrer" at bounding box center [719, 344] width 96 height 27
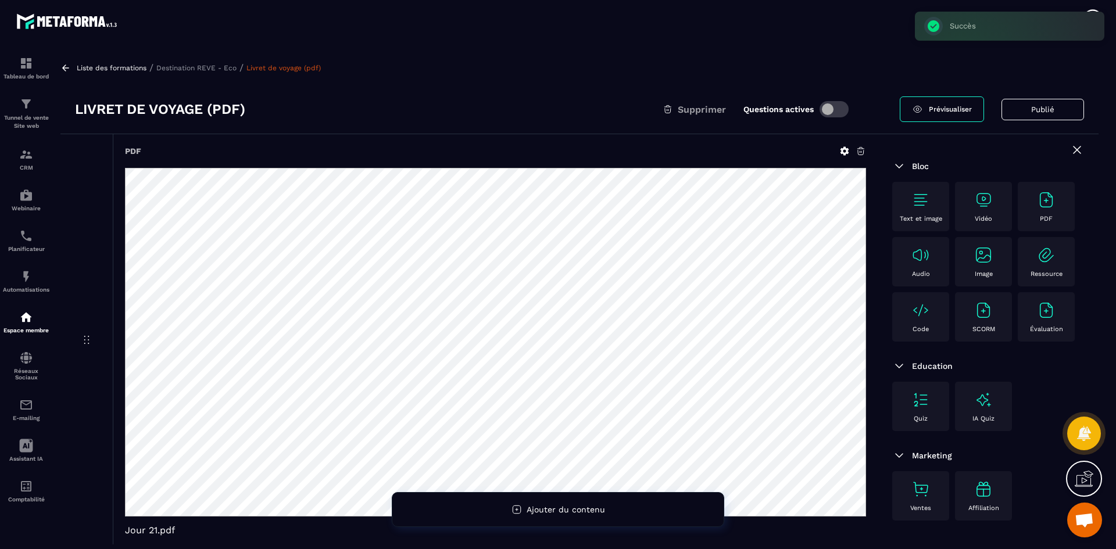
click at [217, 66] on p "Destination REVE - Eco" at bounding box center [196, 68] width 80 height 8
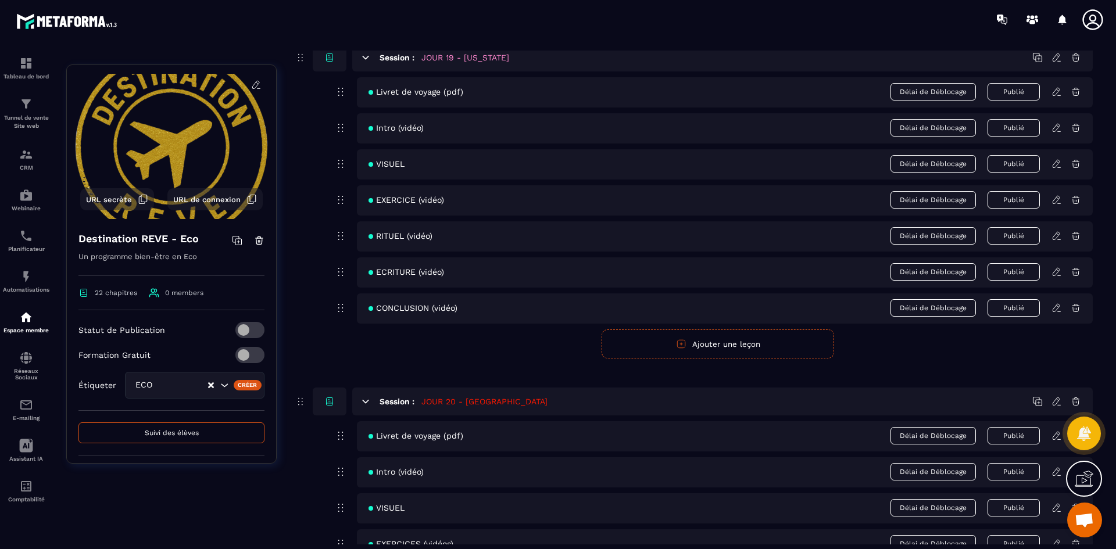
scroll to position [6498, 0]
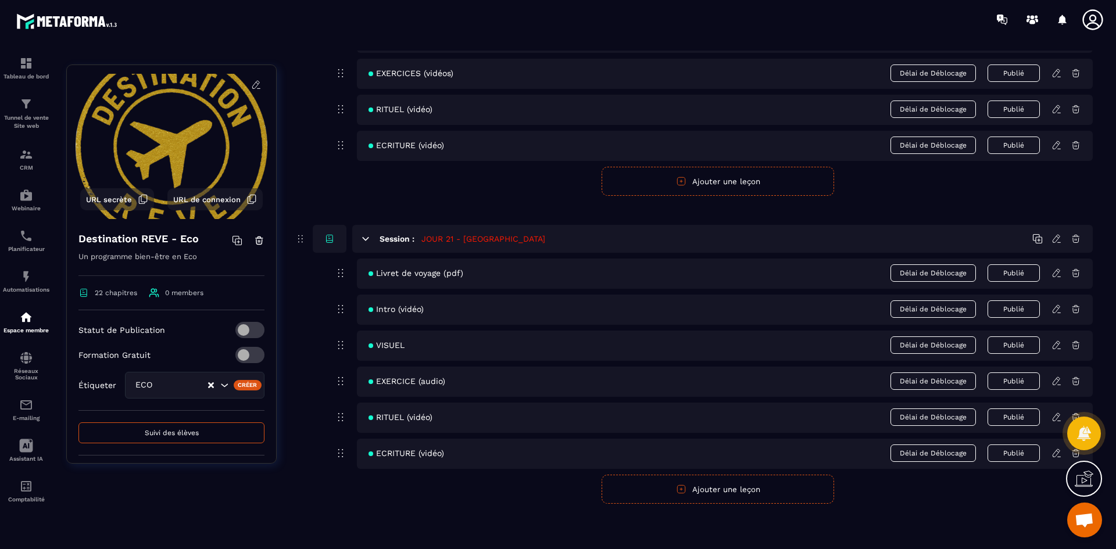
click at [1055, 314] on icon at bounding box center [1056, 309] width 10 height 10
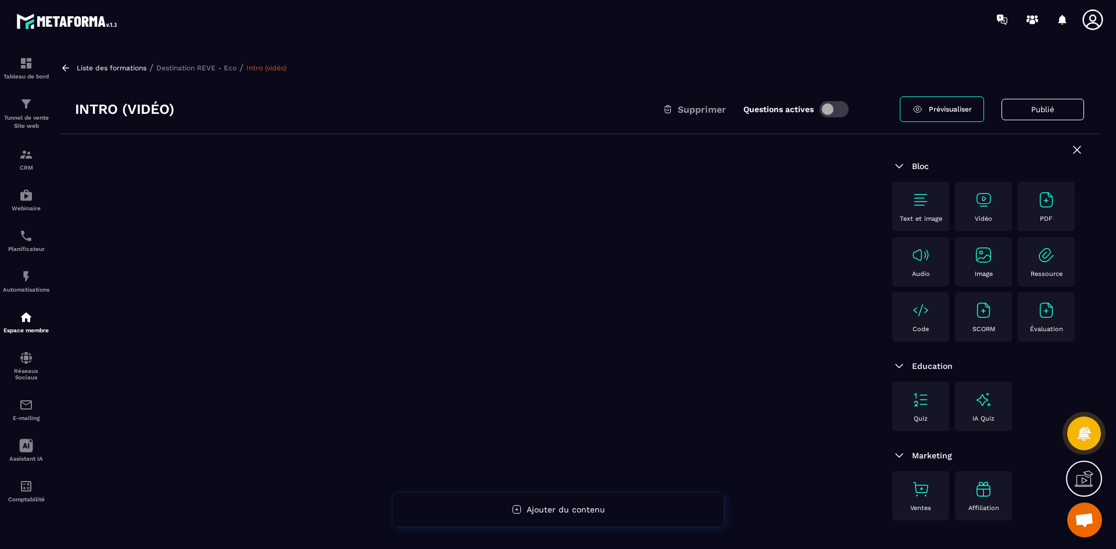
click at [984, 197] on img at bounding box center [983, 200] width 19 height 19
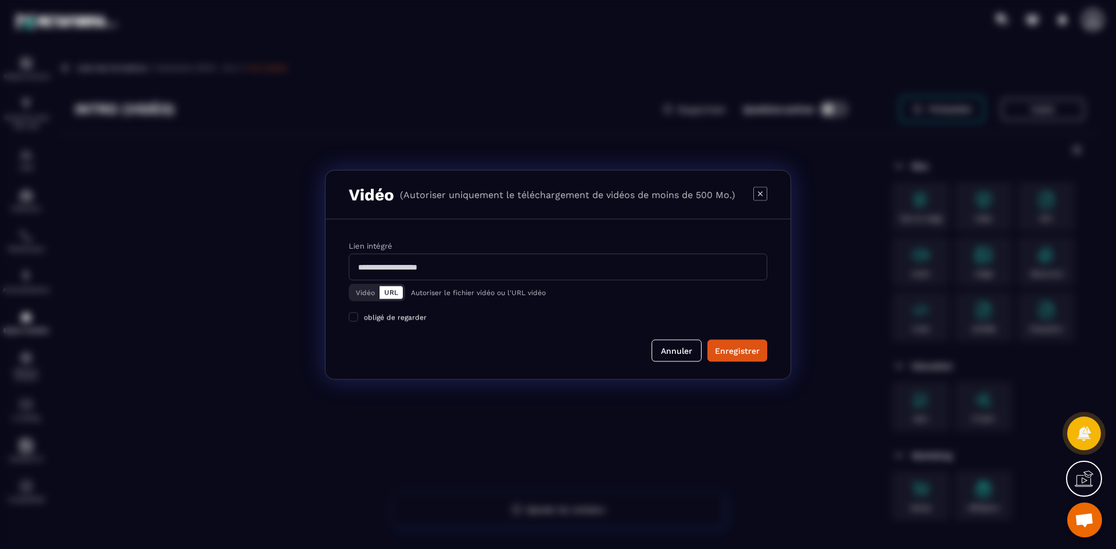
click at [369, 292] on button "Vidéo" at bounding box center [365, 292] width 28 height 13
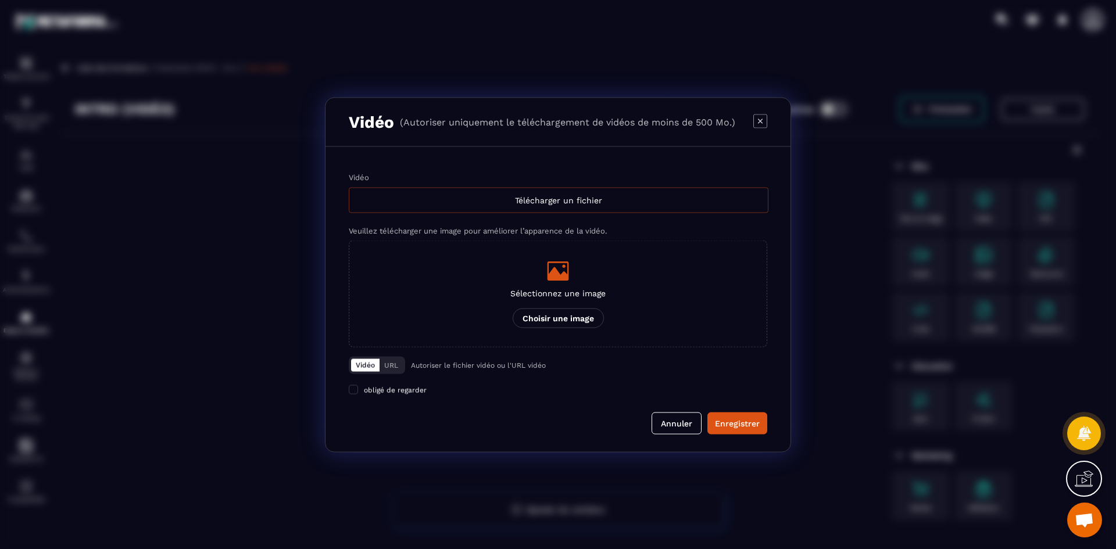
click at [471, 202] on div "Télécharger un fichier" at bounding box center [559, 200] width 420 height 26
click at [0, 0] on input "Vidéo Télécharger un fichier" at bounding box center [0, 0] width 0 height 0
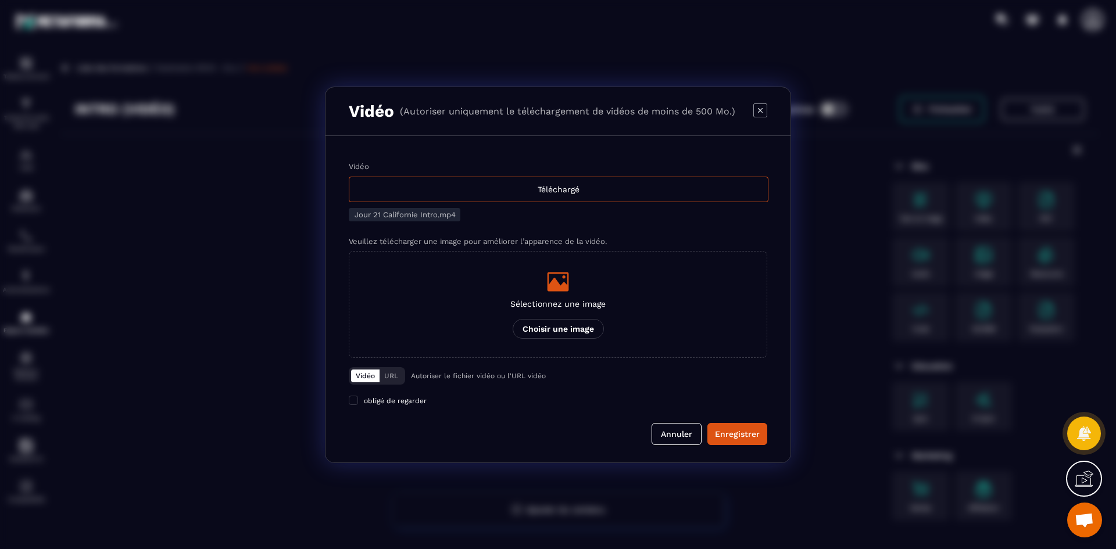
click at [557, 315] on div "Sélectionnez une image Choisir une image" at bounding box center [557, 304] width 95 height 69
click at [0, 0] on input "Sélectionnez une image Choisir une image" at bounding box center [0, 0] width 0 height 0
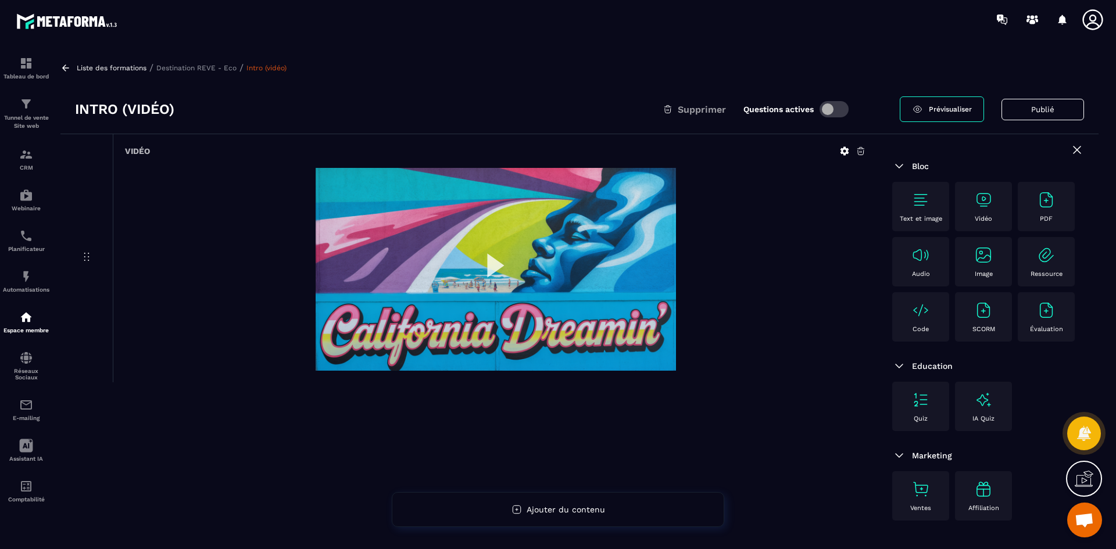
click at [214, 65] on p "Destination REVE - Eco" at bounding box center [196, 68] width 80 height 8
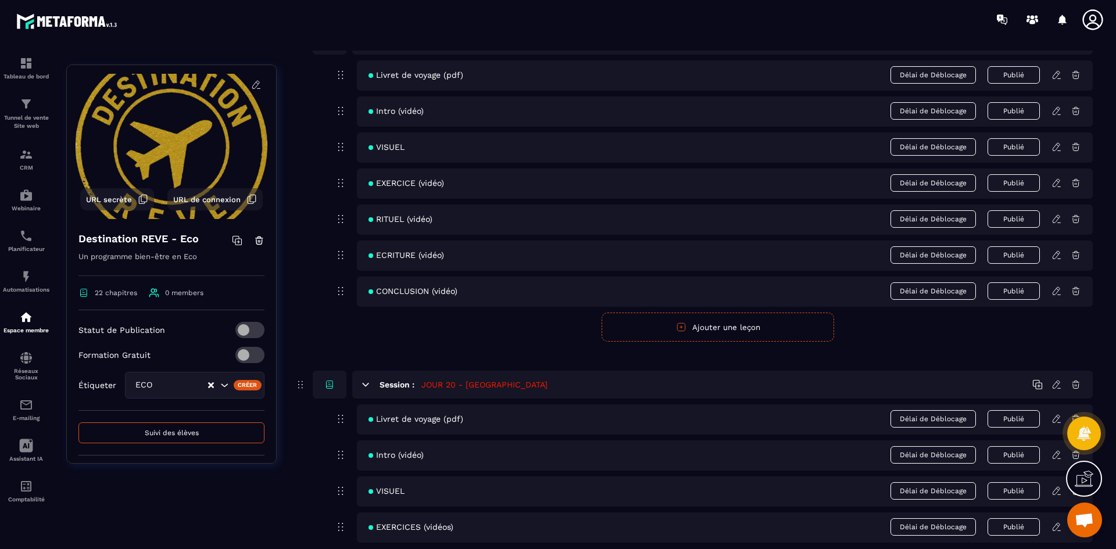
scroll to position [6498, 0]
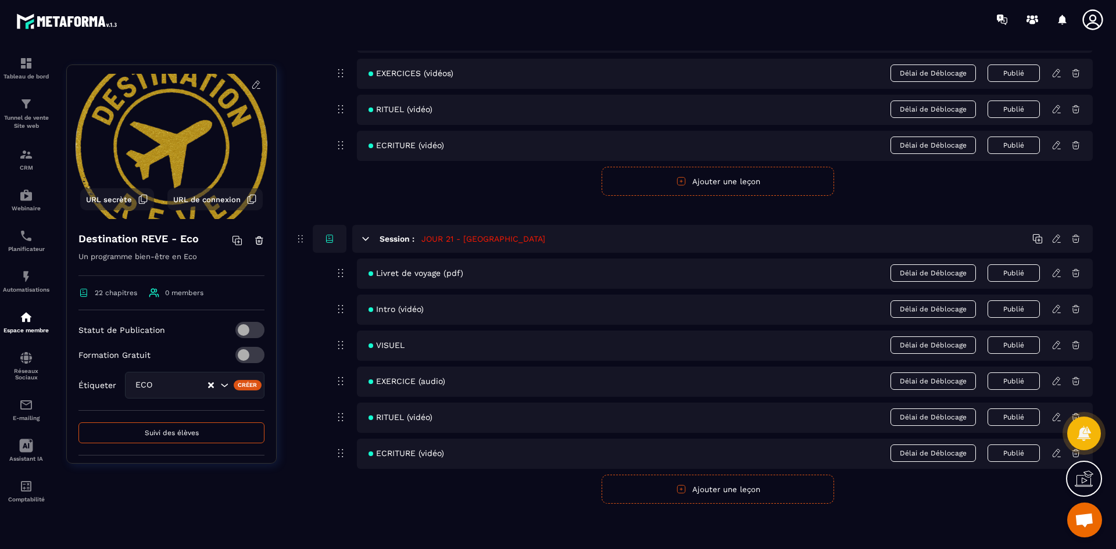
click at [1057, 345] on icon at bounding box center [1056, 345] width 10 height 10
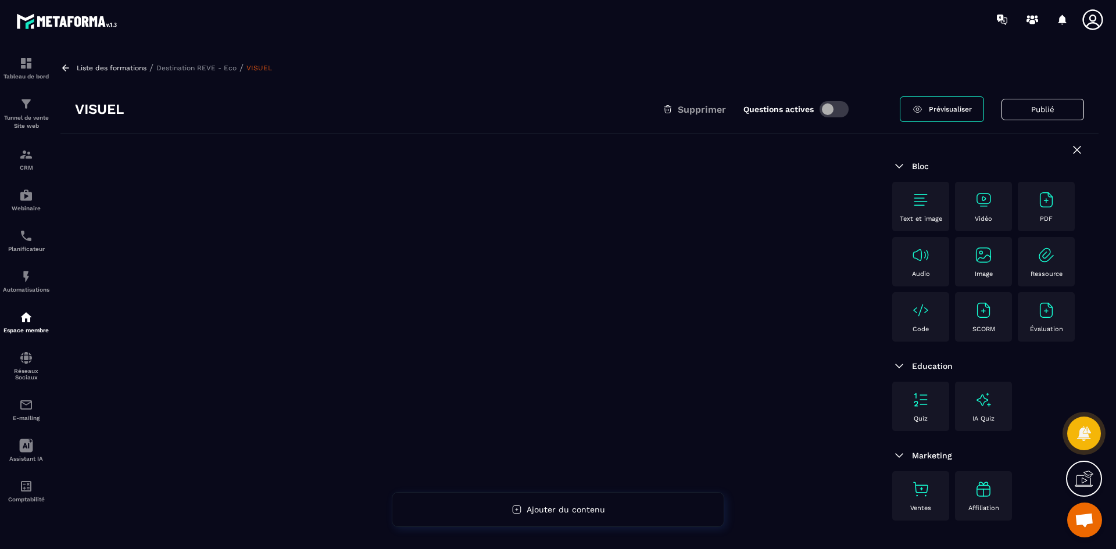
click at [984, 264] on div "Image" at bounding box center [983, 262] width 45 height 32
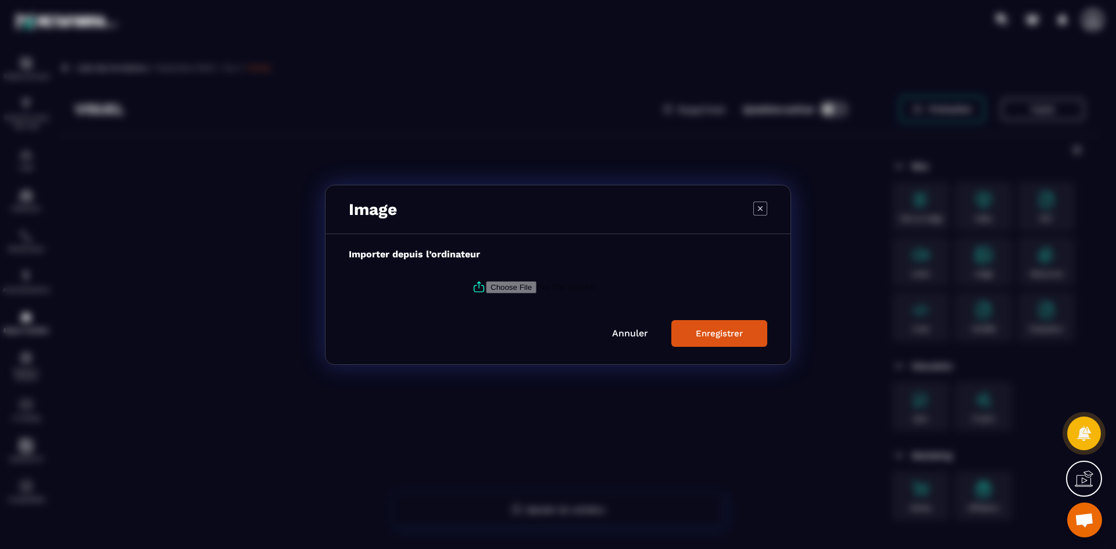
click at [508, 289] on input "Modal window" at bounding box center [565, 287] width 158 height 12
type input "**********"
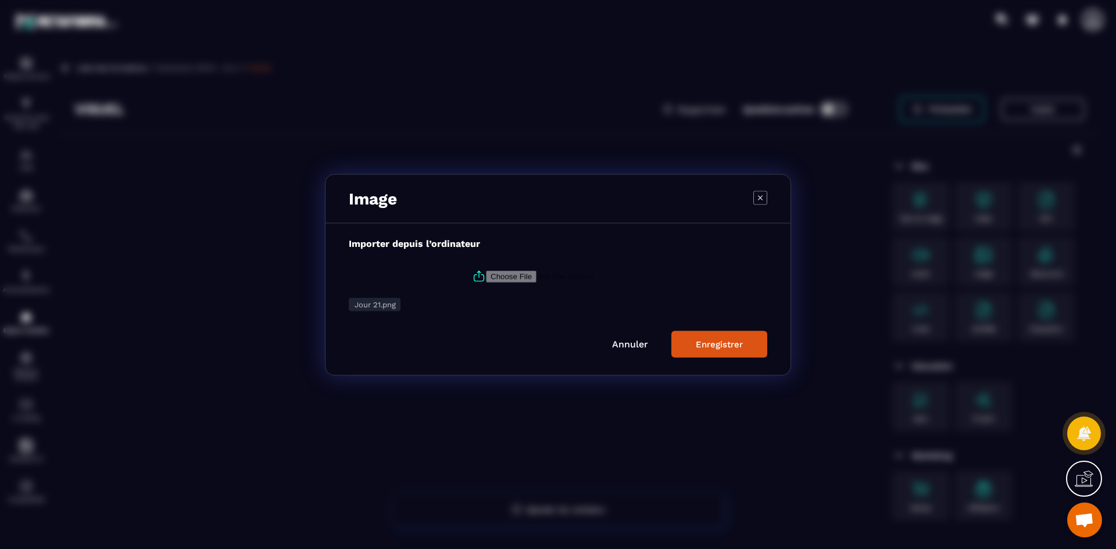
click at [708, 348] on div "Enregistrer" at bounding box center [719, 344] width 47 height 10
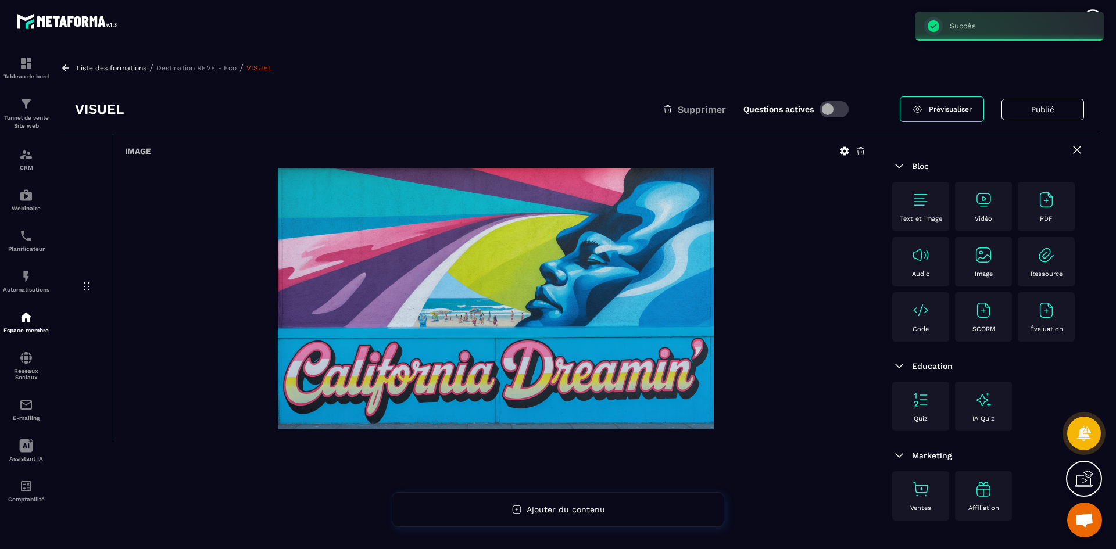
click at [189, 65] on p "Destination REVE - Eco" at bounding box center [196, 68] width 80 height 8
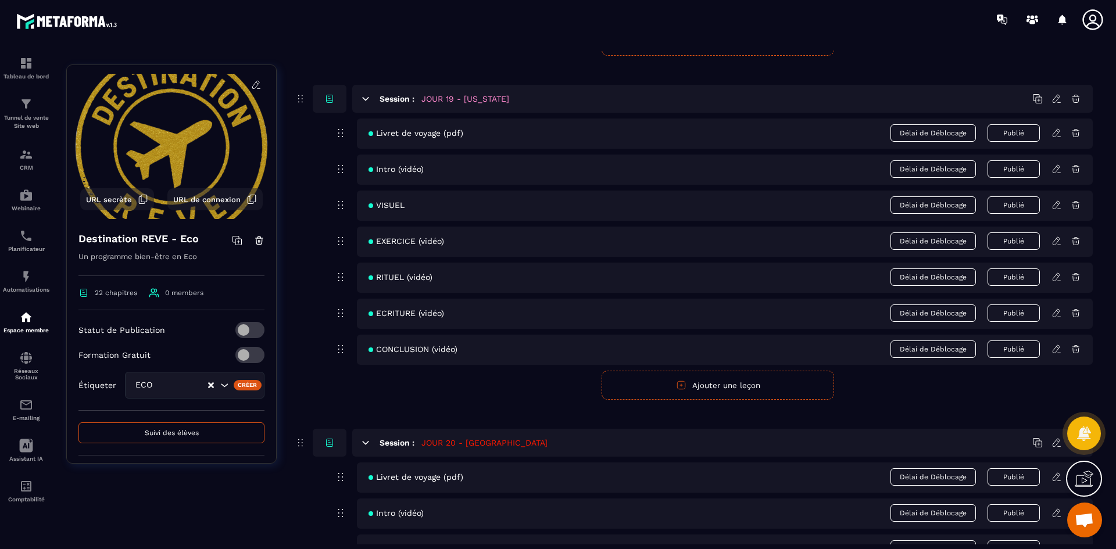
scroll to position [6498, 0]
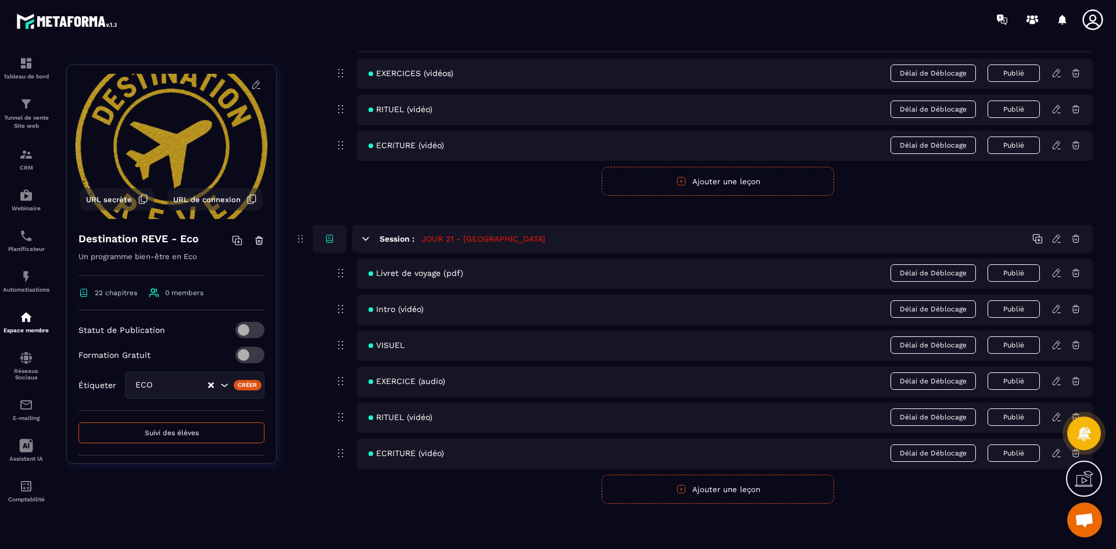
click at [1057, 379] on icon at bounding box center [1056, 381] width 10 height 10
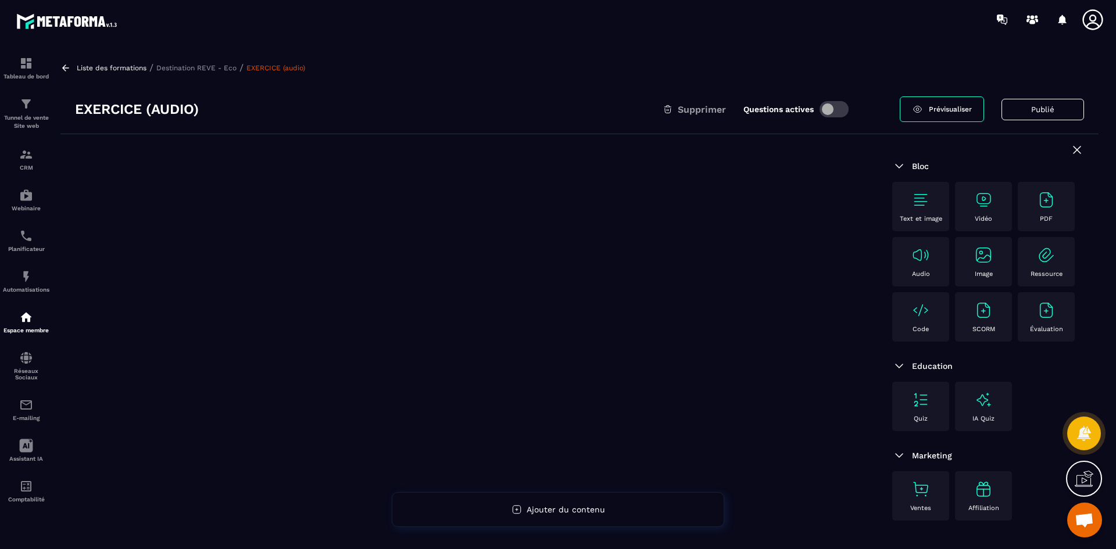
click at [927, 211] on div "Text et image" at bounding box center [920, 207] width 45 height 32
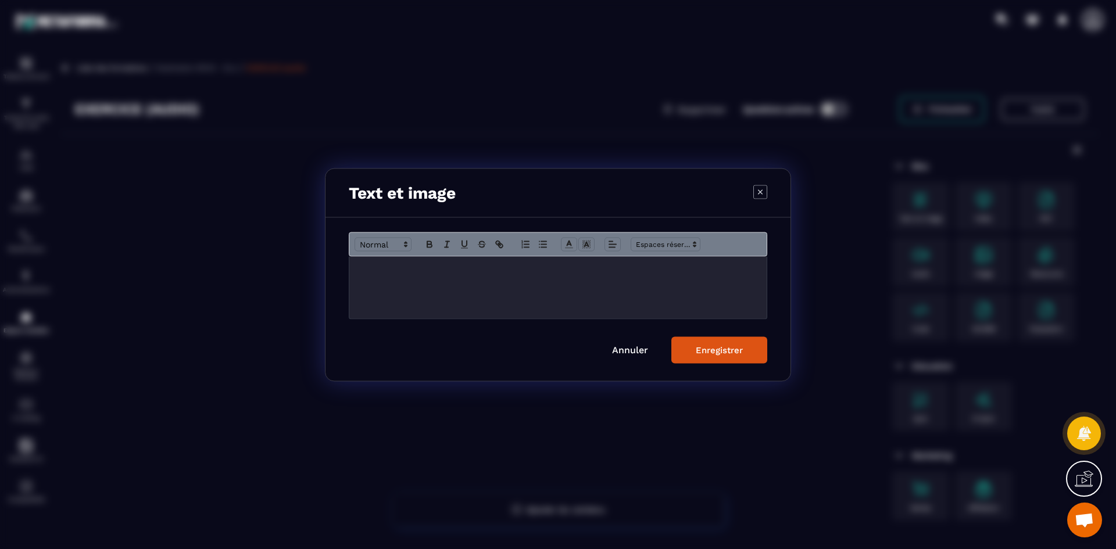
click at [434, 272] on p "Modal window" at bounding box center [558, 268] width 400 height 10
click at [729, 348] on div "Enregistrer" at bounding box center [719, 350] width 47 height 10
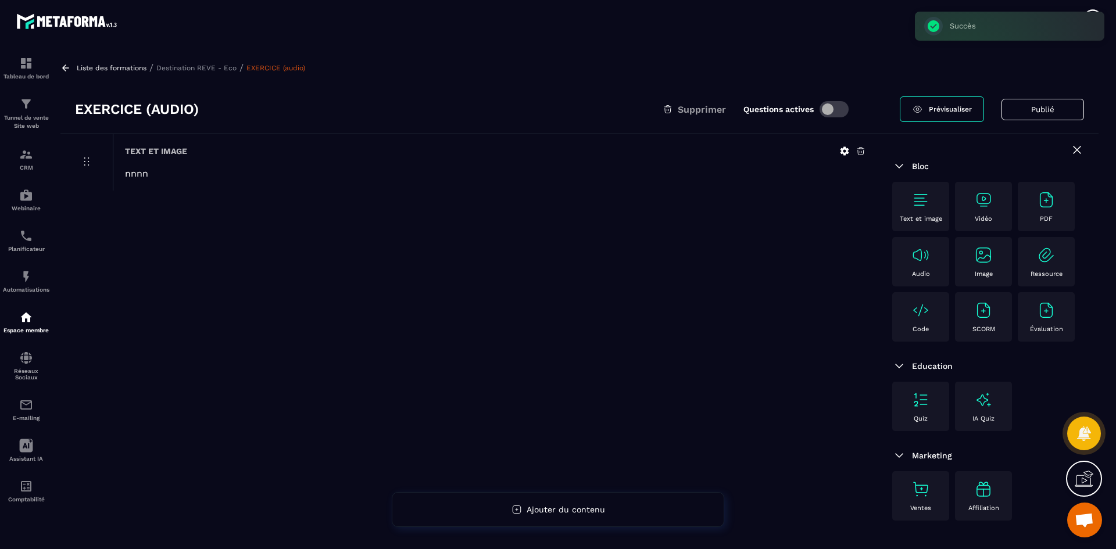
click at [922, 256] on img at bounding box center [920, 255] width 19 height 19
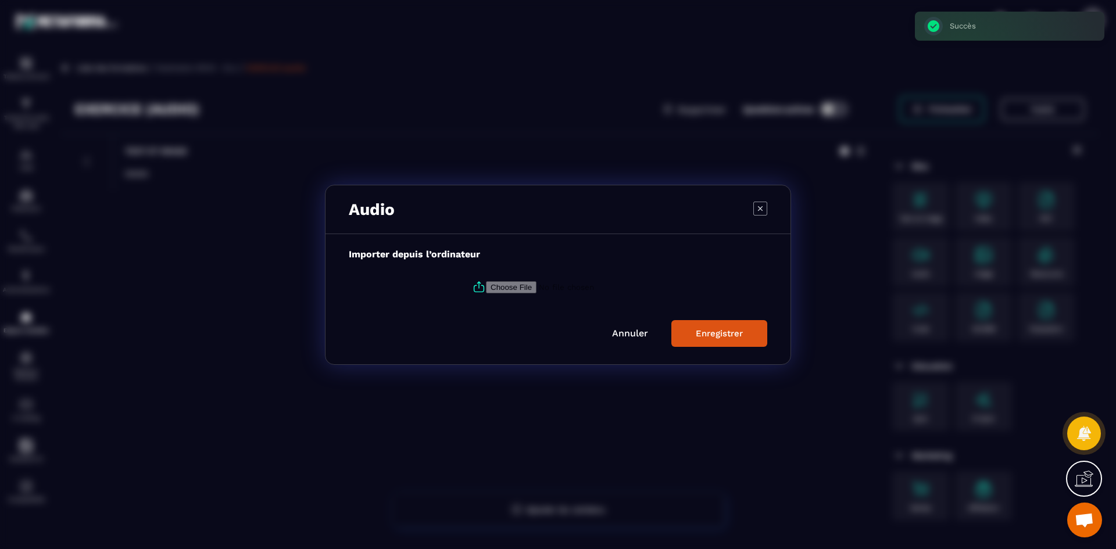
click at [478, 282] on icon "Modal window" at bounding box center [479, 287] width 14 height 14
click at [486, 282] on input "Modal window" at bounding box center [565, 287] width 158 height 12
type input "**********"
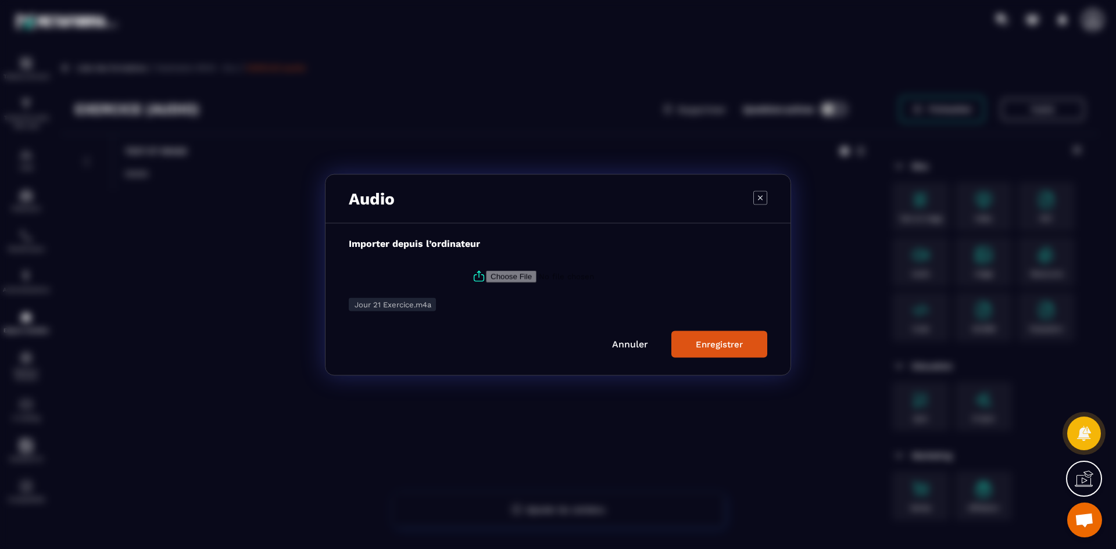
click at [720, 349] on div "Enregistrer" at bounding box center [719, 344] width 47 height 10
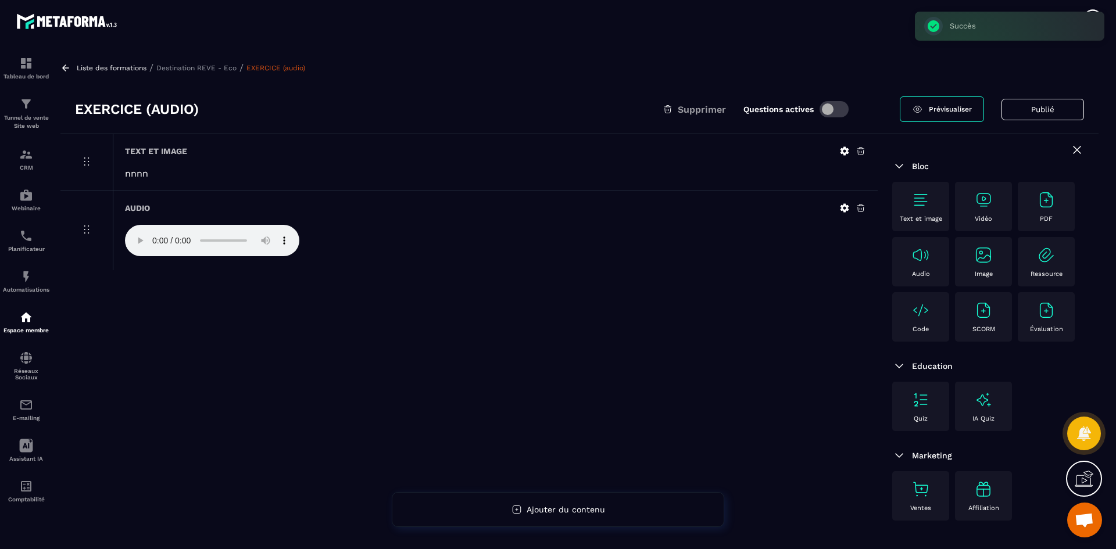
click at [198, 66] on p "Destination REVE - Eco" at bounding box center [196, 68] width 80 height 8
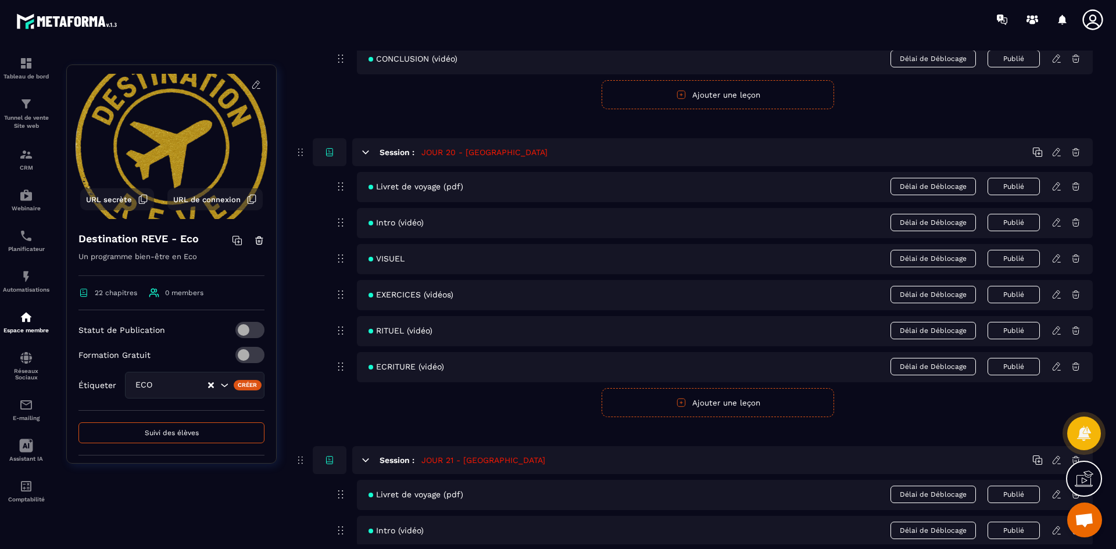
scroll to position [6498, 0]
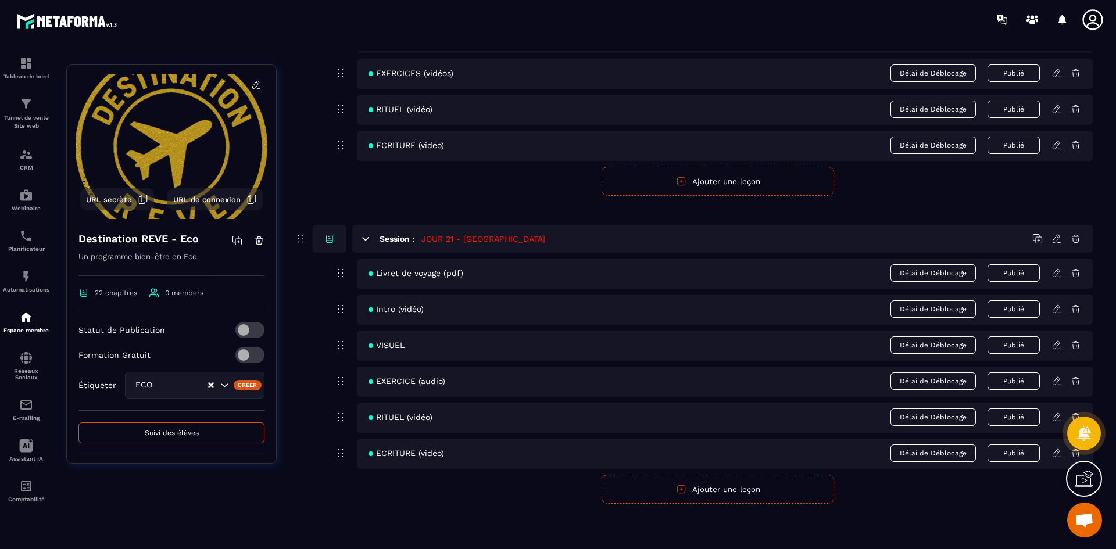
click at [1053, 417] on icon at bounding box center [1056, 417] width 10 height 10
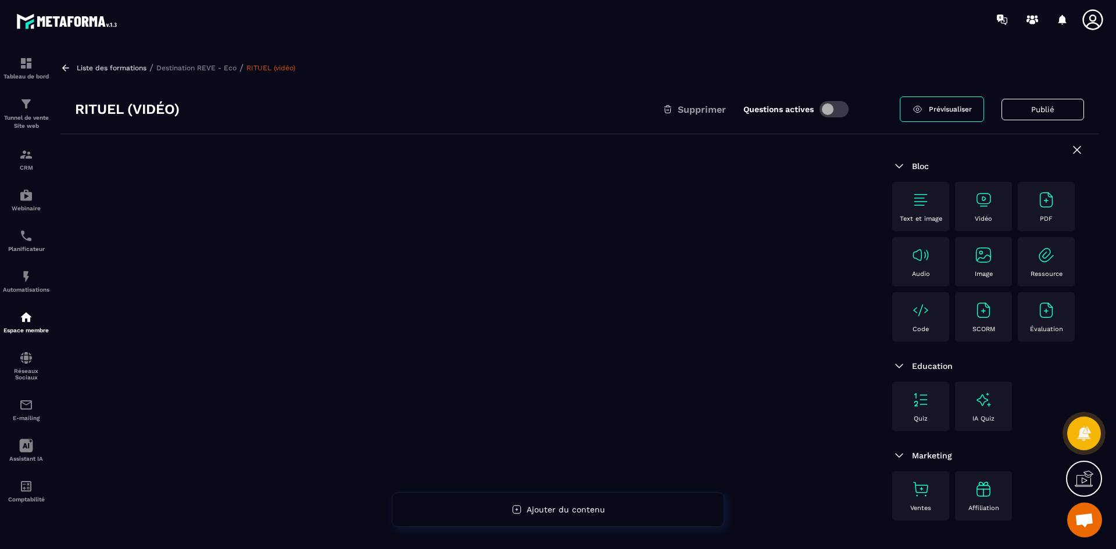
click at [977, 201] on img at bounding box center [983, 200] width 19 height 19
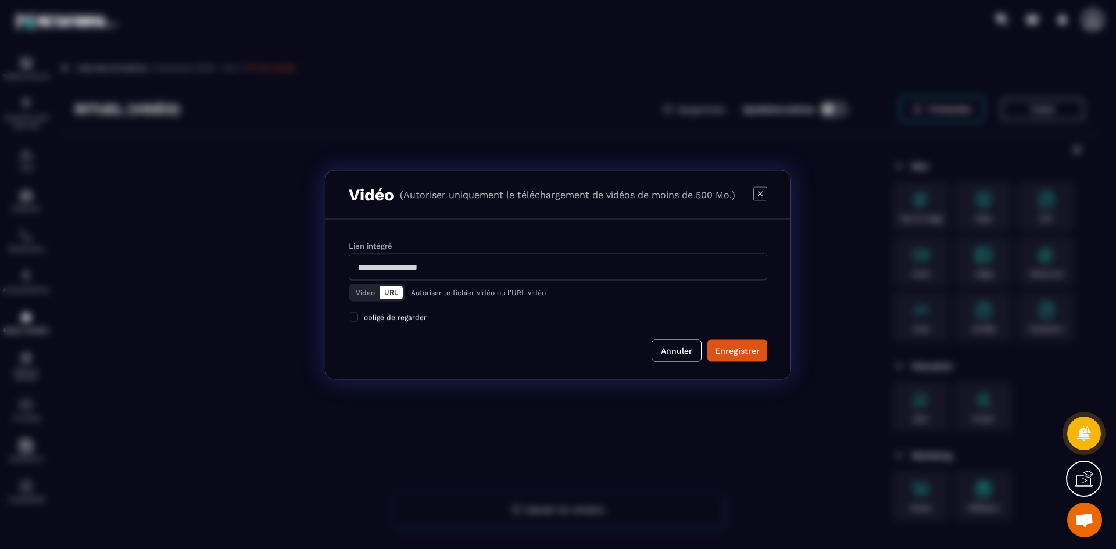
click at [364, 293] on button "Vidéo" at bounding box center [365, 292] width 28 height 13
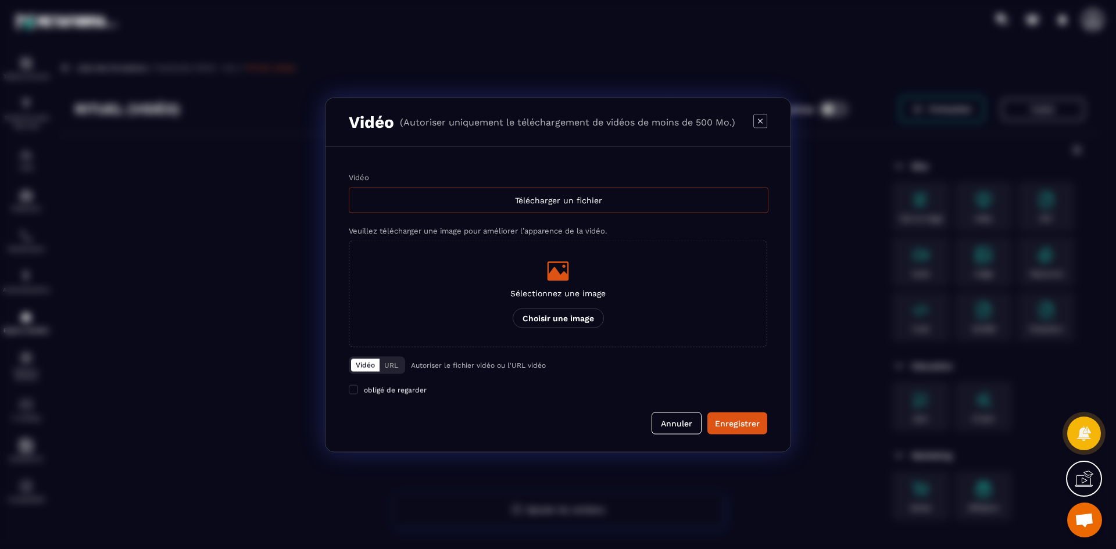
click at [541, 209] on div "Télécharger un fichier" at bounding box center [559, 200] width 420 height 26
click at [0, 0] on input "Vidéo Télécharger un fichier" at bounding box center [0, 0] width 0 height 0
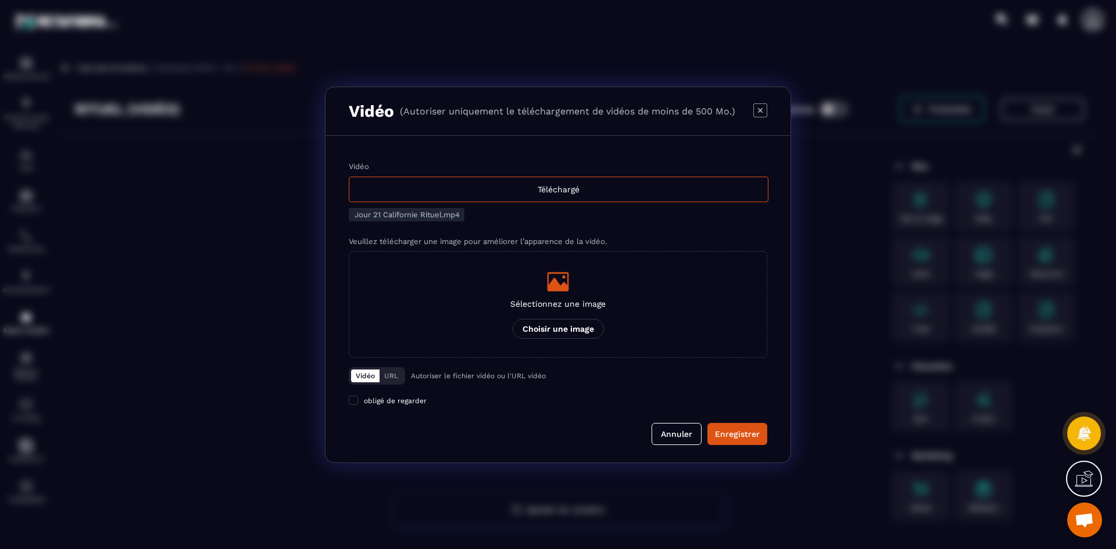
click at [582, 314] on div "Sélectionnez une image Choisir une image" at bounding box center [557, 304] width 95 height 69
click at [0, 0] on input "Sélectionnez une image Choisir une image" at bounding box center [0, 0] width 0 height 0
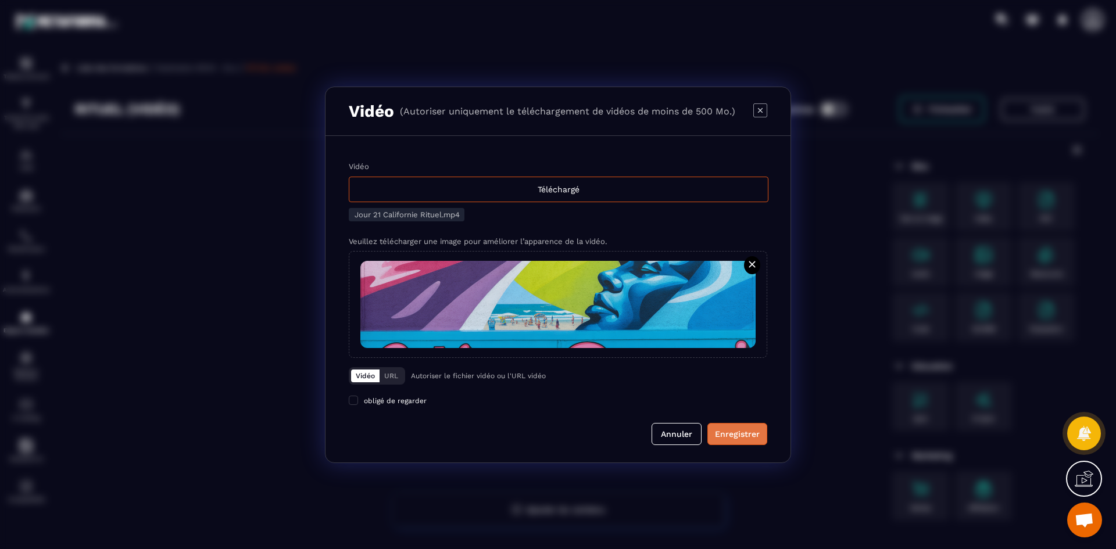
click at [730, 432] on div "Enregistrer" at bounding box center [737, 434] width 45 height 12
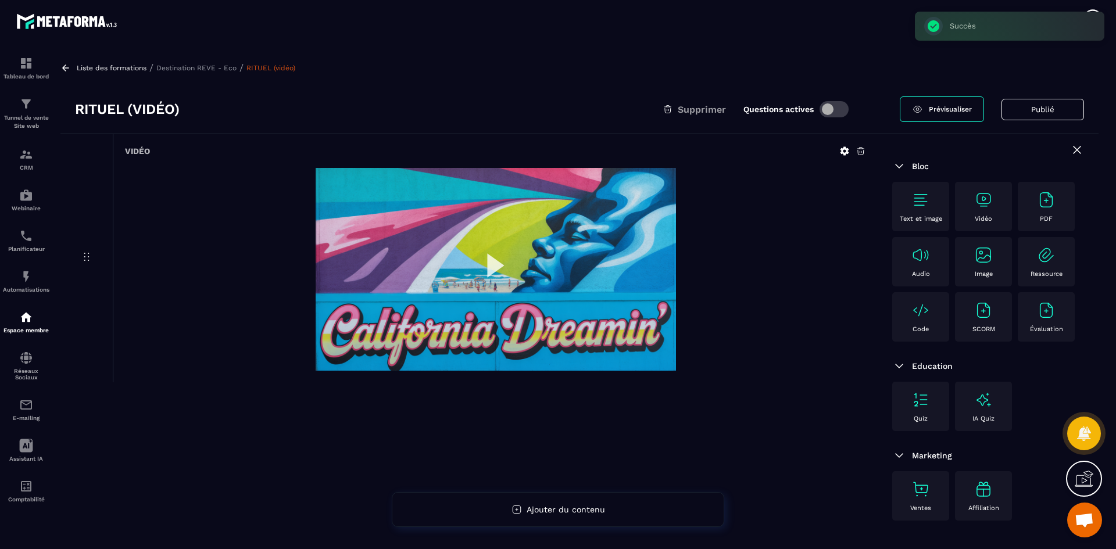
click at [196, 70] on p "Destination REVE - Eco" at bounding box center [196, 68] width 80 height 8
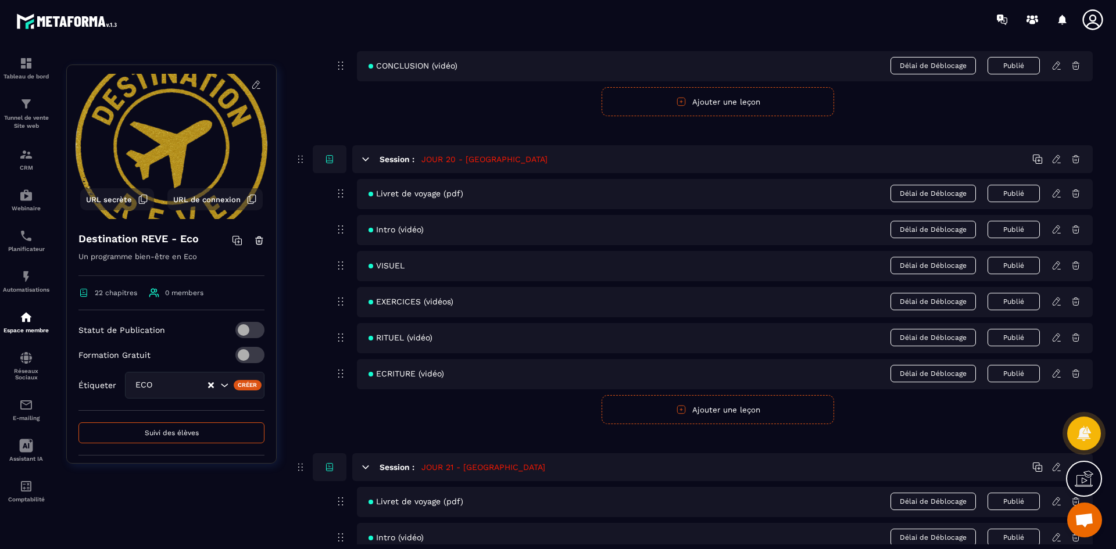
scroll to position [6498, 0]
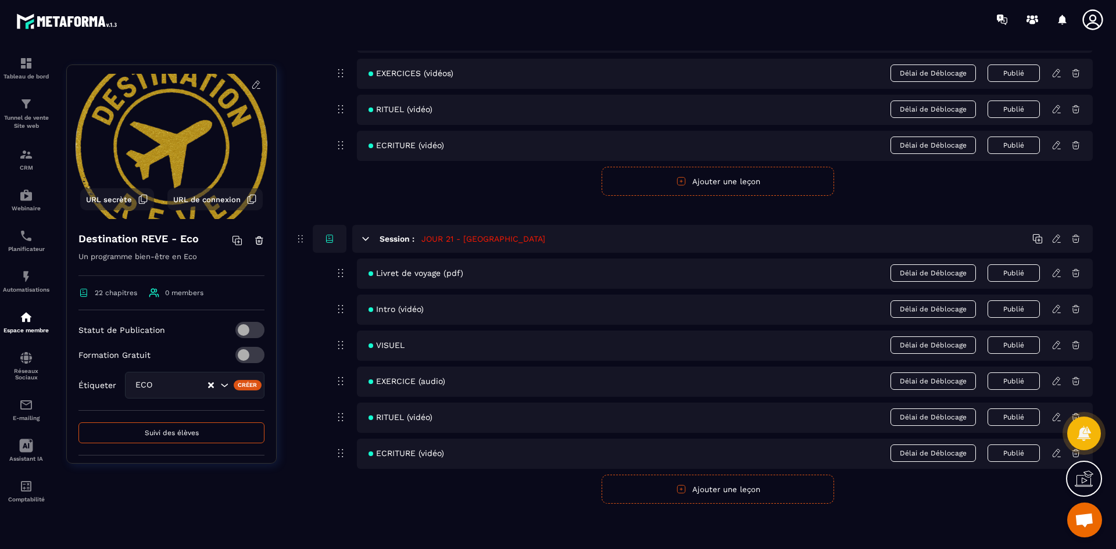
click at [1056, 452] on icon at bounding box center [1056, 453] width 10 height 10
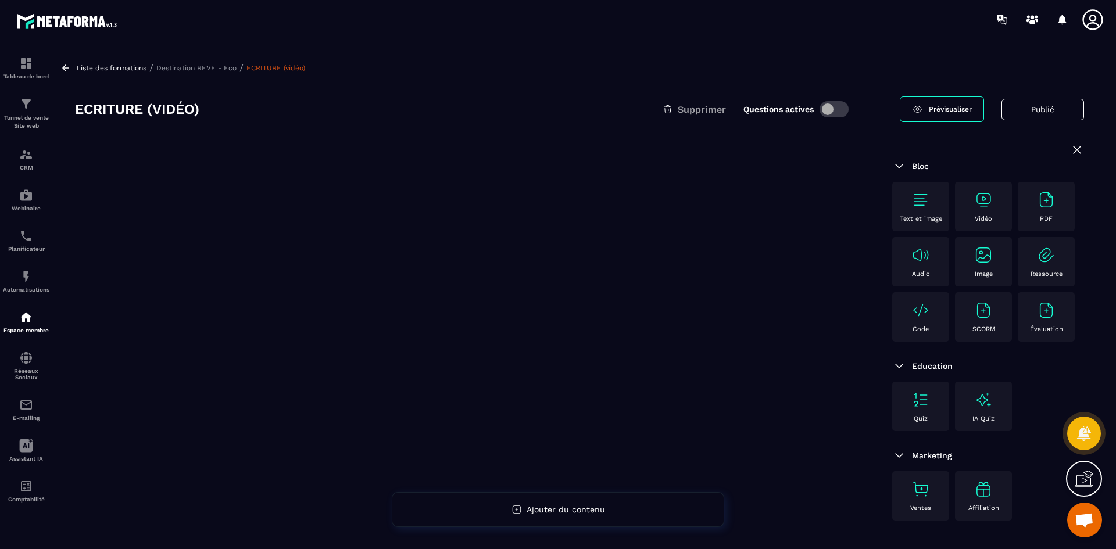
click at [982, 205] on img at bounding box center [983, 200] width 19 height 19
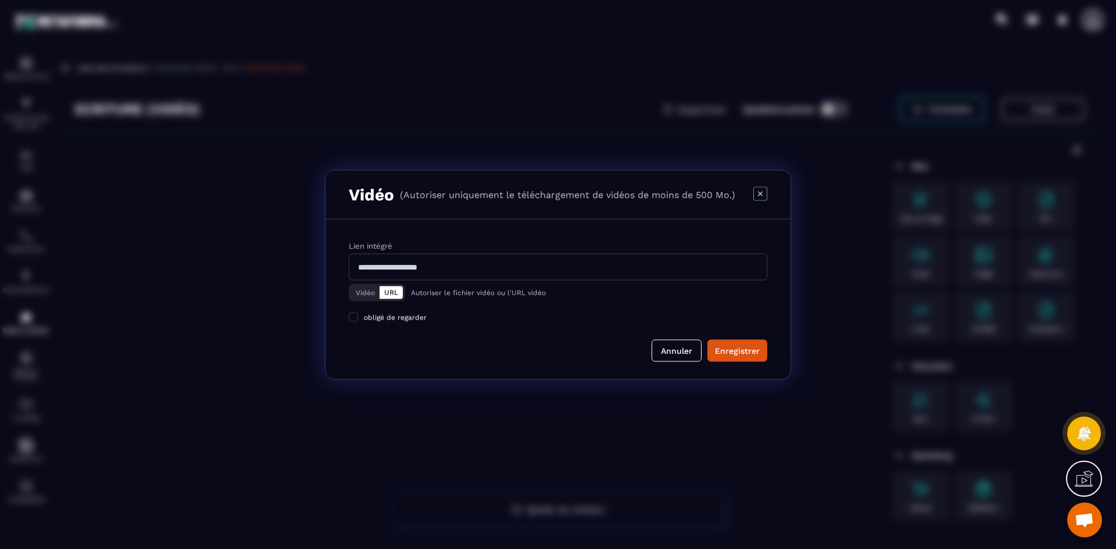
click at [358, 295] on button "Vidéo" at bounding box center [365, 292] width 28 height 13
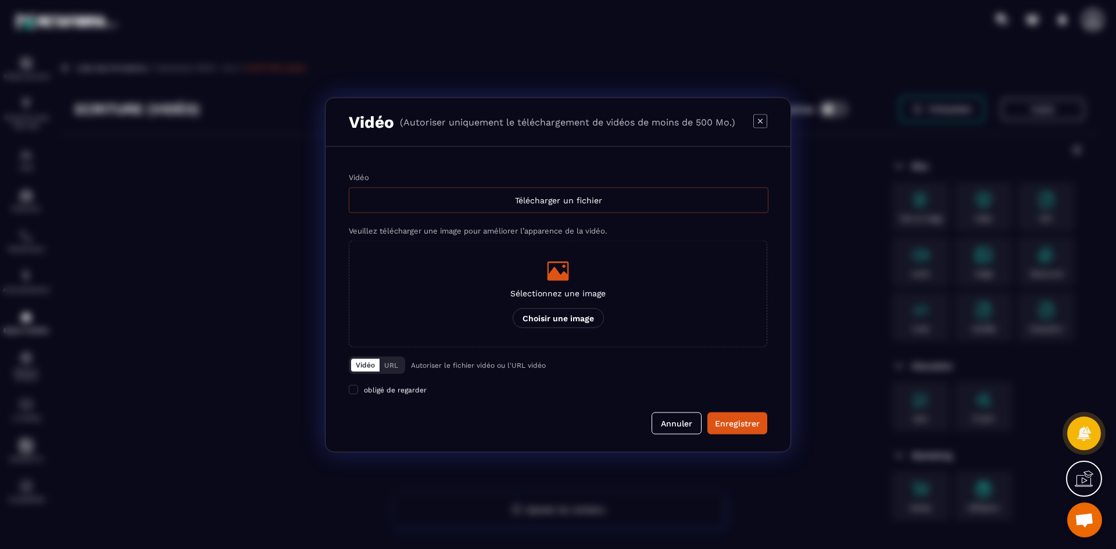
click at [536, 200] on div "Télécharger un fichier" at bounding box center [559, 200] width 420 height 26
click at [0, 0] on input "Vidéo Télécharger un fichier" at bounding box center [0, 0] width 0 height 0
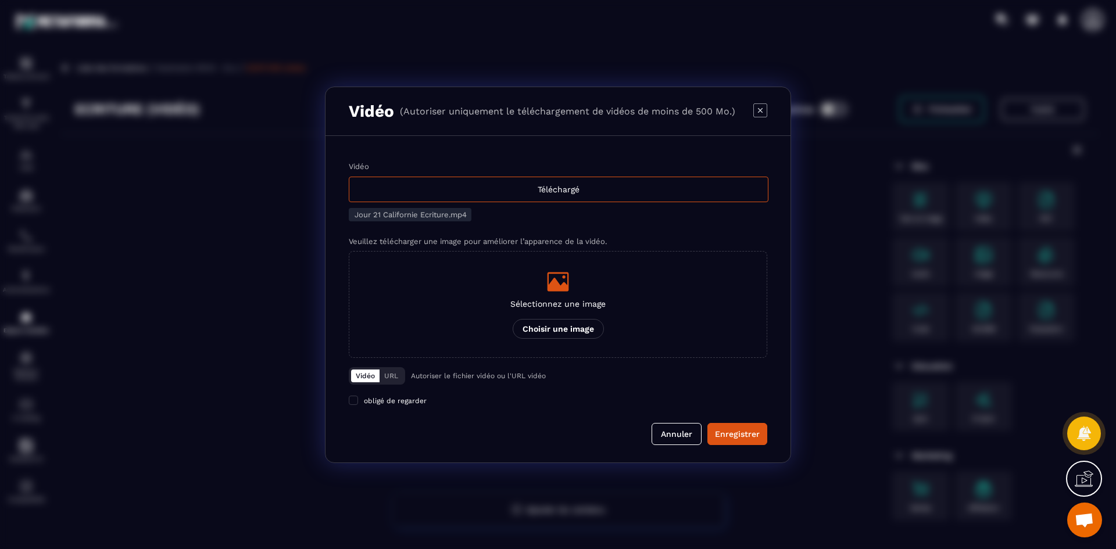
click at [589, 303] on p "Sélectionnez une image" at bounding box center [557, 303] width 95 height 9
click at [0, 0] on input "Sélectionnez une image Choisir une image" at bounding box center [0, 0] width 0 height 0
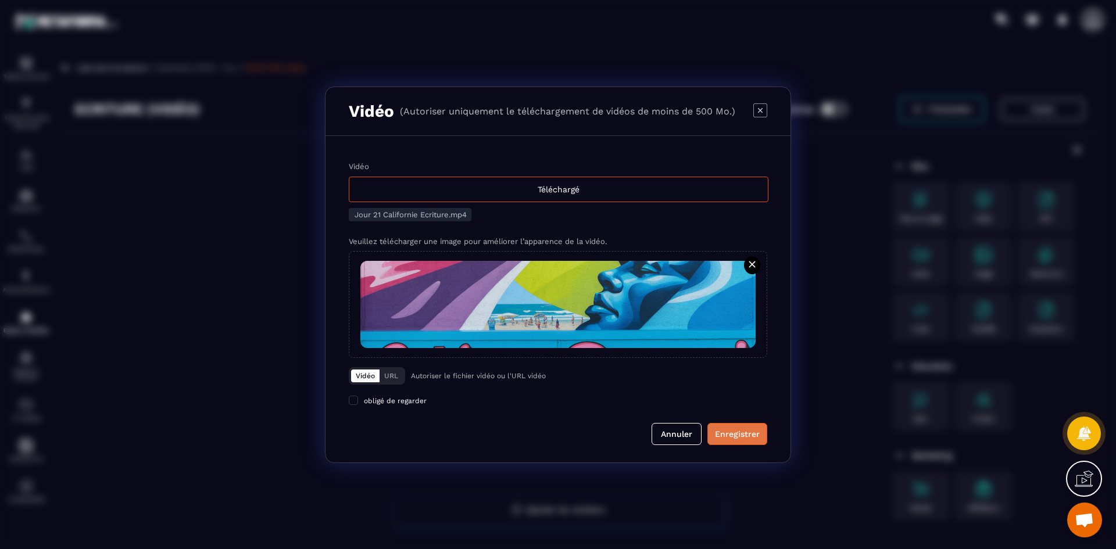
click at [732, 440] on button "Enregistrer" at bounding box center [737, 434] width 60 height 22
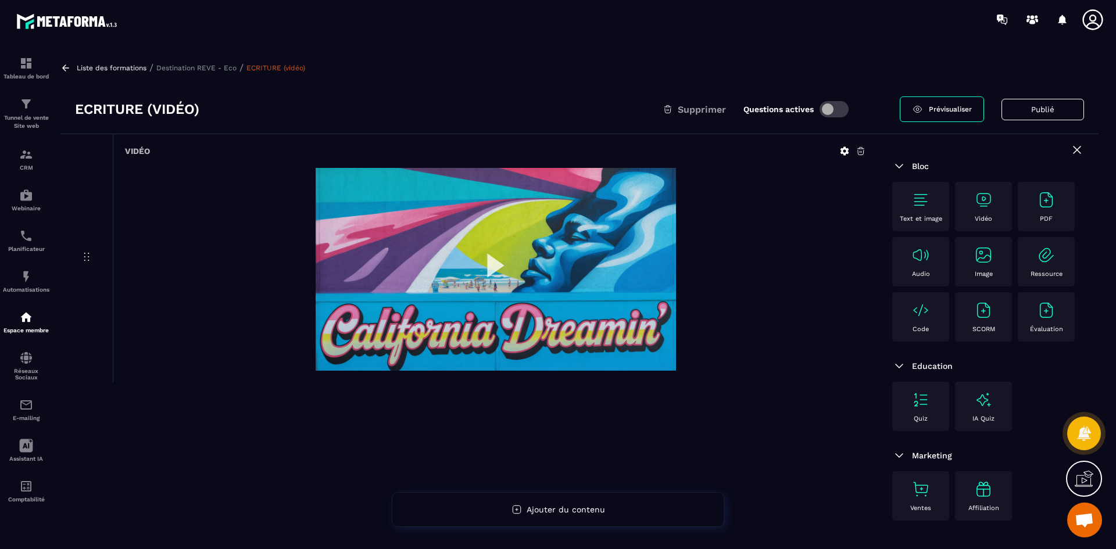
click at [224, 69] on p "Destination REVE - Eco" at bounding box center [196, 68] width 80 height 8
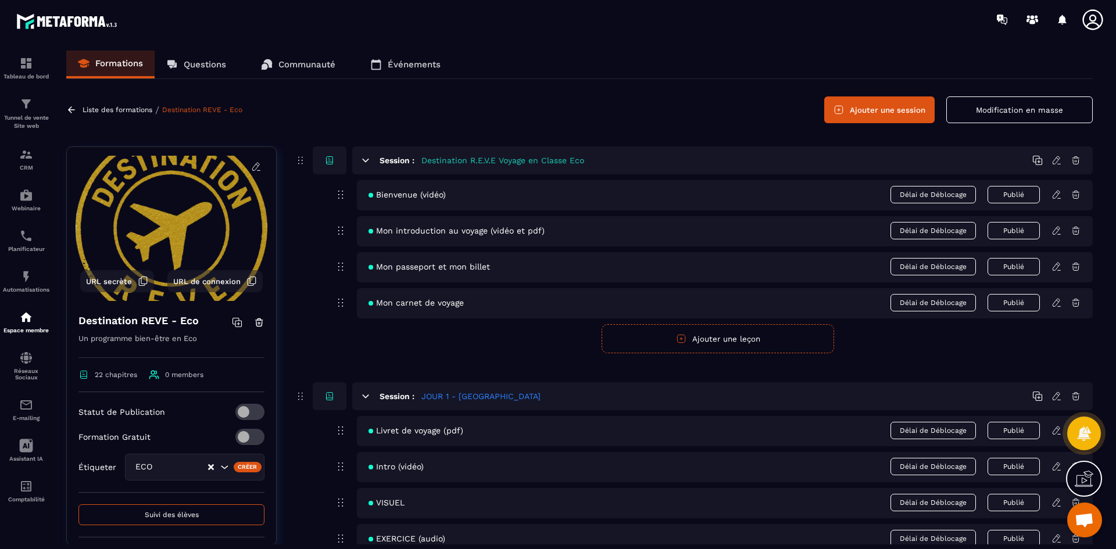
click at [870, 107] on button "Ajouter une session" at bounding box center [879, 109] width 110 height 27
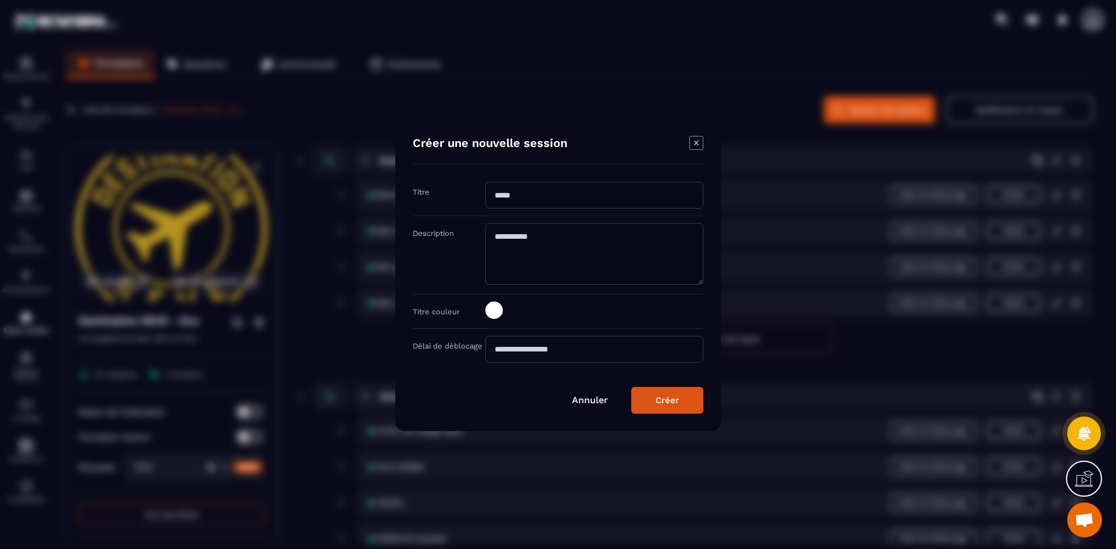
click at [551, 200] on input "Modal window" at bounding box center [594, 195] width 218 height 27
click at [567, 198] on input "*********" at bounding box center [594, 195] width 218 height 27
type input "**********"
click at [499, 311] on span "Modal window" at bounding box center [493, 310] width 17 height 17
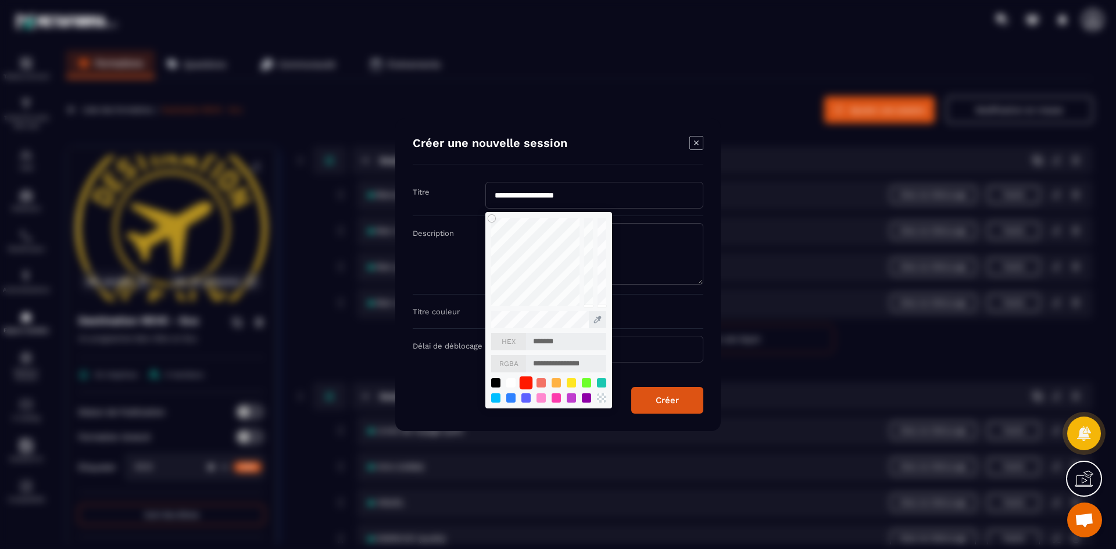
click at [527, 382] on div "Modal window" at bounding box center [526, 382] width 13 height 13
type input "*******"
type input "**********"
click at [654, 402] on button "Créer" at bounding box center [667, 400] width 72 height 27
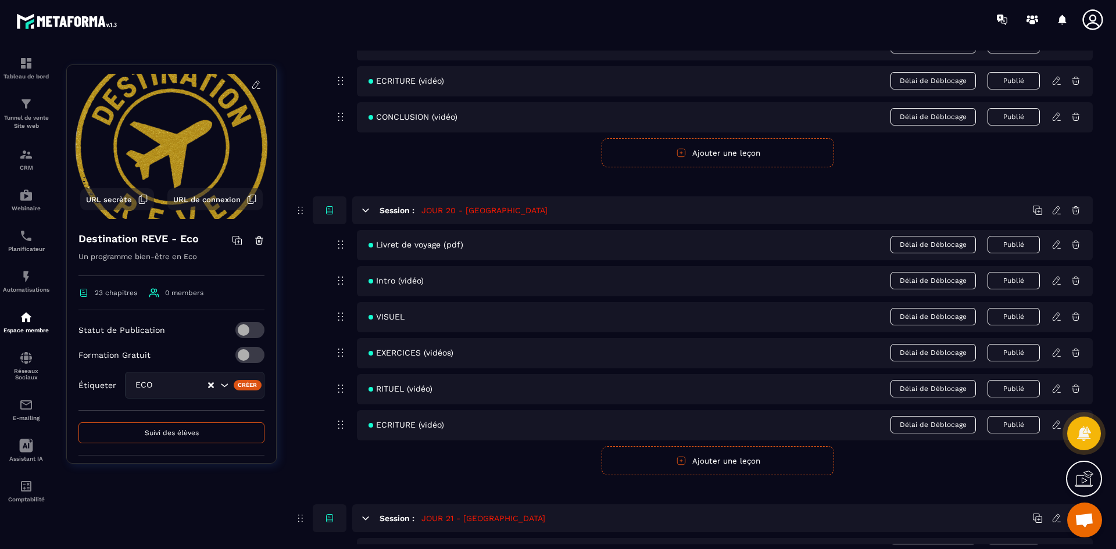
scroll to position [6589, 0]
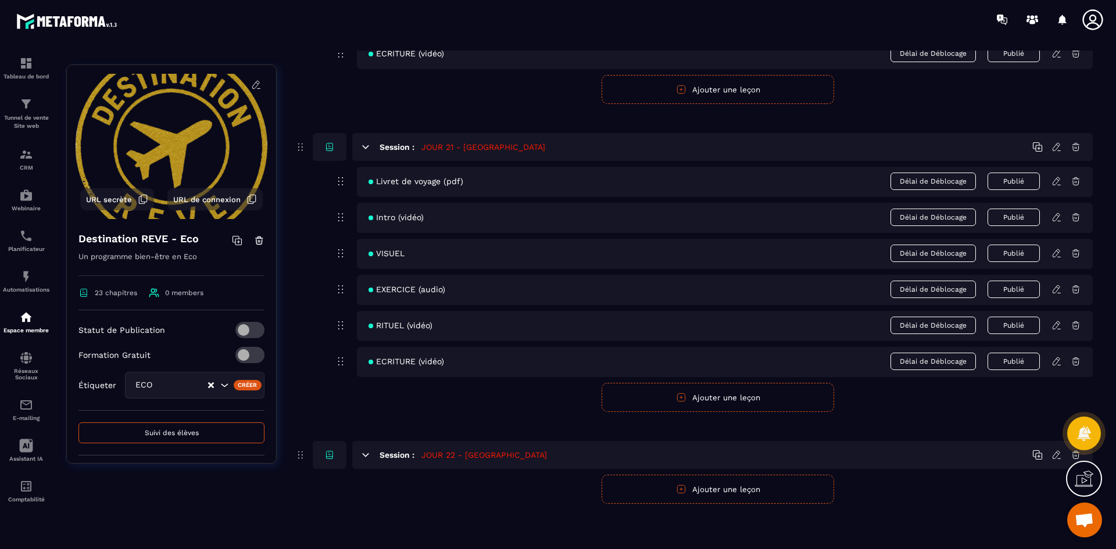
click at [669, 493] on button "Ajouter une leçon" at bounding box center [717, 489] width 232 height 29
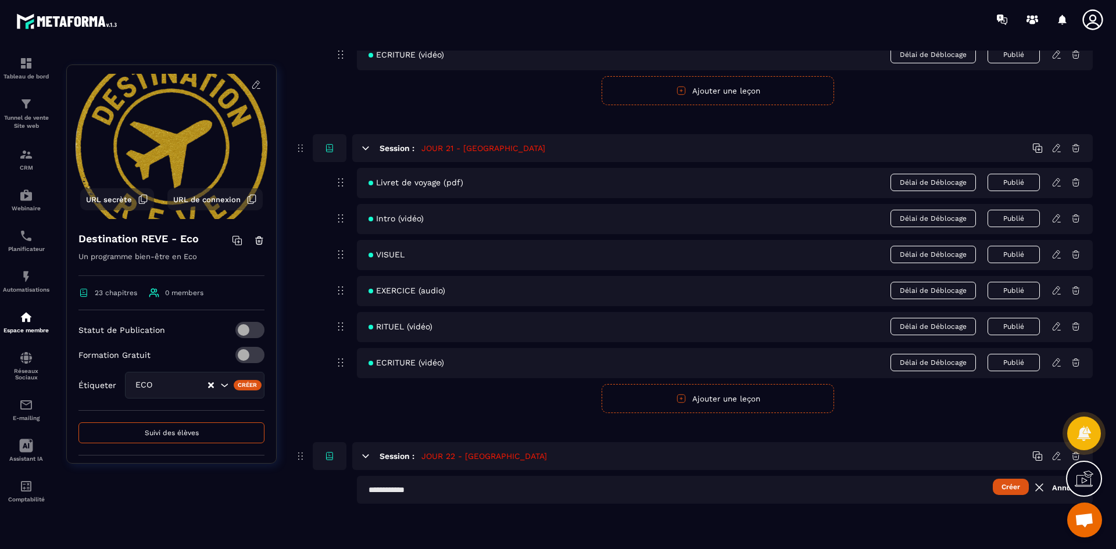
click at [516, 497] on input "text" at bounding box center [725, 490] width 736 height 28
type input "**********"
click at [1004, 483] on button "Créer" at bounding box center [1011, 487] width 36 height 16
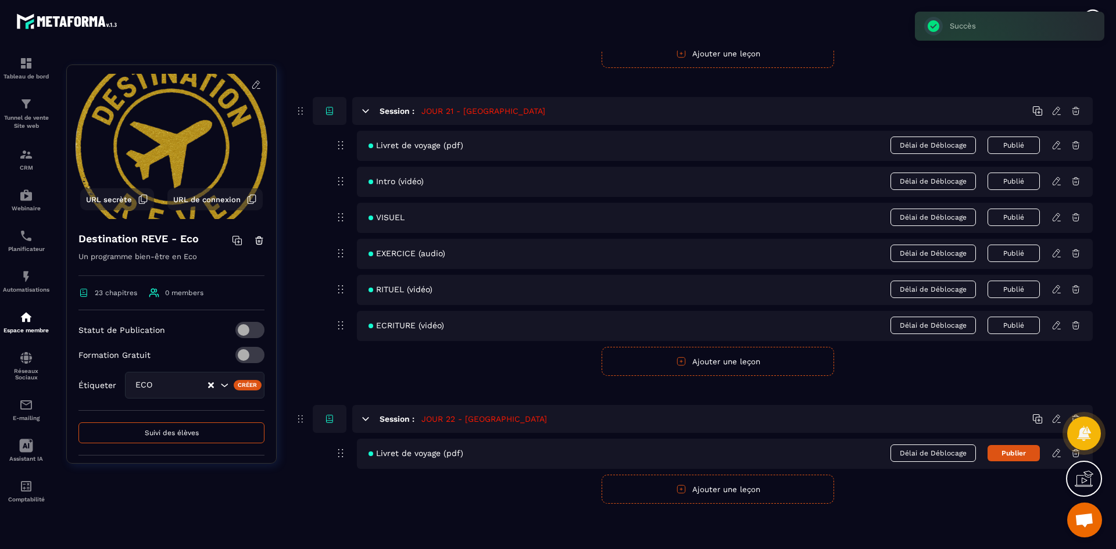
click at [681, 493] on icon "button" at bounding box center [681, 489] width 10 height 10
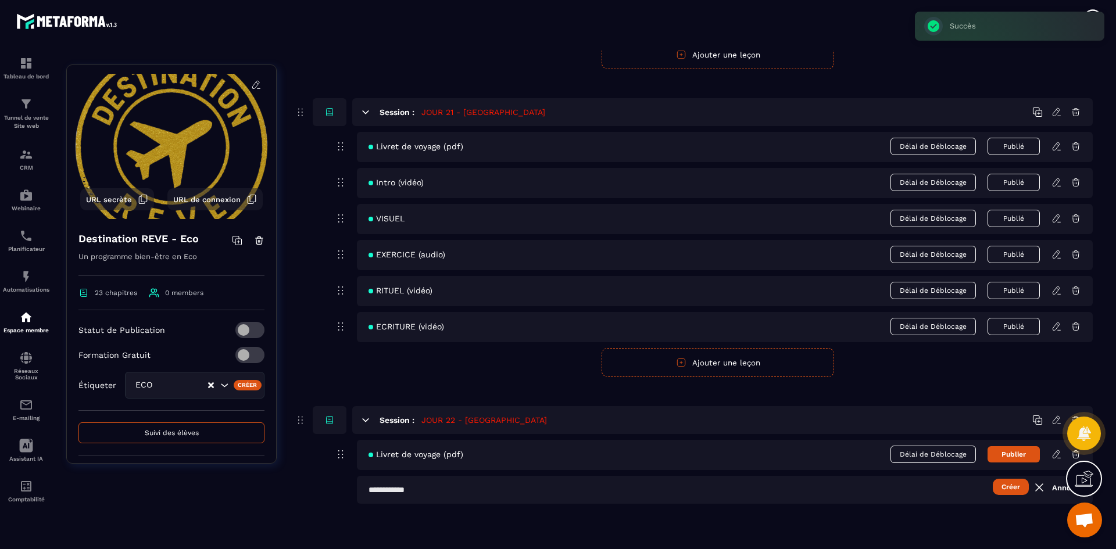
click at [413, 489] on input "text" at bounding box center [725, 490] width 736 height 28
click at [1016, 487] on button "Créer" at bounding box center [1011, 487] width 36 height 16
click at [801, 532] on button "Ajouter une leçon" at bounding box center [717, 526] width 232 height 29
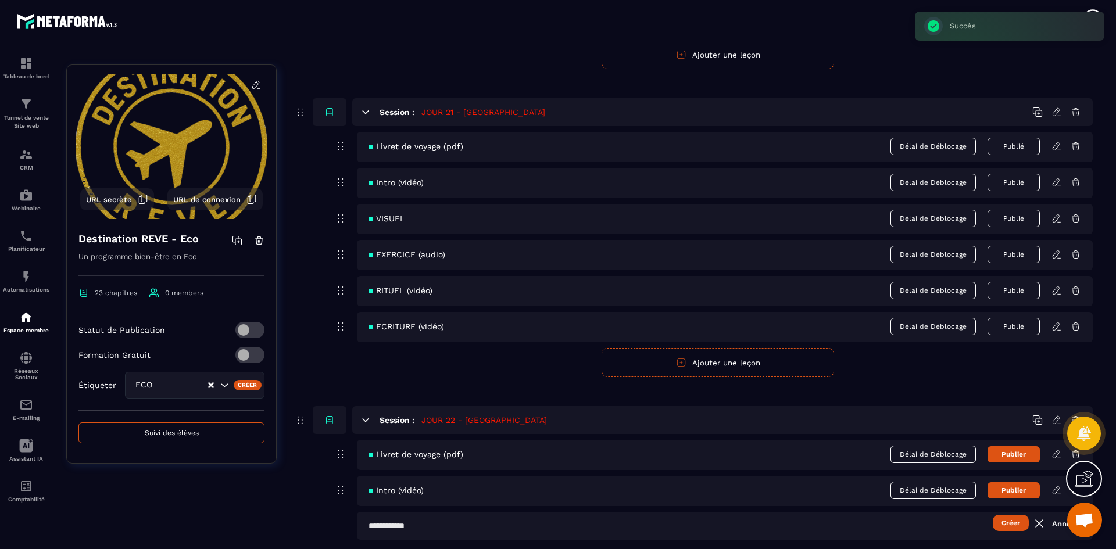
click at [527, 532] on input "text" at bounding box center [725, 526] width 736 height 28
type input "******"
click at [1005, 523] on button "Créer" at bounding box center [1011, 523] width 36 height 16
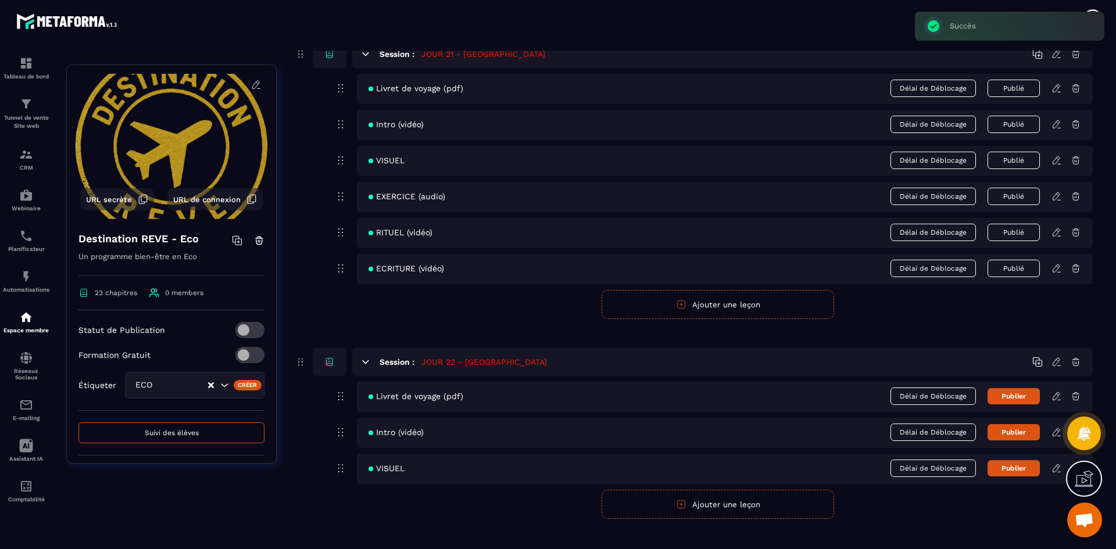
click at [662, 498] on button "Ajouter une leçon" at bounding box center [717, 504] width 232 height 29
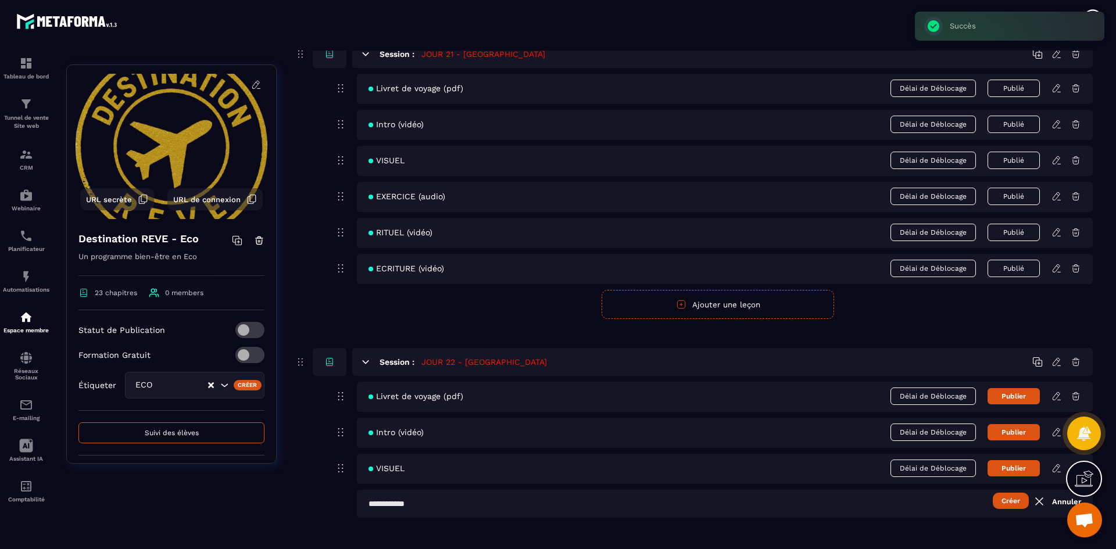
click at [468, 503] on input "text" at bounding box center [725, 504] width 736 height 28
type input "**********"
click at [1008, 503] on button "Créer" at bounding box center [1011, 501] width 36 height 16
click at [671, 537] on button "Ajouter une leçon" at bounding box center [717, 540] width 232 height 29
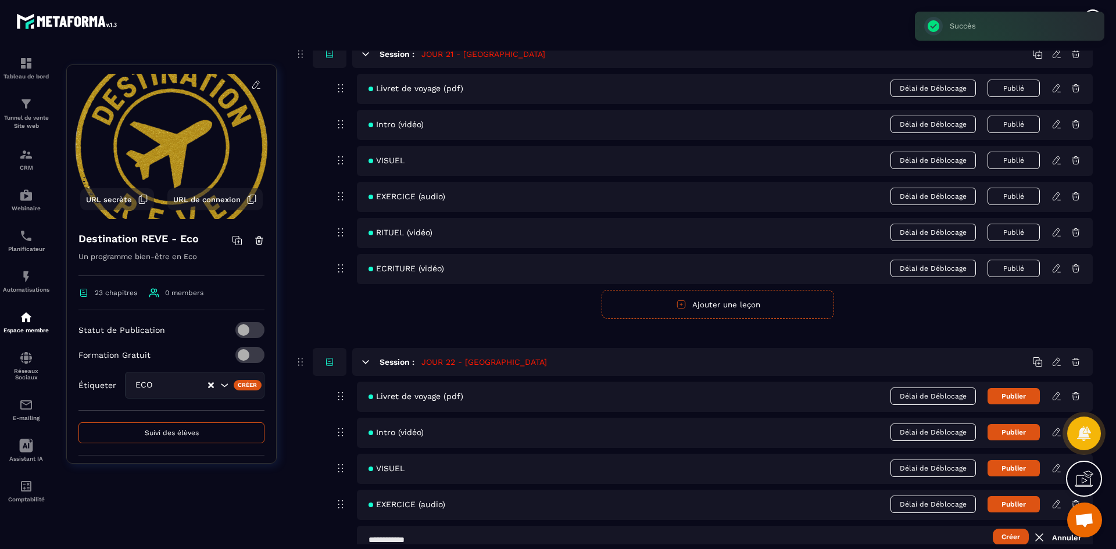
click at [489, 532] on input "text" at bounding box center [725, 540] width 736 height 28
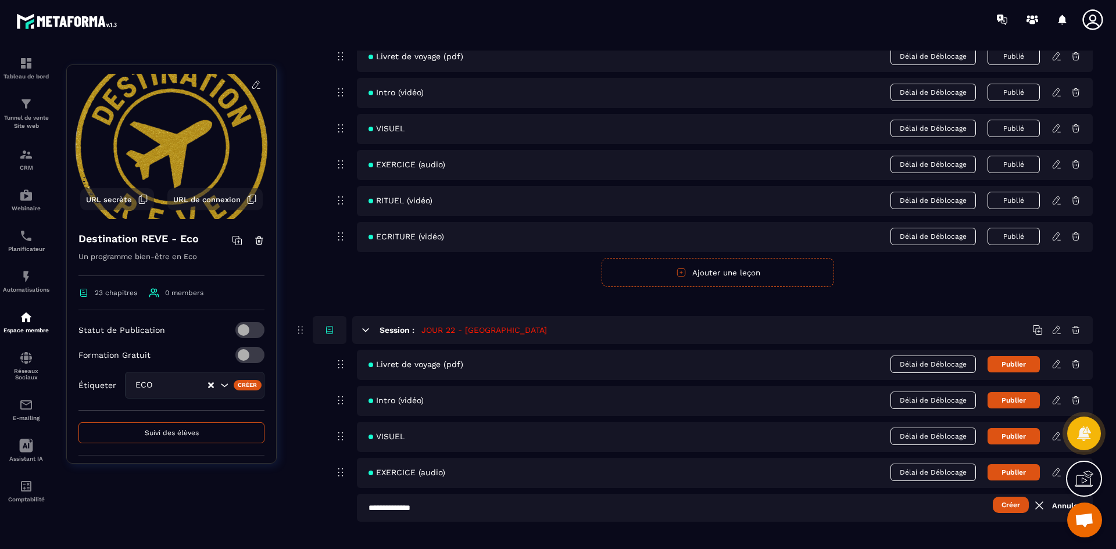
scroll to position [6732, 0]
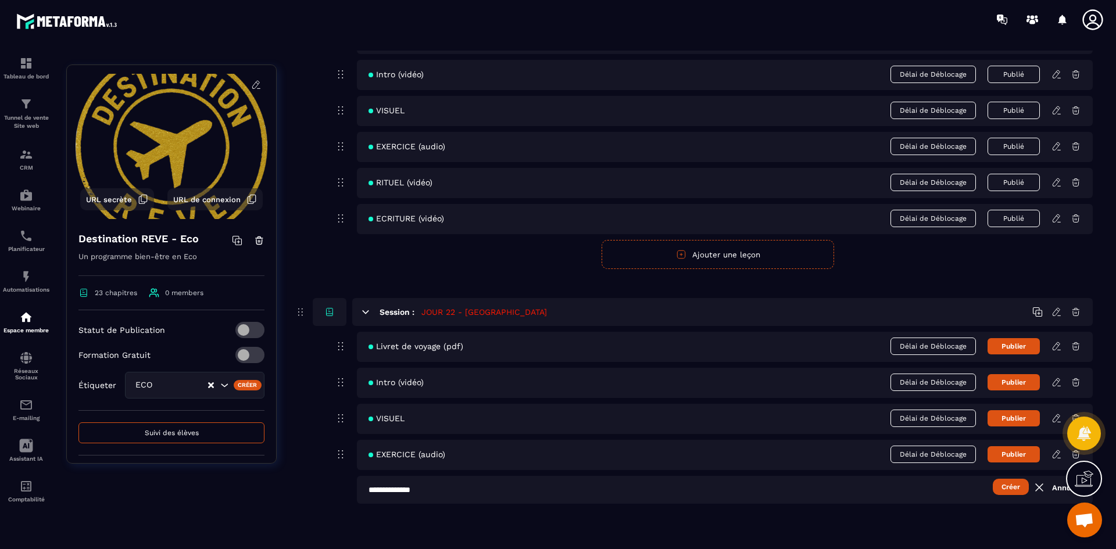
type input "**********"
click at [1011, 484] on button "Créer" at bounding box center [1011, 487] width 36 height 16
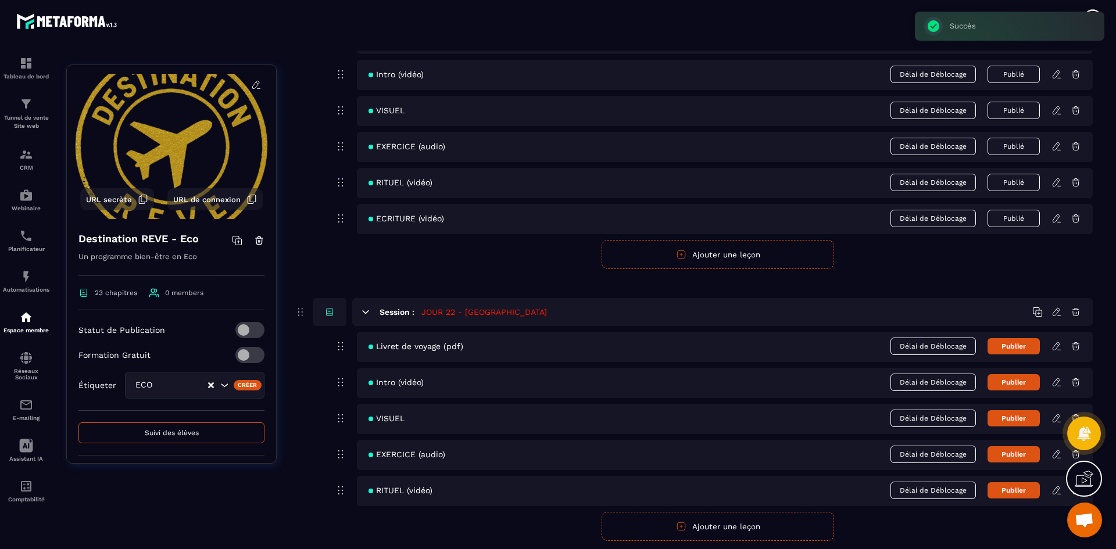
click at [671, 530] on button "Ajouter une leçon" at bounding box center [717, 526] width 232 height 29
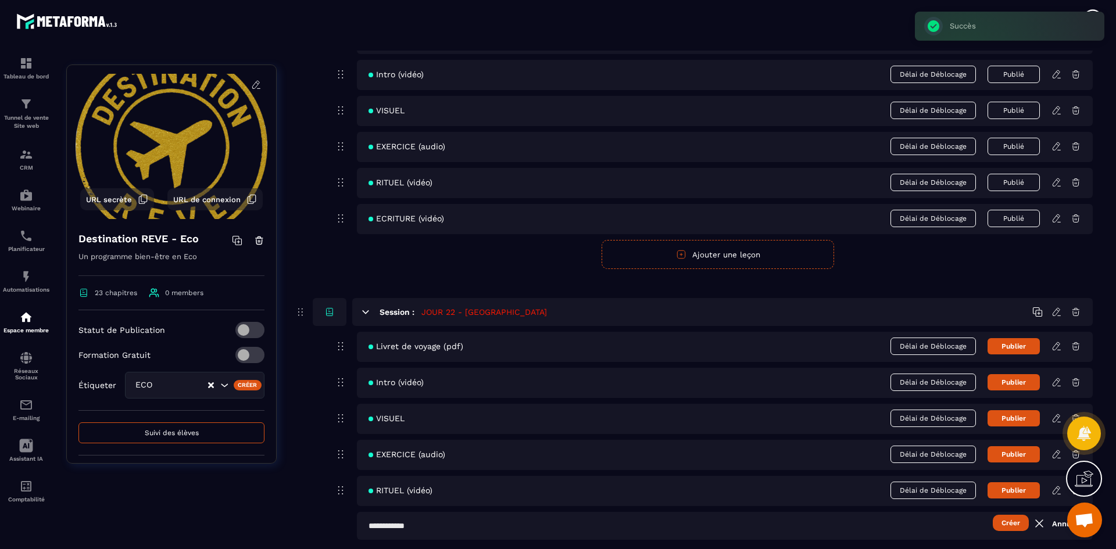
click at [514, 526] on input "text" at bounding box center [725, 526] width 736 height 28
type input "**********"
click at [1013, 525] on button "Créer" at bounding box center [1011, 523] width 36 height 16
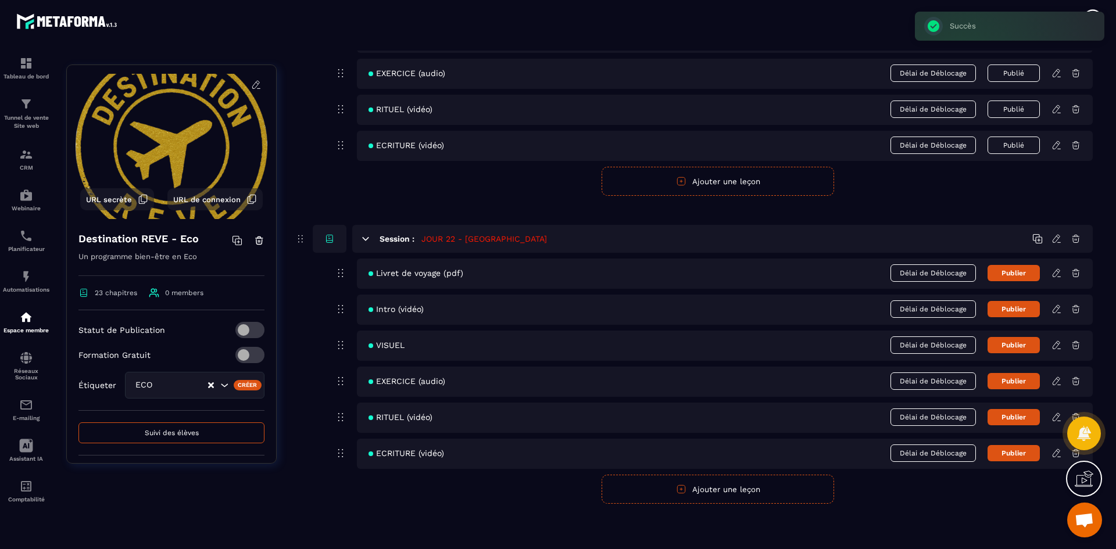
click at [776, 494] on button "Ajouter une leçon" at bounding box center [717, 489] width 232 height 29
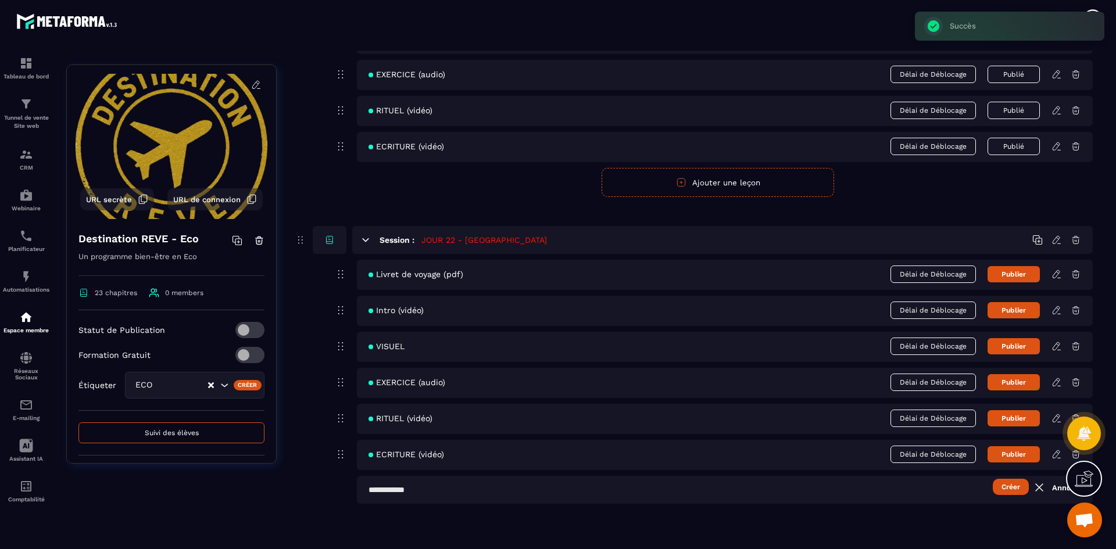
scroll to position [6804, 0]
click at [495, 483] on input "text" at bounding box center [725, 490] width 736 height 28
type input "**********"
click at [1018, 483] on button "Créer" at bounding box center [1011, 487] width 36 height 16
click at [1016, 273] on button "Publier" at bounding box center [1013, 274] width 52 height 16
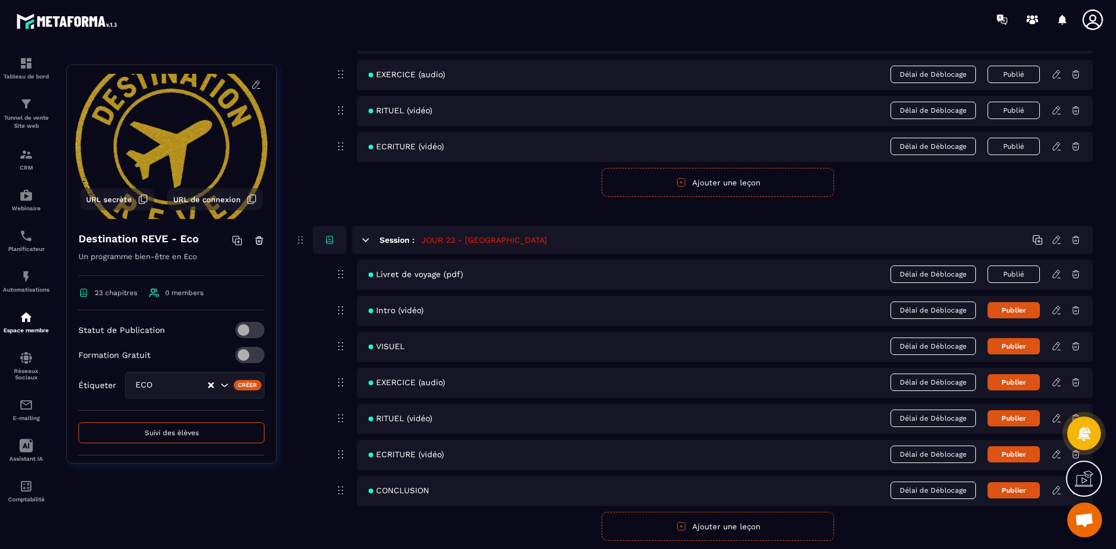
click at [1018, 312] on button "Publier" at bounding box center [1013, 310] width 52 height 16
click at [1018, 344] on button "Publier" at bounding box center [1013, 346] width 52 height 16
click at [1018, 379] on button "Publier" at bounding box center [1013, 382] width 52 height 16
click at [1021, 420] on button "Publier" at bounding box center [1013, 418] width 52 height 16
click at [1019, 452] on button "Publier" at bounding box center [1013, 454] width 52 height 16
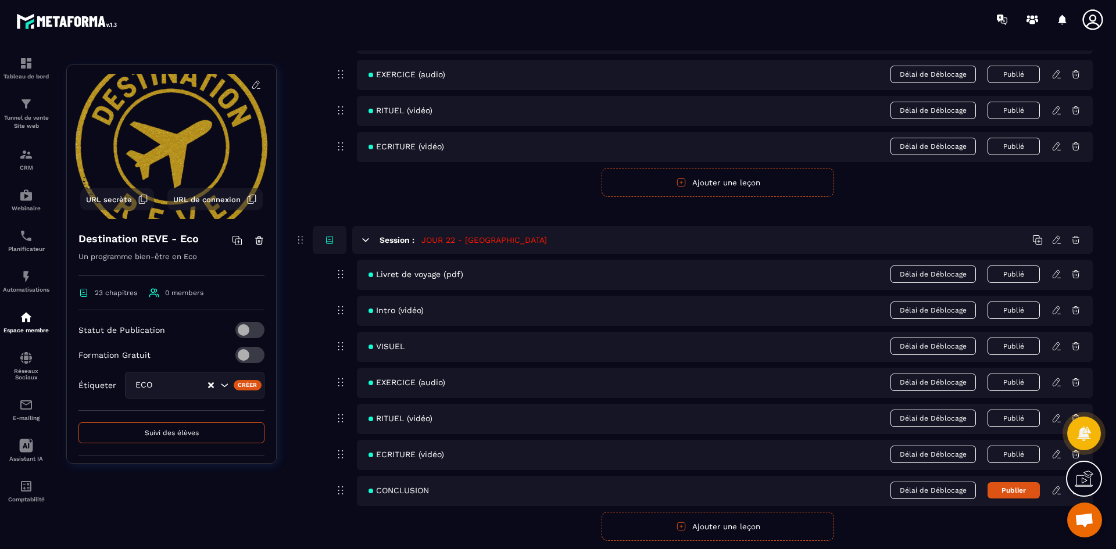
click at [1019, 490] on button "Publier" at bounding box center [1013, 490] width 52 height 16
click at [1056, 273] on icon at bounding box center [1056, 274] width 10 height 10
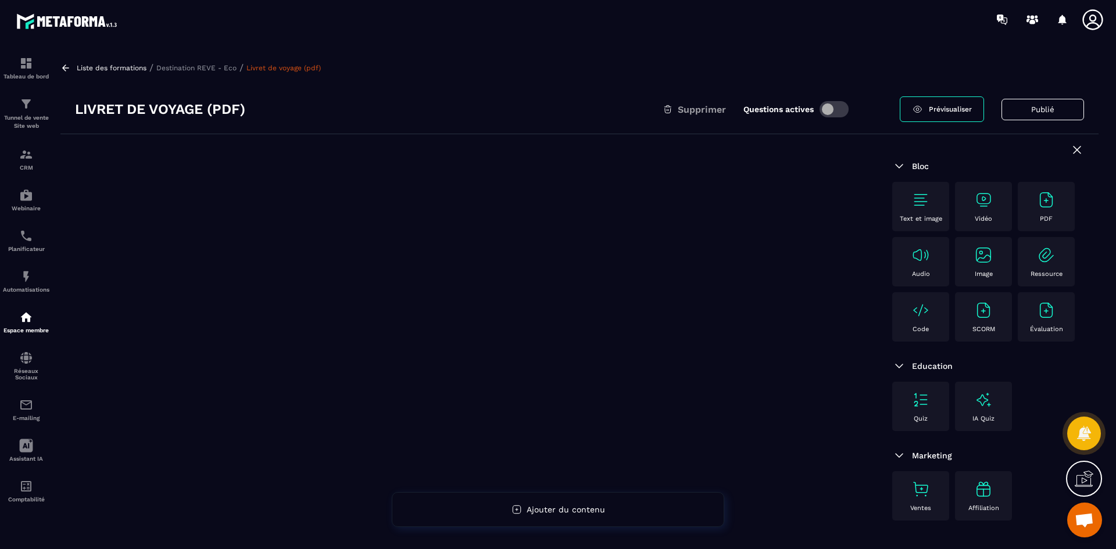
click at [1045, 201] on img at bounding box center [1046, 200] width 19 height 19
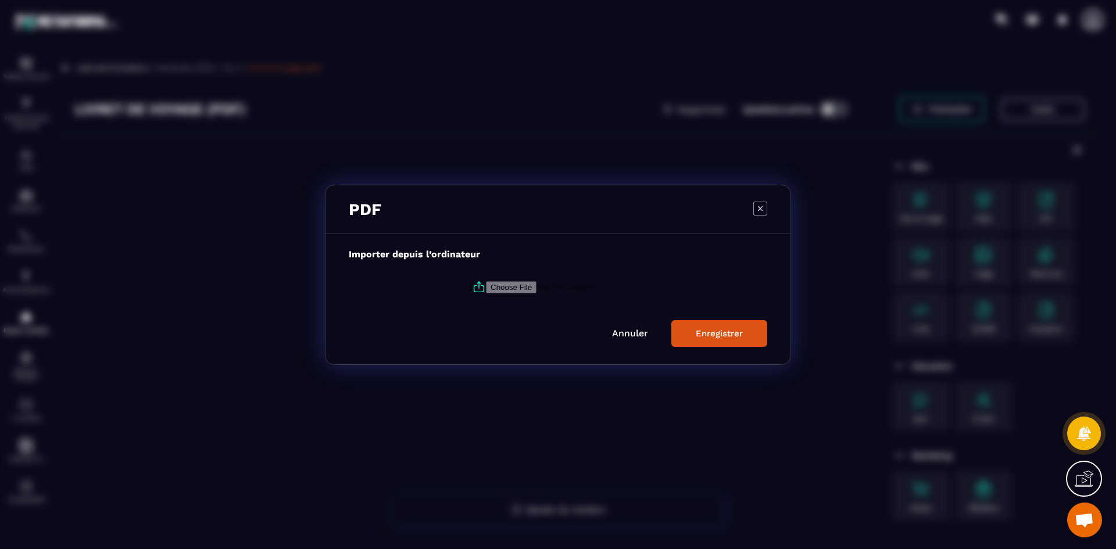
click at [475, 286] on icon "Modal window" at bounding box center [479, 287] width 14 height 14
click at [486, 286] on input "Modal window" at bounding box center [565, 287] width 158 height 12
type input "**********"
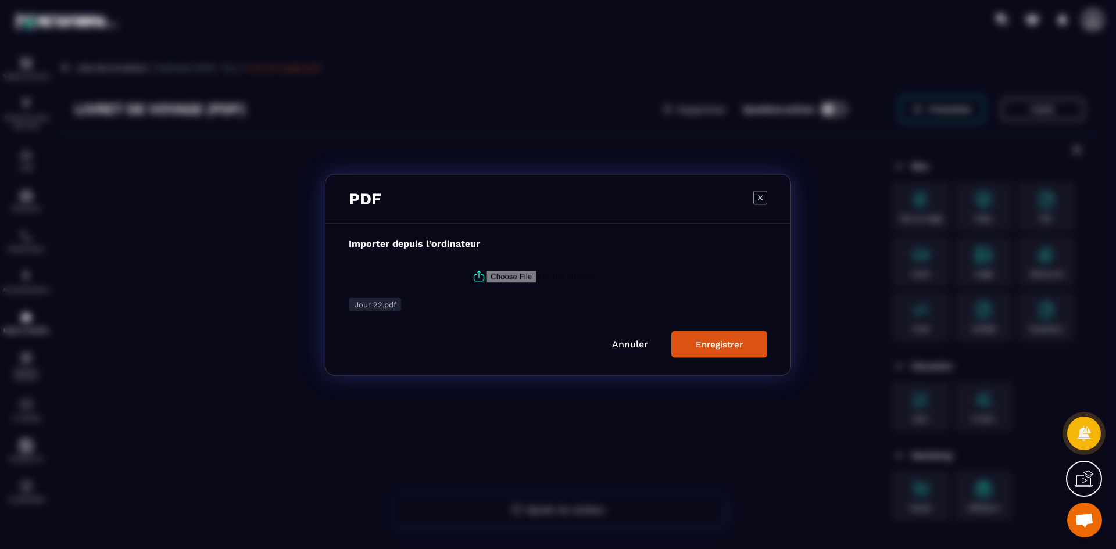
click at [708, 343] on div "Enregistrer" at bounding box center [719, 344] width 47 height 10
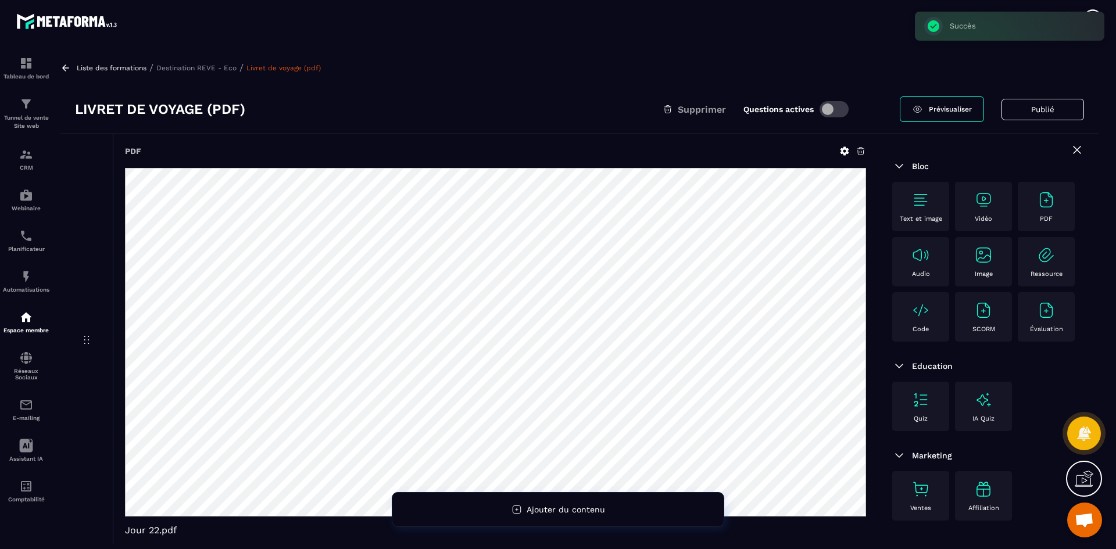
click at [228, 70] on p "Destination REVE - Eco" at bounding box center [196, 68] width 80 height 8
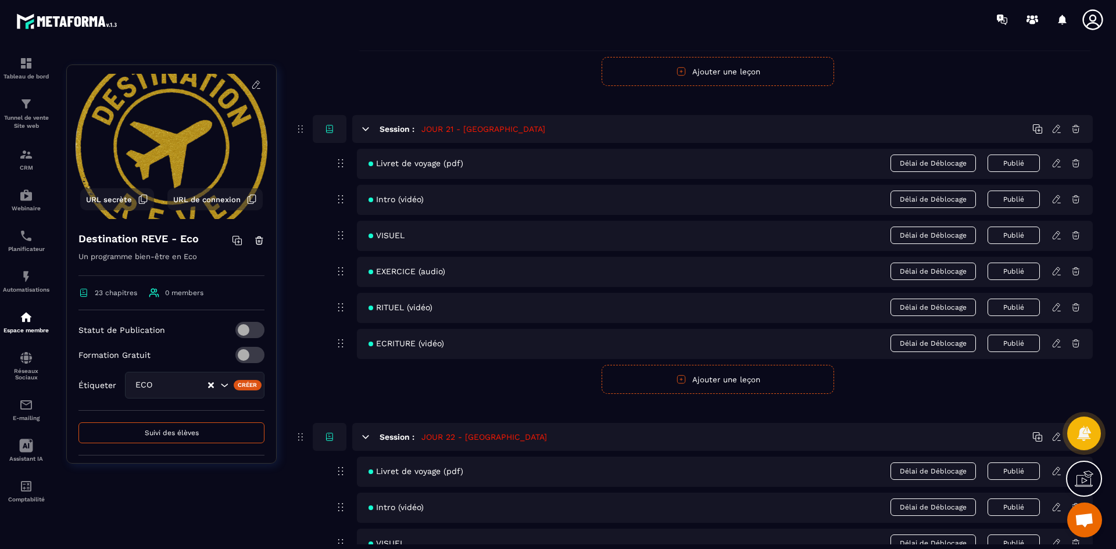
scroll to position [6842, 0]
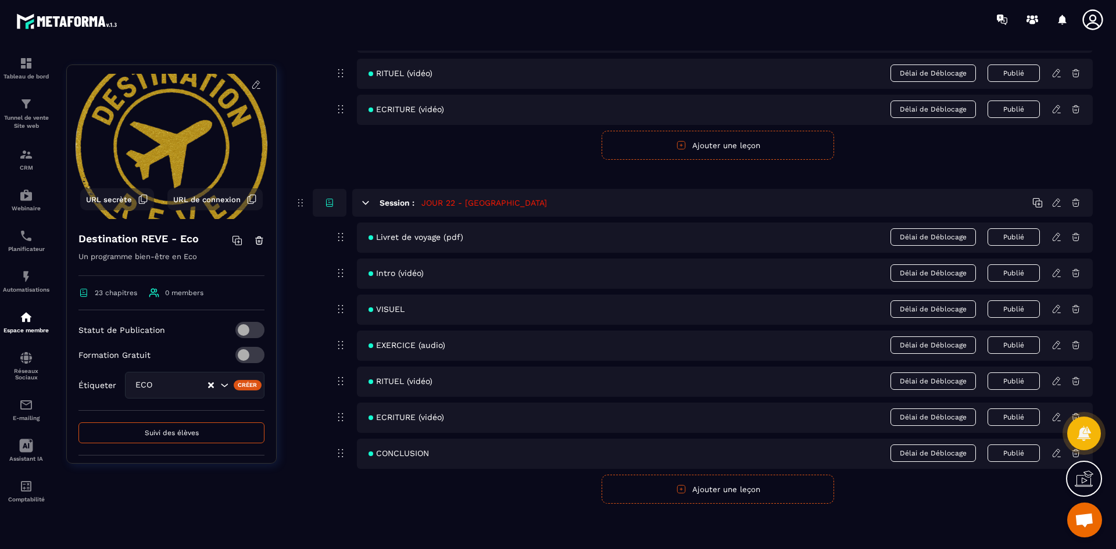
click at [1054, 273] on icon at bounding box center [1055, 273] width 7 height 8
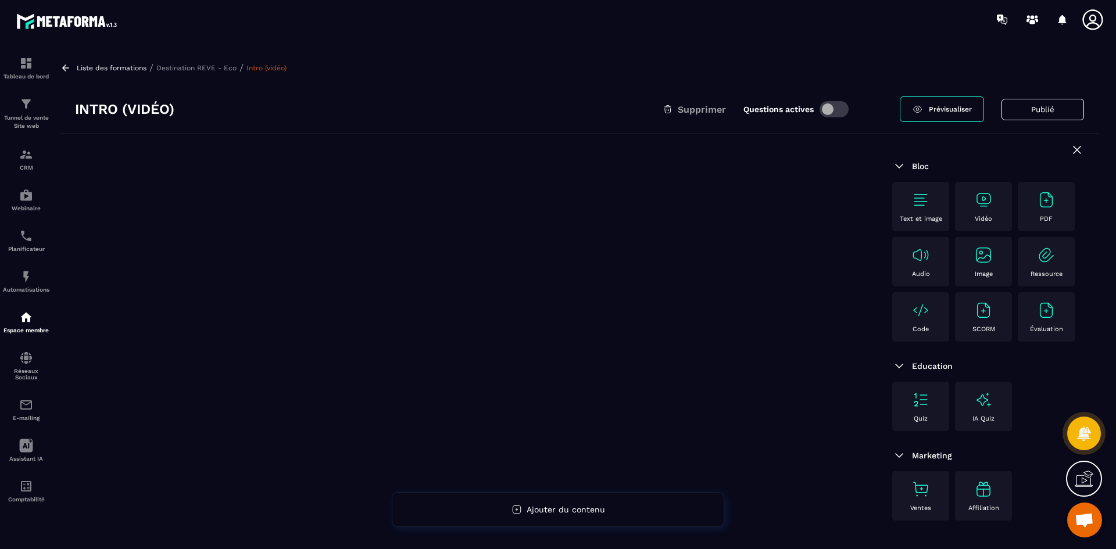
click at [993, 207] on div "Vidéo" at bounding box center [983, 207] width 45 height 32
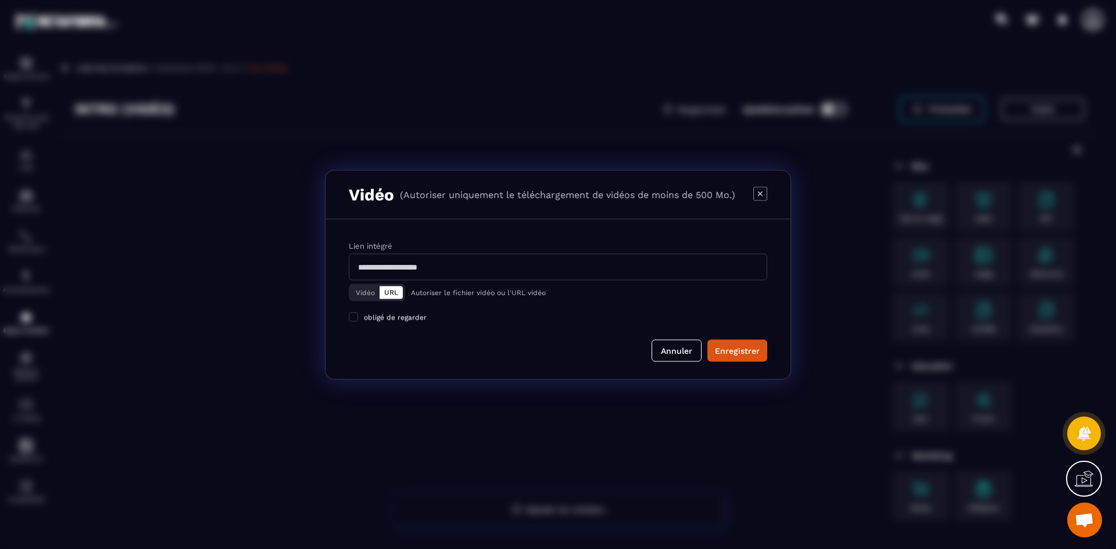
click at [369, 295] on button "Vidéo" at bounding box center [365, 292] width 28 height 13
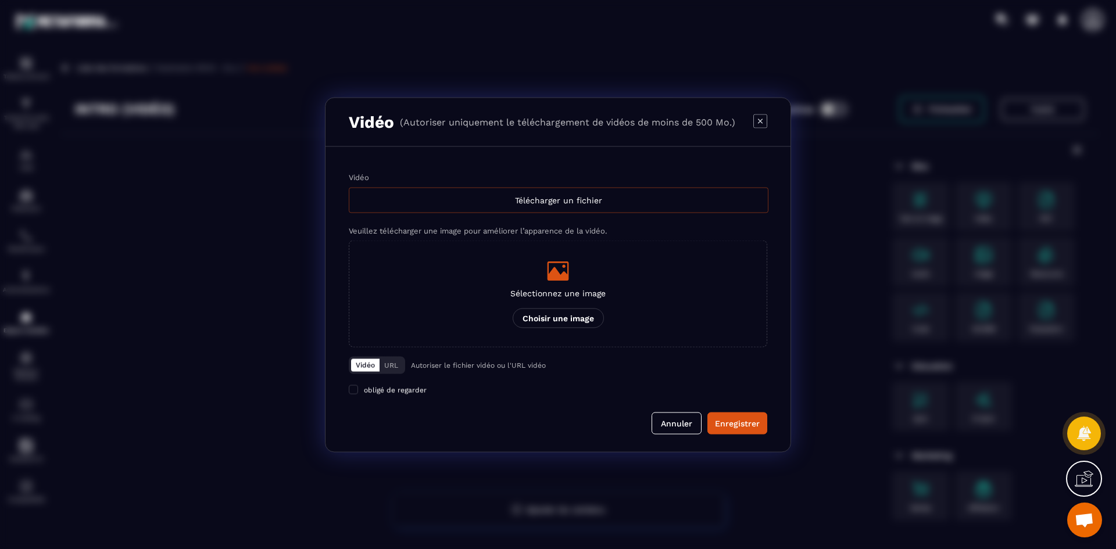
click at [402, 200] on div "Télécharger un fichier" at bounding box center [559, 200] width 420 height 26
click at [0, 0] on input "Vidéo Télécharger un fichier" at bounding box center [0, 0] width 0 height 0
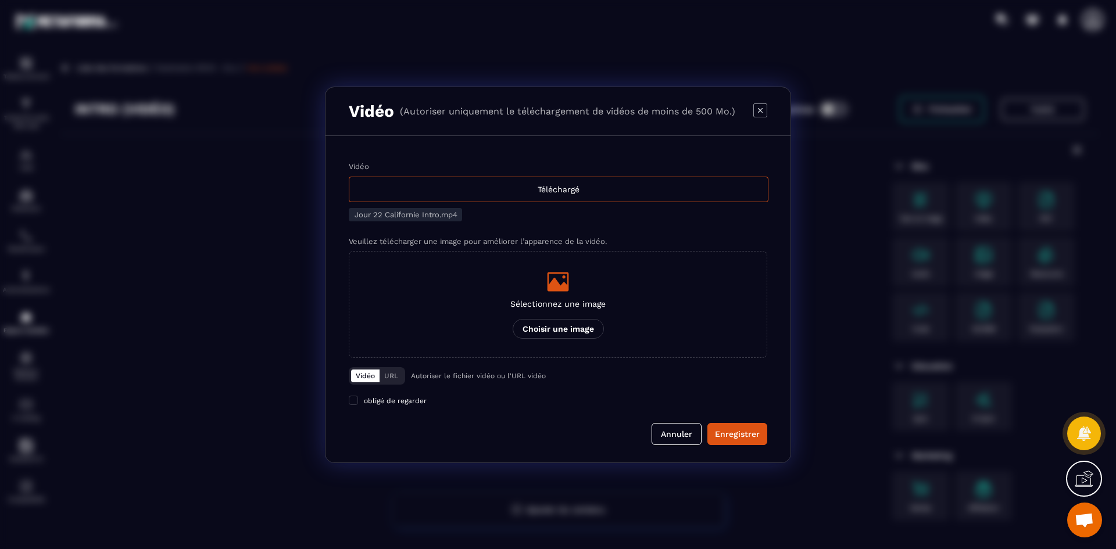
click at [576, 289] on div "Modal window" at bounding box center [557, 281] width 95 height 23
click at [0, 0] on input "Sélectionnez une image Choisir une image" at bounding box center [0, 0] width 0 height 0
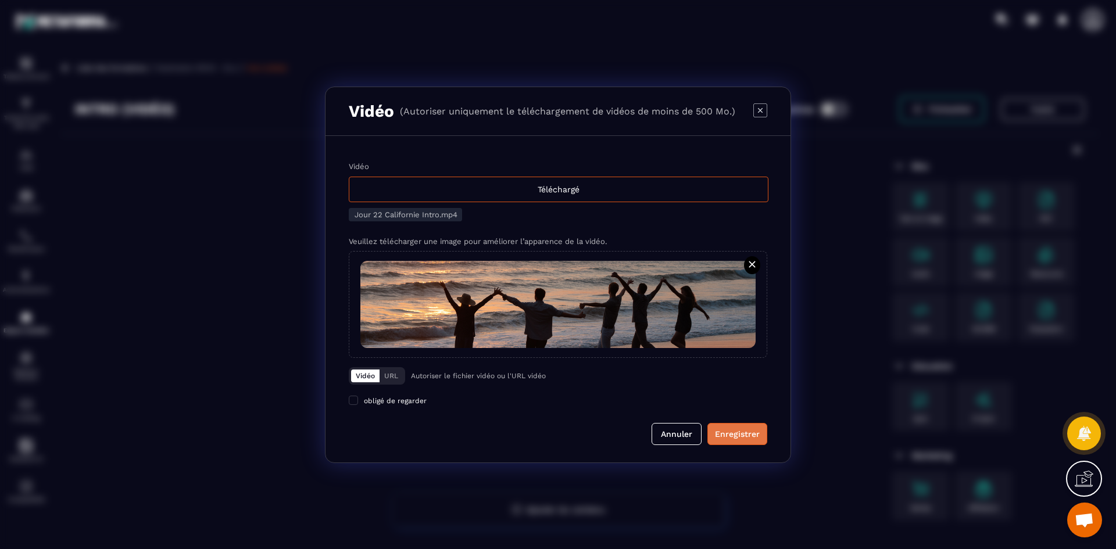
click at [717, 432] on div "Enregistrer" at bounding box center [737, 434] width 45 height 12
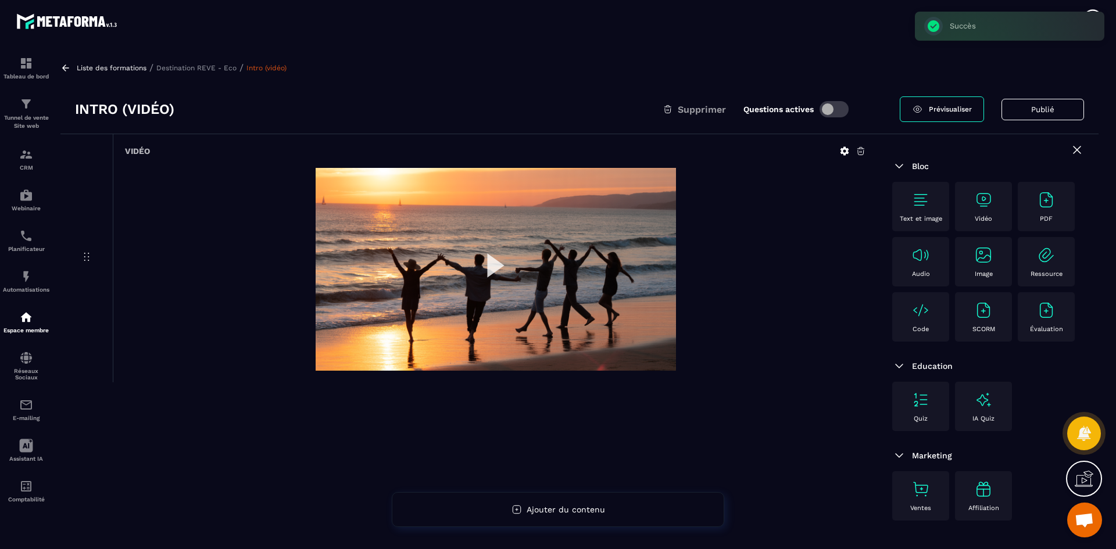
click at [231, 63] on div "Liste des formations / Destination REVE - Eco / Intro (vidéo)" at bounding box center [579, 67] width 1038 height 11
click at [230, 65] on p "Destination REVE - Eco" at bounding box center [196, 68] width 80 height 8
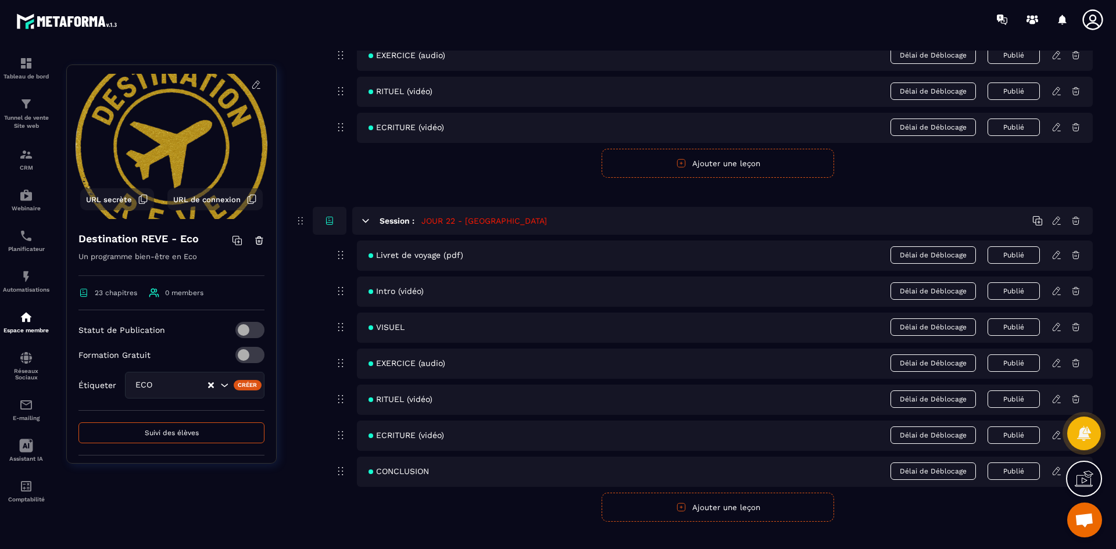
scroll to position [6842, 0]
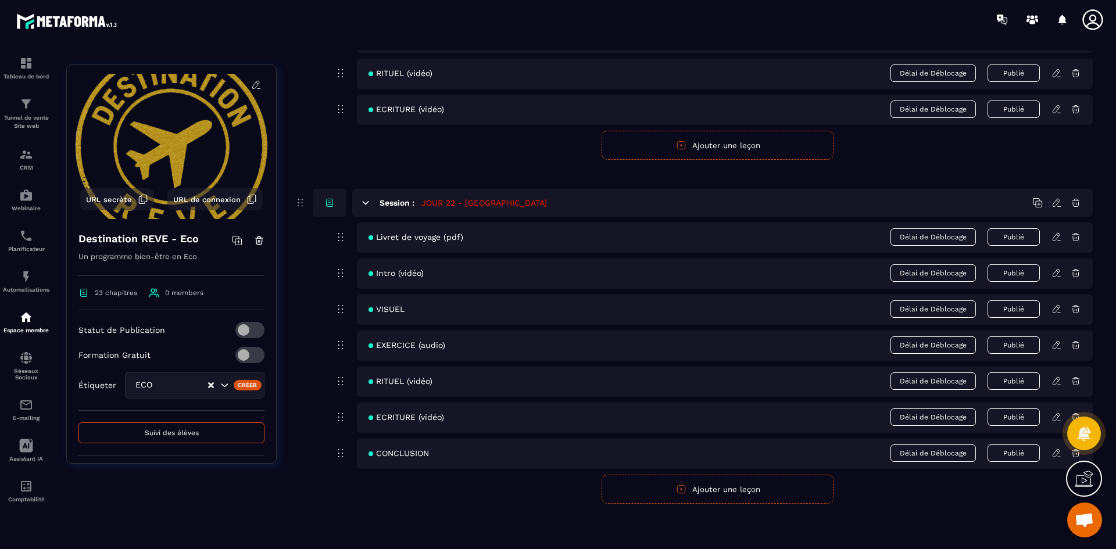
click at [1053, 308] on icon at bounding box center [1056, 309] width 10 height 10
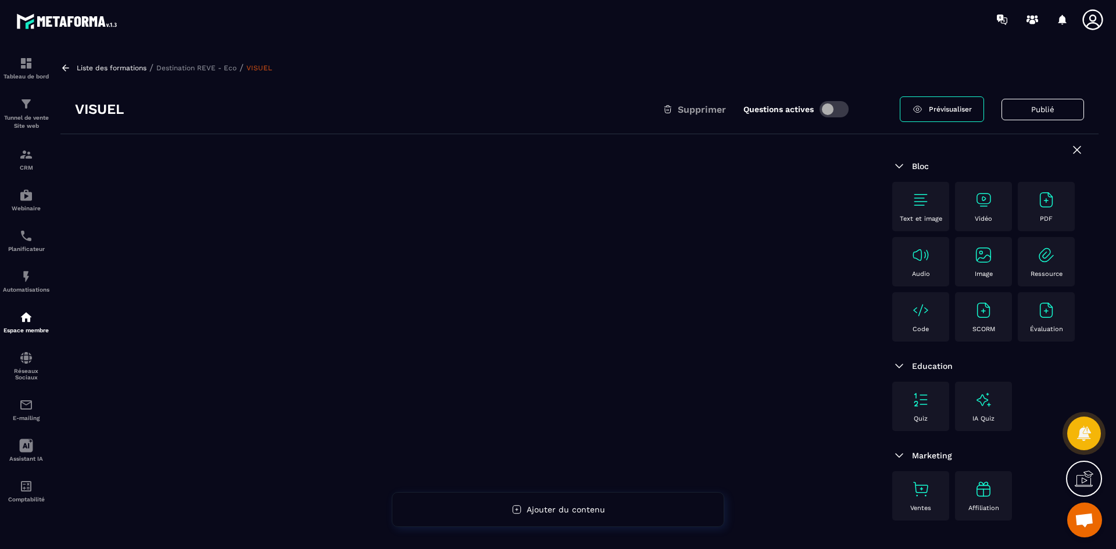
click at [979, 263] on img at bounding box center [983, 255] width 19 height 19
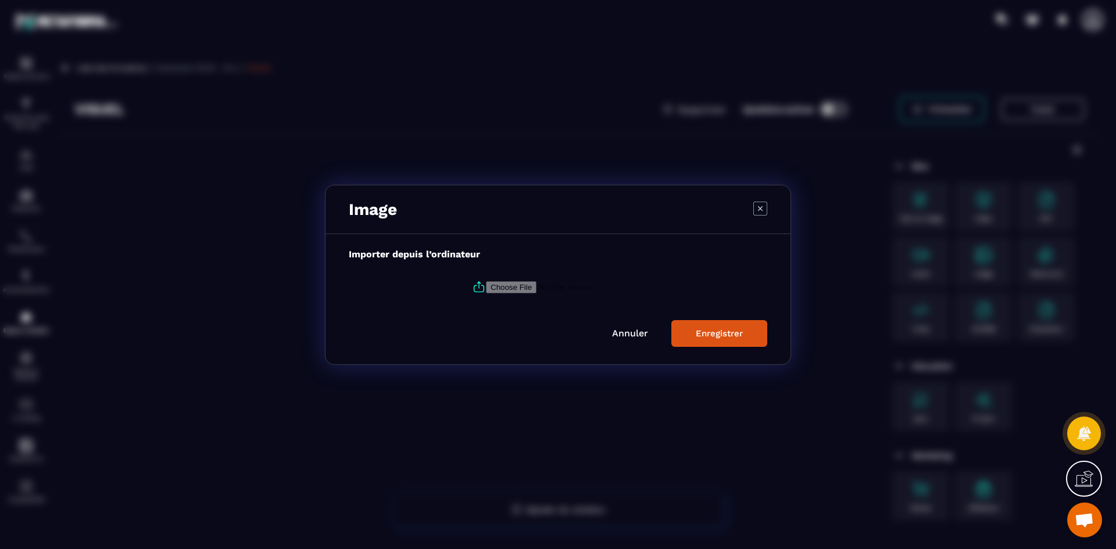
click at [472, 285] on icon "Modal window" at bounding box center [479, 287] width 14 height 14
click at [486, 285] on input "Modal window" at bounding box center [565, 287] width 158 height 12
type input "**********"
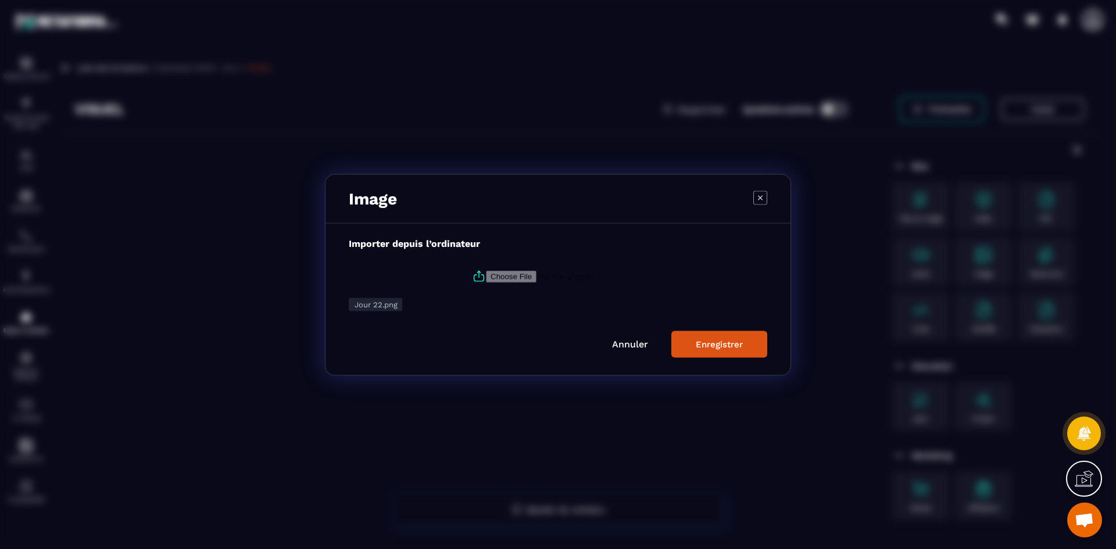
click at [746, 339] on button "Enregistrer" at bounding box center [719, 344] width 96 height 27
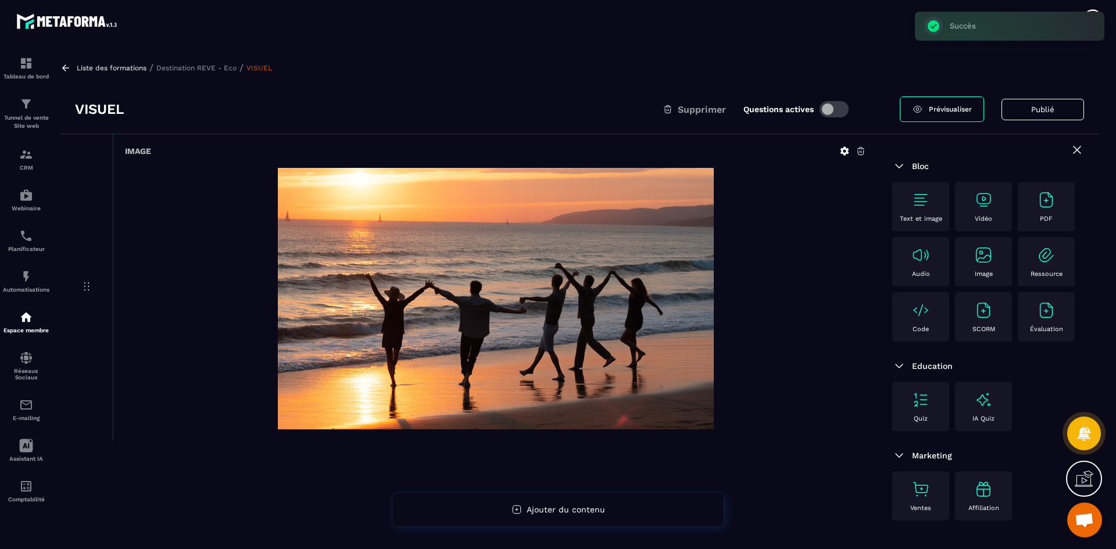
click at [219, 67] on p "Destination REVE - Eco" at bounding box center [196, 68] width 80 height 8
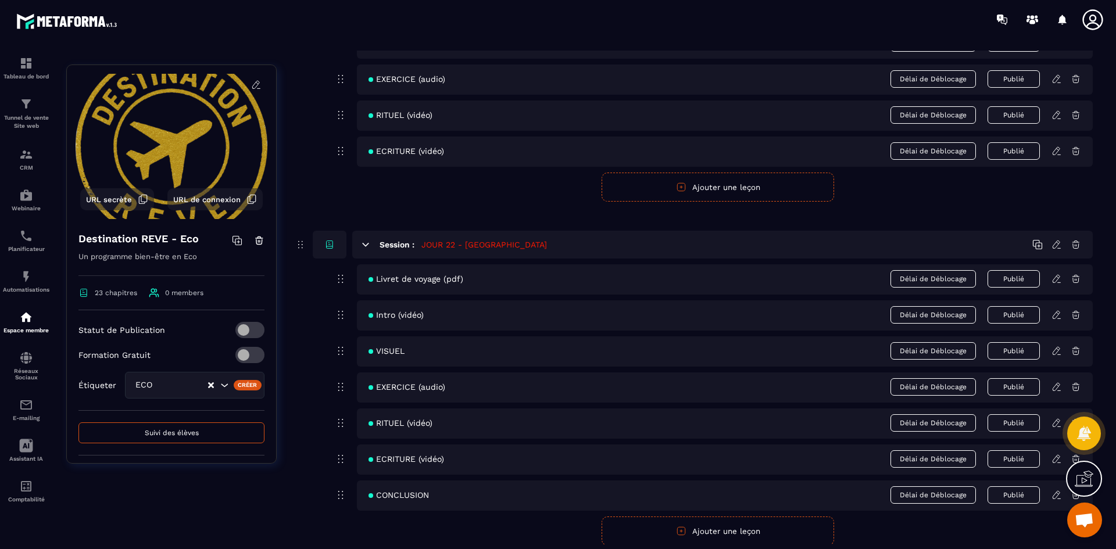
scroll to position [6842, 0]
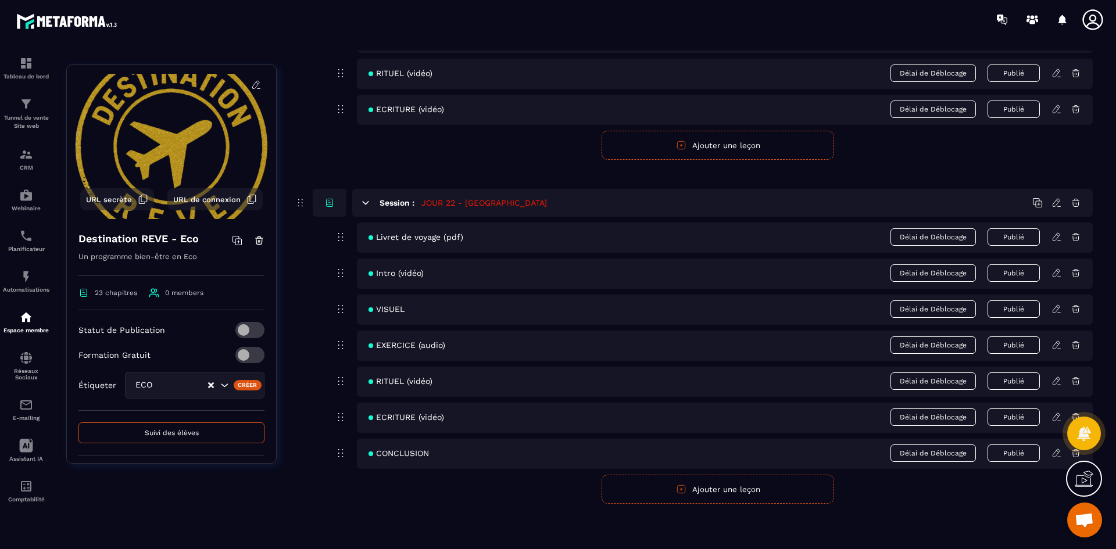
click at [1056, 345] on icon at bounding box center [1056, 345] width 10 height 10
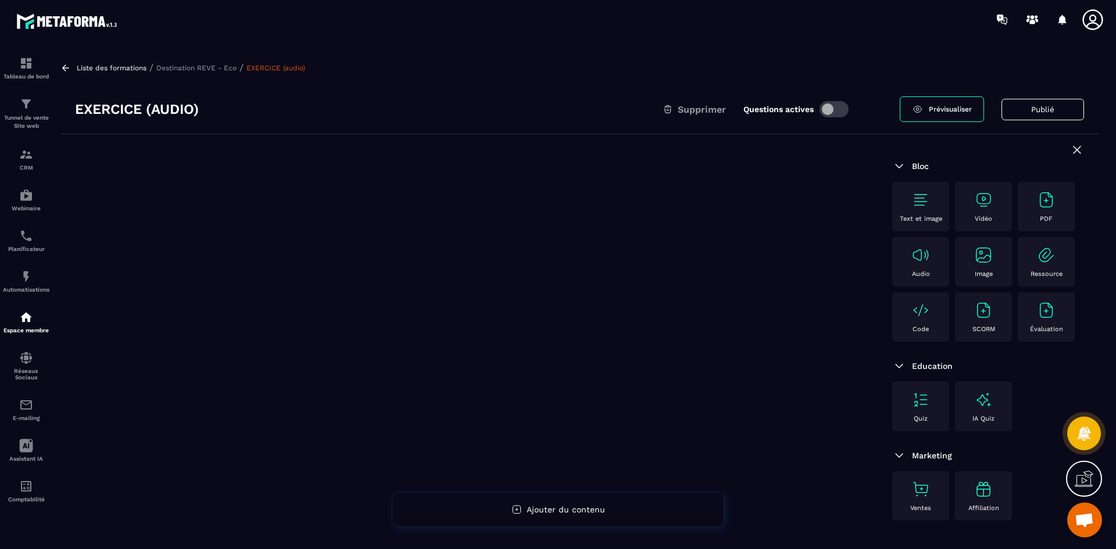
click at [936, 200] on div "Text et image" at bounding box center [920, 207] width 45 height 32
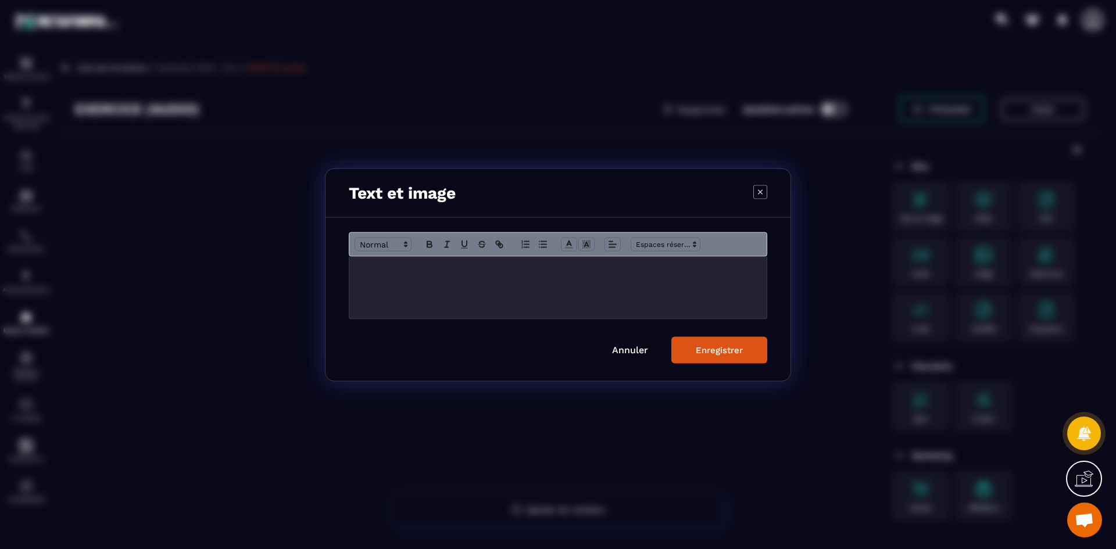
click at [555, 288] on div "Modal window" at bounding box center [557, 287] width 417 height 62
click at [712, 348] on div "Enregistrer" at bounding box center [719, 350] width 47 height 10
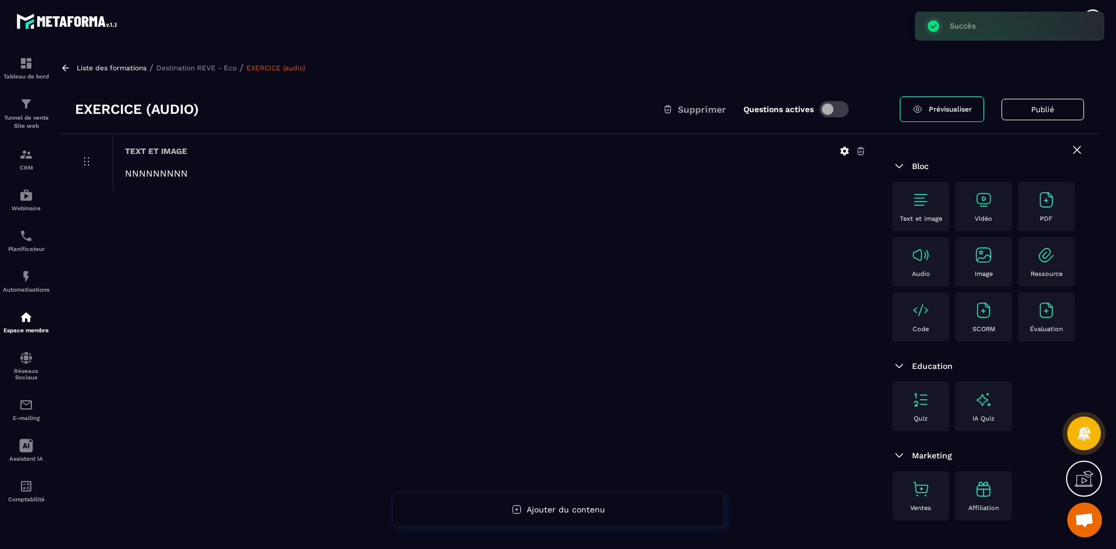
click at [925, 255] on img at bounding box center [920, 255] width 19 height 19
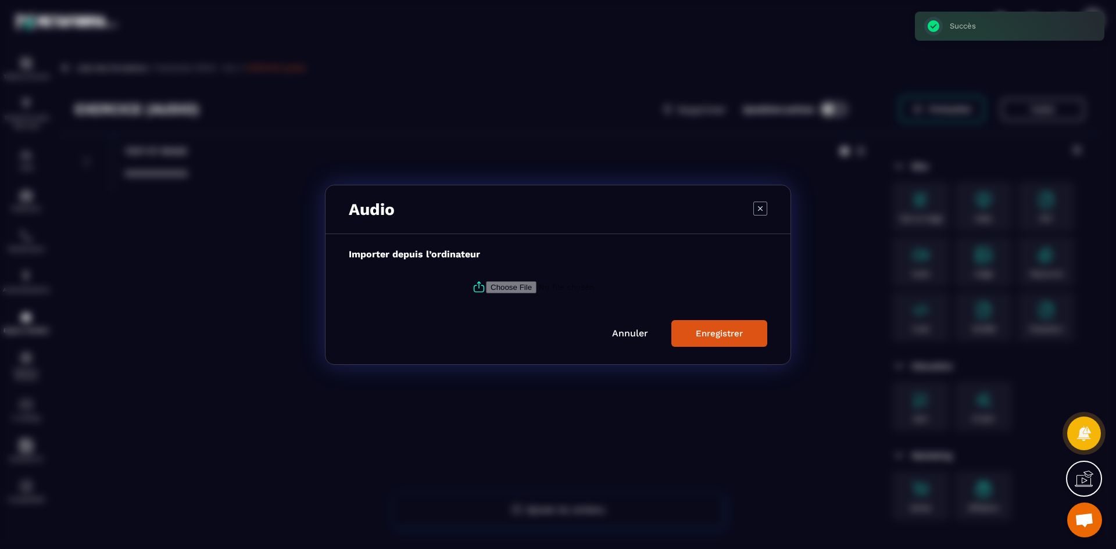
click at [501, 286] on input "Modal window" at bounding box center [565, 287] width 158 height 12
type input "**********"
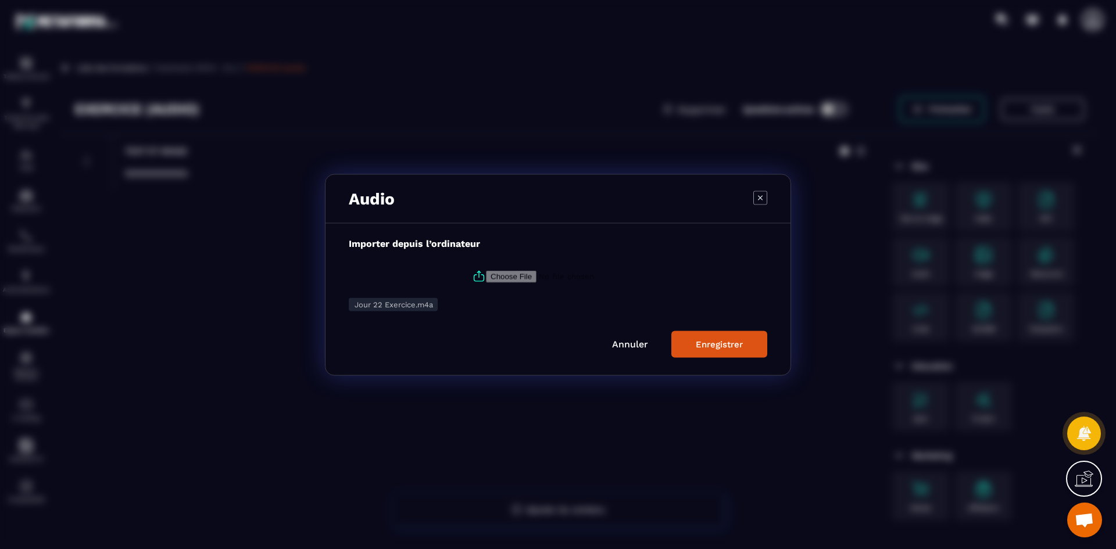
click at [729, 343] on div "Enregistrer" at bounding box center [719, 344] width 47 height 10
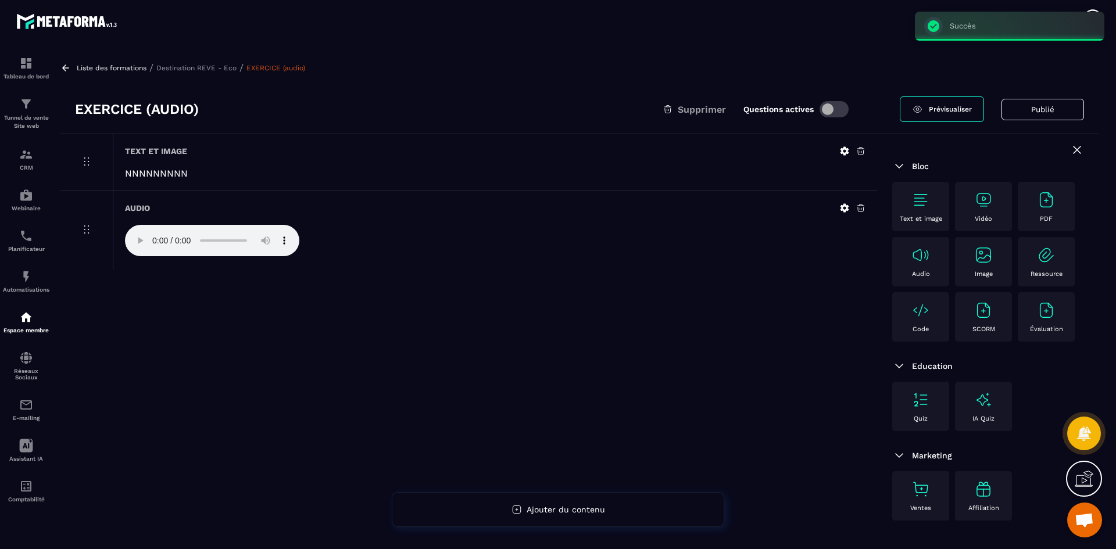
click at [210, 66] on p "Destination REVE - Eco" at bounding box center [196, 68] width 80 height 8
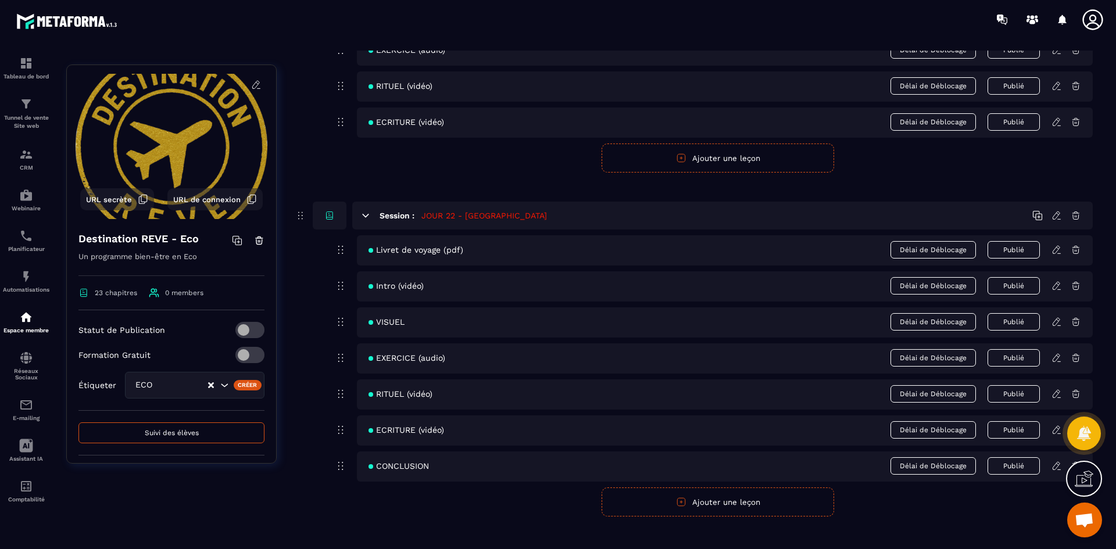
scroll to position [6842, 0]
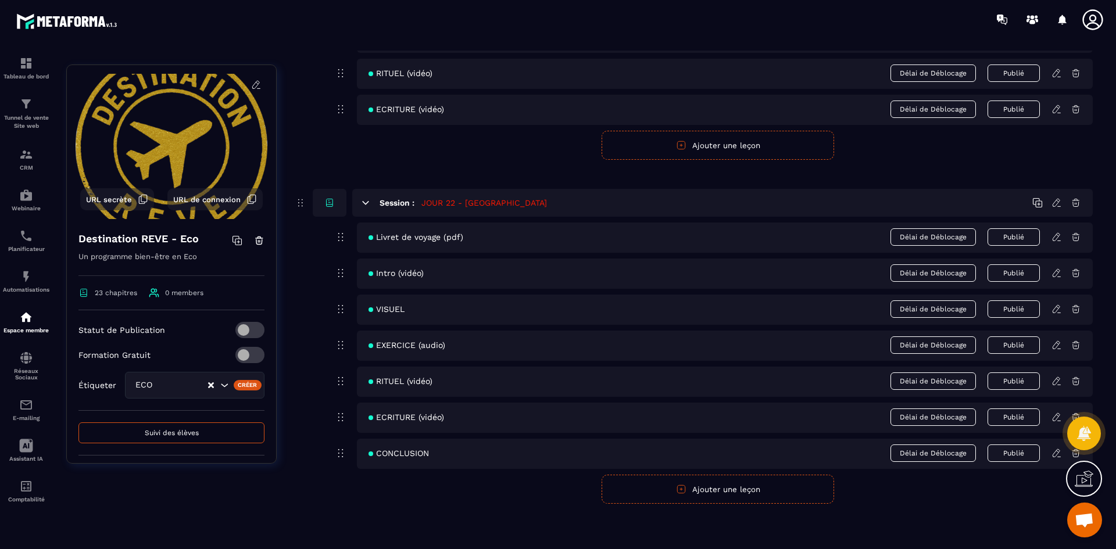
click at [1057, 382] on icon at bounding box center [1055, 381] width 7 height 8
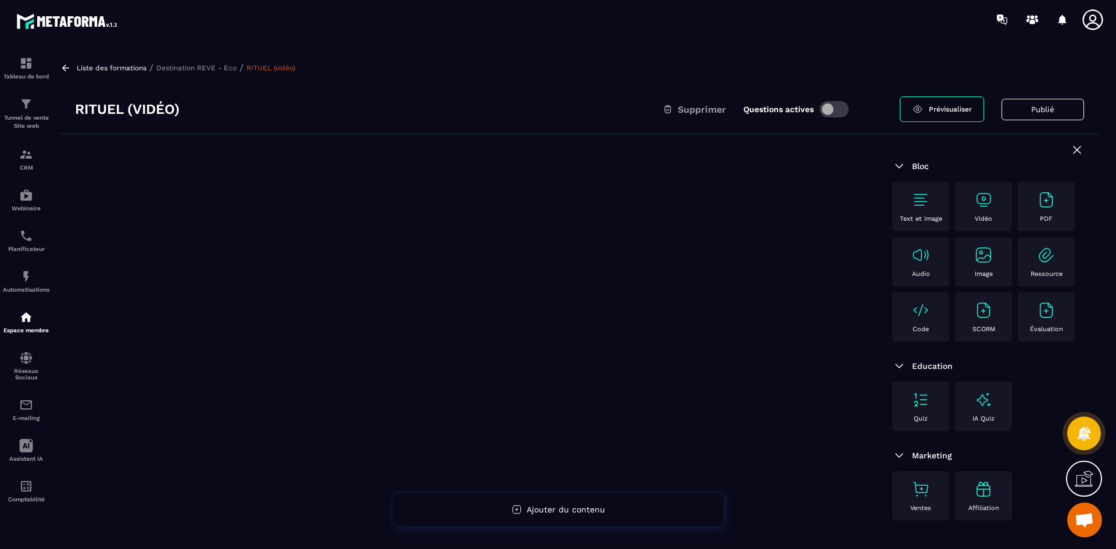
click at [979, 205] on img at bounding box center [983, 200] width 19 height 19
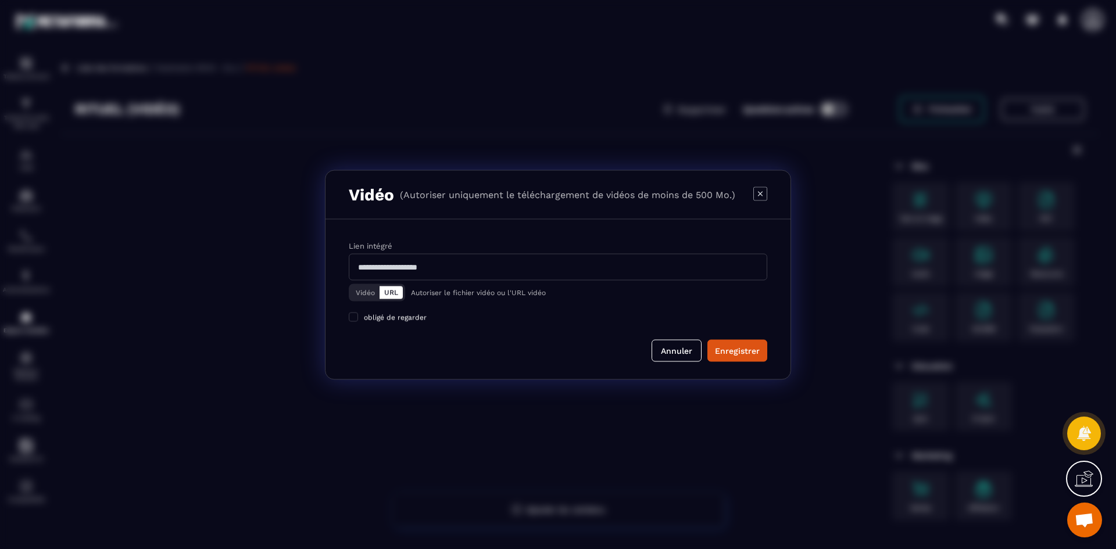
click at [366, 292] on button "Vidéo" at bounding box center [365, 292] width 28 height 13
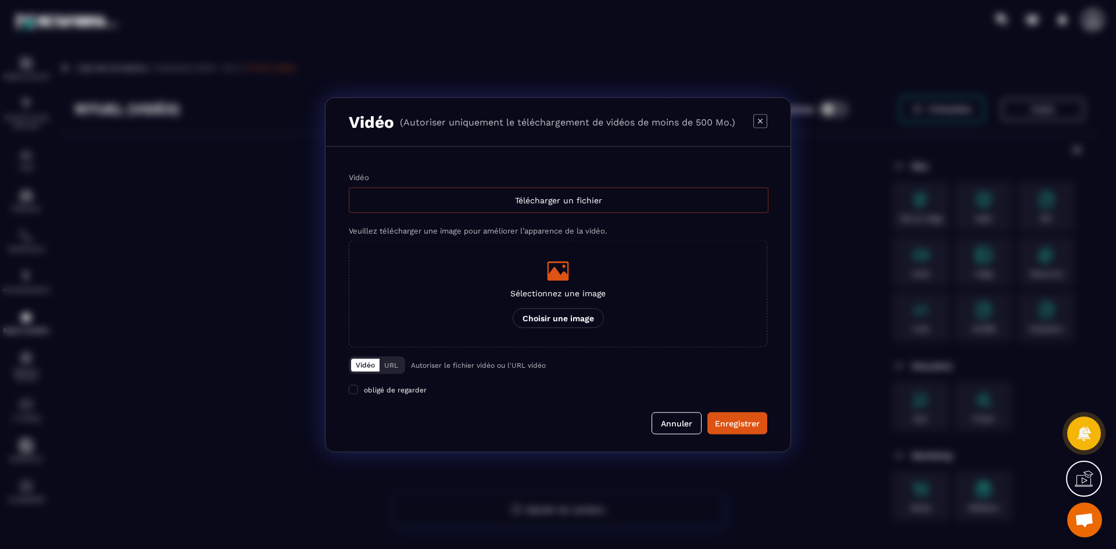
click at [480, 206] on div "Télécharger un fichier" at bounding box center [559, 200] width 420 height 26
click at [0, 0] on input "Vidéo Télécharger un fichier" at bounding box center [0, 0] width 0 height 0
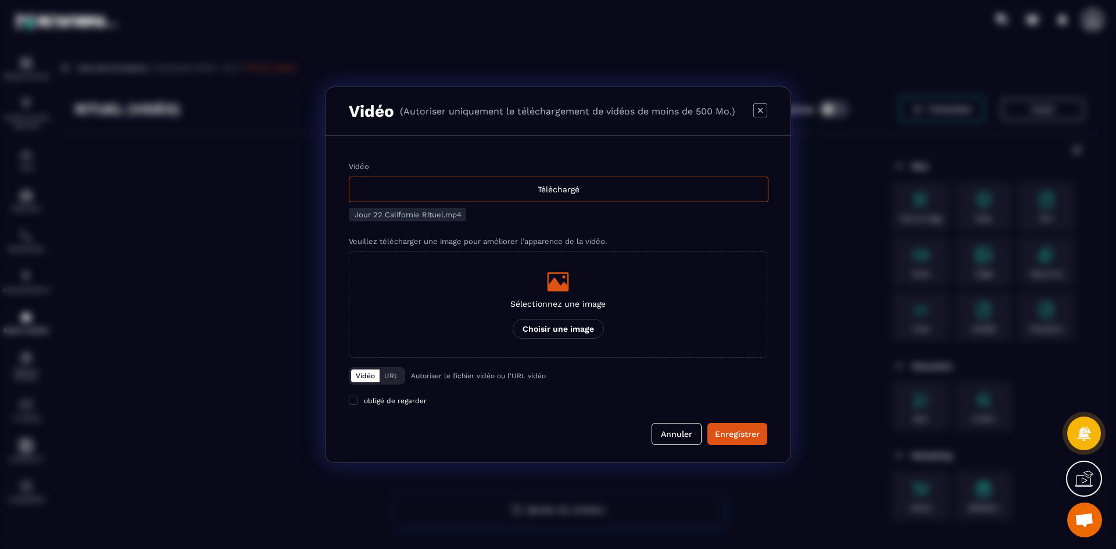
click at [560, 305] on p "Sélectionnez une image" at bounding box center [557, 303] width 95 height 9
click at [0, 0] on input "Sélectionnez une image Choisir une image" at bounding box center [0, 0] width 0 height 0
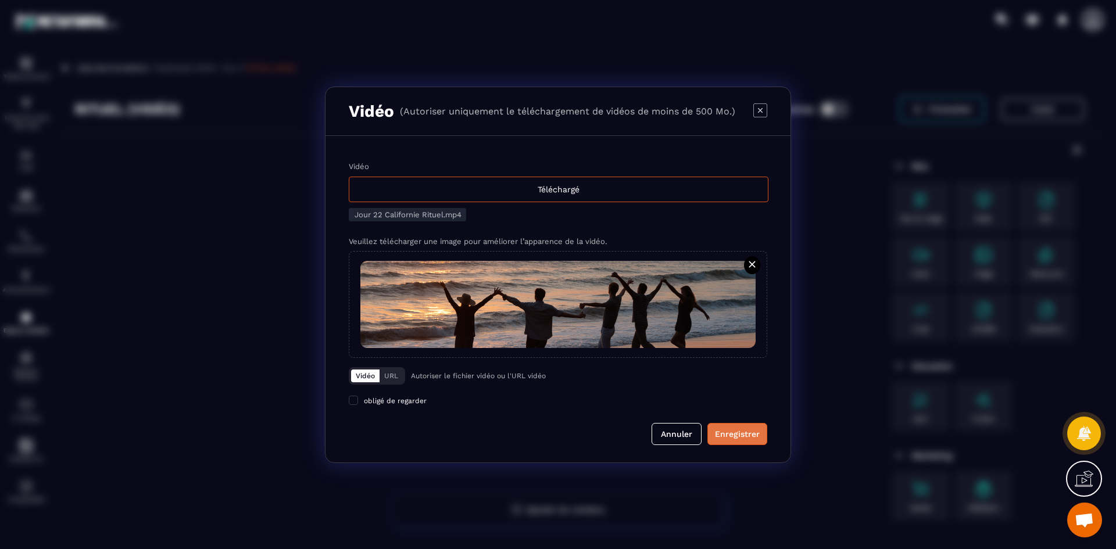
click at [744, 441] on button "Enregistrer" at bounding box center [737, 434] width 60 height 22
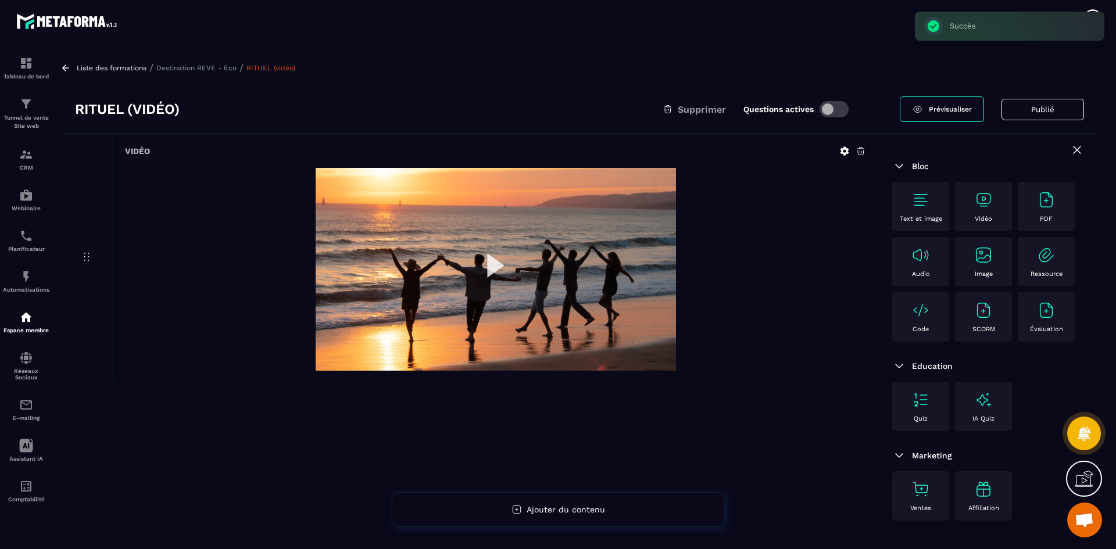
click at [222, 67] on p "Destination REVE - Eco" at bounding box center [196, 68] width 80 height 8
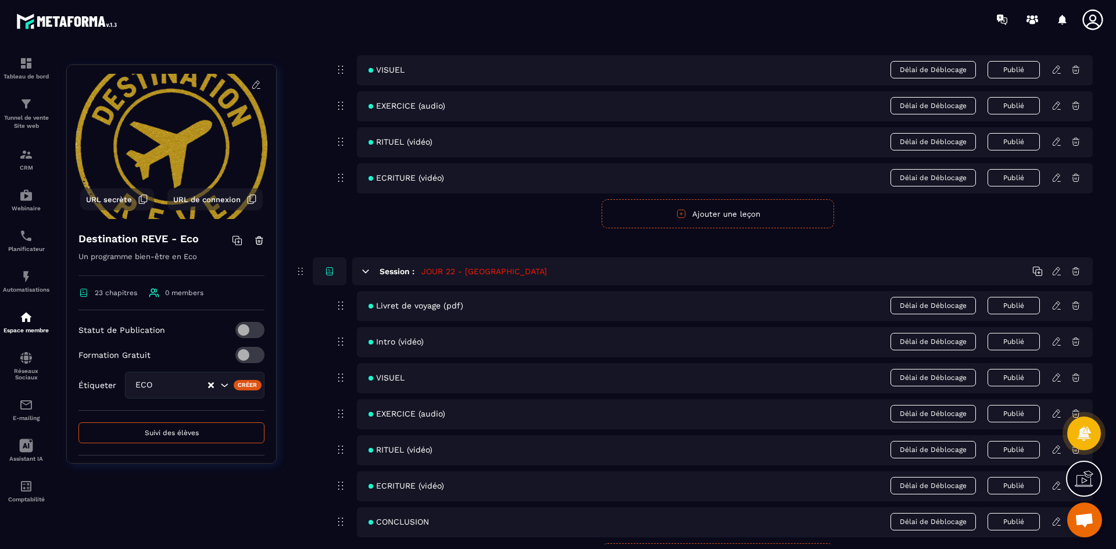
scroll to position [6842, 0]
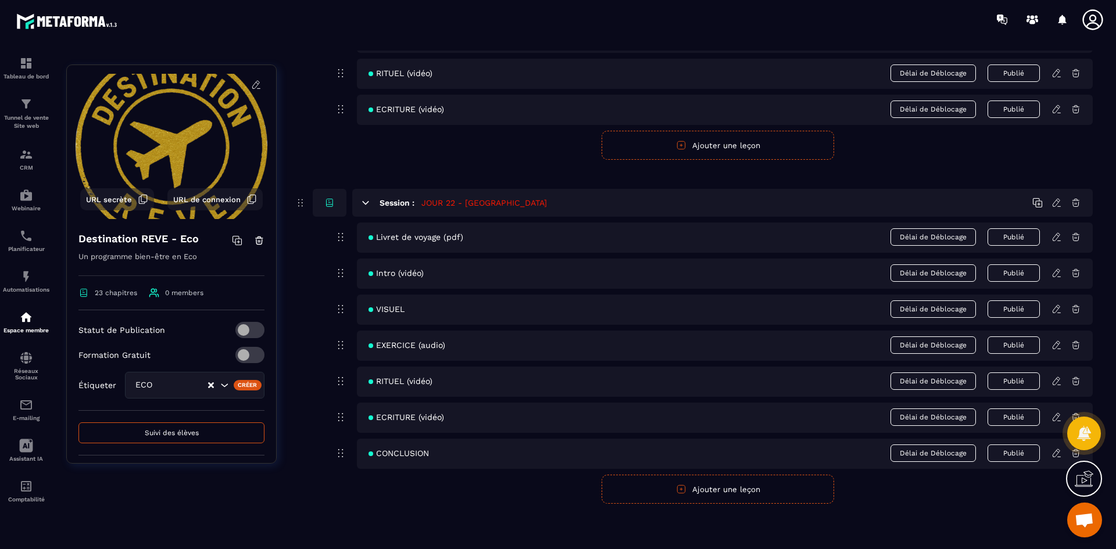
click at [1058, 416] on icon at bounding box center [1057, 416] width 2 height 2
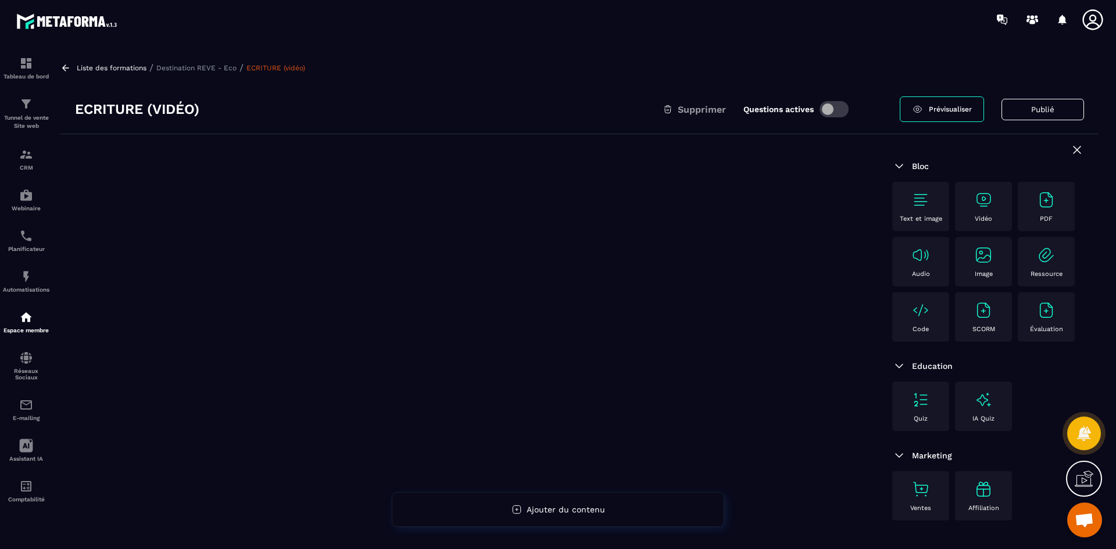
click at [991, 197] on img at bounding box center [983, 200] width 19 height 19
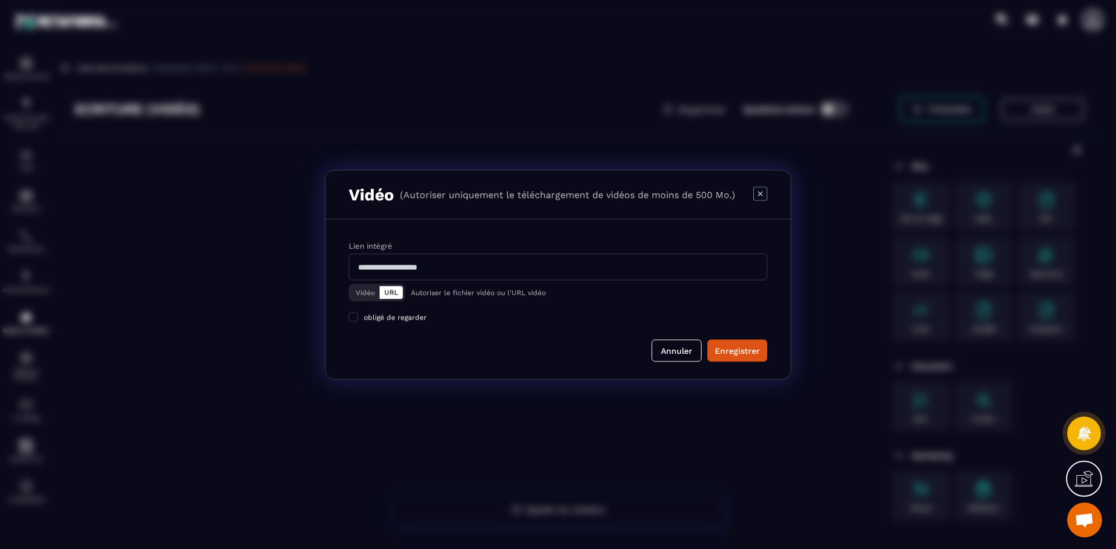
click at [371, 292] on button "Vidéo" at bounding box center [365, 292] width 28 height 13
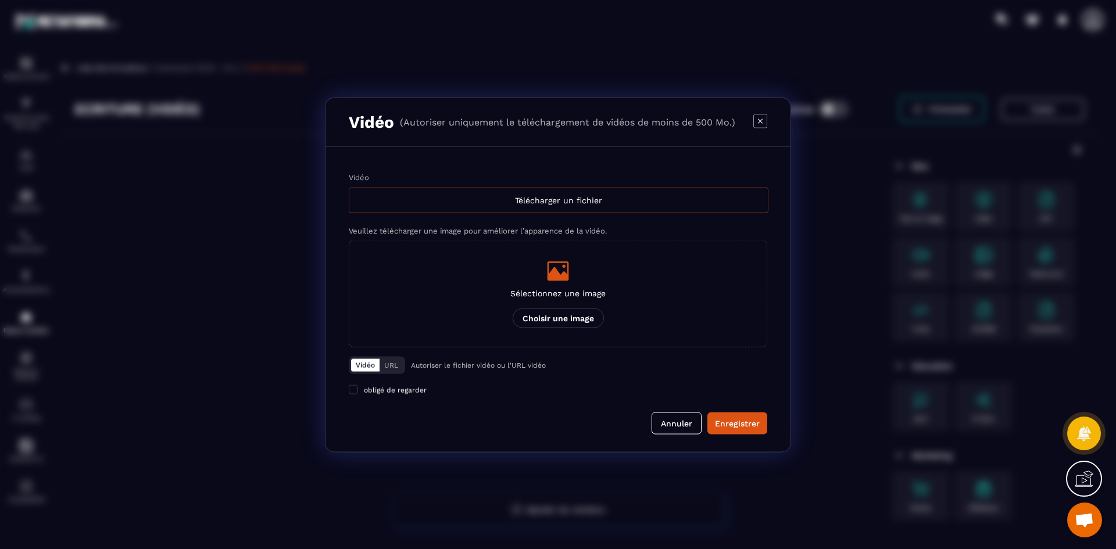
click at [422, 198] on div "Télécharger un fichier" at bounding box center [559, 200] width 420 height 26
click at [0, 0] on input "Vidéo Télécharger un fichier" at bounding box center [0, 0] width 0 height 0
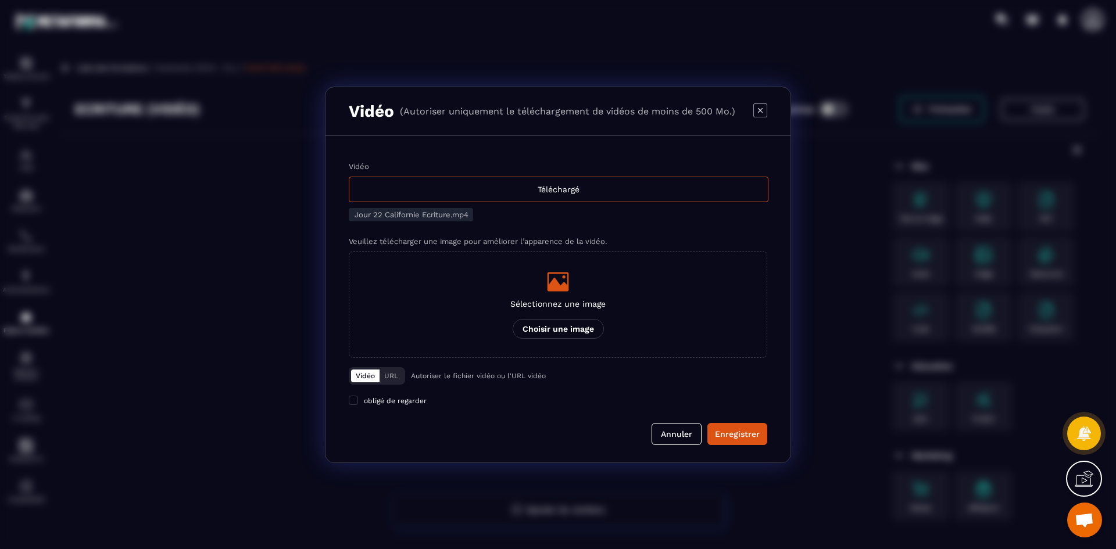
click at [542, 277] on div "Modal window" at bounding box center [557, 281] width 95 height 23
click at [0, 0] on input "Sélectionnez une image Choisir une image" at bounding box center [0, 0] width 0 height 0
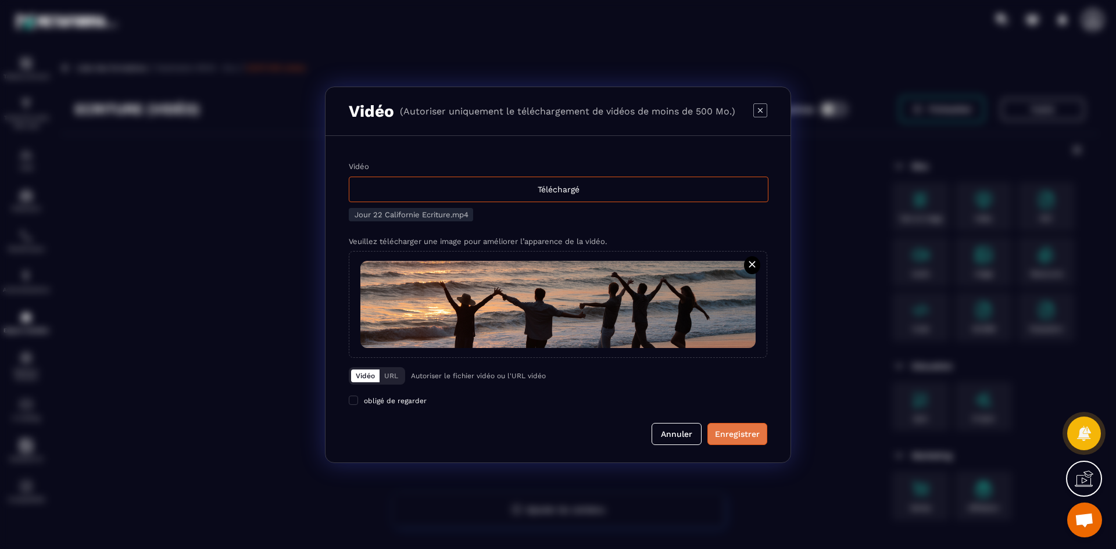
click at [735, 429] on div "Enregistrer" at bounding box center [737, 434] width 45 height 12
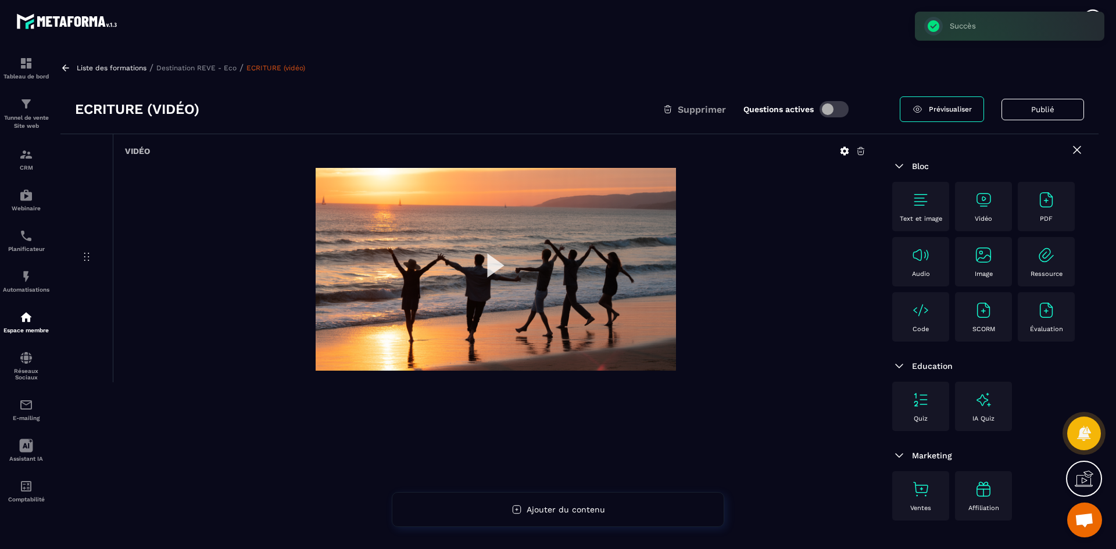
click at [224, 66] on p "Destination REVE - Eco" at bounding box center [196, 68] width 80 height 8
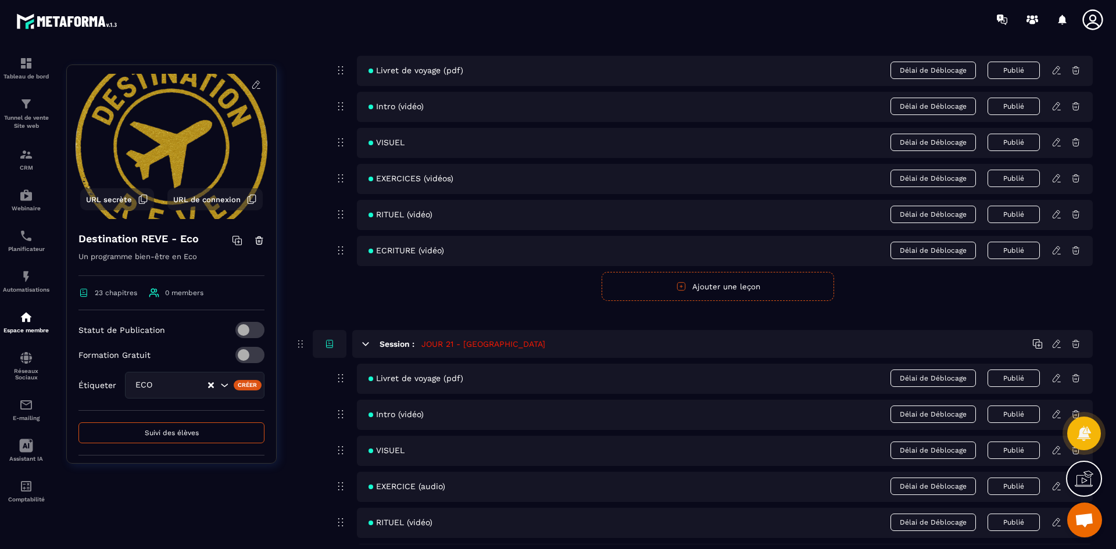
scroll to position [6842, 0]
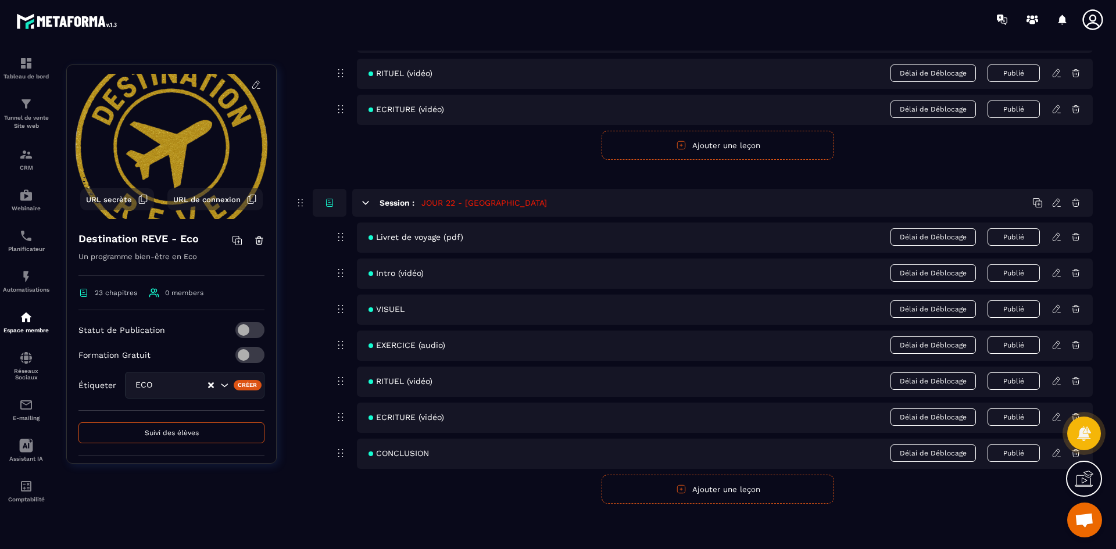
click at [1057, 454] on icon at bounding box center [1055, 453] width 7 height 8
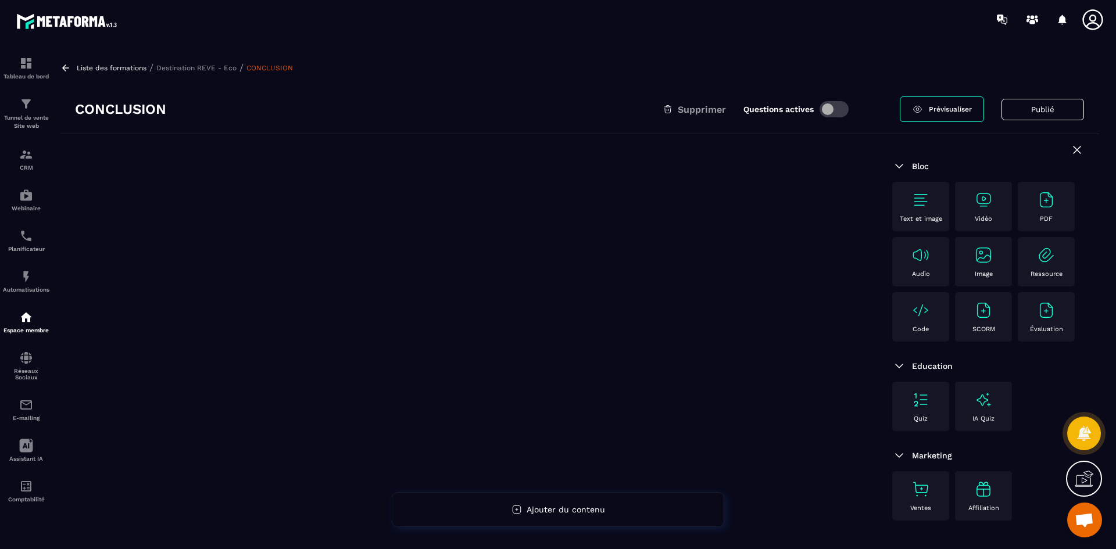
click at [991, 210] on div "Vidéo" at bounding box center [983, 207] width 45 height 32
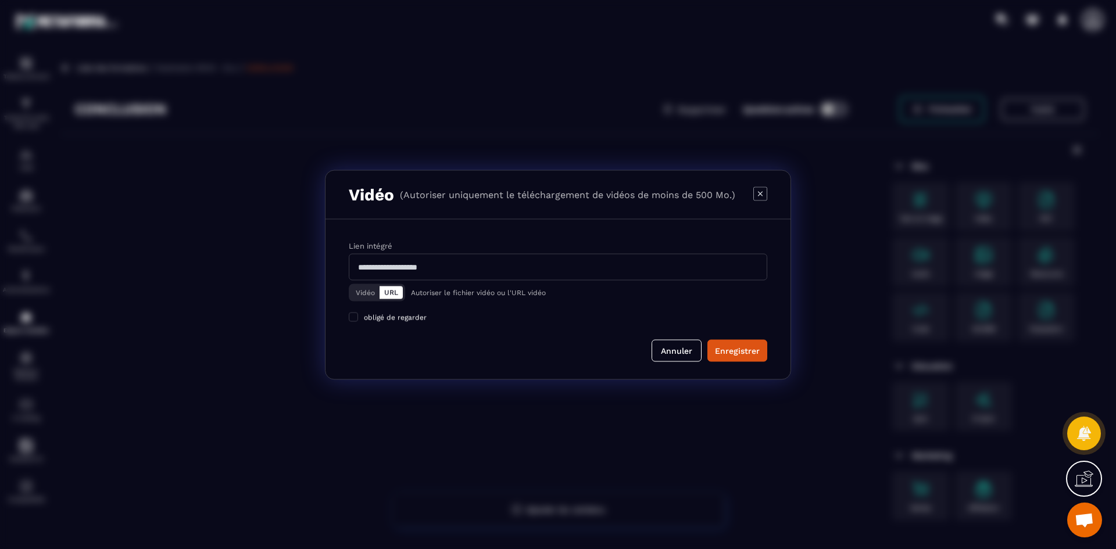
click at [363, 293] on button "Vidéo" at bounding box center [365, 292] width 28 height 13
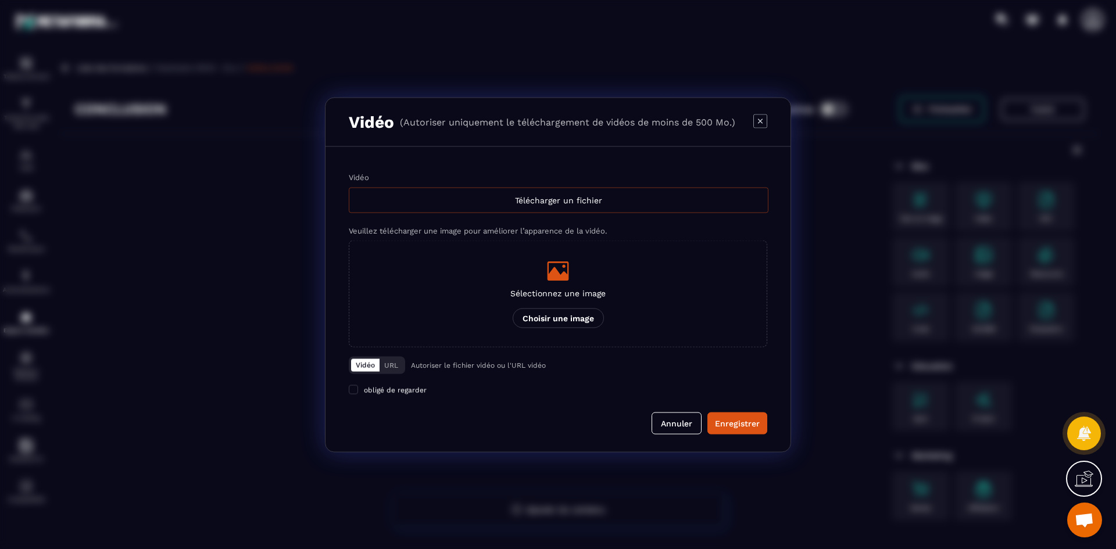
click at [558, 212] on div "Télécharger un fichier" at bounding box center [559, 200] width 420 height 26
click at [0, 0] on input "Vidéo Télécharger un fichier" at bounding box center [0, 0] width 0 height 0
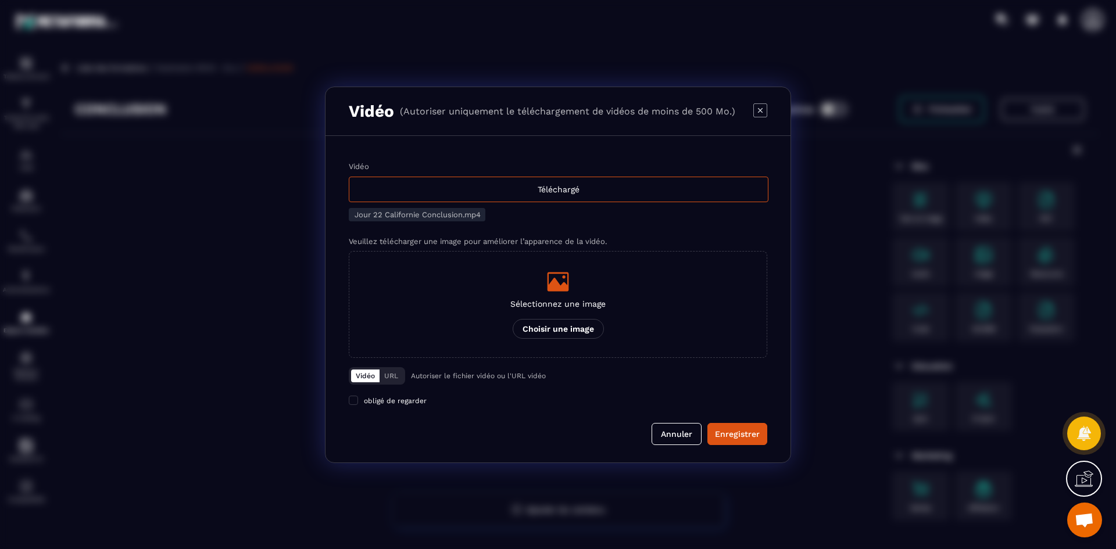
click at [542, 291] on div "Modal window" at bounding box center [557, 281] width 95 height 23
click at [0, 0] on input "Sélectionnez une image Choisir une image" at bounding box center [0, 0] width 0 height 0
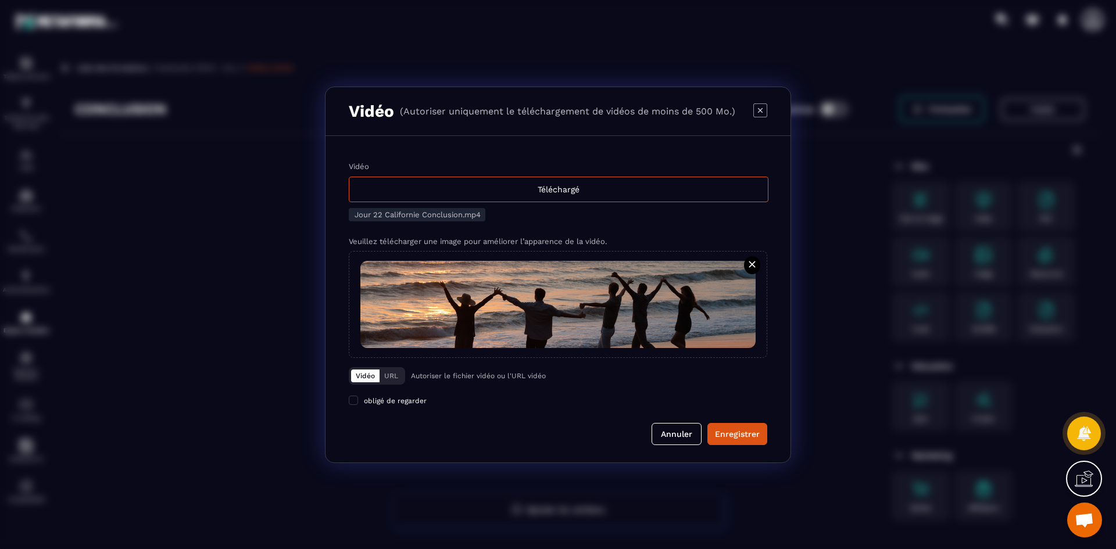
drag, startPoint x: 740, startPoint y: 433, endPoint x: 197, endPoint y: 187, distance: 596.6
click at [740, 433] on div "Enregistrer" at bounding box center [737, 434] width 45 height 12
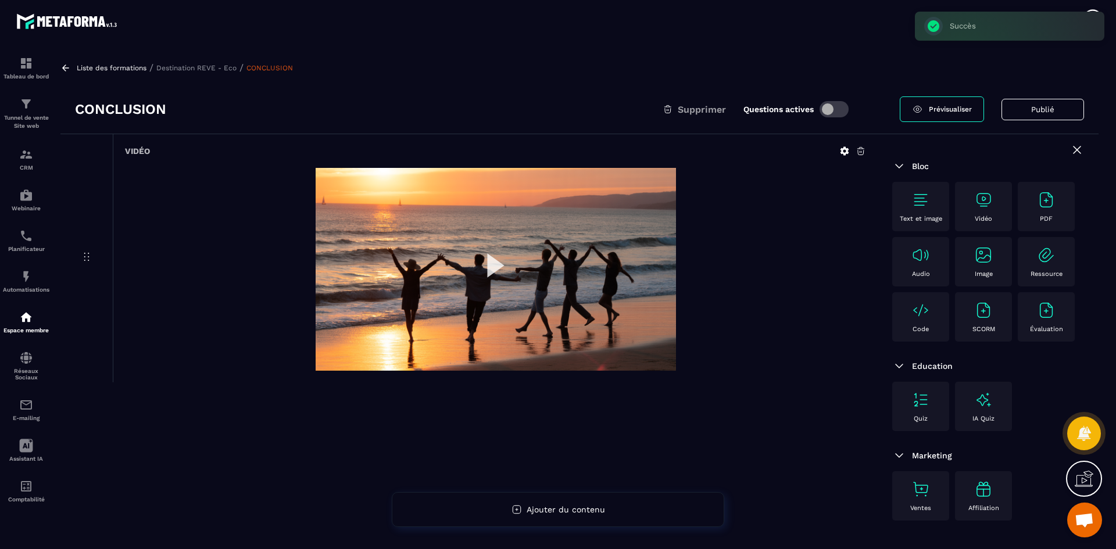
click at [203, 64] on p "Destination REVE - Eco" at bounding box center [196, 68] width 80 height 8
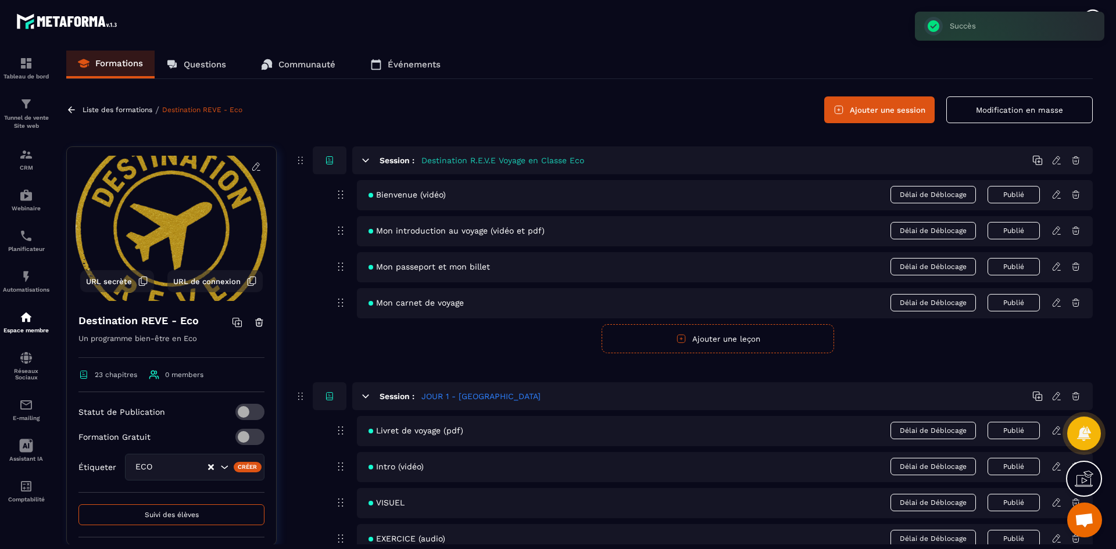
click at [876, 118] on button "Ajouter une session" at bounding box center [879, 109] width 110 height 27
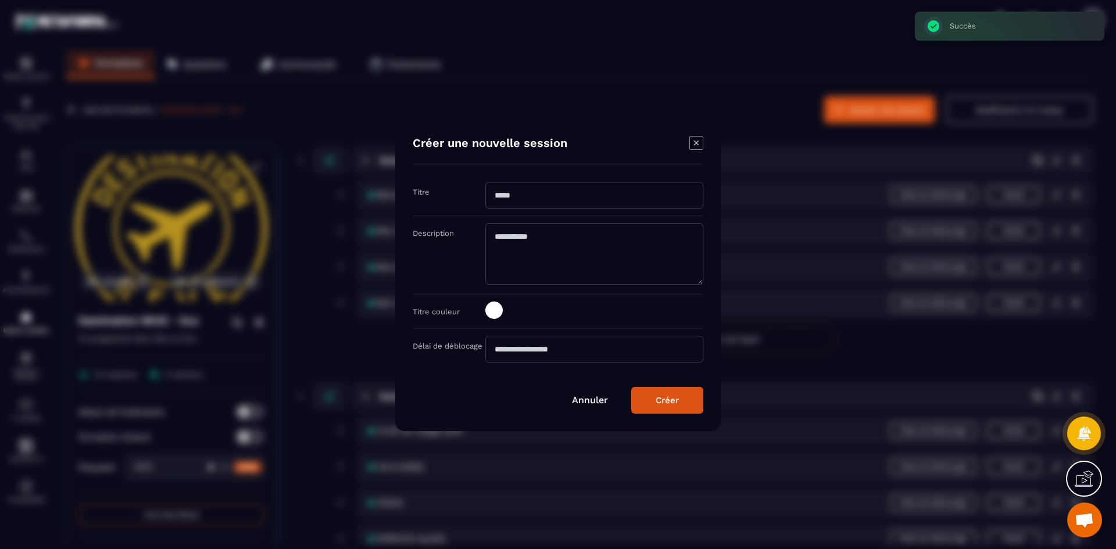
click at [522, 196] on input "Modal window" at bounding box center [594, 195] width 218 height 27
type input "**********"
click at [495, 308] on span "Modal window" at bounding box center [493, 310] width 17 height 17
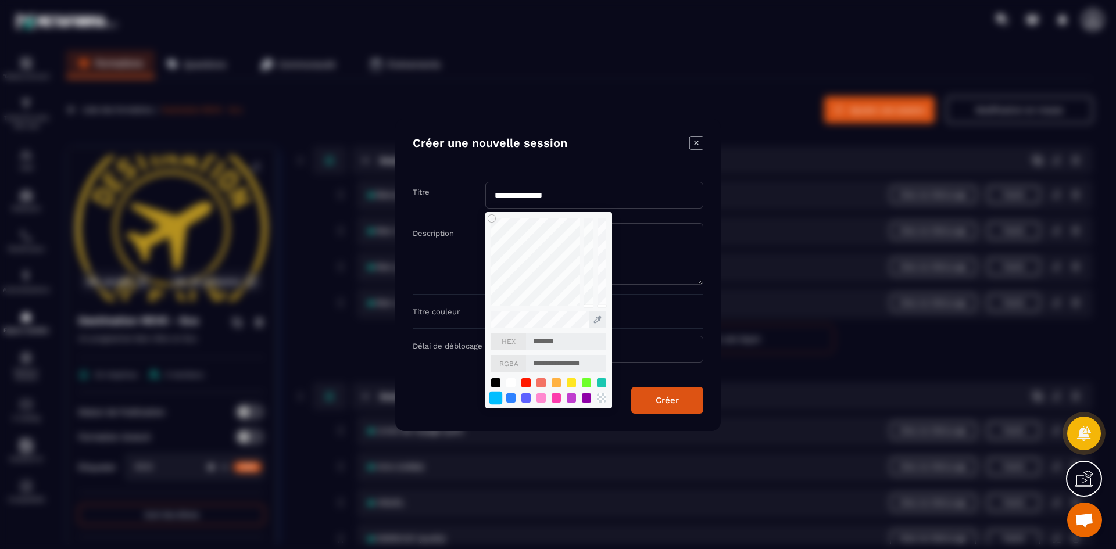
click at [496, 399] on div "Modal window" at bounding box center [495, 397] width 13 height 13
type input "*******"
type input "**********"
click at [658, 400] on div "Créer" at bounding box center [667, 400] width 23 height 10
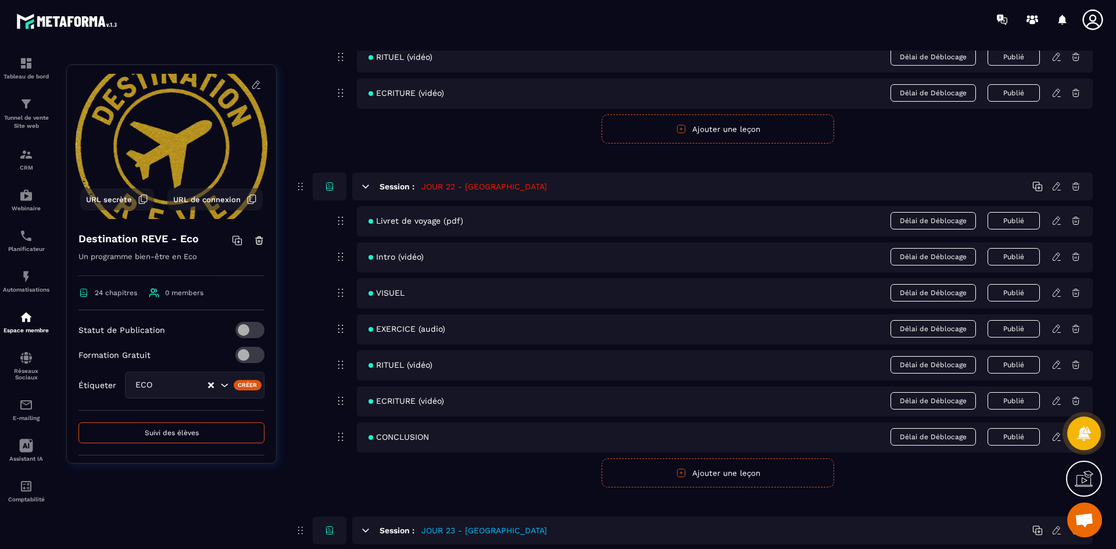
scroll to position [6933, 0]
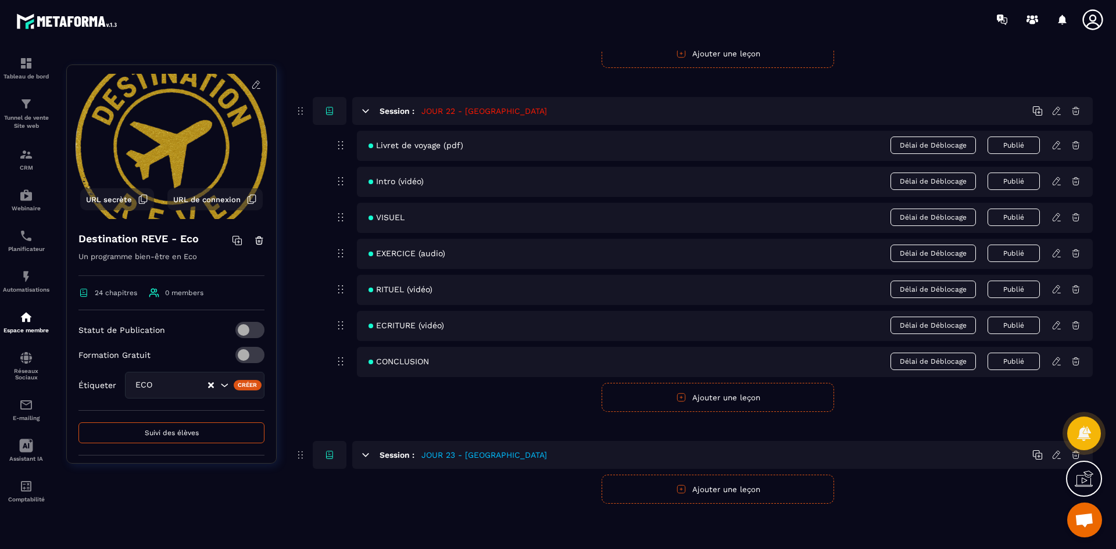
click at [721, 486] on button "Ajouter une leçon" at bounding box center [717, 489] width 232 height 29
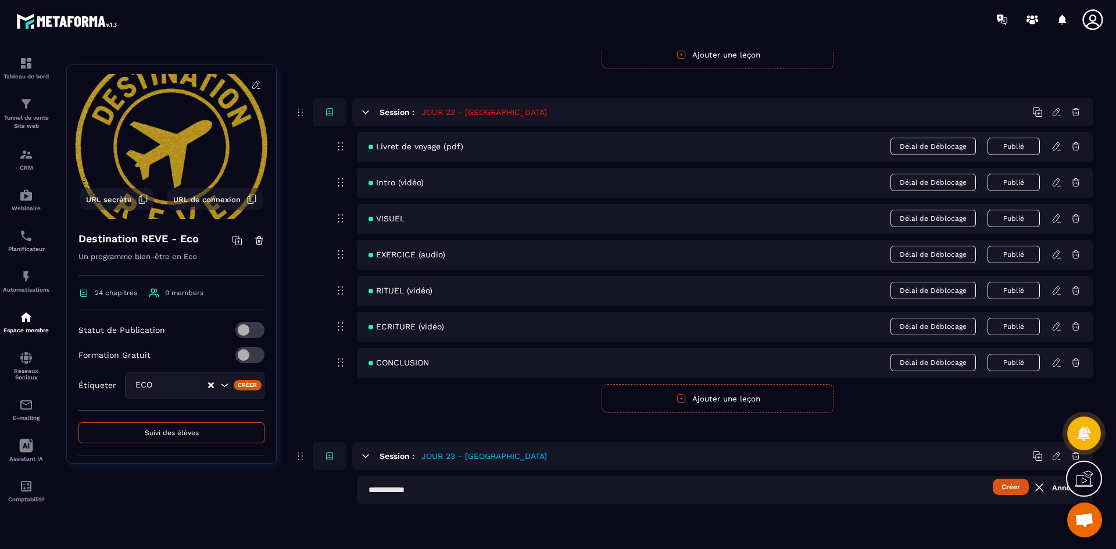
click at [481, 491] on input "text" at bounding box center [725, 490] width 736 height 28
type input "**********"
click at [1013, 486] on button "Créer" at bounding box center [1011, 487] width 36 height 16
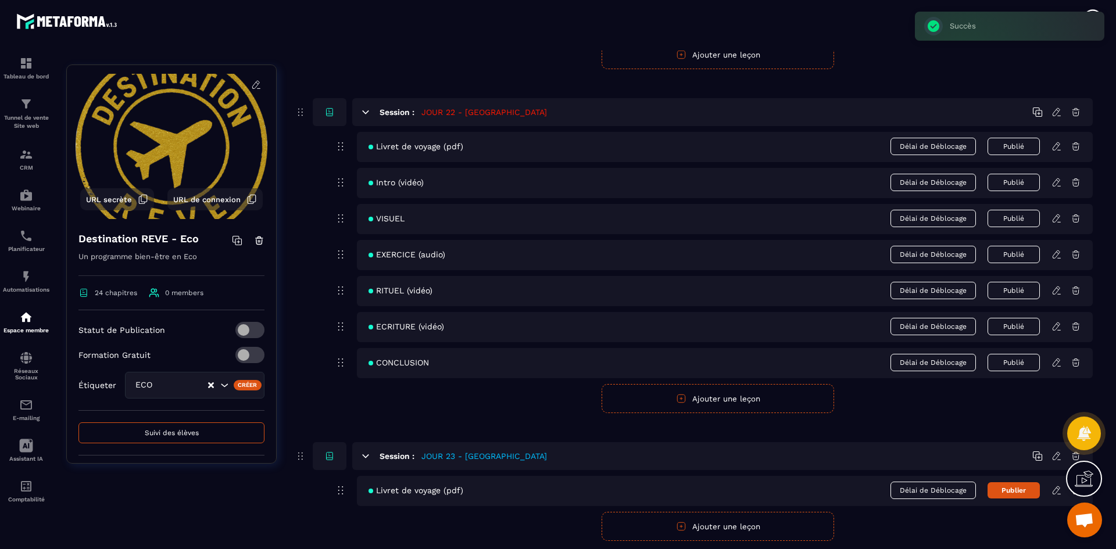
click at [628, 533] on button "Ajouter une leçon" at bounding box center [717, 526] width 232 height 29
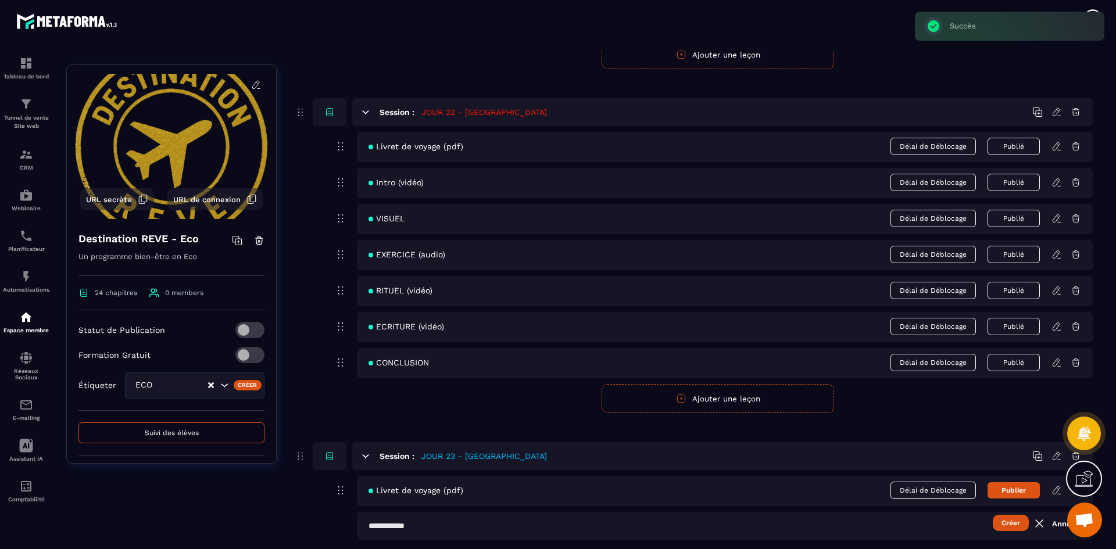
click at [501, 532] on input "text" at bounding box center [725, 526] width 736 height 28
type input "**********"
click at [1006, 519] on button "Créer" at bounding box center [1011, 523] width 36 height 16
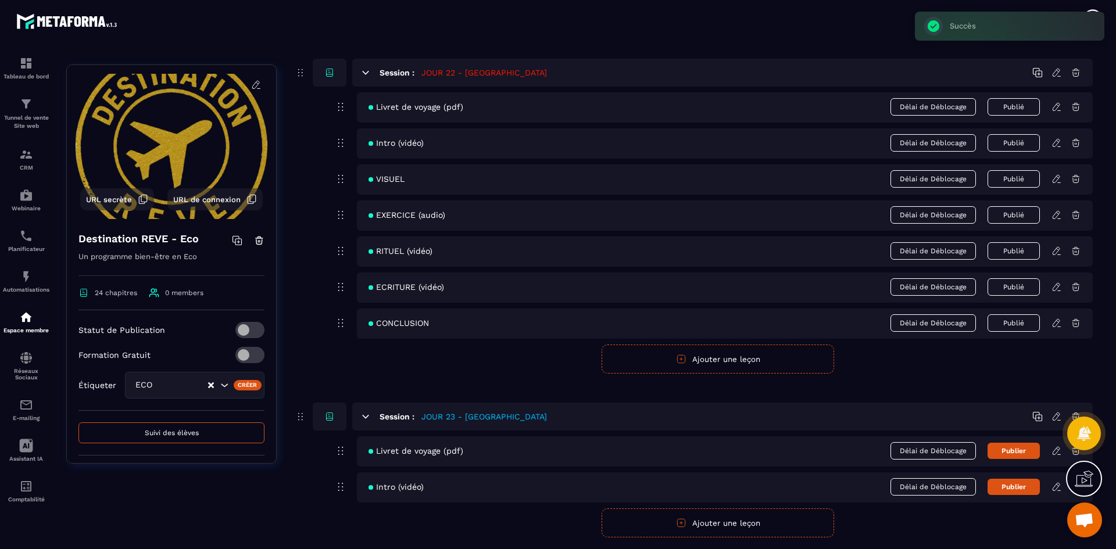
scroll to position [6990, 0]
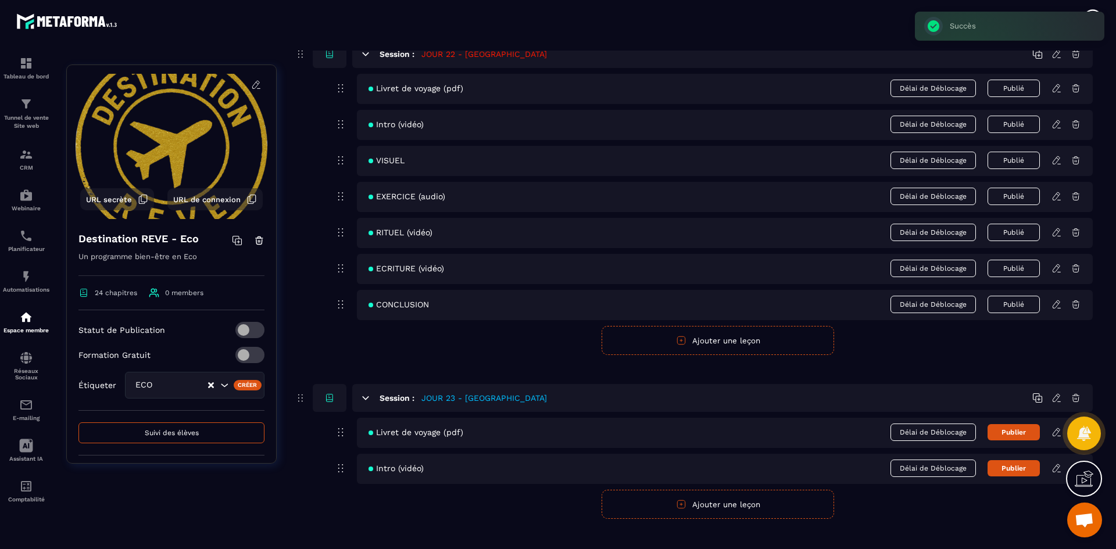
click at [776, 512] on button "Ajouter une leçon" at bounding box center [717, 504] width 232 height 29
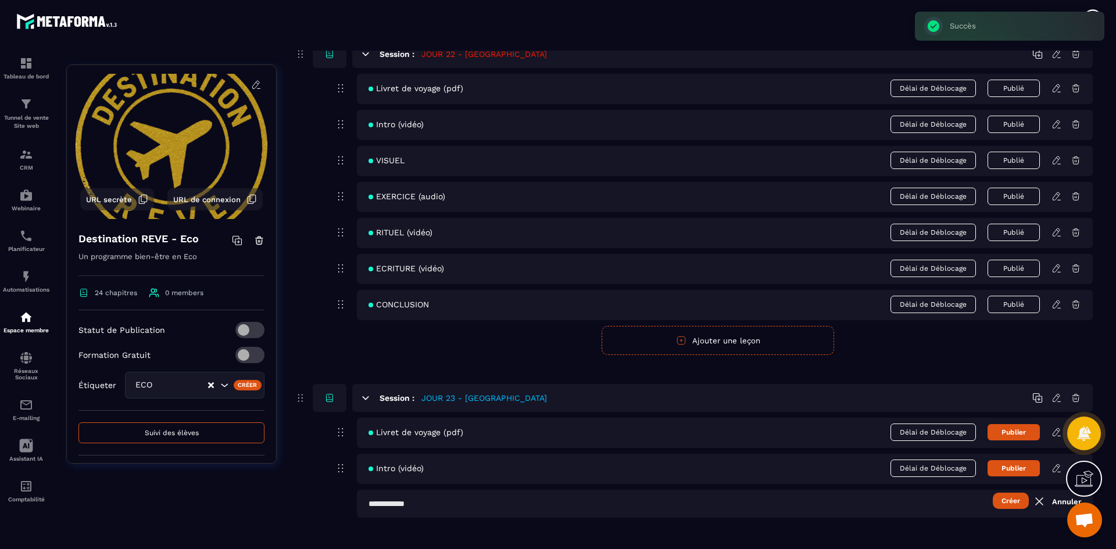
click at [497, 502] on input "text" at bounding box center [725, 504] width 736 height 28
type input "*"
type input "******"
click at [1005, 506] on button "Créer" at bounding box center [1011, 501] width 36 height 16
click at [724, 539] on button "Ajouter une leçon" at bounding box center [717, 540] width 232 height 29
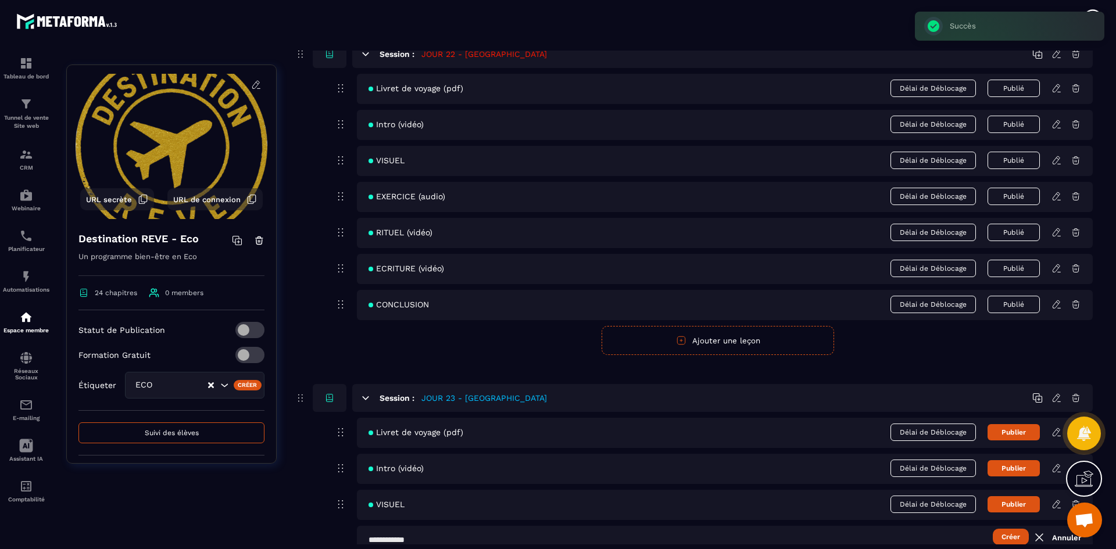
click at [454, 534] on input "text" at bounding box center [725, 540] width 736 height 28
click at [1027, 536] on button "Créer" at bounding box center [1011, 537] width 36 height 16
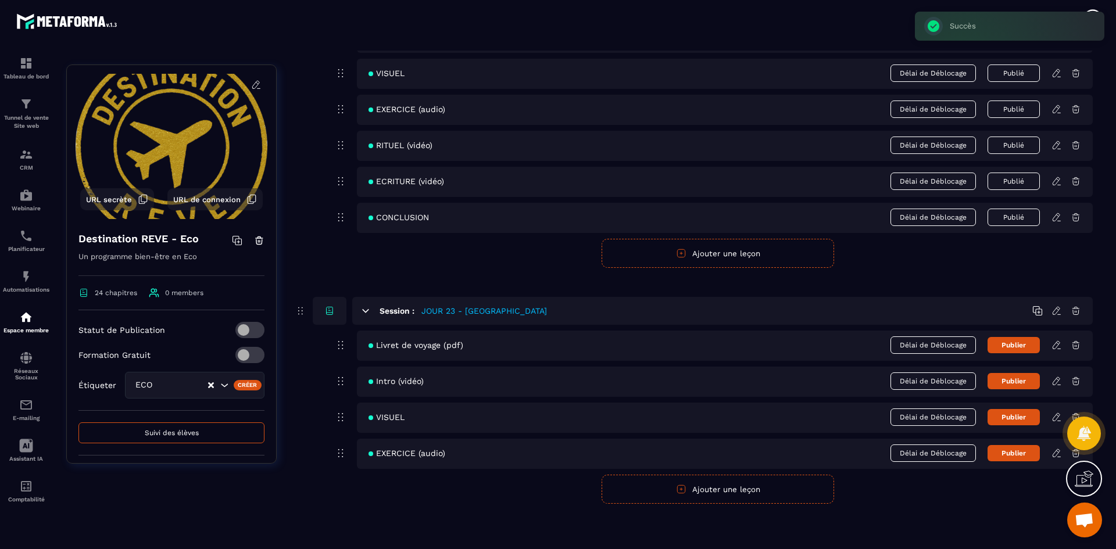
click at [747, 497] on button "Ajouter une leçon" at bounding box center [717, 489] width 232 height 29
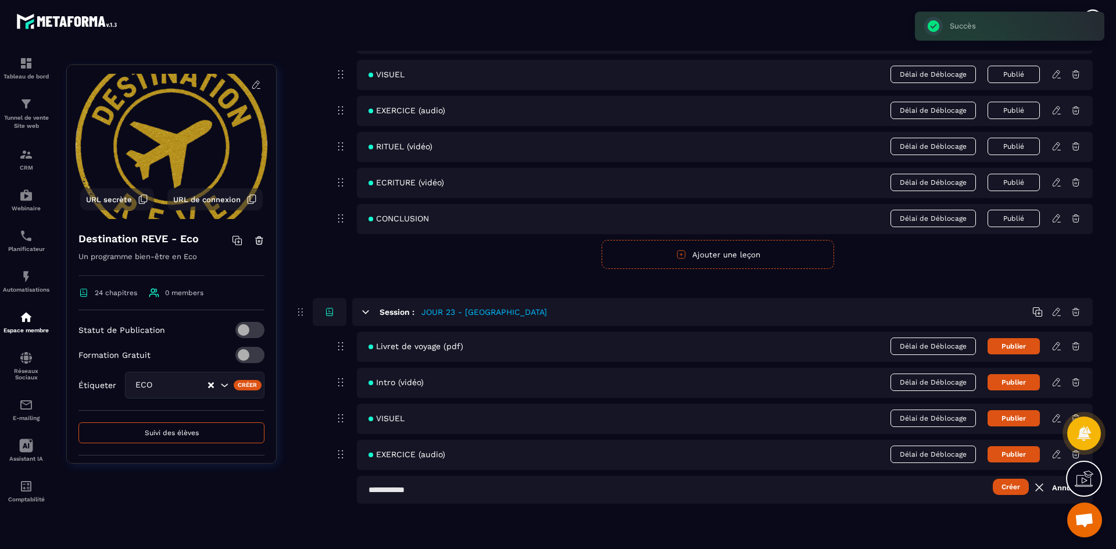
click at [412, 489] on input "text" at bounding box center [725, 490] width 736 height 28
click at [1005, 487] on button "Créer" at bounding box center [1011, 487] width 36 height 16
click at [619, 523] on button "Ajouter une leçon" at bounding box center [717, 526] width 232 height 29
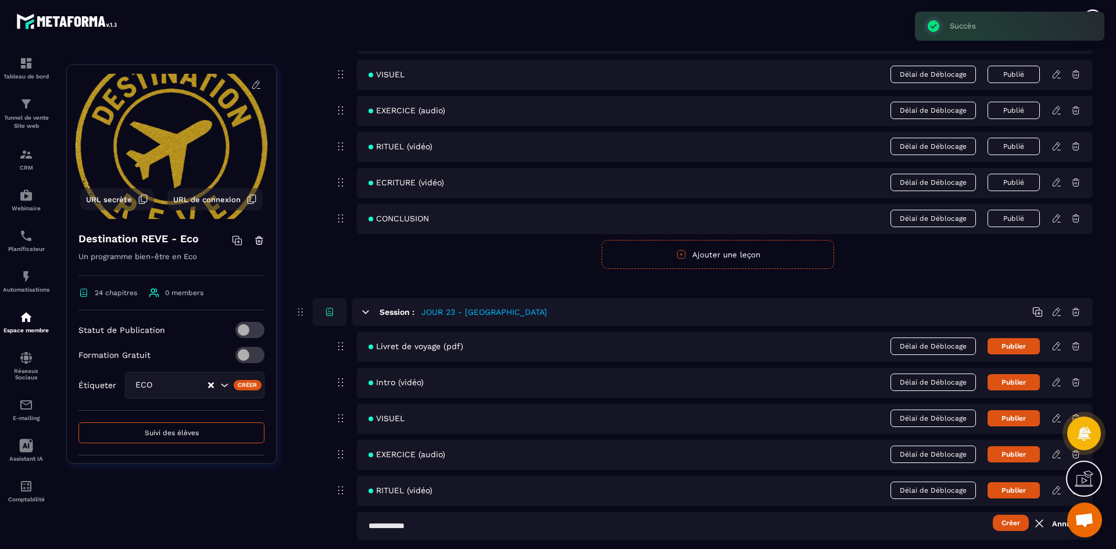
click at [449, 522] on input "text" at bounding box center [725, 526] width 736 height 28
click at [1029, 531] on input "**********" at bounding box center [725, 526] width 736 height 28
type input "**********"
click at [1015, 525] on button "Créer" at bounding box center [1011, 523] width 36 height 16
click at [1013, 351] on button "Publier" at bounding box center [1013, 346] width 52 height 16
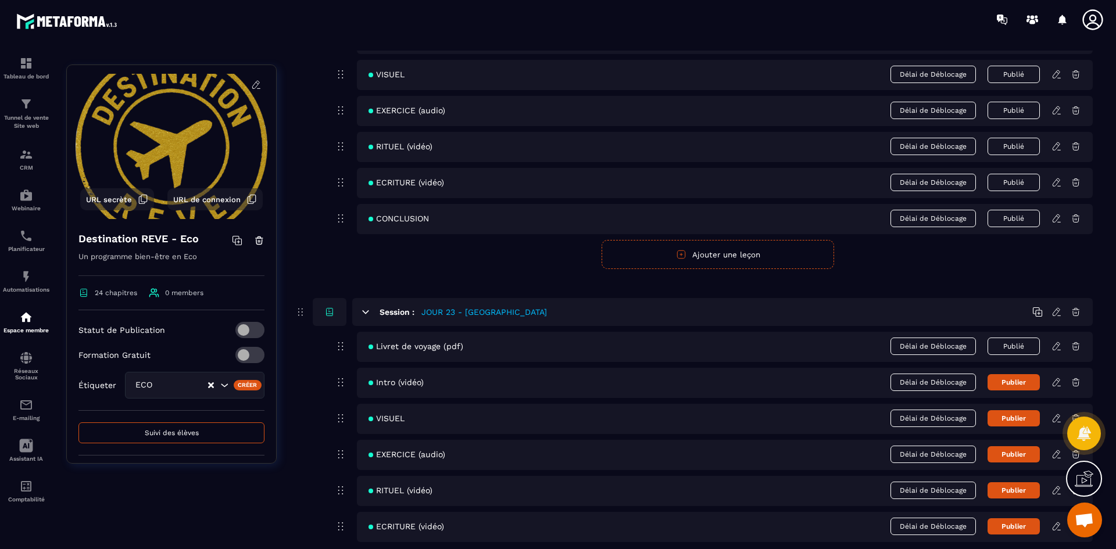
click at [1015, 391] on div "Intro (vidéo) Délai de Déblocage Publier" at bounding box center [725, 383] width 736 height 30
click at [1018, 384] on button "Publier" at bounding box center [1013, 382] width 52 height 16
click at [1019, 420] on button "Publier" at bounding box center [1013, 418] width 52 height 16
click at [1021, 453] on button "Publier" at bounding box center [1013, 454] width 52 height 16
click at [1022, 490] on button "Publier" at bounding box center [1013, 490] width 52 height 16
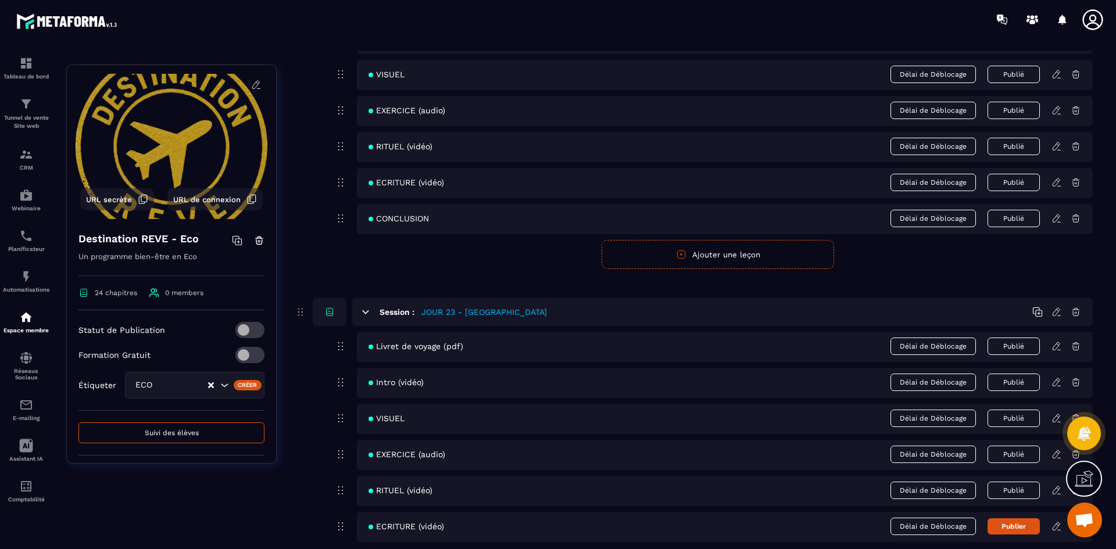
click at [1022, 520] on button "Publier" at bounding box center [1013, 526] width 52 height 16
click at [1054, 349] on icon at bounding box center [1056, 346] width 10 height 10
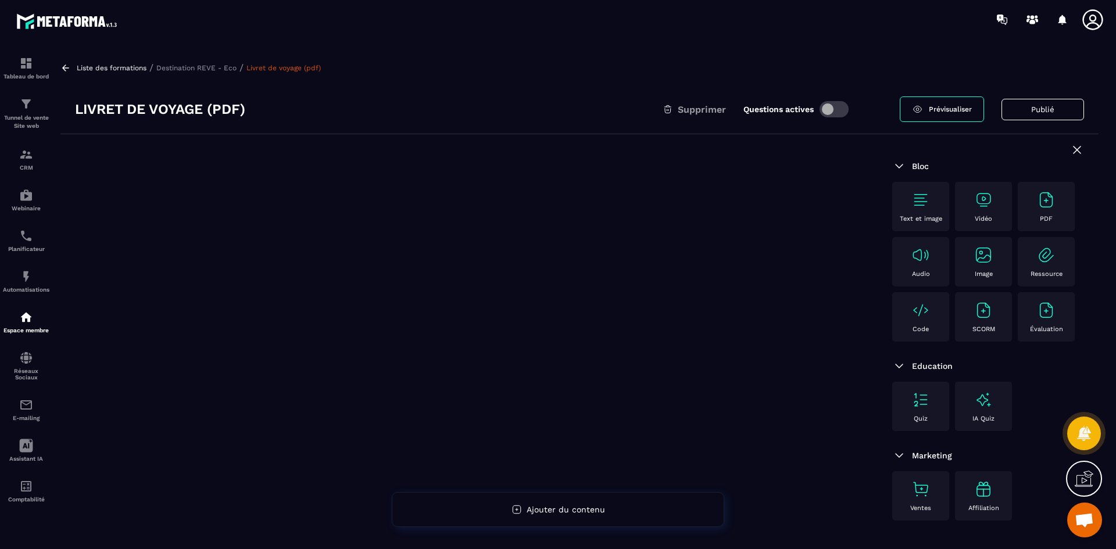
click at [1044, 198] on img at bounding box center [1046, 200] width 19 height 19
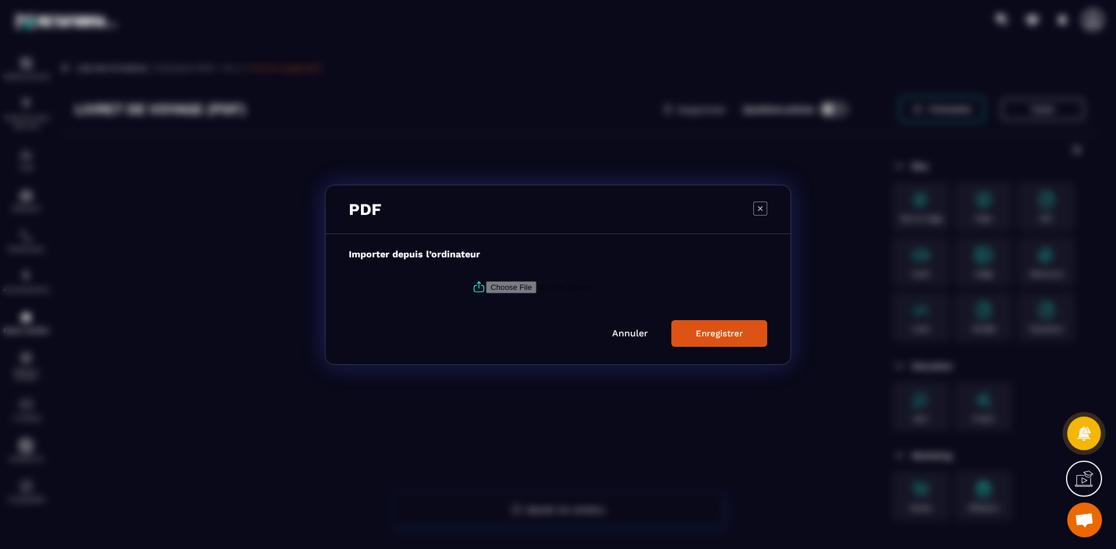
click at [479, 288] on icon "Modal window" at bounding box center [479, 287] width 14 height 14
click at [486, 288] on input "Modal window" at bounding box center [565, 287] width 158 height 12
type input "**********"
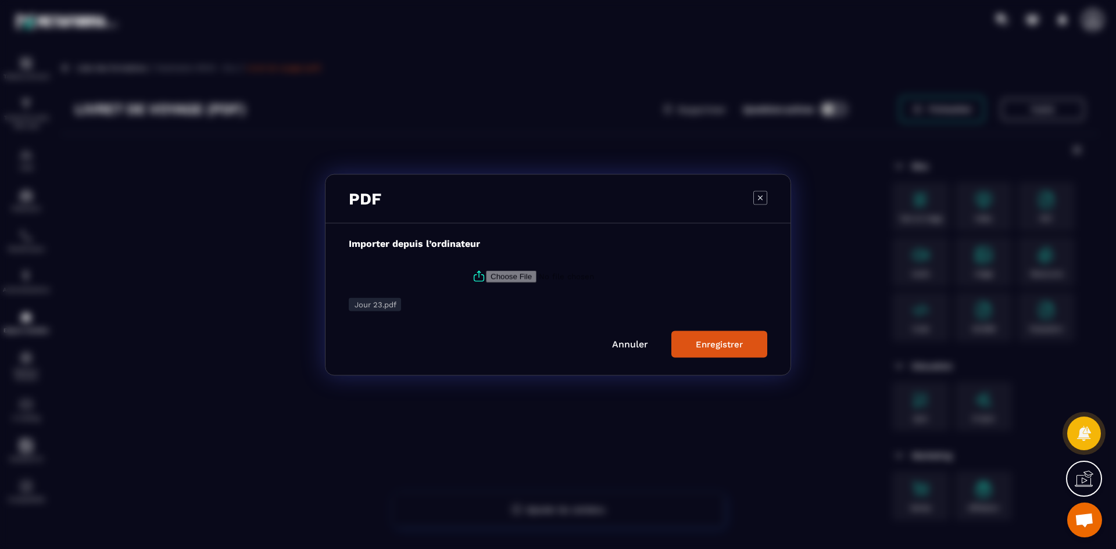
drag, startPoint x: 724, startPoint y: 345, endPoint x: 697, endPoint y: 345, distance: 26.2
click at [724, 345] on div "Enregistrer" at bounding box center [719, 344] width 47 height 10
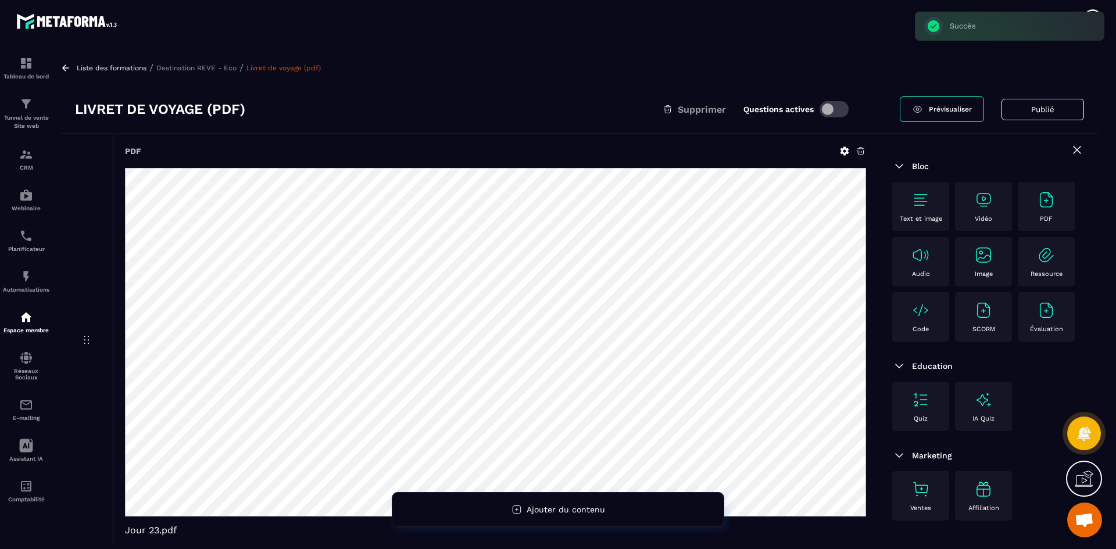
click at [219, 69] on p "Destination REVE - Eco" at bounding box center [196, 68] width 80 height 8
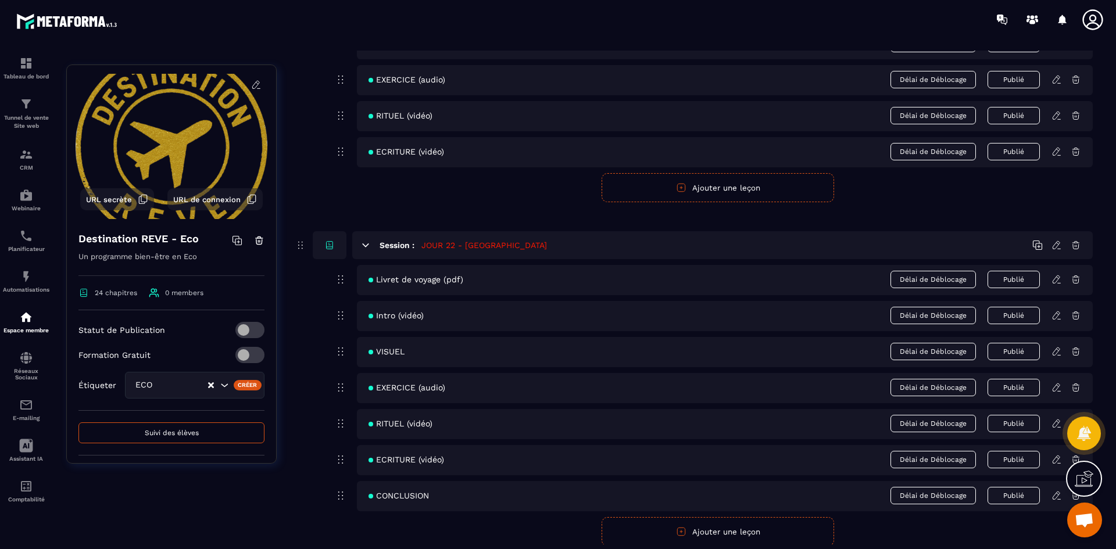
scroll to position [7150, 0]
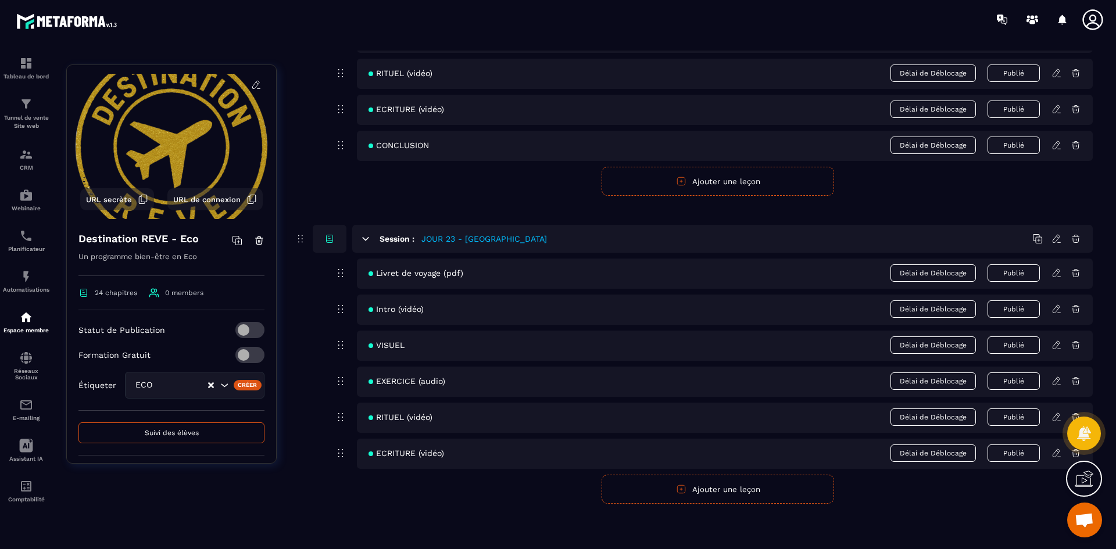
click at [1058, 310] on icon at bounding box center [1056, 309] width 10 height 10
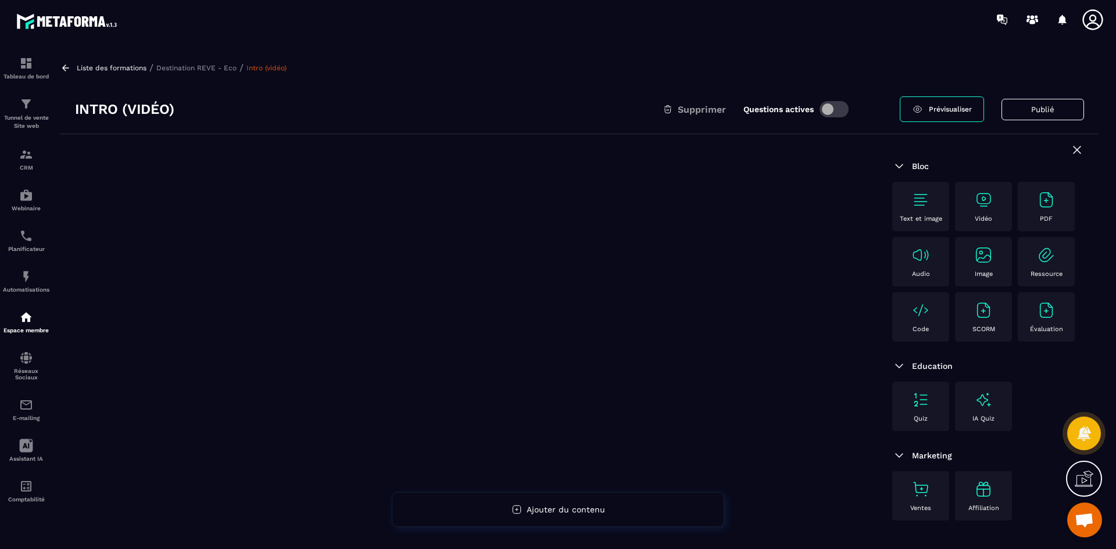
click at [989, 209] on img at bounding box center [983, 200] width 19 height 19
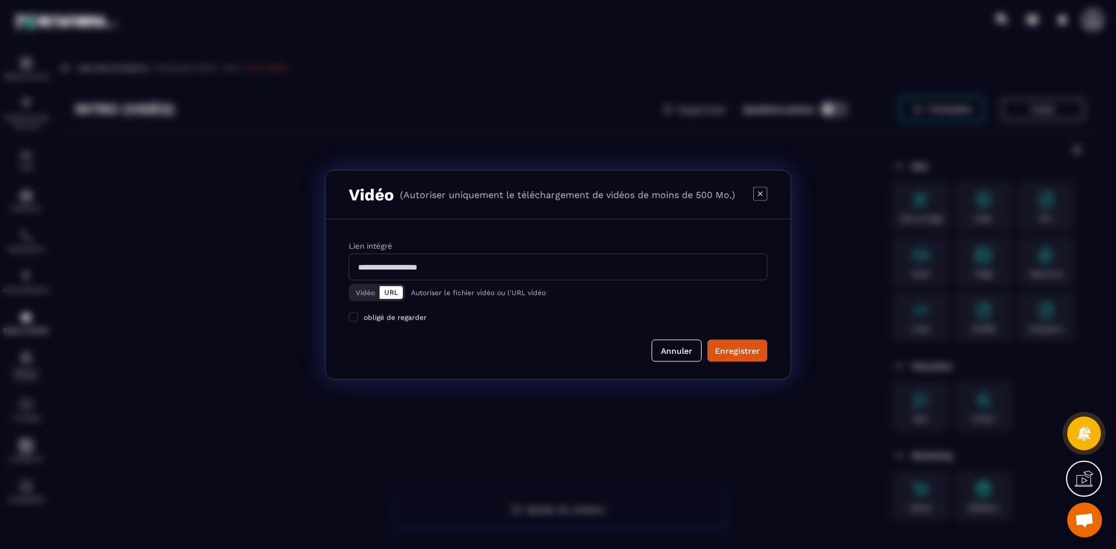
click at [368, 301] on div "Vidéo URL" at bounding box center [377, 292] width 56 height 17
click at [365, 292] on button "Vidéo" at bounding box center [365, 292] width 28 height 13
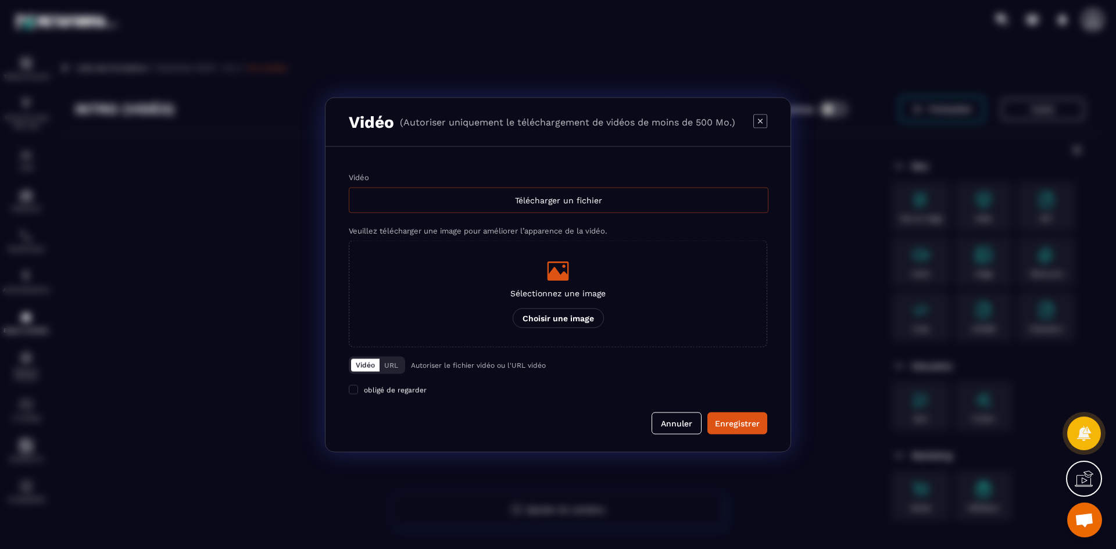
click at [556, 203] on div "Télécharger un fichier" at bounding box center [559, 200] width 420 height 26
click at [0, 0] on input "Vidéo Télécharger un fichier" at bounding box center [0, 0] width 0 height 0
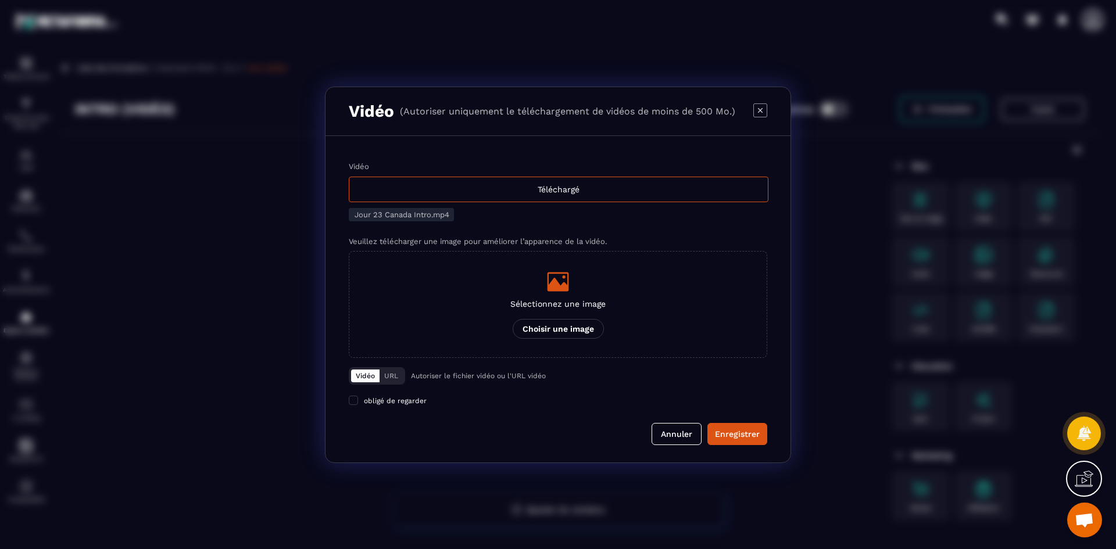
click at [563, 284] on icon "Modal window" at bounding box center [558, 281] width 22 height 19
click at [0, 0] on input "Sélectionnez une image Choisir une image" at bounding box center [0, 0] width 0 height 0
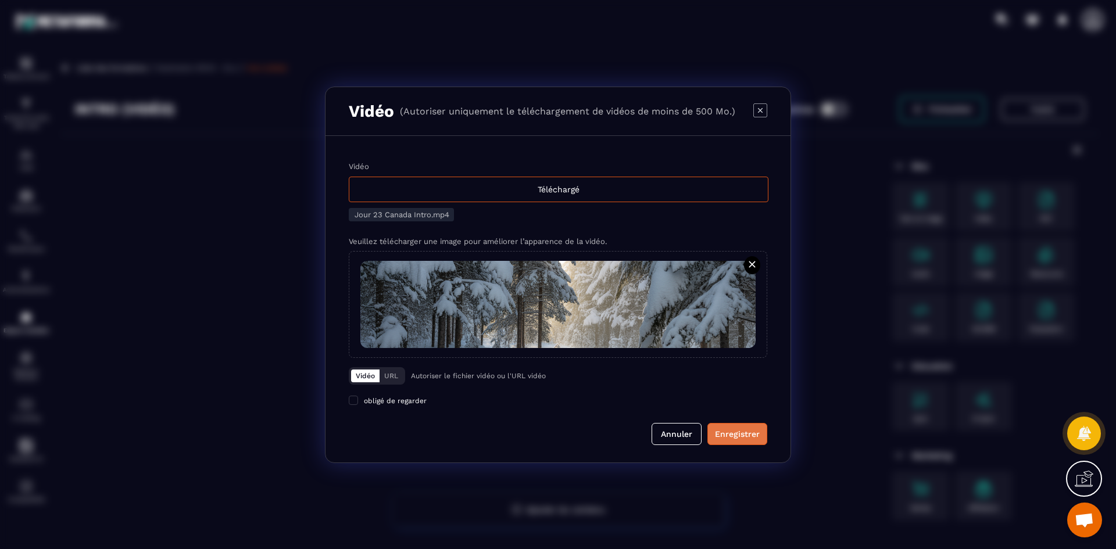
click at [739, 434] on div "Enregistrer" at bounding box center [737, 434] width 45 height 12
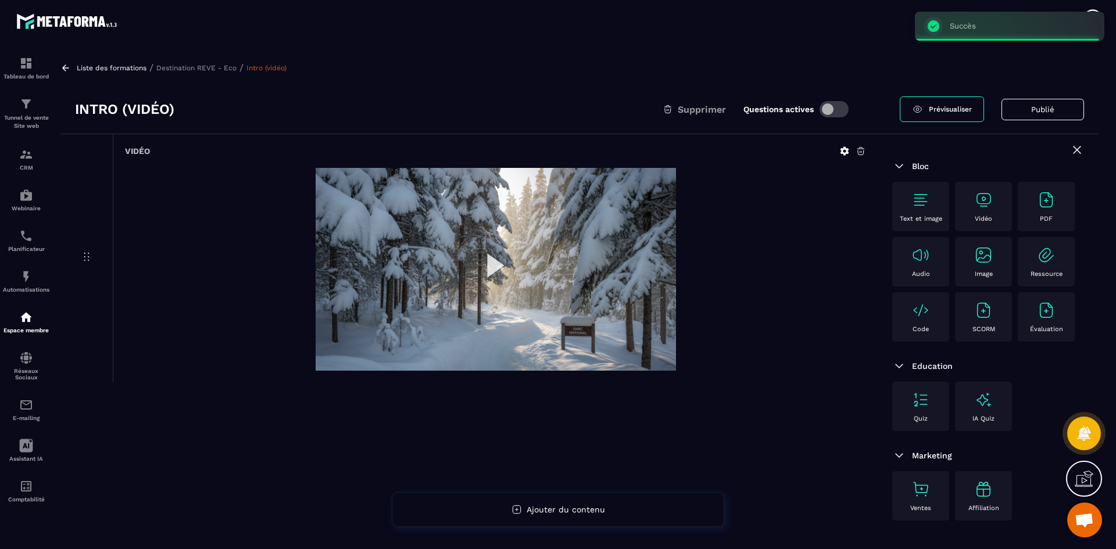
click at [212, 71] on p "Destination REVE - Eco" at bounding box center [196, 68] width 80 height 8
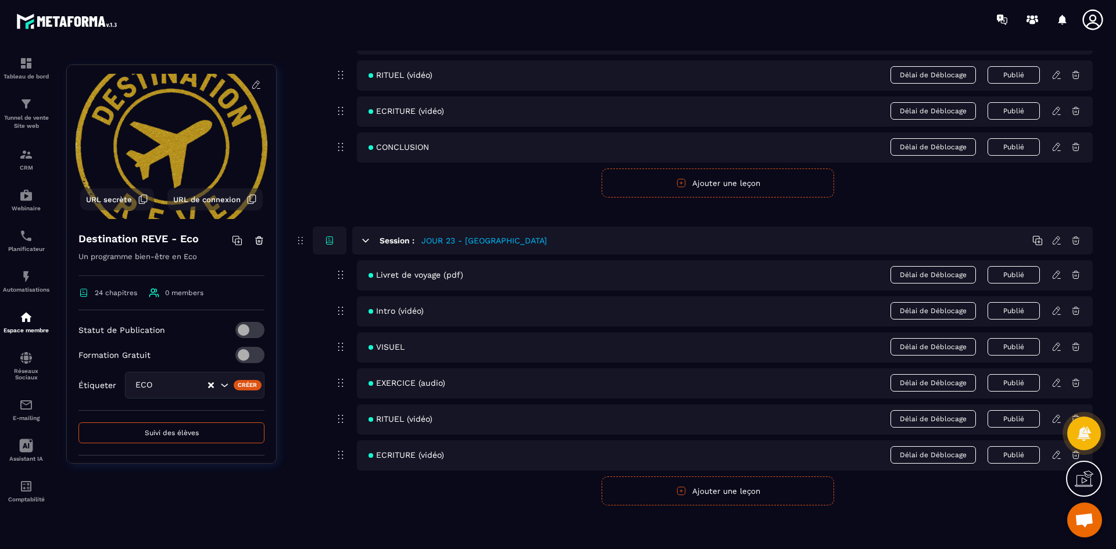
scroll to position [7150, 0]
click at [1052, 310] on icon at bounding box center [1056, 309] width 10 height 10
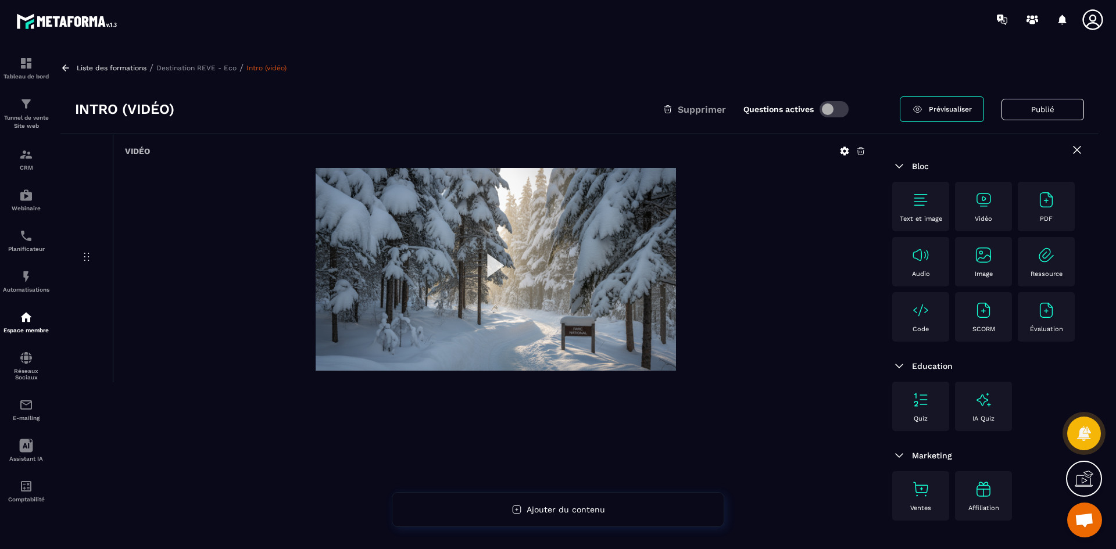
click at [225, 70] on p "Destination REVE - Eco" at bounding box center [196, 68] width 80 height 8
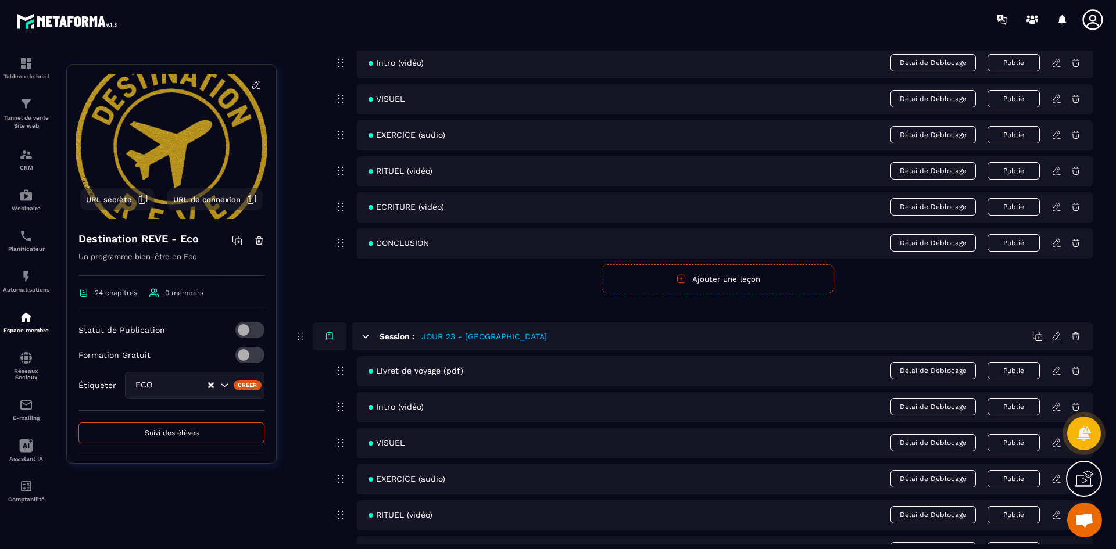
scroll to position [7150, 0]
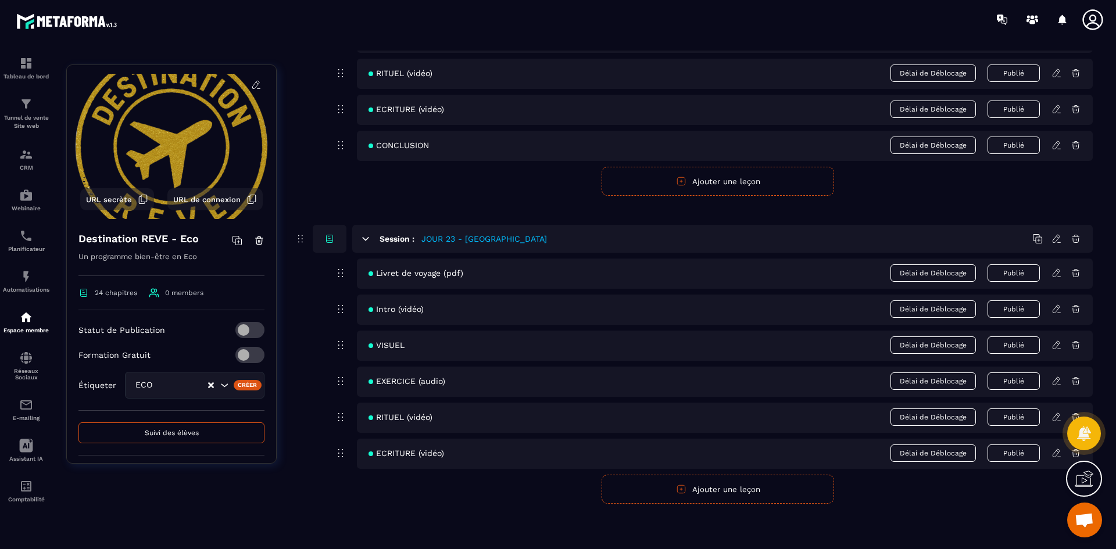
click at [1055, 346] on icon at bounding box center [1056, 345] width 10 height 10
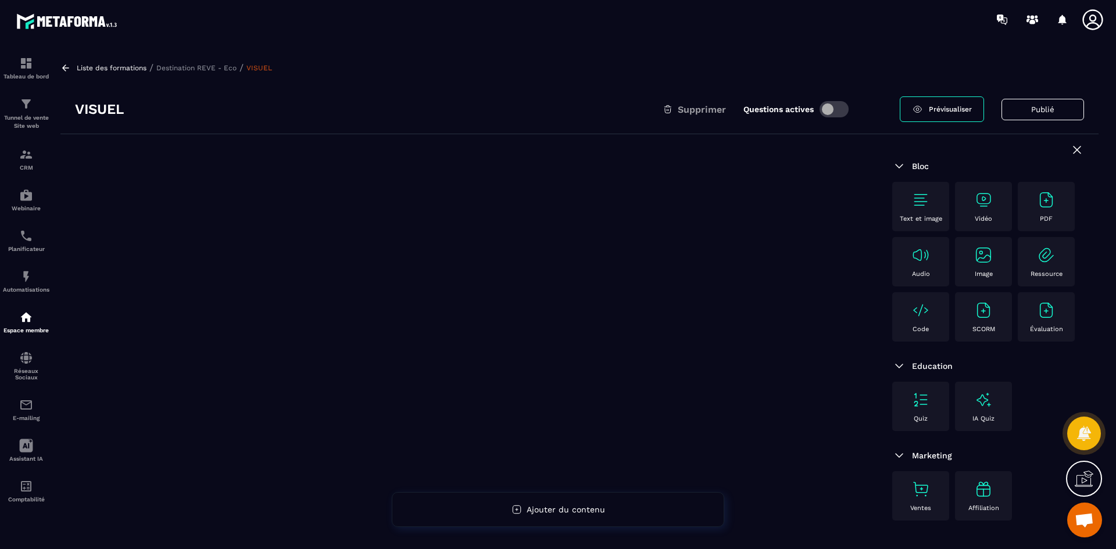
click at [988, 265] on div "Image" at bounding box center [983, 262] width 45 height 32
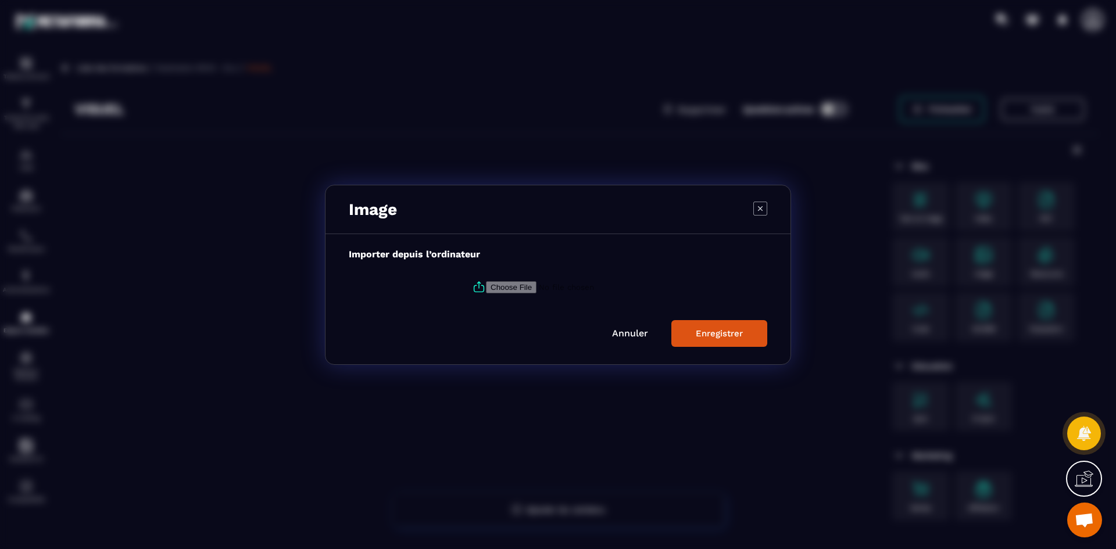
click at [474, 282] on icon "Modal window" at bounding box center [479, 287] width 14 height 14
click at [486, 282] on input "Modal window" at bounding box center [565, 287] width 158 height 12
type input "**********"
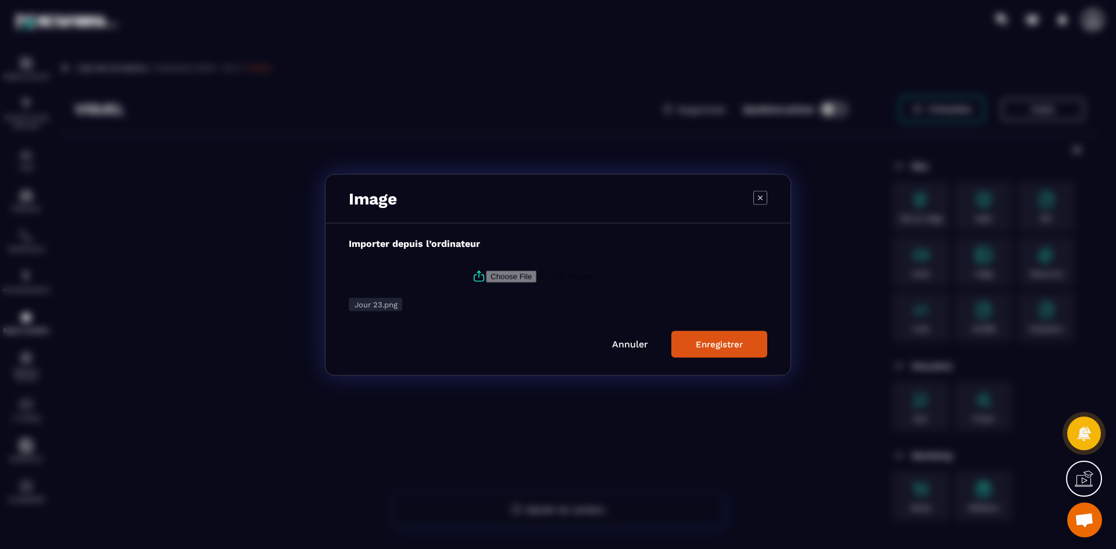
click at [689, 335] on button "Enregistrer" at bounding box center [719, 344] width 96 height 27
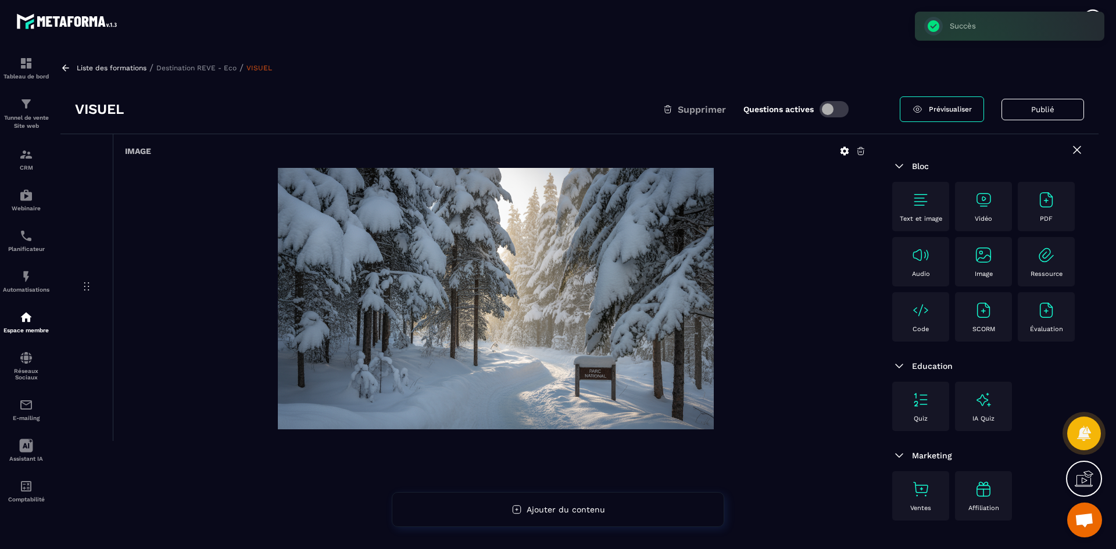
click at [177, 68] on p "Destination REVE - Eco" at bounding box center [196, 68] width 80 height 8
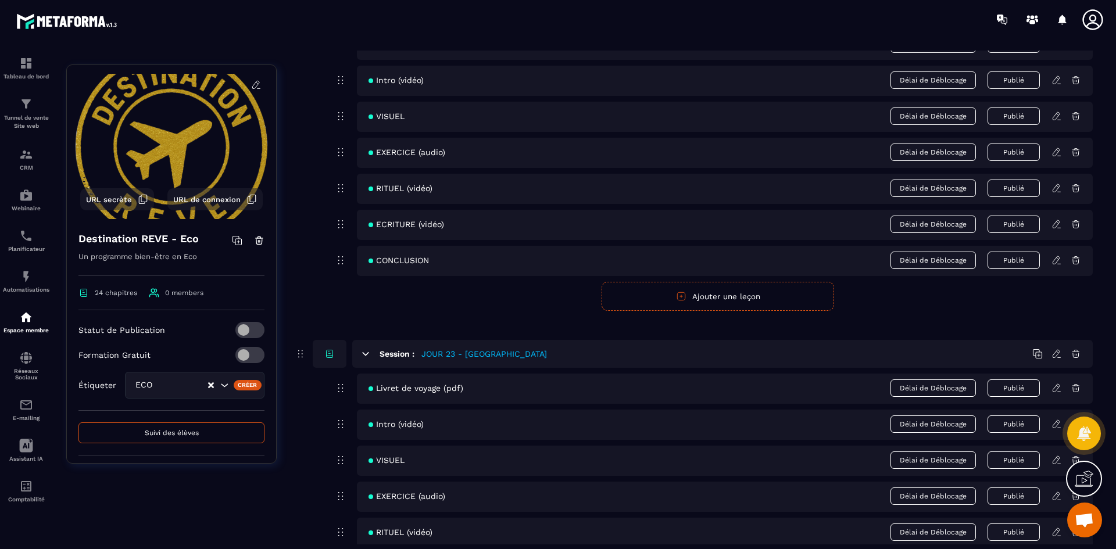
scroll to position [7150, 0]
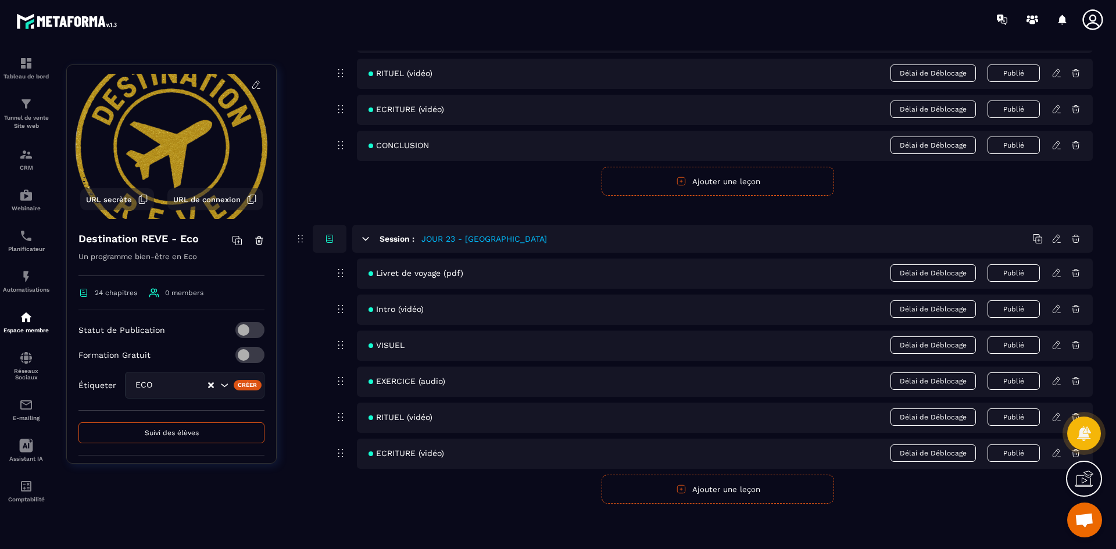
click at [1055, 377] on icon at bounding box center [1056, 381] width 10 height 10
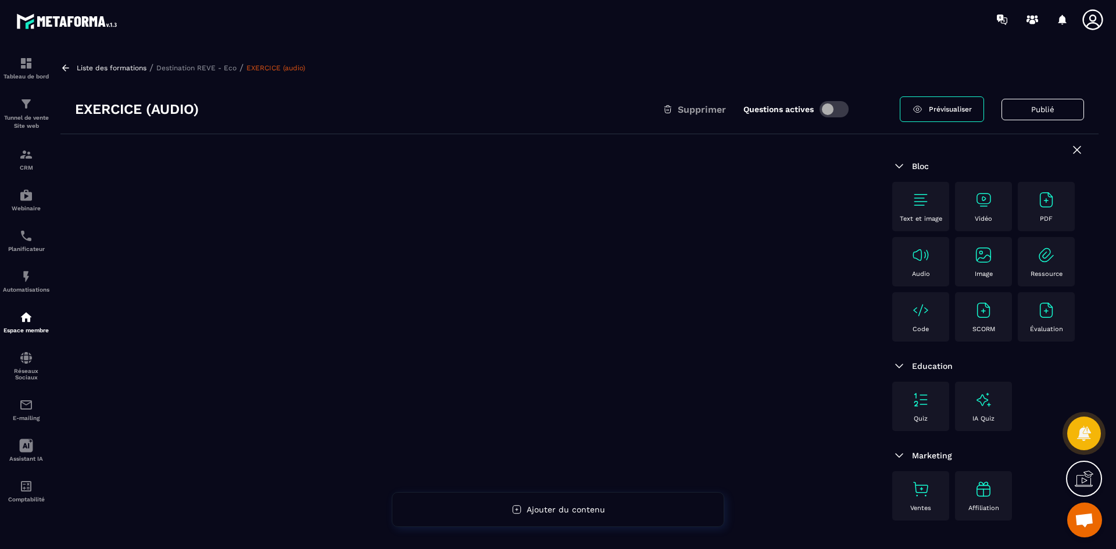
click at [923, 202] on img at bounding box center [920, 200] width 19 height 19
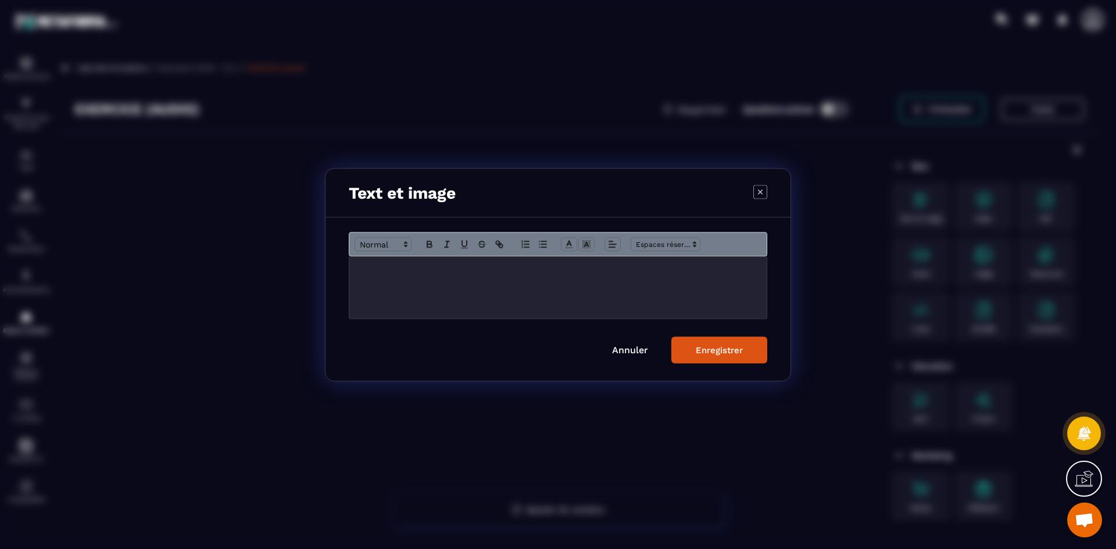
click at [404, 274] on div "Modal window" at bounding box center [557, 287] width 417 height 62
click at [720, 349] on div "Enregistrer" at bounding box center [719, 350] width 47 height 10
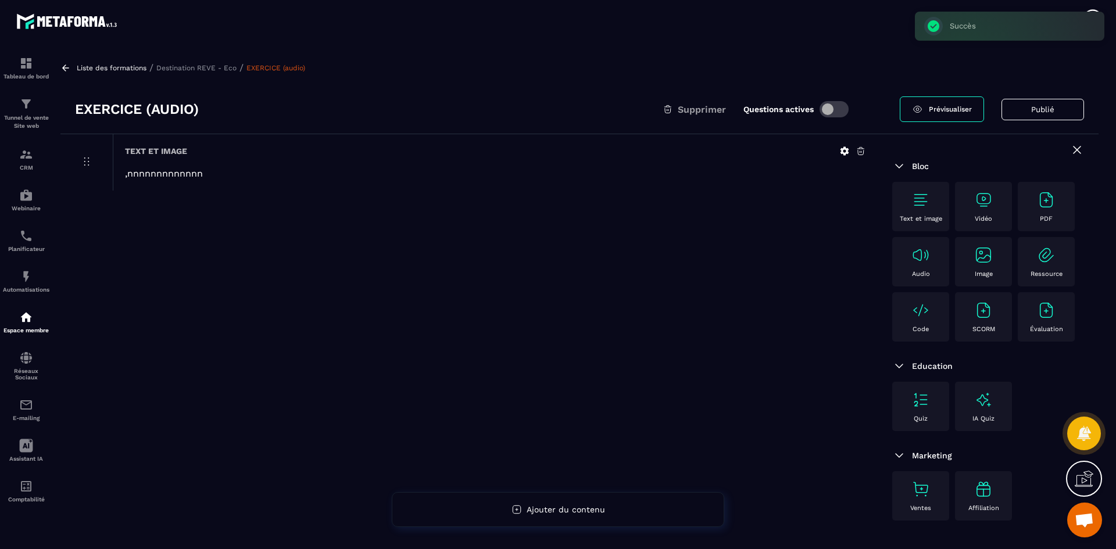
click at [940, 266] on div "Audio" at bounding box center [920, 262] width 45 height 32
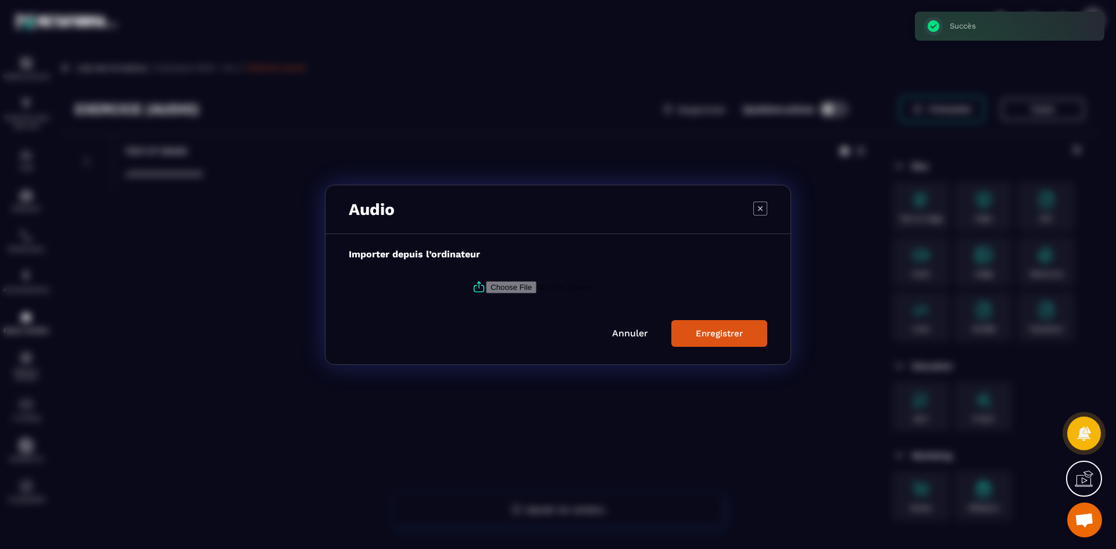
click at [472, 288] on icon "Modal window" at bounding box center [479, 287] width 14 height 14
click at [486, 288] on input "Modal window" at bounding box center [565, 287] width 158 height 12
type input "**********"
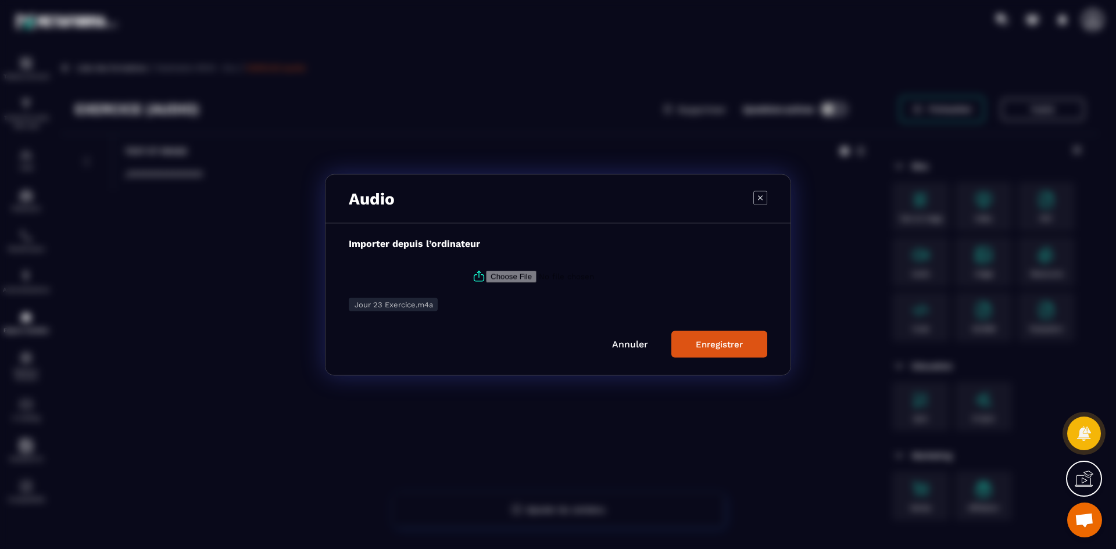
click at [717, 343] on div "Enregistrer" at bounding box center [719, 344] width 47 height 10
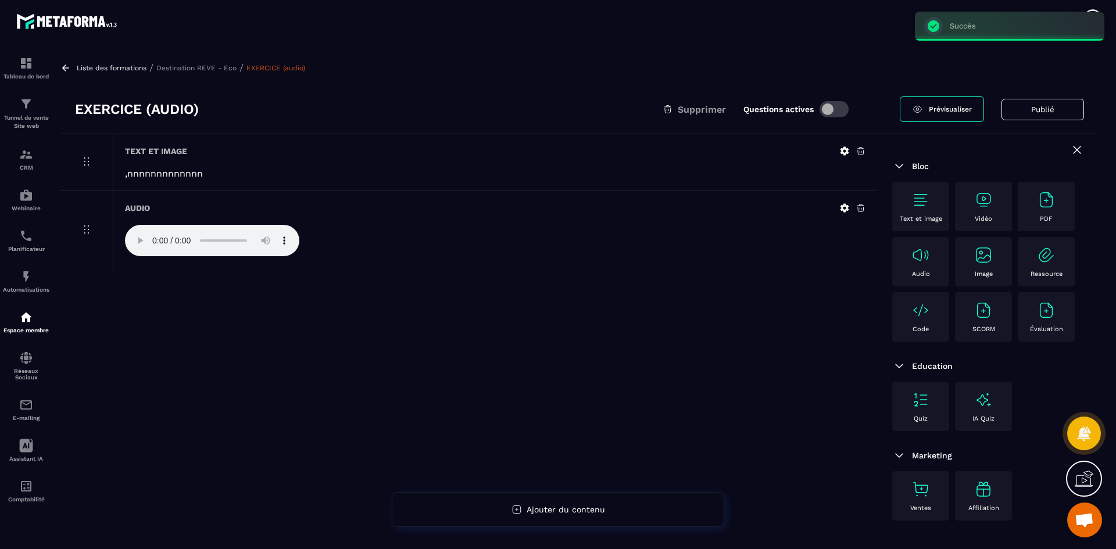
click at [202, 66] on p "Destination REVE - Eco" at bounding box center [196, 68] width 80 height 8
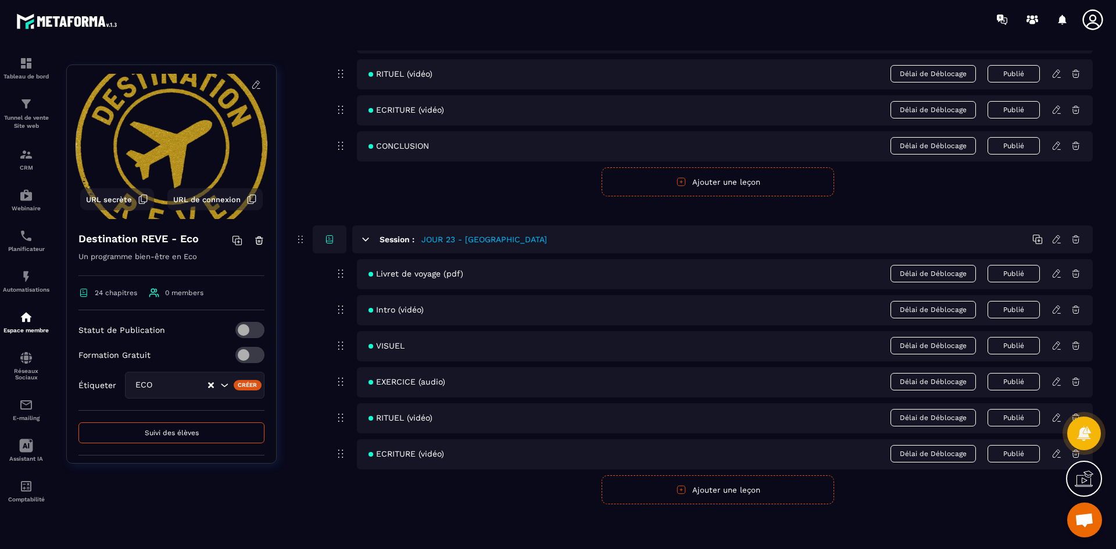
scroll to position [7150, 0]
click at [1057, 418] on icon at bounding box center [1055, 417] width 7 height 8
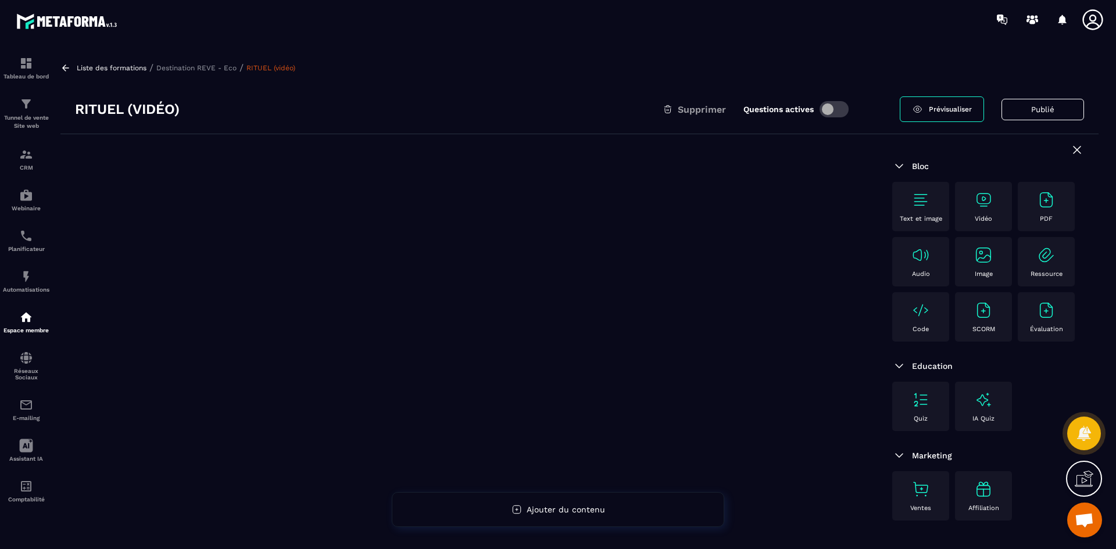
click at [990, 197] on img at bounding box center [983, 200] width 19 height 19
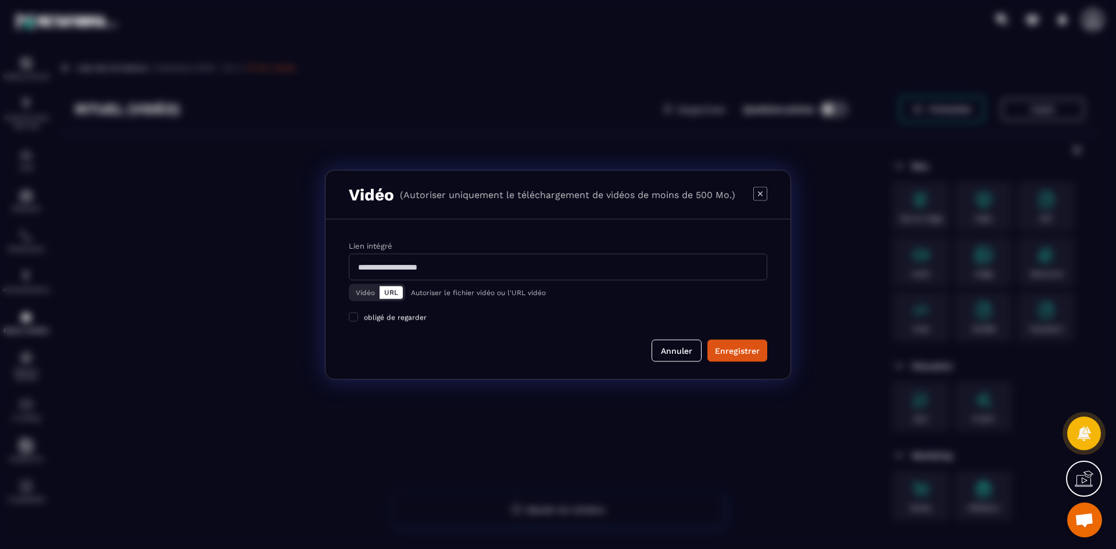
click at [369, 293] on button "Vidéo" at bounding box center [365, 292] width 28 height 13
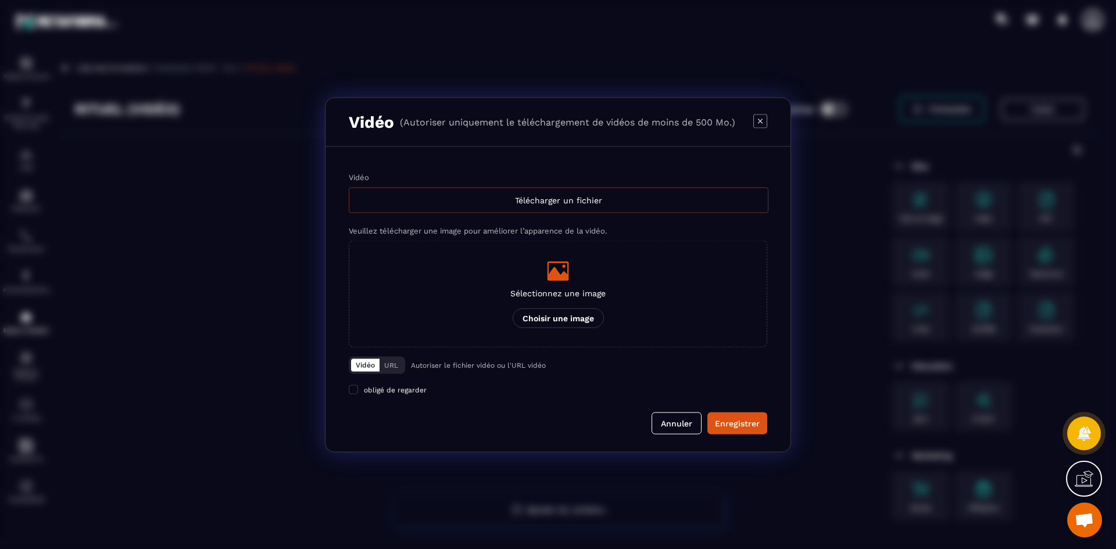
click at [520, 191] on div "Télécharger un fichier" at bounding box center [559, 200] width 420 height 26
click at [0, 0] on input "Vidéo Télécharger un fichier" at bounding box center [0, 0] width 0 height 0
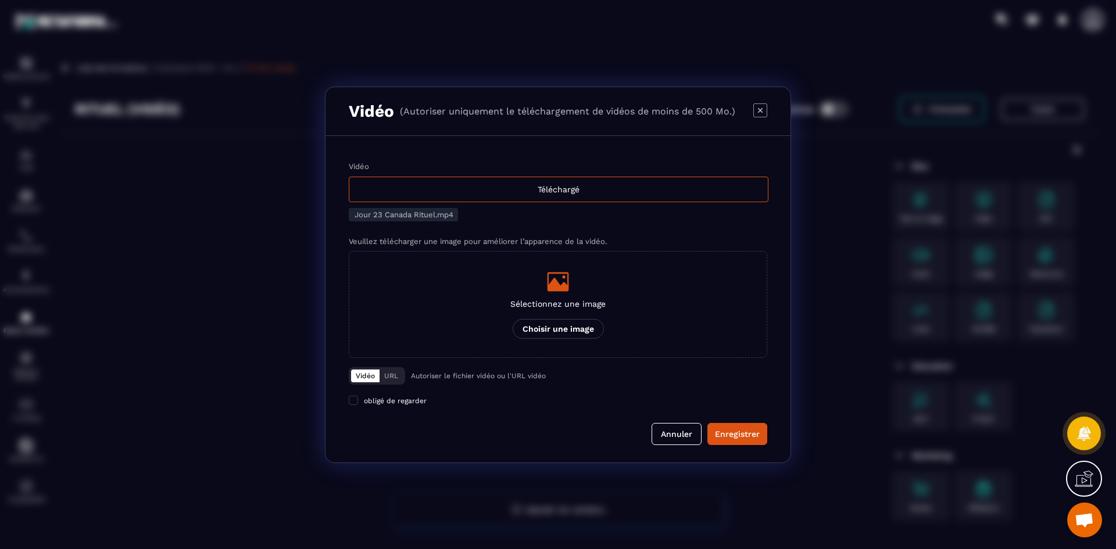
click at [568, 303] on p "Sélectionnez une image" at bounding box center [557, 303] width 95 height 9
click at [0, 0] on input "Sélectionnez une image Choisir une image" at bounding box center [0, 0] width 0 height 0
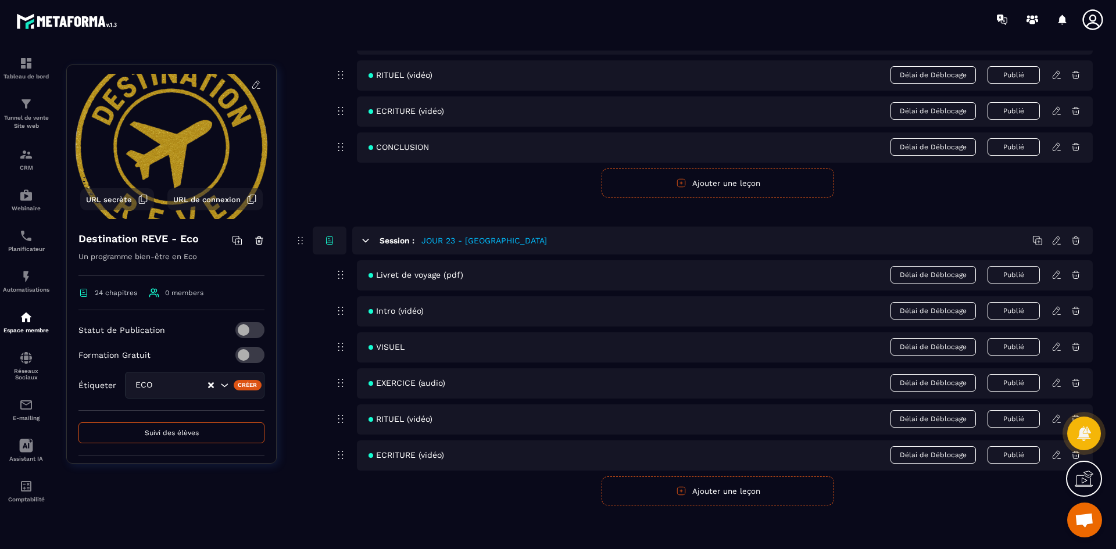
scroll to position [7150, 0]
click at [1054, 452] on icon at bounding box center [1056, 453] width 10 height 10
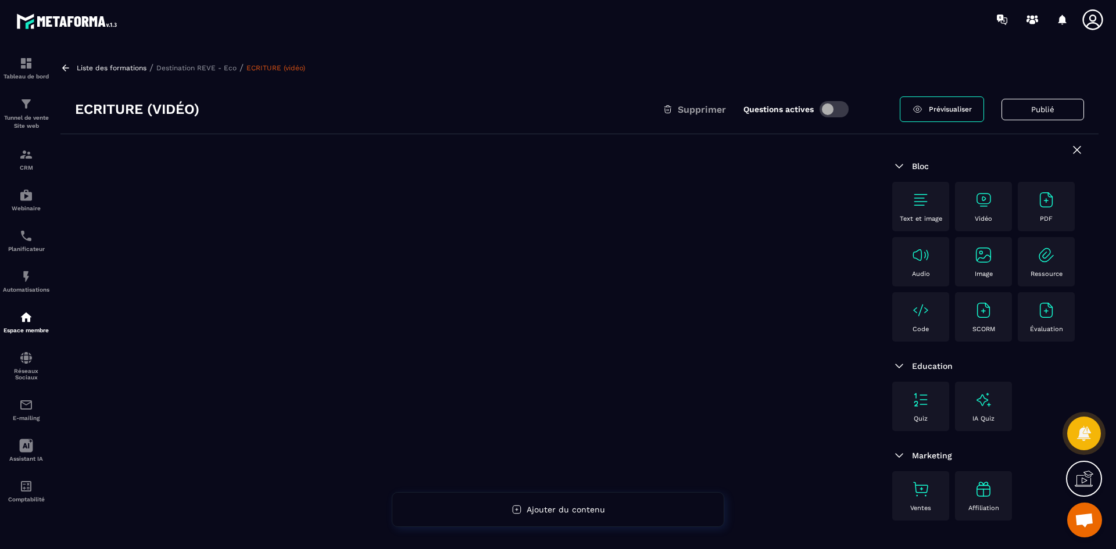
click at [979, 210] on div "Vidéo" at bounding box center [983, 207] width 45 height 32
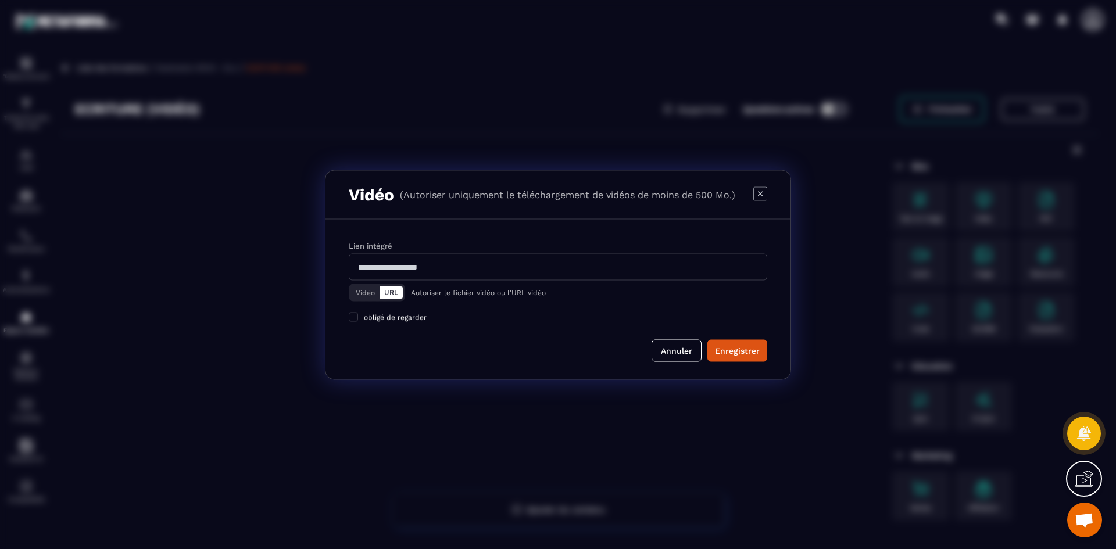
click at [362, 298] on button "Vidéo" at bounding box center [365, 292] width 28 height 13
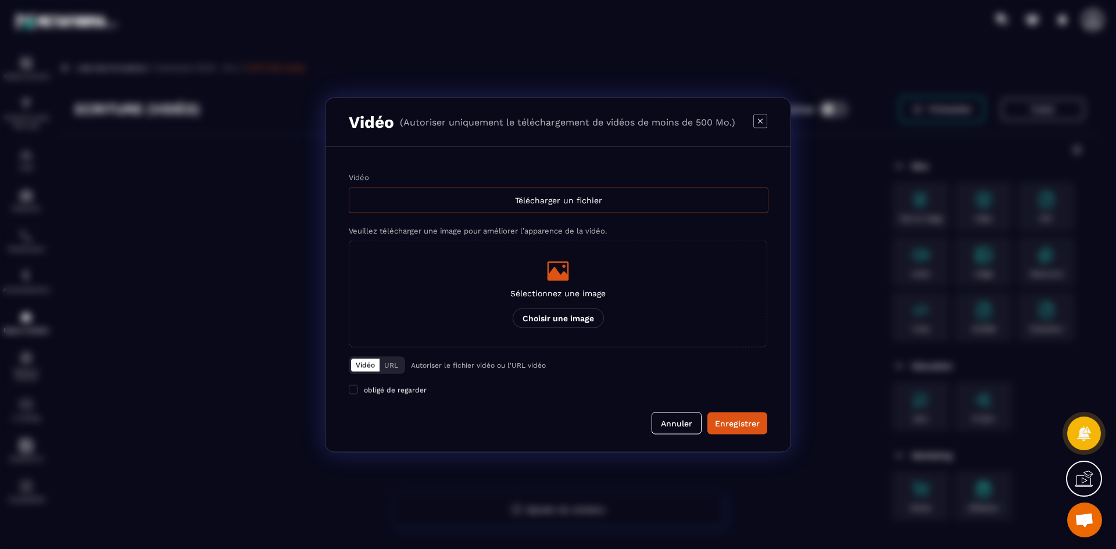
click at [559, 206] on div "Télécharger un fichier" at bounding box center [559, 200] width 420 height 26
click at [0, 0] on input "Vidéo Télécharger un fichier" at bounding box center [0, 0] width 0 height 0
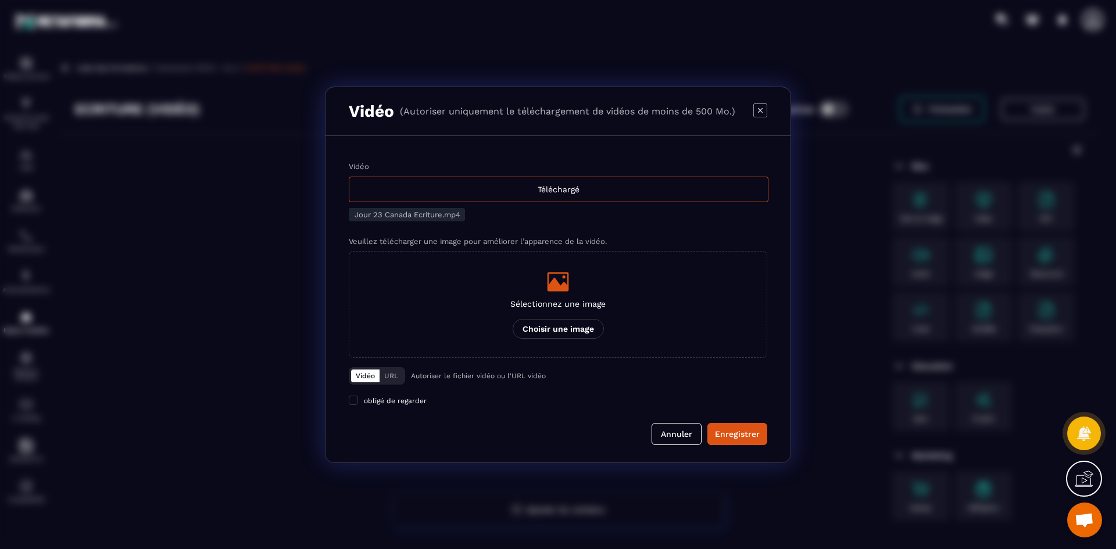
click at [579, 292] on div "Modal window" at bounding box center [557, 281] width 95 height 23
click at [0, 0] on input "Sélectionnez une image Choisir une image" at bounding box center [0, 0] width 0 height 0
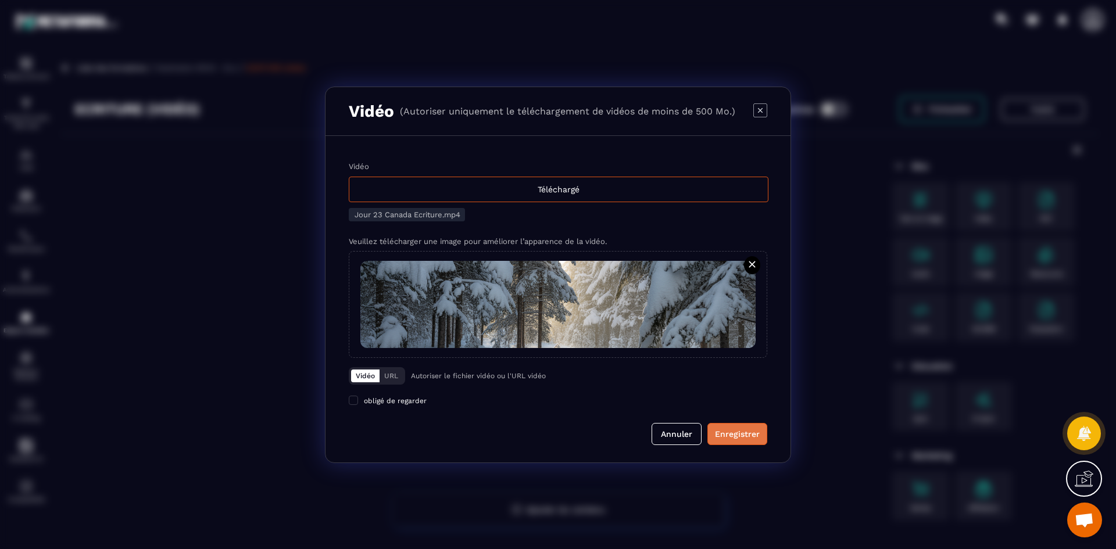
click at [732, 434] on div "Enregistrer" at bounding box center [737, 434] width 45 height 12
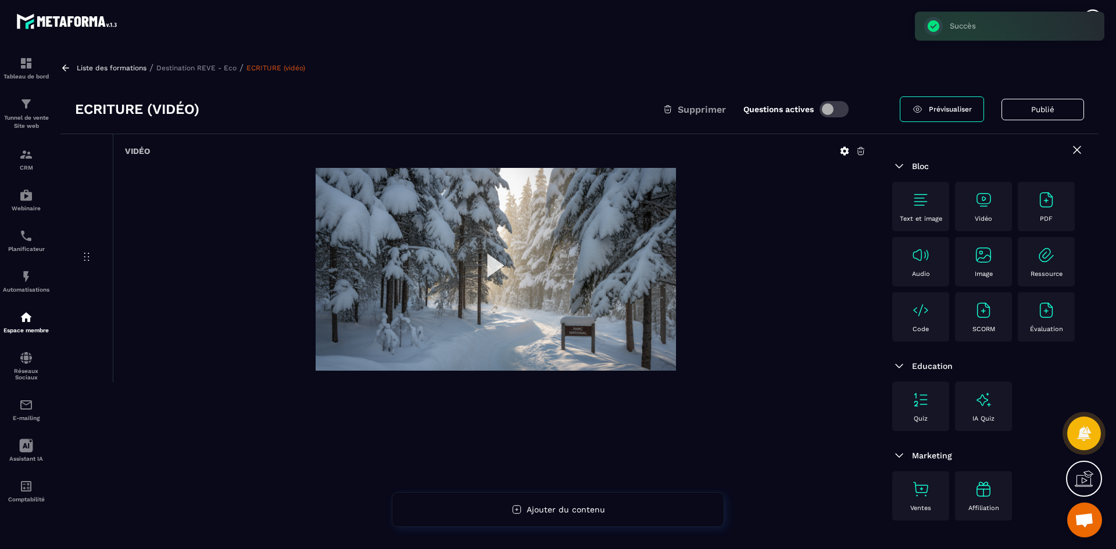
click at [225, 67] on p "Destination REVE - Eco" at bounding box center [196, 68] width 80 height 8
